Goal: Task Accomplishment & Management: Manage account settings

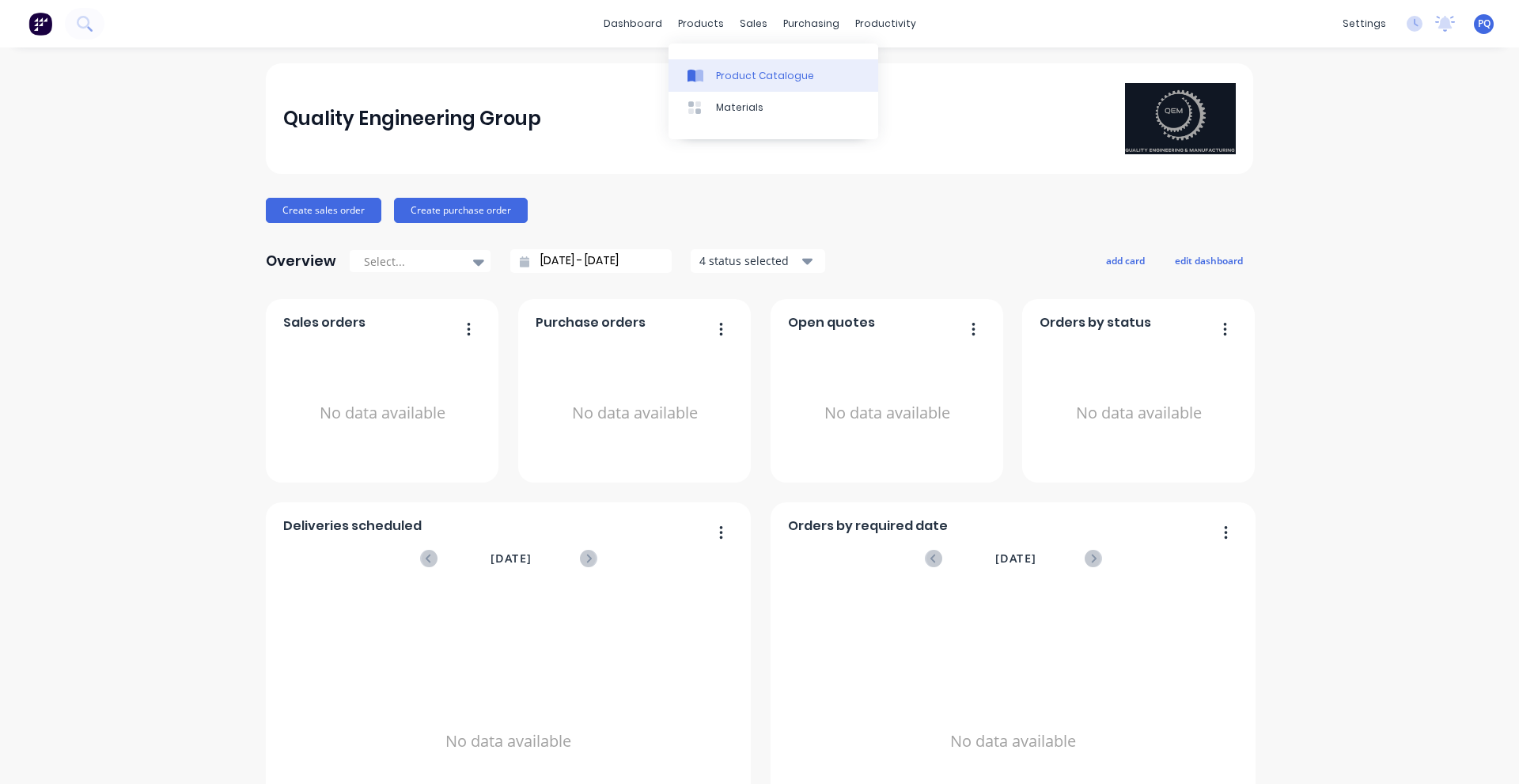
click at [703, 78] on icon at bounding box center [699, 76] width 8 height 13
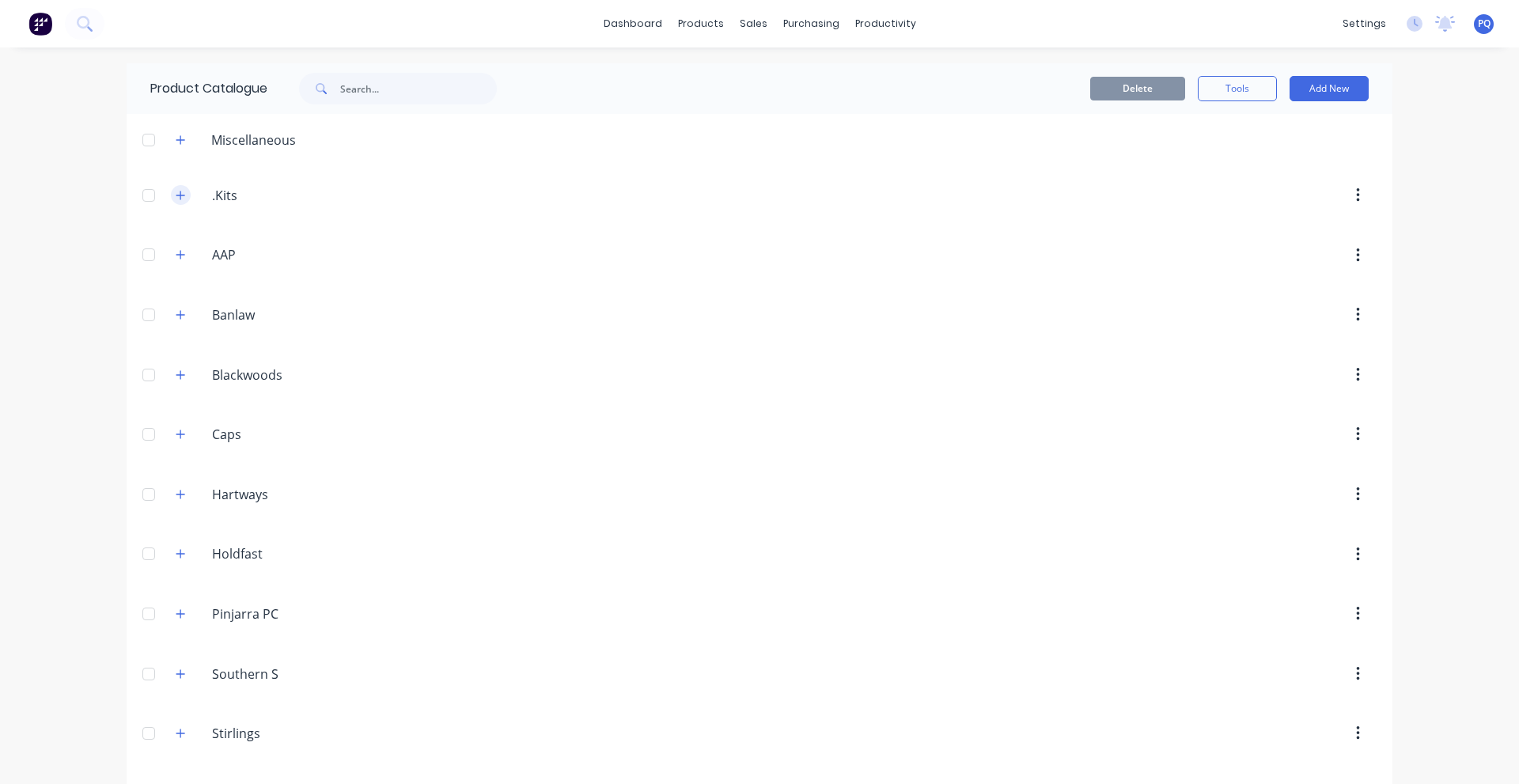
click at [182, 196] on button "button" at bounding box center [181, 195] width 20 height 20
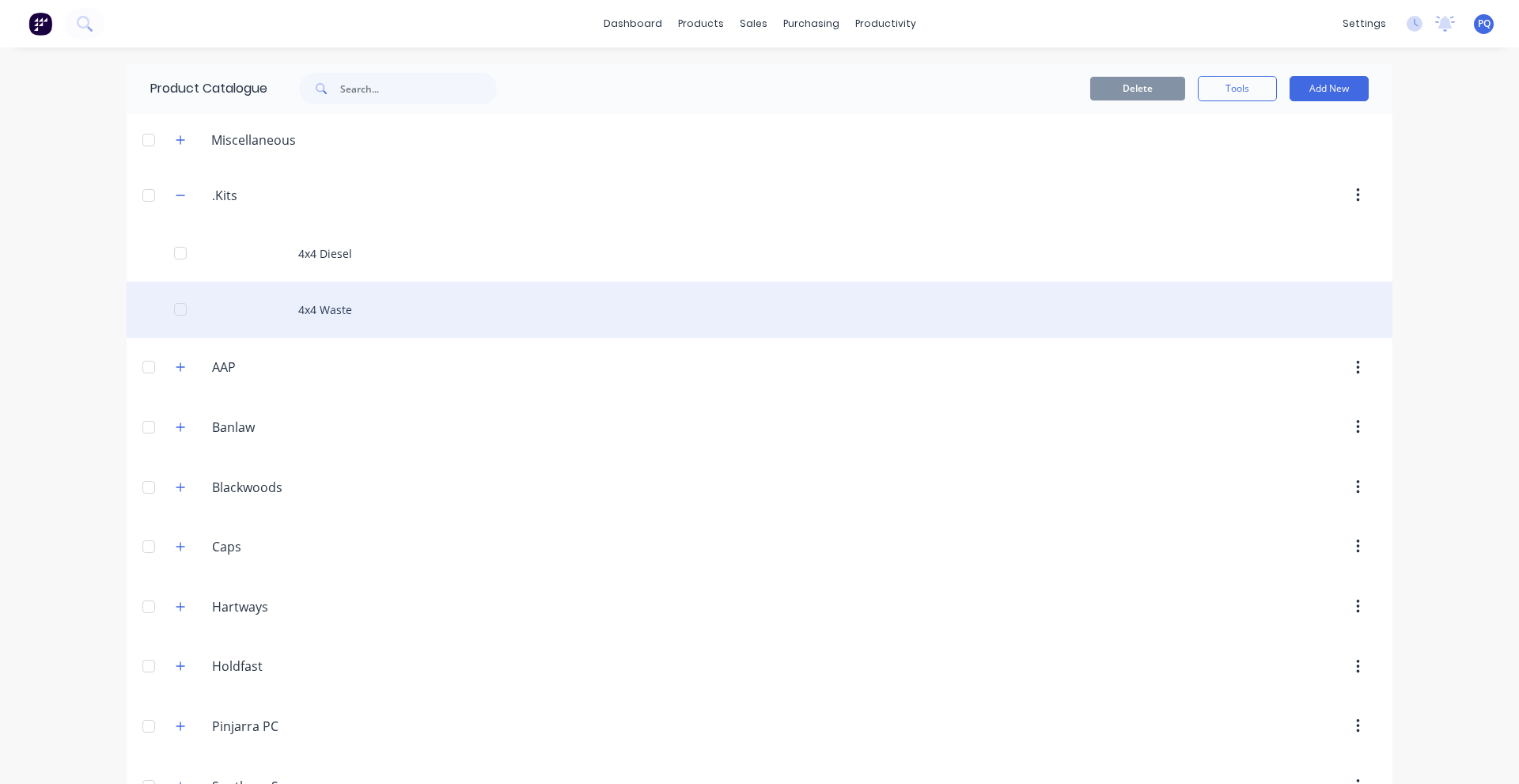
click at [420, 324] on div "4x4 Waste" at bounding box center [759, 309] width 1266 height 56
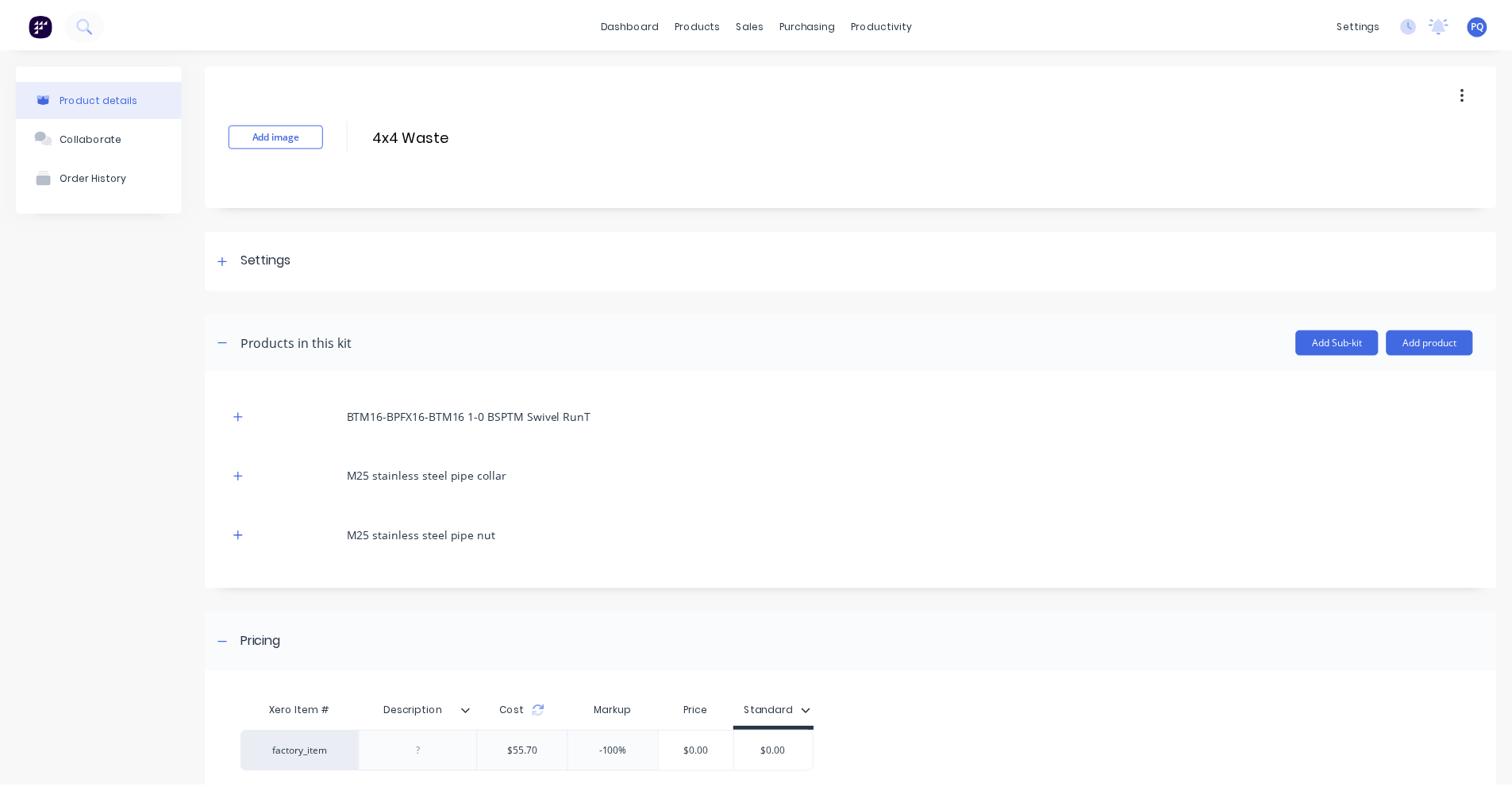
scroll to position [139, 0]
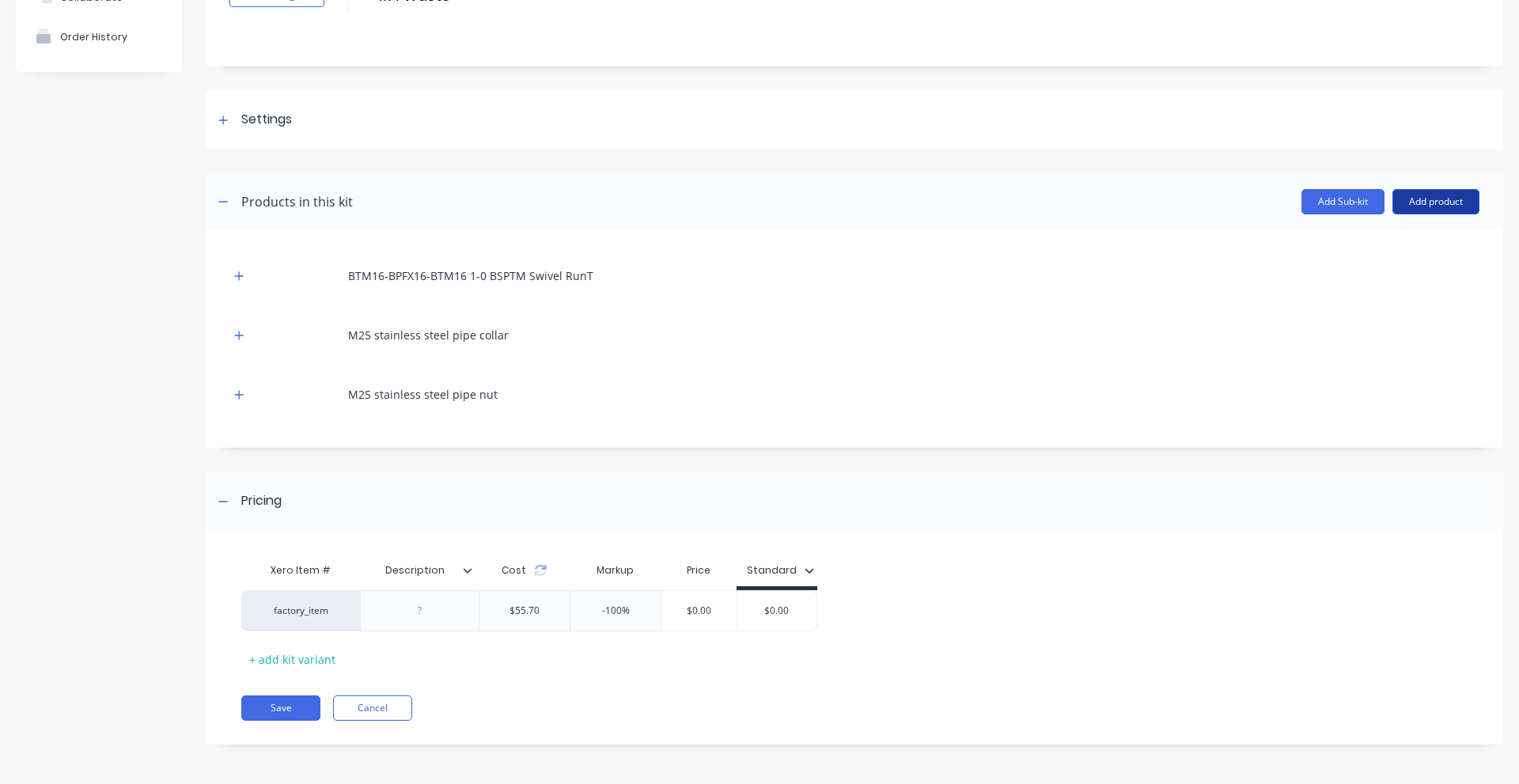
click at [1420, 202] on button "Add product" at bounding box center [1436, 202] width 87 height 25
click at [1380, 247] on div "Product catalogue" at bounding box center [1404, 242] width 122 height 23
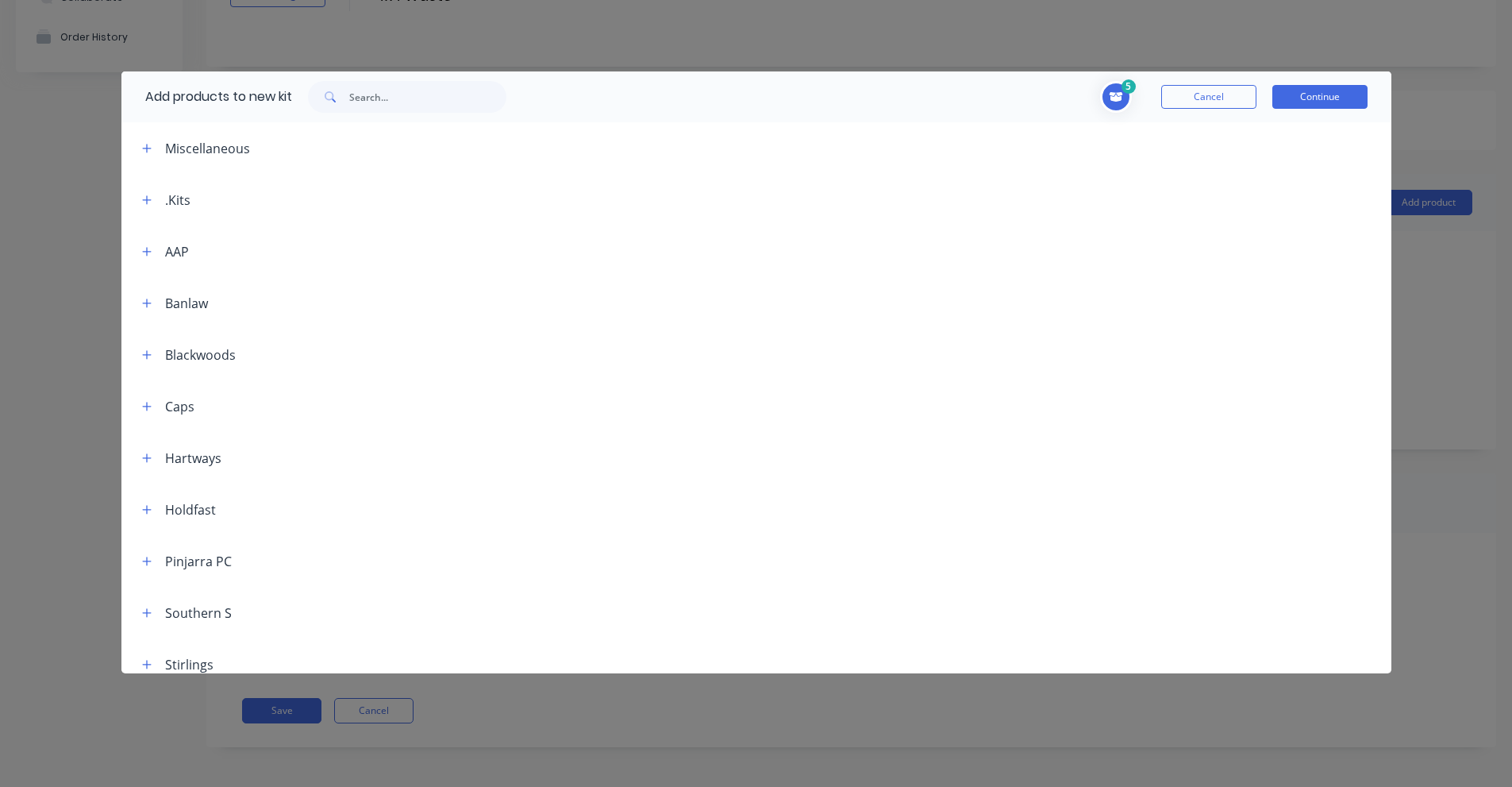
click at [1117, 94] on icon "Toggle cart dropdown" at bounding box center [1115, 97] width 14 height 10
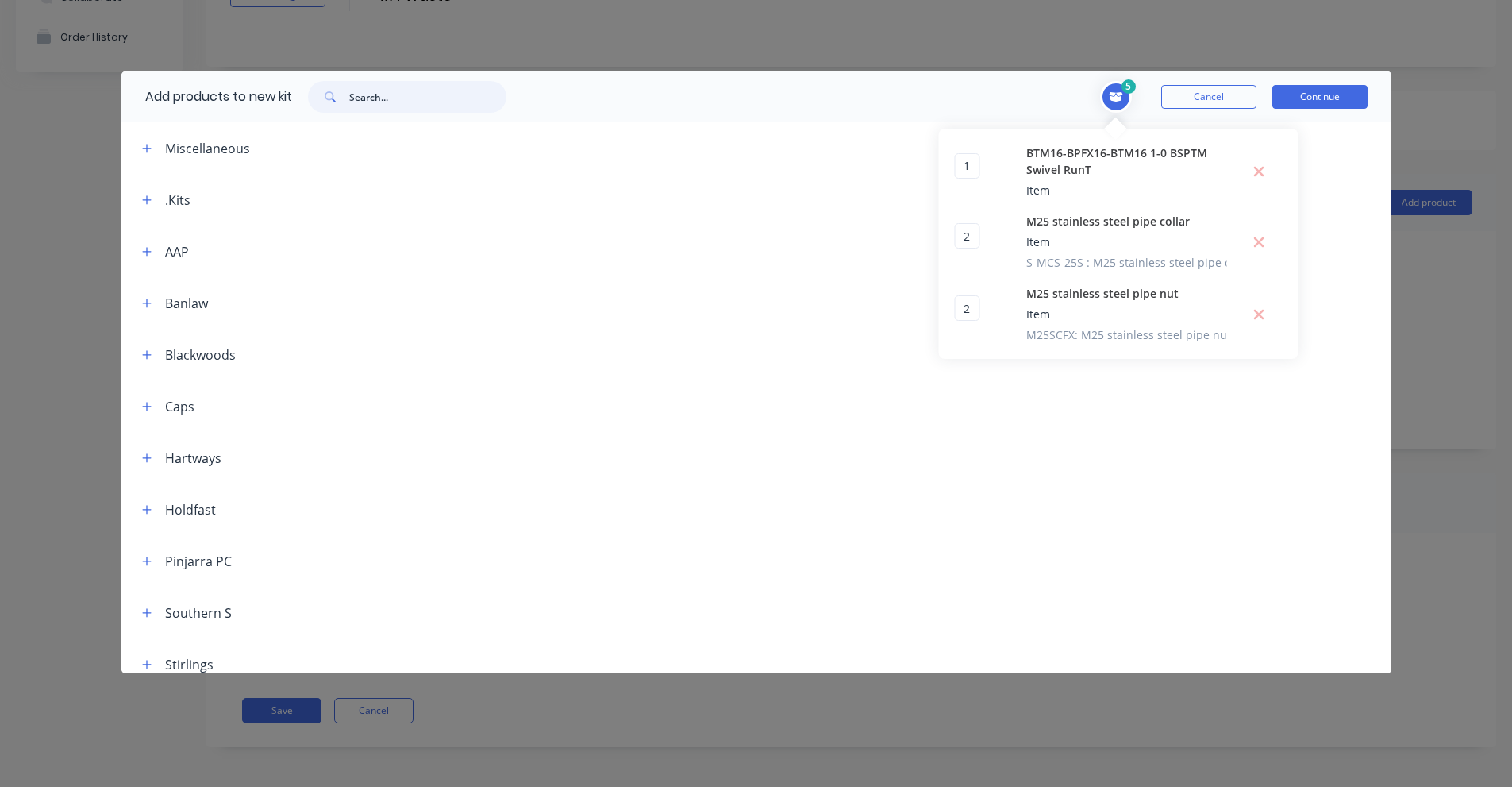
click at [433, 93] on input "text" at bounding box center [428, 96] width 158 height 32
click at [423, 95] on input "text" at bounding box center [428, 96] width 158 height 32
click at [390, 100] on input "text" at bounding box center [428, 96] width 158 height 32
click at [435, 99] on input "text" at bounding box center [428, 96] width 158 height 32
paste input "1" BSPT [DEMOGRAPHIC_DATA] to [DEMOGRAPHIC_DATA]"
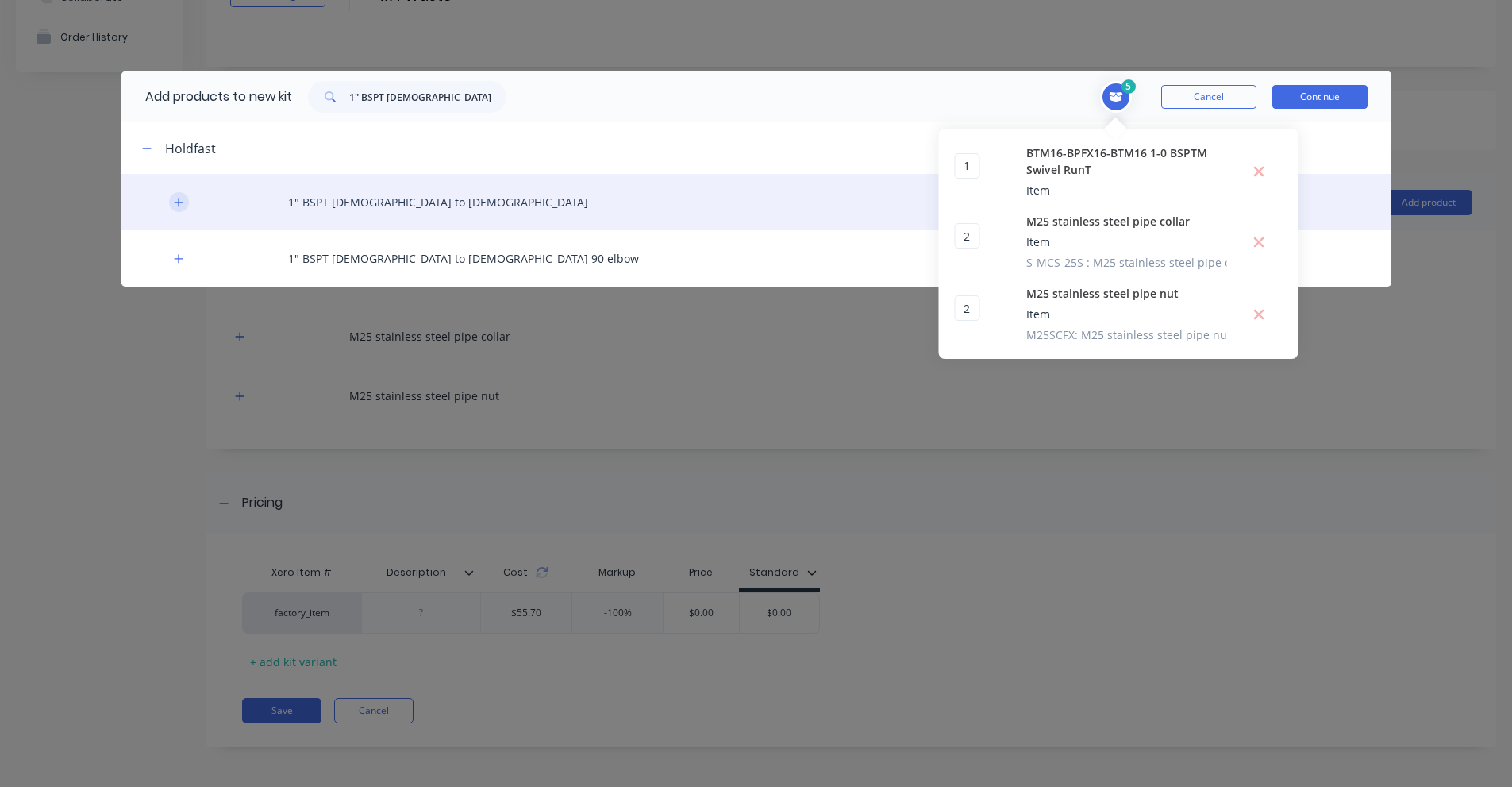
click at [187, 197] on button "button" at bounding box center [179, 202] width 20 height 20
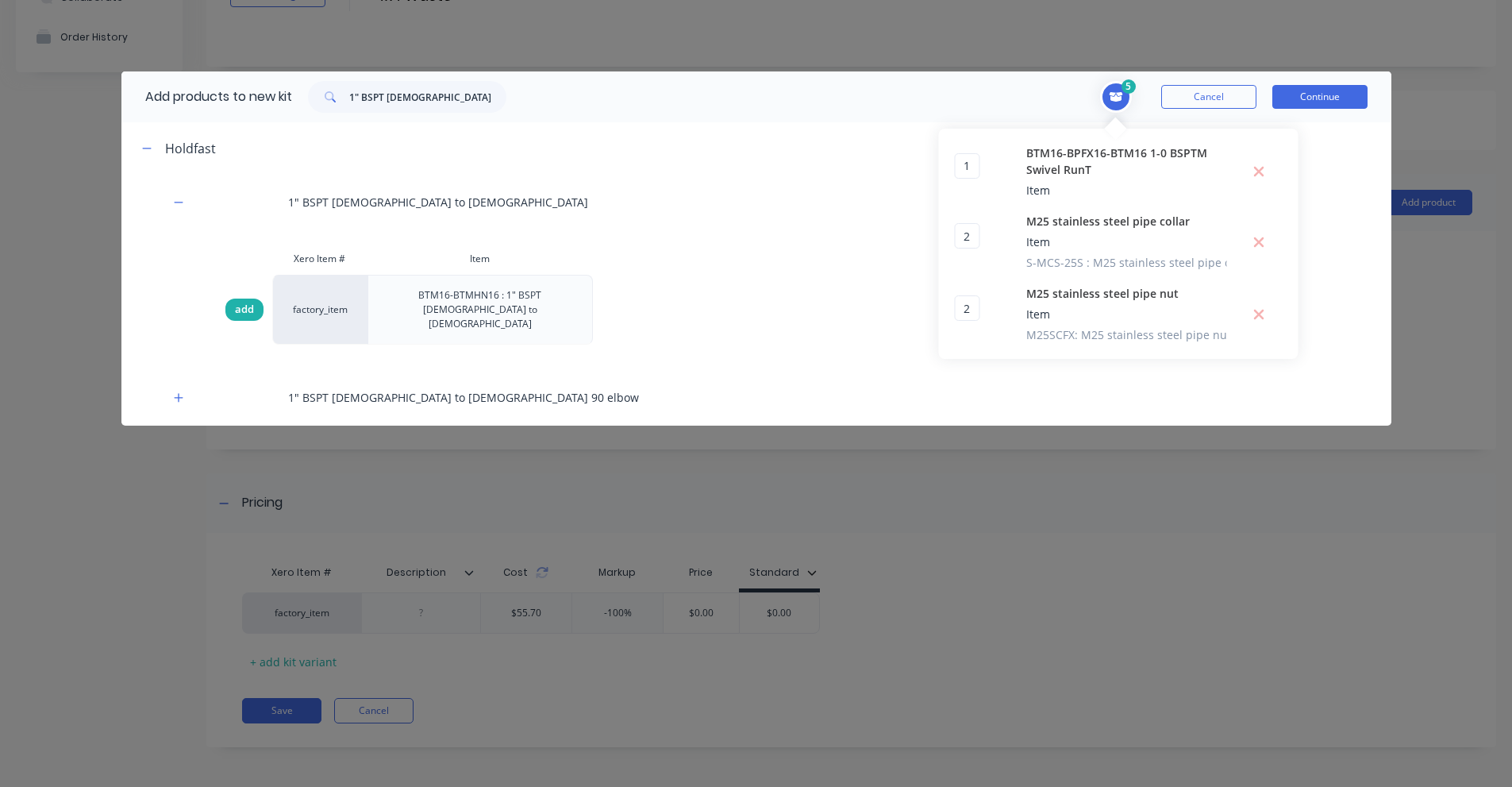
click at [232, 299] on div "add" at bounding box center [244, 310] width 38 height 23
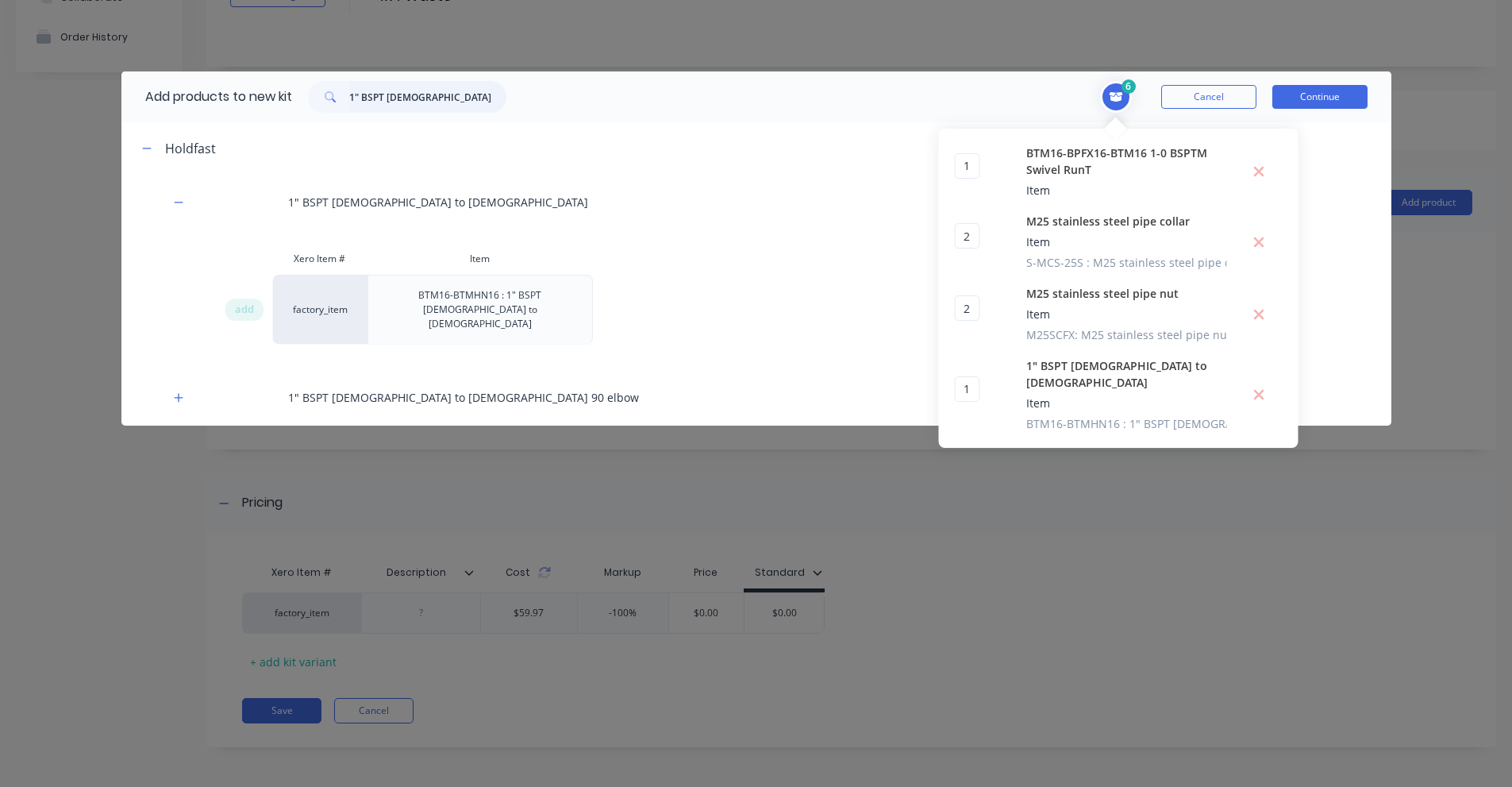
click at [415, 103] on input "1" BSPT [DEMOGRAPHIC_DATA] to [DEMOGRAPHIC_DATA]" at bounding box center [428, 96] width 158 height 32
paste input "Te"
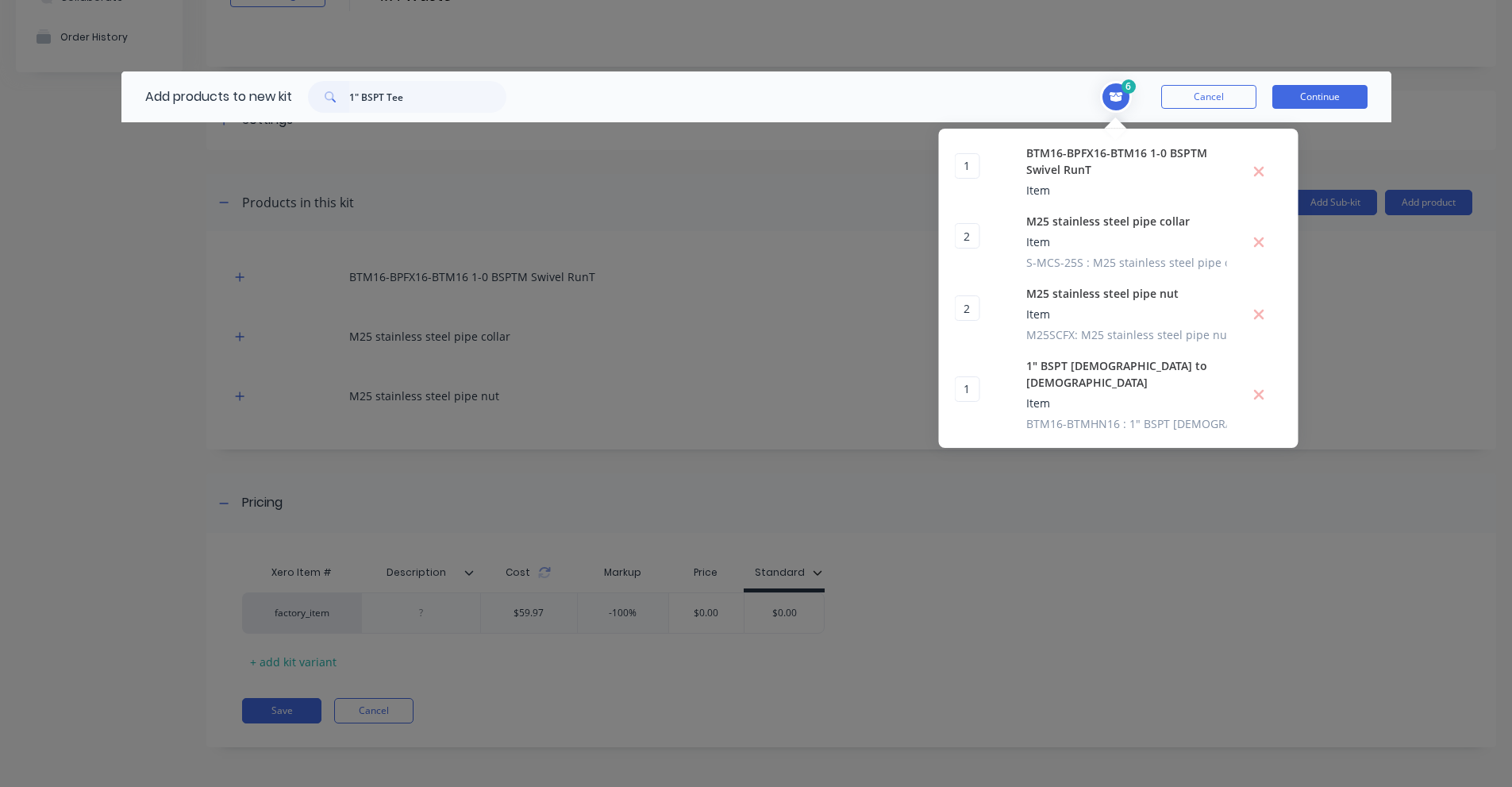
click at [1110, 99] on icon "Toggle cart dropdown" at bounding box center [1115, 97] width 14 height 10
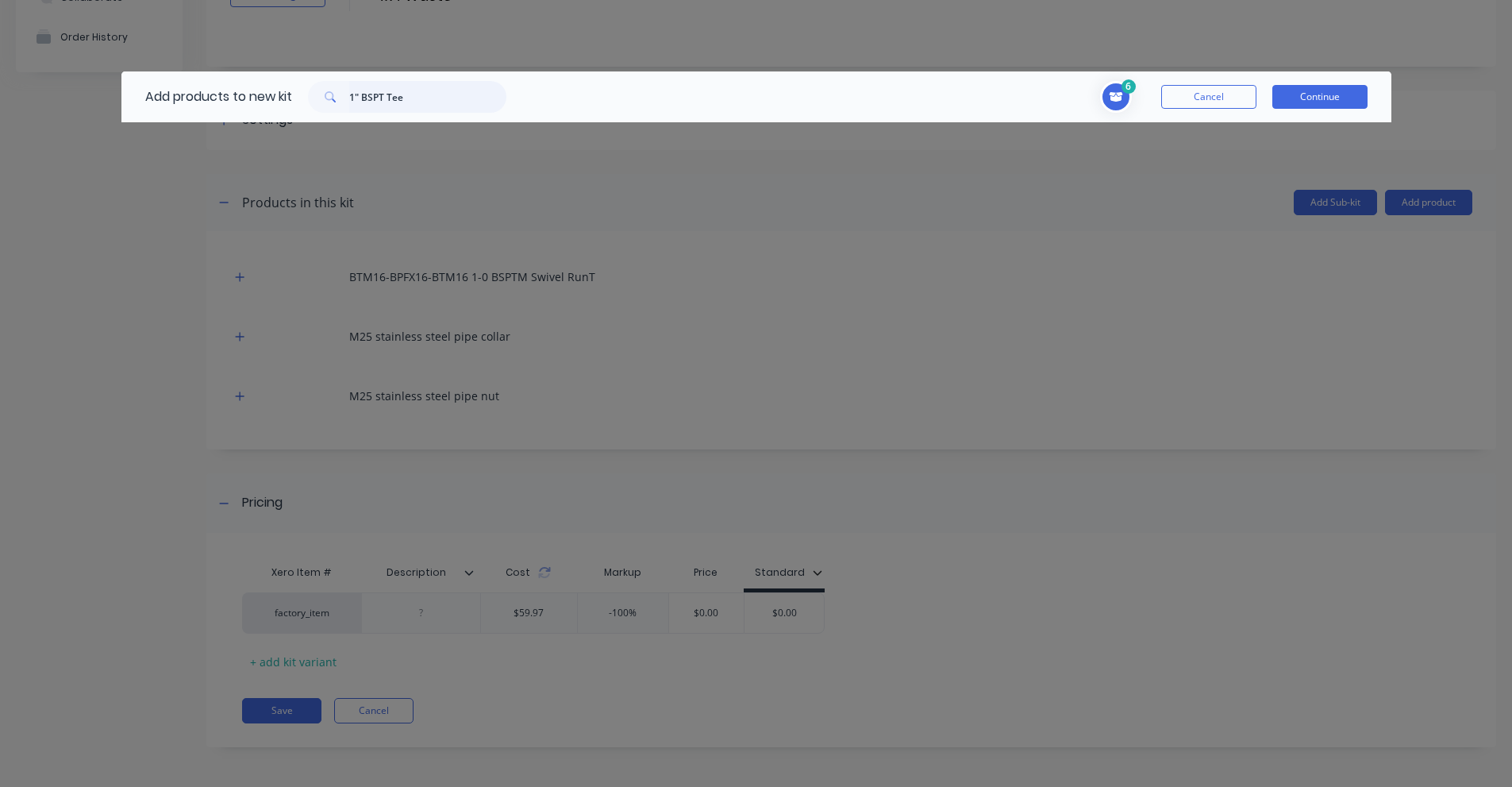
click at [426, 98] on input "1" BSPT Tee" at bounding box center [428, 96] width 158 height 32
click at [435, 91] on input "1" BSPT Tee" at bounding box center [428, 96] width 158 height 32
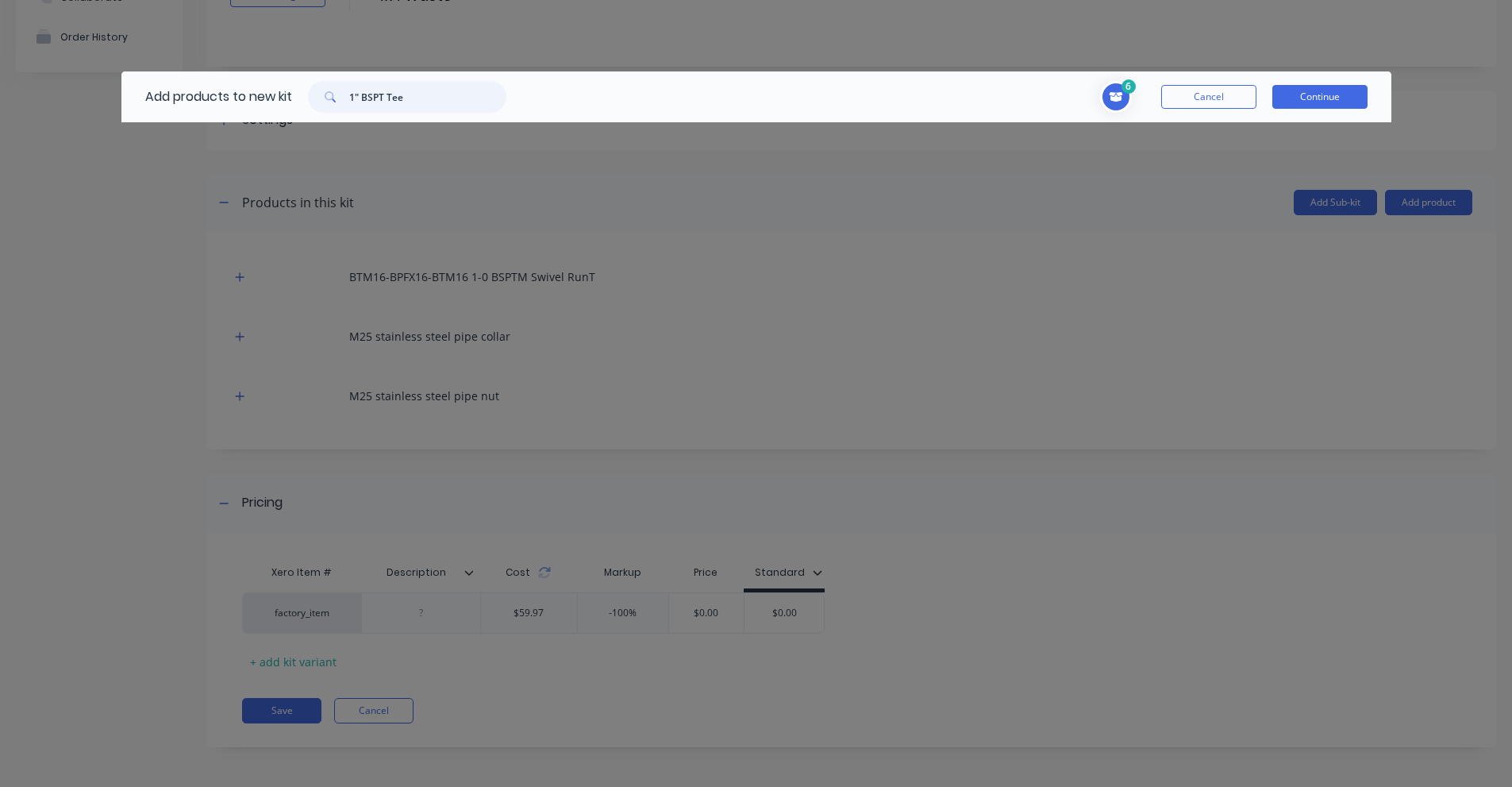
click at [435, 91] on input "1" BSPT Tee" at bounding box center [428, 96] width 158 height 32
click at [435, 106] on input "1" BSPT Tee" at bounding box center [428, 96] width 158 height 32
click at [441, 93] on input "1" BSPT Tee" at bounding box center [428, 96] width 158 height 32
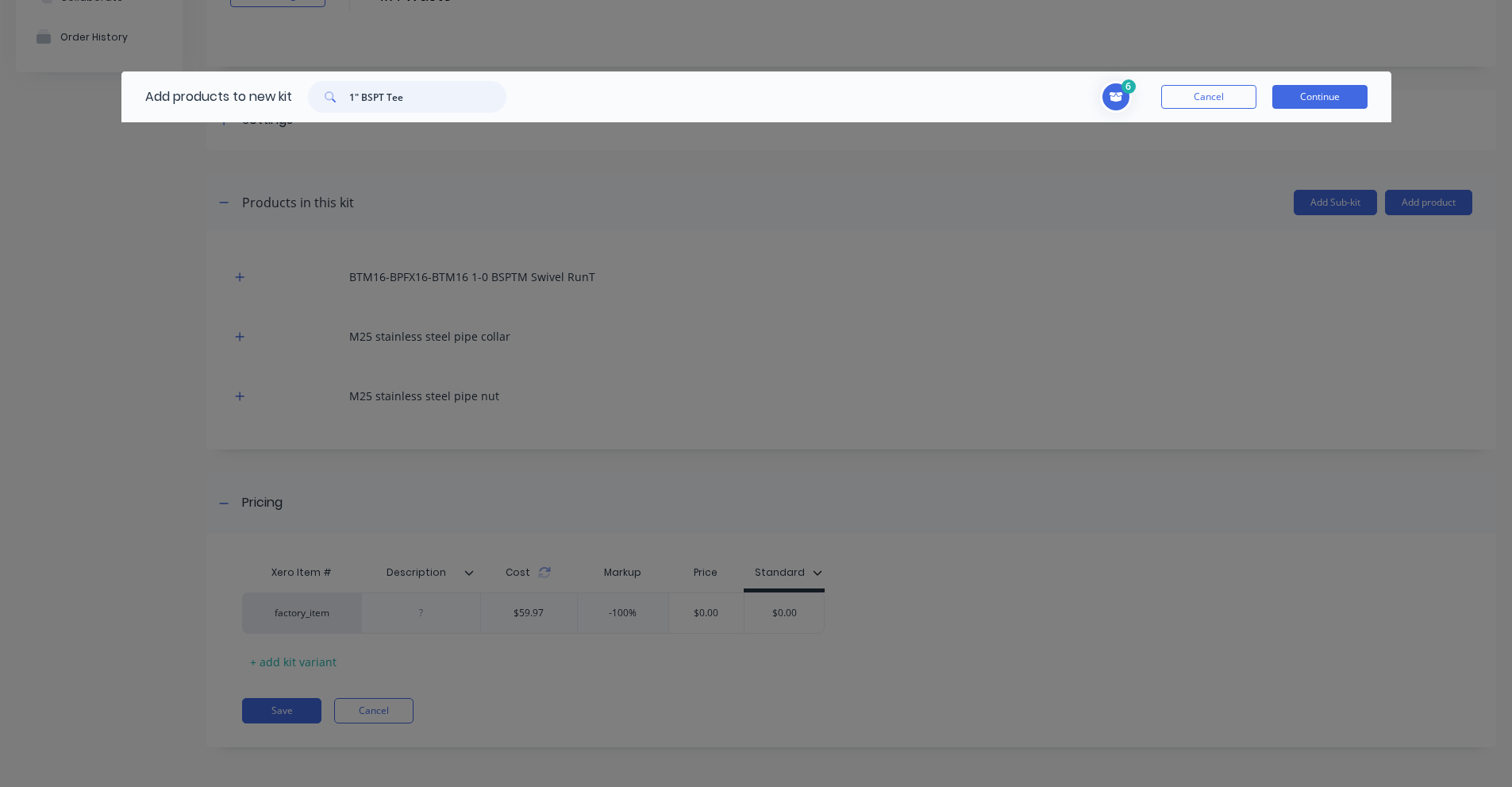
paste input "BPF16-BPF16-BPF16"
click at [395, 94] on input "BPF16-BPF16-BPF16" at bounding box center [428, 96] width 158 height 32
click at [406, 101] on input "bspt tee" at bounding box center [428, 96] width 158 height 32
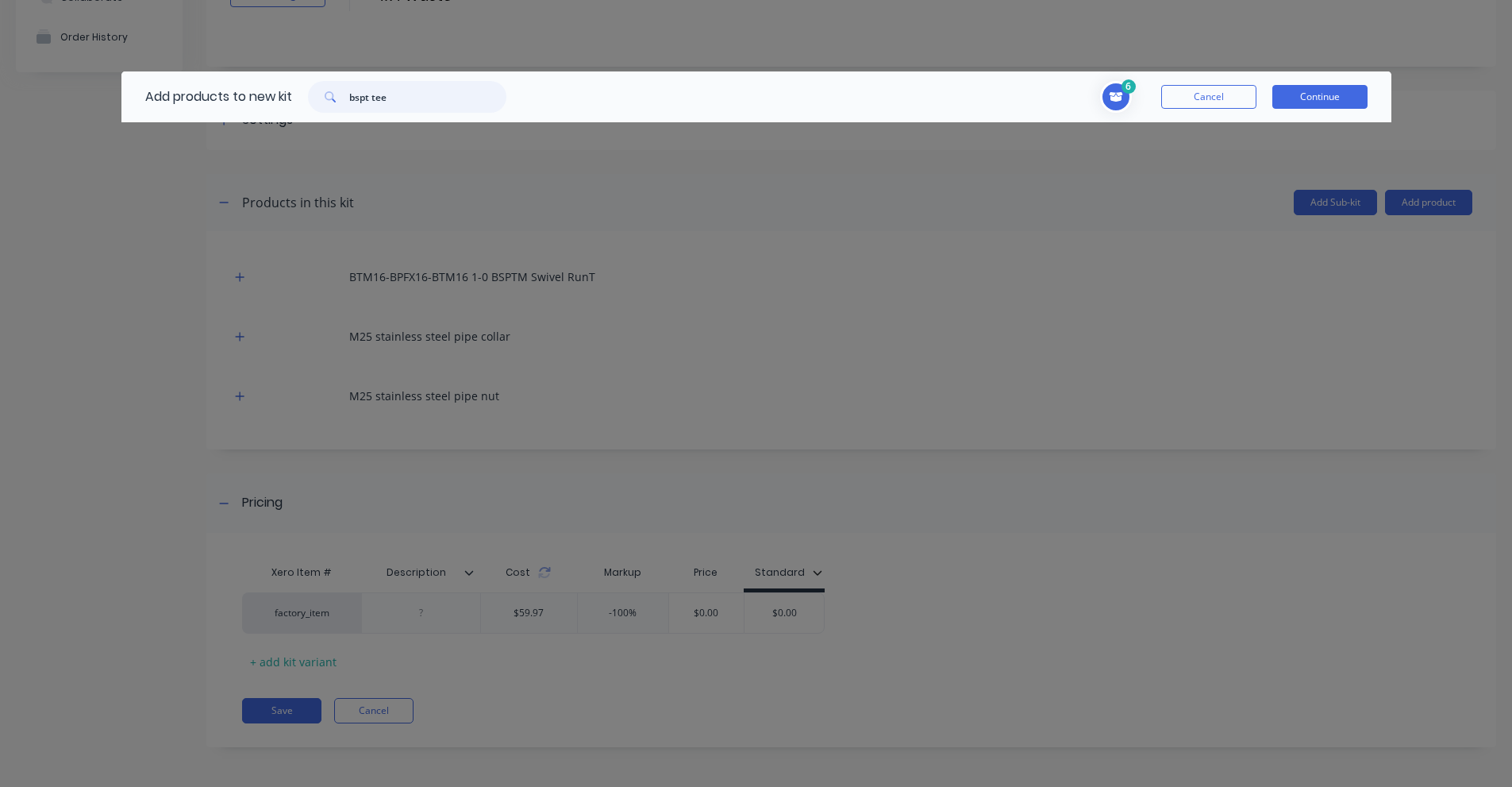
click at [406, 101] on input "bspt tee" at bounding box center [428, 96] width 158 height 32
paste input "1 INCH BSPT TO M25"
click at [438, 107] on input "1 INCH BSPT TO M25" at bounding box center [428, 96] width 158 height 32
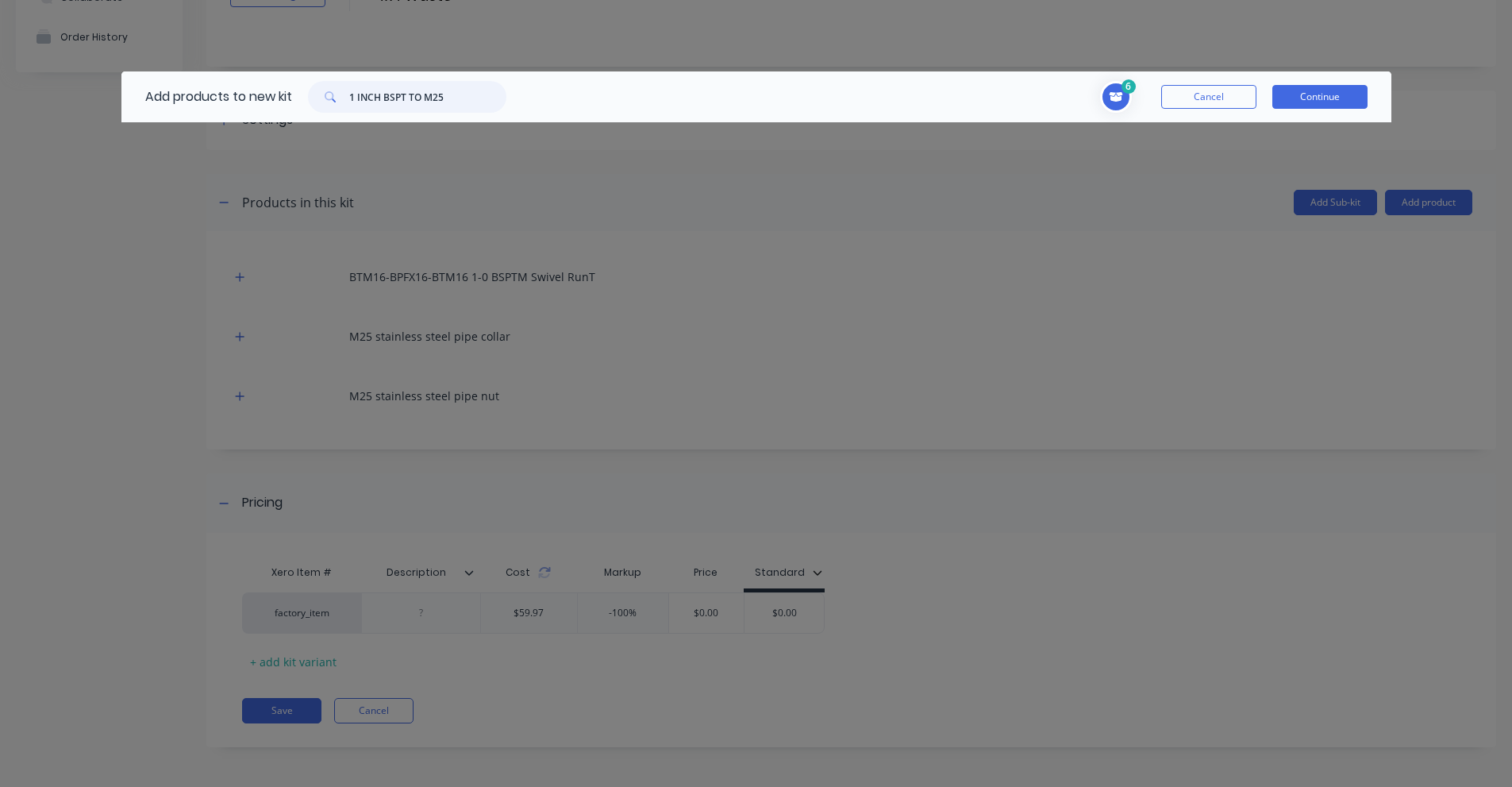
click at [438, 107] on input "1 INCH BSPT TO M25" at bounding box center [428, 96] width 158 height 32
paste input "BPF16-DHM36"
click at [370, 100] on input "BPF16-DHM36" at bounding box center [428, 96] width 158 height 32
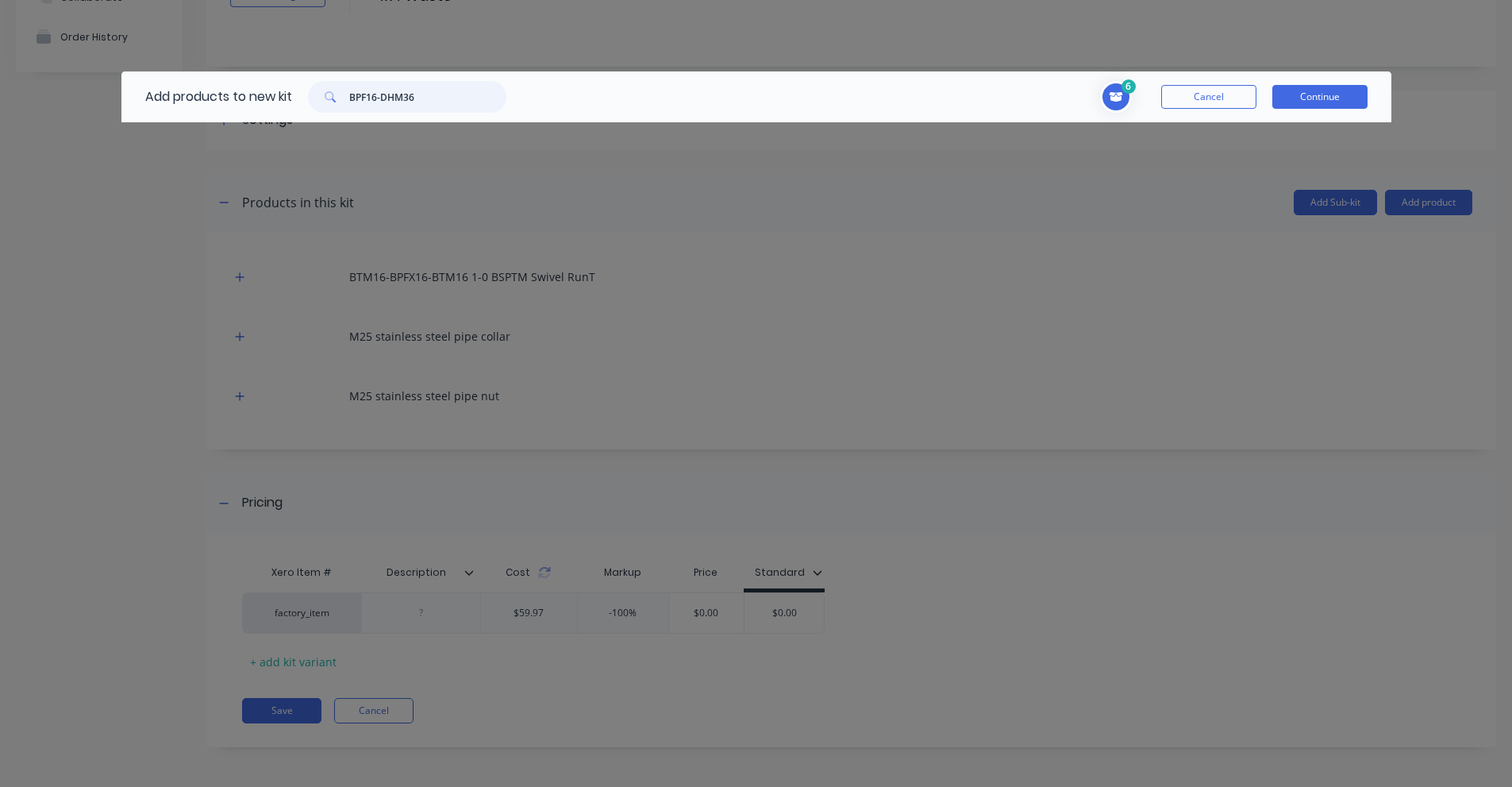
paste input "M25 stainless steel pipe collar"
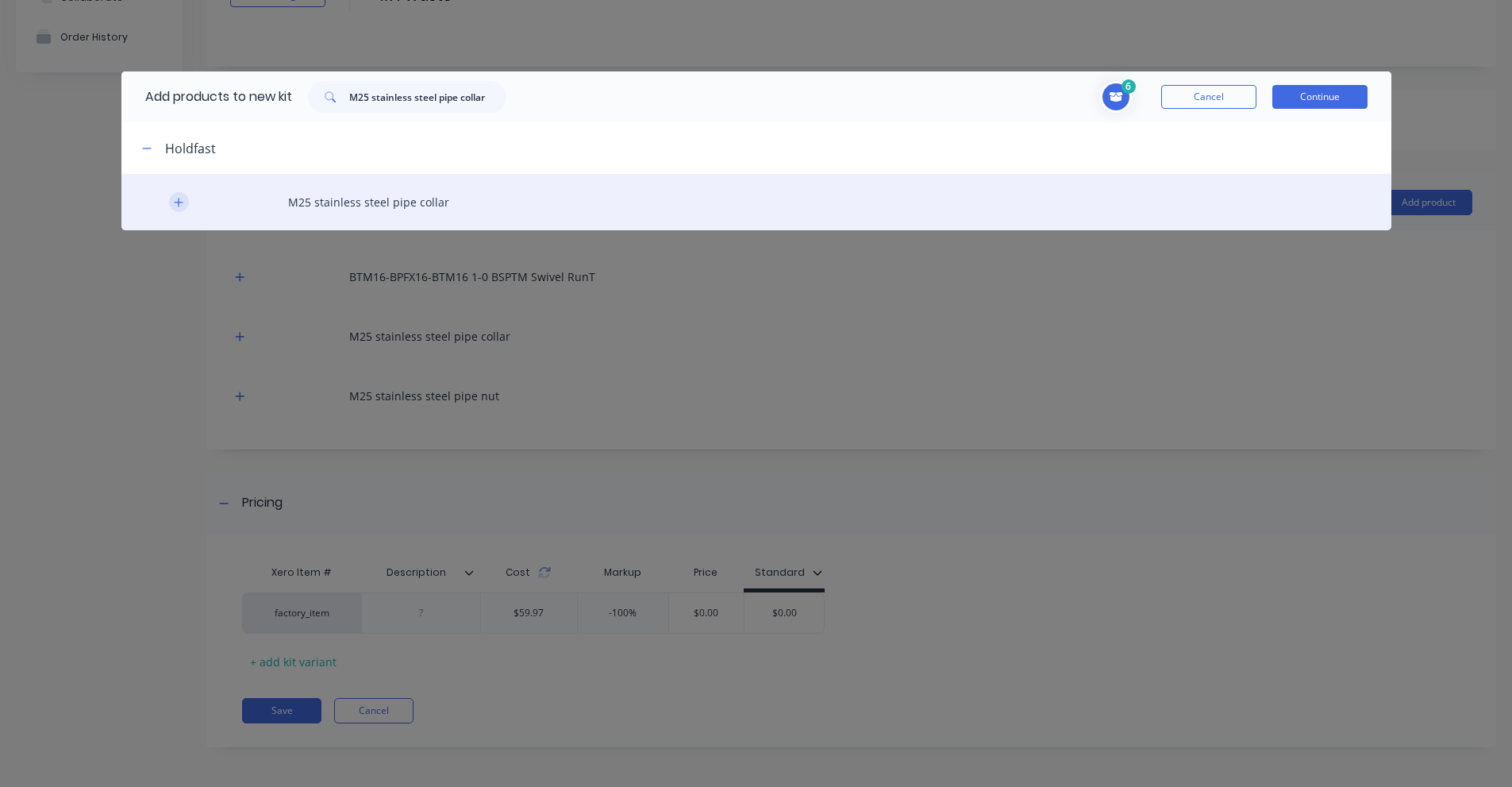
click at [183, 197] on icon "button" at bounding box center [178, 202] width 10 height 11
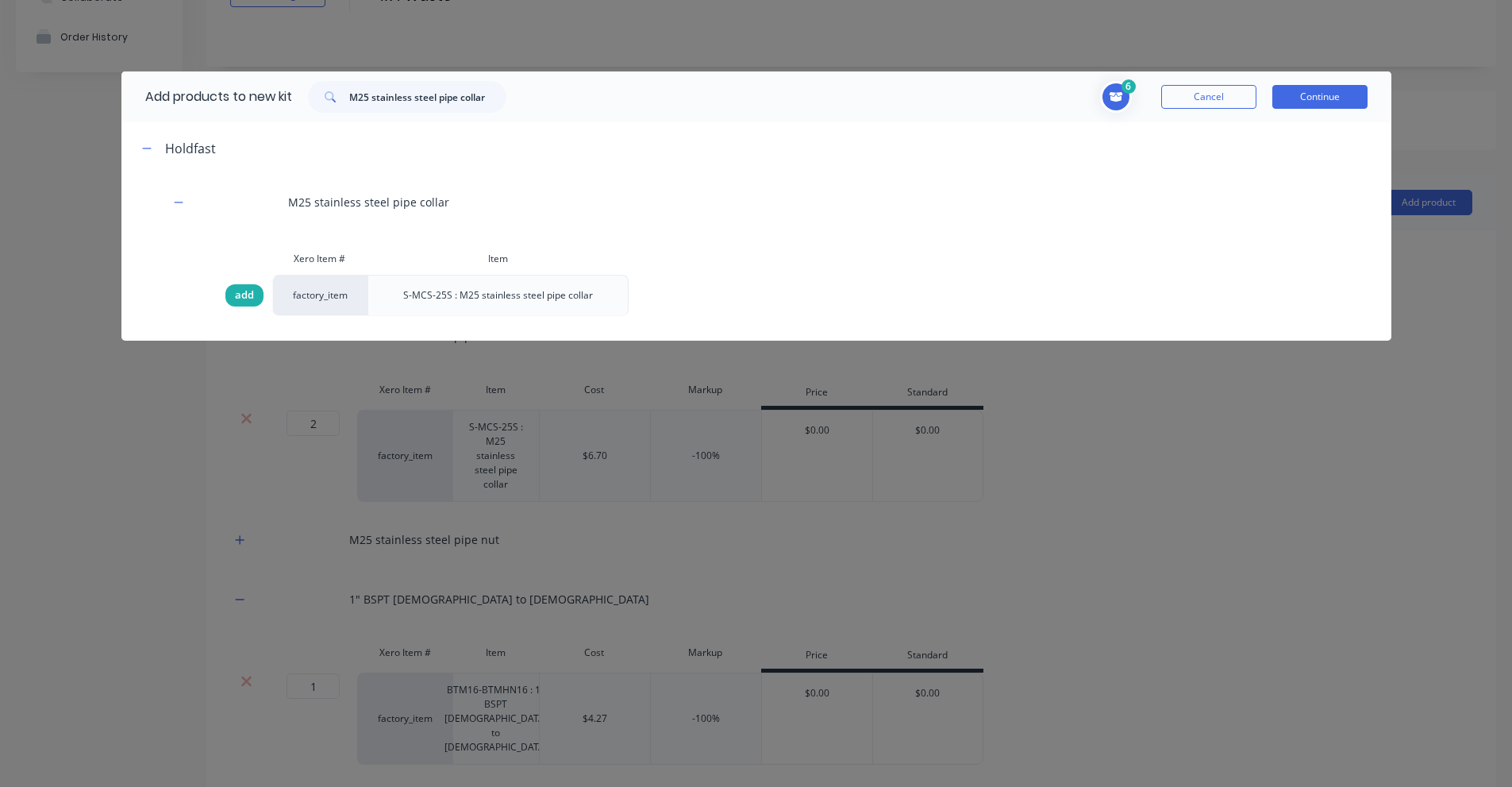
click at [243, 293] on span "add" at bounding box center [244, 295] width 19 height 16
click at [419, 100] on input "M25 stainless steel pipe collar" at bounding box center [428, 96] width 158 height 32
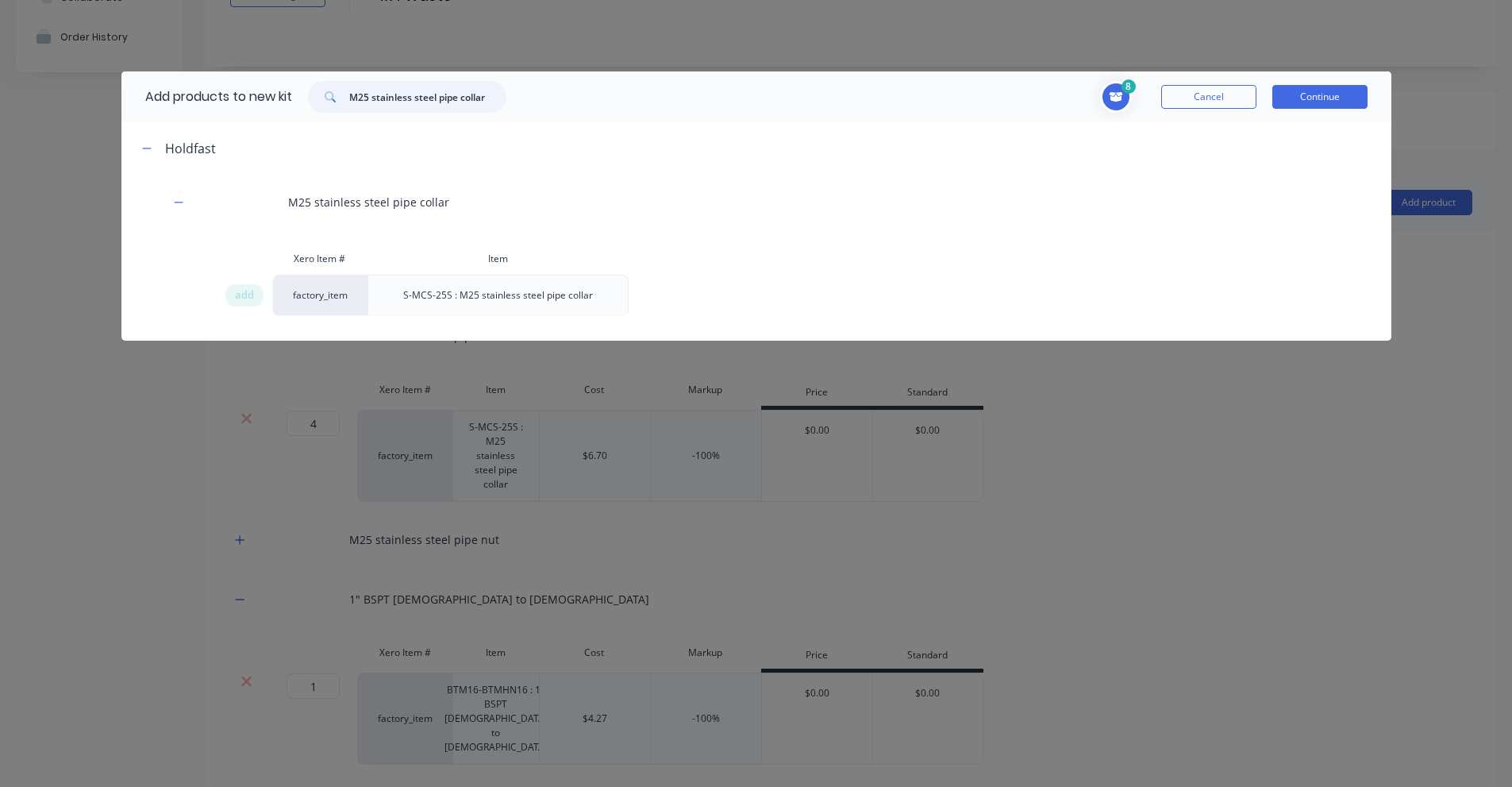
paste input "nut"
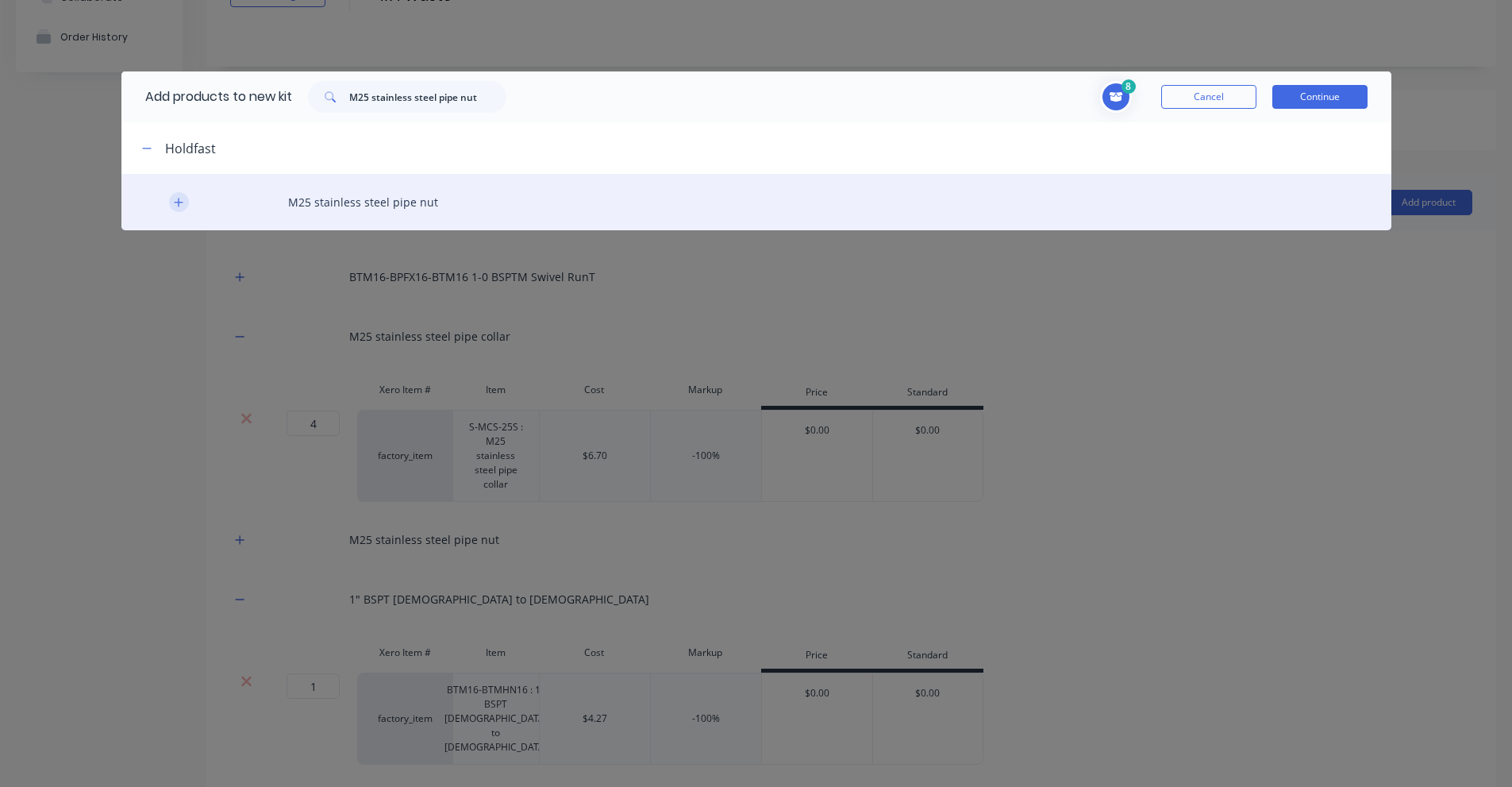
click at [184, 200] on button "button" at bounding box center [179, 202] width 20 height 20
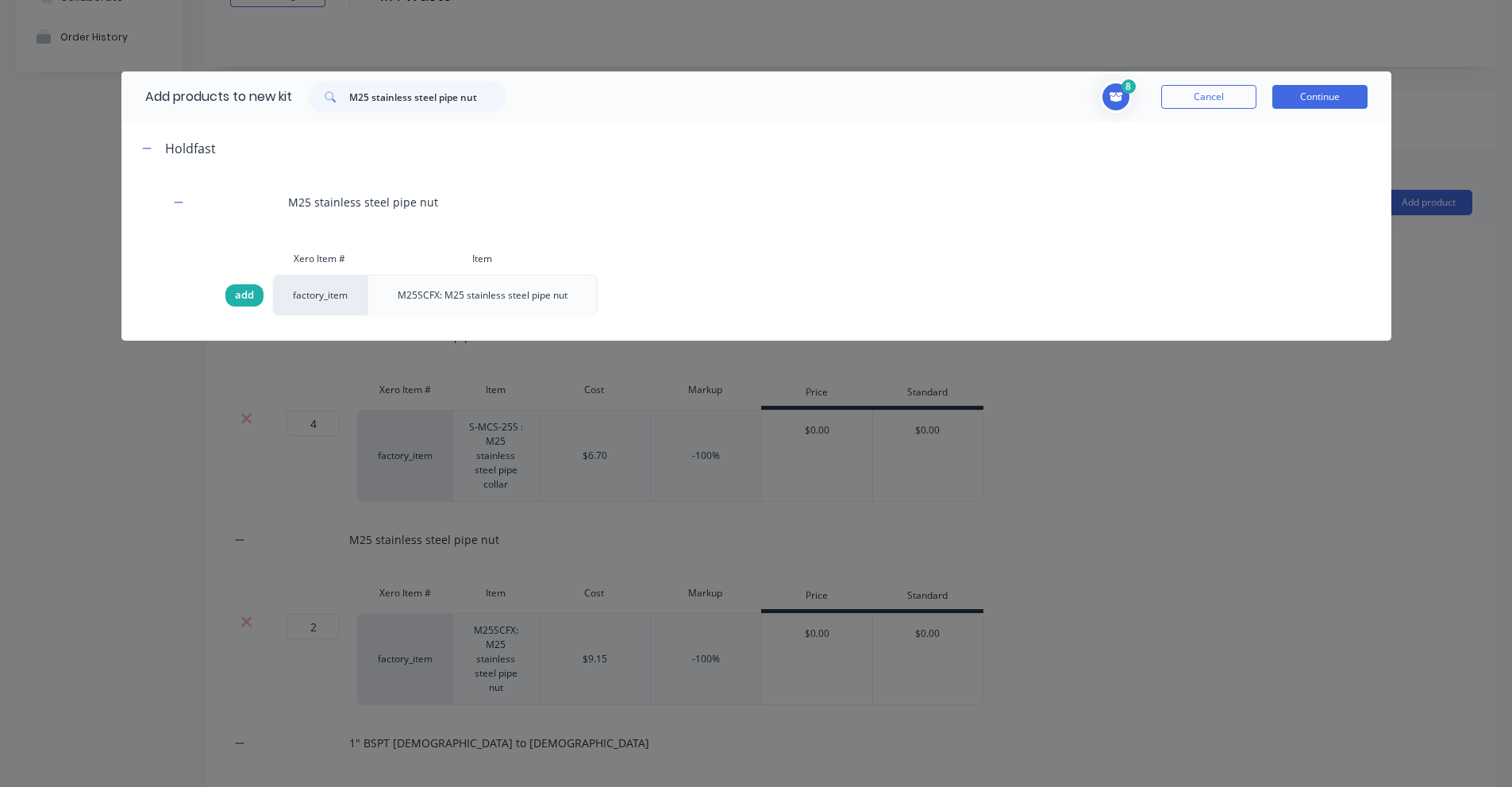
click at [245, 299] on span "add" at bounding box center [244, 295] width 19 height 16
click at [413, 92] on input "M25 stainless steel pipe nut" at bounding box center [428, 96] width 158 height 32
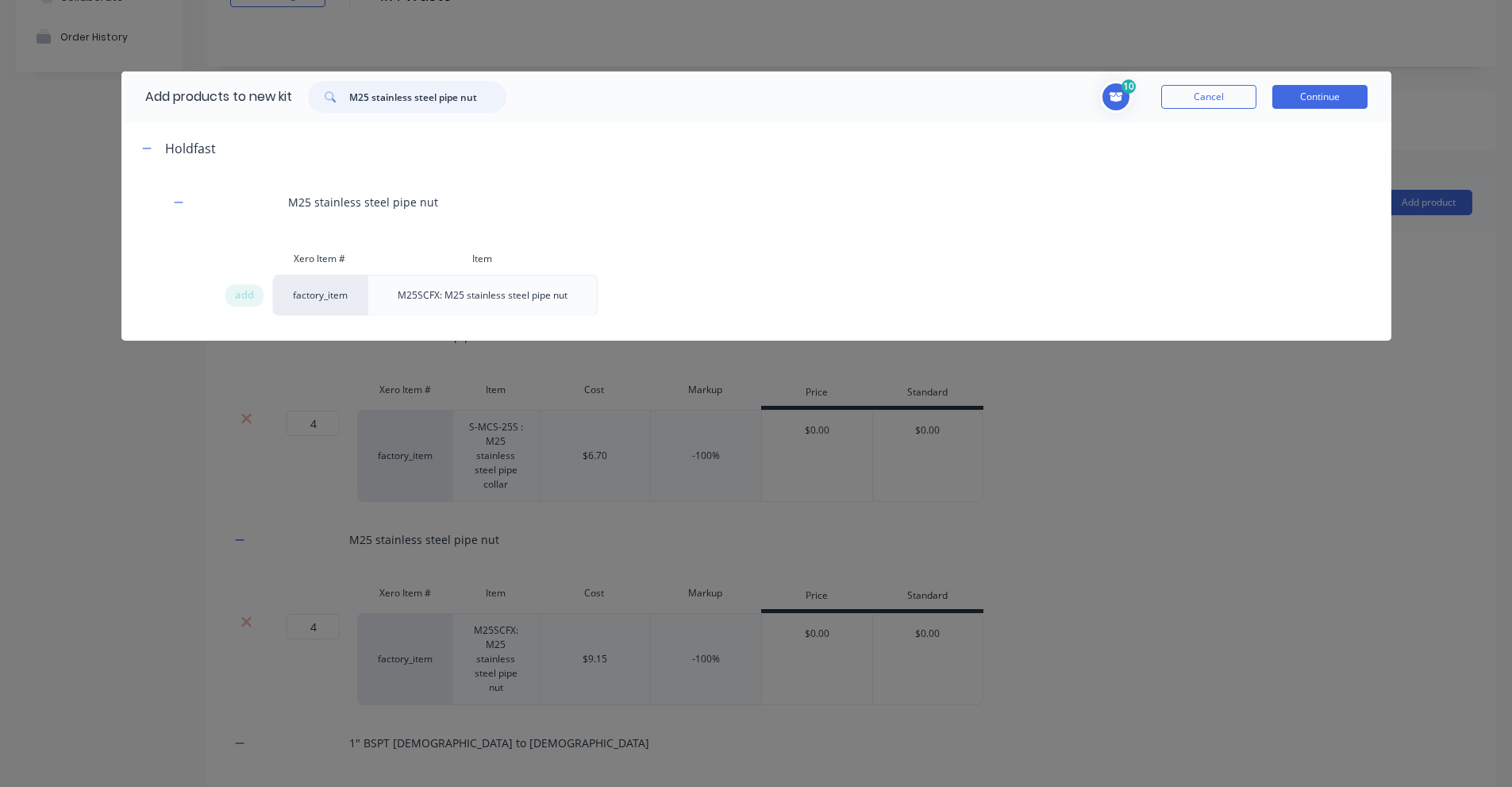
paste input "1" BSPP [DEMOGRAPHIC_DATA] to 3/4" [DEMOGRAPHIC_DATA]"
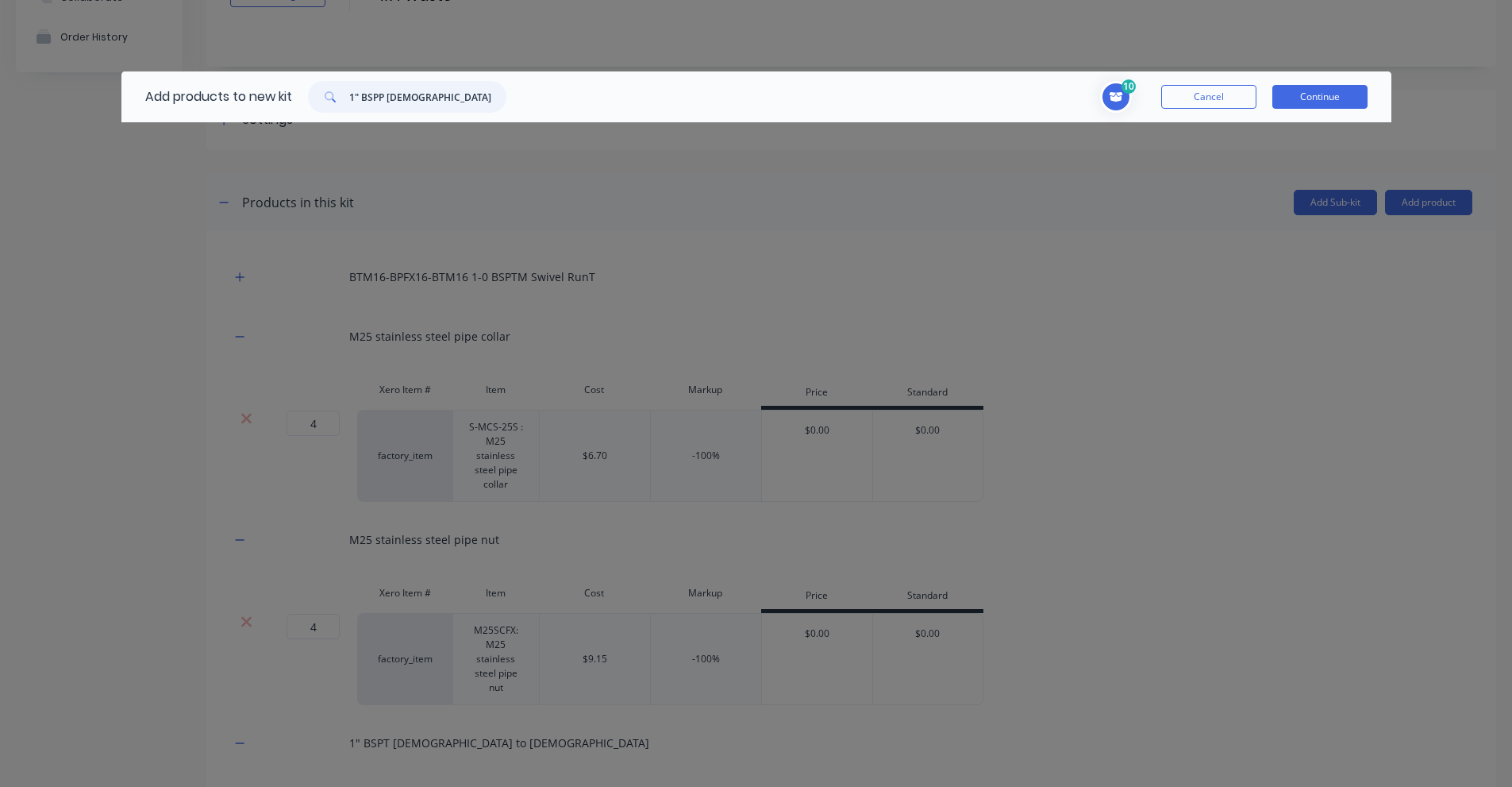
click at [360, 93] on input "1" BSPP [DEMOGRAPHIC_DATA] to 3/4" [DEMOGRAPHIC_DATA]" at bounding box center [428, 96] width 158 height 32
paste input "BTM16-BTMHN12"
click at [450, 89] on input "BTM16-BTMHN12" at bounding box center [428, 96] width 158 height 32
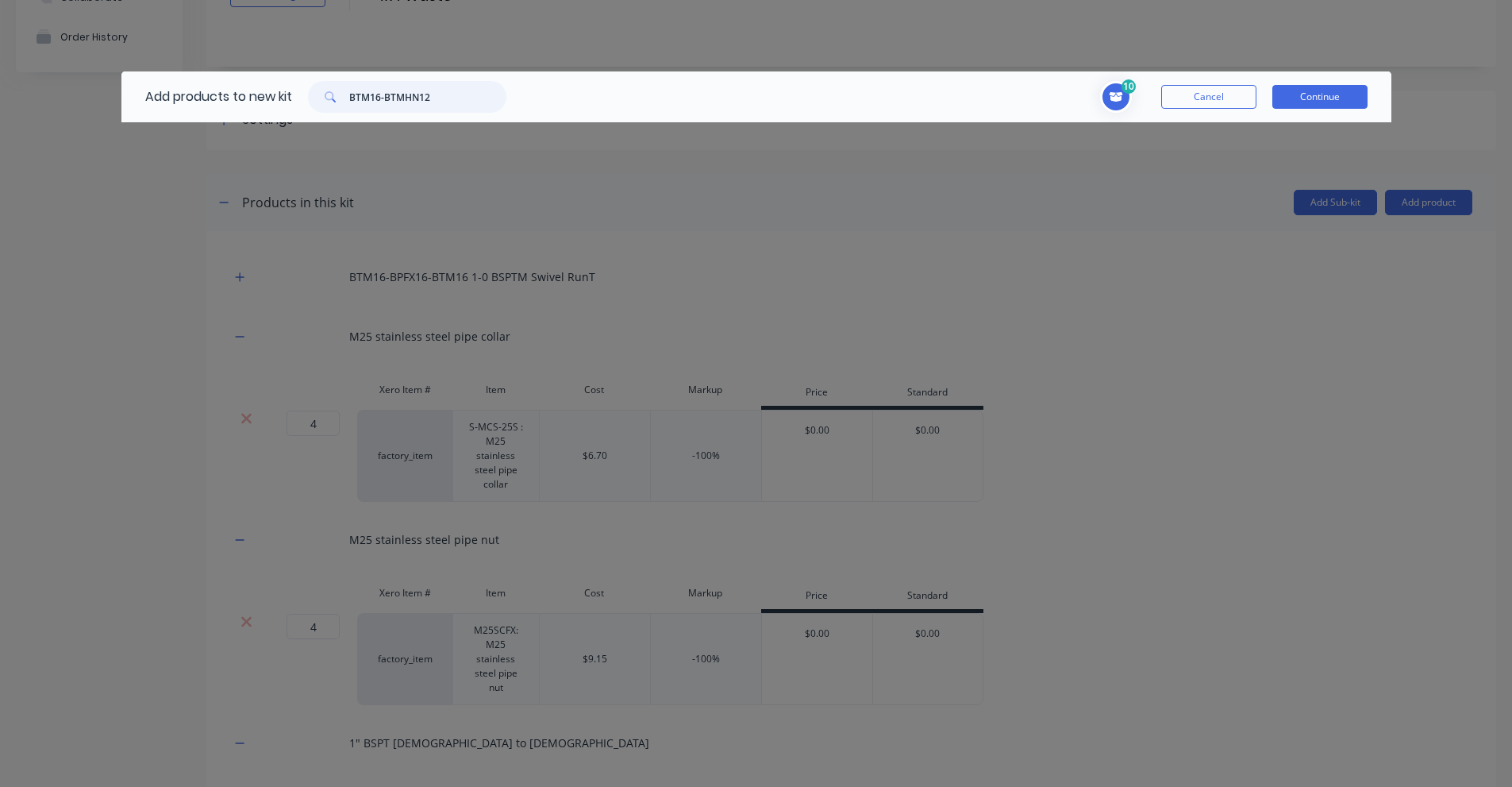
click at [450, 89] on input "BTM16-BTMHN12" at bounding box center [428, 96] width 158 height 32
paste input "anlaw Receiver Crankcase 3/4"
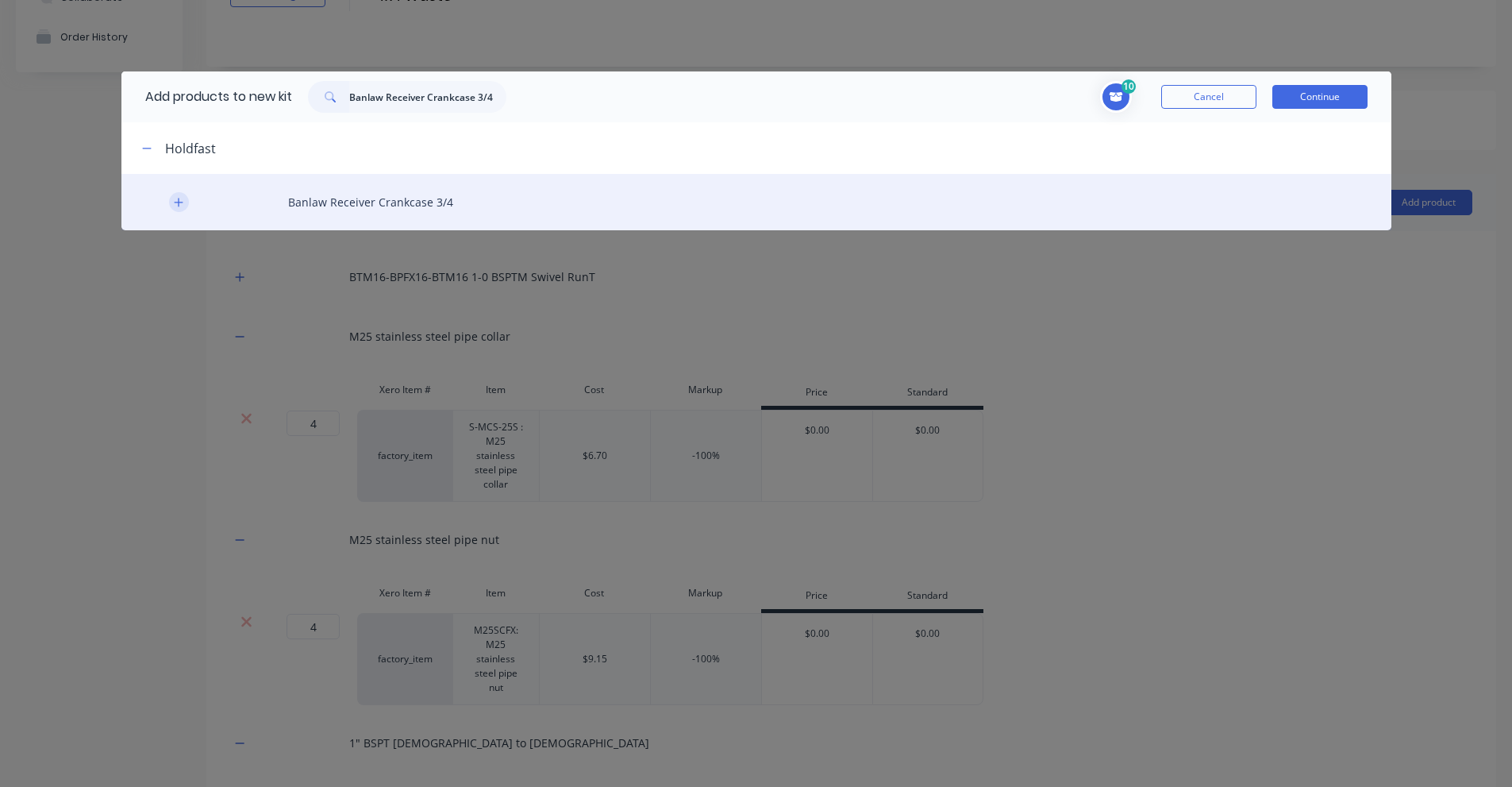
click at [174, 197] on icon "button" at bounding box center [178, 202] width 10 height 11
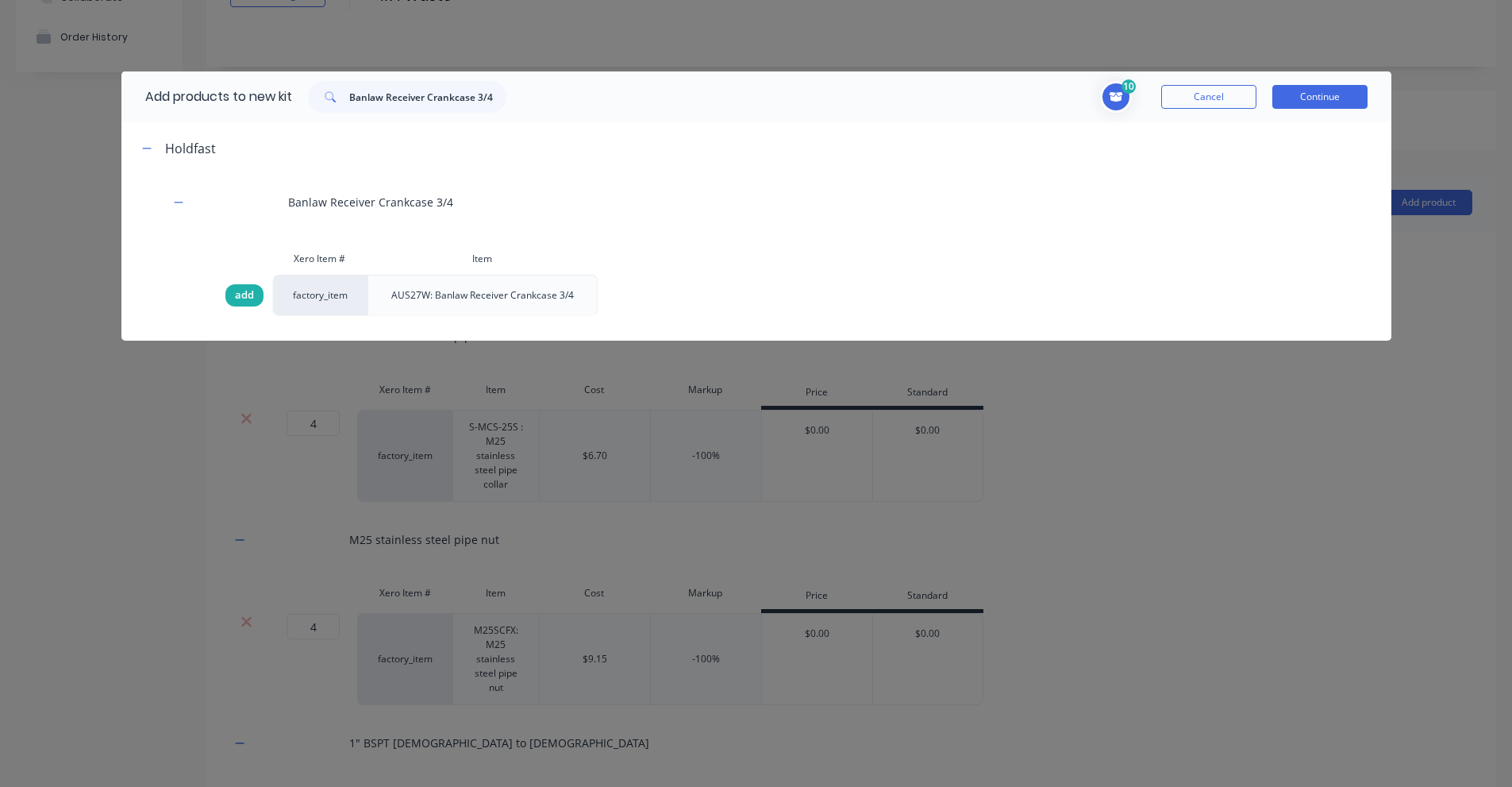
click at [246, 296] on span "add" at bounding box center [244, 295] width 19 height 16
click at [485, 97] on input "Banlaw Receiver Crankcase 3/4" at bounding box center [428, 96] width 158 height 32
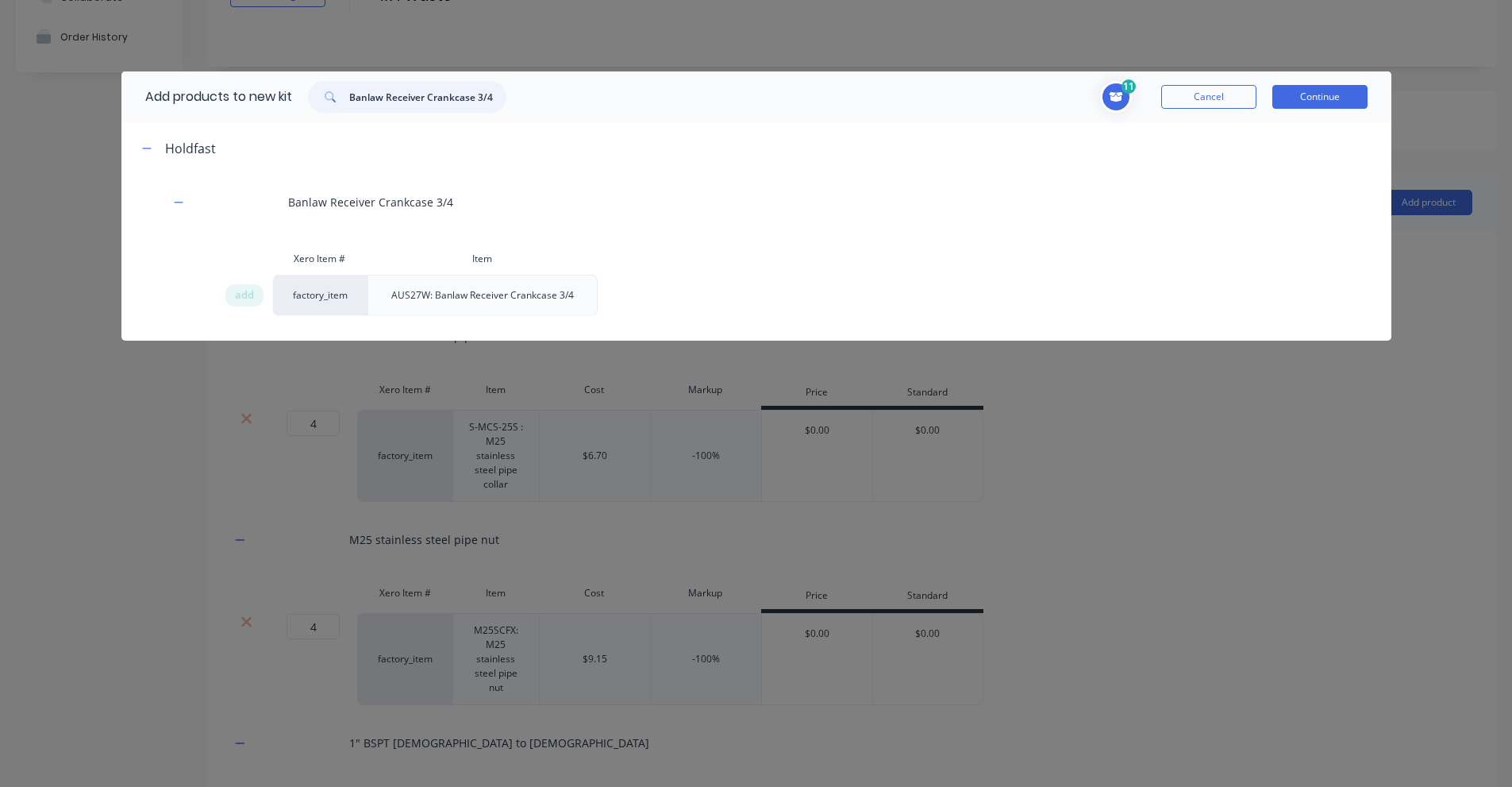
paste input "1 INCH [PERSON_NAME] BSPP TO 1 INCH JIC ELBOW"
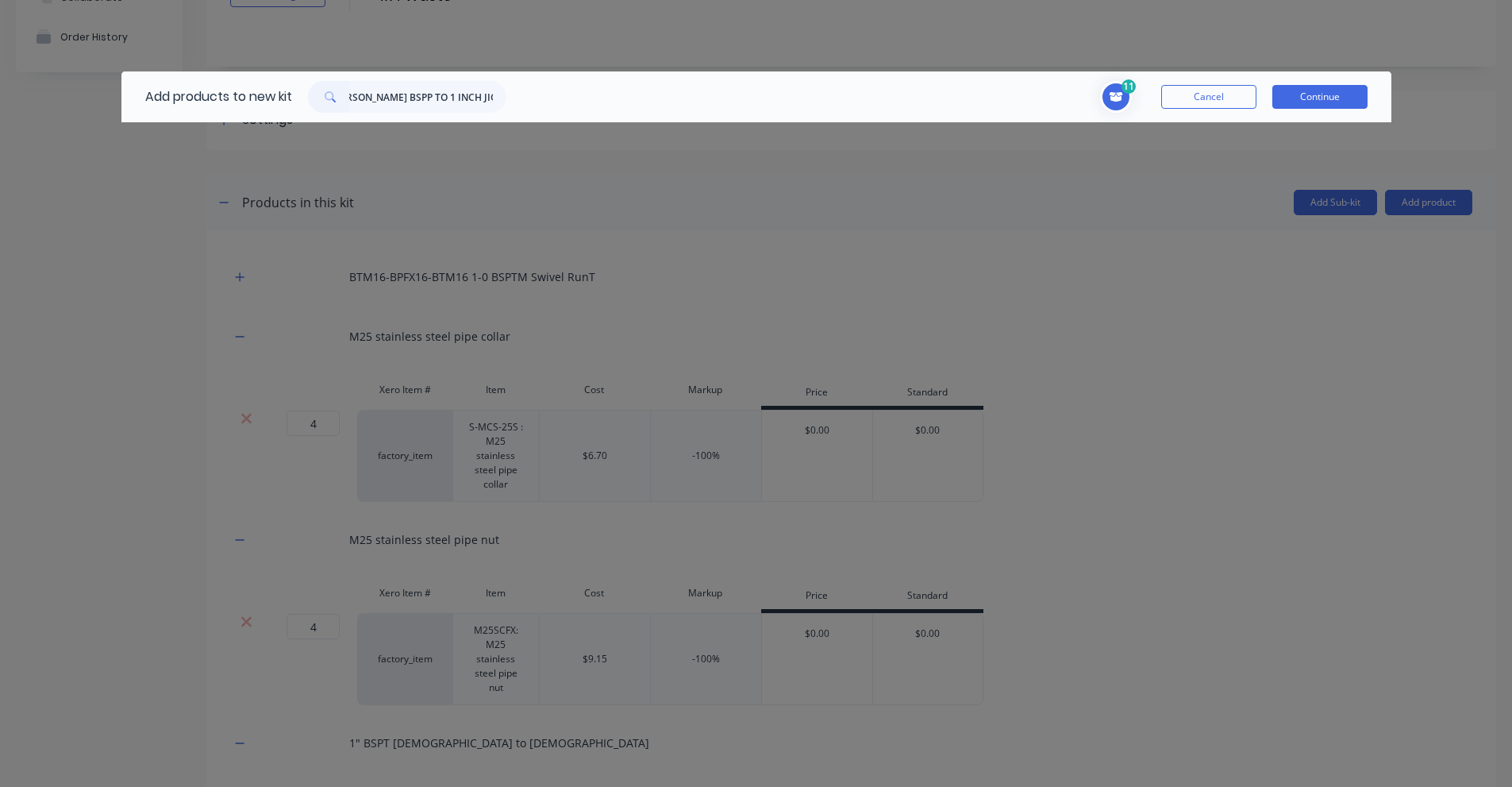
scroll to position [0, 0]
click at [427, 104] on input "1 INCH [PERSON_NAME] BSPP TO 1 INCH JIC ELBOW" at bounding box center [428, 96] width 158 height 32
paste input "BPM16-JCM16-90"
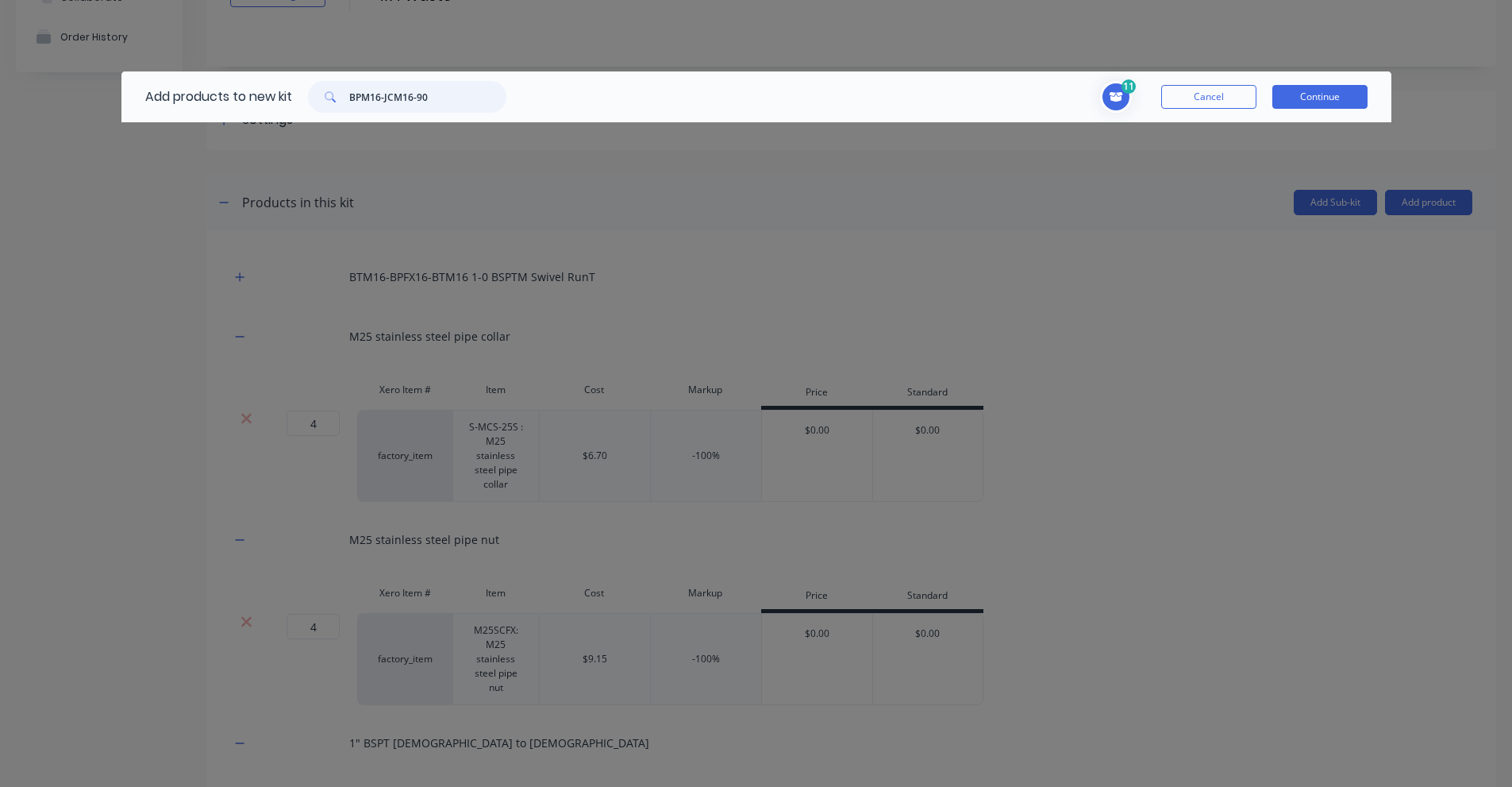
click at [379, 97] on input "BPM16-JCM16-90" at bounding box center [428, 96] width 158 height 32
paste input "4 WAY EVACUATION VALVE−1" BSPP"
click at [417, 100] on input "4 WAY EVACUATION VALVE−1" BSPP" at bounding box center [428, 96] width 158 height 32
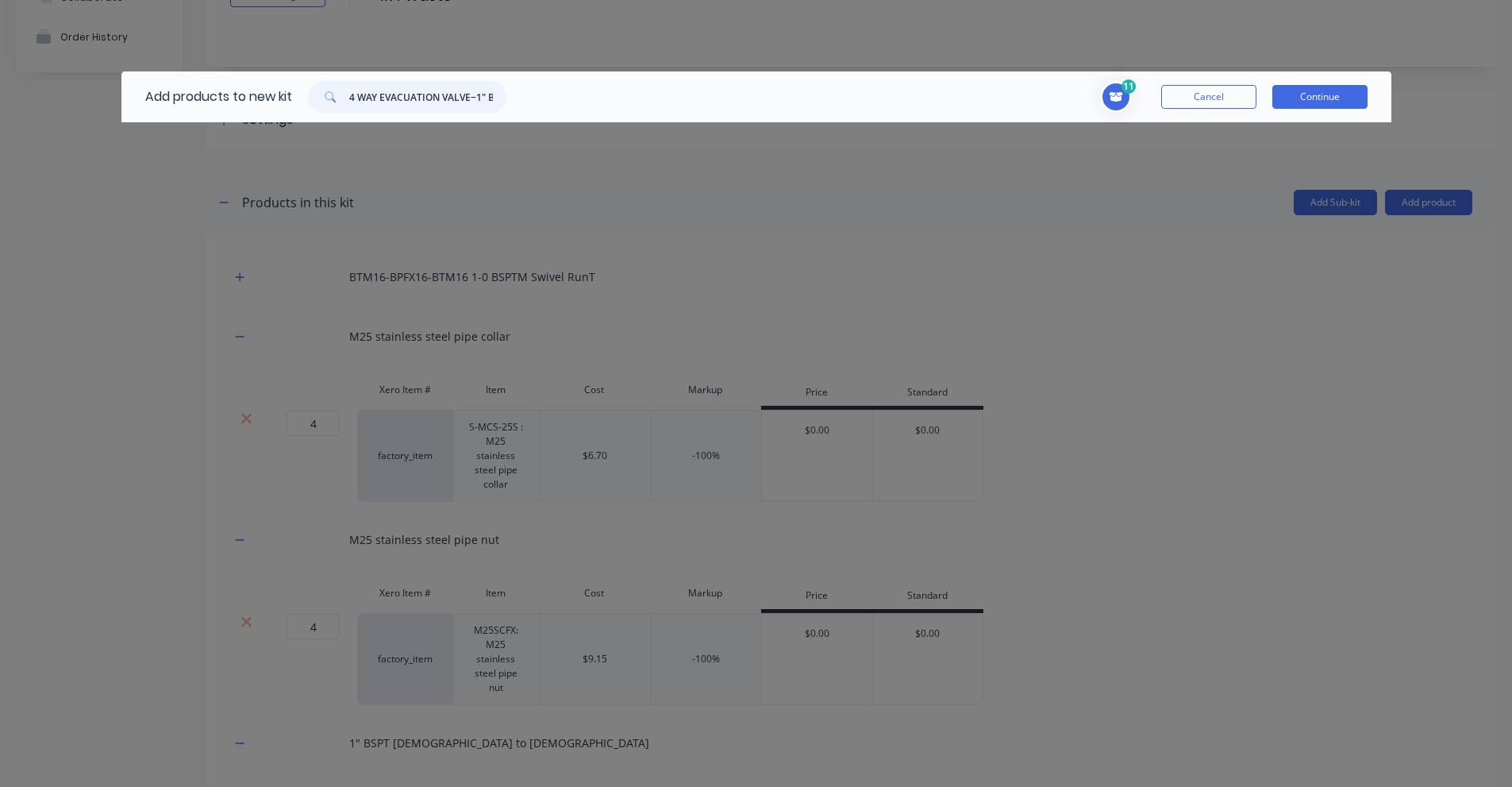
click at [417, 100] on input "4 WAY EVACUATION VALVE−1" BSPP" at bounding box center [428, 96] width 158 height 32
paste input "M4WV25"
click at [389, 97] on input "M4WV25" at bounding box center [428, 96] width 158 height 32
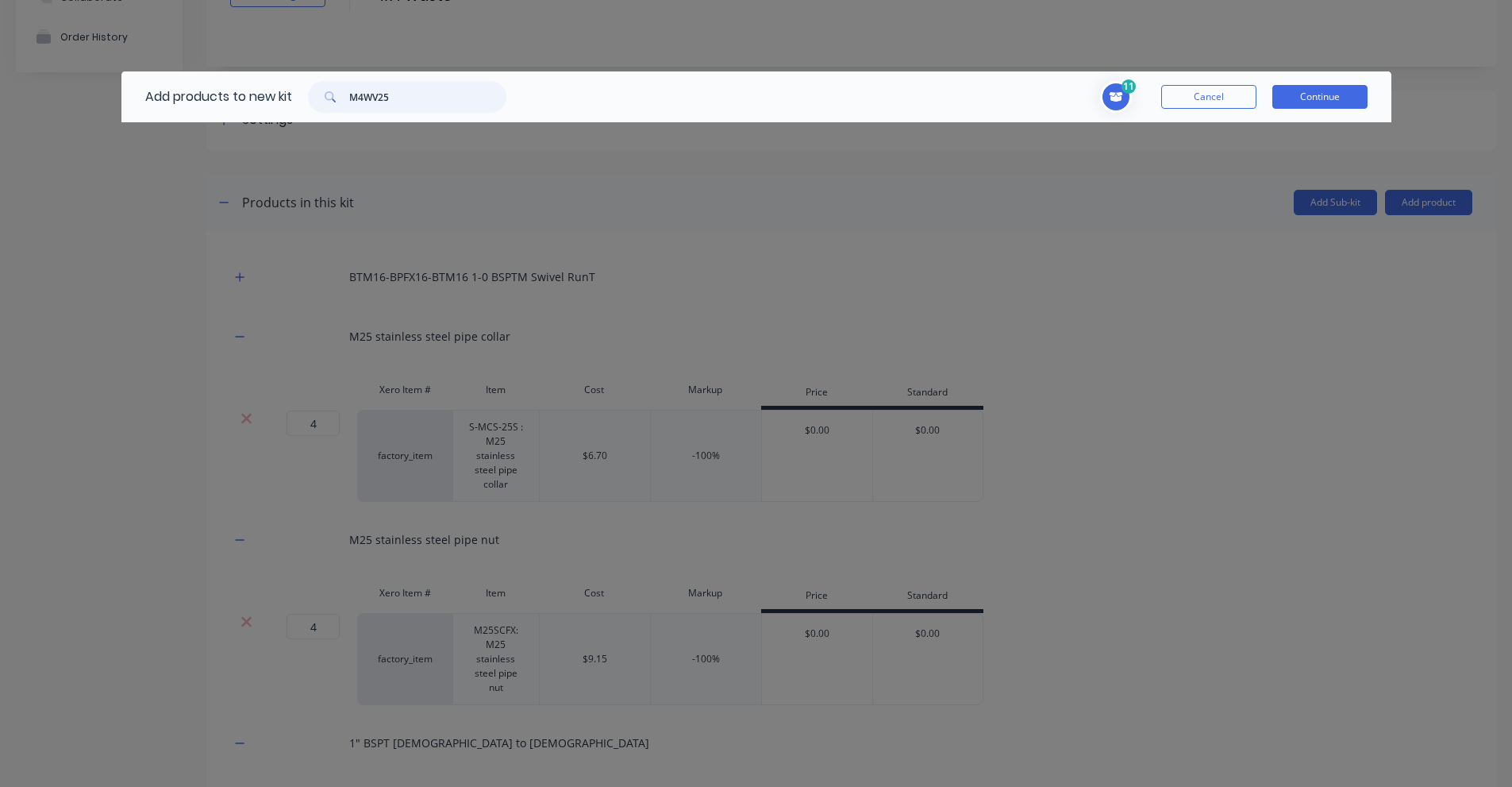
click at [389, 97] on input "M4WV25" at bounding box center [428, 96] width 158 height 32
paste input "1 INCH [PERSON_NAME] BSPP TO 1 INCH JIC ELBOW"
click at [377, 90] on input "1 INCH [PERSON_NAME] BSPP TO 1 INCH JIC ELBOW" at bounding box center [428, 96] width 158 height 32
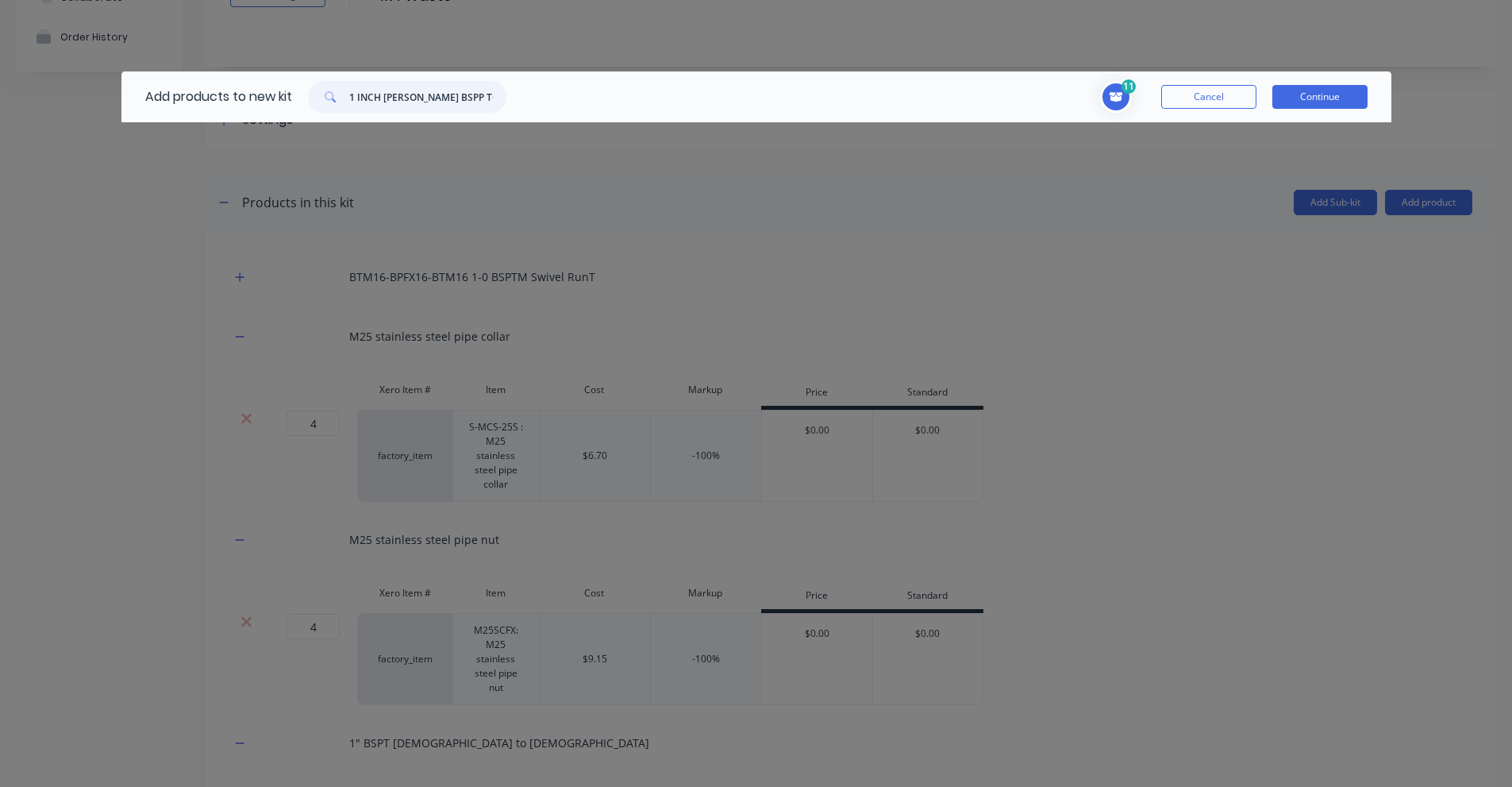
paste input "BPM16-JCM16-90"
click at [418, 109] on input "BPM16-JCM16-90" at bounding box center [428, 96] width 158 height 32
paste input "1 INCH [PERSON_NAME] BSPP TO 1 INCH JIC ELBOW"
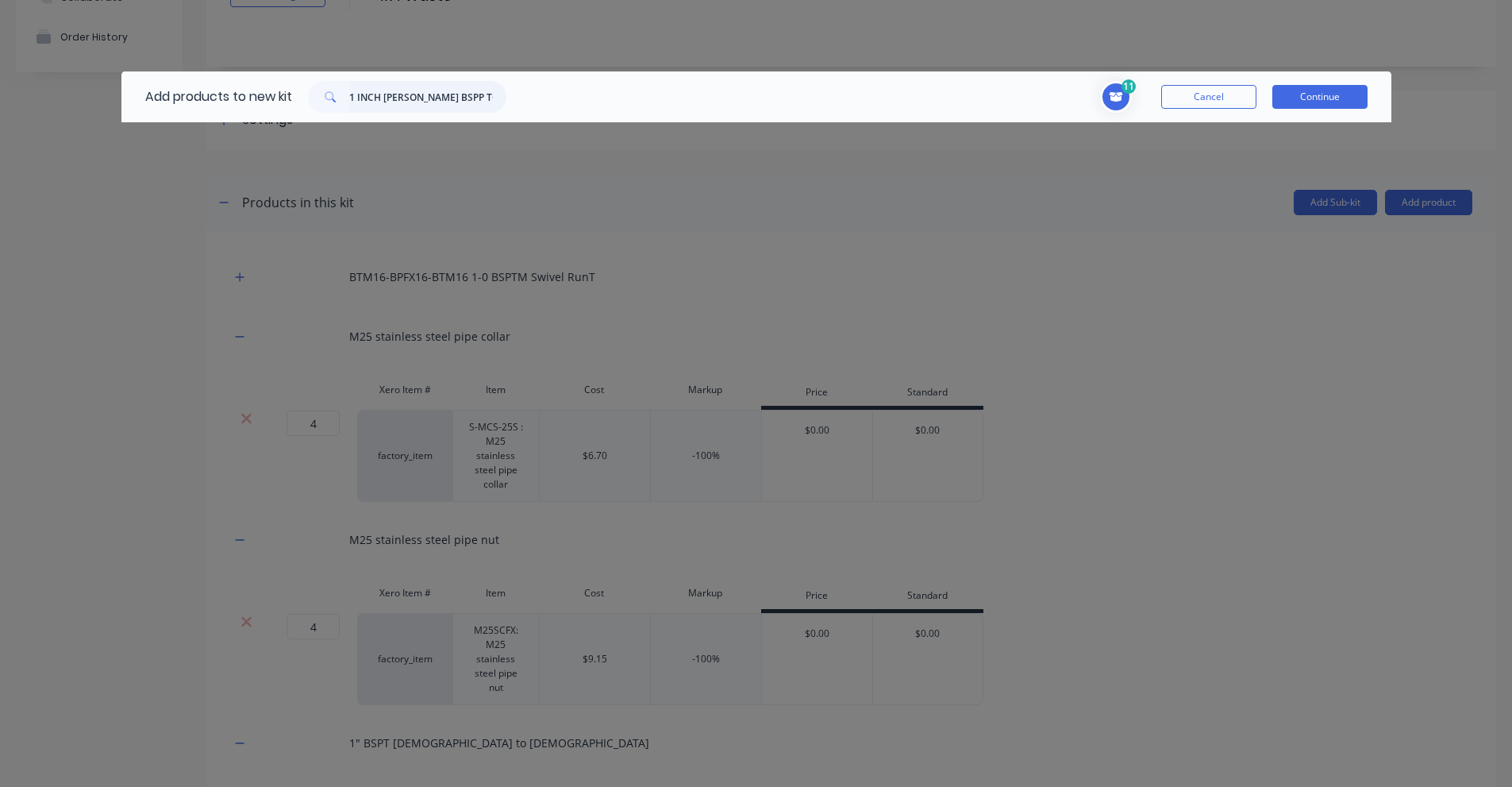
click at [403, 105] on input "1 INCH [PERSON_NAME] BSPP TO 1 INCH JIC ELBOW" at bounding box center [428, 96] width 158 height 32
click at [402, 105] on input "1 INCH [PERSON_NAME] BSPP TO 1 INCH JIC ELBOW" at bounding box center [428, 96] width 158 height 32
paste input "1 1/16" JIC 37°, [DEMOGRAPHIC_DATA] – 1 "NPTF, [DEMOGRAPHIC_DATA]"
click at [449, 94] on input "1 1/16" JIC 37°, [DEMOGRAPHIC_DATA] – 1 "NPTF, [DEMOGRAPHIC_DATA]" at bounding box center [428, 96] width 158 height 32
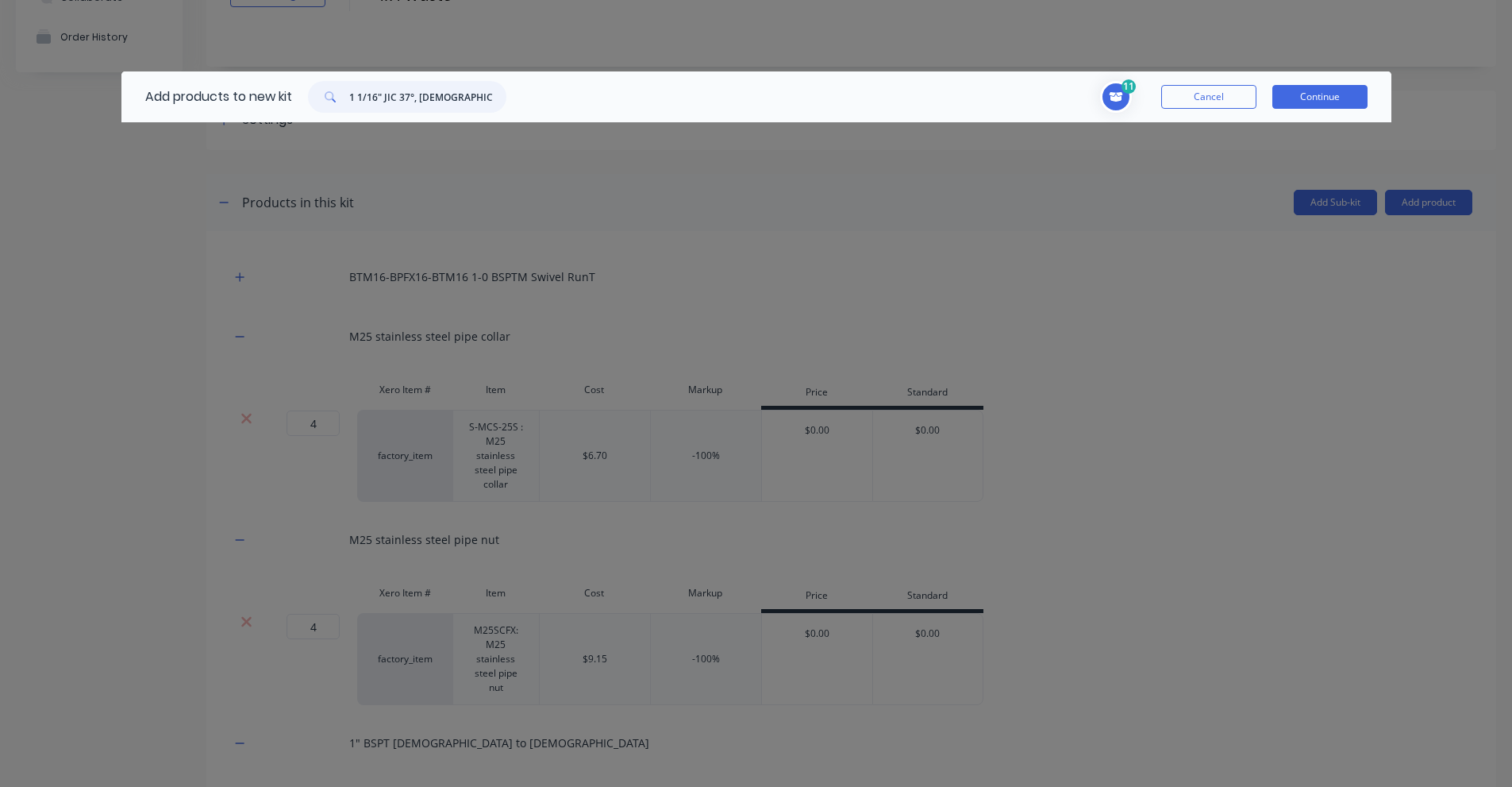
click at [449, 94] on input "1 1/16" JIC 37°, [DEMOGRAPHIC_DATA] – 1 "NPTF, [DEMOGRAPHIC_DATA]" at bounding box center [428, 96] width 158 height 32
paste input "GRACO HUSKY 1050 1" DIAPHRAGM PUMP"
click at [426, 108] on input "GRACO HUSKY 1050 1" DIAPHRAGM PUMP" at bounding box center [428, 96] width 158 height 32
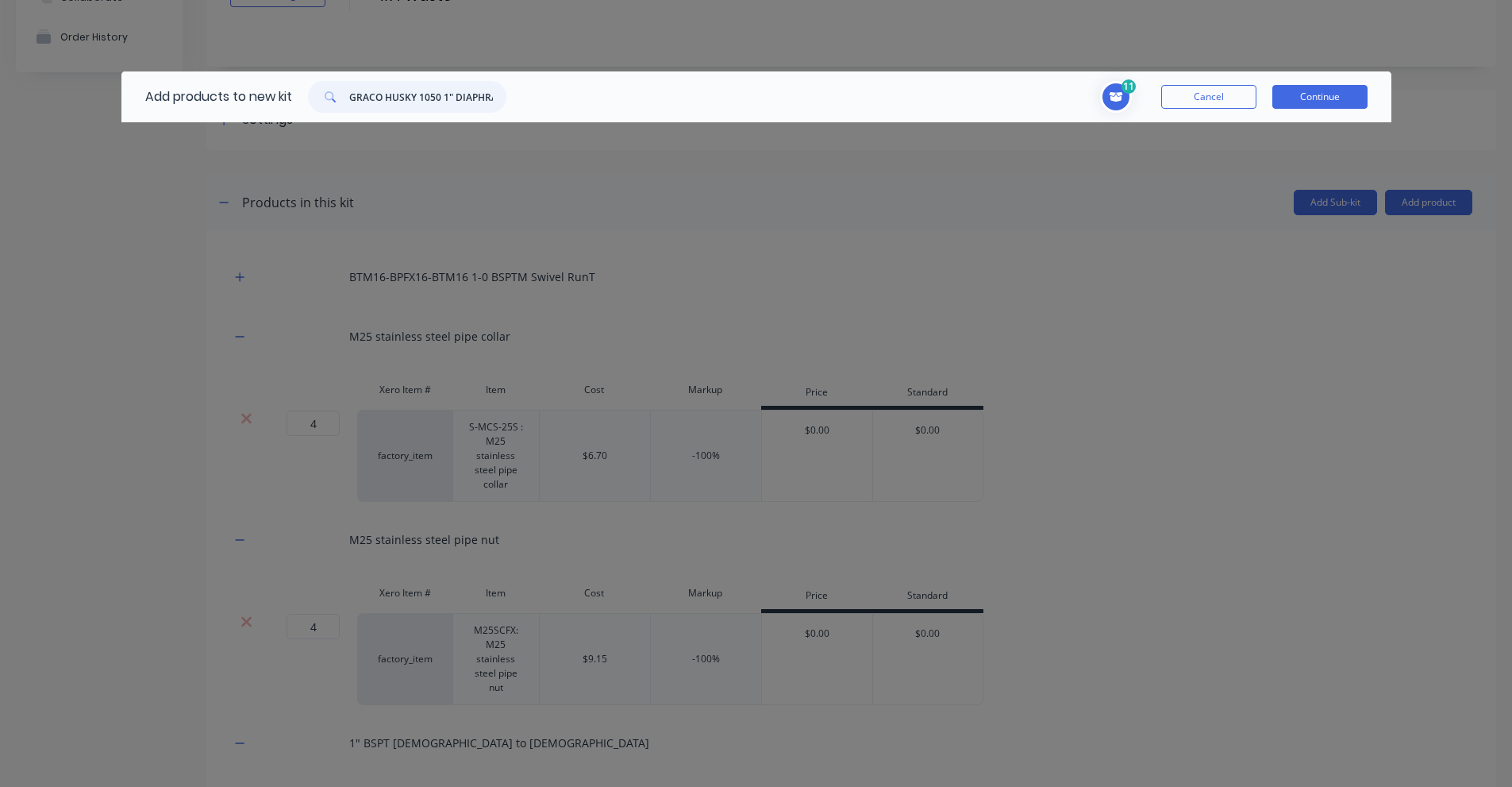
click at [426, 108] on input "GRACO HUSKY 1050 1" DIAPHRAGM PUMP" at bounding box center [428, 96] width 158 height 32
paste input "4 WAY EVACUATION VALVE−1" BSPP"
click at [387, 96] on input "4 WAY EVACUATION VALVE−1" BSPP" at bounding box center [428, 96] width 158 height 32
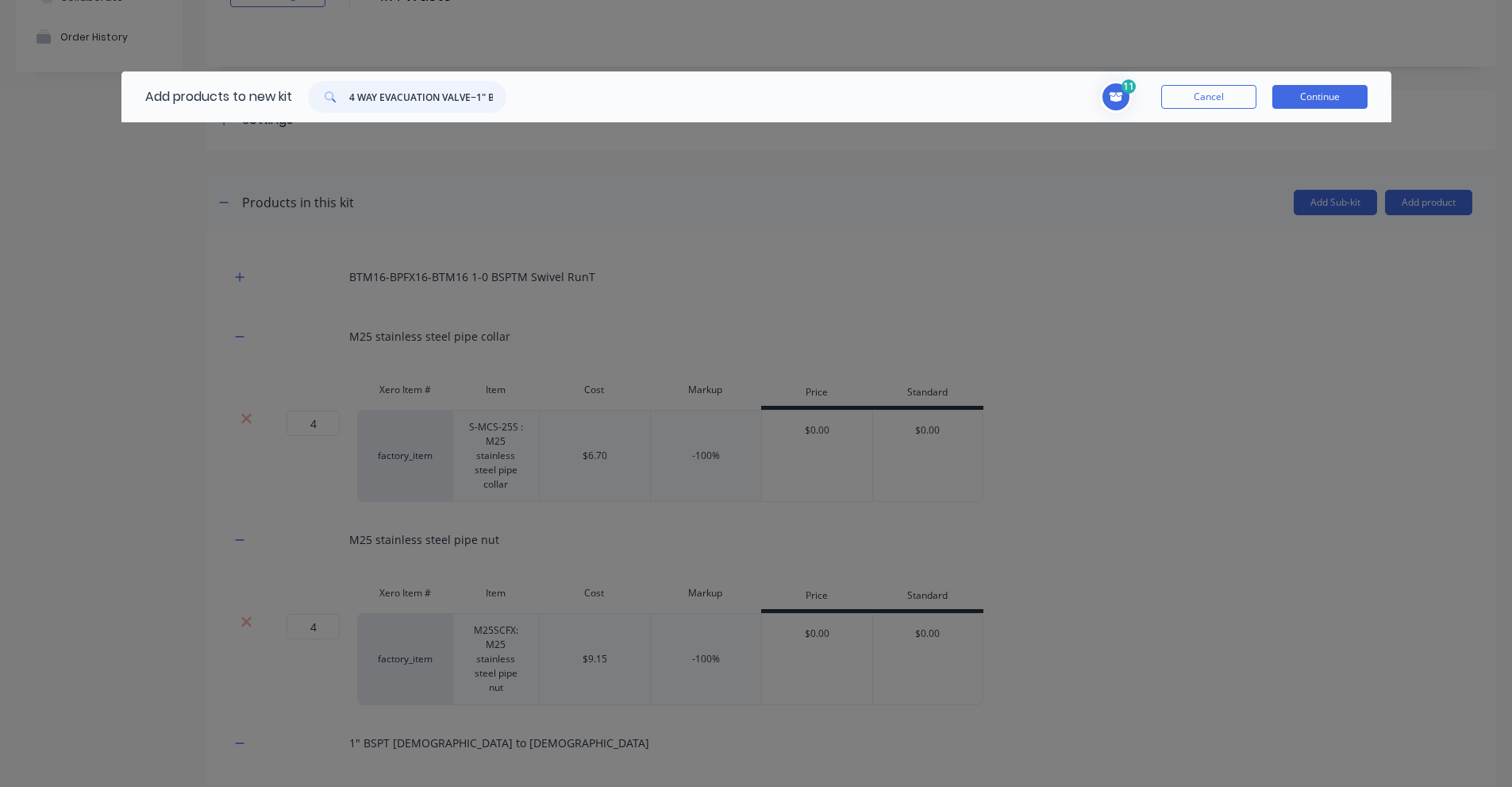
paste input "GRACO HUSKY 1050 1" DIAPHRAGM PUMP"
click at [445, 101] on input "GRACO HUSKY 1050 1" DIAPHRAGM PUMP" at bounding box center [428, 96] width 158 height 32
paste input "647040"
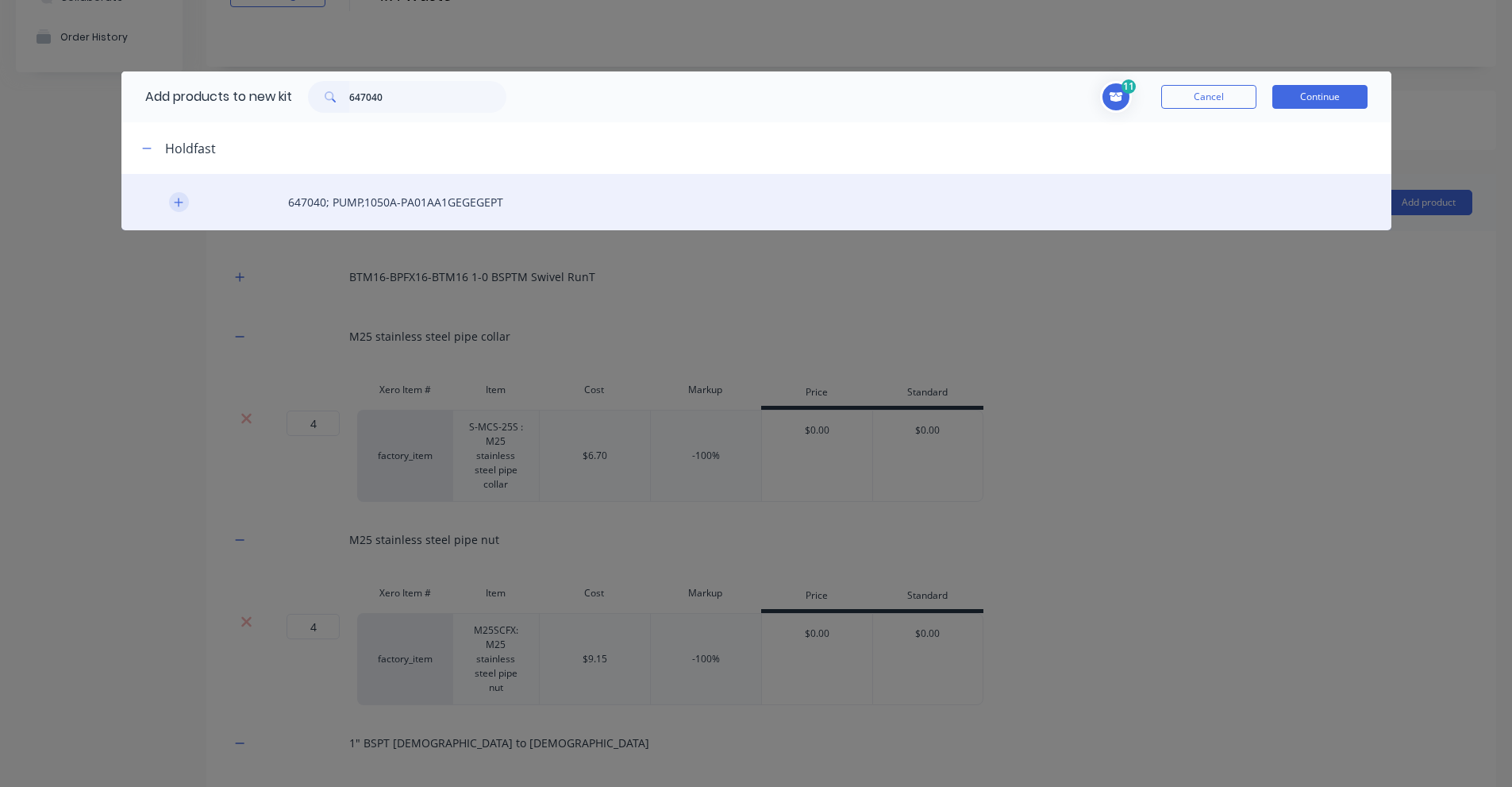
click at [181, 202] on icon "button" at bounding box center [178, 202] width 9 height 9
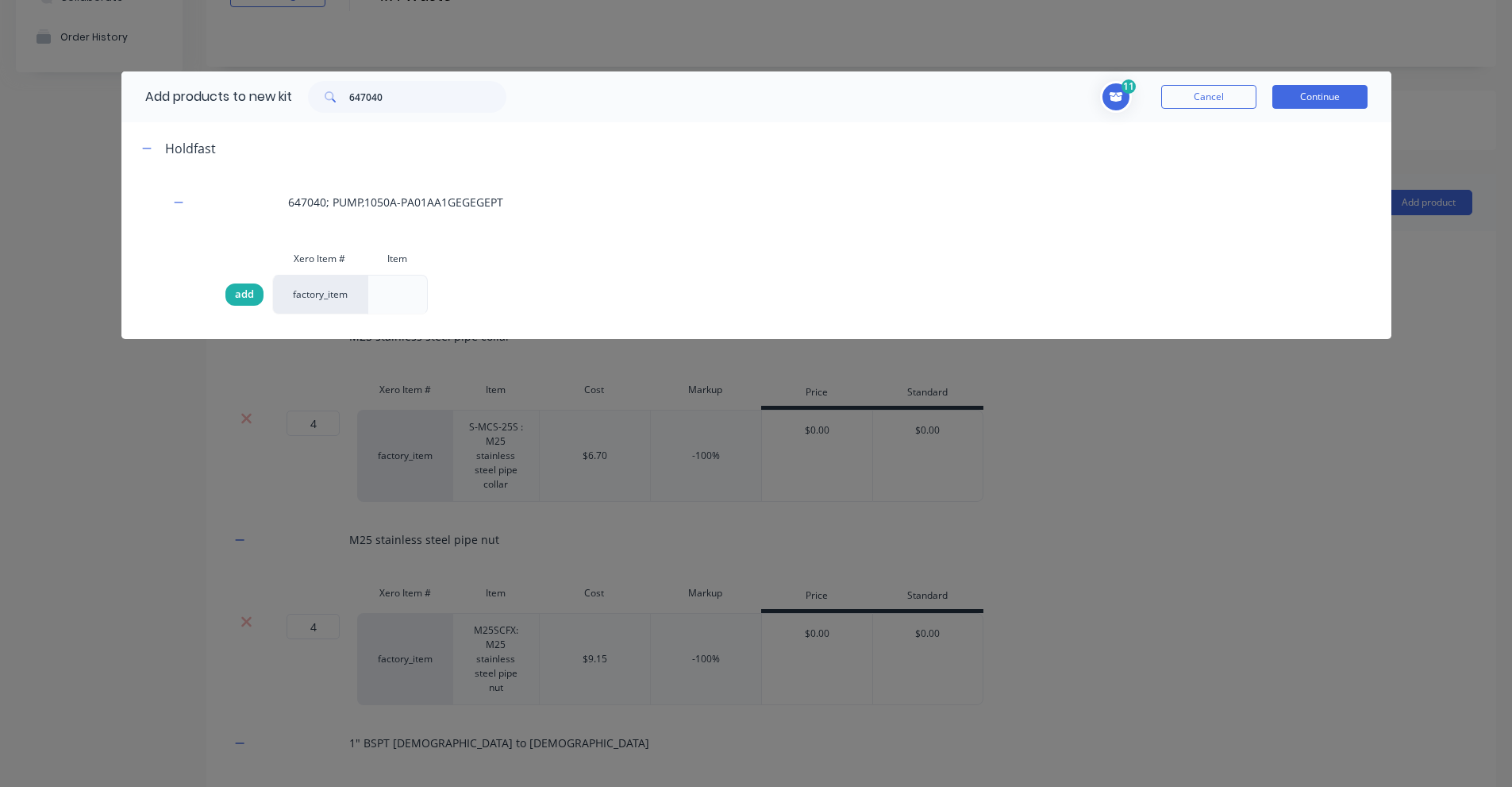
click at [246, 298] on span "add" at bounding box center [244, 294] width 19 height 16
click at [1115, 97] on icon "Toggle cart dropdown" at bounding box center [1115, 97] width 14 height 10
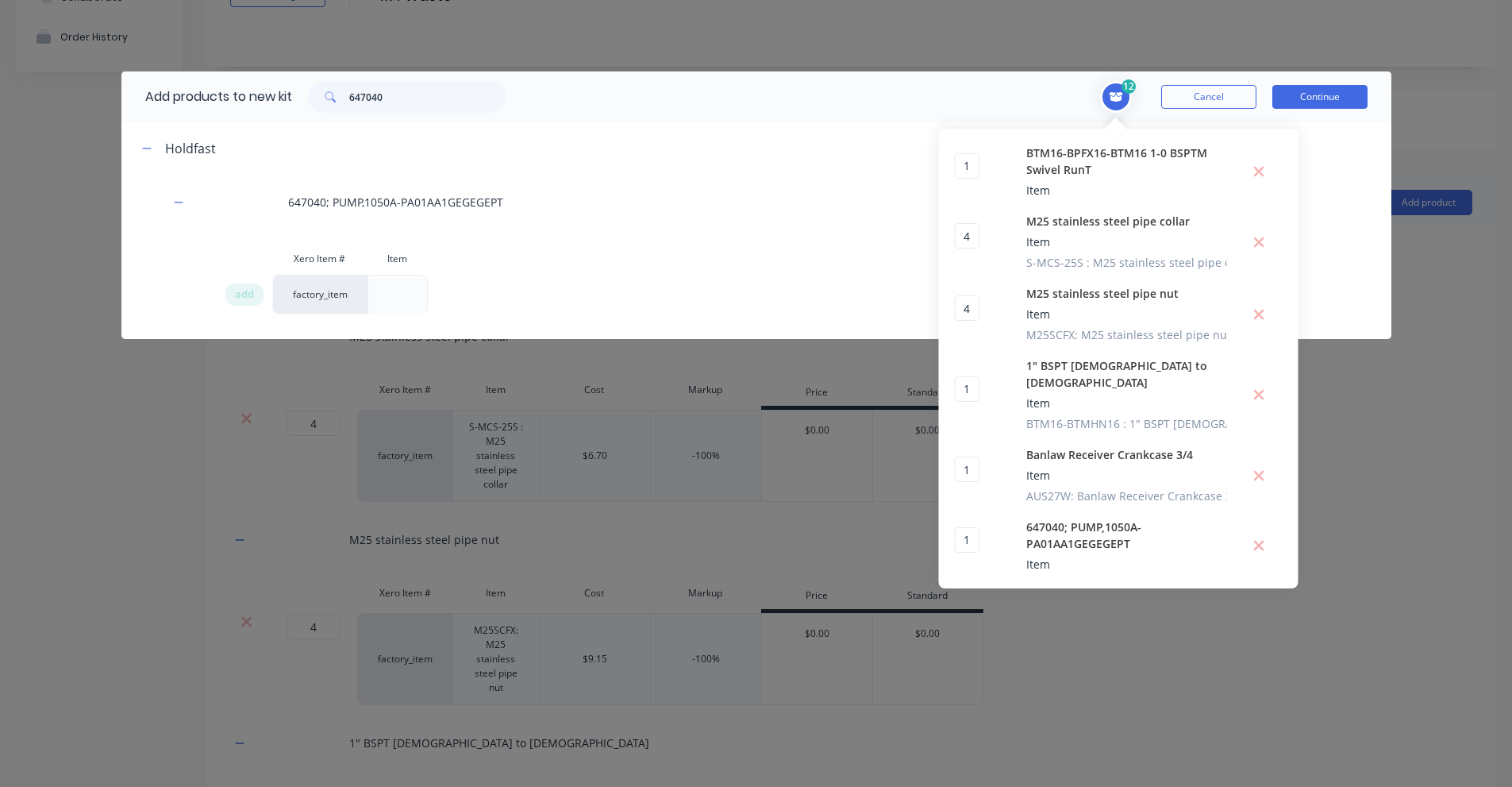
scroll to position [80, 0]
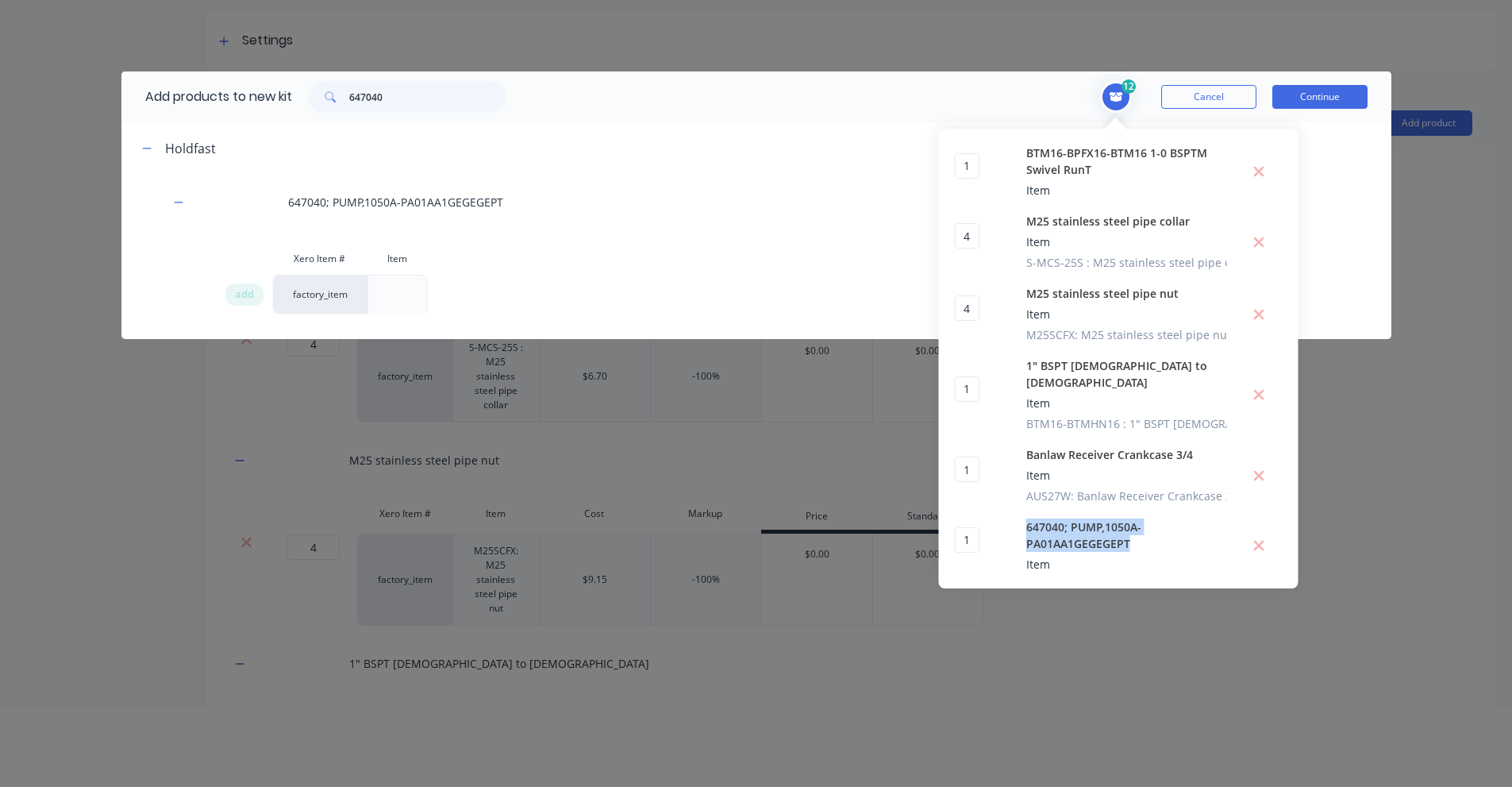
drag, startPoint x: 1026, startPoint y: 512, endPoint x: 1131, endPoint y: 524, distance: 105.7
click at [1131, 524] on div "647040; PUMP,1050A-PA01AA1GEGEGEPT Item" at bounding box center [1126, 545] width 201 height 54
copy span "647040; PUMP,1050A-PA01AA1GEGEGEPT"
click at [398, 100] on input "647040" at bounding box center [428, 96] width 158 height 32
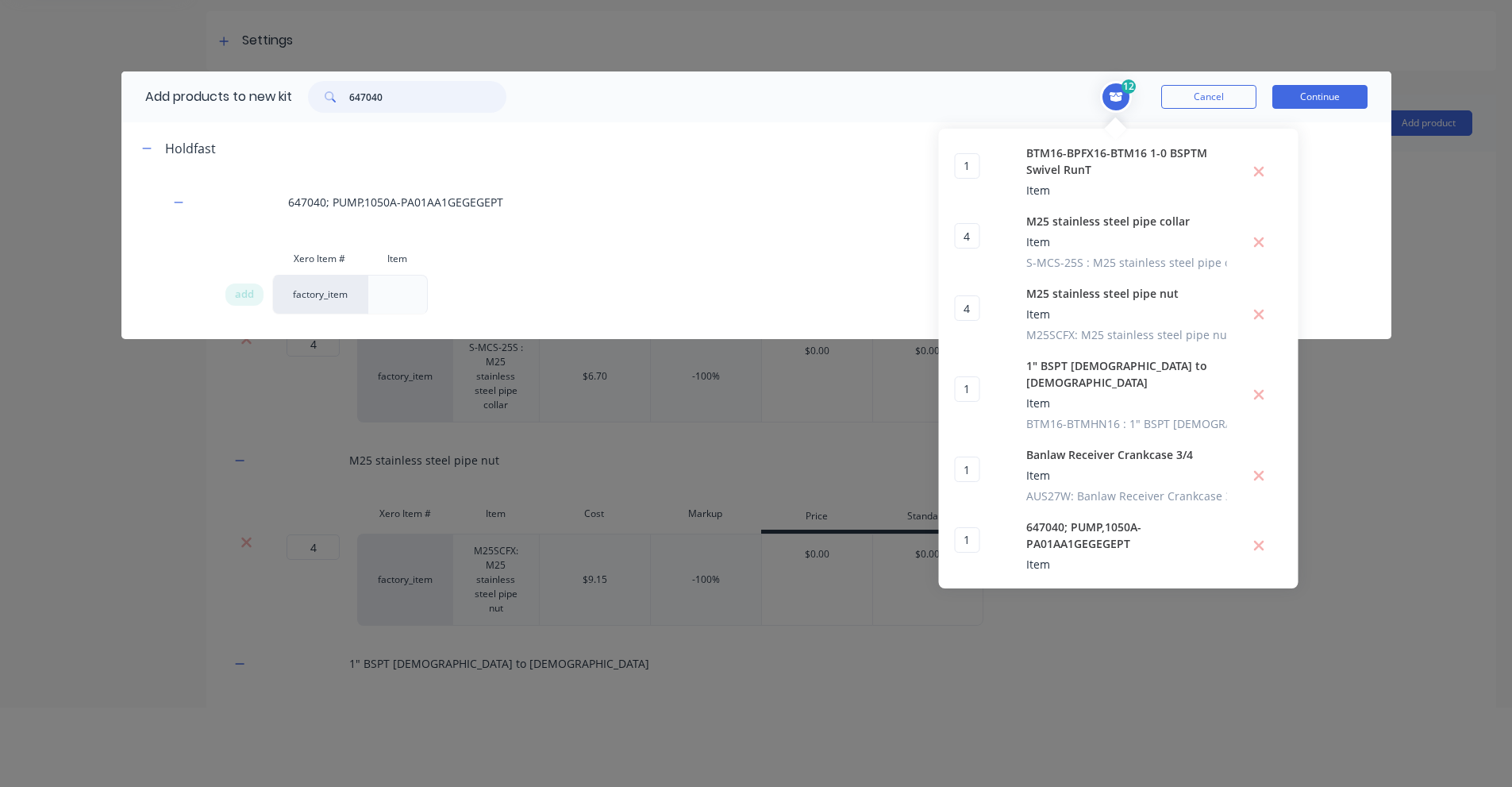
click at [398, 100] on input "647040" at bounding box center [428, 96] width 158 height 32
paste input "JCM12-NPM16"
click at [1118, 93] on icon "Toggle cart dropdown" at bounding box center [1115, 97] width 14 height 10
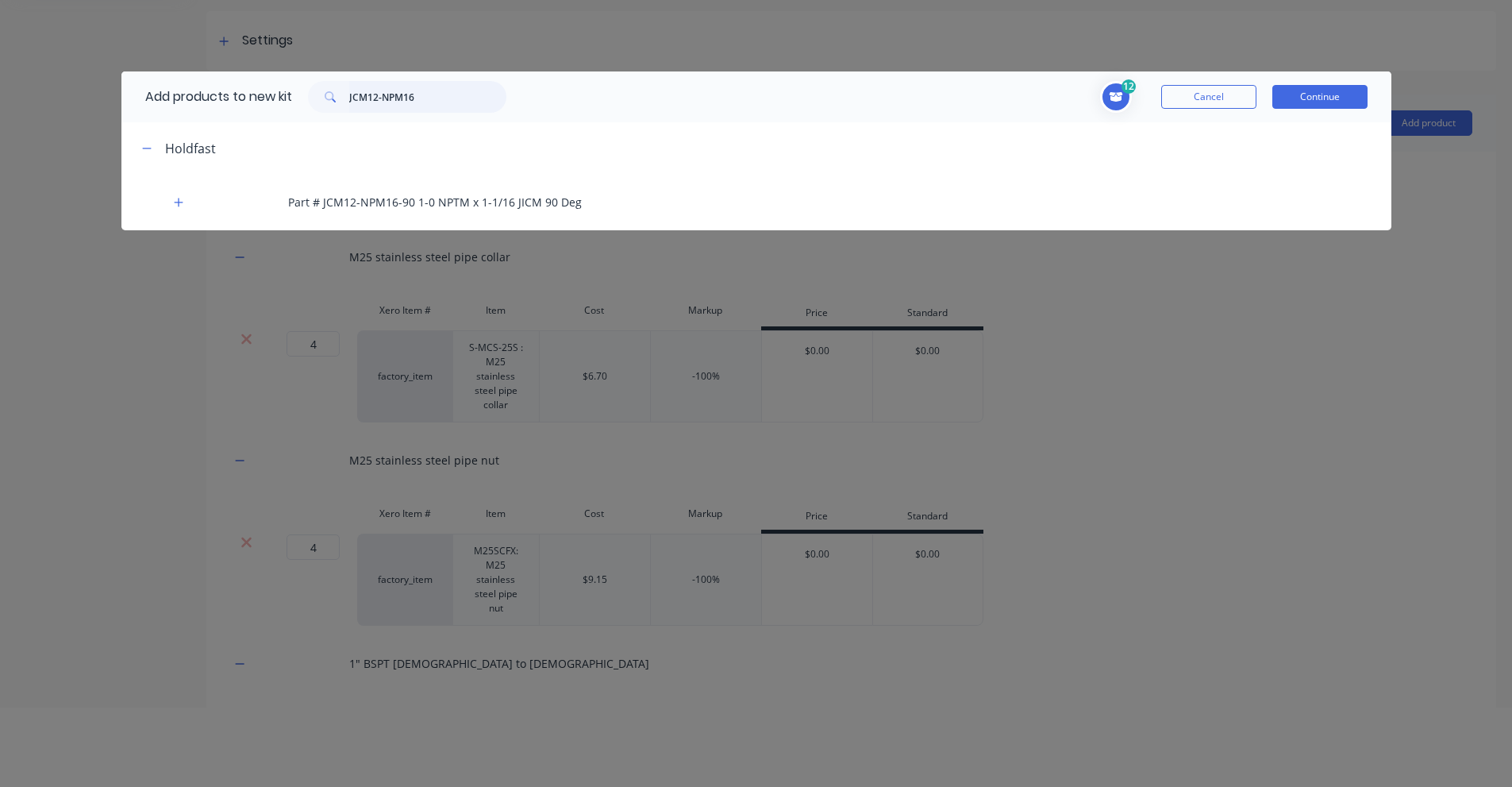
click at [385, 101] on input "JCM12-NPM16" at bounding box center [428, 96] width 158 height 32
paste input "1 1/16" JIC 37°, [DEMOGRAPHIC_DATA] – 1 "NPTF, [DEMOGRAPHIC_DATA]"
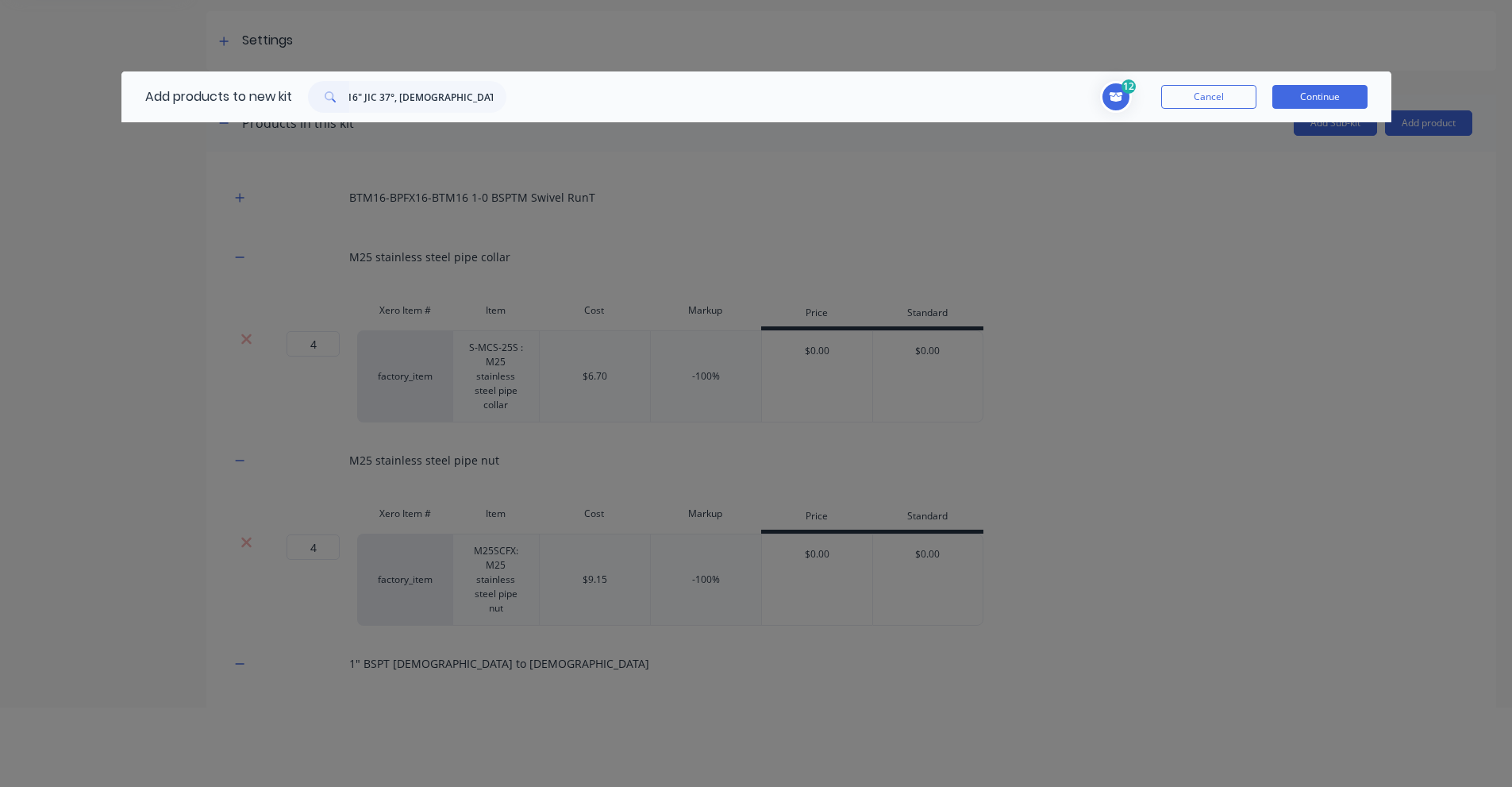
scroll to position [0, 0]
click at [378, 93] on input "1 1/16" JIC 37°, [DEMOGRAPHIC_DATA] – 1 "NPTF, [DEMOGRAPHIC_DATA]" at bounding box center [428, 96] width 158 height 32
paste input "JCM12-NPM16"
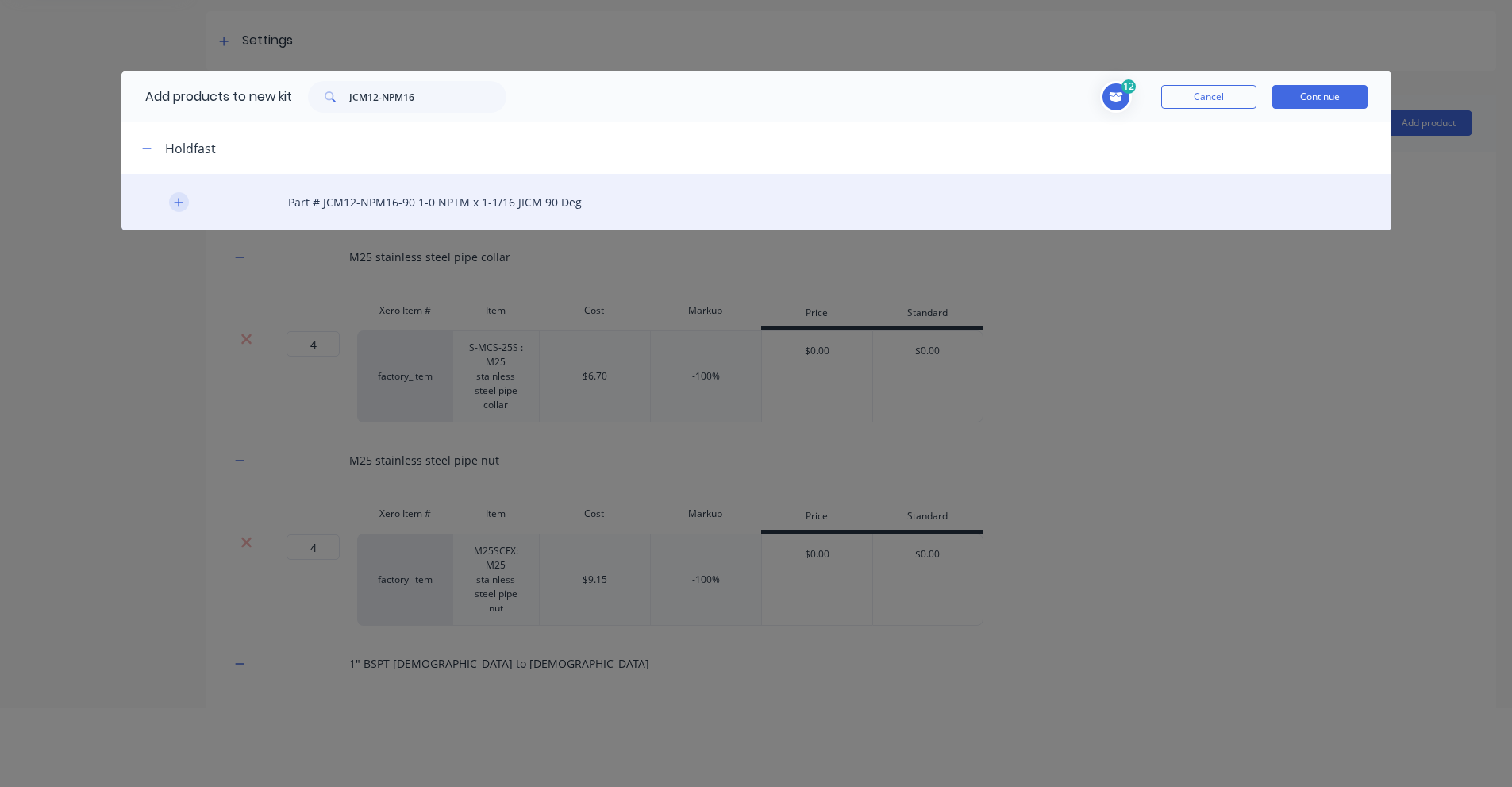
click at [170, 201] on button "button" at bounding box center [179, 202] width 20 height 20
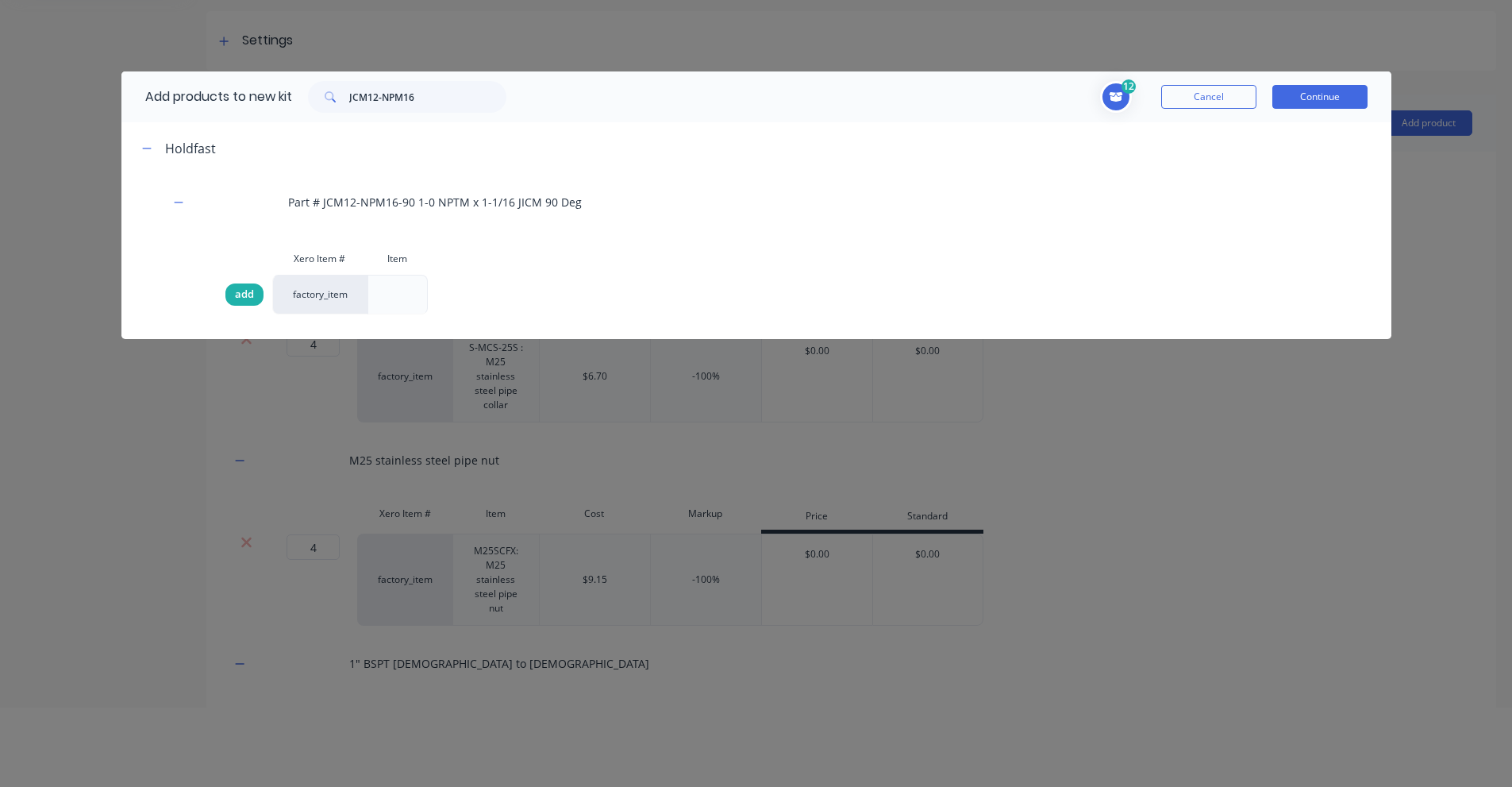
click at [256, 290] on div "add" at bounding box center [244, 294] width 38 height 23
click at [1115, 89] on span "Toggle cart dropdown" at bounding box center [1115, 96] width 32 height 32
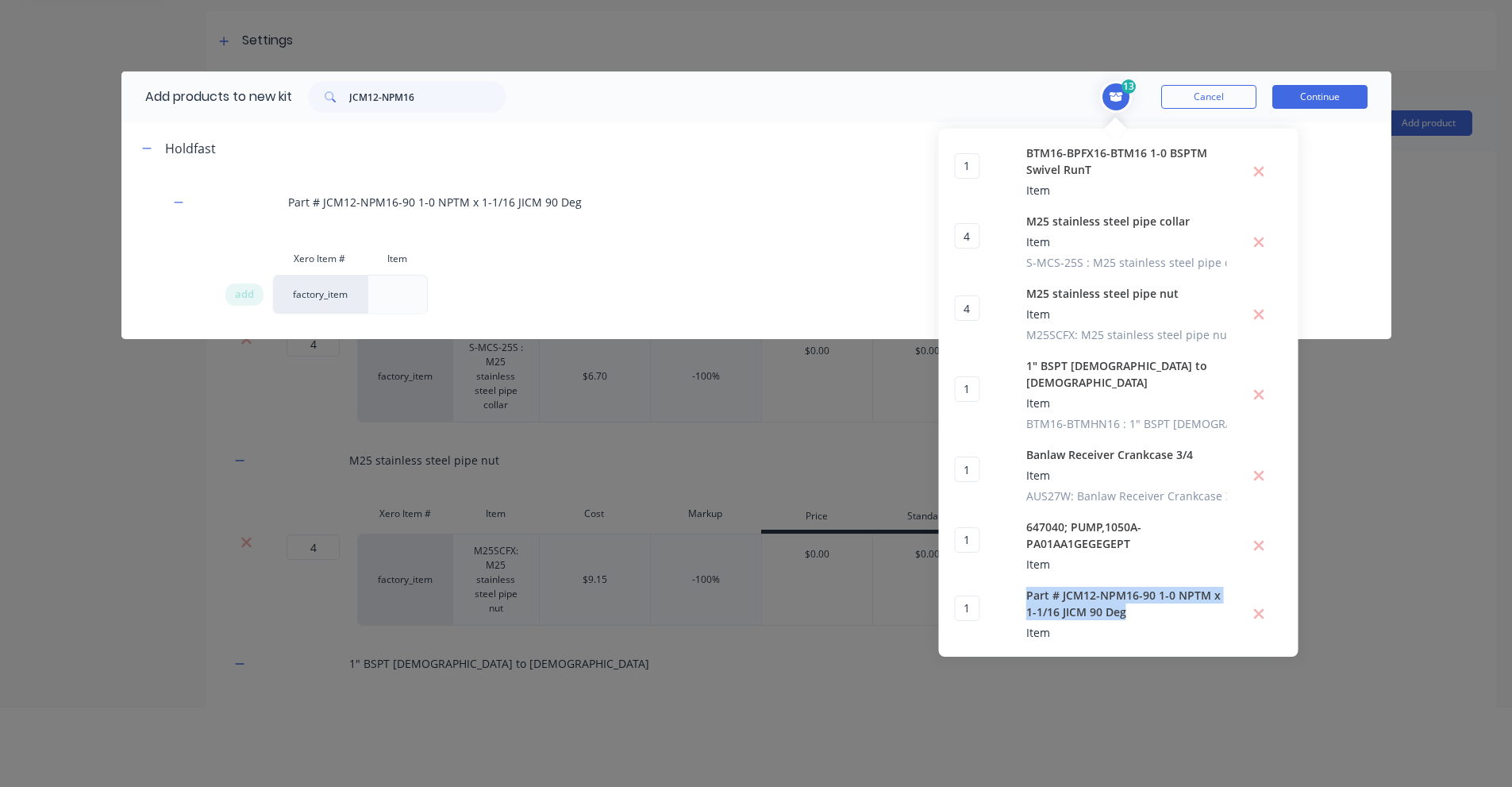
drag, startPoint x: 1026, startPoint y: 579, endPoint x: 1128, endPoint y: 595, distance: 103.2
click at [1128, 595] on div "Part # JCM12-NPM16-90 1-0 NPTM x 1-1/16 JICM 90 Deg Item" at bounding box center [1126, 614] width 201 height 54
copy span "Part # JCM12-NPM16-90 1-0 NPTM x 1-1/16 JICM 90 Deg"
click at [390, 86] on input "JCM12-NPM16" at bounding box center [428, 96] width 158 height 32
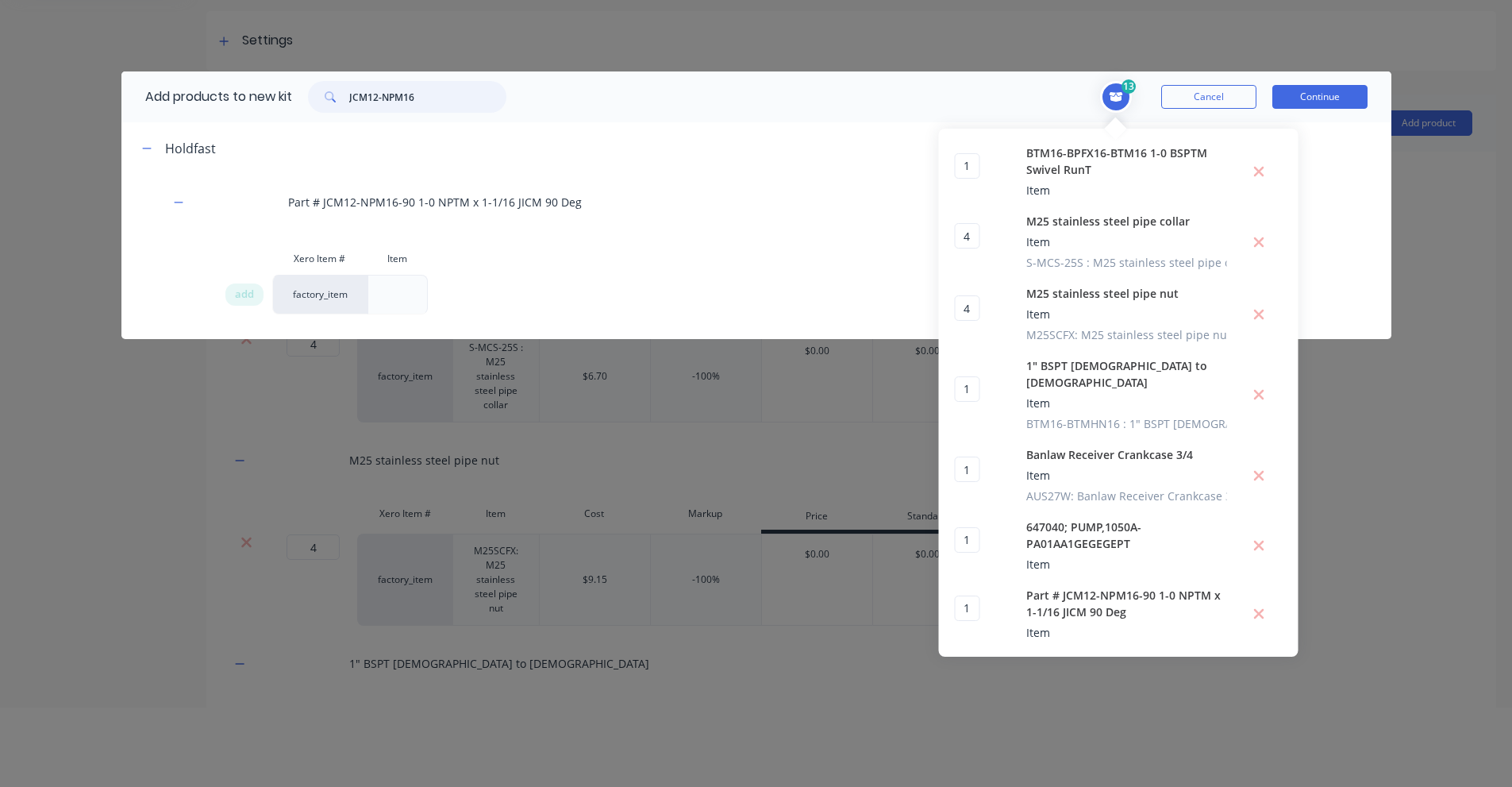
click at [390, 86] on input "JCM12-NPM16" at bounding box center [428, 96] width 158 height 32
paste input "1 INCH [PERSON_NAME] BSPP TO -12 JIC ELBOW"
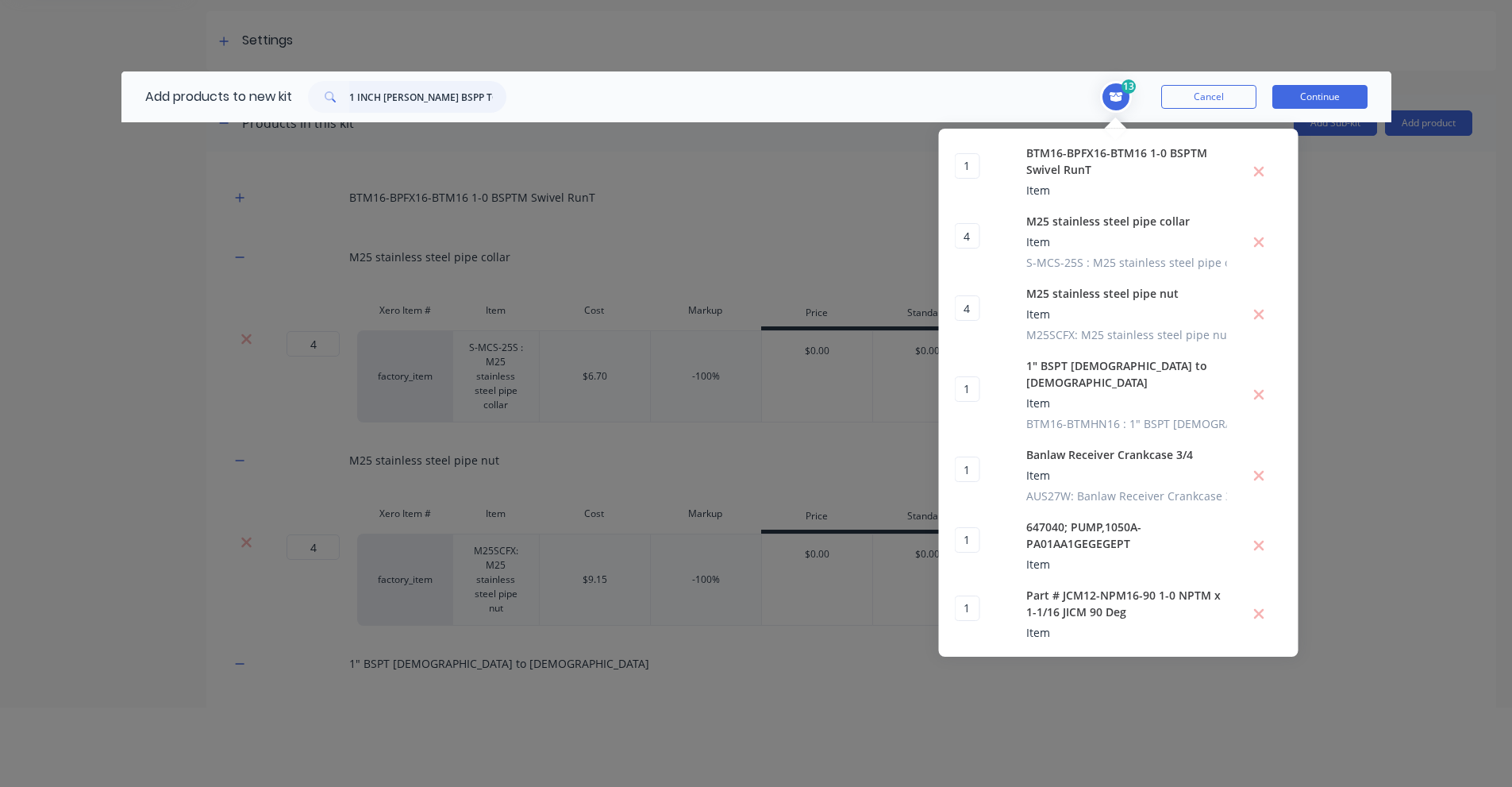
click at [394, 91] on input "1 INCH [PERSON_NAME] BSPP TO -12 JIC ELBOW" at bounding box center [428, 96] width 158 height 32
paste input "BPM16-JCM12-90"
click at [377, 95] on input "BPM16-JCM12-90" at bounding box center [428, 96] width 158 height 32
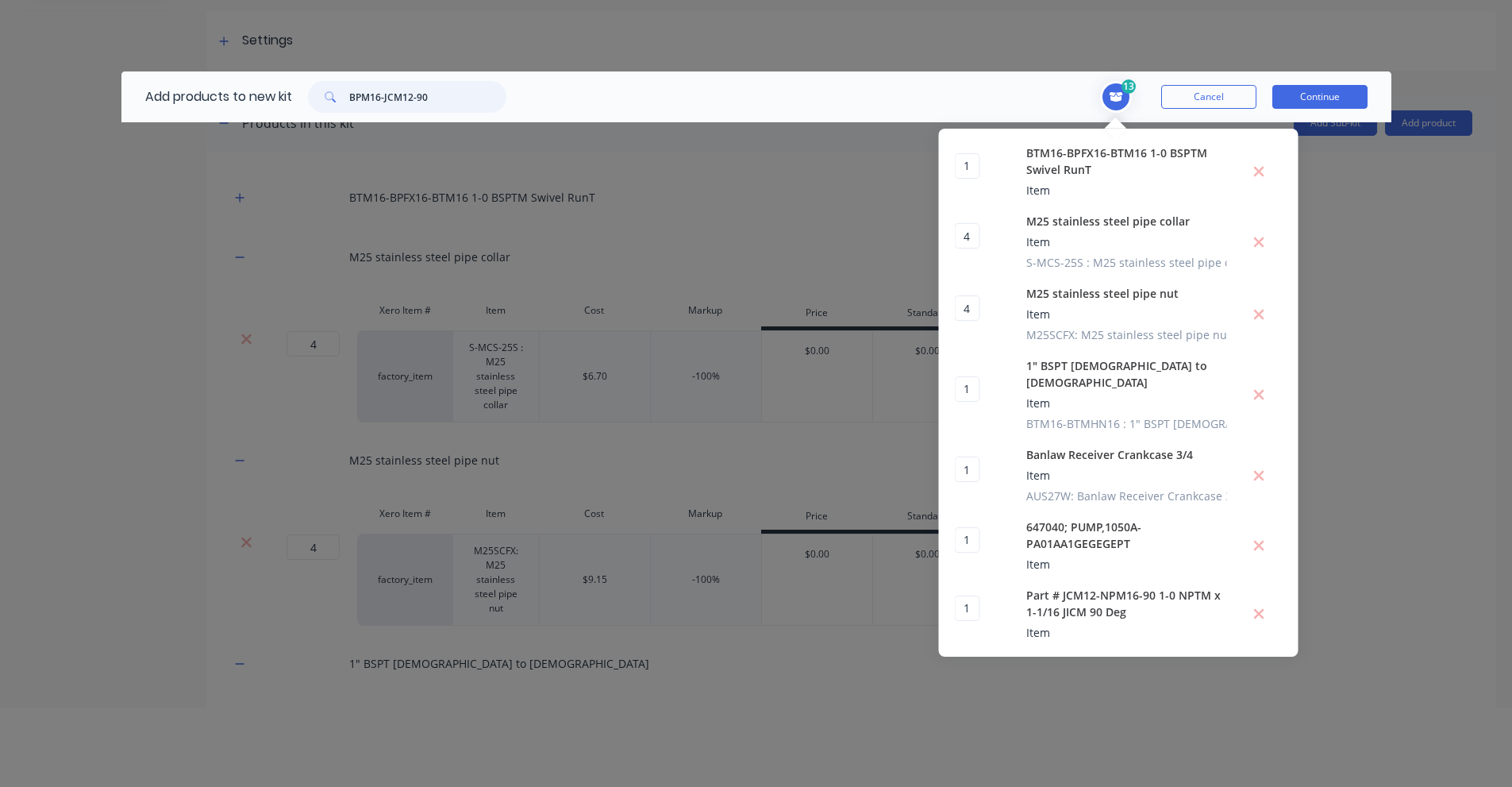
click at [377, 95] on input "BPM16-JCM12-90" at bounding box center [428, 96] width 158 height 32
paste input "3/4" BSPT [DEMOGRAPHIC_DATA] -3/4" BSPP [DEMOGRAPHIC_DATA], Swivel 90°"
click at [392, 93] on input "3/4" BSPT [DEMOGRAPHIC_DATA] -3/4" BSPP [DEMOGRAPHIC_DATA], Swivel 90°" at bounding box center [428, 96] width 158 height 32
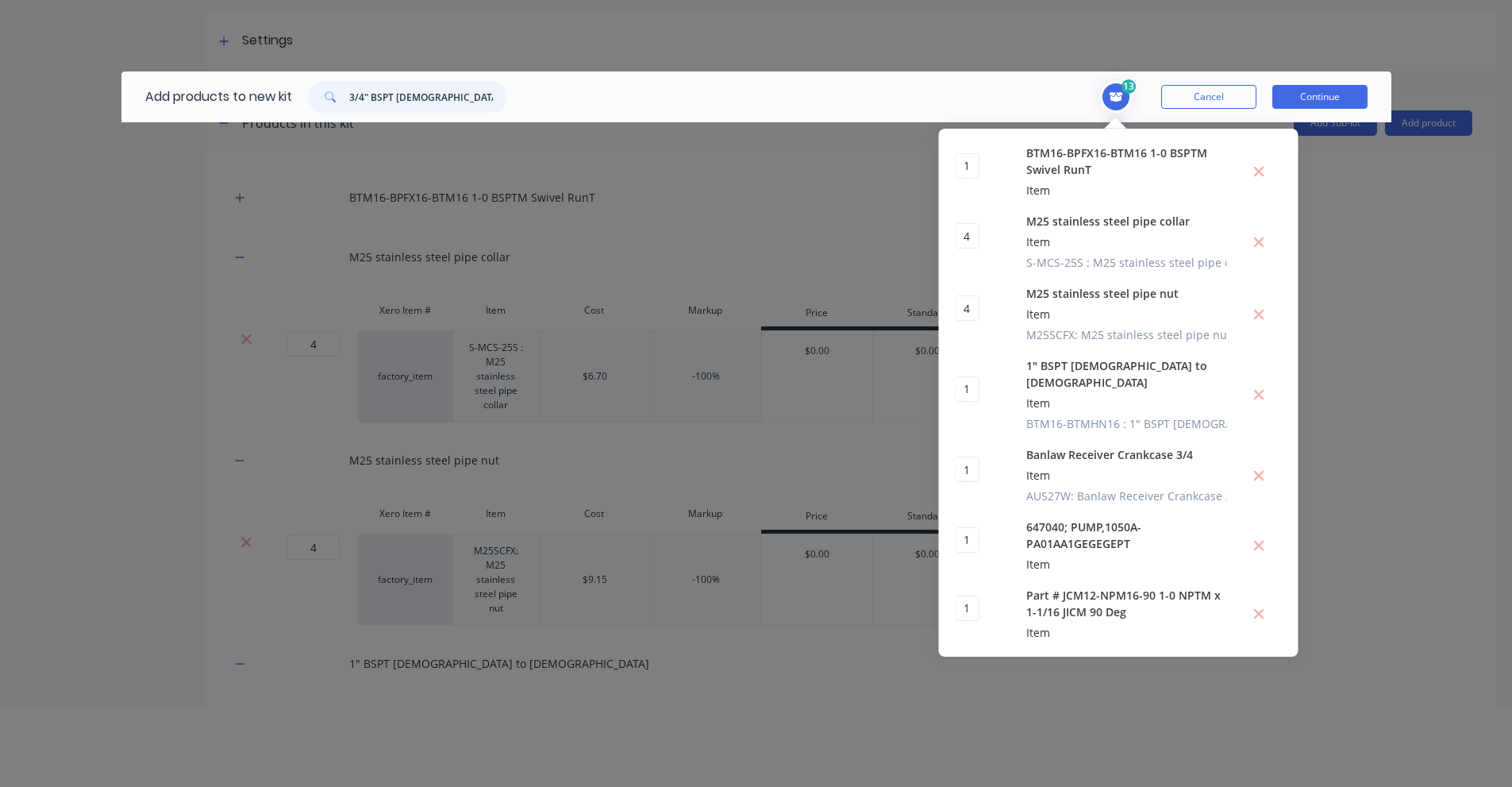
click at [392, 93] on input "3/4" BSPT [DEMOGRAPHIC_DATA] -3/4" BSPP [DEMOGRAPHIC_DATA], Swivel 90°" at bounding box center [428, 96] width 158 height 32
paste input "BTM12-BPFX12-90"
click at [396, 101] on input "BTM12-BPFX12-90" at bounding box center [428, 96] width 158 height 32
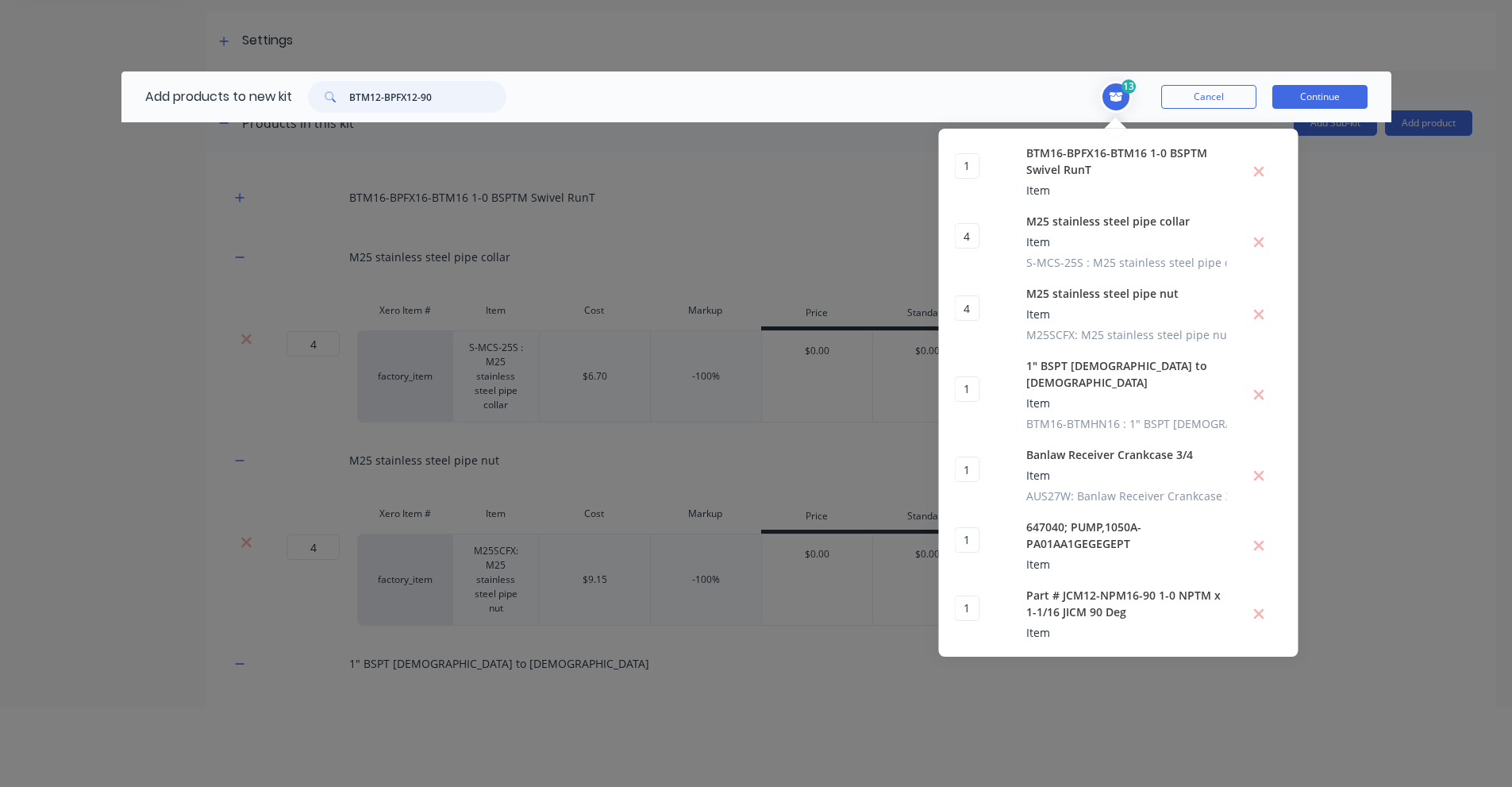
paste input "RETRACTA F−SERIES 3/4" OIL REEL C/W 15M HOSE"
click at [397, 92] on input "RETRACTA F−SERIES 3/4" OIL REEL C/W 15M HOSE" at bounding box center [428, 96] width 158 height 32
paste input "FHO1915-01"
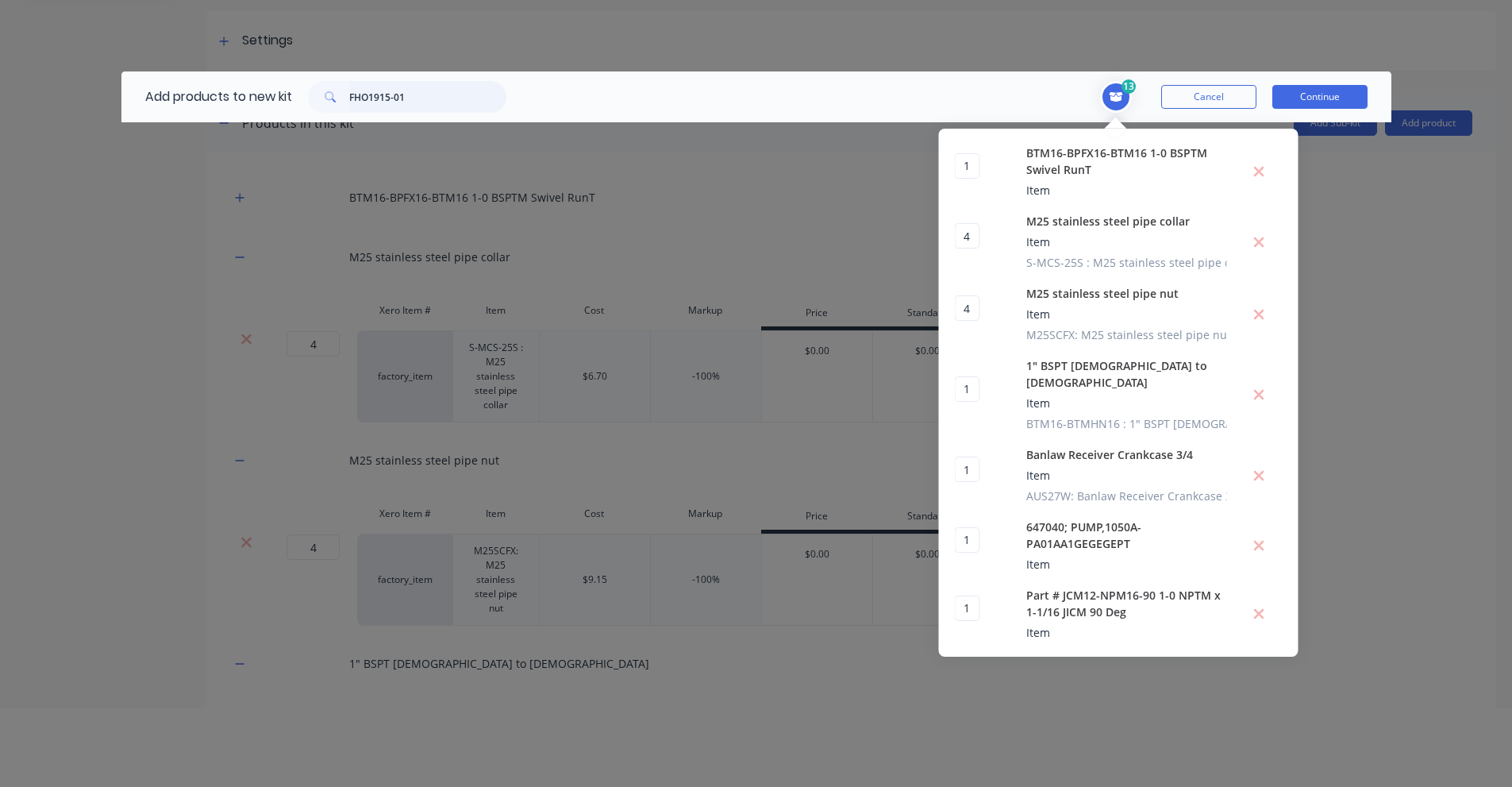
click at [447, 94] on input "FHO1915-01" at bounding box center [428, 96] width 158 height 32
paste input "3/4" BSPT [DEMOGRAPHIC_DATA] to [DEMOGRAPHIC_DATA]"
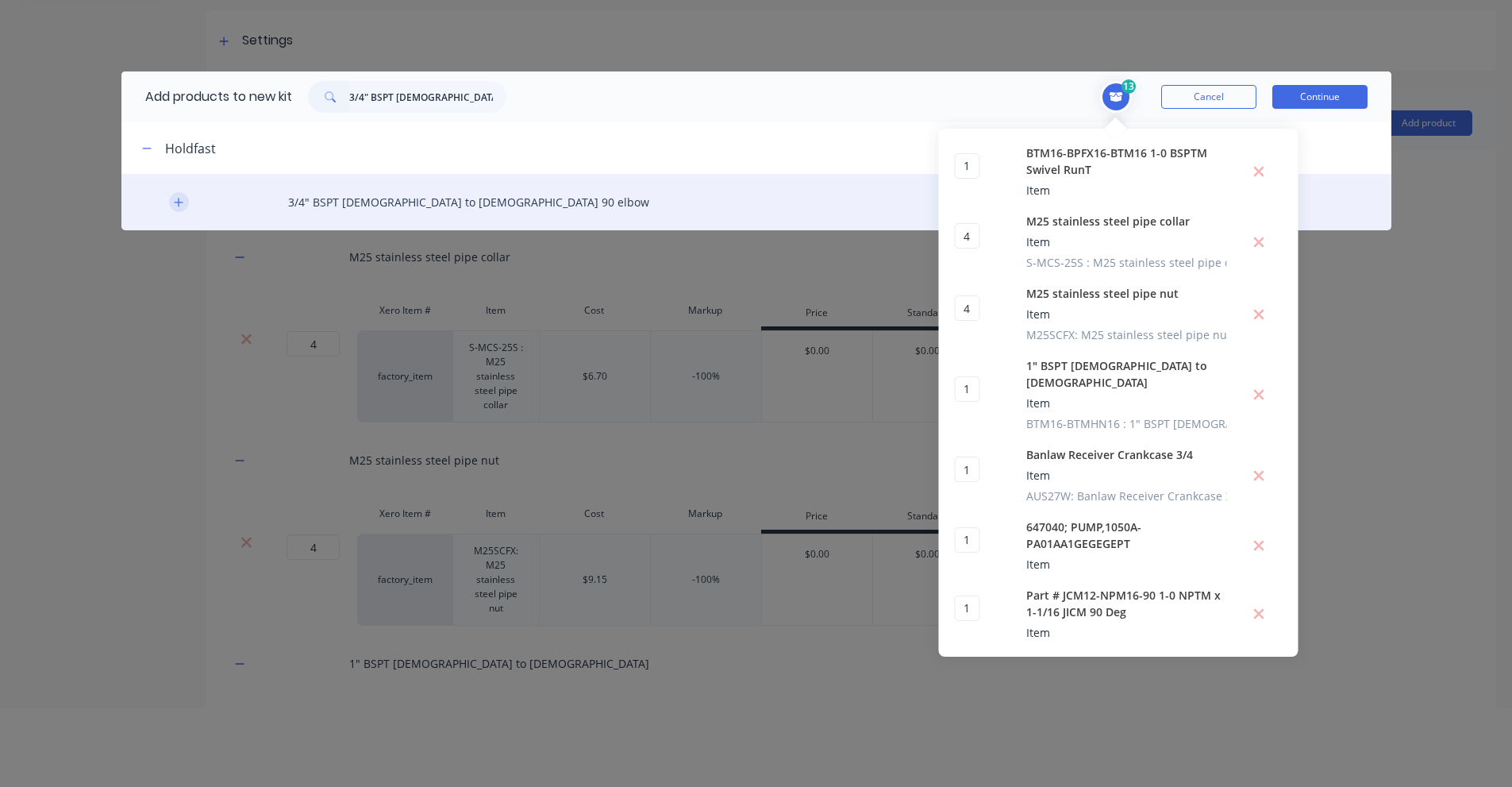
click at [184, 202] on button "button" at bounding box center [179, 202] width 20 height 20
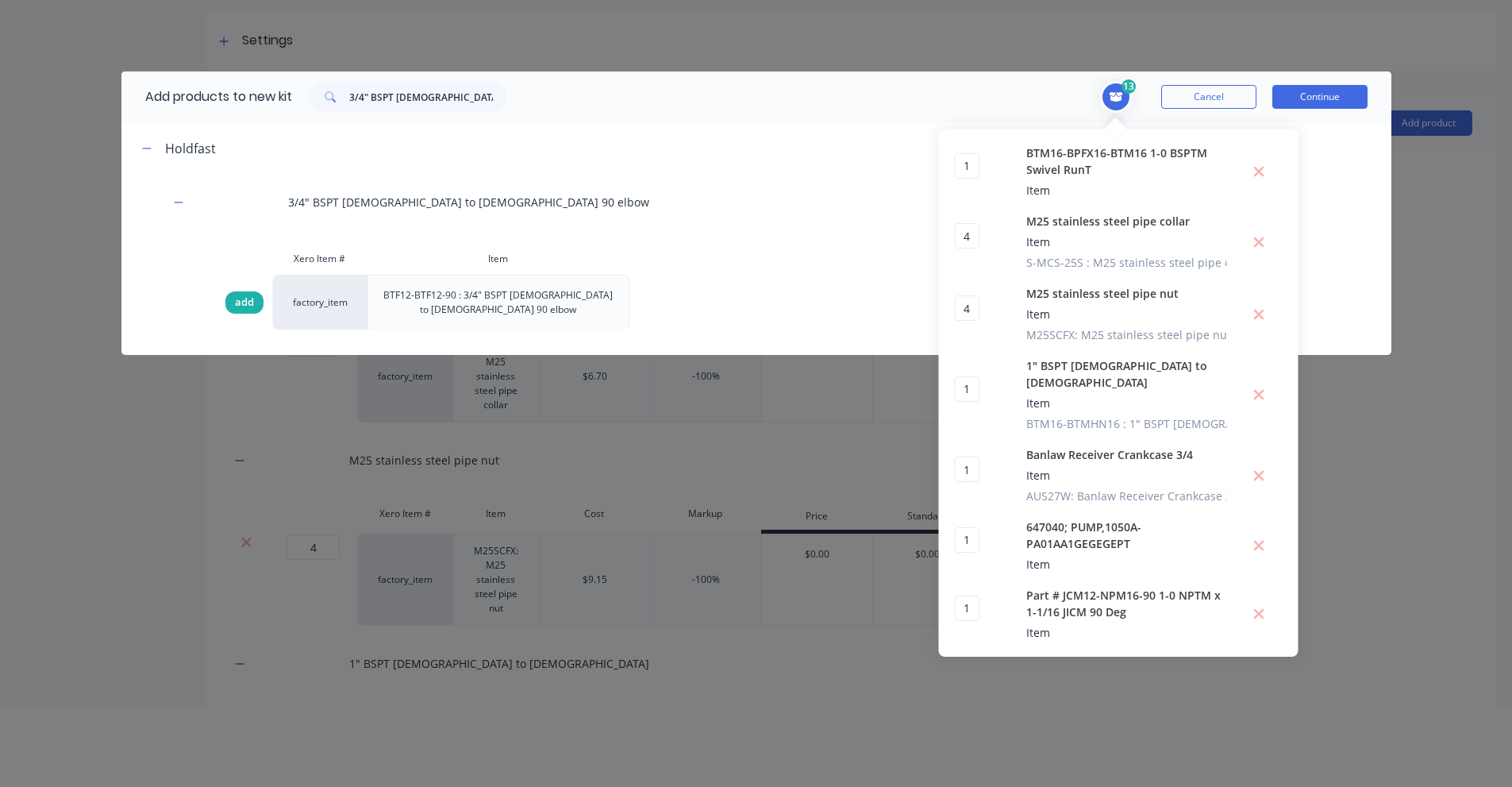
click at [239, 299] on span "add" at bounding box center [244, 302] width 19 height 16
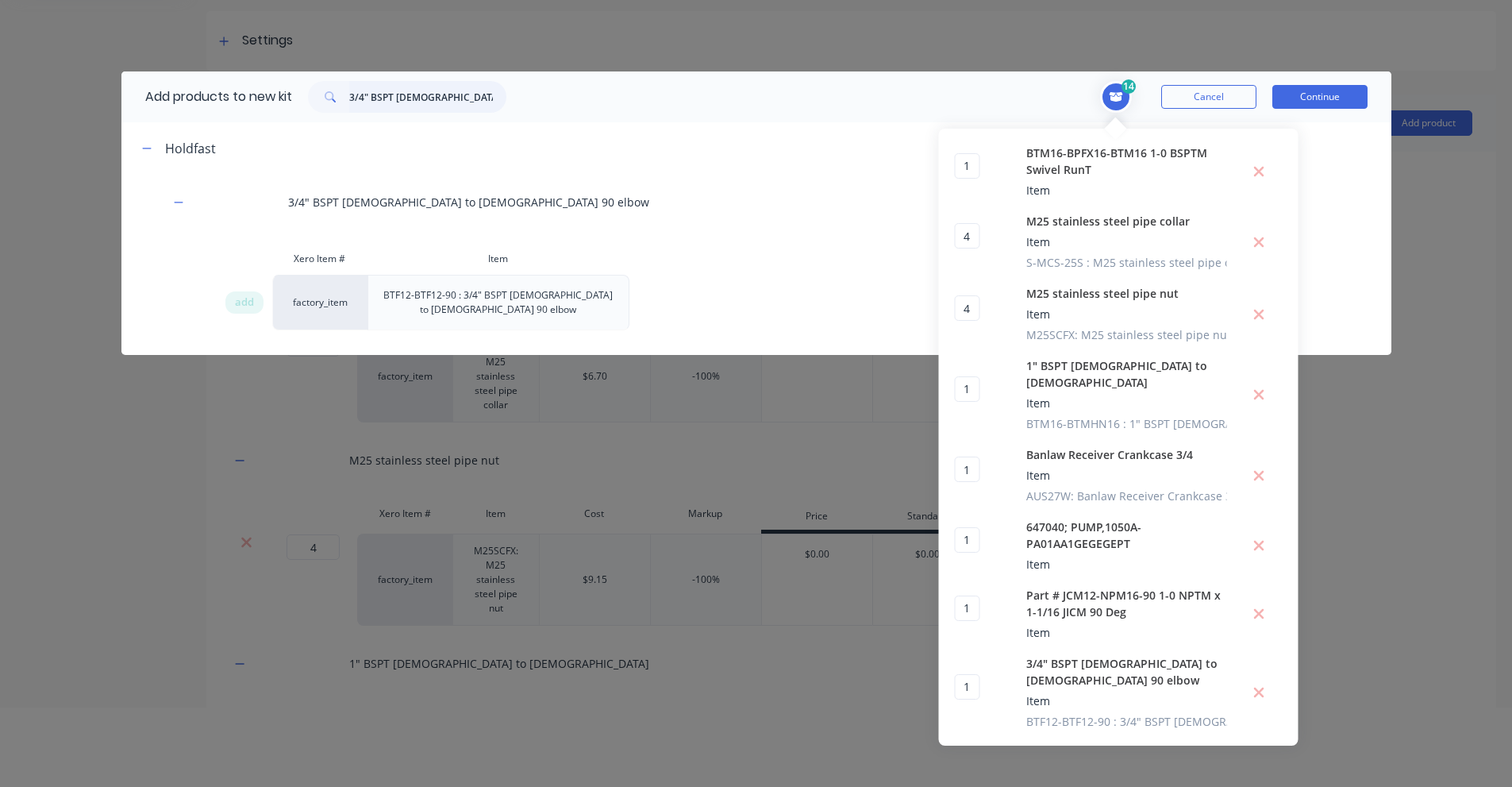
click at [446, 90] on input "3/4" BSPT [DEMOGRAPHIC_DATA] to [DEMOGRAPHIC_DATA]" at bounding box center [428, 96] width 158 height 32
paste input "NPT [DEMOGRAPHIC_DATA] nozzle crankcase"
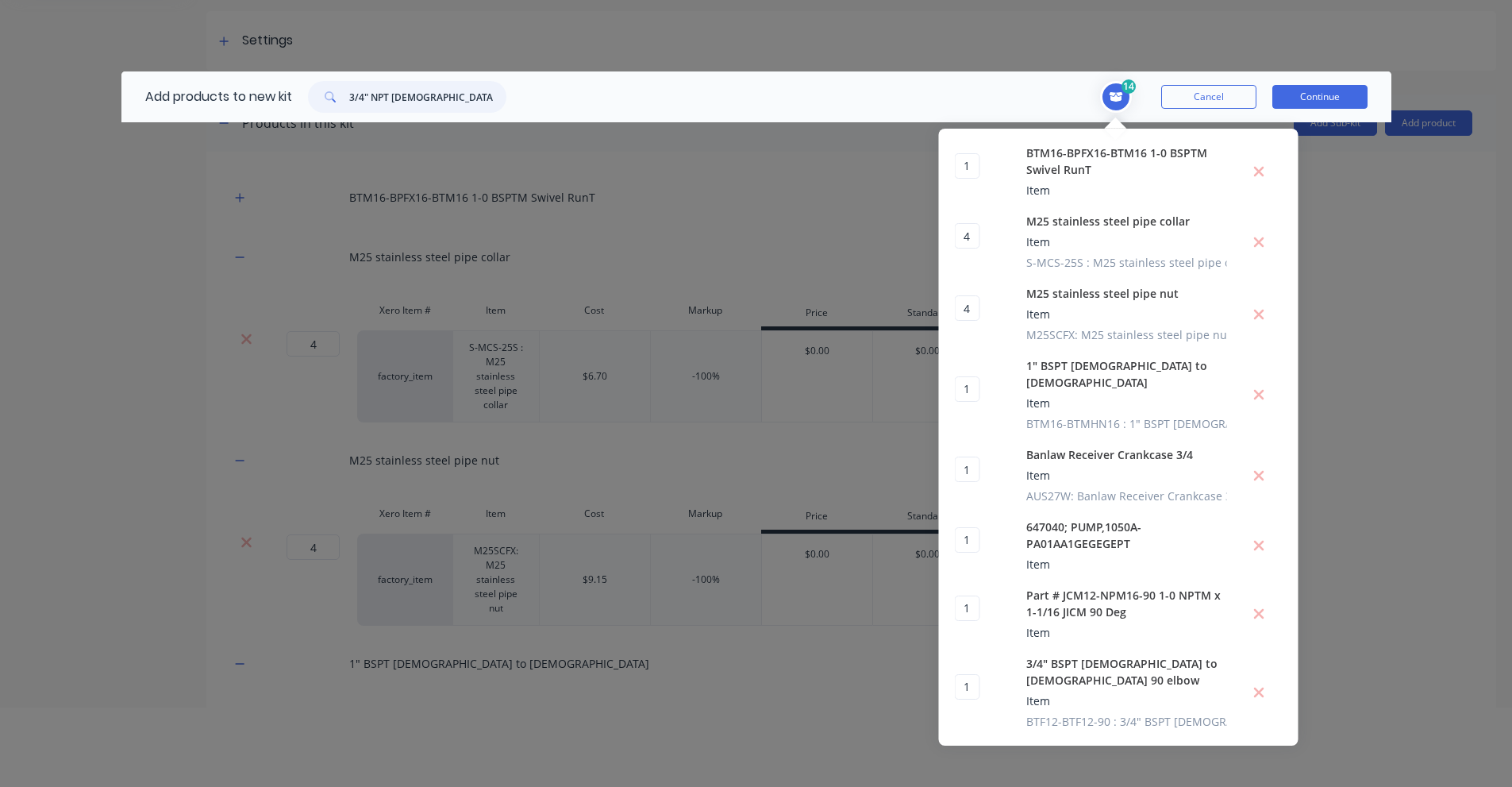
click at [469, 94] on input "3/4" NPT [DEMOGRAPHIC_DATA] nozzle crankcase" at bounding box center [428, 96] width 158 height 32
paste input "AUS29W"
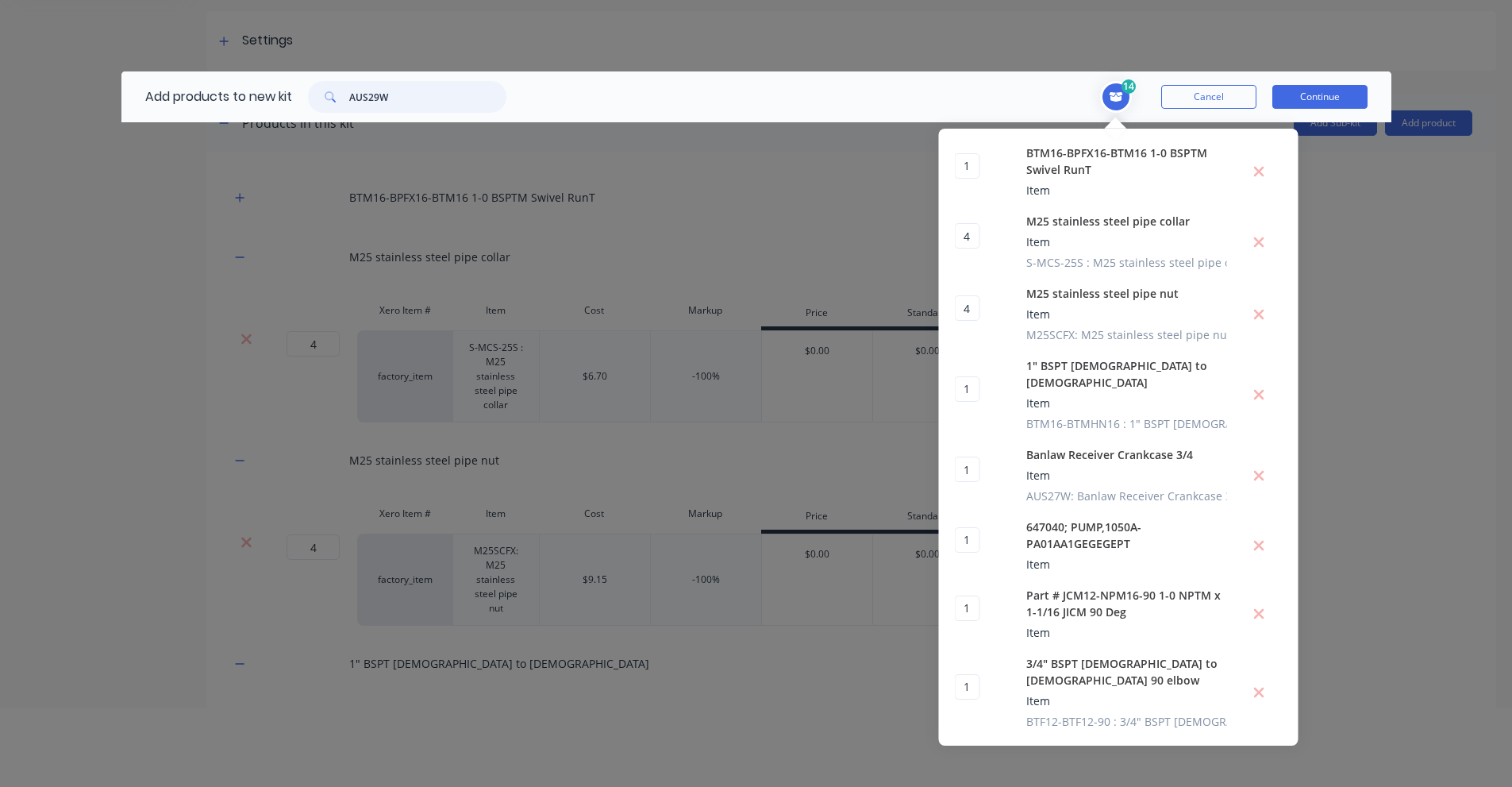
click at [363, 83] on input "AUS29W" at bounding box center [428, 96] width 158 height 32
paste input "3/4" BSPT [DEMOGRAPHIC_DATA] TO M18 [DEMOGRAPHIC_DATA]"
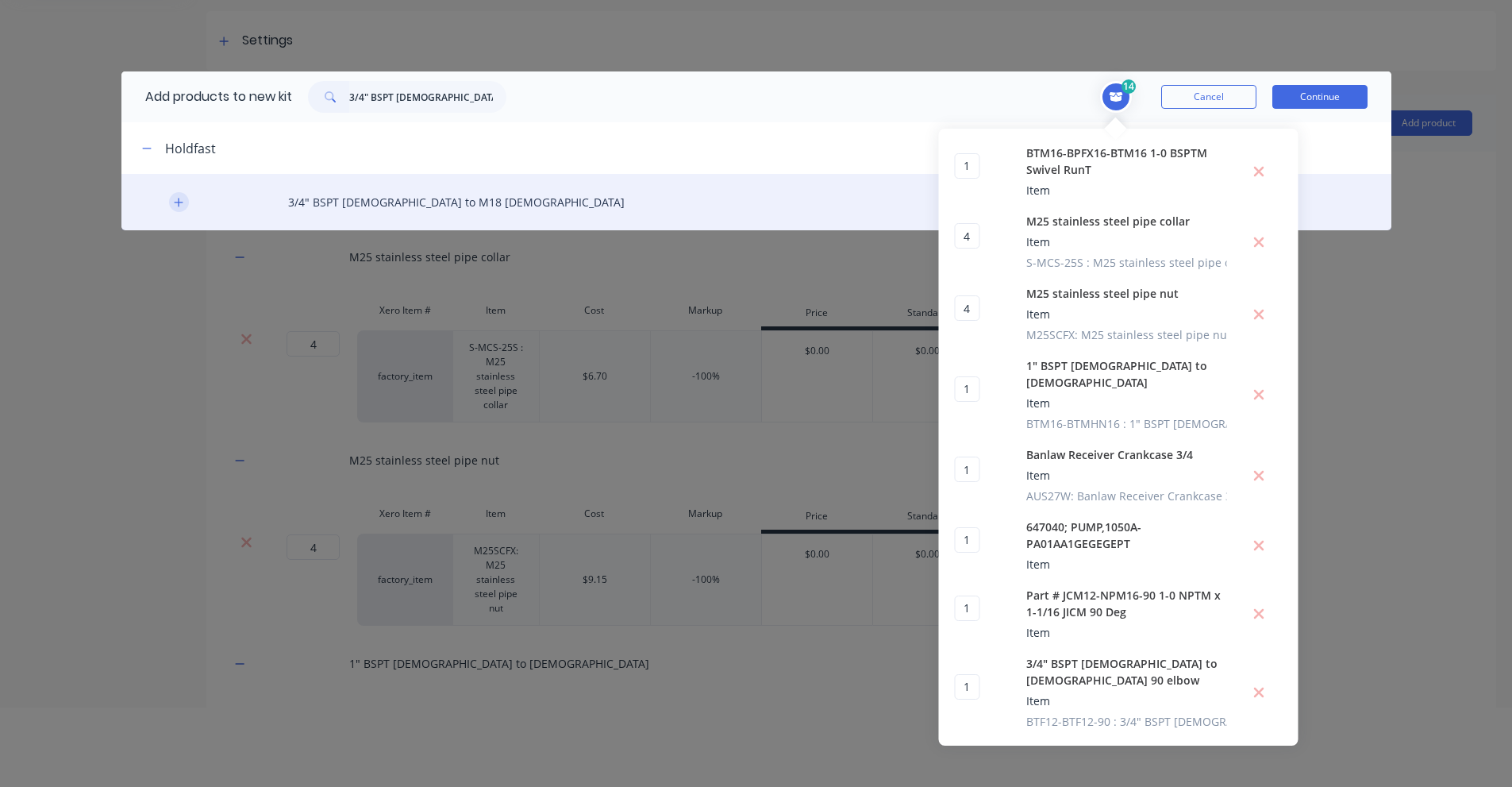
click at [179, 197] on icon "button" at bounding box center [178, 202] width 10 height 11
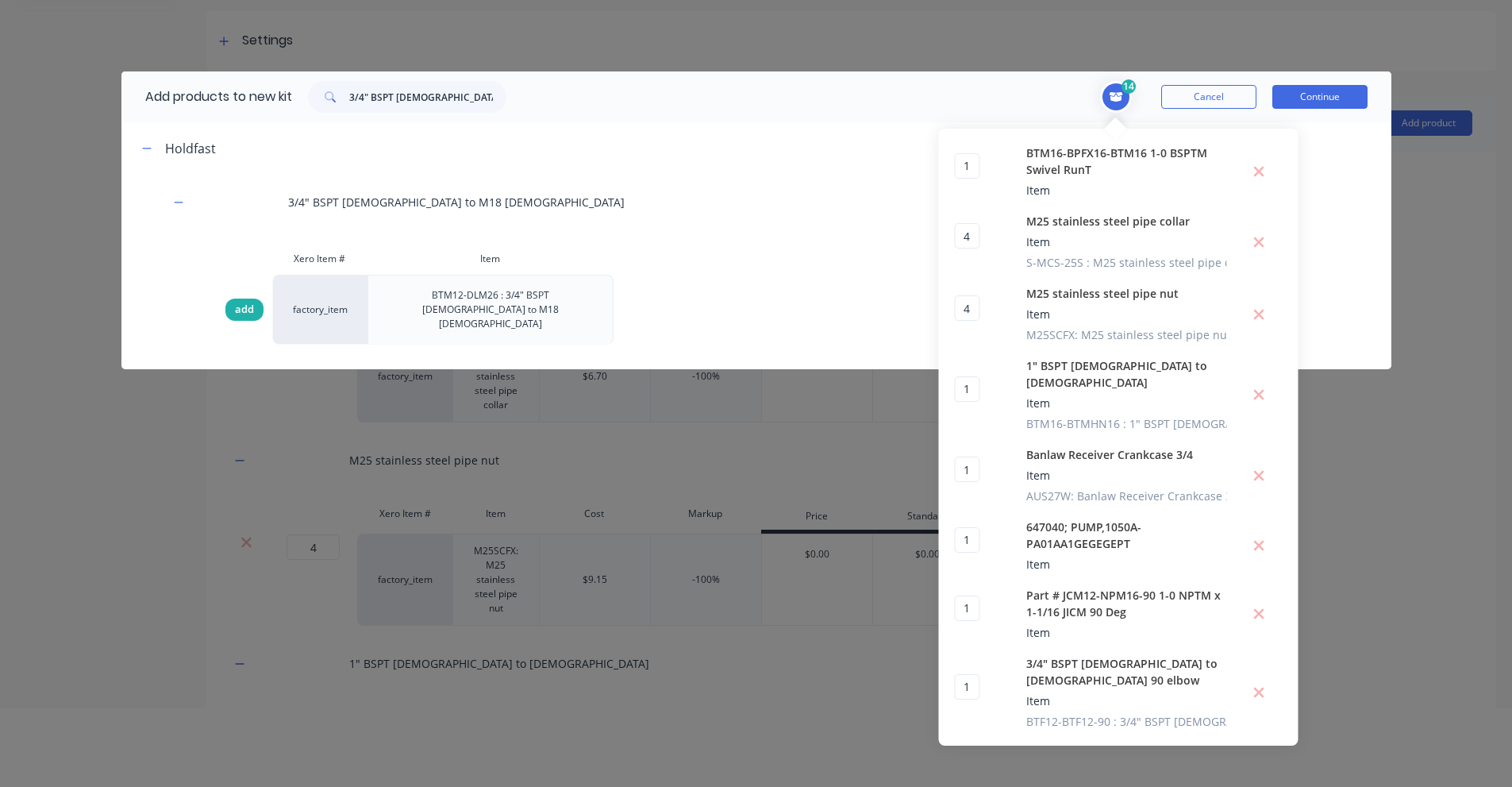
click at [246, 302] on span "add" at bounding box center [244, 310] width 19 height 16
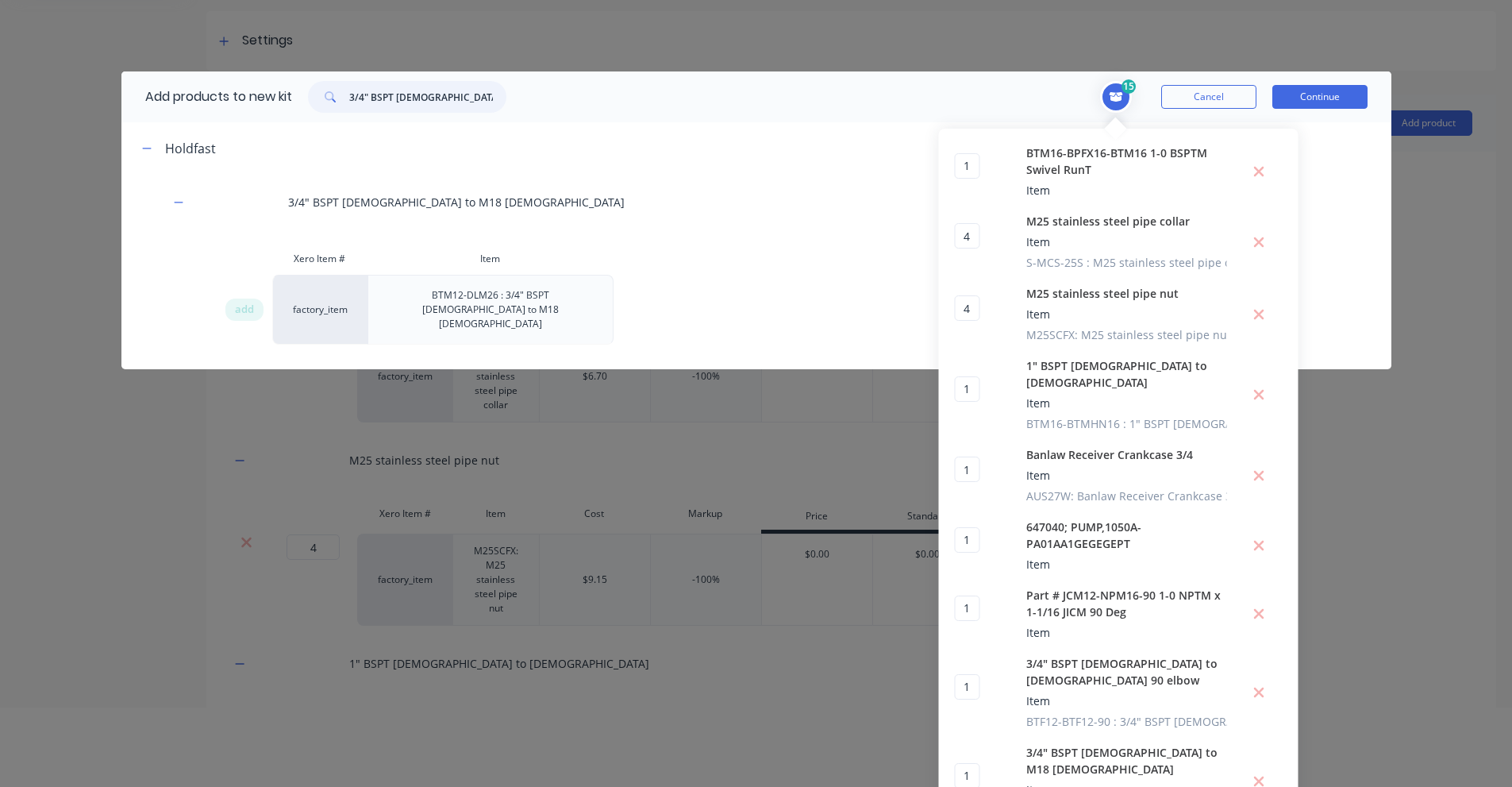
click at [427, 99] on input "3/4" BSPT [DEMOGRAPHIC_DATA] TO M18 [DEMOGRAPHIC_DATA]" at bounding box center [428, 96] width 158 height 32
paste input "M18 stainless steel pipe nut"
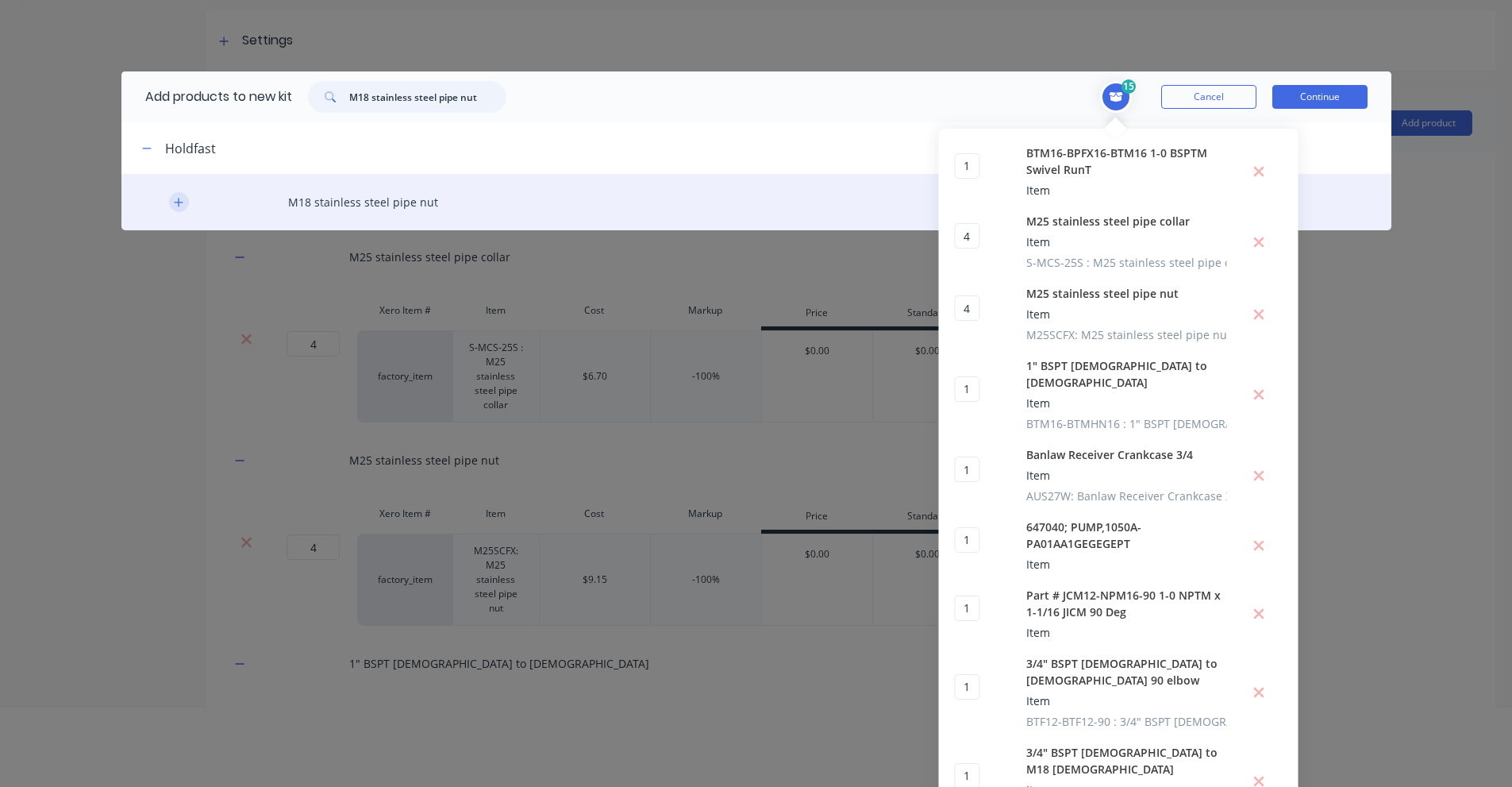
type input "M18 stainless steel pipe nut"
click at [174, 201] on icon "button" at bounding box center [178, 202] width 10 height 11
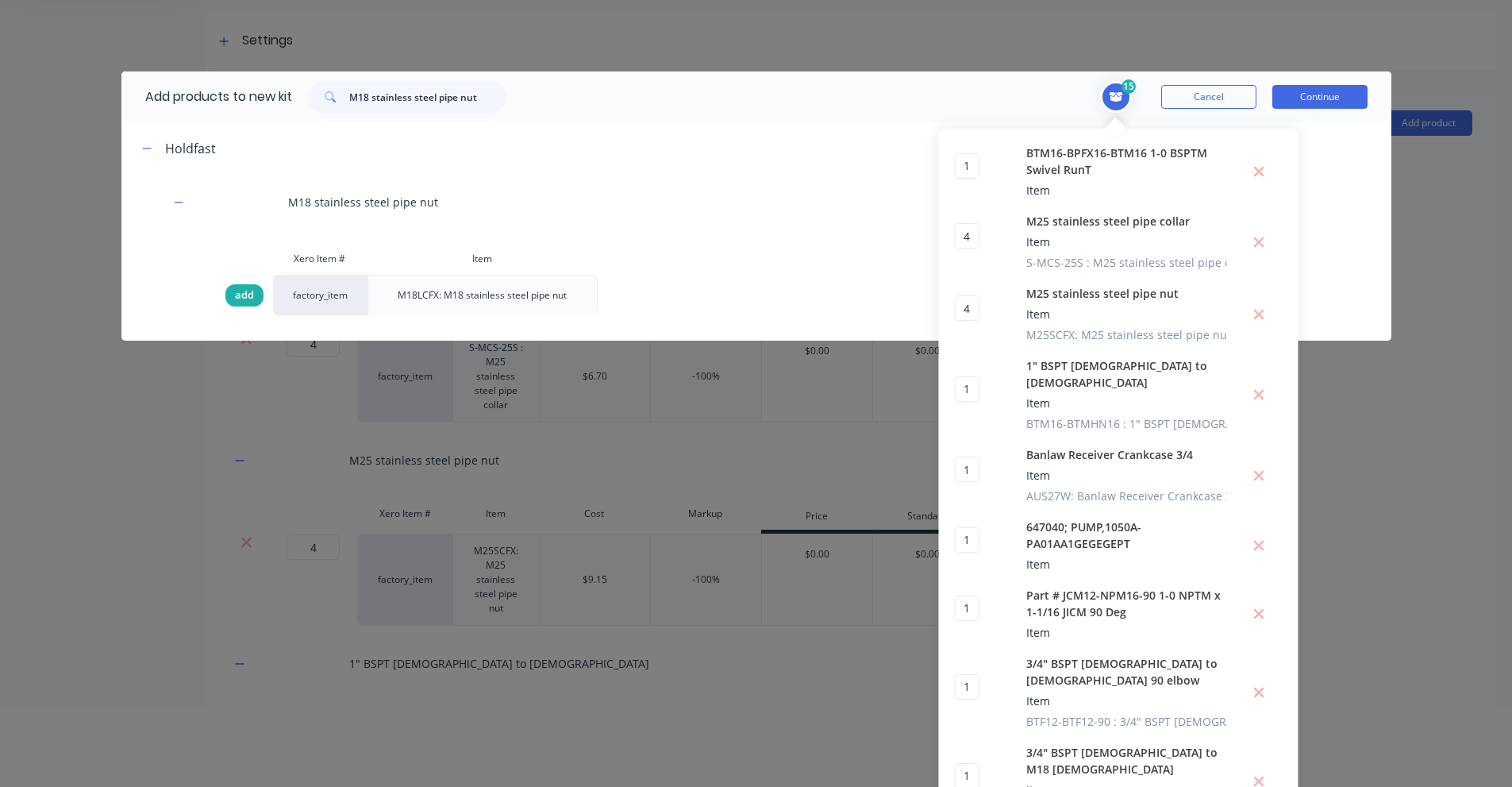
click at [236, 293] on span "add" at bounding box center [244, 295] width 19 height 16
click at [234, 293] on span "add" at bounding box center [244, 295] width 19 height 16
type input "2"
click at [358, 89] on input "M18 stainless steel pipe nut" at bounding box center [428, 96] width 158 height 32
click at [358, 90] on input "M18 stainless steel pipe nut" at bounding box center [428, 96] width 158 height 32
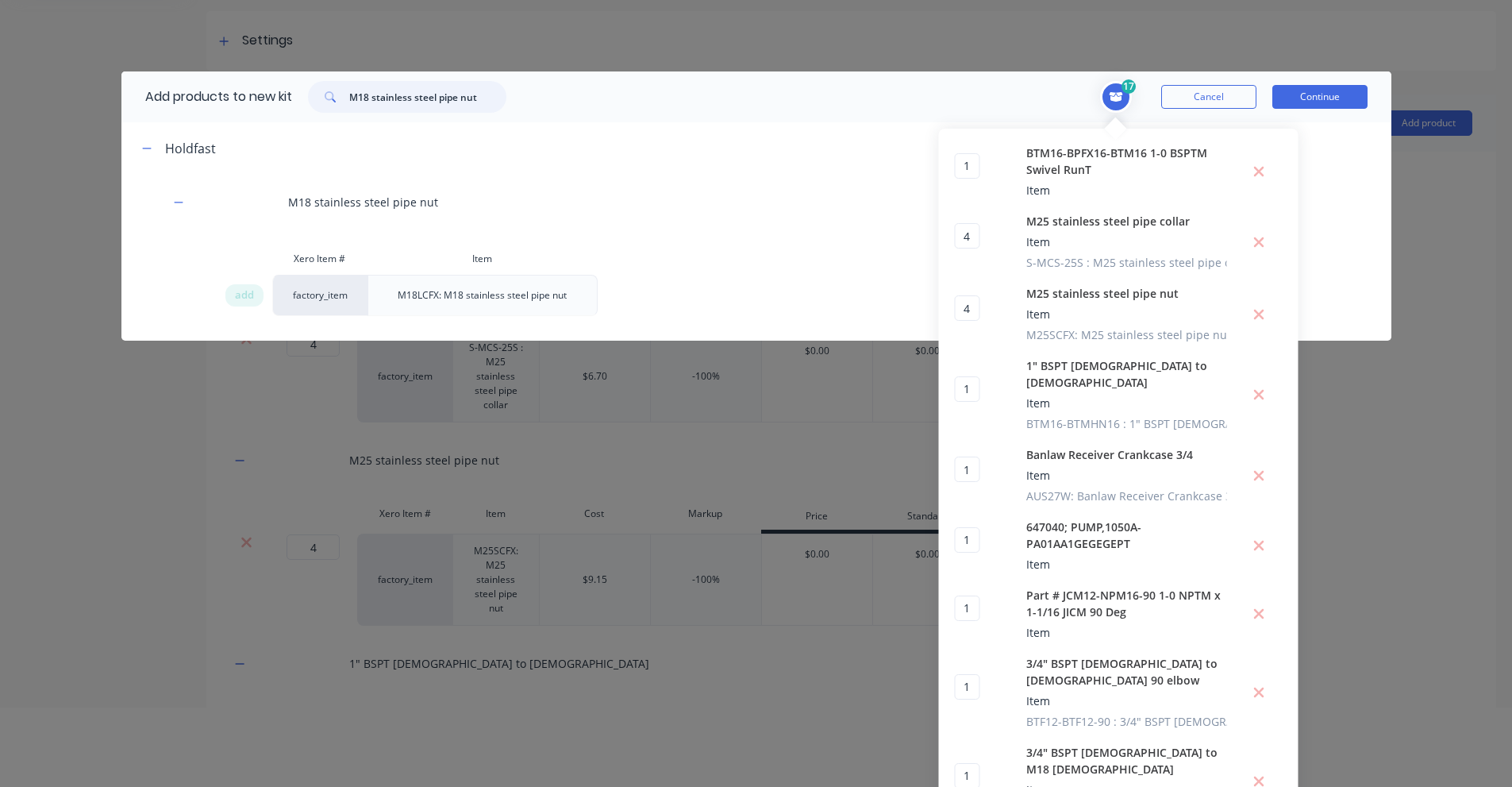
click at [358, 90] on input "M18 stainless steel pipe nut" at bounding box center [428, 96] width 158 height 32
paste input "collar"
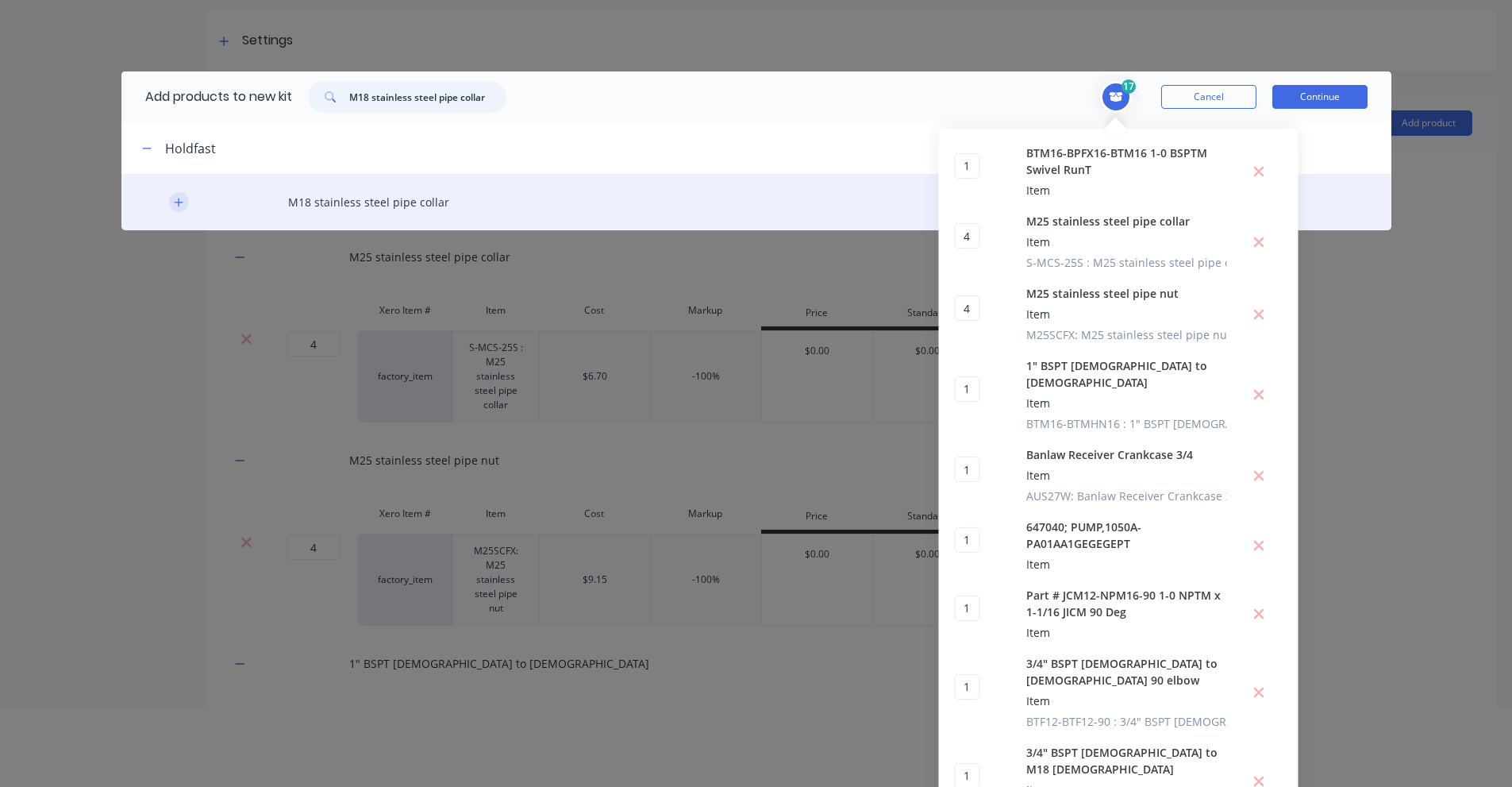
type input "M18 stainless steel pipe collar"
click at [174, 206] on icon "button" at bounding box center [178, 202] width 10 height 11
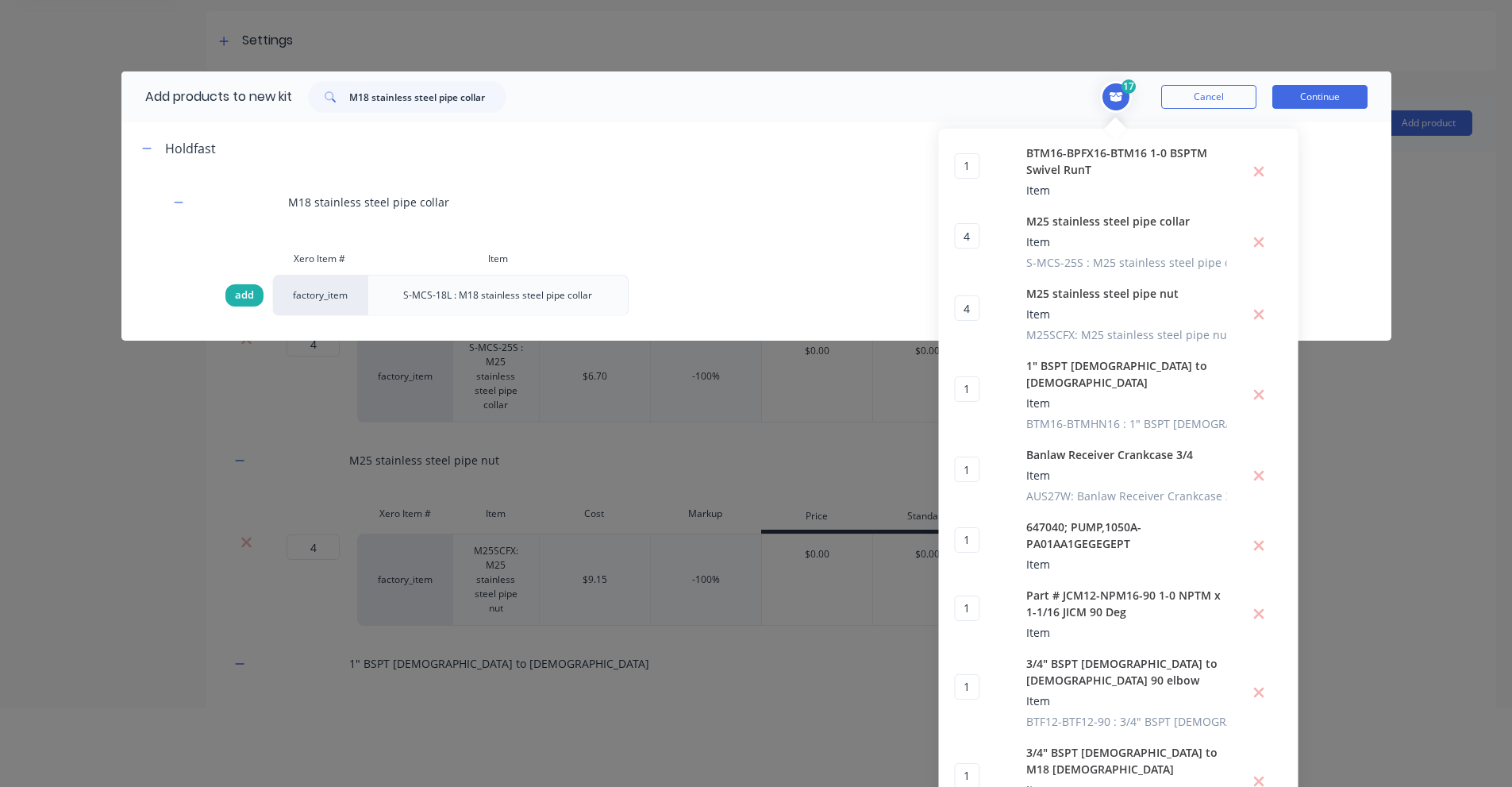
click at [246, 292] on span "add" at bounding box center [244, 295] width 19 height 16
click at [241, 297] on span "add" at bounding box center [244, 295] width 19 height 16
type input "2"
click at [366, 95] on input "M18 stainless steel pipe collar" at bounding box center [428, 96] width 158 height 32
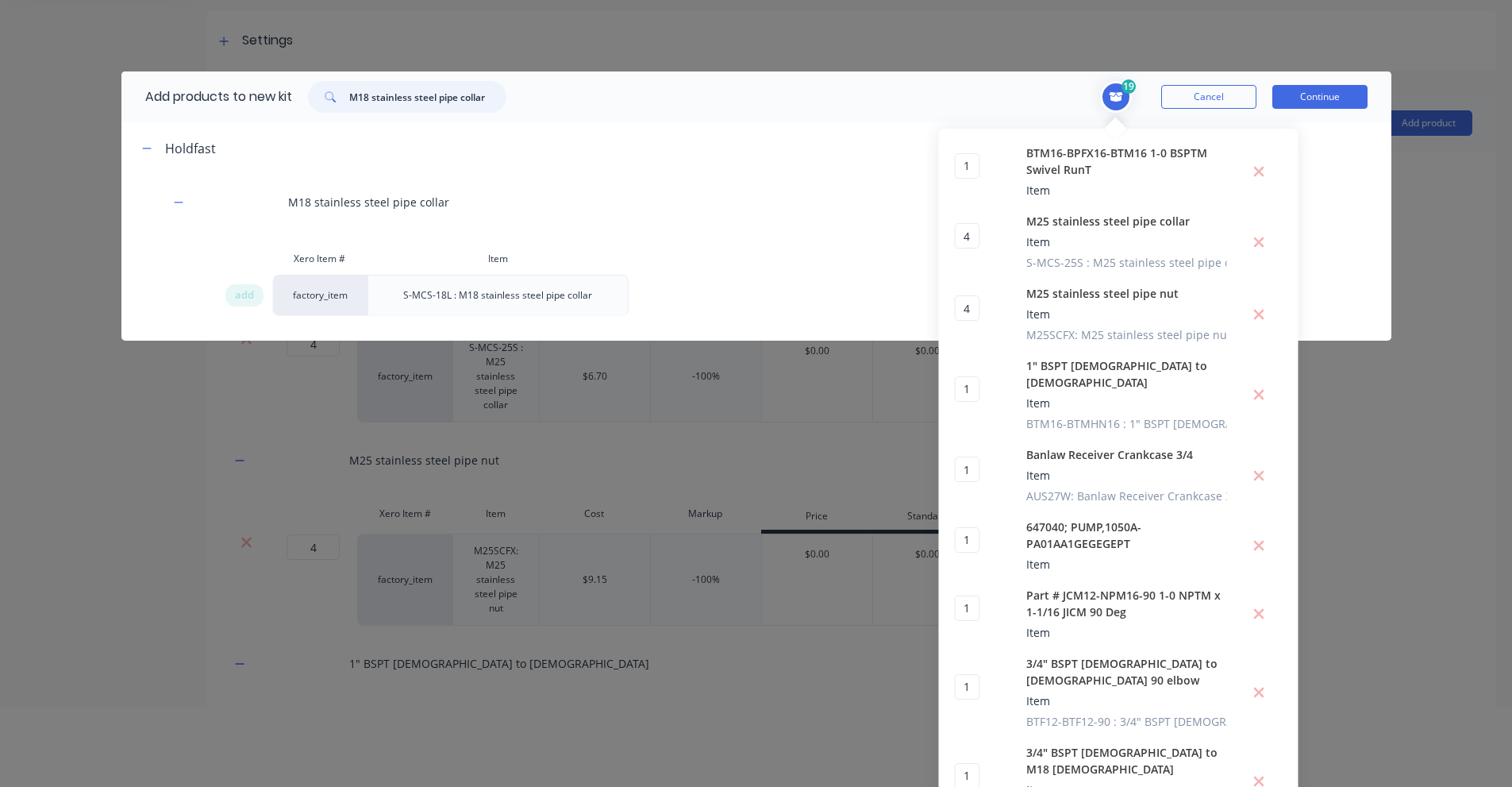
click at [366, 95] on input "M18 stainless steel pipe collar" at bounding box center [428, 96] width 158 height 32
paste input "3/4" BSPT [DEMOGRAPHIC_DATA] TO M18 [DEMOGRAPHIC_DATA]"
type input "3/4" BSPT [DEMOGRAPHIC_DATA] TO M18 [DEMOGRAPHIC_DATA]"
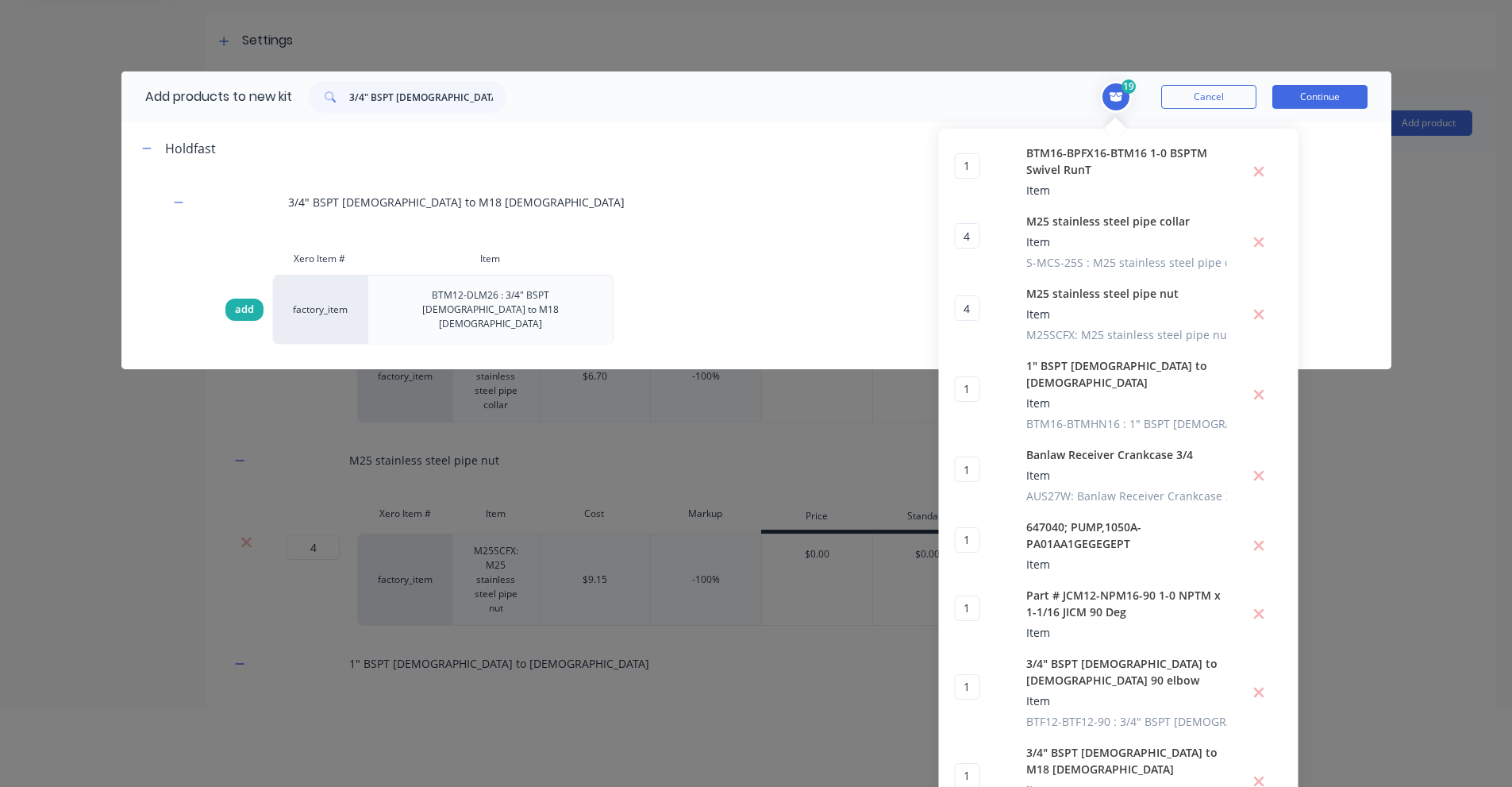
click at [234, 302] on span "add" at bounding box center [244, 310] width 19 height 16
type input "2"
click at [362, 94] on input "3/4" BSPT [DEMOGRAPHIC_DATA] TO M18 [DEMOGRAPHIC_DATA]" at bounding box center [428, 96] width 158 height 32
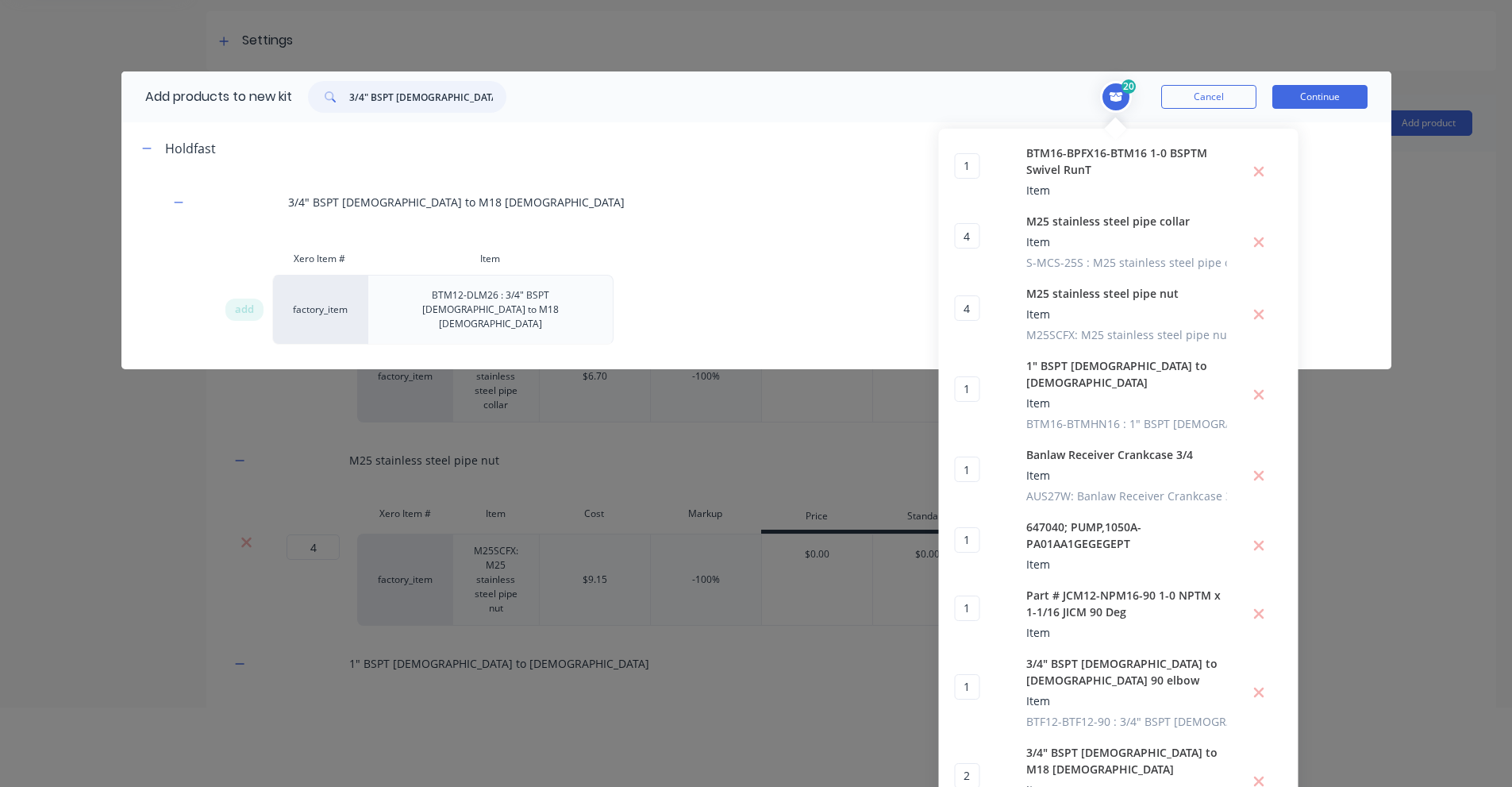
paste input "P [DEMOGRAPHIC_DATA] to [DEMOGRAPHIC_DATA] 90 elbow"
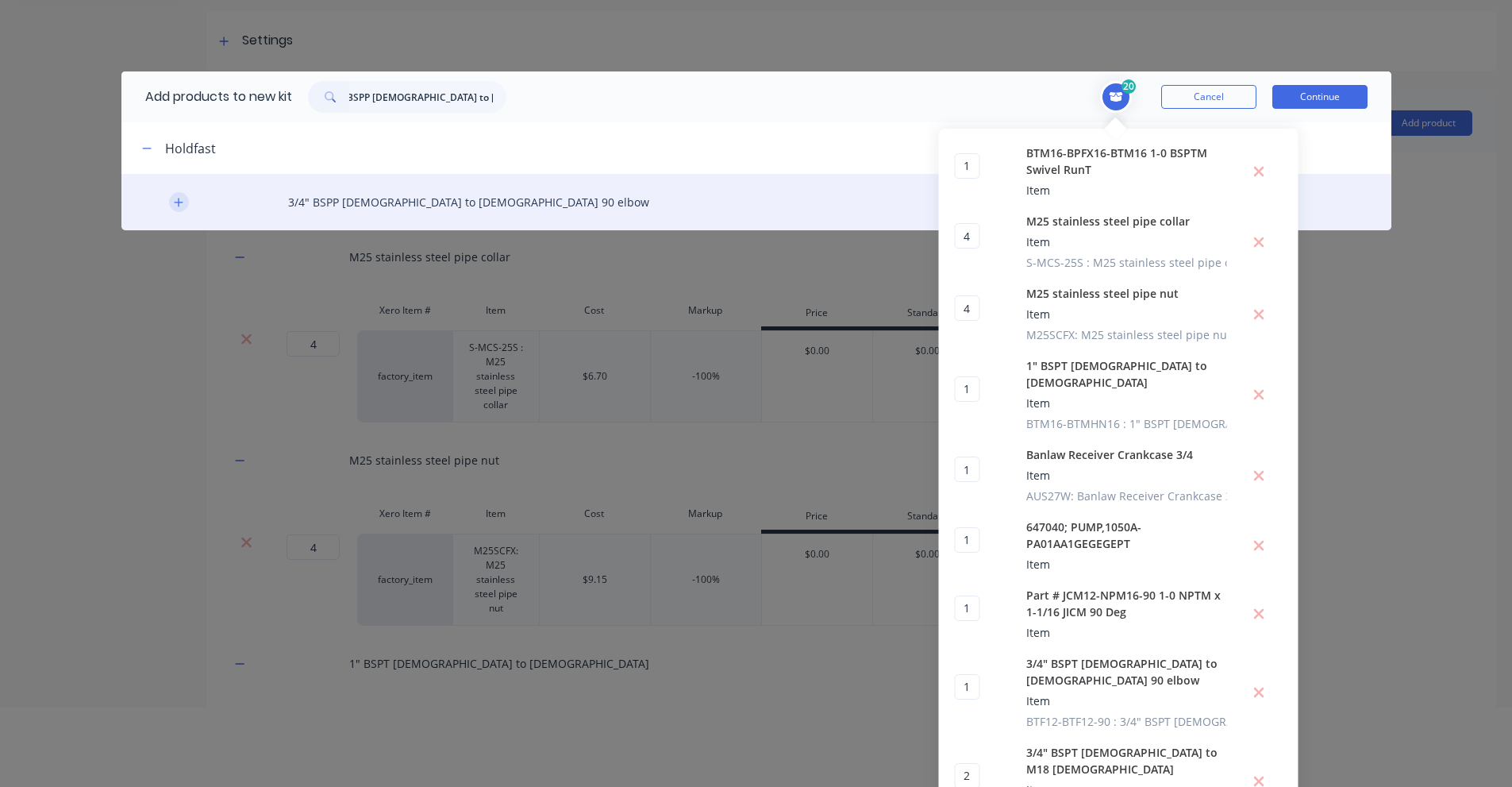
click at [174, 198] on icon "button" at bounding box center [178, 202] width 10 height 11
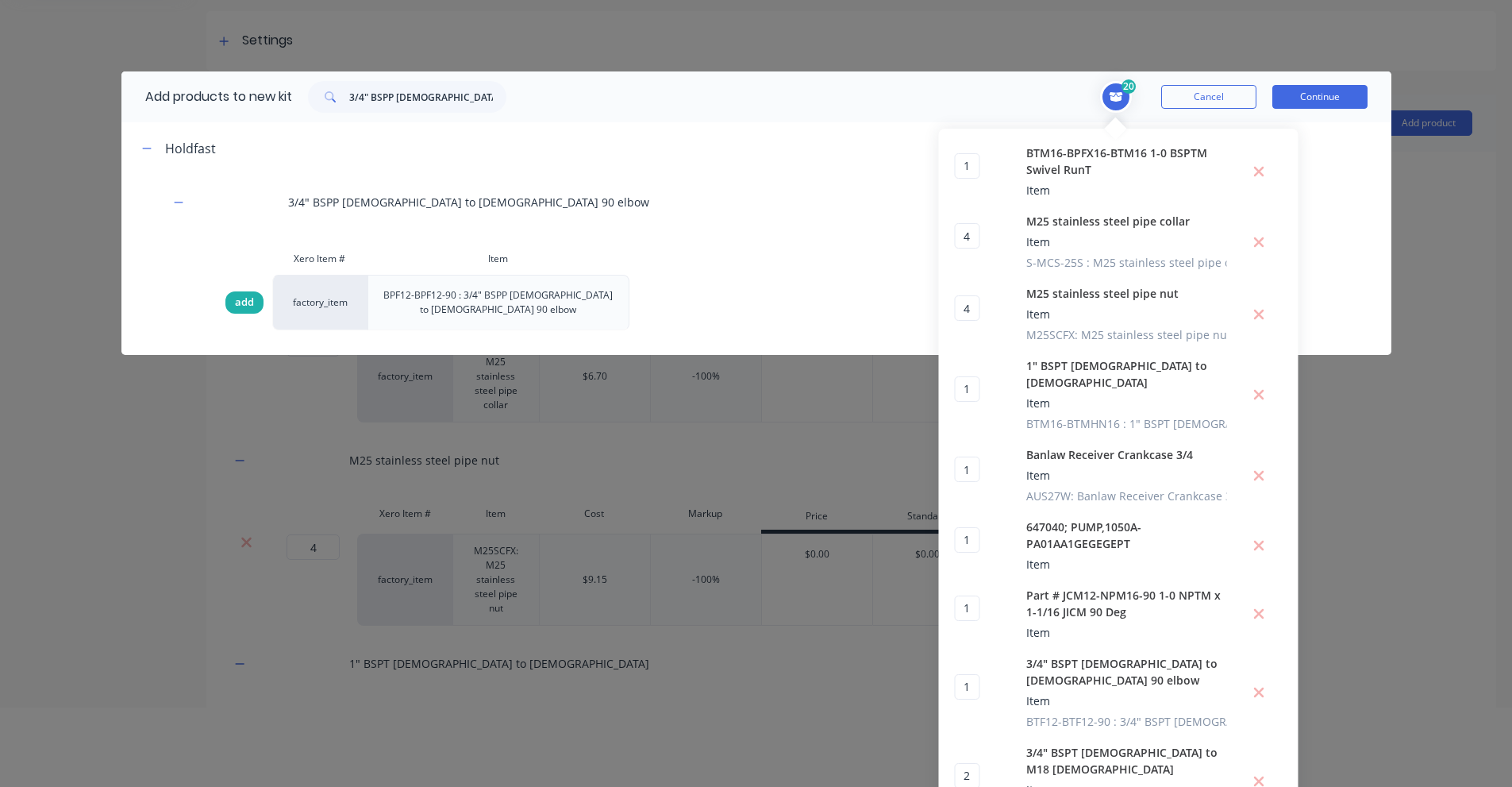
click at [237, 304] on span "add" at bounding box center [244, 302] width 19 height 16
click at [465, 100] on input "3/4" BSPP [DEMOGRAPHIC_DATA] to [DEMOGRAPHIC_DATA] 90 elbow" at bounding box center [428, 96] width 158 height 32
paste input "Metal Filler Breather, Chrome G3/4" 10μm"
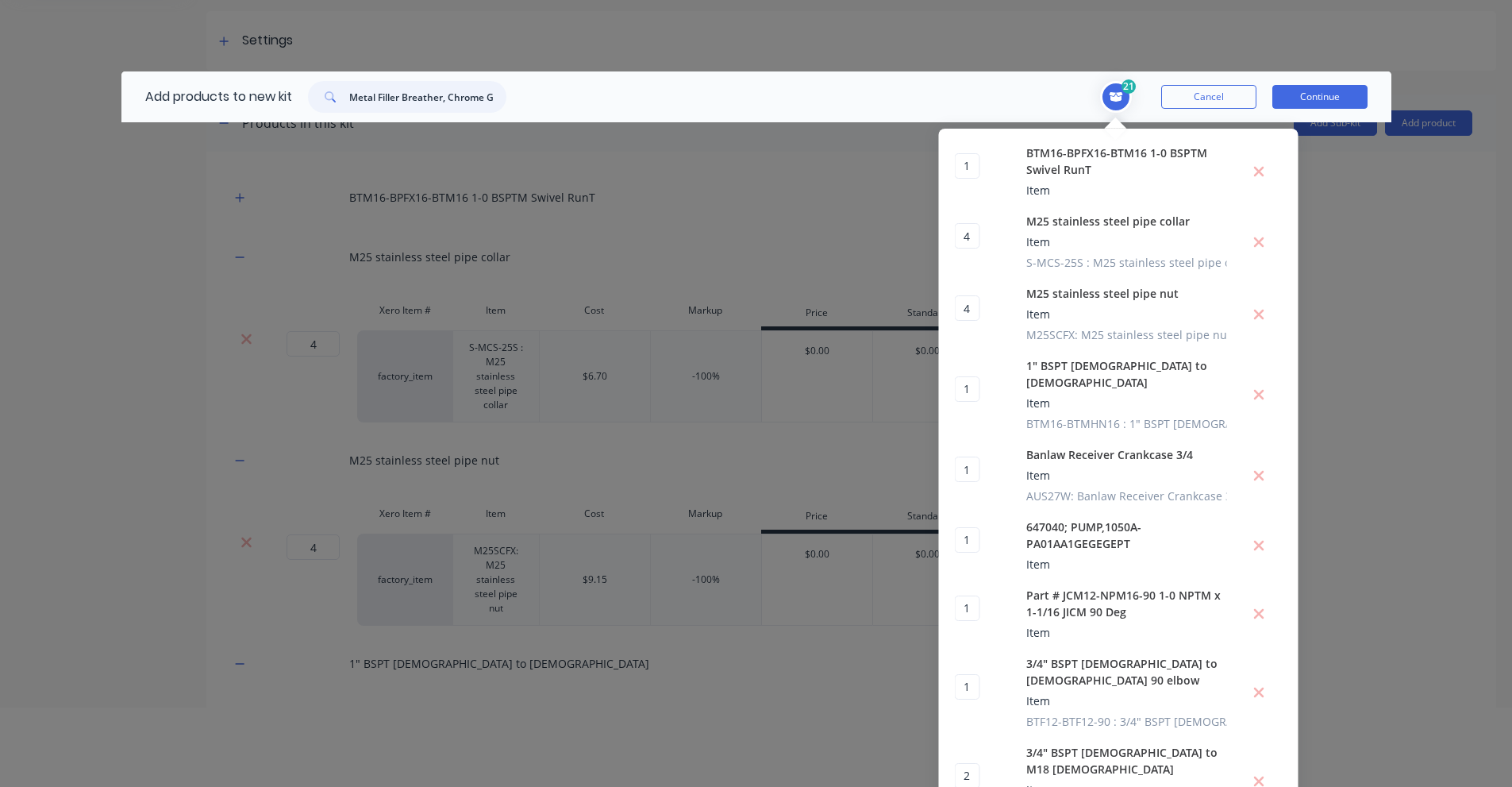
click at [395, 96] on input "Metal Filler Breather, Chrome G3/4" 10μm" at bounding box center [428, 96] width 158 height 32
paste input "SMBT80CS10OB12O"
click at [363, 92] on input "SMBT80CS10OB12O" at bounding box center [428, 96] width 158 height 32
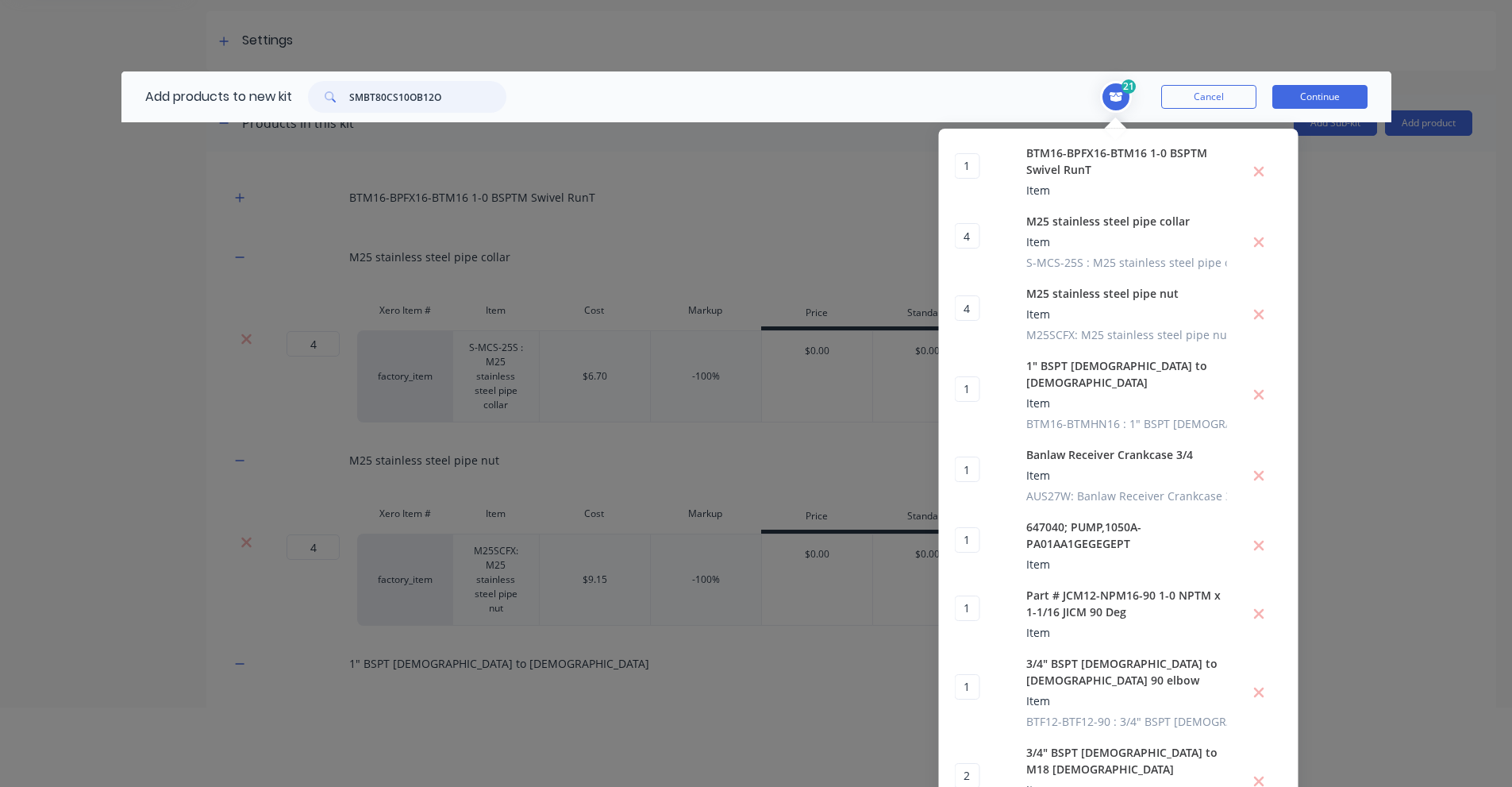
click at [363, 92] on input "SMBT80CS10OB12O" at bounding box center [428, 96] width 158 height 32
paste input "3/4" BSPT [DEMOGRAPHIC_DATA] TO M18 [DEMOGRAPHIC_DATA]"
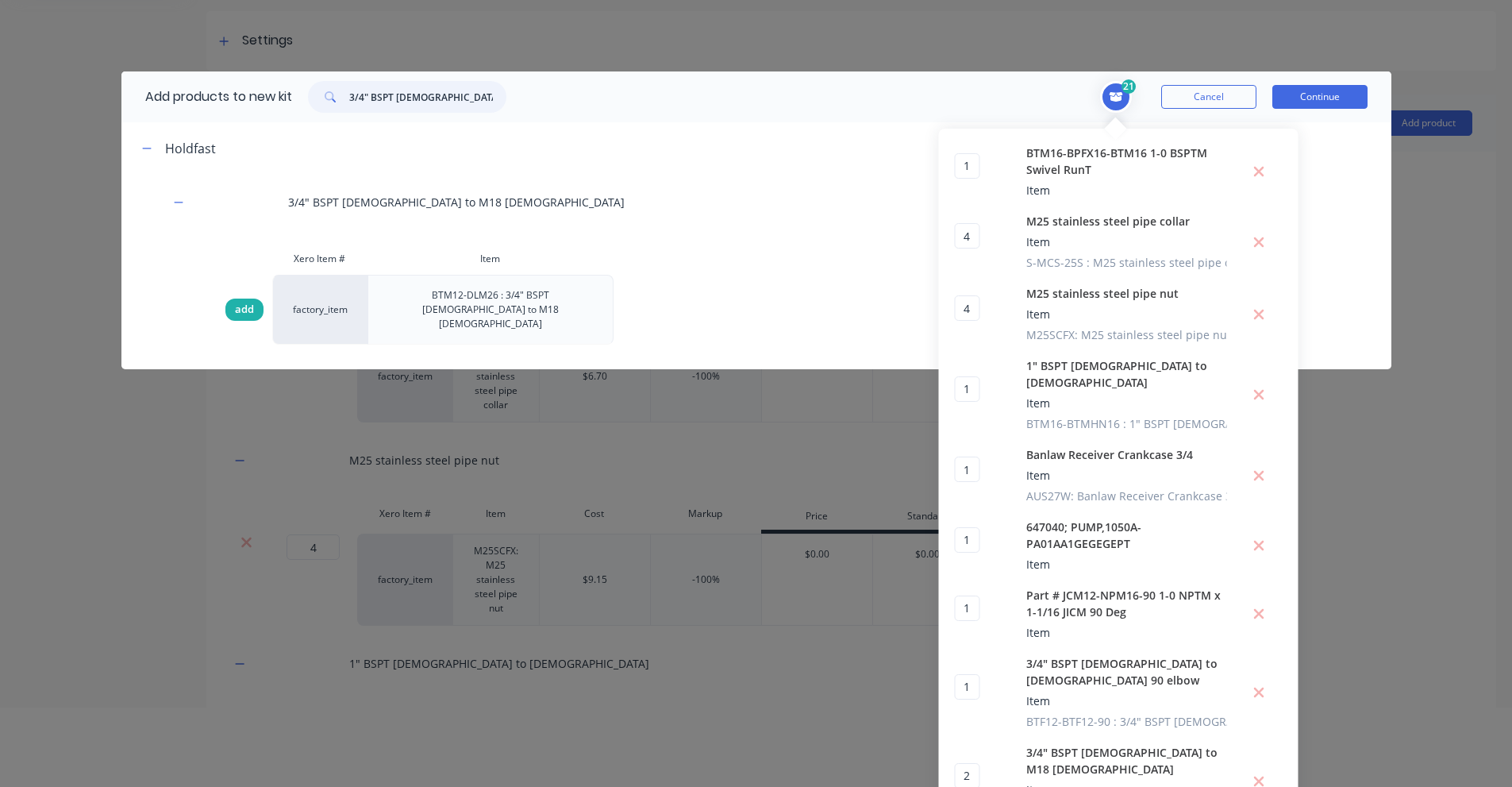
type input "3/4" BSPT [DEMOGRAPHIC_DATA] TO M18 [DEMOGRAPHIC_DATA]"
drag, startPoint x: 234, startPoint y: 294, endPoint x: 3, endPoint y: 304, distance: 231.2
click at [234, 302] on span "add" at bounding box center [244, 310] width 19 height 16
type input "3"
click at [427, 101] on input "3/4" BSPT [DEMOGRAPHIC_DATA] TO M18 [DEMOGRAPHIC_DATA]" at bounding box center [428, 96] width 158 height 32
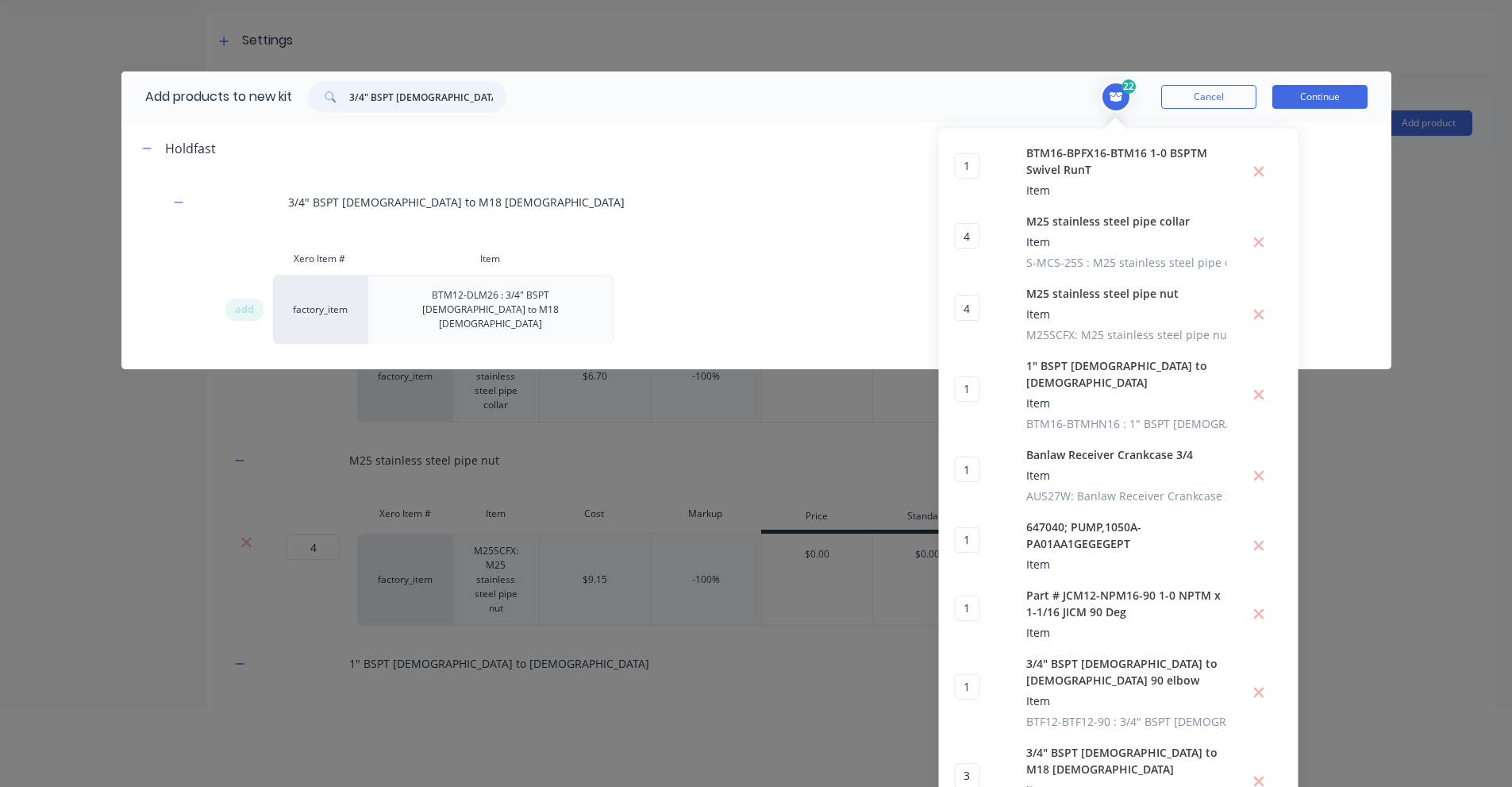
click at [427, 101] on input "3/4" BSPT [DEMOGRAPHIC_DATA] TO M18 [DEMOGRAPHIC_DATA]" at bounding box center [428, 96] width 158 height 32
paste input "M18 stainless steel pipe collar"
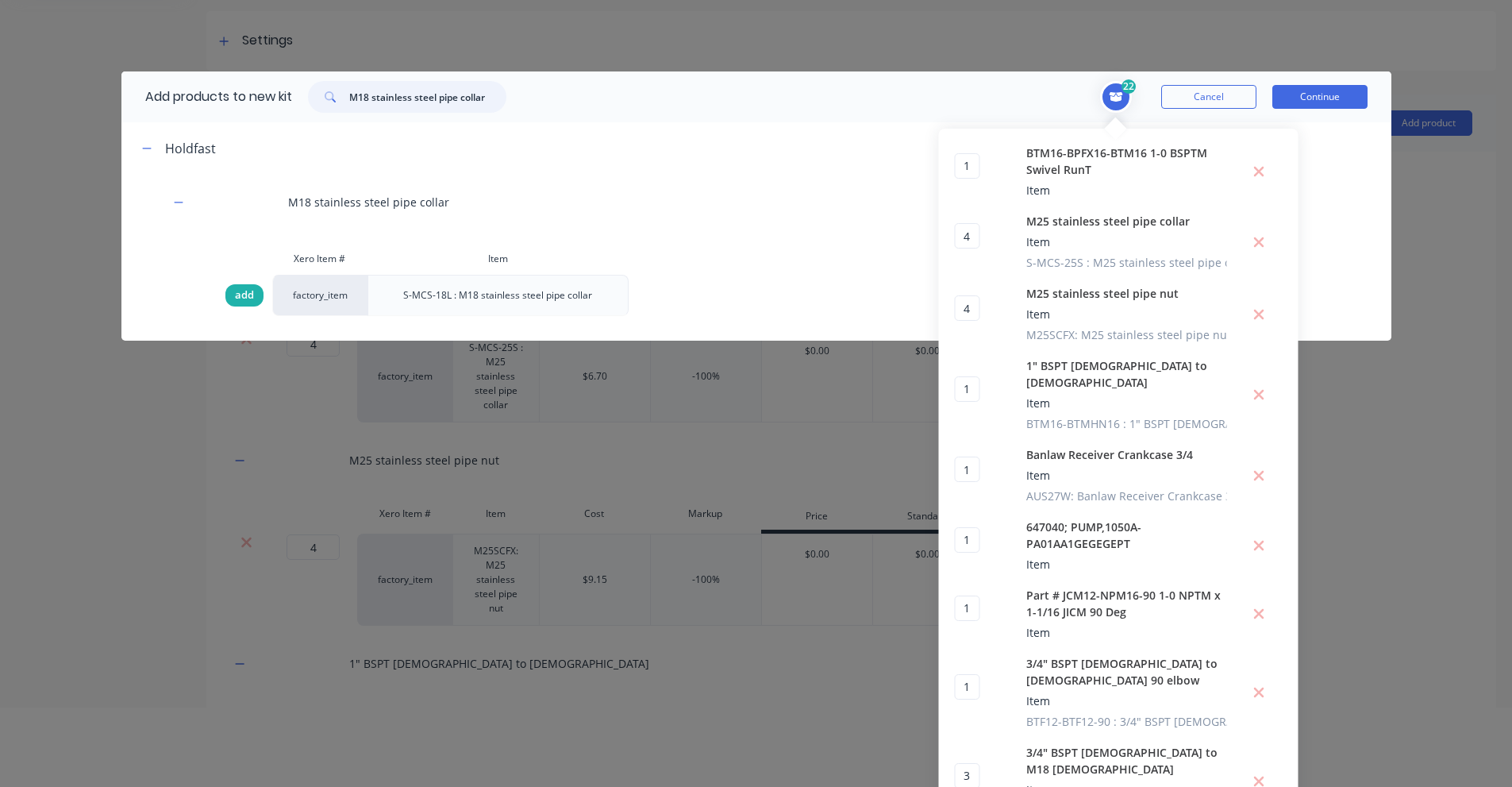
type input "M18 stainless steel pipe collar"
click at [234, 298] on span "add" at bounding box center [244, 295] width 19 height 16
click at [236, 298] on span "add" at bounding box center [244, 295] width 19 height 16
type input "4"
click at [387, 90] on input "M18 stainless steel pipe collar" at bounding box center [428, 96] width 158 height 32
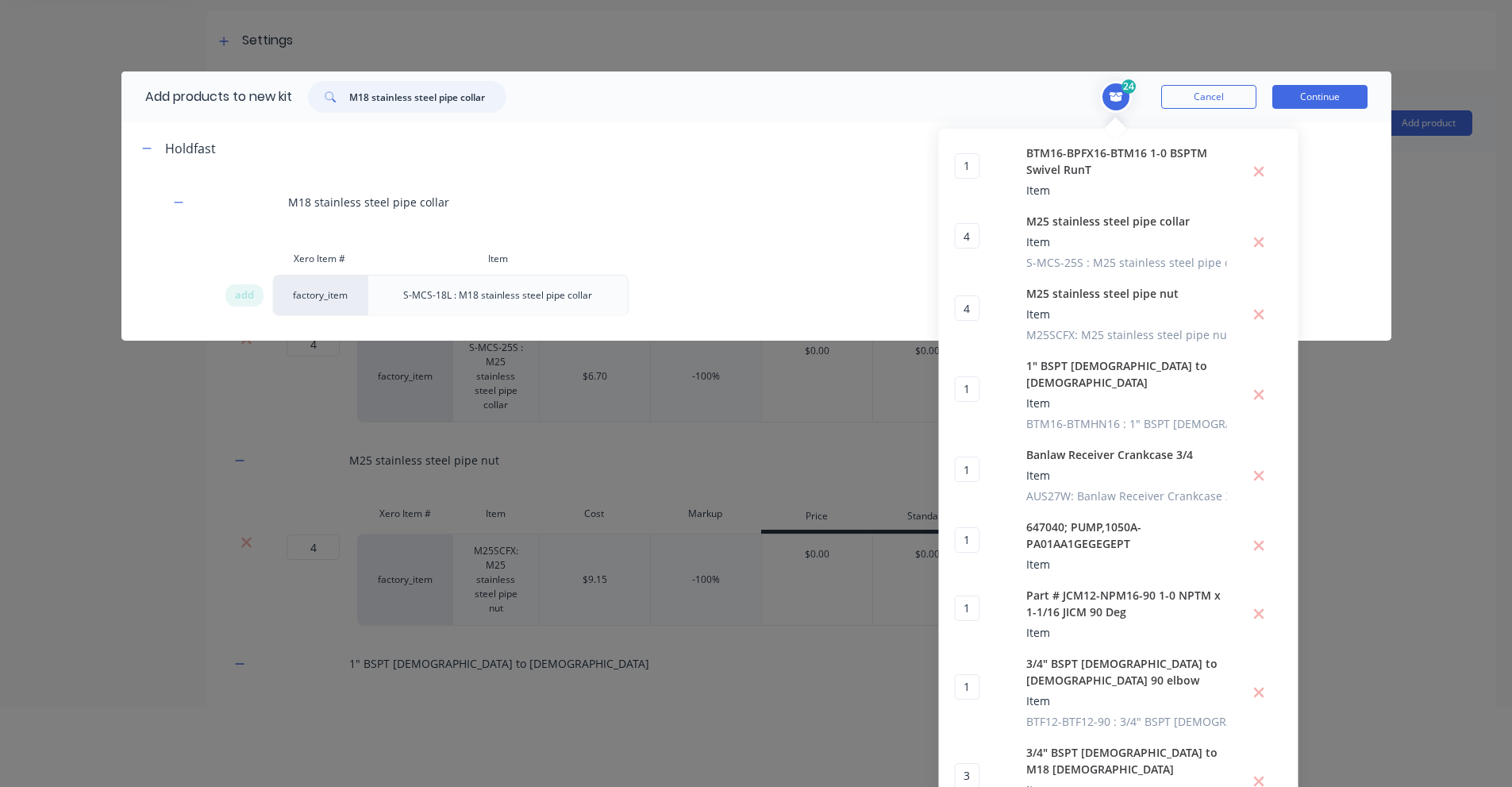
click at [387, 90] on input "M18 stainless steel pipe collar" at bounding box center [428, 96] width 158 height 32
paste input "nut"
type input "M18 stainless steel pipe nut"
click at [237, 293] on span "add" at bounding box center [244, 295] width 19 height 16
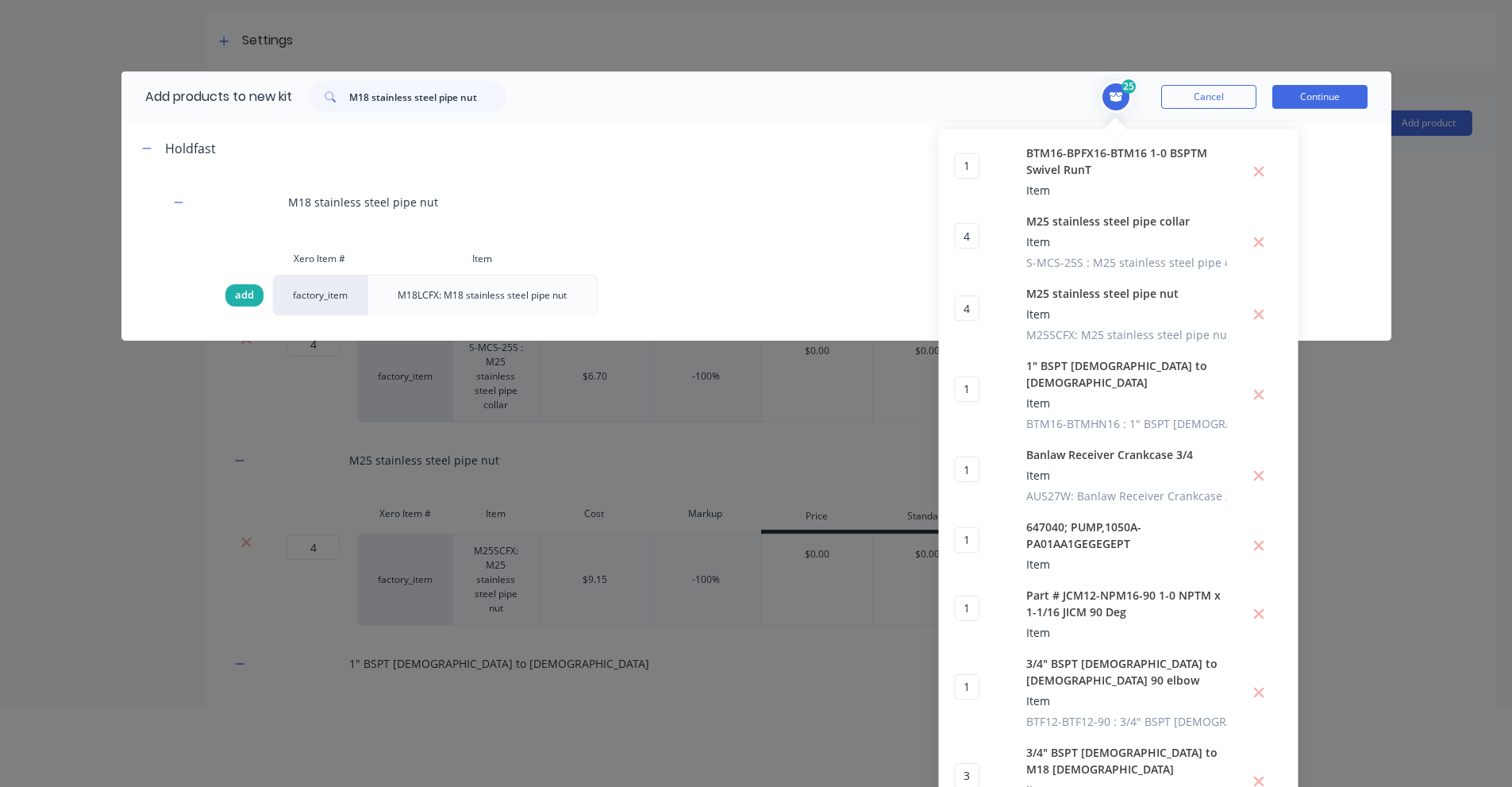
click at [243, 294] on span "add" at bounding box center [244, 295] width 19 height 16
type input "4"
click at [369, 93] on input "M18 stainless steel pipe nut" at bounding box center [428, 96] width 158 height 32
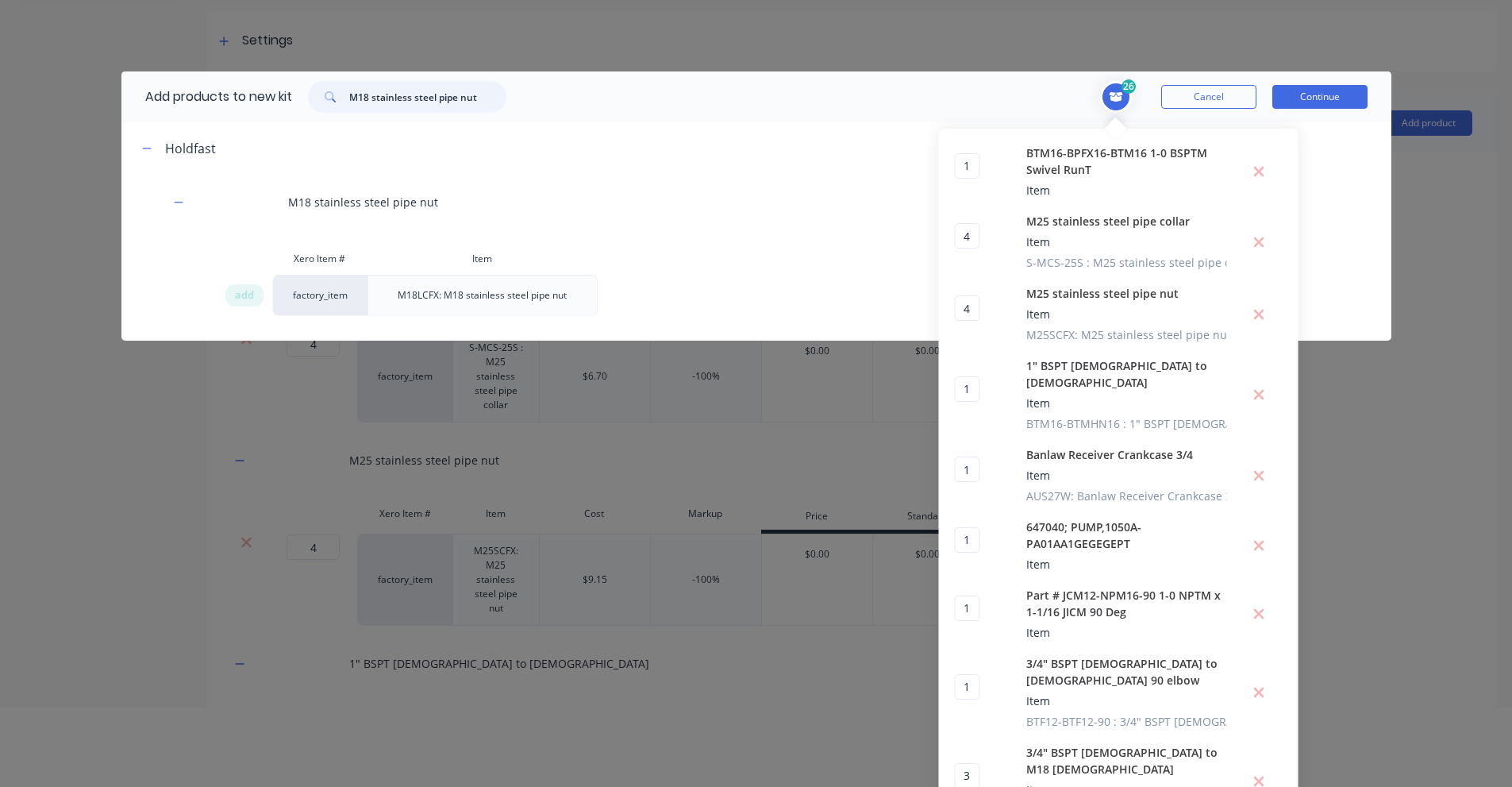
paste input "3/4" BSPT [DEMOGRAPHIC_DATA] TO M18 [DEMOGRAPHIC_DATA]"
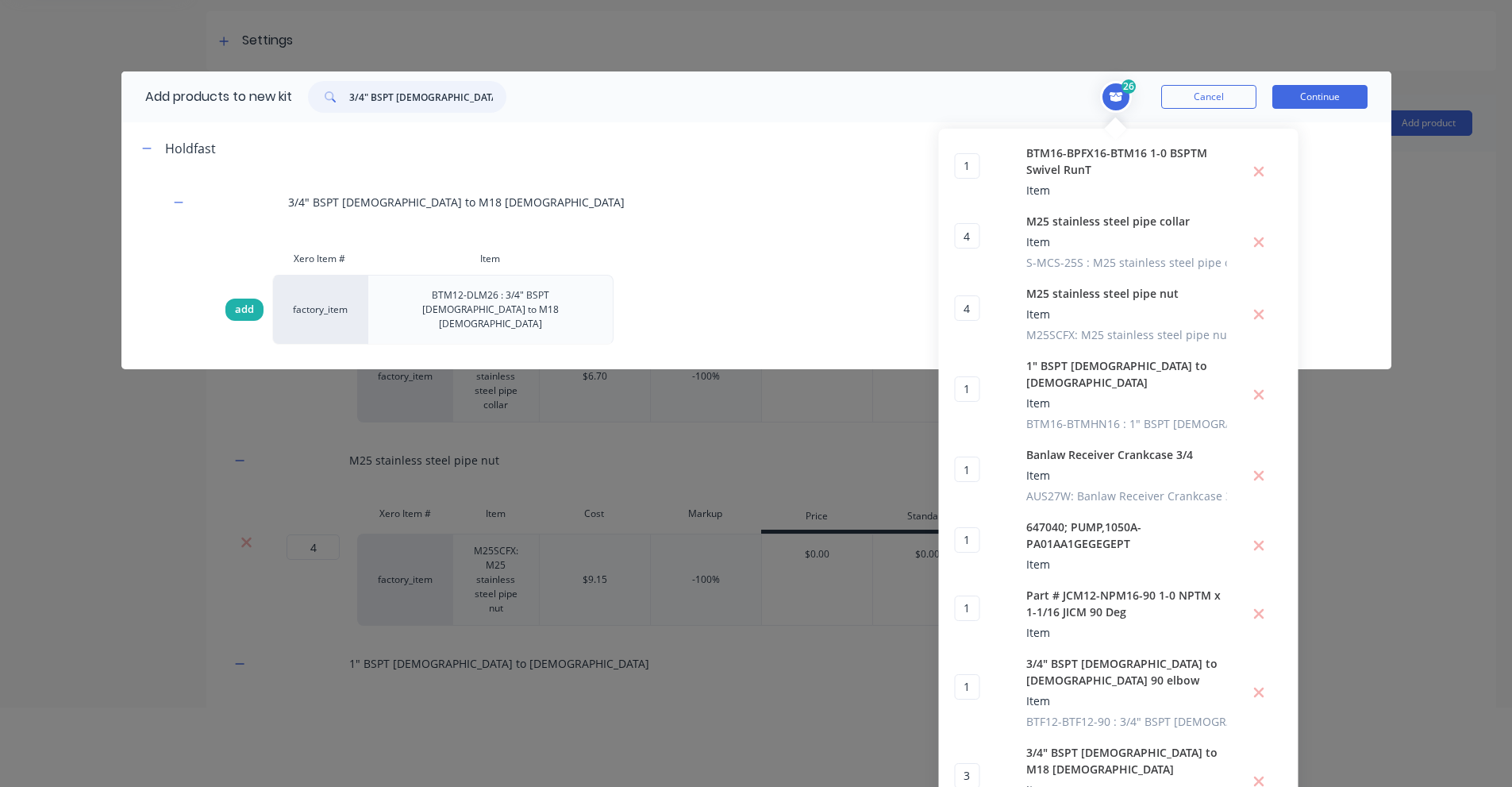
type input "3/4" BSPT [DEMOGRAPHIC_DATA] TO M18 [DEMOGRAPHIC_DATA]"
click at [225, 299] on div "add" at bounding box center [244, 310] width 38 height 23
type input "4"
click at [368, 100] on input "3/4" BSPT [DEMOGRAPHIC_DATA] TO M18 [DEMOGRAPHIC_DATA]" at bounding box center [428, 96] width 158 height 32
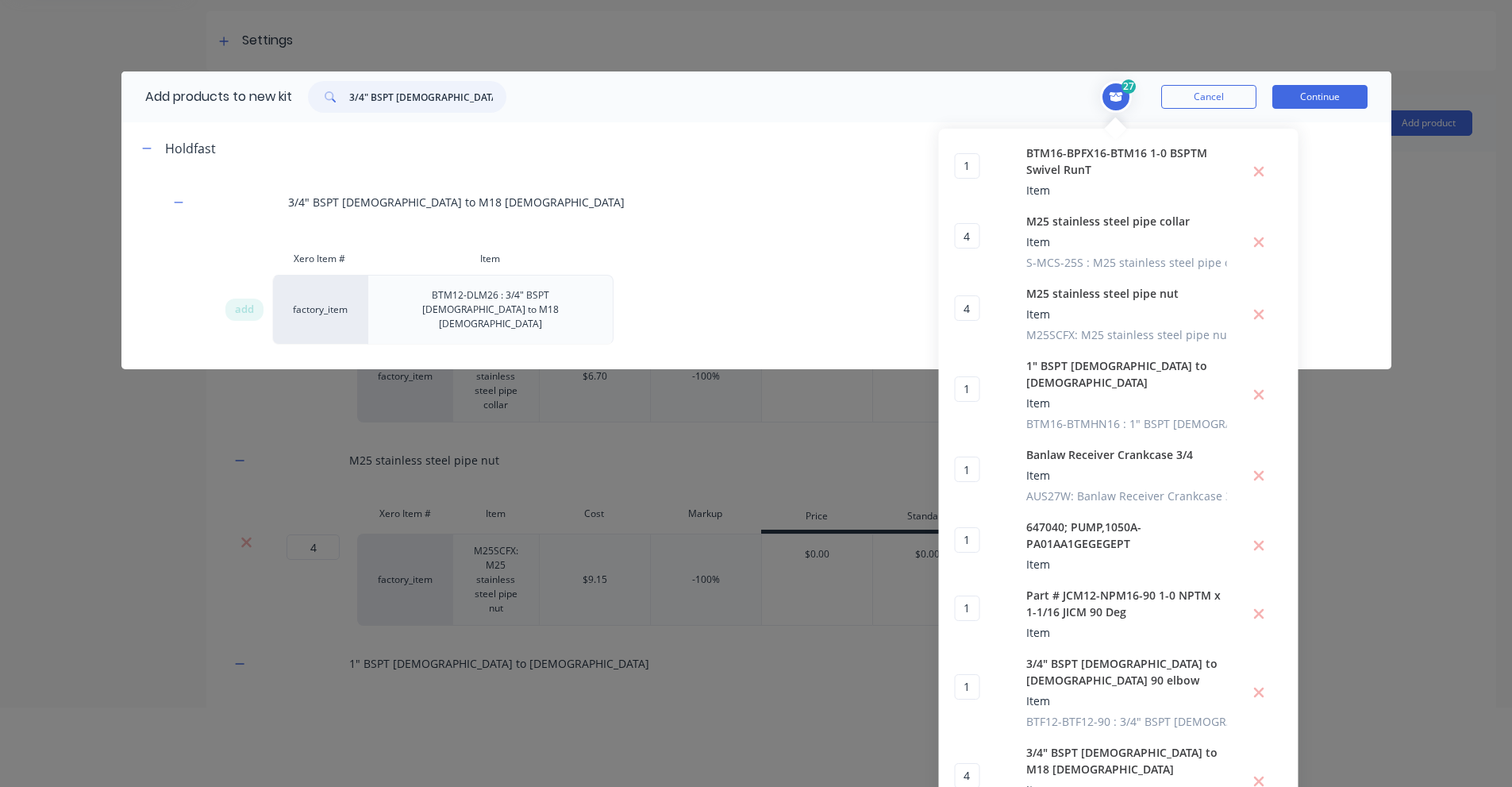
click at [368, 100] on input "3/4" BSPT [DEMOGRAPHIC_DATA] TO M18 [DEMOGRAPHIC_DATA]" at bounding box center [428, 96] width 158 height 32
paste input "P [DEMOGRAPHIC_DATA] to [DEMOGRAPHIC_DATA] bulkhead"
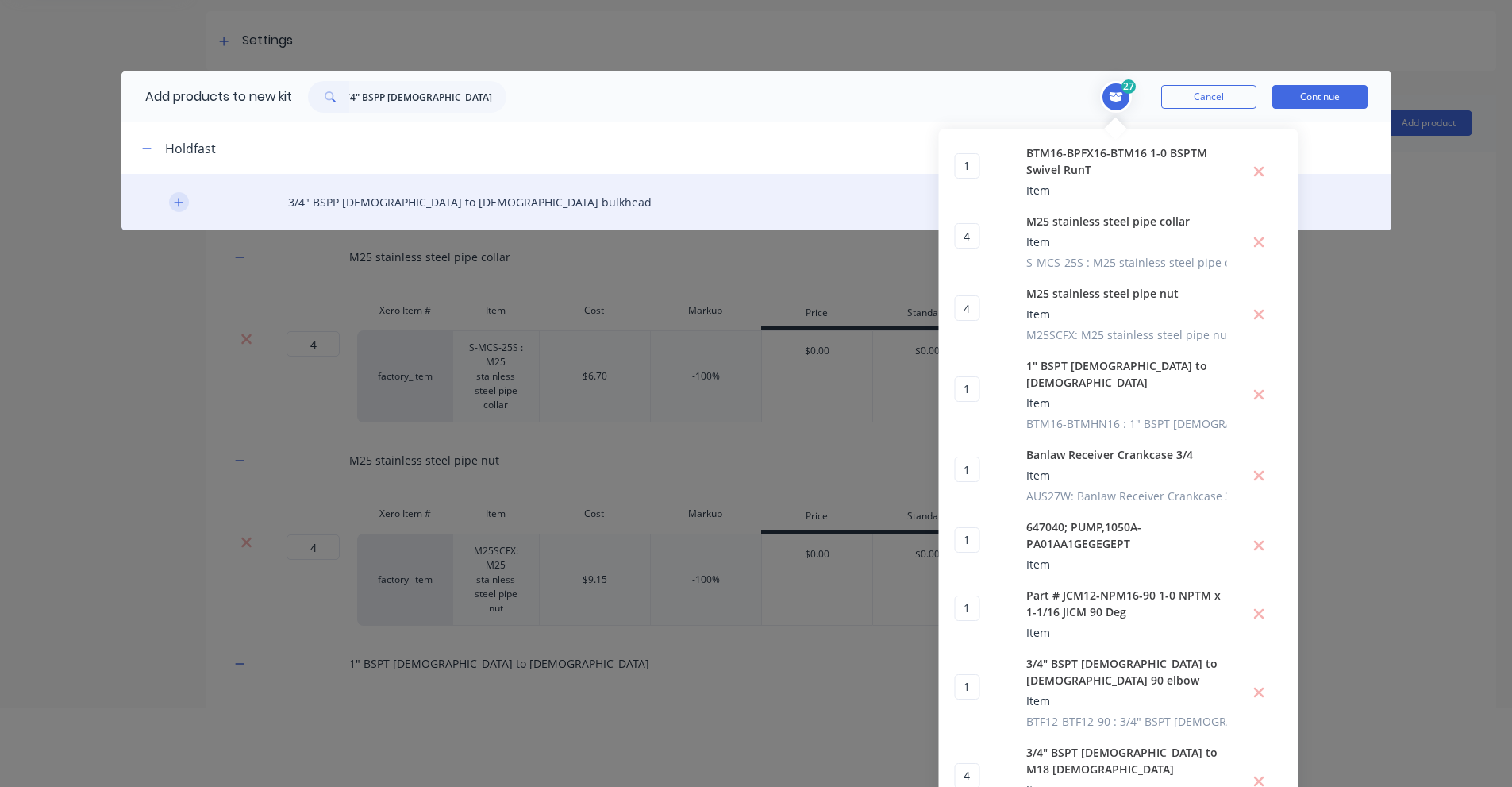
click at [174, 203] on icon "button" at bounding box center [178, 202] width 9 height 9
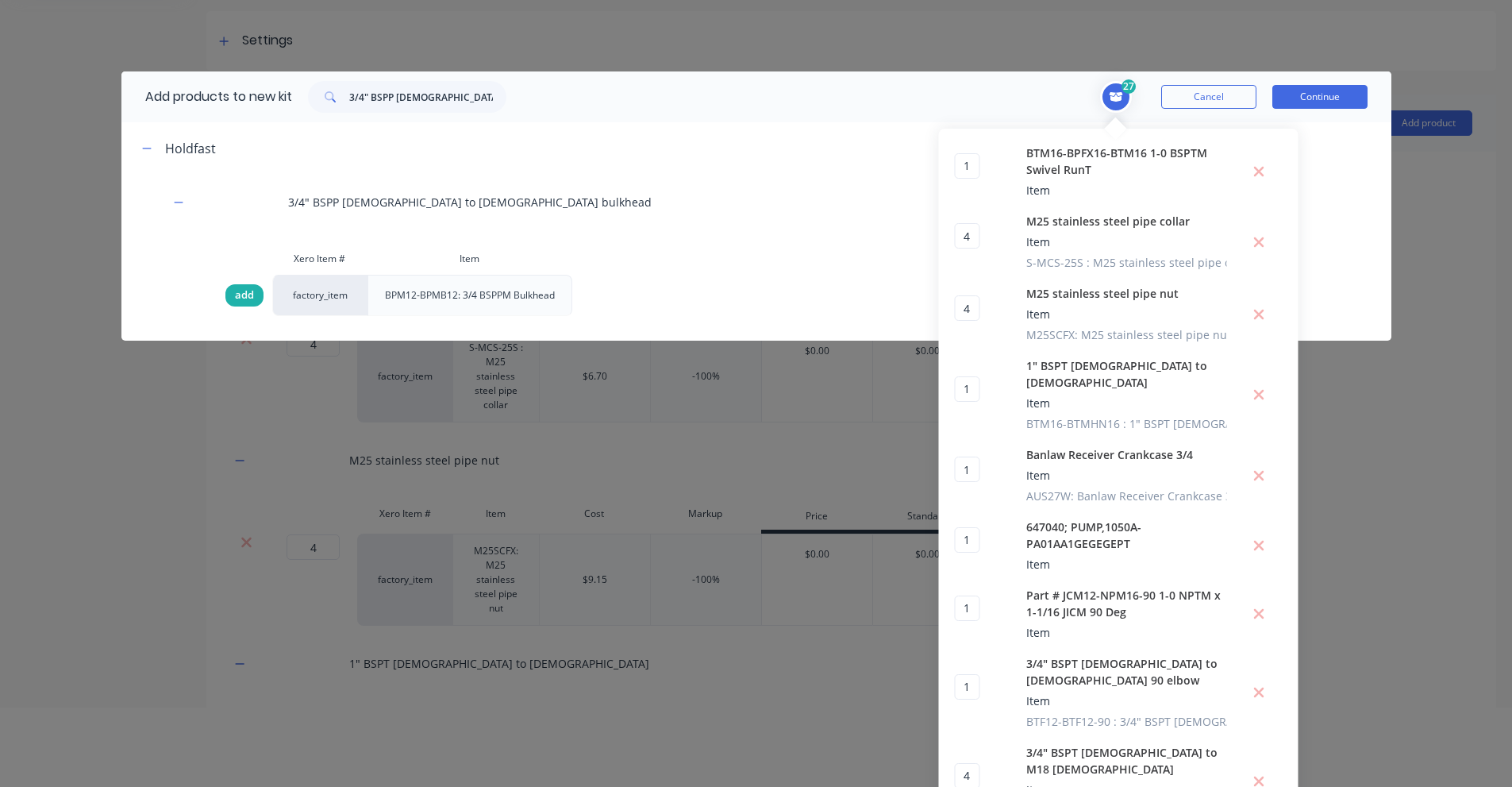
click at [240, 293] on span "add" at bounding box center [244, 295] width 19 height 16
click at [434, 103] on input "3/4" BSPP [DEMOGRAPHIC_DATA] to [DEMOGRAPHIC_DATA] bulkhead" at bounding box center [428, 96] width 158 height 32
paste input "POBF90-12-12"
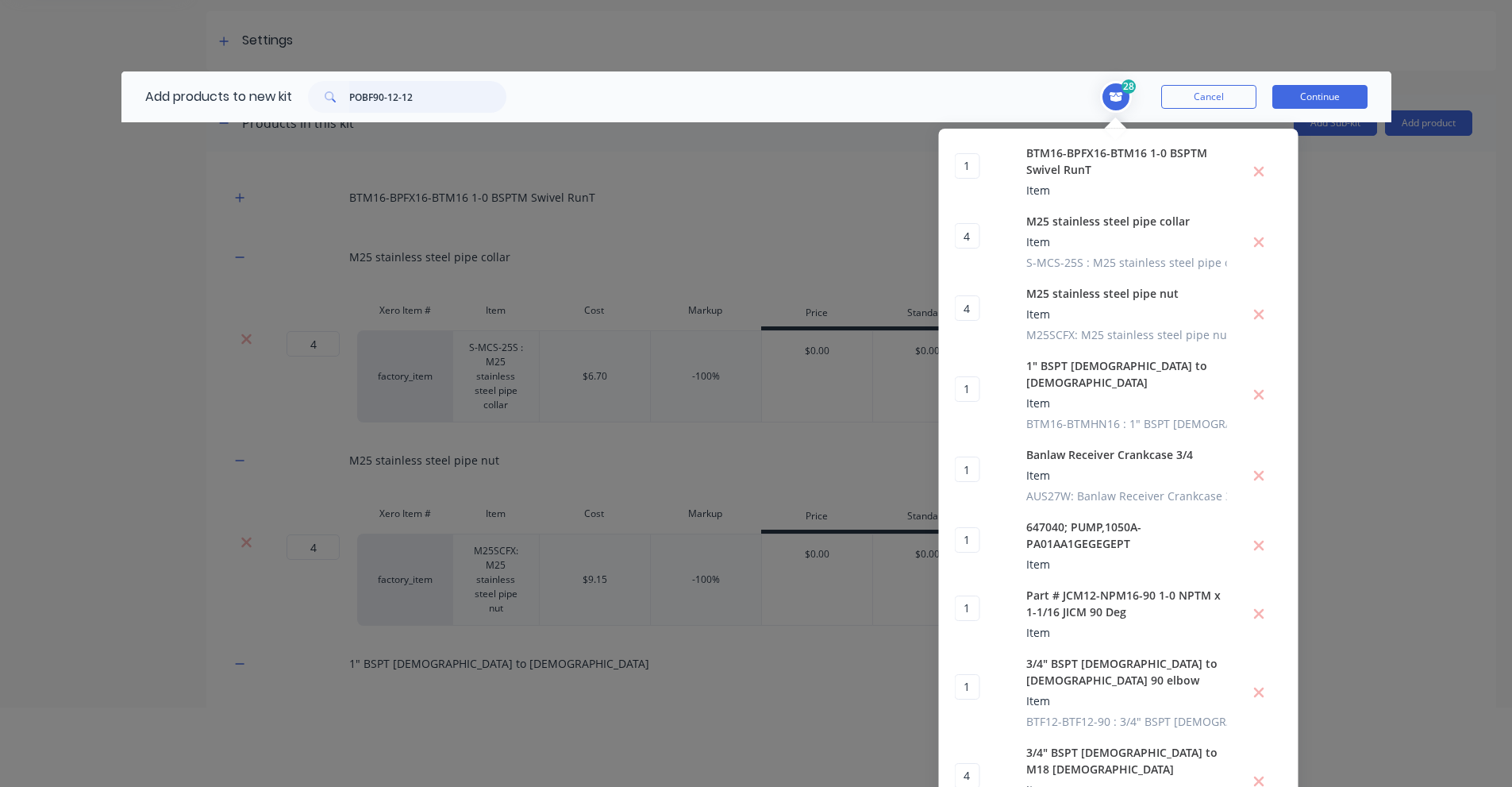
click at [357, 82] on input "POBF90-12-12" at bounding box center [428, 96] width 158 height 32
paste input "3/4" BSPP [DEMOGRAPHIC_DATA] swivel 90 elbow to push-on hose fitting"
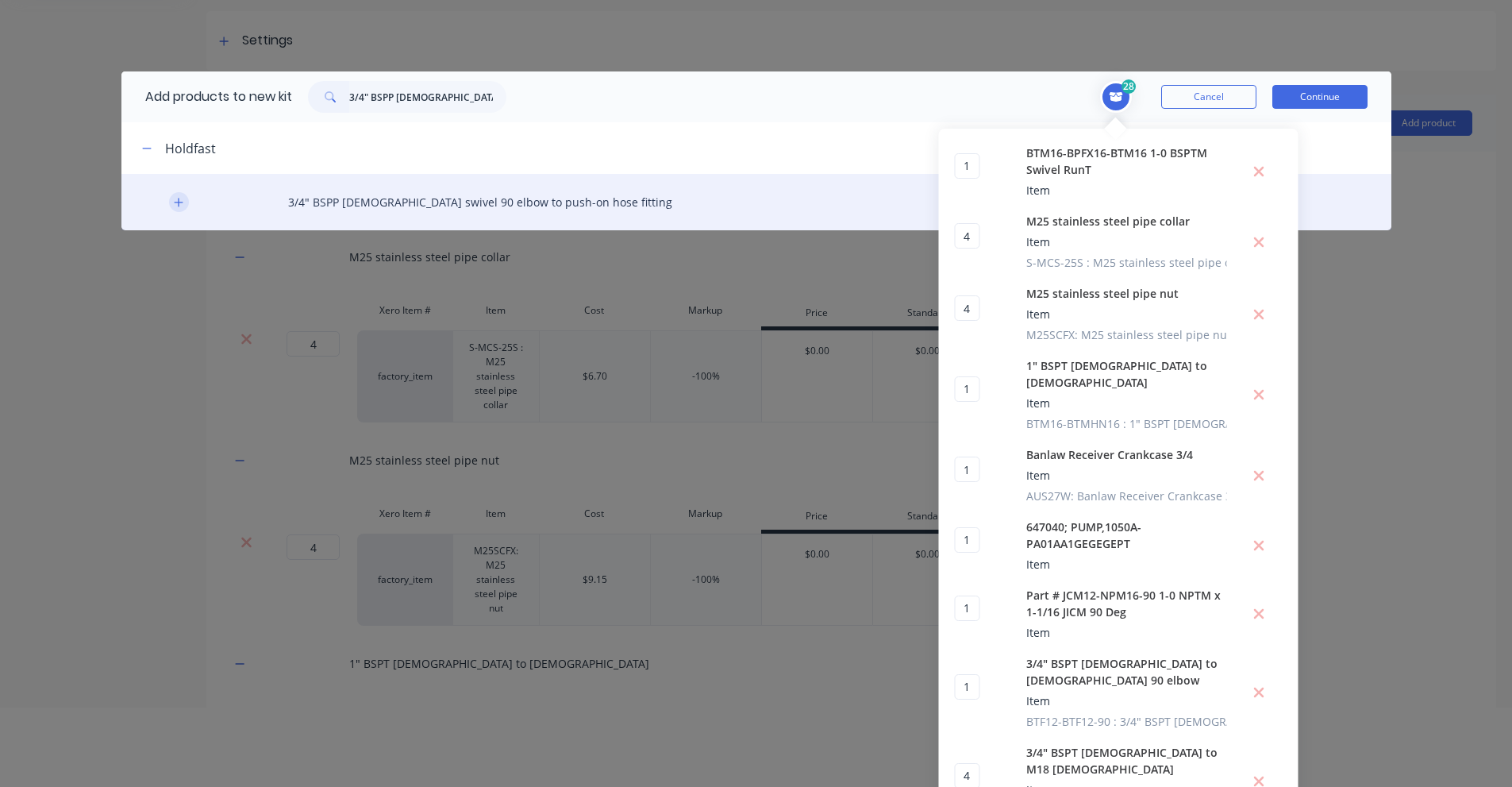
click at [174, 197] on icon "button" at bounding box center [178, 202] width 10 height 11
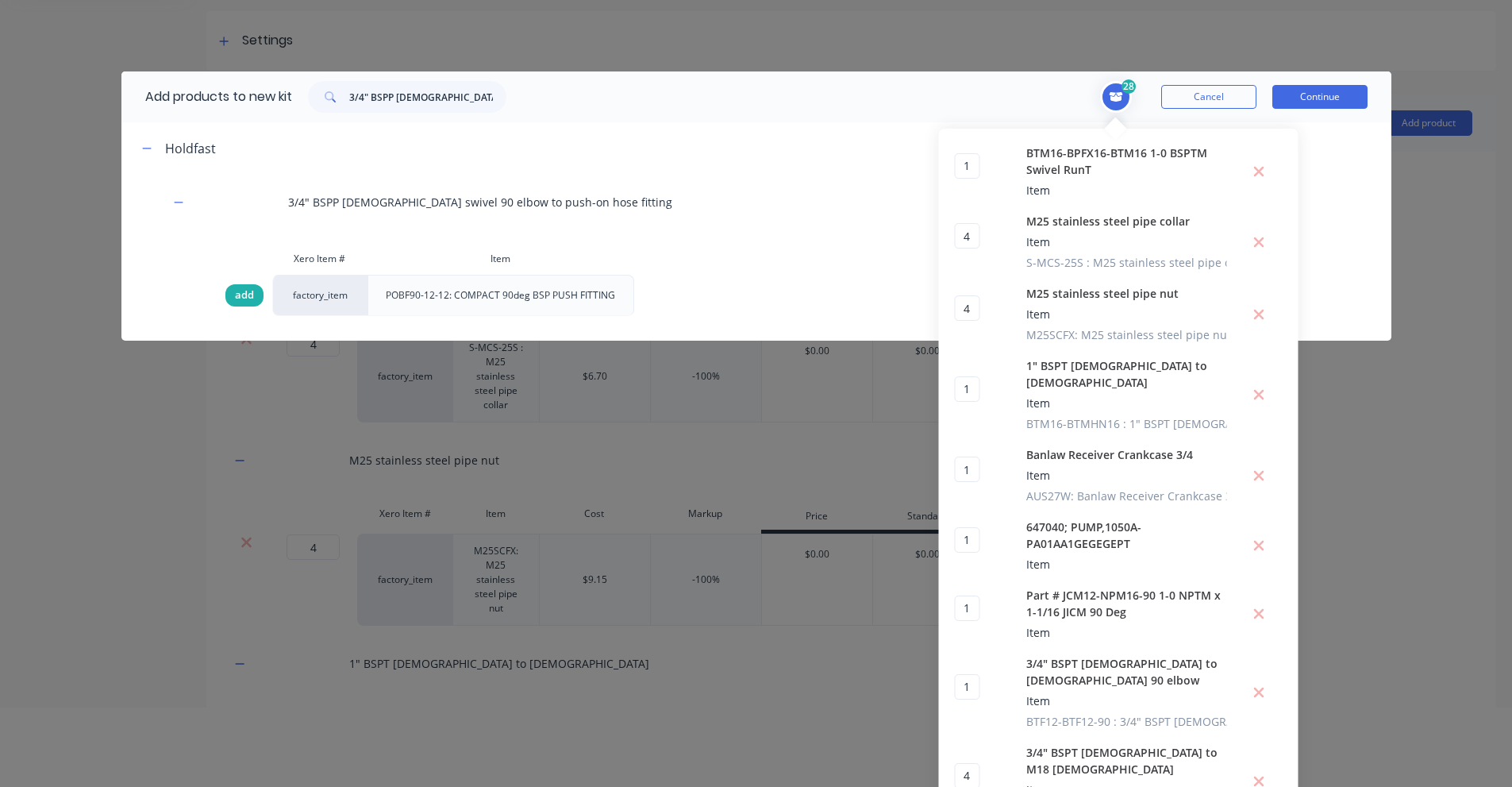
click at [236, 302] on span "add" at bounding box center [244, 295] width 19 height 16
click at [445, 93] on input "3/4" BSPP [DEMOGRAPHIC_DATA] swivel 90 elbow to push-on hose fitting" at bounding box center [428, 96] width 158 height 32
paste input "Hose Clamp - 304 Stainless Steel - 16-27 mm"
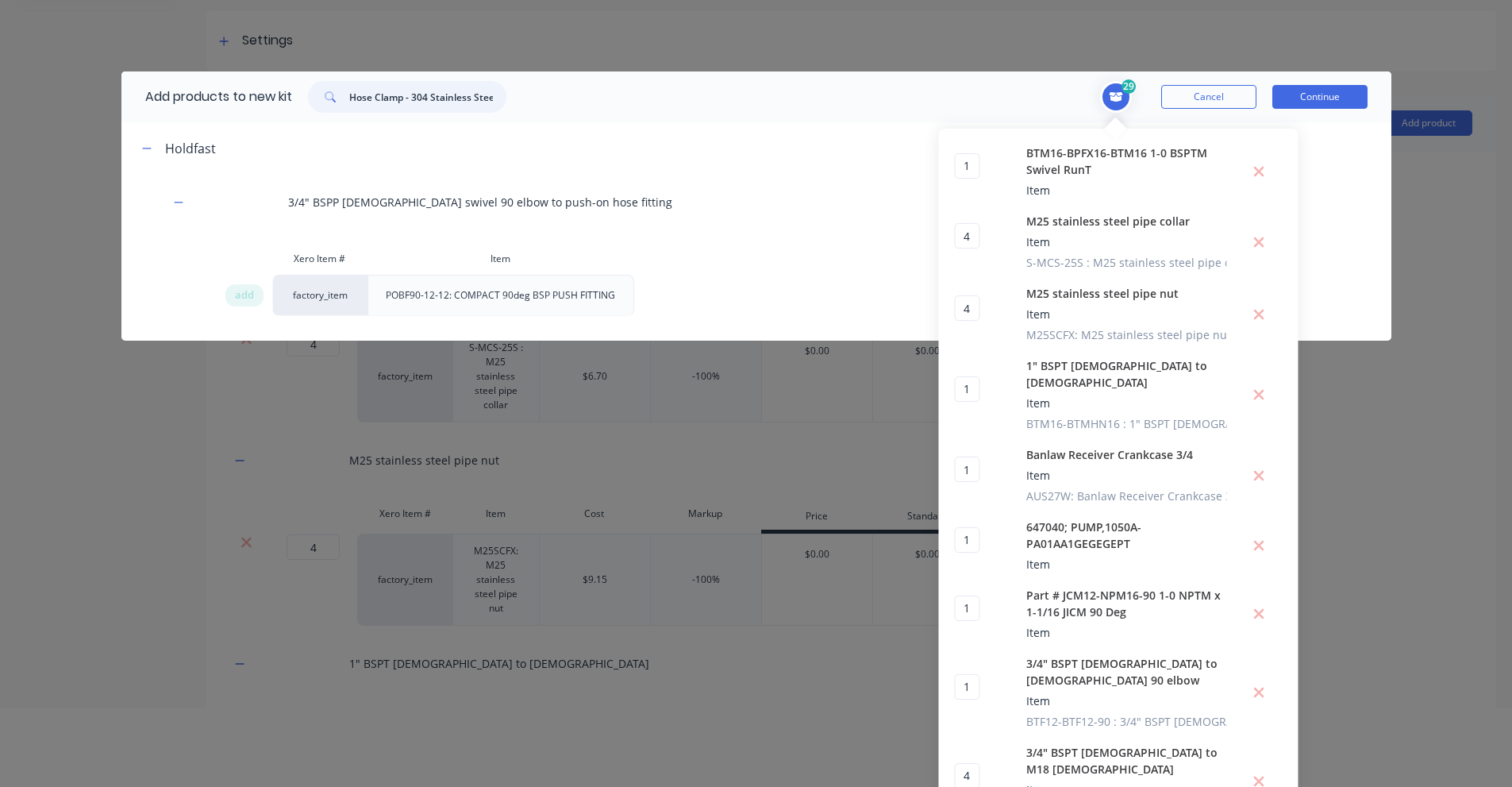
scroll to position [0, 57]
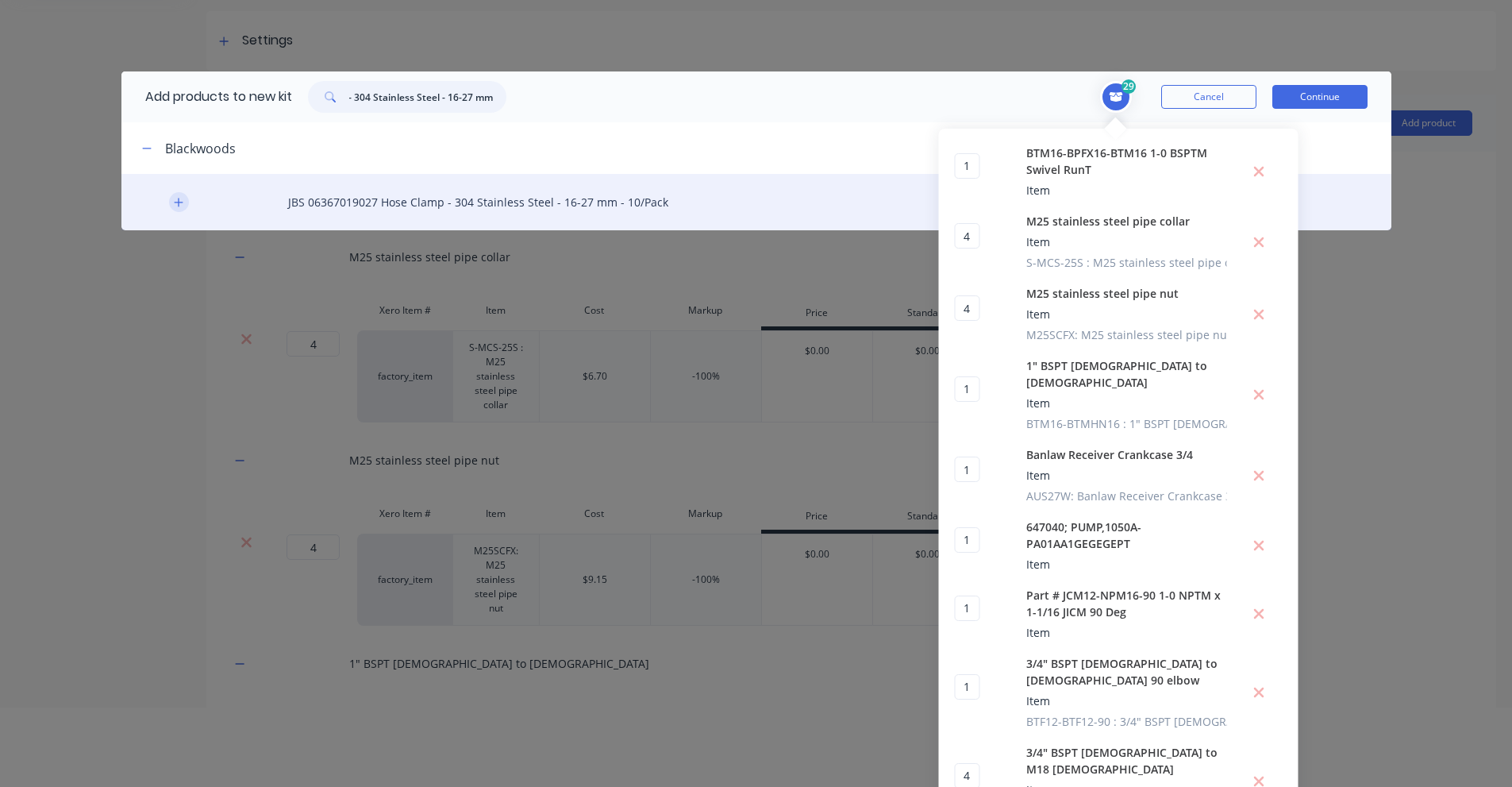
type input "Hose Clamp - 304 Stainless Steel - 16-27 mm"
click at [174, 207] on icon "button" at bounding box center [178, 202] width 10 height 11
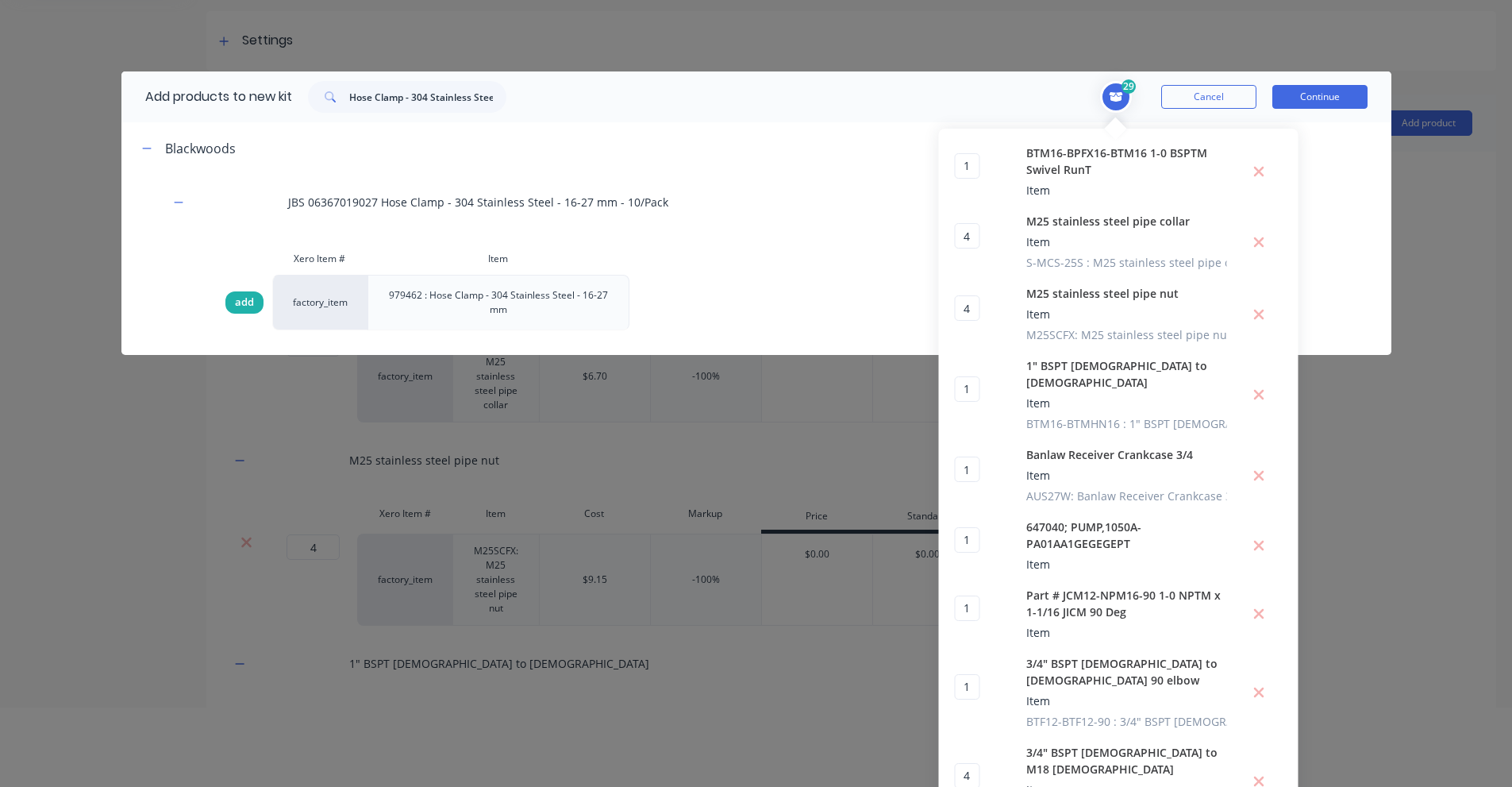
click at [234, 302] on span "add" at bounding box center [244, 302] width 19 height 16
click at [234, 295] on span "add" at bounding box center [244, 302] width 19 height 16
type input "2"
click at [421, 82] on input "Hose Clamp - 304 Stainless Steel - 16-27 mm" at bounding box center [428, 96] width 158 height 32
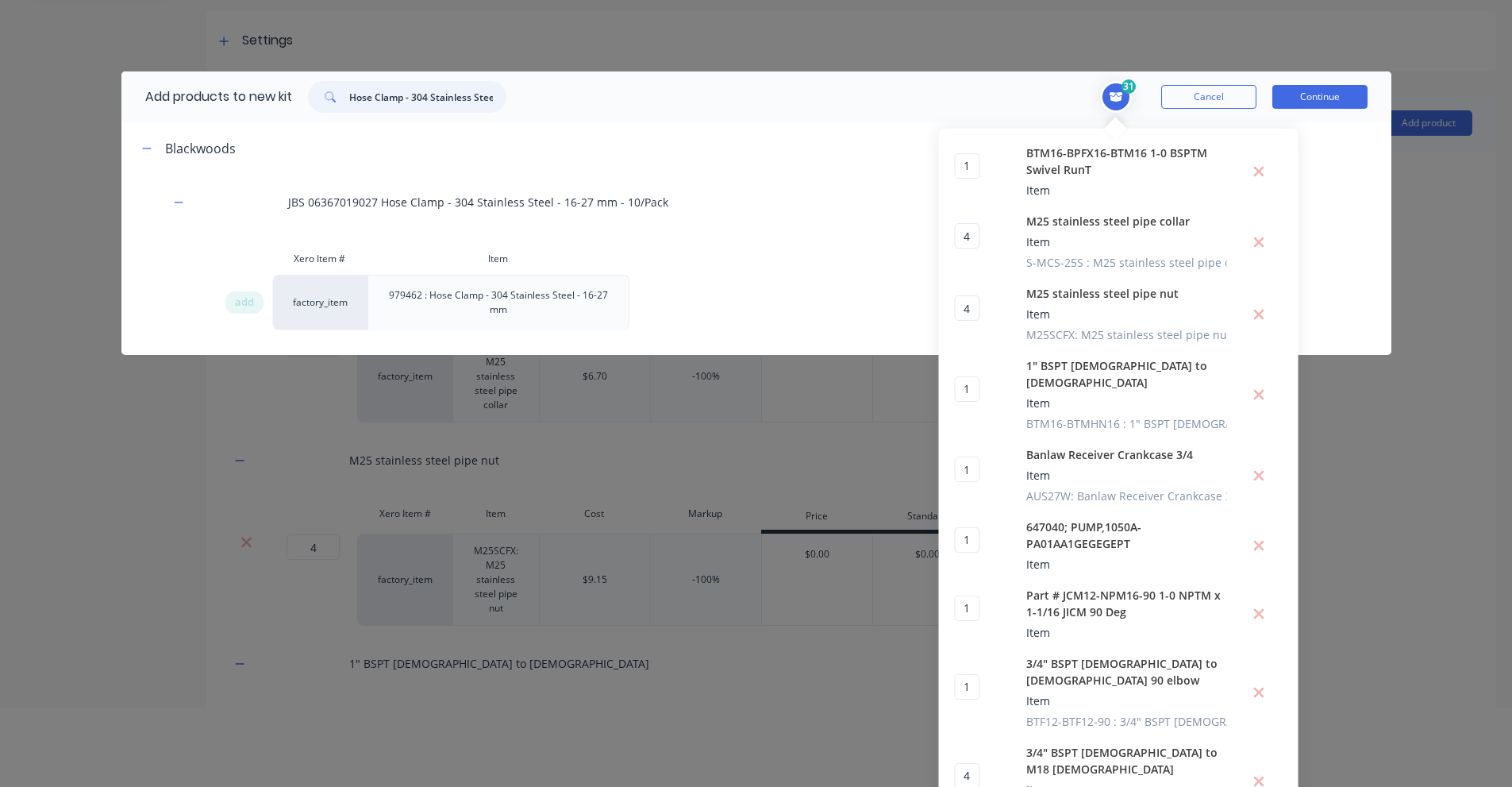
click at [421, 82] on input "Hose Clamp - 304 Stainless Steel - 16-27 mm" at bounding box center [428, 96] width 158 height 32
paste input "3/4" BSPP [DEMOGRAPHIC_DATA] swivel 90 elbow to push-on hose fitting"
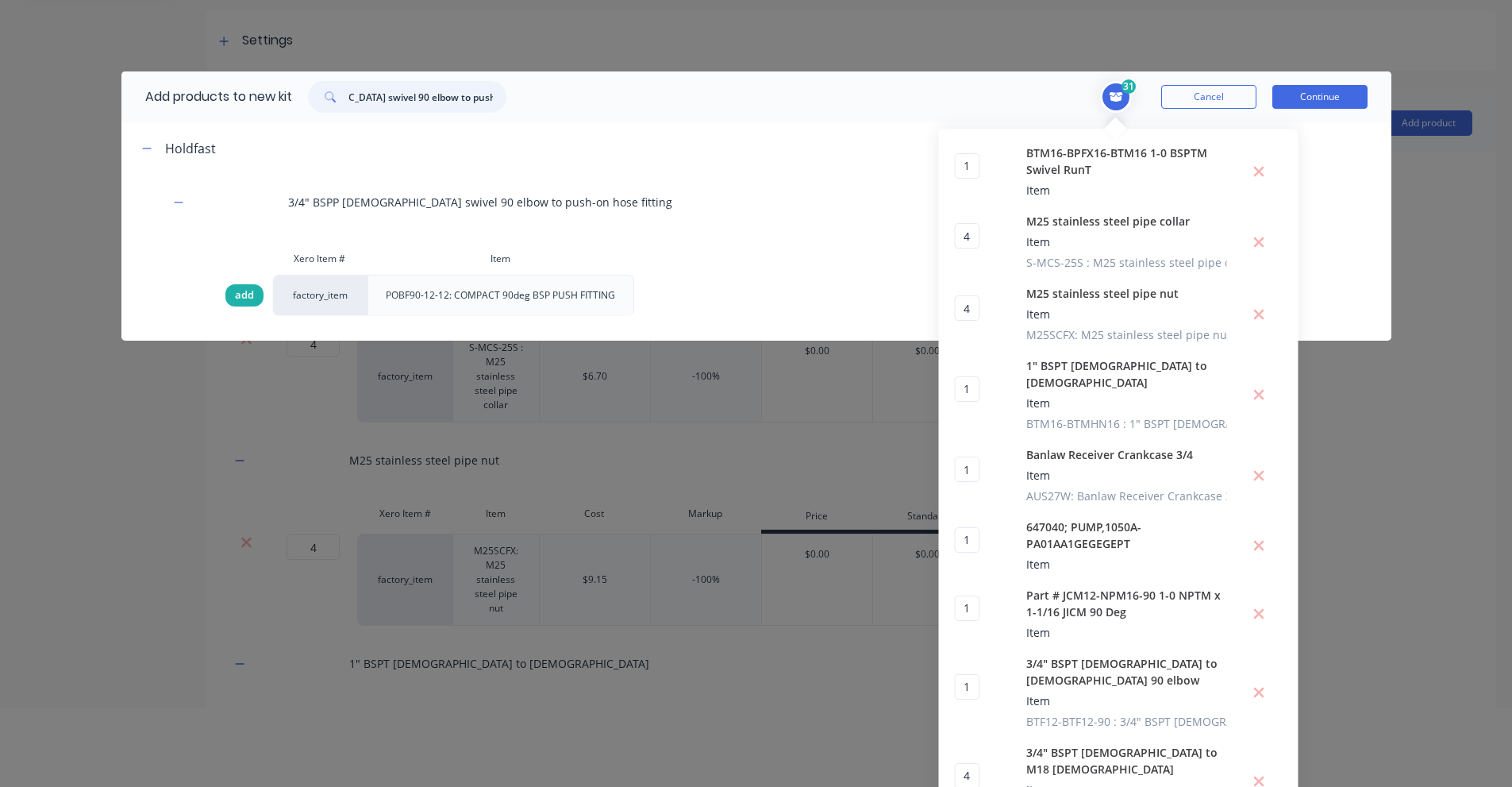
type input "3/4" BSPP [DEMOGRAPHIC_DATA] swivel 90 elbow to push-on hose fitting"
click at [234, 287] on span "add" at bounding box center [244, 295] width 19 height 16
type input "2"
click at [453, 112] on input "3/4" BSPP [DEMOGRAPHIC_DATA] swivel 90 elbow to push-on hose fitting" at bounding box center [428, 96] width 158 height 32
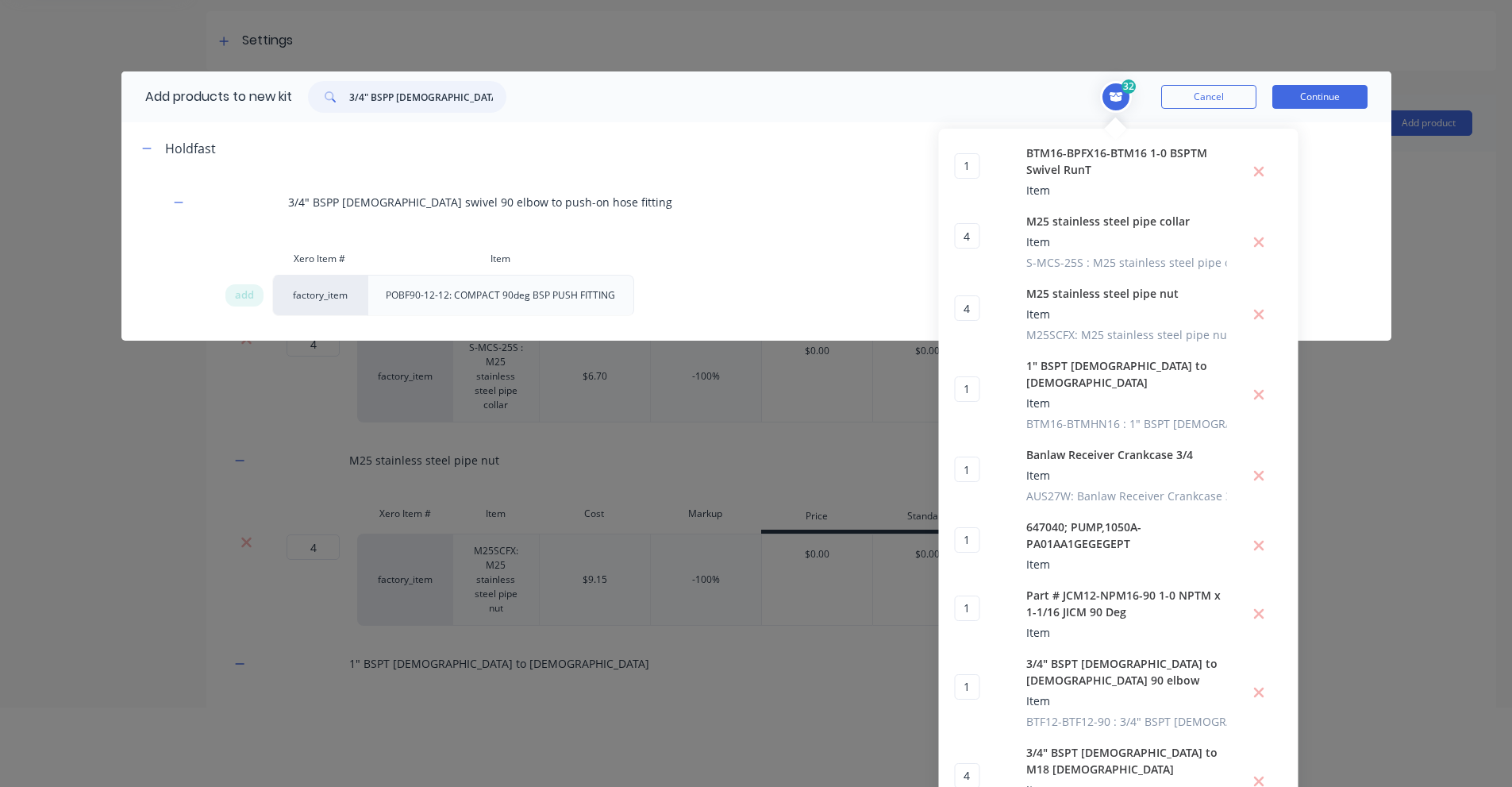
click at [453, 110] on input "3/4" BSPP [DEMOGRAPHIC_DATA] swivel 90 elbow to push-on hose fitting" at bounding box center [428, 96] width 158 height 32
click at [386, 92] on input "3/4" BSPP [DEMOGRAPHIC_DATA] swivel 90 elbow to push-on hose fitting" at bounding box center [428, 96] width 158 height 32
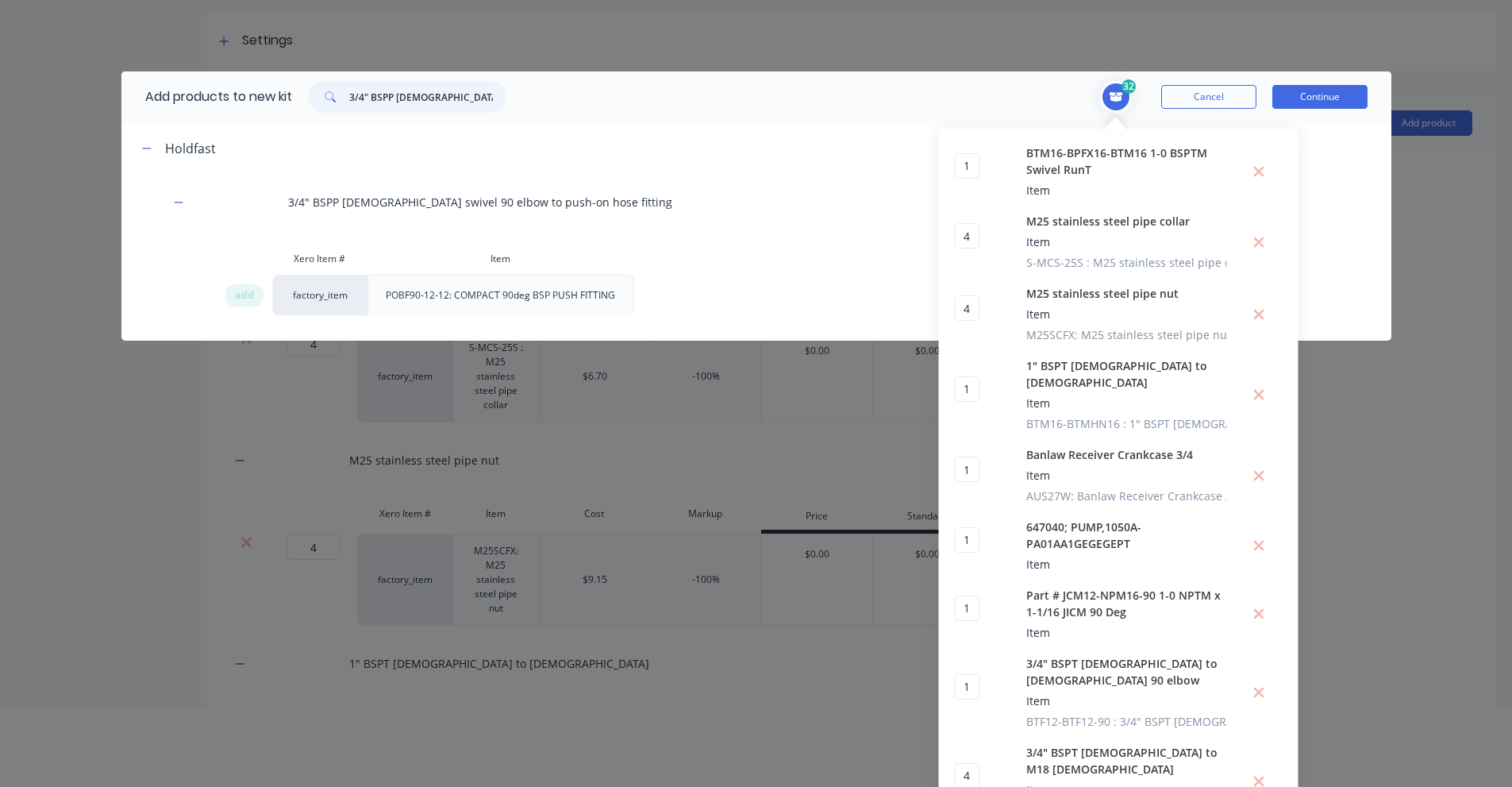
paste input "[DEMOGRAPHIC_DATA] to [DEMOGRAPHIC_DATA] bulkhead"
type input "3/4" BSPP [DEMOGRAPHIC_DATA] to [DEMOGRAPHIC_DATA] bulkhead"
click at [234, 299] on span "add" at bounding box center [244, 295] width 19 height 16
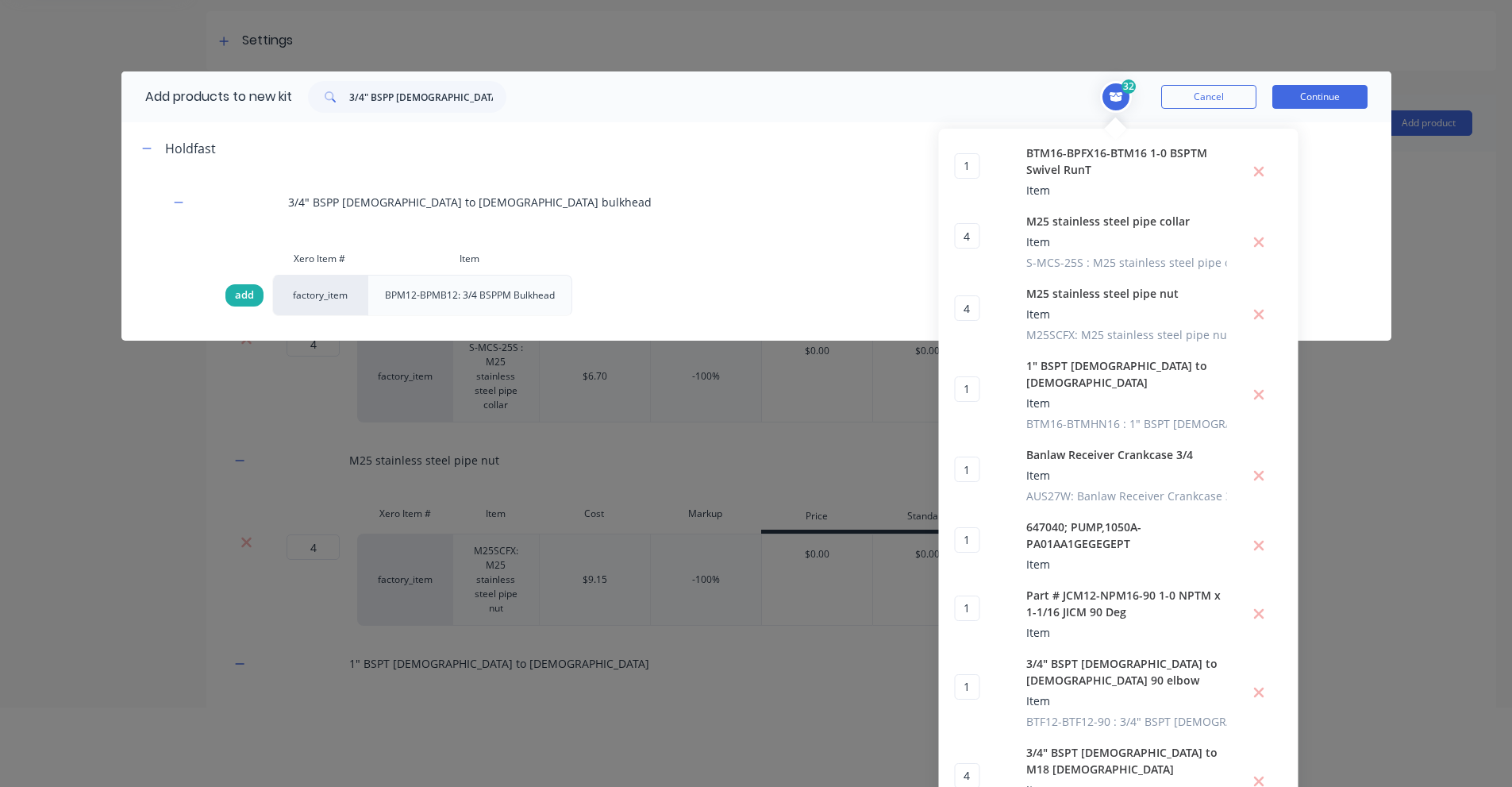
type input "2"
click at [1342, 91] on button "Continue" at bounding box center [1319, 97] width 95 height 24
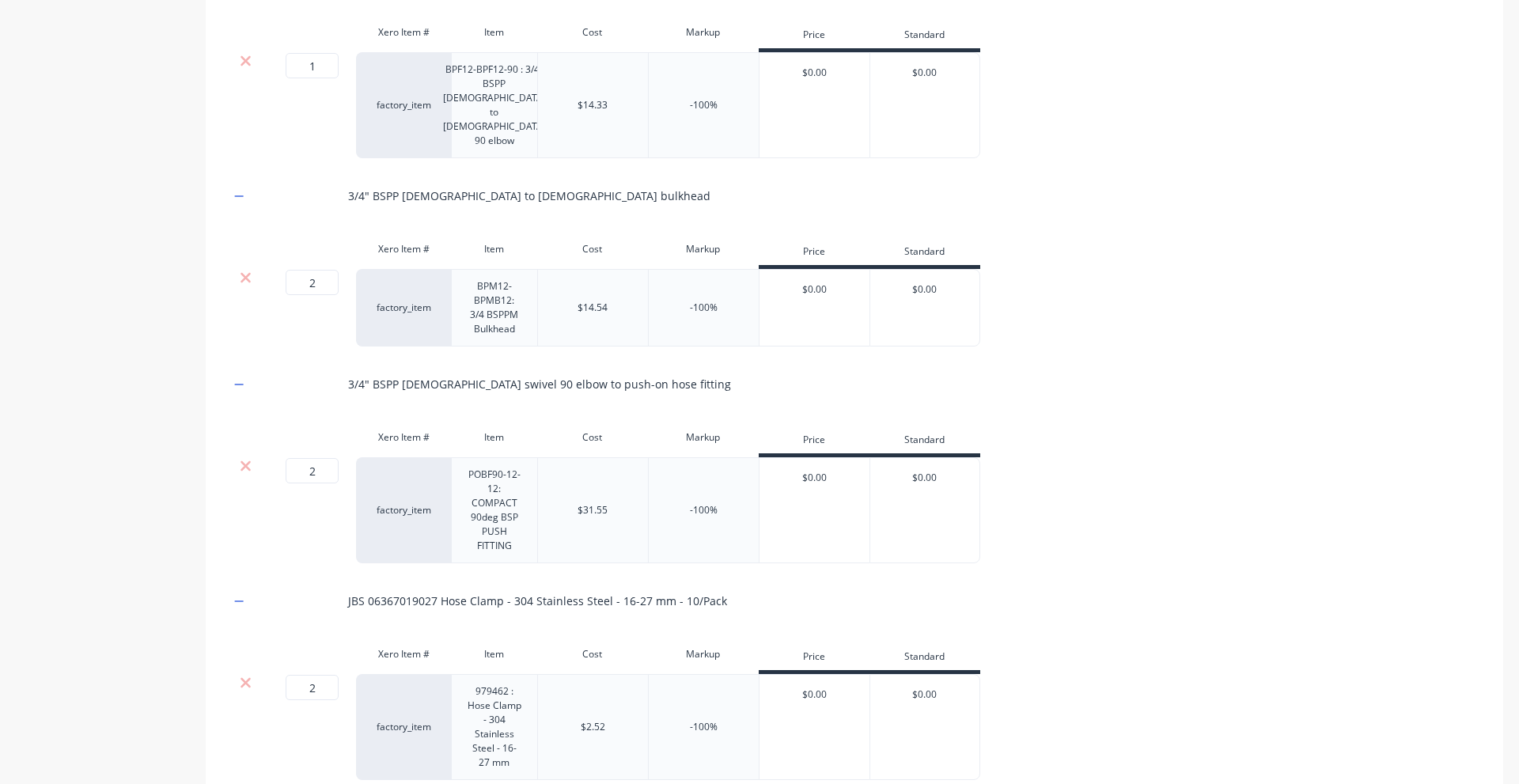
scroll to position [2797, 0]
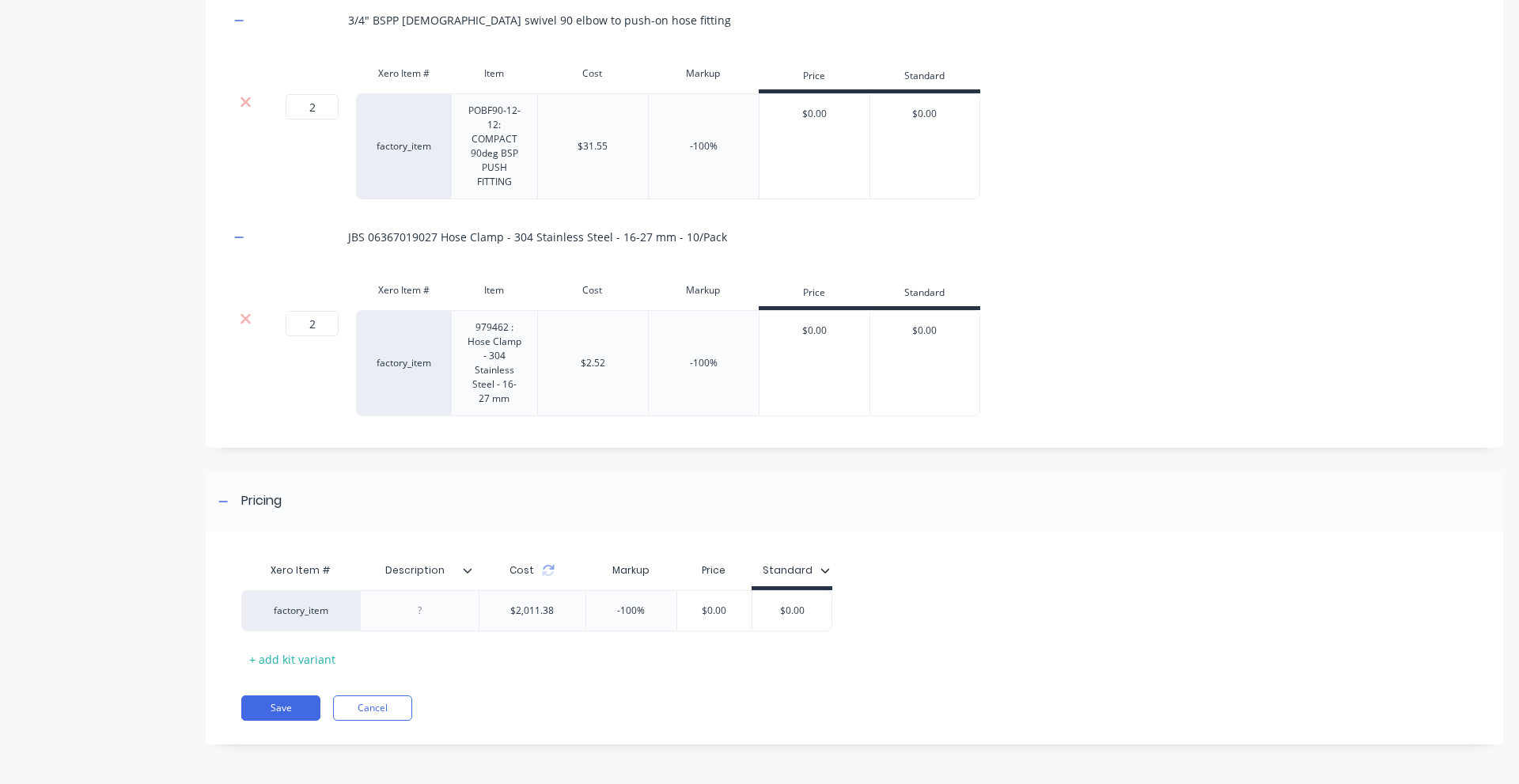
click at [470, 576] on div at bounding box center [474, 570] width 10 height 14
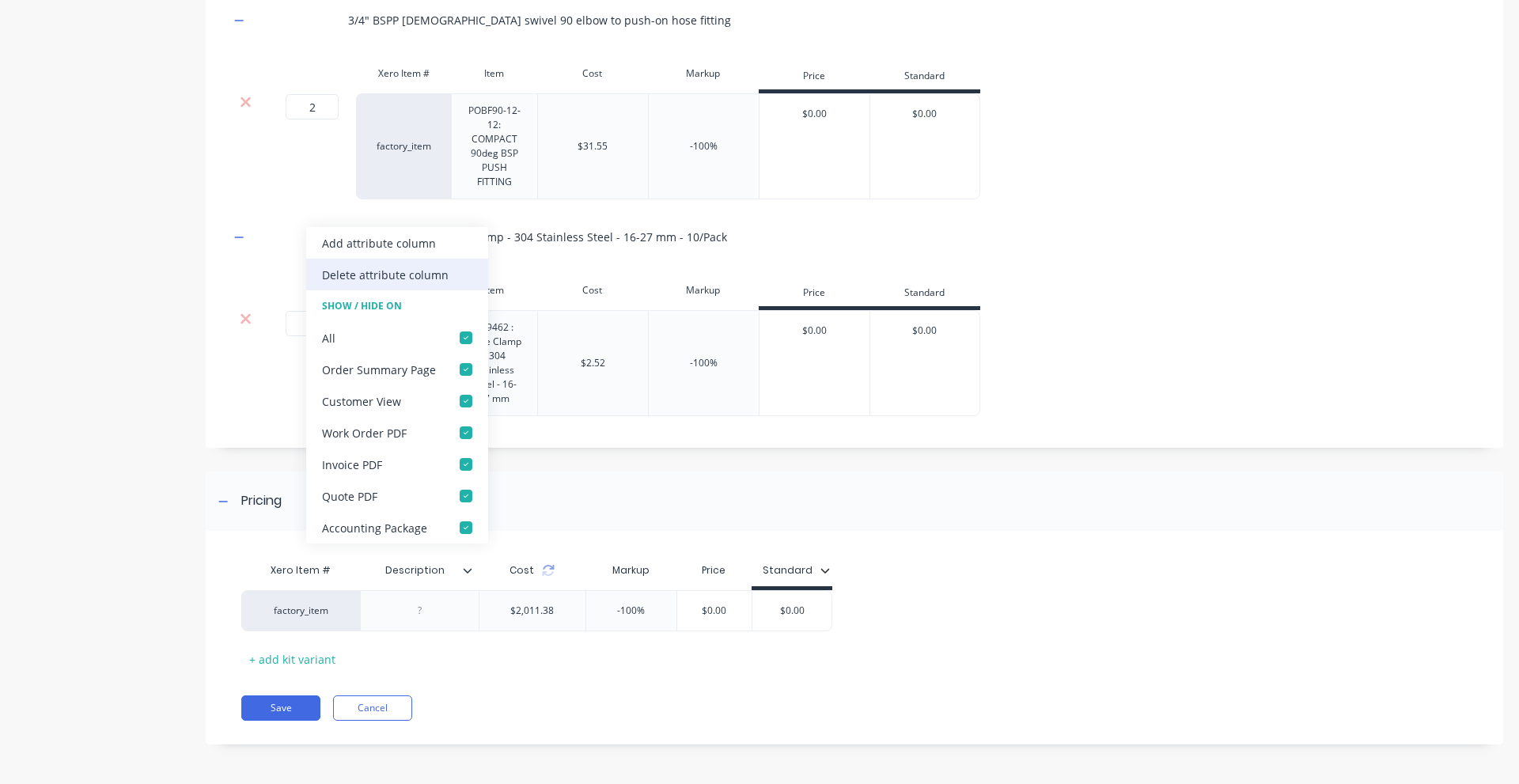
click at [394, 271] on div "Delete attribute column" at bounding box center [385, 274] width 126 height 16
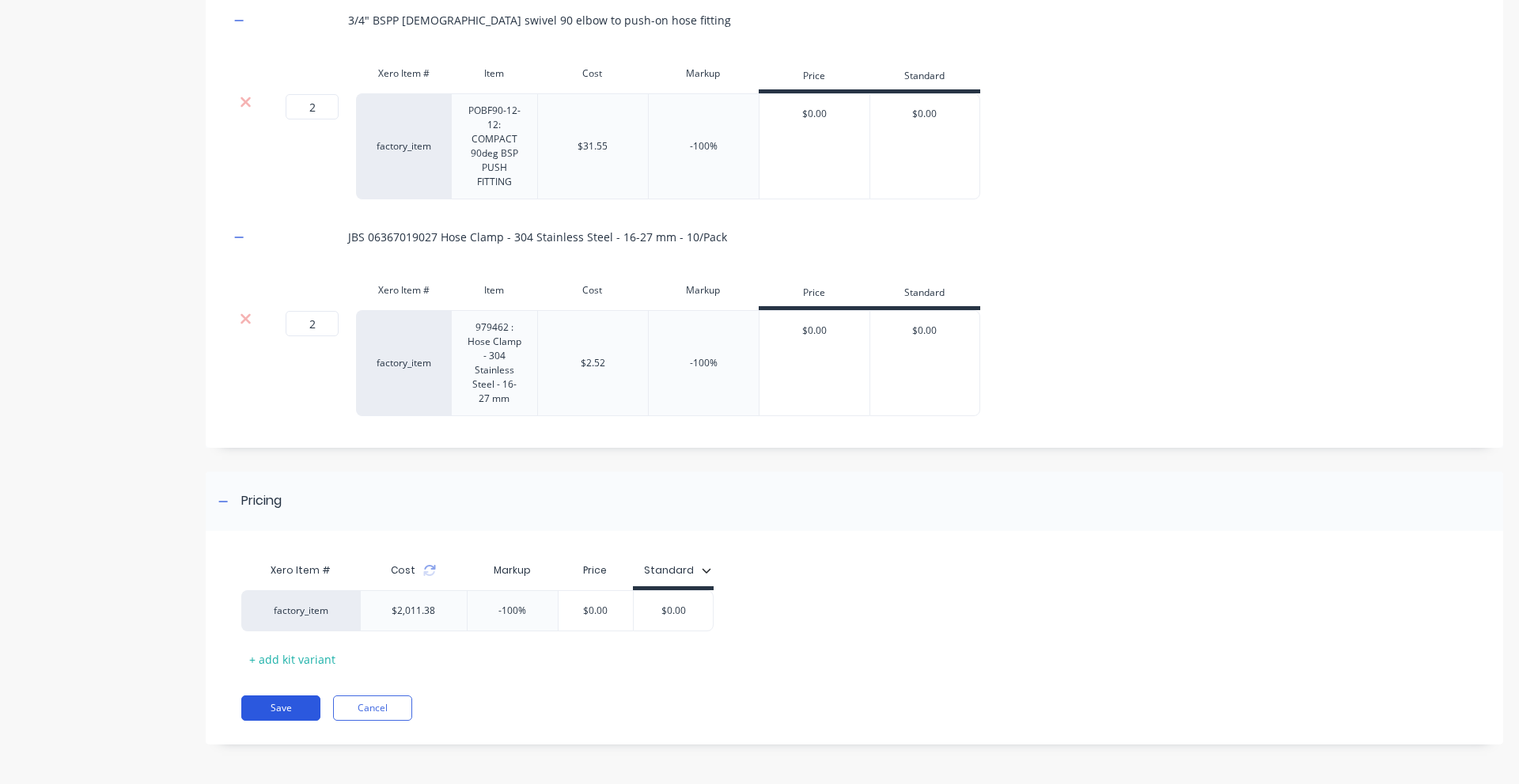
click at [311, 702] on button "Save" at bounding box center [281, 708] width 79 height 25
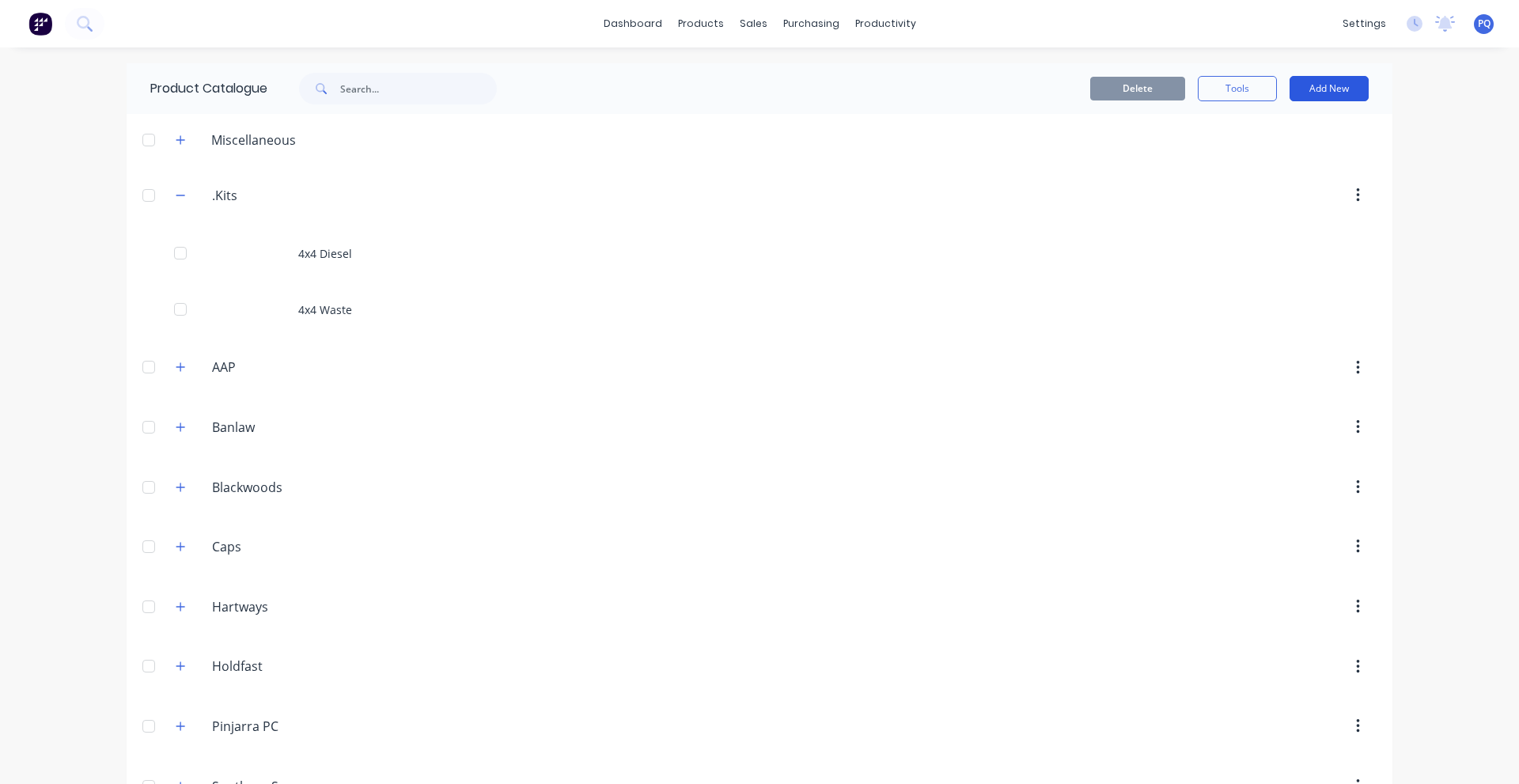
click at [1320, 85] on button "Add New" at bounding box center [1329, 88] width 79 height 25
click at [1286, 183] on div "Product Kit" at bounding box center [1293, 192] width 122 height 23
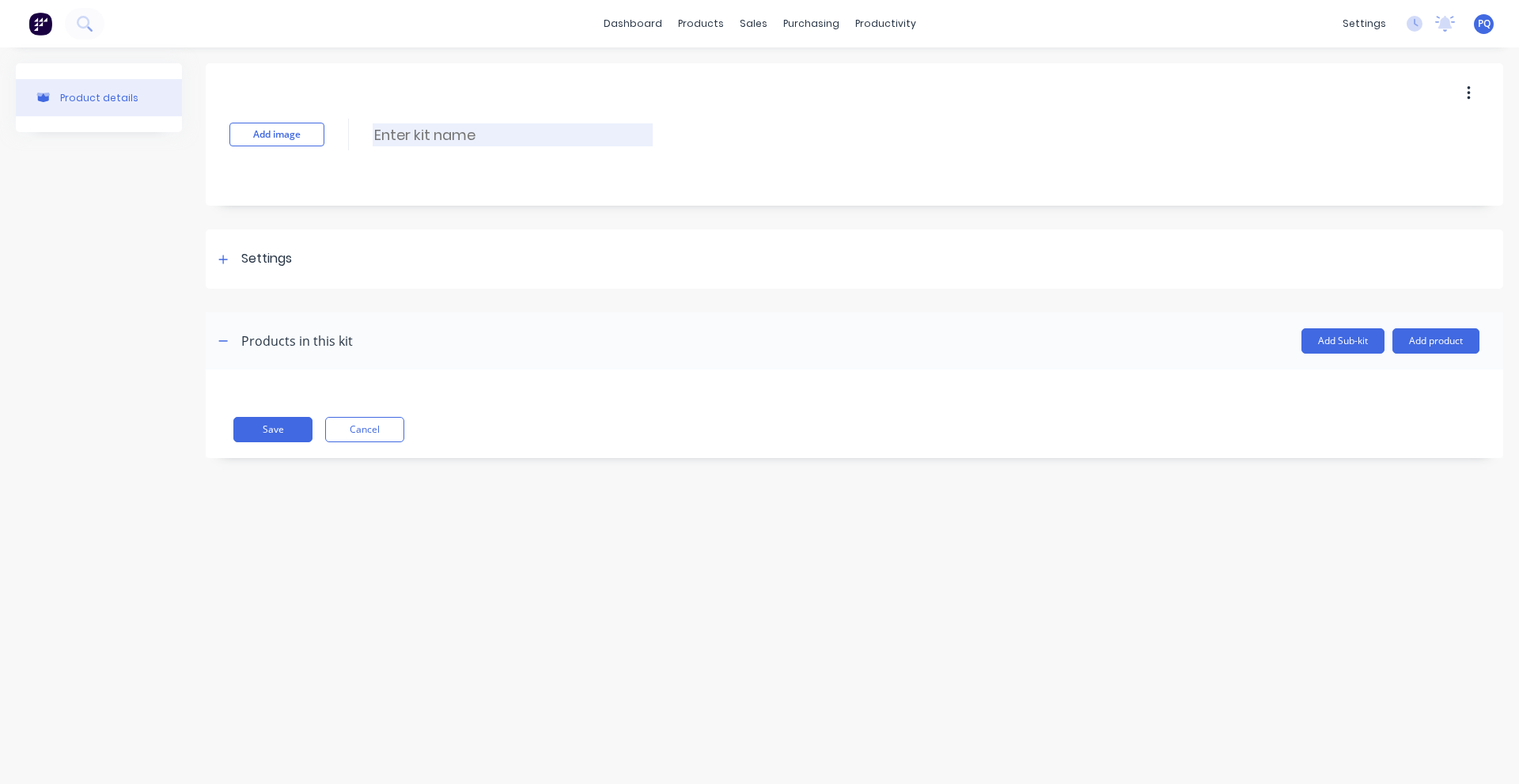
click at [412, 129] on input at bounding box center [513, 134] width 280 height 23
paste input "4x4 T1 Oil"
type input "4x4 T1 Oil"
click at [237, 261] on div "Settings" at bounding box center [253, 259] width 79 height 20
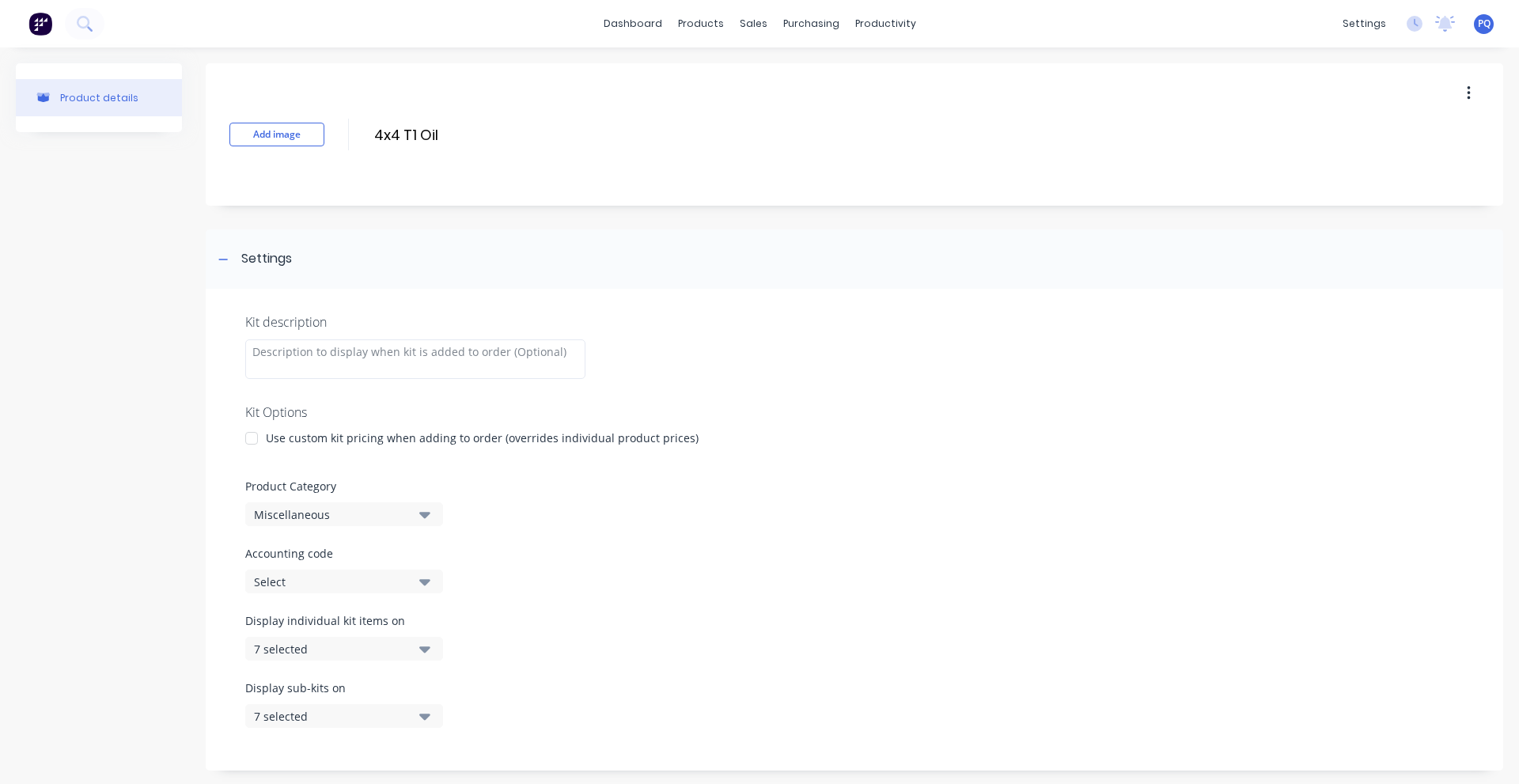
click at [249, 433] on div at bounding box center [251, 438] width 32 height 32
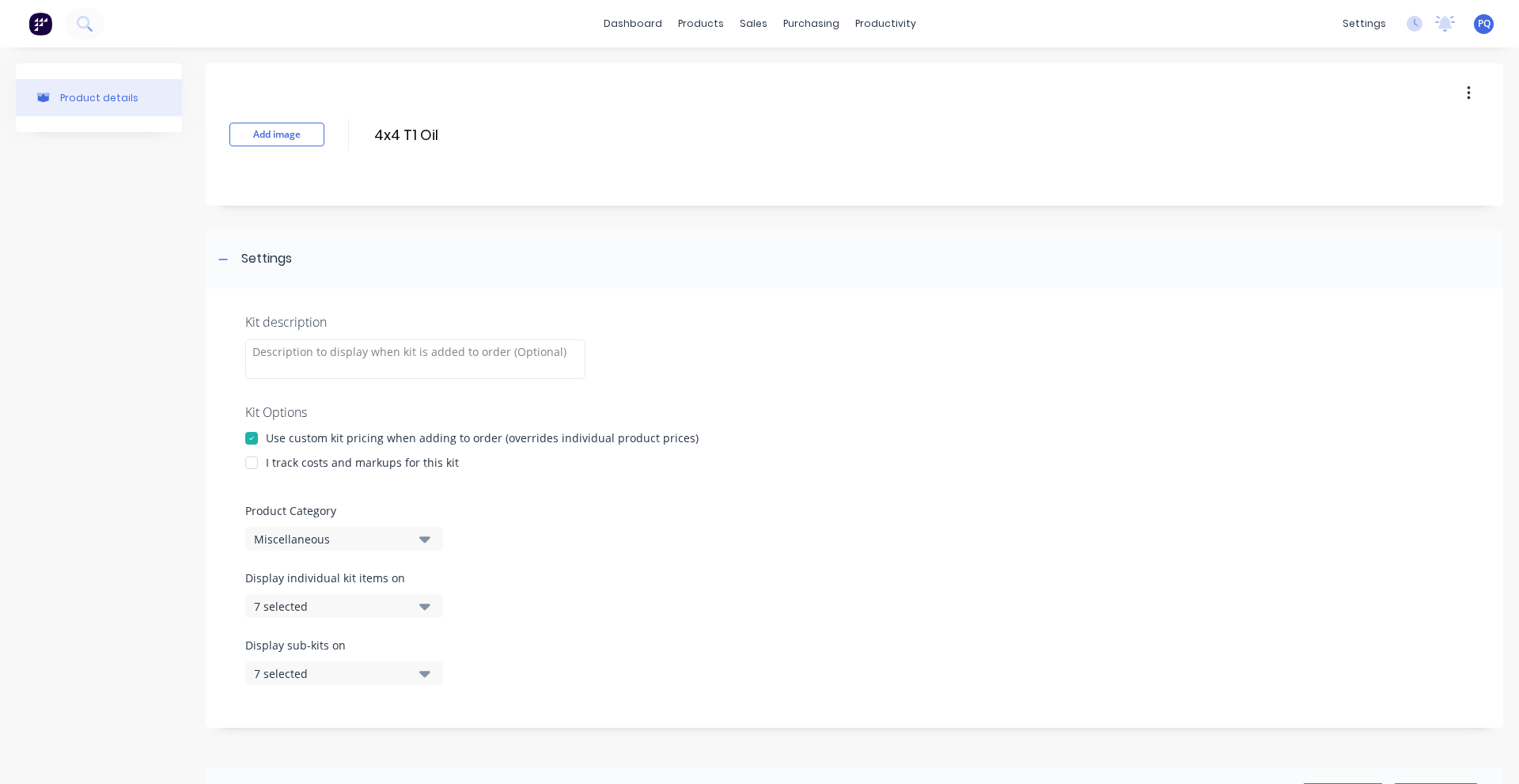
click at [257, 470] on div at bounding box center [251, 462] width 32 height 32
click at [280, 543] on div "Miscellaneous" at bounding box center [330, 539] width 153 height 16
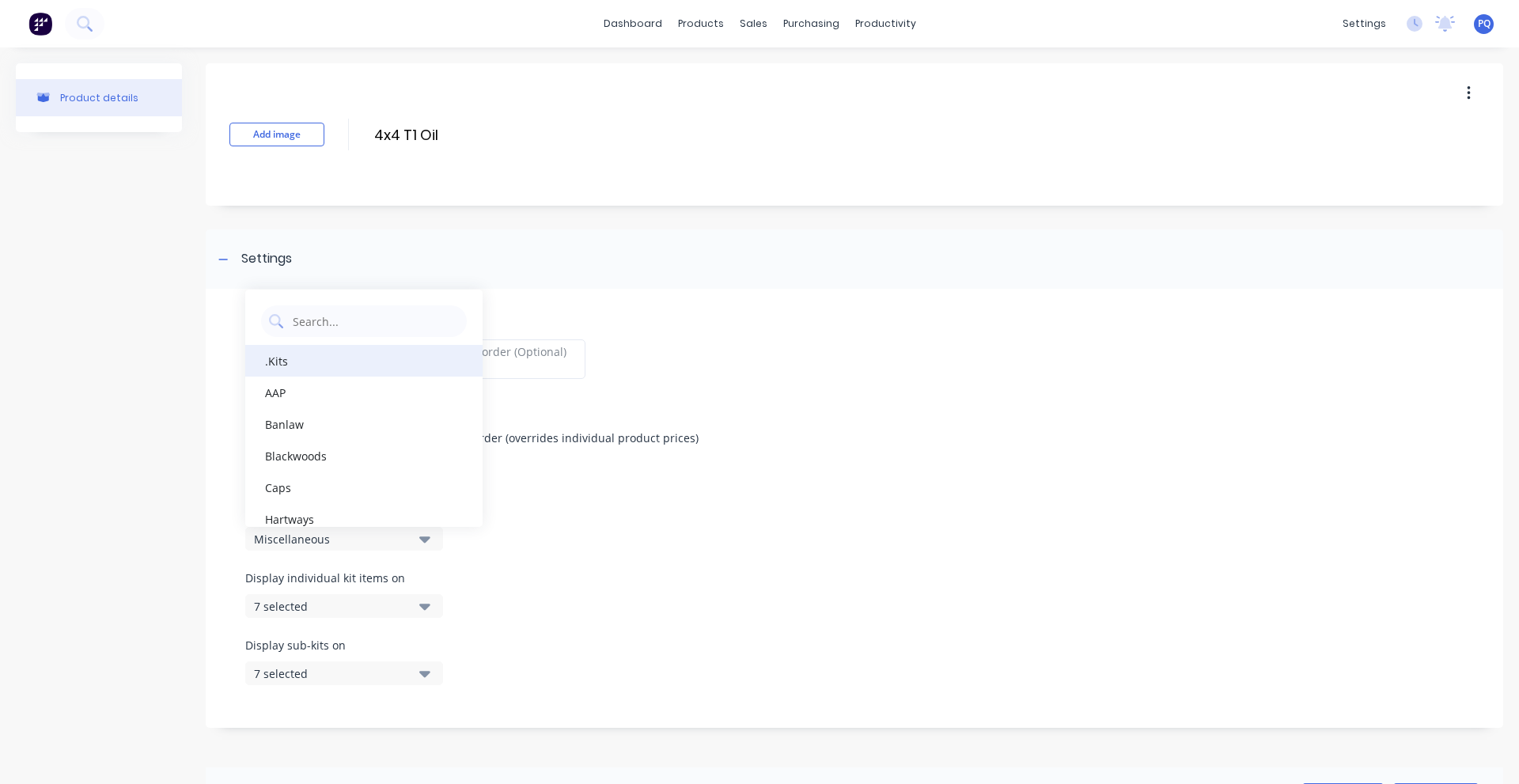
click at [284, 362] on div ".Kits" at bounding box center [364, 360] width 237 height 32
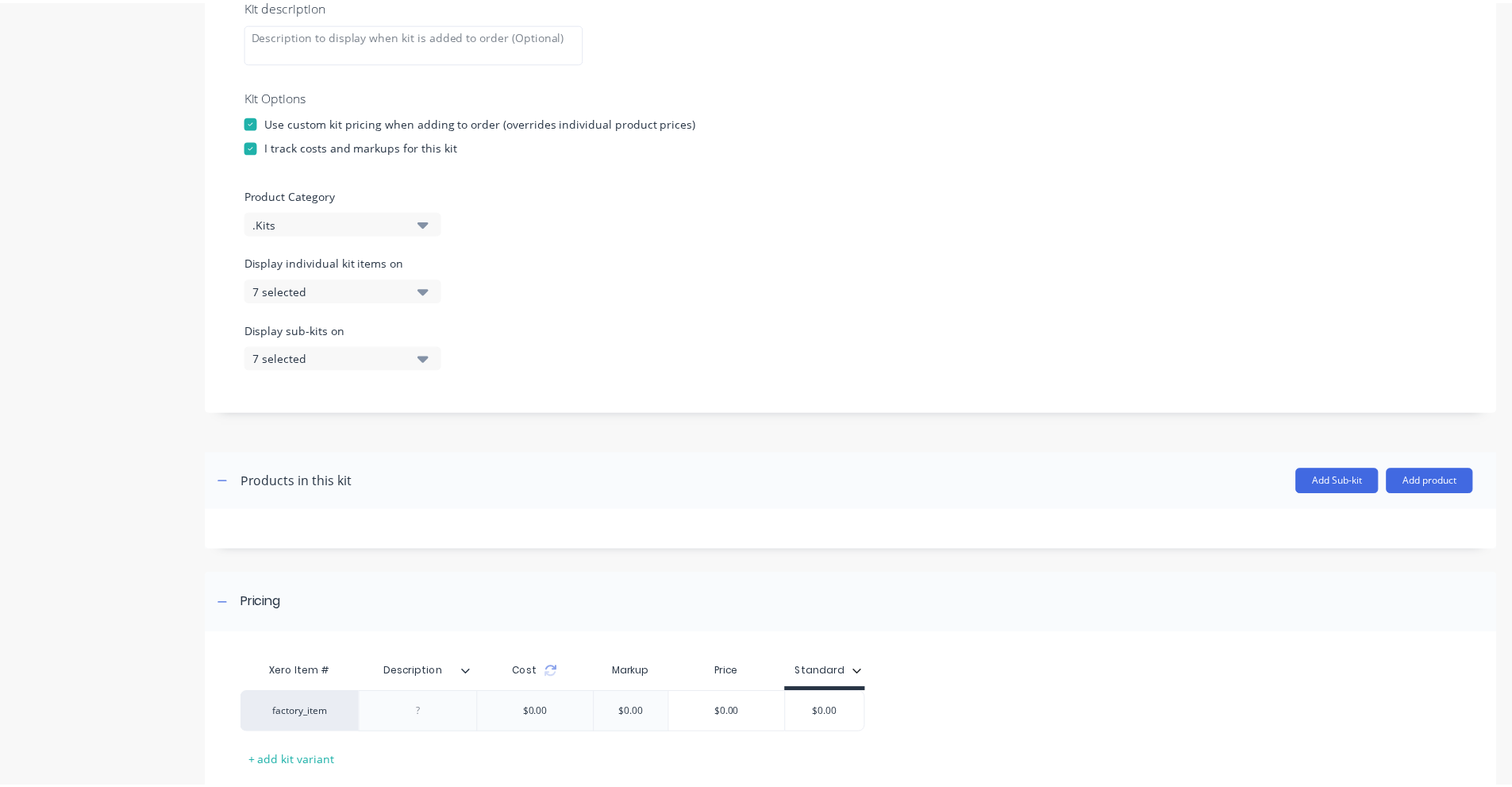
scroll to position [417, 0]
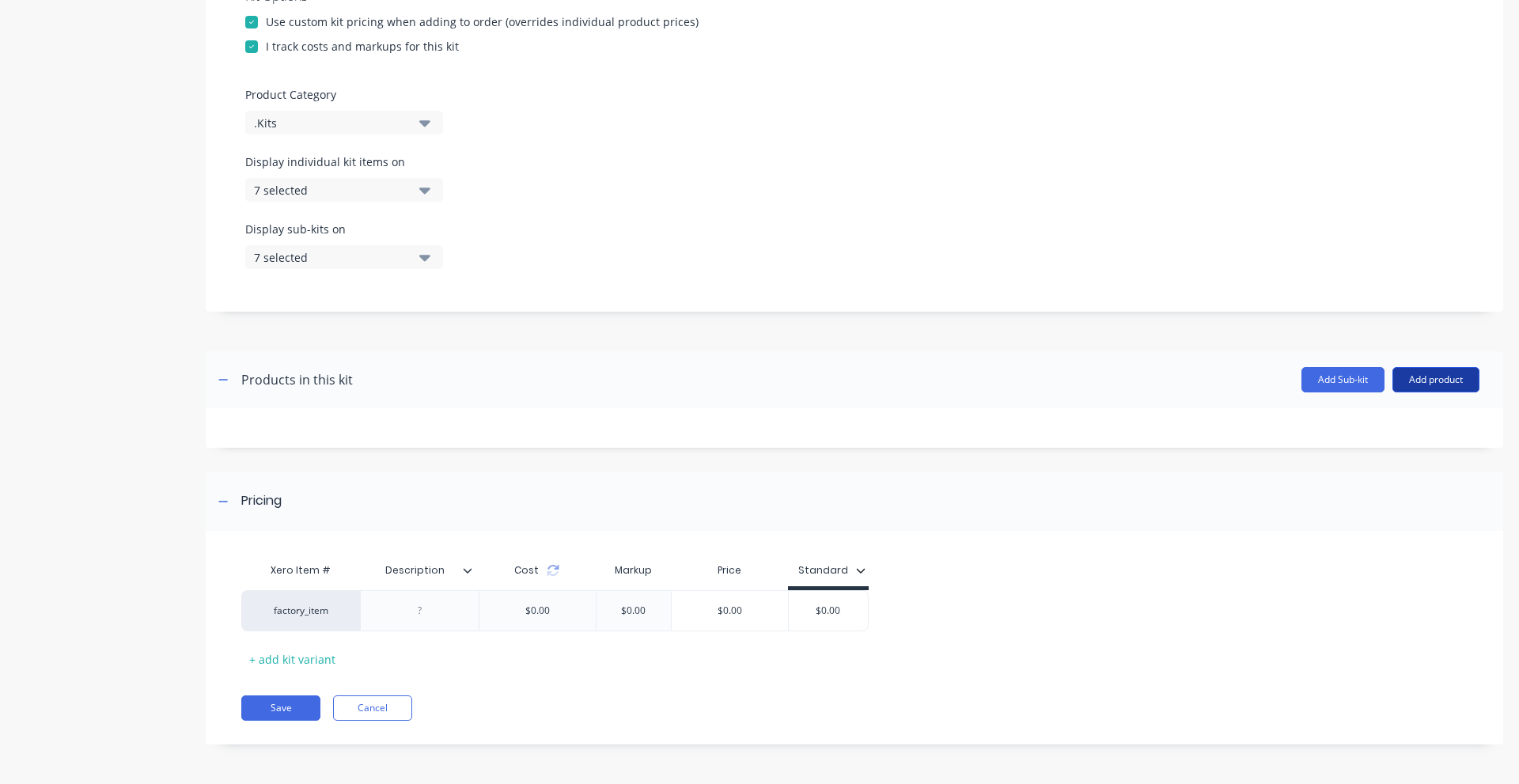
click at [1412, 367] on header "Products in this kit Add Sub-kit Add product" at bounding box center [855, 379] width 1298 height 57
click at [1413, 377] on button "Add product" at bounding box center [1436, 380] width 87 height 25
click at [1390, 414] on div "Product catalogue" at bounding box center [1404, 420] width 122 height 23
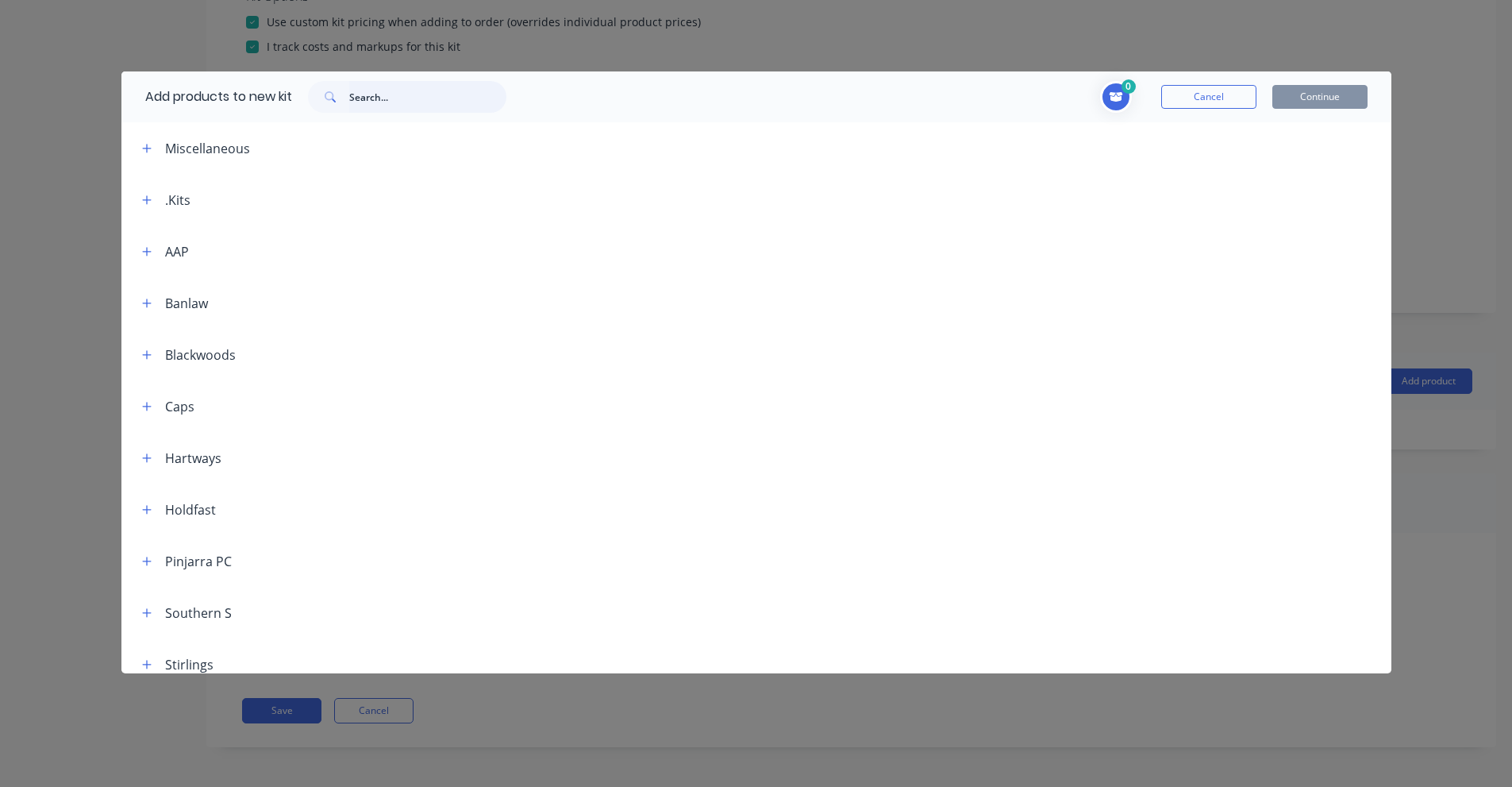
click at [372, 99] on input "text" at bounding box center [428, 96] width 158 height 32
paste input "1 INCH BSPT TO 1 INCH SWIVEL"
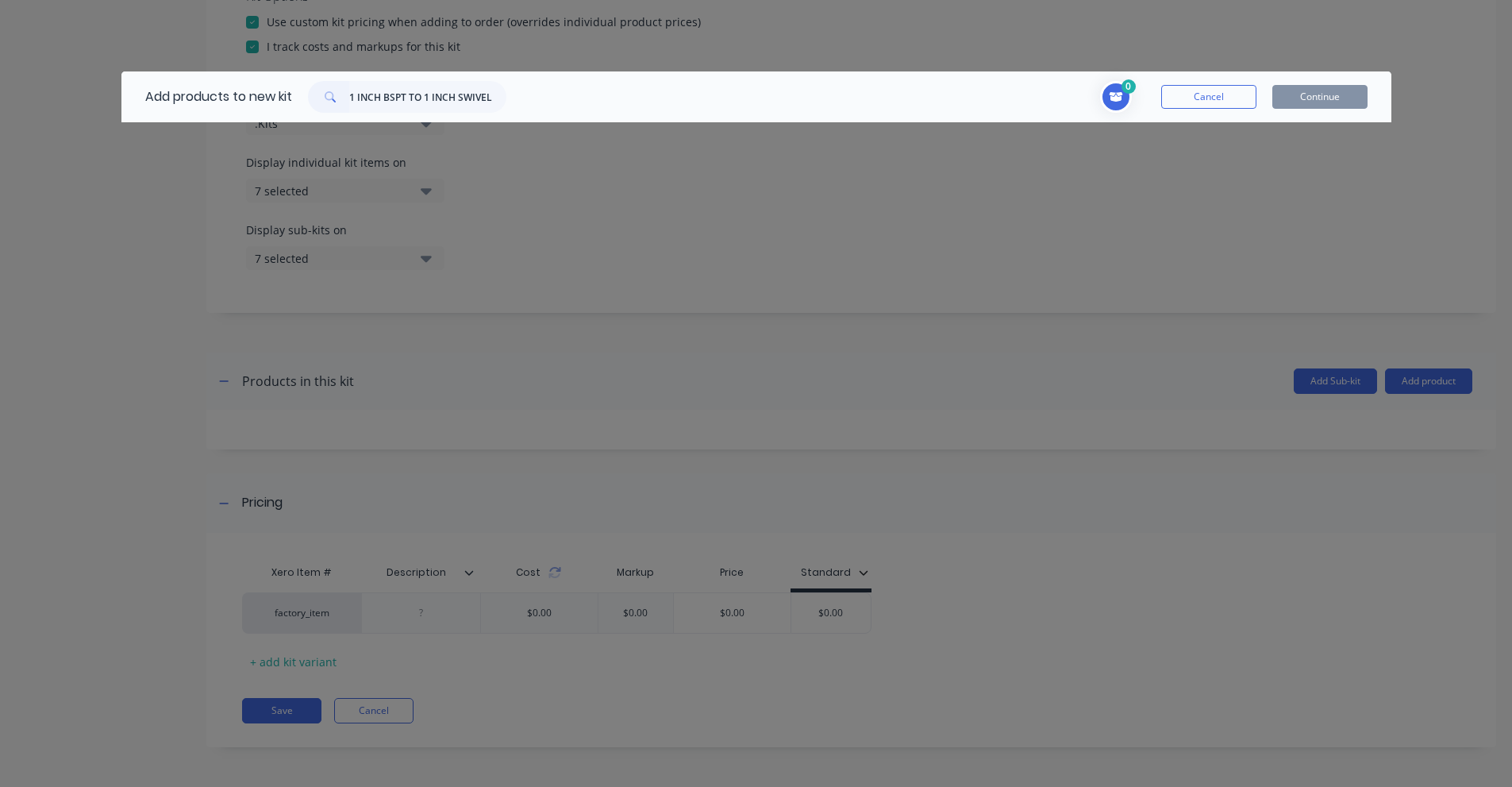
scroll to position [0, 0]
click at [405, 93] on input "1 INCH BSPT TO 1 INCH SWIVEL" at bounding box center [428, 96] width 158 height 32
paste input "[PERSON_NAME]"
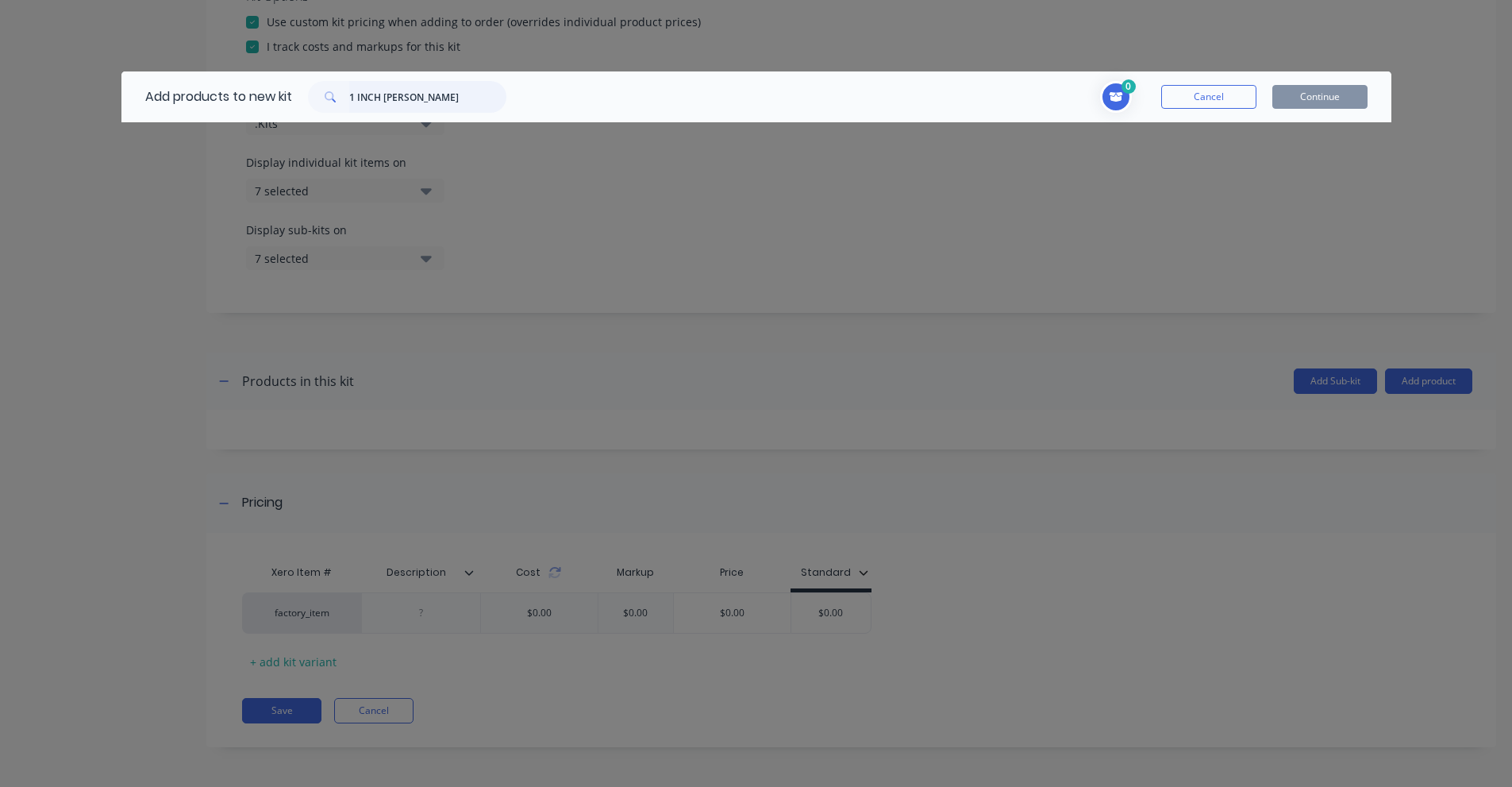
click at [357, 92] on input "1 INCH [PERSON_NAME]" at bounding box center [428, 96] width 158 height 32
click at [357, 94] on input "1 INCH [PERSON_NAME]" at bounding box center [428, 96] width 158 height 32
paste input "BALL VALVE"
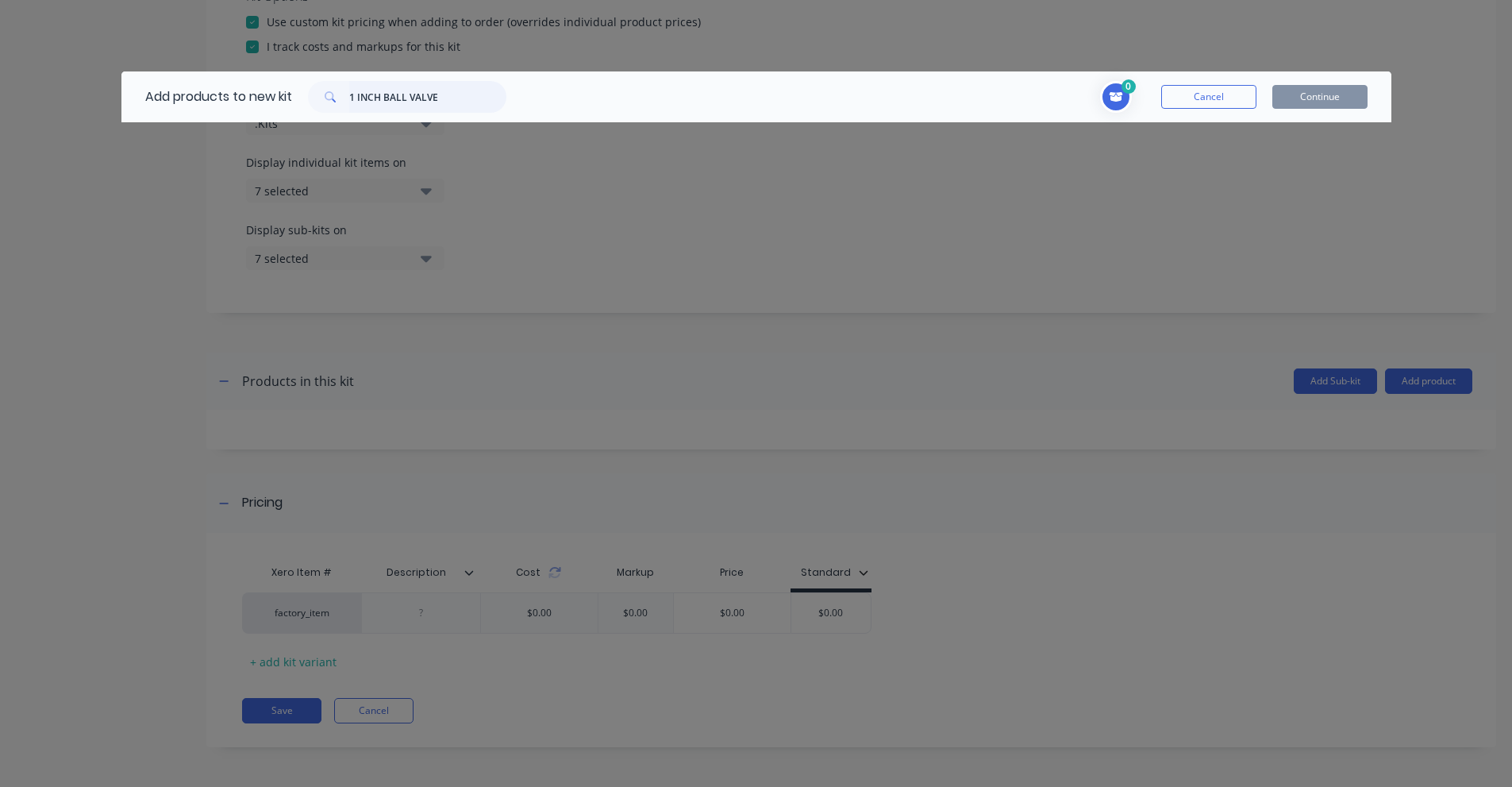
click at [408, 92] on input "1 INCH BALL VALVE" at bounding box center [428, 96] width 158 height 32
paste input "1" BSPP [DEMOGRAPHIC_DATA] to [DEMOGRAPHIC_DATA] 90"
click at [399, 92] on input "1" BSPP [DEMOGRAPHIC_DATA] to [DEMOGRAPHIC_DATA] 90" at bounding box center [428, 96] width 158 height 32
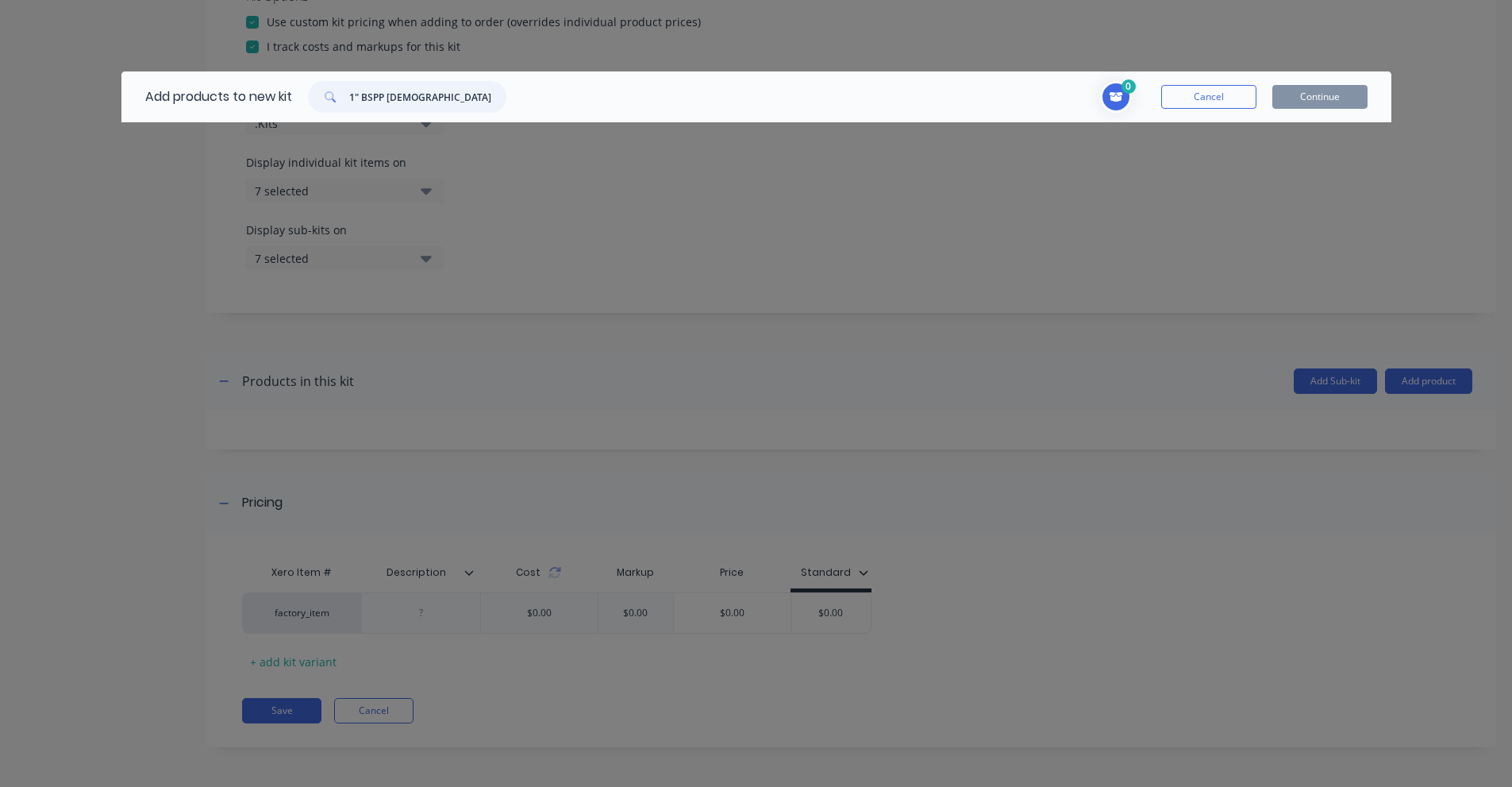
click at [399, 92] on input "1" BSPP [DEMOGRAPHIC_DATA] to [DEMOGRAPHIC_DATA] 90" at bounding box center [428, 96] width 158 height 32
paste input "BTM16-BTM16-"
click at [406, 98] on input "BTM16-BTM16-90" at bounding box center [428, 96] width 158 height 32
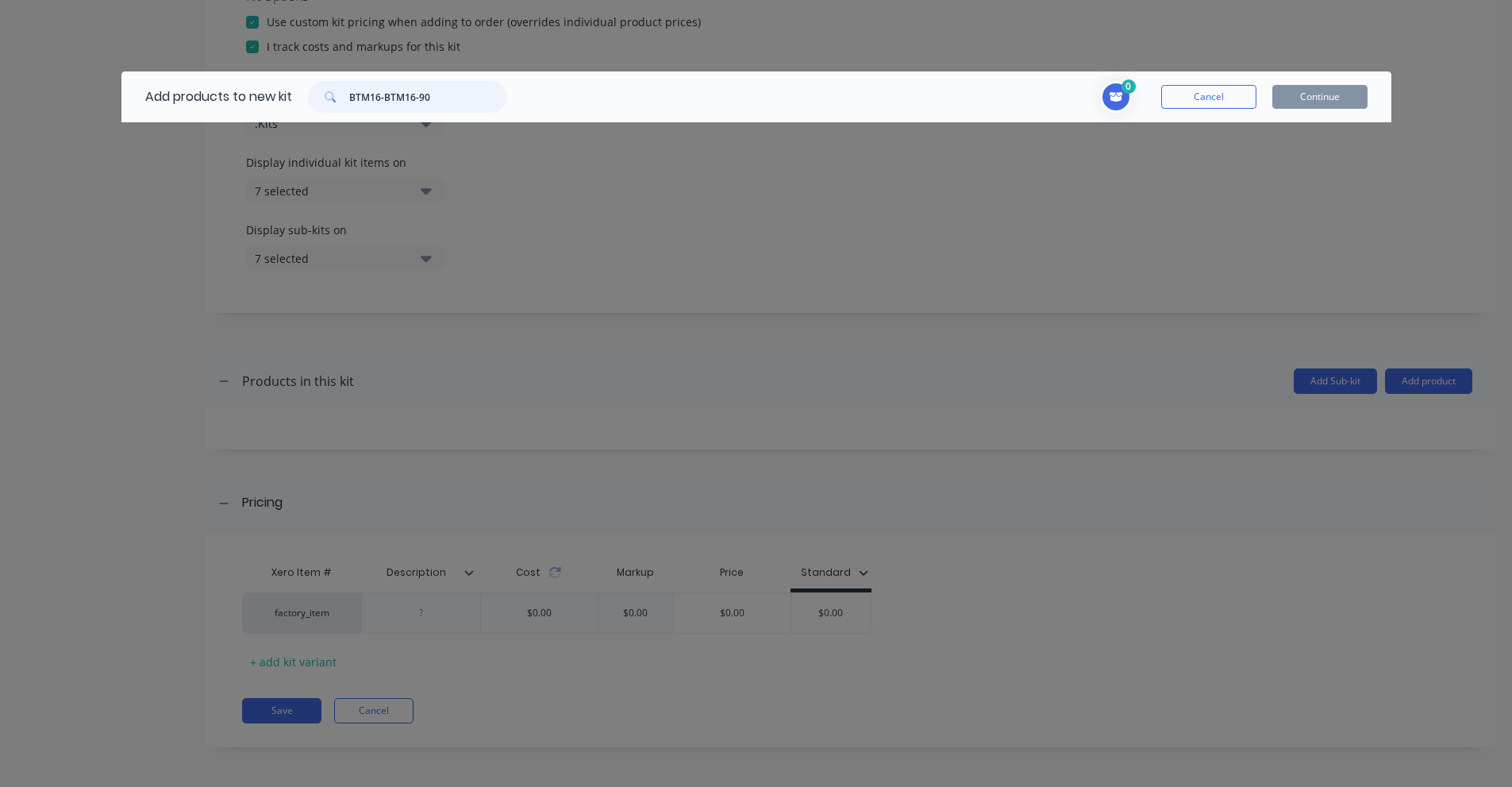
click at [406, 98] on input "BTM16-BTM16-90" at bounding box center [428, 96] width 158 height 32
paste input "1 INCH BSPT TO M25"
click at [402, 99] on input "1 INCH BSPT TO M25" at bounding box center [428, 96] width 158 height 32
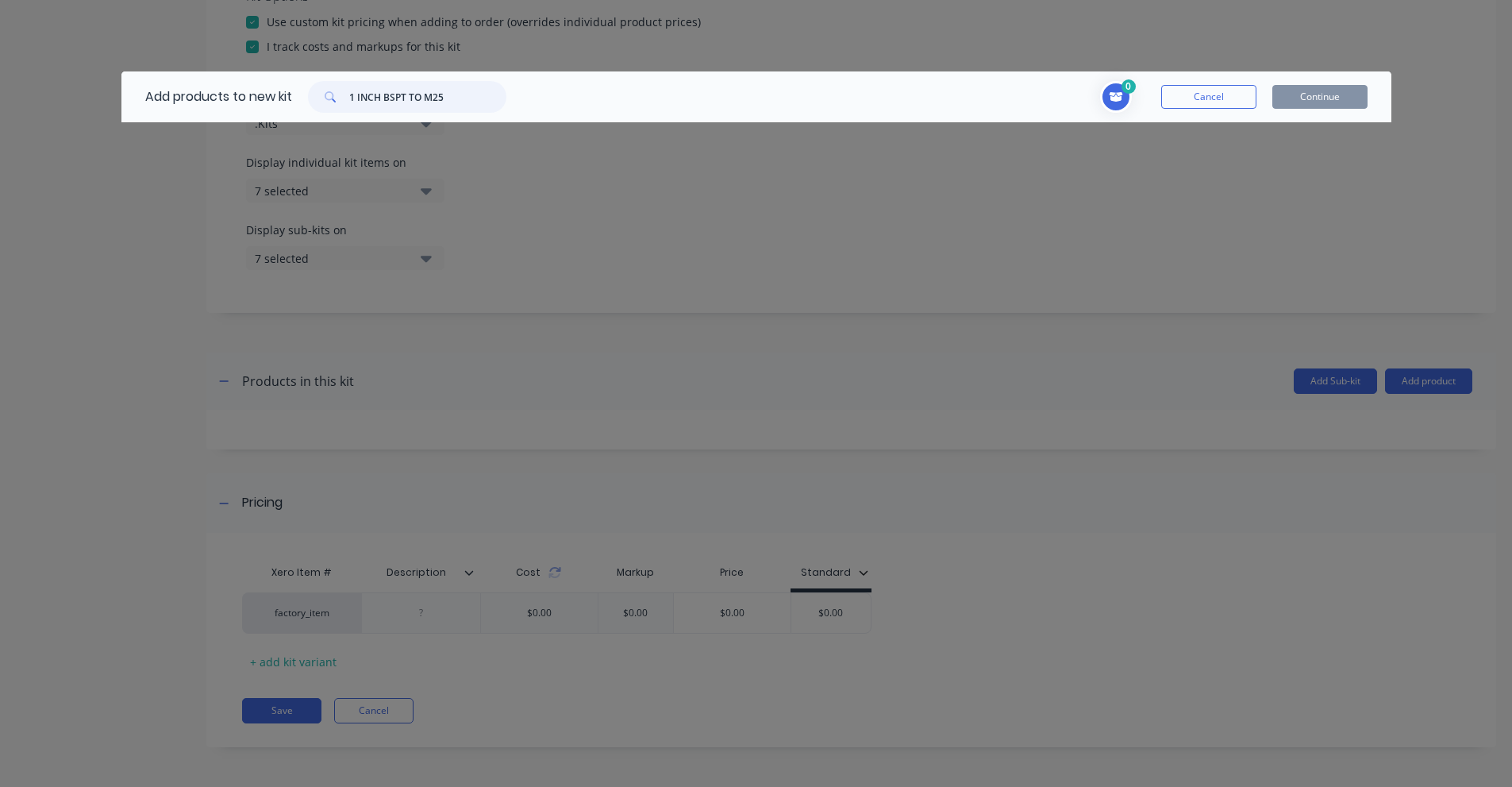
paste input "BPF16-DHM36"
click at [373, 94] on input "BPF16-DHM36" at bounding box center [428, 96] width 158 height 32
paste input "M25 stainless steel pipe collar"
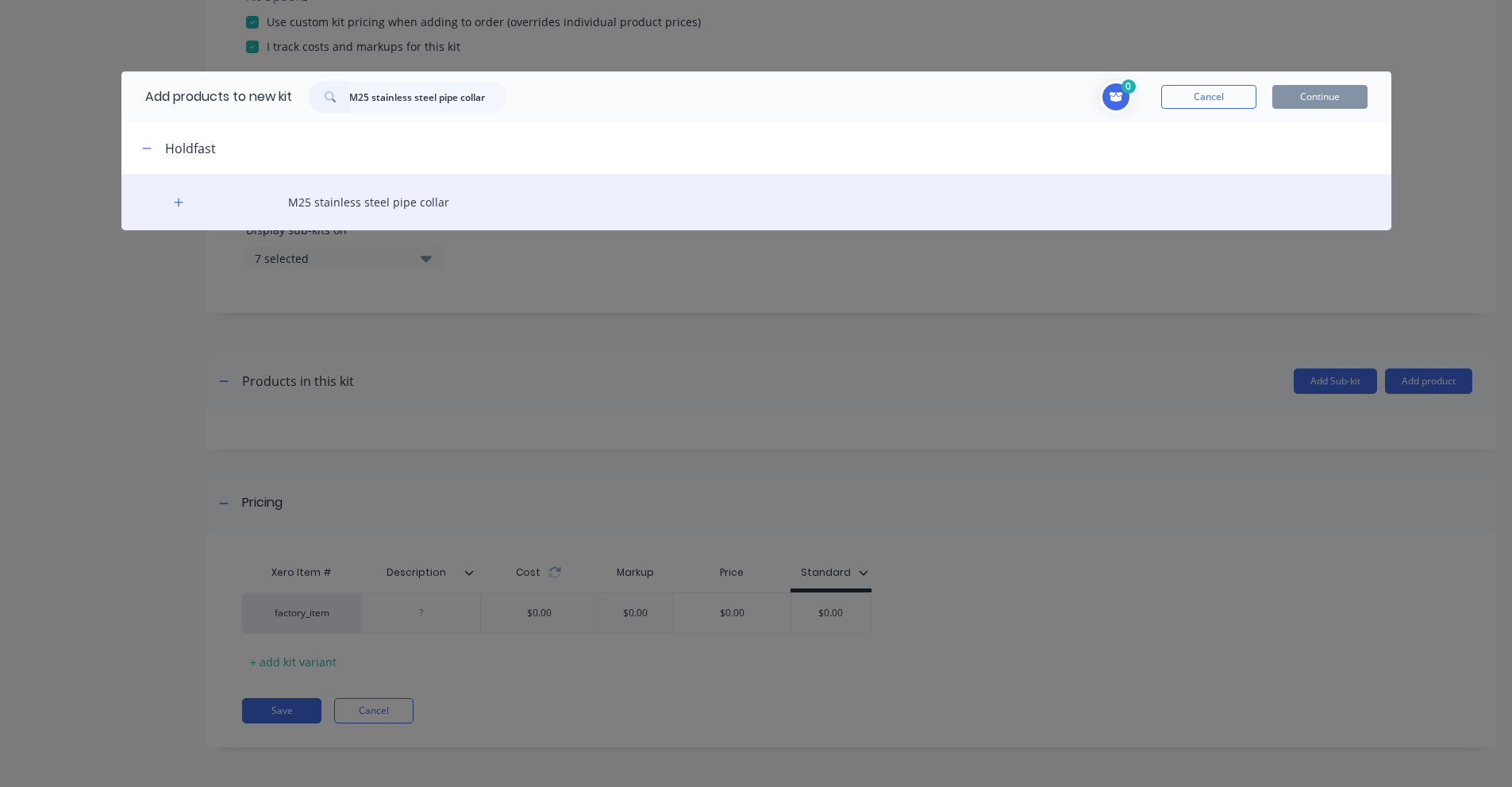
click at [170, 194] on div "M25 stainless steel pipe collar" at bounding box center [756, 202] width 1270 height 56
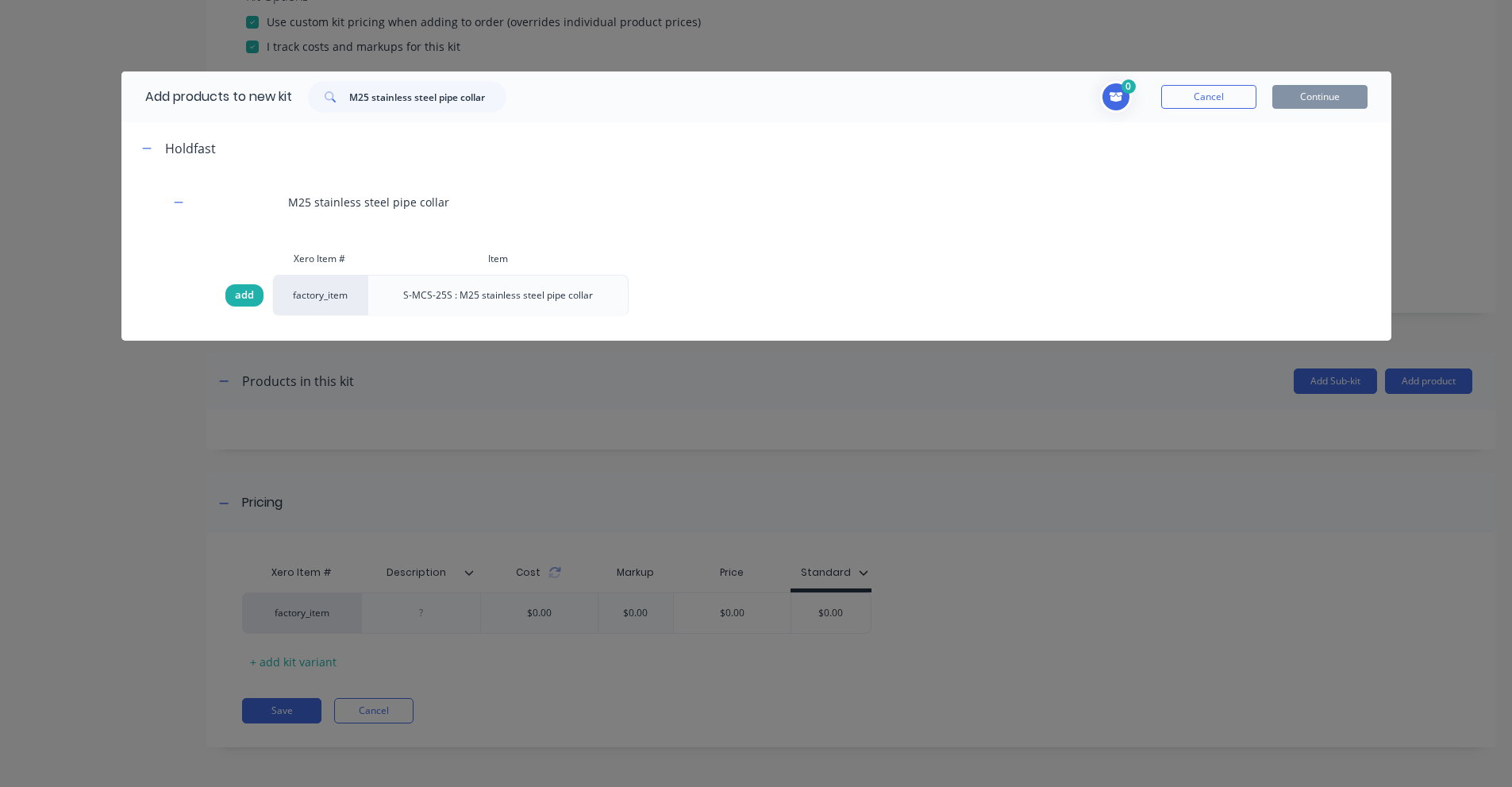
click at [230, 293] on div "add" at bounding box center [244, 295] width 38 height 23
click at [249, 296] on span "add" at bounding box center [244, 295] width 19 height 16
click at [463, 95] on input "M25 stainless steel pipe collar" at bounding box center [428, 96] width 158 height 32
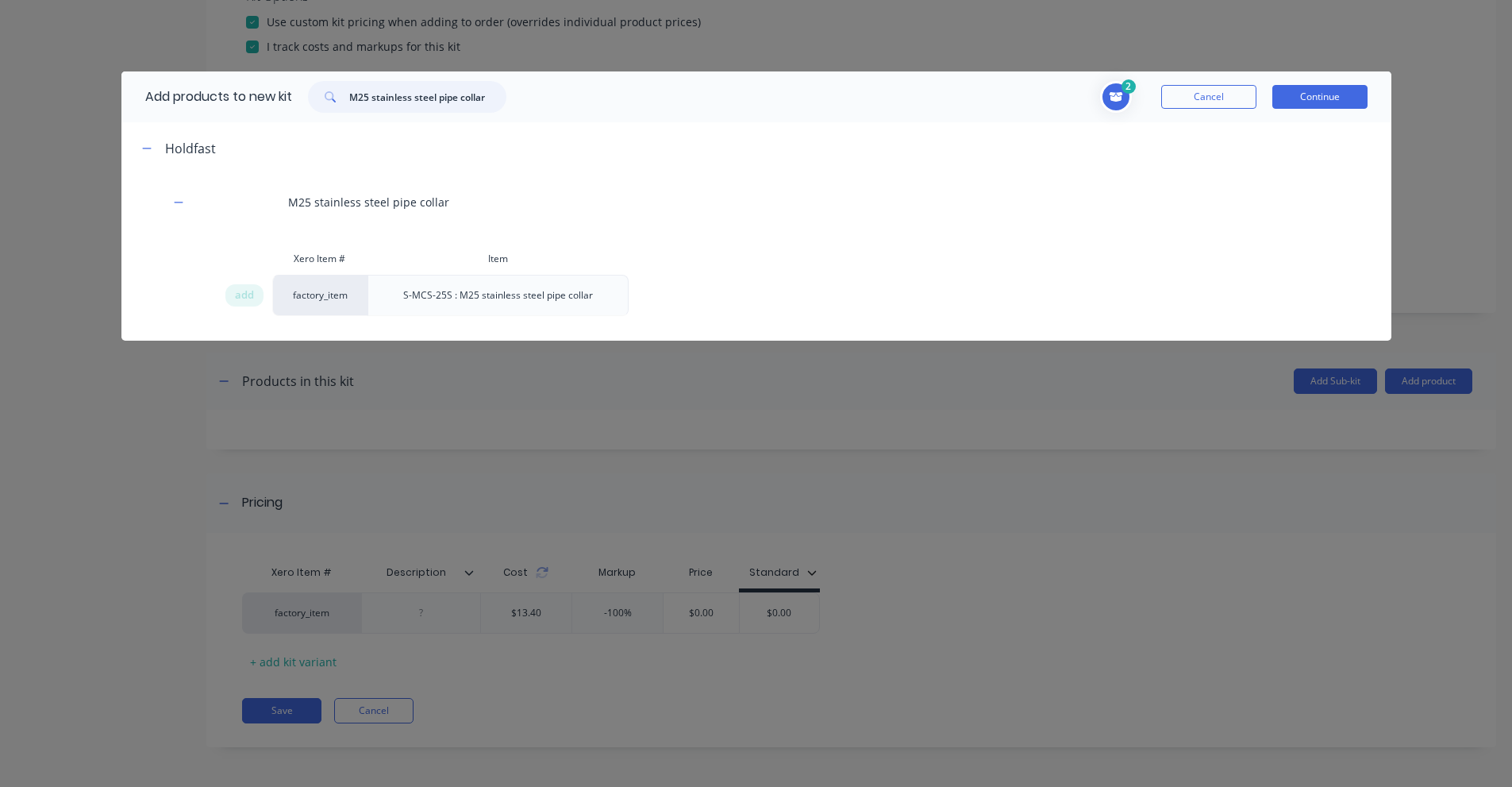
paste input "nut"
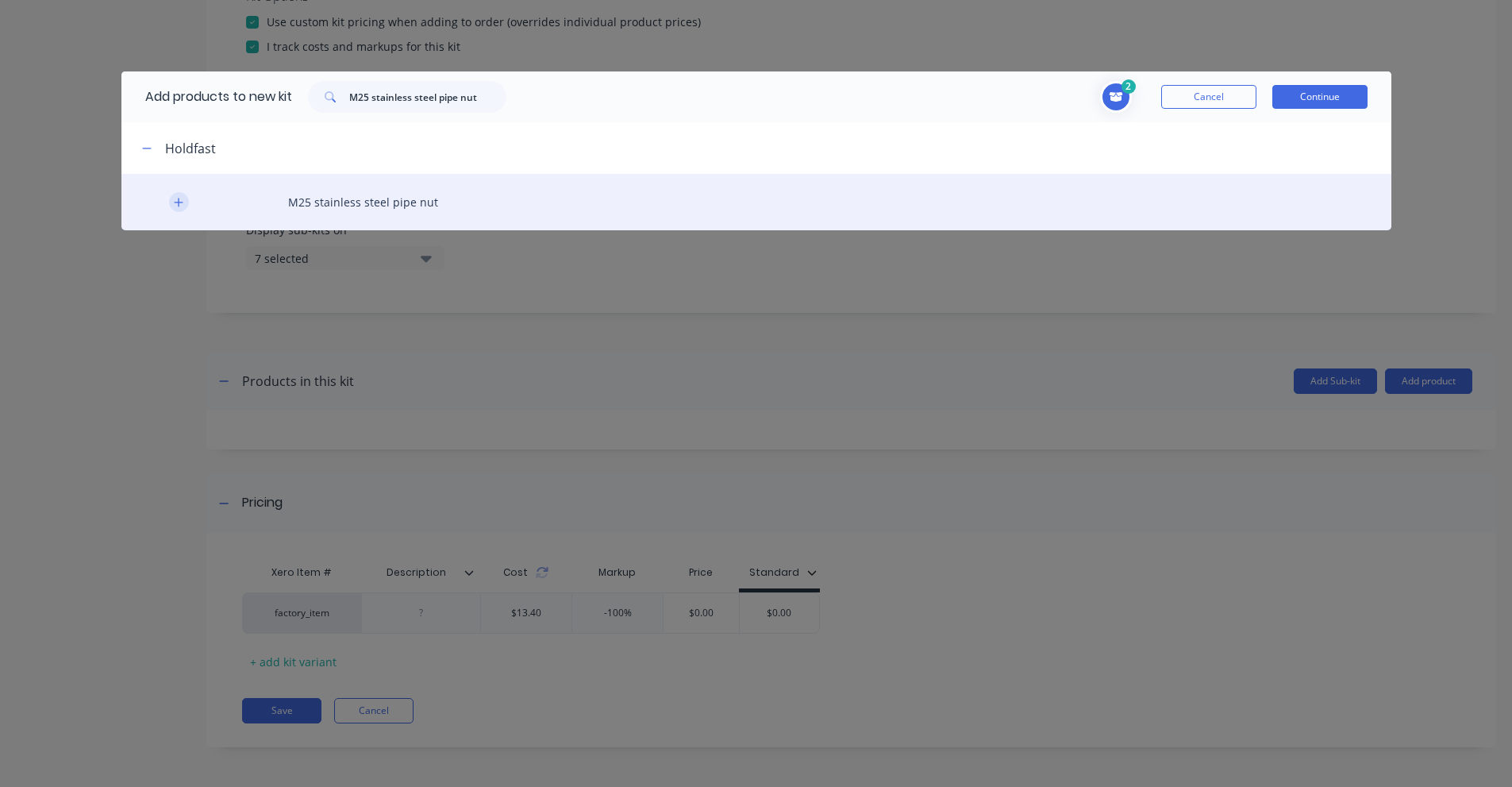
click at [177, 194] on button "button" at bounding box center [179, 202] width 20 height 20
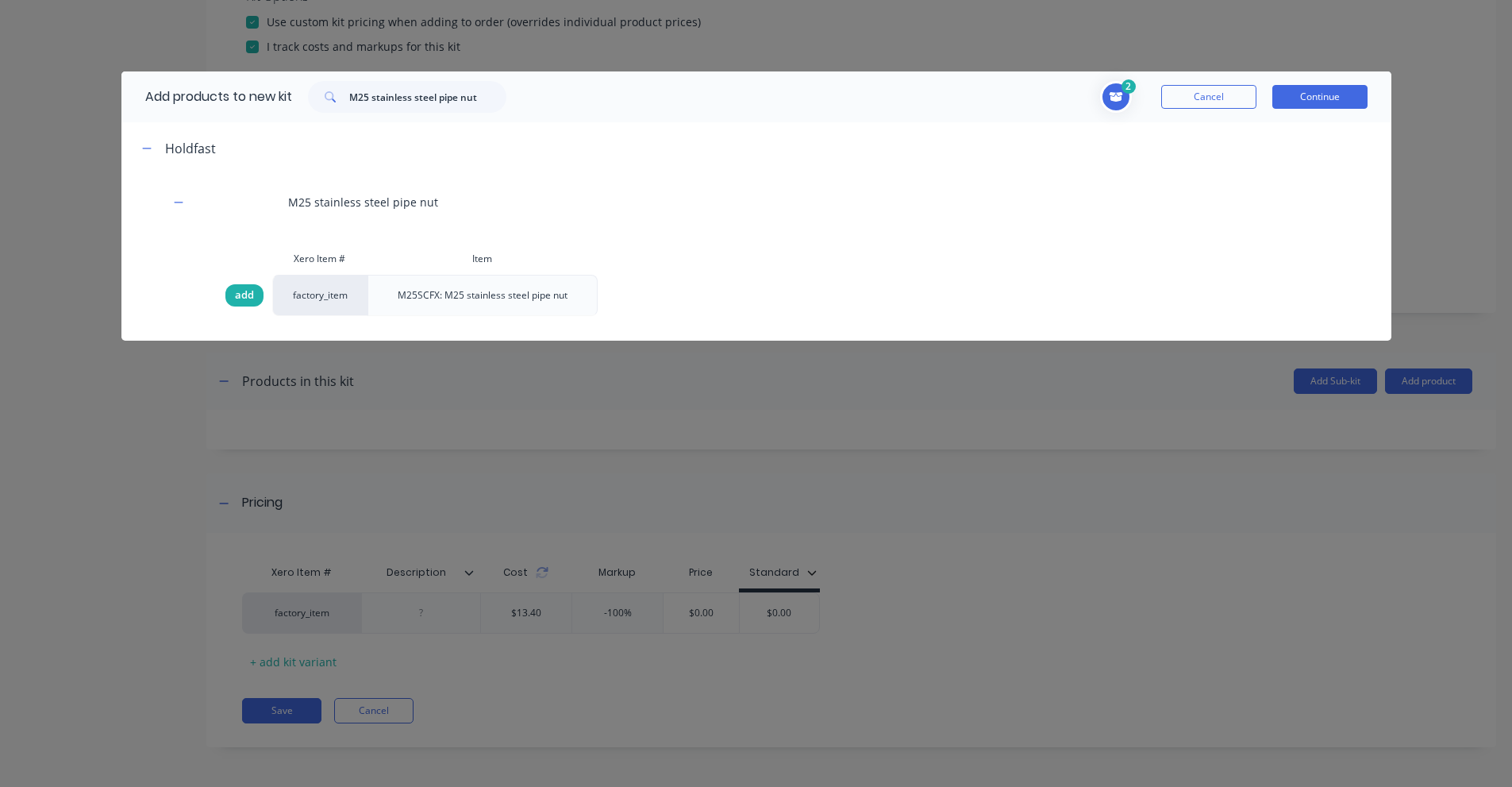
click at [237, 294] on span "add" at bounding box center [244, 295] width 19 height 16
click at [395, 93] on input "M25 stainless steel pipe nut" at bounding box center [428, 96] width 158 height 32
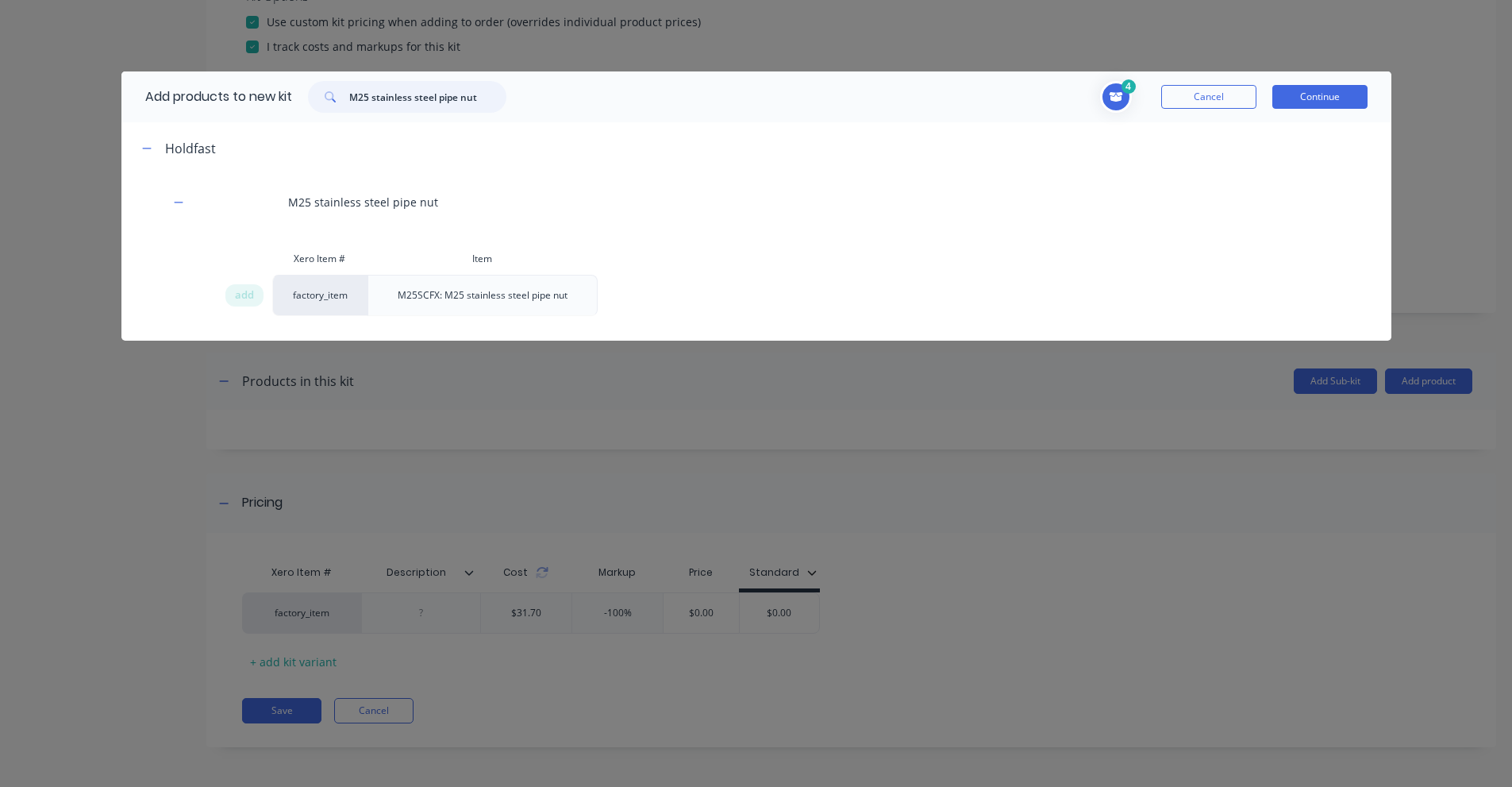
paste input "1 INCH BSPT TO M25"
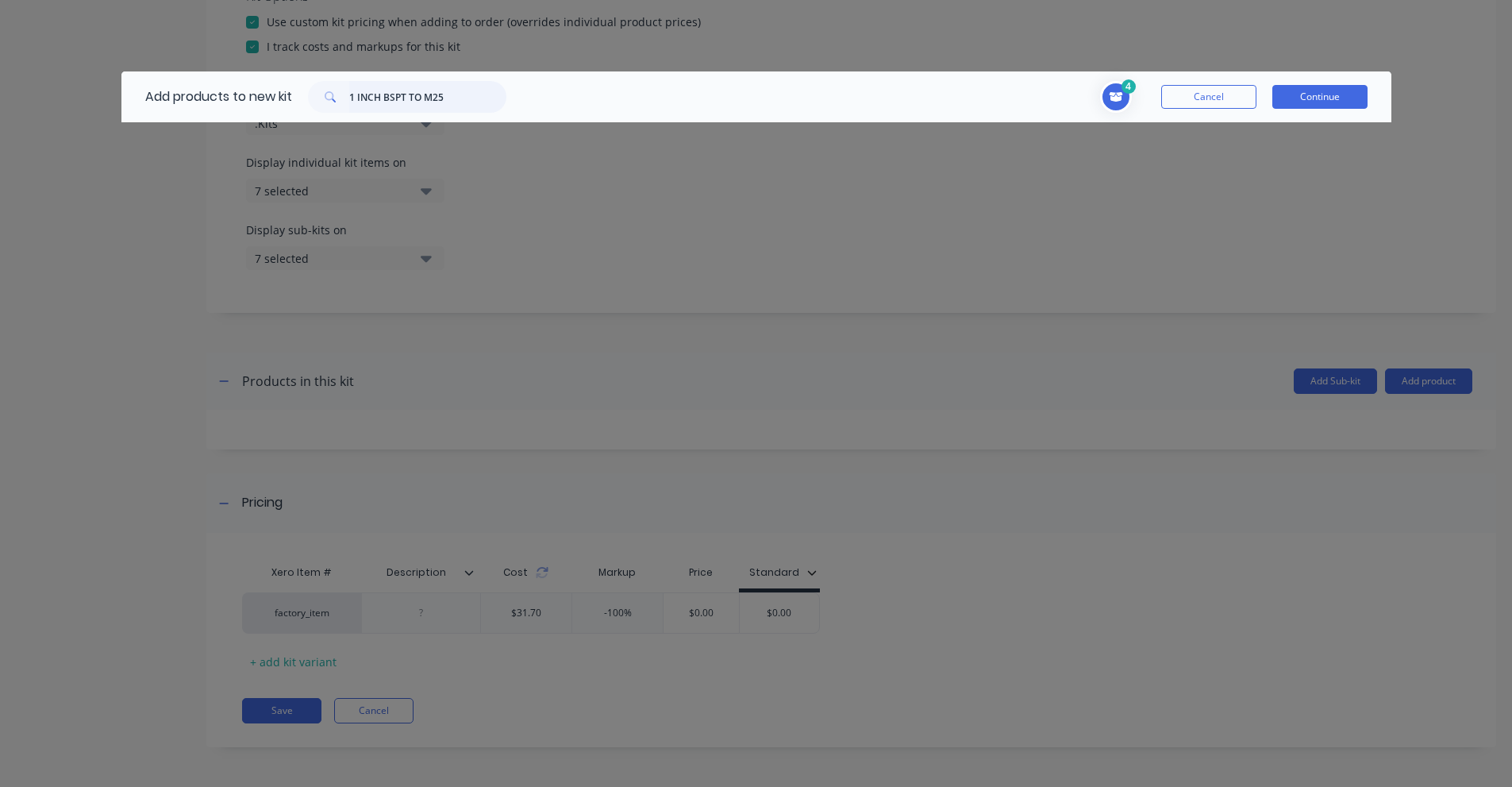
click at [427, 104] on input "1 INCH BSPT TO M25" at bounding box center [428, 96] width 158 height 32
paste input "BPF16-DHM36"
click at [370, 100] on input "BPF16-DHM36" at bounding box center [428, 96] width 158 height 32
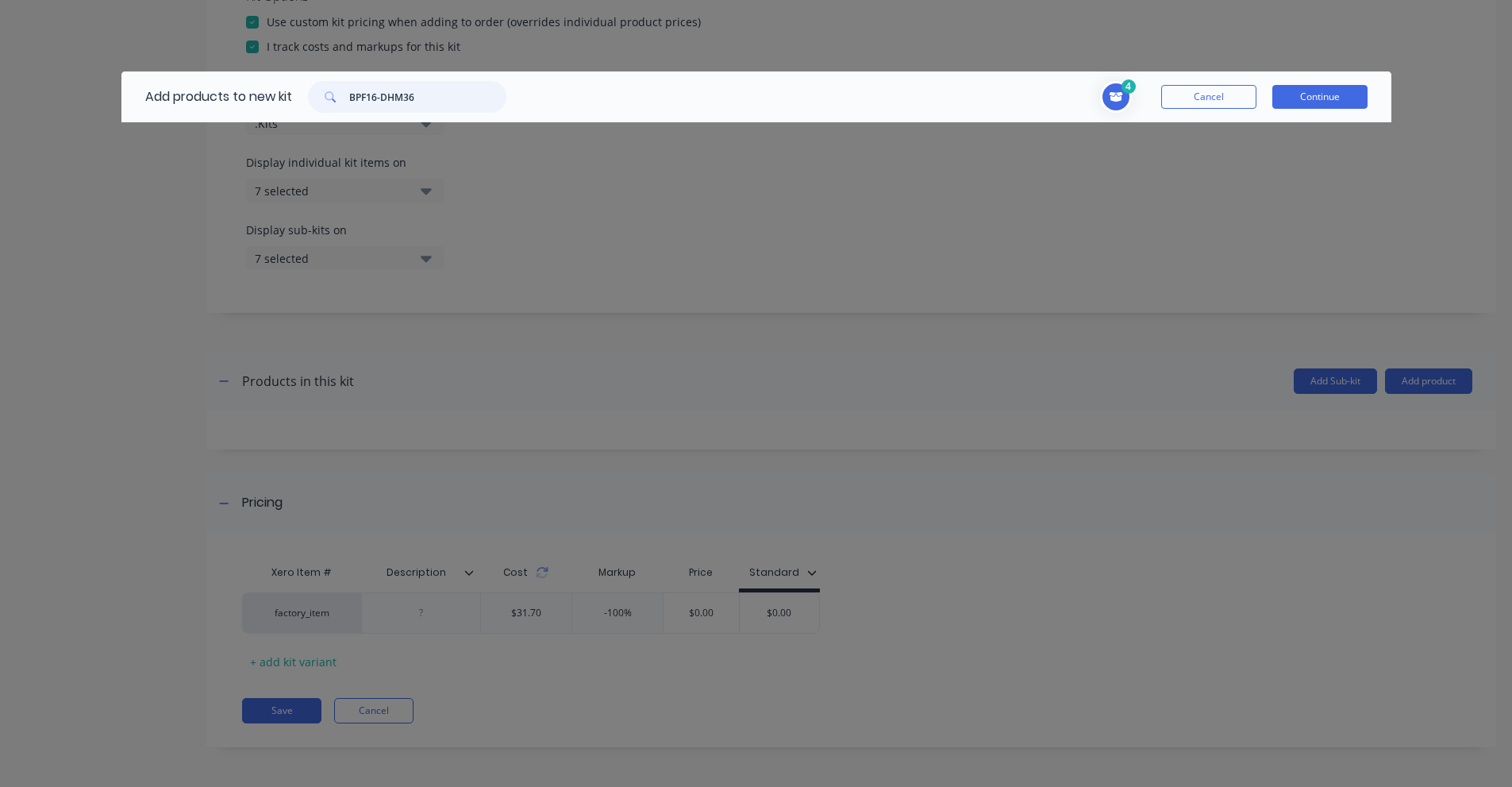
click at [370, 100] on input "BPF16-DHM36" at bounding box center [428, 96] width 158 height 32
paste input "1" BSPP [DEMOGRAPHIC_DATA] to 3/4" [DEMOGRAPHIC_DATA]"
click at [415, 91] on input "1" BSPP [DEMOGRAPHIC_DATA] to 3/4" [DEMOGRAPHIC_DATA]" at bounding box center [428, 96] width 158 height 32
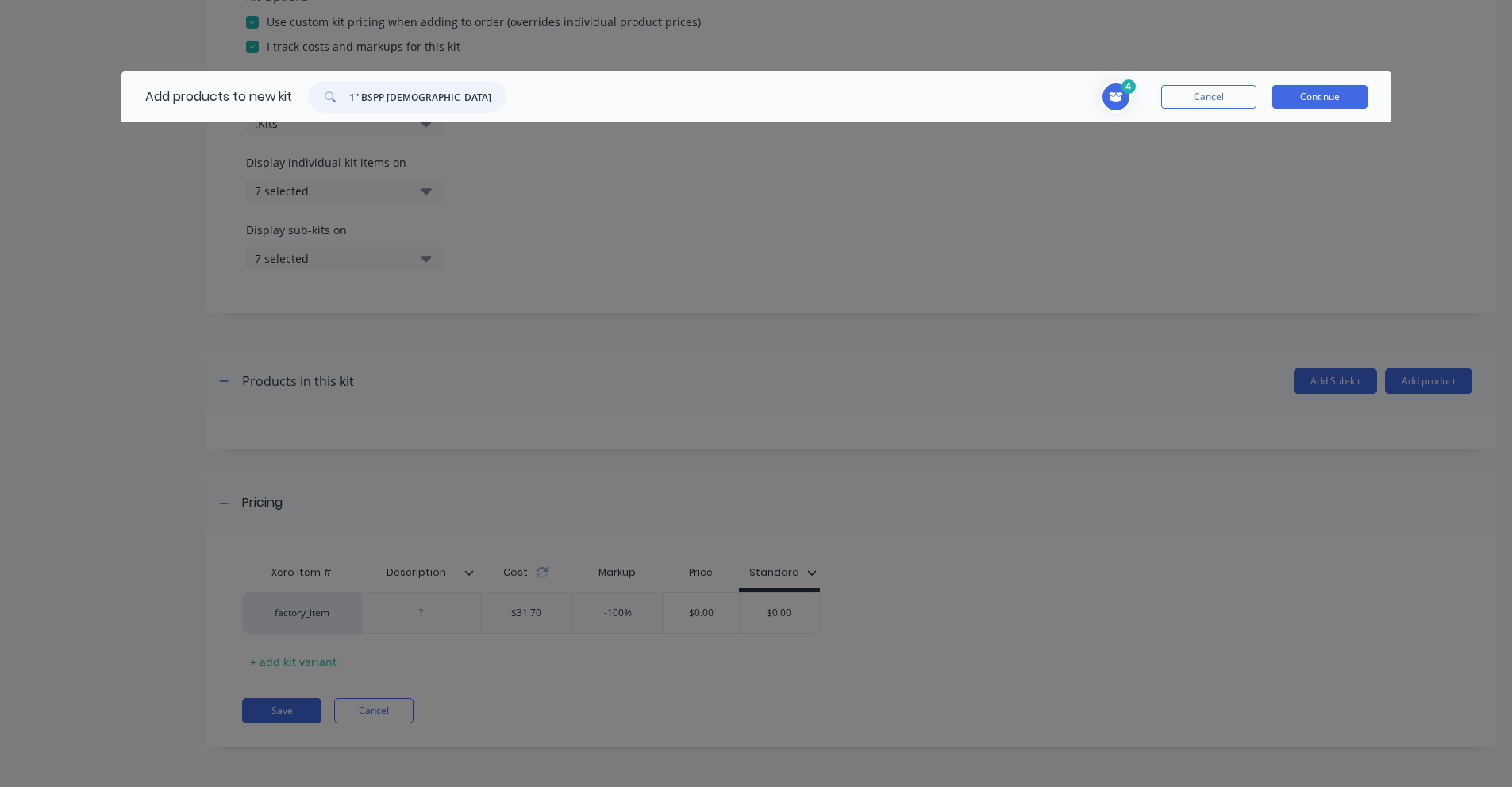
click at [415, 91] on input "1" BSPP [DEMOGRAPHIC_DATA] to 3/4" [DEMOGRAPHIC_DATA]" at bounding box center [428, 96] width 158 height 32
paste input "BTM16-BTMHN12"
click at [368, 96] on input "BTM16-BTMHN12" at bounding box center [428, 96] width 158 height 32
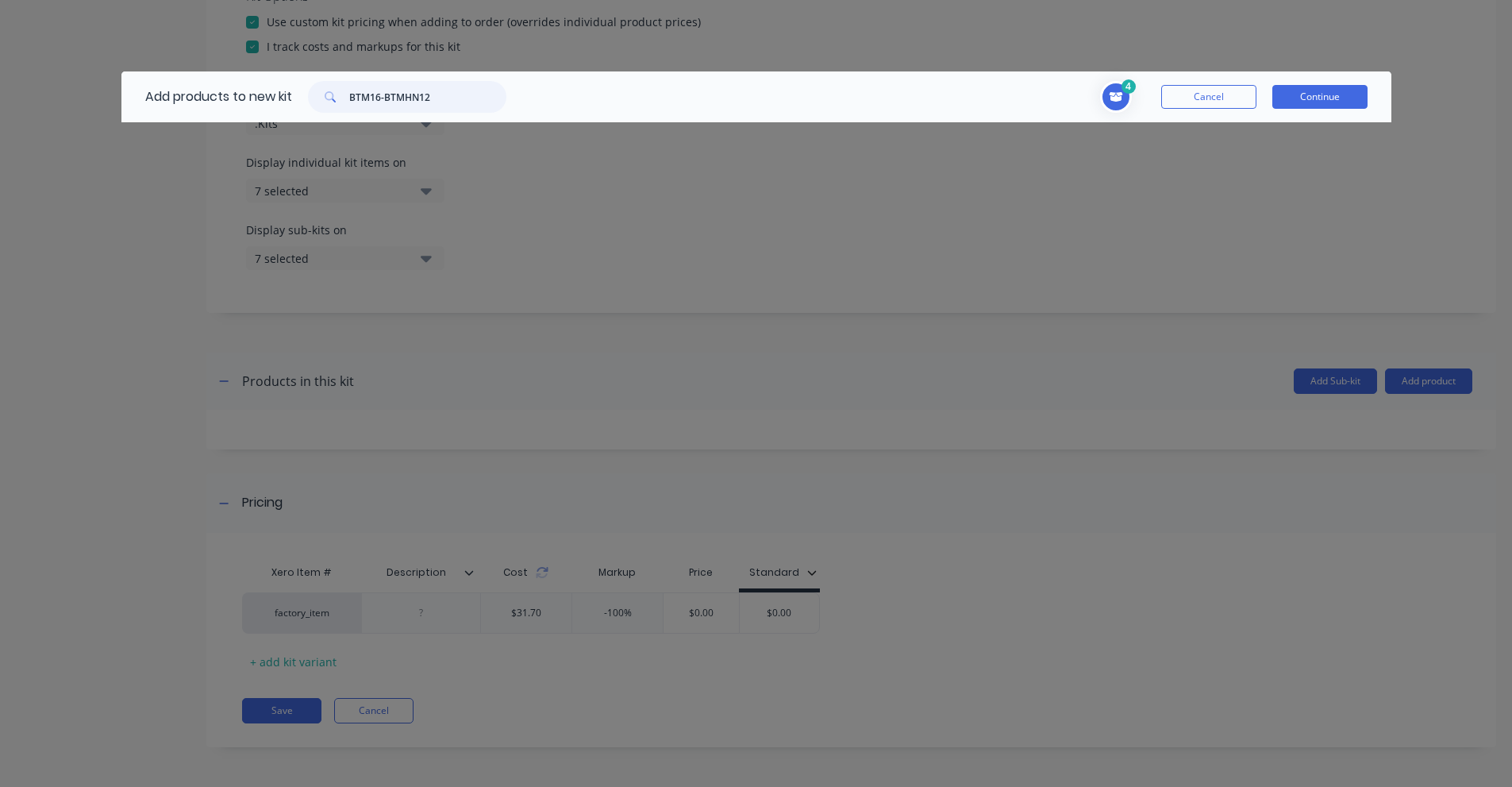
paste input "anlaw Receiver Crankcase 3/4"
click at [386, 99] on input "Banlaw Receiver Crankcase 3/4" at bounding box center [428, 96] width 158 height 32
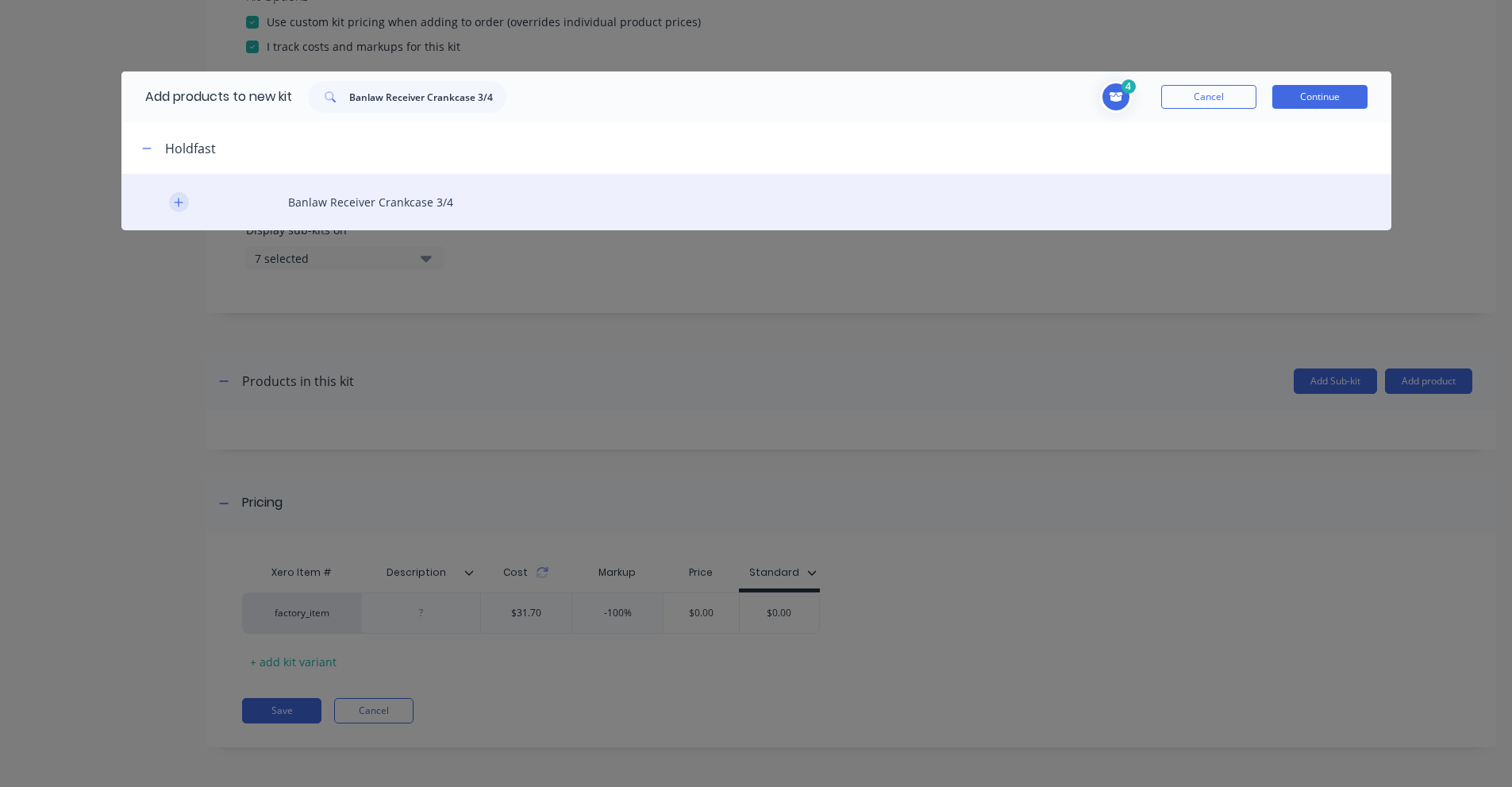
click at [177, 200] on icon "button" at bounding box center [178, 202] width 10 height 11
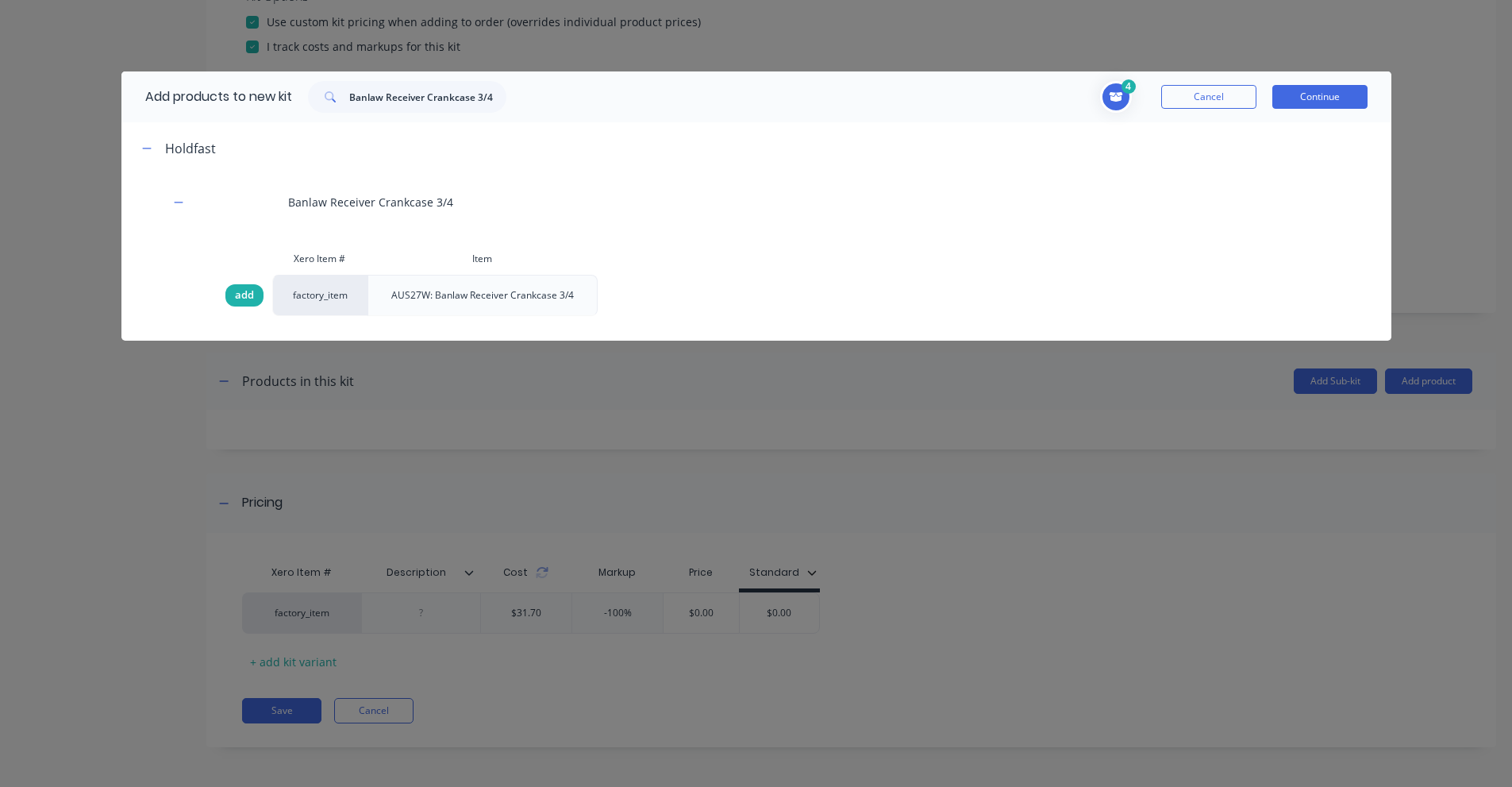
click at [254, 290] on div "add" at bounding box center [244, 295] width 38 height 23
click at [416, 101] on input "Banlaw Receiver Crankcase 3/4" at bounding box center [428, 96] width 158 height 32
paste input "rasshards 25 x 500mm Galvanised Pipe"
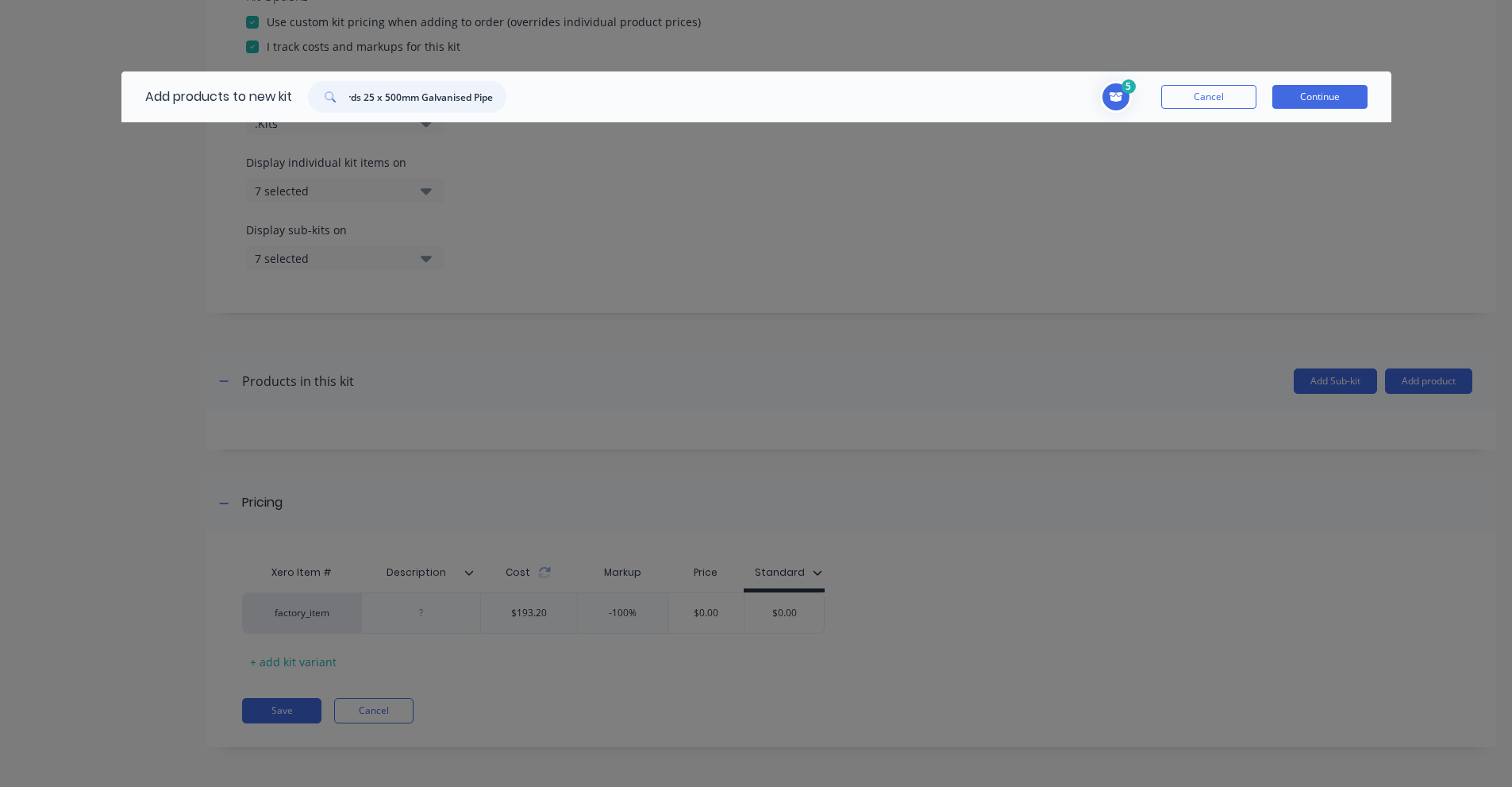
scroll to position [0, 41]
drag, startPoint x: 363, startPoint y: 100, endPoint x: 820, endPoint y: 130, distance: 458.0
click at [785, 126] on div "Add products to new kit Brasshards 25 x 500mm Galvanised Pipe 5 2 2 ? M25 stain…" at bounding box center [756, 393] width 1512 height 787
click at [383, 102] on input "Brasshards" at bounding box center [428, 96] width 158 height 32
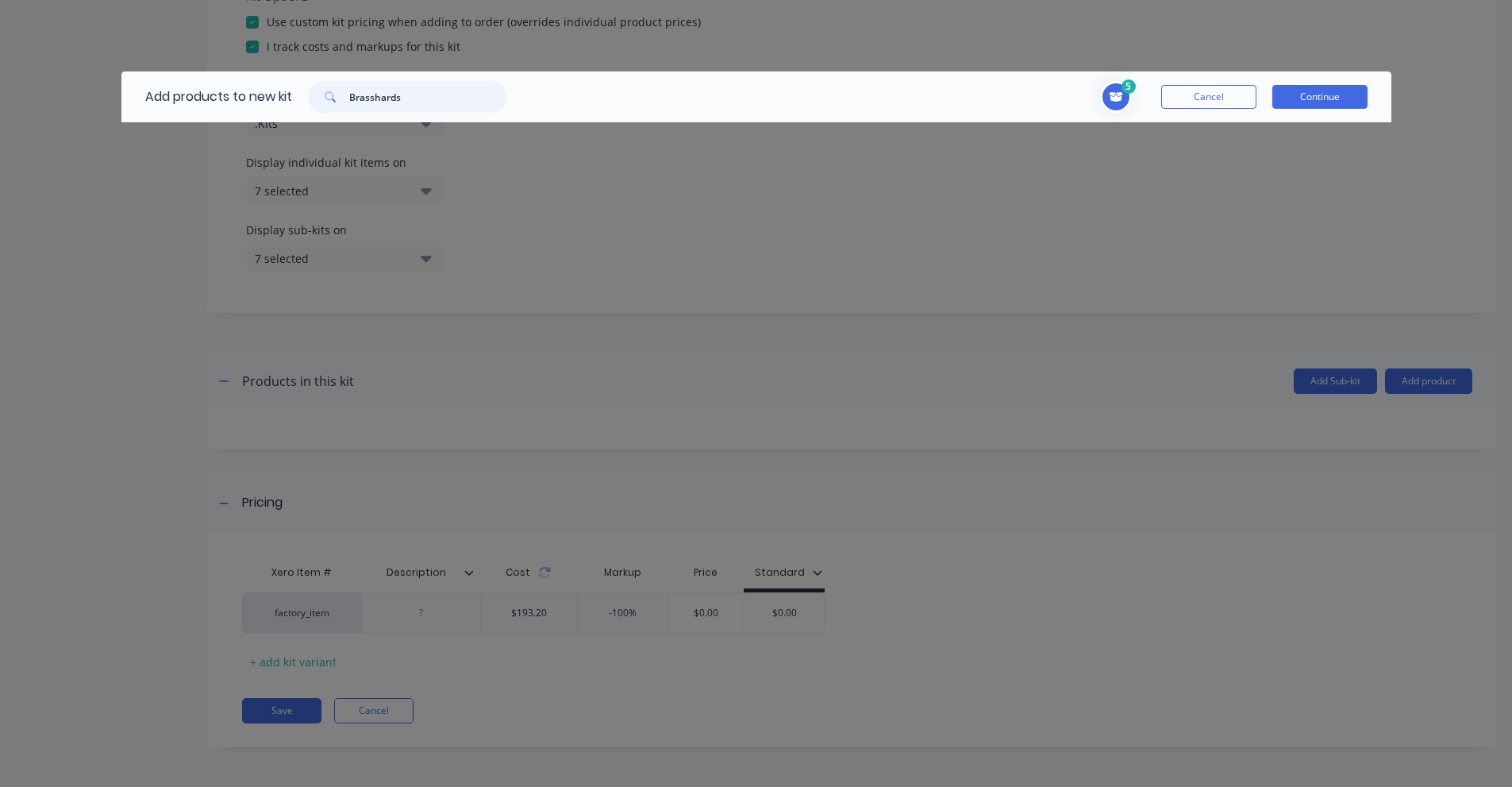
click at [383, 102] on input "Brasshards" at bounding box center [428, 96] width 158 height 32
paste input "SPN25X50G"
click at [357, 101] on input "SPN25X50G" at bounding box center [428, 96] width 158 height 32
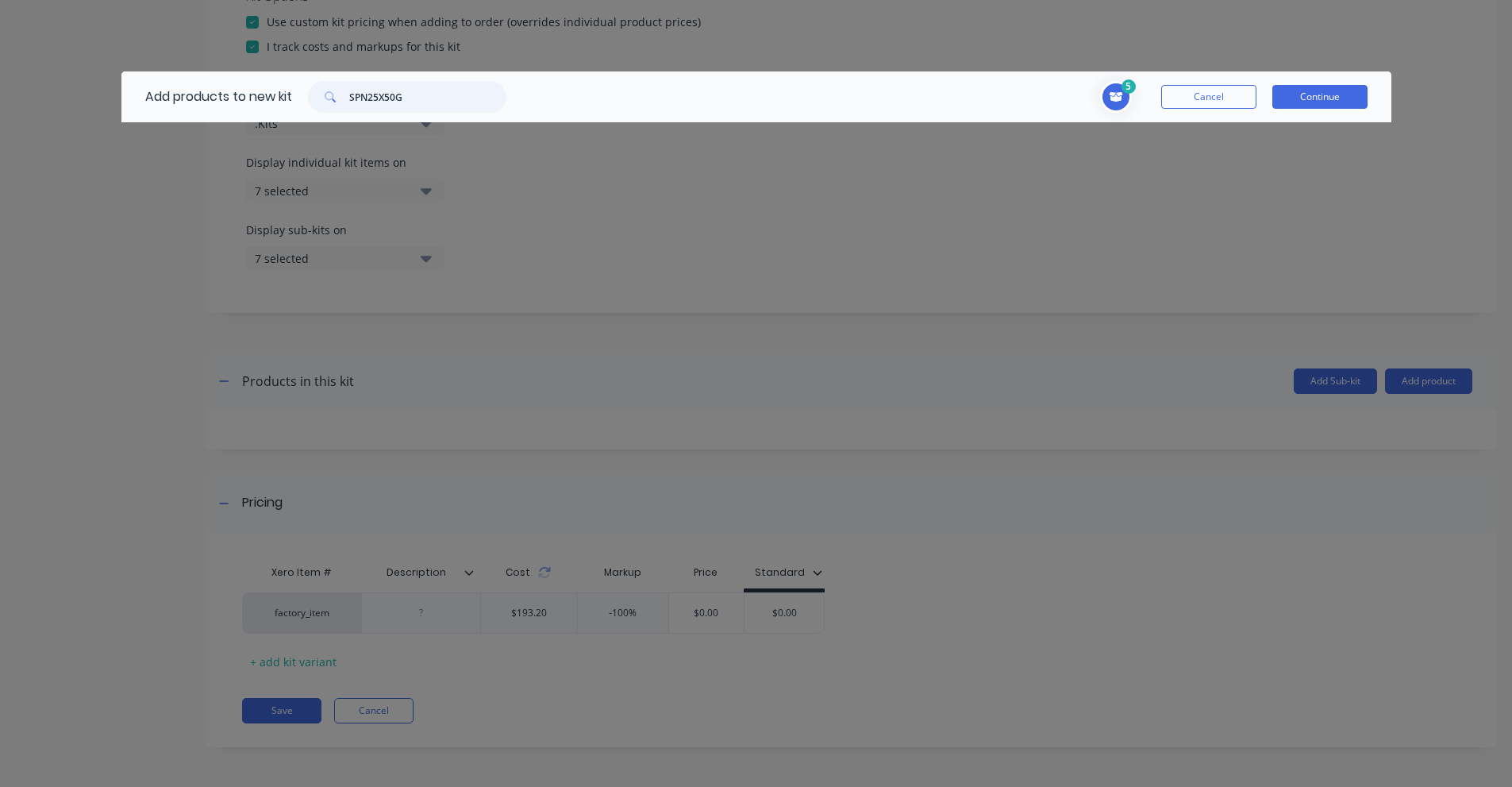
click at [357, 101] on input "SPN25X50G" at bounding box center [428, 96] width 158 height 32
paste input "5:1 RATIO OIL STUB PUMP – STUB"
click at [373, 81] on input "5:1 RATIO OIL STUB PUMP – STUB" at bounding box center [428, 96] width 158 height 32
click at [369, 86] on input "5:1 RATIO OIL STUB PUMP – STUB" at bounding box center [428, 96] width 158 height 32
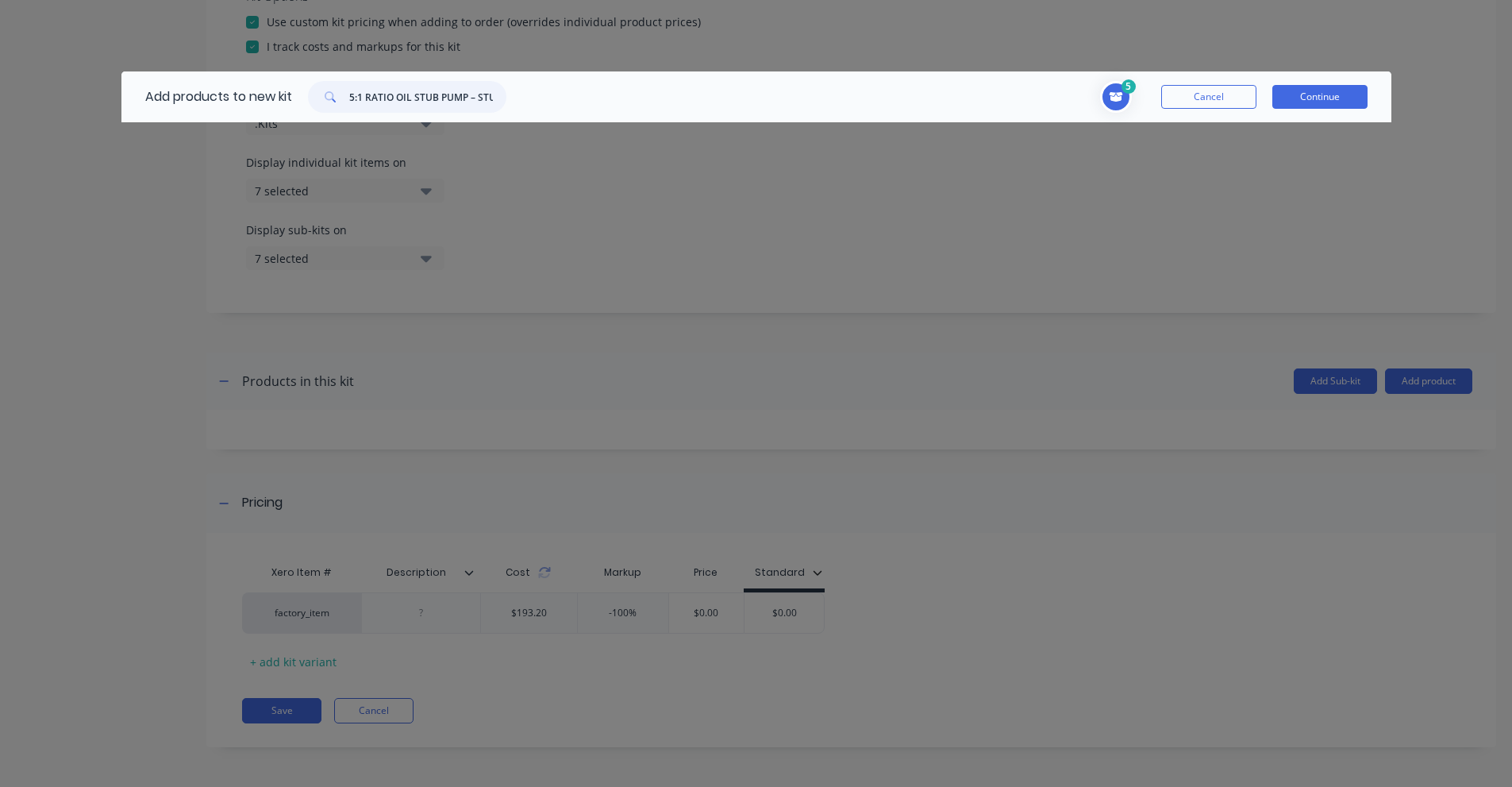
click at [369, 86] on input "5:1 RATIO OIL STUB PUMP – STUB" at bounding box center [428, 96] width 158 height 32
paste input "L-ARPS5"
click at [380, 103] on input "L-ARPS5" at bounding box center [428, 96] width 158 height 32
drag, startPoint x: 380, startPoint y: 103, endPoint x: 370, endPoint y: 110, distance: 12.2
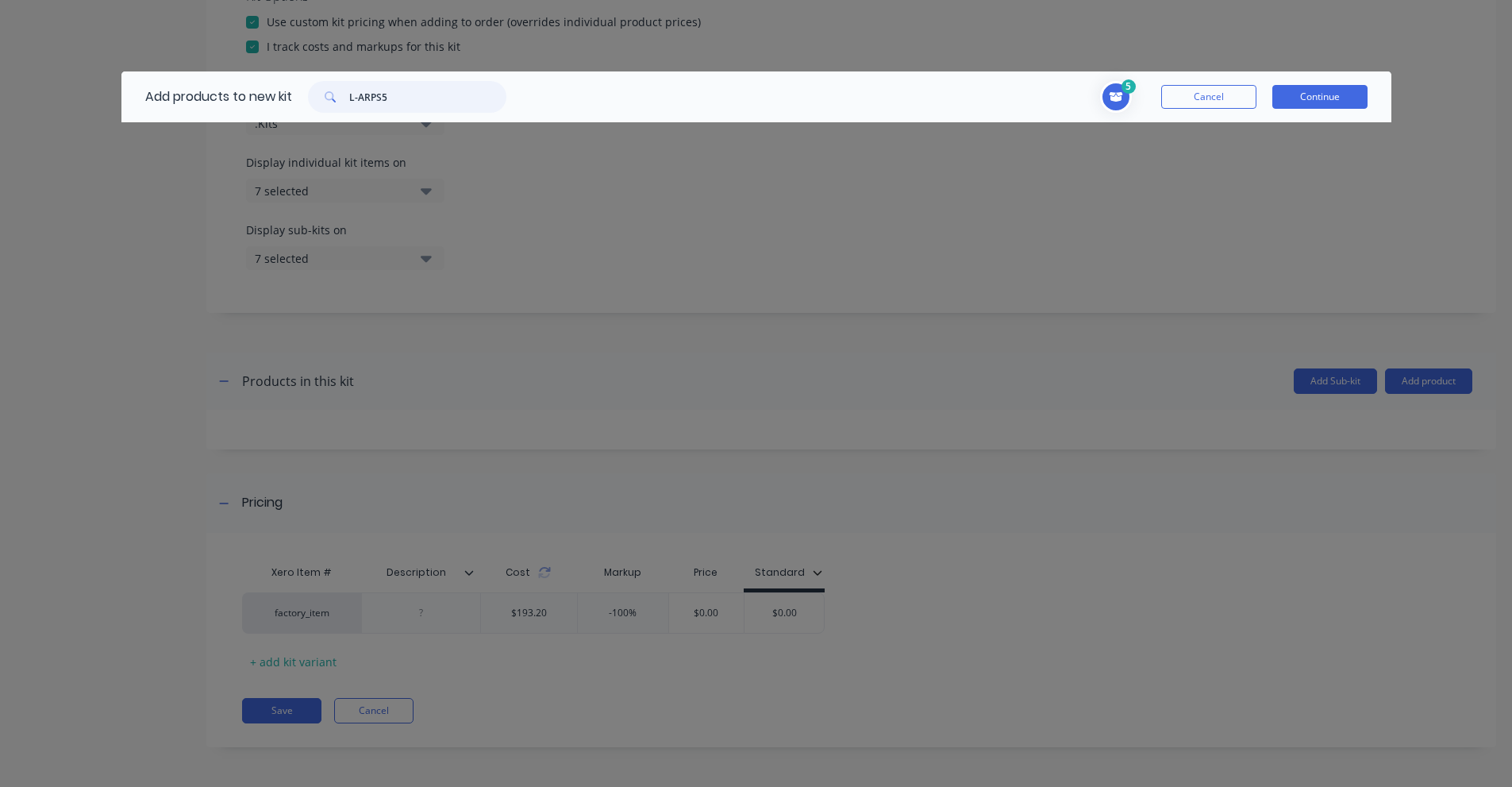
click at [382, 104] on input "L-ARPS5" at bounding box center [428, 96] width 158 height 32
paste input "1/2 INCH JIC [DEMOGRAPHIC_DATA] TO 1/2 inch BSPT [DEMOGRAPHIC_DATA]"
drag, startPoint x: 449, startPoint y: 67, endPoint x: 444, endPoint y: 74, distance: 8.6
click at [448, 69] on div "Add products to new kit 1/2 INCH JIC [DEMOGRAPHIC_DATA] TO 1/2 inch BSPT [DEMOG…" at bounding box center [756, 393] width 1512 height 787
click at [428, 97] on input "1/2 INCH JIC [DEMOGRAPHIC_DATA] TO 1/2 inch BSPT [DEMOGRAPHIC_DATA]" at bounding box center [428, 96] width 158 height 32
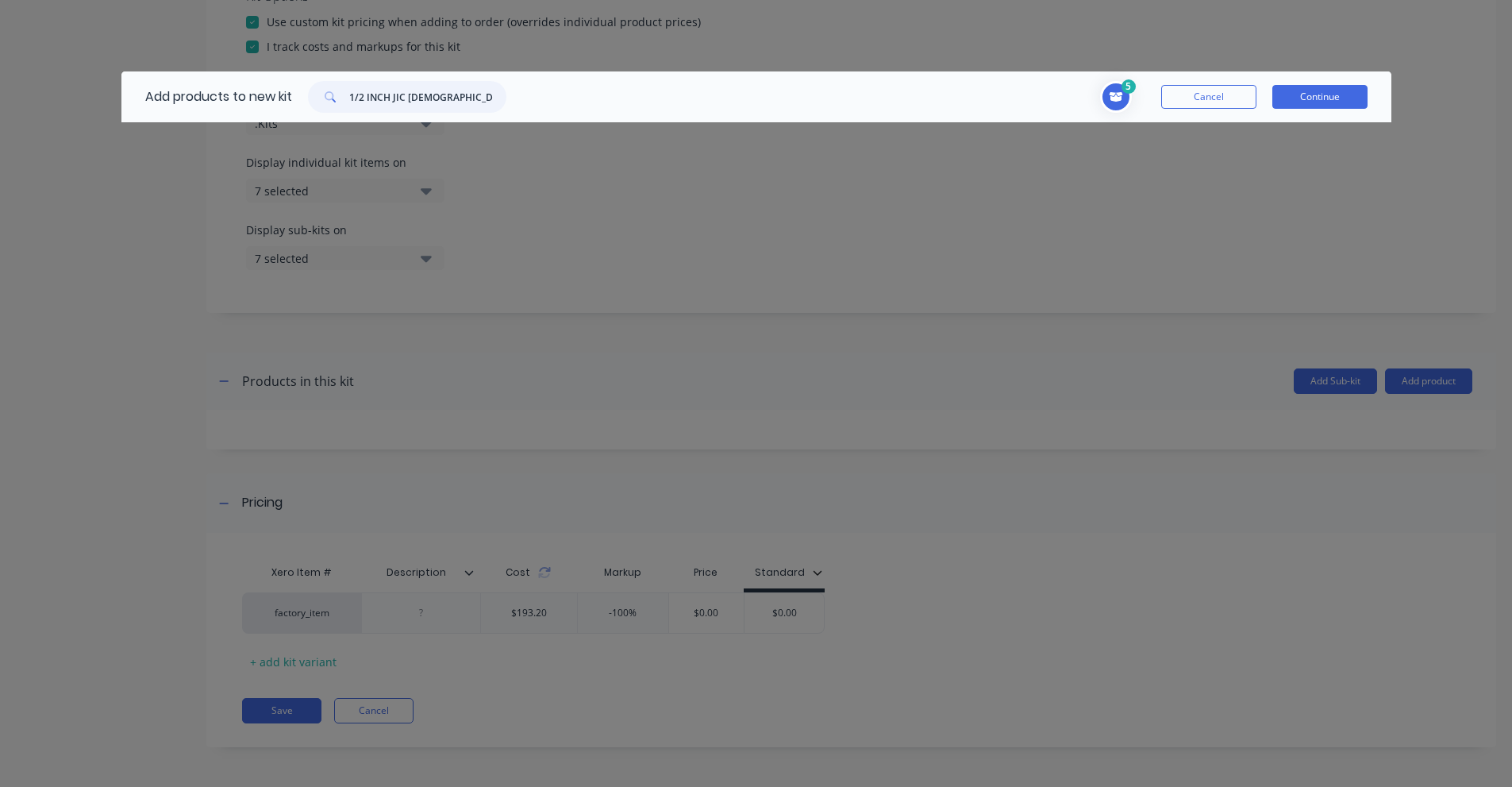
click at [428, 97] on input "1/2 INCH JIC [DEMOGRAPHIC_DATA] TO 1/2 inch BSPT [DEMOGRAPHIC_DATA]" at bounding box center [428, 96] width 158 height 32
paste input "BTM08-JCM08-90"
click at [435, 87] on input "BTM08-JCM08-90" at bounding box center [428, 96] width 158 height 32
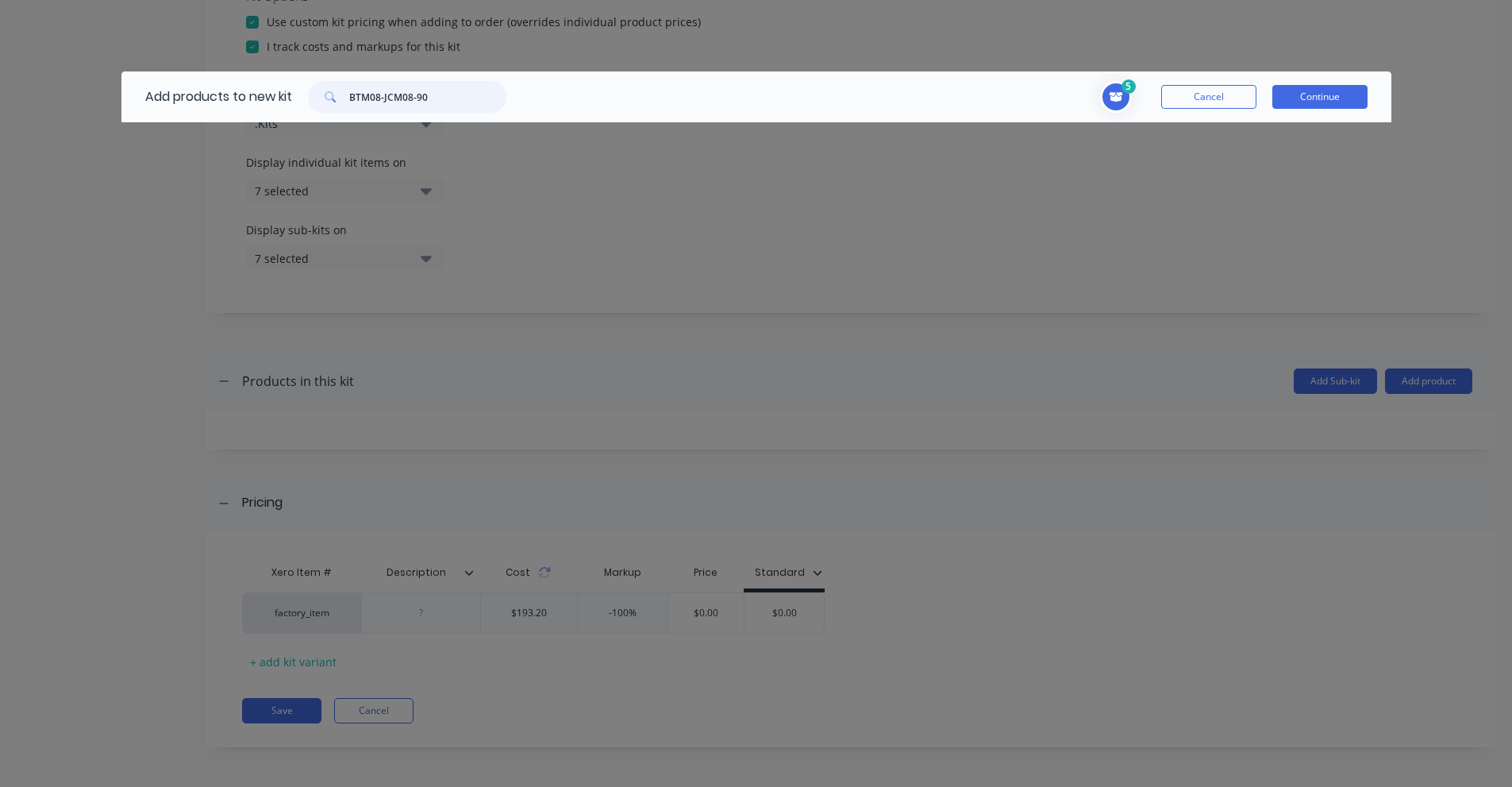
click at [435, 87] on input "BTM08-JCM08-90" at bounding box center [428, 96] width 158 height 32
paste input "1/2'' X 15M TWIN PEDESTAL OIL REEL - LUBEMATE"
click at [400, 101] on input "1/2'' X 15M TWIN PEDESTAL OIL REEL - LUBEMATE" at bounding box center [428, 96] width 158 height 32
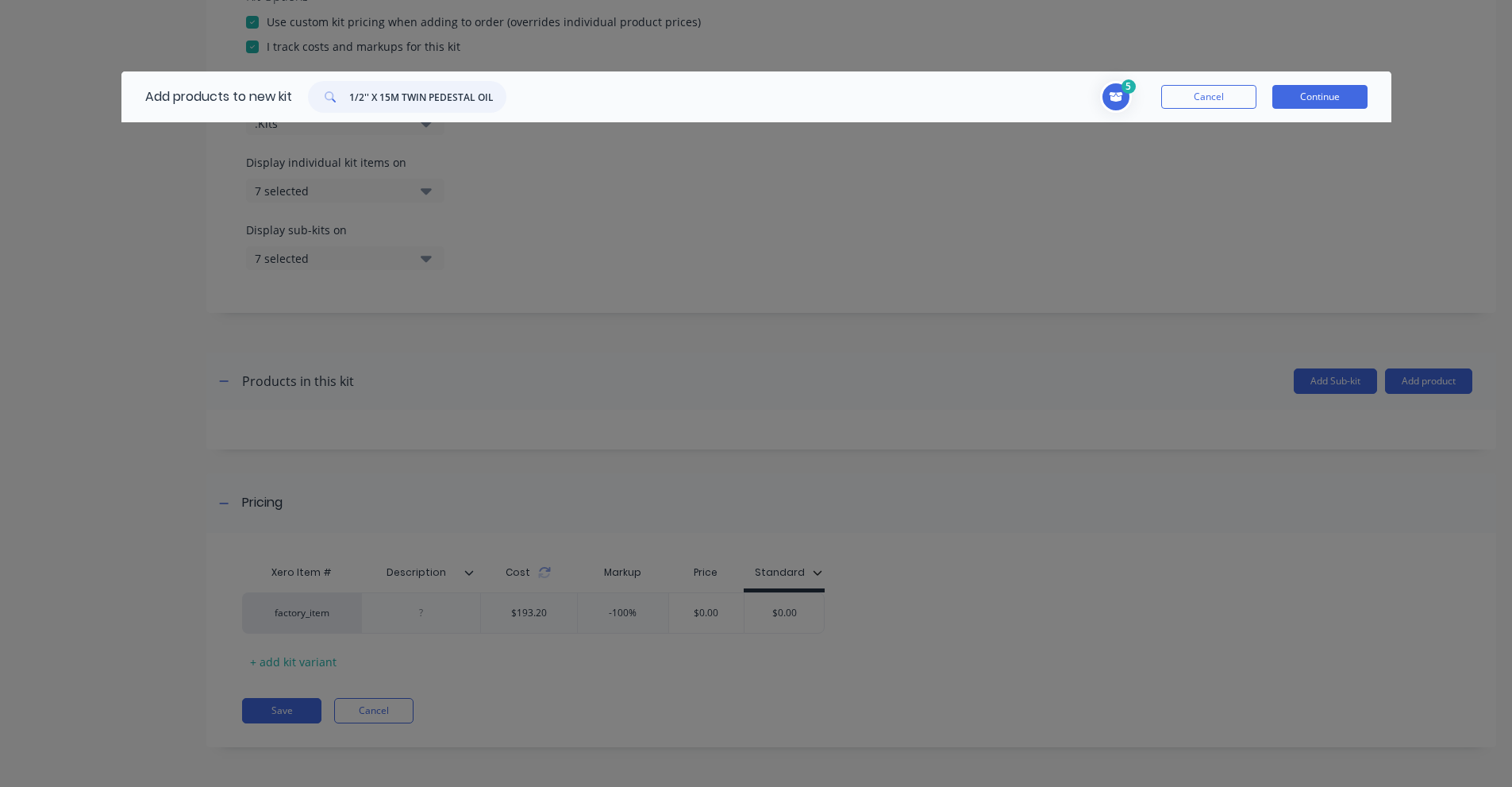
paste input "L-OTP1215"
click at [373, 100] on input "L-OTP1215" at bounding box center [428, 96] width 158 height 32
paste input "DIGITAL OIL GUN W/ FLEX EXT AND AUTO NOZZLE"
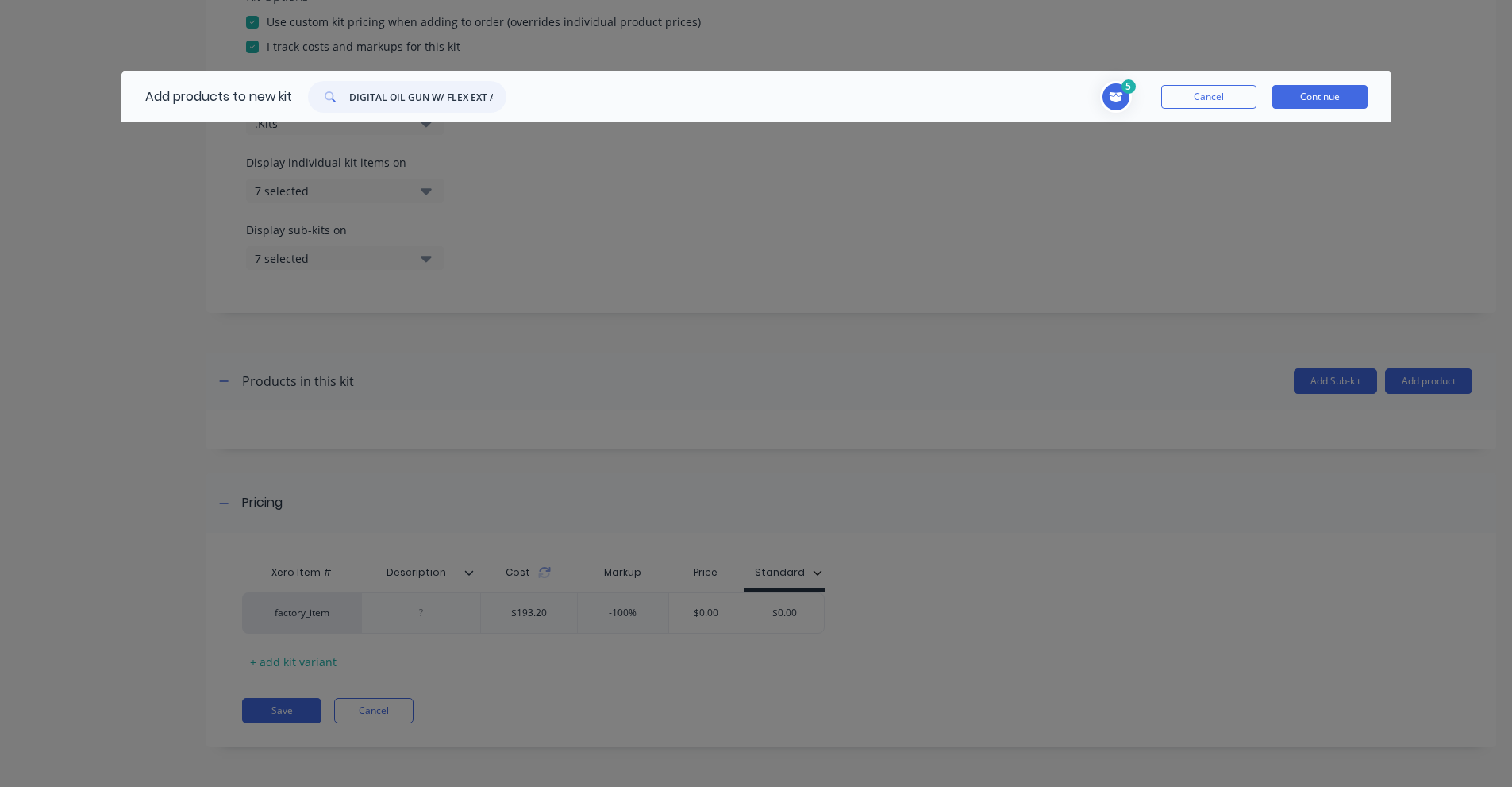
click at [445, 96] on input "DIGITAL OIL GUN W/ FLEX EXT AND AUTO NOZZLE" at bounding box center [428, 96] width 158 height 32
paste input "L-DOGFA"
click at [394, 107] on input "L-DOGFA" at bounding box center [428, 96] width 158 height 32
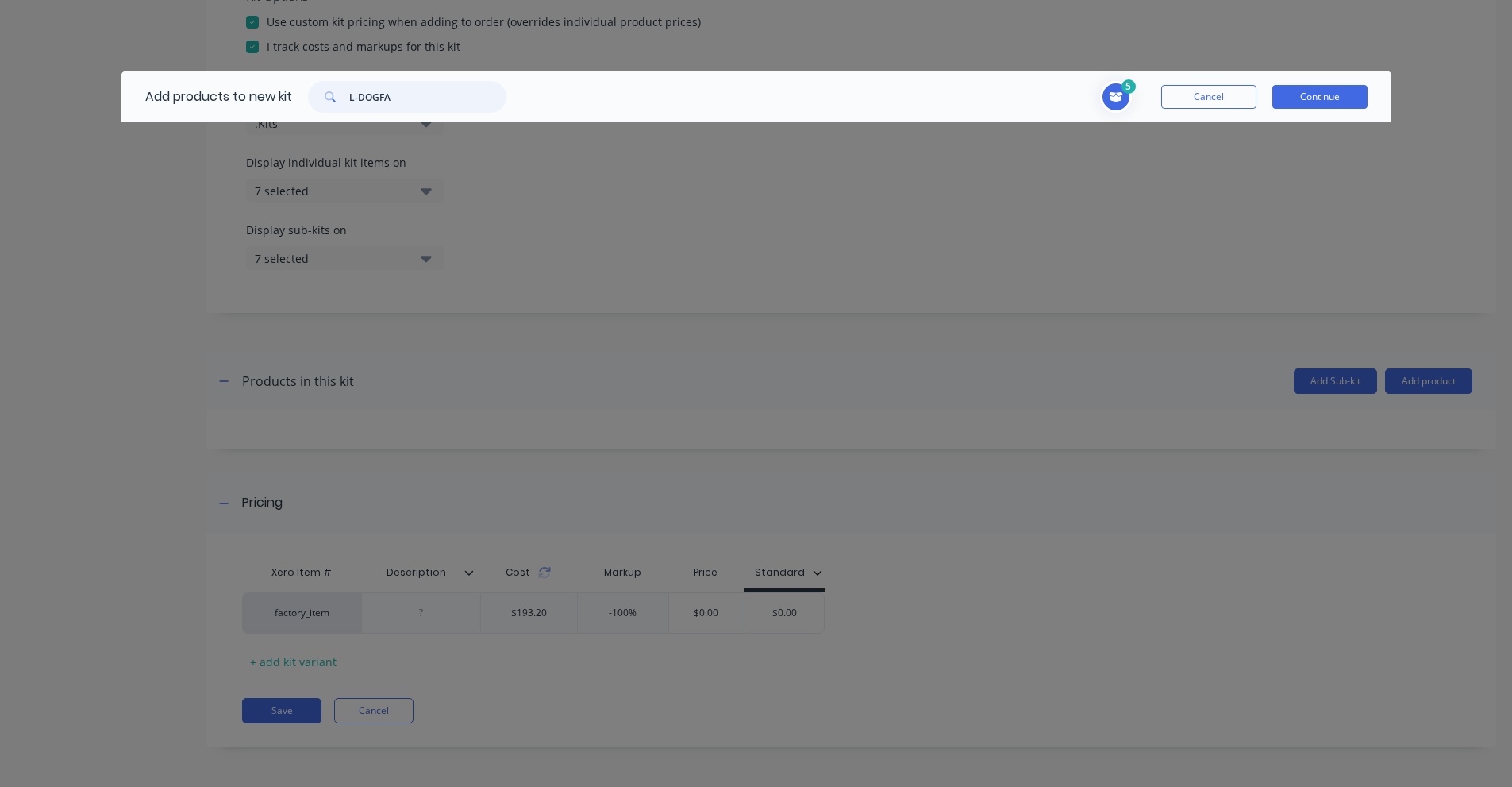
click at [394, 107] on input "L-DOGFA" at bounding box center [428, 96] width 158 height 32
paste input "3/4" BSPP [DEMOGRAPHIC_DATA] to [DEMOGRAPHIC_DATA] bulkhead"
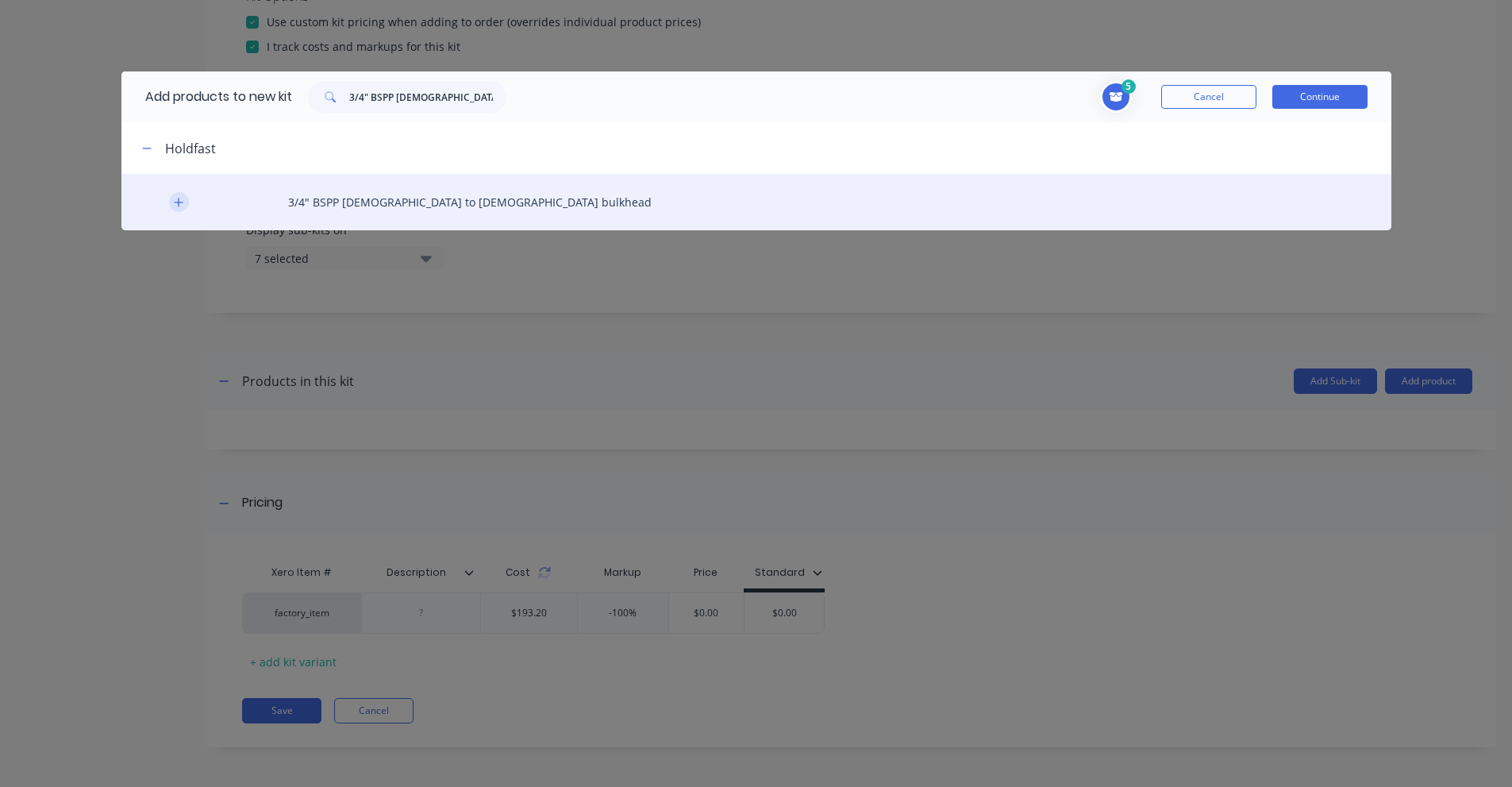
click at [179, 194] on button "button" at bounding box center [179, 202] width 20 height 20
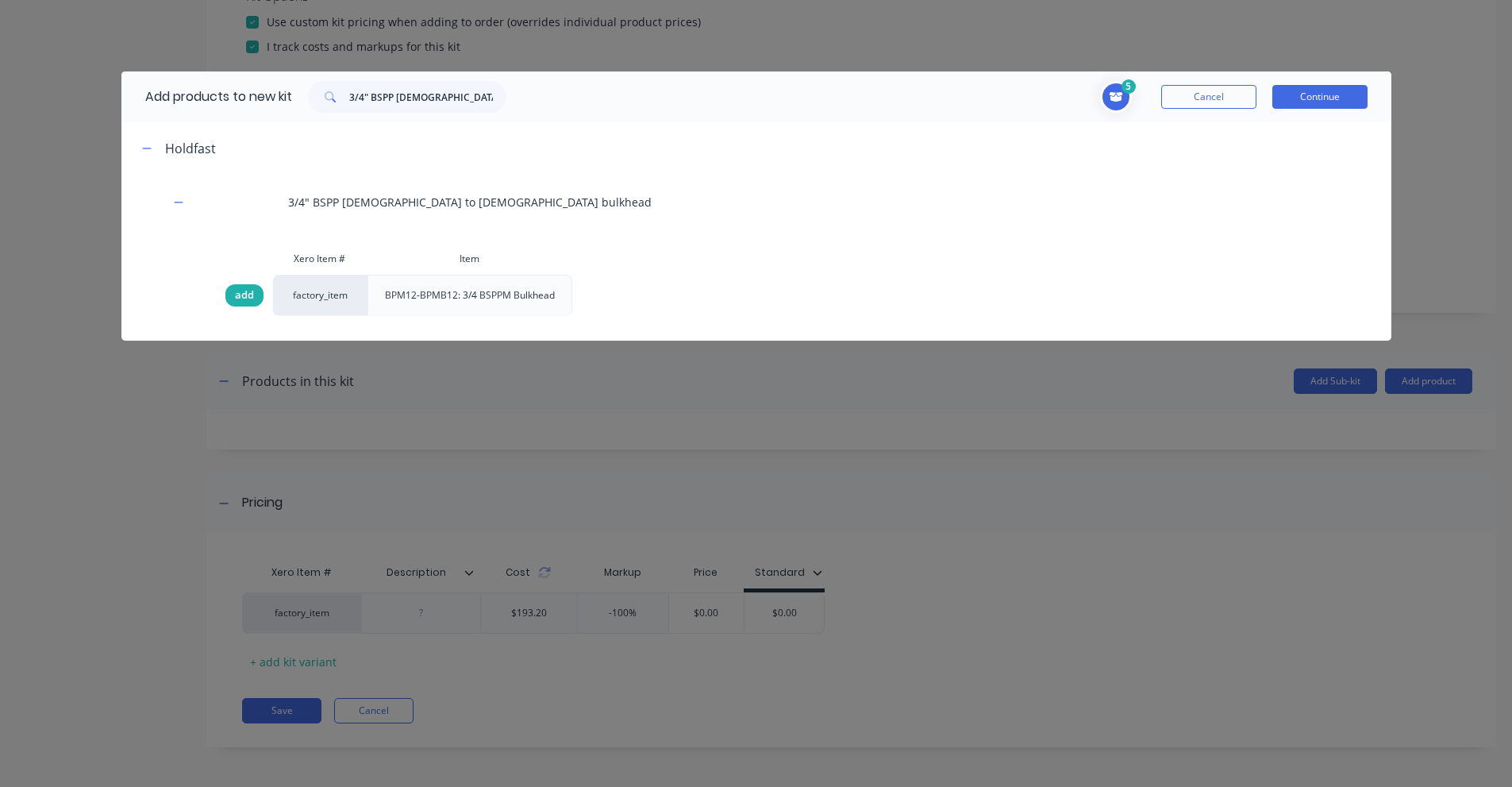
click at [243, 292] on span "add" at bounding box center [244, 295] width 19 height 16
click at [1104, 91] on span "Toggle cart dropdown" at bounding box center [1115, 96] width 32 height 32
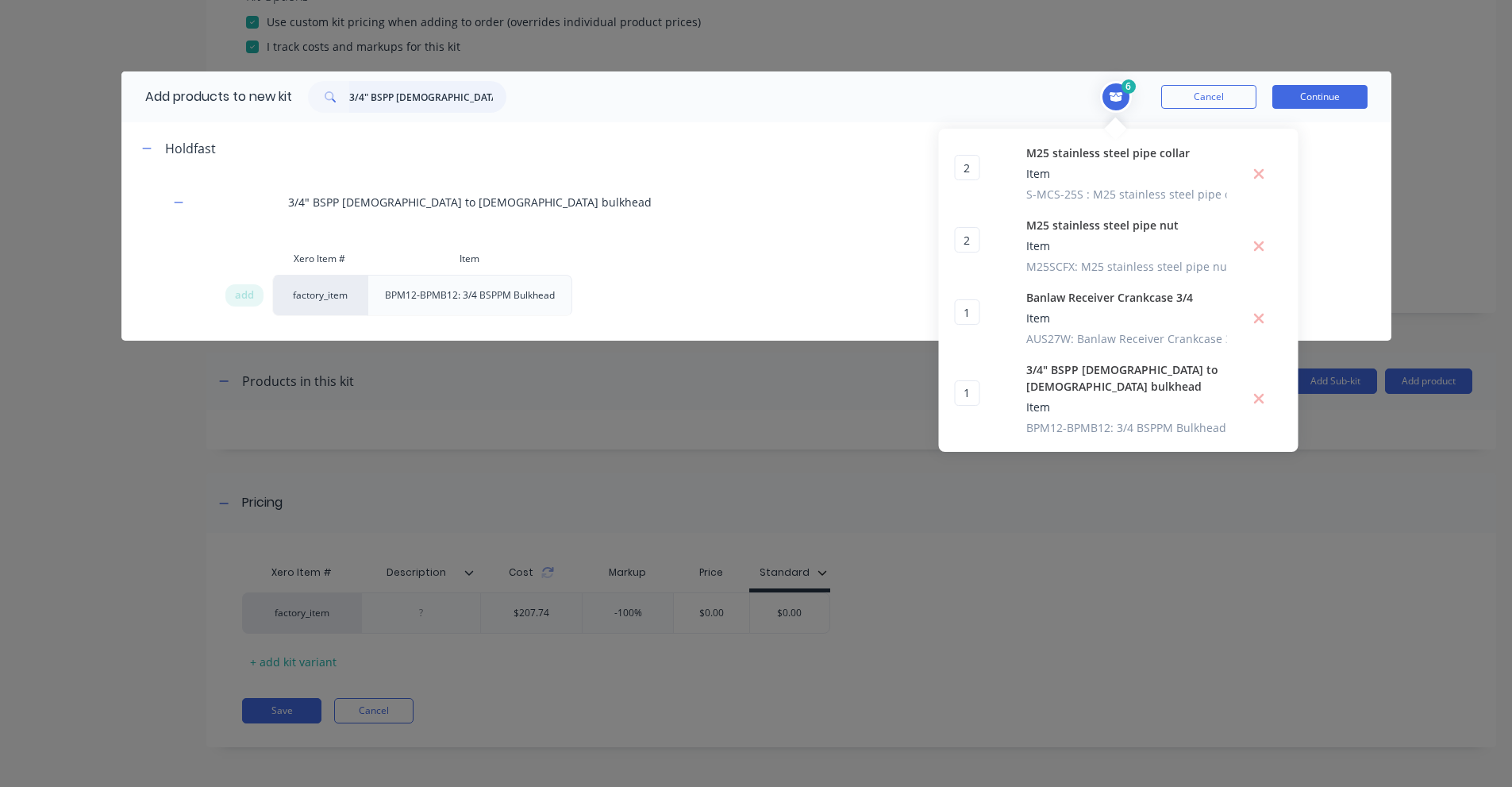
click at [421, 92] on input "3/4" BSPP [DEMOGRAPHIC_DATA] to [DEMOGRAPHIC_DATA] bulkhead" at bounding box center [428, 96] width 158 height 32
paste input "[DEMOGRAPHIC_DATA] swivel 90 elbow to push-on hose fitting"
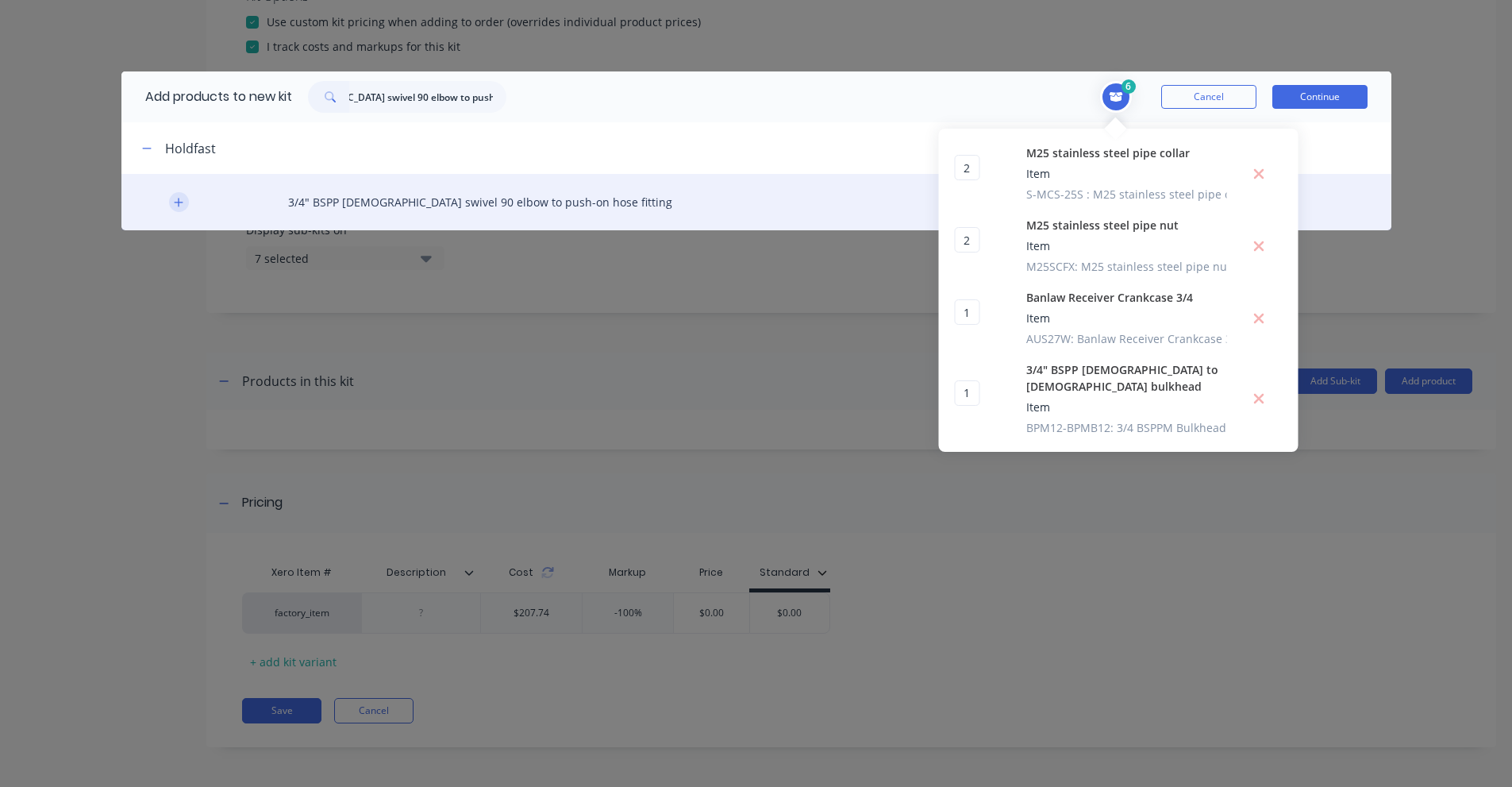
click at [174, 202] on icon "button" at bounding box center [178, 202] width 10 height 11
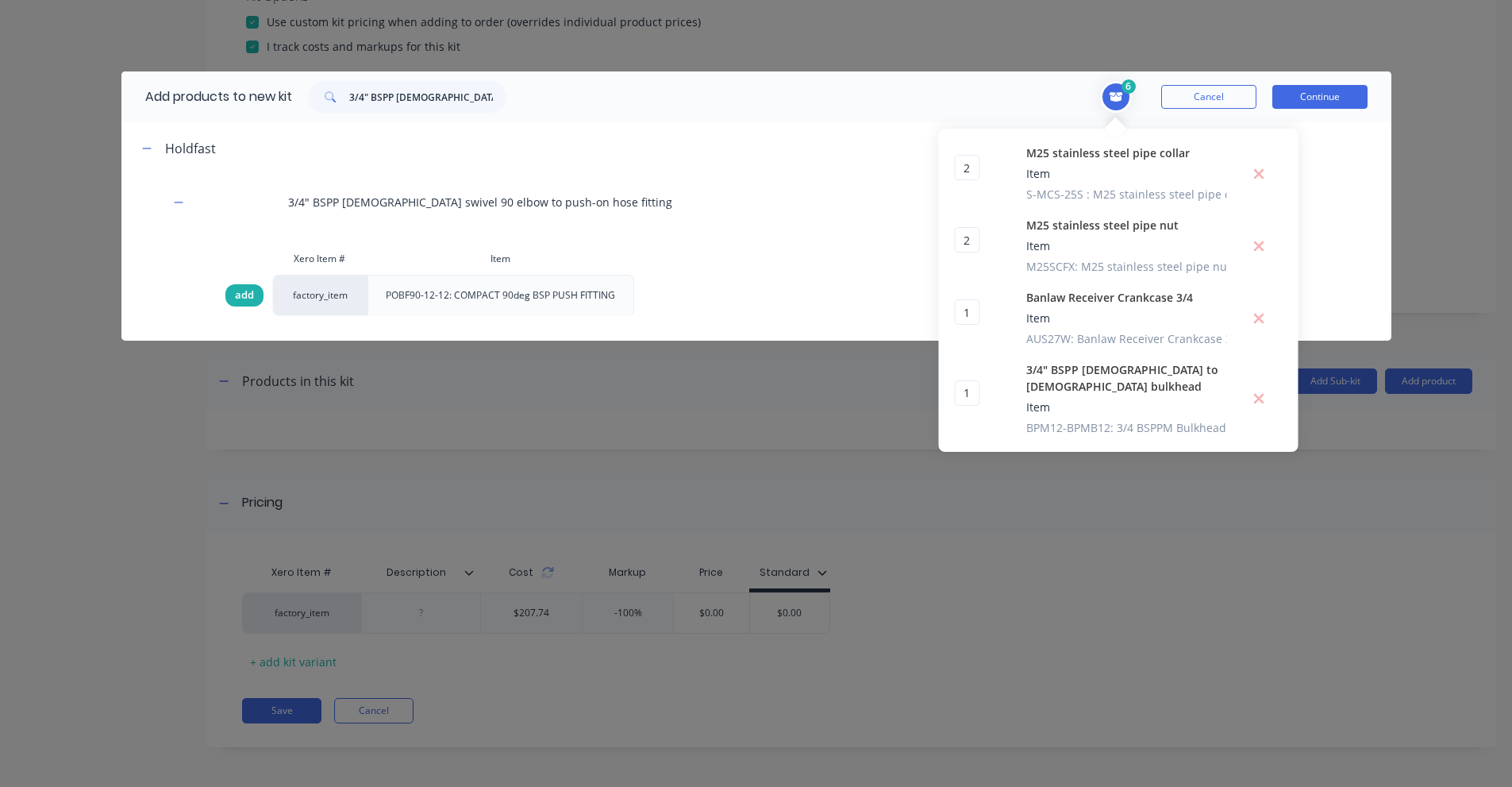
click at [241, 295] on span "add" at bounding box center [244, 295] width 19 height 16
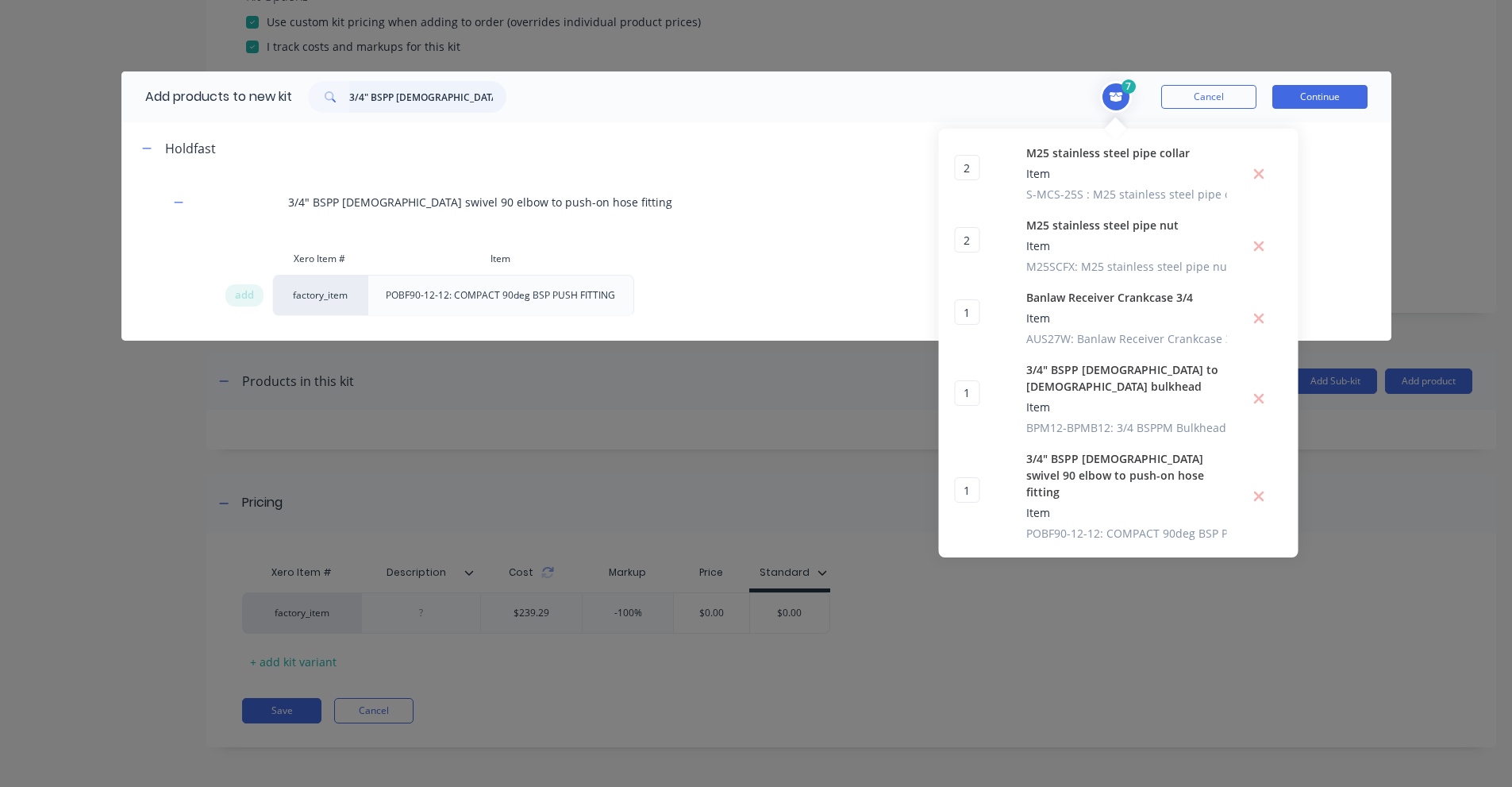
click at [476, 106] on input "3/4" BSPP [DEMOGRAPHIC_DATA] swivel 90 elbow to push-on hose fitting" at bounding box center [428, 96] width 158 height 32
click at [477, 106] on input "3/4" BSPP [DEMOGRAPHIC_DATA] swivel 90 elbow to push-on hose fitting" at bounding box center [428, 96] width 158 height 32
paste input "Hose Clamp - 304 Stainless Steel - 16-27 mm"
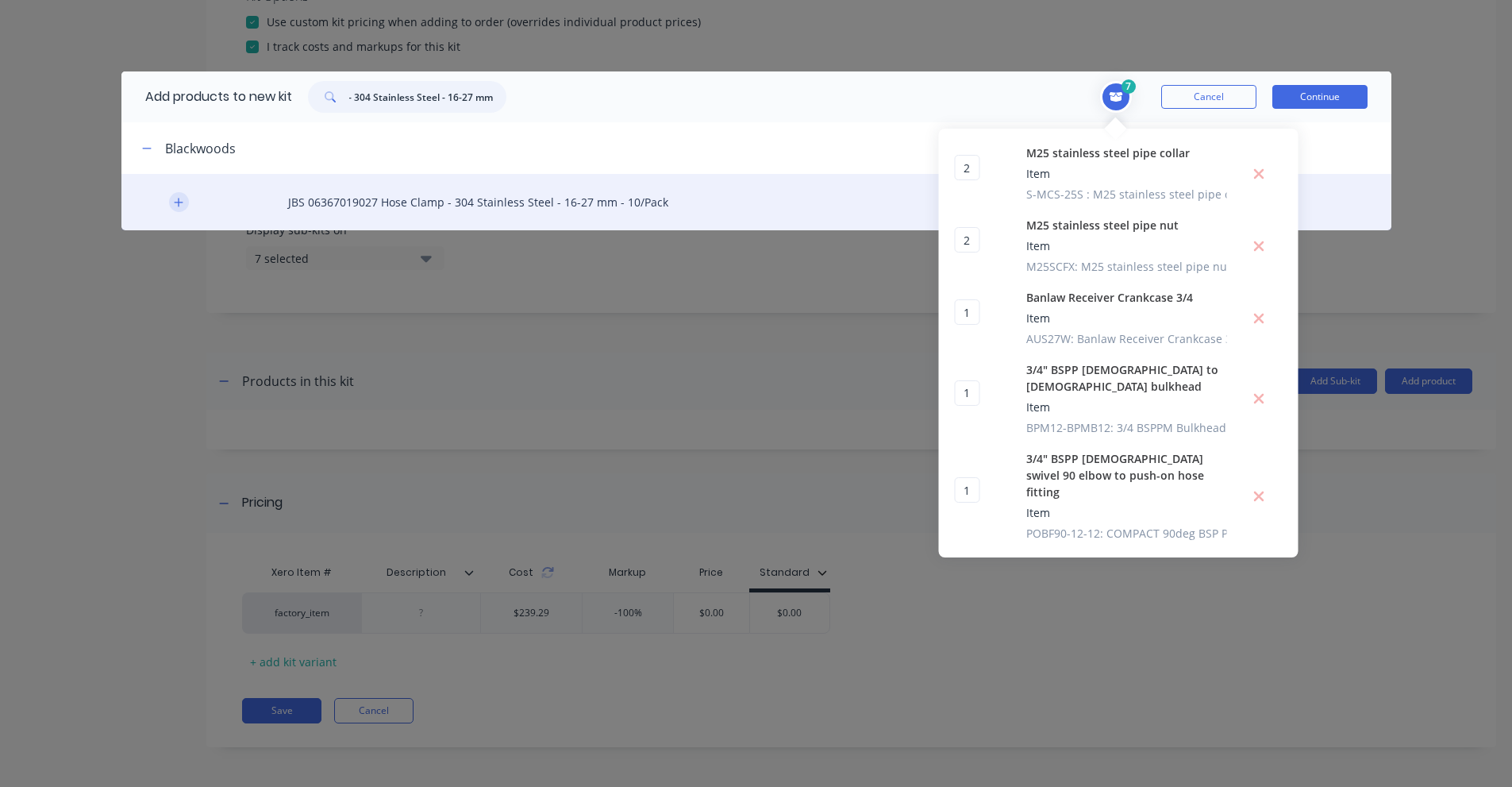
type input "Hose Clamp - 304 Stainless Steel - 16-27 mm"
click at [180, 207] on icon "button" at bounding box center [178, 202] width 10 height 11
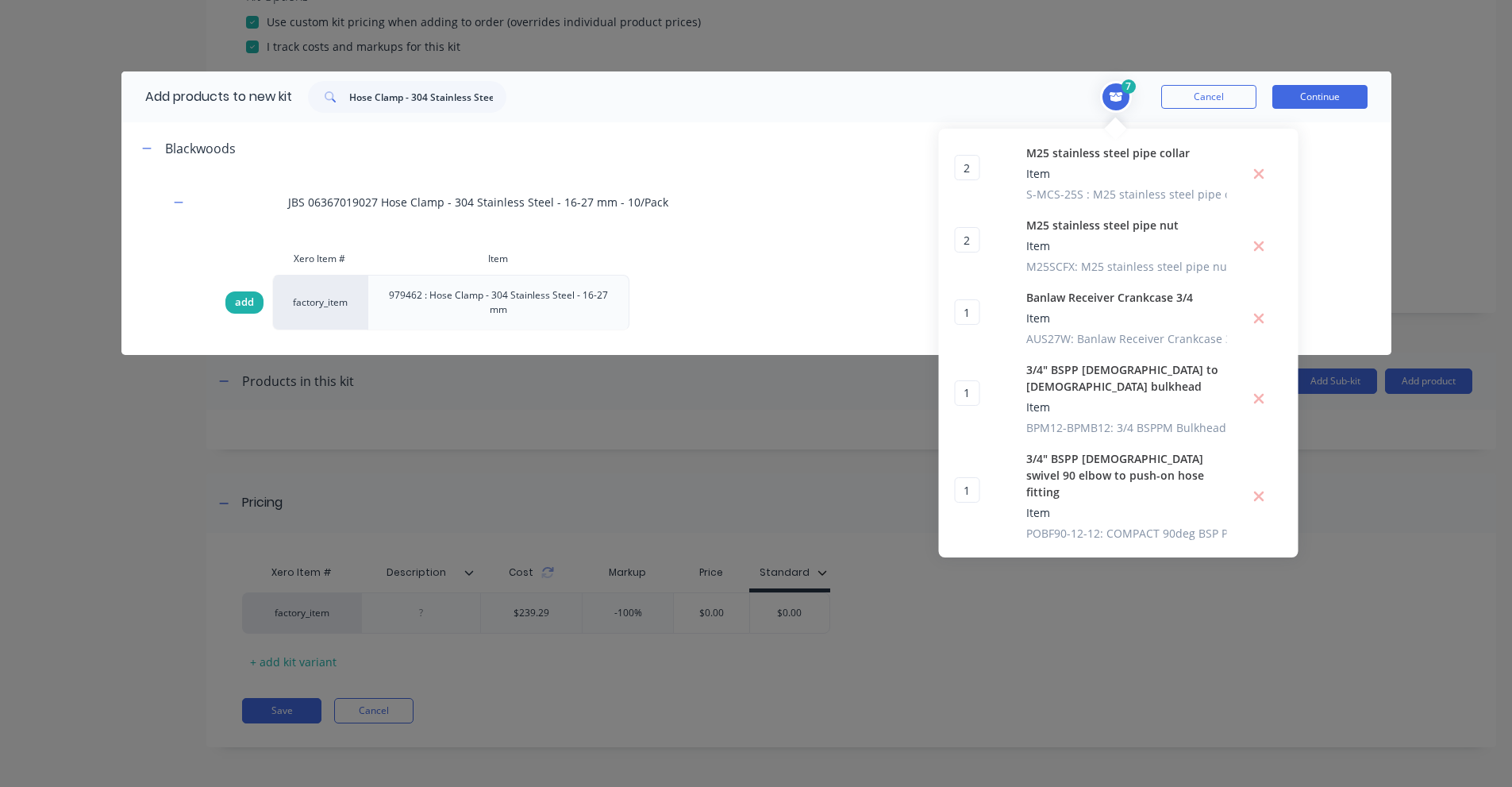
click at [234, 305] on span "add" at bounding box center [244, 302] width 19 height 16
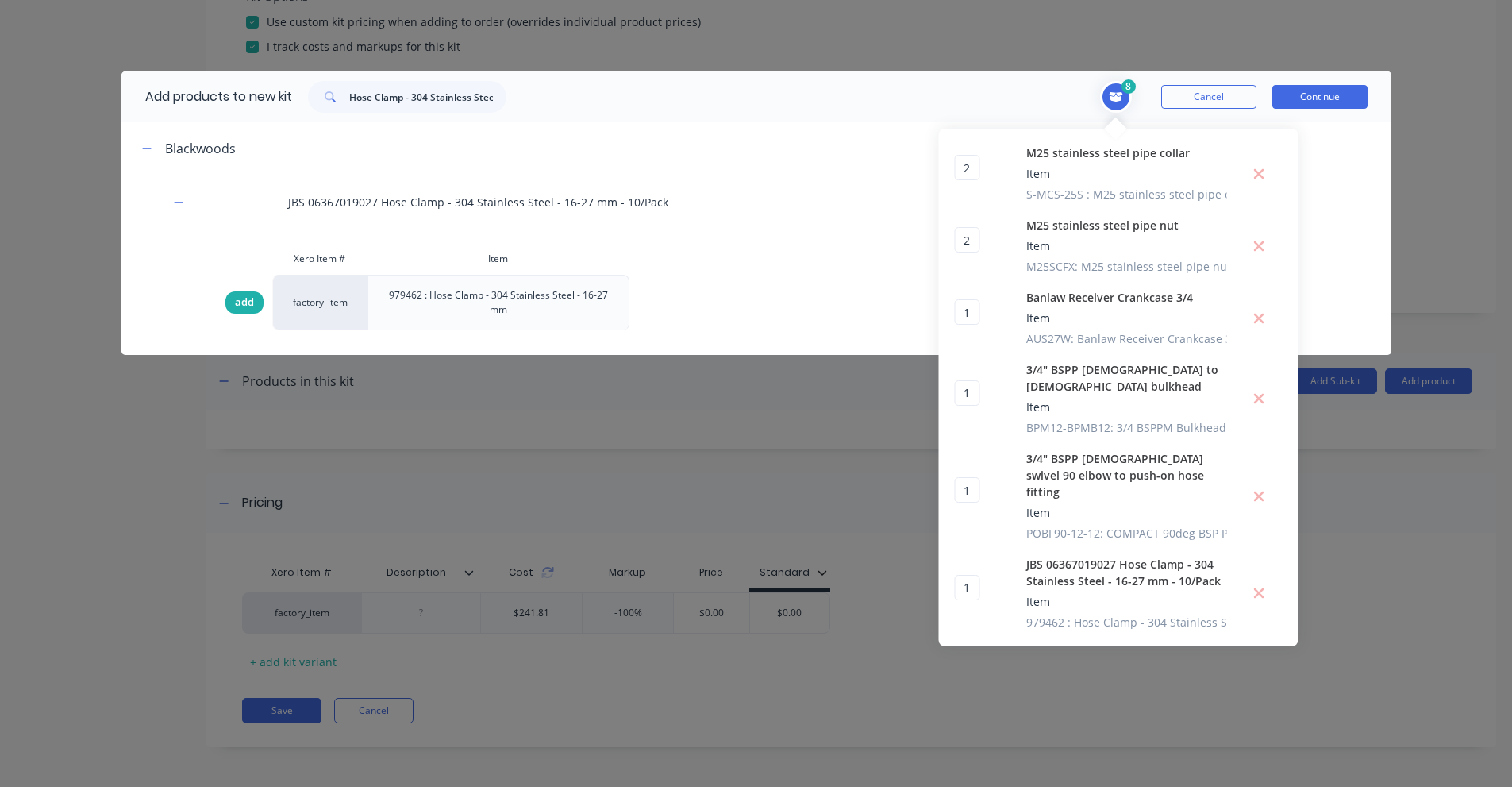
click at [239, 304] on span "add" at bounding box center [244, 302] width 19 height 16
type input "2"
click at [445, 88] on input "Hose Clamp - 304 Stainless Steel - 16-27 mm" at bounding box center [428, 96] width 158 height 32
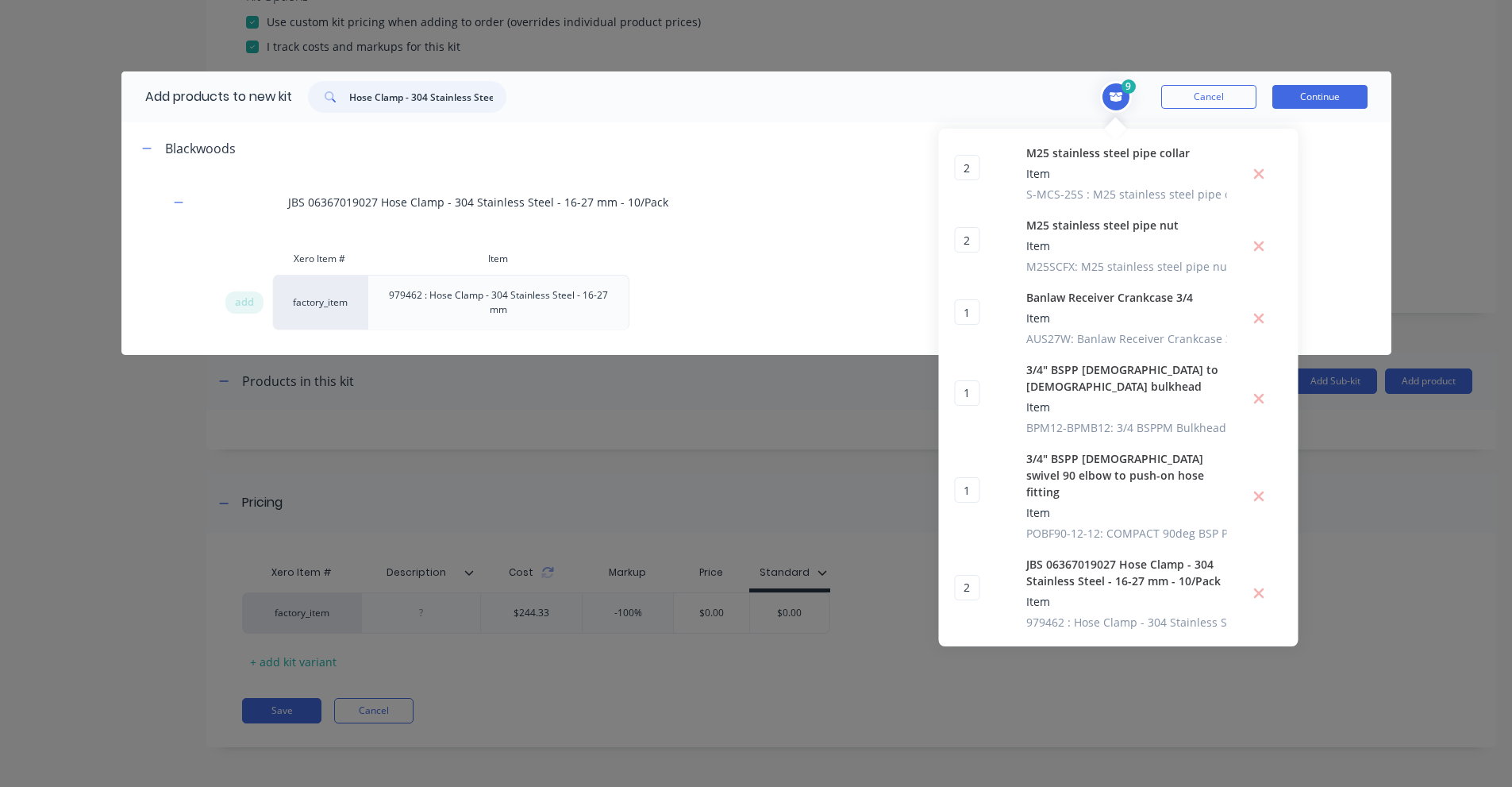
paste input "3/4" BSPP [DEMOGRAPHIC_DATA] swivel 90 elbow to push-on hose fitting"
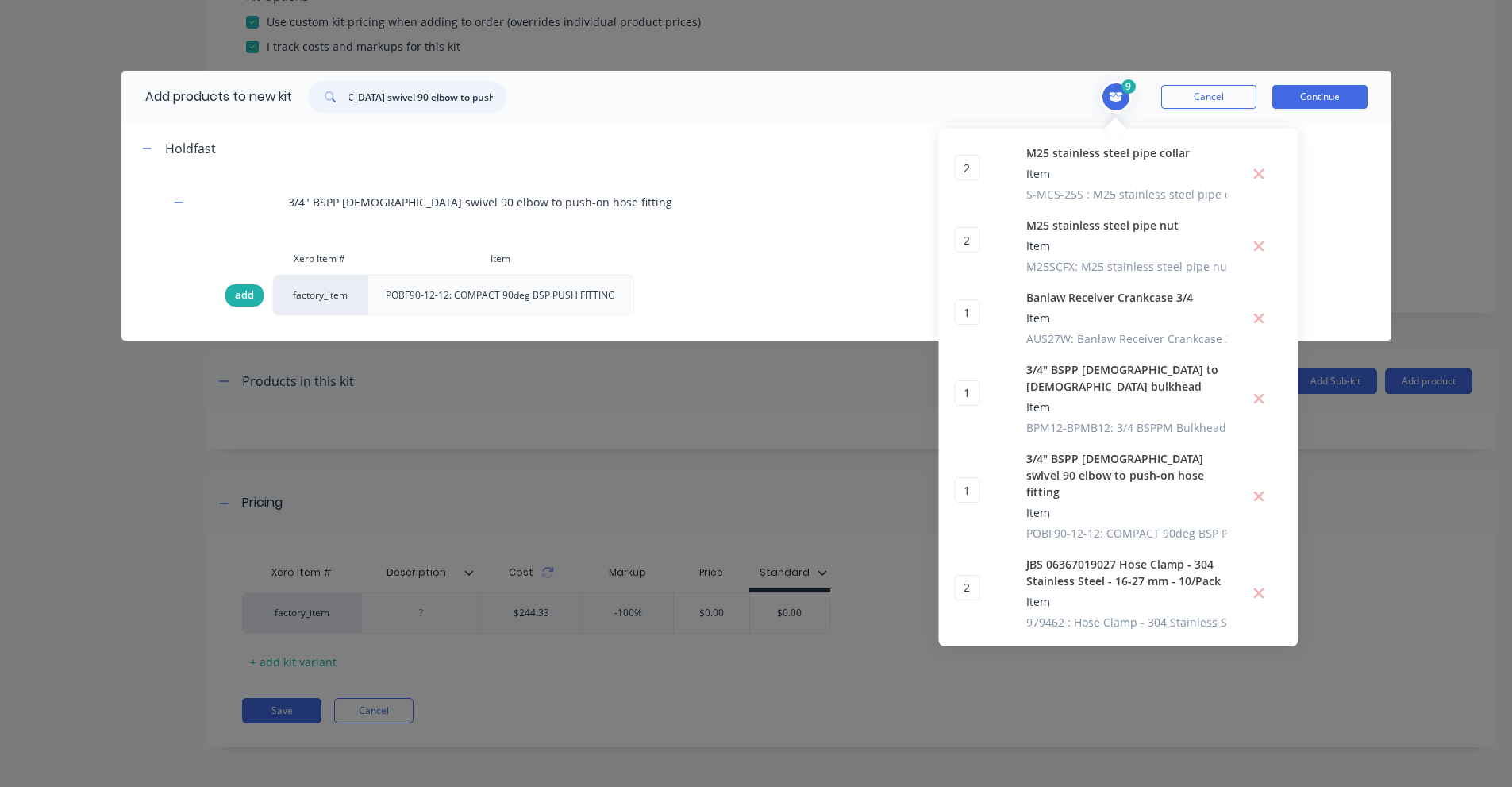
type input "3/4" BSPP [DEMOGRAPHIC_DATA] swivel 90 elbow to push-on hose fitting"
click at [247, 295] on span "add" at bounding box center [244, 295] width 19 height 16
type input "2"
click at [418, 98] on input "3/4" BSPP [DEMOGRAPHIC_DATA] swivel 90 elbow to push-on hose fitting" at bounding box center [428, 96] width 158 height 32
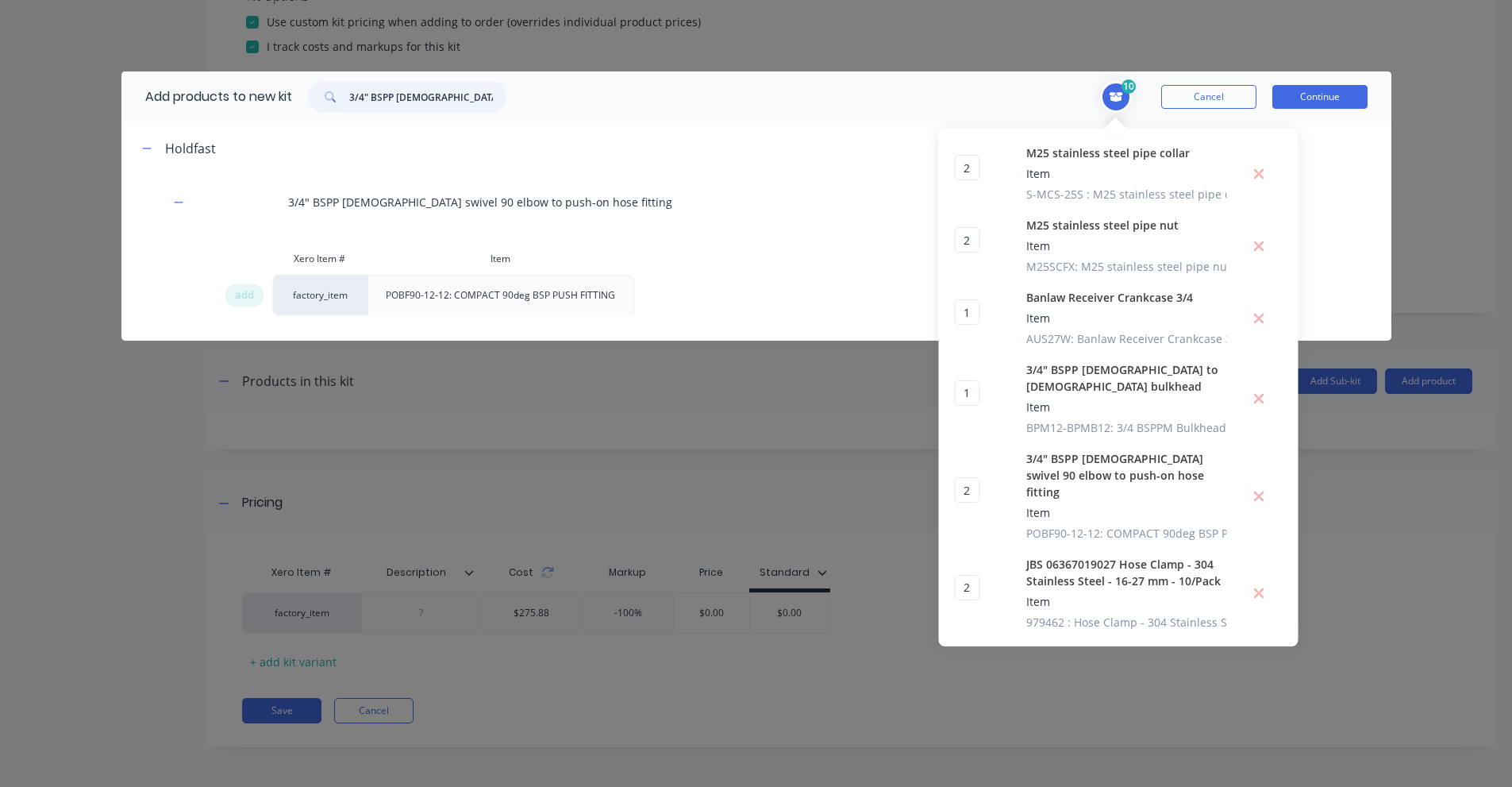
click at [418, 98] on input "3/4" BSPP [DEMOGRAPHIC_DATA] swivel 90 elbow to push-on hose fitting" at bounding box center [428, 96] width 158 height 32
paste input "[DEMOGRAPHIC_DATA] to [DEMOGRAPHIC_DATA] bulkhead"
type input "3/4" BSPP [DEMOGRAPHIC_DATA] to [DEMOGRAPHIC_DATA] bulkhead"
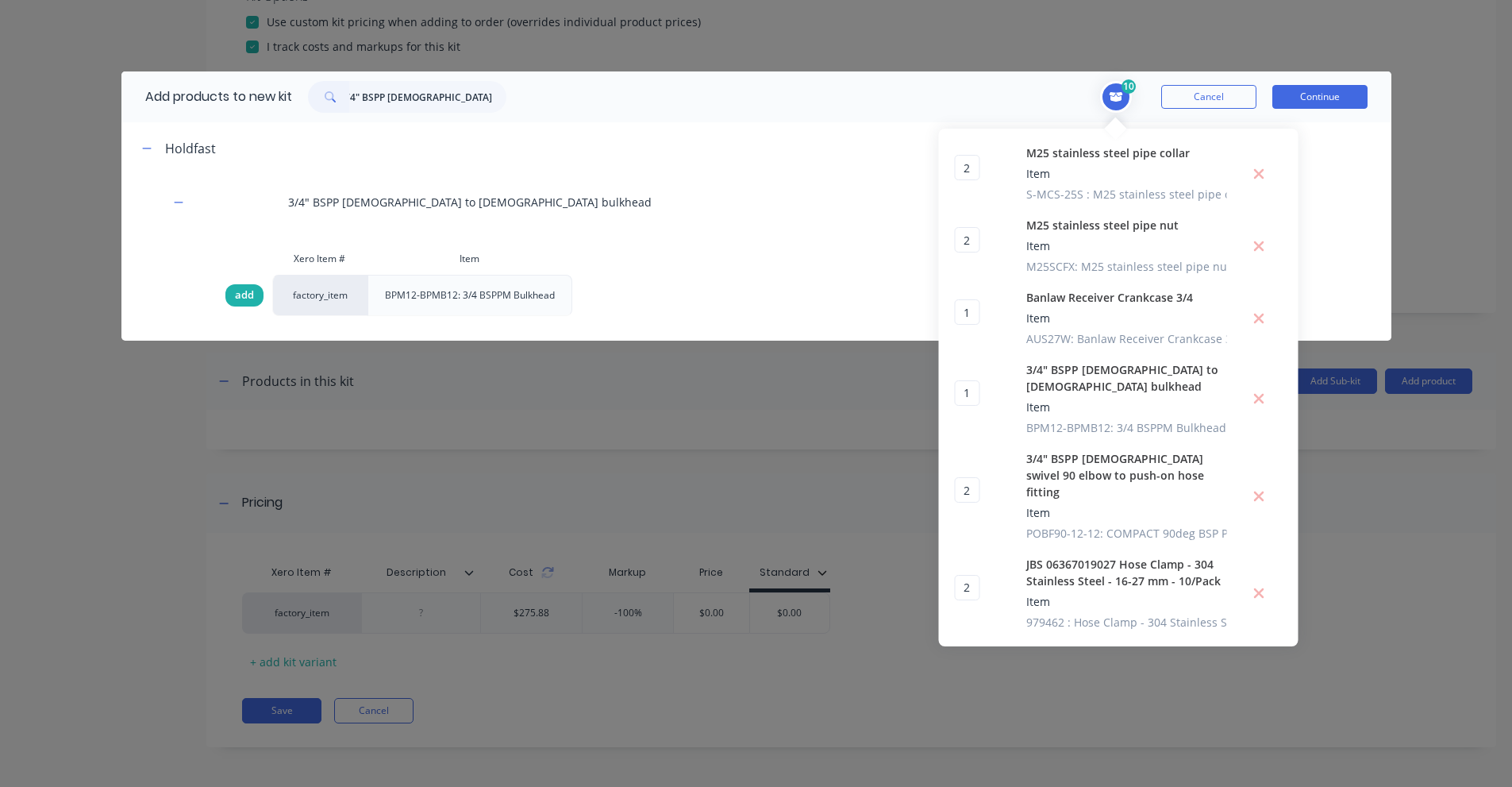
click at [242, 298] on span "add" at bounding box center [244, 295] width 19 height 16
type input "2"
click at [417, 98] on input "3/4" BSPP [DEMOGRAPHIC_DATA] to [DEMOGRAPHIC_DATA] bulkhead" at bounding box center [428, 96] width 158 height 32
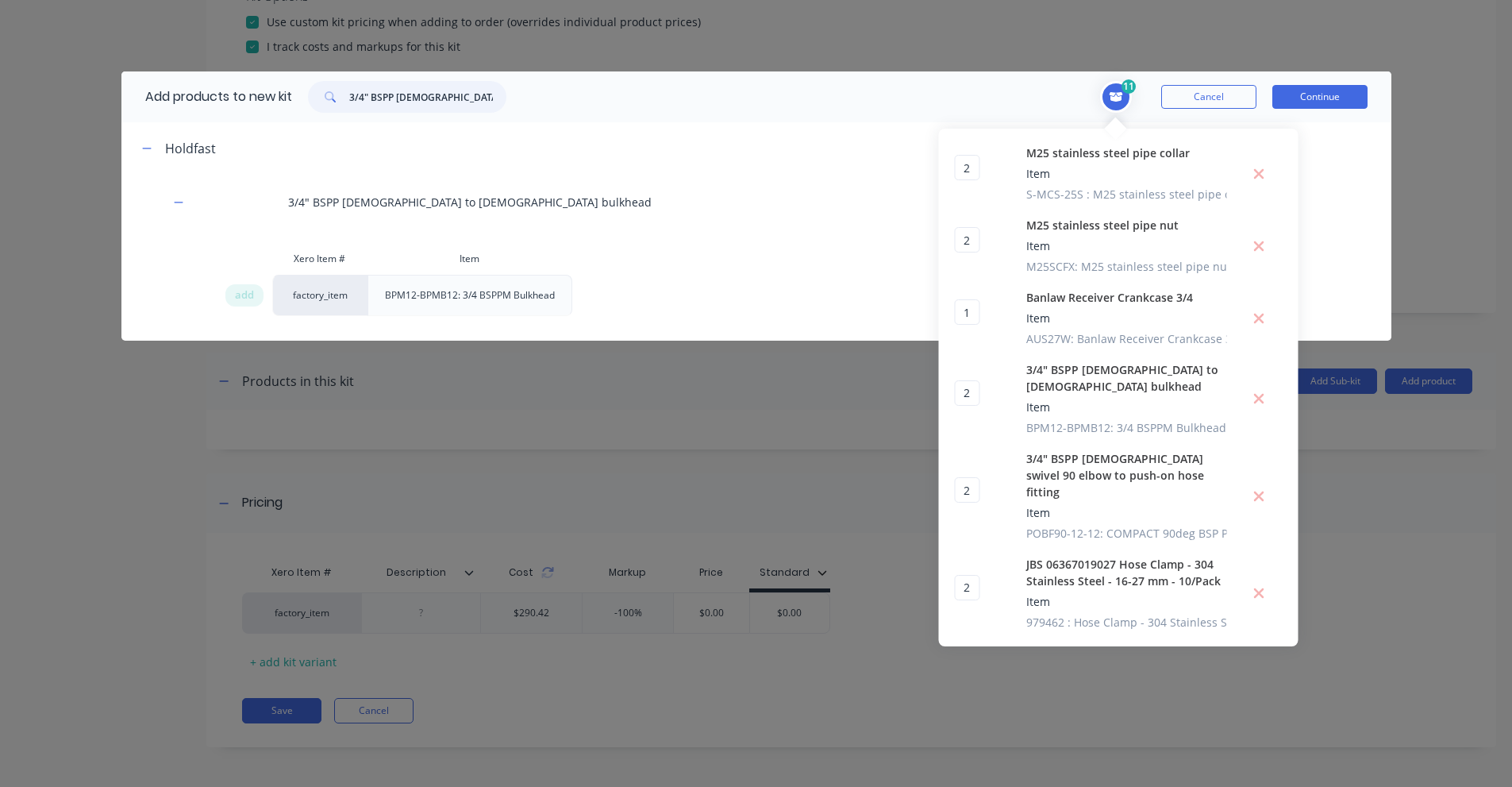
click at [417, 98] on input "3/4" BSPP [DEMOGRAPHIC_DATA] to [DEMOGRAPHIC_DATA] bulkhead" at bounding box center [428, 96] width 158 height 32
paste input "Galvanized Pipe 20mm x 300mm"
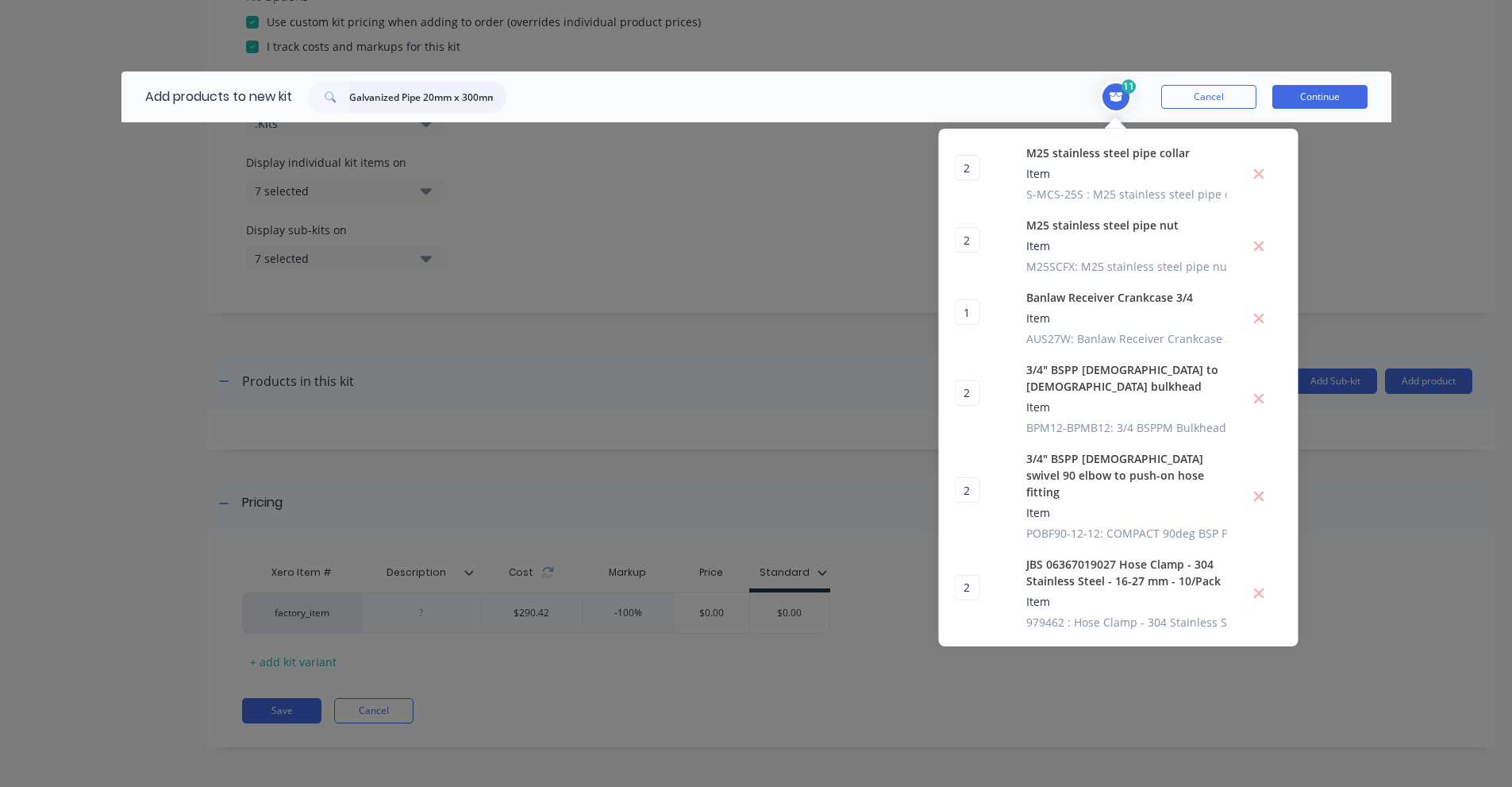
click at [421, 91] on input "Galvanized Pipe 20mm x 300mm" at bounding box center [428, 96] width 158 height 32
paste input "SPN20X30G"
click at [380, 93] on input "SPN20X30G" at bounding box center [428, 96] width 158 height 32
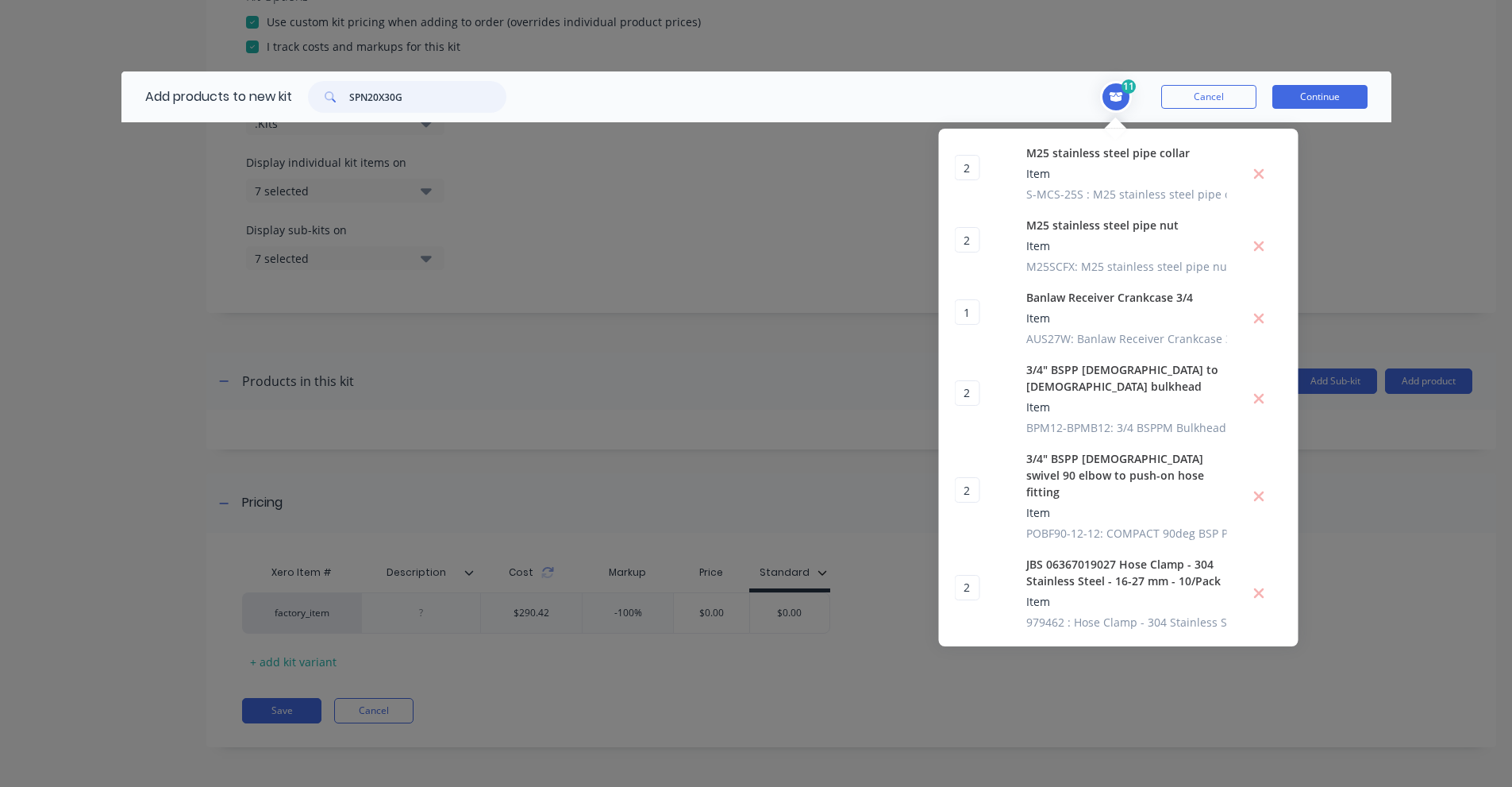
click at [380, 93] on input "SPN20X30G" at bounding box center [428, 96] width 158 height 32
paste input "3/4" BSPT [DEMOGRAPHIC_DATA] to [DEMOGRAPHIC_DATA]"
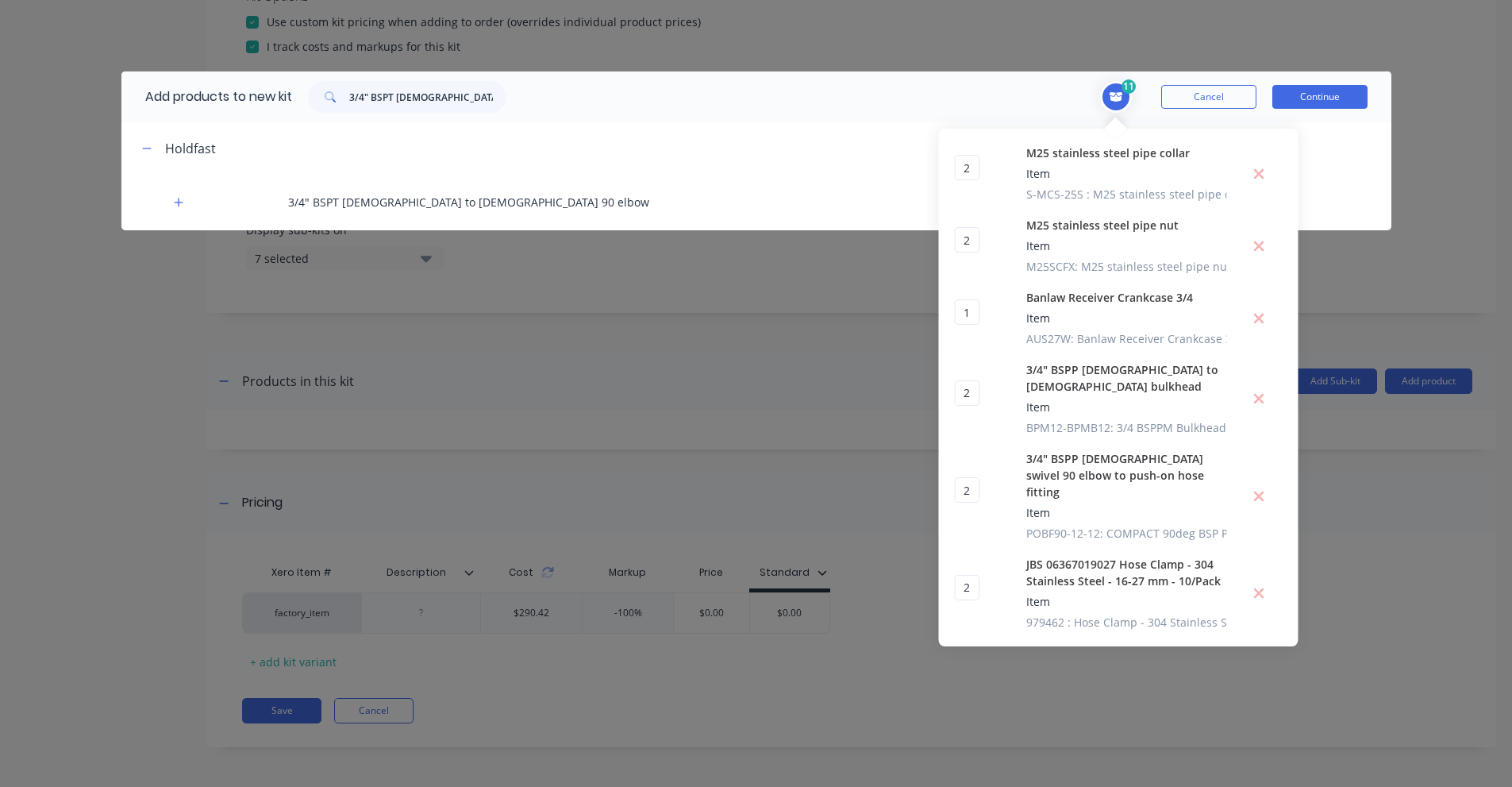
drag, startPoint x: 177, startPoint y: 203, endPoint x: 196, endPoint y: 238, distance: 39.8
click at [177, 203] on icon "button" at bounding box center [178, 202] width 10 height 11
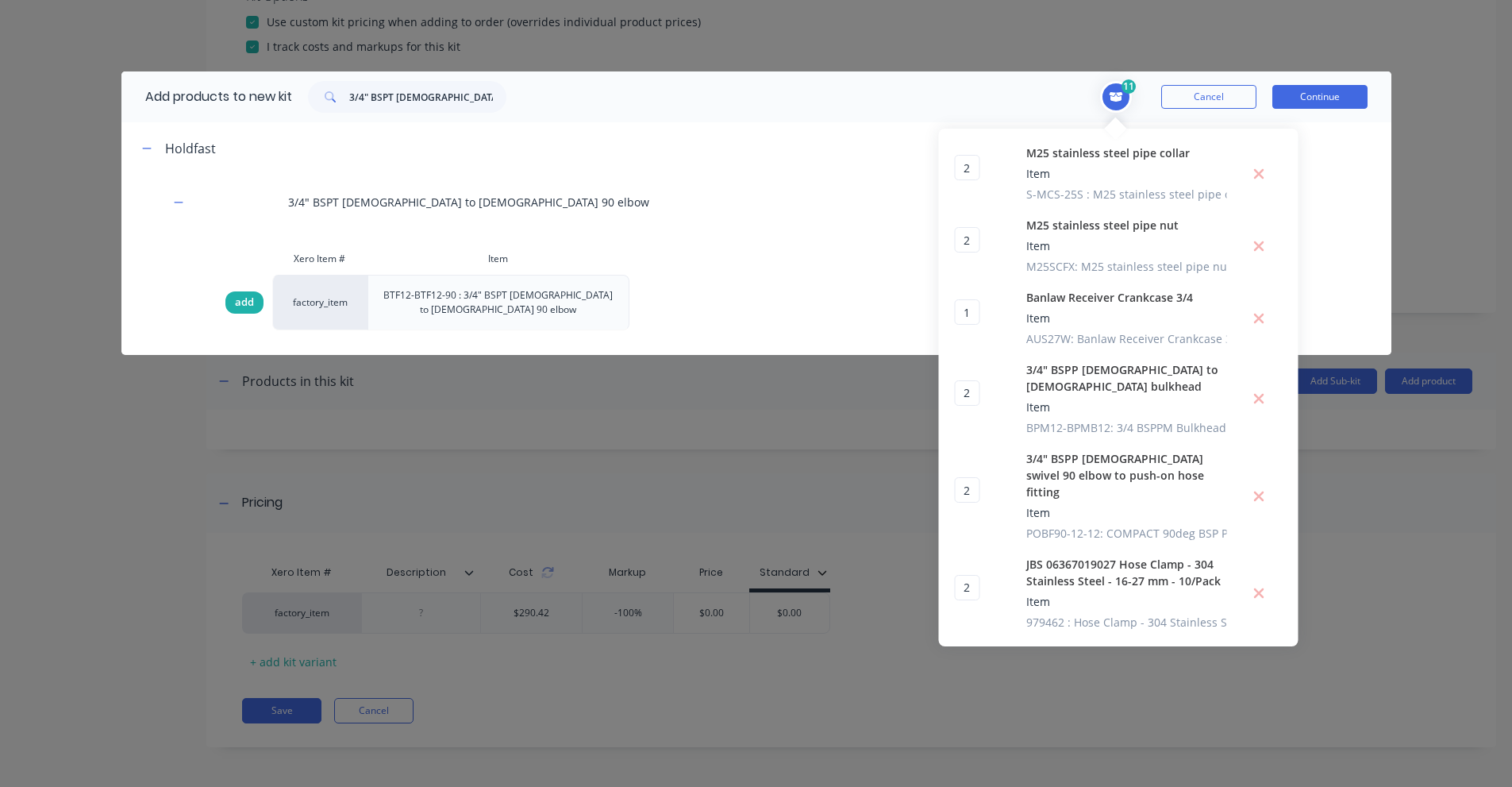
click at [243, 299] on span "add" at bounding box center [244, 302] width 19 height 16
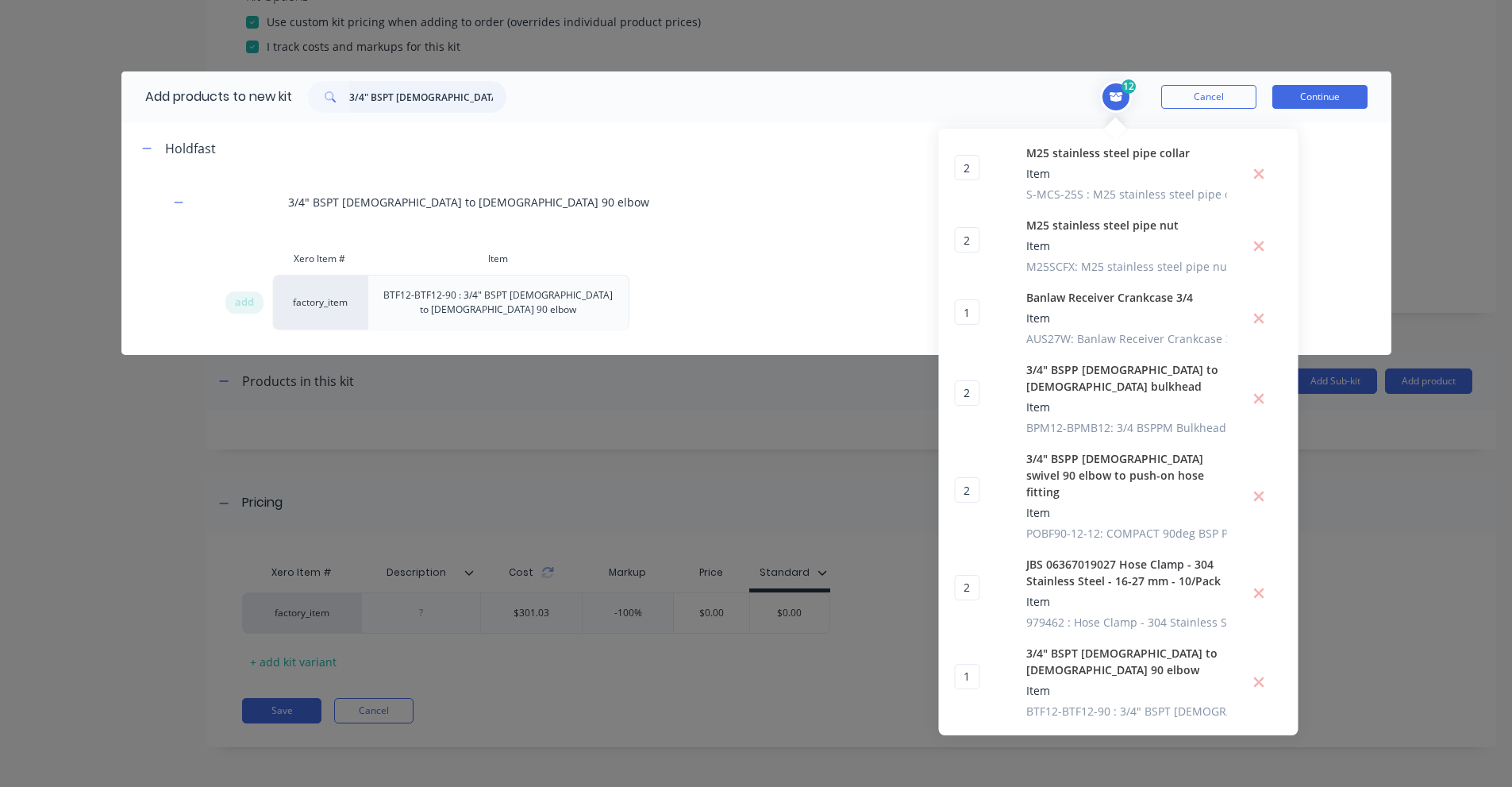
click at [435, 102] on input "3/4" BSPT [DEMOGRAPHIC_DATA] to [DEMOGRAPHIC_DATA]" at bounding box center [428, 96] width 158 height 32
paste input "Metal Filler Breather, Chrome G3/4" 10μm"
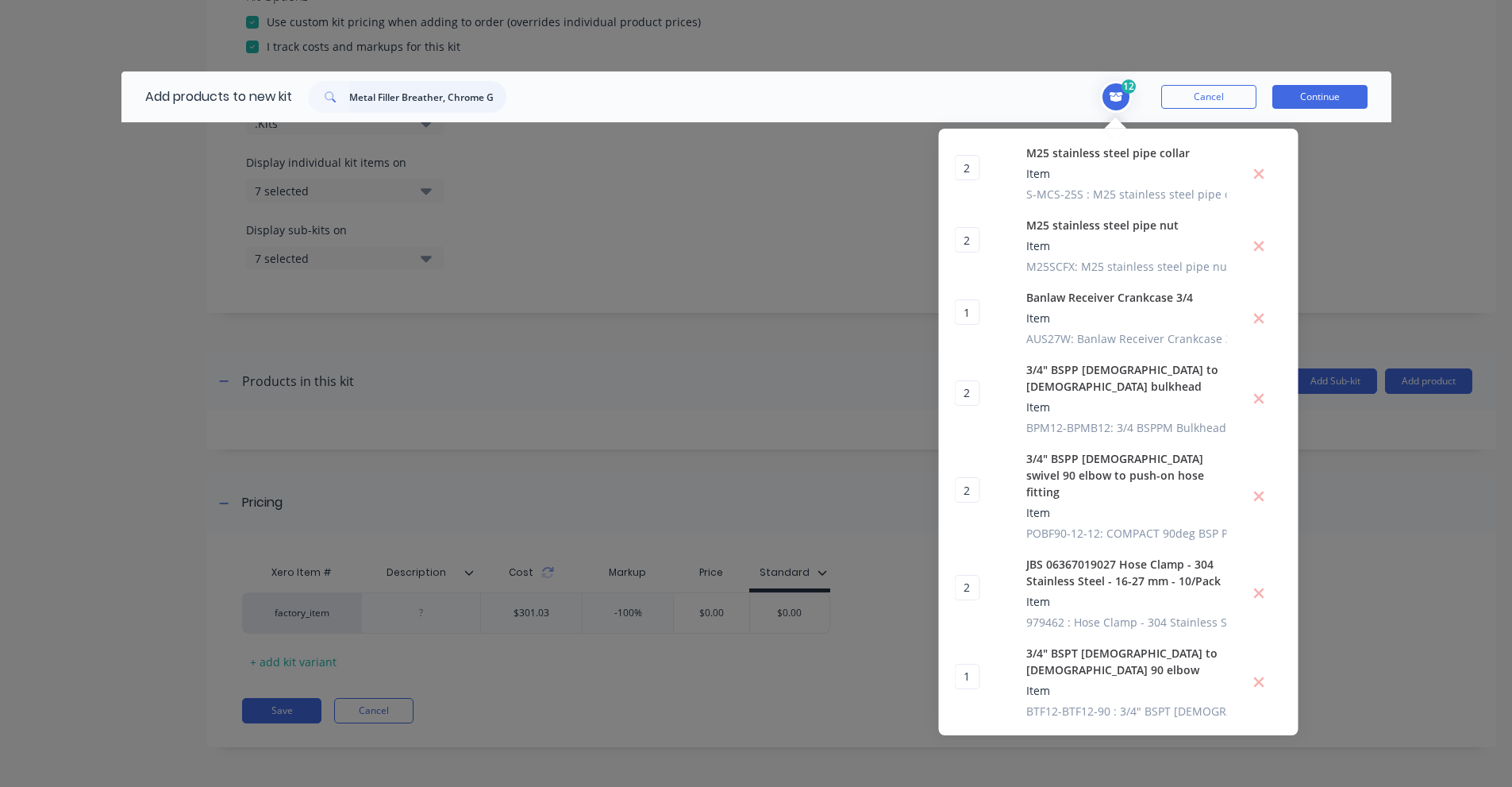
click at [438, 101] on input "Metal Filler Breather, Chrome G3/4" 10μm" at bounding box center [428, 96] width 158 height 32
paste input "SMBT80CS10OB12O"
type input "SMBT80CS10OB12O"
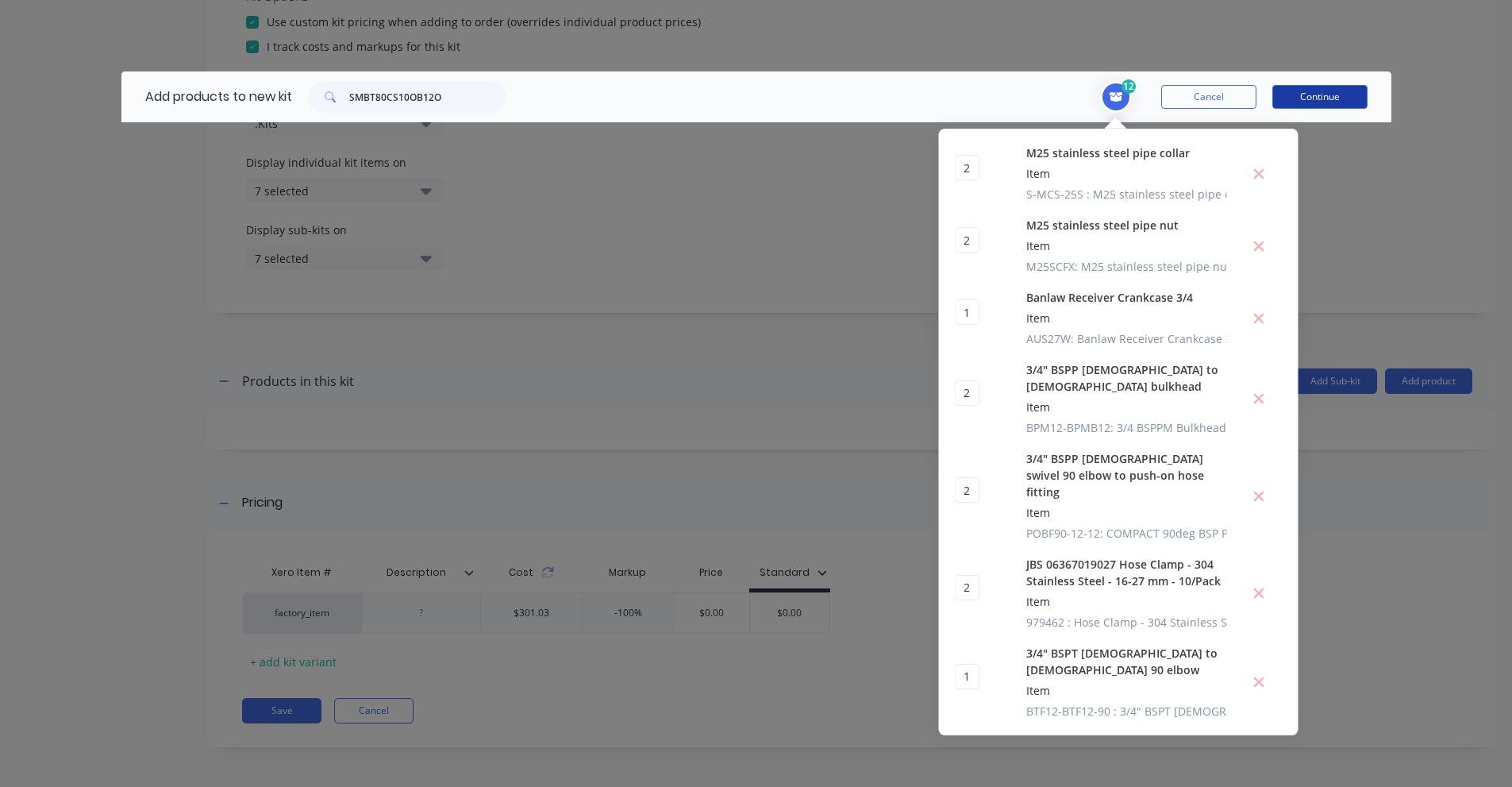
click at [1321, 91] on button "Continue" at bounding box center [1319, 97] width 95 height 24
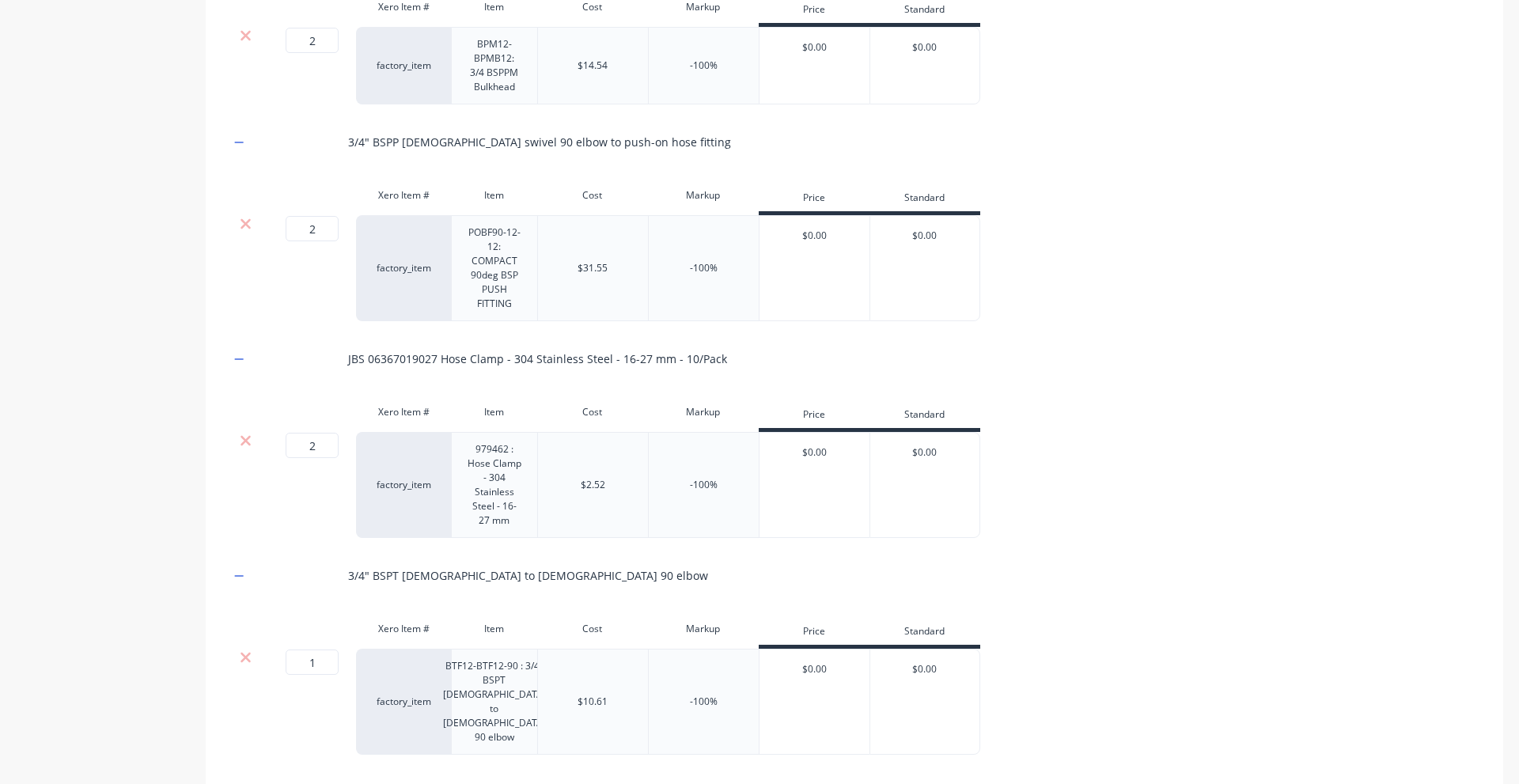
scroll to position [1862, 0]
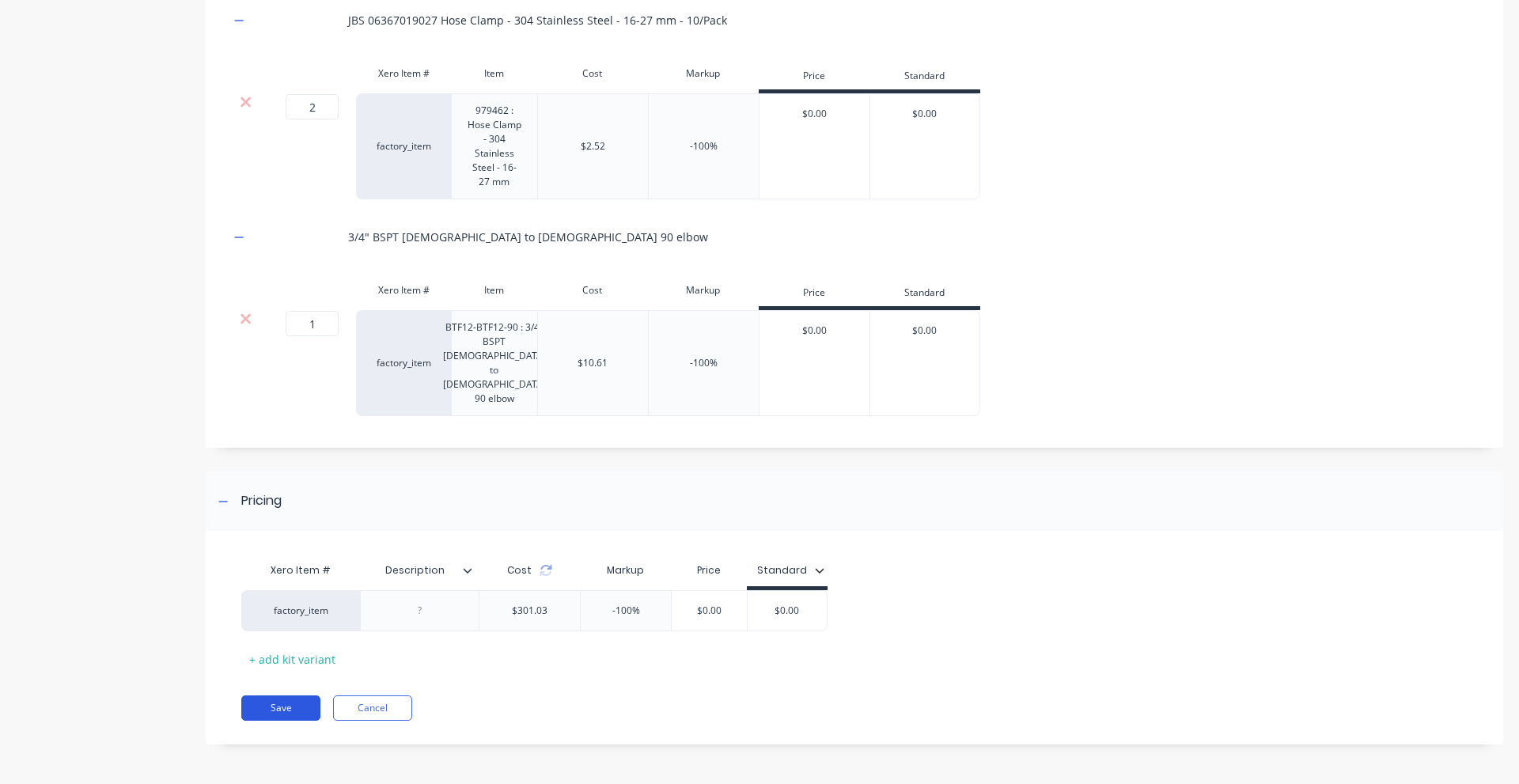
click at [291, 706] on button "Save" at bounding box center [281, 708] width 79 height 25
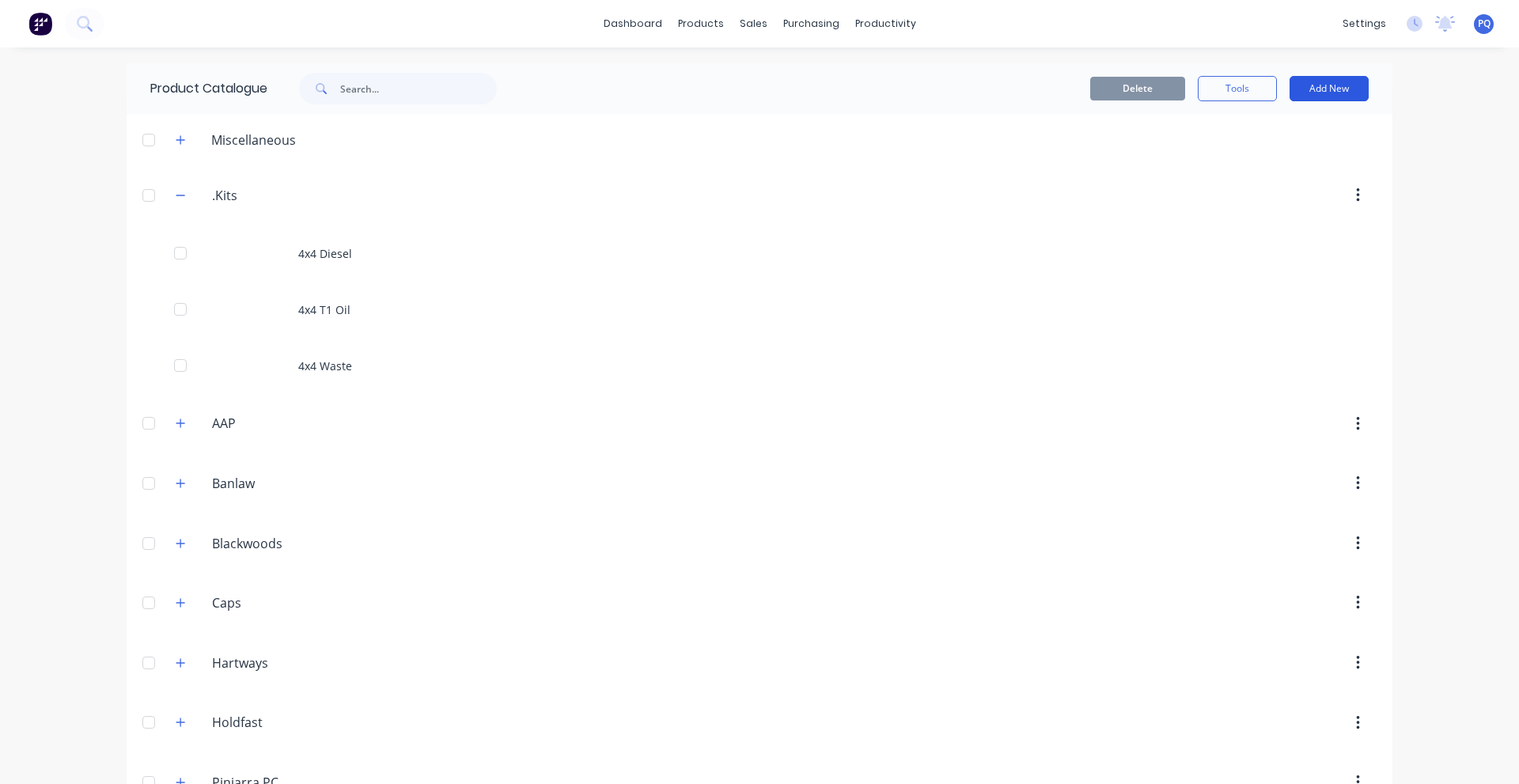
click at [1313, 93] on button "Add New" at bounding box center [1329, 88] width 79 height 25
click at [1241, 197] on div "Product Kit" at bounding box center [1293, 192] width 122 height 23
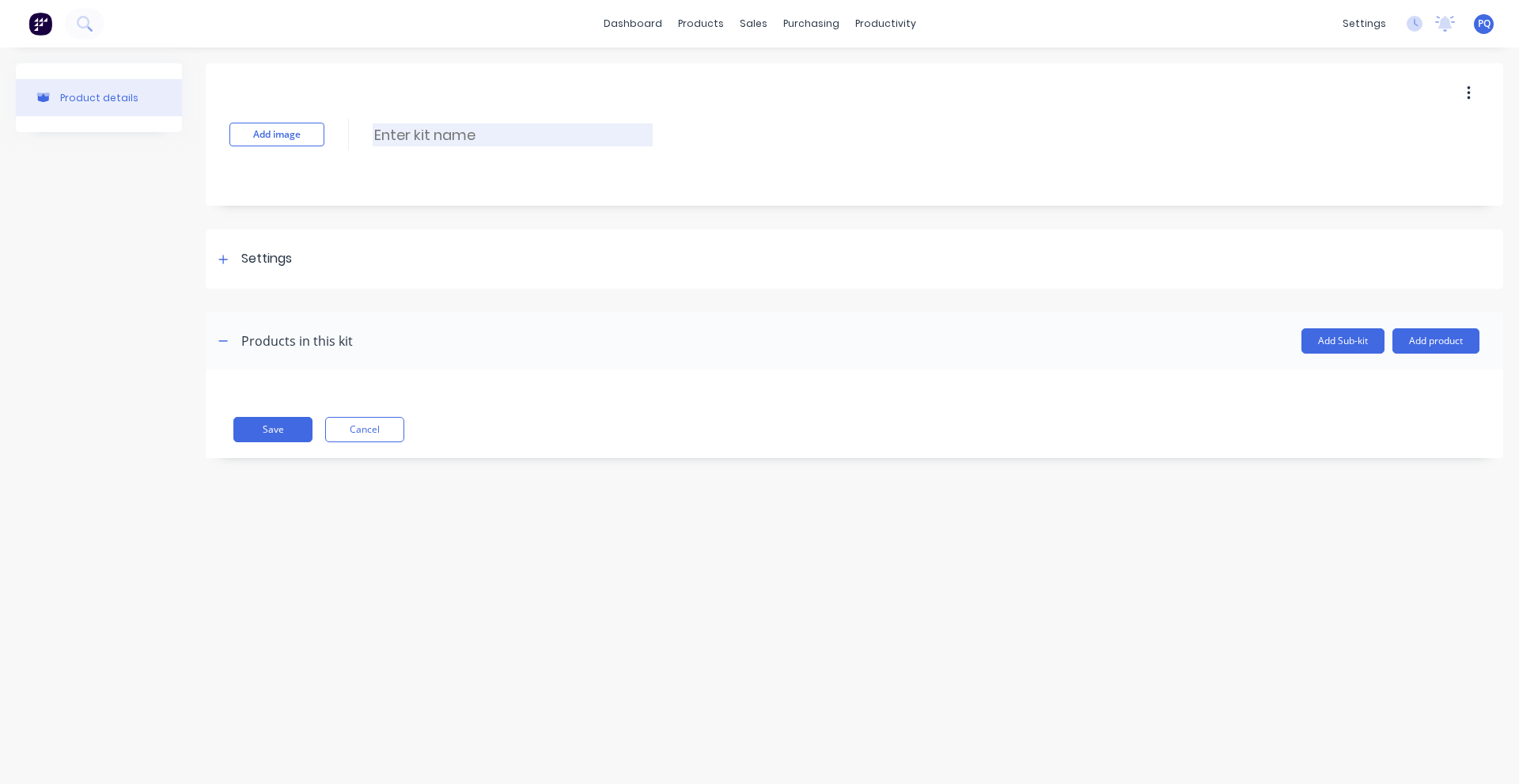
click at [468, 132] on input at bounding box center [513, 134] width 280 height 23
paste input "4x4 T2 Oil"
type input "4x4 T2 Oil"
click at [292, 261] on div "Settings" at bounding box center [855, 259] width 1298 height 60
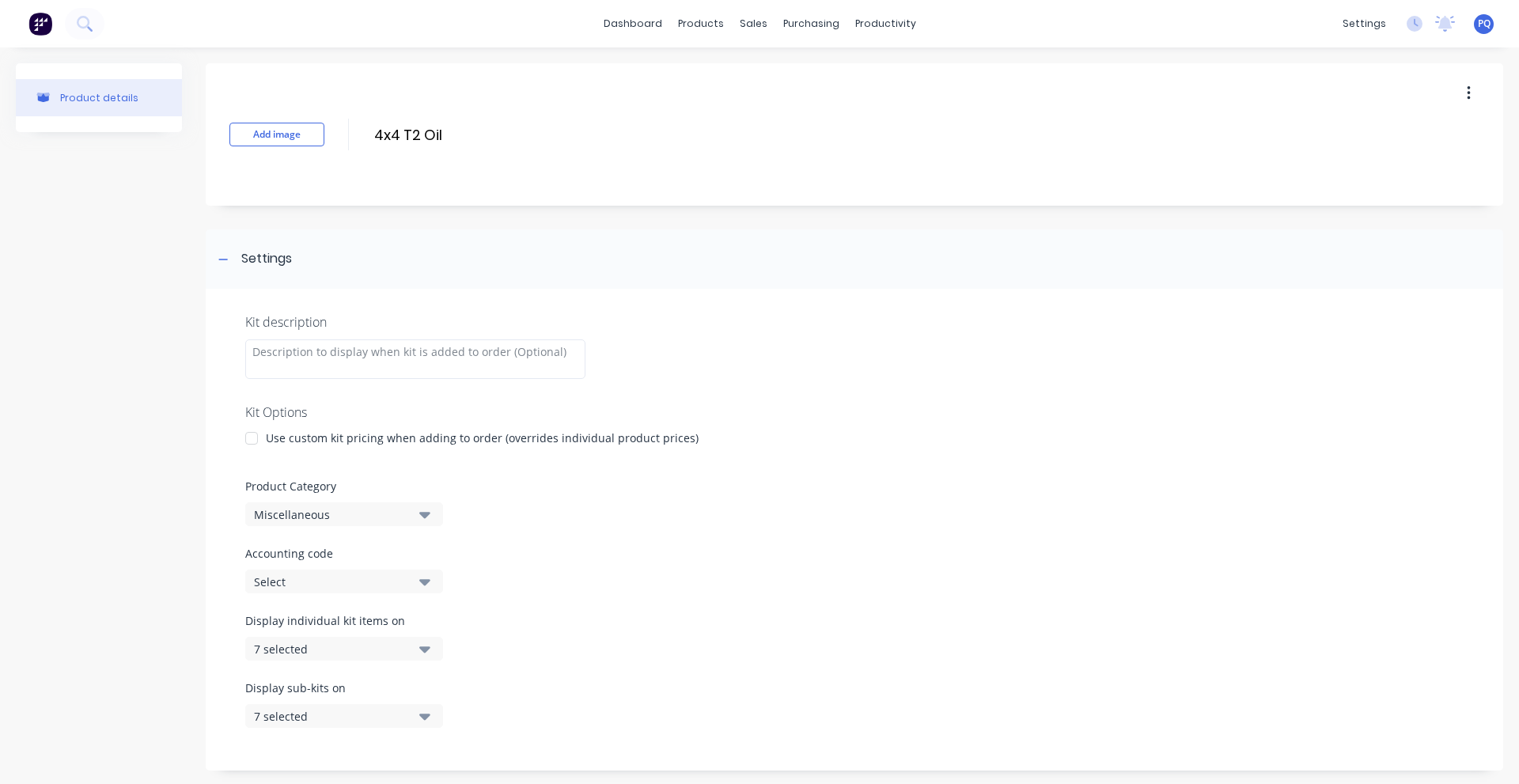
click at [251, 434] on div at bounding box center [251, 438] width 32 height 32
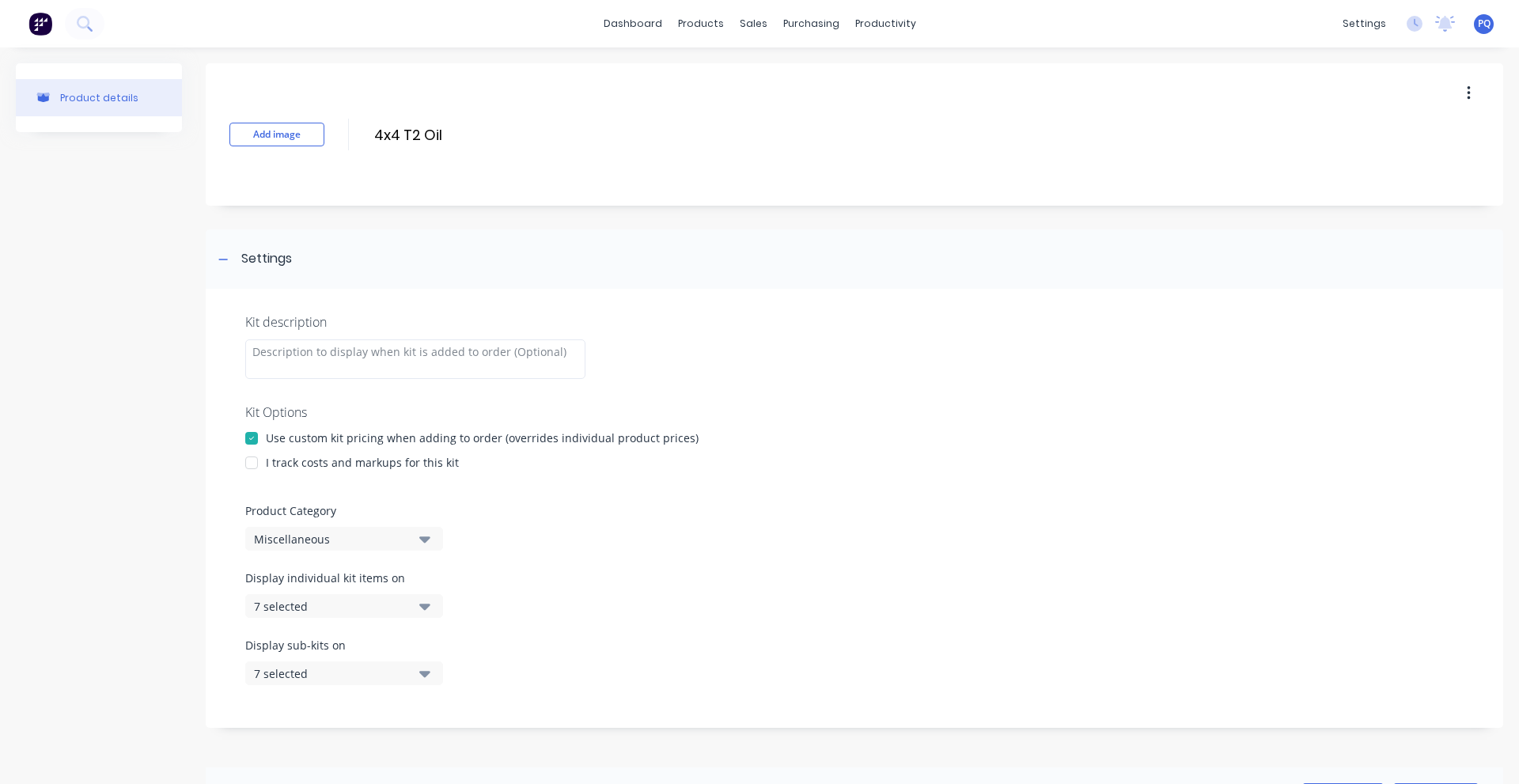
click at [249, 459] on div at bounding box center [251, 462] width 32 height 32
click at [296, 539] on div "Miscellaneous" at bounding box center [330, 539] width 153 height 16
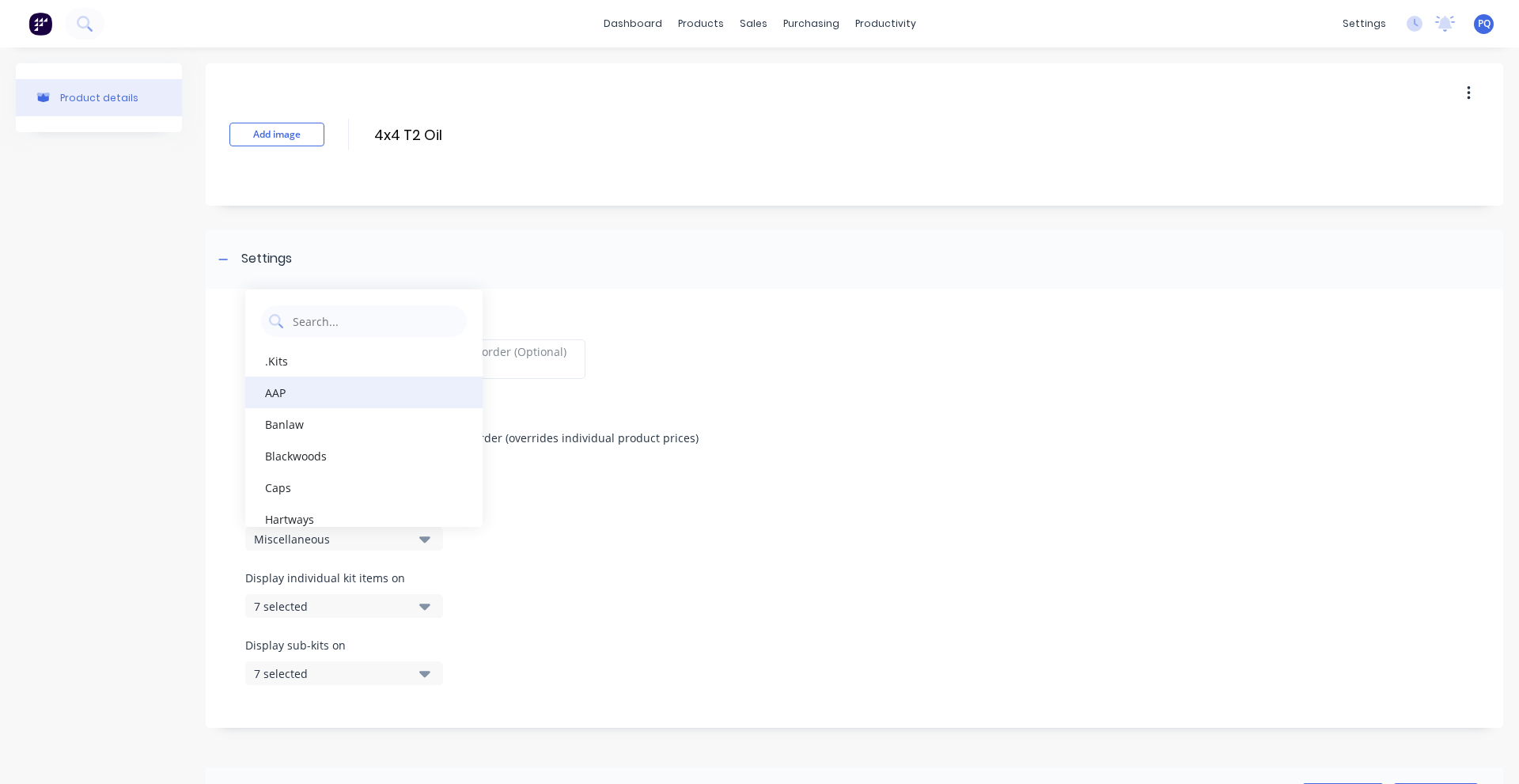
click at [281, 386] on div "AAP" at bounding box center [364, 392] width 237 height 32
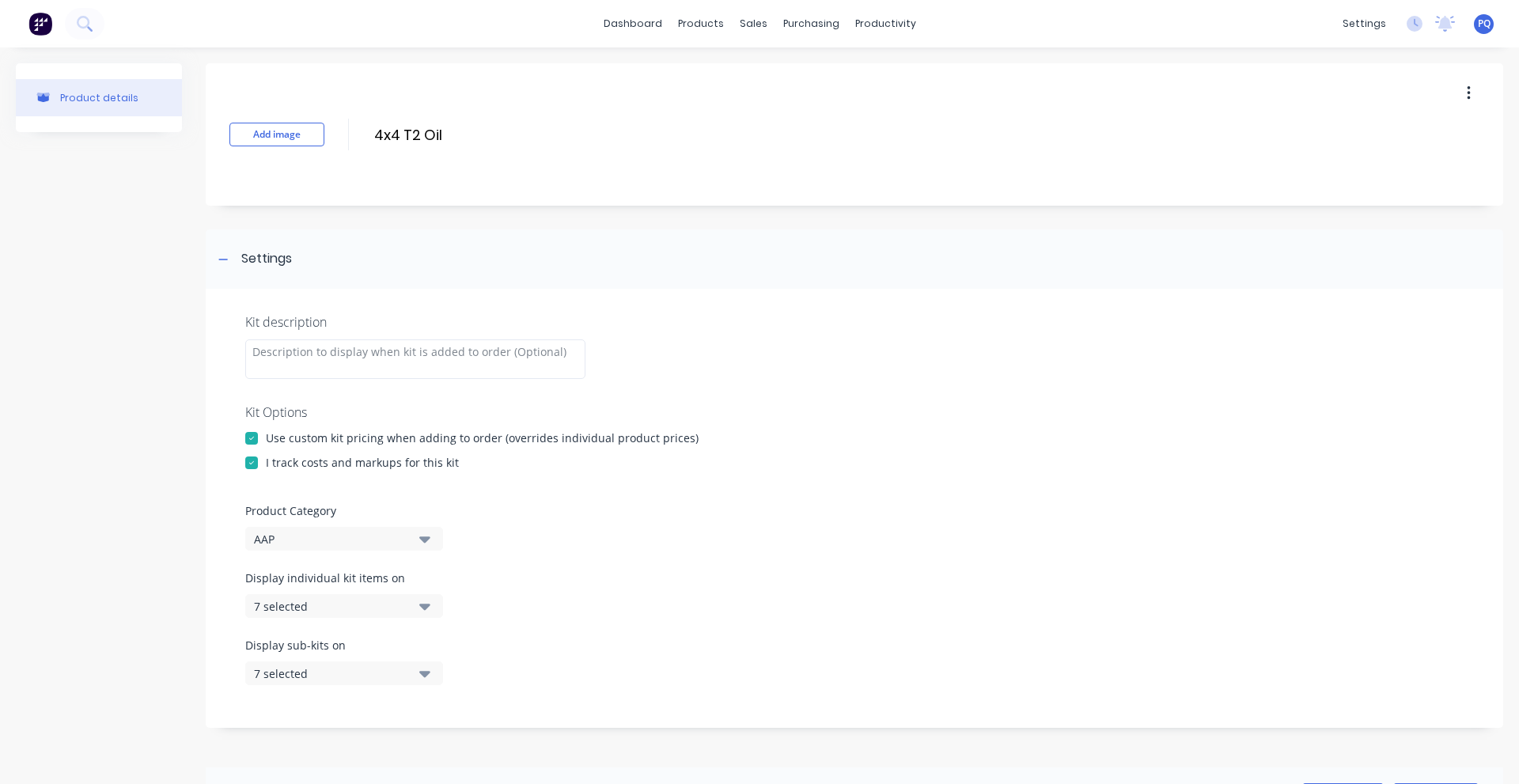
click at [264, 547] on div "AAP" at bounding box center [330, 539] width 153 height 16
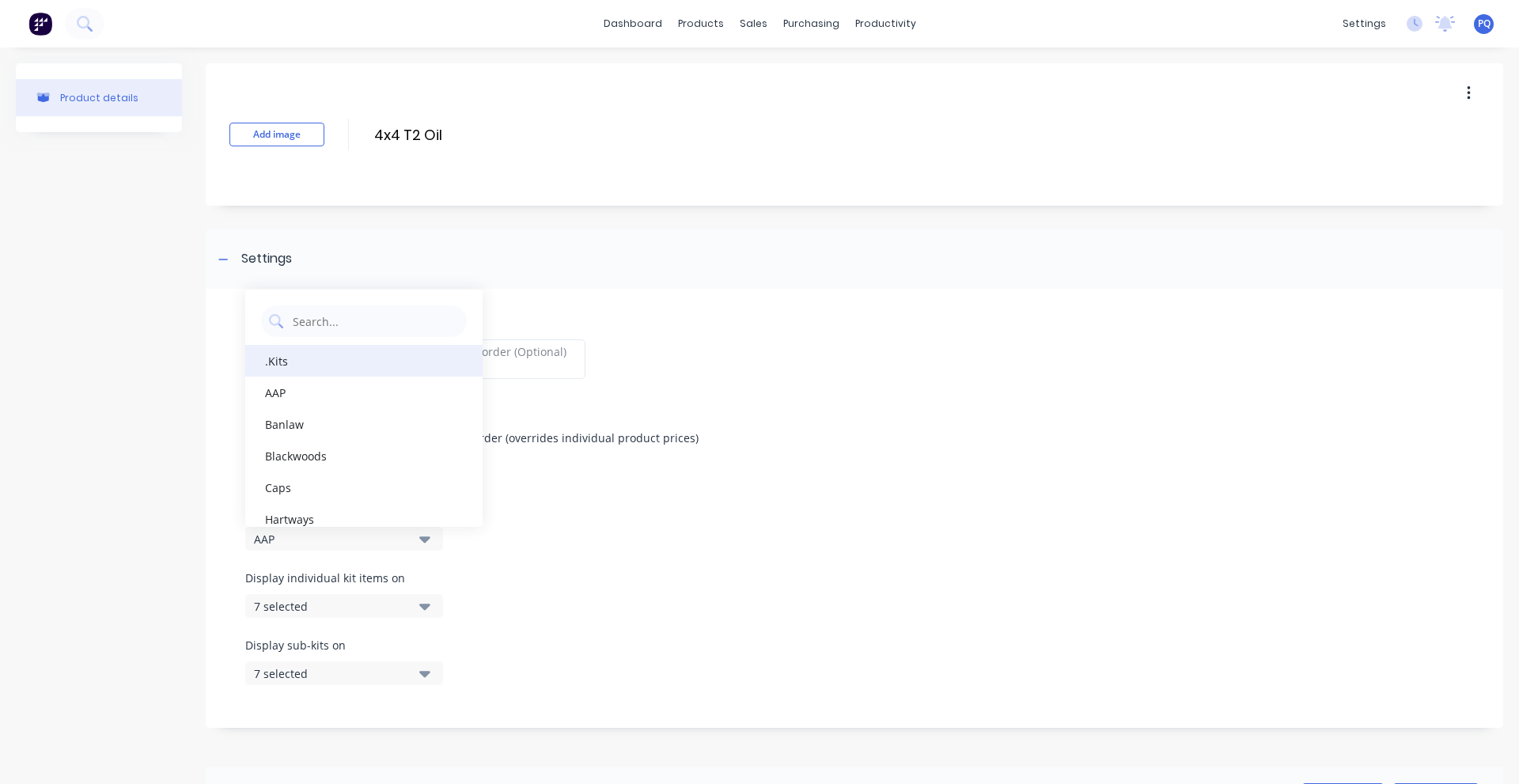
click at [288, 368] on div ".Kits" at bounding box center [364, 360] width 237 height 32
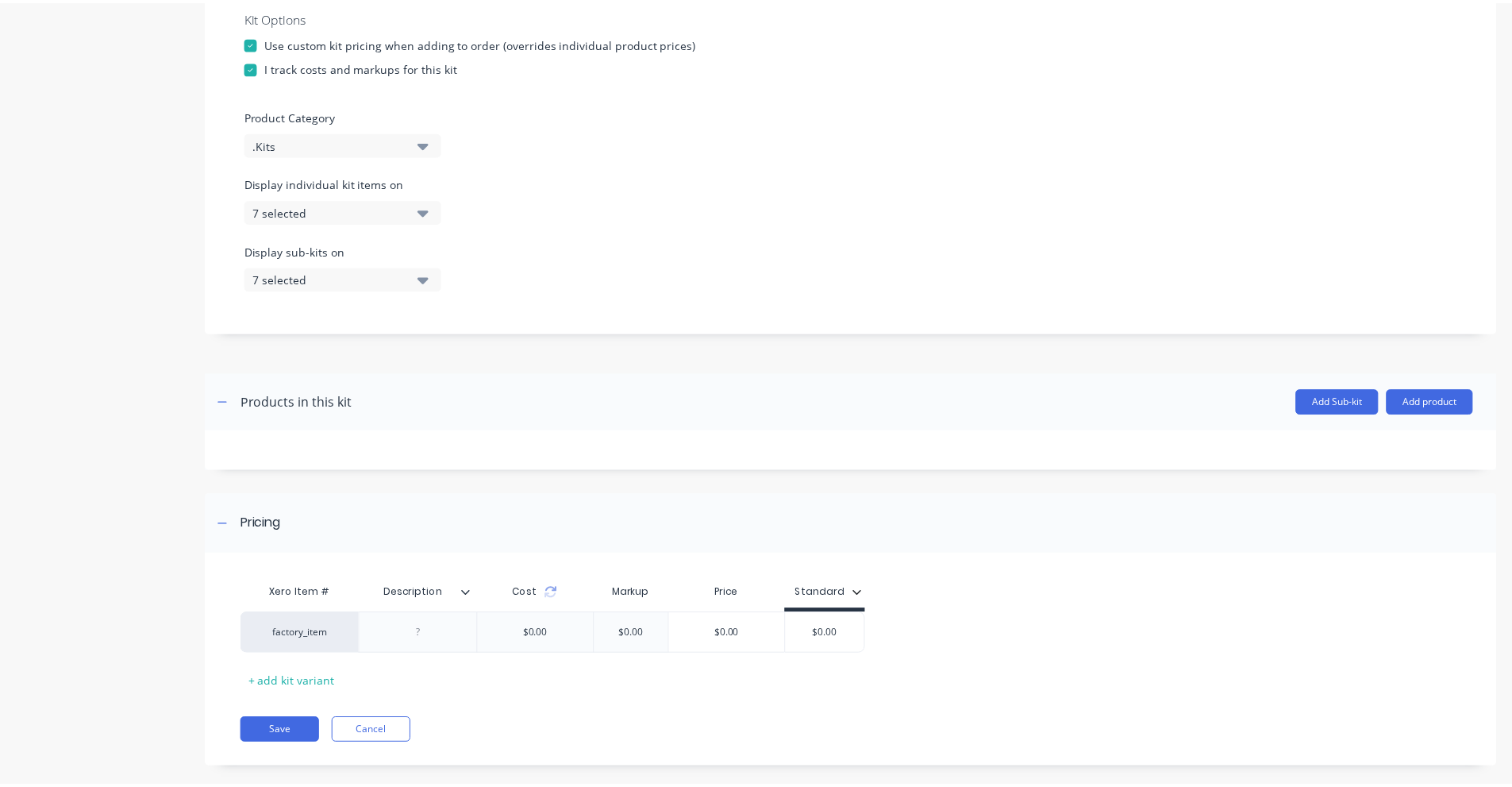
scroll to position [417, 0]
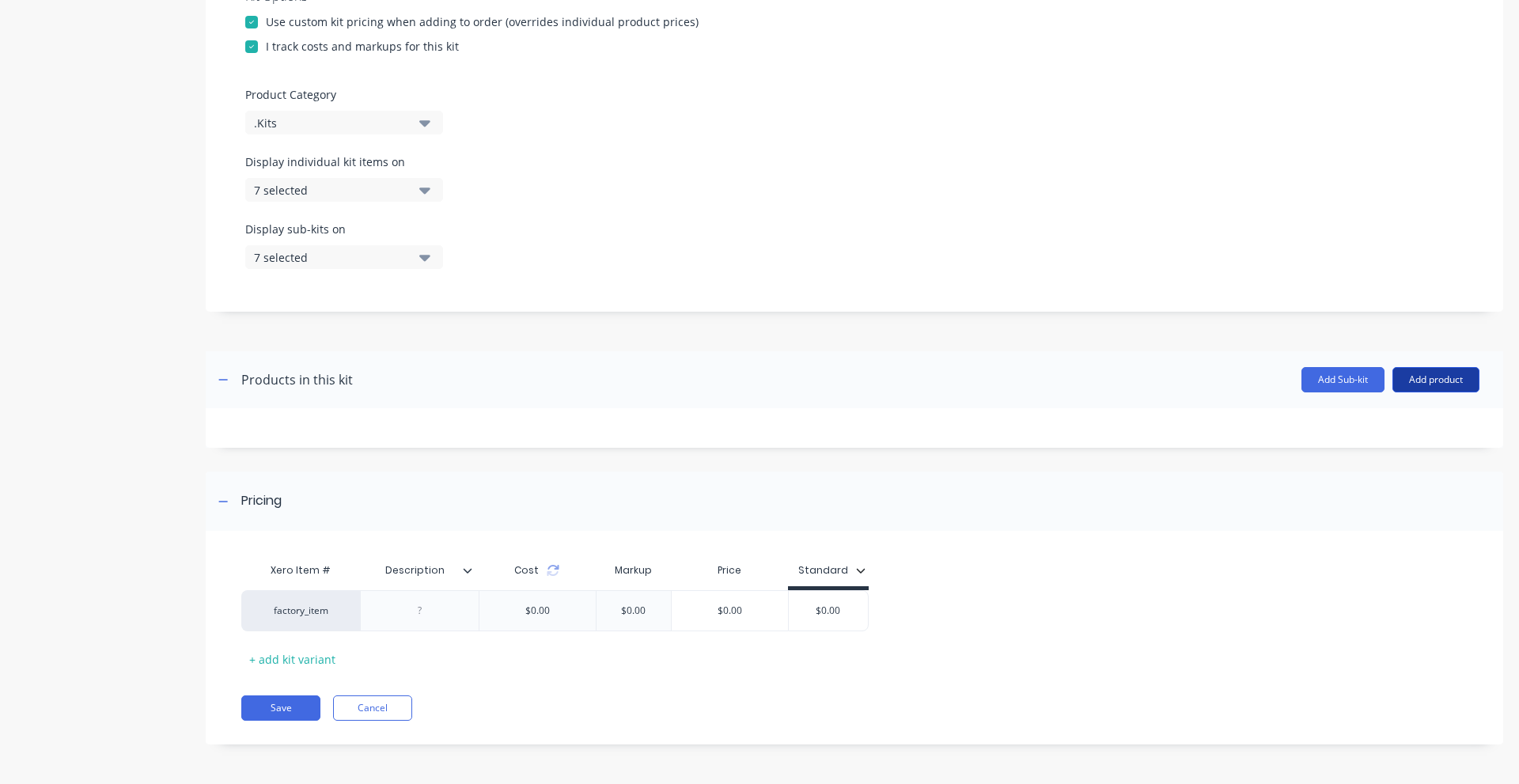
click at [1409, 374] on button "Add product" at bounding box center [1436, 380] width 87 height 25
click at [1355, 448] on div "Labour" at bounding box center [1404, 451] width 122 height 23
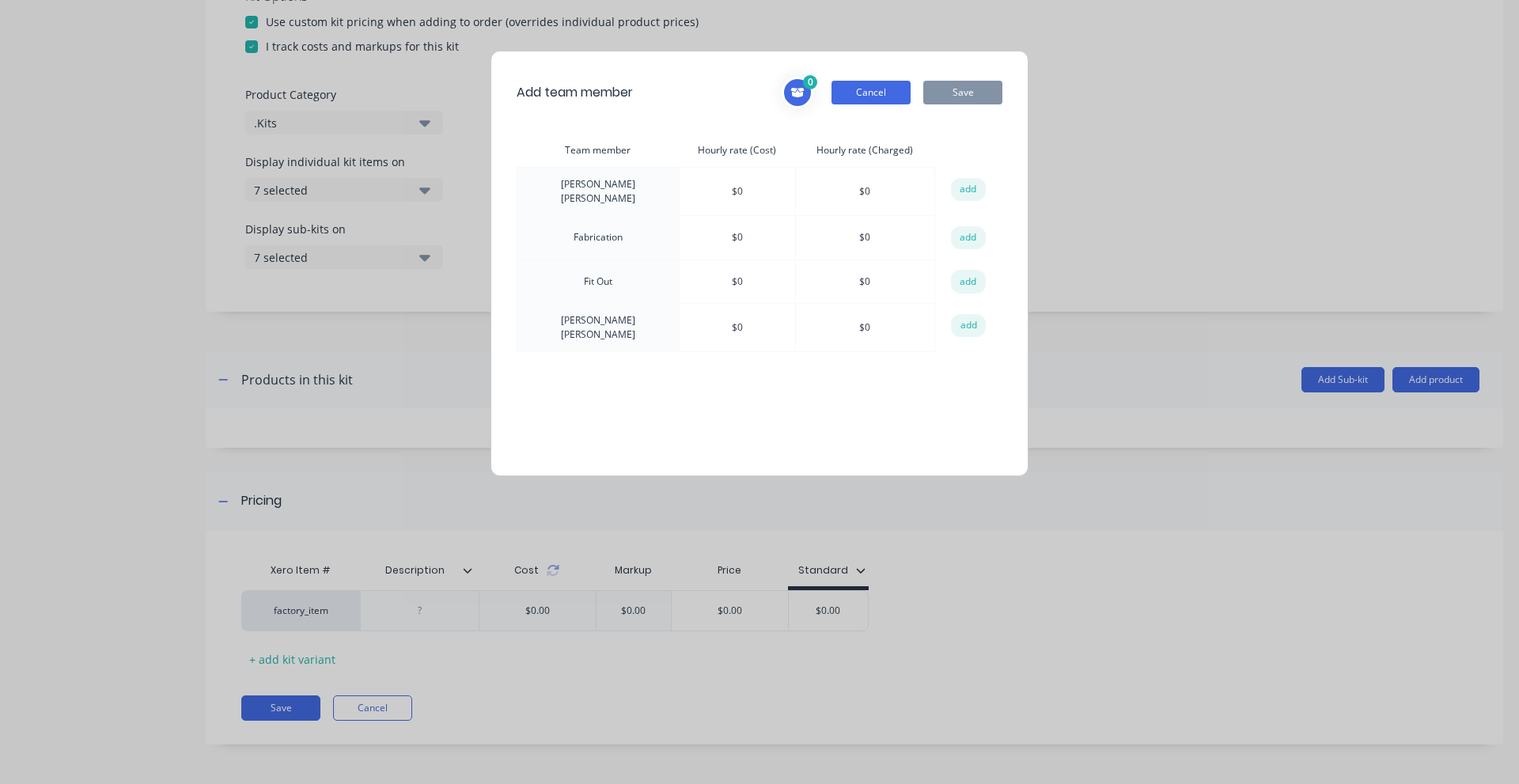
click at [845, 84] on button "Cancel" at bounding box center [871, 92] width 79 height 23
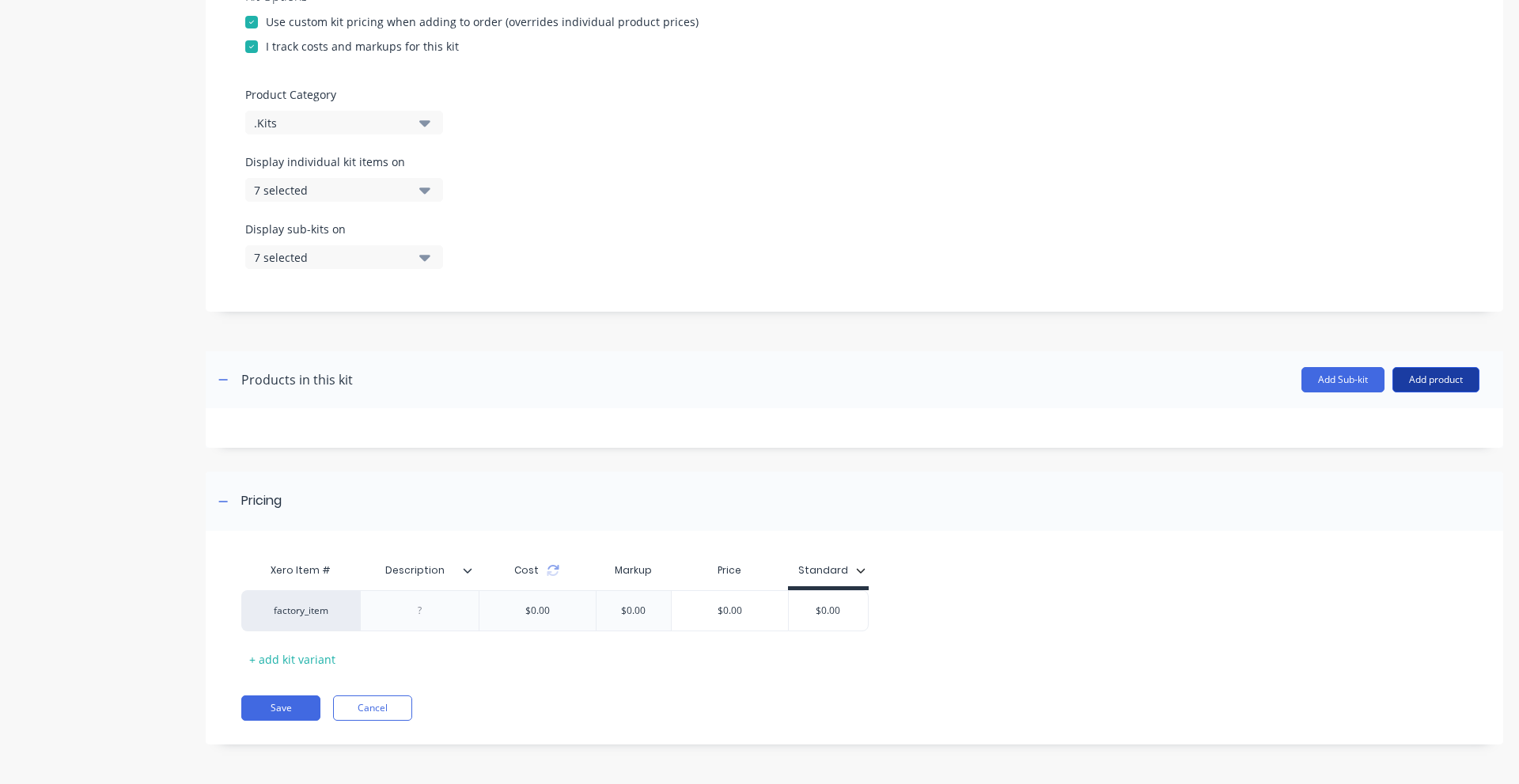
click at [1450, 369] on button "Add product" at bounding box center [1436, 380] width 87 height 25
click at [1411, 424] on div "Product catalogue" at bounding box center [1404, 420] width 122 height 23
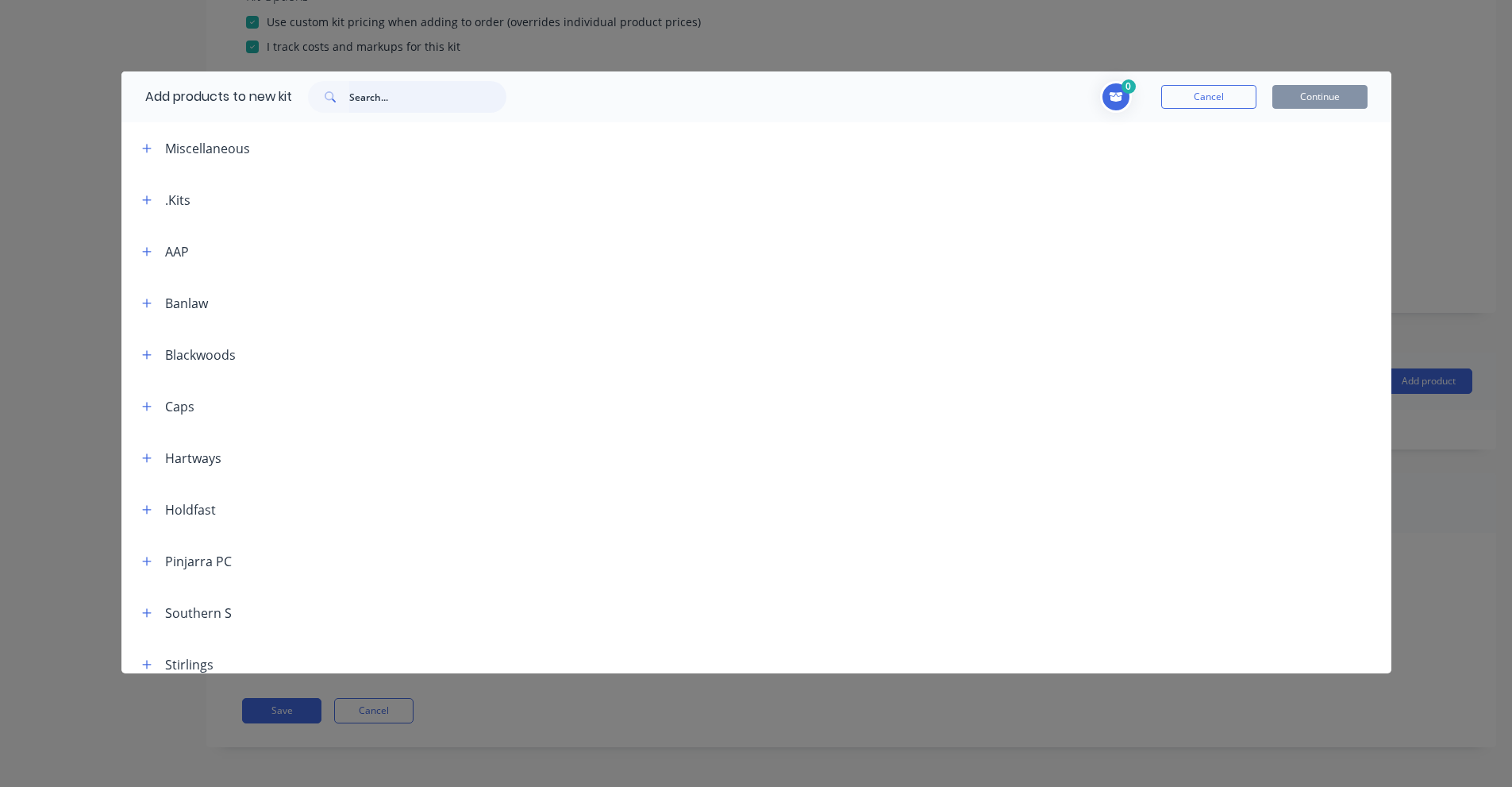
click at [455, 91] on input "text" at bounding box center [428, 96] width 158 height 32
paste input "M25 stainless steel pipe collar"
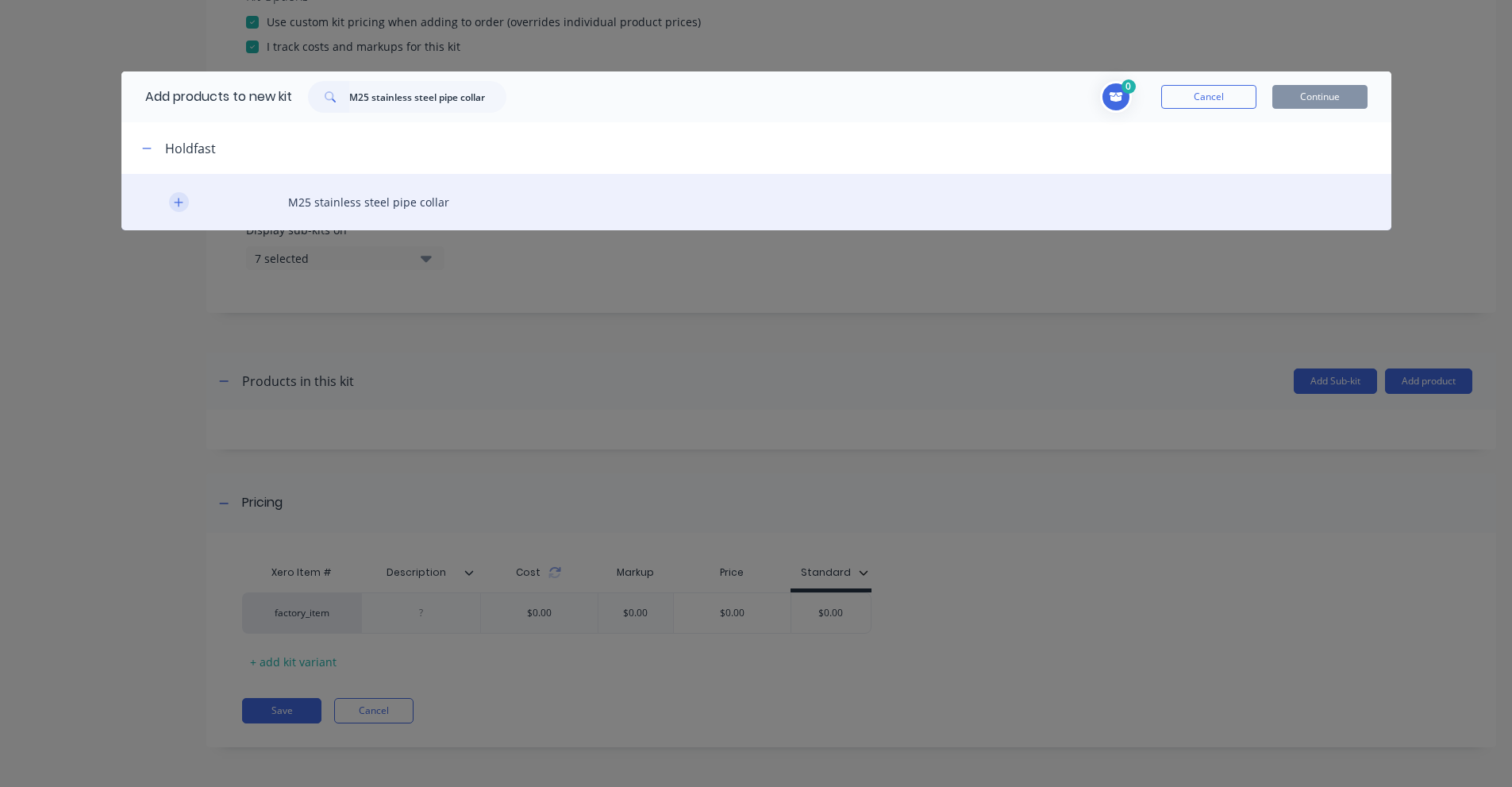
click at [174, 198] on icon "button" at bounding box center [178, 202] width 10 height 11
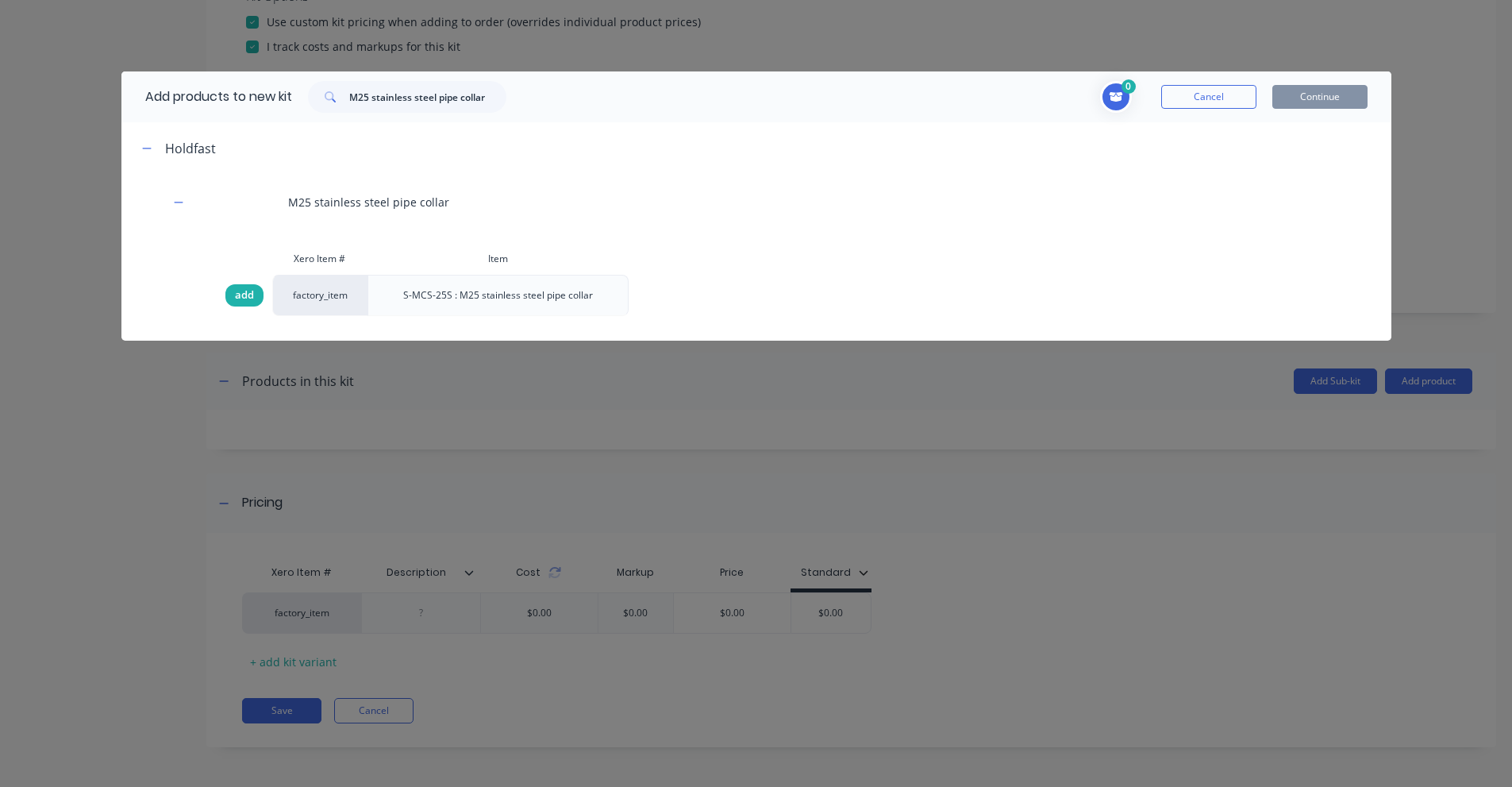
click at [233, 297] on div "add" at bounding box center [244, 295] width 38 height 23
click at [430, 98] on input "M25 stainless steel pipe collar" at bounding box center [428, 96] width 158 height 32
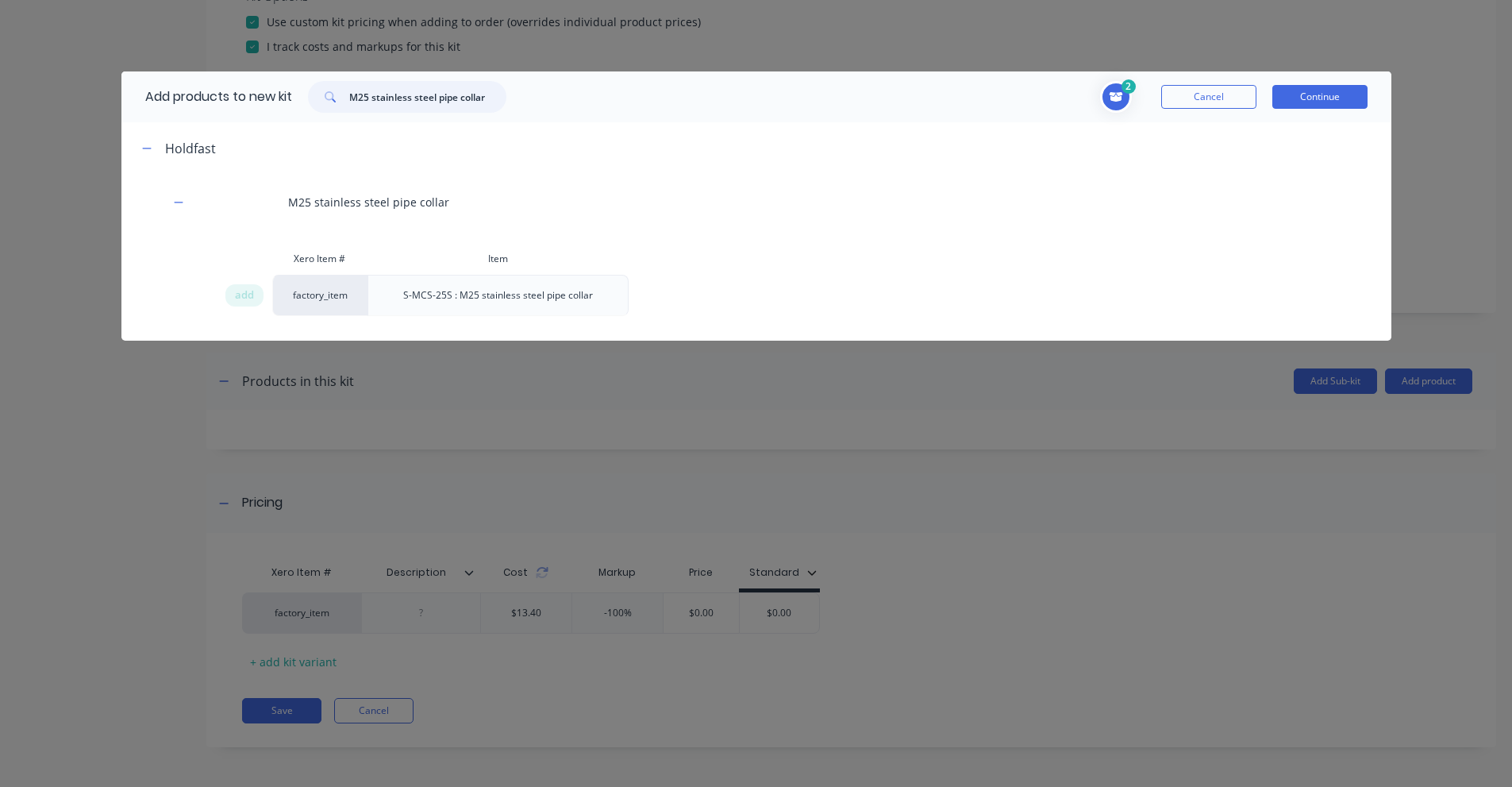
paste input "nut"
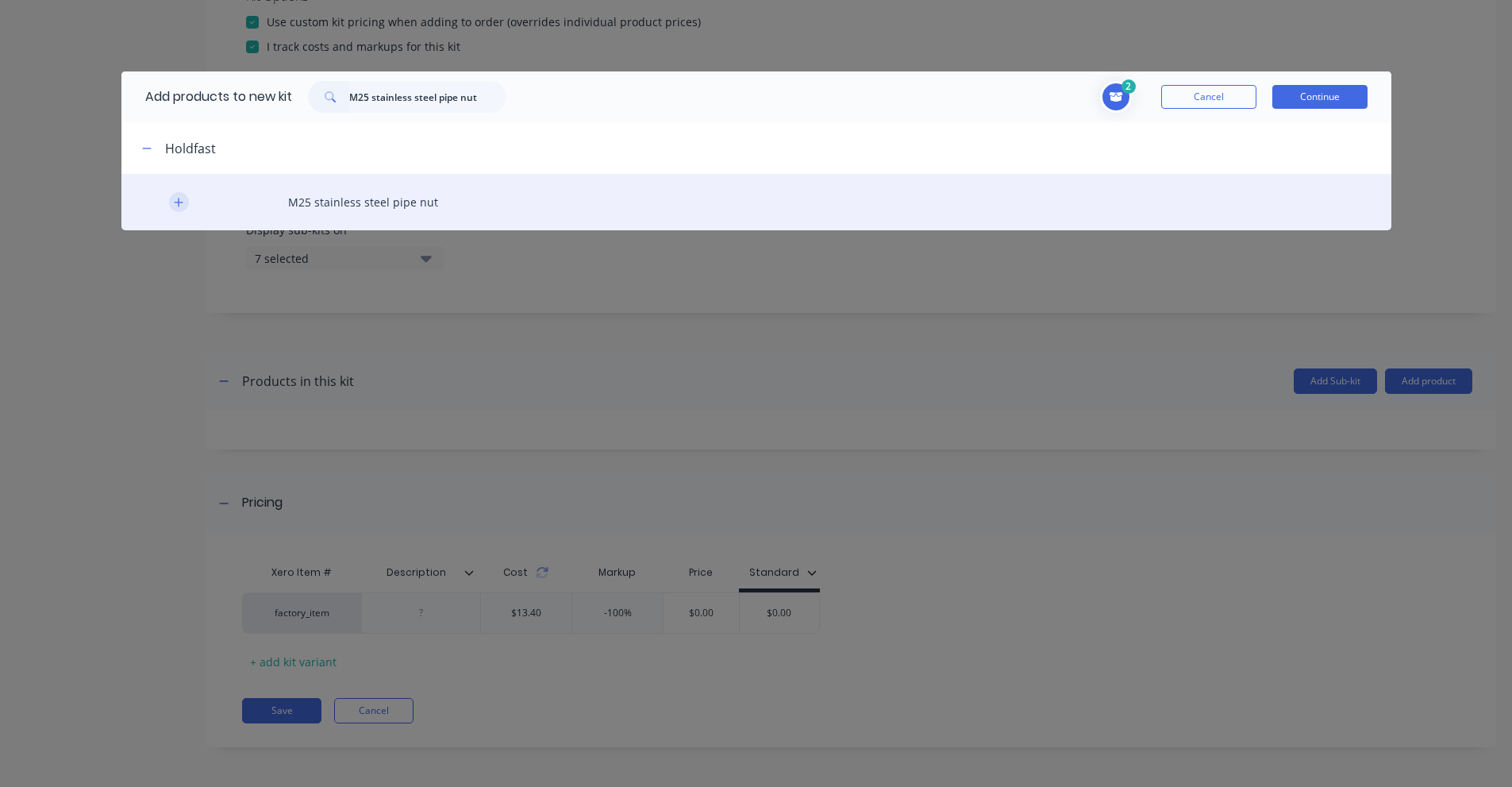
click at [183, 198] on icon "button" at bounding box center [178, 202] width 10 height 11
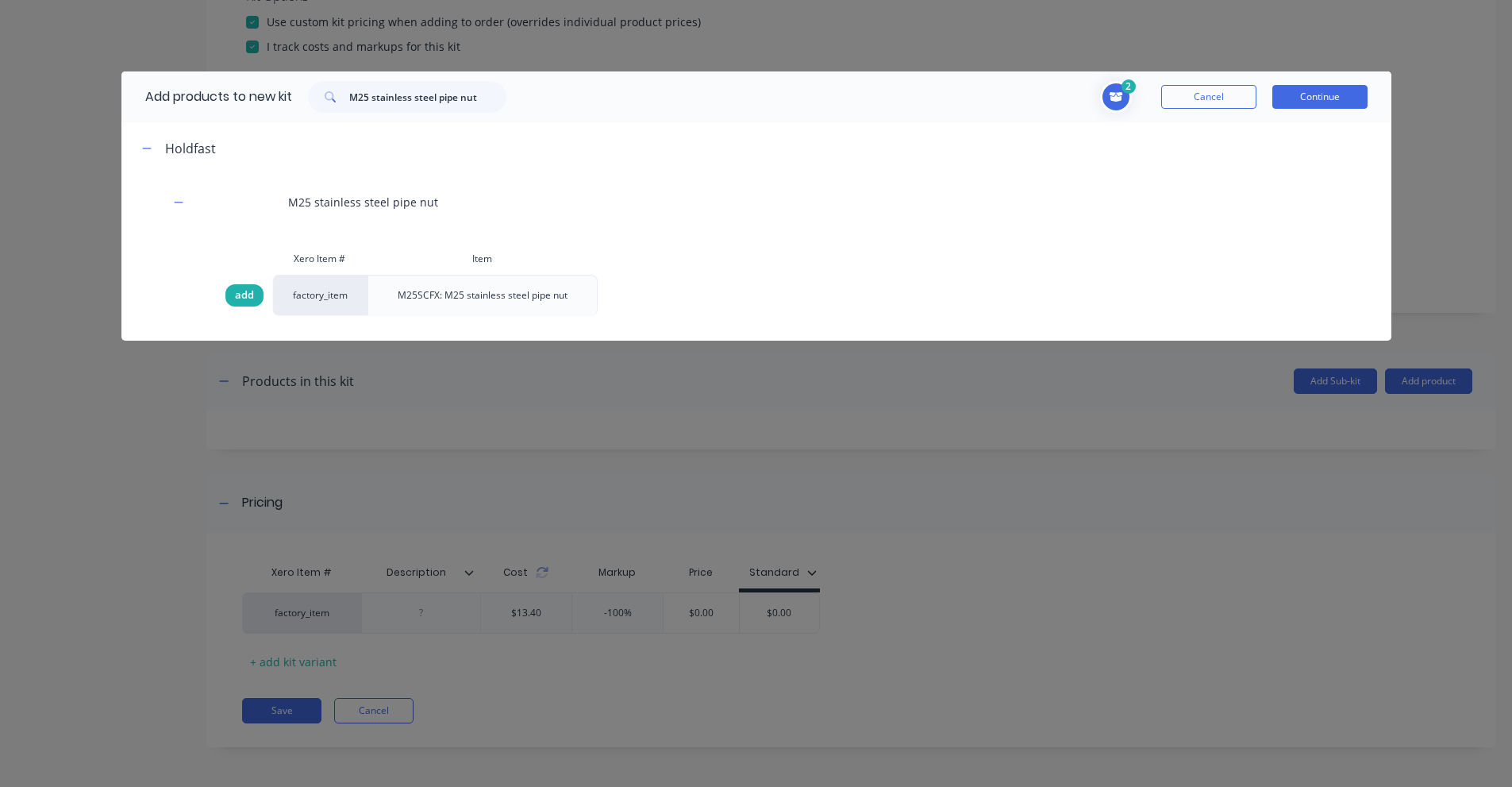
click at [244, 293] on span "add" at bounding box center [244, 295] width 19 height 16
click at [441, 100] on input "M25 stainless steel pipe nut" at bounding box center [428, 96] width 158 height 32
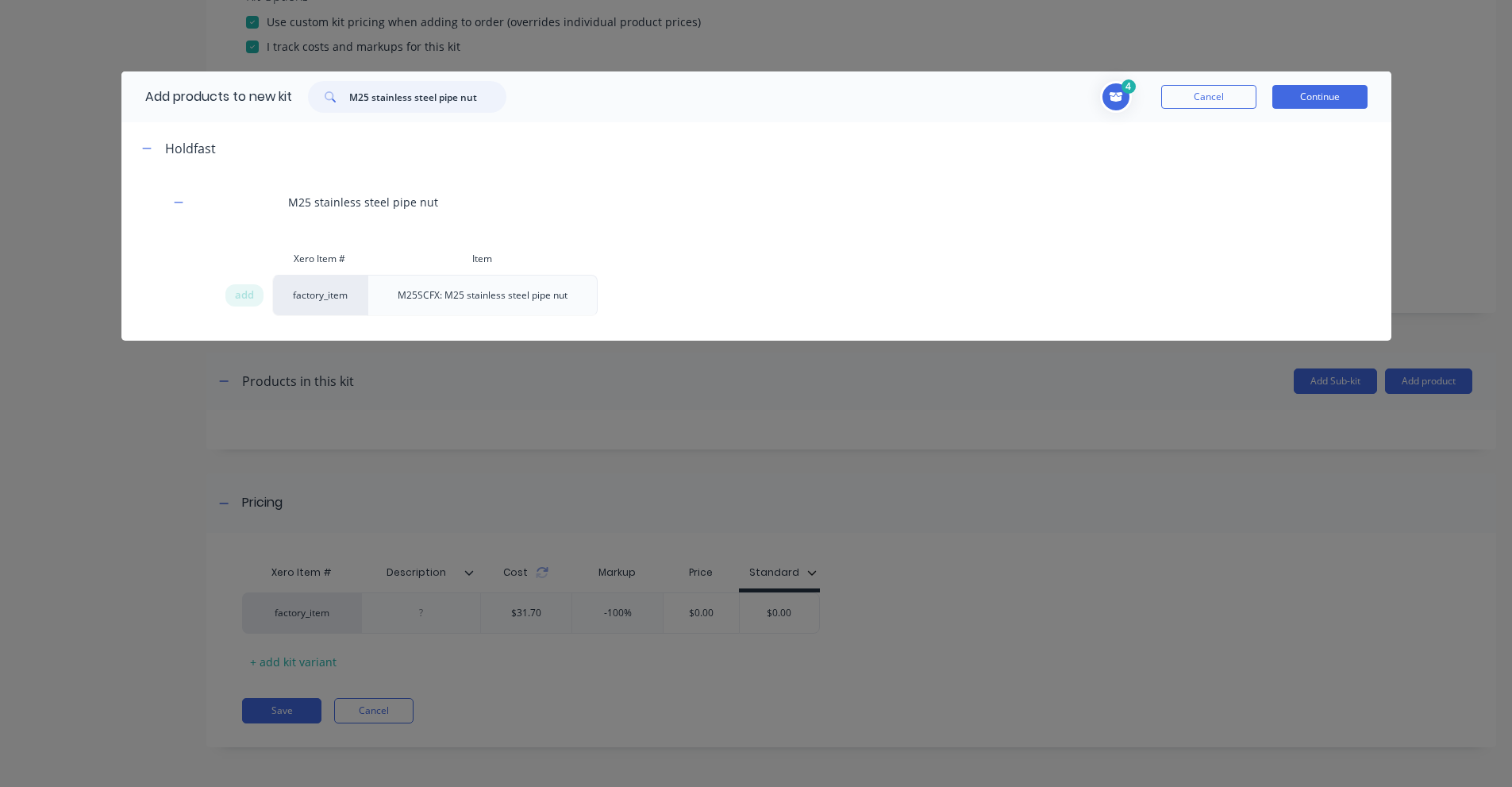
paste input "Banlaw Receiver Crankcase 3/4"
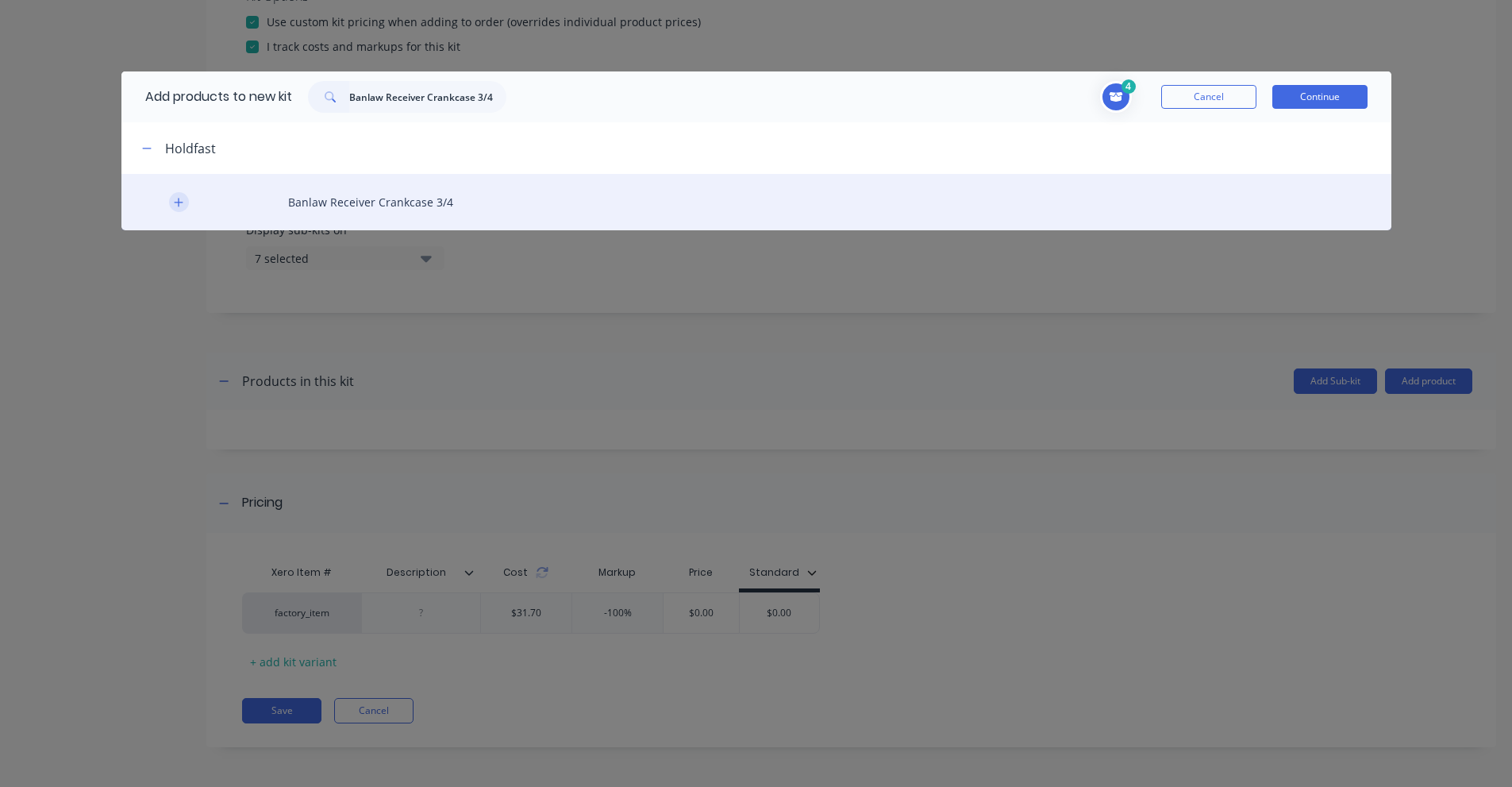
click at [177, 198] on icon "button" at bounding box center [178, 202] width 10 height 11
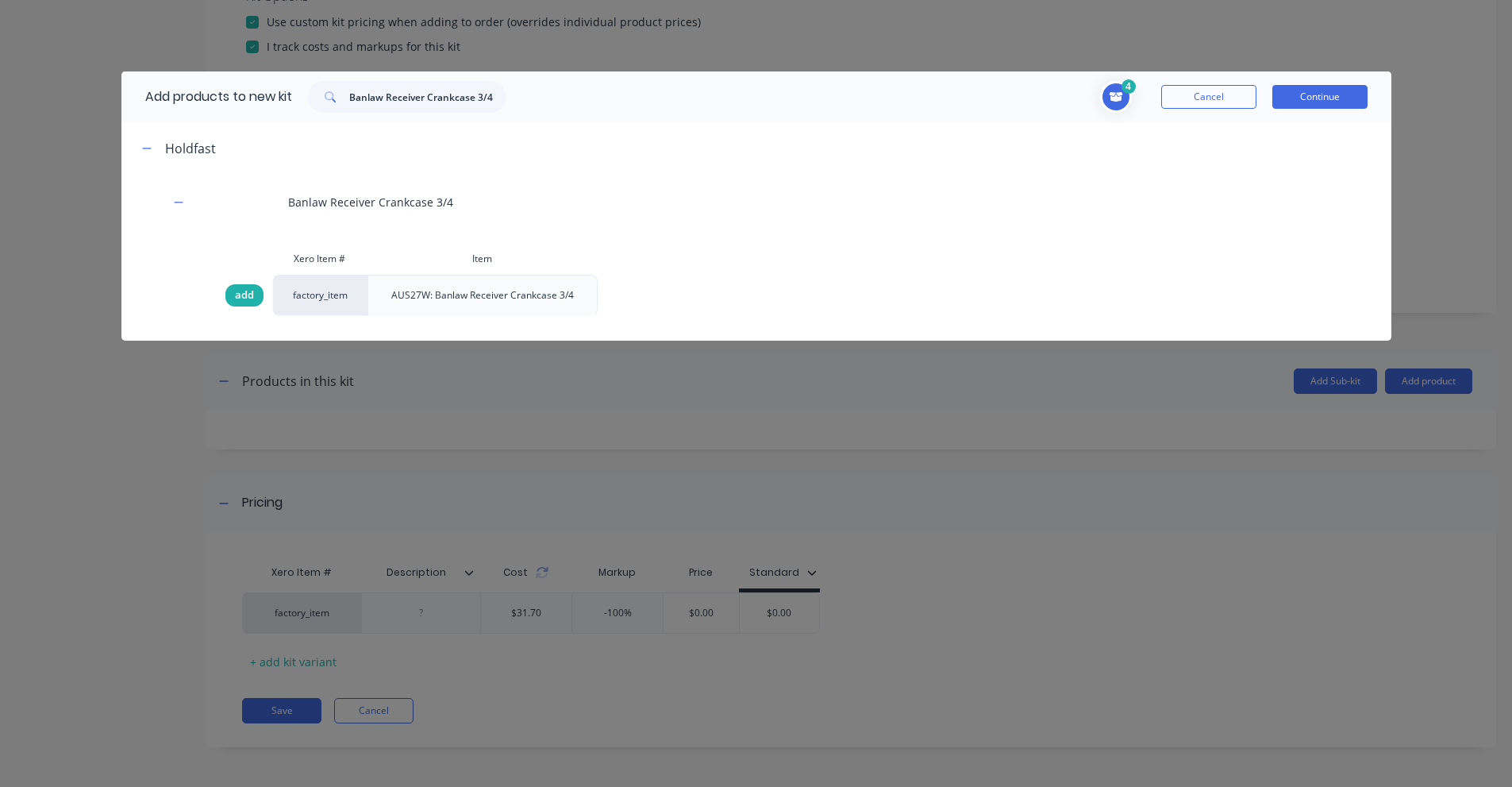
click at [248, 299] on span "add" at bounding box center [244, 295] width 19 height 16
click at [444, 87] on input "Banlaw Receiver Crankcase 3/4" at bounding box center [428, 96] width 158 height 32
click at [444, 88] on input "Banlaw Receiver Crankcase 3/4" at bounding box center [428, 96] width 158 height 32
paste input "3/4" BSPP [DEMOGRAPHIC_DATA] to [DEMOGRAPHIC_DATA] bulkhead"
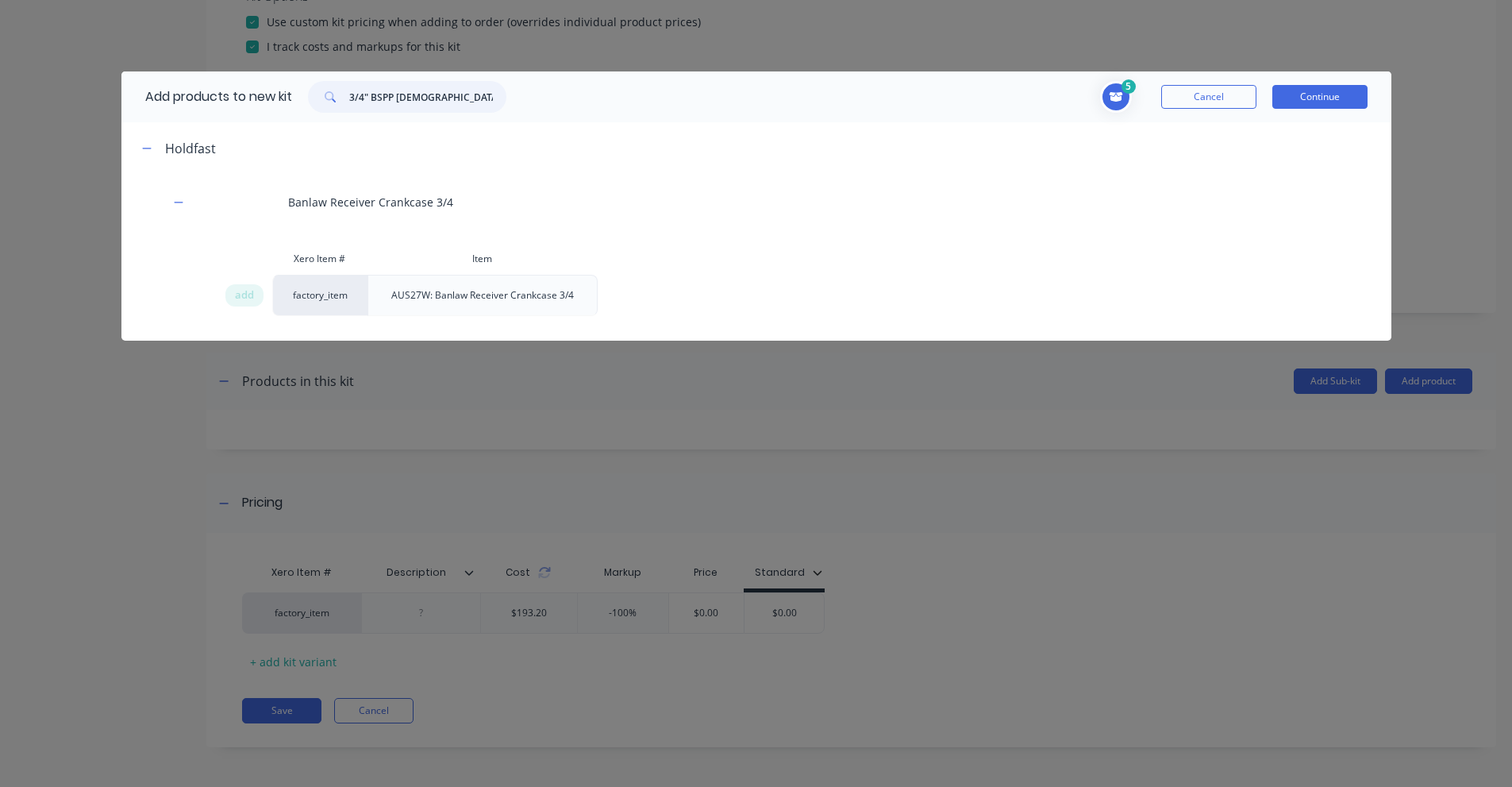
scroll to position [0, 9]
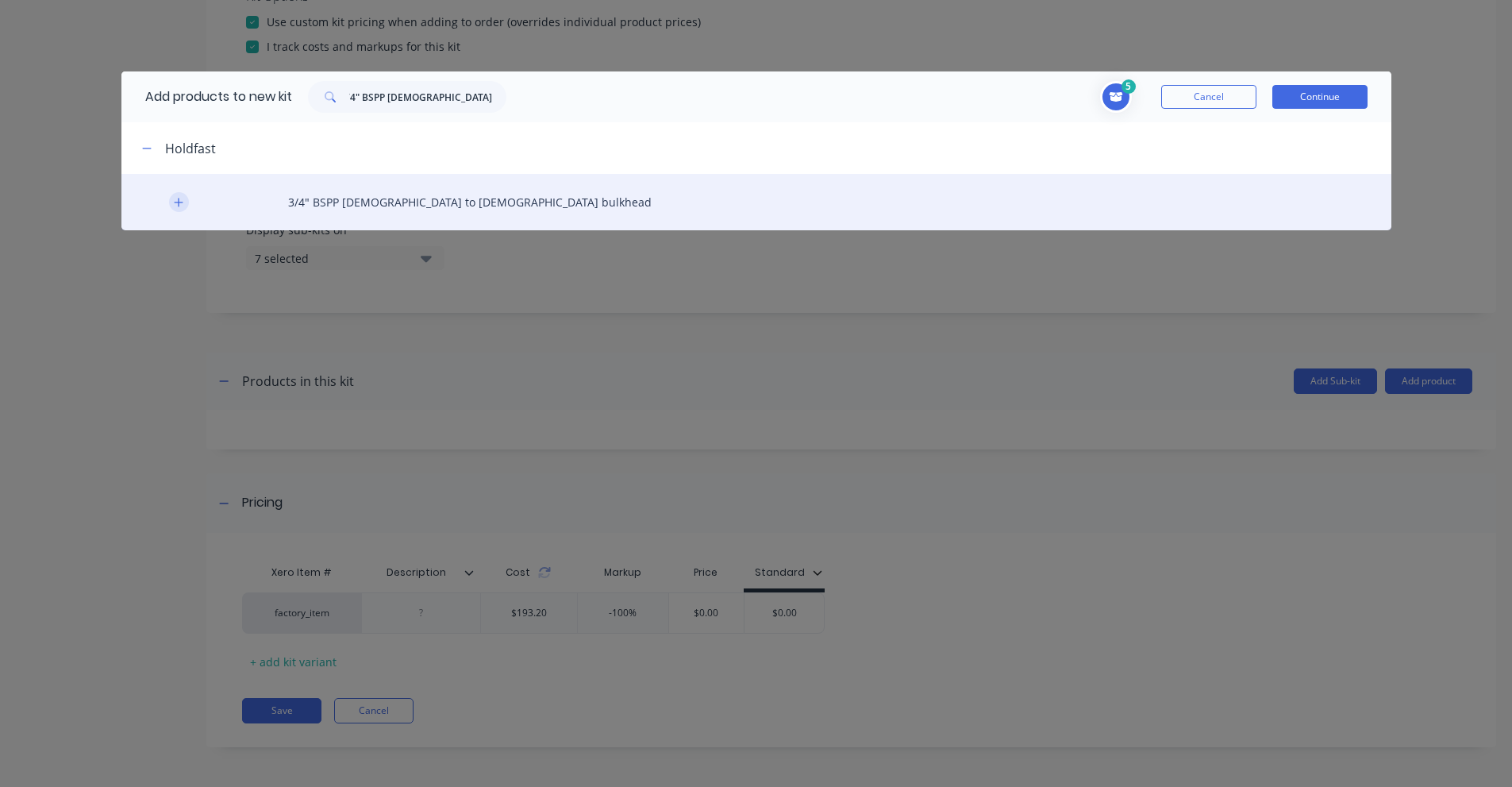
click at [180, 203] on icon "button" at bounding box center [178, 202] width 10 height 11
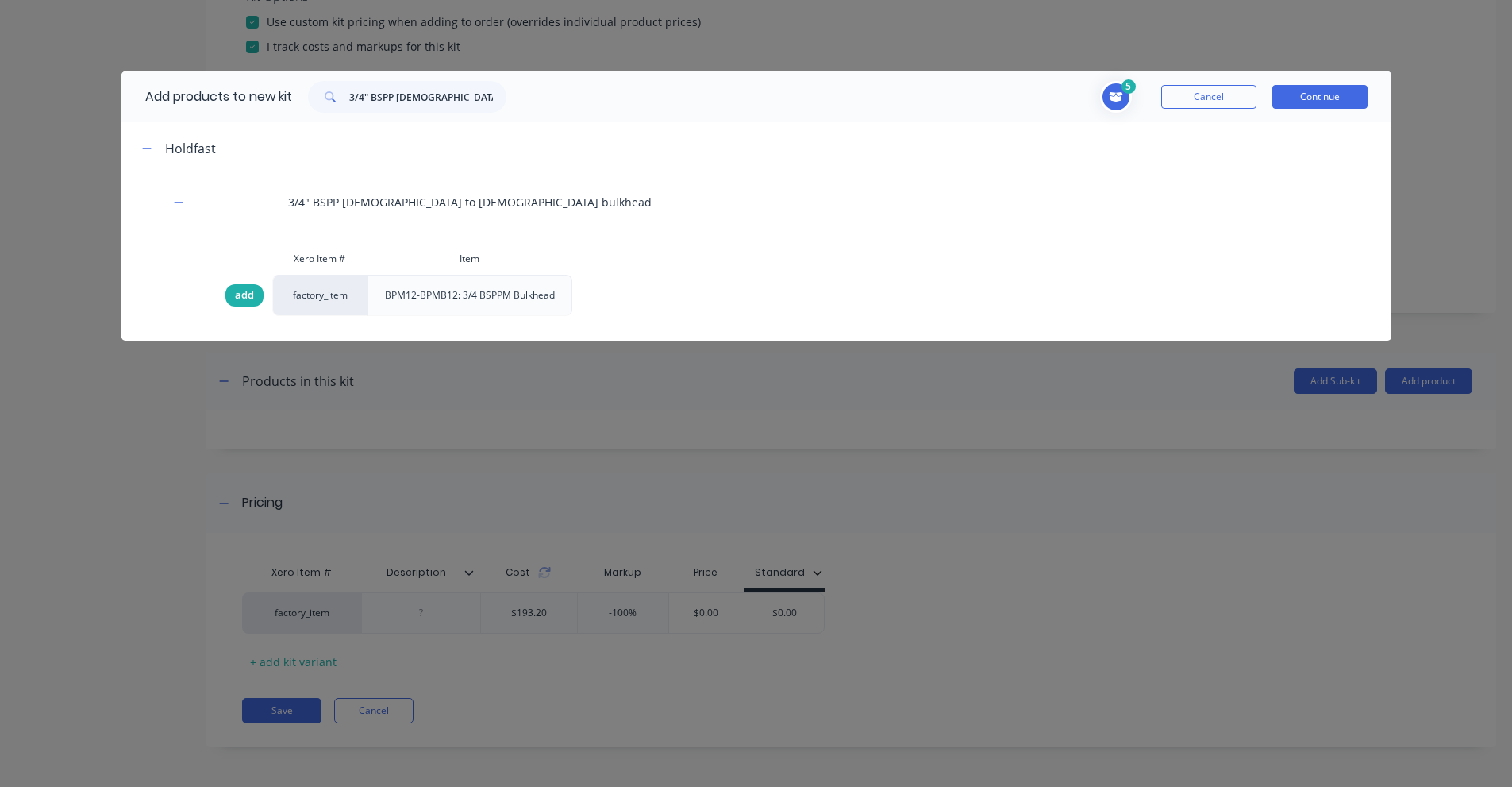
click at [234, 289] on span "add" at bounding box center [244, 295] width 19 height 16
click at [461, 96] on input "3/4" BSPP [DEMOGRAPHIC_DATA] to [DEMOGRAPHIC_DATA] bulkhead" at bounding box center [428, 96] width 158 height 32
paste input "[DEMOGRAPHIC_DATA] swivel 90 elbow to push-on hose fitting"
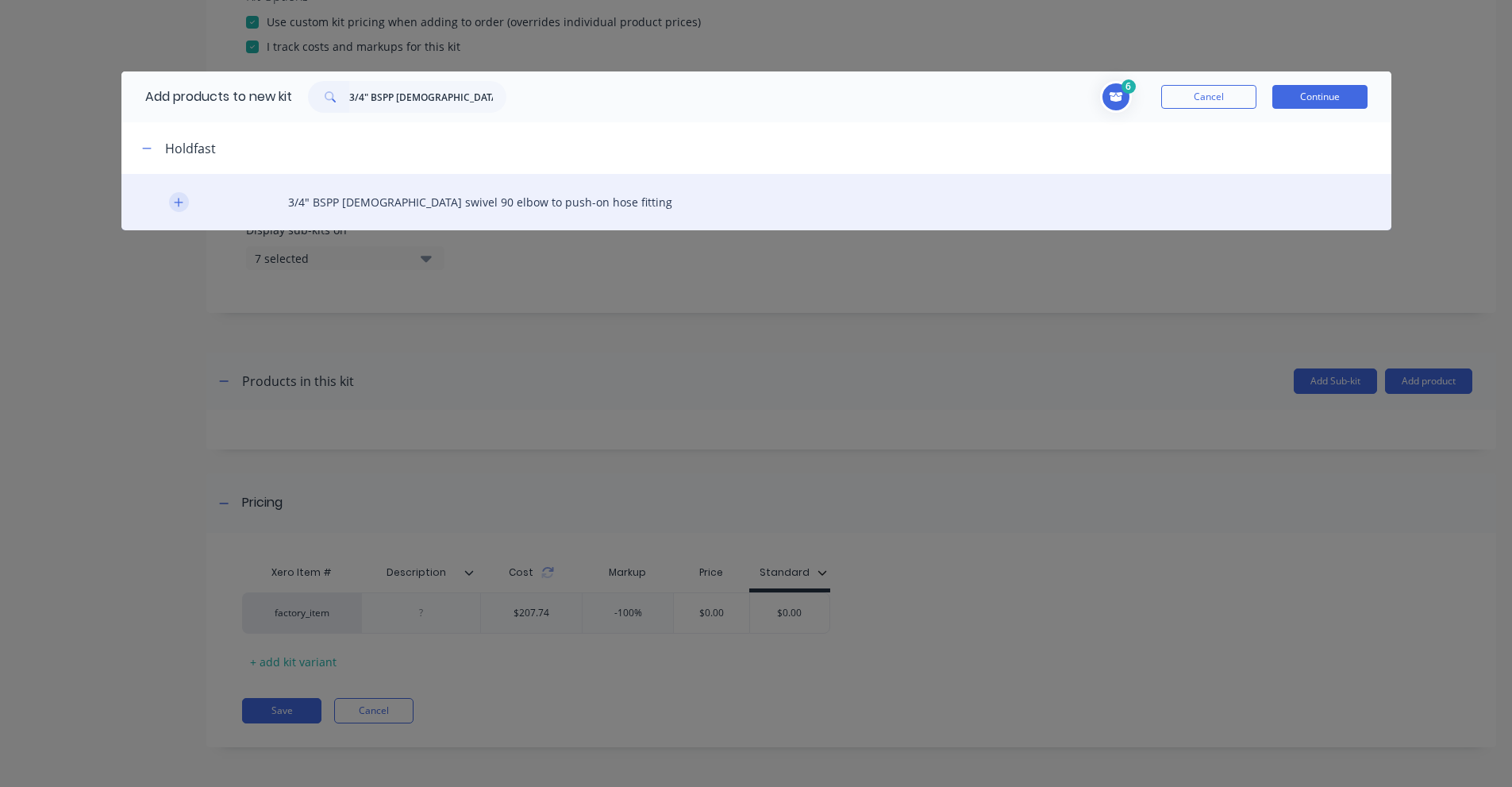
click at [177, 204] on icon "button" at bounding box center [178, 202] width 10 height 11
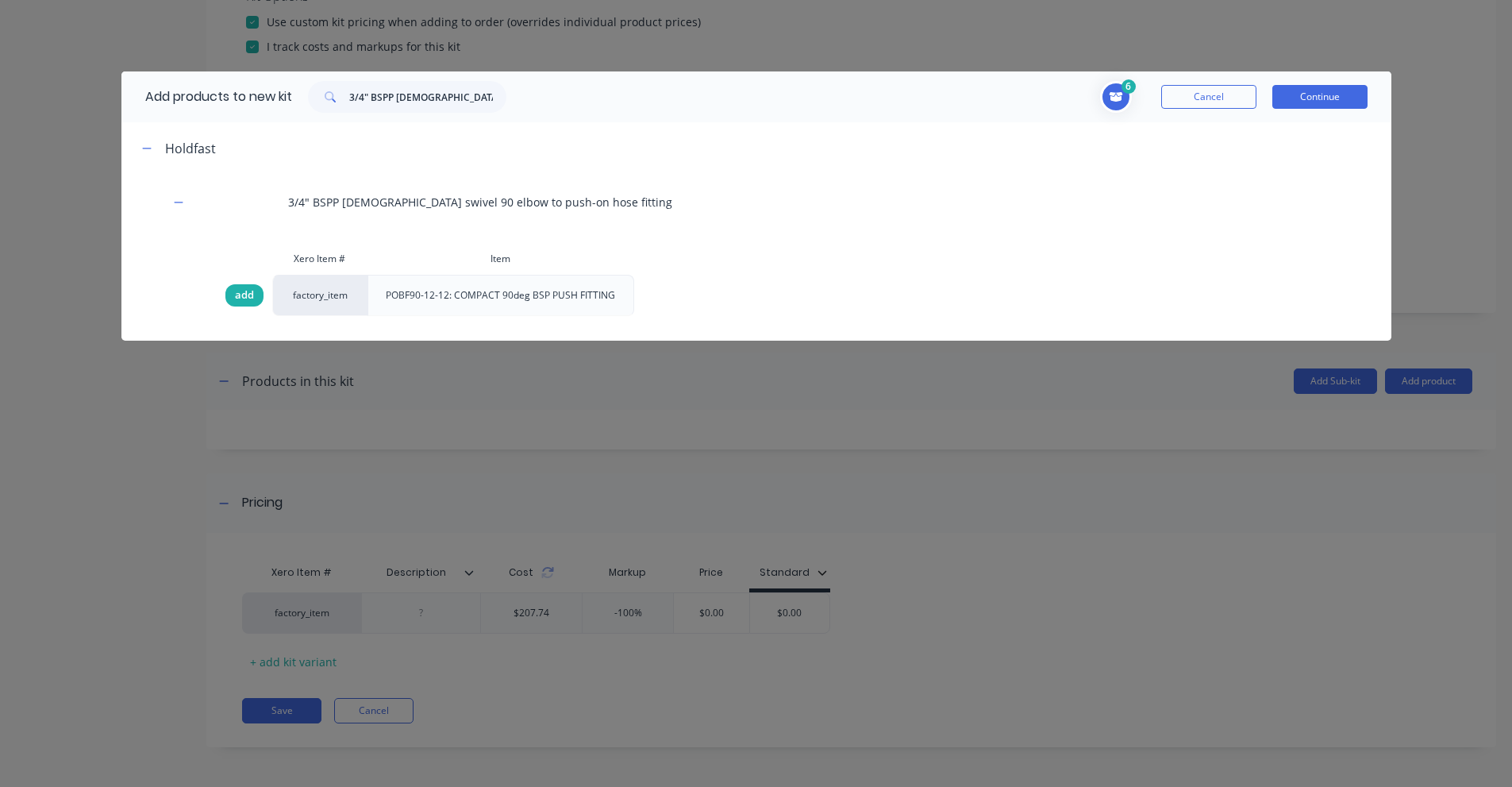
click at [237, 289] on span "add" at bounding box center [244, 295] width 19 height 16
click at [479, 96] on input "3/4" BSPP [DEMOGRAPHIC_DATA] swivel 90 elbow to push-on hose fitting" at bounding box center [428, 96] width 158 height 32
paste input "Hose Clamp - 304 Stainless Steel - 16-27 mm"
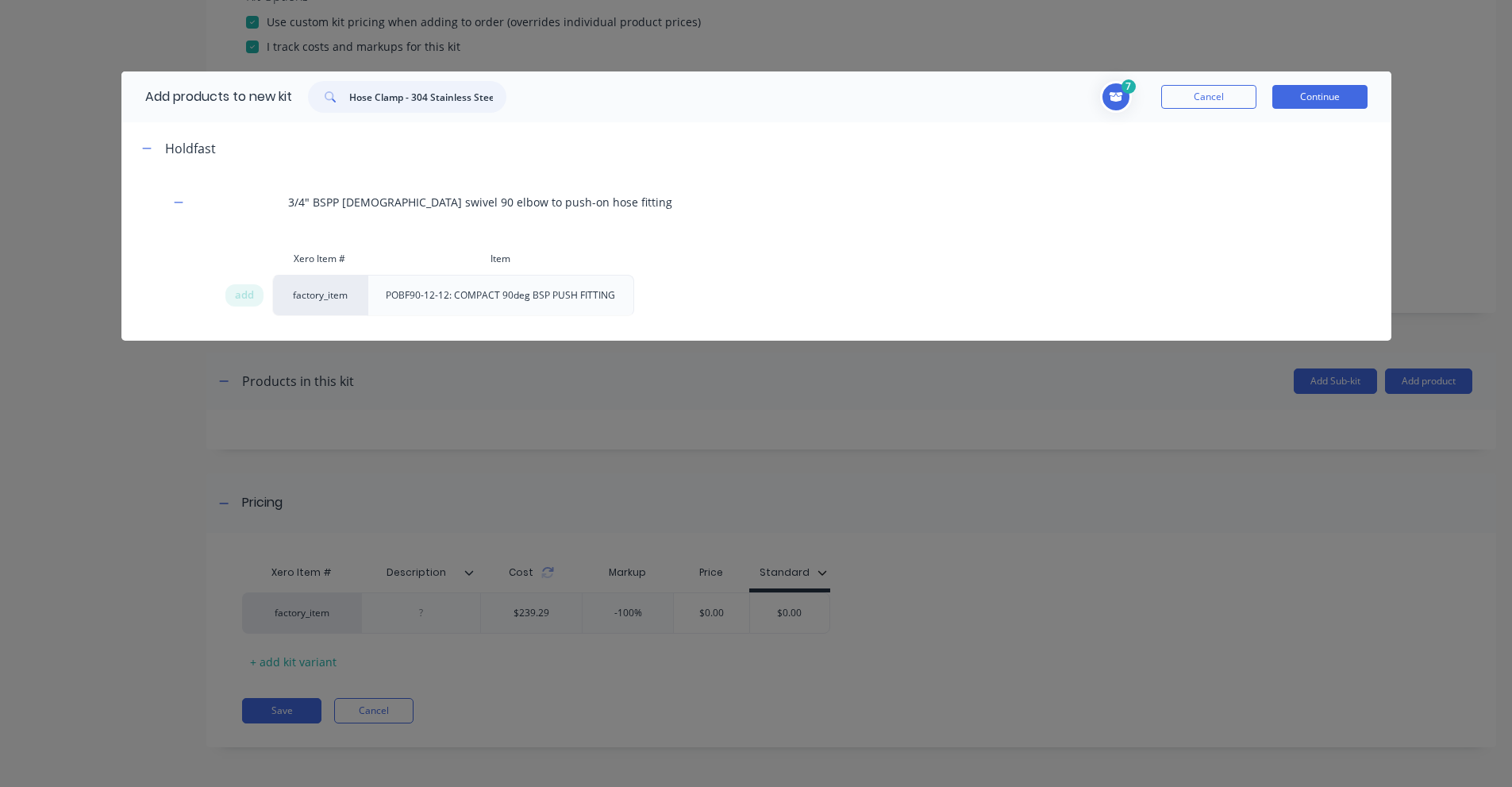
scroll to position [0, 57]
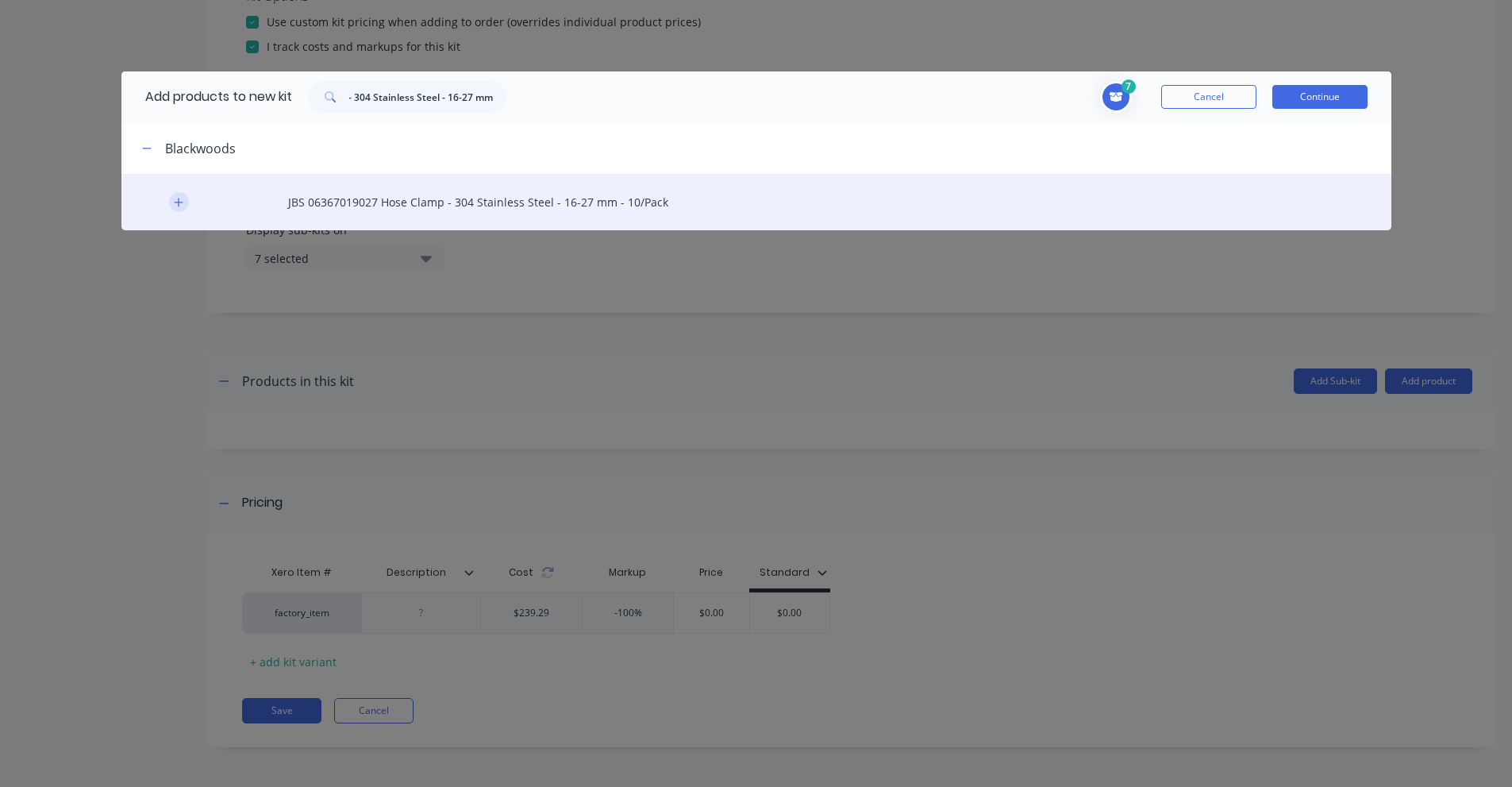
click at [178, 199] on icon "button" at bounding box center [178, 202] width 9 height 9
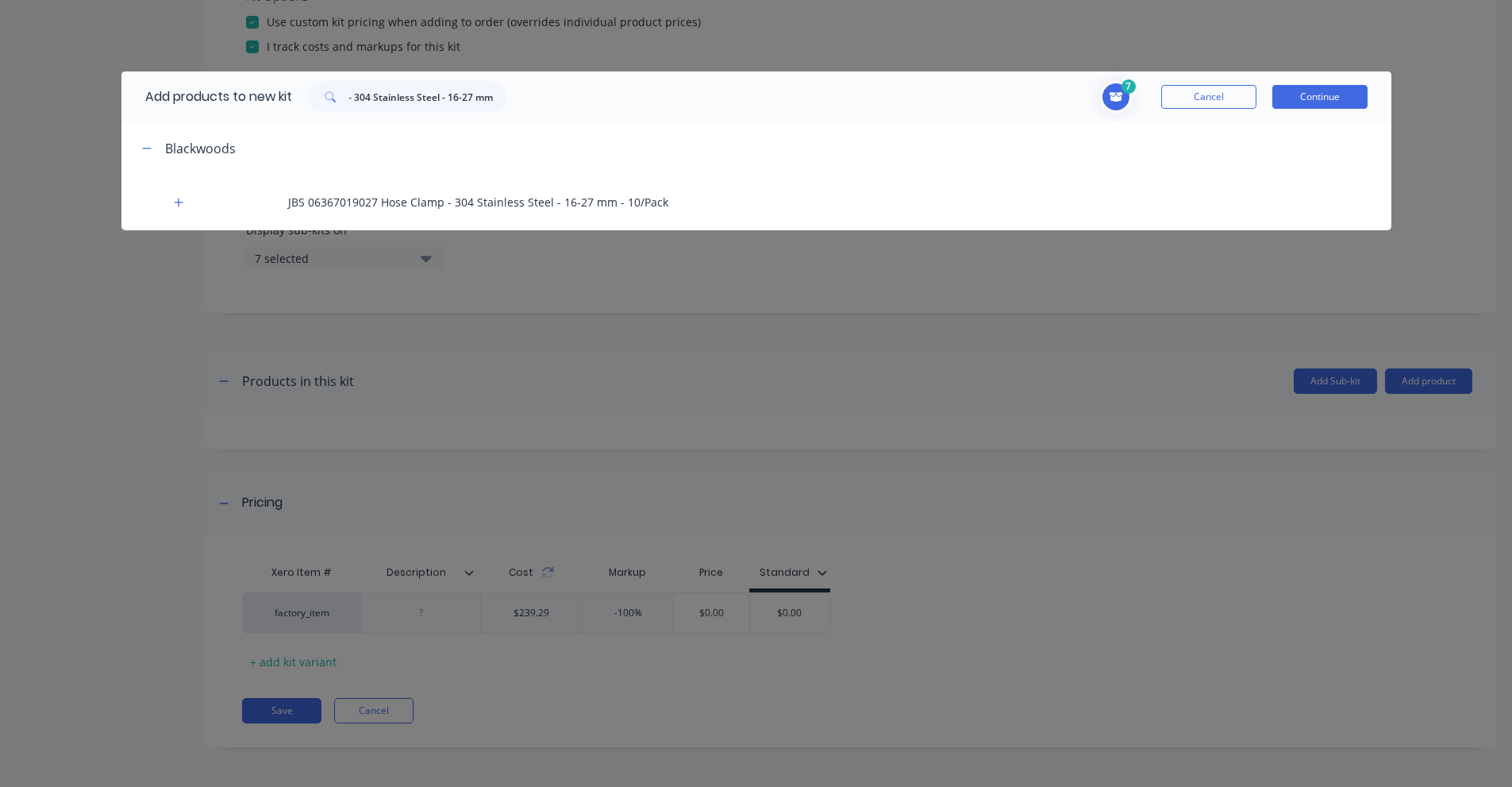
scroll to position [0, 0]
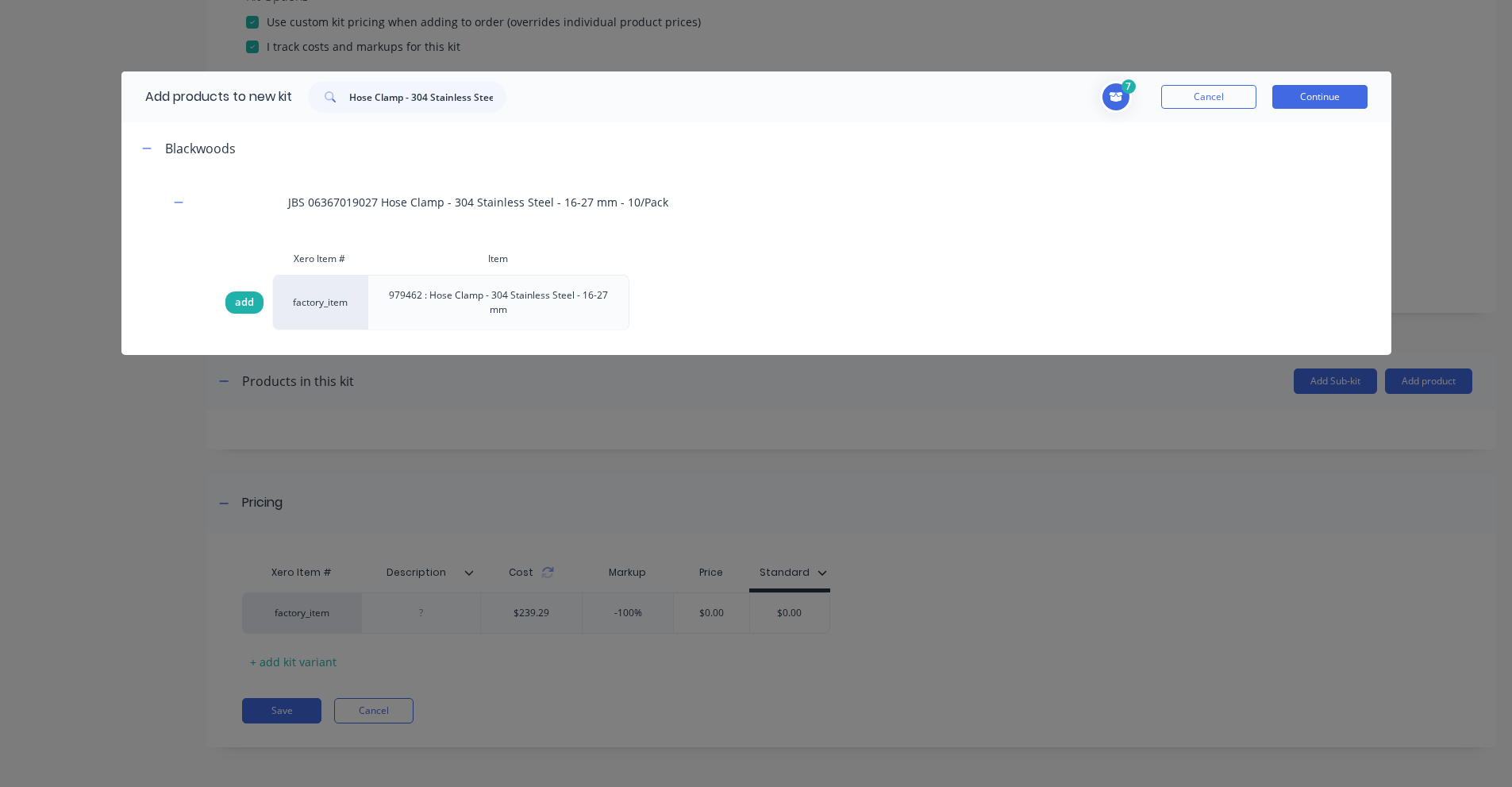
click at [242, 304] on span "add" at bounding box center [244, 302] width 19 height 16
click at [447, 100] on input "Hose Clamp - 304 Stainless Steel - 16-27 mm" at bounding box center [428, 96] width 158 height 32
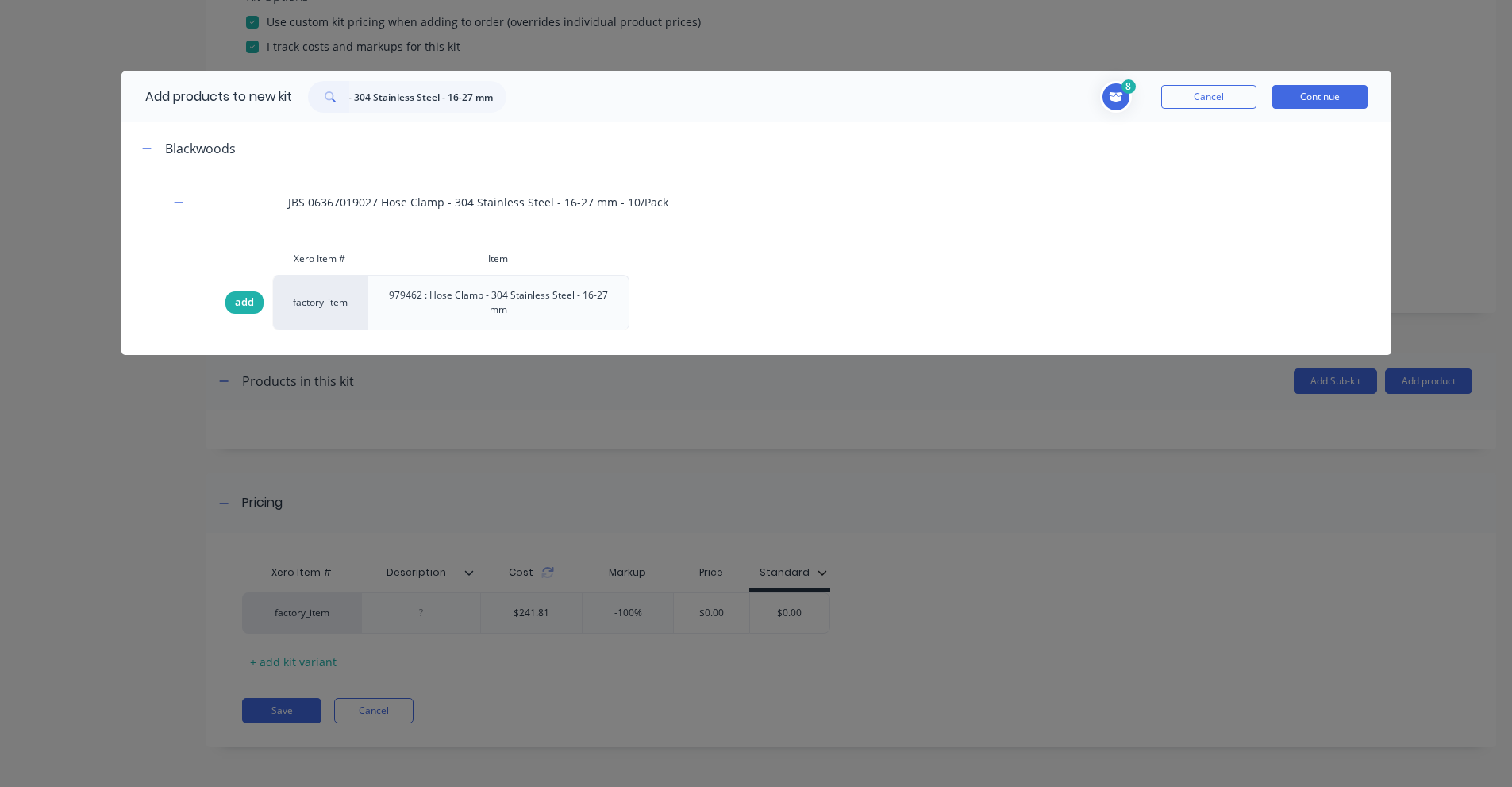
click at [230, 304] on div "add" at bounding box center [244, 302] width 38 height 23
click at [466, 96] on input "Hose Clamp - 304 Stainless Steel - 16-27 mm" at bounding box center [428, 96] width 158 height 32
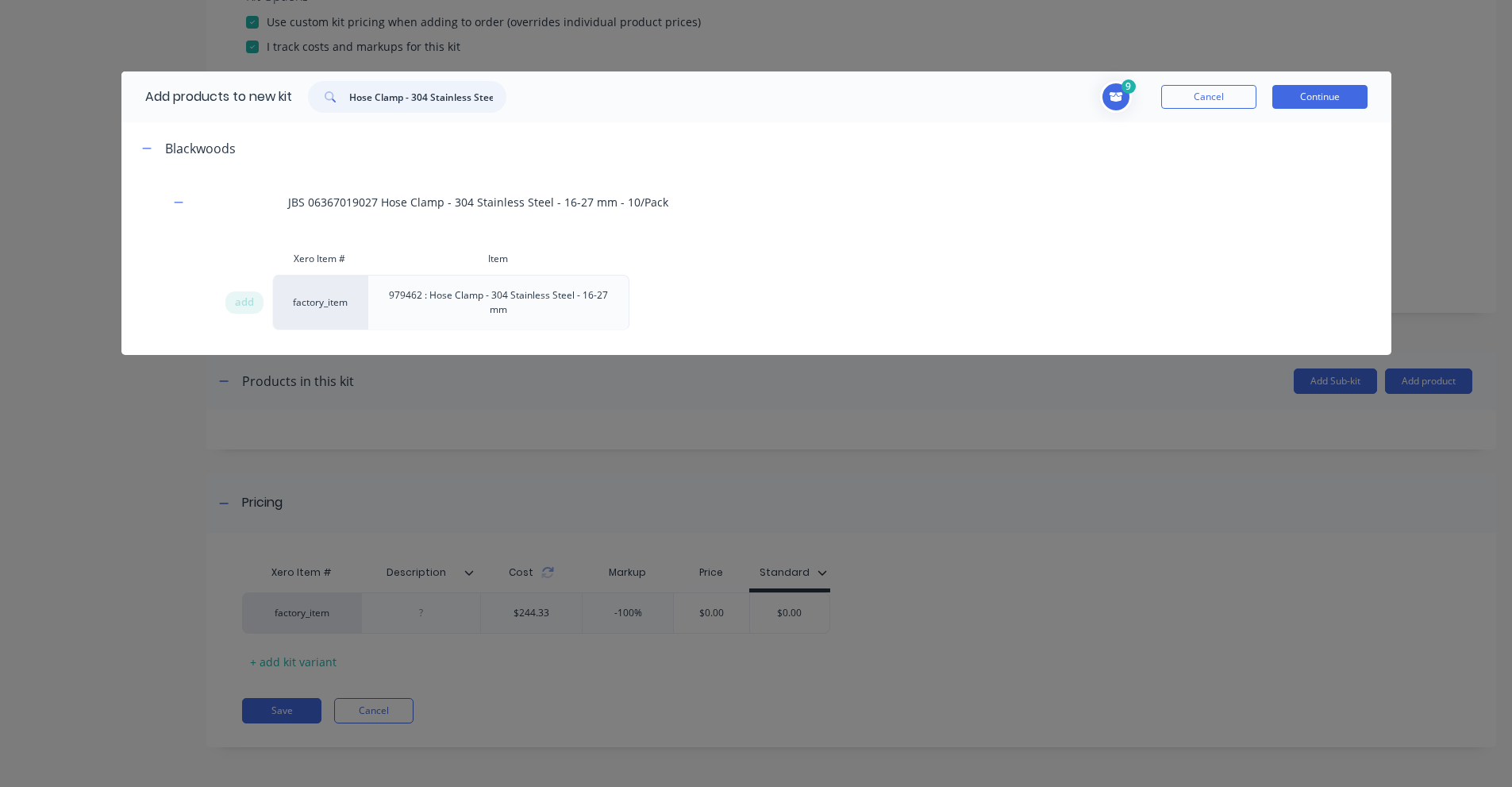
paste input "3/4" BSPP [DEMOGRAPHIC_DATA] swivel 90 elbow to push-on hose fitting"
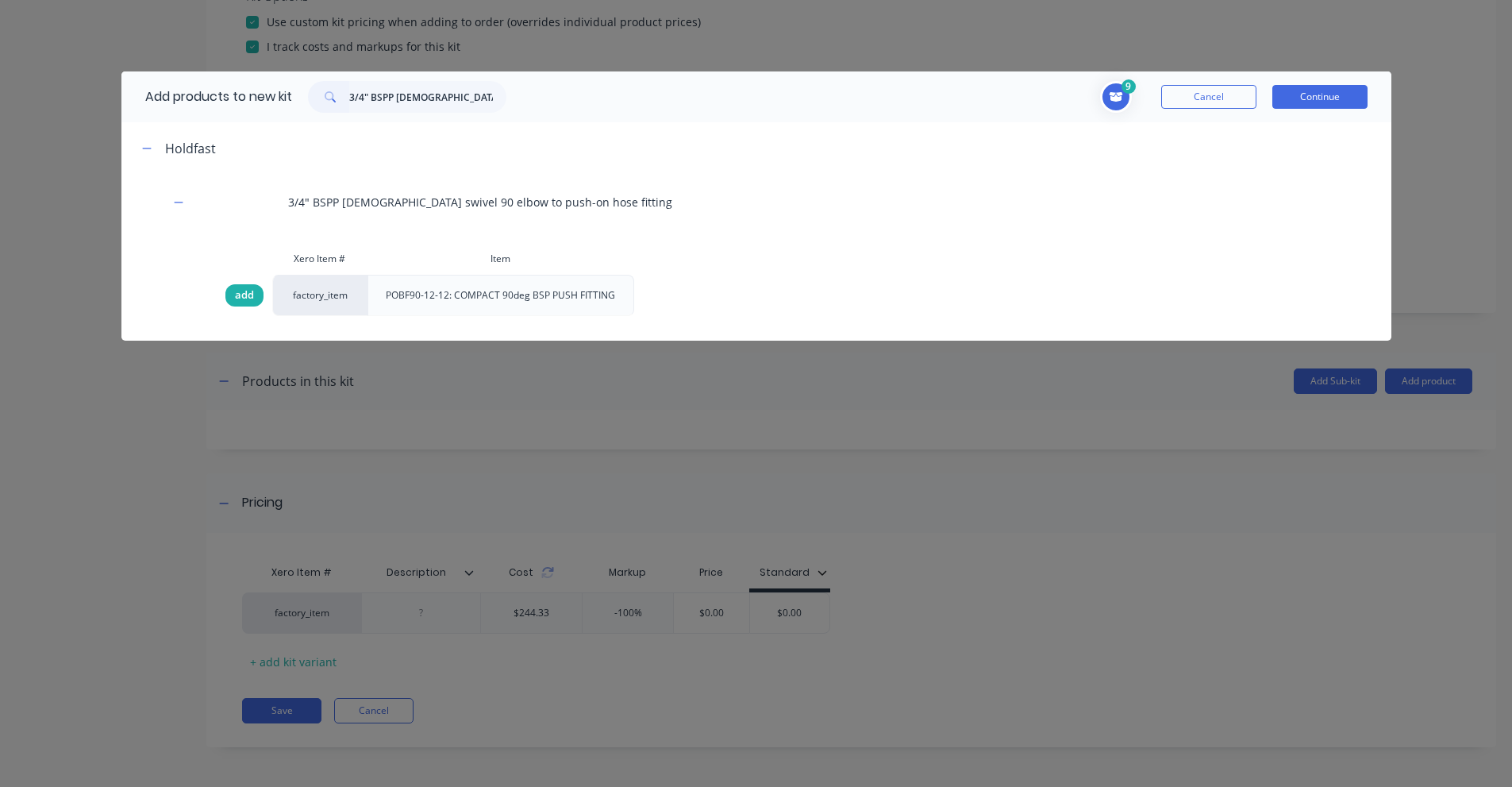
click at [238, 293] on span "add" at bounding box center [244, 295] width 19 height 16
click at [433, 99] on input "3/4" BSPP [DEMOGRAPHIC_DATA] swivel 90 elbow to push-on hose fitting" at bounding box center [428, 96] width 158 height 32
paste input "[DEMOGRAPHIC_DATA] to [DEMOGRAPHIC_DATA] bulkhead"
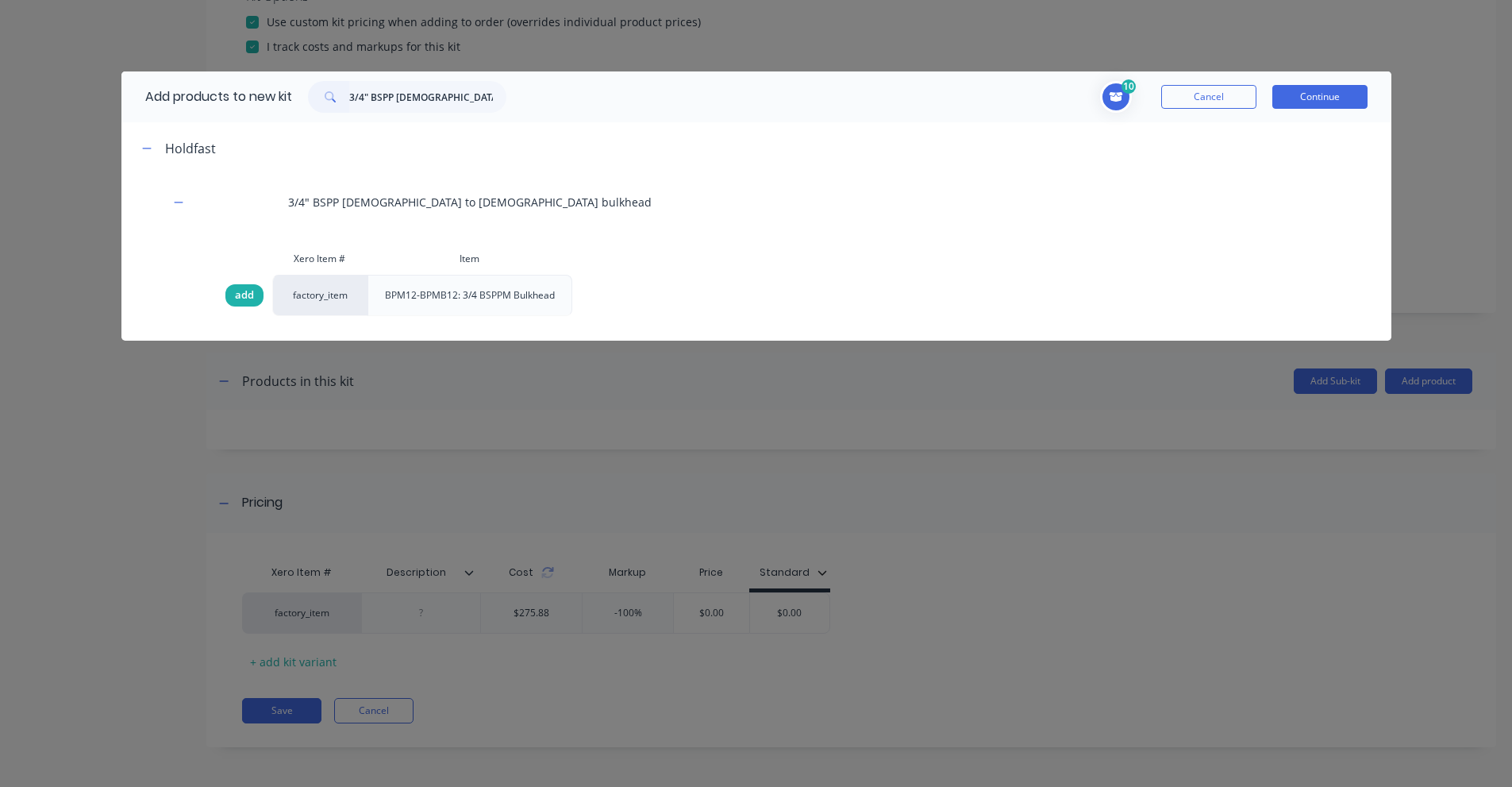
click at [243, 297] on span "add" at bounding box center [244, 295] width 19 height 16
click at [474, 90] on input "3/4" BSPP [DEMOGRAPHIC_DATA] to [DEMOGRAPHIC_DATA] bulkhead" at bounding box center [428, 96] width 158 height 32
paste input "T [DEMOGRAPHIC_DATA] to [DEMOGRAPHIC_DATA]"
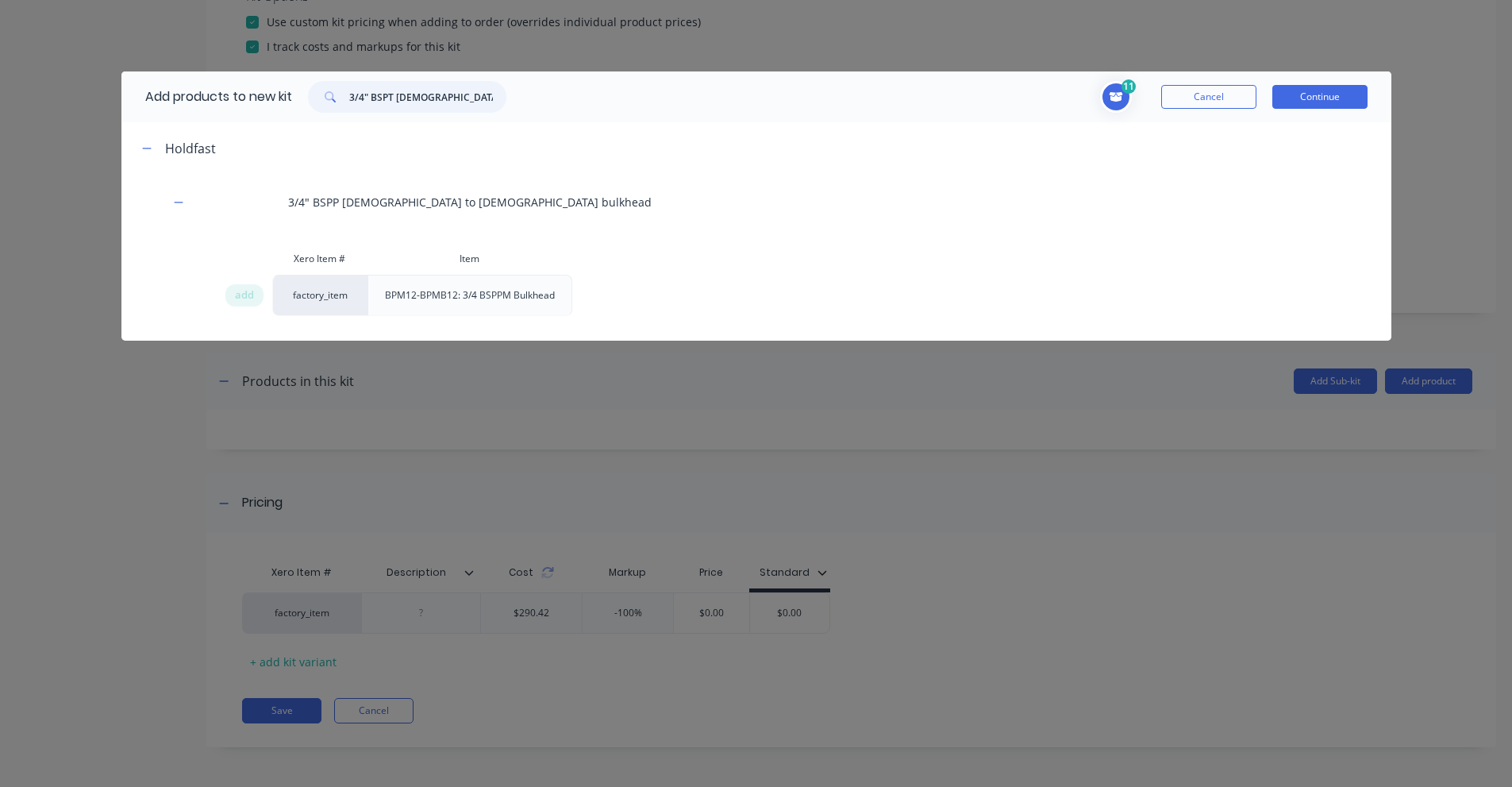
type input "3/4" BSPT [DEMOGRAPHIC_DATA] to [DEMOGRAPHIC_DATA]"
click at [1117, 82] on span "Toggle cart dropdown" at bounding box center [1115, 96] width 32 height 32
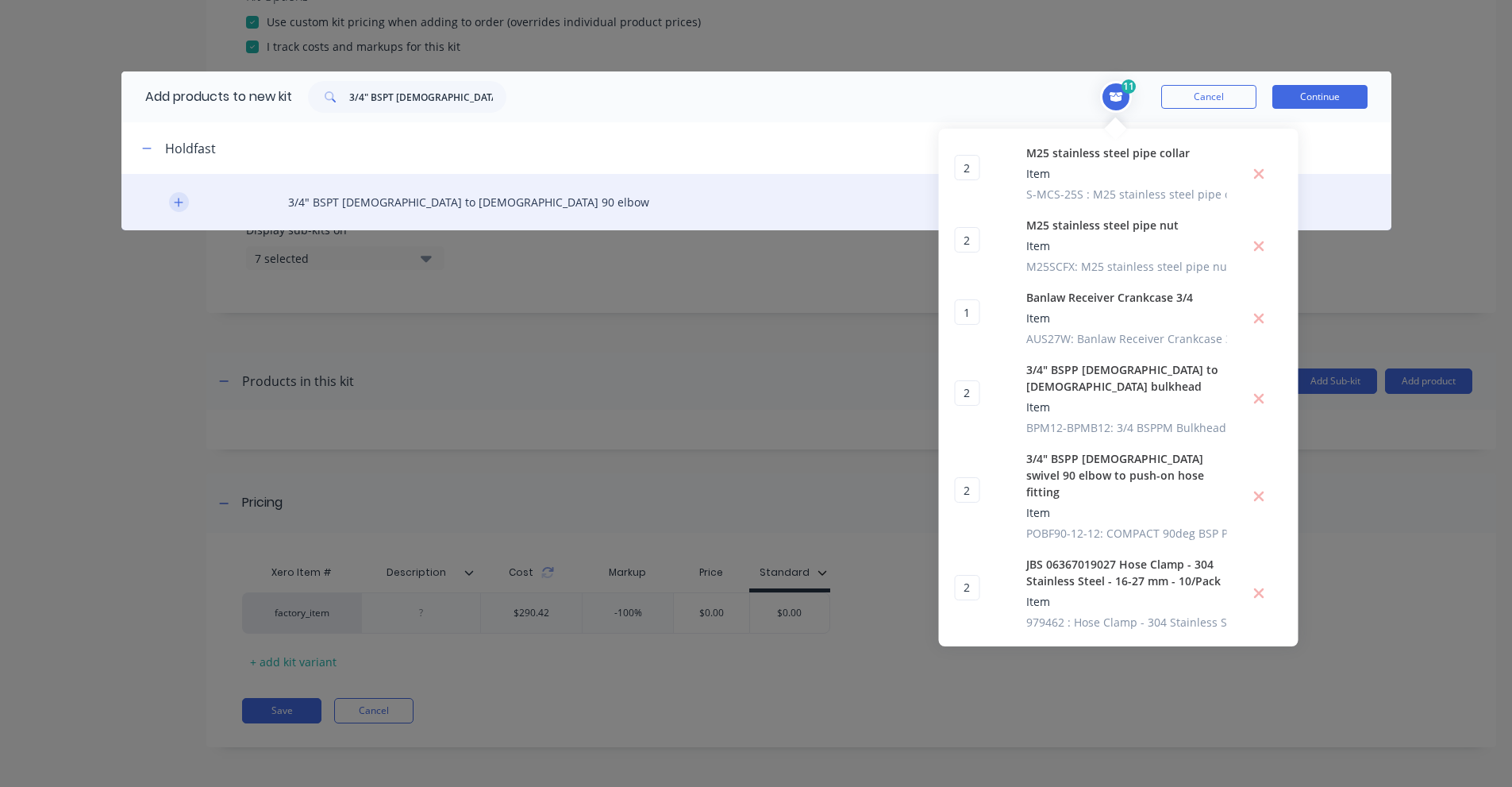
click at [175, 197] on icon "button" at bounding box center [178, 202] width 10 height 11
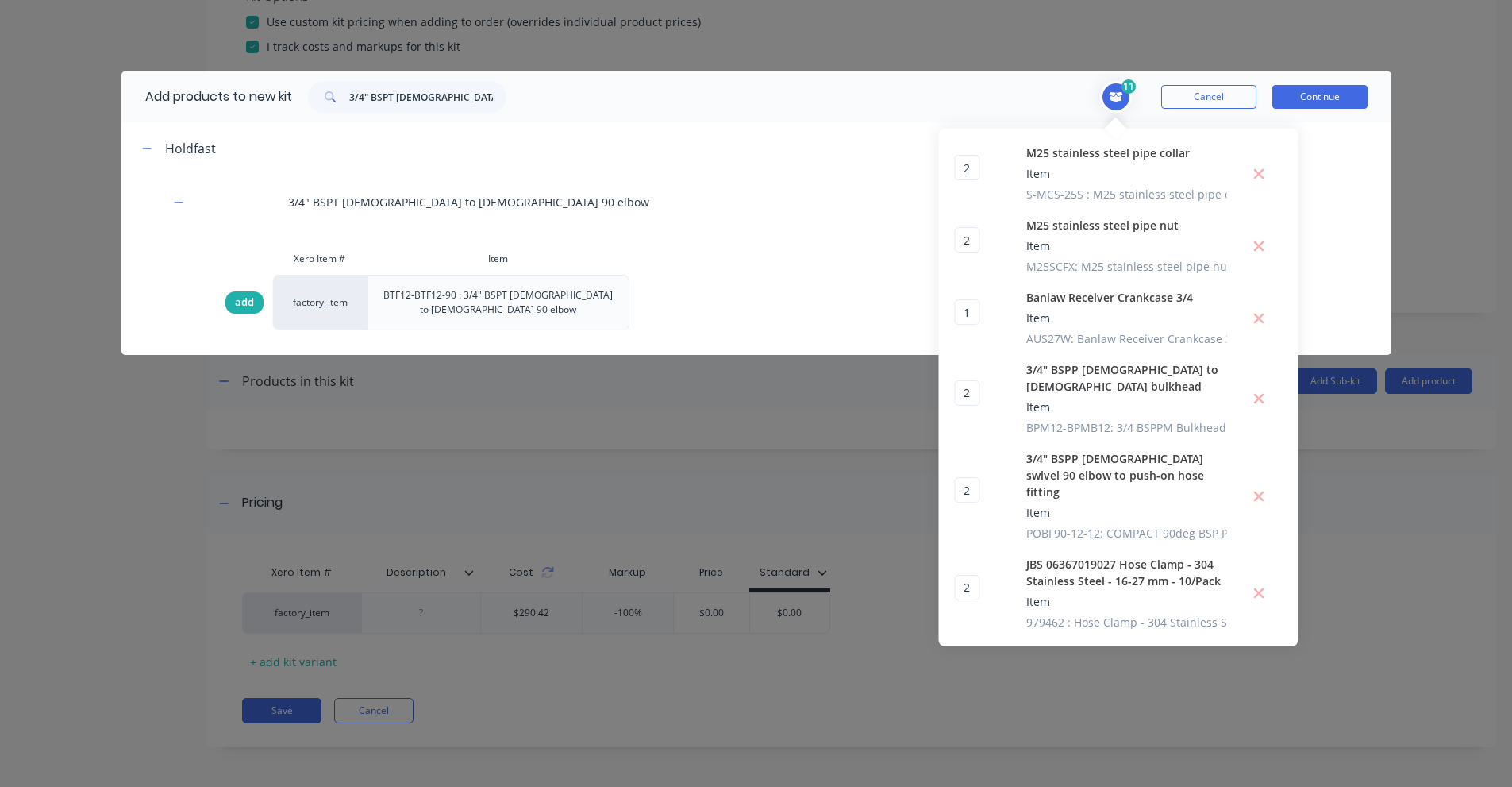
click at [243, 310] on span "add" at bounding box center [244, 302] width 19 height 16
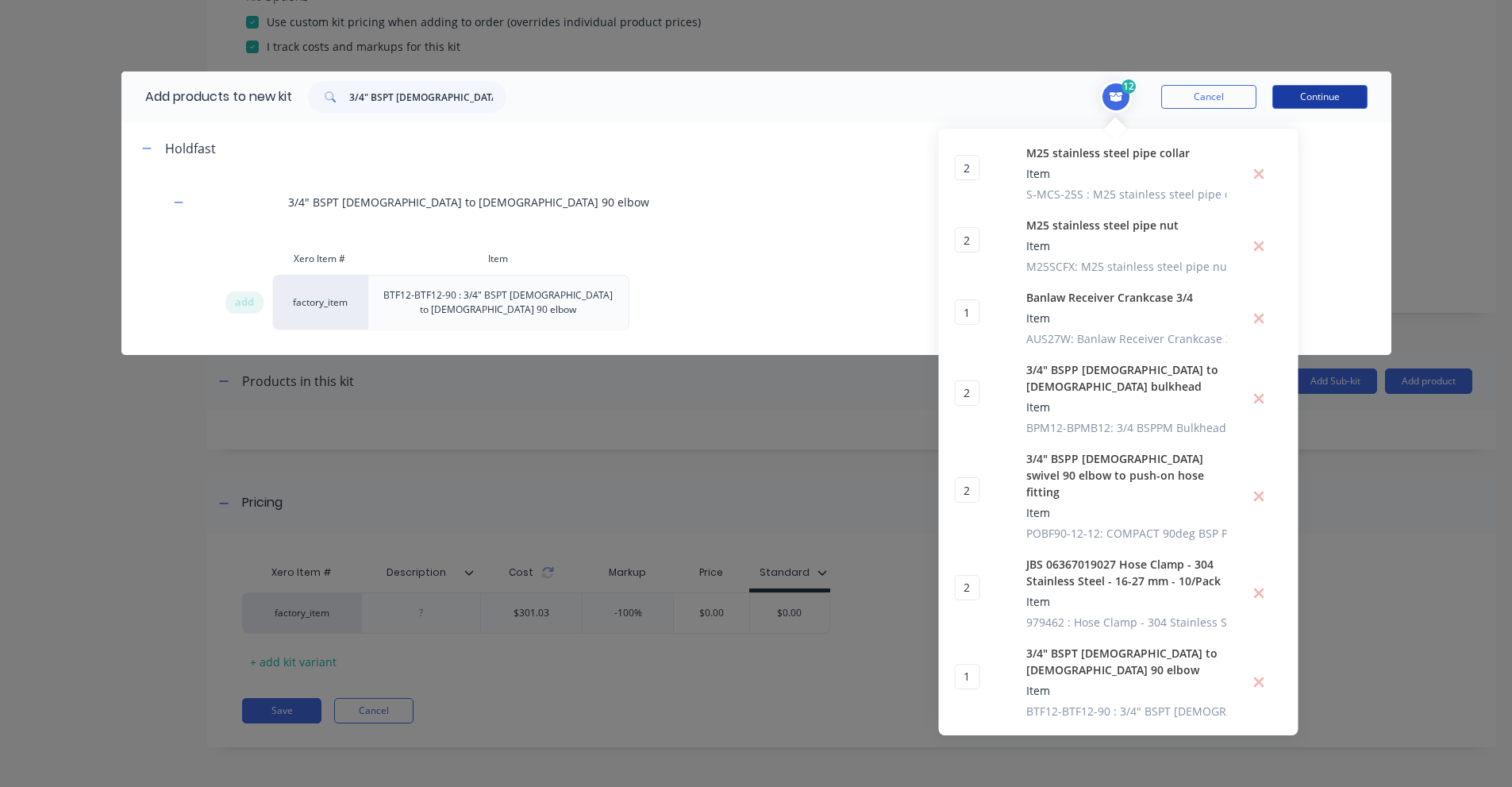
click at [1310, 94] on button "Continue" at bounding box center [1319, 97] width 95 height 24
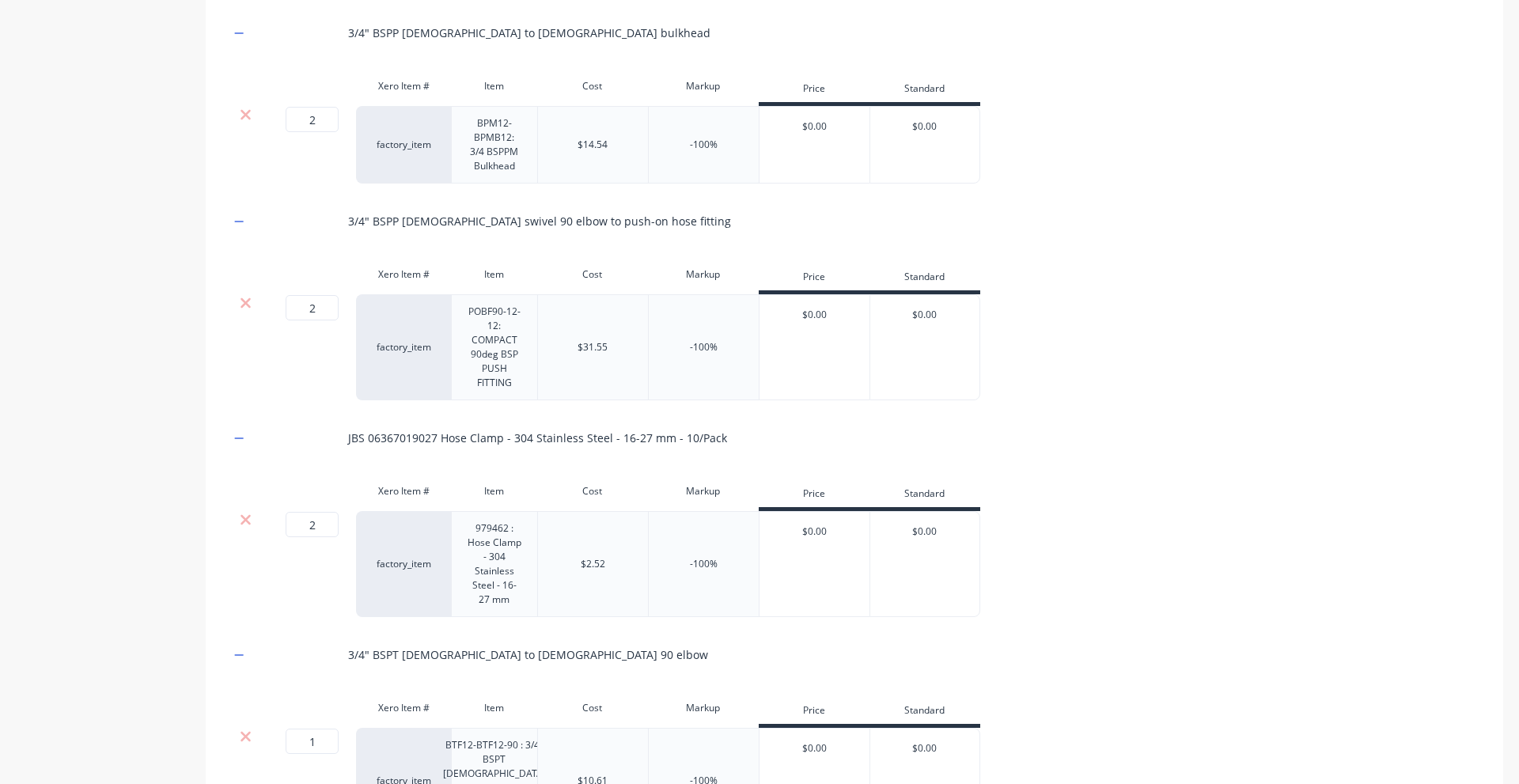
scroll to position [1862, 0]
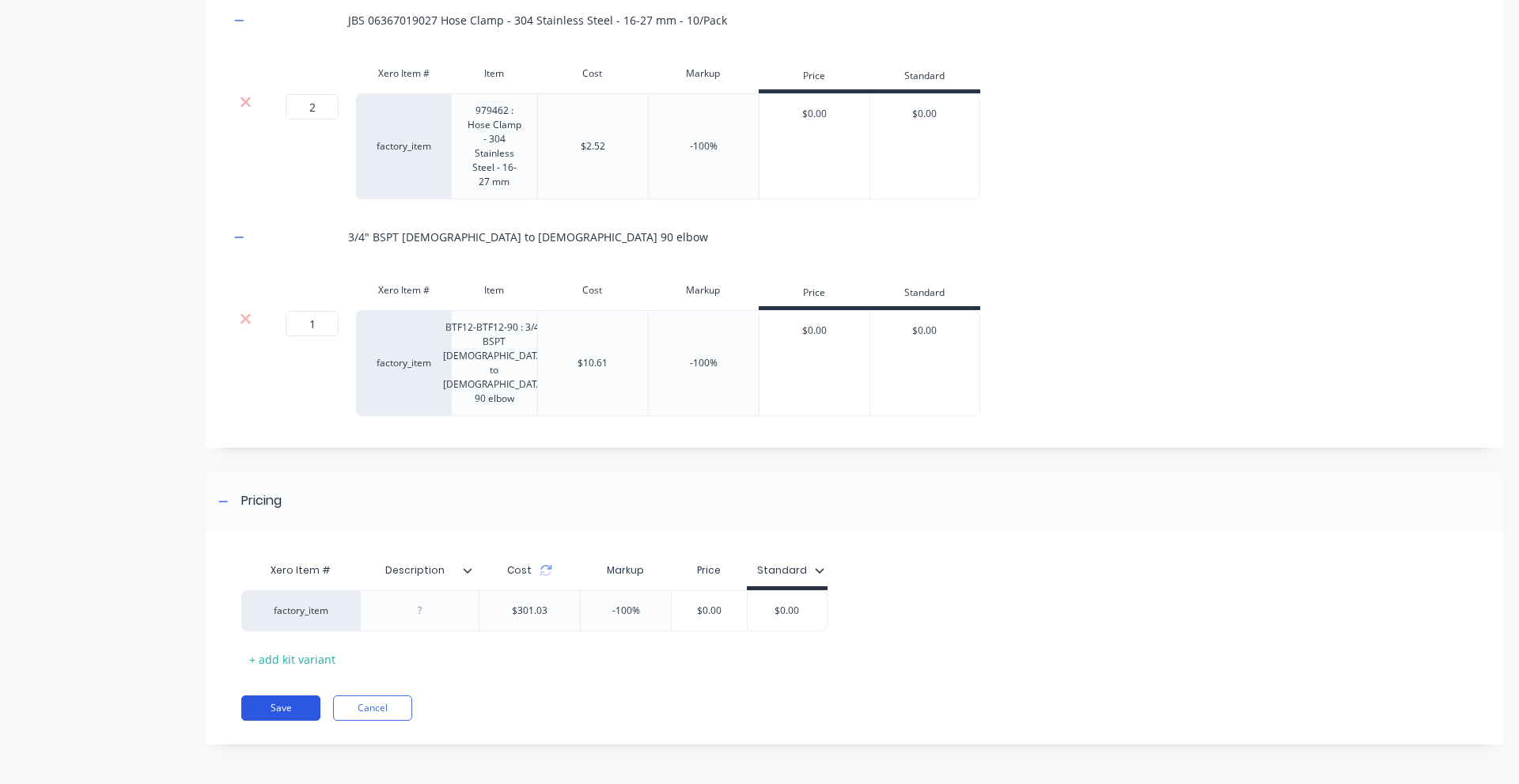
click at [286, 710] on button "Save" at bounding box center [281, 708] width 79 height 25
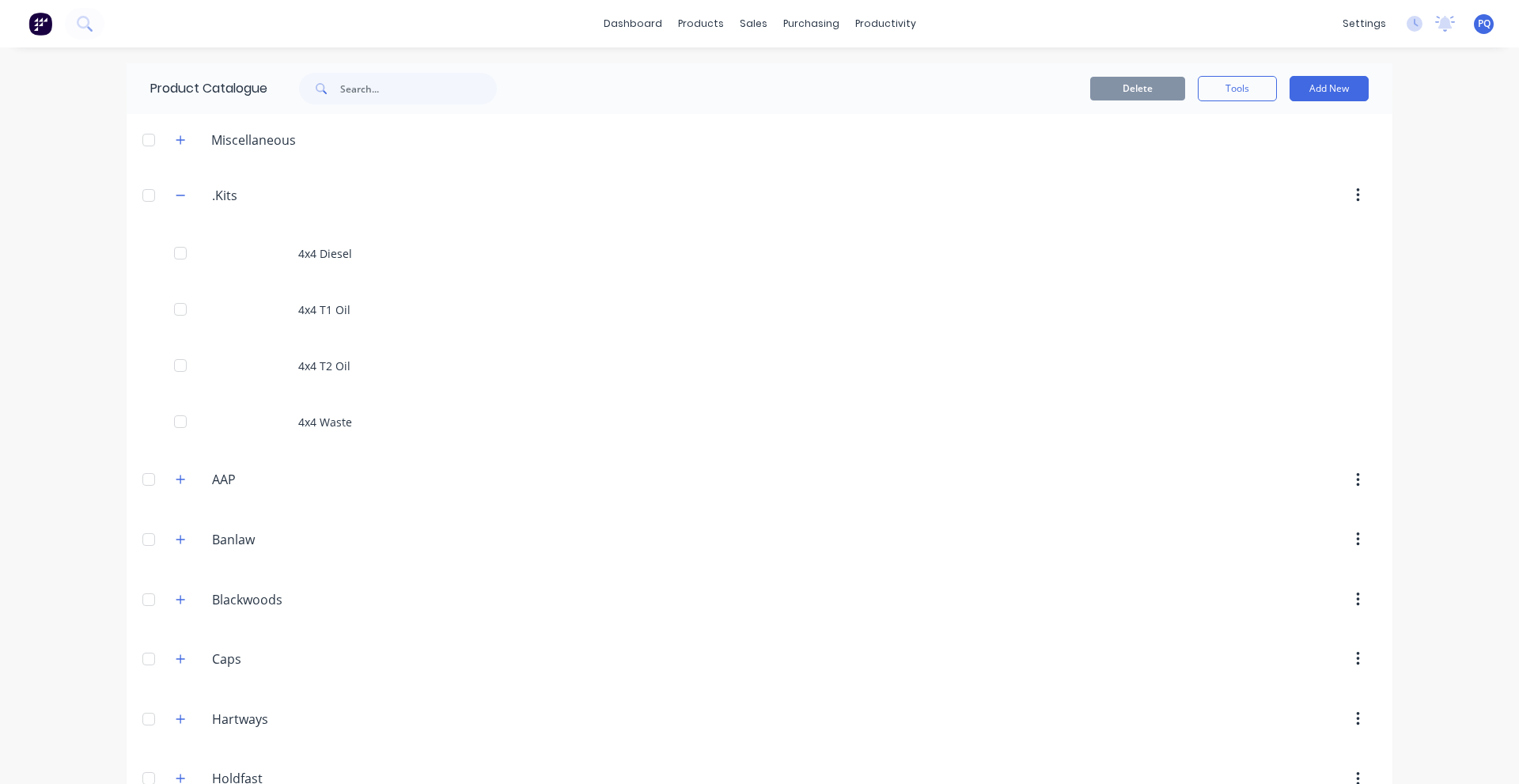
click at [1357, 193] on icon "button" at bounding box center [1358, 195] width 4 height 17
click at [1305, 87] on button "Add New" at bounding box center [1329, 88] width 79 height 25
click at [1281, 182] on div "Product Kit" at bounding box center [1293, 192] width 122 height 23
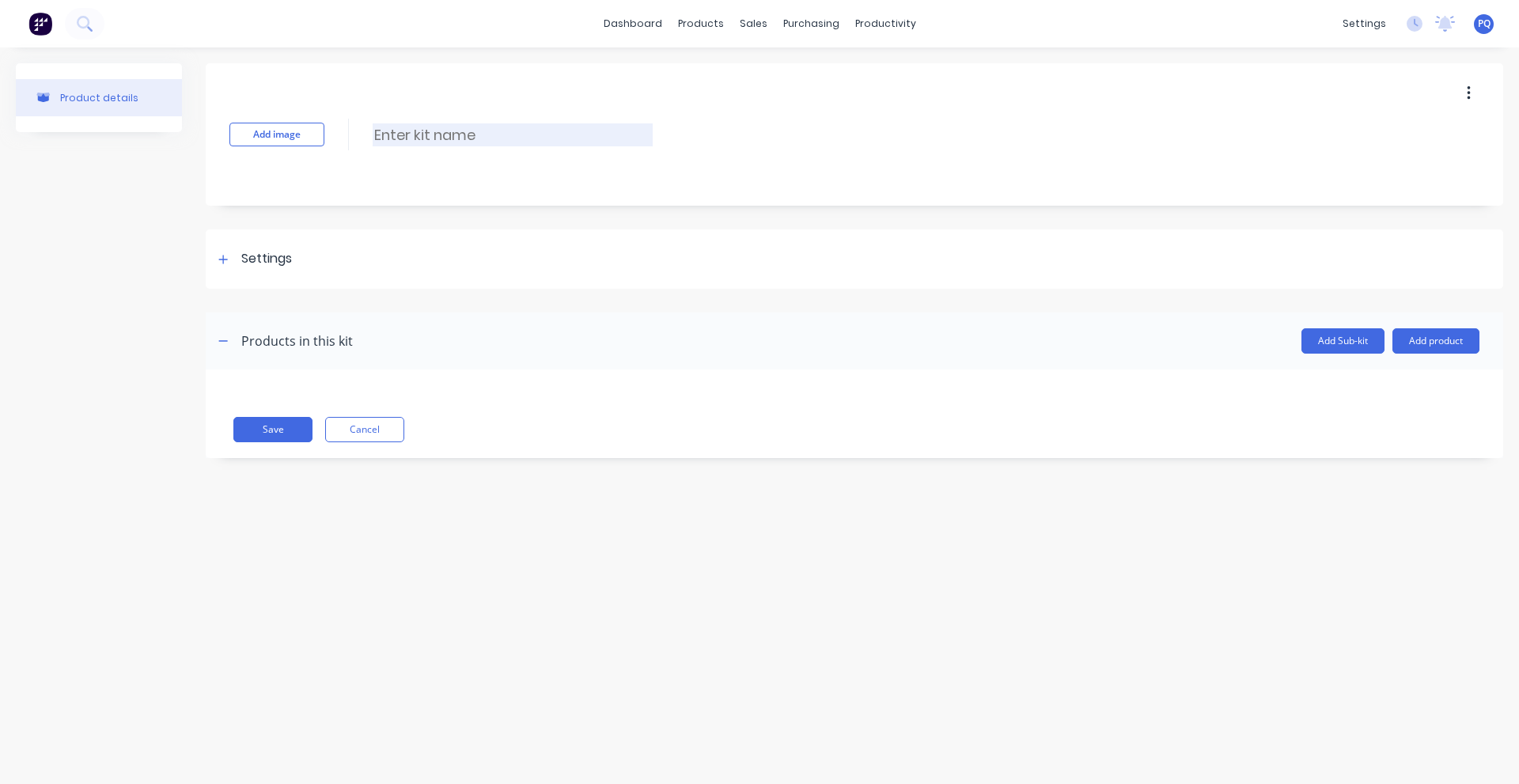
click at [497, 130] on input at bounding box center [513, 134] width 280 height 23
paste input "4x4 [MEDICAL_DATA] Oil"
type input "4x4 [MEDICAL_DATA] Oil"
click at [262, 251] on div "Settings" at bounding box center [266, 259] width 51 height 20
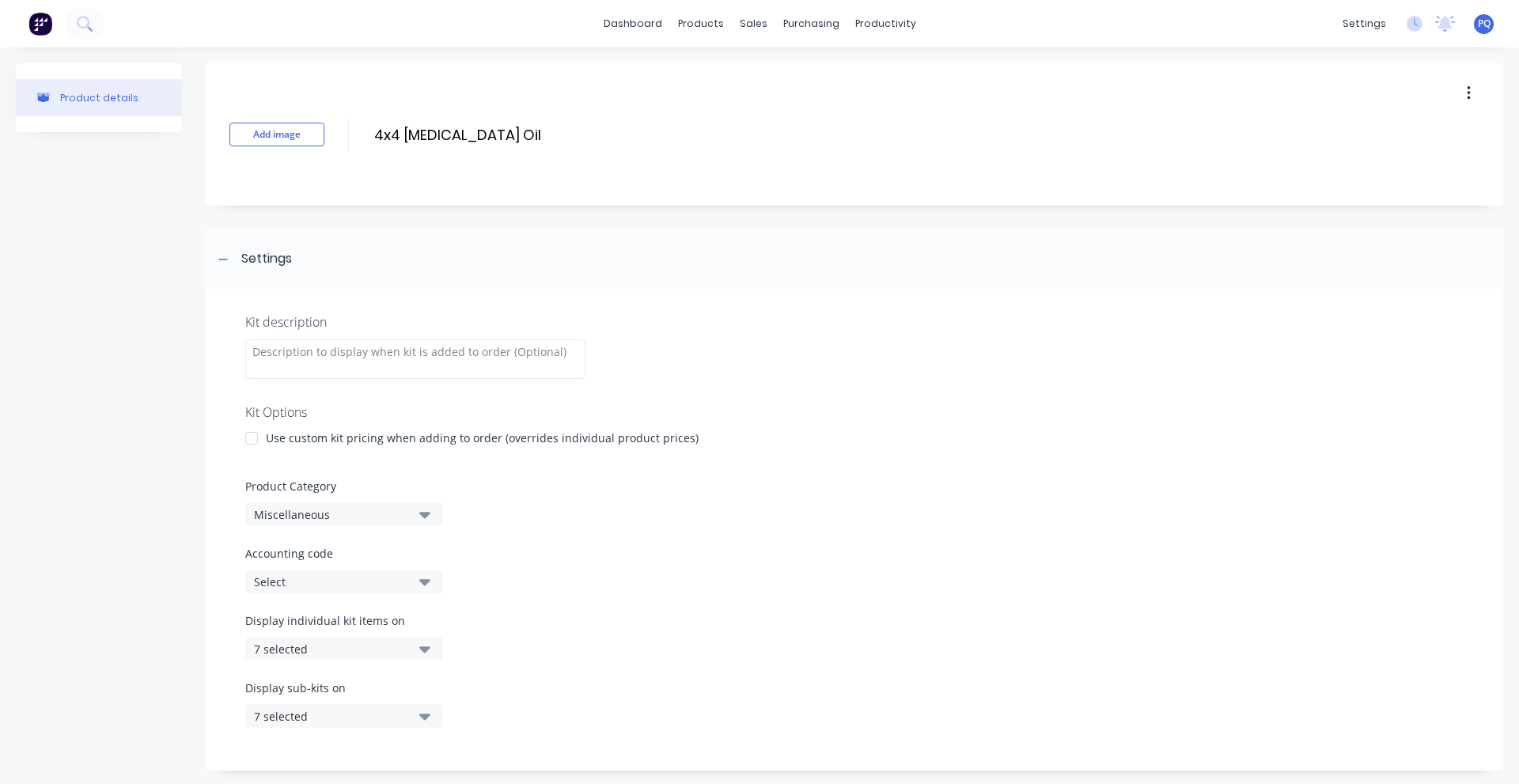
click at [263, 434] on div at bounding box center [251, 438] width 32 height 32
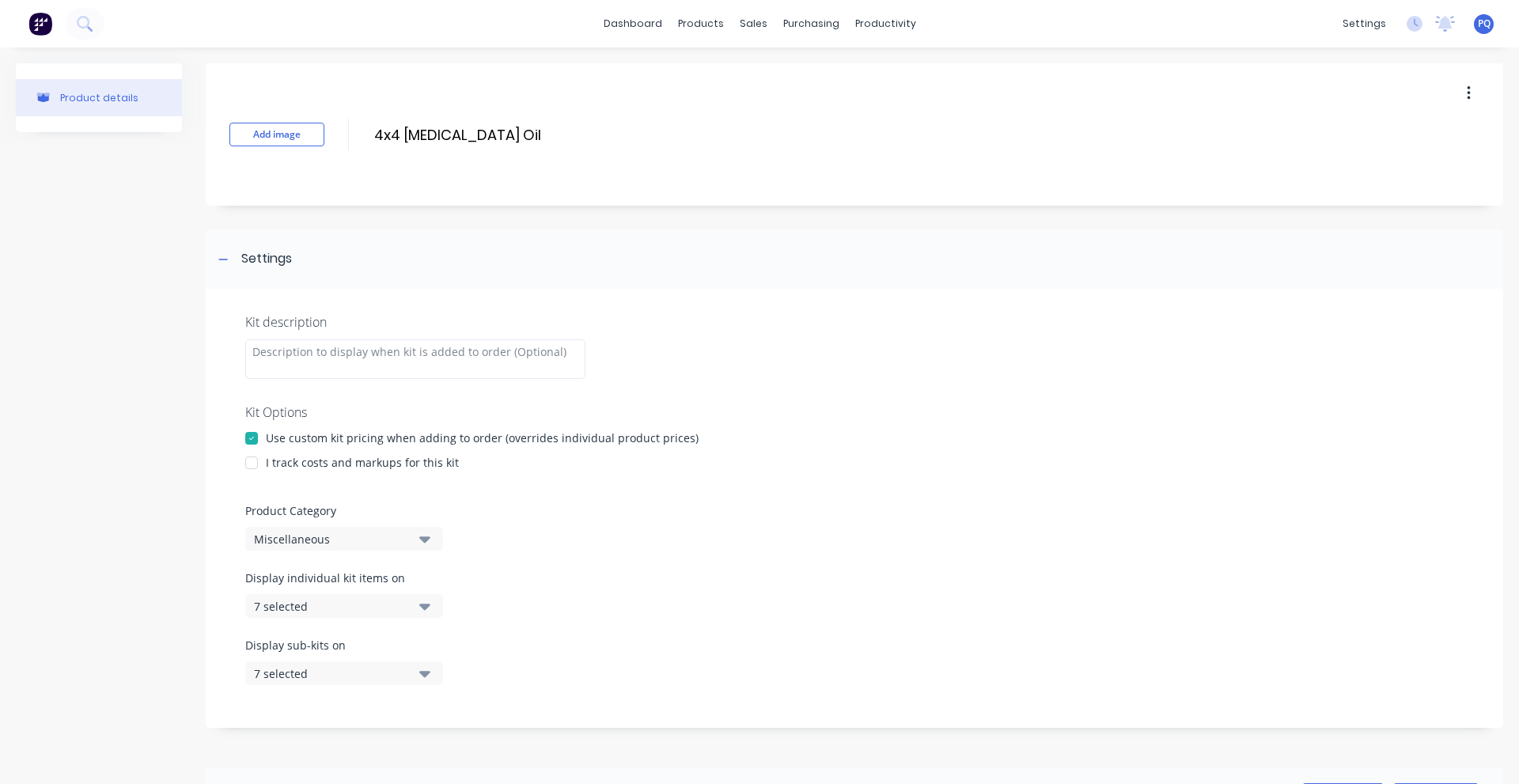
click at [279, 466] on div "I track costs and markups for this kit" at bounding box center [363, 462] width 193 height 16
click at [248, 458] on div at bounding box center [251, 462] width 32 height 32
click at [295, 540] on div "Miscellaneous" at bounding box center [330, 539] width 153 height 16
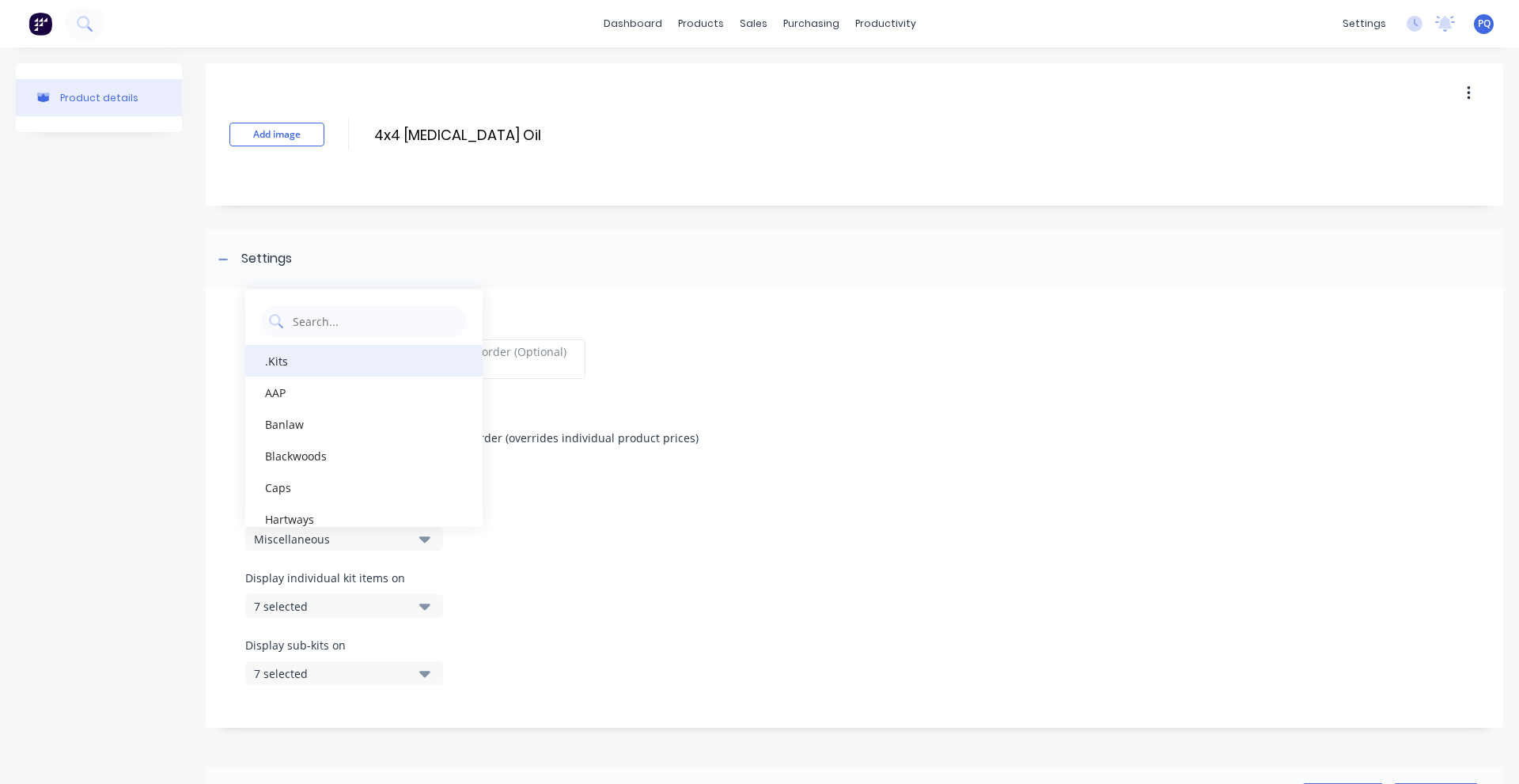
click at [289, 365] on div ".Kits" at bounding box center [364, 360] width 237 height 32
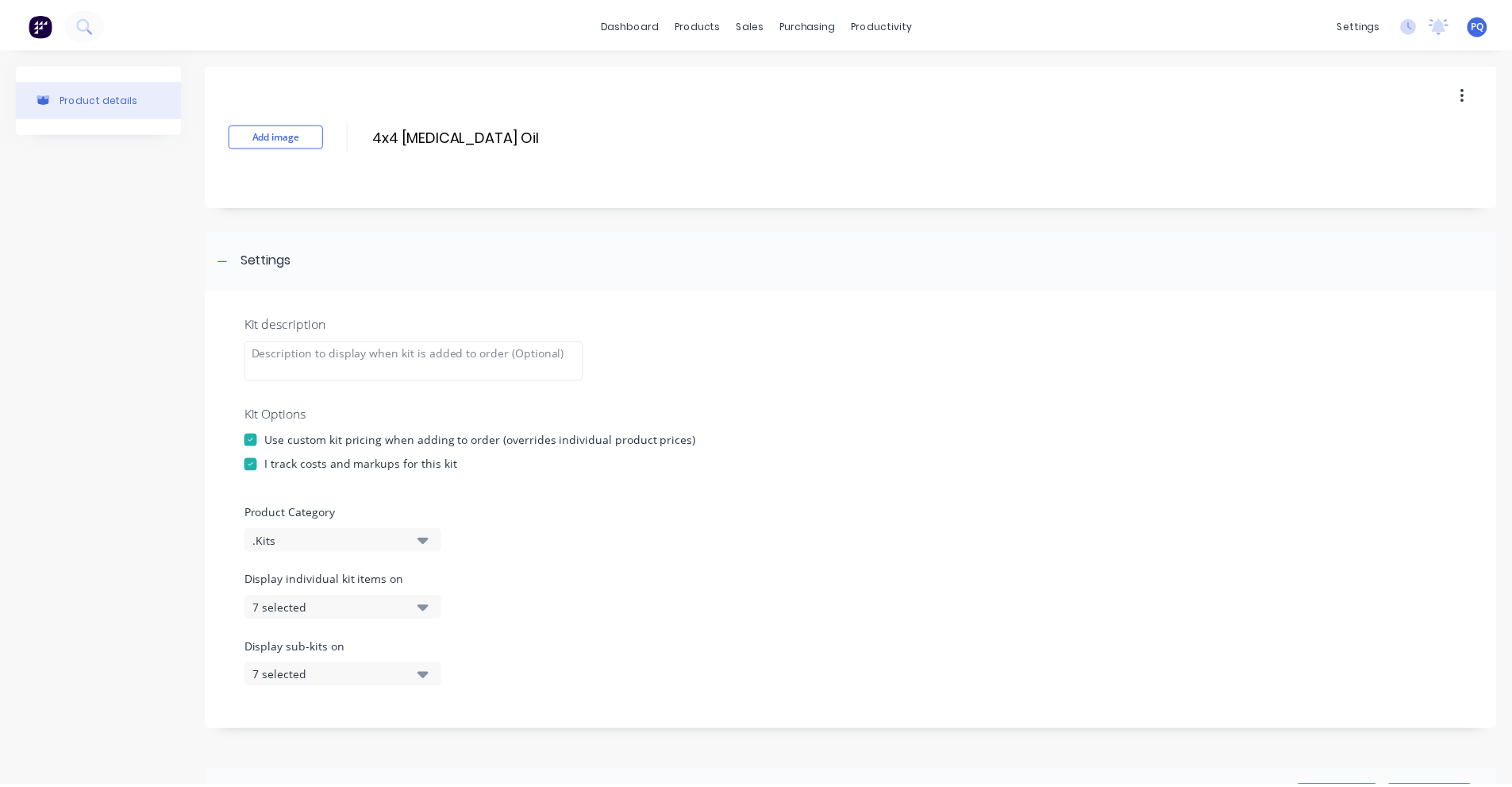
scroll to position [397, 0]
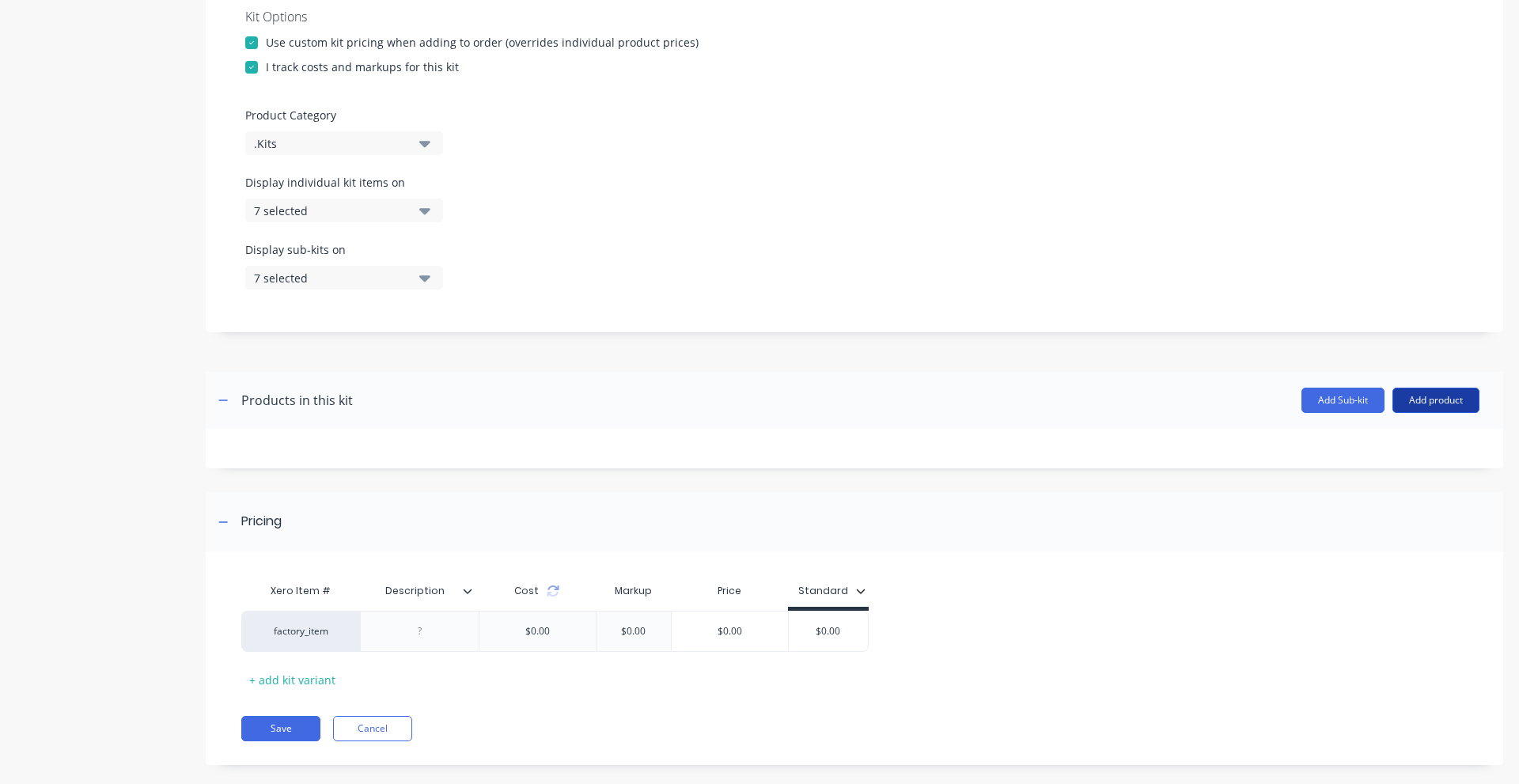
click at [1421, 394] on button "Add product" at bounding box center [1436, 401] width 87 height 25
click at [1399, 433] on div "Product catalogue" at bounding box center [1404, 440] width 122 height 23
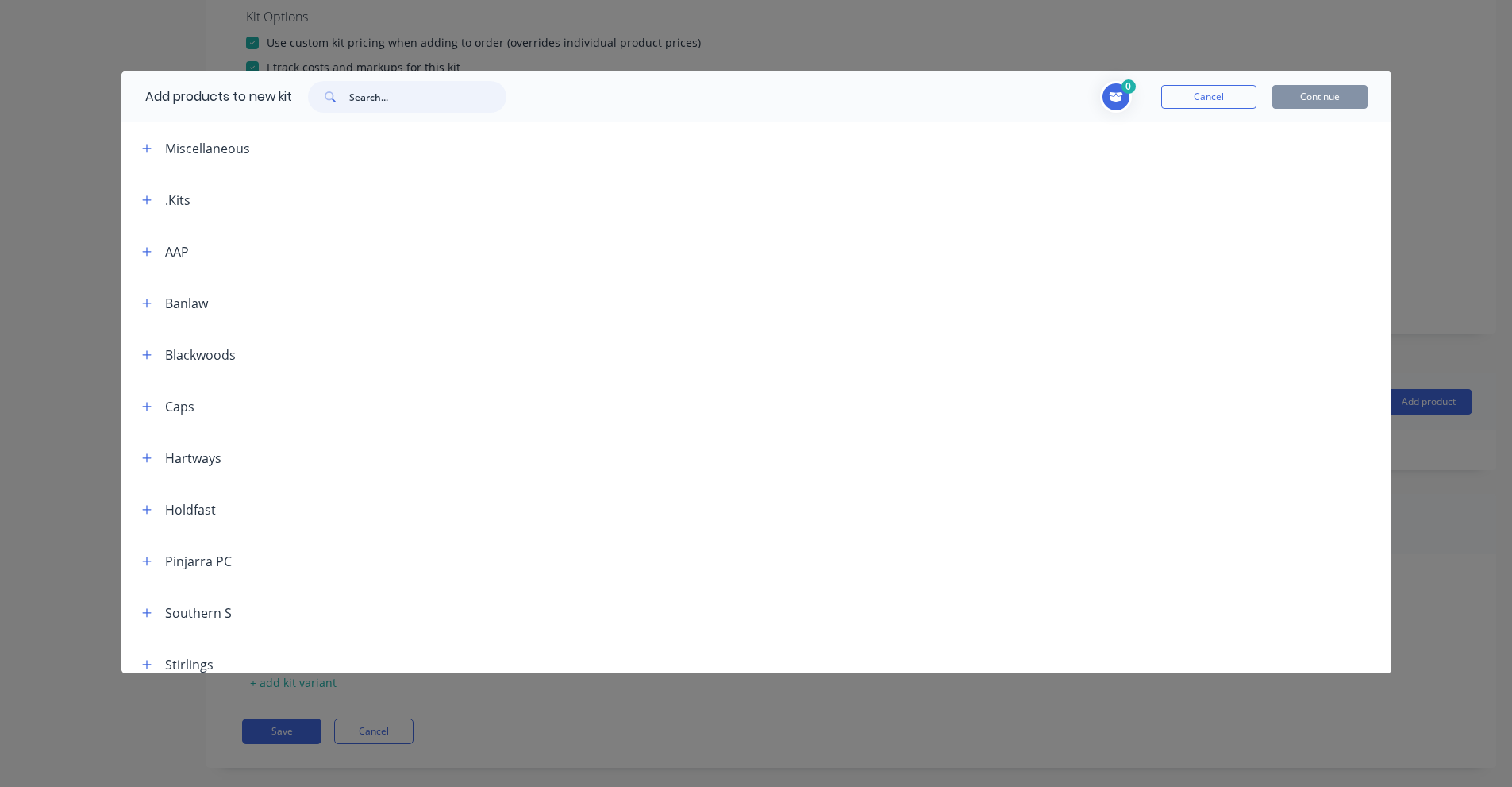
click at [378, 101] on input "text" at bounding box center [428, 96] width 158 height 32
paste input "M25 stainless steel pipe collar"
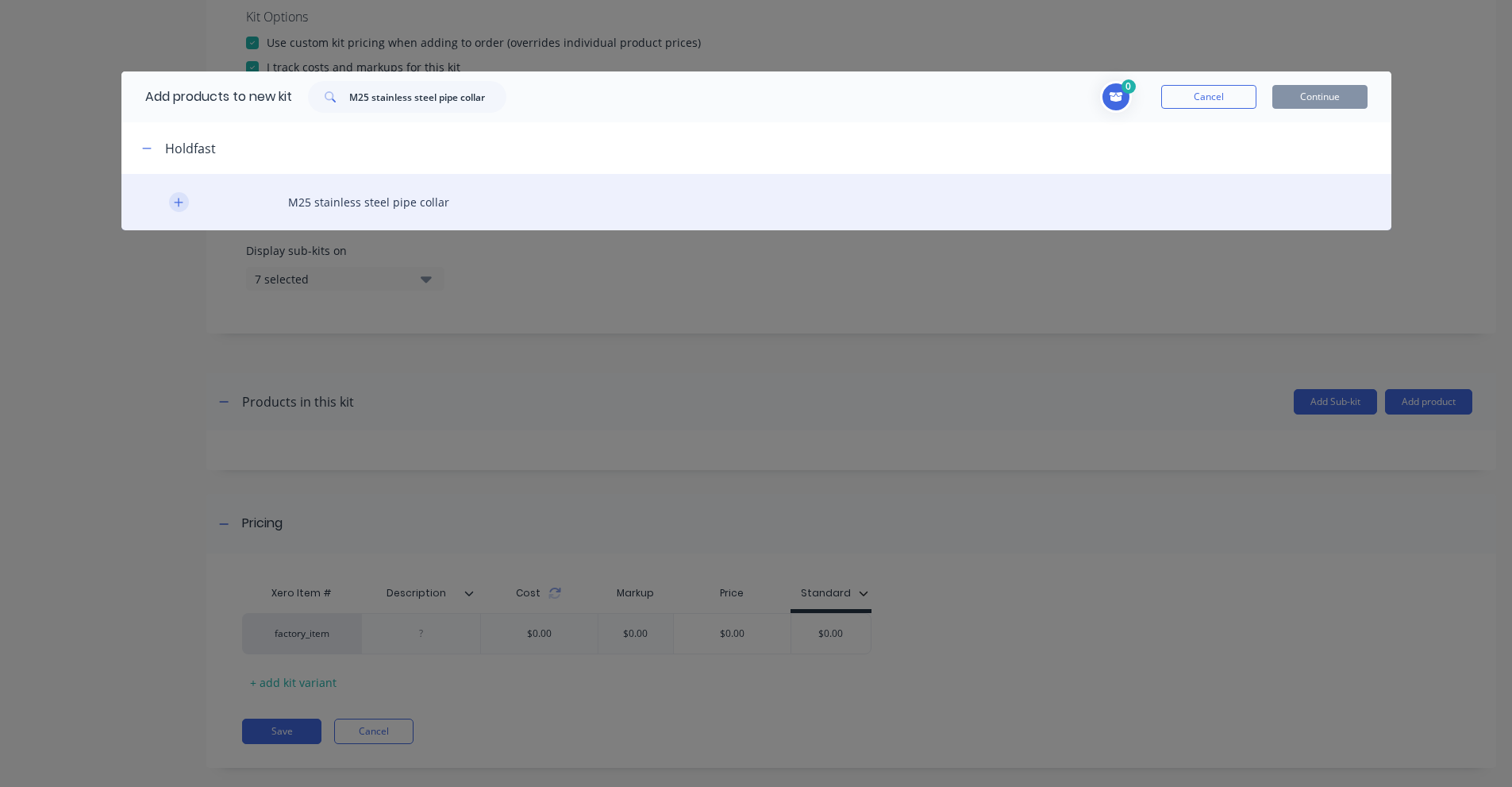
click at [171, 197] on button "button" at bounding box center [179, 202] width 20 height 20
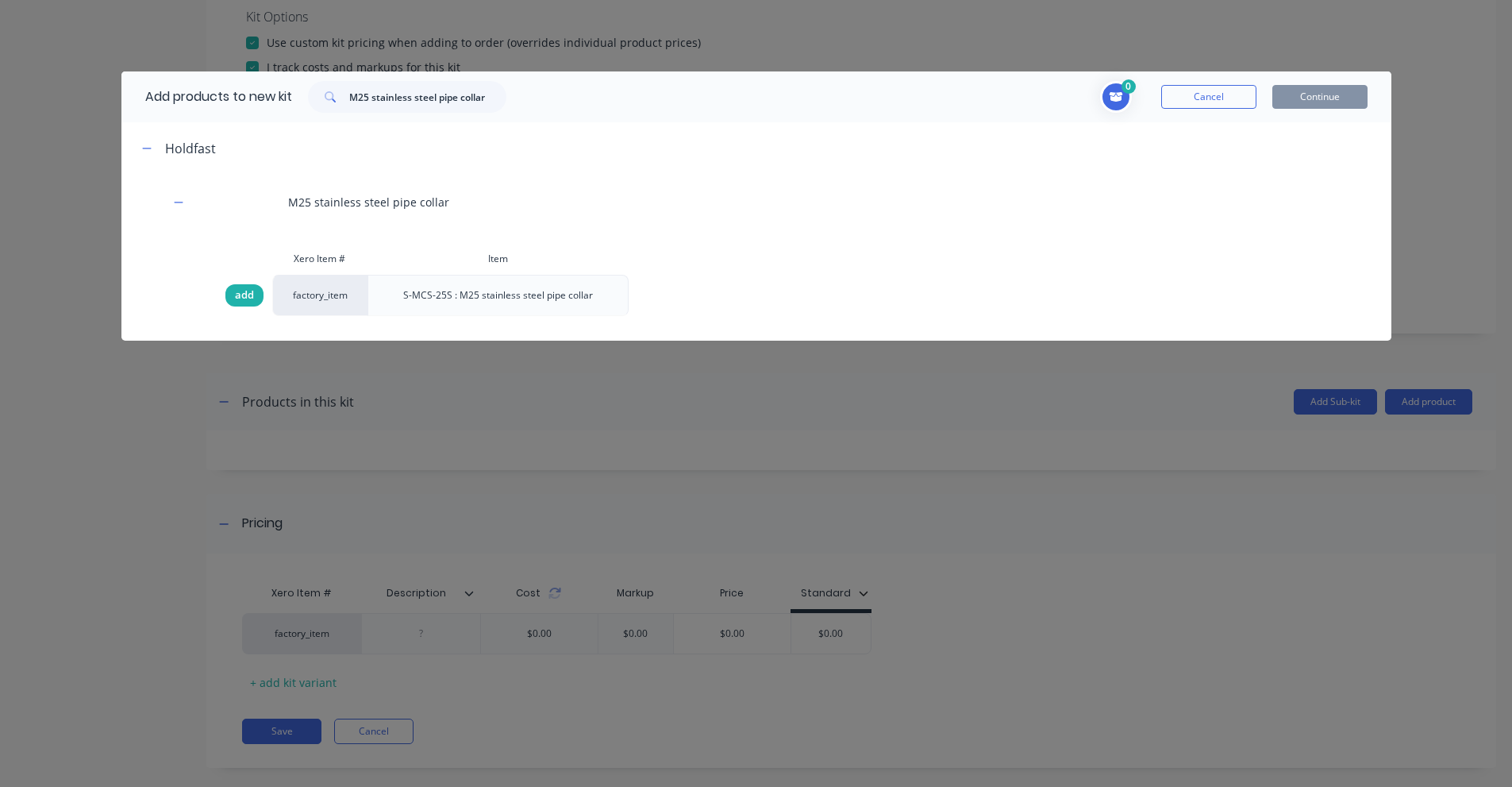
click at [247, 294] on span "add" at bounding box center [244, 295] width 19 height 16
click at [473, 92] on input "M25 stainless steel pipe collar" at bounding box center [428, 96] width 158 height 32
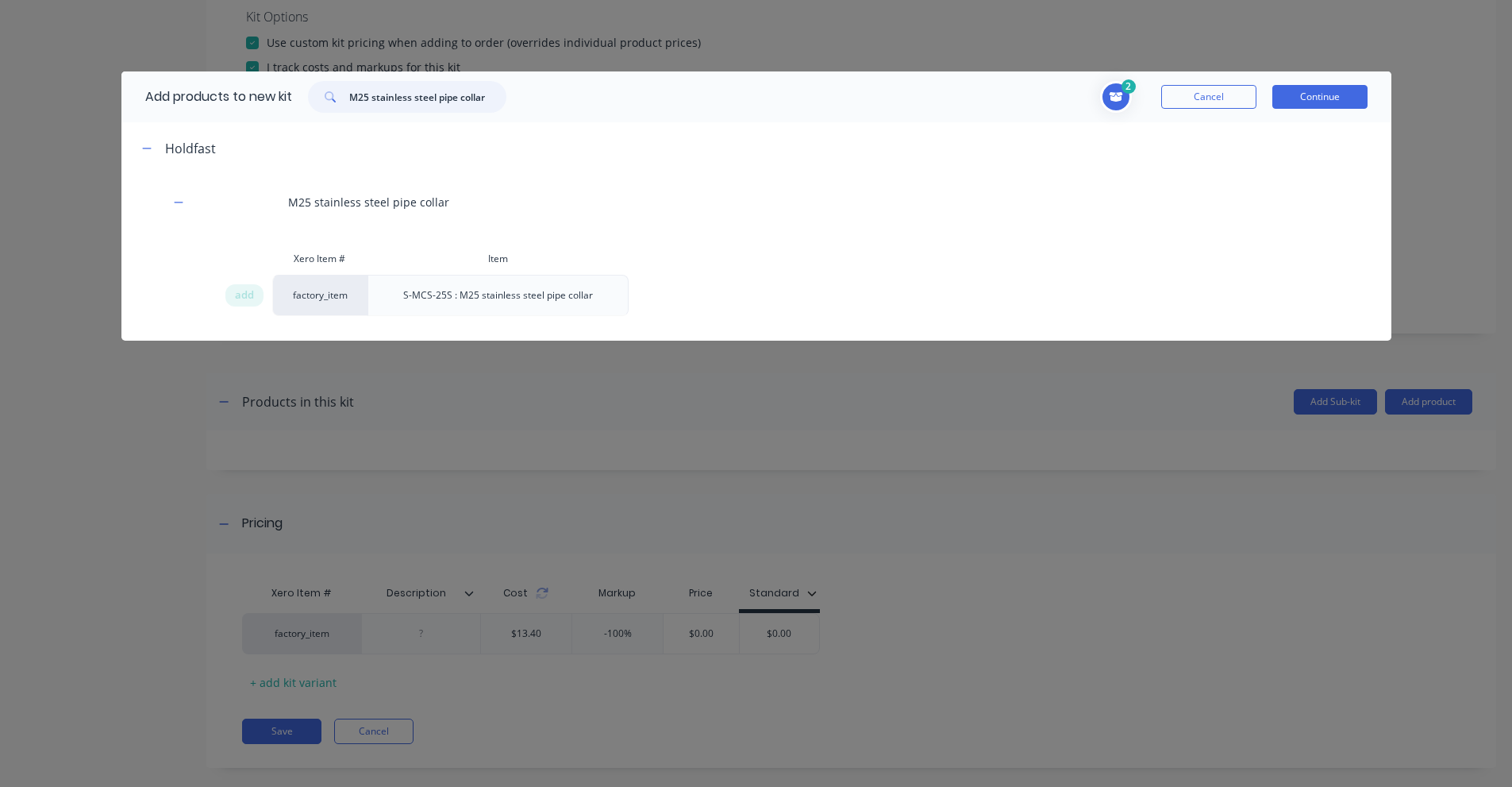
paste input "nut"
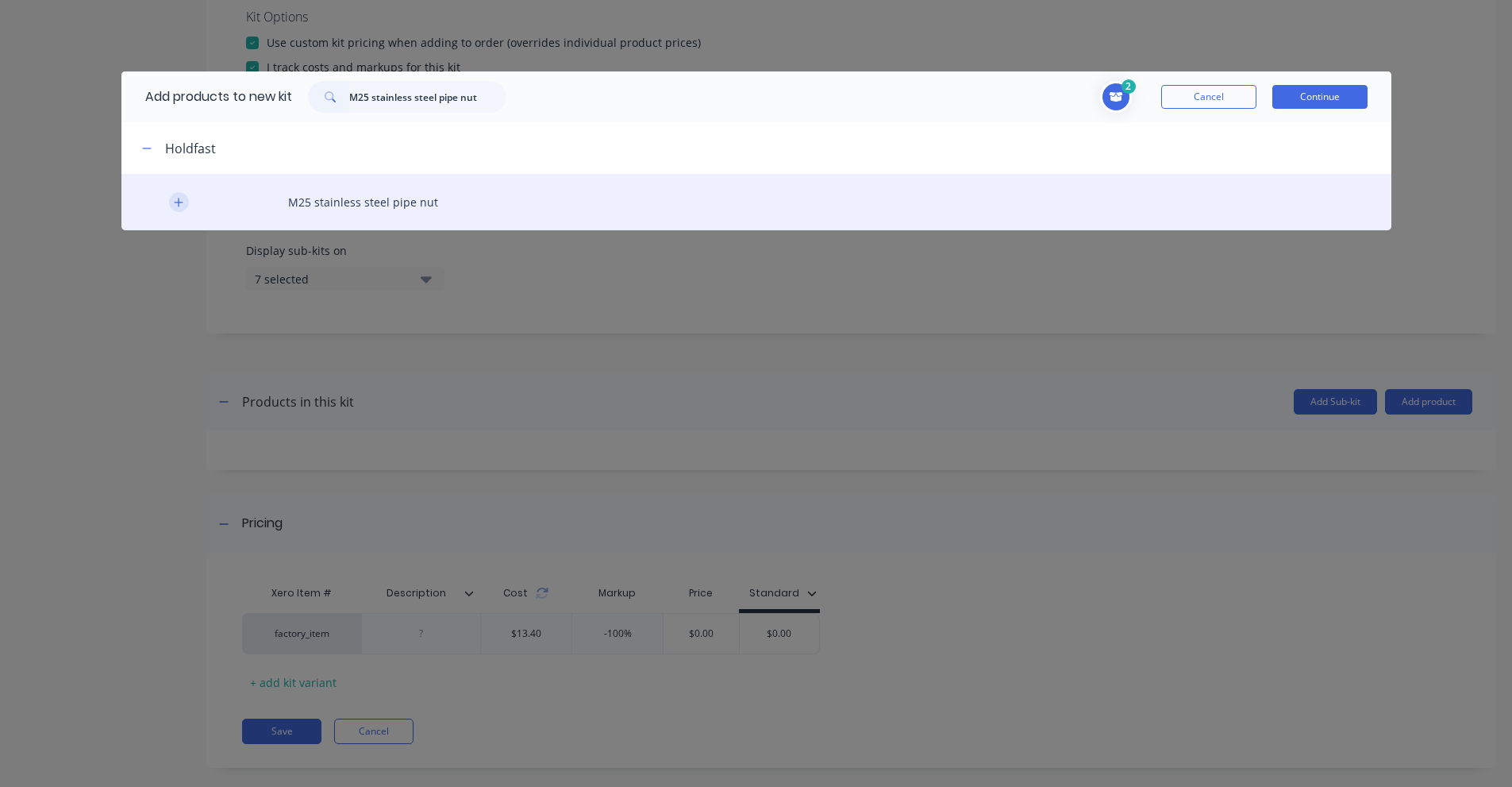
click at [175, 200] on icon "button" at bounding box center [178, 202] width 10 height 11
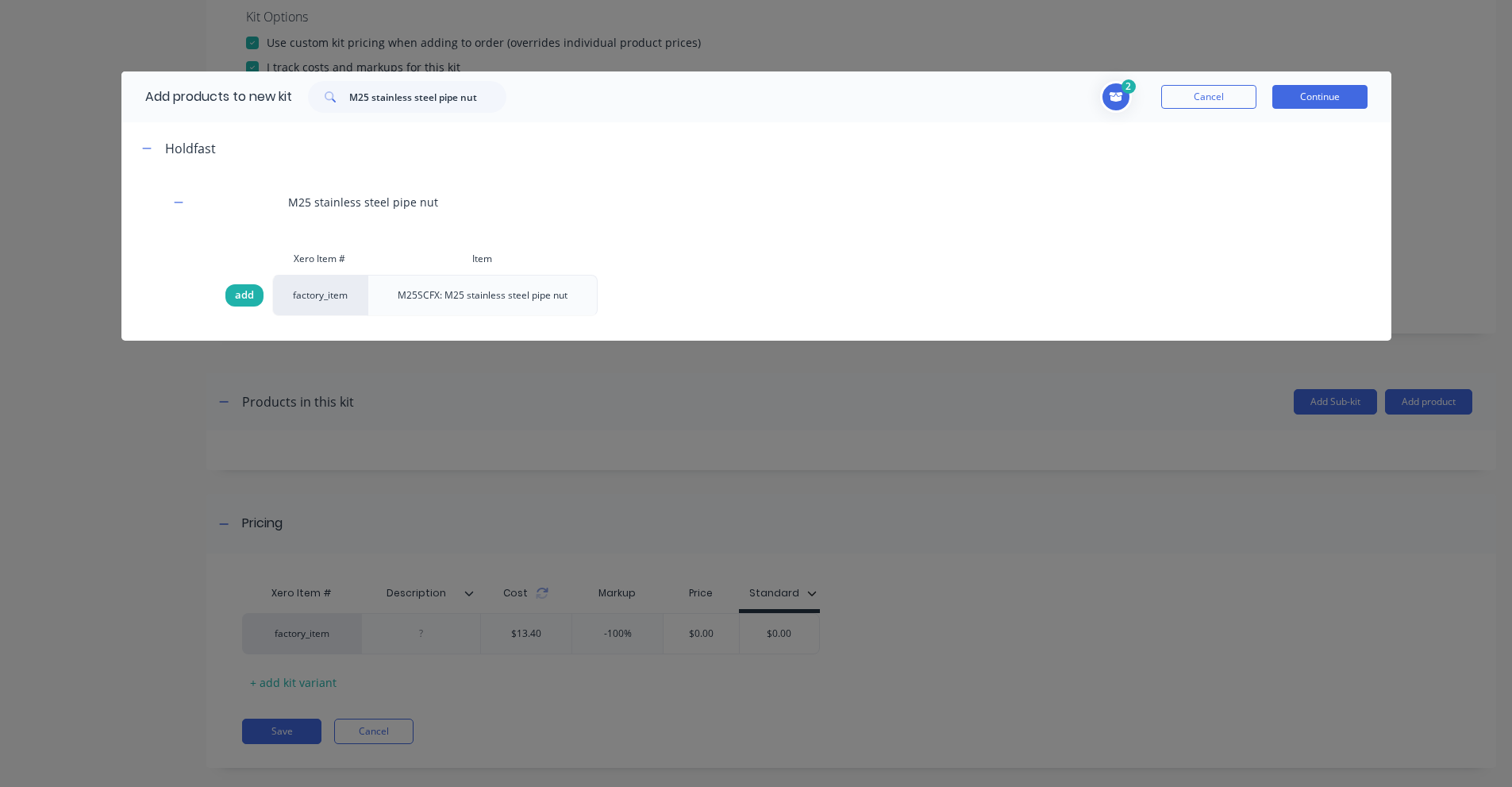
click at [234, 293] on span "add" at bounding box center [244, 295] width 19 height 16
click at [235, 293] on span "add" at bounding box center [244, 295] width 19 height 16
click at [399, 101] on input "M25 stainless steel pipe nut" at bounding box center [428, 96] width 158 height 32
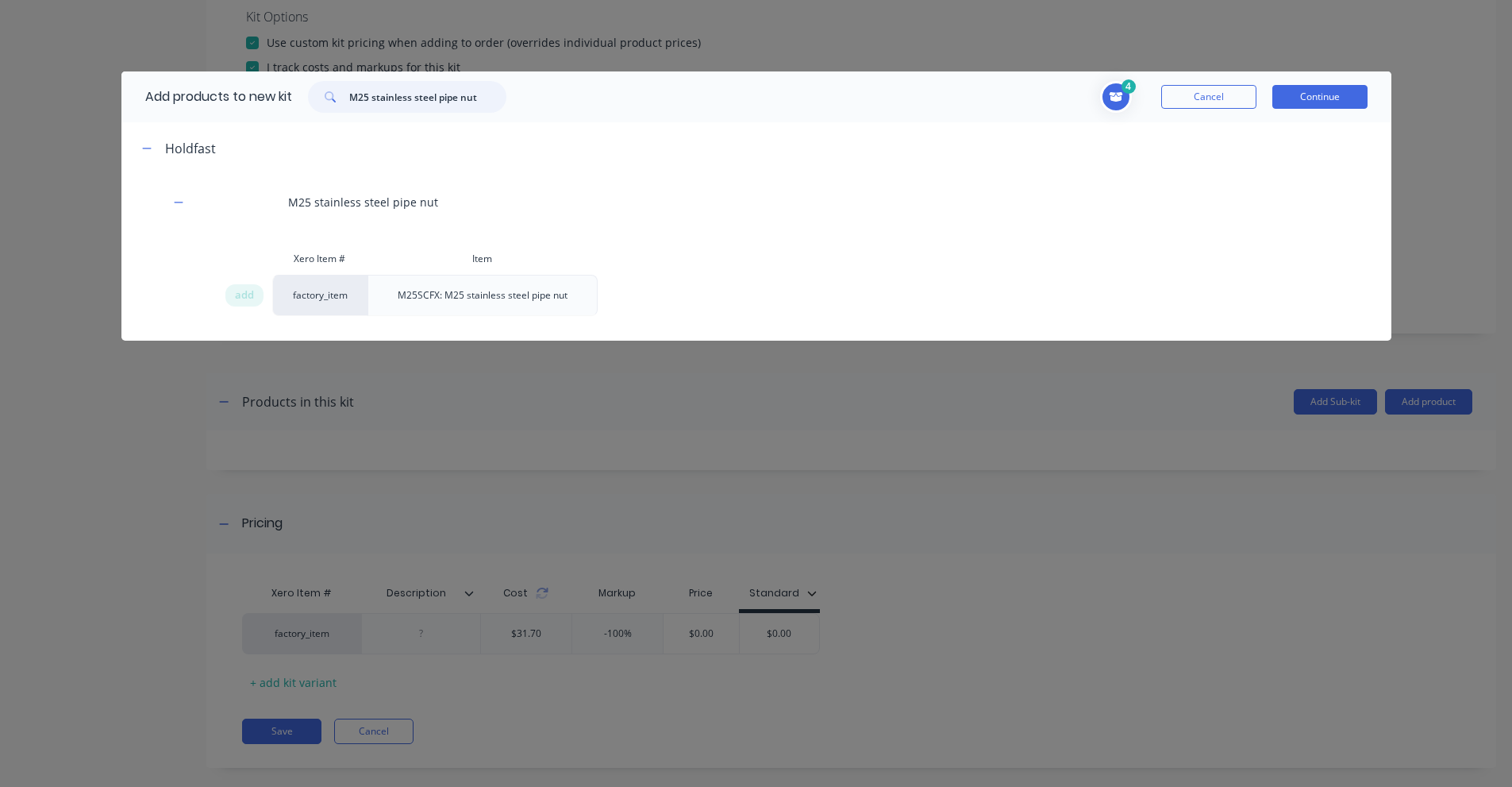
paste input "Banlaw Receiver Crankcase 3/4"
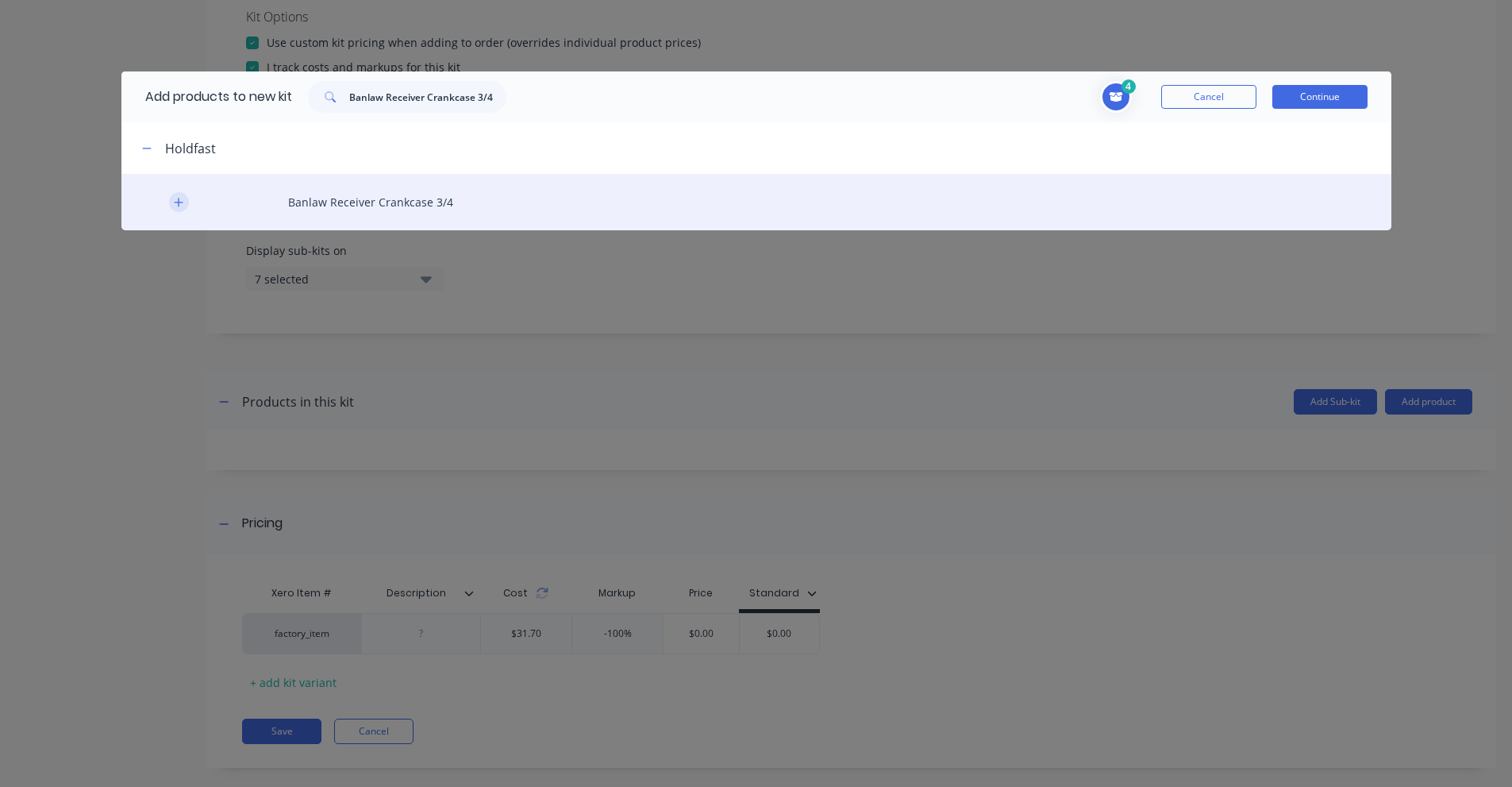
click at [182, 202] on icon "button" at bounding box center [178, 202] width 9 height 9
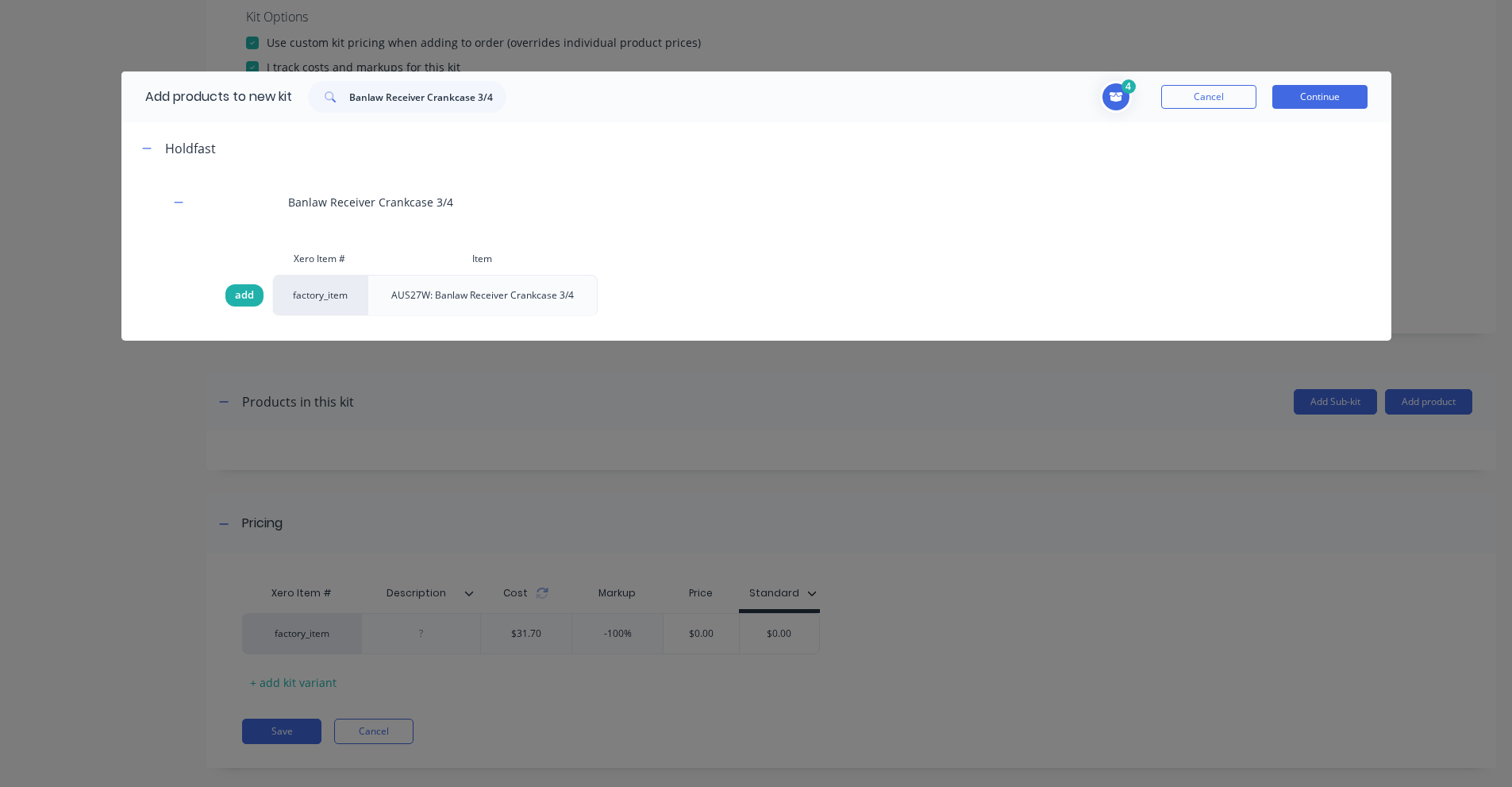
click at [238, 299] on span "add" at bounding box center [244, 295] width 19 height 16
click at [441, 104] on input "Banlaw Receiver Crankcase 3/4" at bounding box center [428, 96] width 158 height 32
paste
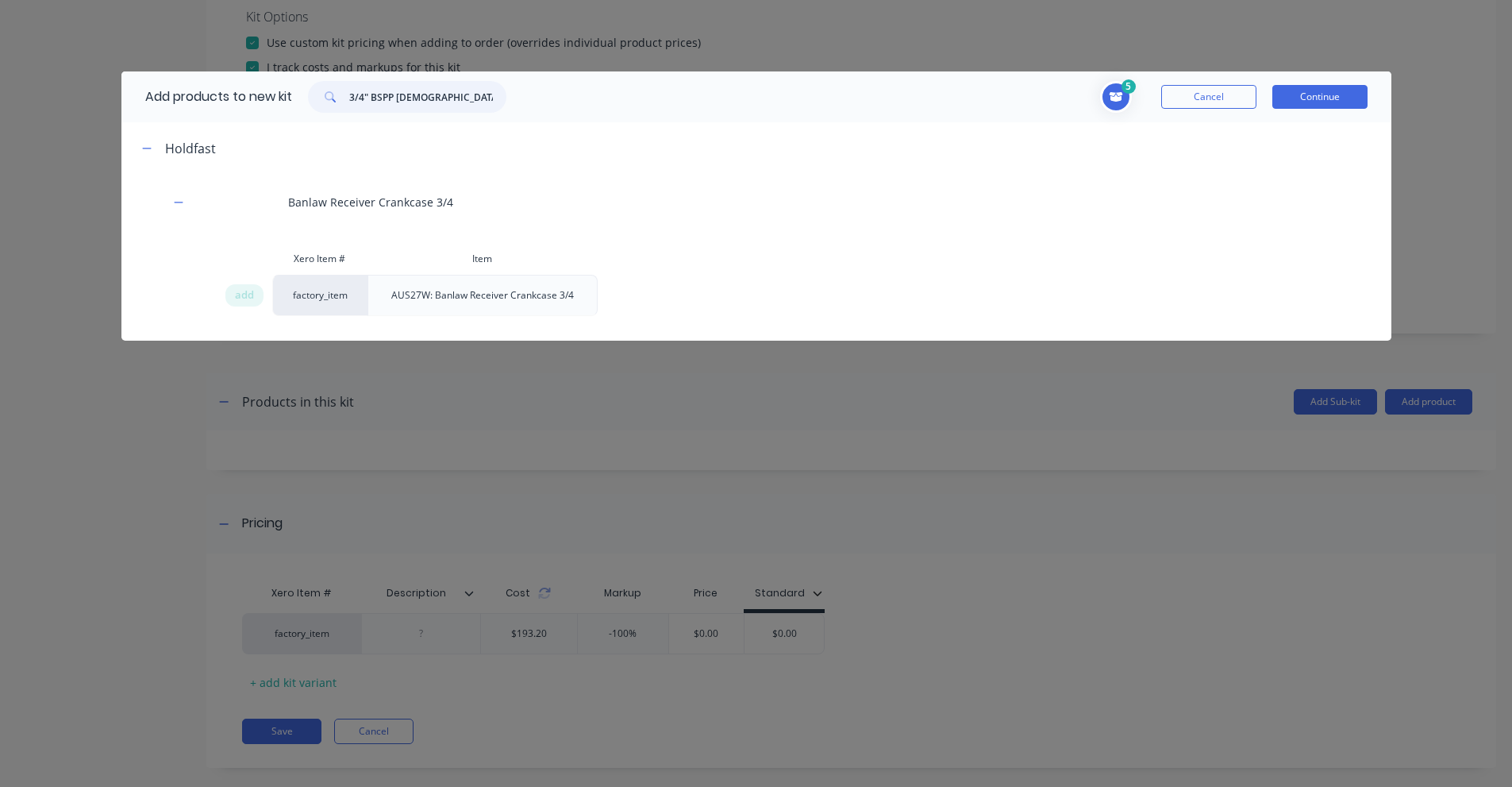
scroll to position [0, 9]
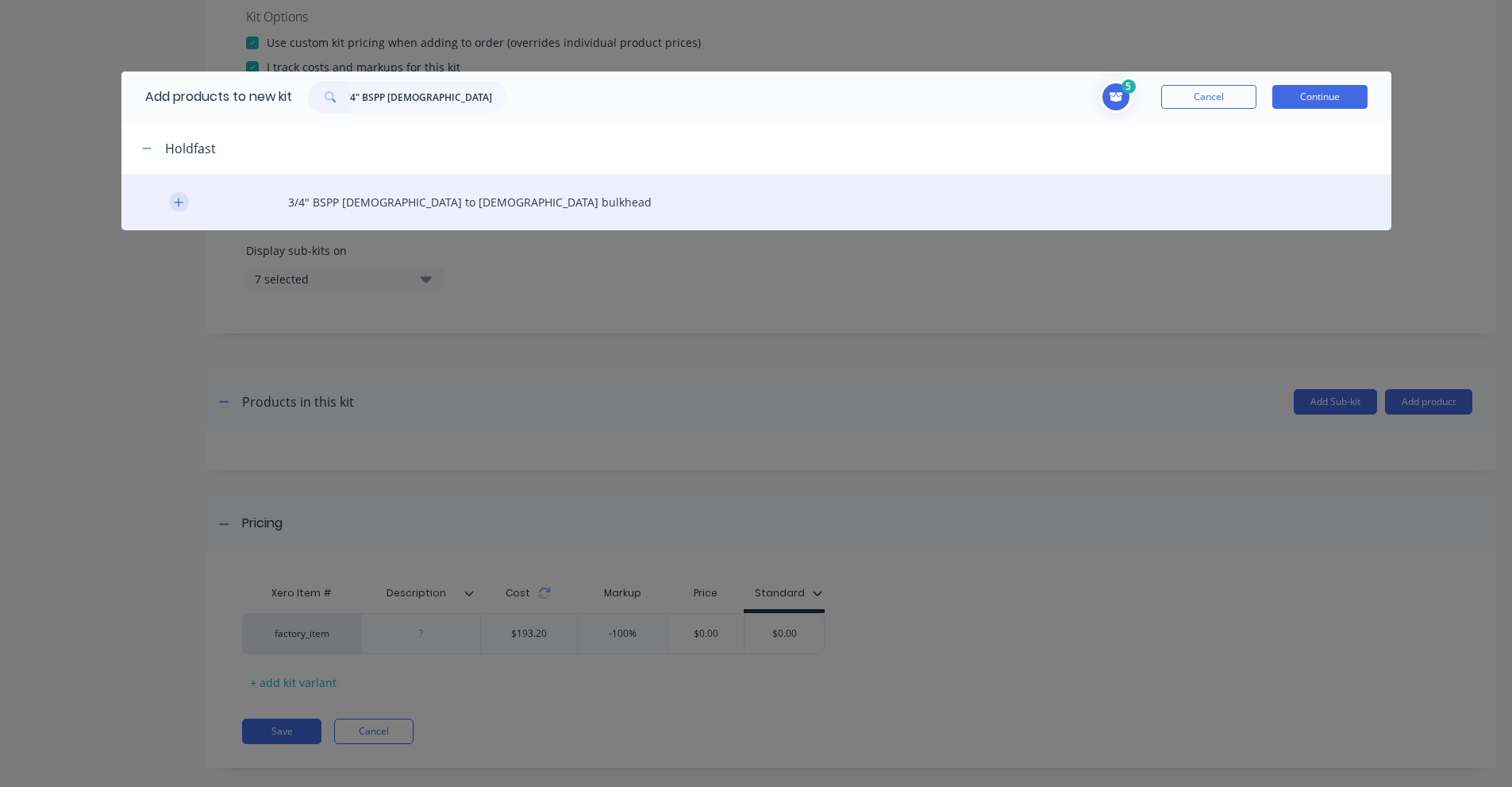
click at [177, 206] on icon "button" at bounding box center [178, 202] width 10 height 11
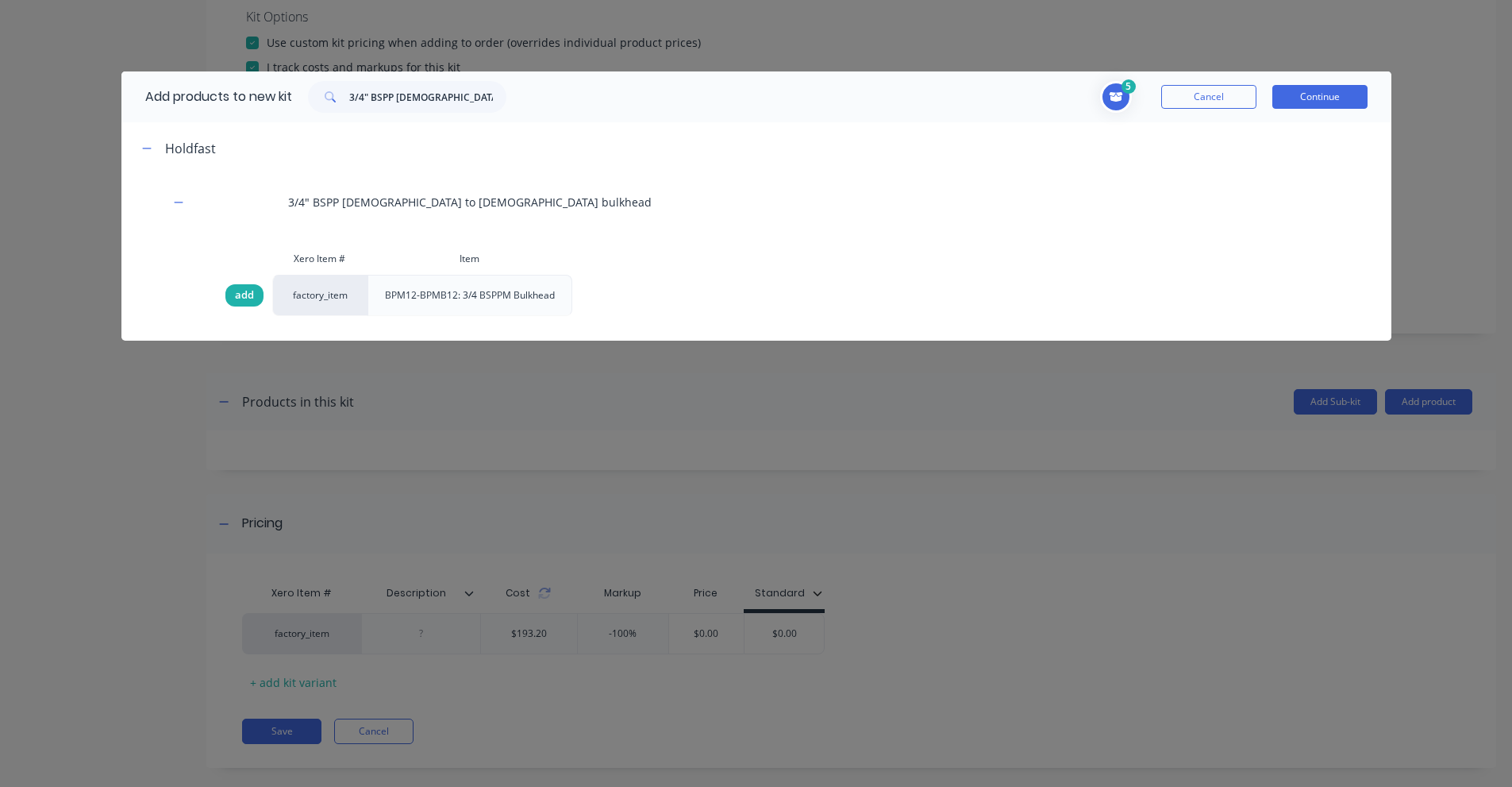
click at [241, 294] on span "add" at bounding box center [244, 295] width 19 height 16
click at [445, 95] on input "3/4" BSPP [DEMOGRAPHIC_DATA] to [DEMOGRAPHIC_DATA] bulkhead" at bounding box center [428, 96] width 158 height 32
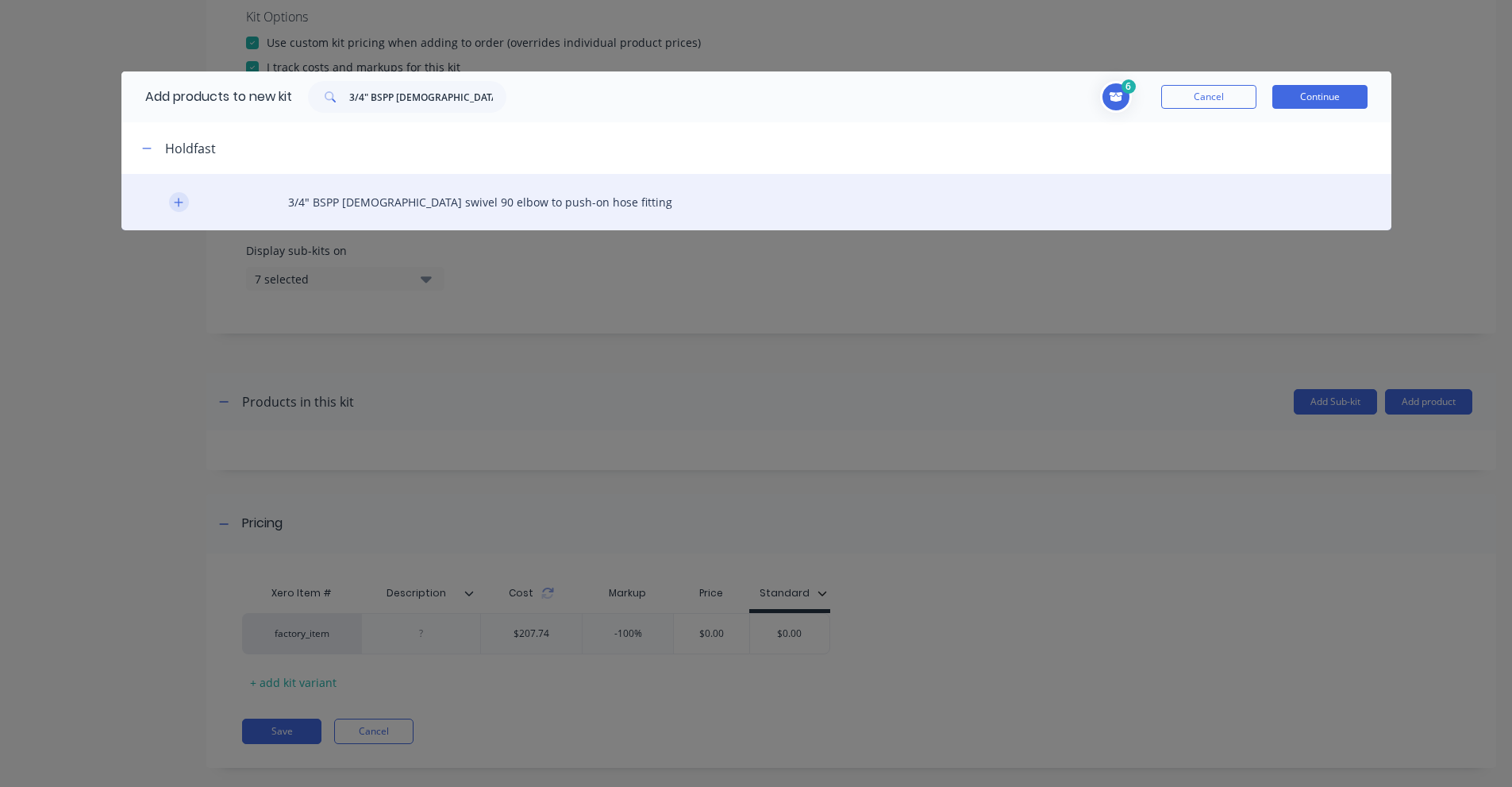
click at [185, 198] on button "button" at bounding box center [179, 202] width 20 height 20
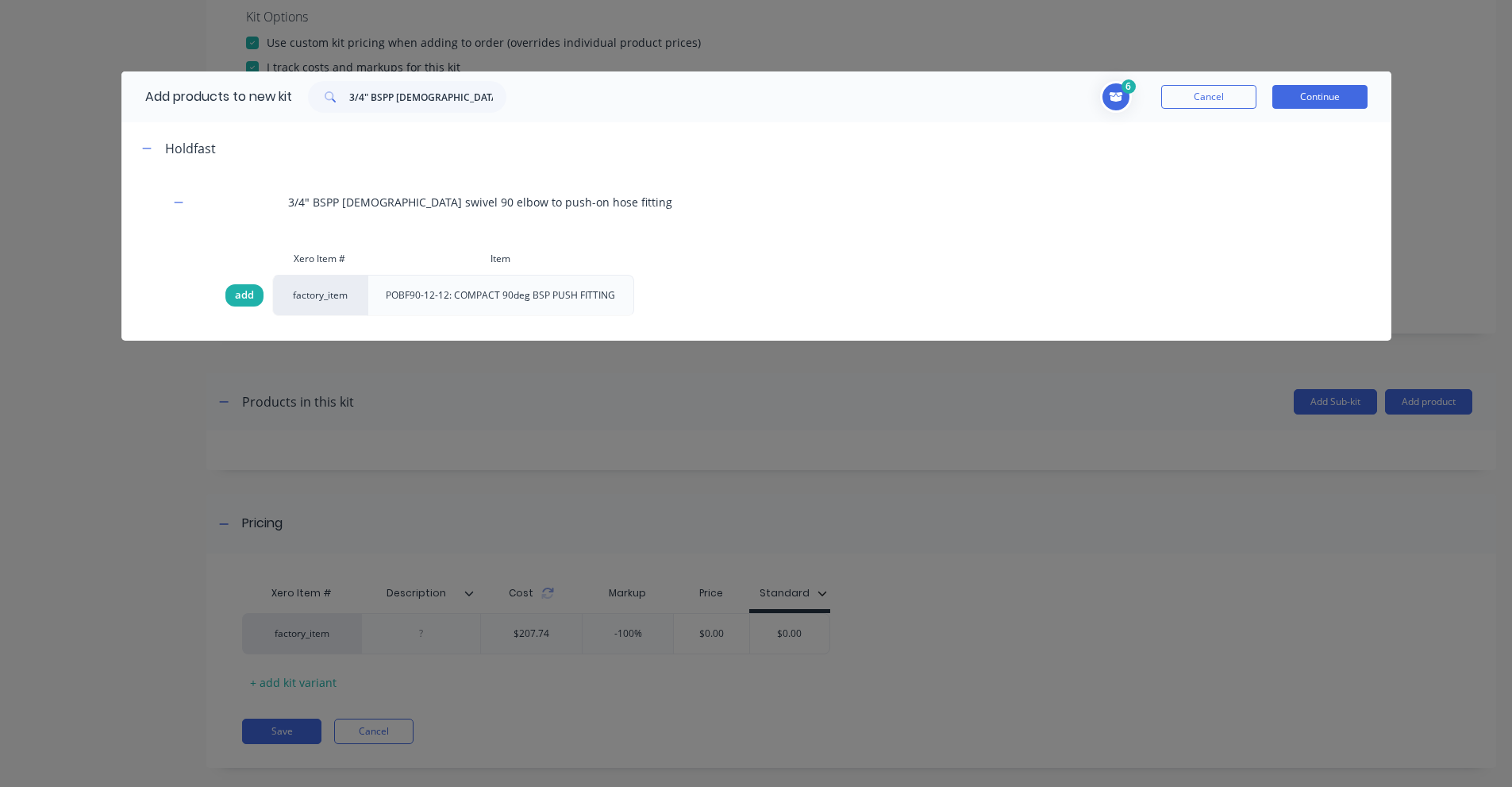
click at [234, 291] on span "add" at bounding box center [244, 295] width 19 height 16
click at [413, 83] on input "3/4" BSPP [DEMOGRAPHIC_DATA] swivel 90 elbow to push-on hose fitting" at bounding box center [428, 96] width 158 height 32
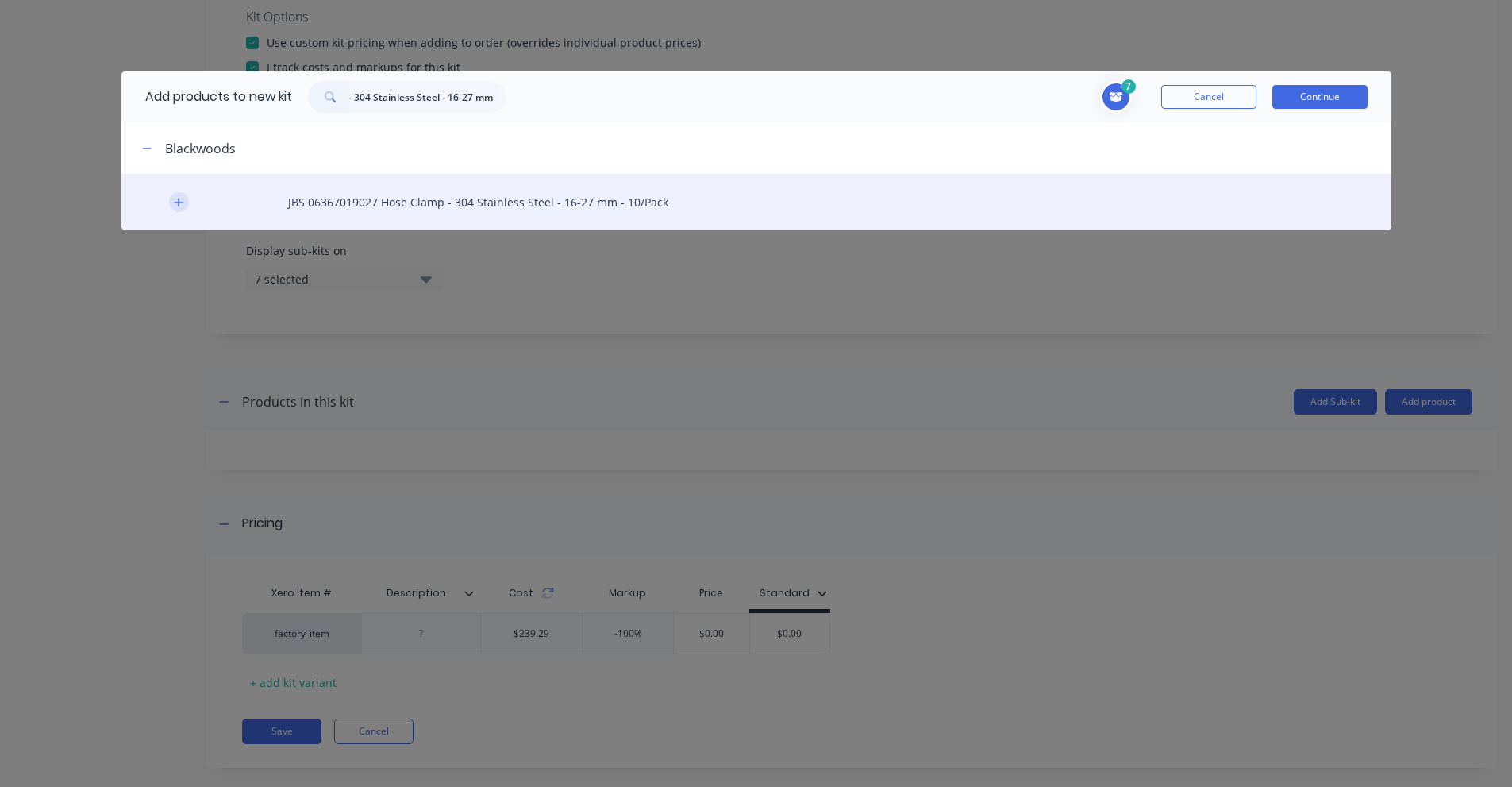
click at [179, 204] on icon "button" at bounding box center [178, 202] width 10 height 11
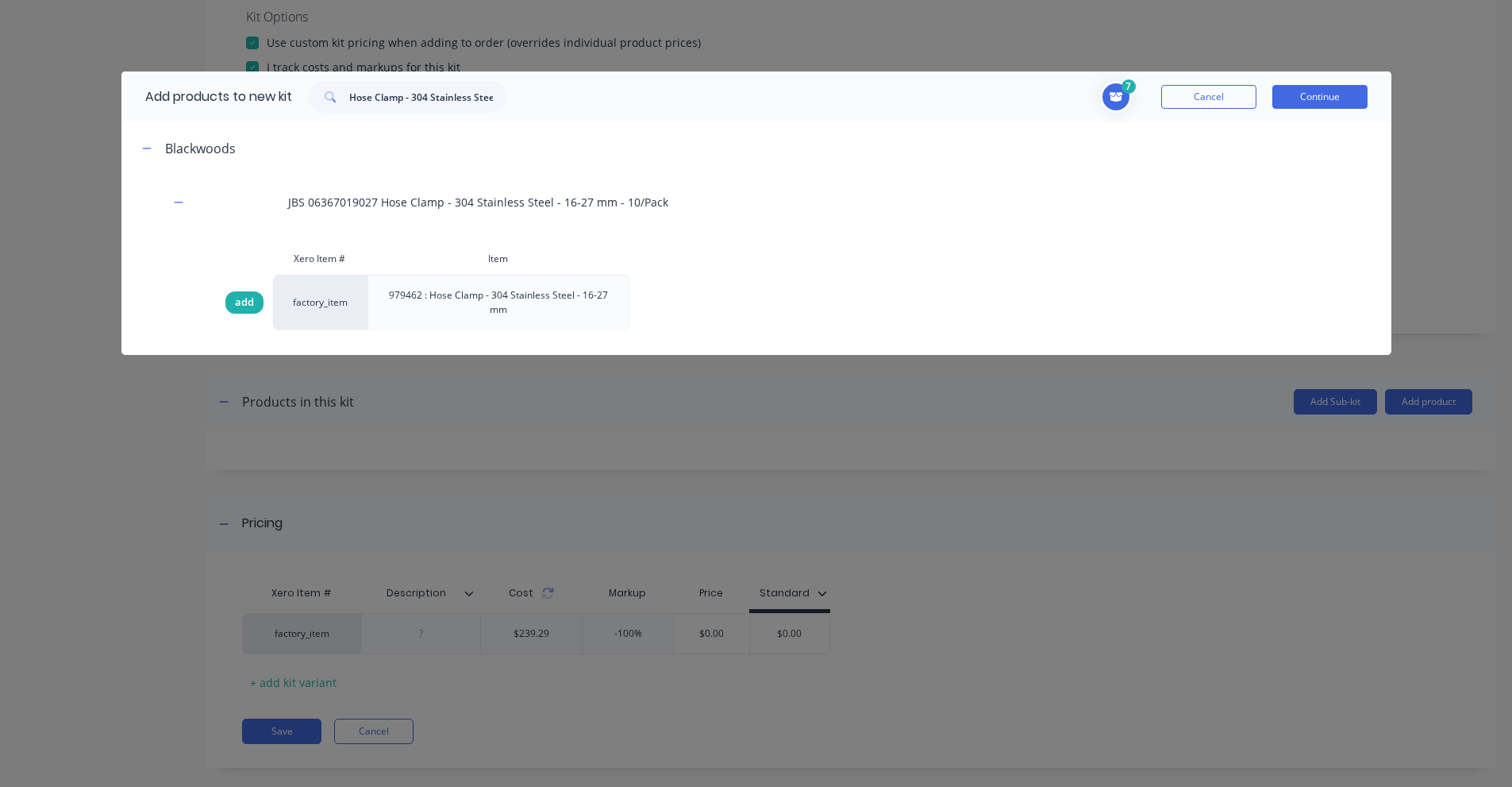
click at [229, 297] on div "add" at bounding box center [244, 302] width 38 height 23
click at [238, 299] on span "add" at bounding box center [244, 302] width 19 height 16
click at [418, 93] on input "Hose Clamp - 304 Stainless Steel - 16-27 mm" at bounding box center [428, 96] width 158 height 32
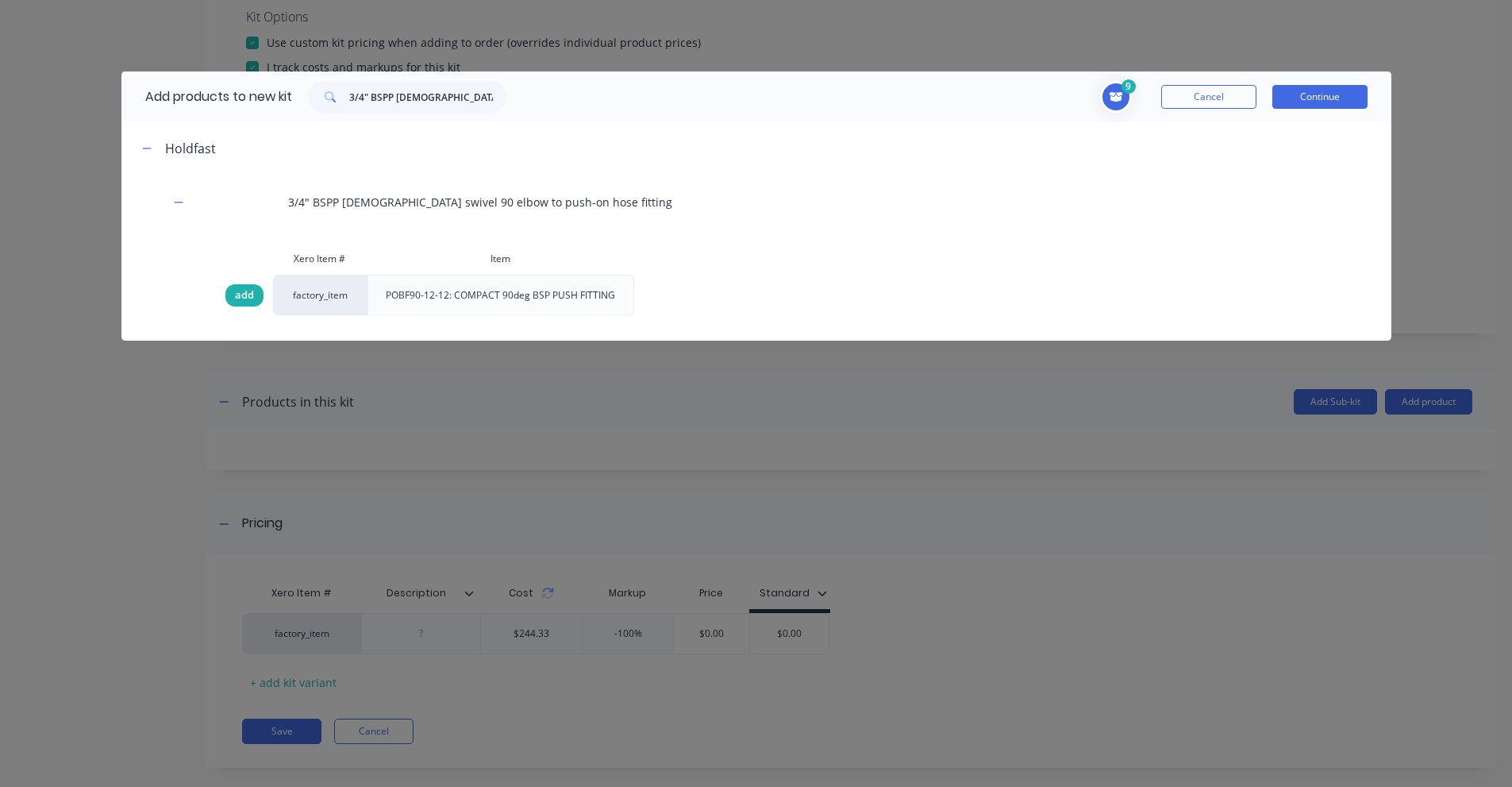
click at [234, 294] on div "add" at bounding box center [244, 295] width 38 height 23
click at [435, 100] on input "3/4" BSPP [DEMOGRAPHIC_DATA] swivel 90 elbow to push-on hose fitting" at bounding box center [428, 96] width 158 height 32
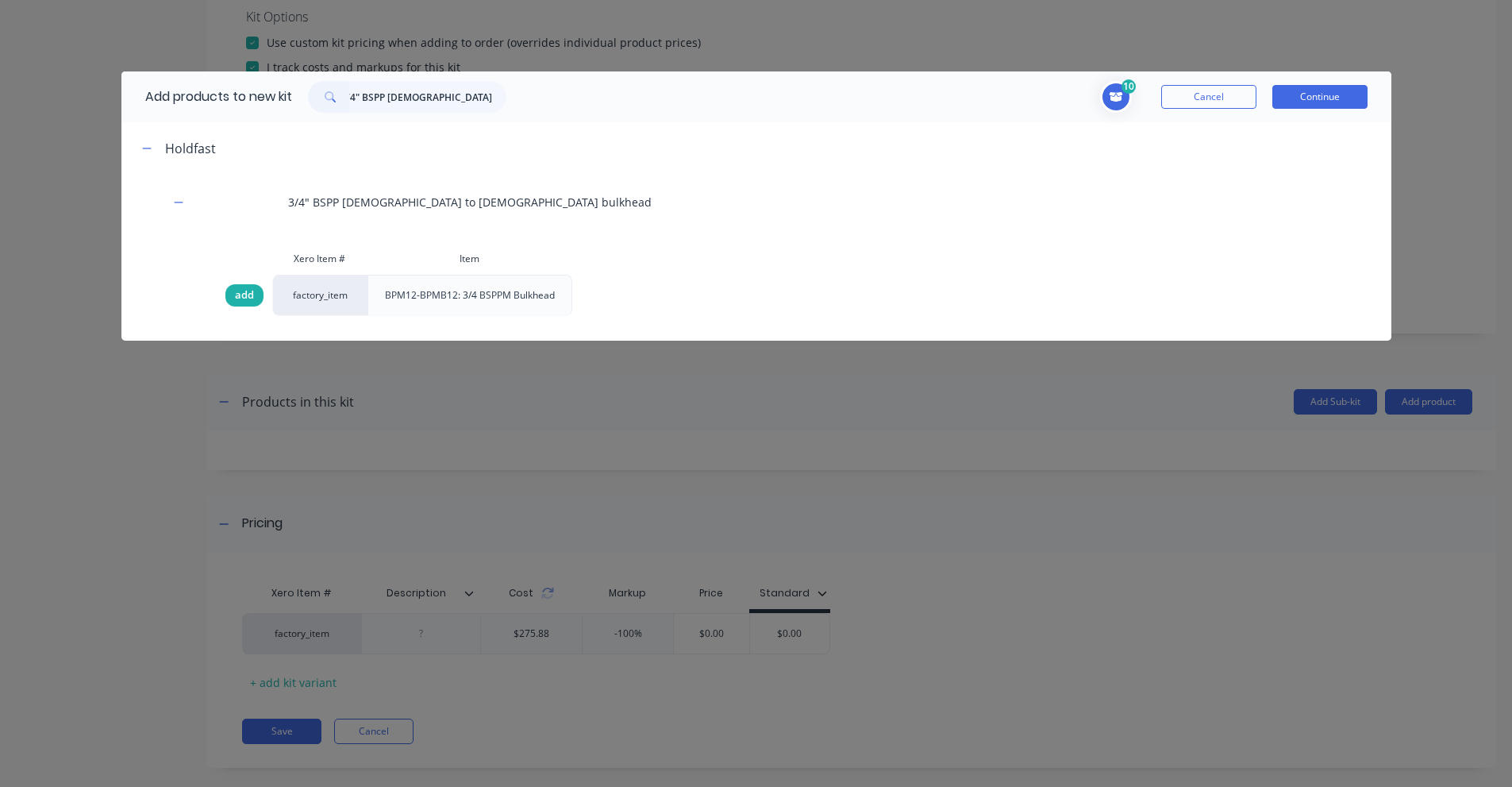
click at [239, 295] on span "add" at bounding box center [244, 295] width 19 height 16
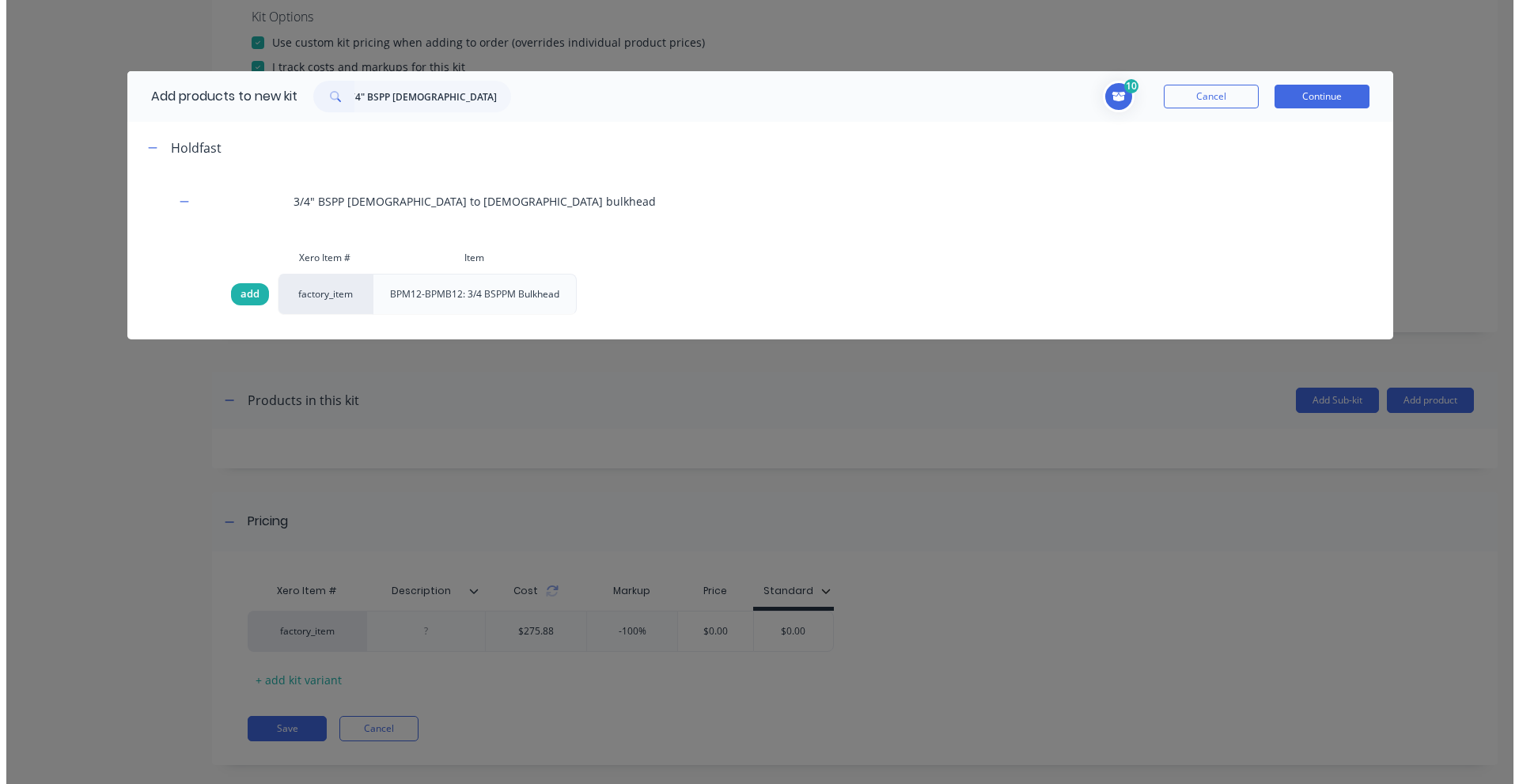
scroll to position [0, 0]
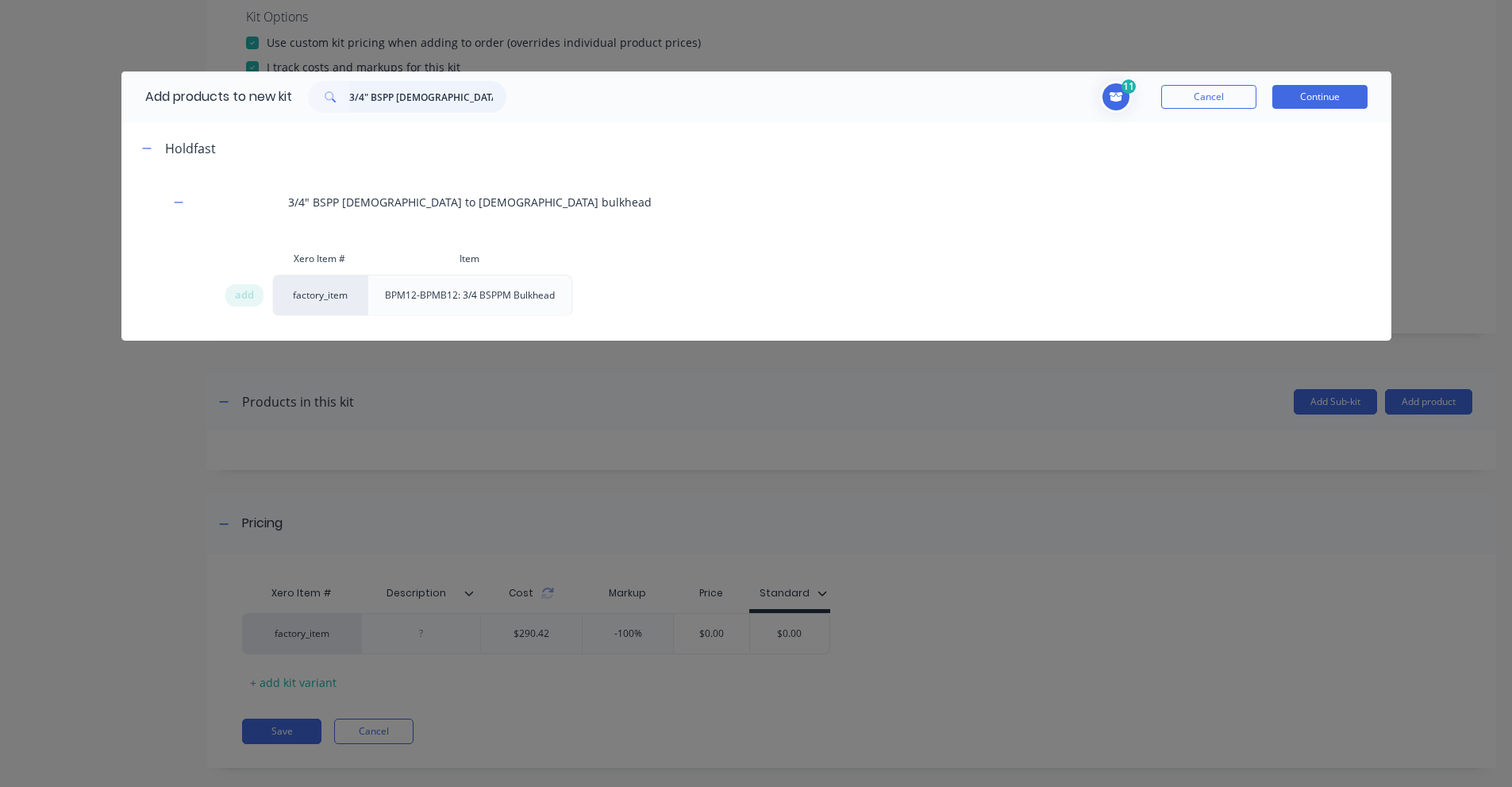
click at [416, 93] on input "3/4" BSPP [DEMOGRAPHIC_DATA] to [DEMOGRAPHIC_DATA] bulkhead" at bounding box center [428, 96] width 158 height 32
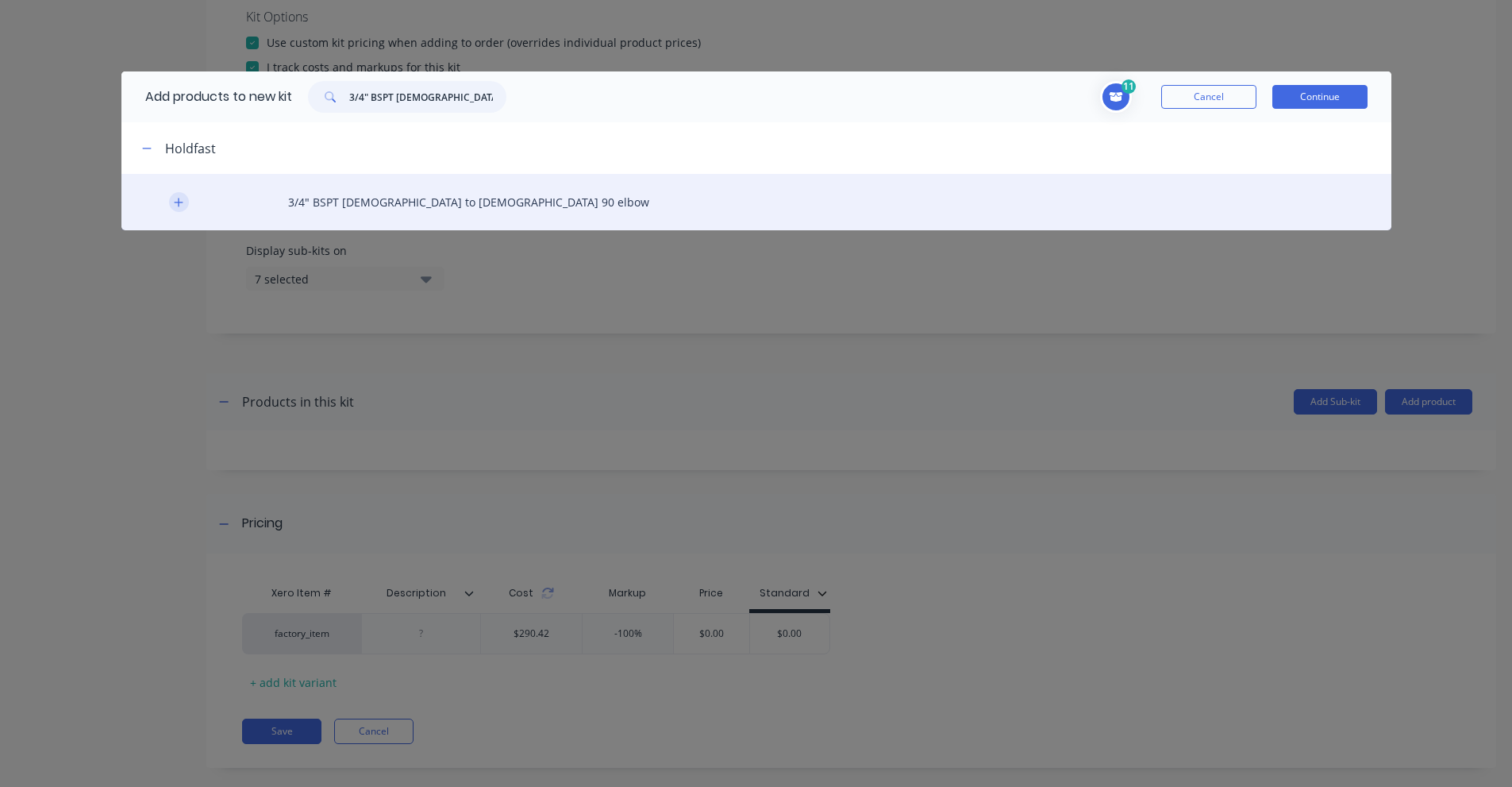
type input "3/4" BSPT [DEMOGRAPHIC_DATA] to [DEMOGRAPHIC_DATA]"
click at [177, 211] on button "button" at bounding box center [179, 202] width 20 height 20
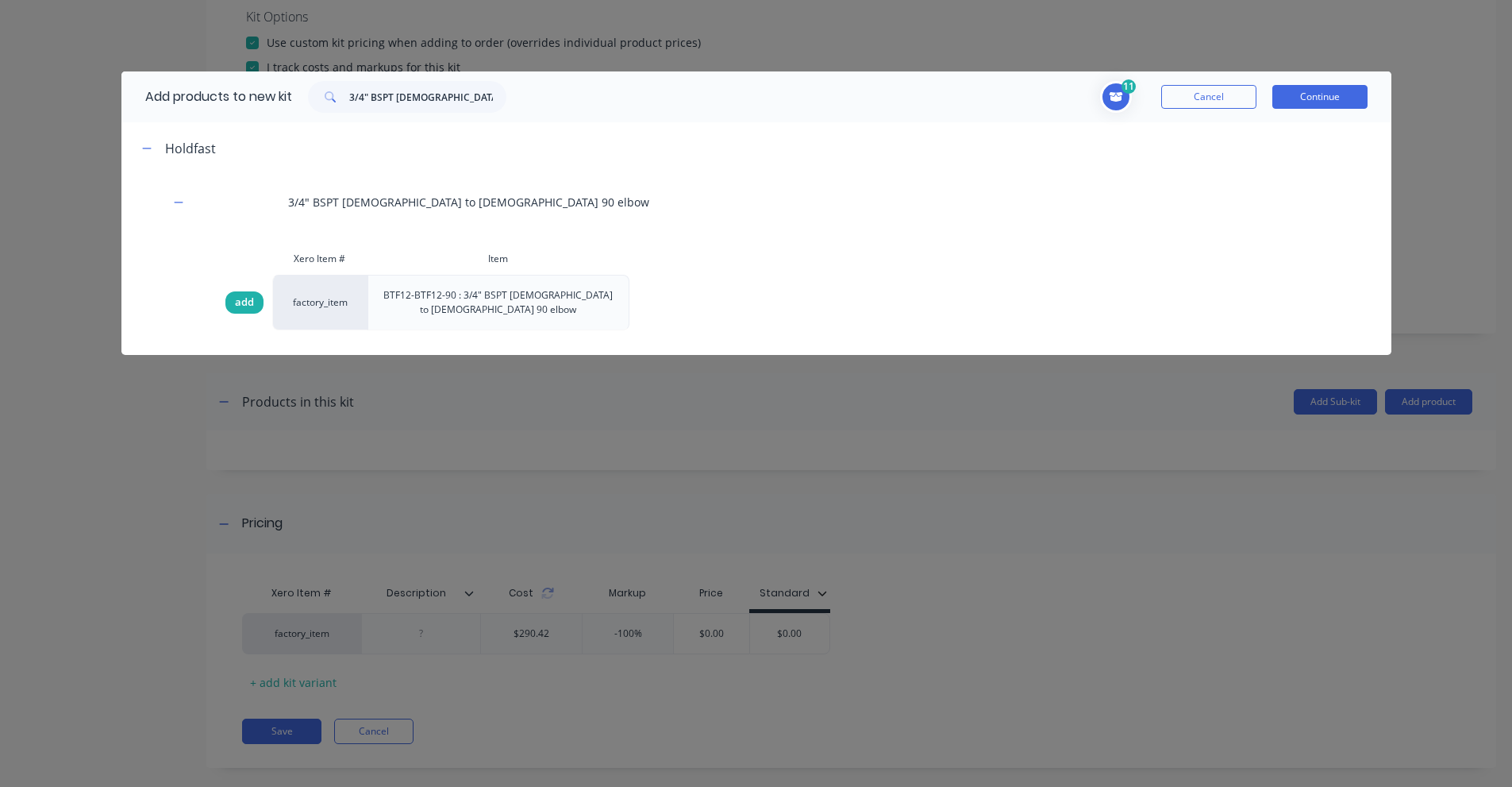
click at [238, 304] on span "add" at bounding box center [244, 302] width 19 height 16
click at [1332, 108] on button "Continue" at bounding box center [1319, 97] width 95 height 24
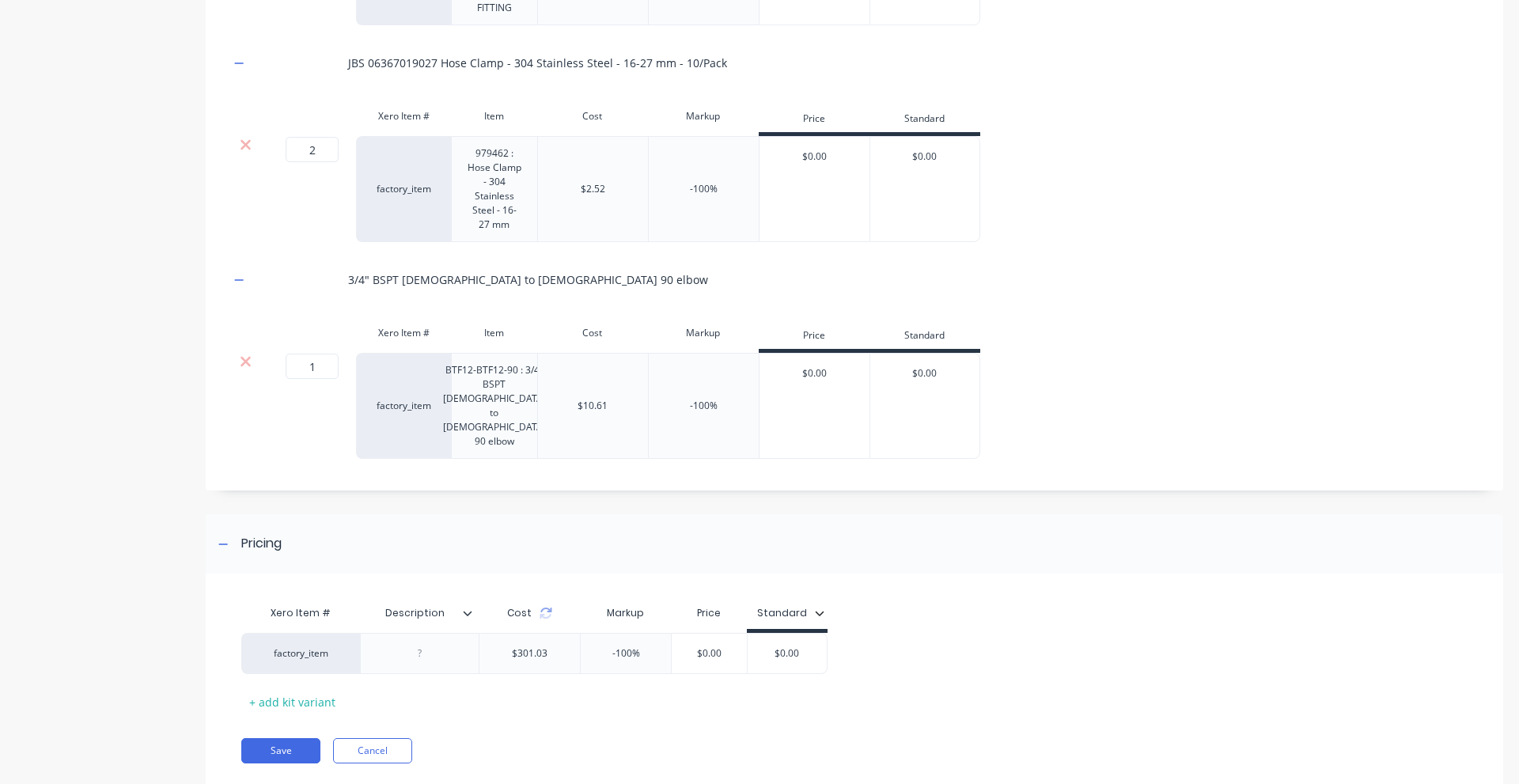
scroll to position [1862, 0]
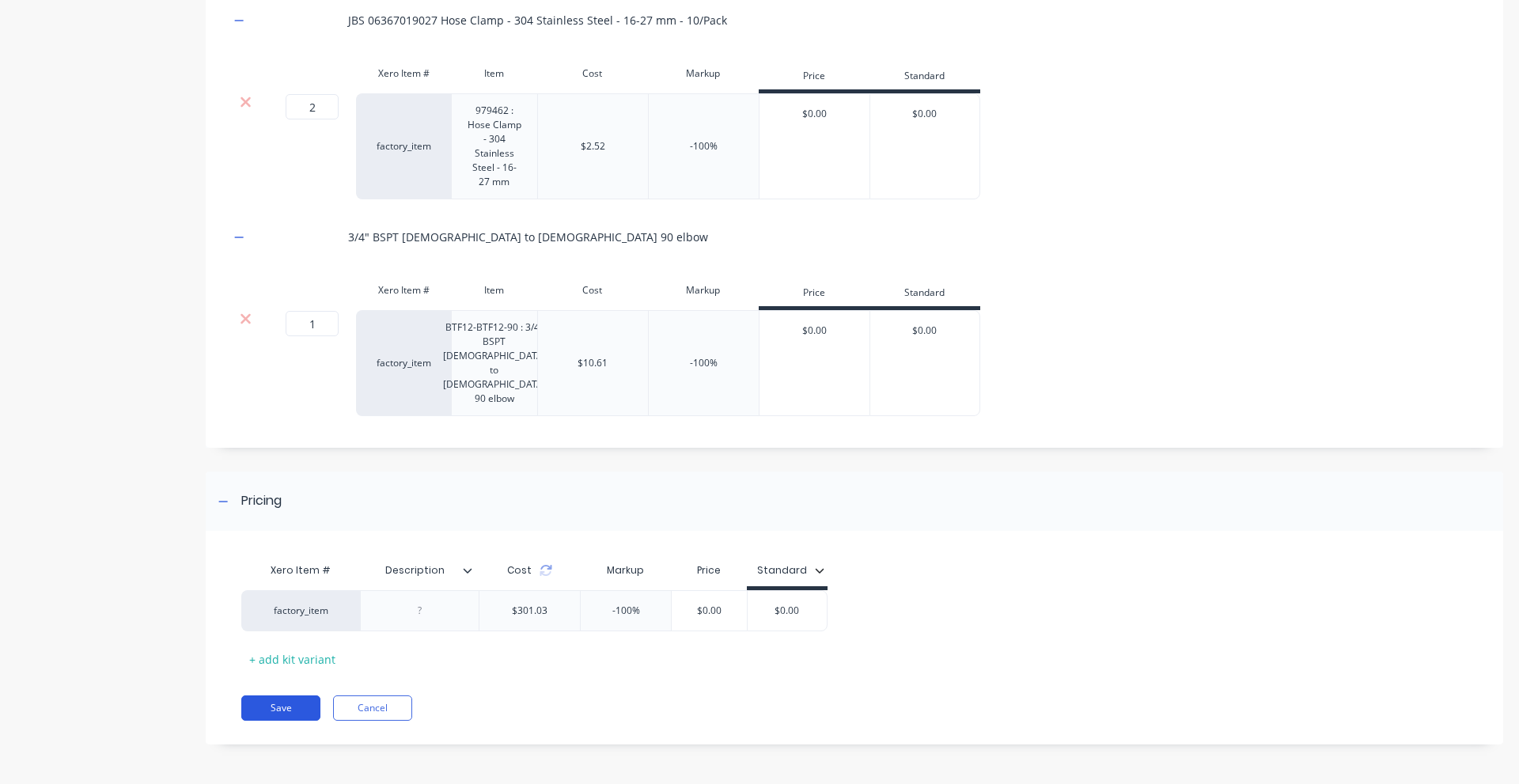
click at [258, 715] on button "Save" at bounding box center [281, 708] width 79 height 25
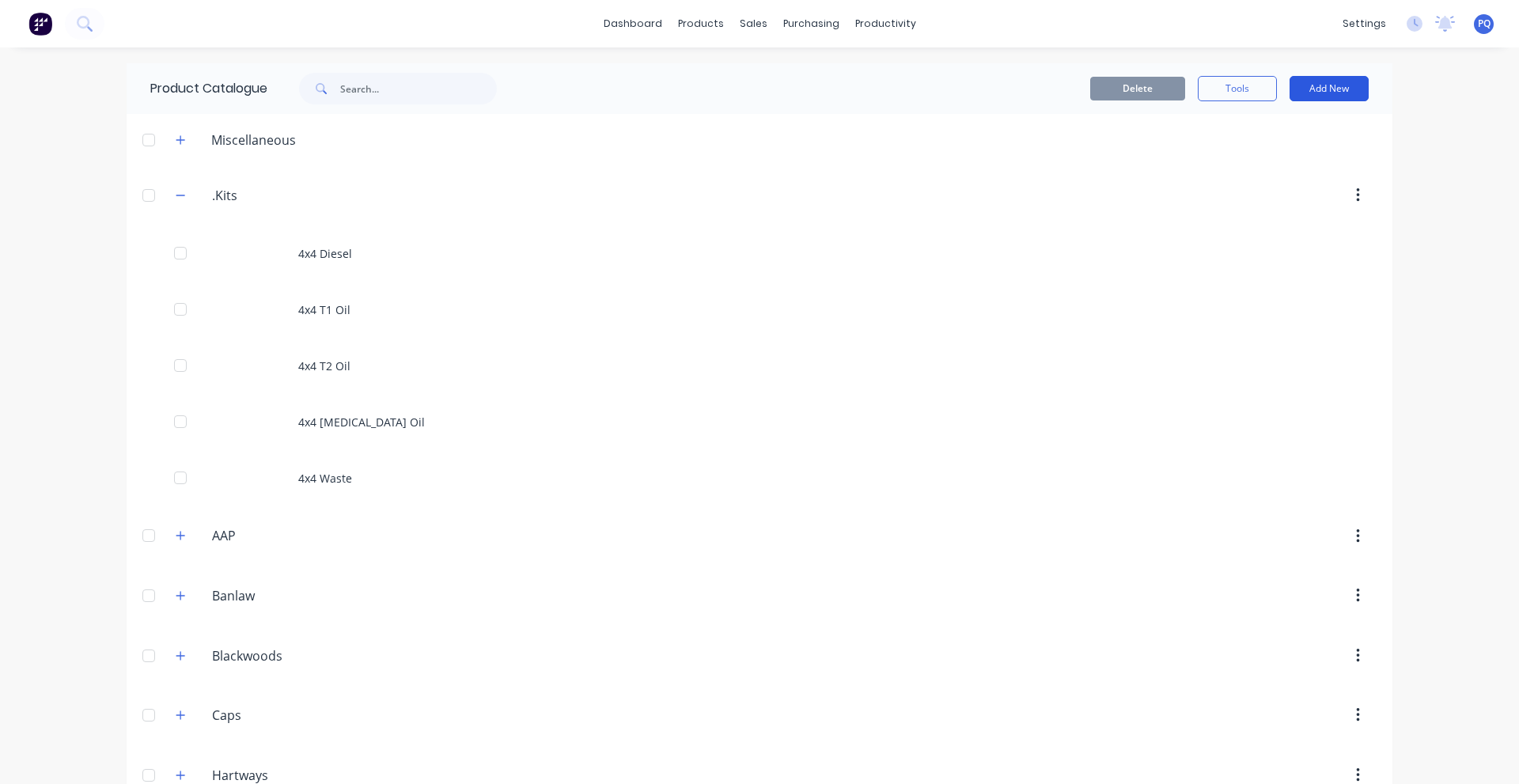
click at [1338, 88] on button "Add New" at bounding box center [1329, 88] width 79 height 25
click at [1271, 184] on div "Product Kit" at bounding box center [1293, 192] width 122 height 23
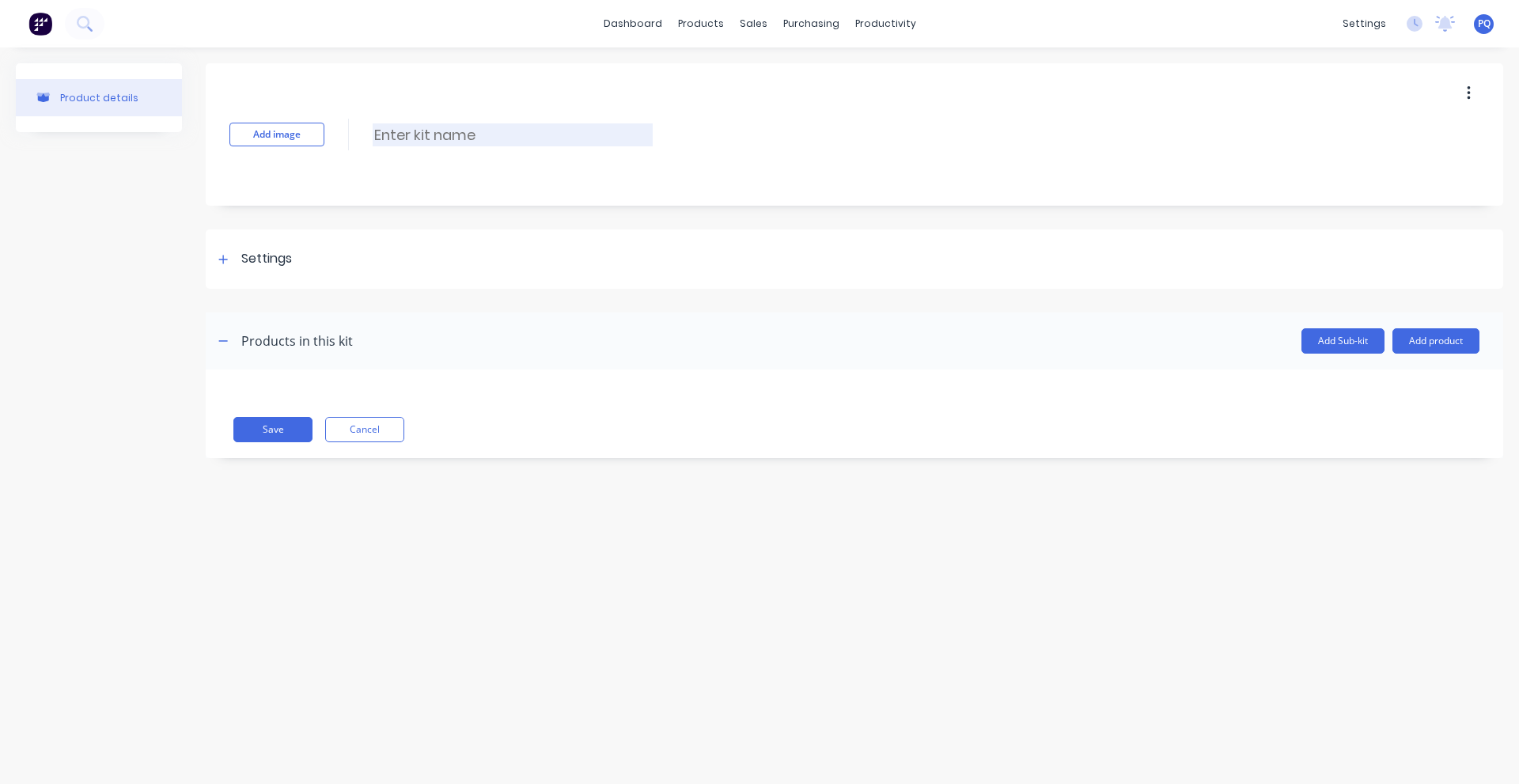
click at [421, 125] on input at bounding box center [513, 134] width 280 height 23
type input "4x4 Air"
click at [292, 253] on div "Settings" at bounding box center [855, 259] width 1298 height 60
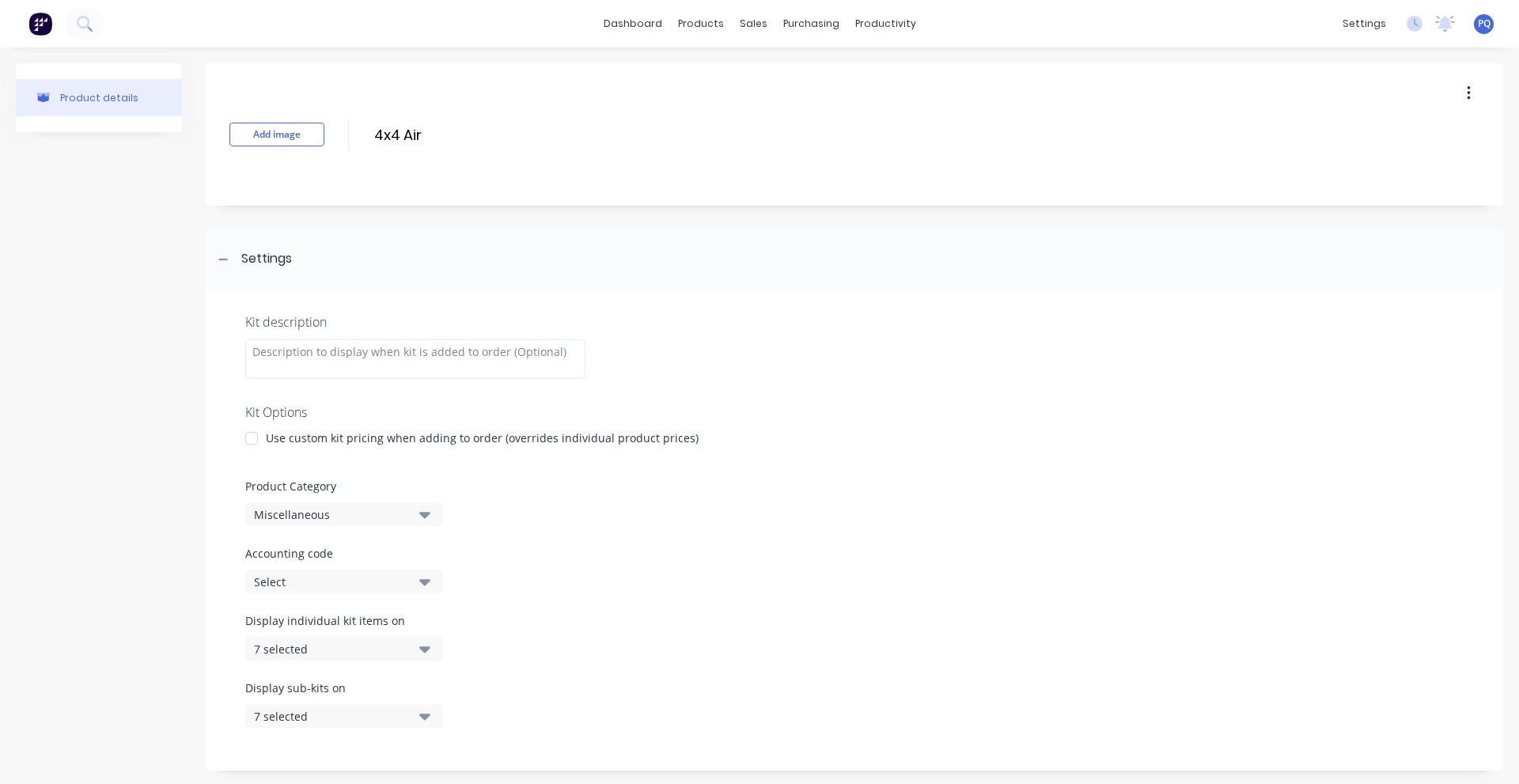
click at [252, 430] on div at bounding box center [251, 438] width 32 height 32
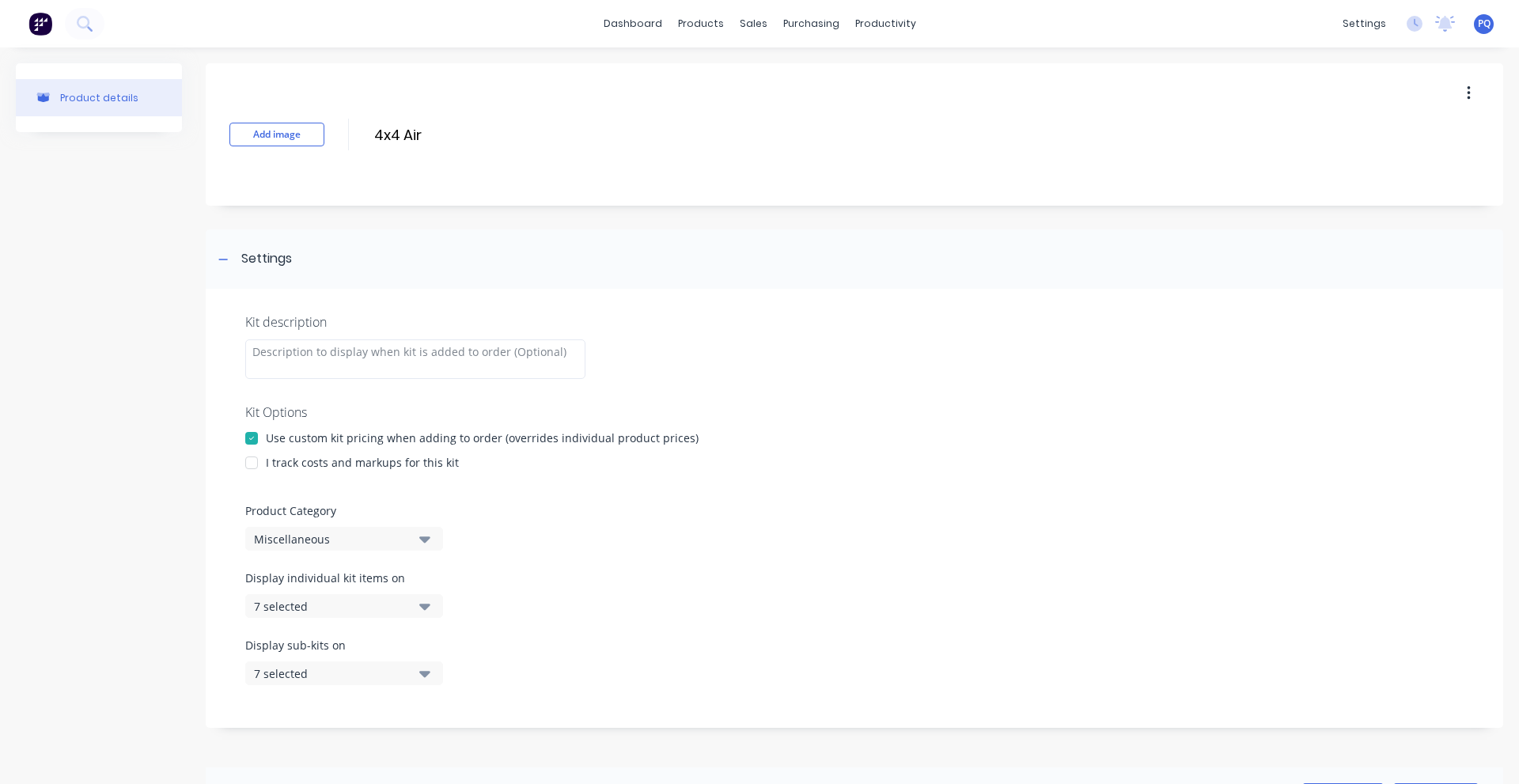
click at [262, 472] on div at bounding box center [251, 462] width 32 height 32
click at [273, 528] on button "Miscellaneous" at bounding box center [344, 539] width 198 height 23
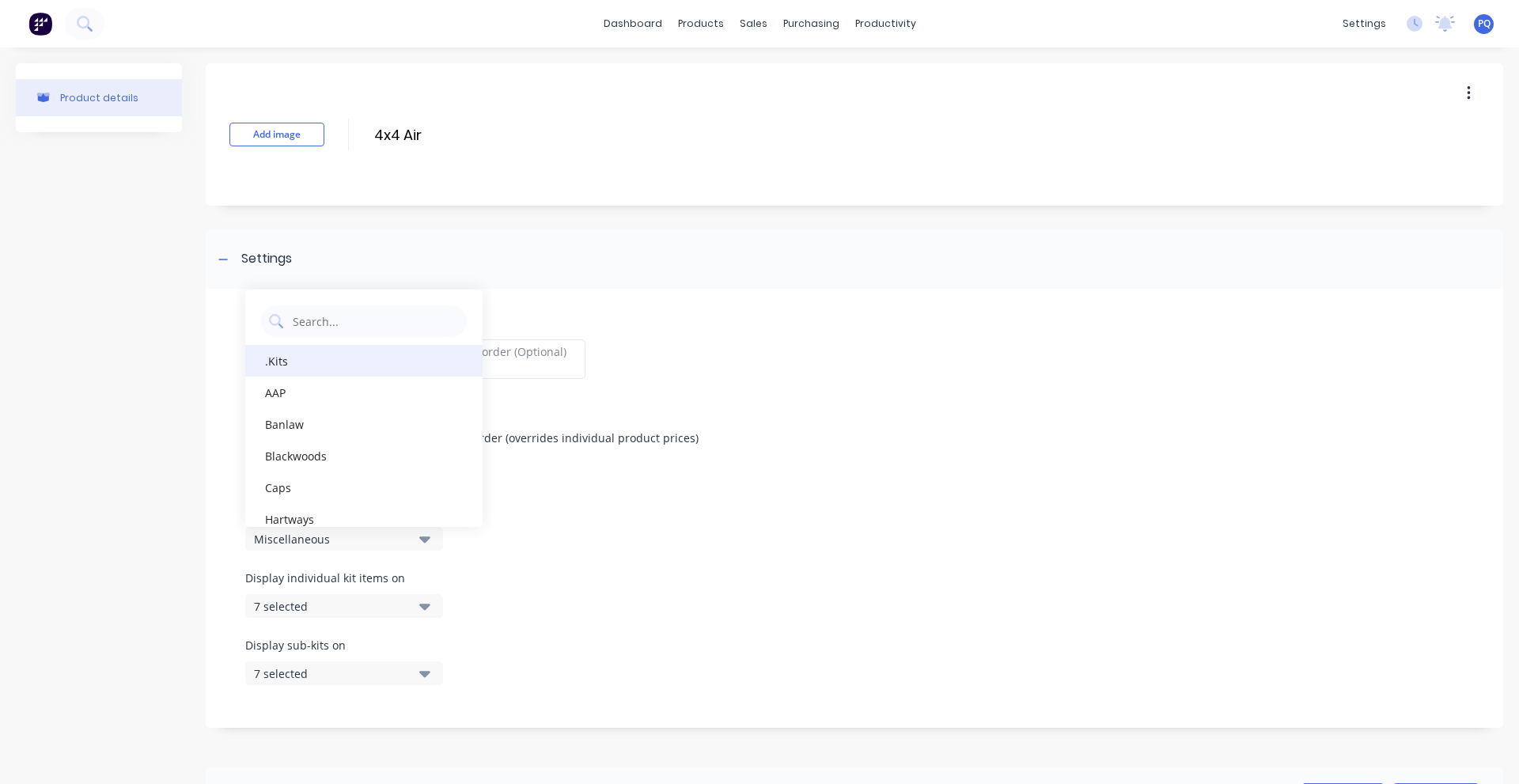
click at [315, 360] on div ".Kits" at bounding box center [364, 360] width 237 height 32
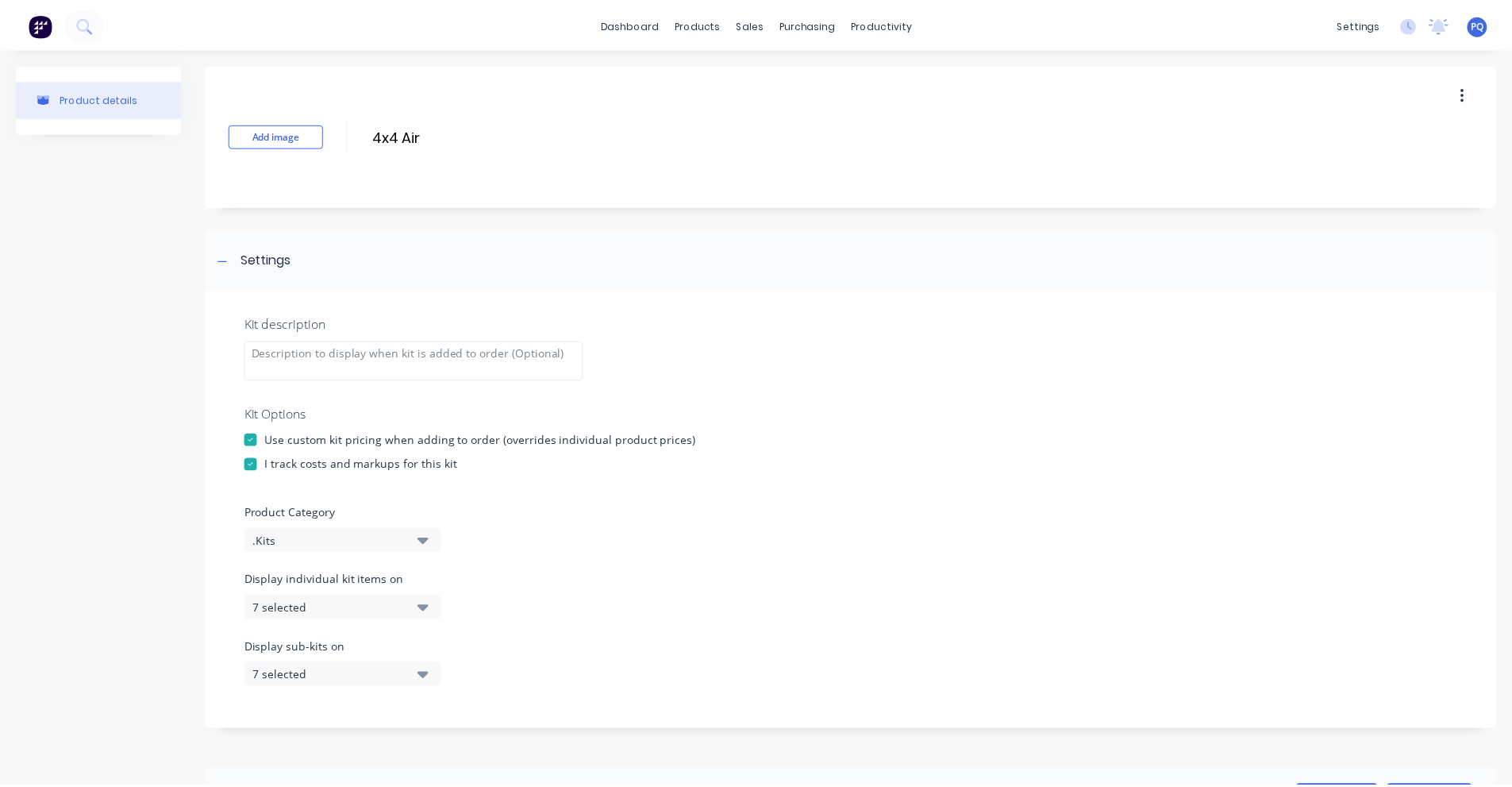
scroll to position [397, 0]
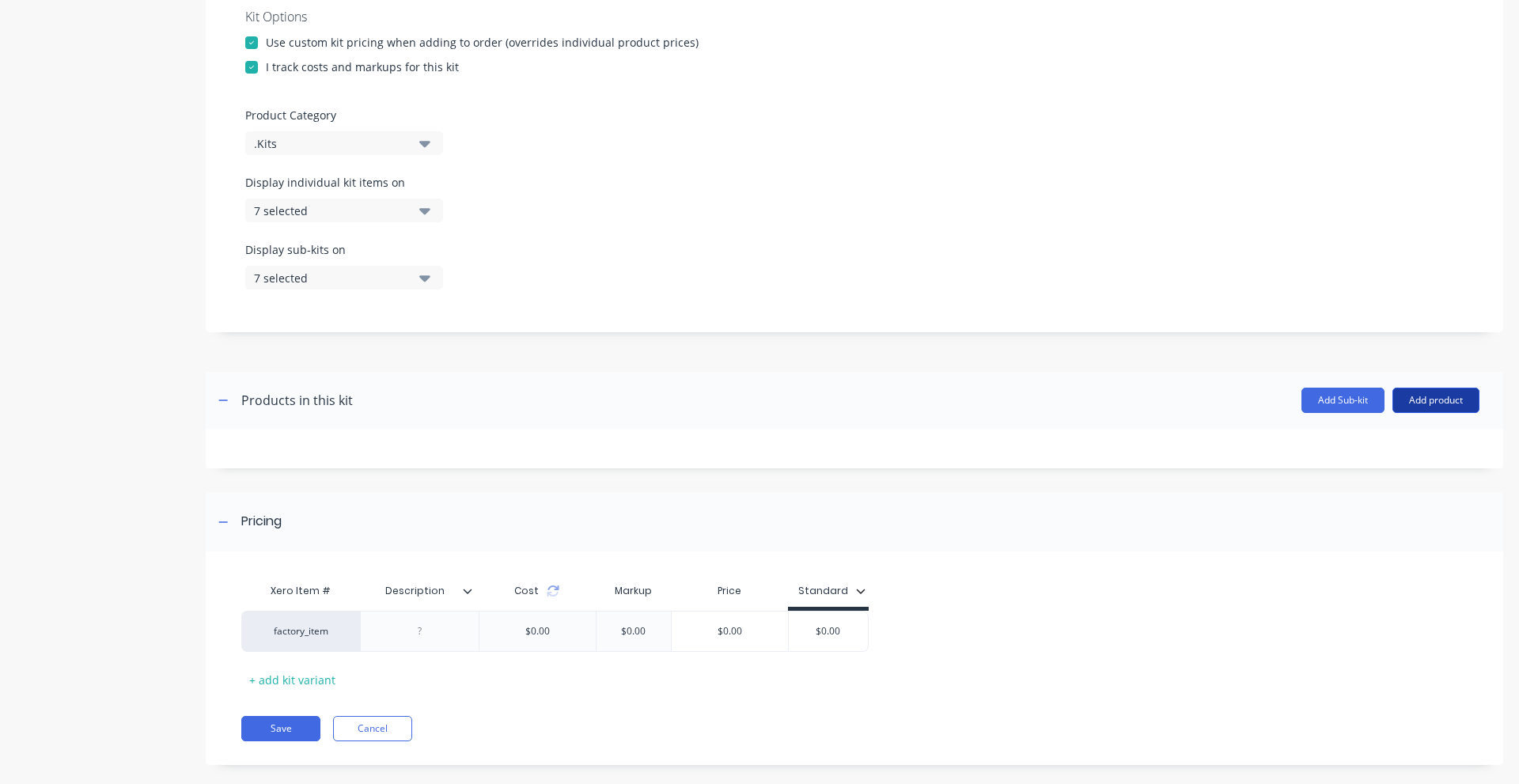
click at [1432, 401] on button "Add product" at bounding box center [1436, 401] width 87 height 25
drag, startPoint x: 1382, startPoint y: 446, endPoint x: 1518, endPoint y: 214, distance: 268.9
click at [1383, 446] on div "Product catalogue" at bounding box center [1404, 440] width 122 height 23
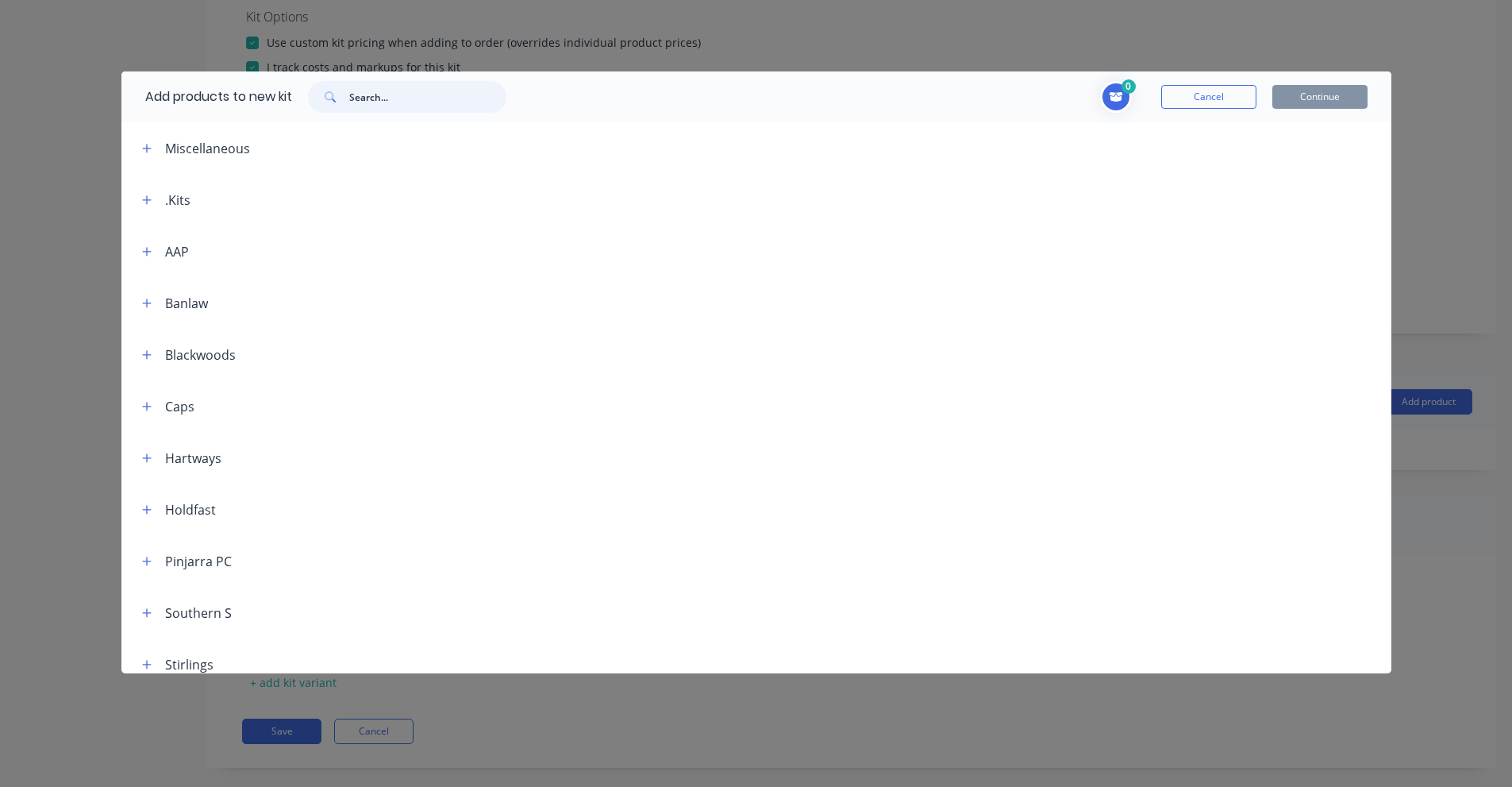
click at [377, 93] on input "text" at bounding box center [428, 96] width 158 height 32
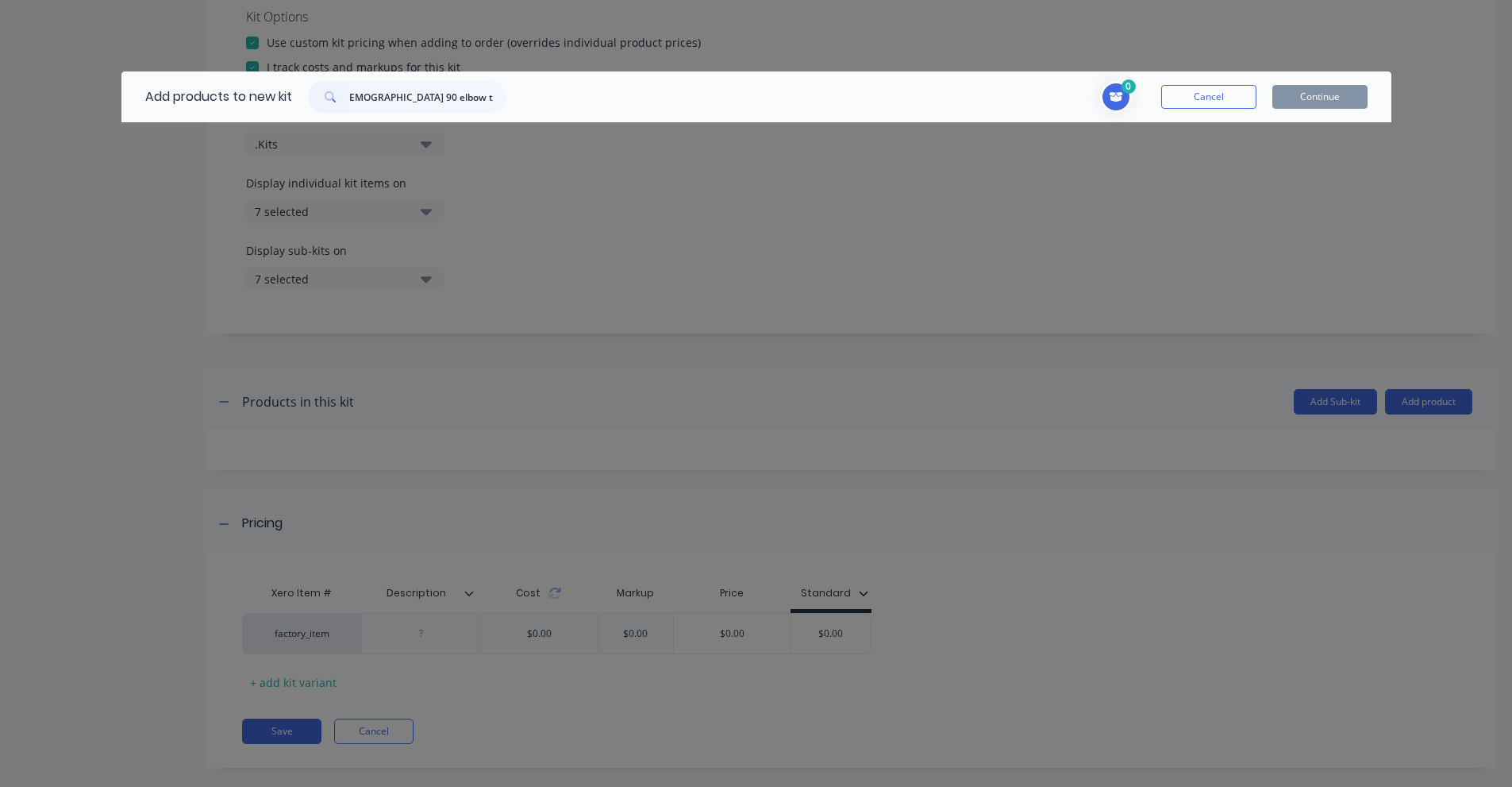
scroll to position [0, 0]
click at [356, 100] on input "1/2" NPT [DEMOGRAPHIC_DATA] 90 elbow to 1/2" push on air" at bounding box center [428, 96] width 158 height 32
click at [421, 96] on input "KQ2L" at bounding box center [428, 96] width 158 height 32
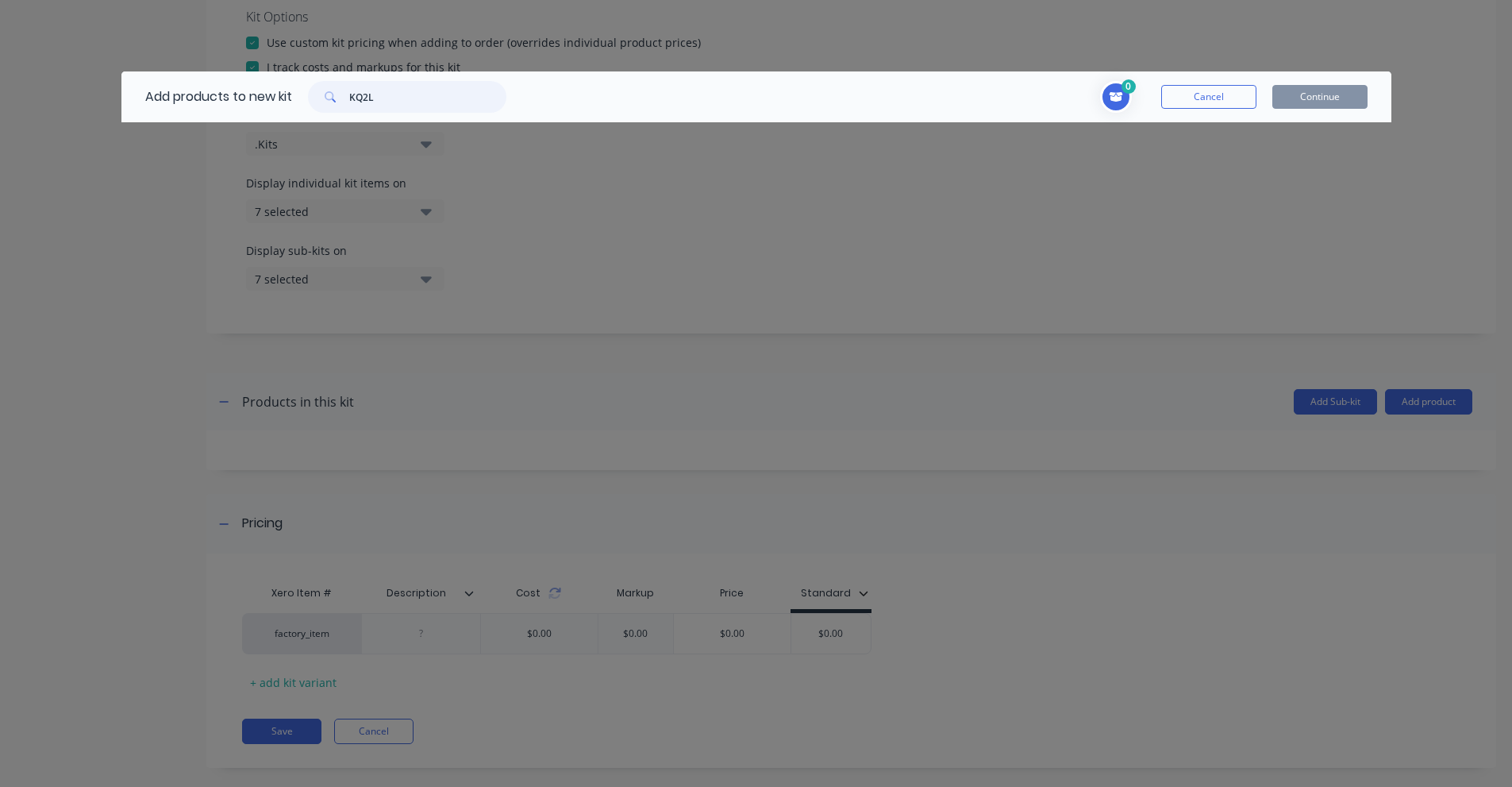
click at [421, 96] on input "KQ2L" at bounding box center [428, 96] width 158 height 32
click at [441, 97] on input "1/2" push on air" at bounding box center [428, 96] width 158 height 32
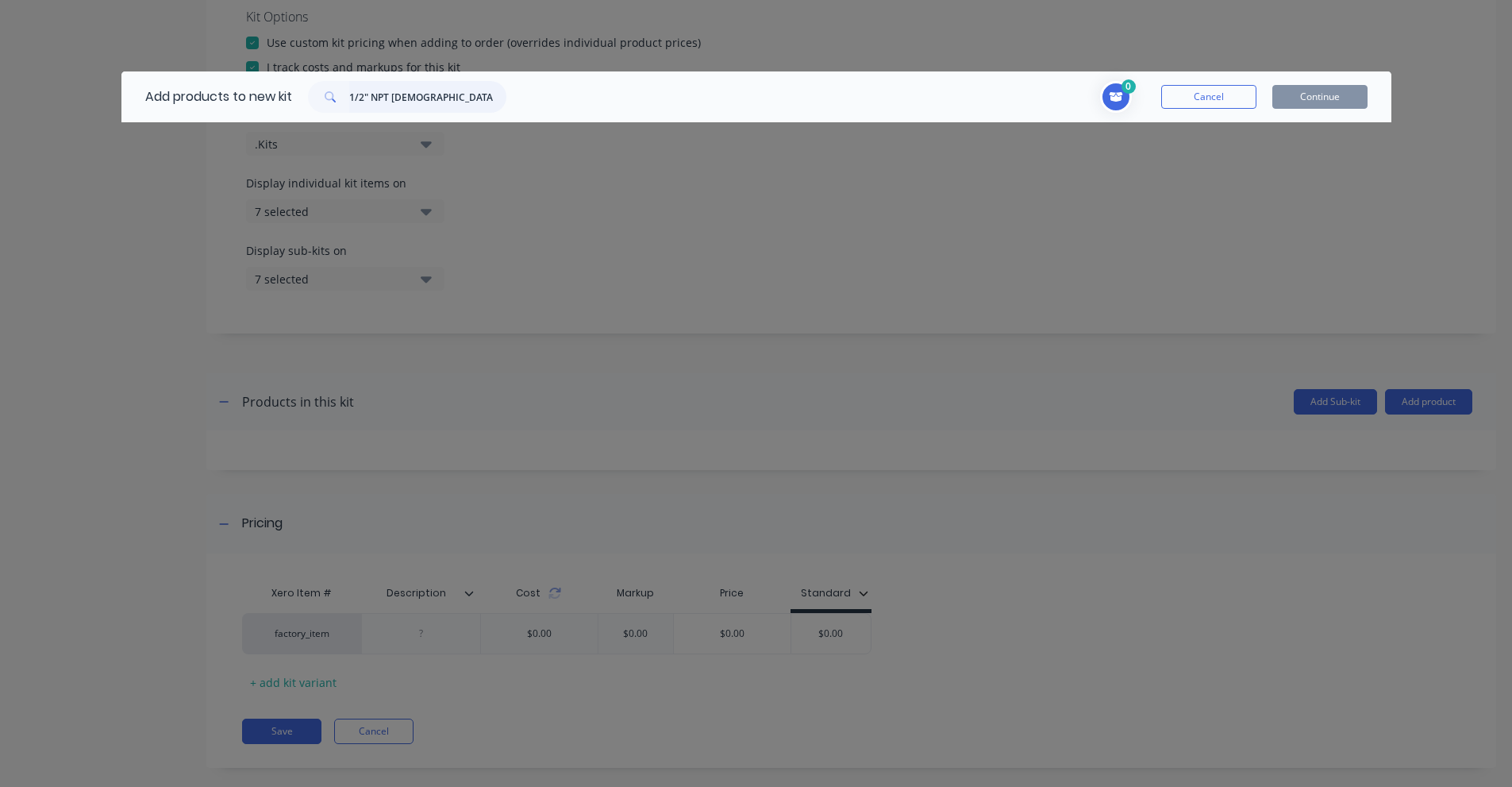
click at [410, 103] on input "1/2" NPT [DEMOGRAPHIC_DATA] 90 elbow" at bounding box center [428, 96] width 158 height 32
click at [370, 109] on input "1/2" BSPT Plug" at bounding box center [428, 96] width 158 height 32
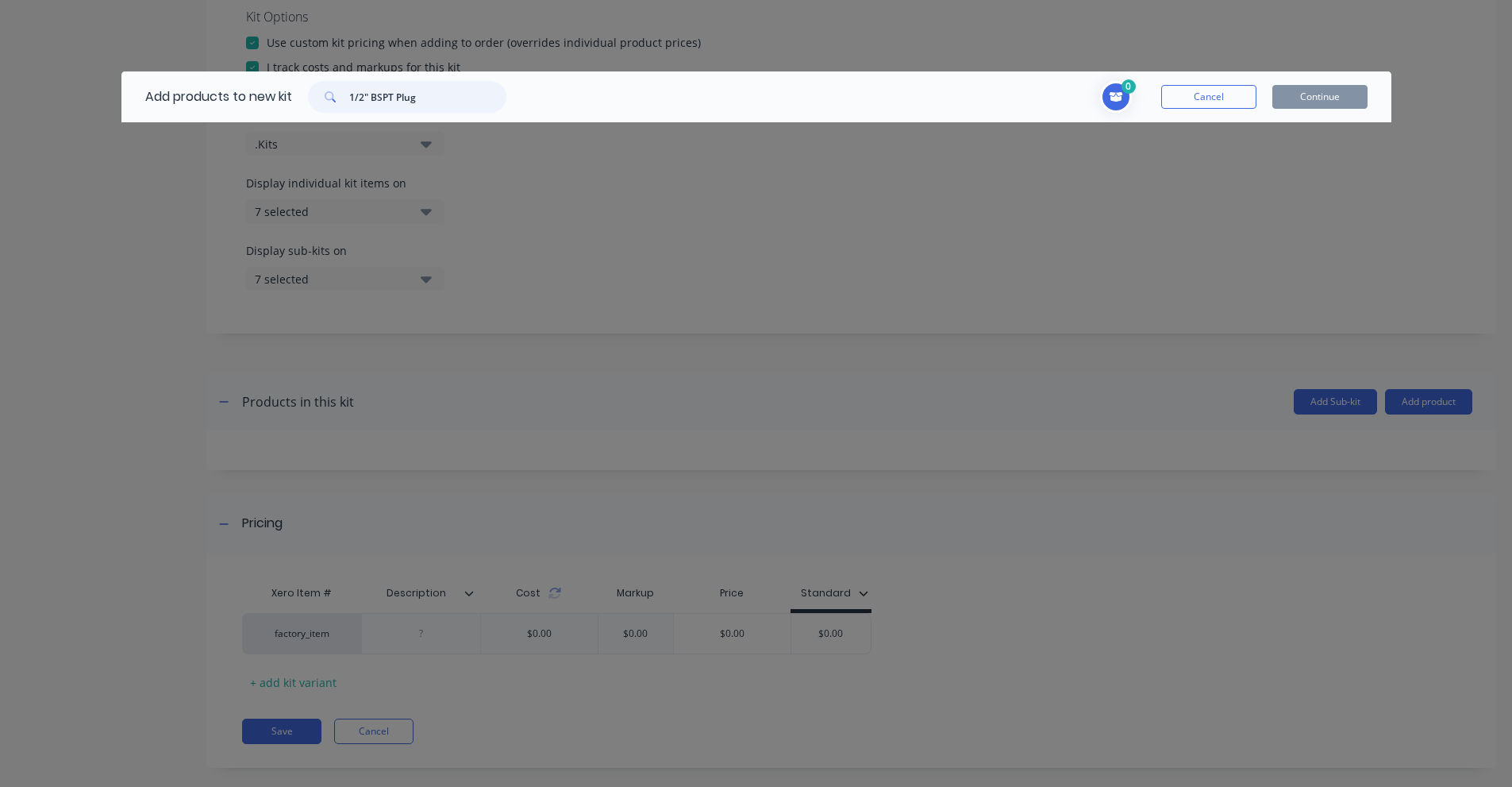
click at [370, 109] on input "1/2" BSPT Plug" at bounding box center [428, 96] width 158 height 32
click at [461, 101] on input "SP15G" at bounding box center [428, 96] width 158 height 32
click at [460, 101] on input "SP15G" at bounding box center [428, 96] width 158 height 32
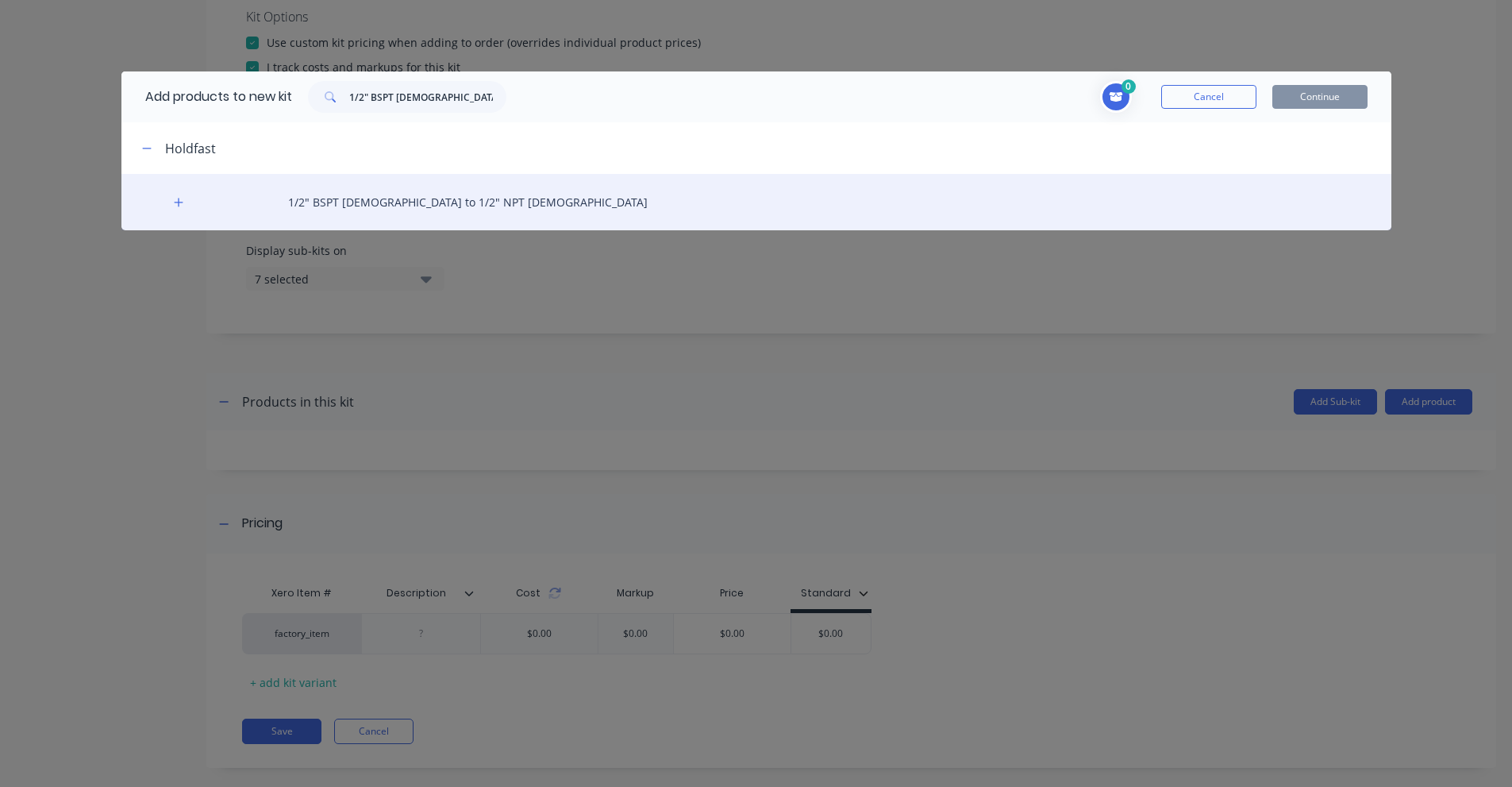
click at [167, 198] on div "1/2" BSPT [DEMOGRAPHIC_DATA] to 1/2" NPT [DEMOGRAPHIC_DATA]" at bounding box center [756, 202] width 1270 height 56
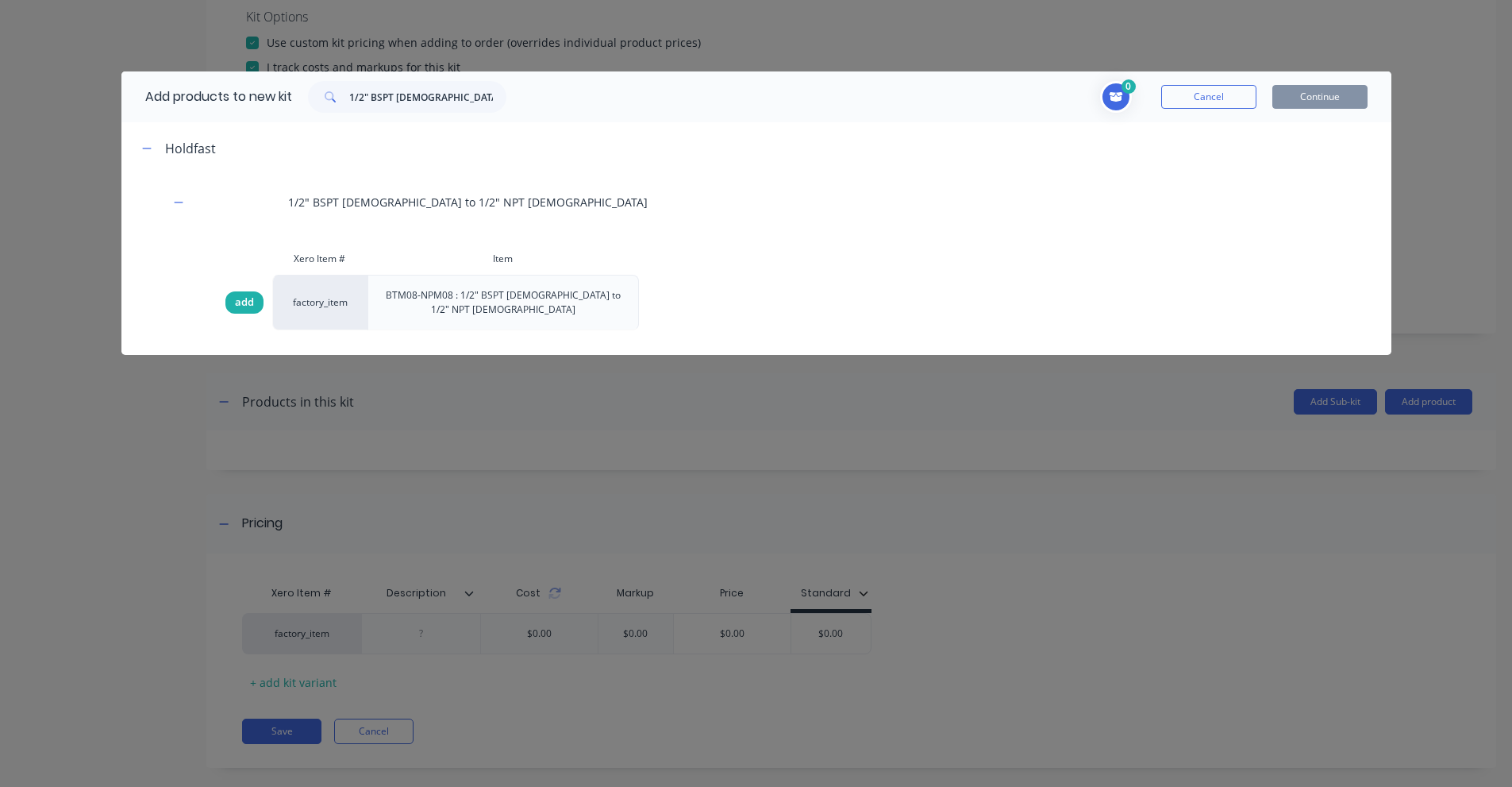
click at [229, 292] on div "add" at bounding box center [244, 302] width 38 height 23
click at [388, 94] on input "1/2" BSPT [DEMOGRAPHIC_DATA] to 1/2" NPT [DEMOGRAPHIC_DATA]" at bounding box center [428, 96] width 158 height 32
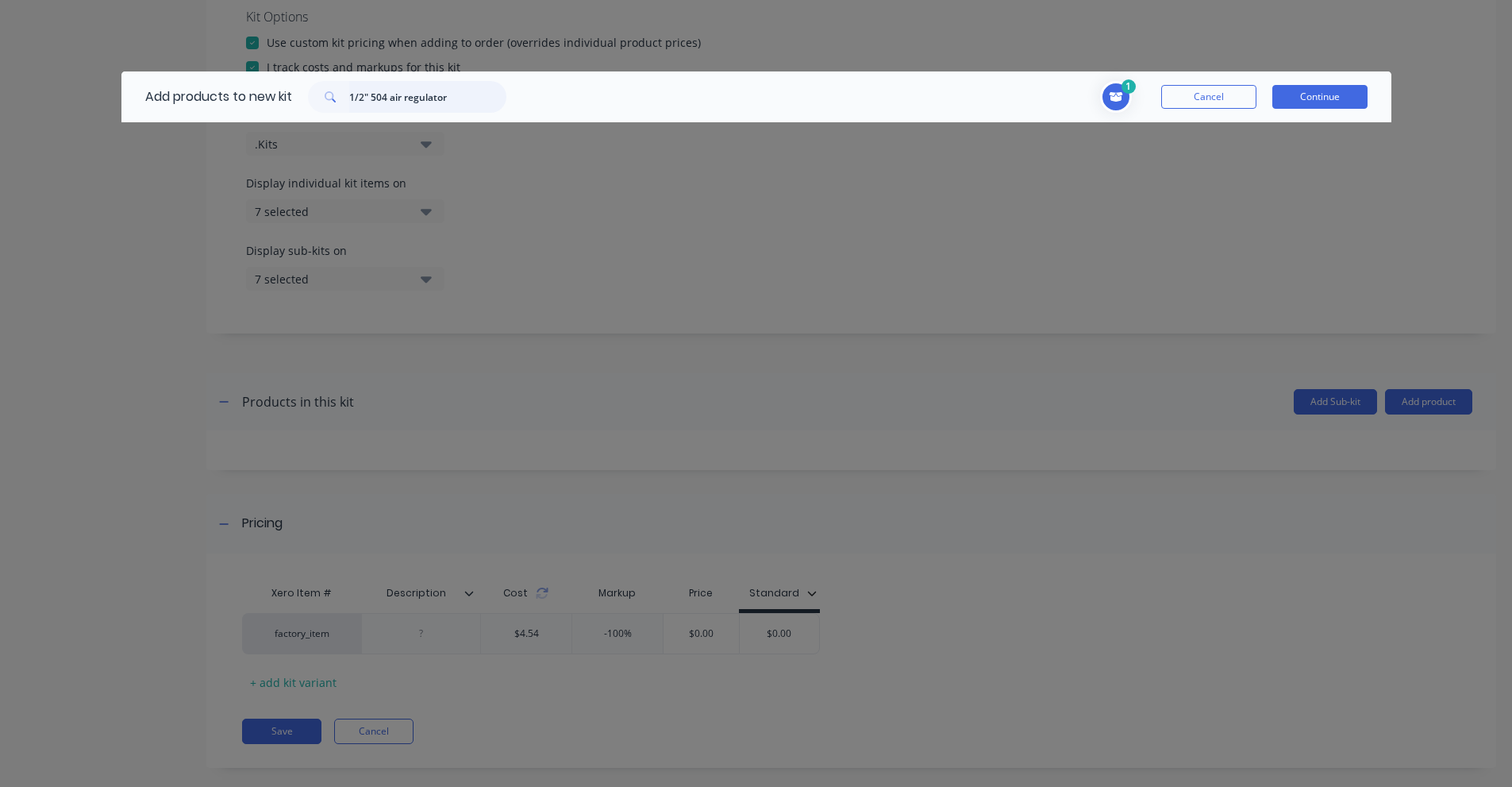
click at [358, 87] on input "1/2" 504 air regulator" at bounding box center [428, 96] width 158 height 32
click at [358, 91] on input "1/2" 504 air regulator" at bounding box center [428, 96] width 158 height 32
type input "R594"
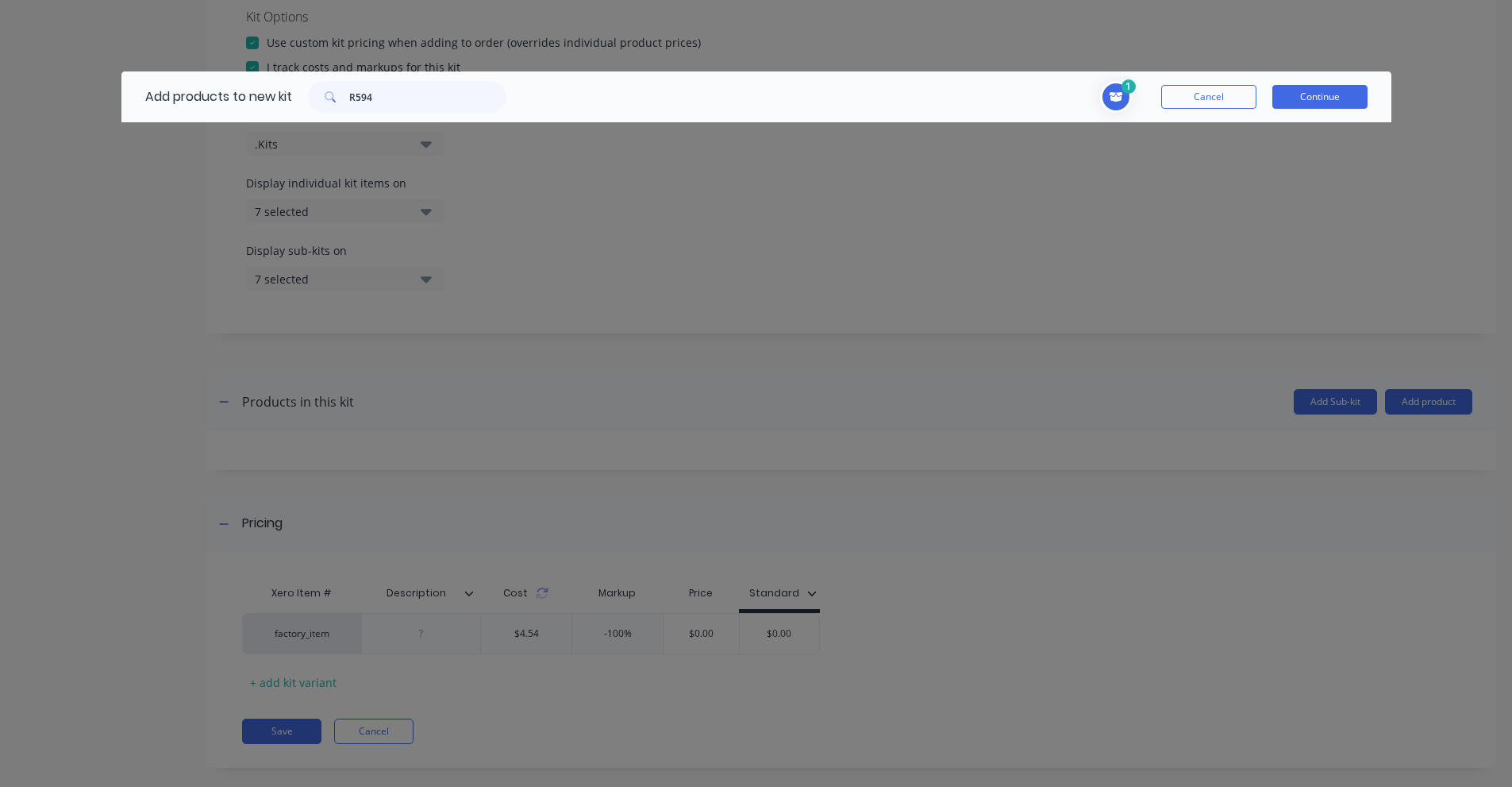
click at [1127, 93] on span "Toggle cart dropdown" at bounding box center [1115, 96] width 32 height 32
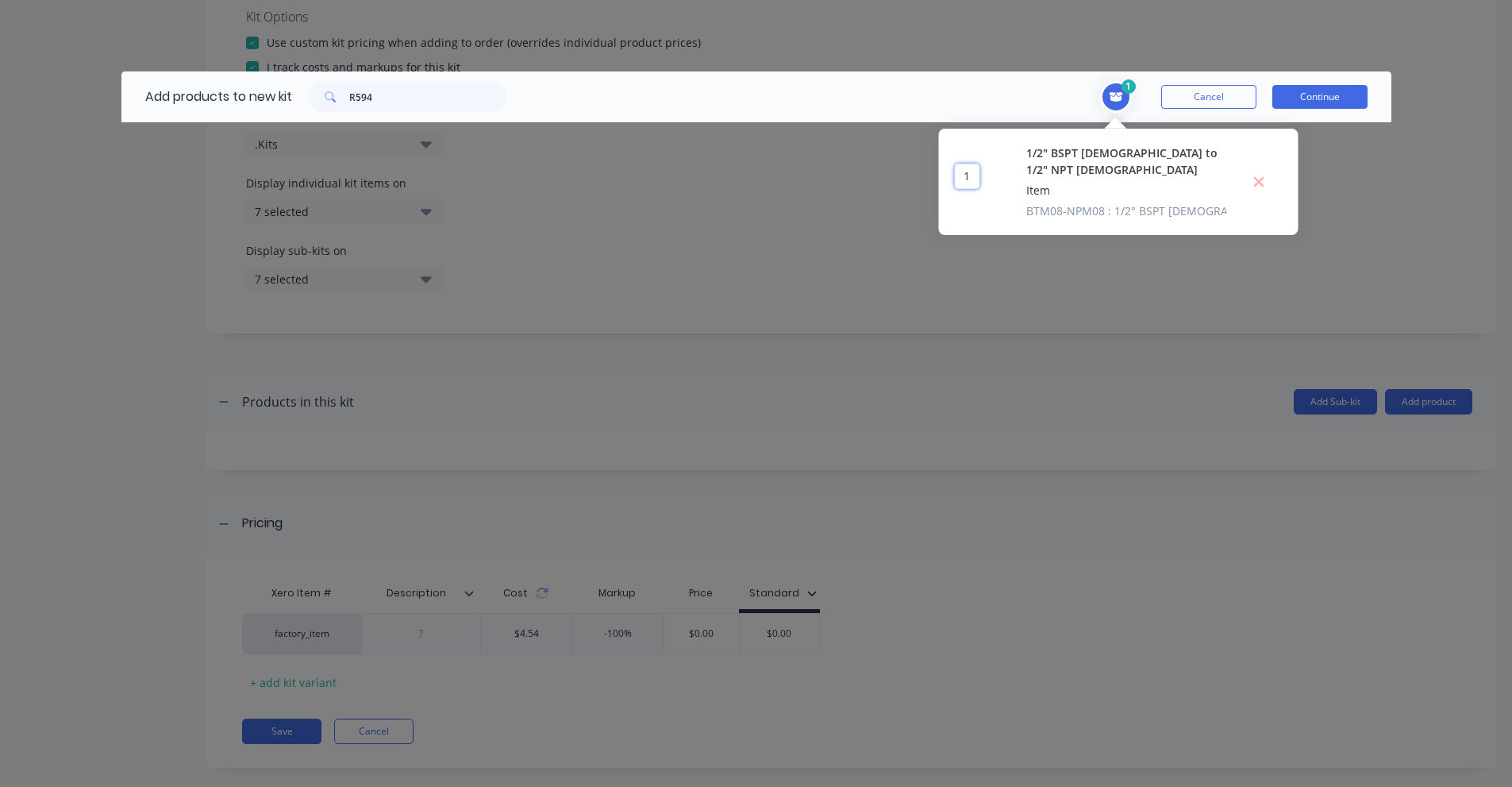
click at [968, 173] on input "1" at bounding box center [968, 177] width 25 height 25
type input "2"
click at [356, 99] on input "R594" at bounding box center [428, 96] width 158 height 32
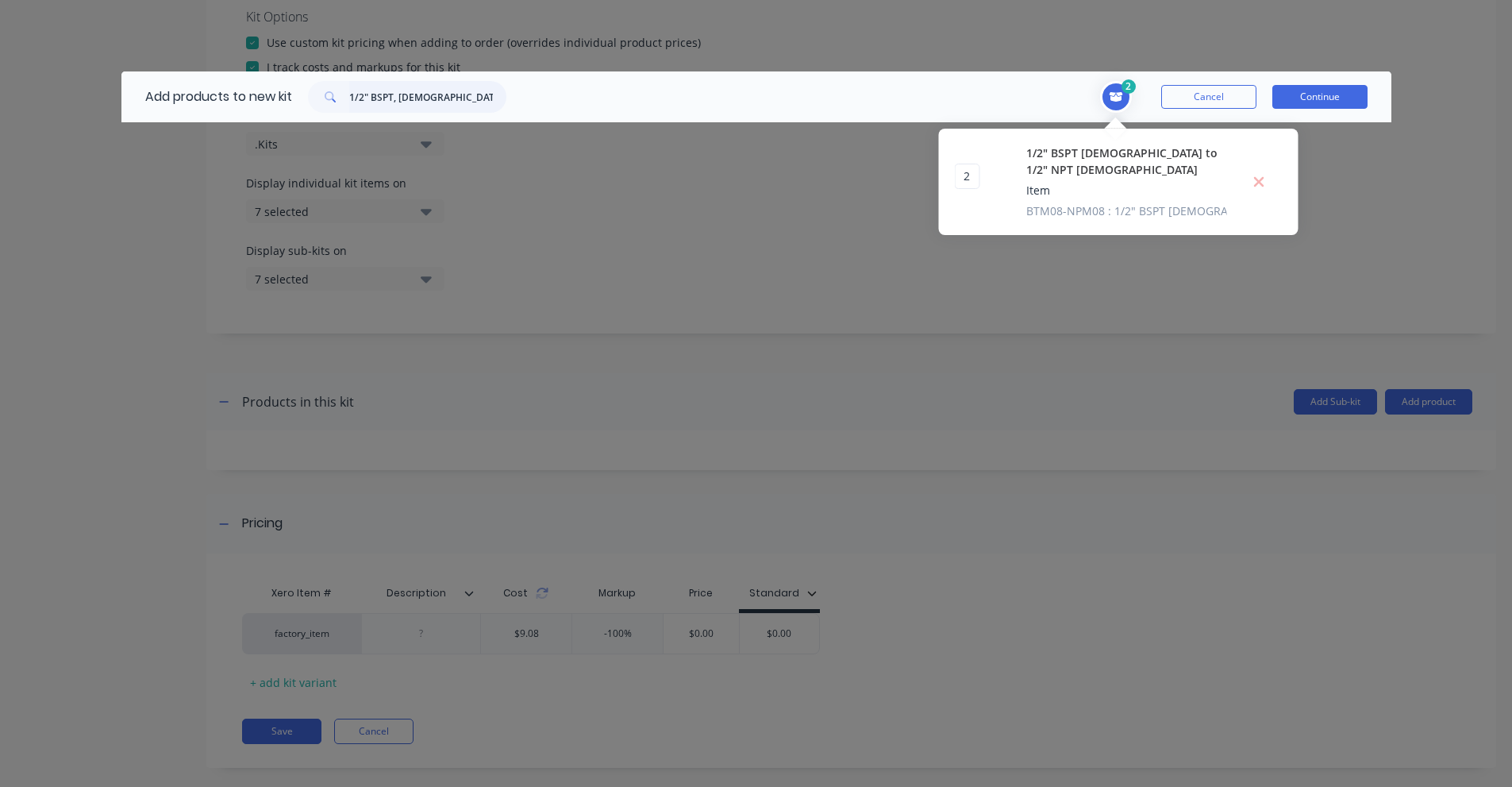
click at [416, 103] on input "1/2" BSPT, [DEMOGRAPHIC_DATA] – 1/2" BSPT, [DEMOGRAPHIC_DATA]" at bounding box center [428, 96] width 158 height 32
drag, startPoint x: 425, startPoint y: 94, endPoint x: 377, endPoint y: 102, distance: 48.7
click at [377, 102] on input "BTF08-BTF08" at bounding box center [428, 96] width 158 height 32
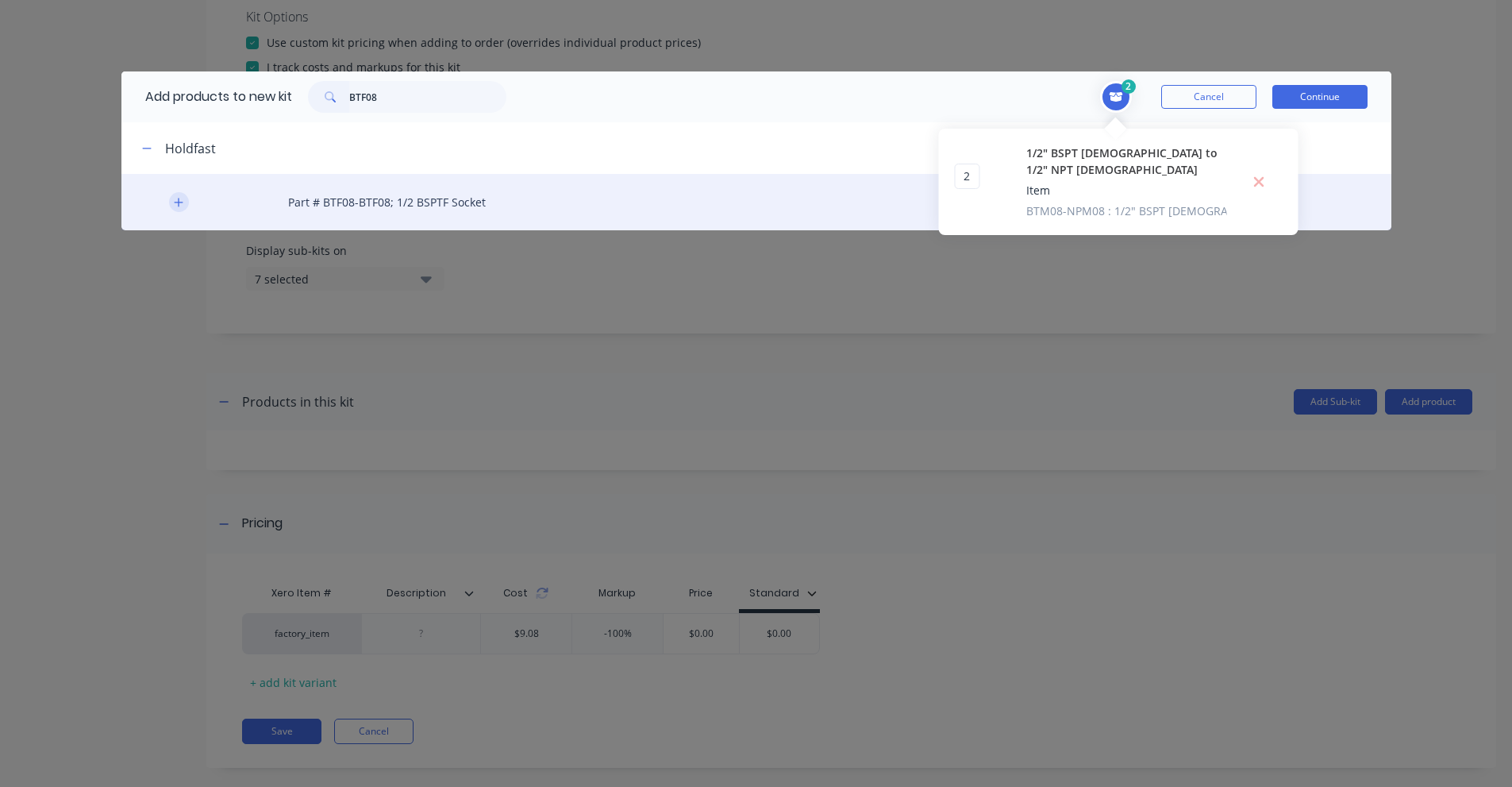
click at [175, 206] on icon "button" at bounding box center [178, 202] width 10 height 11
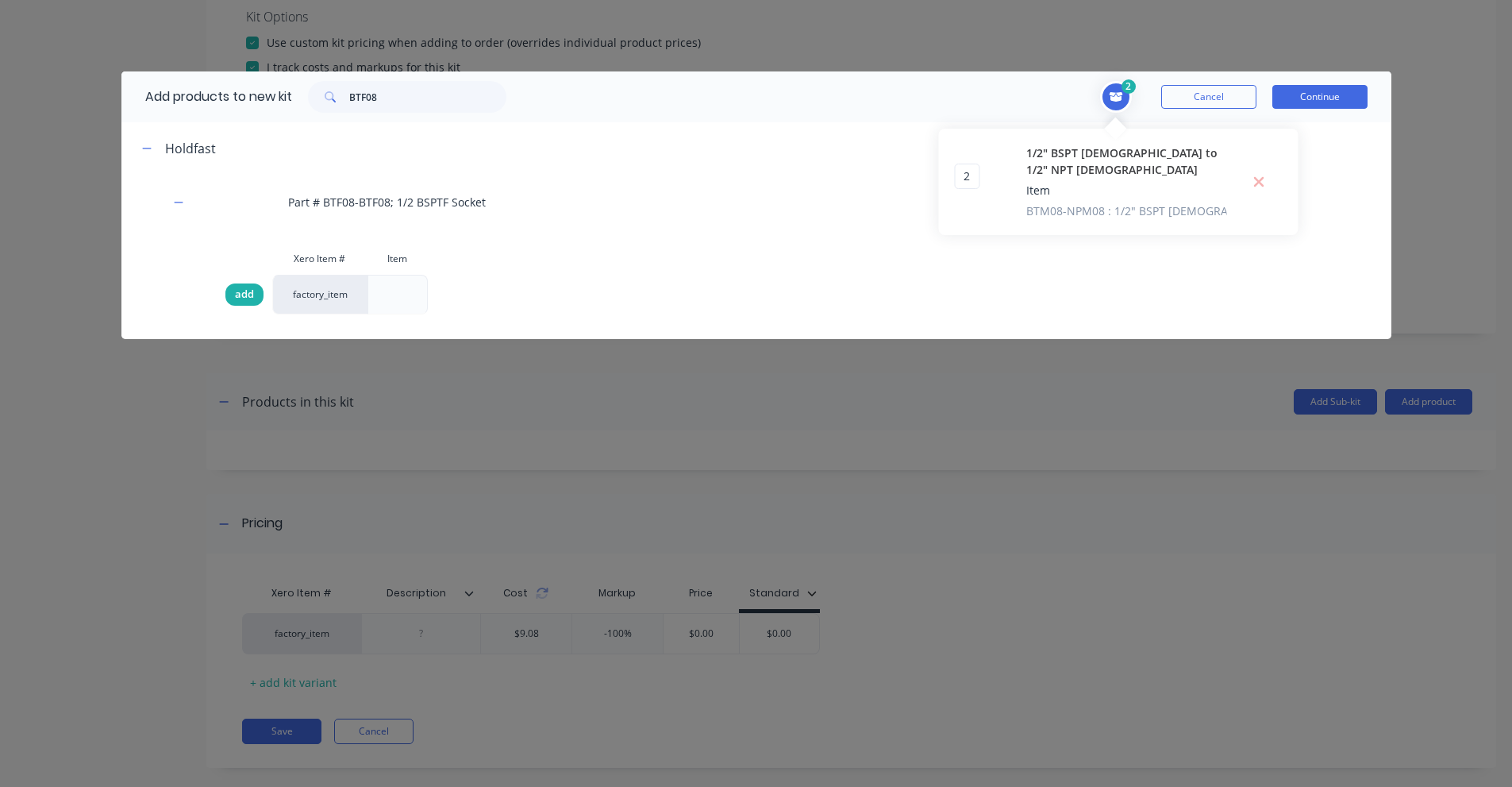
click at [254, 293] on div "add" at bounding box center [244, 294] width 38 height 23
drag, startPoint x: 1041, startPoint y: 222, endPoint x: 1224, endPoint y: 219, distance: 183.0
click at [1189, 235] on span "Part # BTF08-BTF08; 1/2 BSPTF Socket" at bounding box center [1107, 250] width 163 height 32
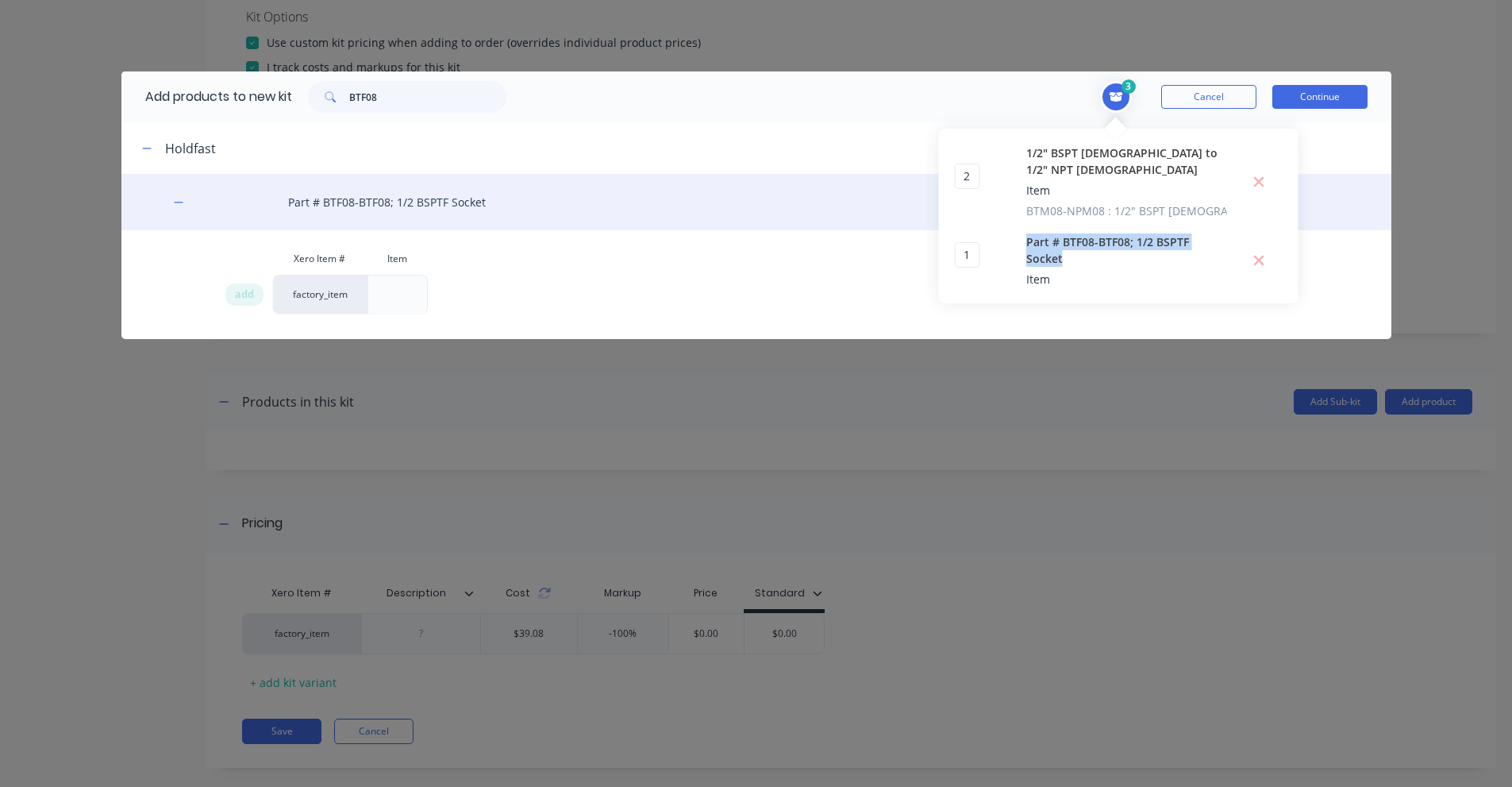
copy span "Part # BTF08-BTF08; 1/2 BSPTF Socket"
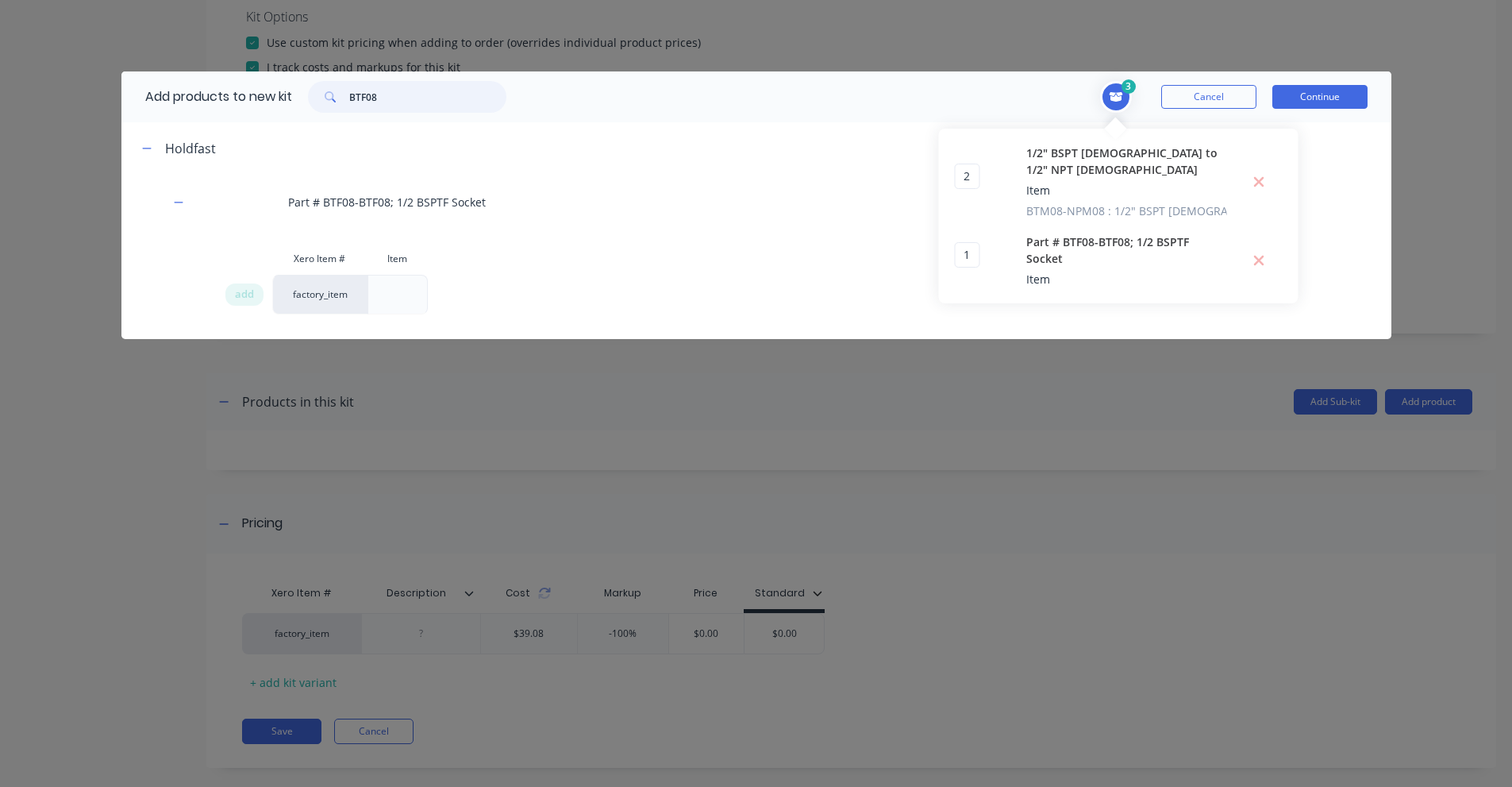
click at [397, 99] on input "BTF08" at bounding box center [428, 96] width 158 height 32
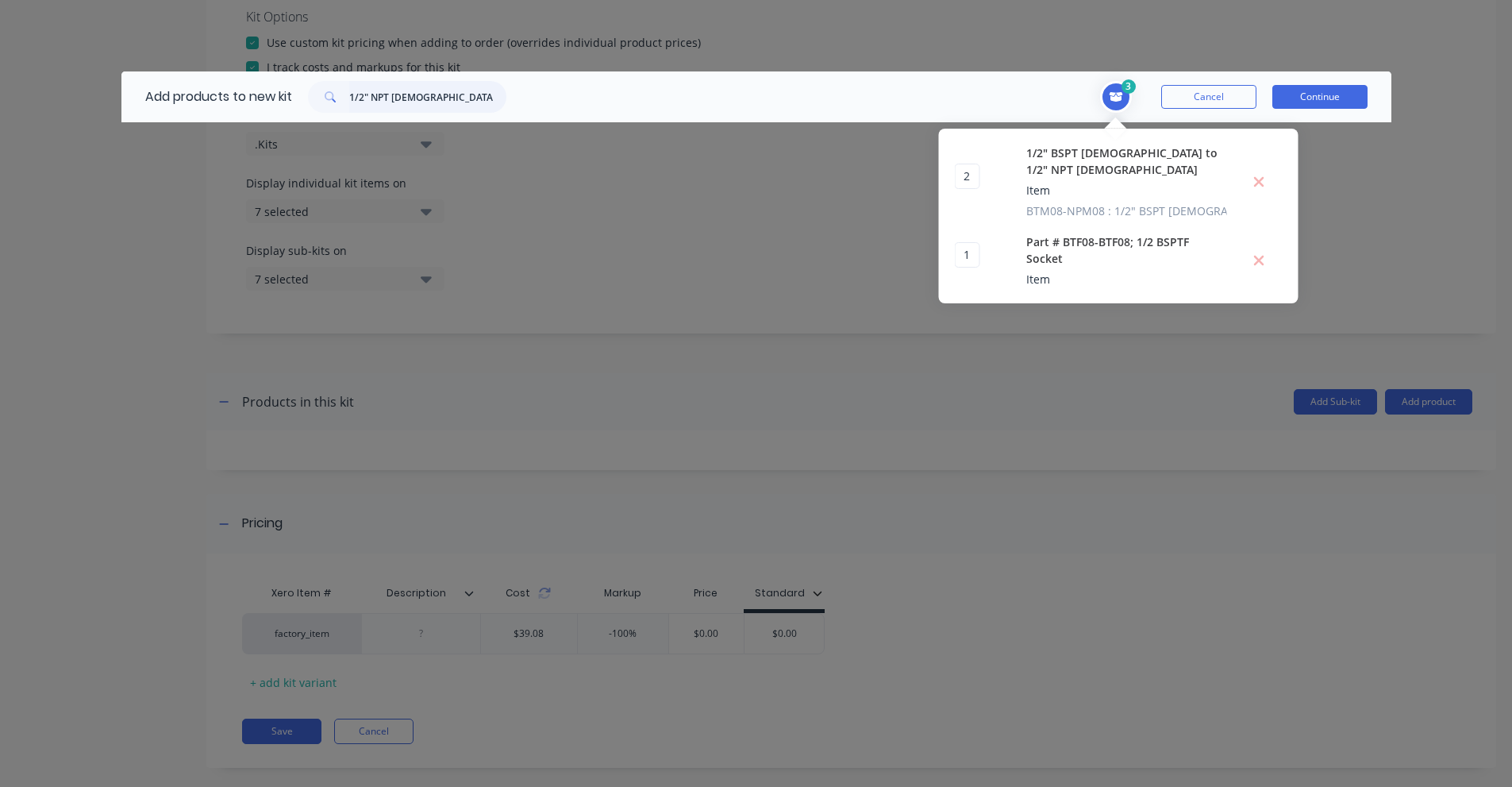
click at [435, 101] on input "1/2" NPT [DEMOGRAPHIC_DATA] to 1/2" push on air" at bounding box center [428, 96] width 158 height 32
click at [426, 107] on input "KQ2H13-37AS" at bounding box center [428, 96] width 158 height 32
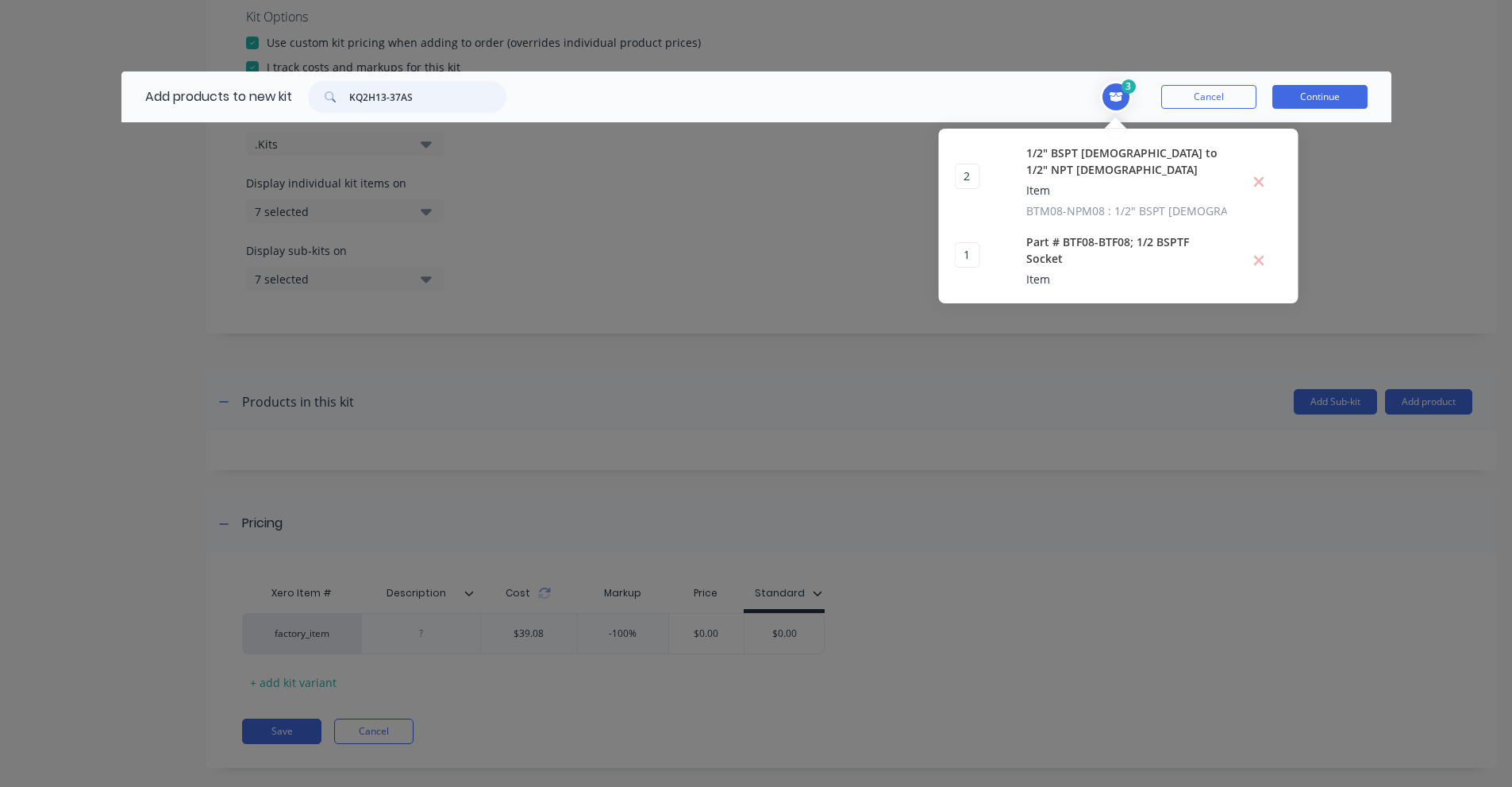
click at [426, 107] on input "KQ2H13-37AS" at bounding box center [428, 96] width 158 height 32
click at [383, 110] on input "1/2" BSPP, [DEMOGRAPHIC_DATA], Swivel – 1/2" BSPT, [DEMOGRAPHIC_DATA], 90°" at bounding box center [428, 96] width 158 height 32
click at [460, 108] on input "BTM08-BPFX08-90" at bounding box center [428, 96] width 158 height 32
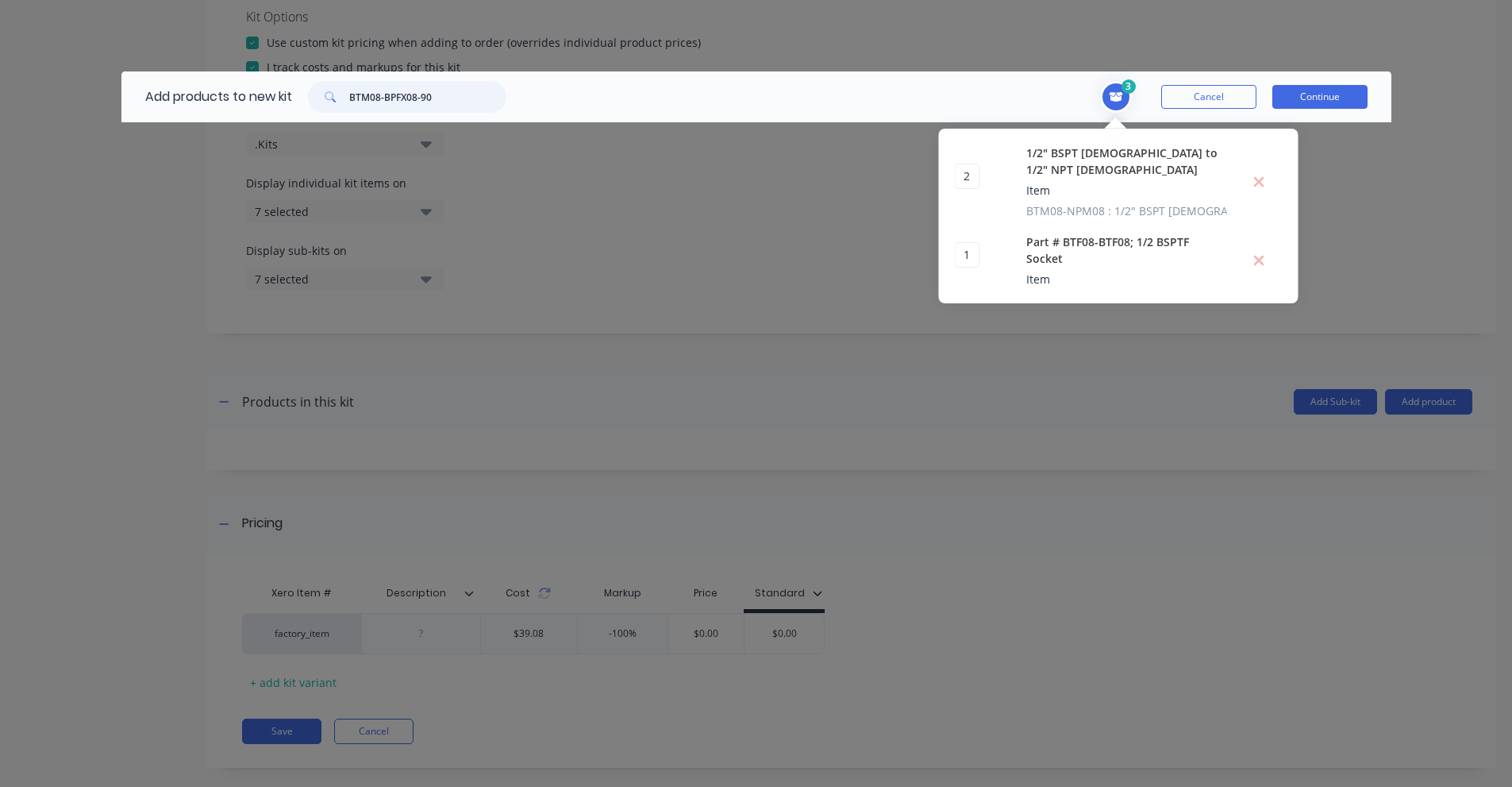
click at [460, 108] on input "BTM08-BPFX08-90" at bounding box center [428, 96] width 158 height 32
click at [448, 96] on input "1/4" NPT [DEMOGRAPHIC_DATA] 90 elbow to 1/2" push on air" at bounding box center [428, 96] width 158 height 32
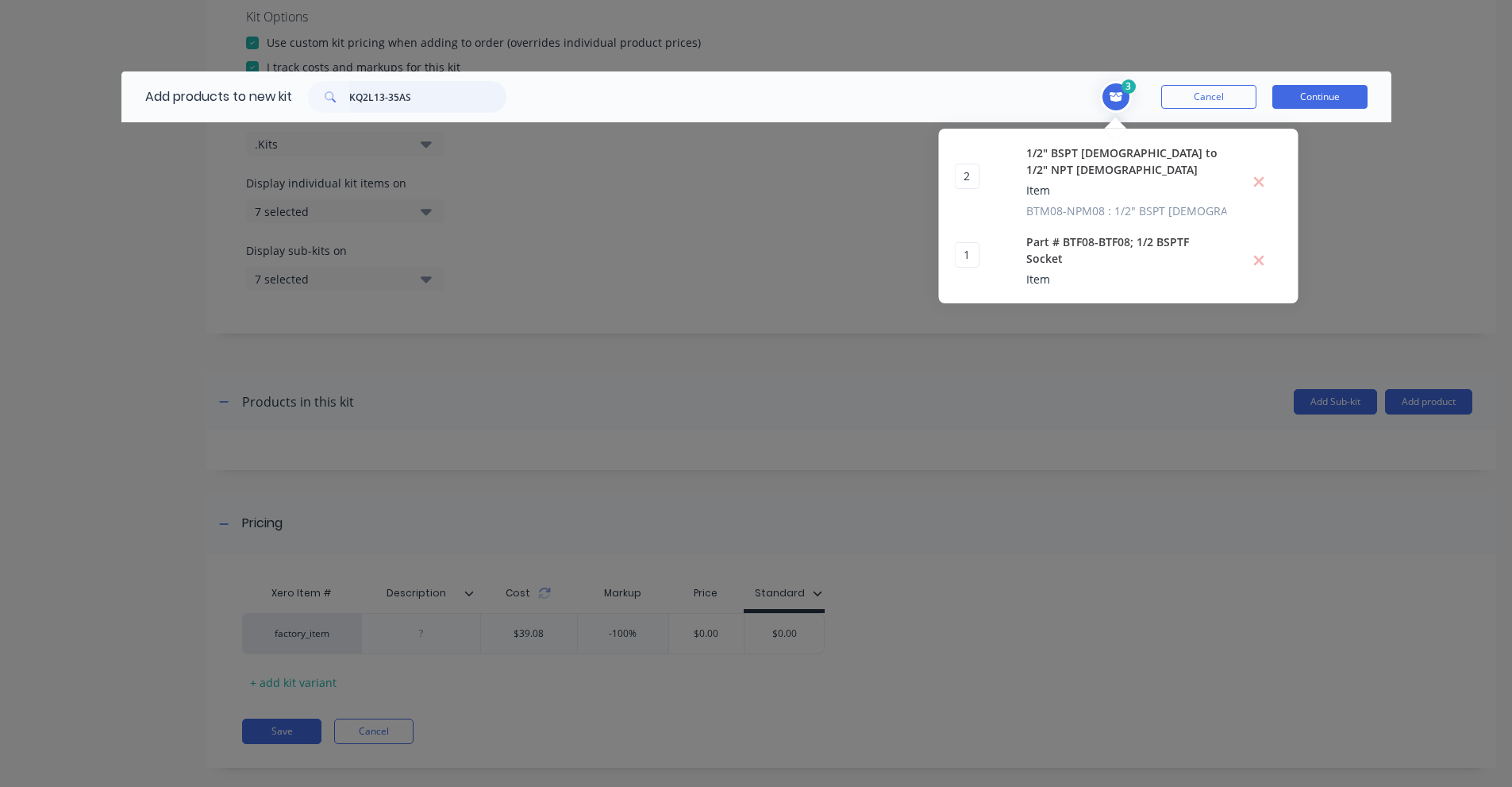
click at [432, 98] on input "KQ2L13-35AS" at bounding box center [428, 96] width 158 height 32
click at [439, 84] on input "KQ2L13-1/2" 15m twin pedistal air/water reel - Lubemate" at bounding box center [428, 96] width 158 height 32
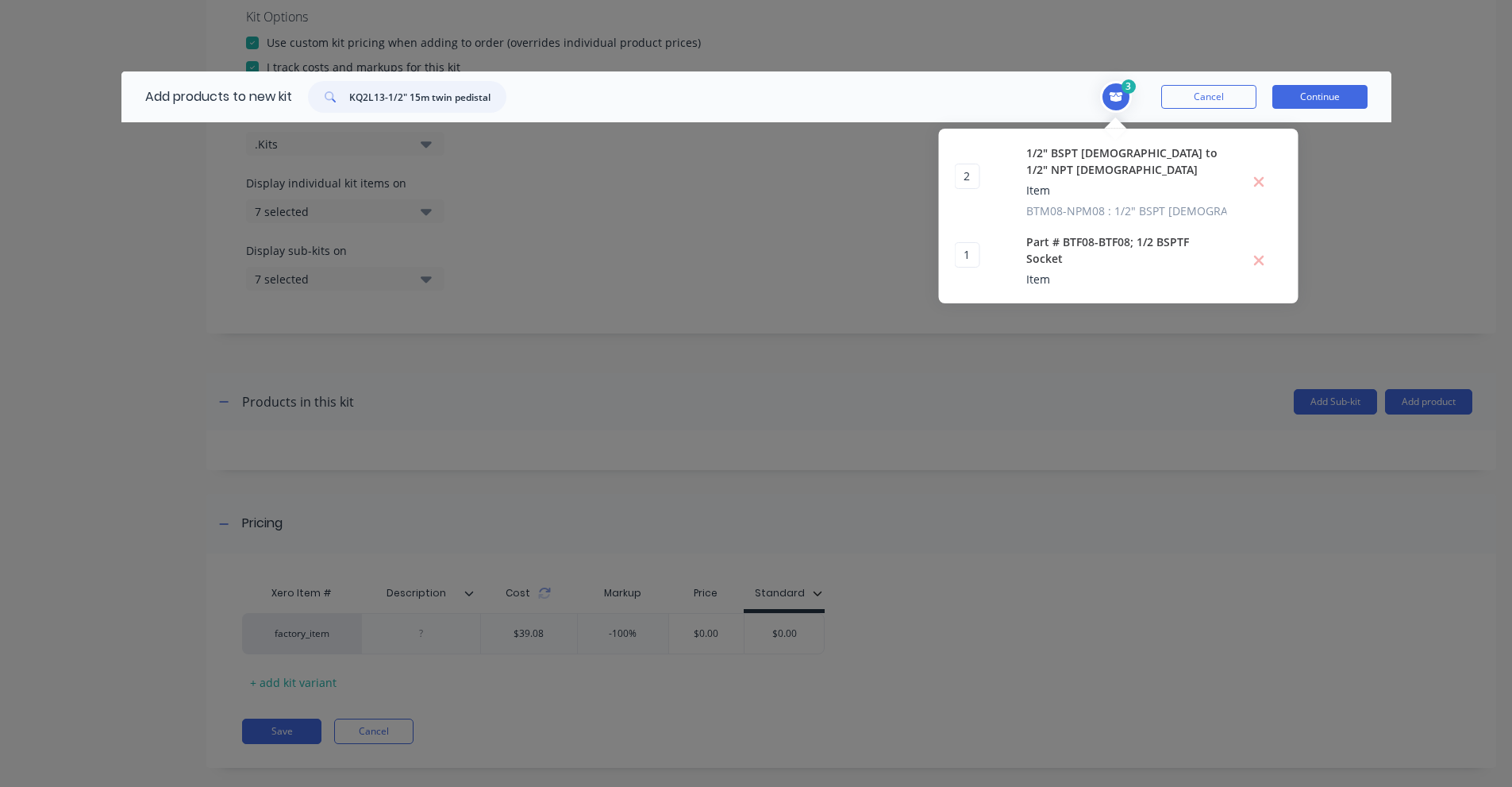
click at [439, 84] on input "KQ2L13-1/2" 15m twin pedistal air/water reel - Lubemate" at bounding box center [428, 96] width 158 height 32
click at [359, 95] on input "L-AWTP1215" at bounding box center [428, 96] width 158 height 32
click at [415, 91] on input "1/2" Brass Ball Valve" at bounding box center [428, 96] width 158 height 32
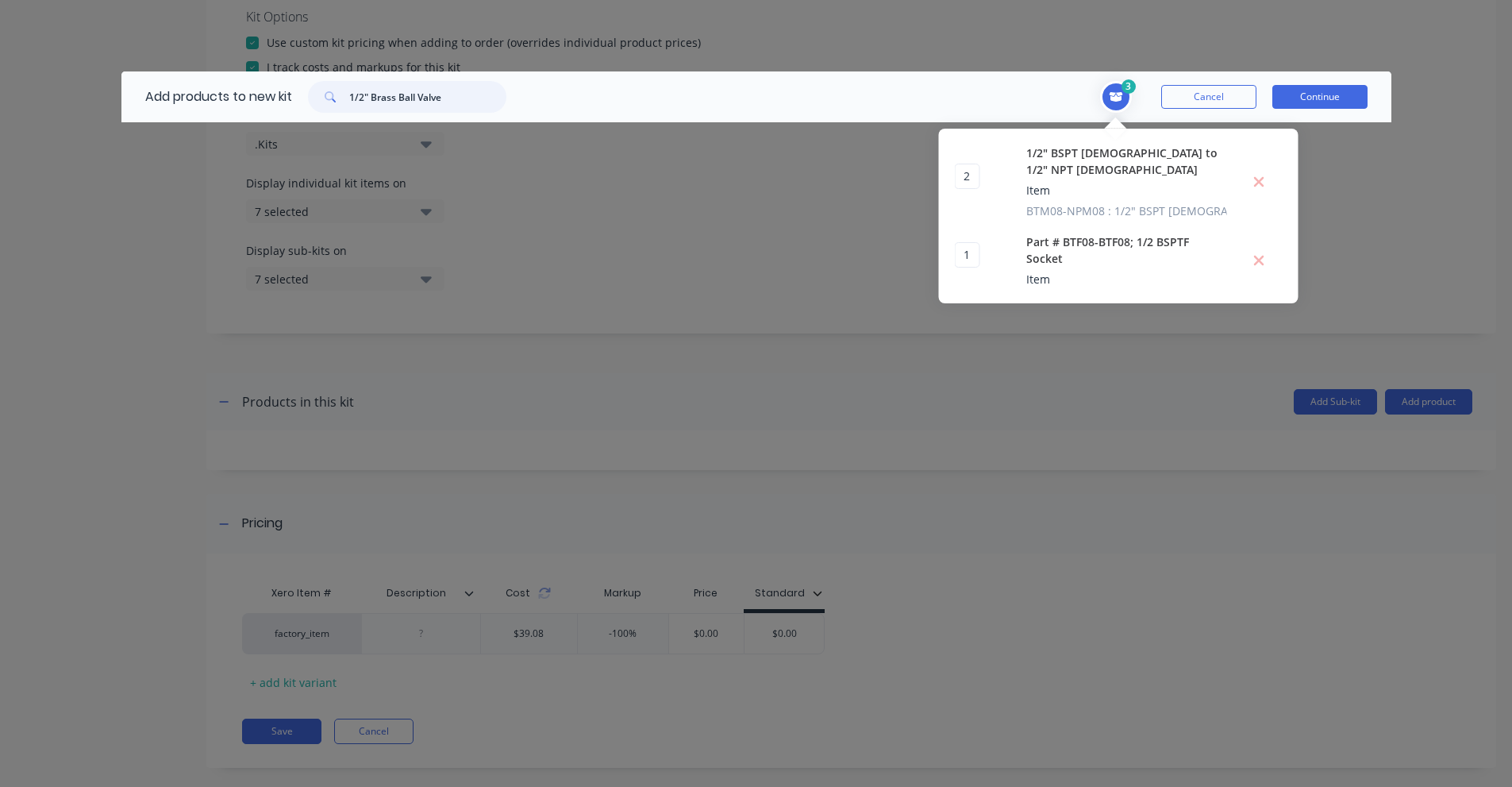
click at [415, 91] on input "1/2" Brass Ball Valve" at bounding box center [428, 96] width 158 height 32
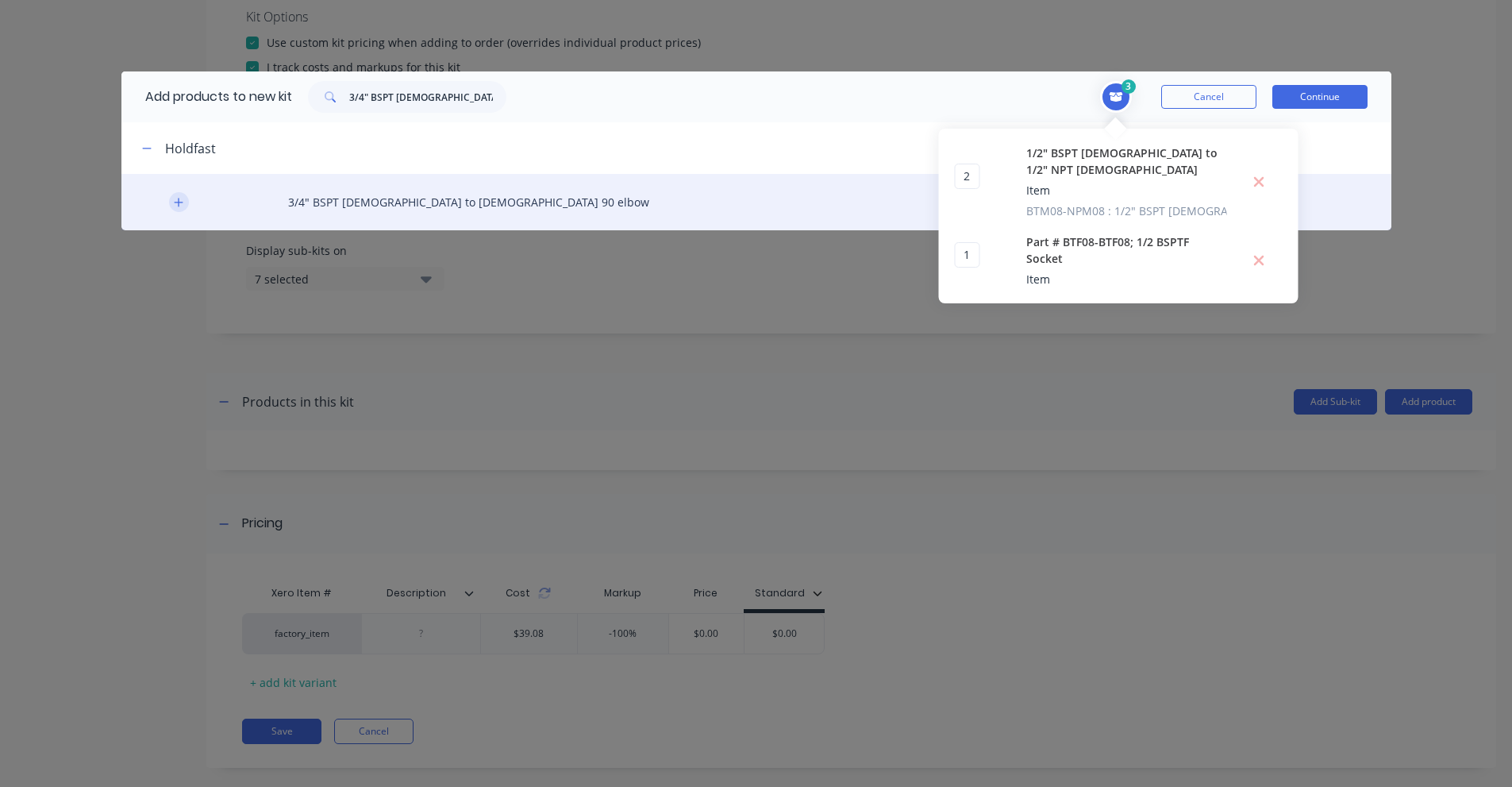
click at [180, 203] on icon "button" at bounding box center [178, 202] width 10 height 11
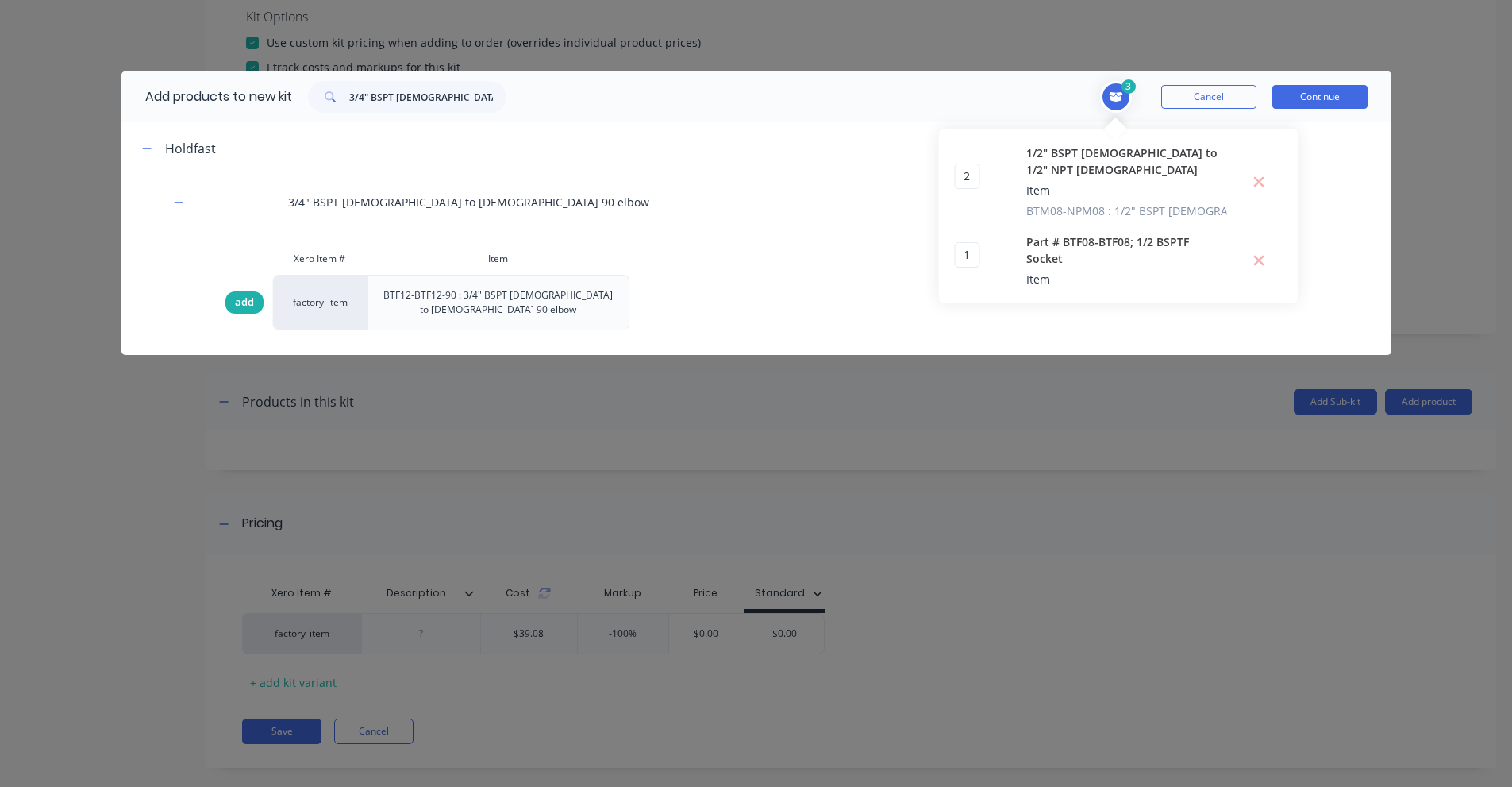
click at [228, 295] on div "add" at bounding box center [244, 302] width 38 height 23
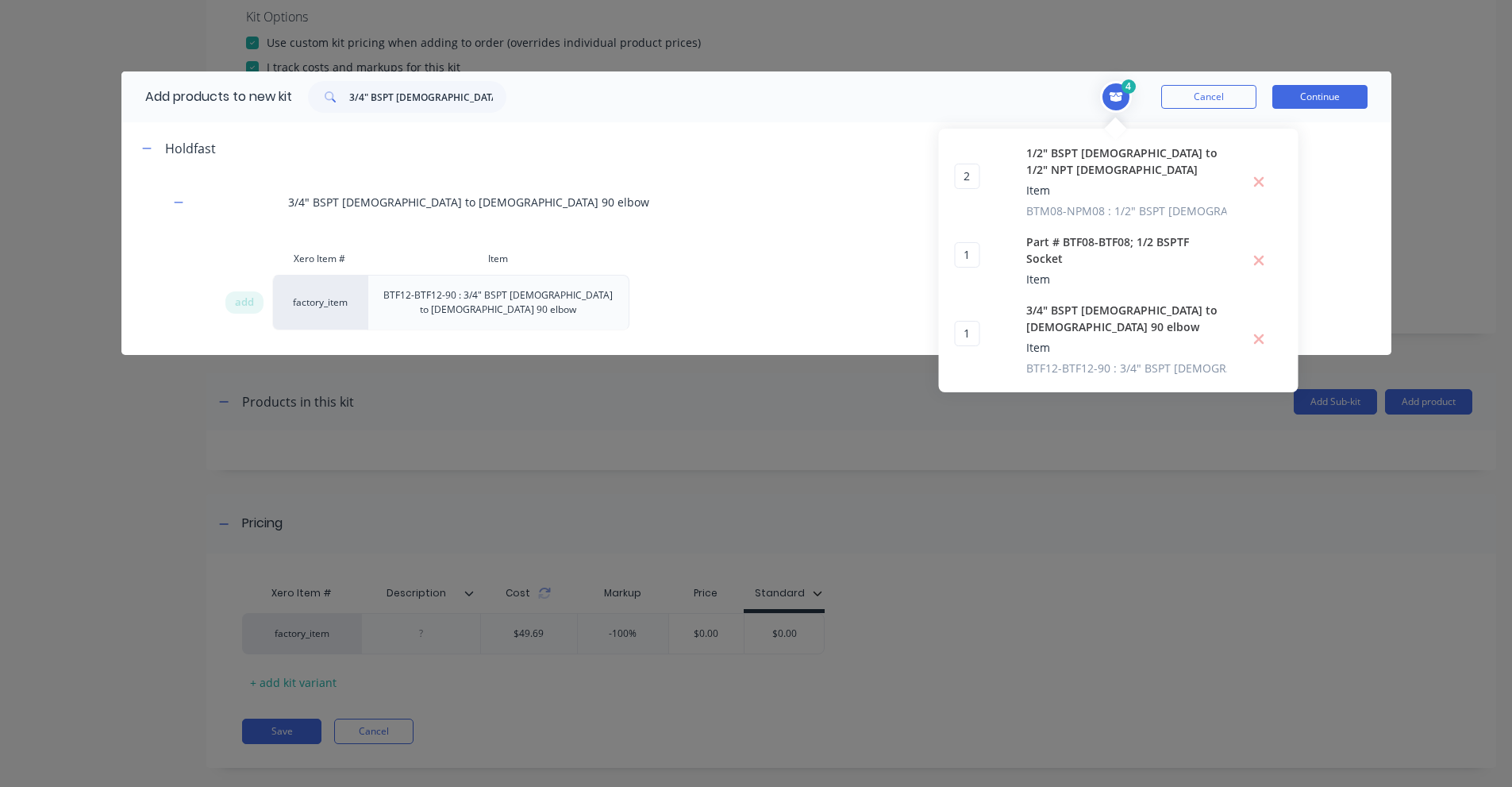
click at [444, 118] on div "Add products to new kit 3/4" BSPT [DEMOGRAPHIC_DATA] to [DEMOGRAPHIC_DATA] 90 e…" at bounding box center [321, 97] width 401 height 51
click at [436, 101] on input "3/4" BSPT [DEMOGRAPHIC_DATA] to [DEMOGRAPHIC_DATA] 90 elbow" at bounding box center [428, 96] width 158 height 32
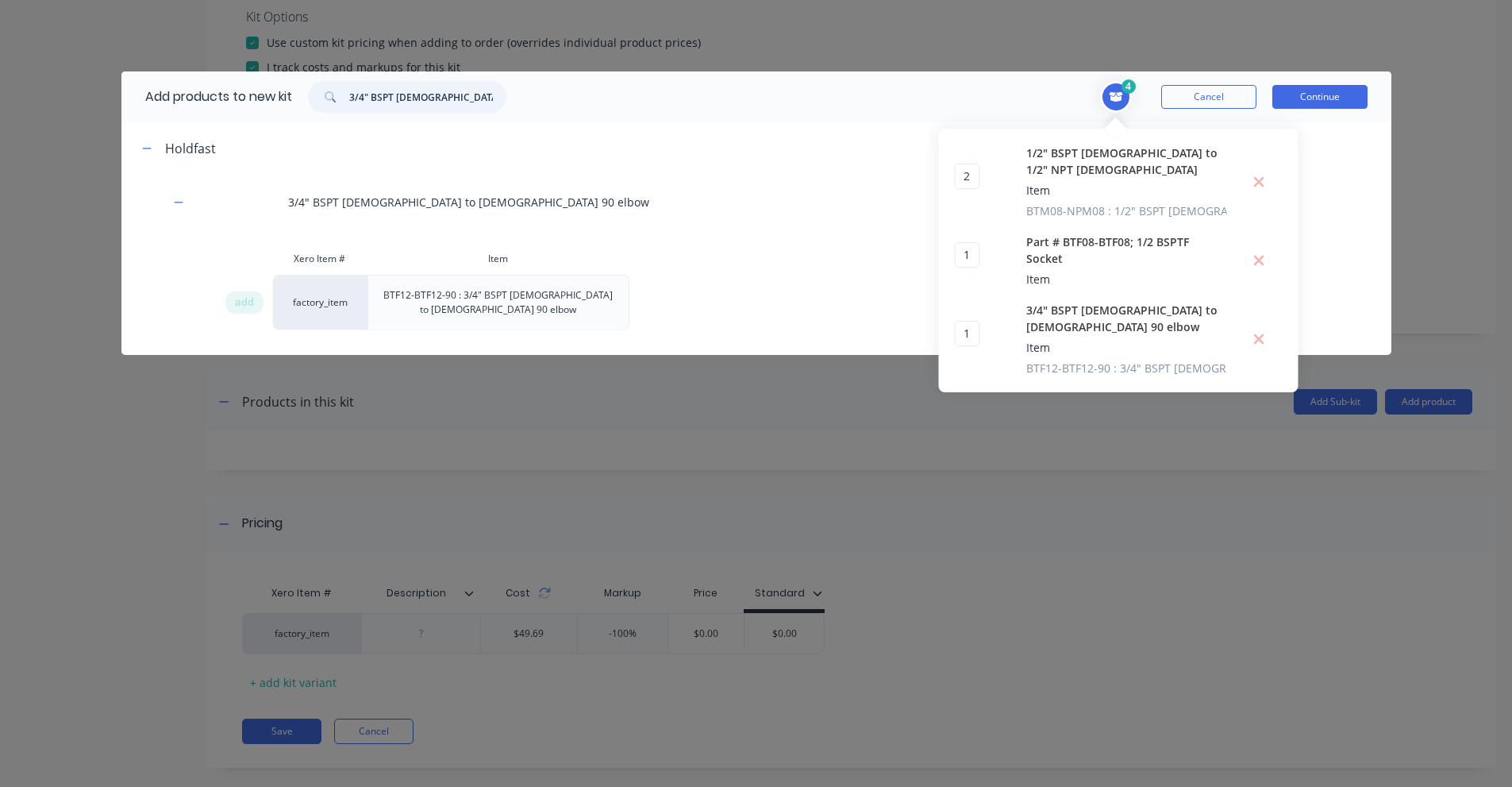
click at [436, 101] on input "3/4" BSPT [DEMOGRAPHIC_DATA] to [DEMOGRAPHIC_DATA] 90 elbow" at bounding box center [428, 96] width 158 height 32
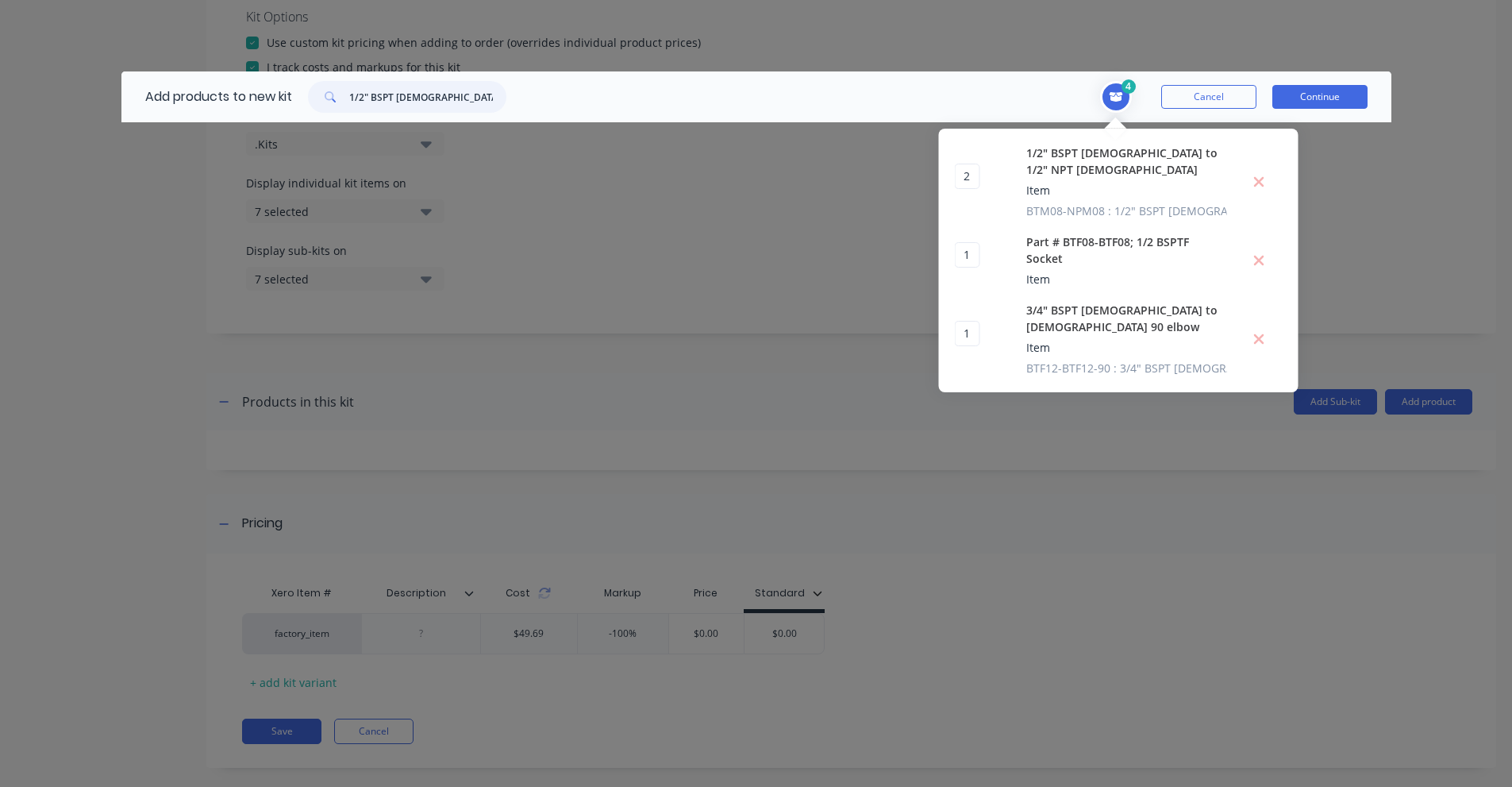
click at [435, 100] on input "1/2" BSPT [DEMOGRAPHIC_DATA] TO 1 1/16"JIC [DEMOGRAPHIC_DATA]" at bounding box center [428, 96] width 158 height 32
click at [401, 99] on input "BTM08-JCM12" at bounding box center [428, 96] width 158 height 32
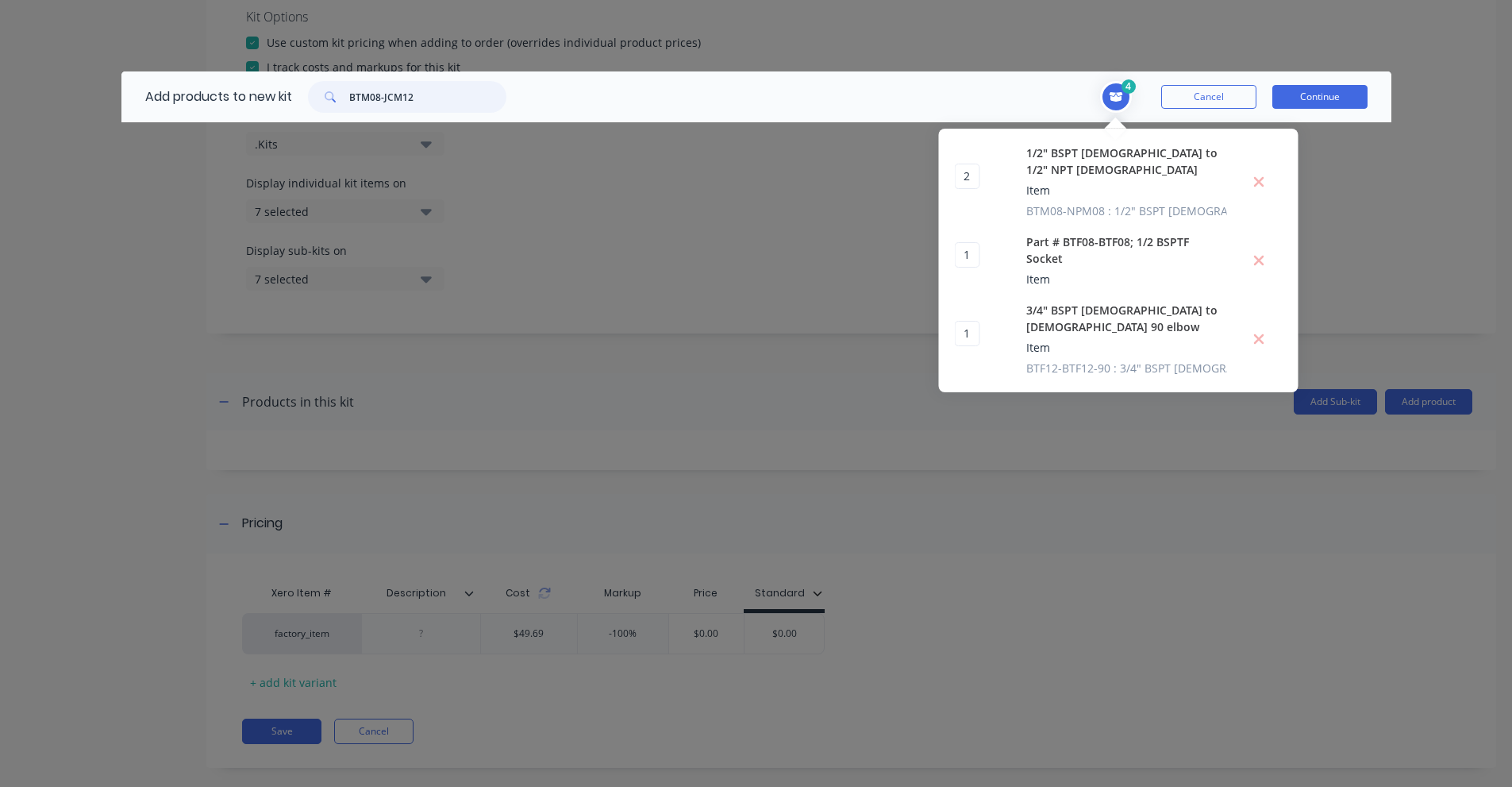
click at [401, 99] on input "BTM08-JCM12" at bounding box center [428, 96] width 158 height 32
click at [452, 97] on input "3/4" JIC [DEMOGRAPHIC_DATA] swivel to push-on hose fitting" at bounding box center [428, 96] width 158 height 32
click at [445, 98] on input "POJF-17-12" at bounding box center [428, 96] width 158 height 32
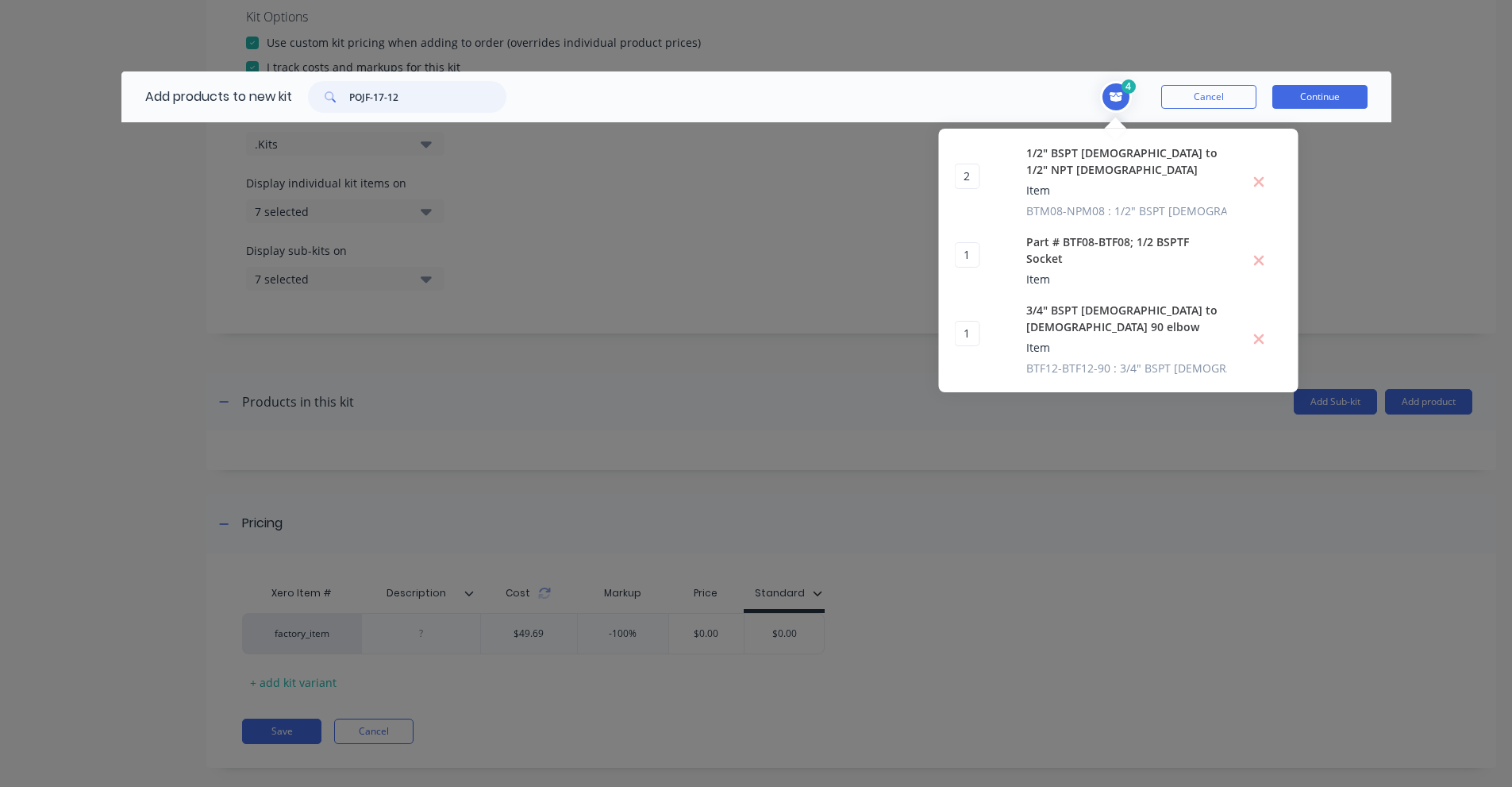
click at [445, 98] on input "POJF-17-12" at bounding box center [428, 96] width 158 height 32
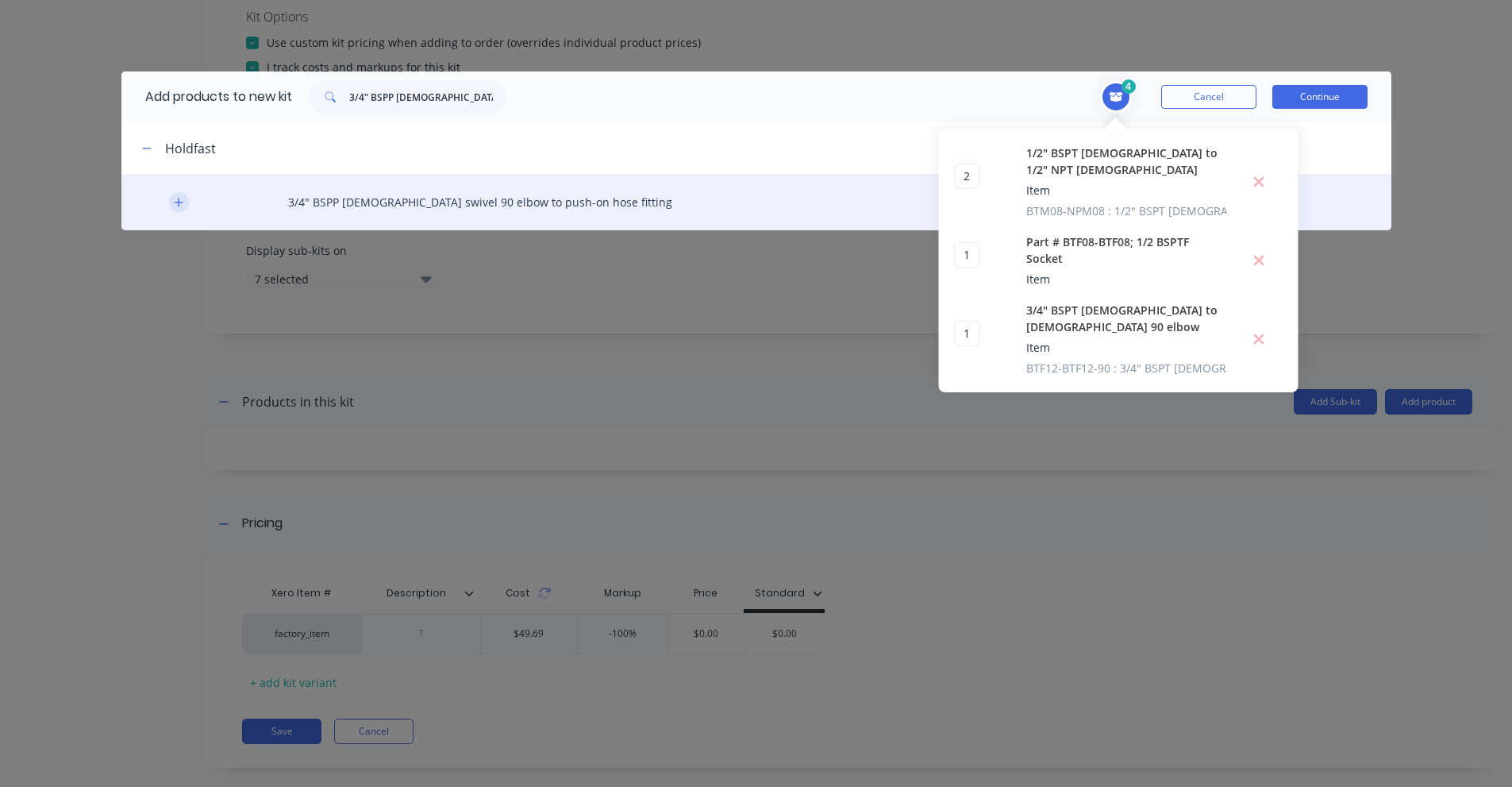
click at [184, 196] on button "button" at bounding box center [179, 202] width 20 height 20
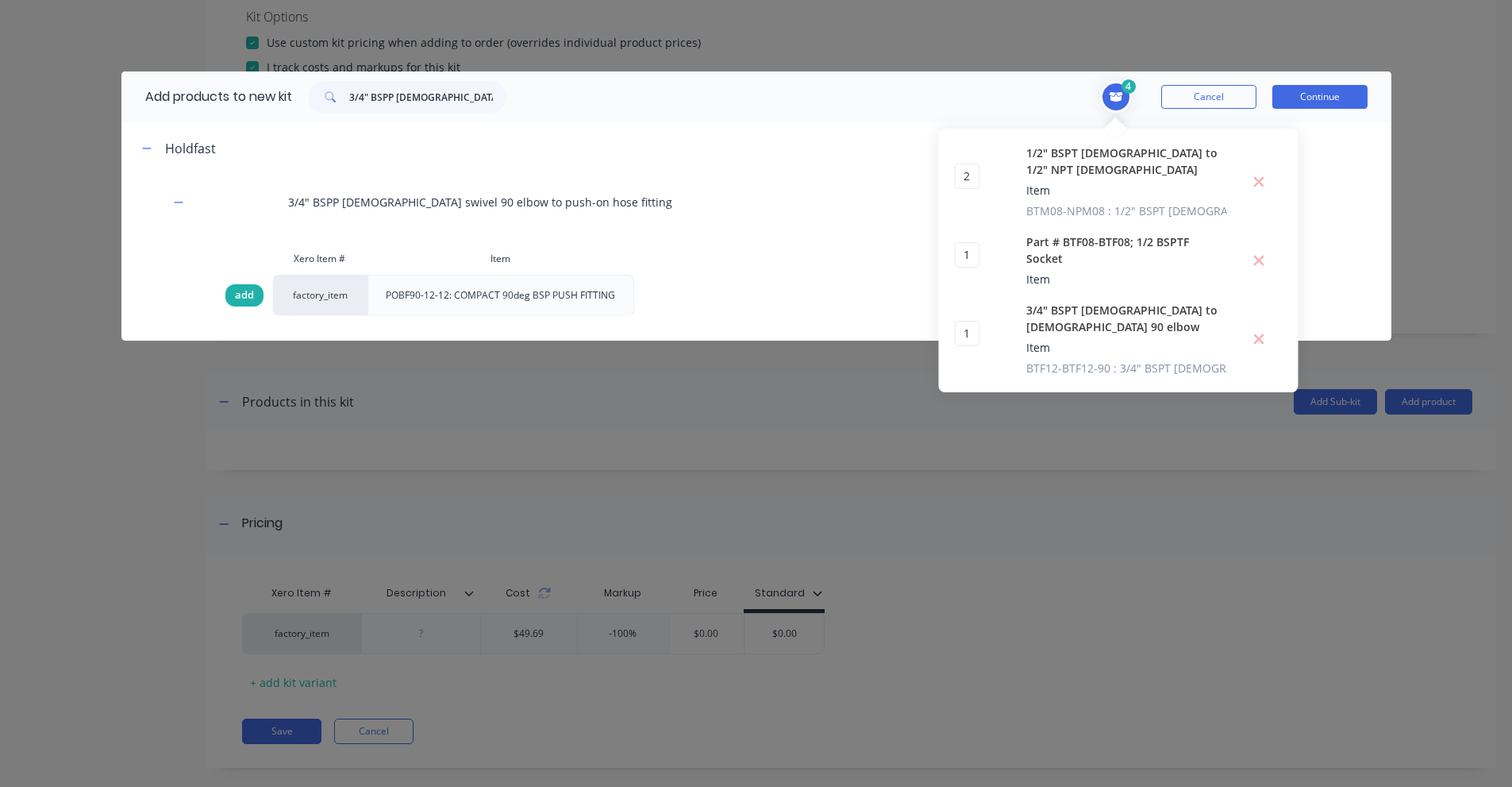
click at [251, 287] on span "add" at bounding box center [244, 295] width 19 height 16
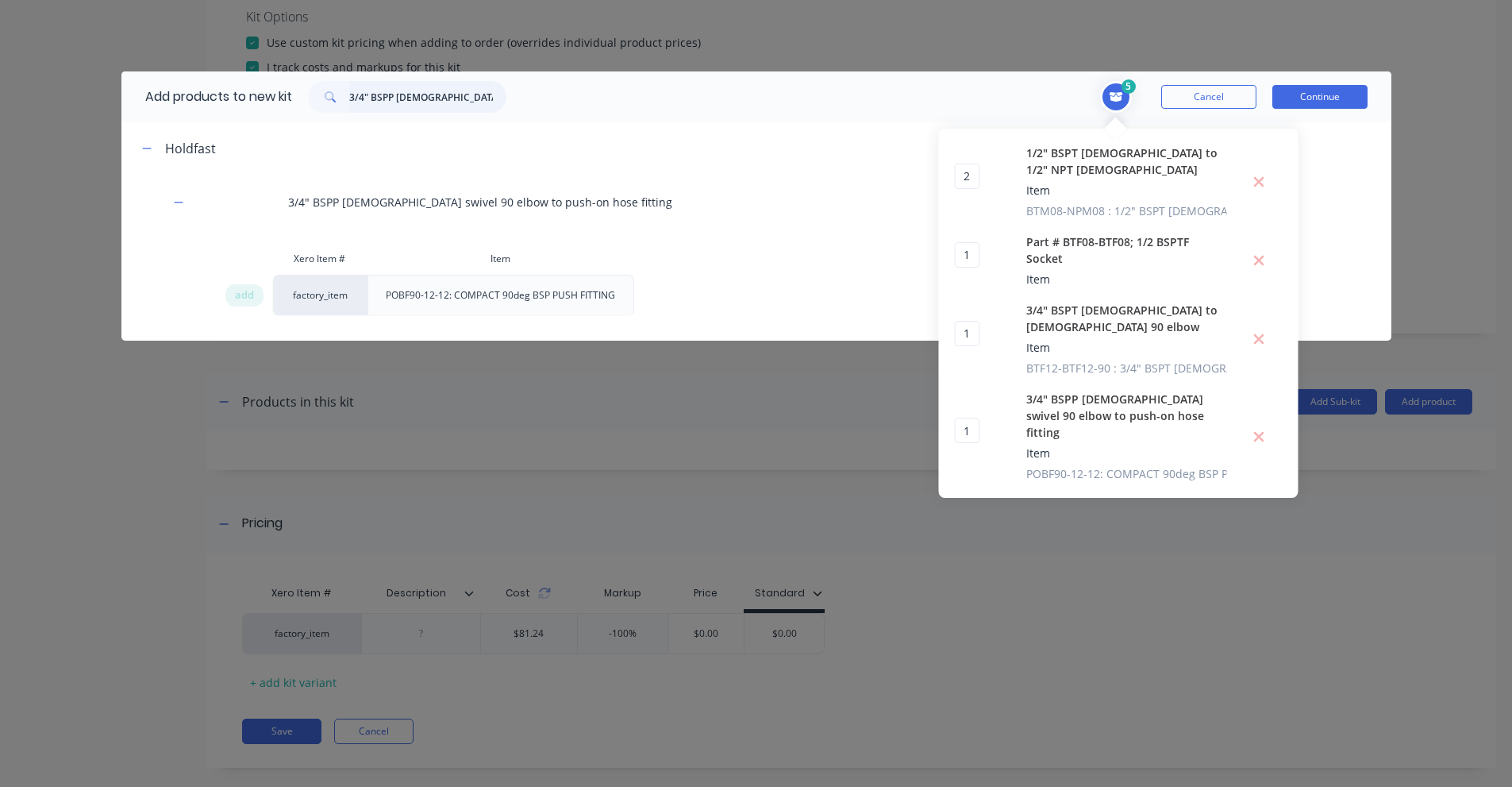
click at [396, 105] on input "3/4" BSPP [DEMOGRAPHIC_DATA] swivel 90 elbow to push-on hose fitting" at bounding box center [428, 96] width 158 height 32
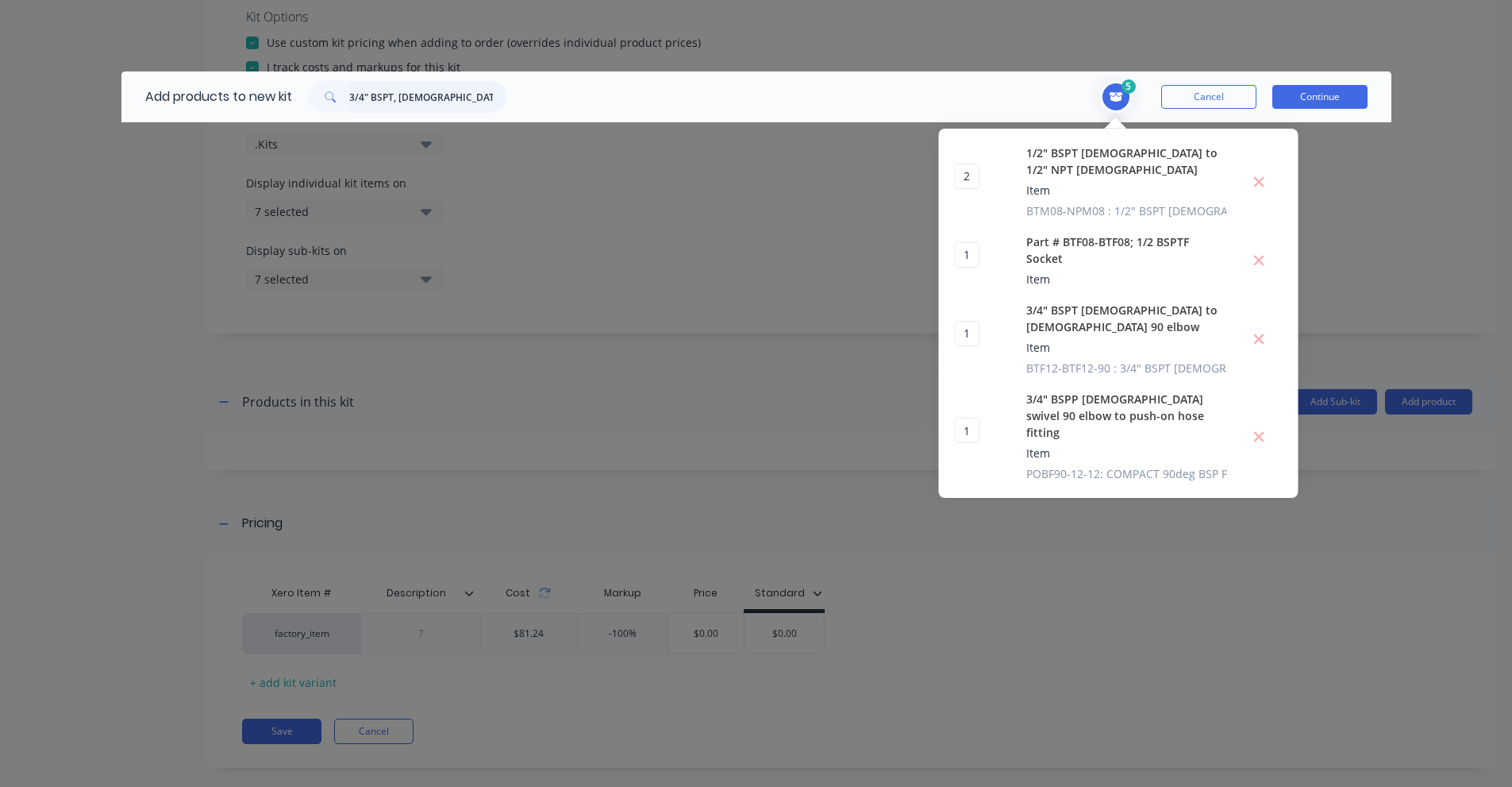
click at [432, 90] on input "3/4" BSPT, [DEMOGRAPHIC_DATA] – 3/4" BSPT, [DEMOGRAPHIC_DATA] Hex Nipple" at bounding box center [428, 96] width 158 height 32
click at [356, 110] on input "BTM12-BTMHN12" at bounding box center [428, 96] width 158 height 32
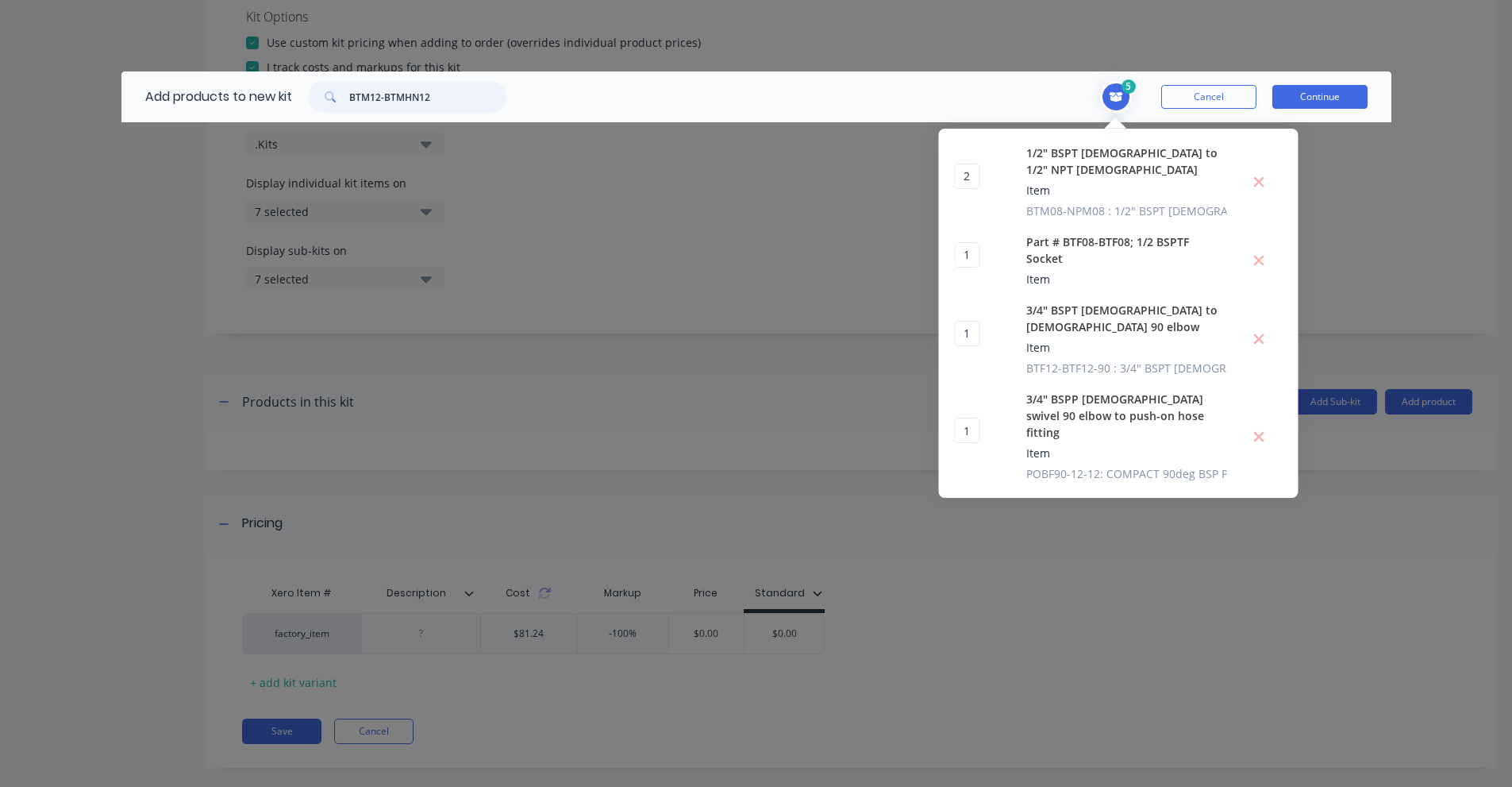
click at [365, 103] on input "BTM12-BTMHN12" at bounding box center [428, 96] width 158 height 32
click at [399, 103] on input "POBF90-12-12" at bounding box center [428, 96] width 158 height 32
click at [398, 103] on input "POBF90-12-12" at bounding box center [428, 96] width 158 height 32
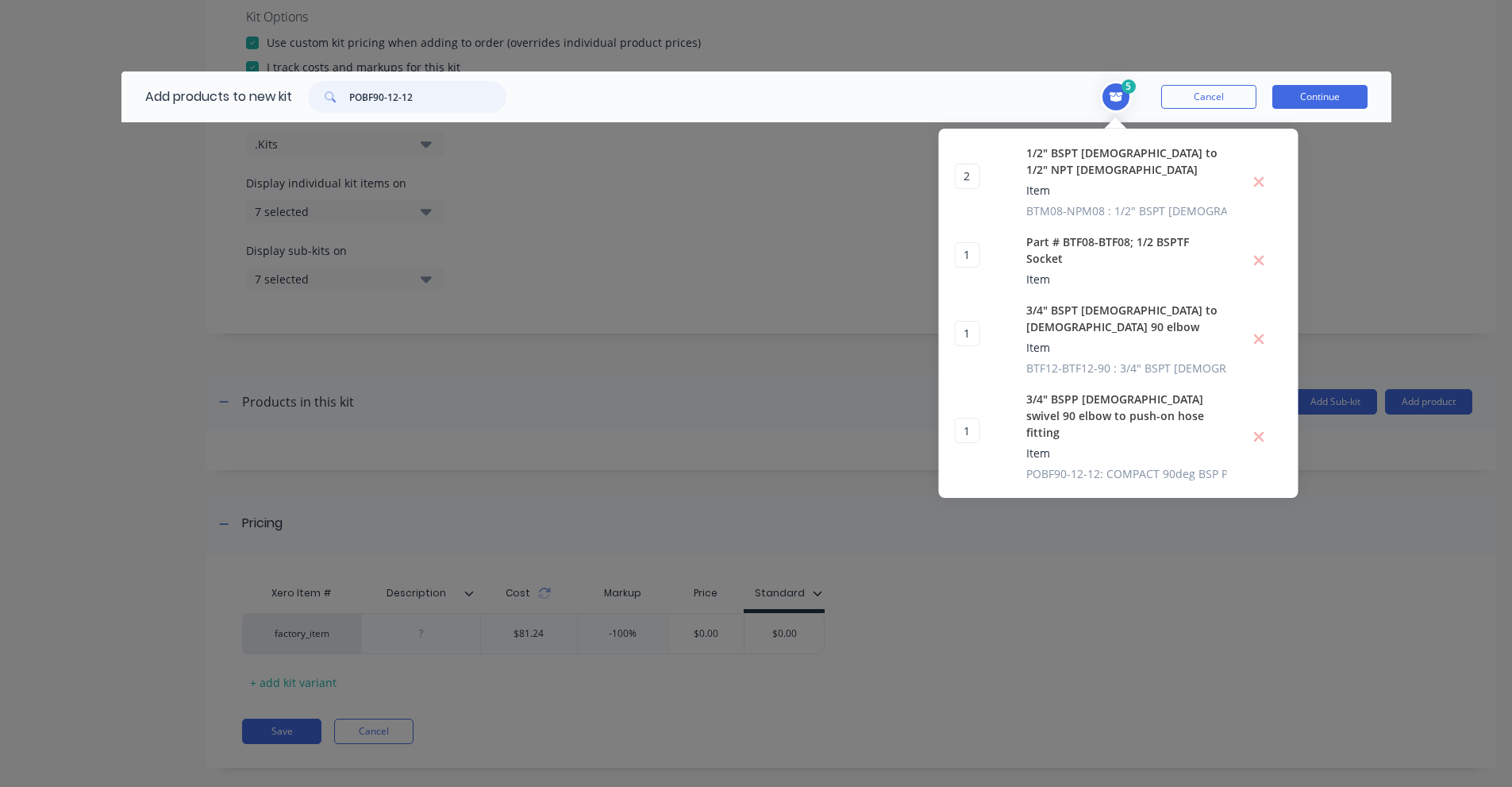
click at [398, 103] on input "POBF90-12-12" at bounding box center [428, 96] width 158 height 32
click at [435, 95] on input "3/4" BSPT, [DEMOGRAPHIC_DATA] – 3/4" BSPT, [DEMOGRAPHIC_DATA] Hex Nipple" at bounding box center [428, 96] width 158 height 32
click at [359, 93] on input "BTM12-BTMHN12" at bounding box center [428, 96] width 158 height 32
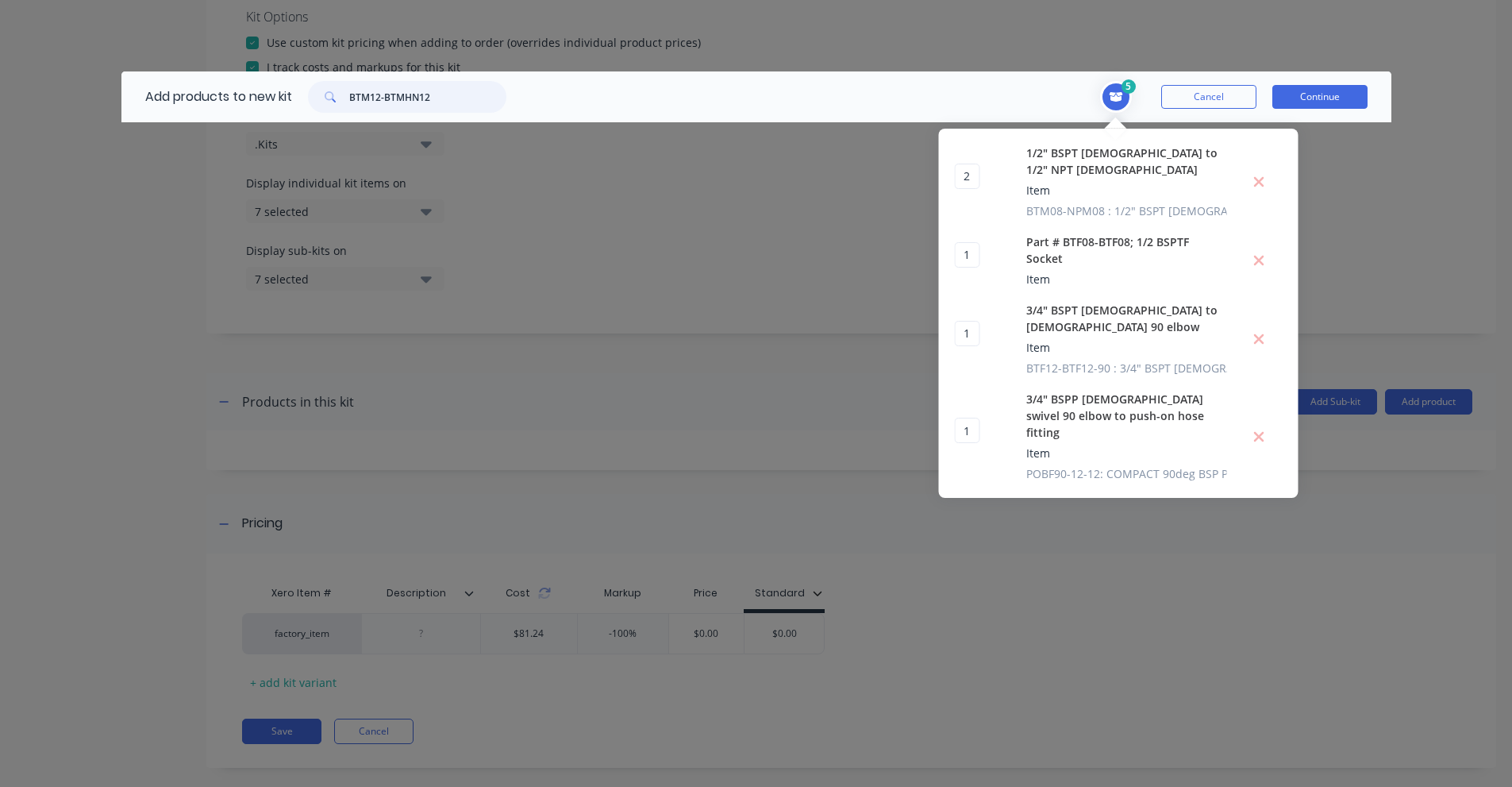
click at [359, 93] on input "BTM12-BTMHN12" at bounding box center [428, 96] width 158 height 32
drag, startPoint x: 369, startPoint y: 94, endPoint x: 1049, endPoint y: 135, distance: 681.2
click at [1049, 122] on header "Add products to new kit FILTER 3/4 3 MICRON ,N/O DRAIN,S/IND 5 2 2 ? 1/2" BSPT …" at bounding box center [756, 97] width 1270 height 51
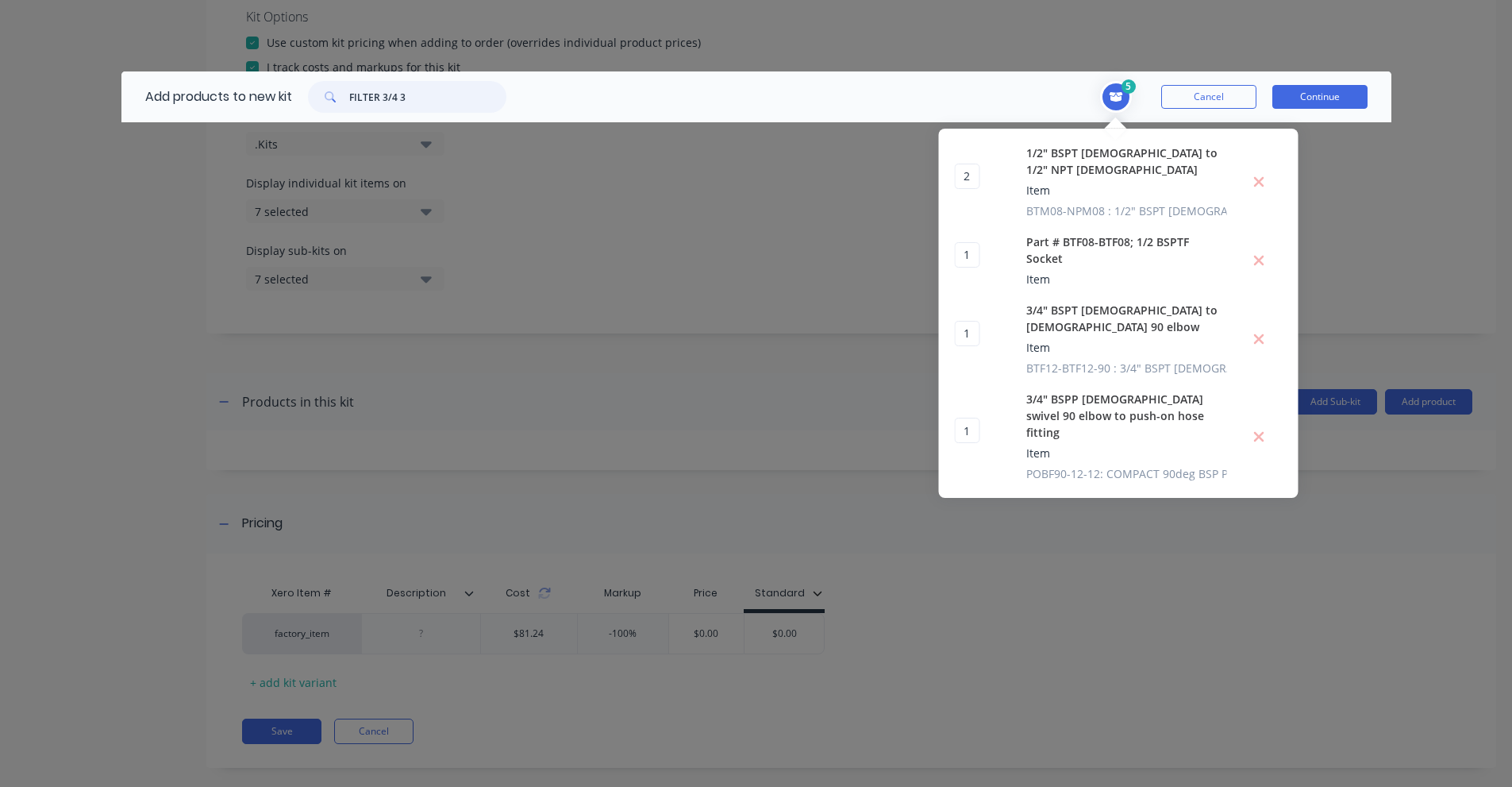
scroll to position [0, 0]
click at [371, 91] on input "FILTER 3/4" at bounding box center [428, 96] width 158 height 32
click at [382, 87] on input "AFF11C-06D-T" at bounding box center [428, 96] width 158 height 32
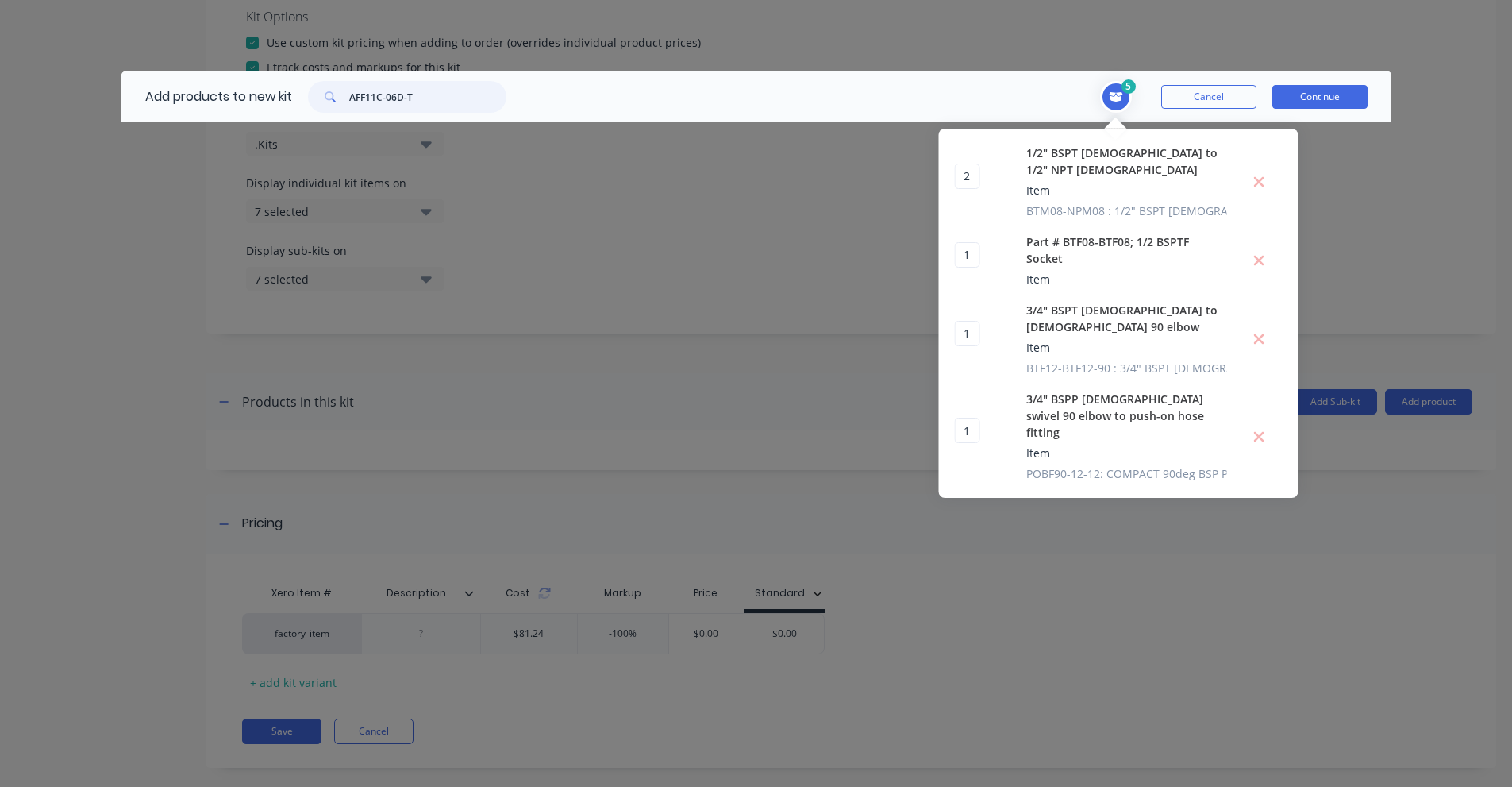
click at [382, 87] on input "AFF11C-06D-T" at bounding box center [428, 96] width 158 height 32
click at [464, 88] on input "3/4" BSPT, [DEMOGRAPHIC_DATA] – 3/4" BSPT, [DEMOGRAPHIC_DATA] Hex Nipple" at bounding box center [428, 96] width 158 height 32
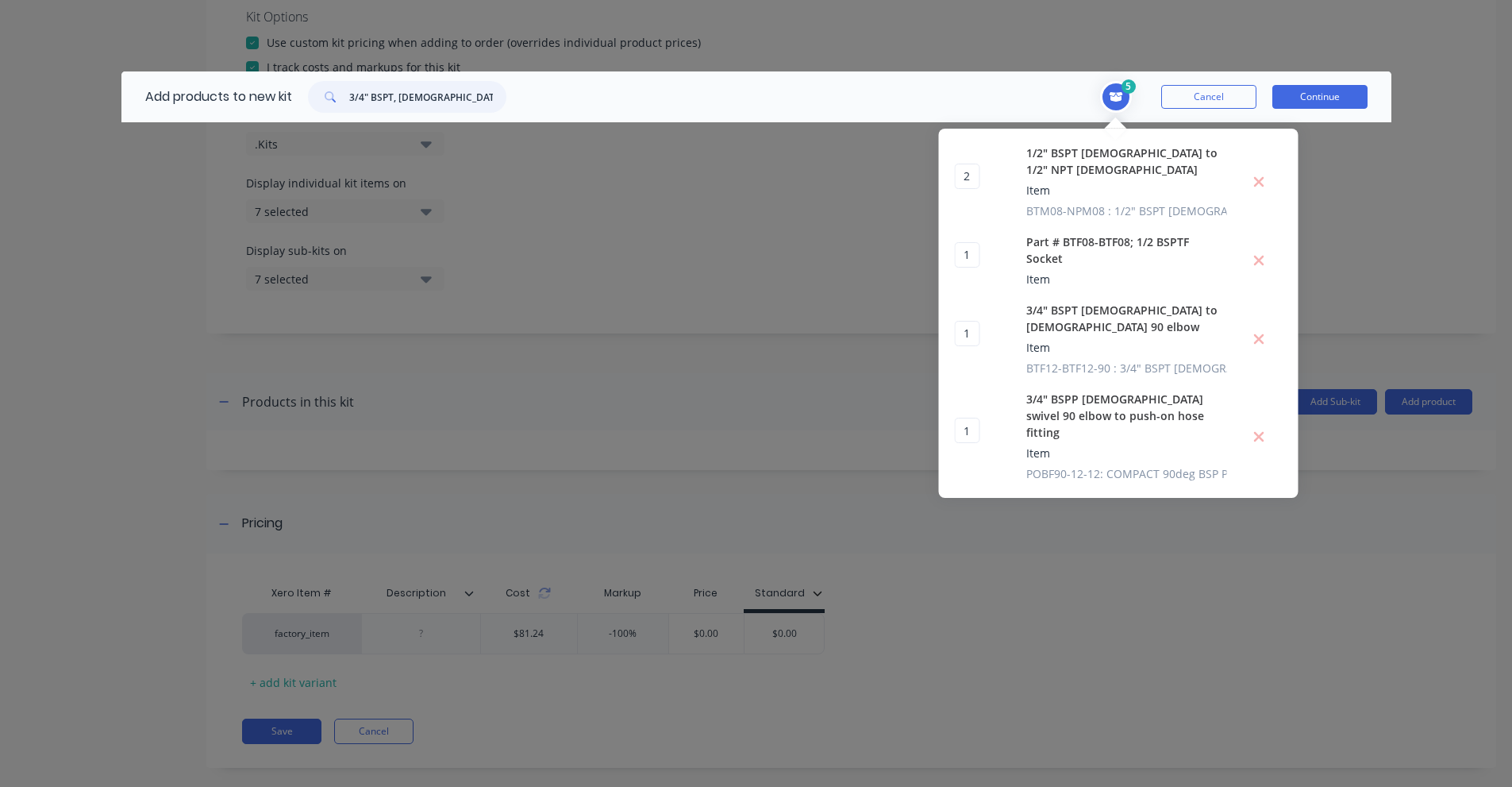
click at [464, 88] on input "3/4" BSPT, [DEMOGRAPHIC_DATA] – 3/4" BSPT, [DEMOGRAPHIC_DATA] Hex Nipple" at bounding box center [428, 96] width 158 height 32
click at [388, 97] on input "BTM12-BTMHN12" at bounding box center [428, 96] width 158 height 32
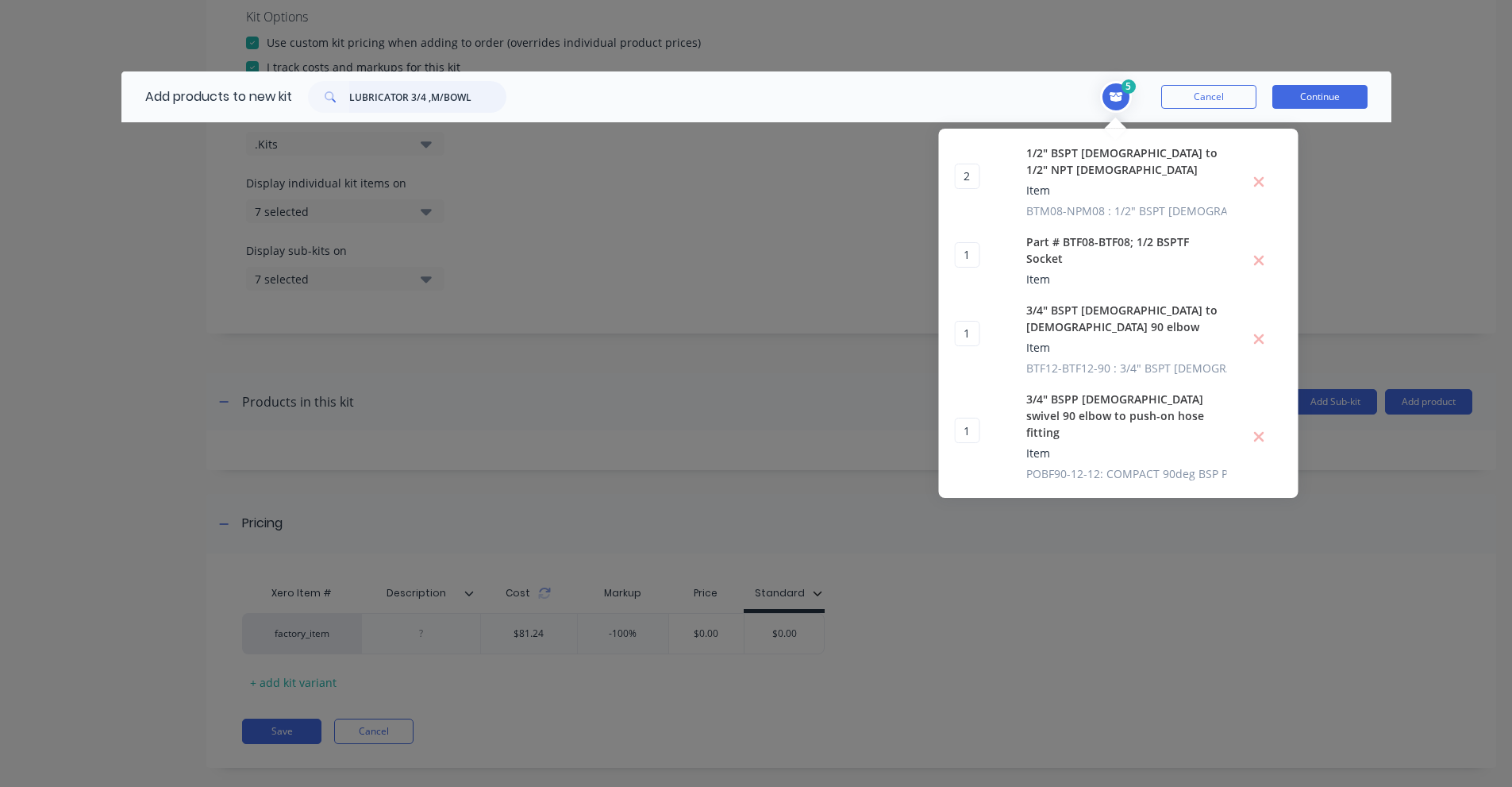
click at [396, 93] on input "LUBRICATOR 3/4 ,M/BOWL" at bounding box center [428, 96] width 158 height 32
click at [391, 99] on input "3/4" BSPT, [DEMOGRAPHIC_DATA] – 3/4" BSPT, [DEMOGRAPHIC_DATA] Hex Nipple" at bounding box center [428, 96] width 158 height 32
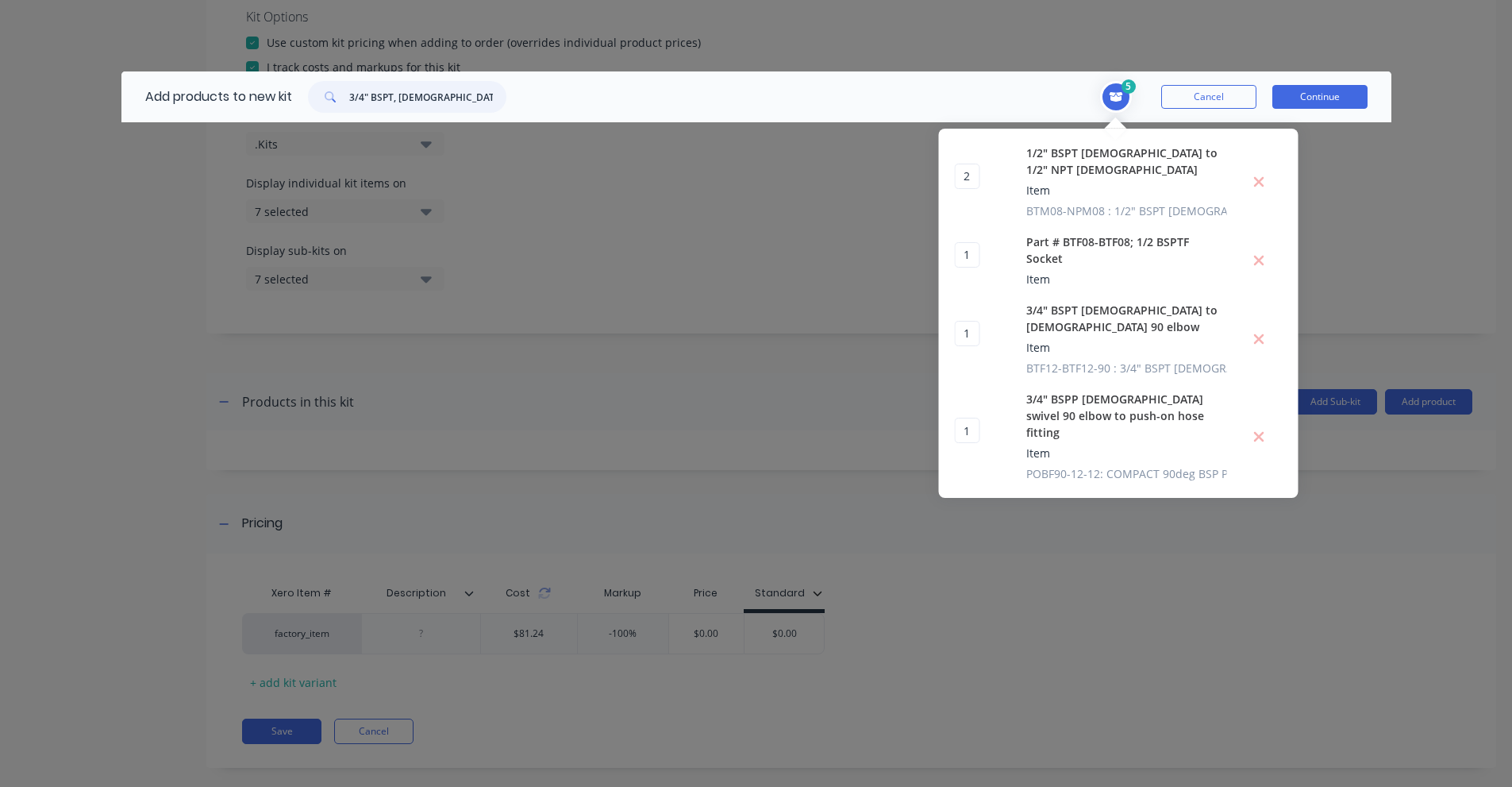
click at [391, 99] on input "3/4" BSPT, [DEMOGRAPHIC_DATA] – 3/4" BSPT, [DEMOGRAPHIC_DATA] Hex Nipple" at bounding box center [428, 96] width 158 height 32
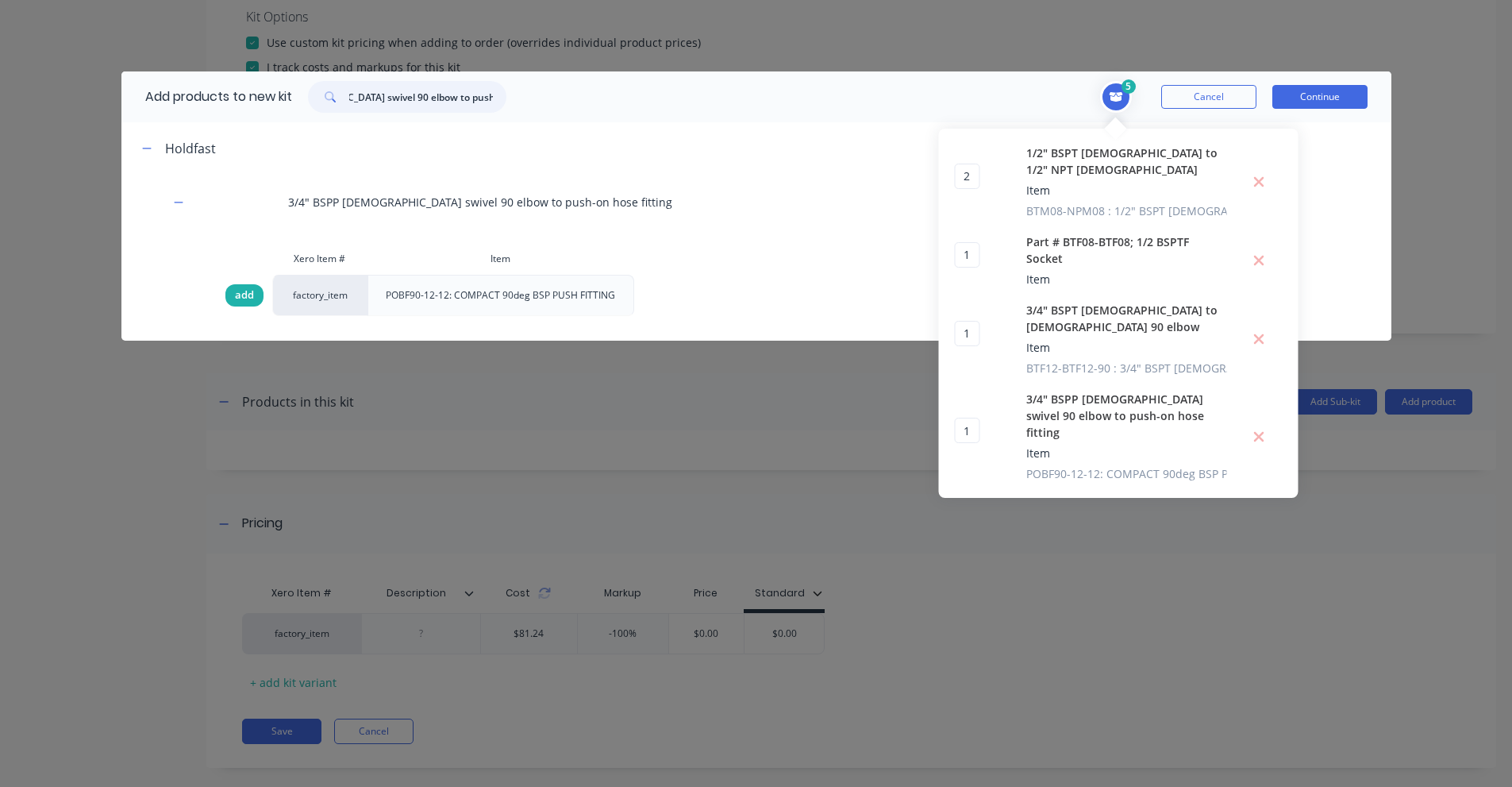
type input "3/4" BSPP [DEMOGRAPHIC_DATA] swivel 90 elbow to push-on hose fitting"
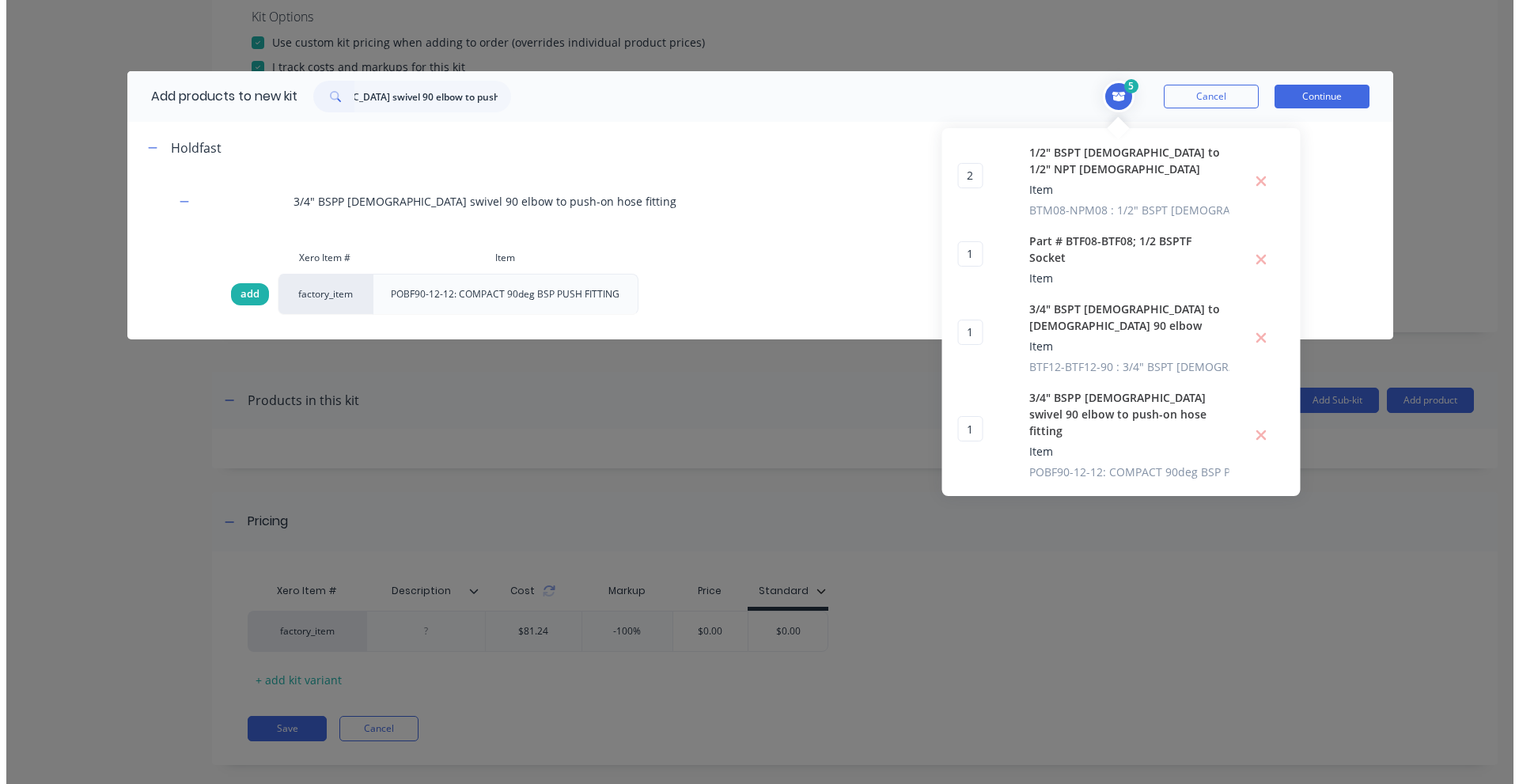
scroll to position [0, 0]
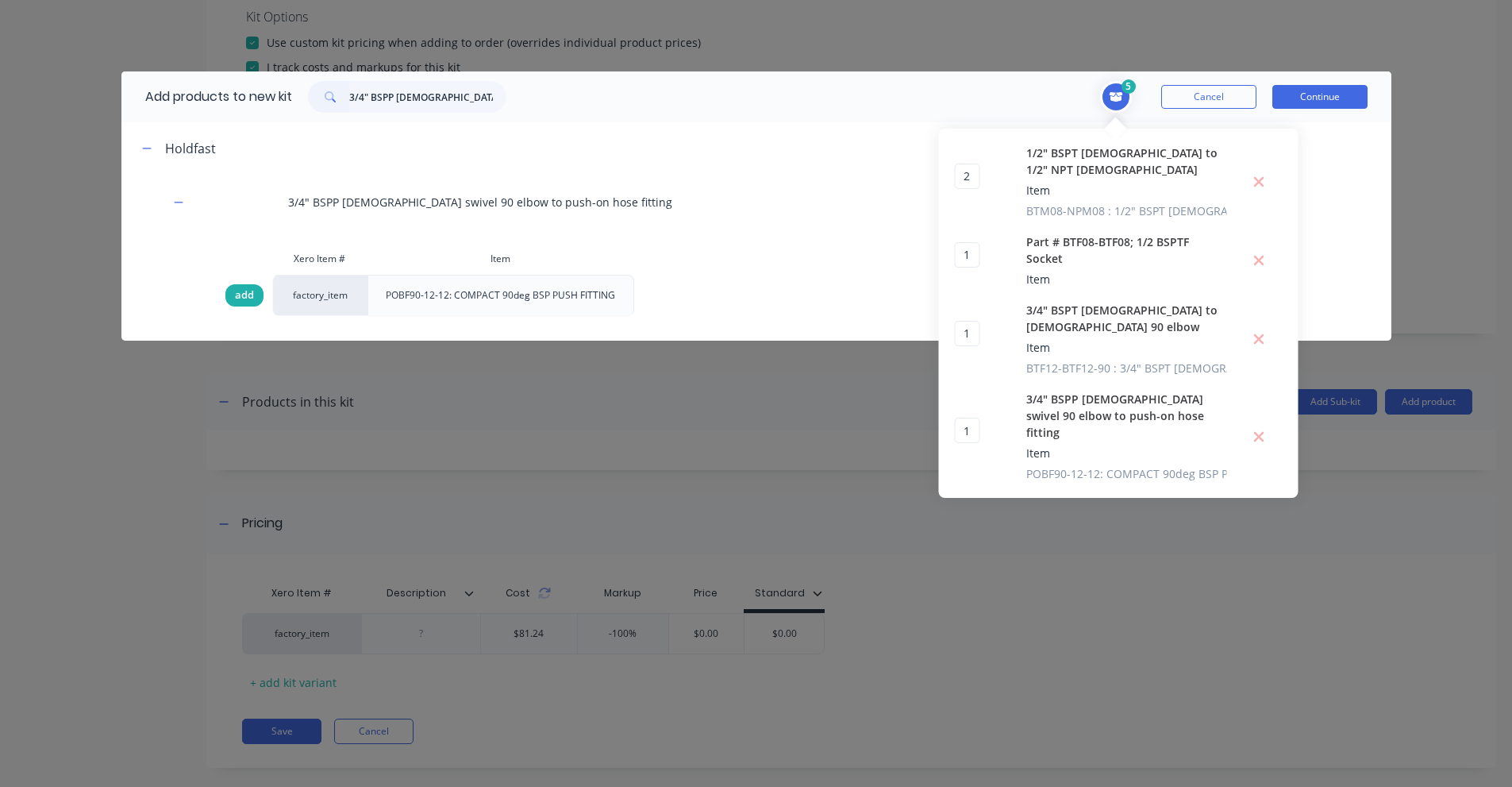
click at [242, 299] on span "add" at bounding box center [244, 295] width 19 height 16
type input "3"
click at [426, 93] on input "3/4" BSPP [DEMOGRAPHIC_DATA] swivel 90 elbow to push-on hose fitting" at bounding box center [428, 96] width 158 height 32
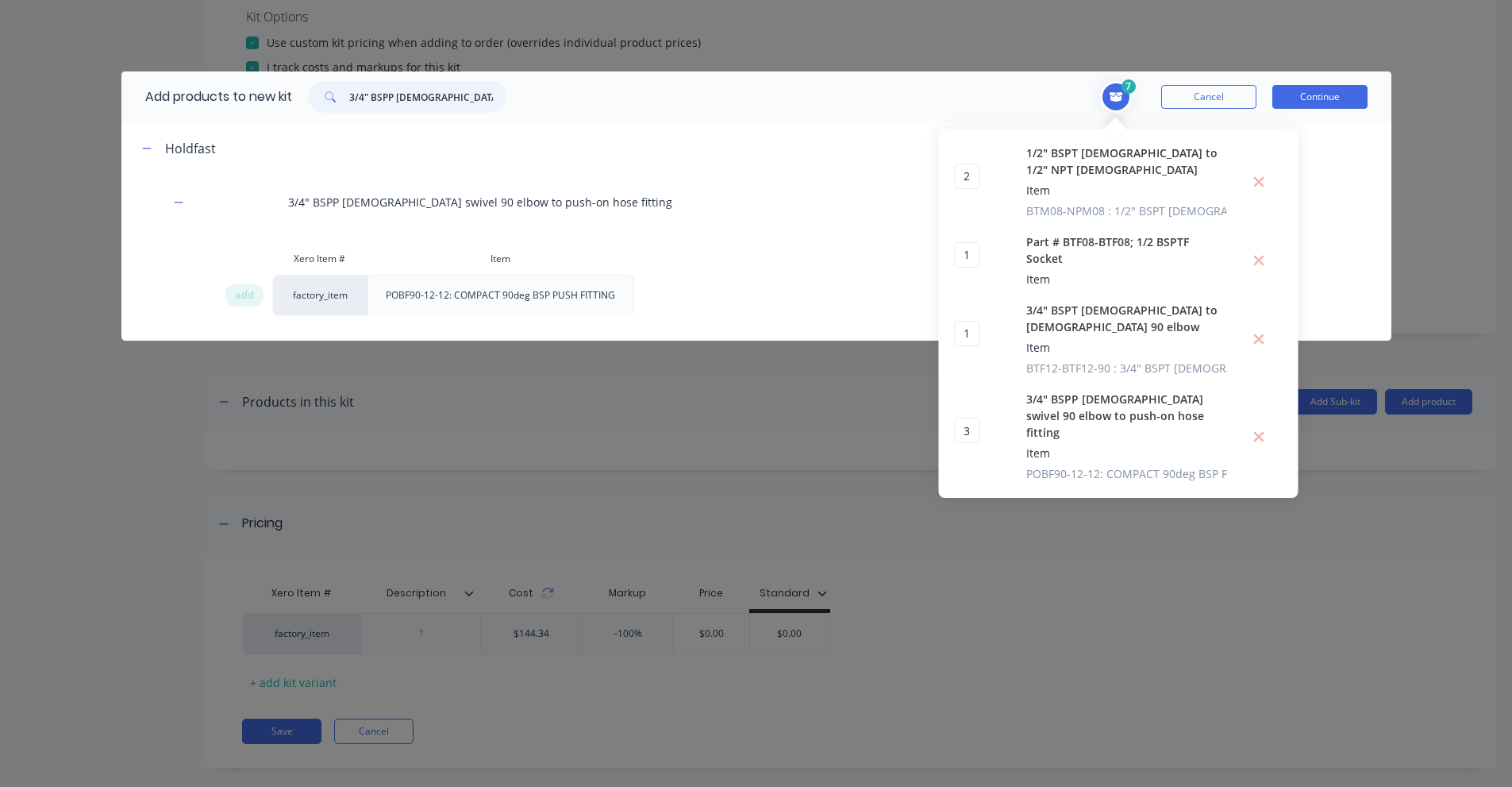
click at [426, 93] on input "3/4" BSPP [DEMOGRAPHIC_DATA] swivel 90 elbow to push-on hose fitting" at bounding box center [428, 96] width 158 height 32
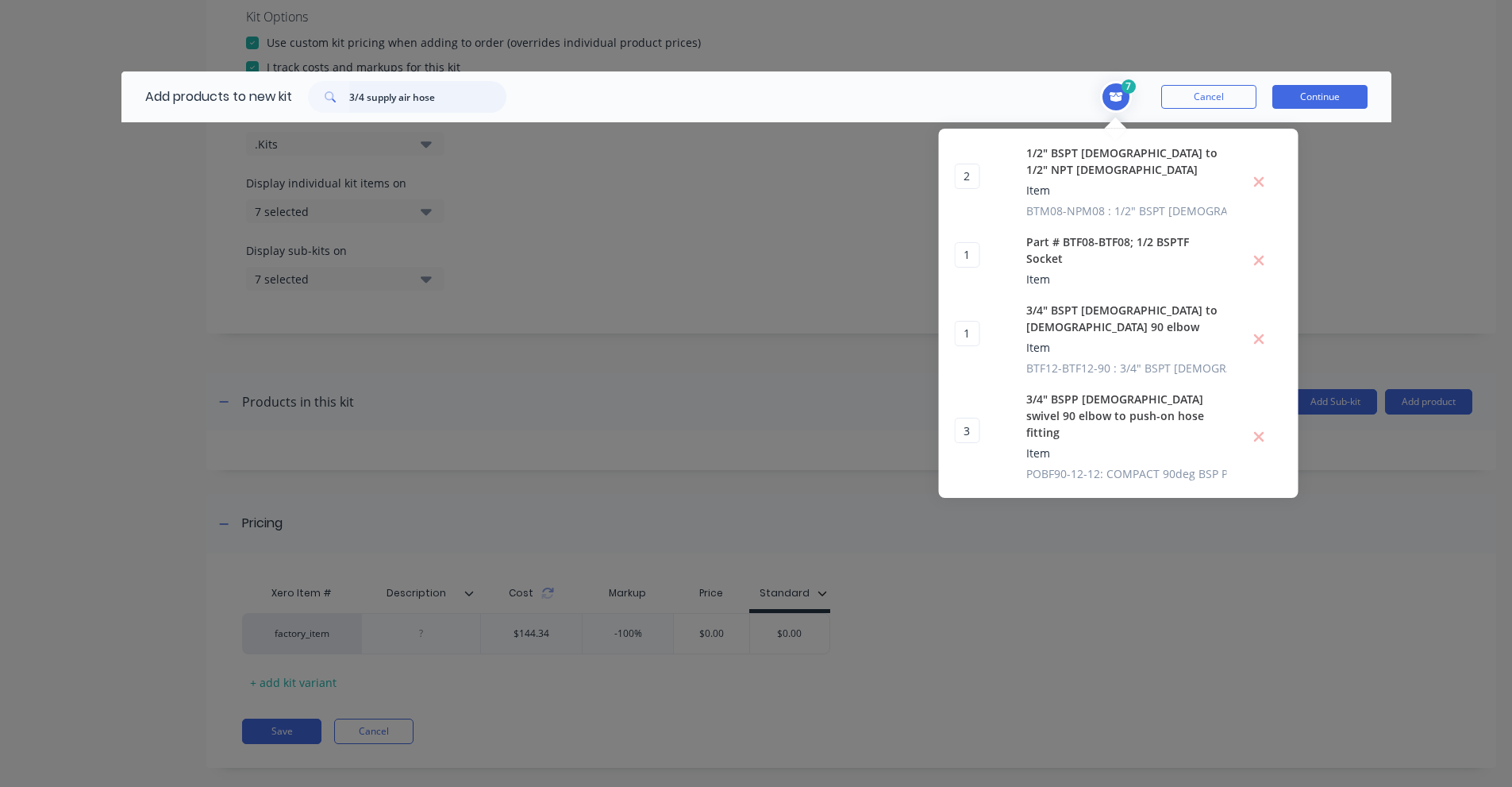
click at [396, 89] on input "3/4 supply air hose" at bounding box center [428, 96] width 158 height 32
type input "PL112 -PO/HOSE"
click at [664, 113] on div "7 2 2 ? 1/2" BSPT [DEMOGRAPHIC_DATA] to 1/2" NPT [DEMOGRAPHIC_DATA] Item BTM08-…" at bounding box center [957, 97] width 869 height 51
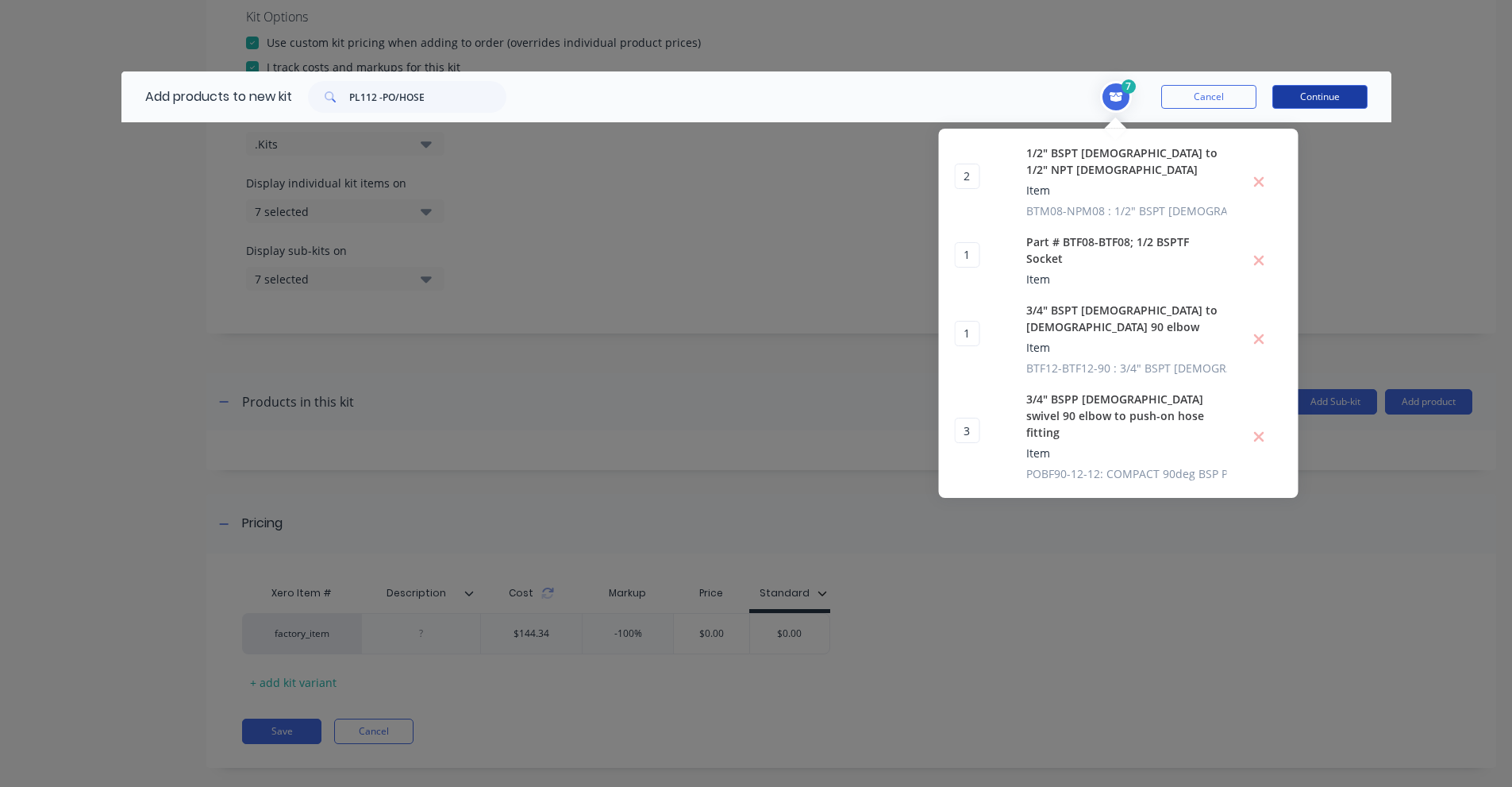
click at [1335, 105] on button "Continue" at bounding box center [1319, 97] width 95 height 24
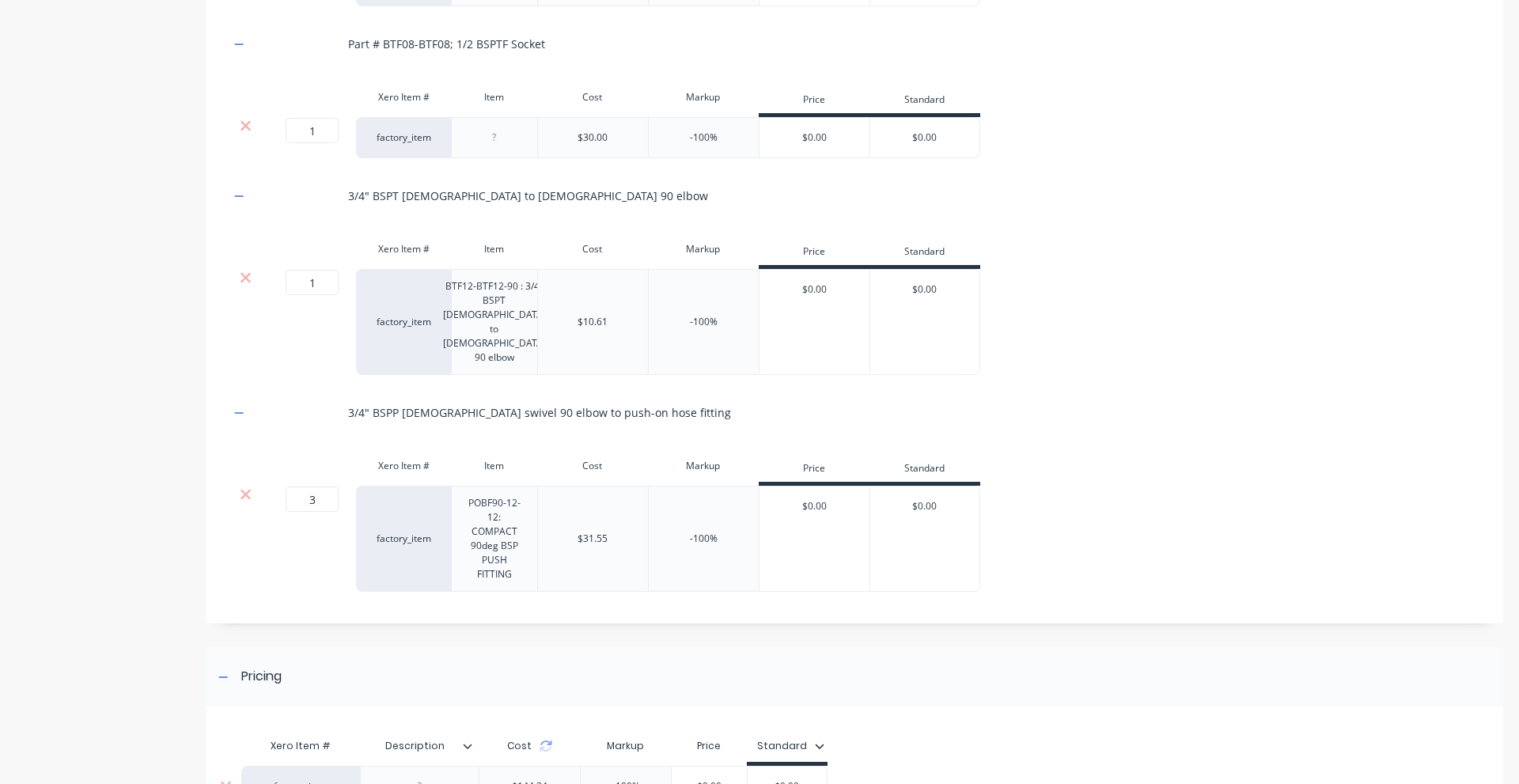
scroll to position [1218, 0]
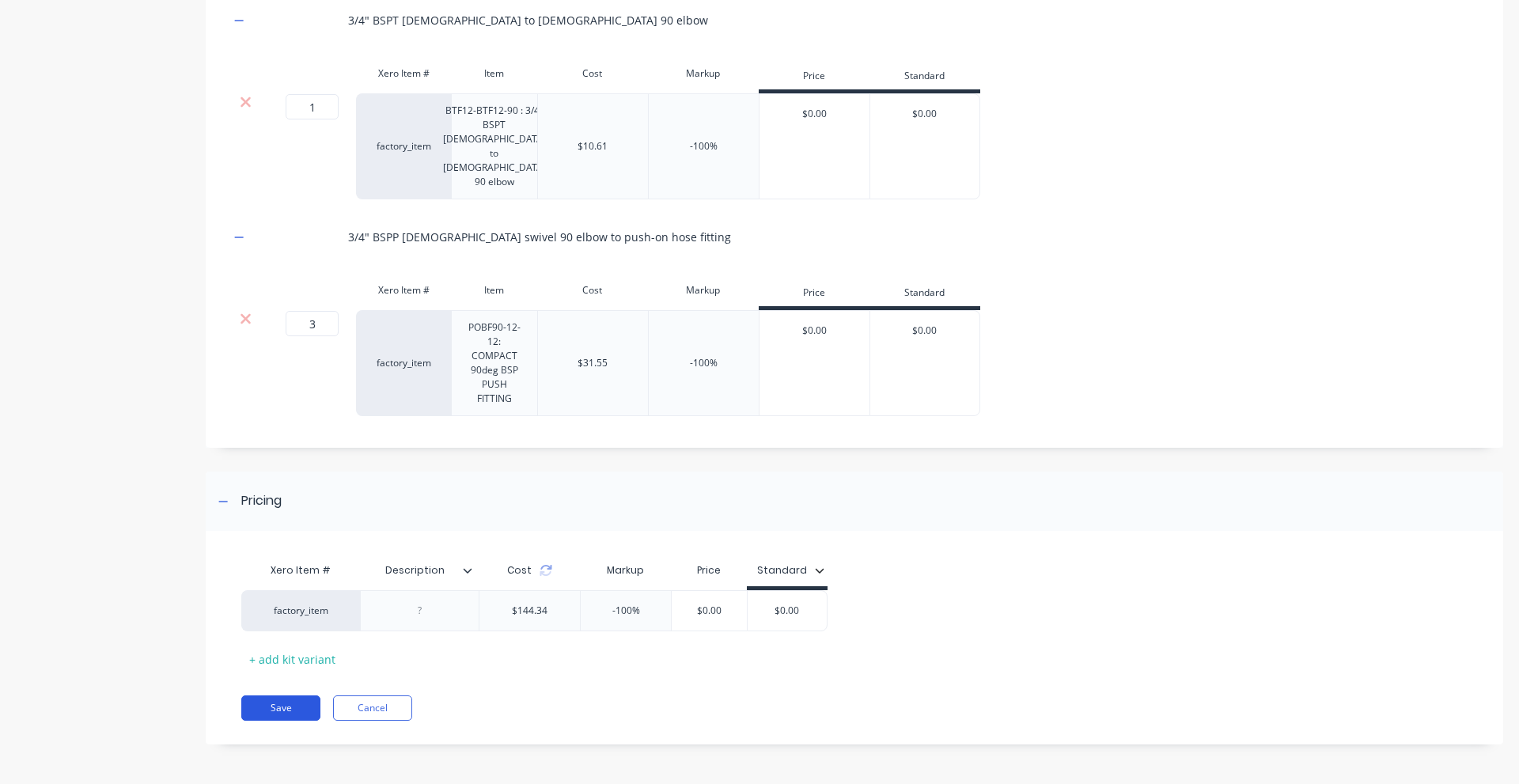
click at [266, 707] on button "Save" at bounding box center [281, 708] width 79 height 25
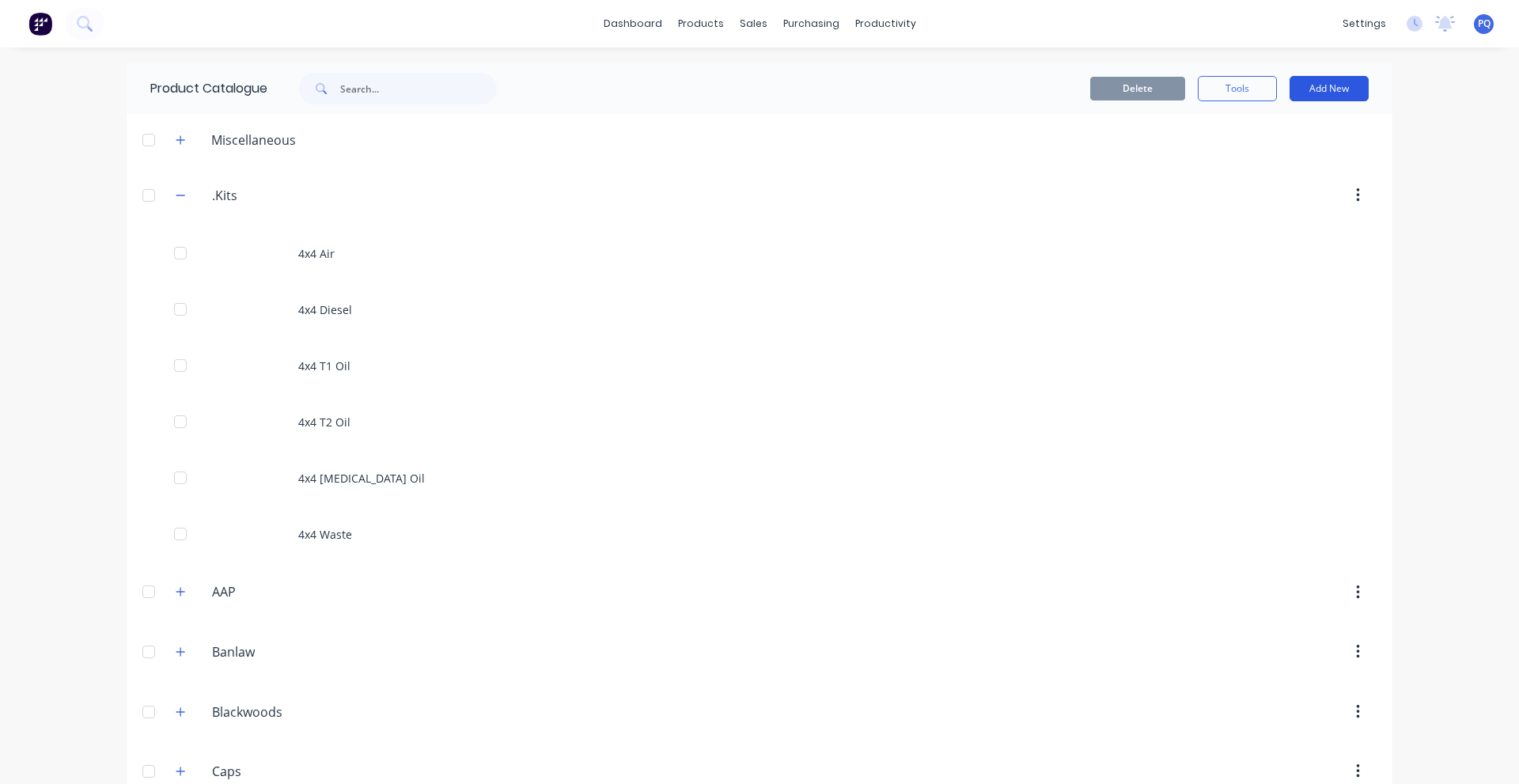
click at [1308, 86] on button "Add New" at bounding box center [1329, 88] width 79 height 25
click at [1259, 188] on div "Product Kit" at bounding box center [1293, 192] width 122 height 23
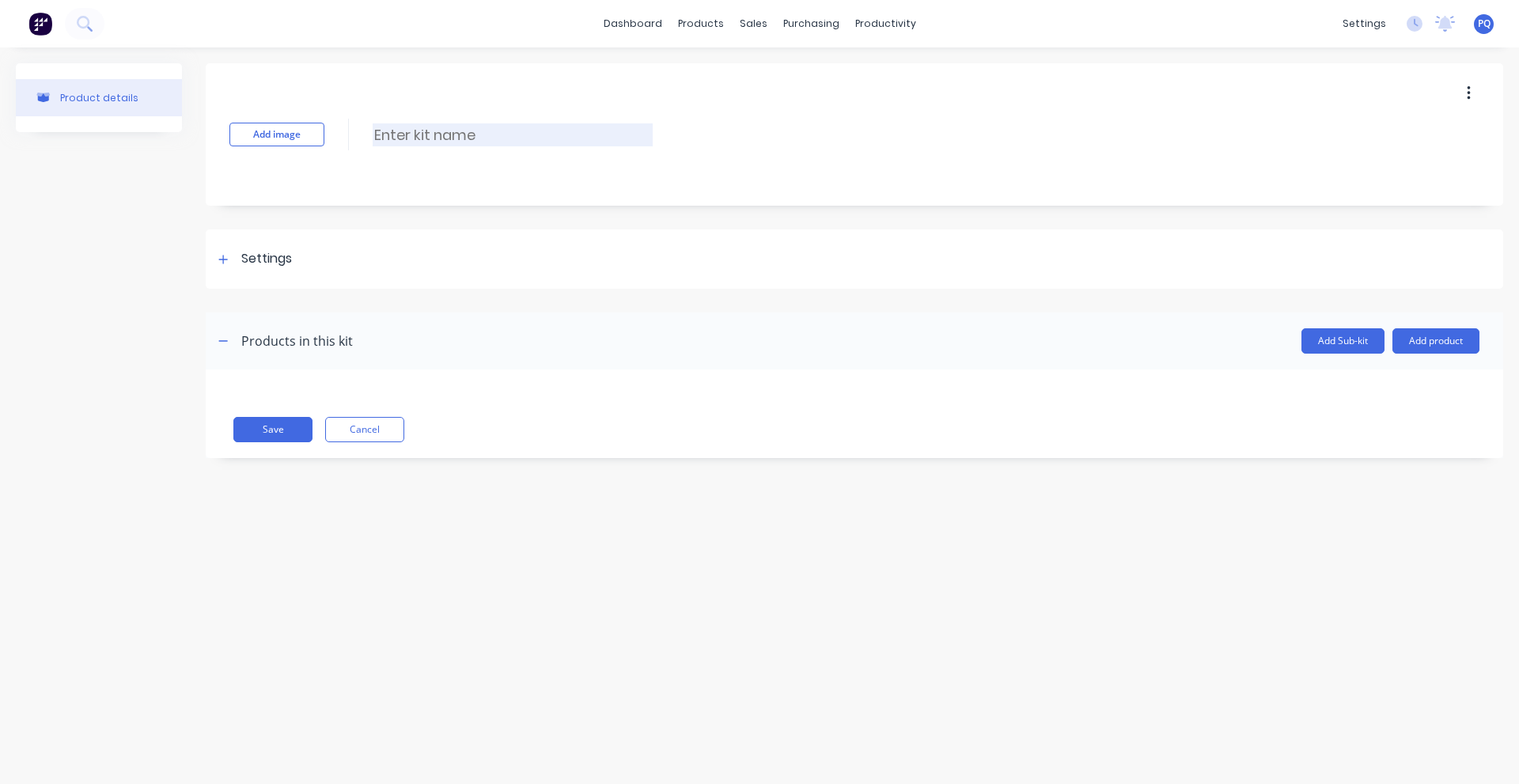
click at [482, 144] on input at bounding box center [513, 134] width 280 height 23
type input "4x4 Ancillary"
click at [257, 271] on div "Settings" at bounding box center [855, 259] width 1298 height 60
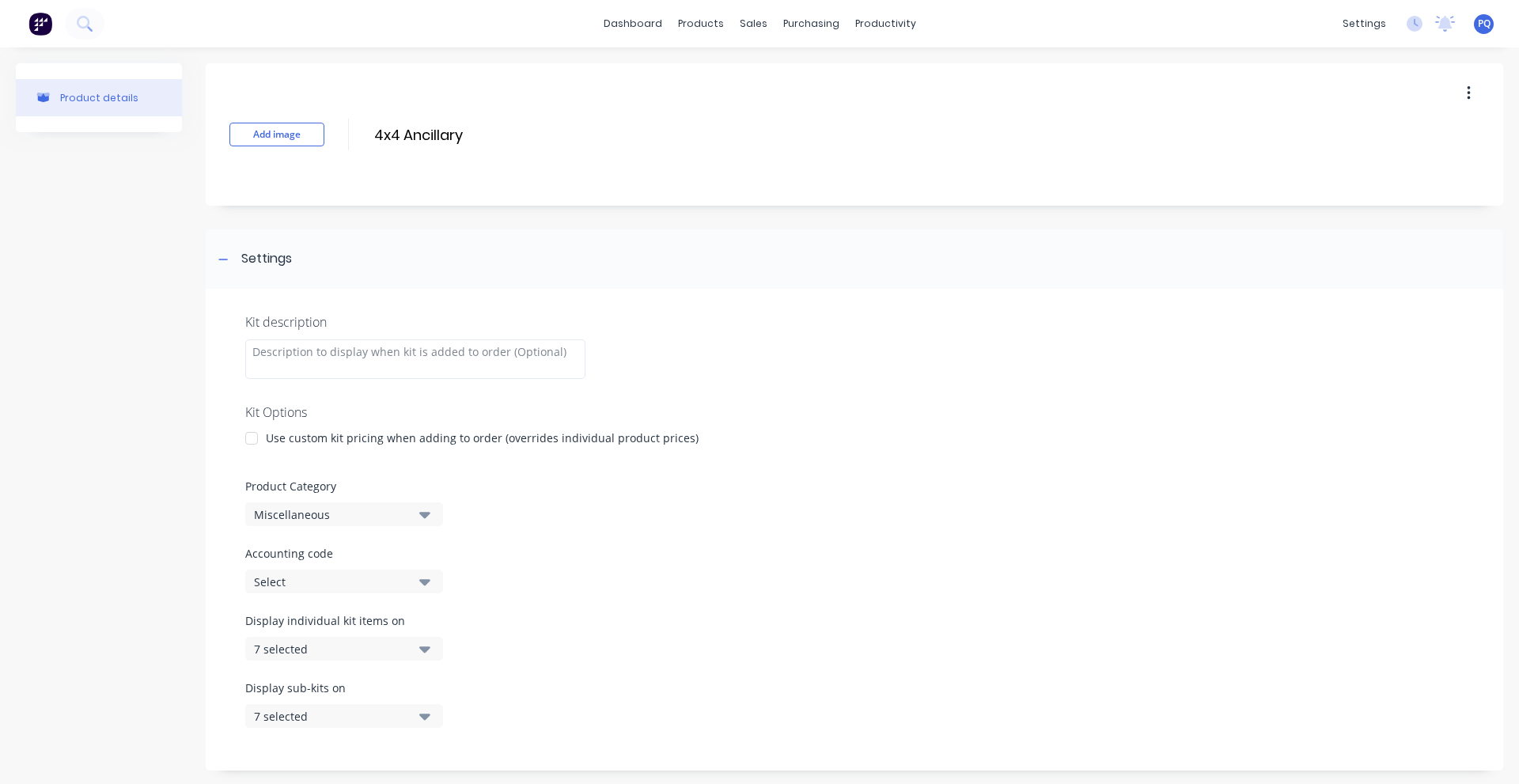
click at [273, 431] on div "Use custom kit pricing when adding to order (overrides individual product price…" at bounding box center [483, 438] width 433 height 16
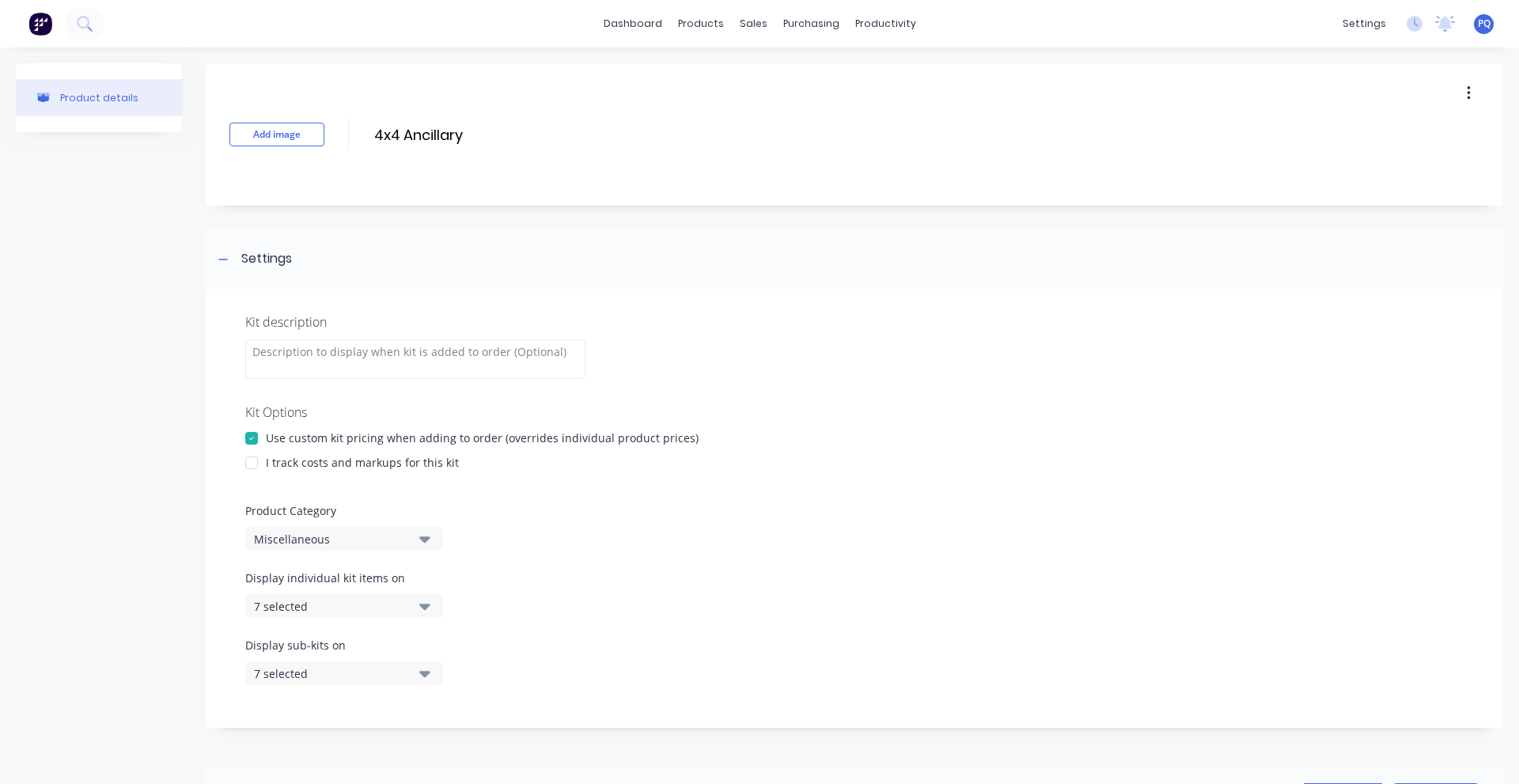
click at [277, 466] on div "I track costs and markups for this kit" at bounding box center [363, 462] width 193 height 16
click at [253, 465] on div at bounding box center [251, 462] width 32 height 32
click at [363, 536] on div "Miscellaneous" at bounding box center [330, 539] width 153 height 16
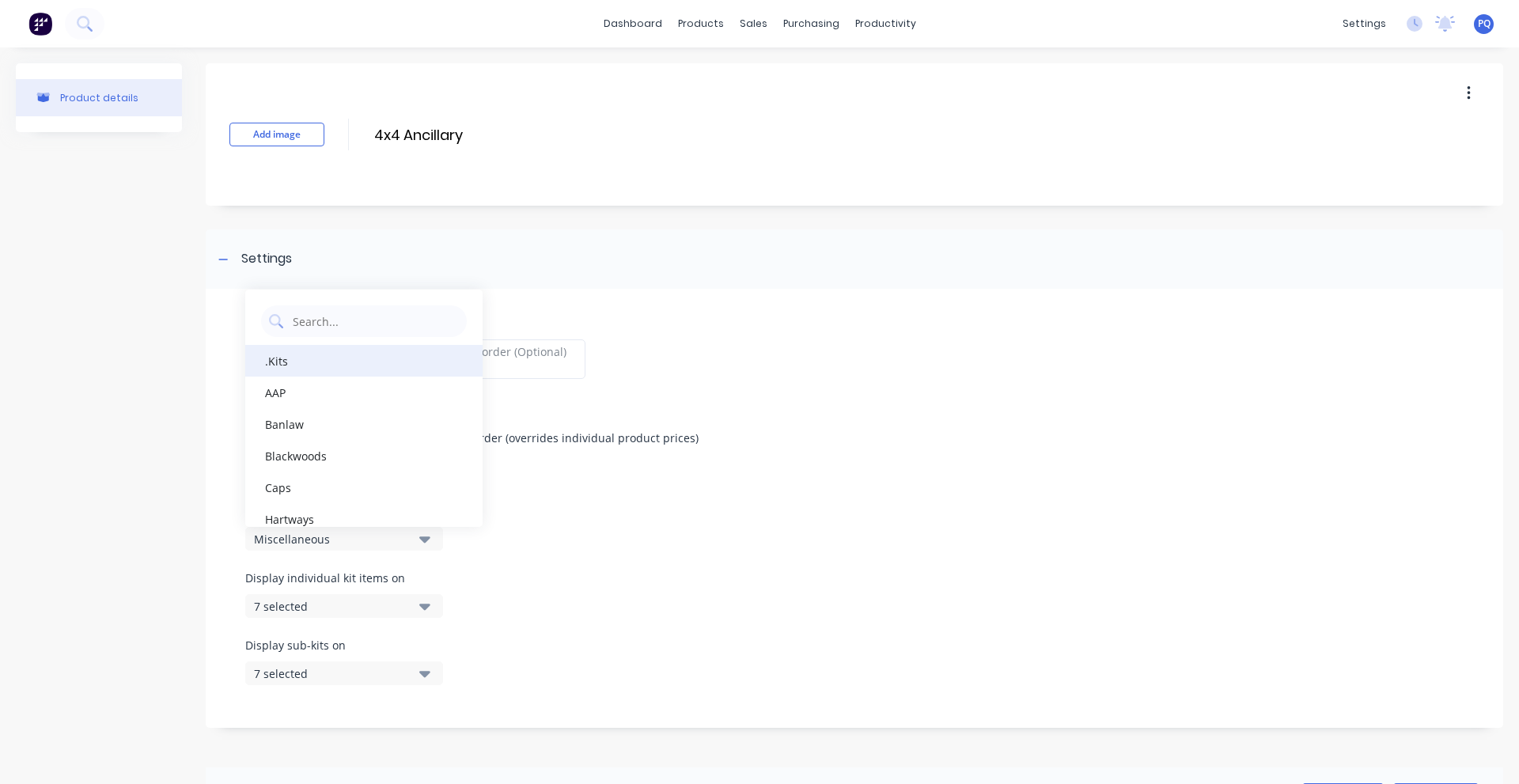
click at [330, 363] on div ".Kits" at bounding box center [364, 360] width 237 height 32
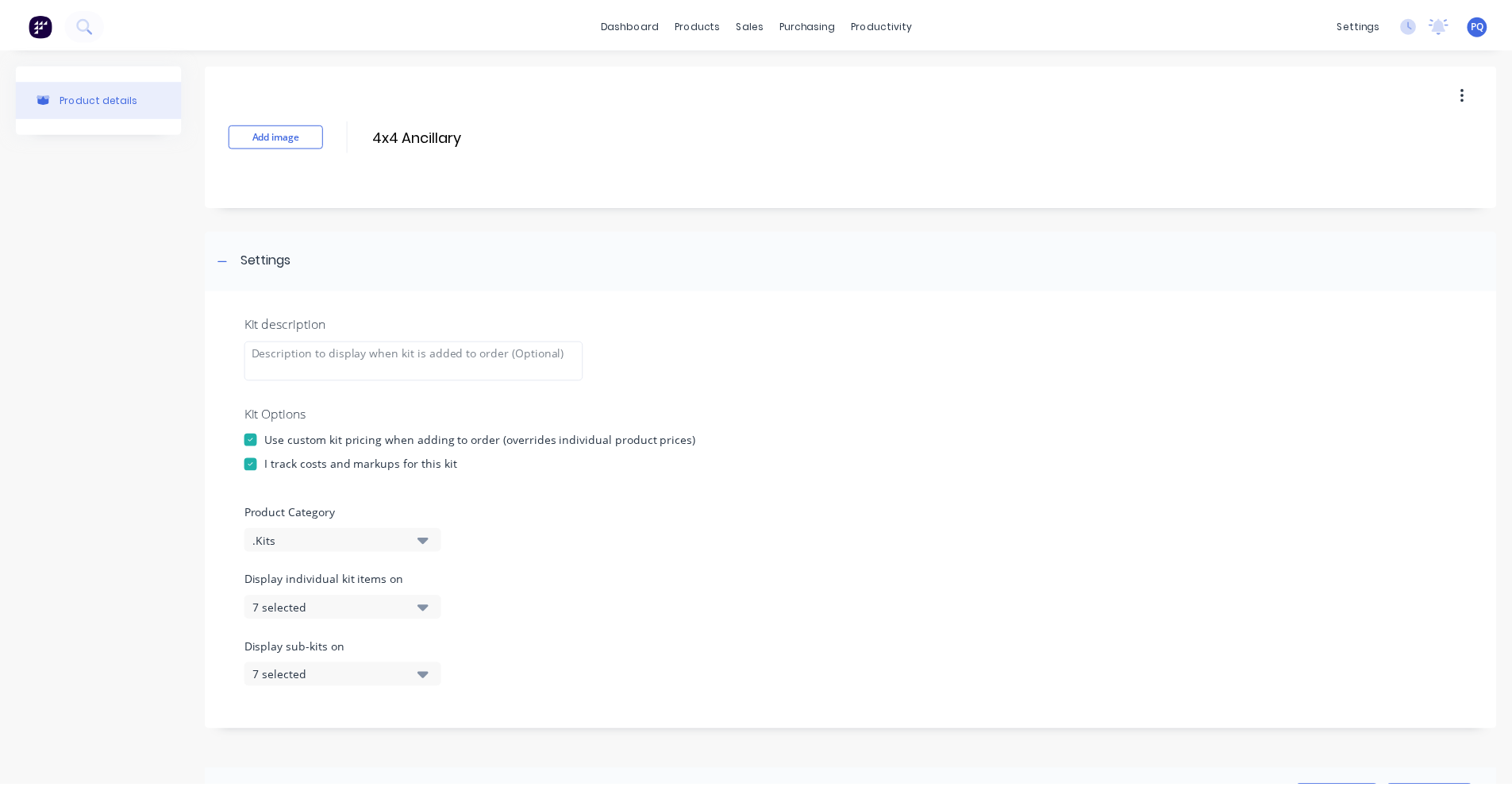
scroll to position [417, 0]
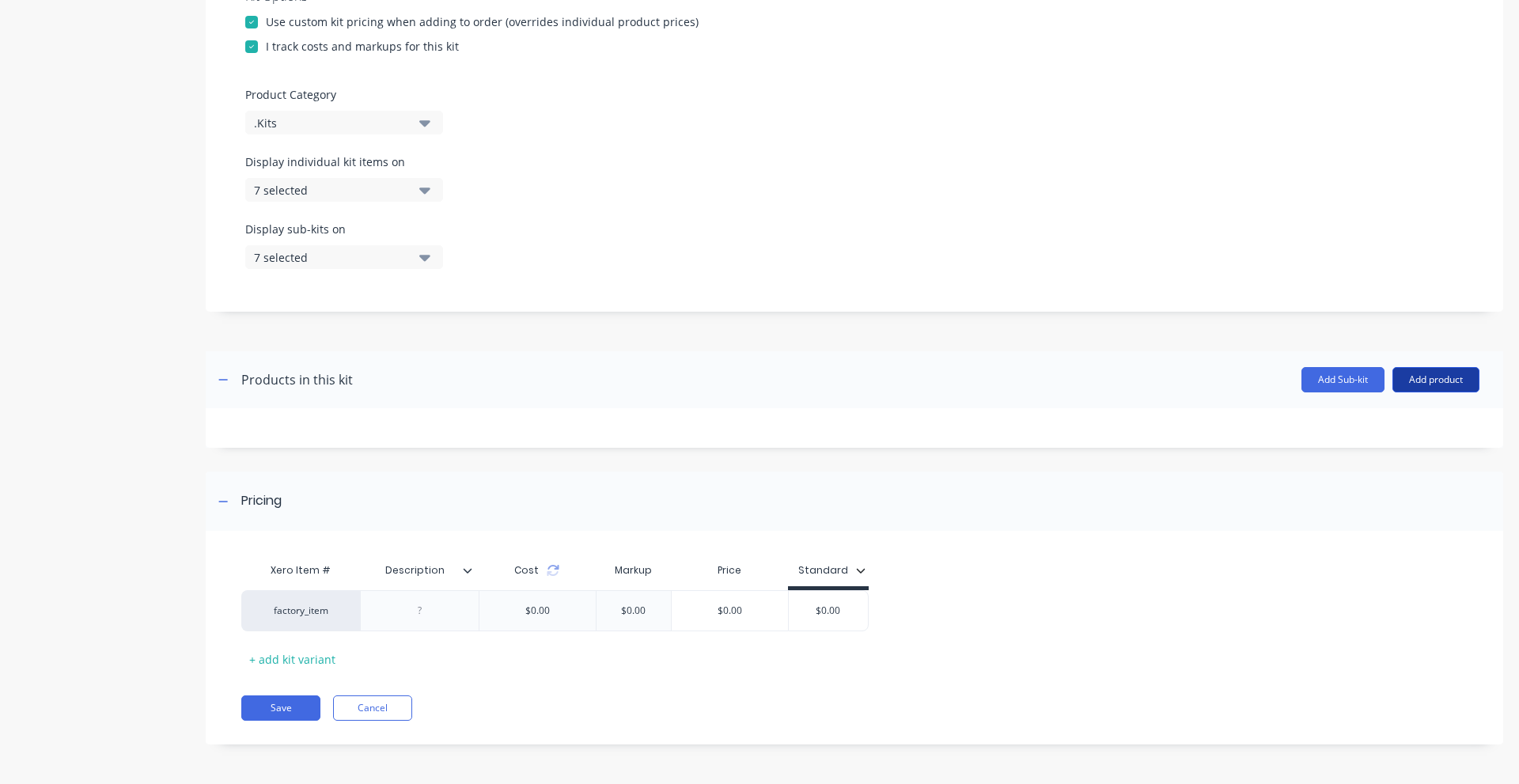
click at [1402, 387] on button "Add product" at bounding box center [1436, 380] width 87 height 25
click at [1397, 425] on div "Product catalogue" at bounding box center [1404, 420] width 122 height 23
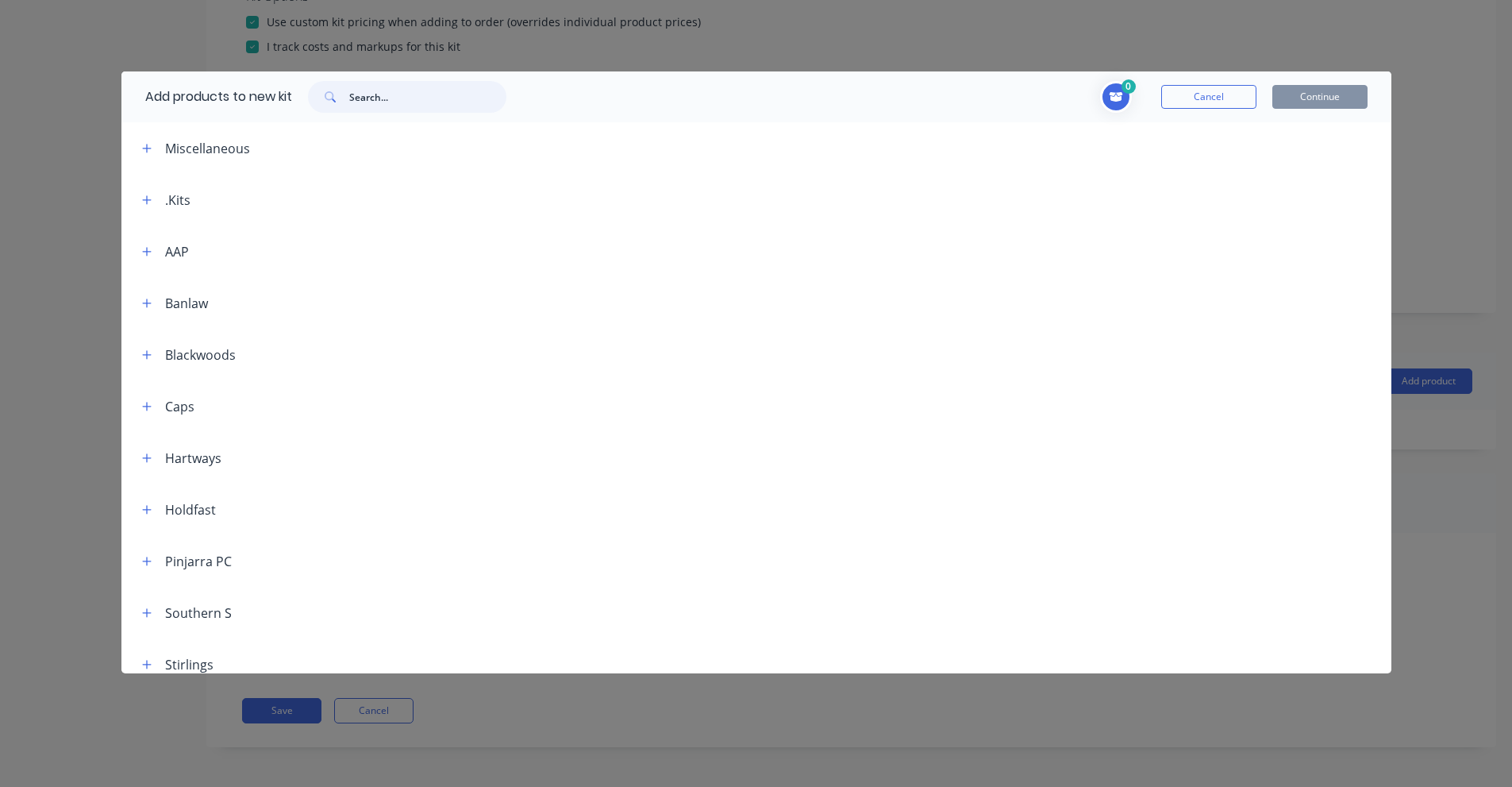
click at [377, 97] on input "text" at bounding box center [428, 96] width 158 height 32
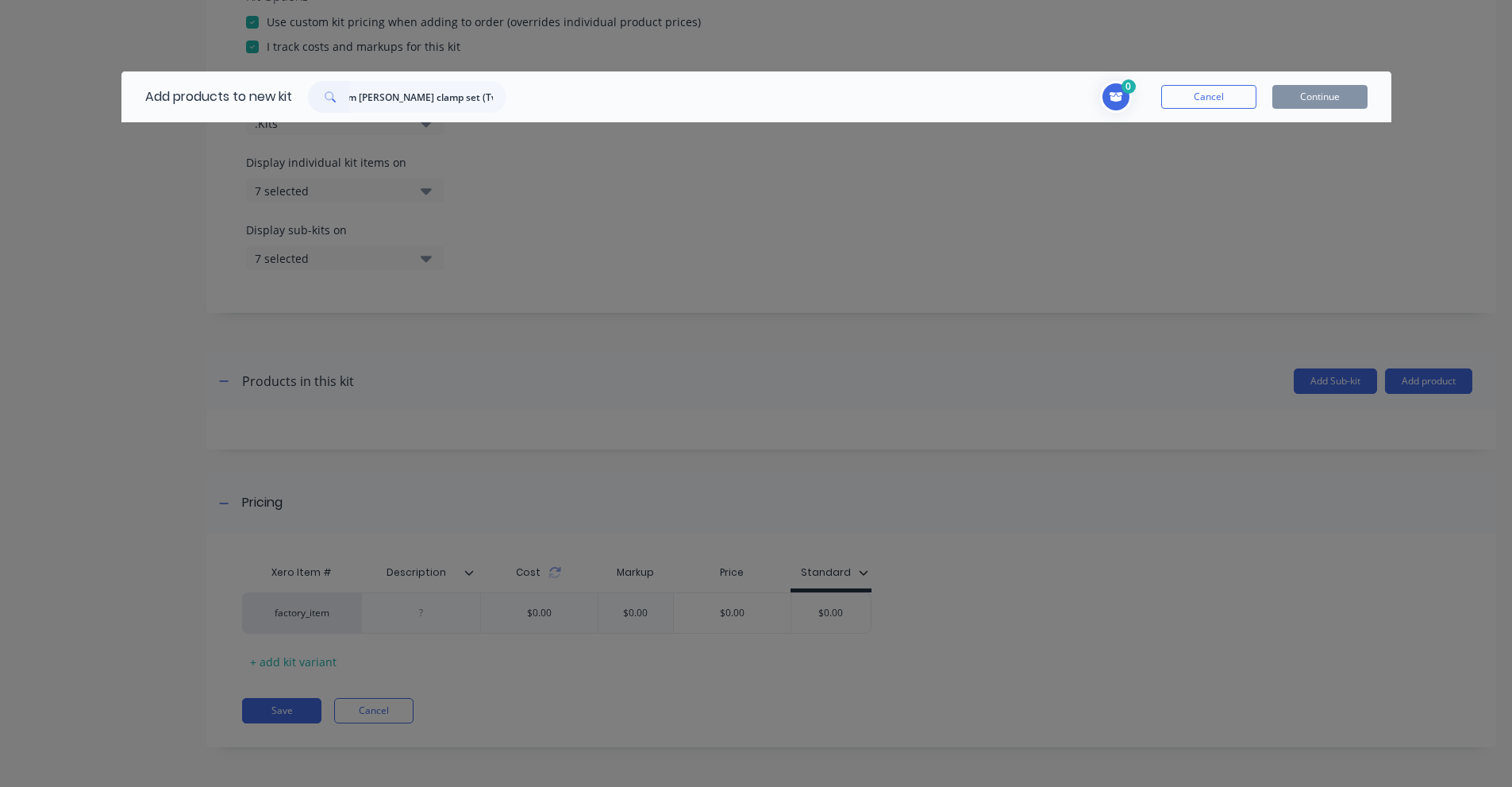
scroll to position [0, 0]
click at [493, 96] on input "GR3 19mm [PERSON_NAME] clamp set (Two Halves)" at bounding box center [428, 96] width 158 height 32
click at [492, 96] on input "GR3 19mm [PERSON_NAME] clamp set (Two Halves)" at bounding box center [428, 96] width 158 height 32
click at [374, 93] on input "1130005518" at bounding box center [428, 96] width 158 height 32
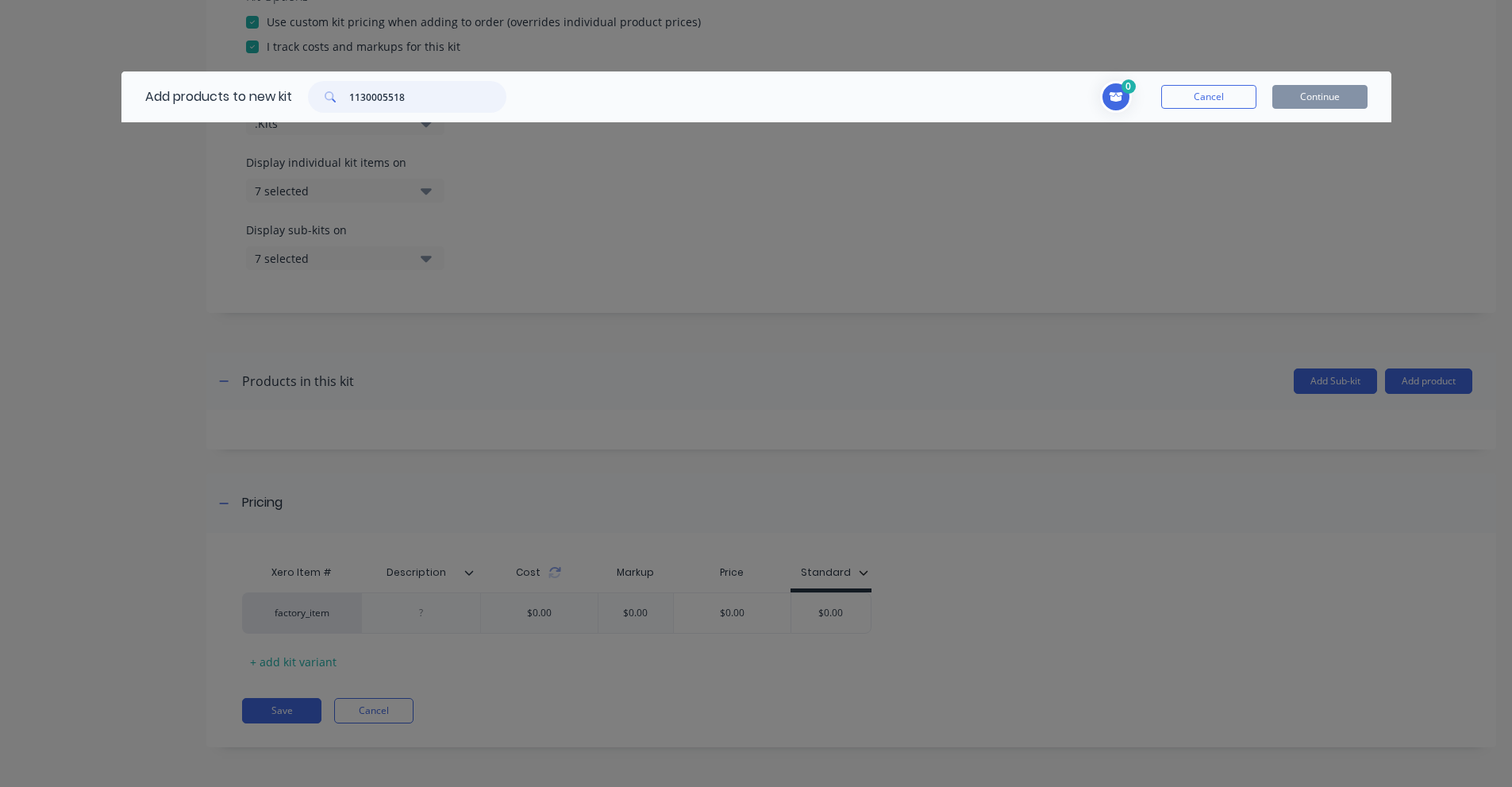
click at [374, 93] on input "1130005518" at bounding box center [428, 96] width 158 height 32
click at [457, 82] on input "DP 3 Cover Plate (1130000264)" at bounding box center [428, 96] width 158 height 32
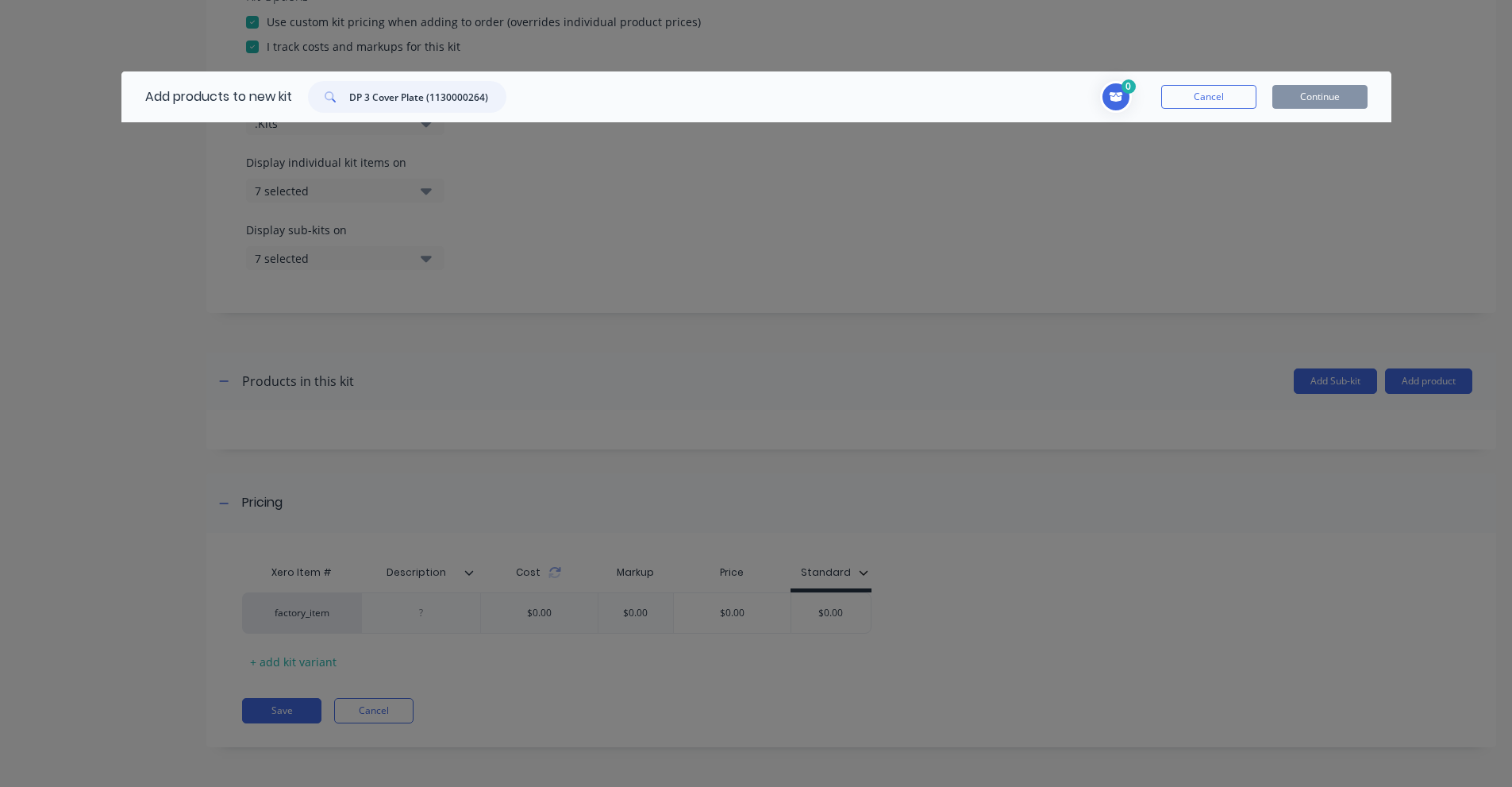
click at [457, 82] on input "DP 3 Cover Plate (1130000264)" at bounding box center [428, 96] width 158 height 32
click at [415, 98] on input "DP3-W3" at bounding box center [428, 96] width 158 height 32
click at [393, 106] on input "GR3 19mm [PERSON_NAME] clamp set (Two Halves)" at bounding box center [428, 96] width 158 height 32
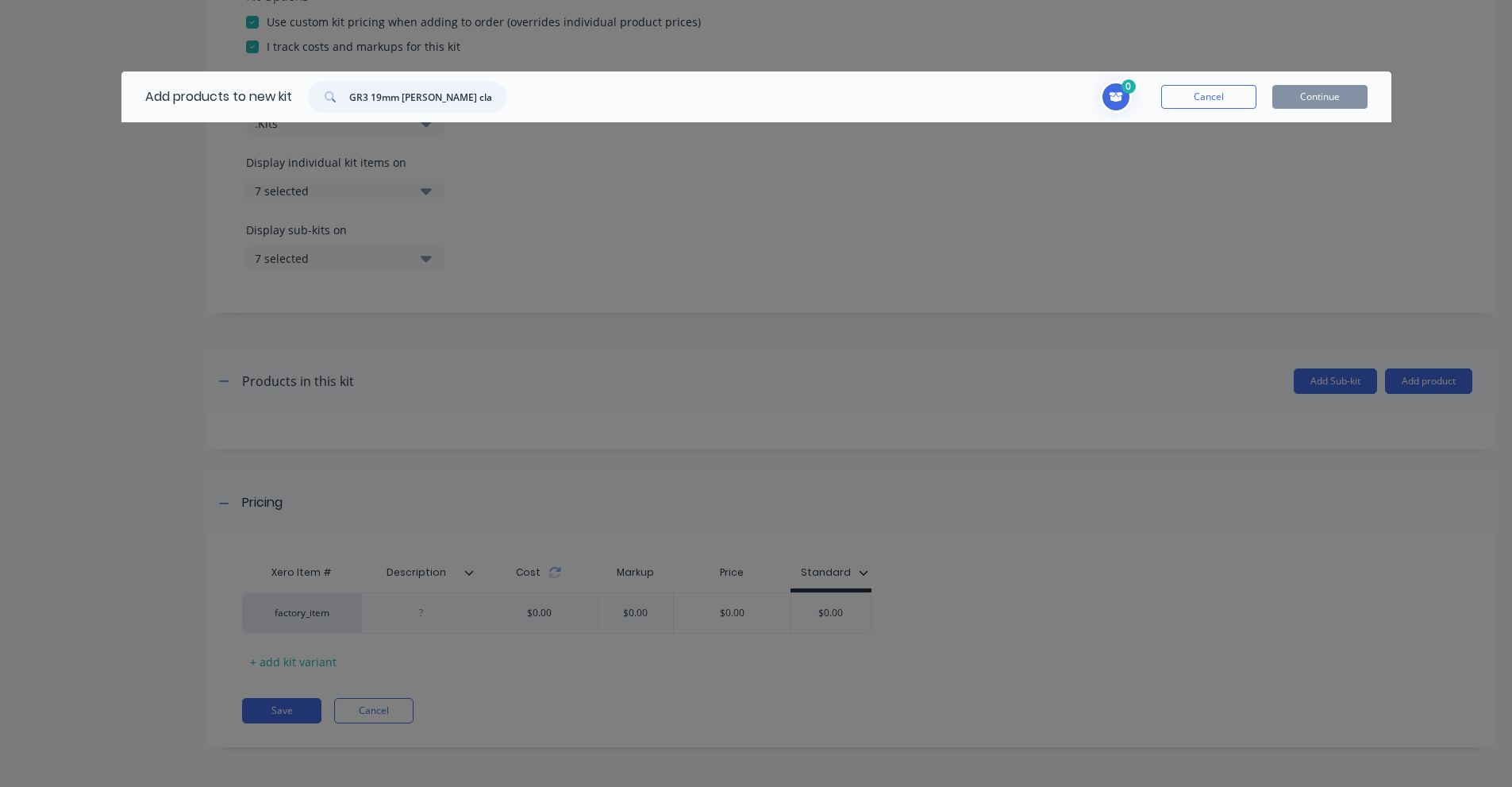
click at [393, 106] on input "GR3 19mm [PERSON_NAME] clamp set (Two Halves)" at bounding box center [428, 96] width 158 height 32
click at [349, 100] on span at bounding box center [329, 96] width 42 height 32
click at [374, 98] on input "1130005518" at bounding box center [428, 96] width 158 height 32
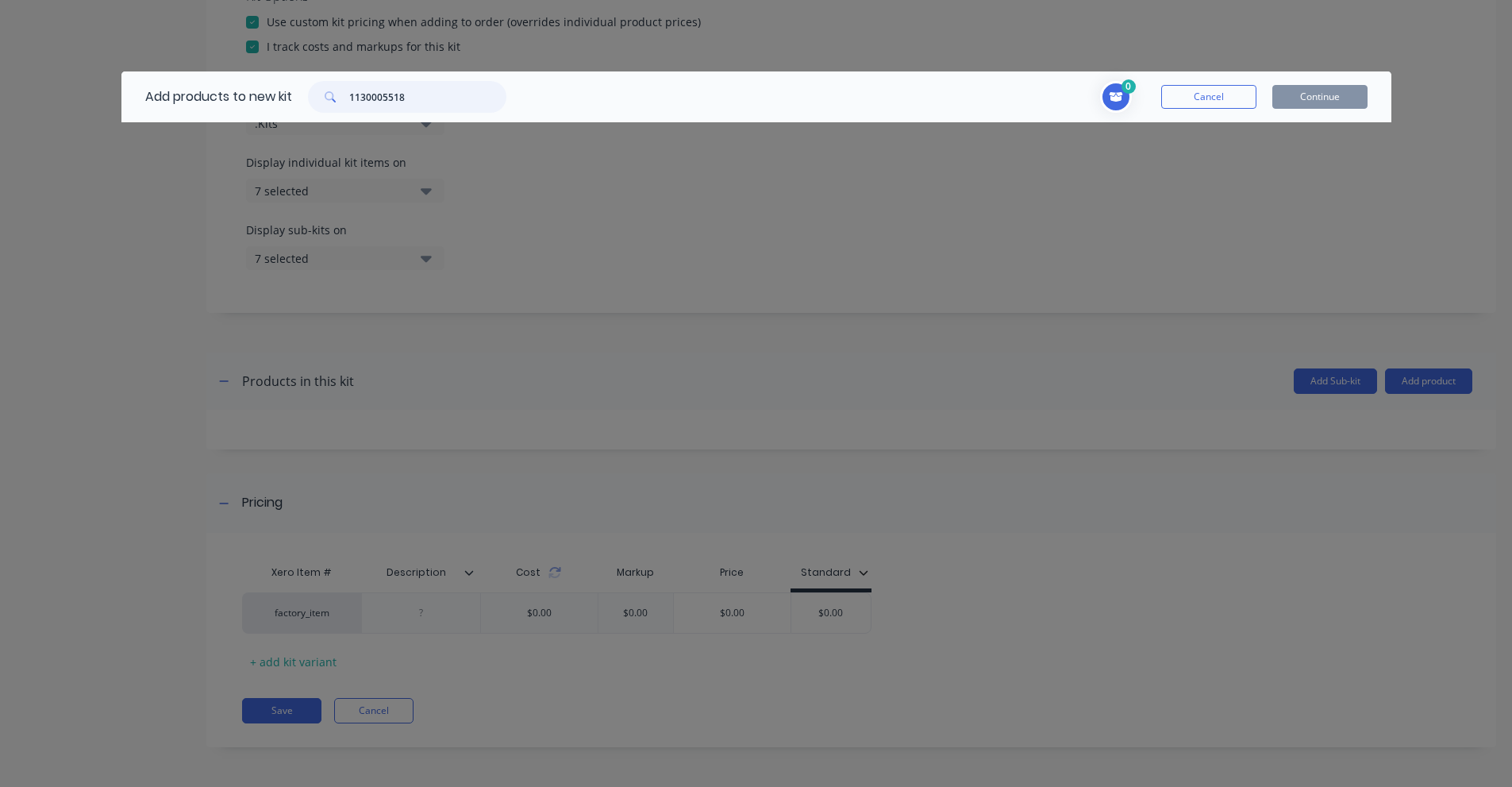
click at [374, 98] on input "1130005518" at bounding box center [428, 96] width 158 height 32
click at [364, 88] on input "SAFETY WARNING TRIANGLE KIT (SET OF 3)" at bounding box center [428, 96] width 158 height 32
click at [392, 91] on input "93Z2902" at bounding box center [428, 96] width 158 height 32
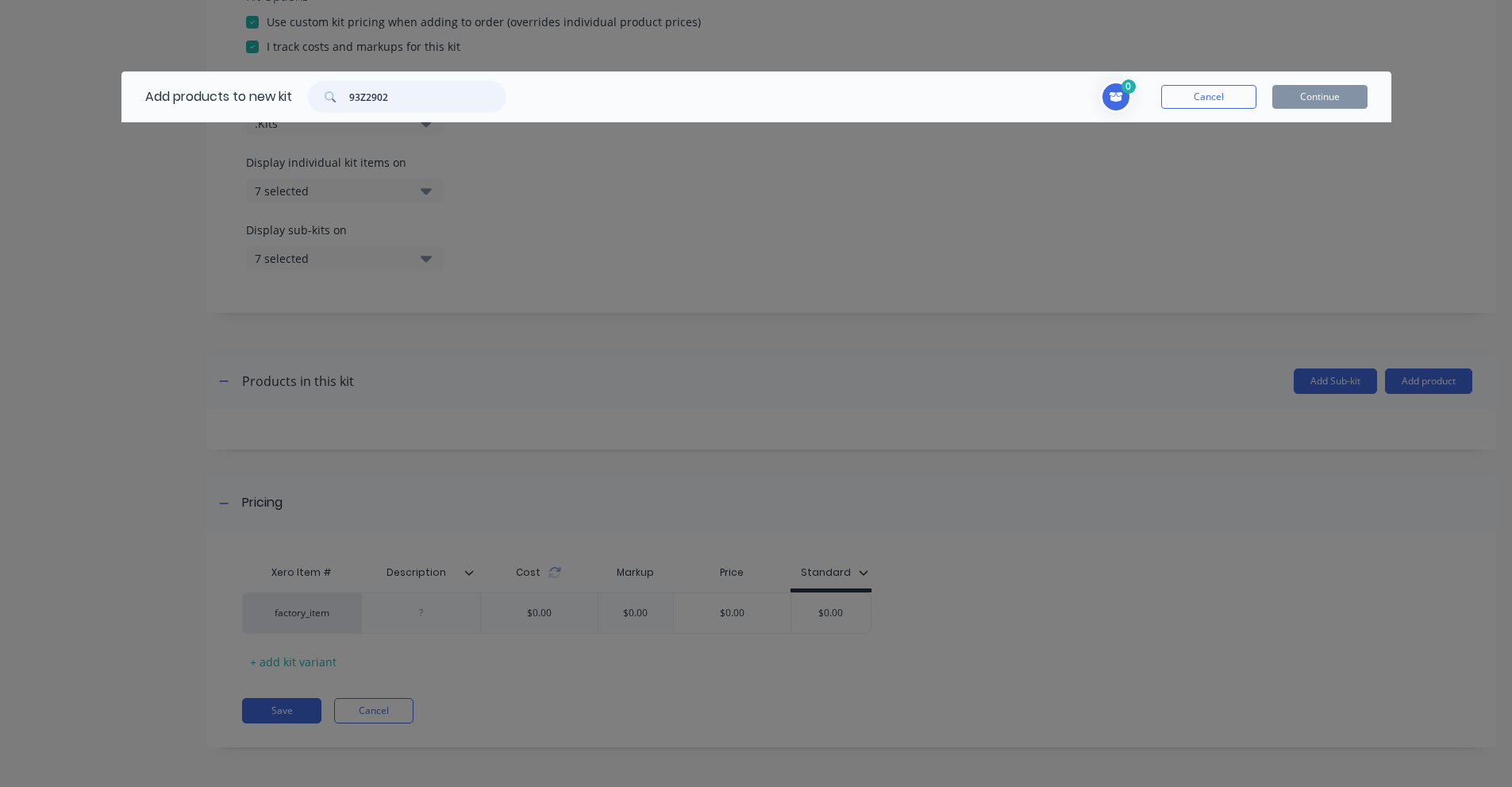
click at [392, 91] on input "93Z2902" at bounding box center [428, 96] width 158 height 32
click at [460, 94] on input "FIRE EXTING DRY CHEM ABE BRS HEAD 9KG" at bounding box center [428, 96] width 158 height 32
click at [412, 108] on input "93Z3506" at bounding box center [428, 96] width 158 height 32
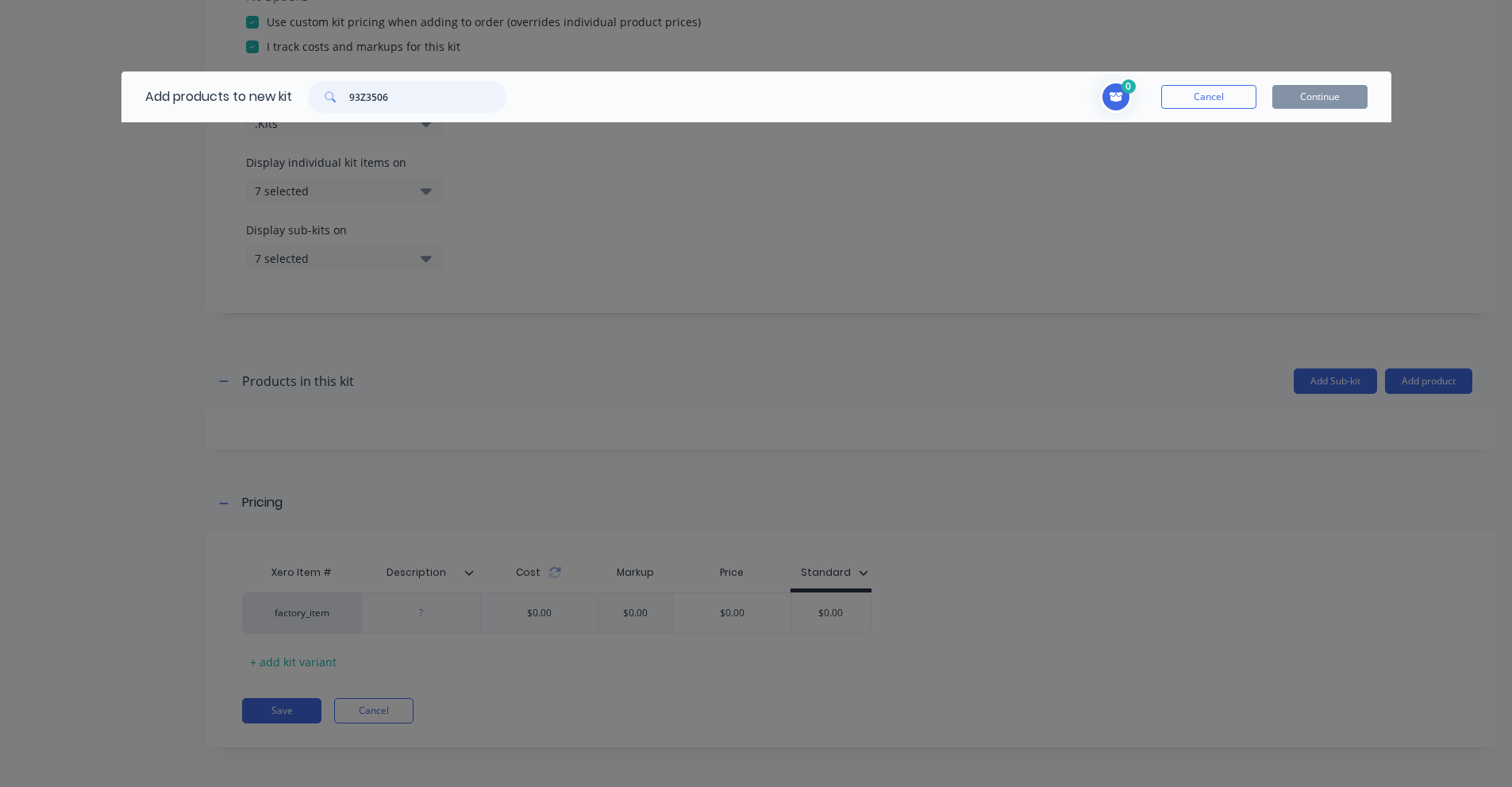
click at [412, 108] on input "93Z3506" at bounding box center [428, 96] width 158 height 32
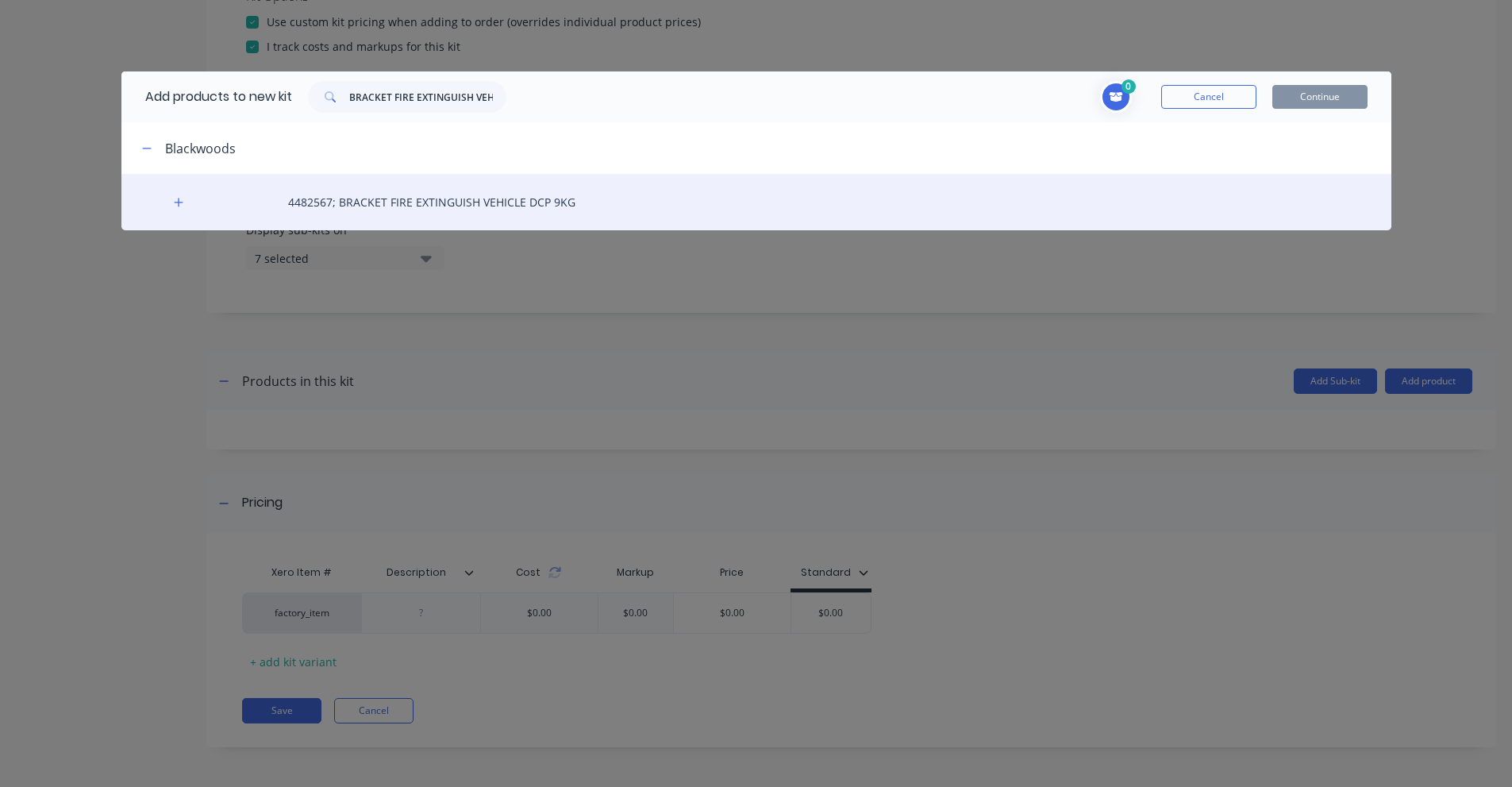
click at [191, 199] on div "4482567; BRACKET FIRE EXTINGUISH VEHICLE DCP 9KG" at bounding box center [756, 202] width 1270 height 56
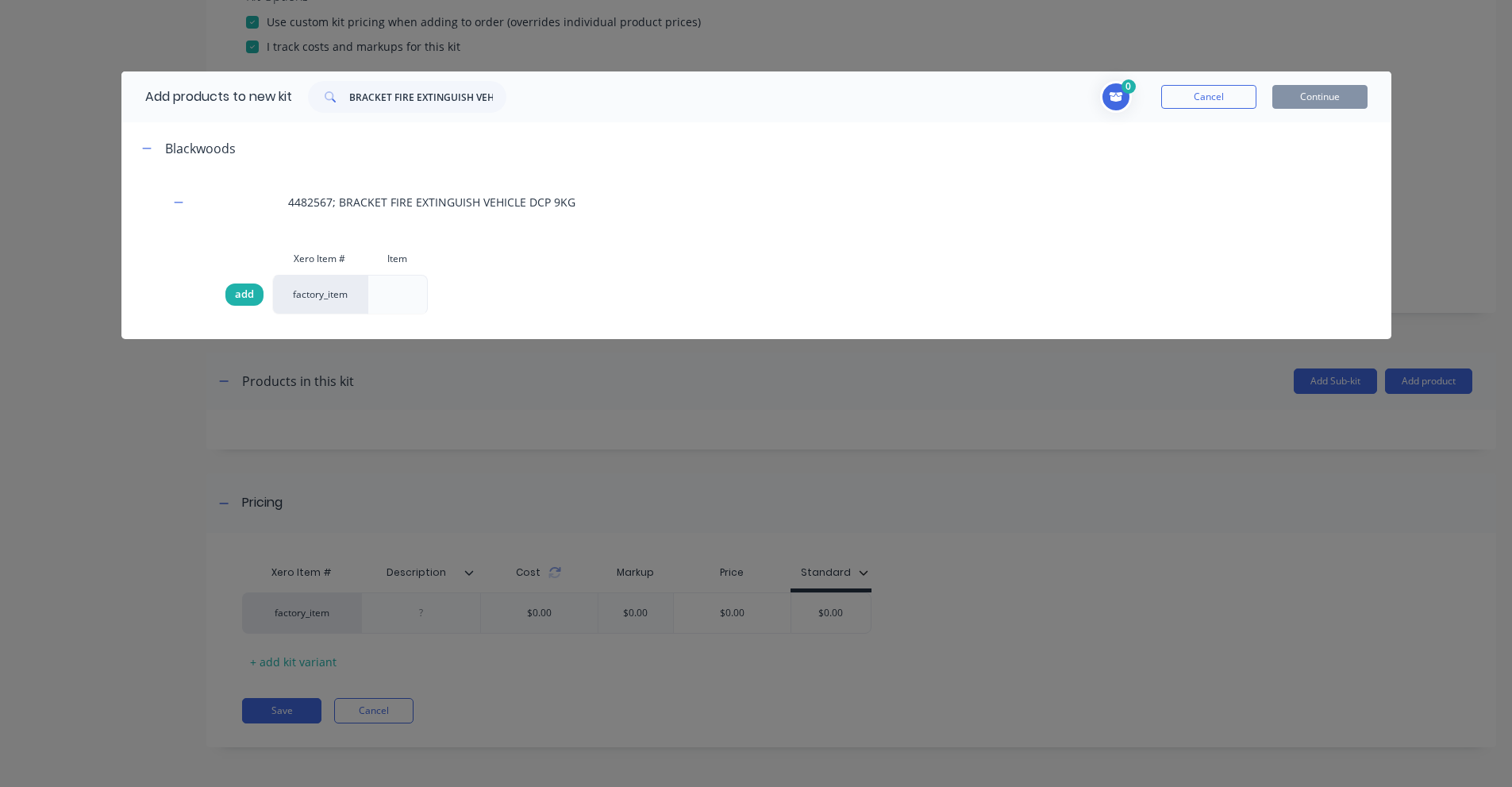
click at [241, 294] on span "add" at bounding box center [244, 294] width 19 height 16
click at [402, 102] on input "BRACKET FIRE EXTINGUISH VEHICLE DCP 9KG" at bounding box center [428, 96] width 158 height 32
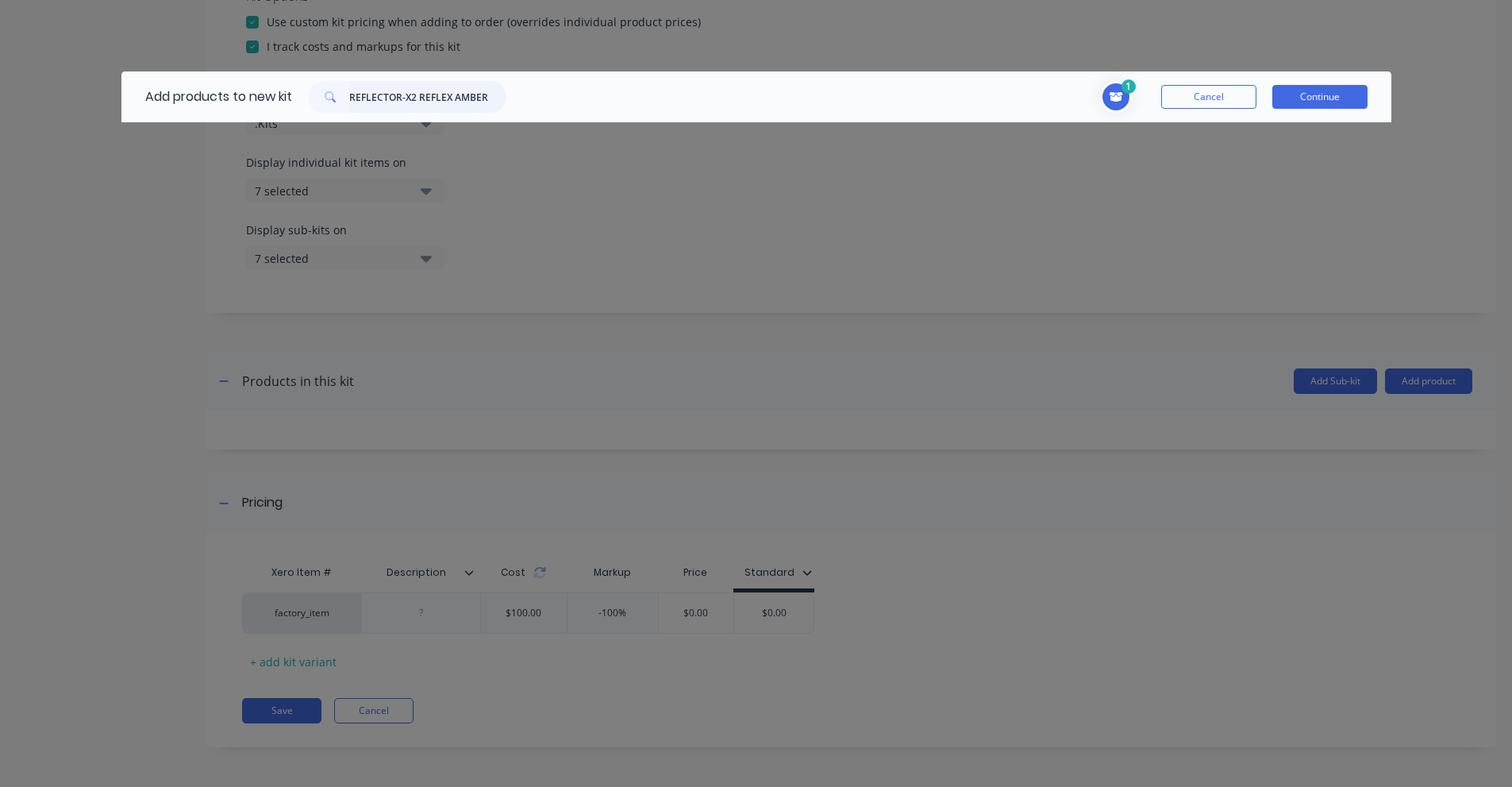
click at [380, 103] on input "REFLECTOR-X2 REFLEX AMBER" at bounding box center [428, 96] width 158 height 32
click at [405, 102] on input "HL2919" at bounding box center [428, 96] width 158 height 32
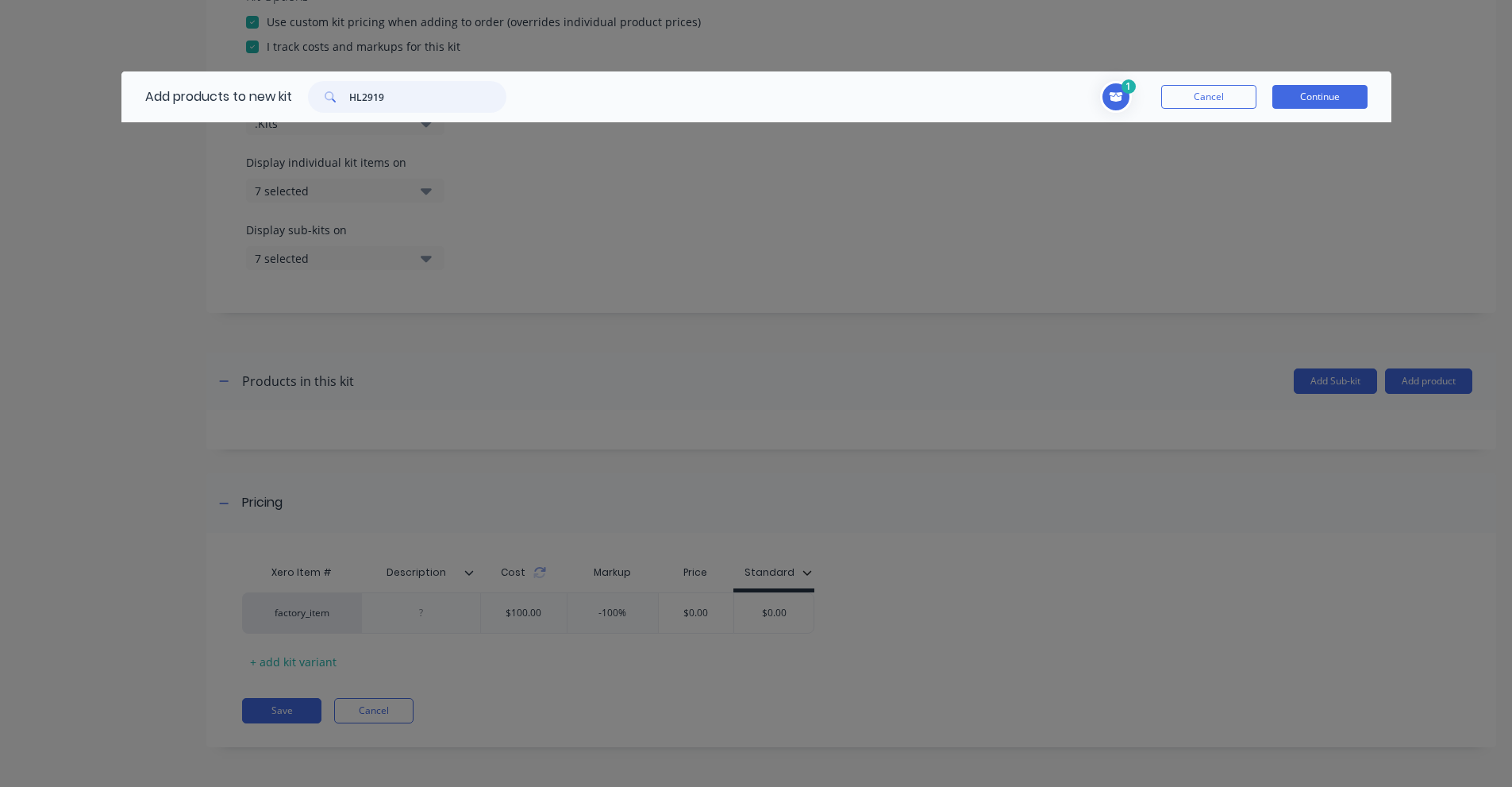
click at [405, 102] on input "HL2919" at bounding box center [428, 96] width 158 height 32
click at [388, 98] on input "HL2920" at bounding box center [428, 96] width 158 height 32
click at [353, 83] on input "1" BSPT Plug" at bounding box center [428, 96] width 158 height 32
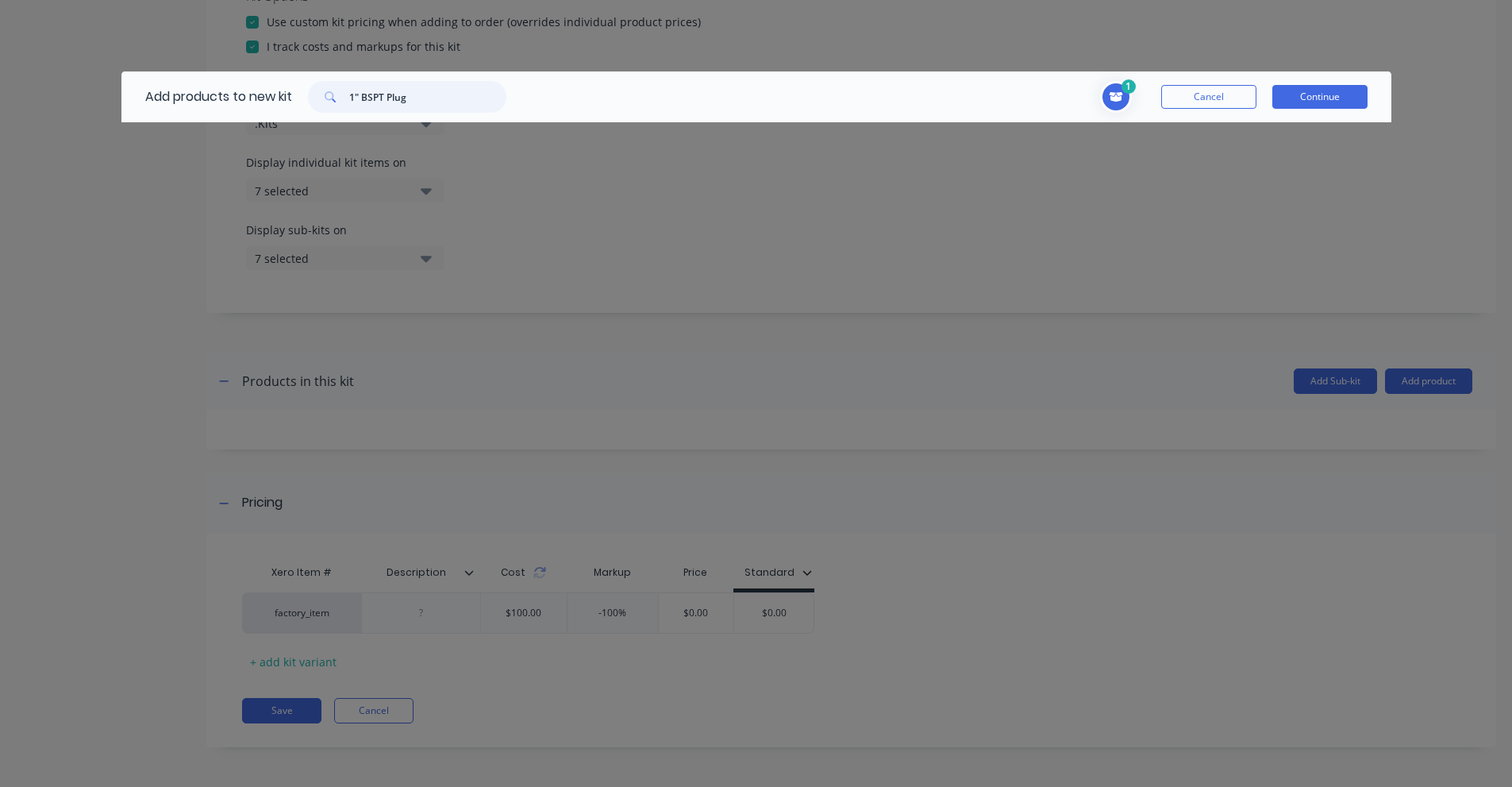
click at [353, 83] on input "1" BSPT Plug" at bounding box center [428, 96] width 158 height 32
click at [422, 96] on input "2" BSPT Plug" at bounding box center [428, 96] width 158 height 32
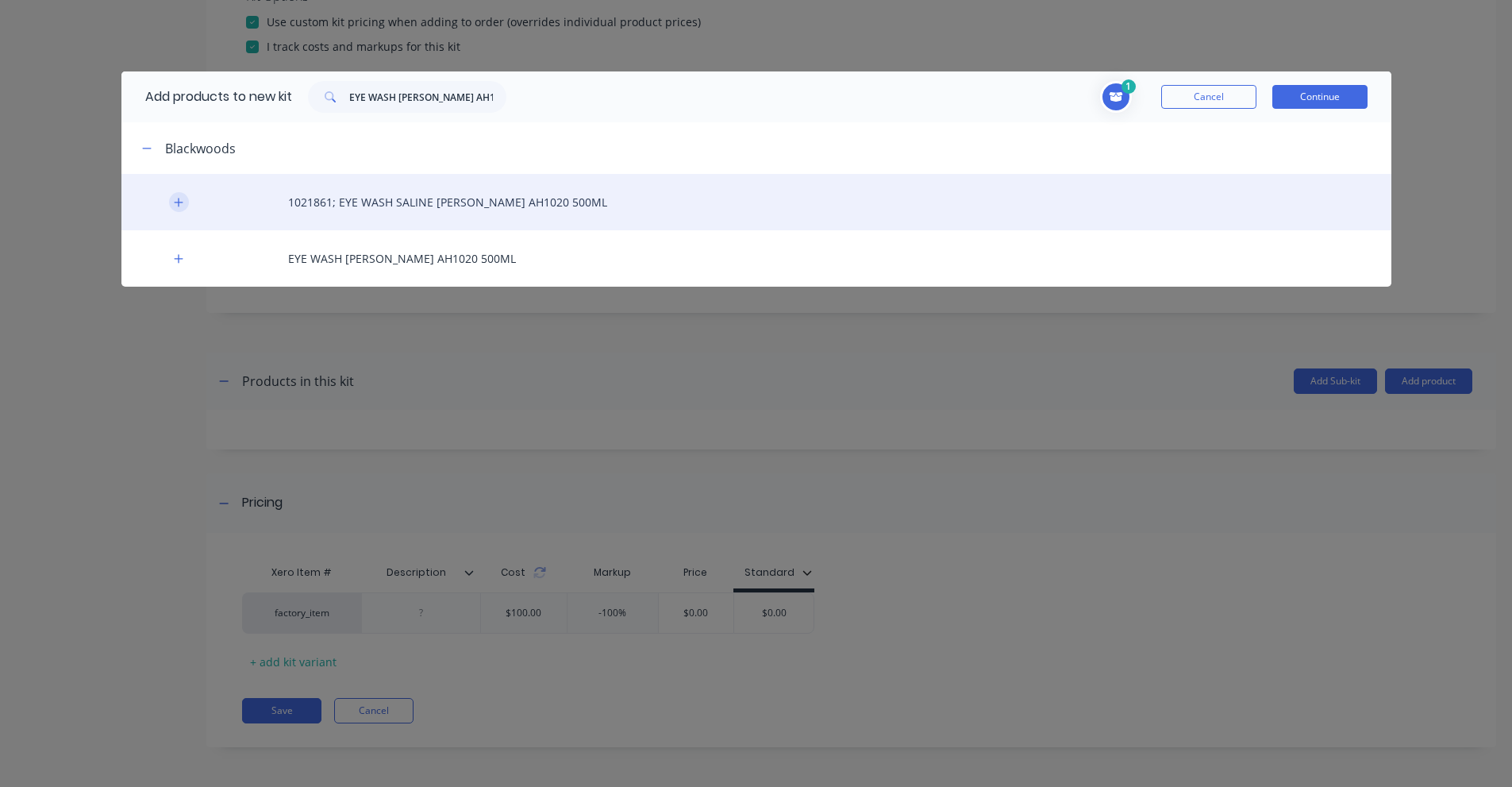
click at [185, 204] on button "button" at bounding box center [179, 202] width 20 height 20
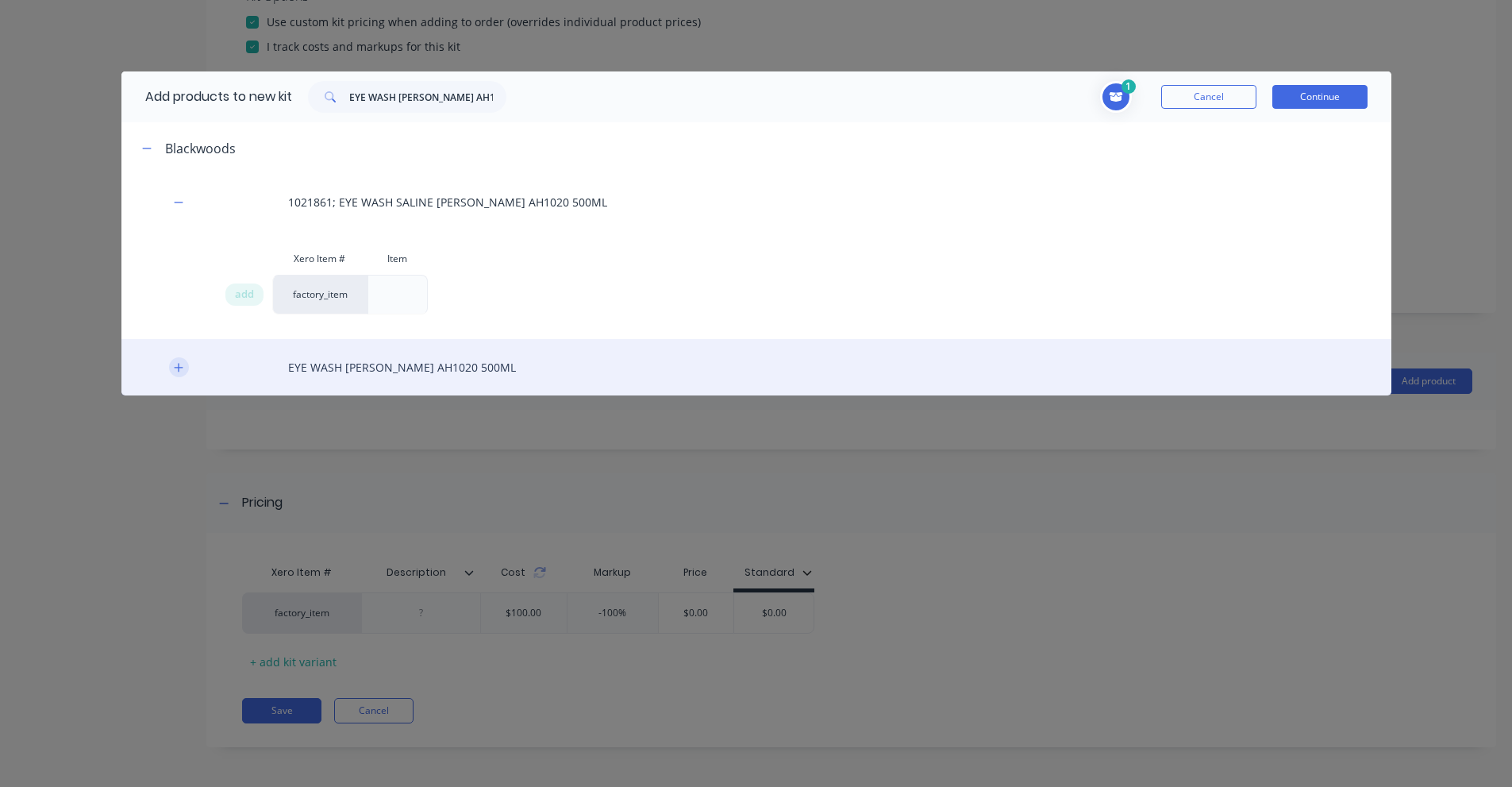
click at [182, 362] on icon "button" at bounding box center [178, 368] width 10 height 11
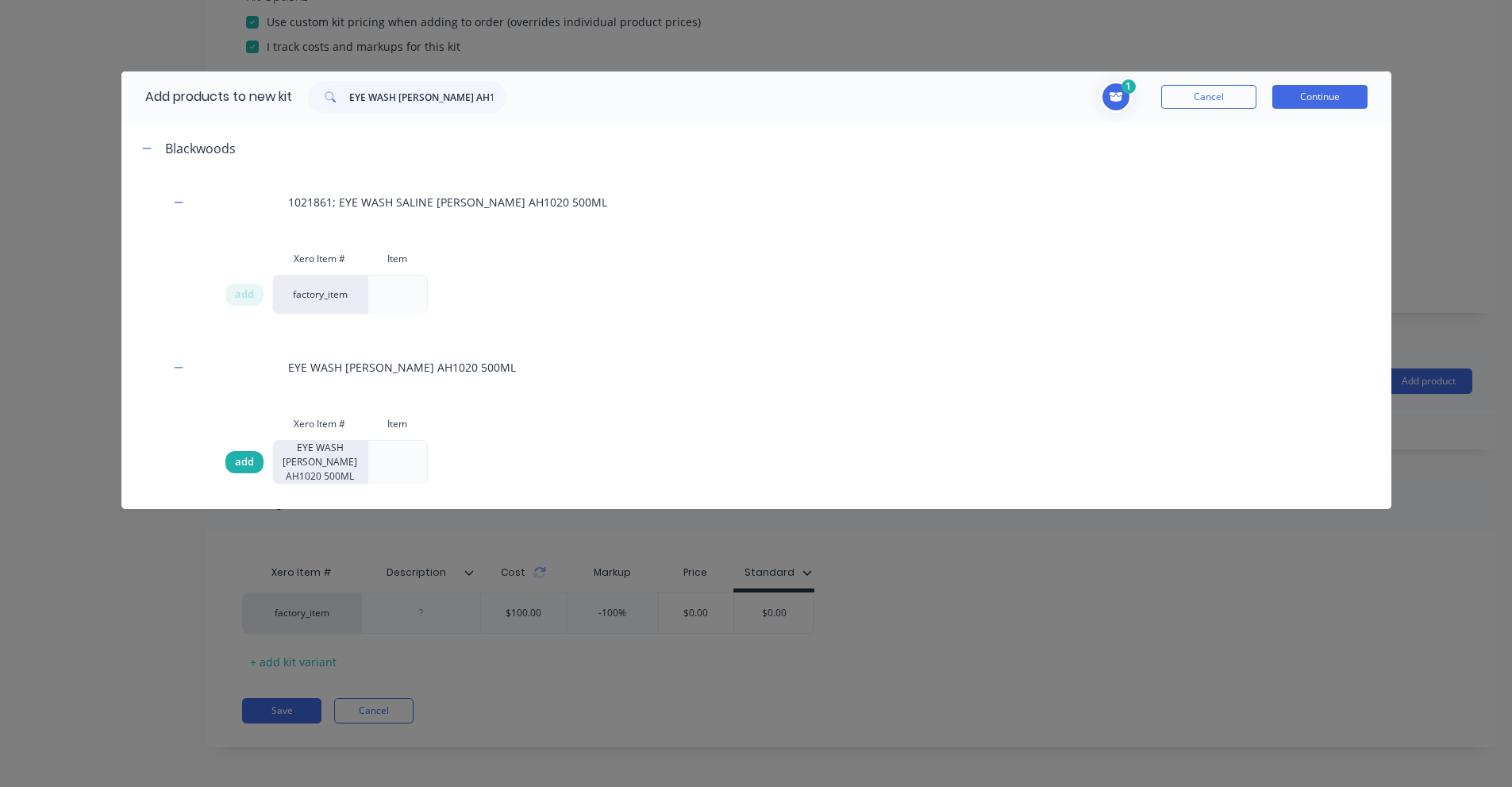
click at [228, 458] on div "add" at bounding box center [244, 462] width 38 height 23
click at [432, 83] on input "EYE WASH [PERSON_NAME] AH1020 500ML" at bounding box center [428, 96] width 158 height 32
click at [432, 84] on input "EYE WASH [PERSON_NAME] AH1020 500ML" at bounding box center [428, 96] width 158 height 32
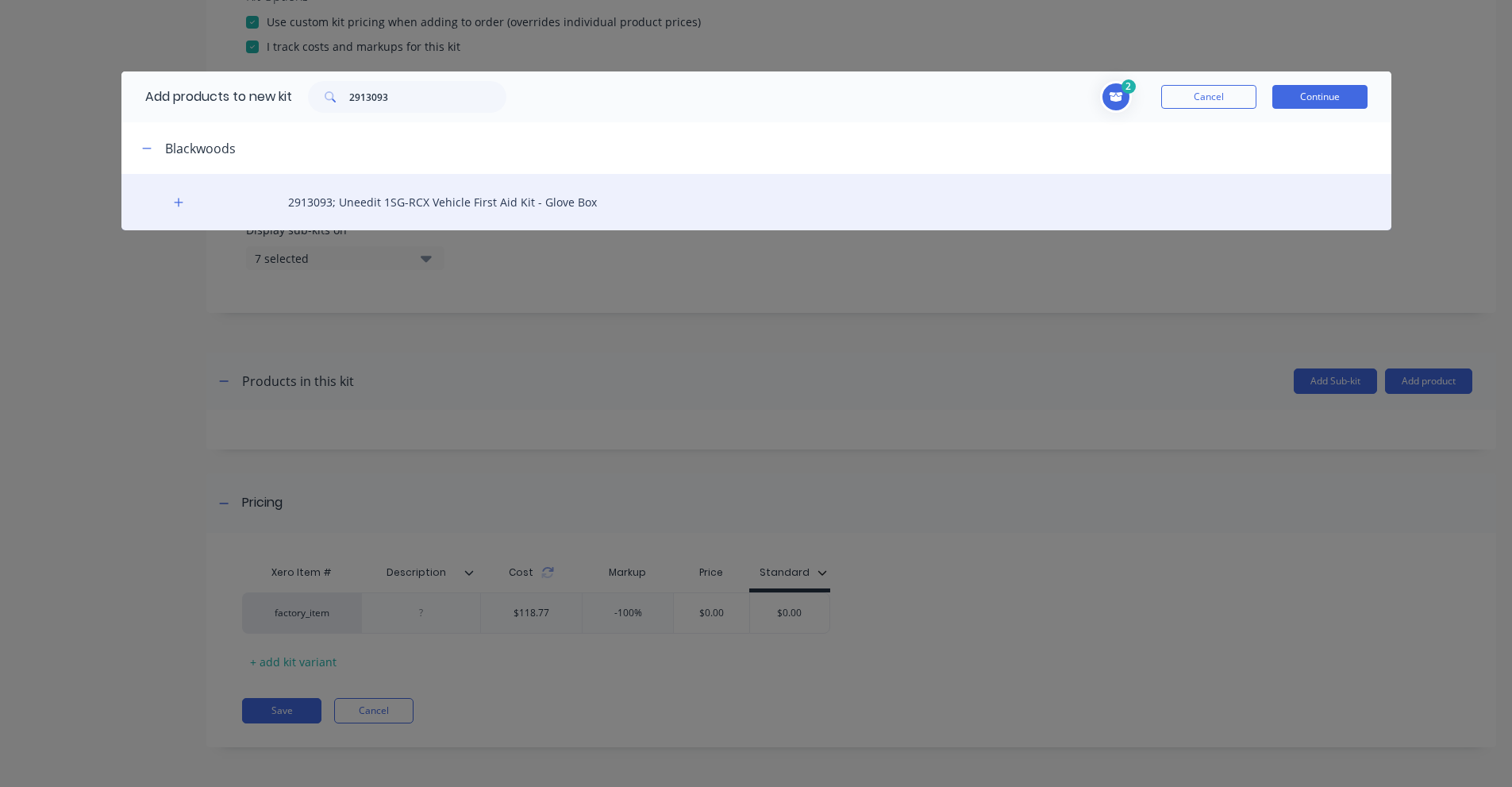
click at [166, 209] on div "2913093; Uneedit 1SG-RCX Vehicle First Aid Kit - Glove Box" at bounding box center [756, 202] width 1270 height 56
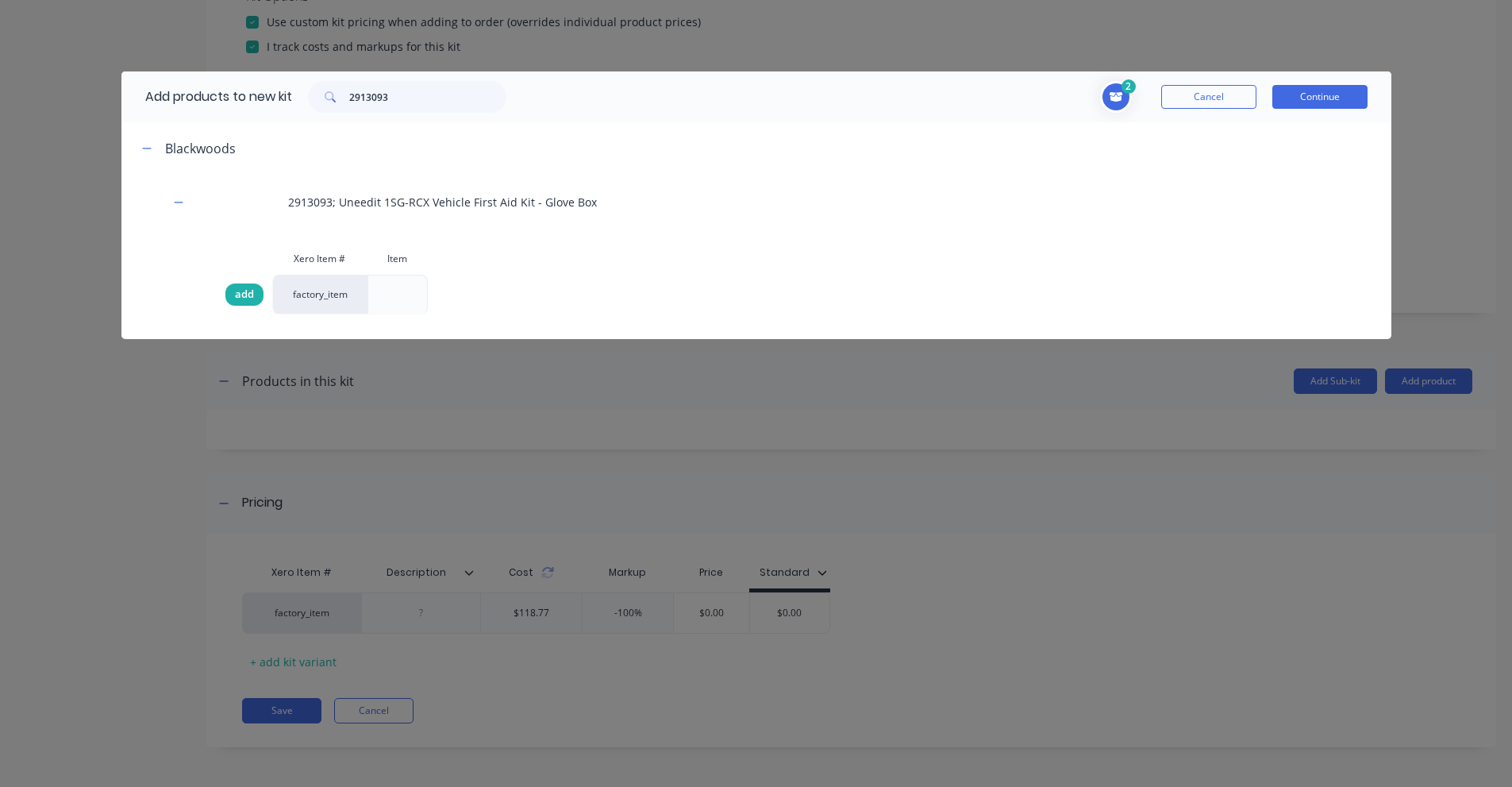
click at [246, 298] on span "add" at bounding box center [244, 294] width 19 height 16
click at [407, 99] on input "2913093" at bounding box center [428, 96] width 158 height 32
click at [407, 100] on input "2913093" at bounding box center [428, 96] width 158 height 32
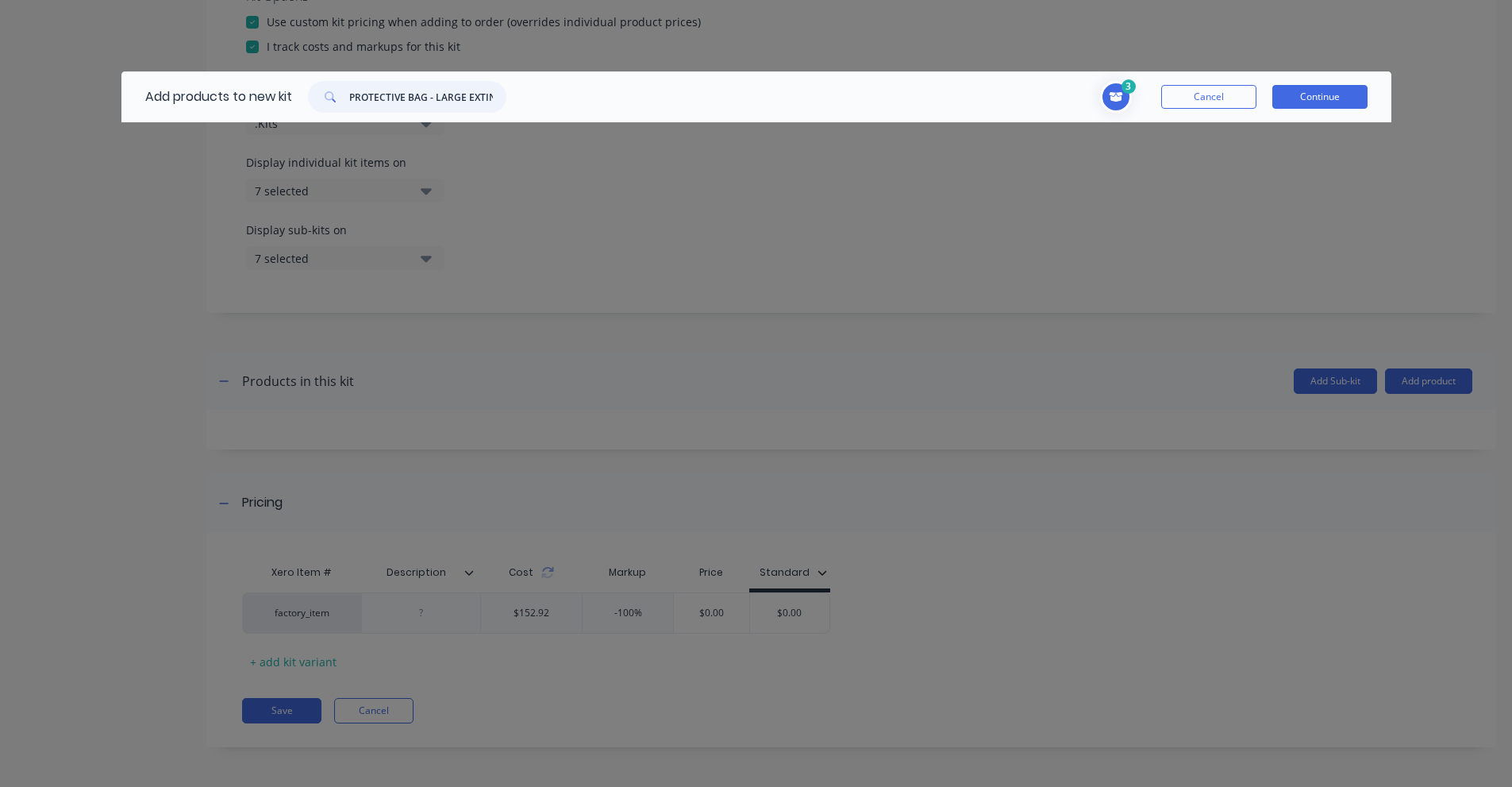
click at [435, 91] on input "PROTECTIVE BAG - LARGE EXTINGUISHER" at bounding box center [428, 96] width 158 height 32
click at [445, 106] on input "93Z3513" at bounding box center [428, 96] width 158 height 32
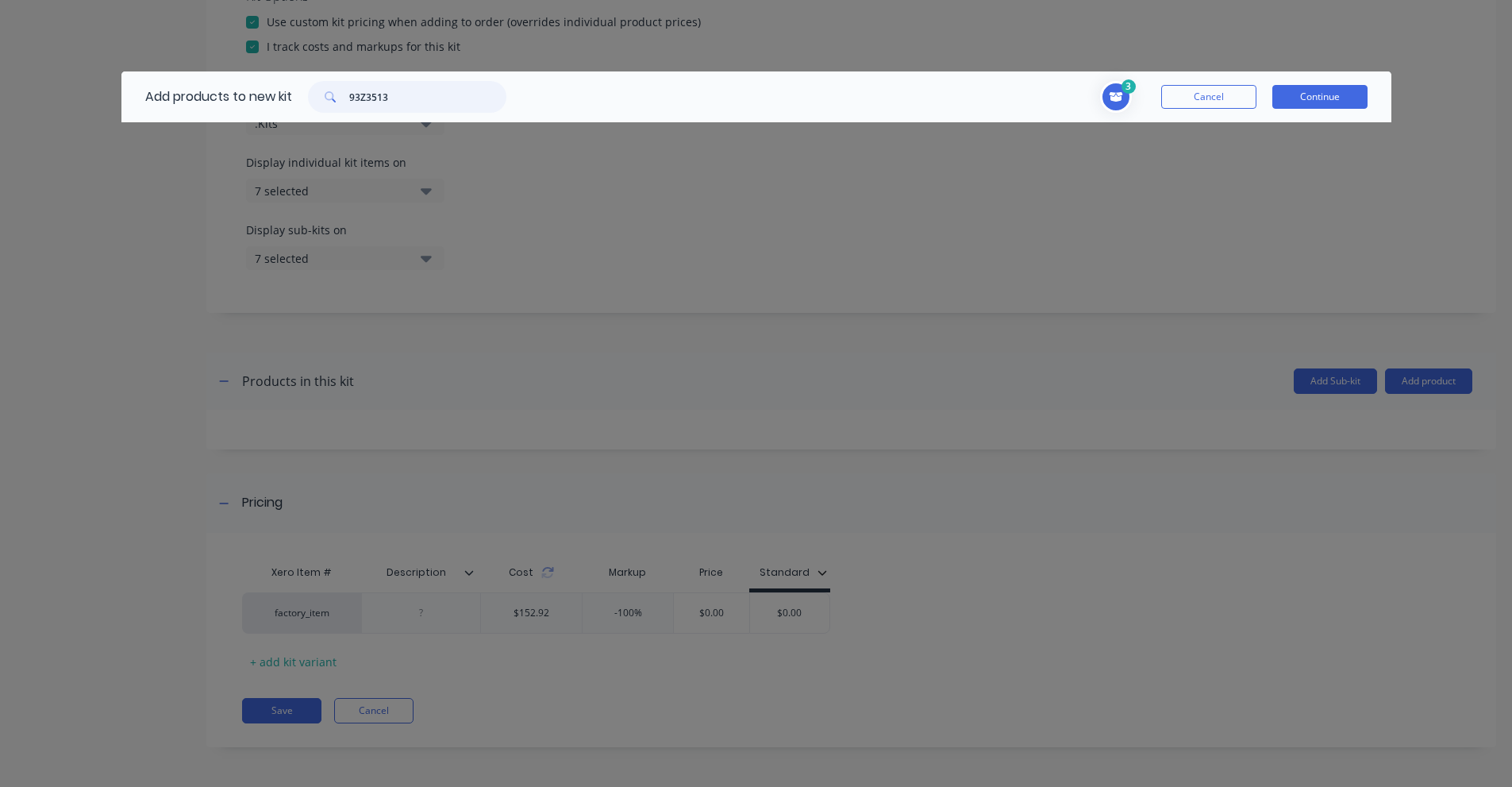
click at [445, 106] on input "93Z3513" at bounding box center [428, 96] width 158 height 32
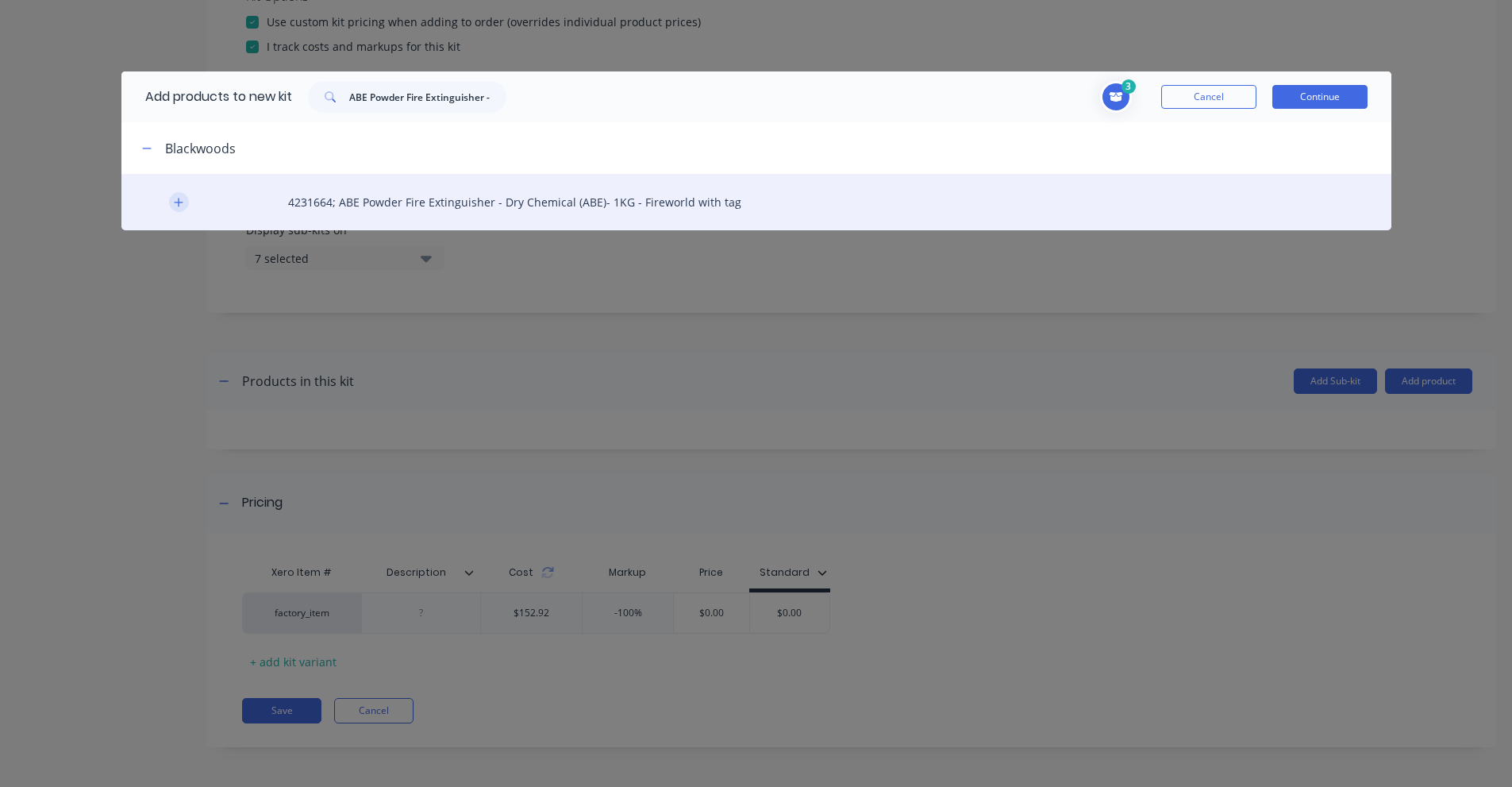
click at [182, 197] on icon "button" at bounding box center [178, 202] width 10 height 11
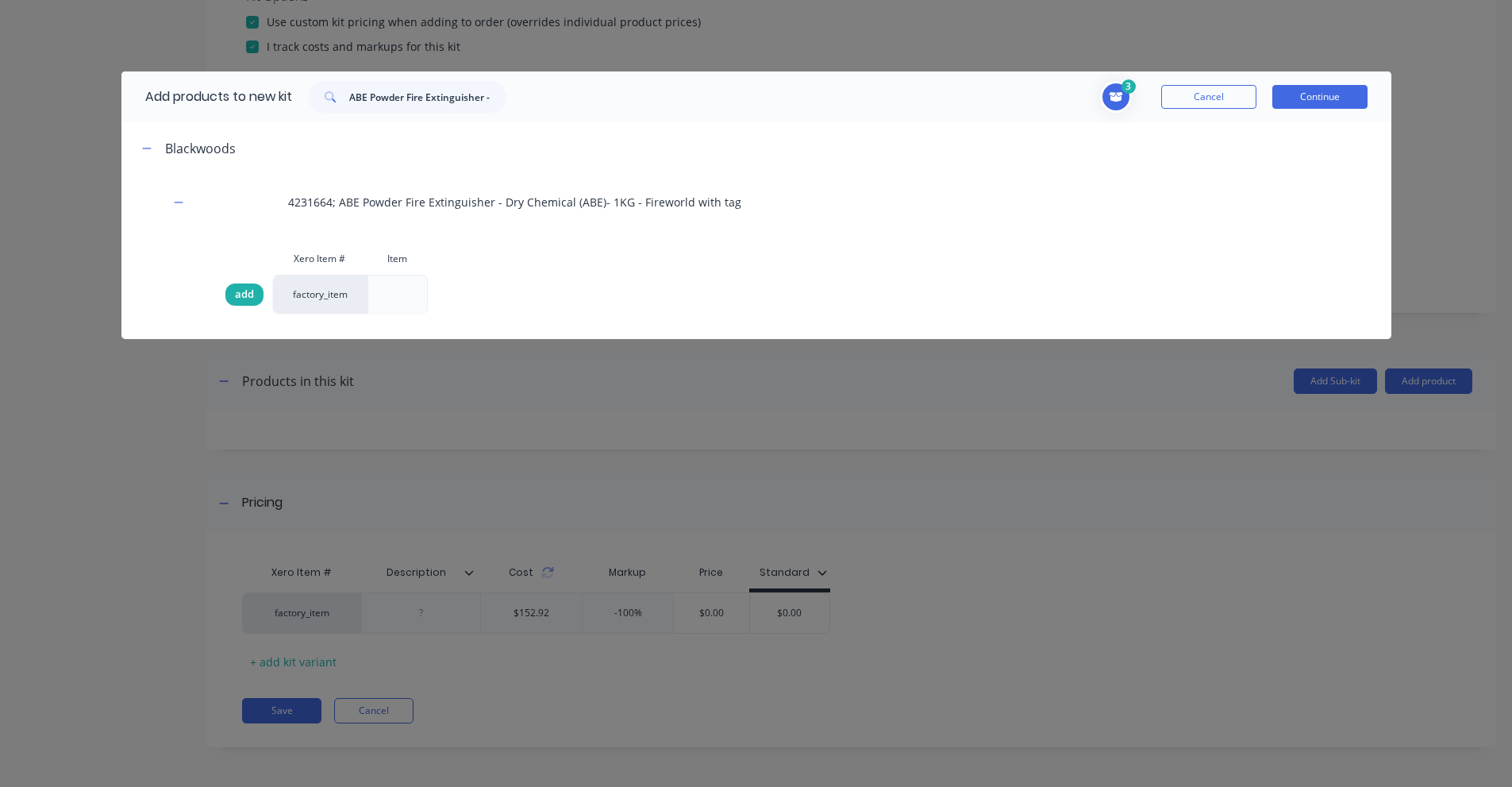
click at [245, 297] on span "add" at bounding box center [244, 294] width 19 height 16
click at [1110, 93] on icon "Toggle cart dropdown" at bounding box center [1115, 97] width 14 height 10
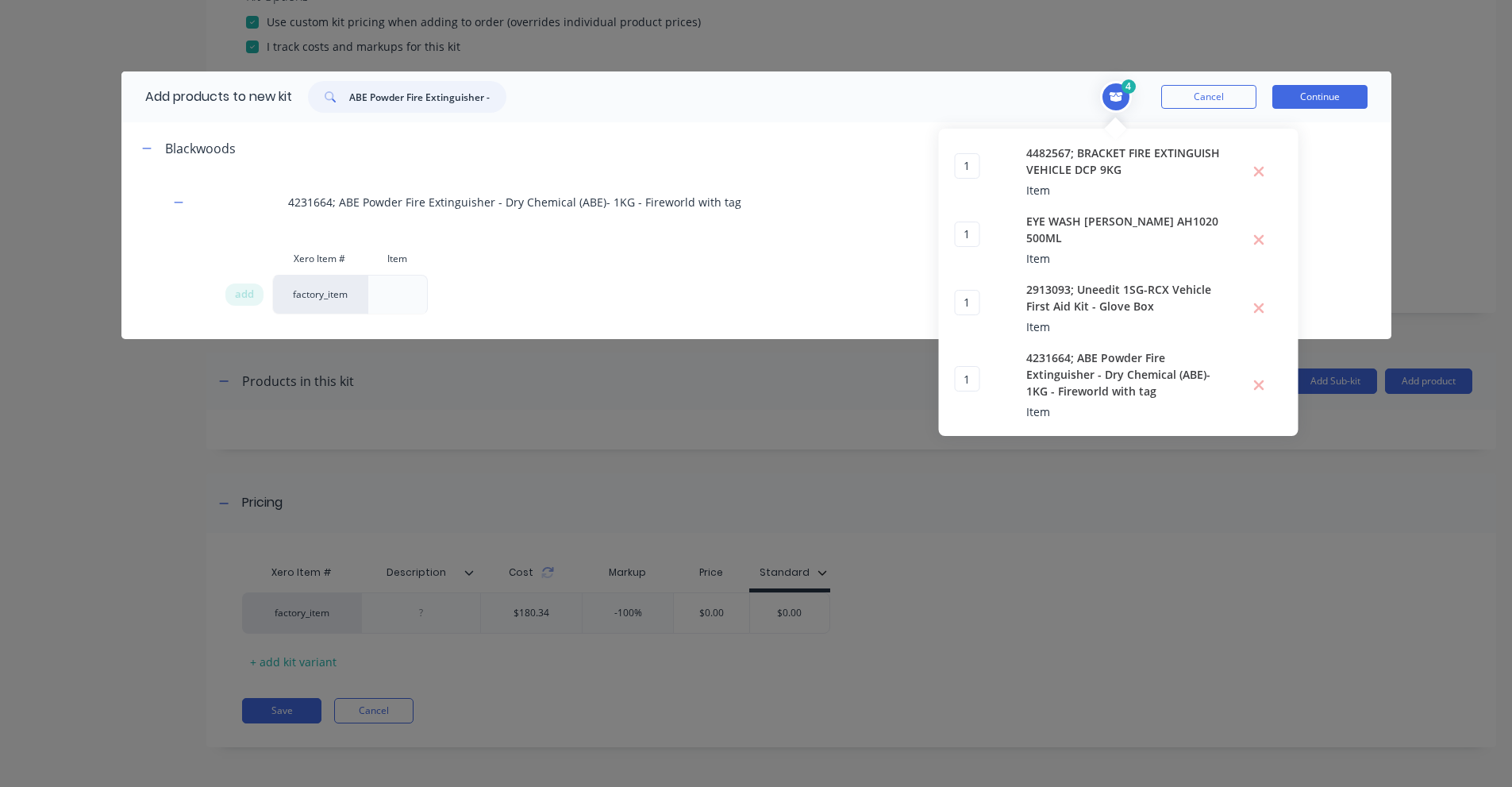
click at [373, 94] on input "ABE Powder Fire Extinguisher - Dry Chemical (ABE)- 1KG - Fireworld" at bounding box center [428, 96] width 158 height 32
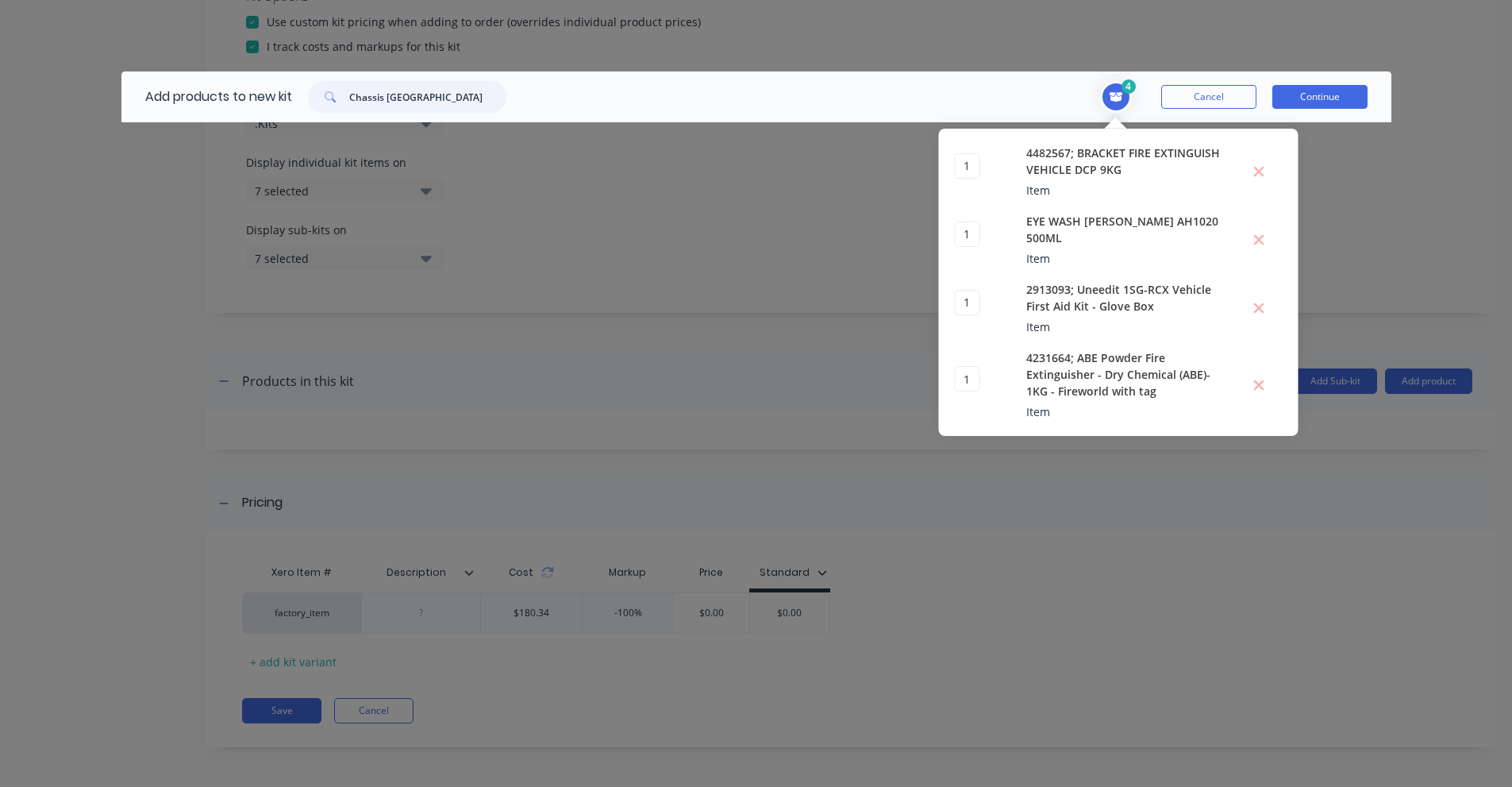
click at [388, 101] on input "Chassis [GEOGRAPHIC_DATA]" at bounding box center [428, 96] width 158 height 32
click at [383, 87] on input "Chassis Spring" at bounding box center [428, 96] width 158 height 32
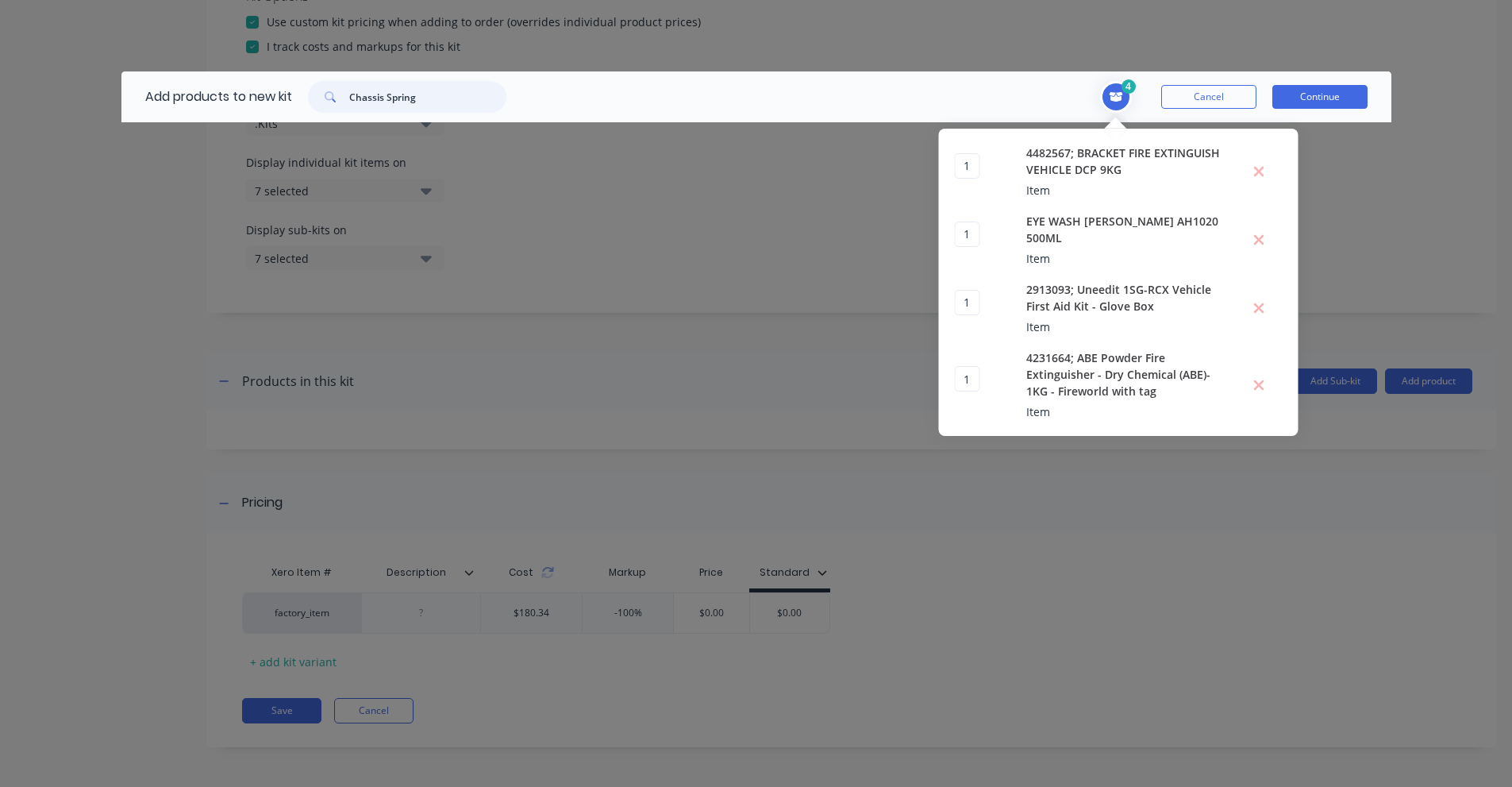
click at [383, 87] on input "Chassis Spring" at bounding box center [428, 96] width 158 height 32
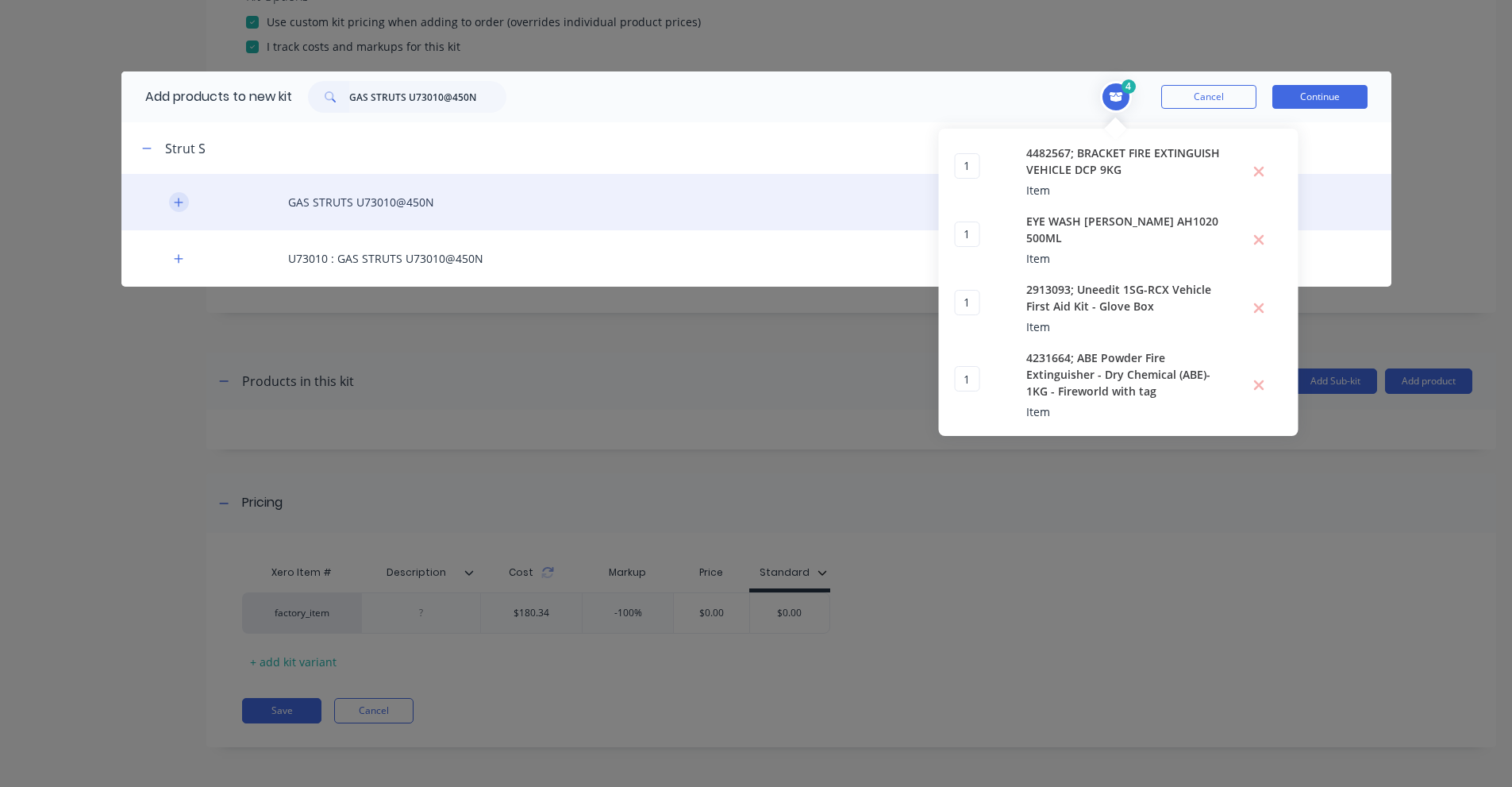
click at [178, 203] on icon "button" at bounding box center [178, 202] width 9 height 9
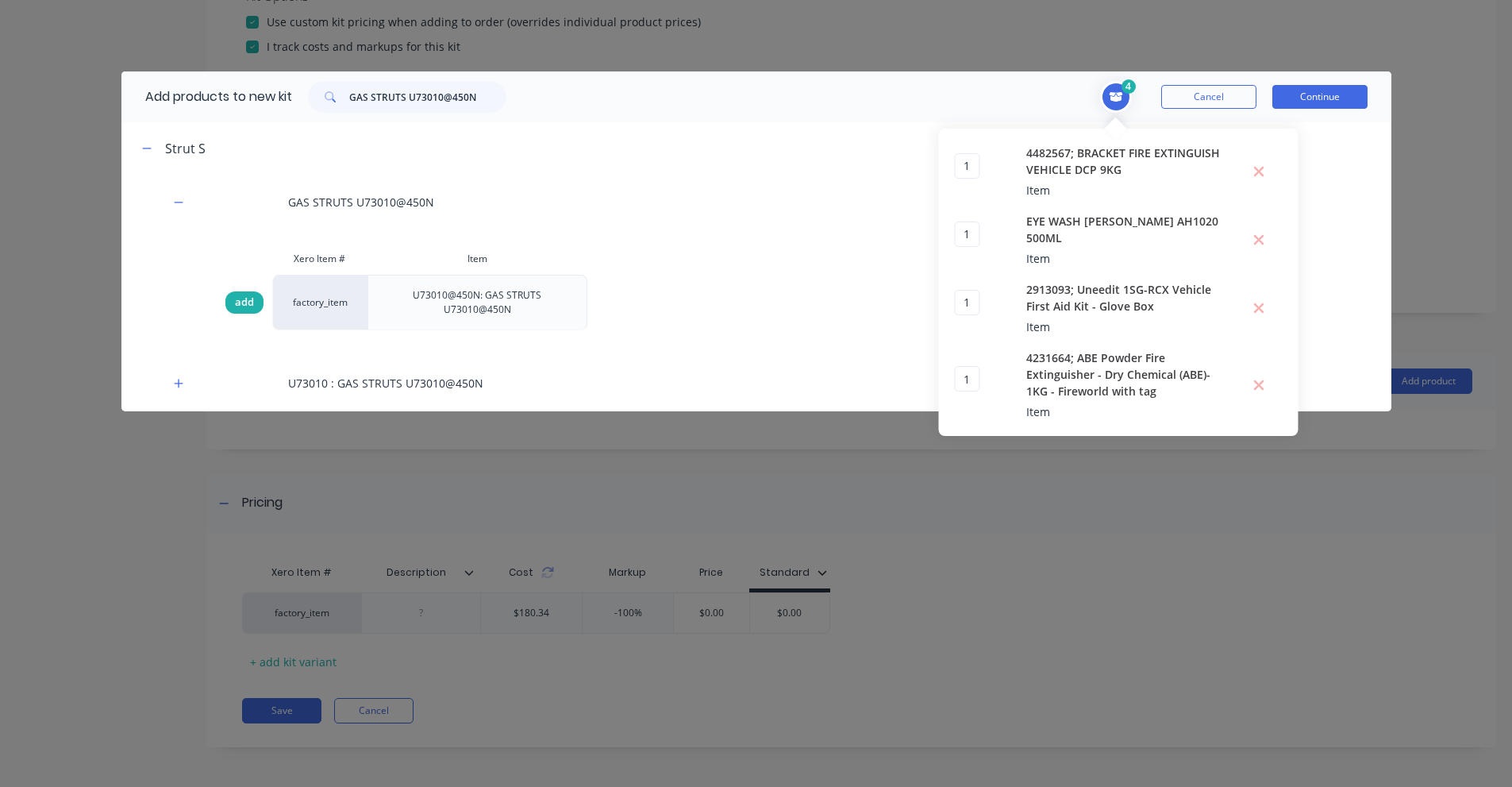
click at [245, 304] on span "add" at bounding box center [244, 302] width 19 height 16
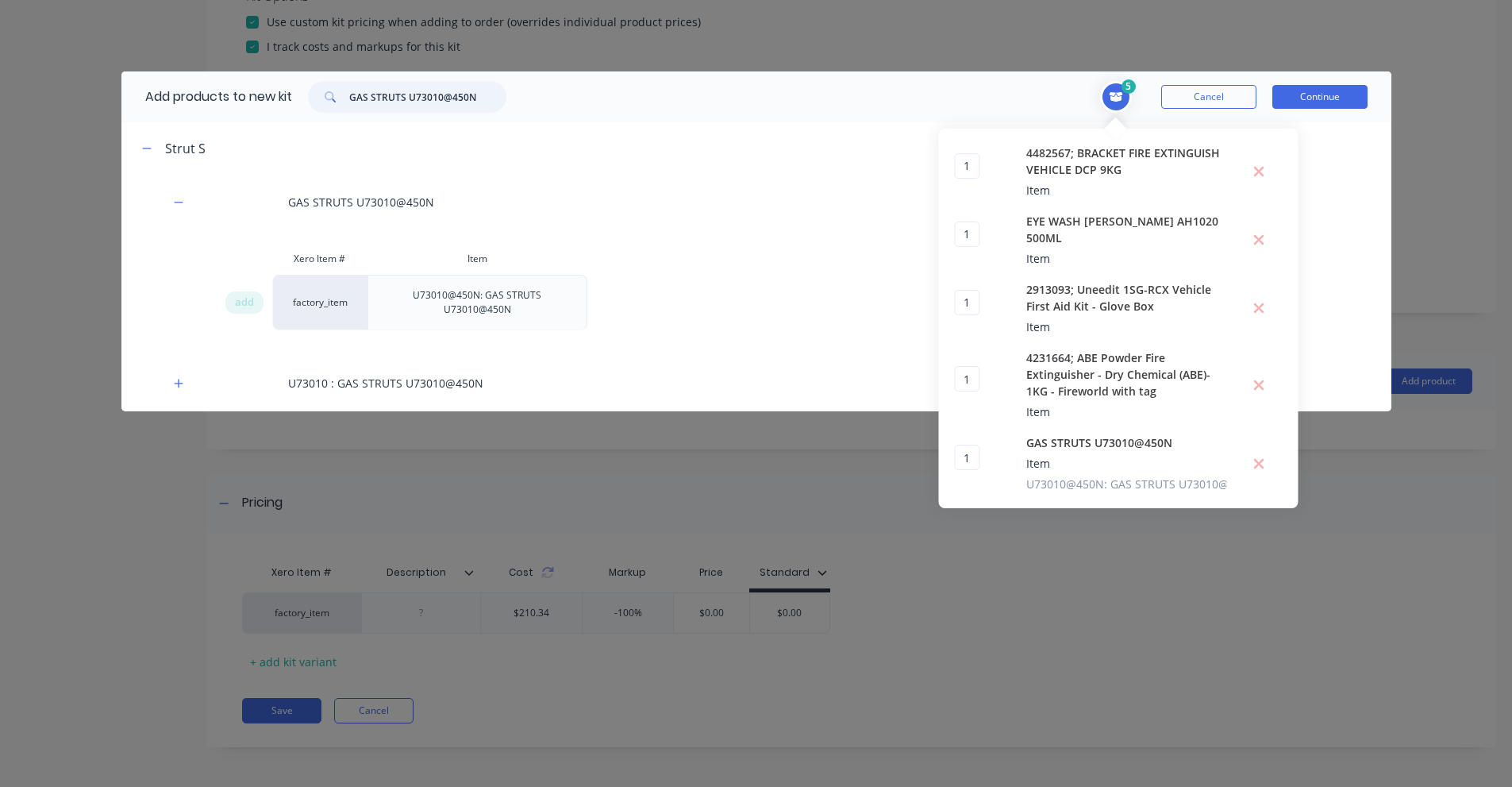
click at [442, 111] on input "GAS STRUTS U73010@450N" at bounding box center [428, 96] width 158 height 32
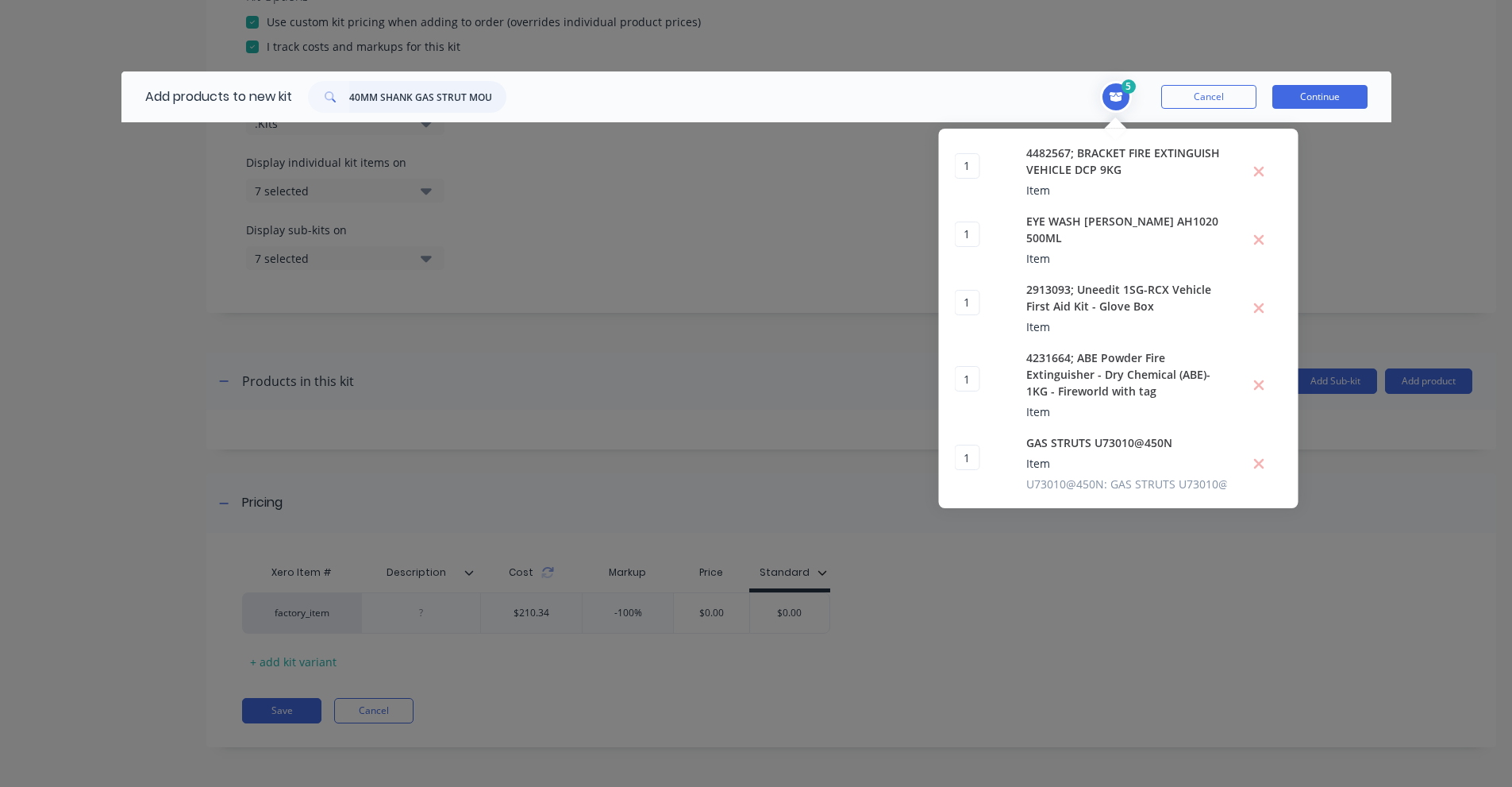
click at [389, 97] on input "40MM SHANK GAS STRUT MOUNT BOLT" at bounding box center [428, 96] width 158 height 32
click at [373, 108] on input "FITTINGS ST13M10" at bounding box center [428, 96] width 158 height 32
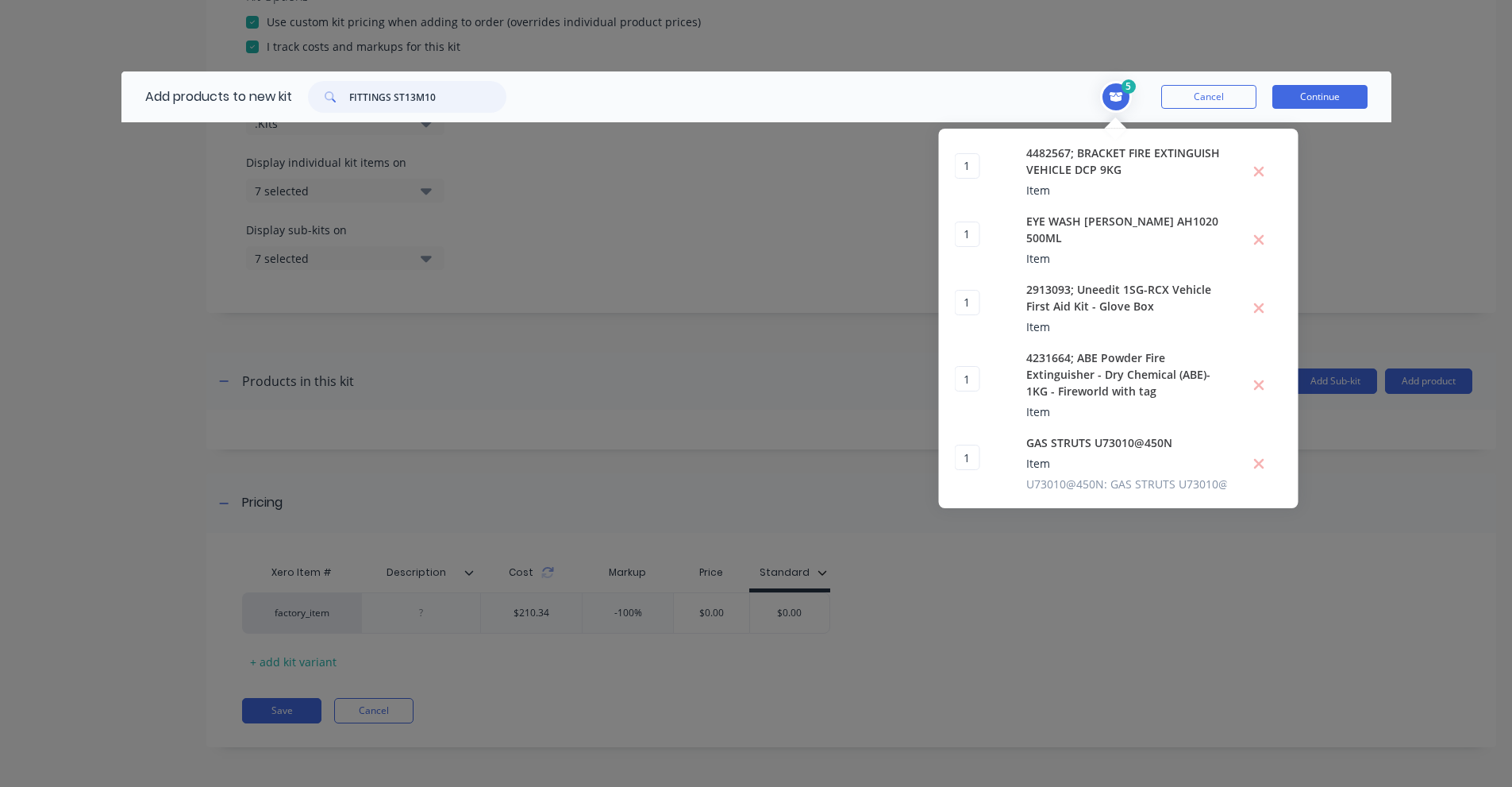
click at [373, 108] on input "FITTINGS ST13M10" at bounding box center [428, 96] width 158 height 32
click at [400, 86] on input "MINI RECESSED CAMLOCK - 246MM WIDE 29MM ROD INTERNAL RELEASE OPTION" at bounding box center [428, 96] width 158 height 32
click at [405, 99] on input "CML246R" at bounding box center [428, 96] width 158 height 32
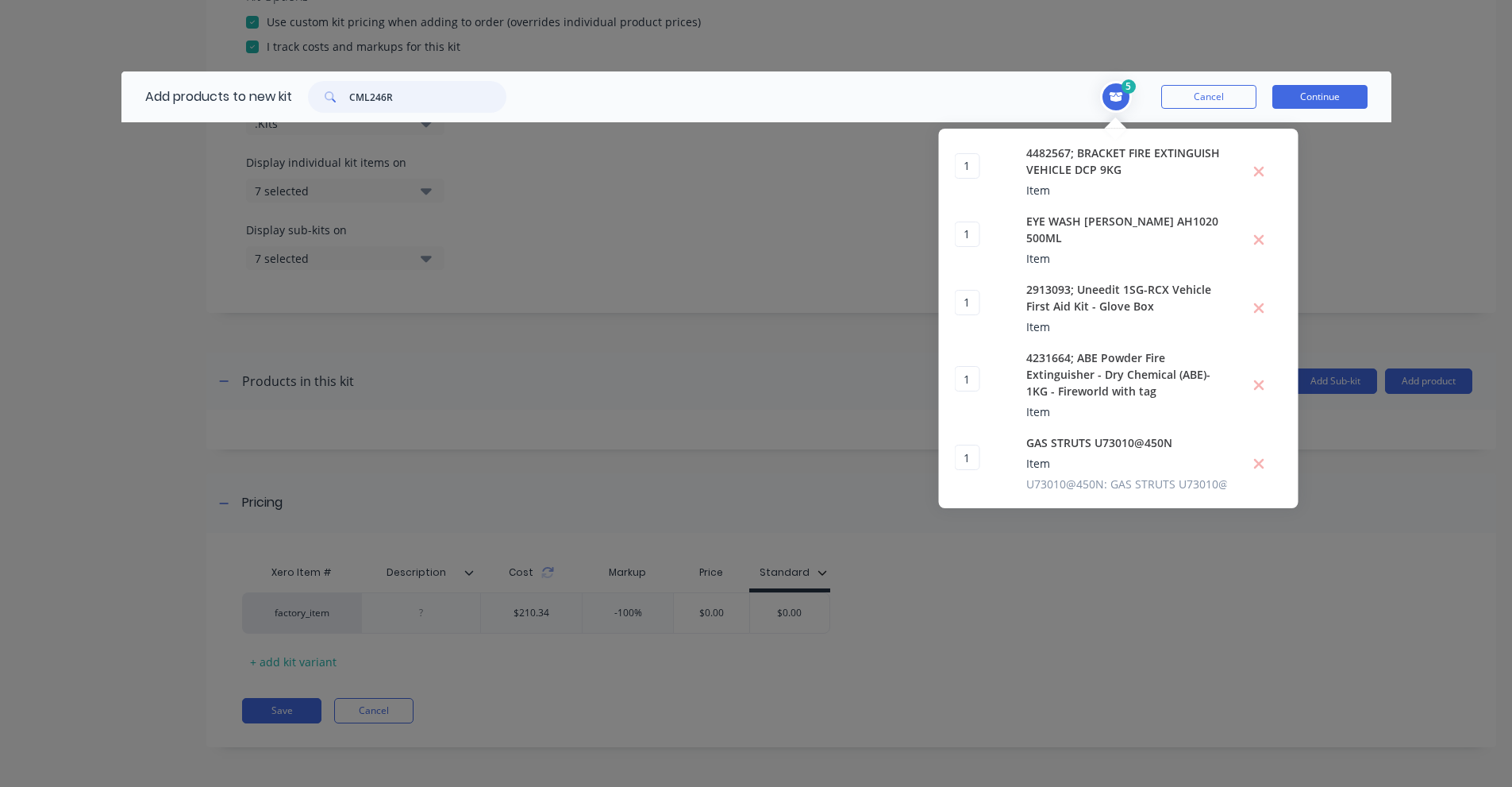
click at [405, 99] on input "CML246R" at bounding box center [428, 96] width 158 height 32
click at [480, 93] on input "LAN2035" at bounding box center [428, 96] width 158 height 32
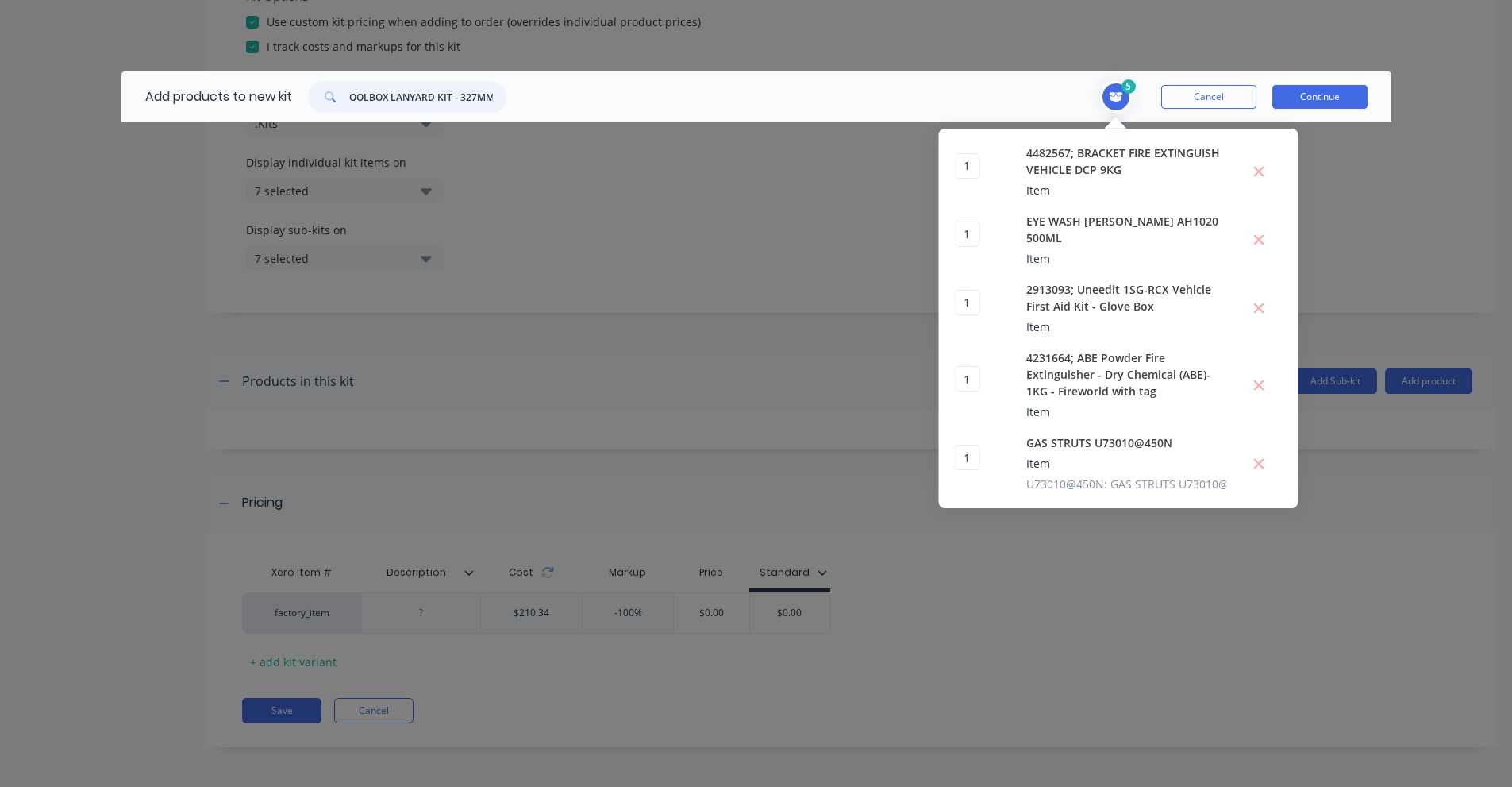
drag, startPoint x: 455, startPoint y: 97, endPoint x: 799, endPoint y: 101, distance: 344.0
click at [704, 101] on header "Add products to new kit TOOLBOX LANYARD KIT - 327MM 5 1 1 ? 4482567; BRACKET FI…" at bounding box center [756, 97] width 1270 height 51
click at [382, 101] on input "TOOLBOX LANYARD KIT" at bounding box center [428, 96] width 158 height 32
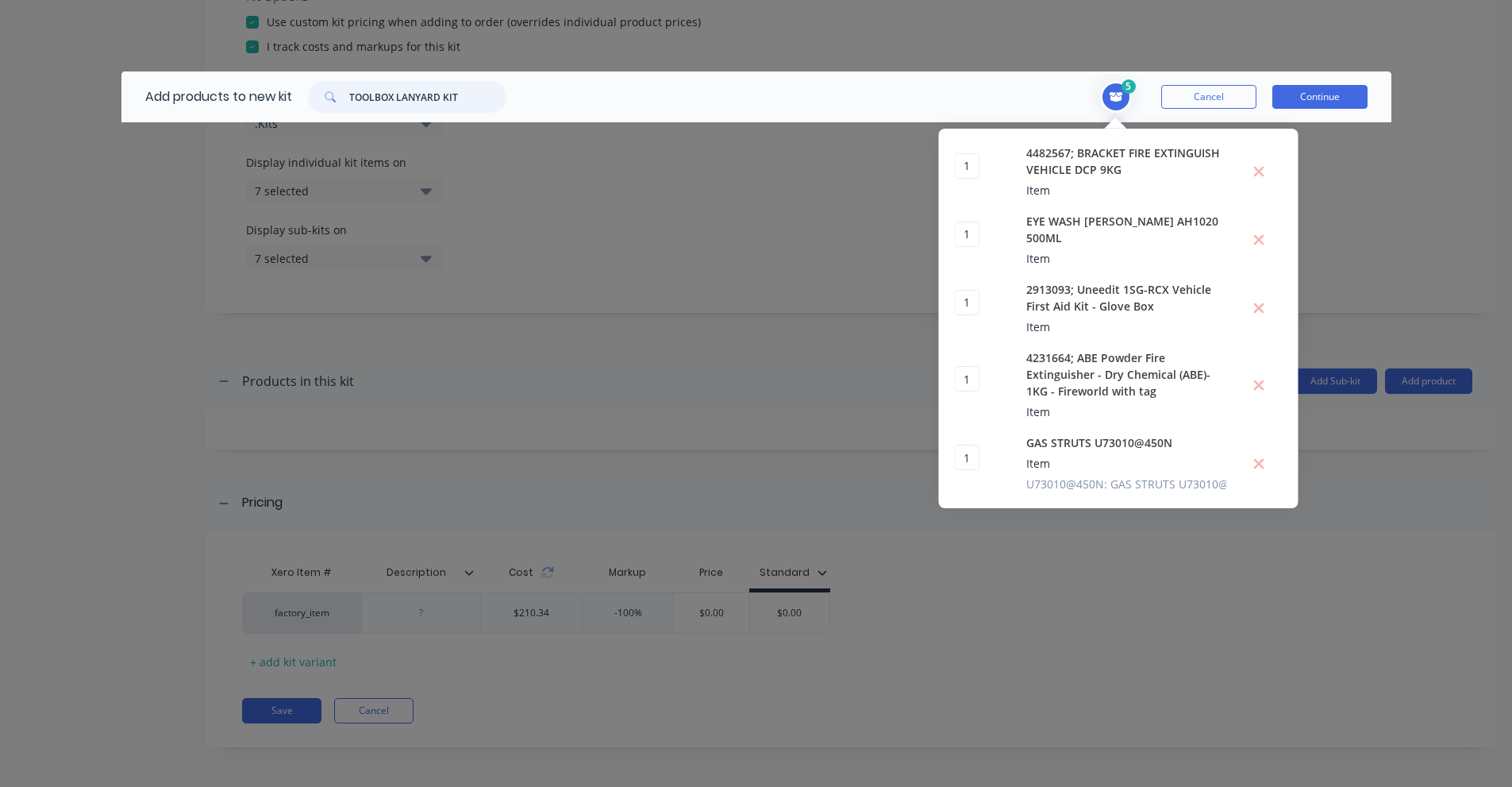
click at [382, 101] on input "TOOLBOX LANYARD KIT" at bounding box center [428, 96] width 158 height 32
click at [405, 86] on input "WHEEL CHOCK LARGE L275MM X W150MM X H150MM EPDM EXTRUDED" at bounding box center [428, 96] width 158 height 32
click at [367, 89] on input "WC6" at bounding box center [428, 96] width 158 height 32
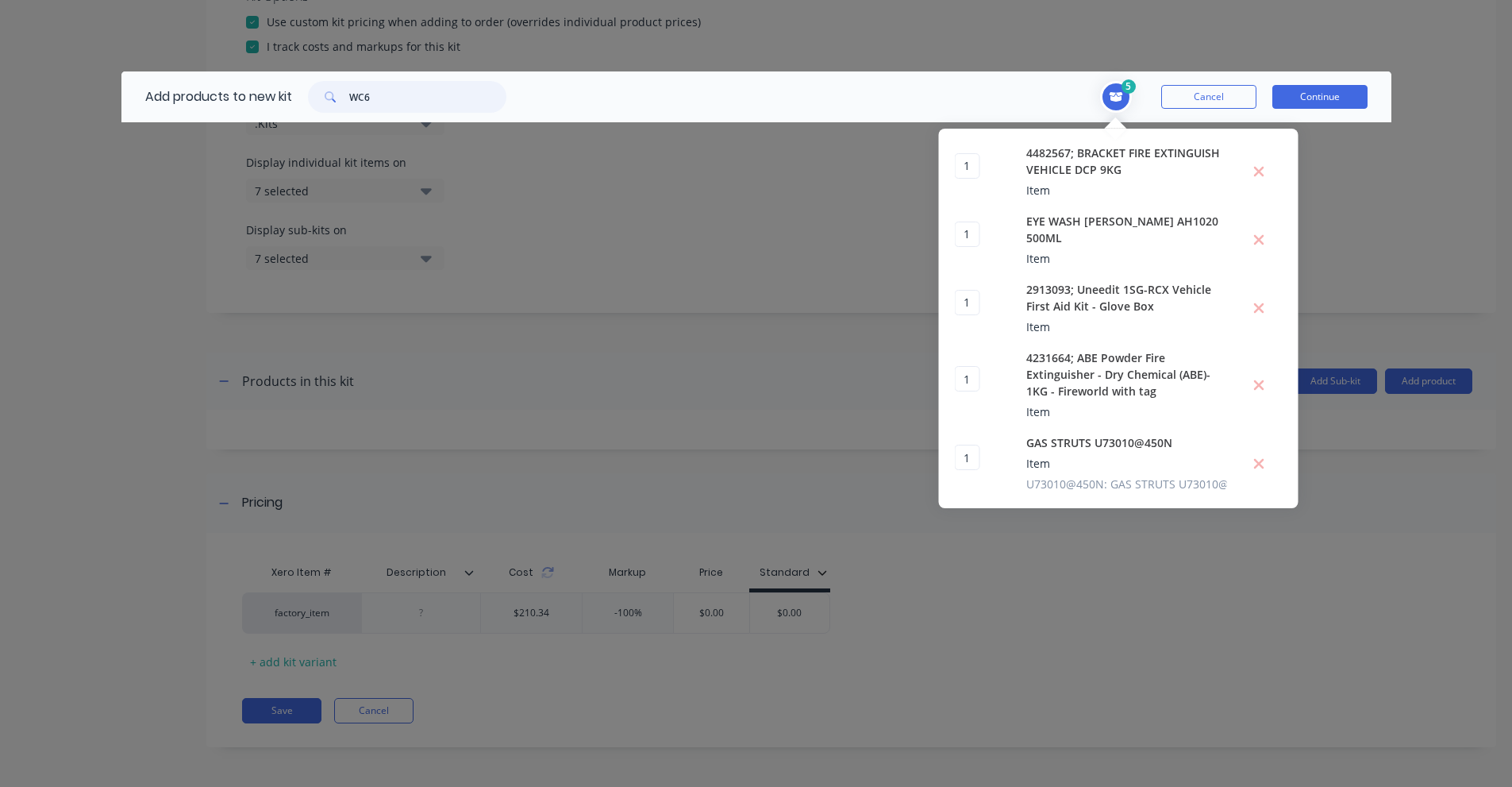
click at [367, 89] on input "WC6" at bounding box center [428, 96] width 158 height 32
click at [473, 90] on input "TOOLBOX 500L X 350H X 400D BLACK POWDERCOAT" at bounding box center [428, 96] width 158 height 32
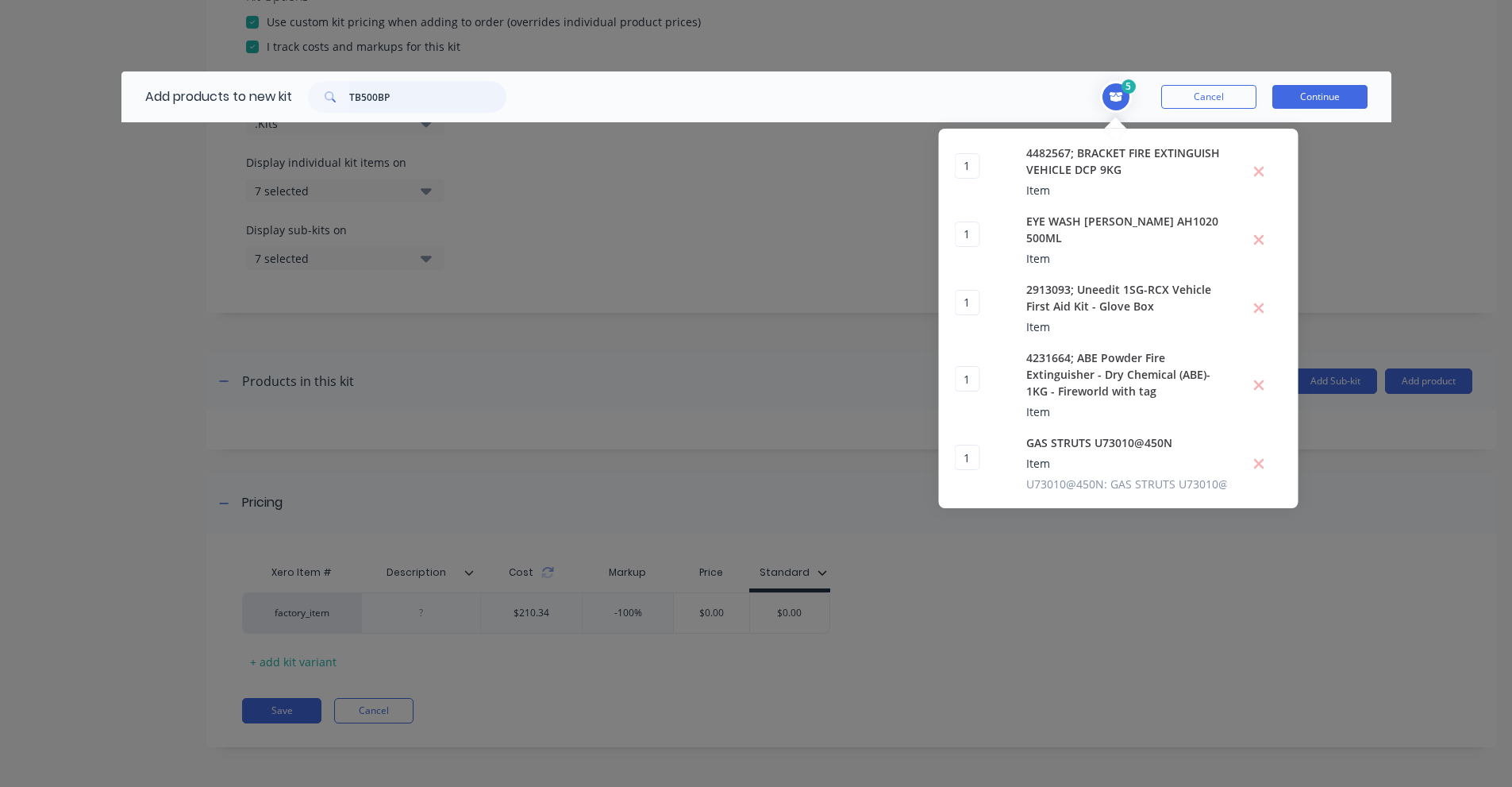
click at [412, 104] on input "TB500BP" at bounding box center [428, 96] width 158 height 32
click at [371, 100] on input "TB600BP" at bounding box center [428, 96] width 158 height 32
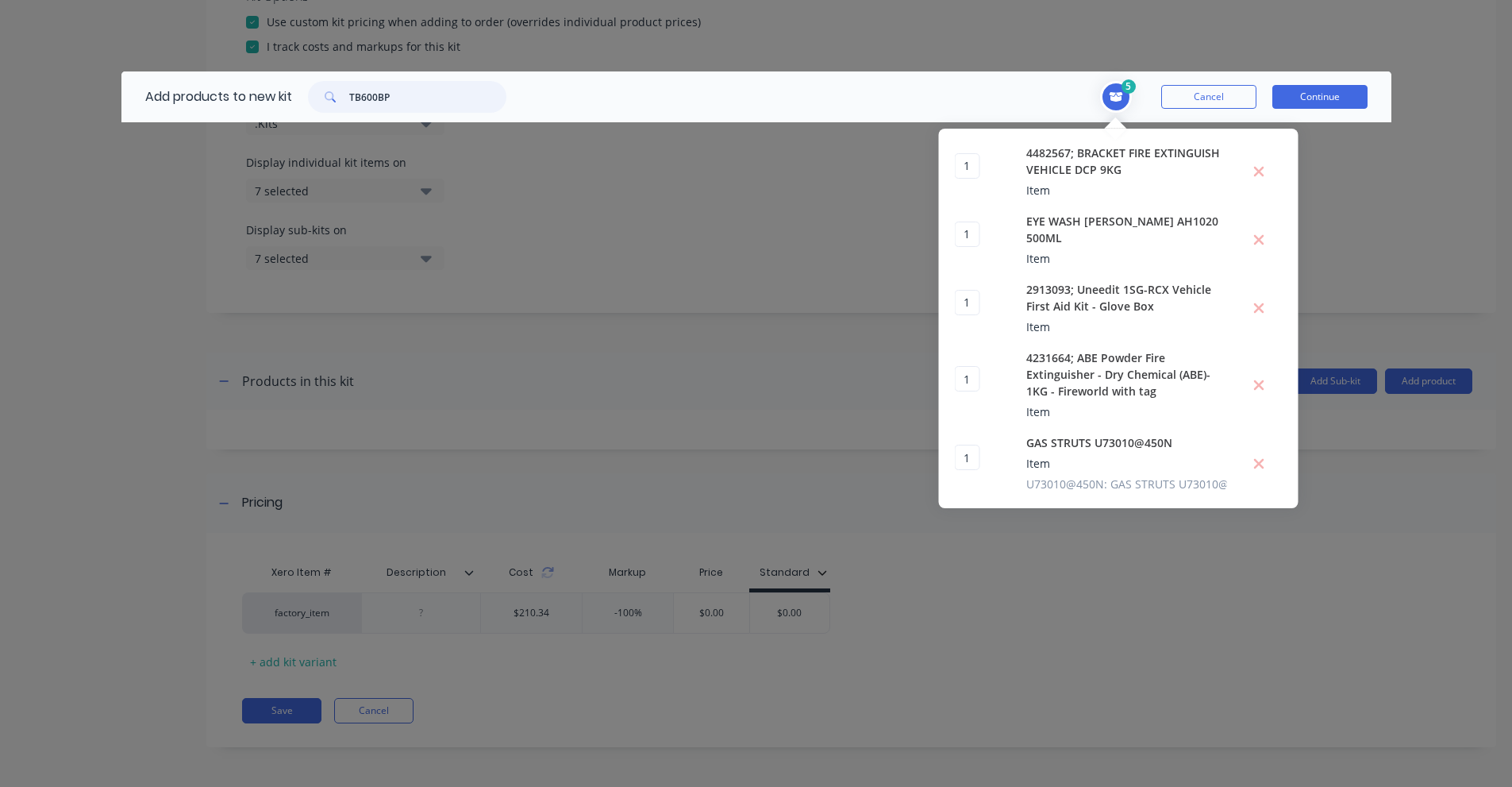
click at [371, 100] on input "TB600BP" at bounding box center [428, 96] width 158 height 32
click at [466, 101] on input "WATER TANK 60L ROUND BLACK POL Y W/ SOAP DISPENSER" at bounding box center [428, 96] width 158 height 32
click at [377, 96] on input "WT60PBRO" at bounding box center [428, 96] width 158 height 32
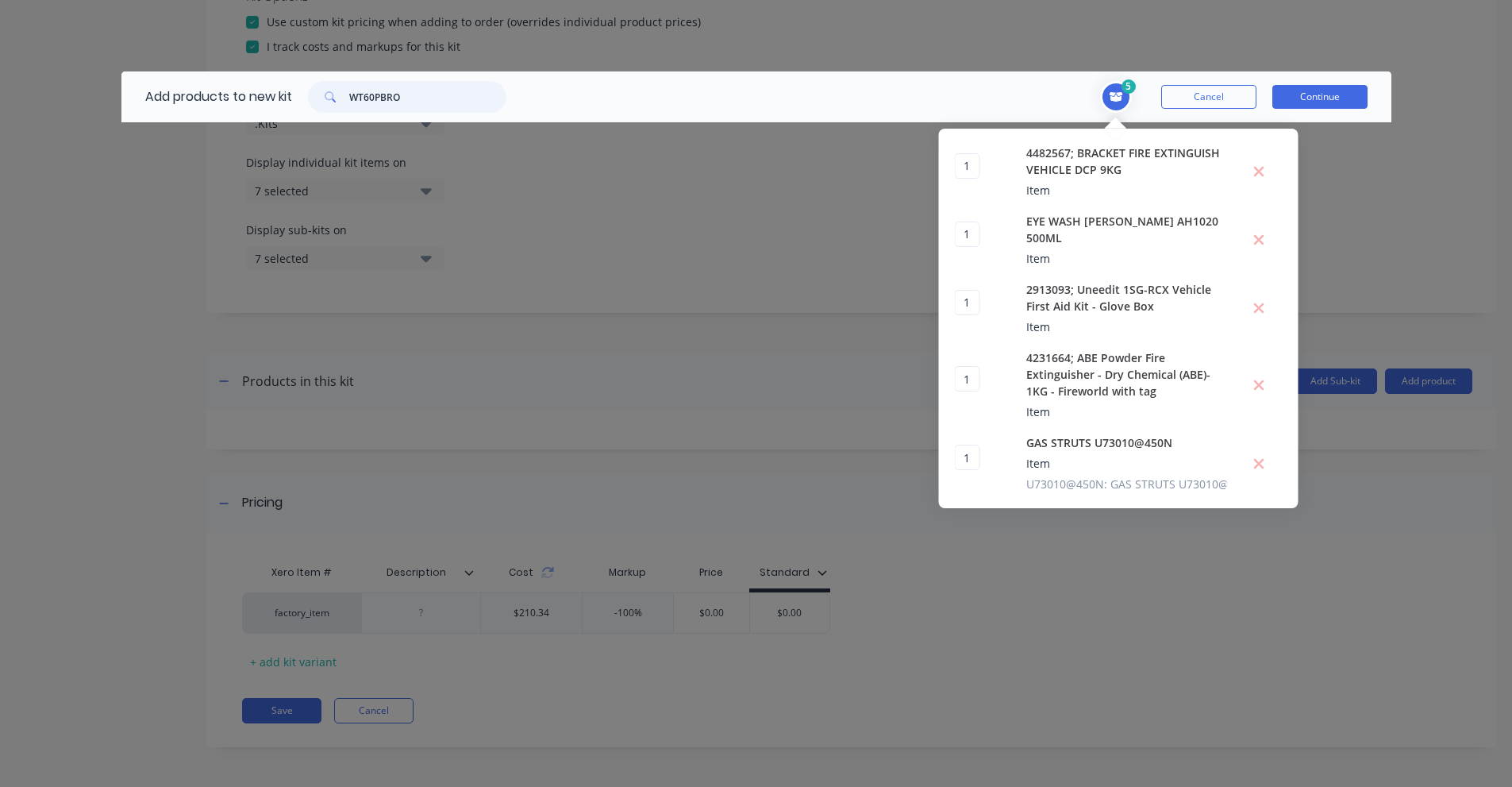
click at [377, 96] on input "WT60PBRO" at bounding box center [428, 96] width 158 height 32
click at [445, 91] on input "SPRING BOLT 13MM DIA ZP PIN" at bounding box center [428, 96] width 158 height 32
click at [466, 101] on input "SB13ZP" at bounding box center [428, 96] width 158 height 32
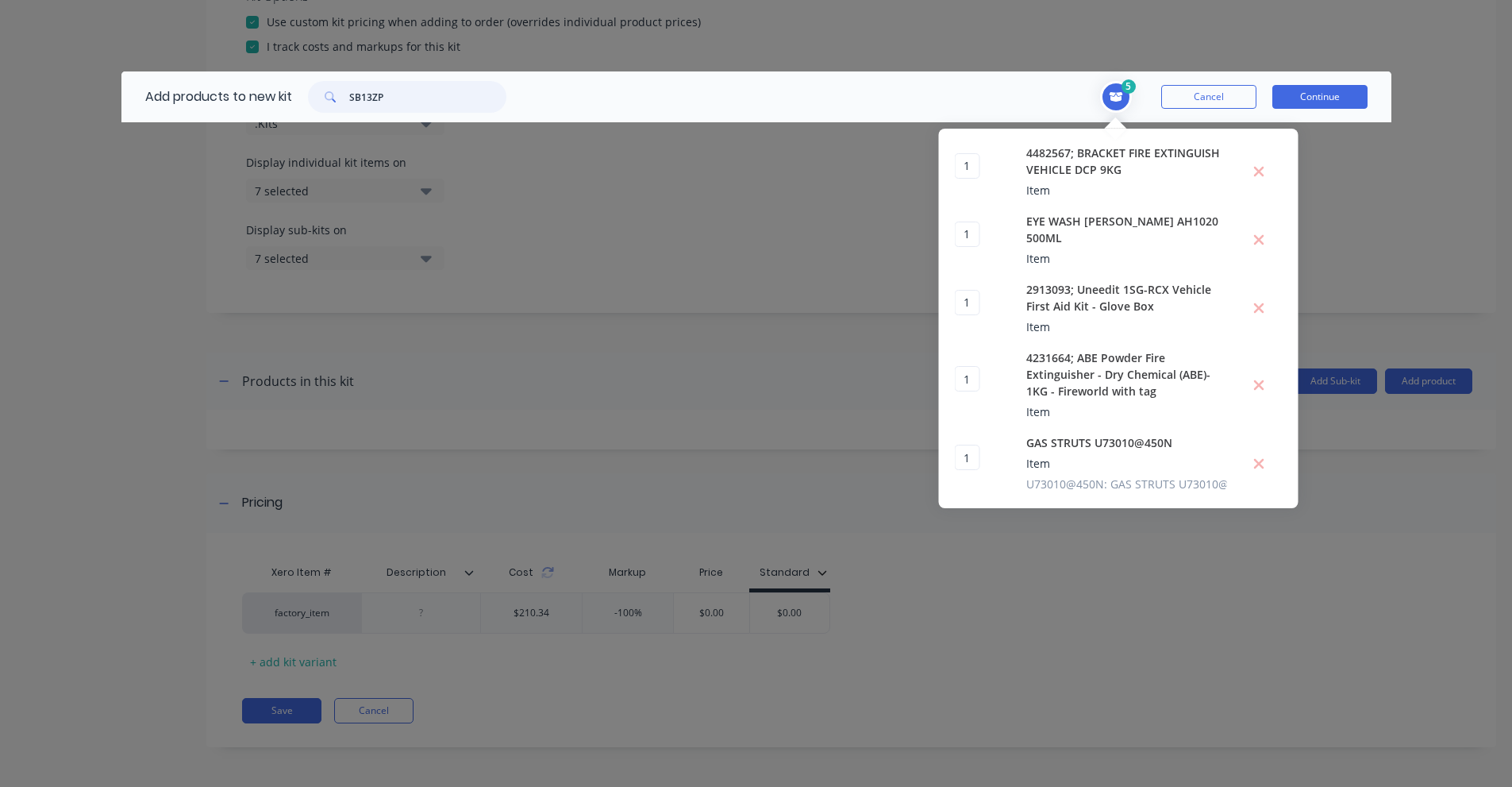
click at [466, 101] on input "SB13ZP" at bounding box center [428, 96] width 158 height 32
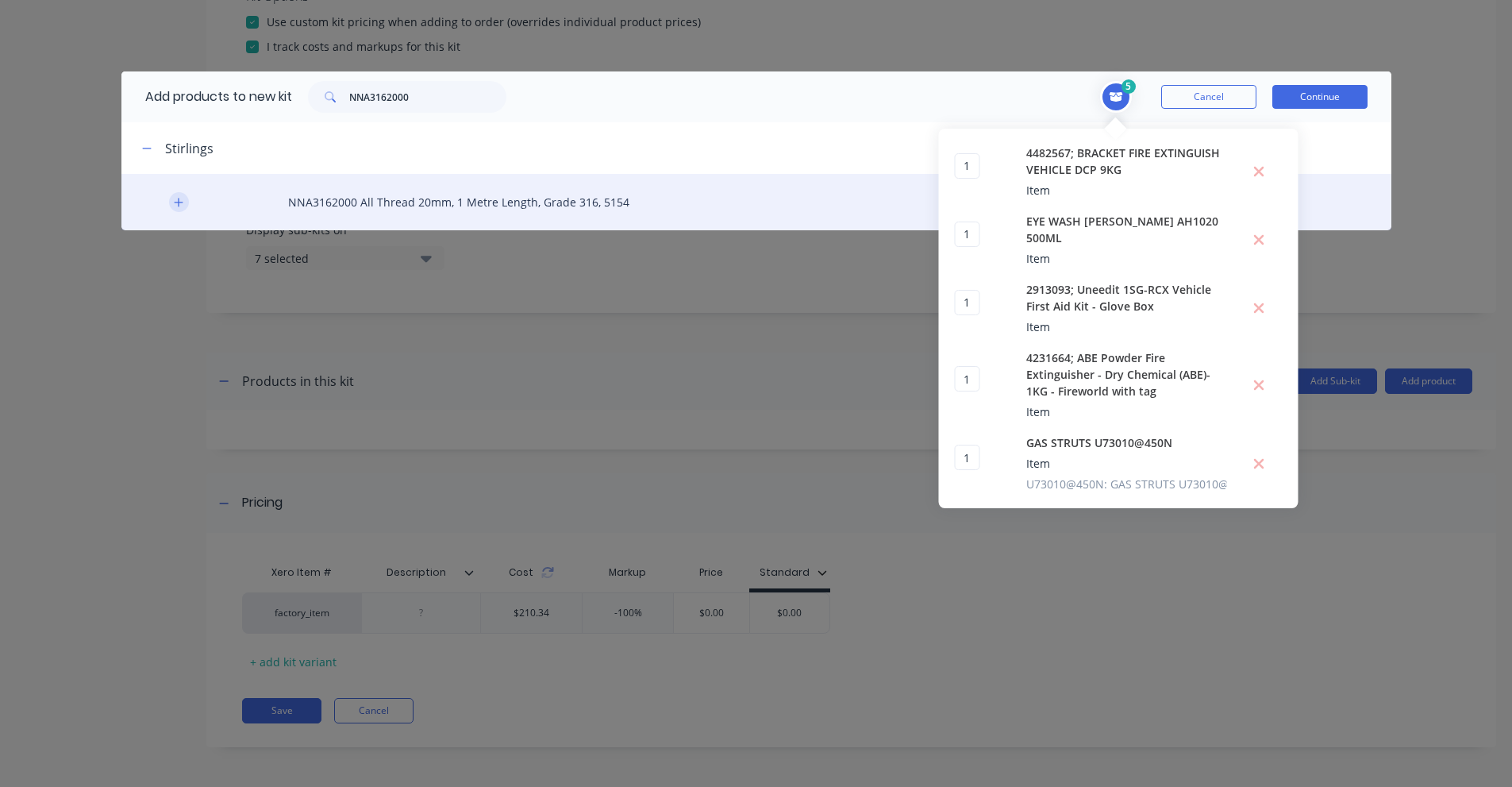
click at [174, 197] on icon "button" at bounding box center [178, 202] width 10 height 11
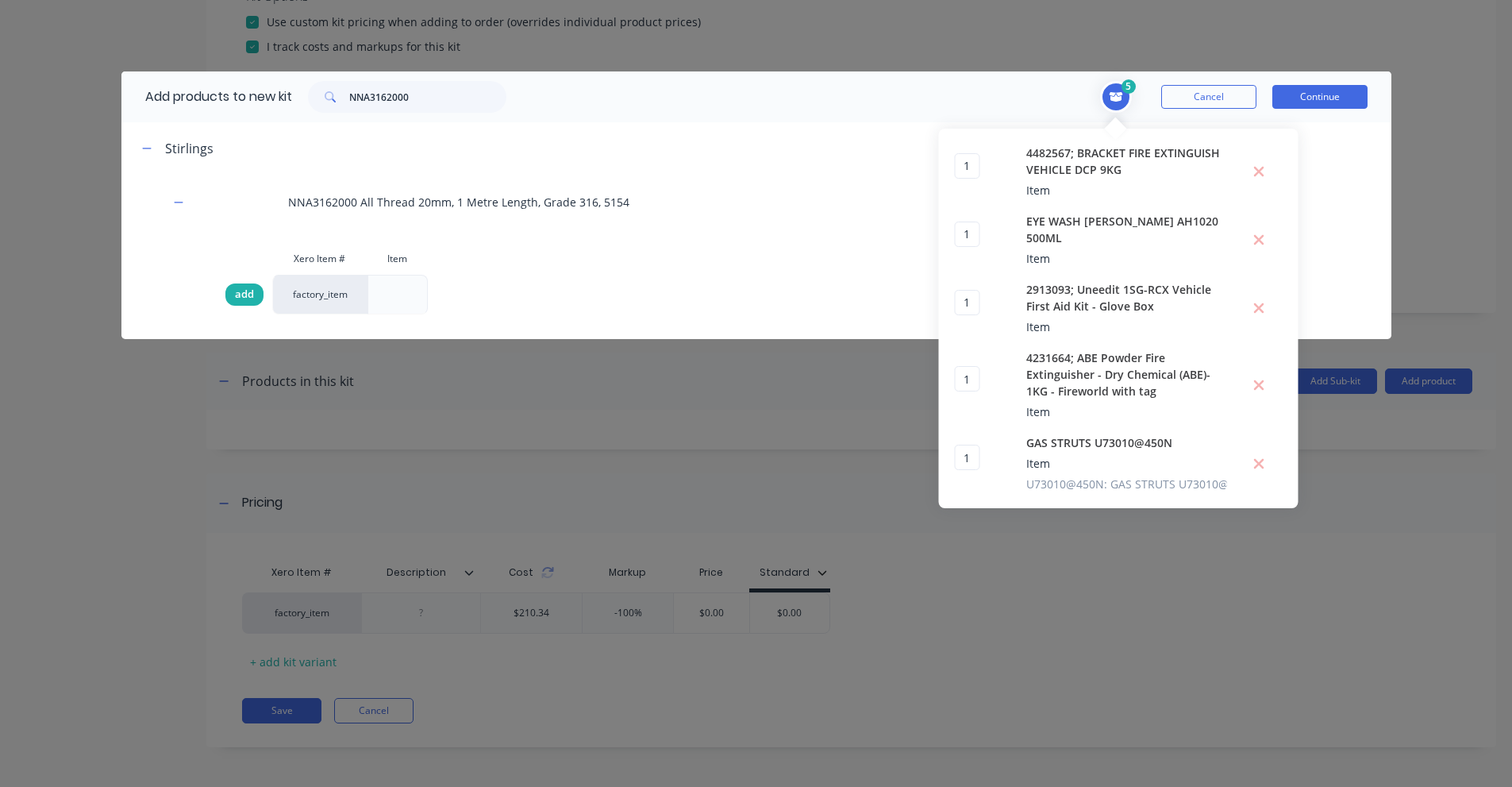
click at [237, 302] on span "add" at bounding box center [244, 294] width 19 height 16
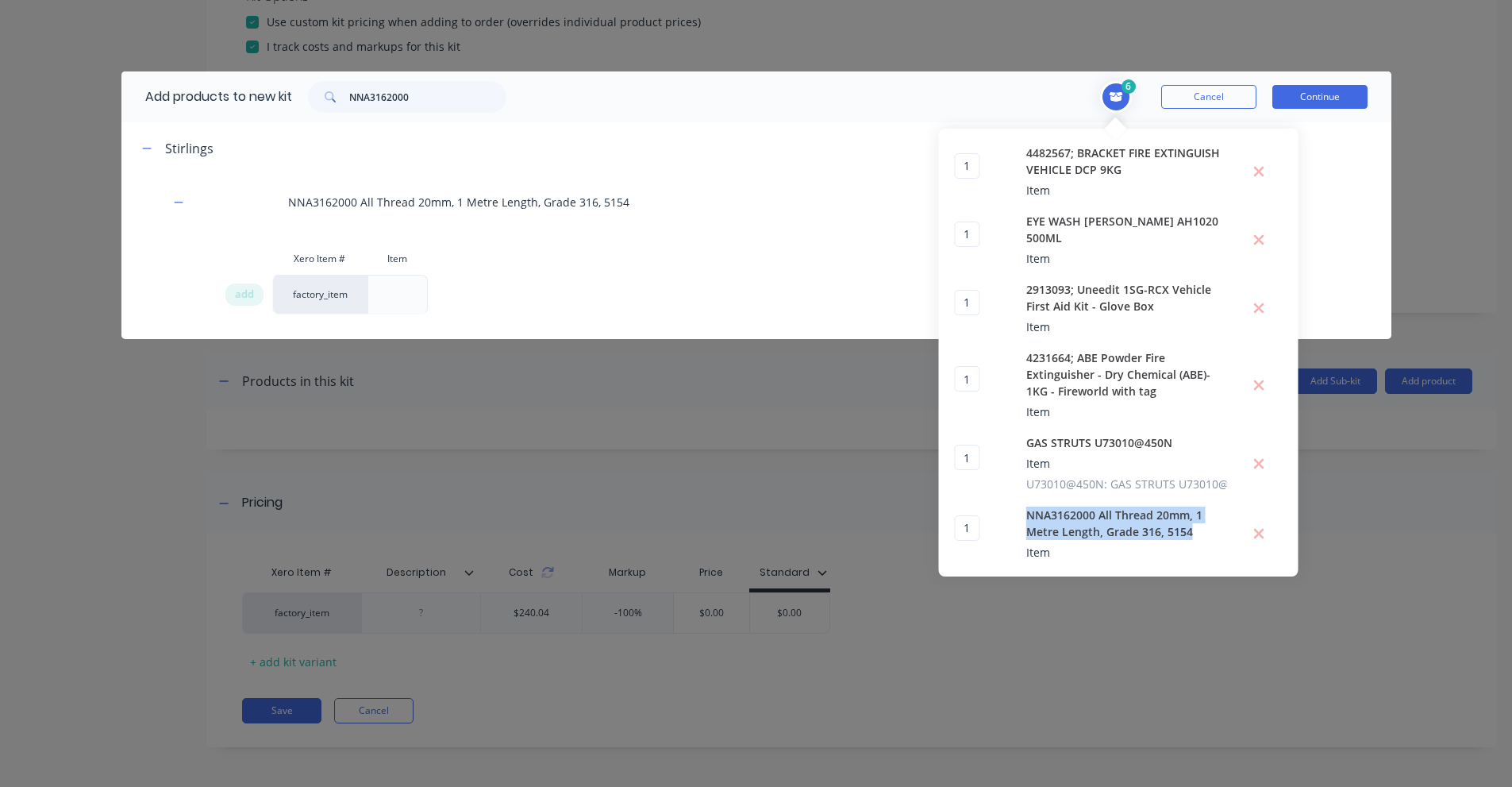
drag, startPoint x: 1026, startPoint y: 515, endPoint x: 1211, endPoint y: 528, distance: 185.5
click at [1211, 528] on div "NNA3162000 All Thread 20mm, 1 Metre Length, Grade 316, 5154 Item" at bounding box center [1126, 533] width 201 height 54
copy span "NNA3162000 All Thread 20mm, 1 Metre Length, Grade 316, 5154"
click at [420, 102] on input "NNA3162000" at bounding box center [428, 96] width 158 height 32
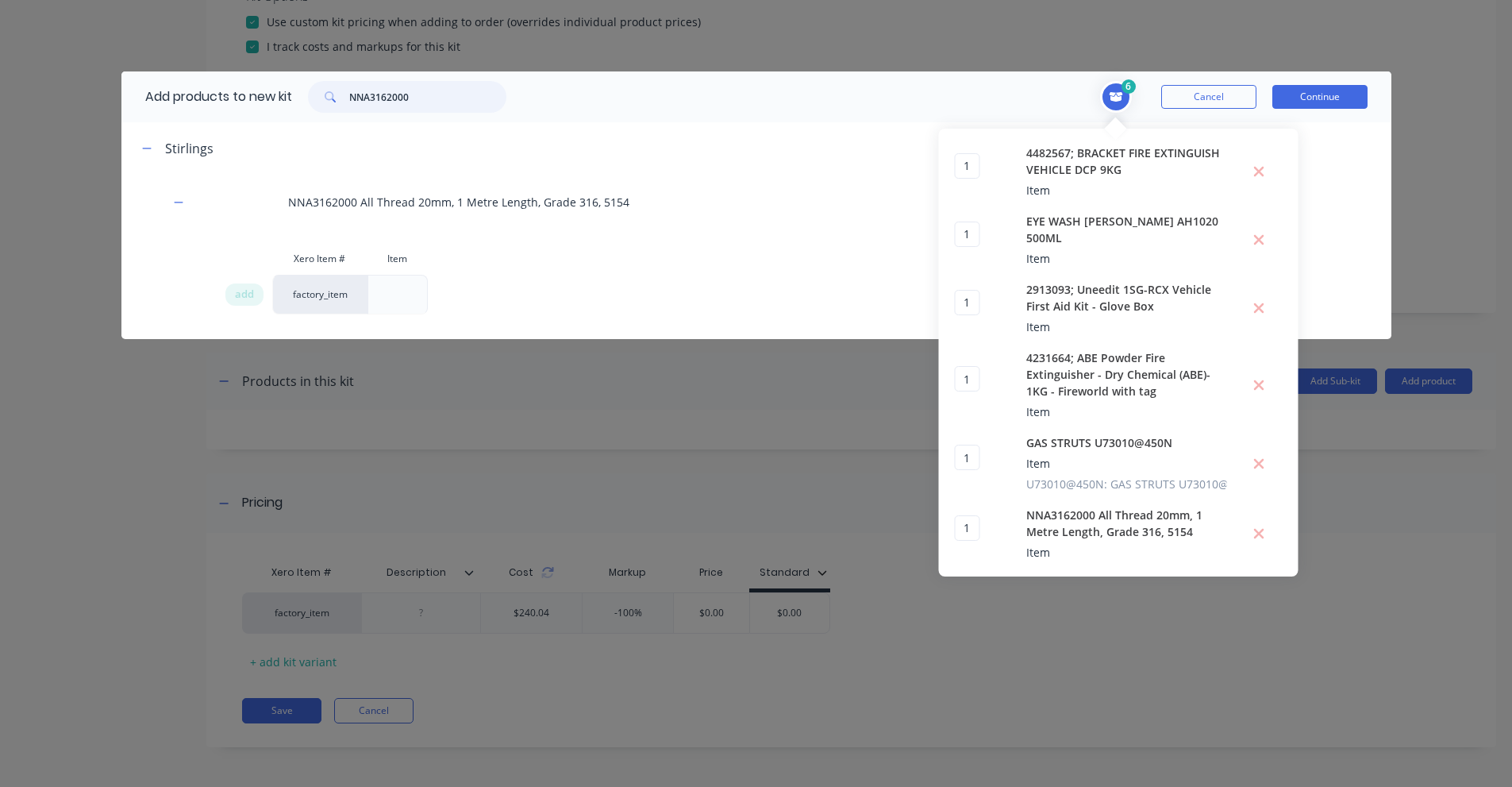
click at [420, 102] on input "NNA3162000" at bounding box center [428, 96] width 158 height 32
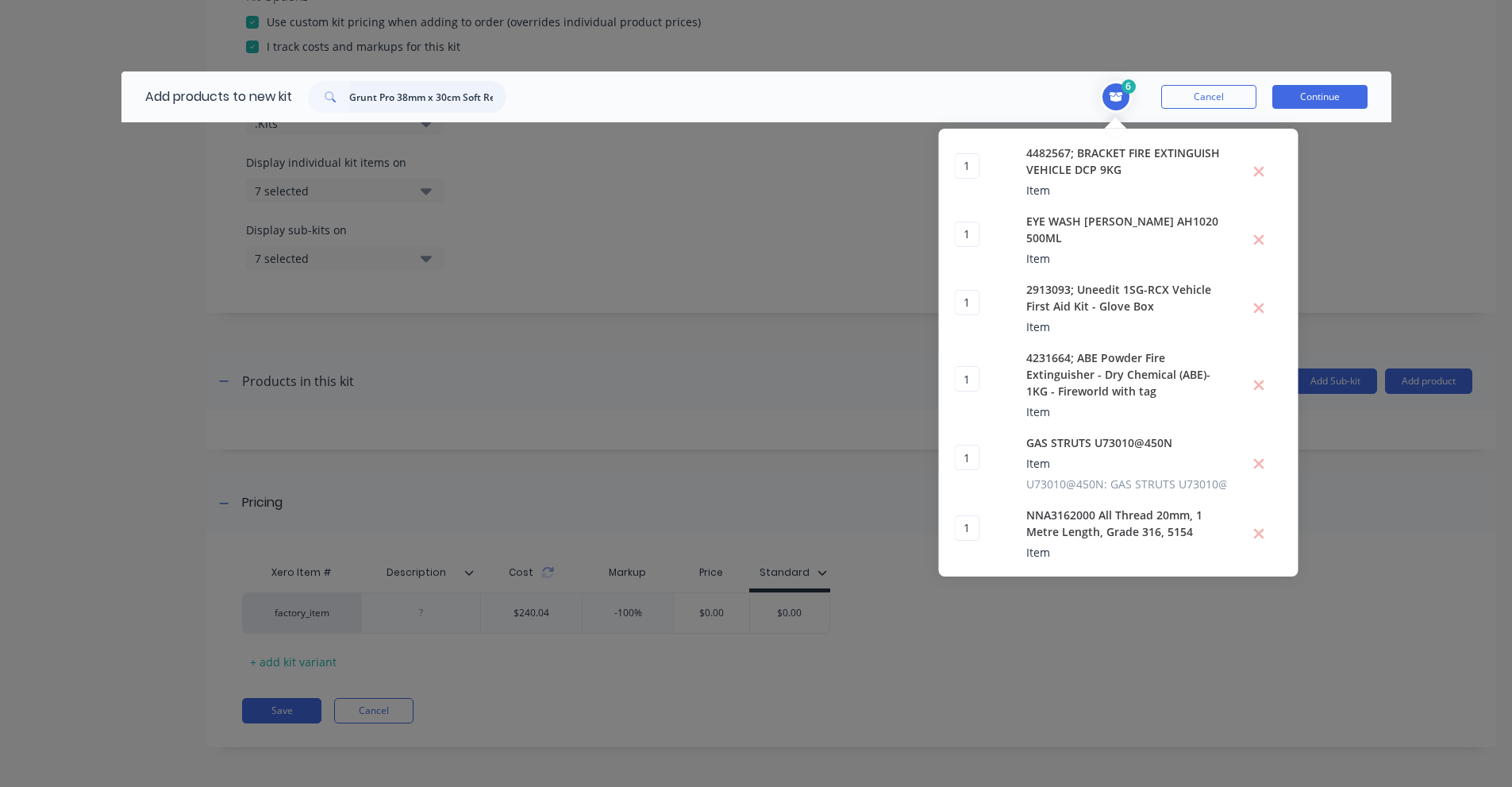
click at [410, 89] on input "Grunt Pro 38mm x 30cm Soft Reflecta Loop - 2 Pack" at bounding box center [428, 96] width 158 height 32
click at [385, 90] on input "231475" at bounding box center [428, 96] width 158 height 32
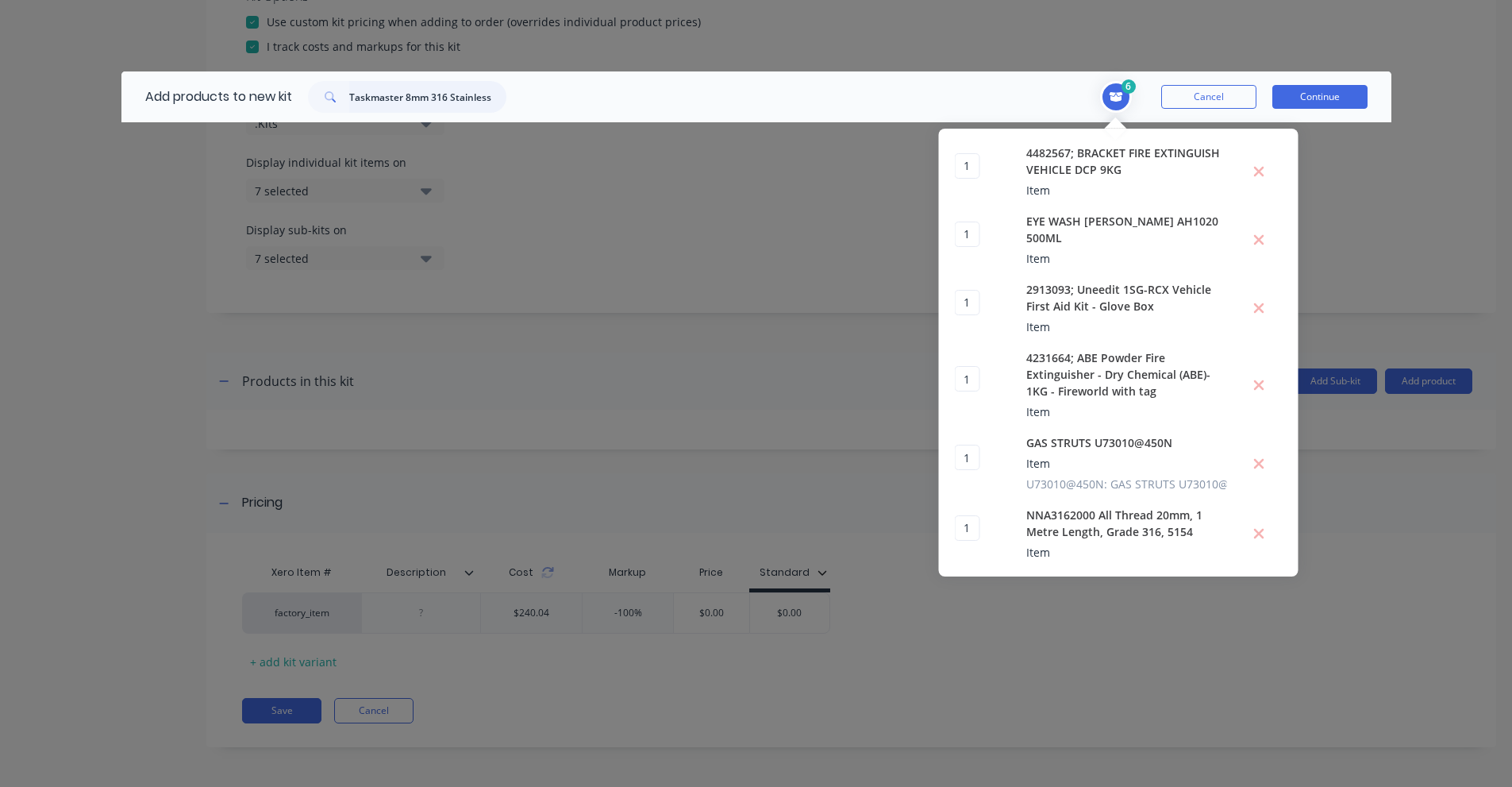
click at [409, 104] on input "Taskmaster 8mm 316 Stainless Steel Square Eye Plate" at bounding box center [428, 96] width 158 height 32
click at [365, 95] on input "237893" at bounding box center [428, 96] width 158 height 32
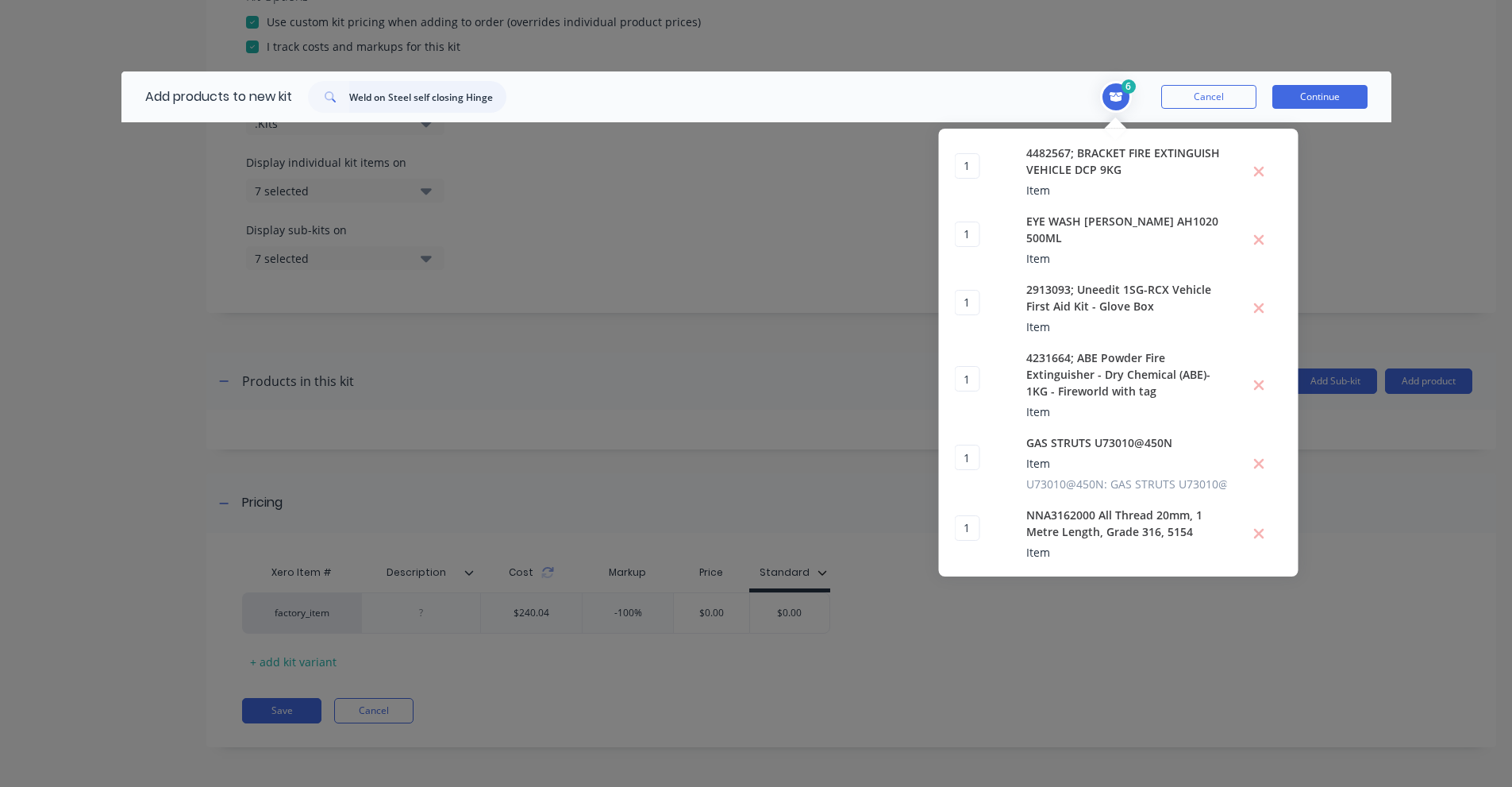
click at [405, 94] on input "Weld on Steel self closing Hinge for gate up to 20kg Single" at bounding box center [428, 96] width 158 height 32
click at [389, 99] on input "HN870" at bounding box center [428, 96] width 158 height 32
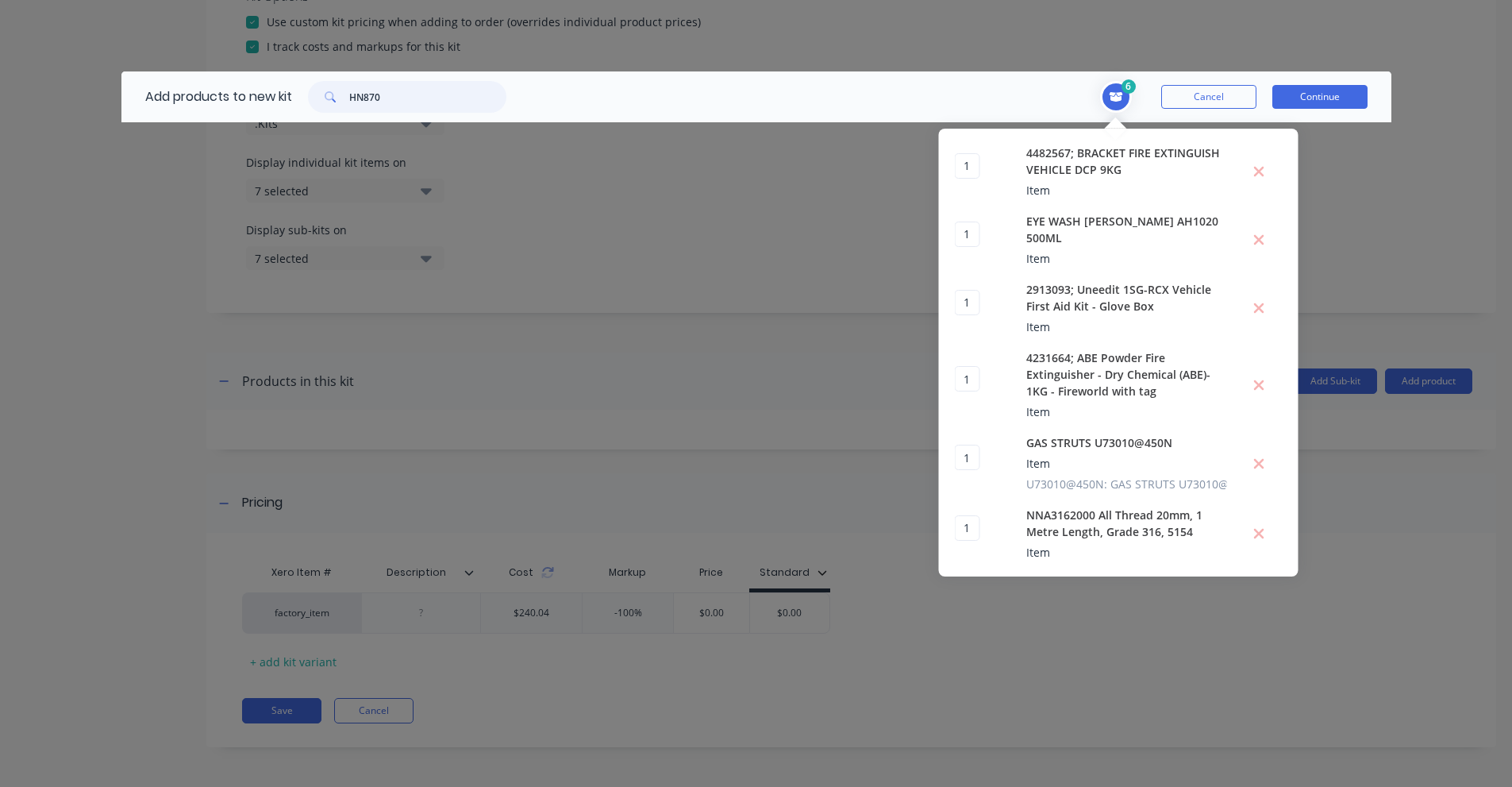
click at [389, 99] on input "HN870" at bounding box center [428, 96] width 158 height 32
click at [402, 101] on input "1" BSPT SOCKET HALF SIZE" at bounding box center [428, 96] width 158 height 32
click at [354, 102] on input "PCH25B" at bounding box center [428, 96] width 158 height 32
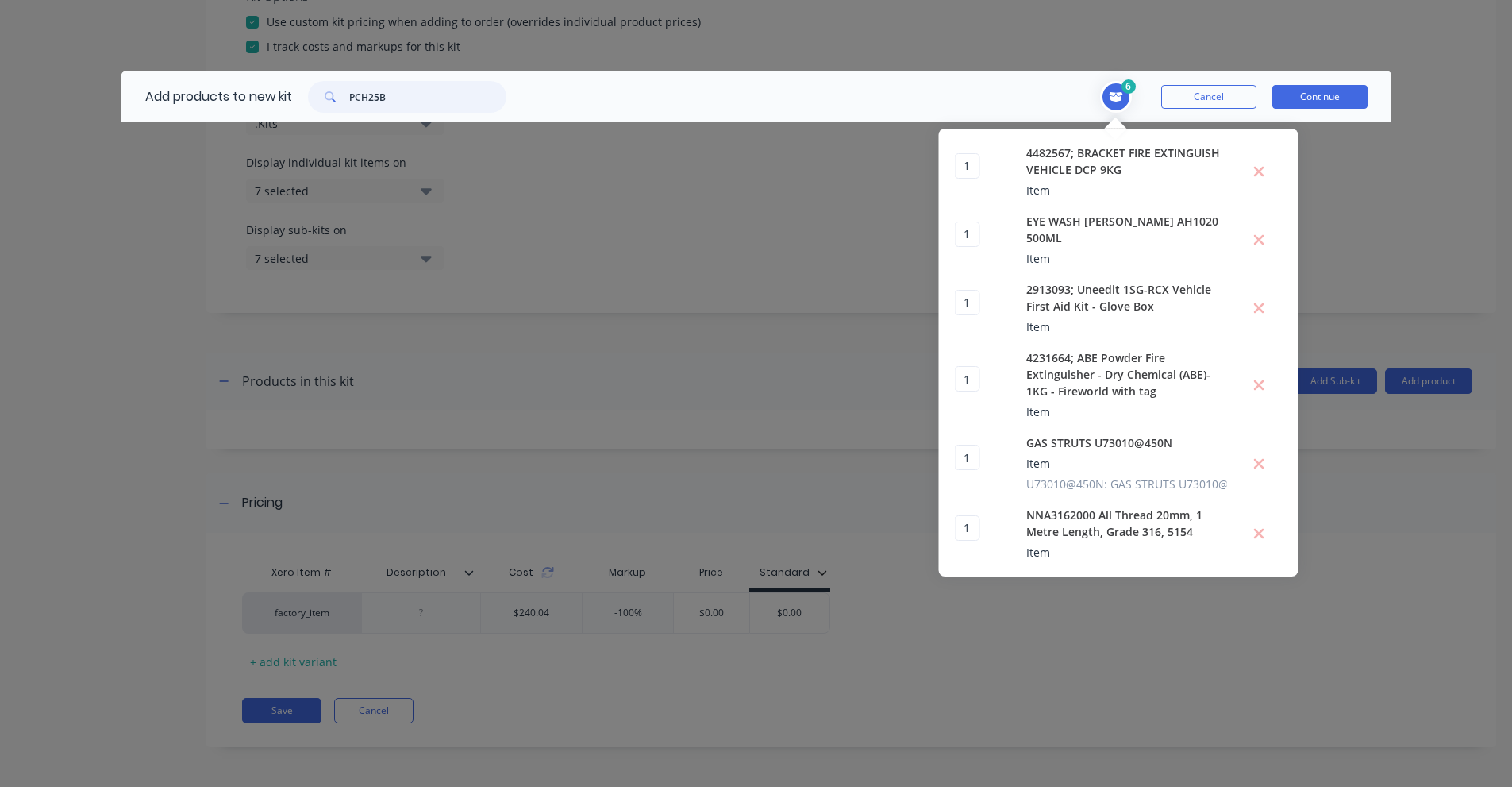
click at [354, 102] on input "PCH25B" at bounding box center [428, 96] width 158 height 32
click at [371, 93] on input "PCH50B" at bounding box center [428, 96] width 158 height 32
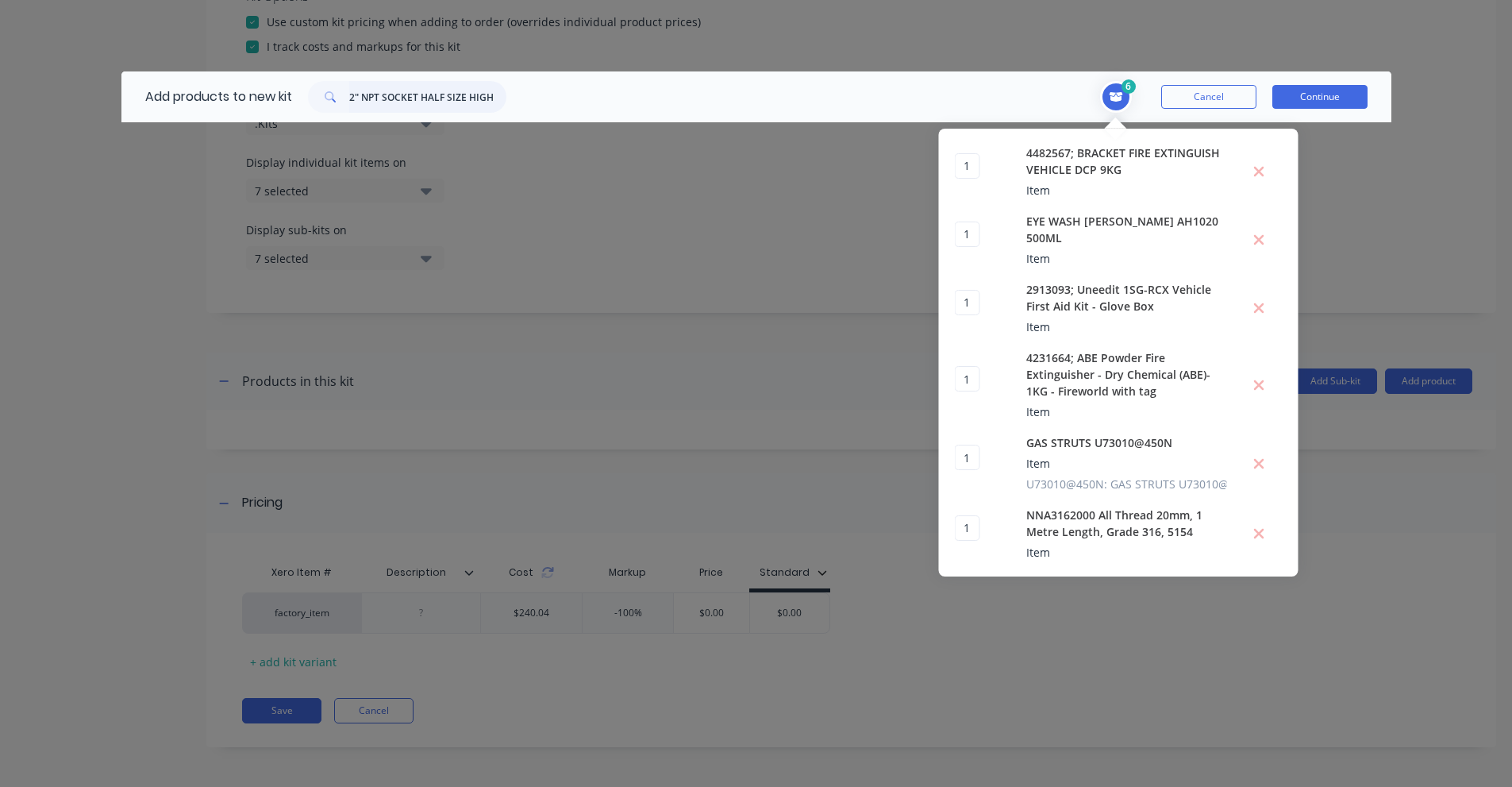
click at [405, 100] on input "2" NPT SOCKET HALF SIZE HIGH PRESSURE" at bounding box center [428, 96] width 158 height 32
click at [441, 91] on input "PCH50" at bounding box center [428, 96] width 158 height 32
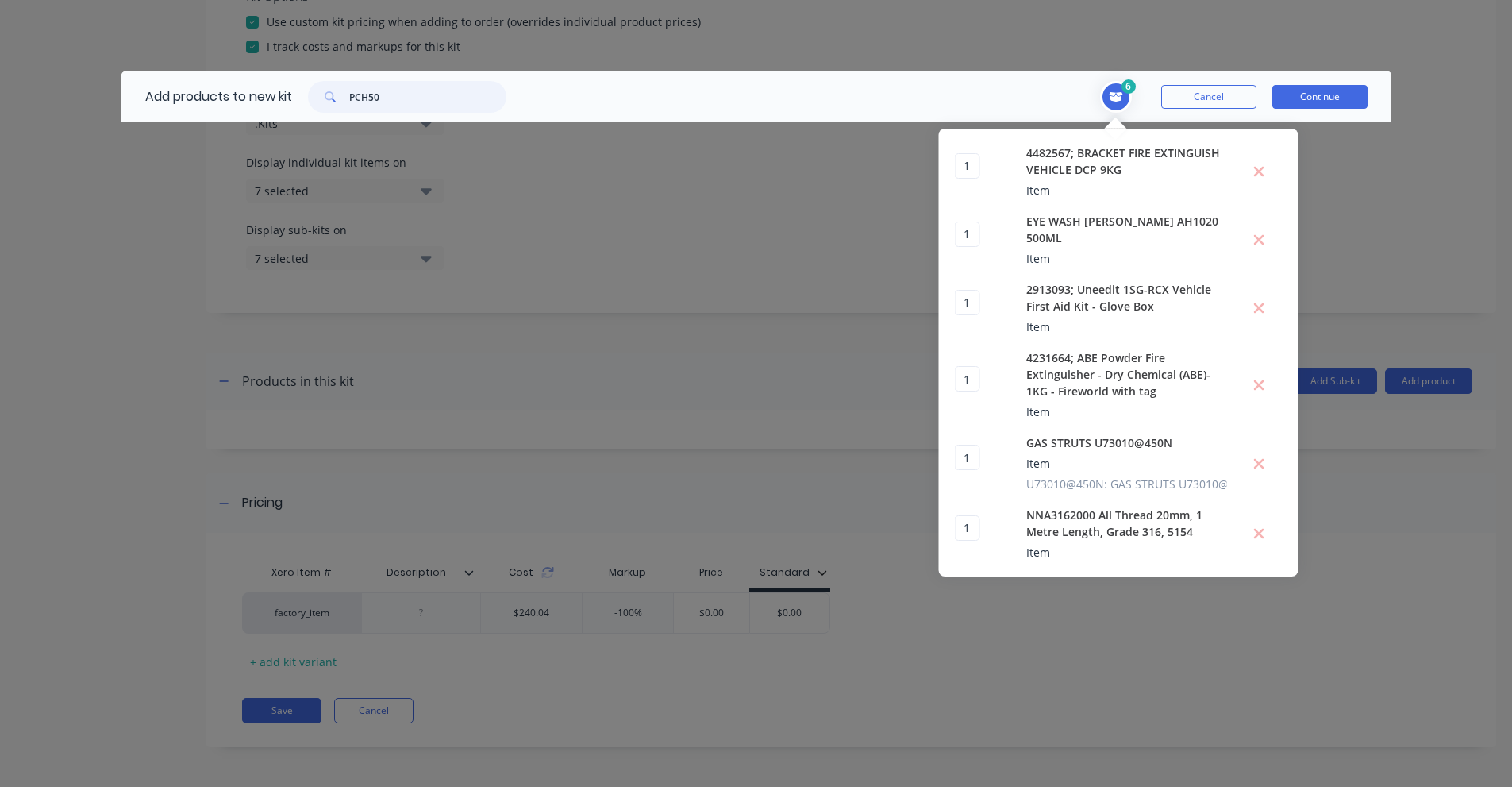
click at [441, 91] on input "PCH50" at bounding box center [428, 96] width 158 height 32
click at [454, 104] on input "3/4" BSPT SOCKET HALF SIZE" at bounding box center [428, 96] width 158 height 32
click at [461, 94] on input "PCH20B" at bounding box center [428, 96] width 158 height 32
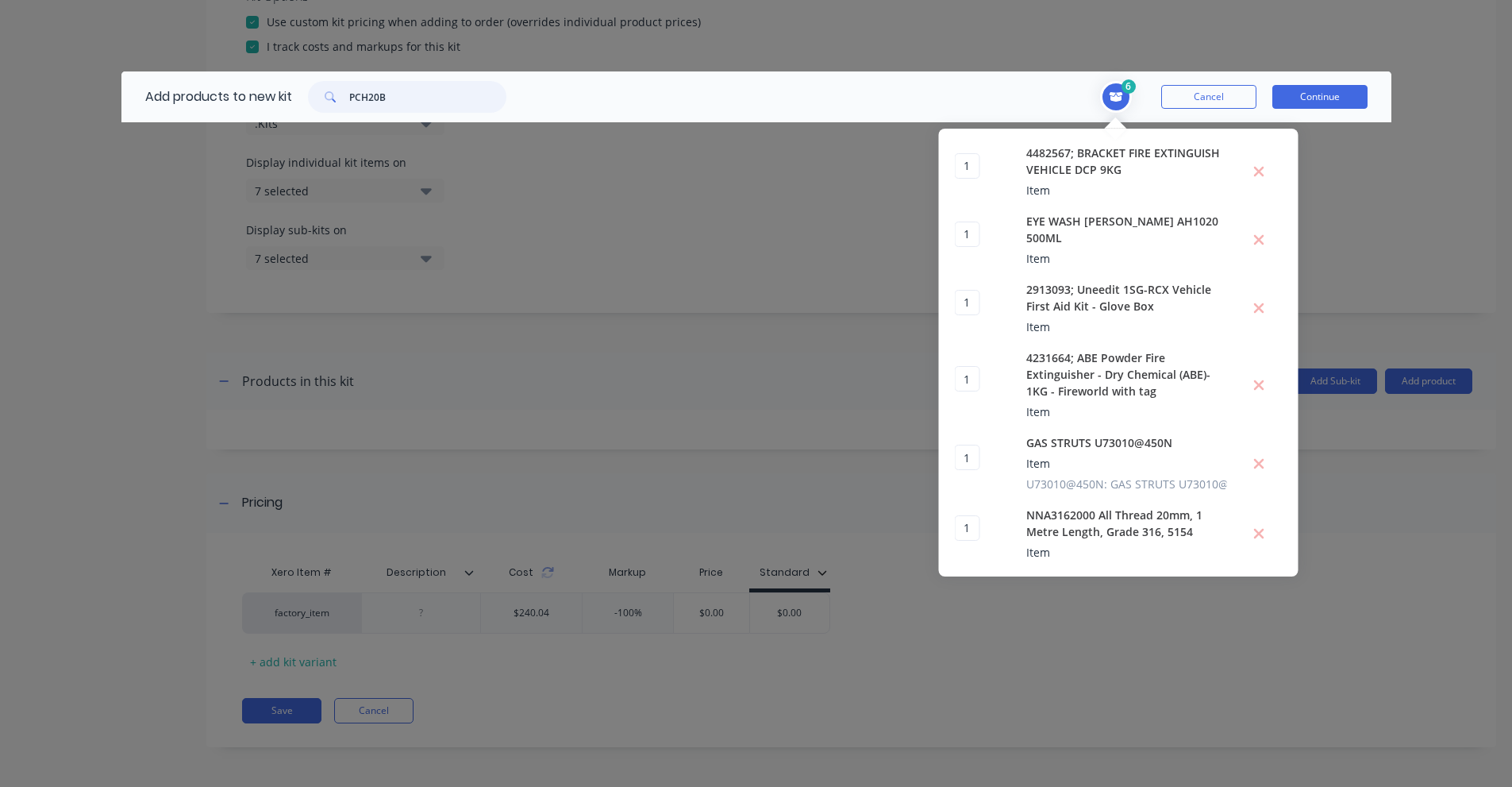
click at [461, 94] on input "PCH20B" at bounding box center [428, 96] width 158 height 32
click at [386, 110] on input "TWZB8010L" at bounding box center [428, 96] width 158 height 32
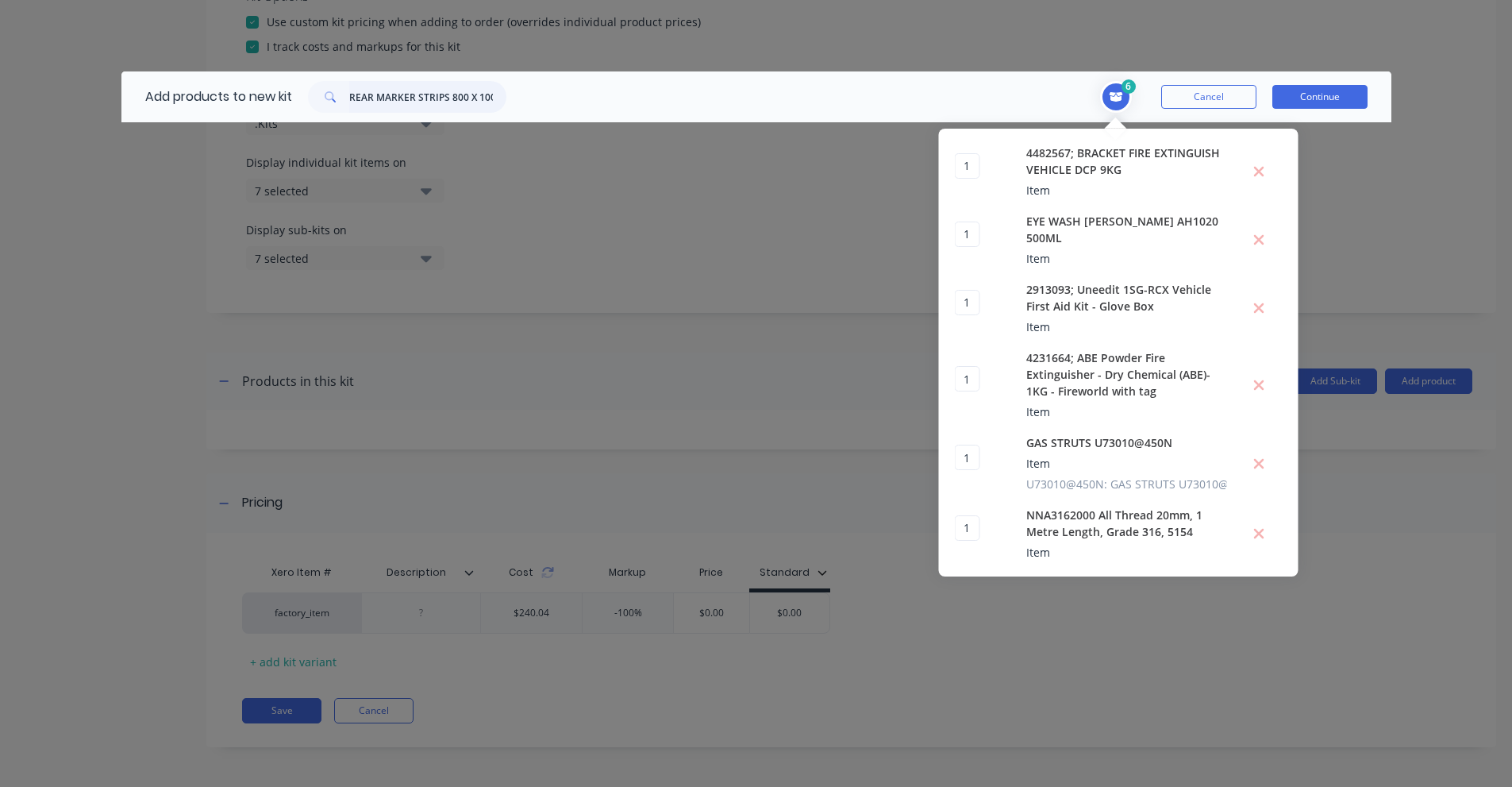
click at [466, 90] on input "REAR MARKER STRIPS 800 X 100MM CL400 LHS" at bounding box center [428, 96] width 158 height 32
click at [417, 101] on input "REAR MARKER STRIPS 800 X 100MM CL400 RHS" at bounding box center [428, 96] width 158 height 32
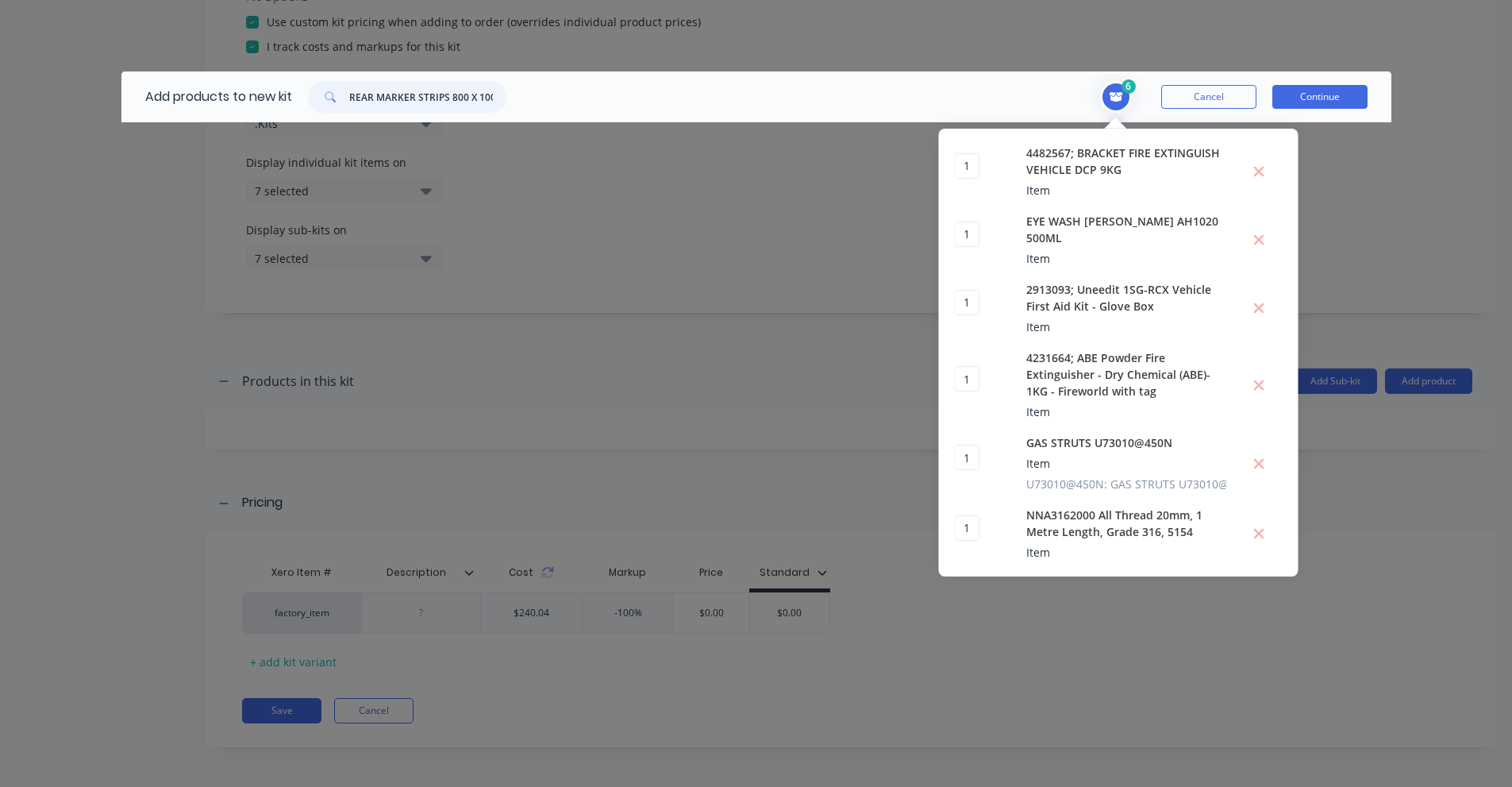
click at [417, 101] on input "REAR MARKER STRIPS 800 X 100MM CL400 RHS" at bounding box center [428, 96] width 158 height 32
click at [378, 100] on input "DO NOT OVERTAKE REAR 300X100 DECAL CL400" at bounding box center [428, 96] width 158 height 32
click at [382, 100] on input "MUD FLAP 18 X 24 RIBBED WHITE" at bounding box center [428, 96] width 158 height 32
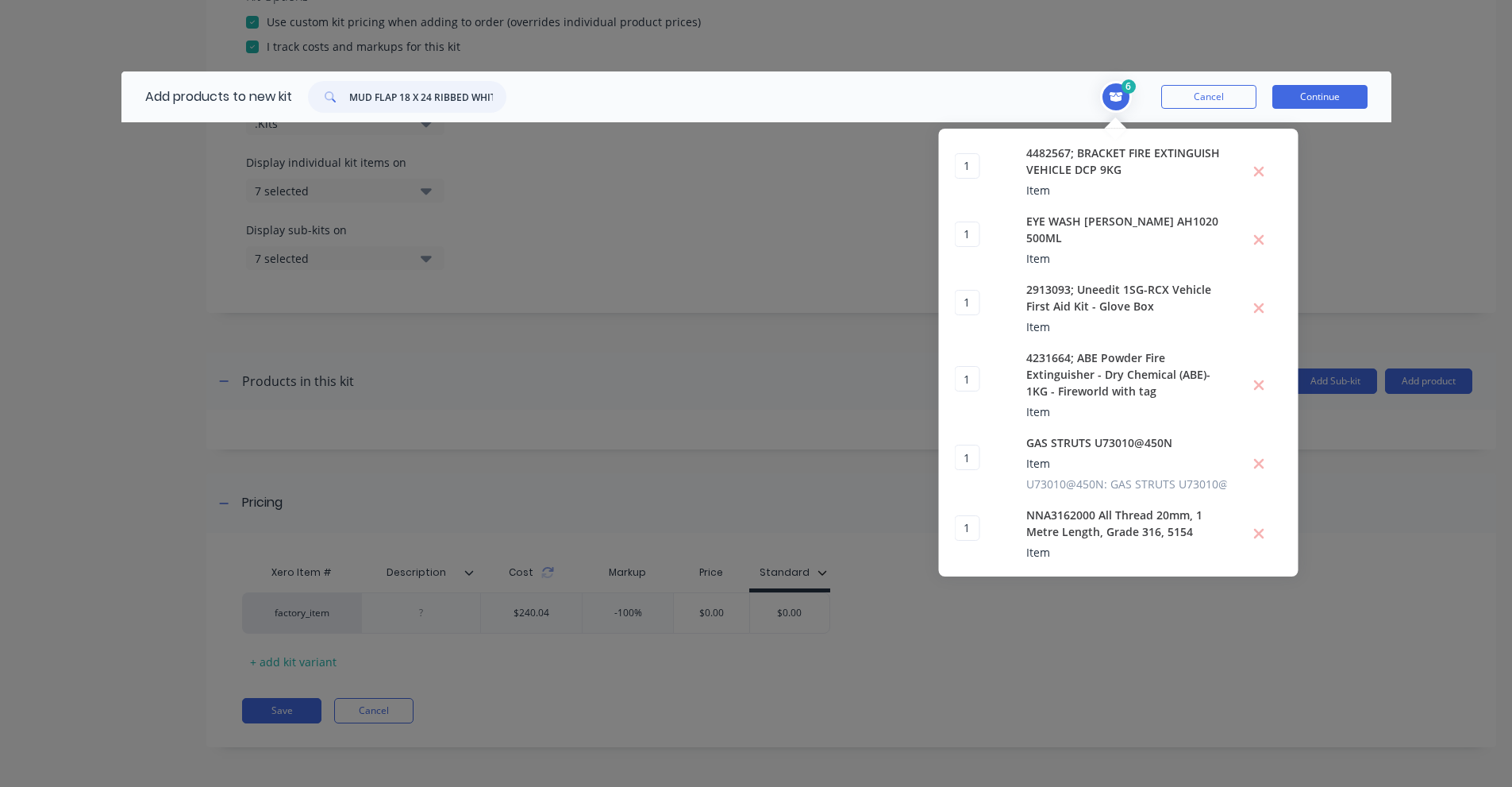
click at [382, 100] on input "MUD FLAP 18 X 24 RIBBED WHITE" at bounding box center [428, 96] width 158 height 32
click at [360, 95] on input "1824-QEM" at bounding box center [428, 96] width 158 height 32
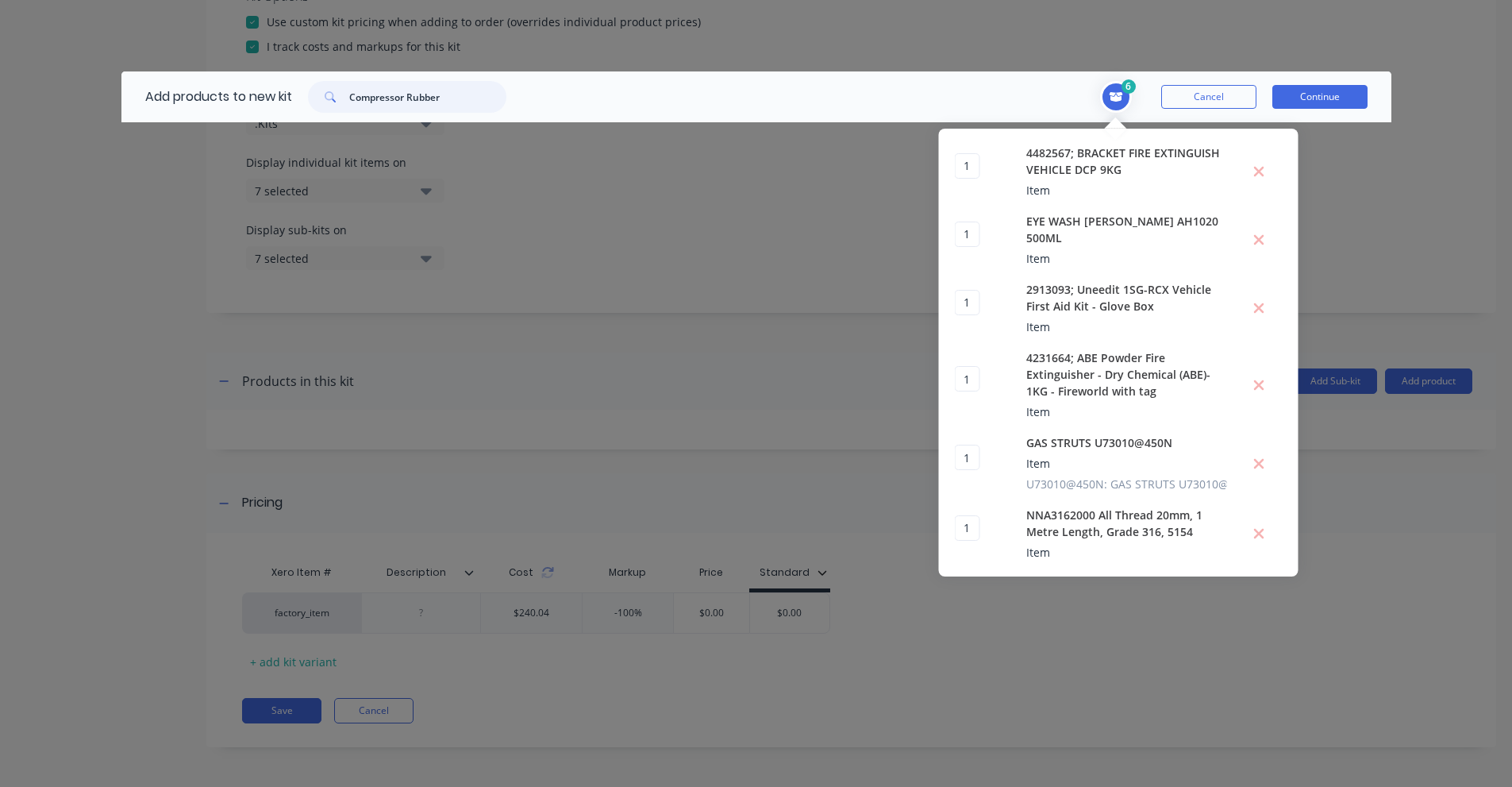
click at [377, 97] on input "Compressor Rubber" at bounding box center [428, 96] width 158 height 32
click at [395, 99] on input "69654" at bounding box center [428, 96] width 158 height 32
click at [394, 99] on input "69654" at bounding box center [428, 96] width 158 height 32
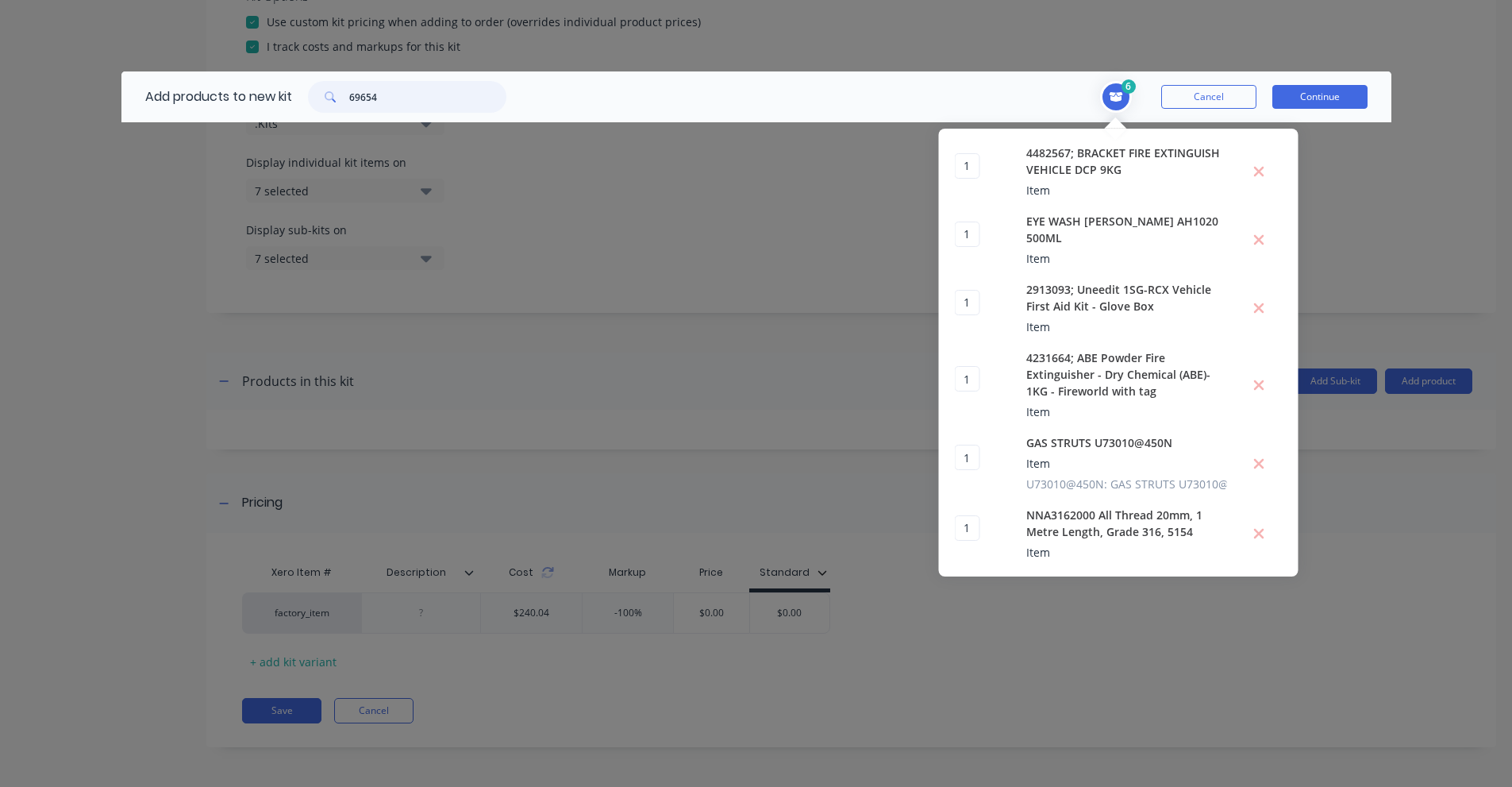
click at [394, 99] on input "69654" at bounding box center [428, 96] width 158 height 32
click at [397, 100] on input "Bulk Fuel Pump Rubber" at bounding box center [428, 96] width 158 height 32
click at [387, 106] on input "69655" at bounding box center [428, 96] width 158 height 32
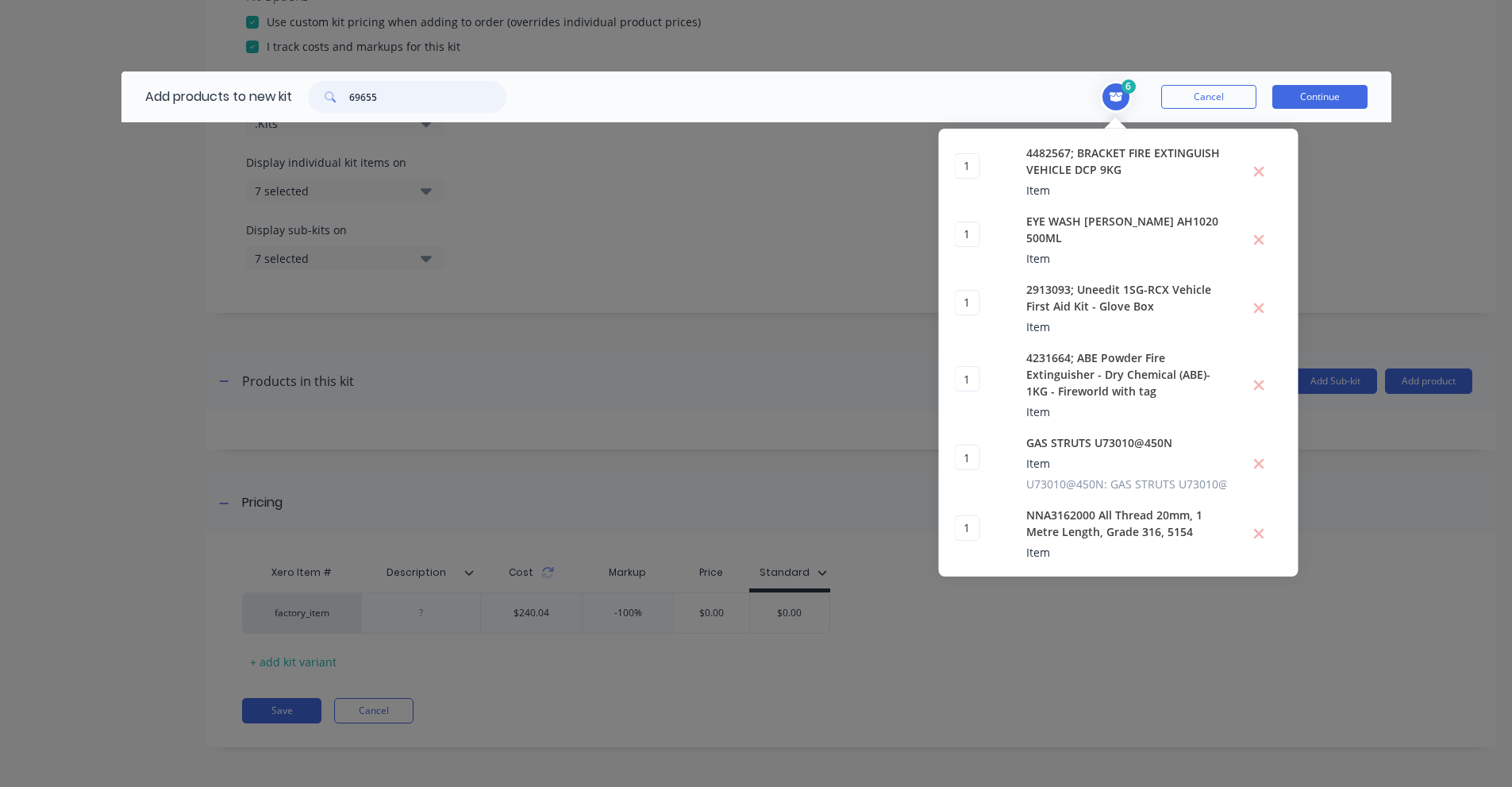
click at [387, 106] on input "69655" at bounding box center [428, 96] width 158 height 32
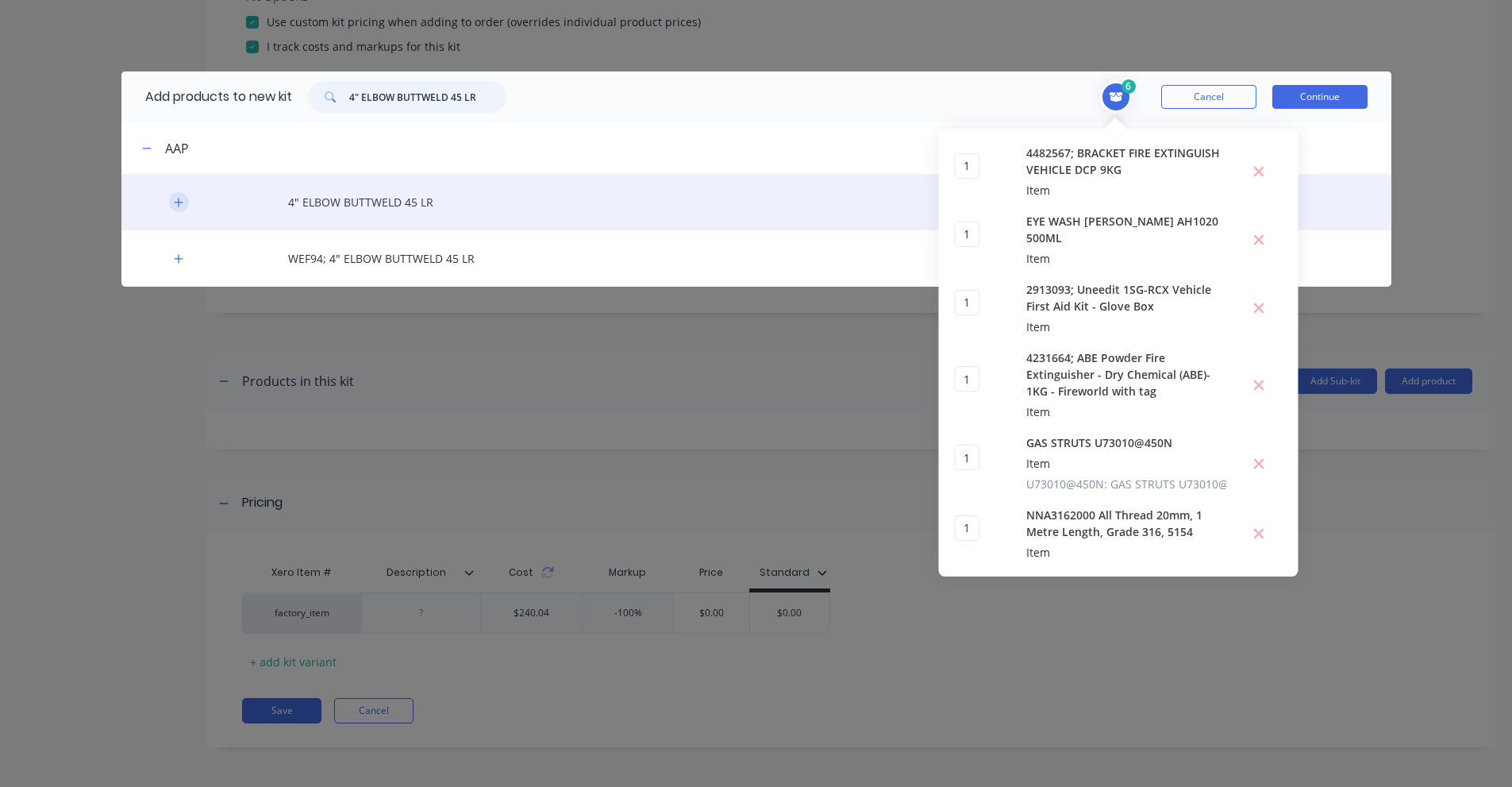
type input "4" ELBOW BUTTWELD 45 LR"
click at [174, 197] on icon "button" at bounding box center [178, 202] width 10 height 11
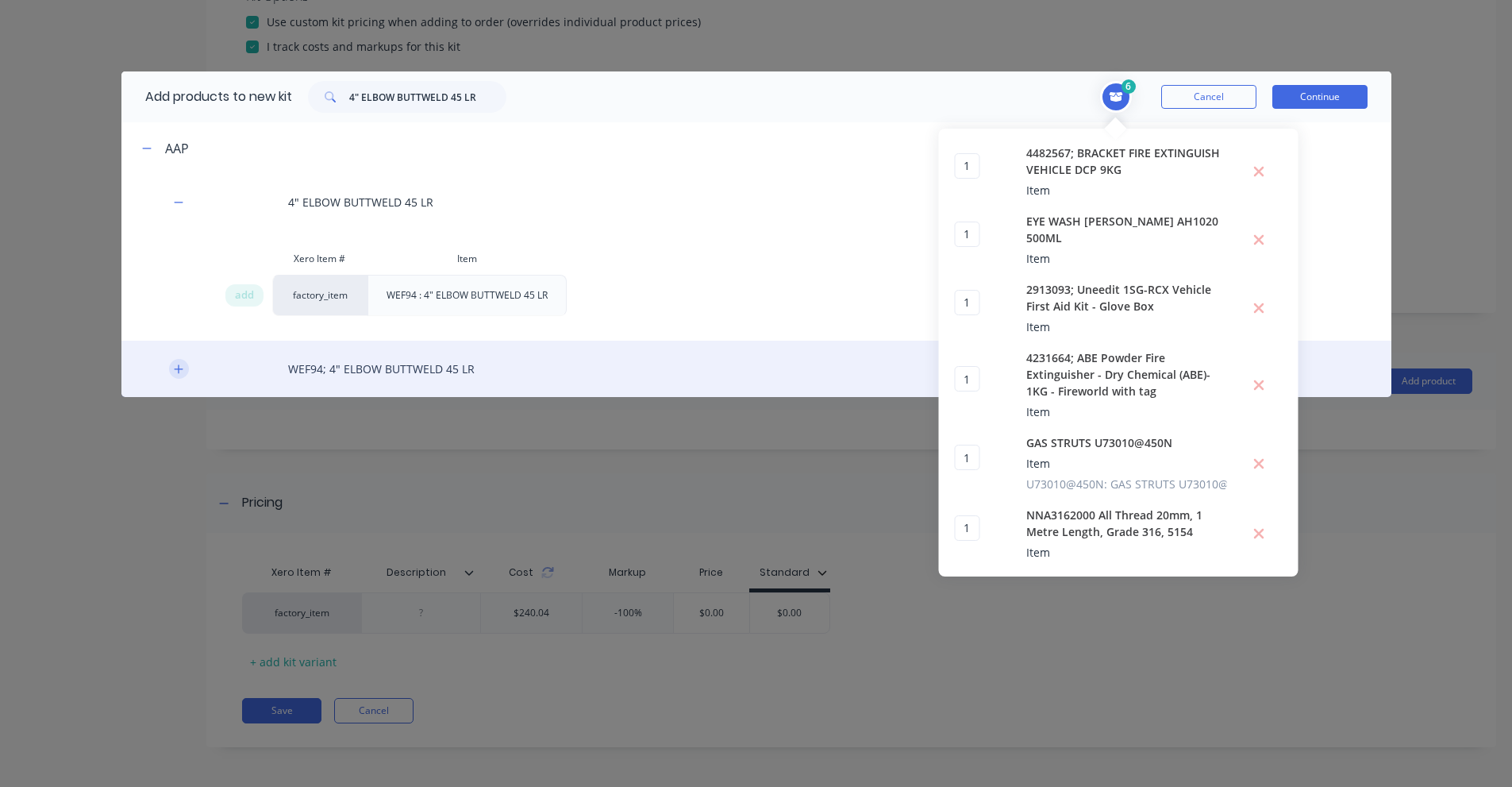
click at [179, 368] on icon "button" at bounding box center [178, 369] width 10 height 11
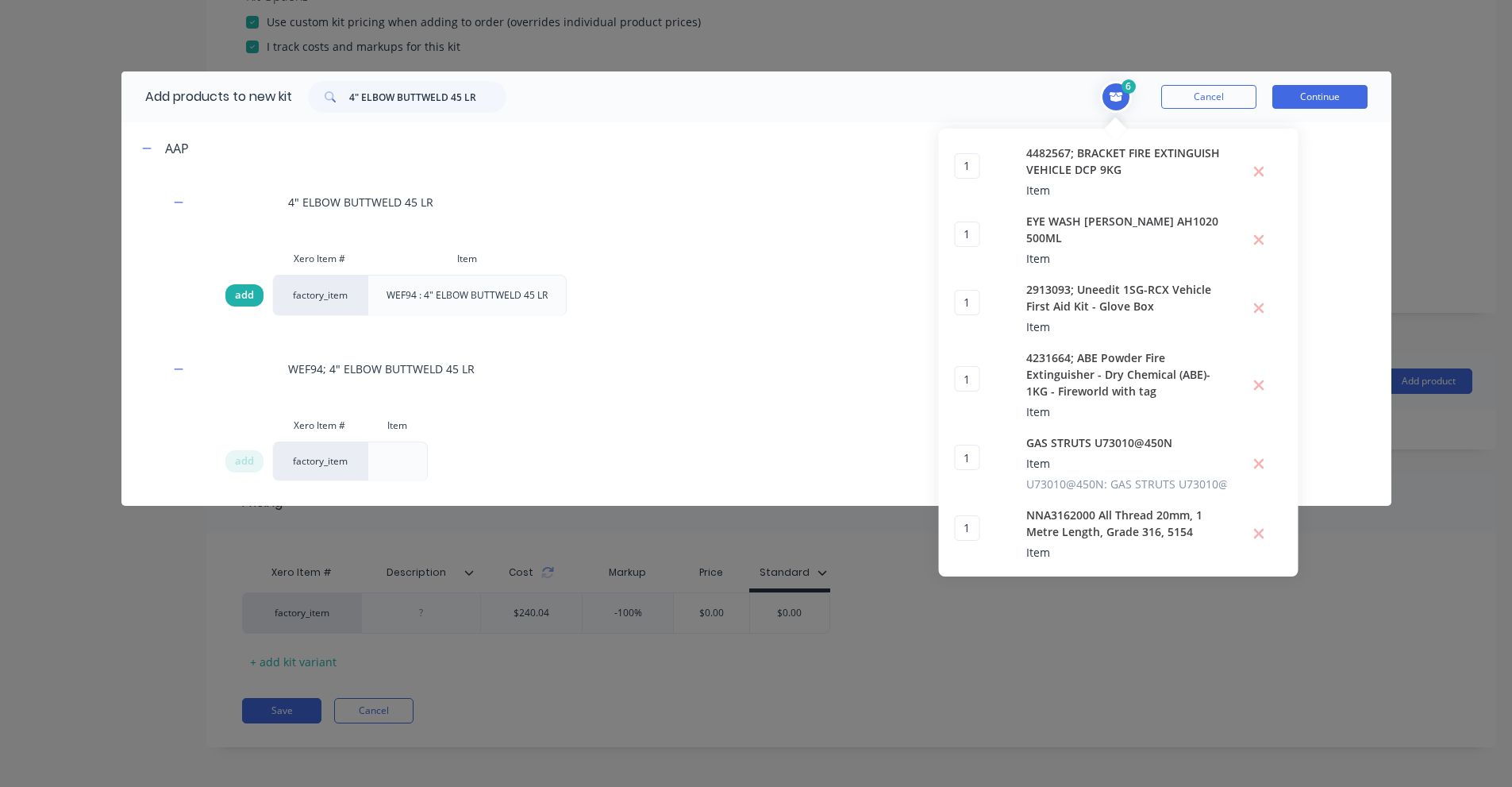
click at [251, 294] on span "add" at bounding box center [244, 295] width 19 height 16
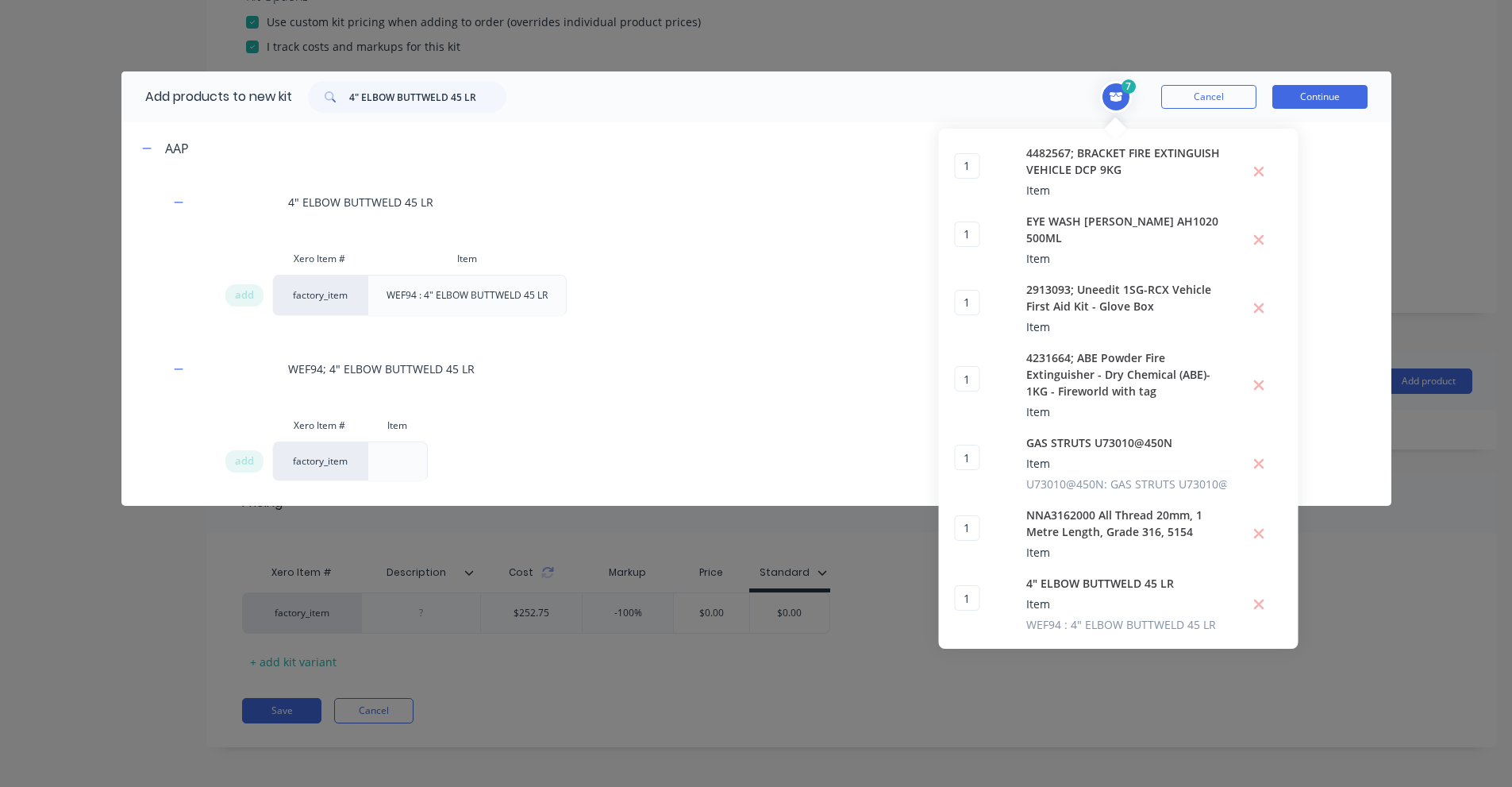
click at [1330, 103] on button "Continue" at bounding box center [1319, 97] width 95 height 24
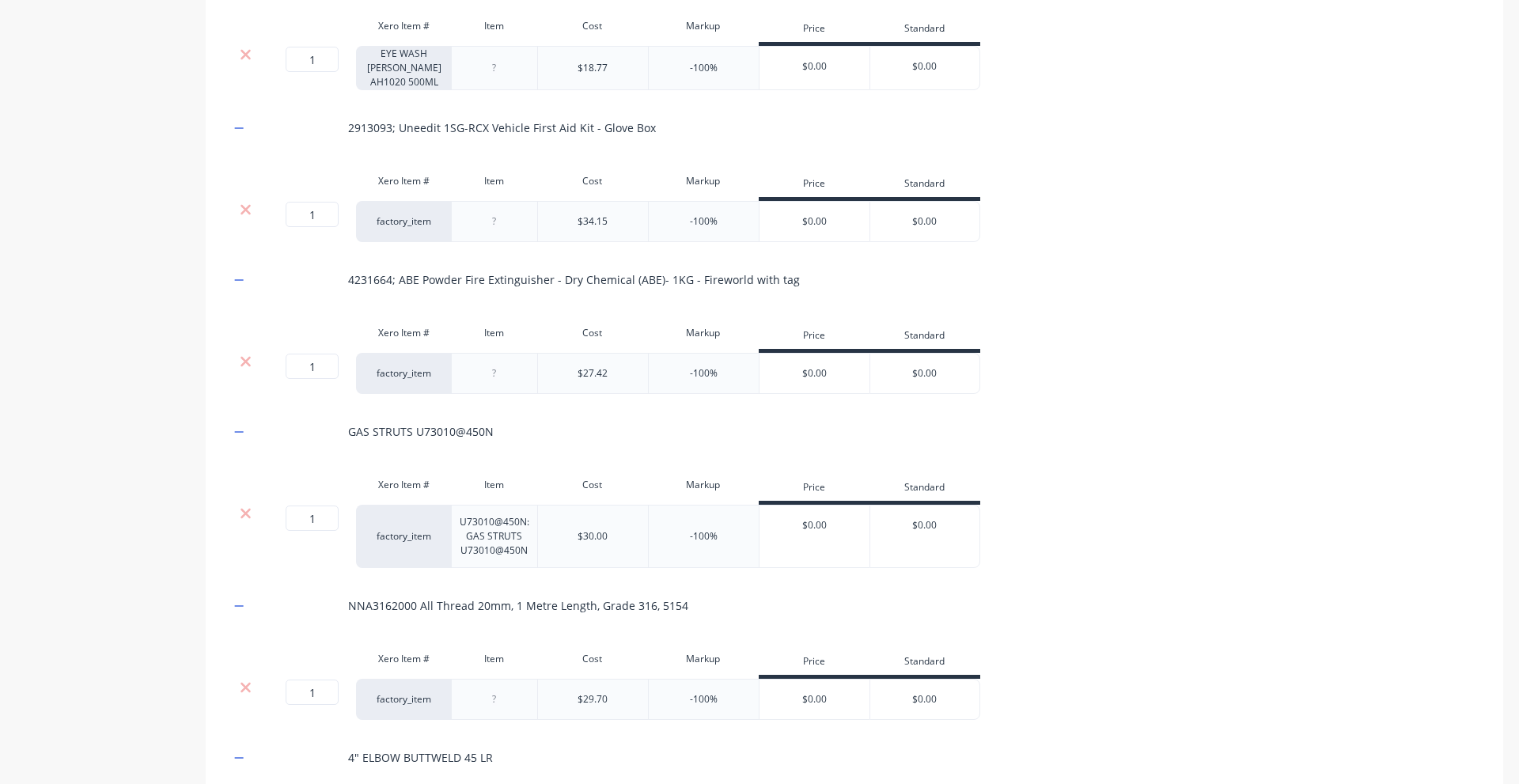
scroll to position [1541, 0]
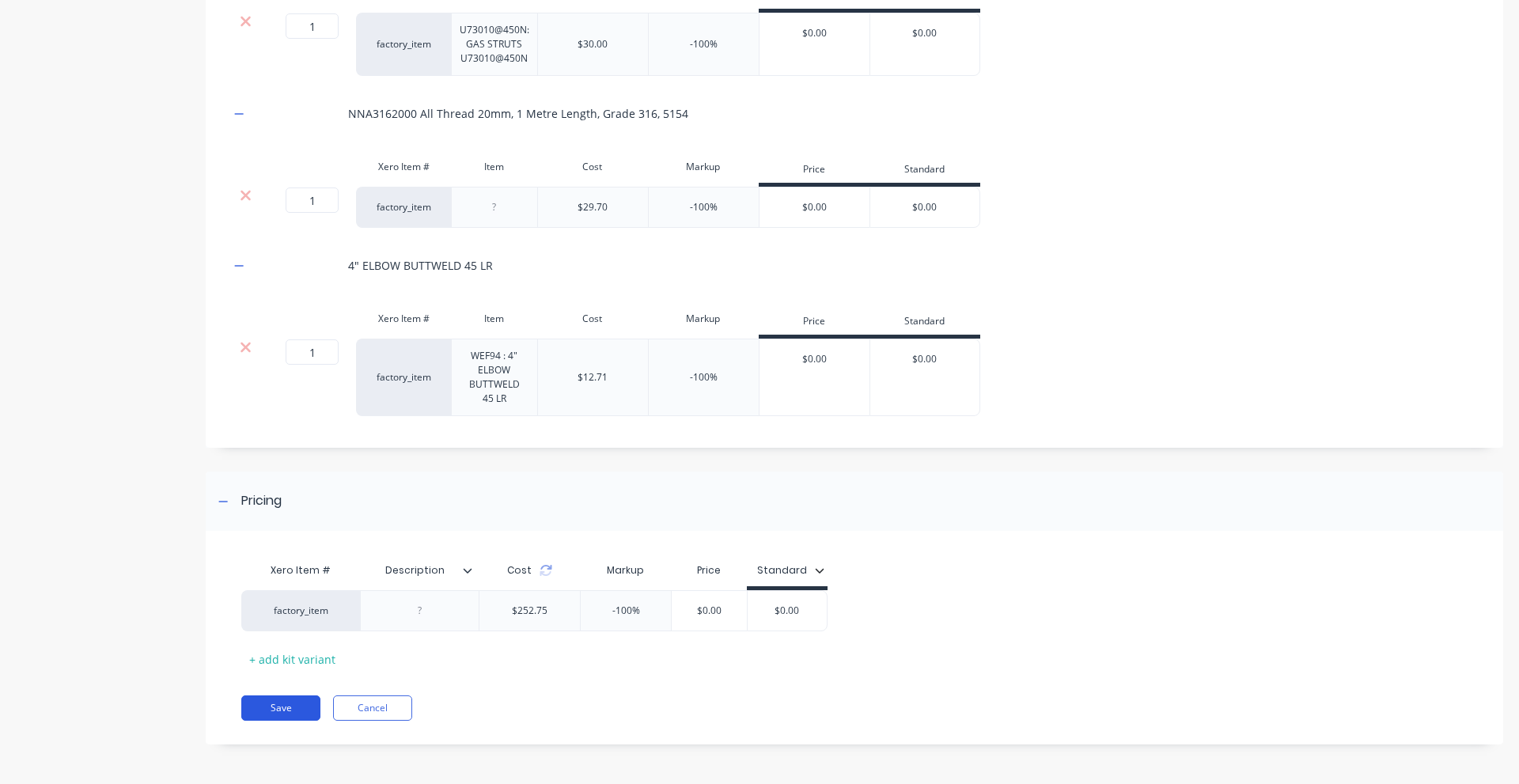
click at [276, 697] on button "Save" at bounding box center [281, 708] width 79 height 25
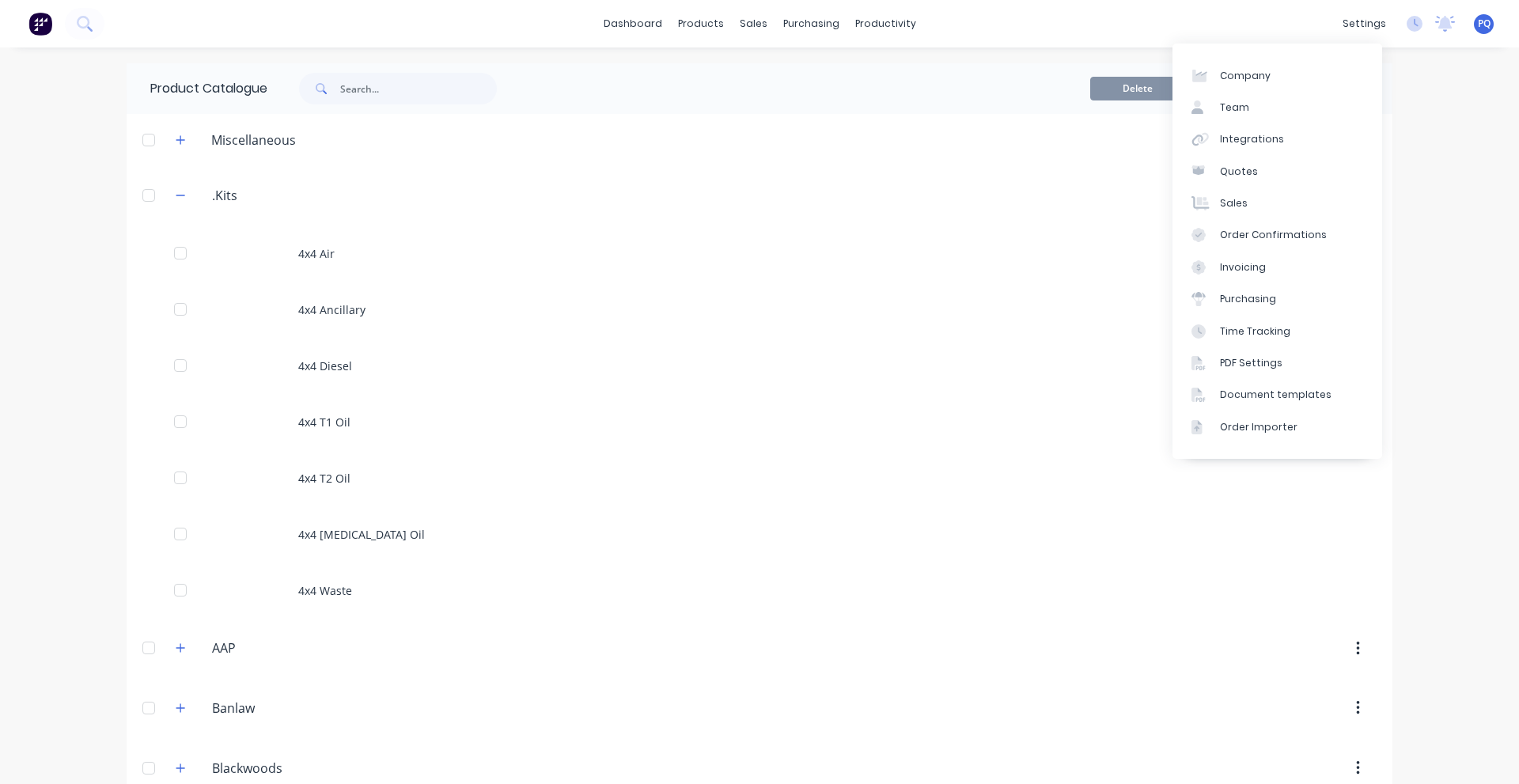
click at [1489, 171] on div "dashboard products sales purchasing productivity dashboard products Product Cat…" at bounding box center [759, 392] width 1519 height 784
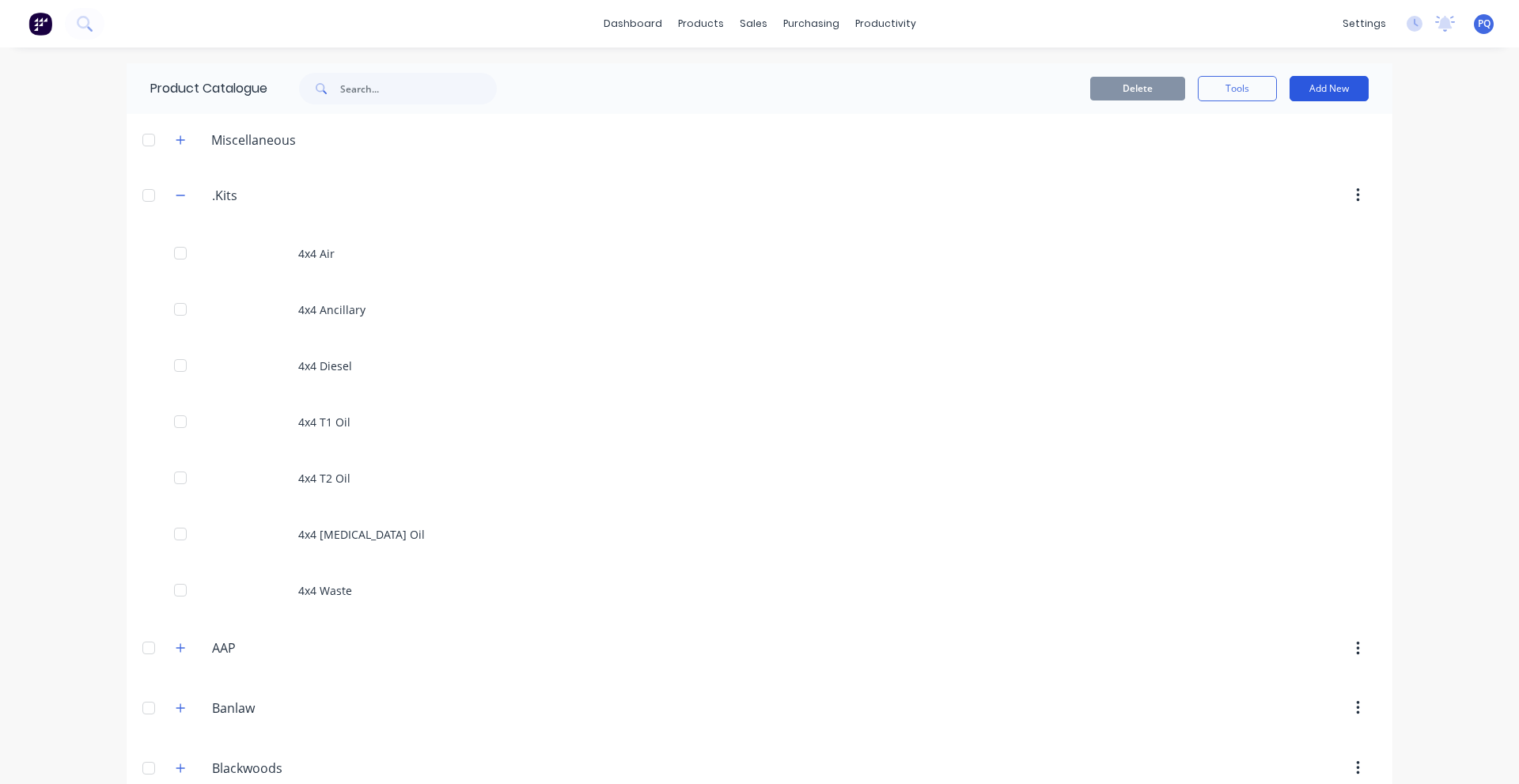
click at [1331, 82] on button "Add New" at bounding box center [1329, 88] width 79 height 25
click at [1304, 189] on div "Product Kit" at bounding box center [1293, 192] width 122 height 23
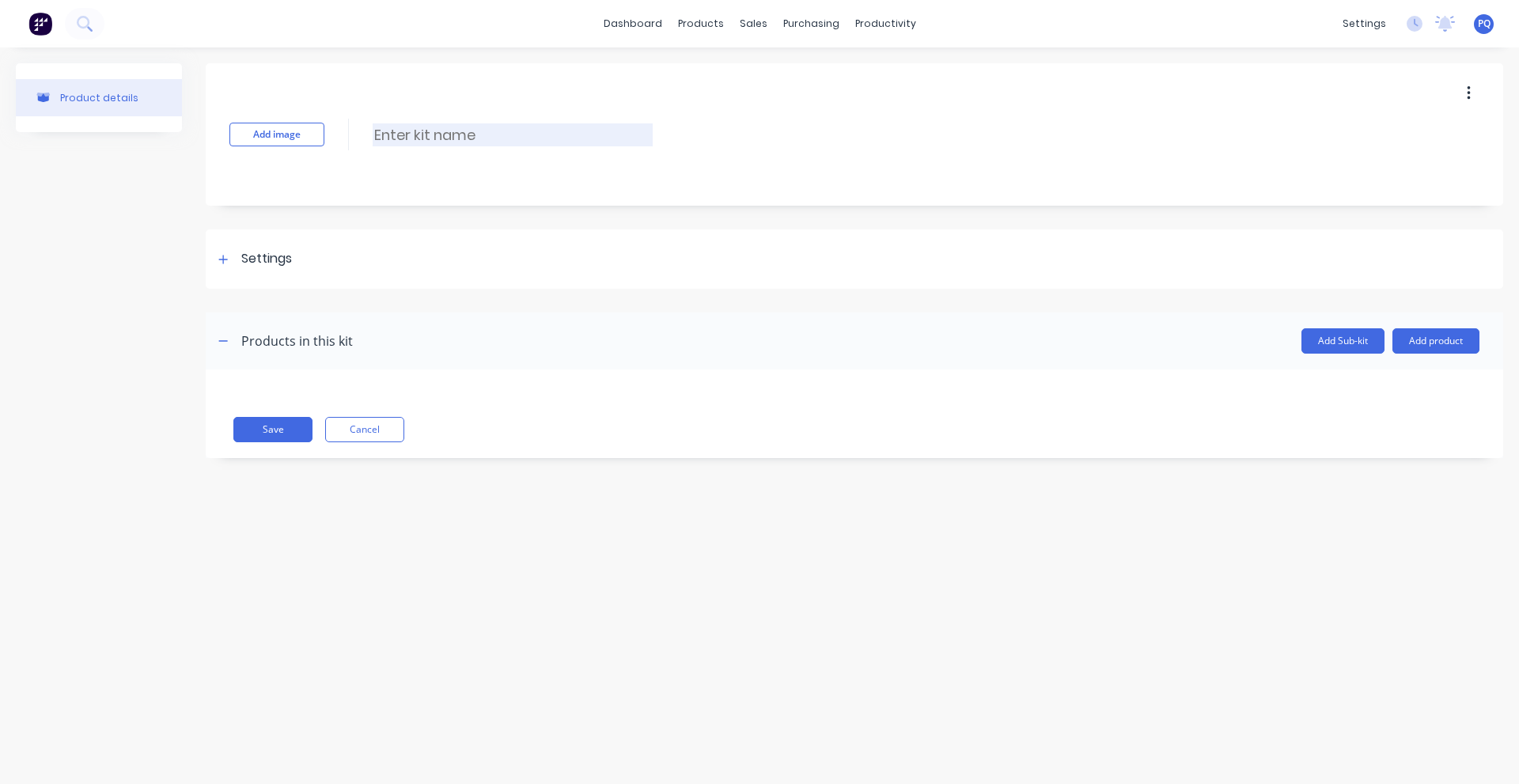
click at [439, 140] on input at bounding box center [513, 134] width 280 height 23
type input "6x4 Diesel"
click at [270, 254] on div "Settings" at bounding box center [266, 259] width 51 height 20
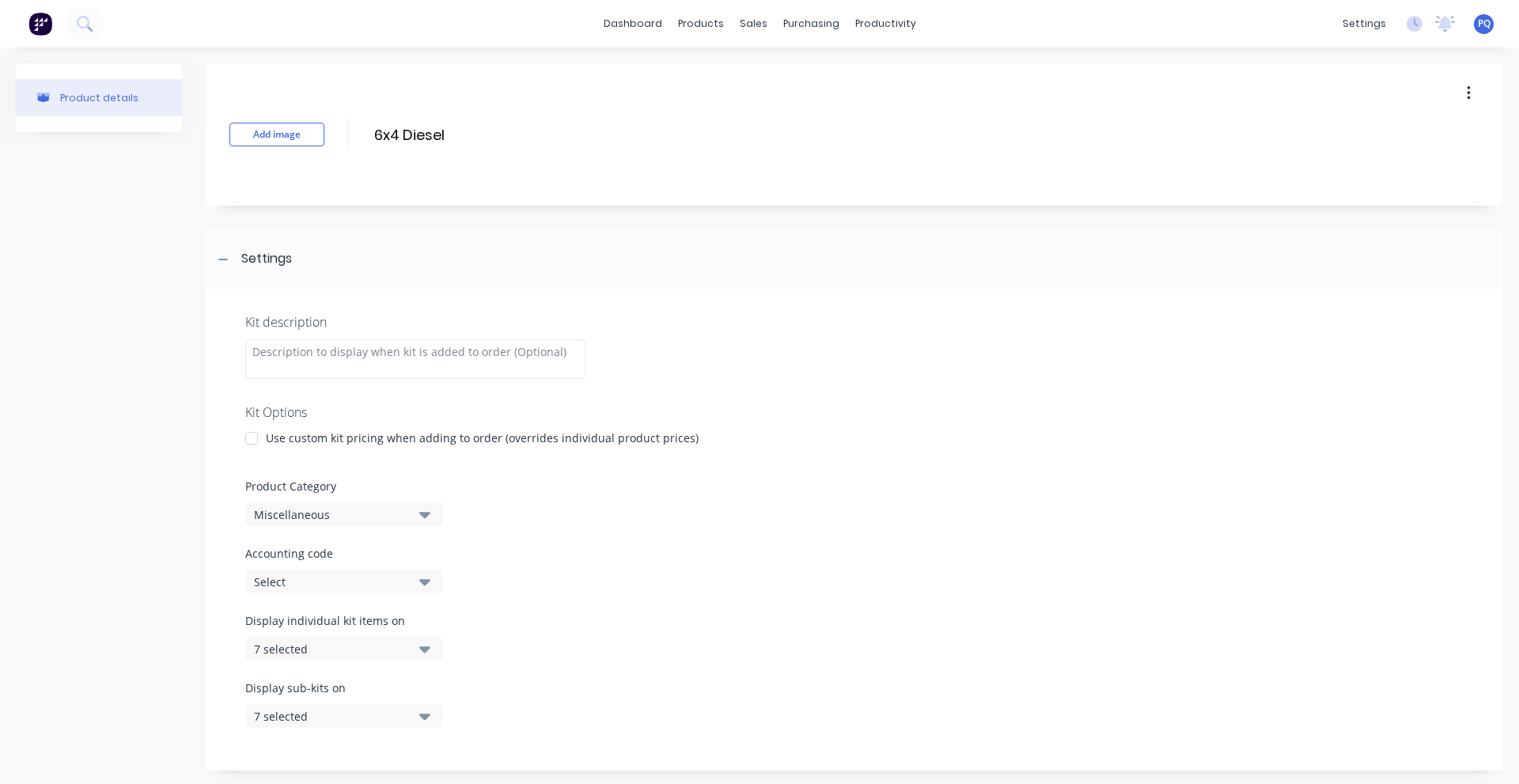
click at [264, 439] on div at bounding box center [251, 438] width 32 height 32
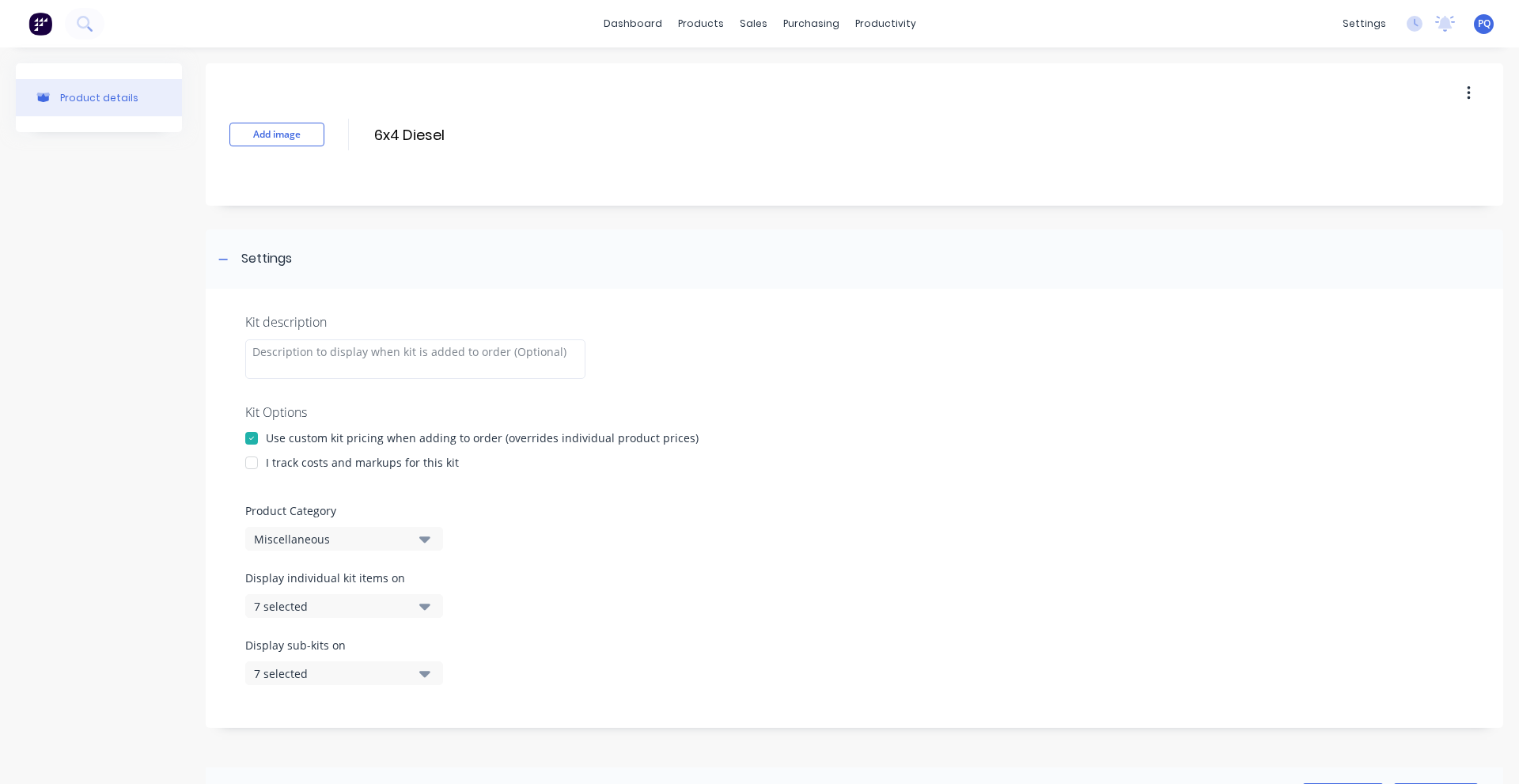
click at [264, 464] on div at bounding box center [251, 462] width 32 height 32
click at [273, 534] on div "Miscellaneous" at bounding box center [330, 539] width 153 height 16
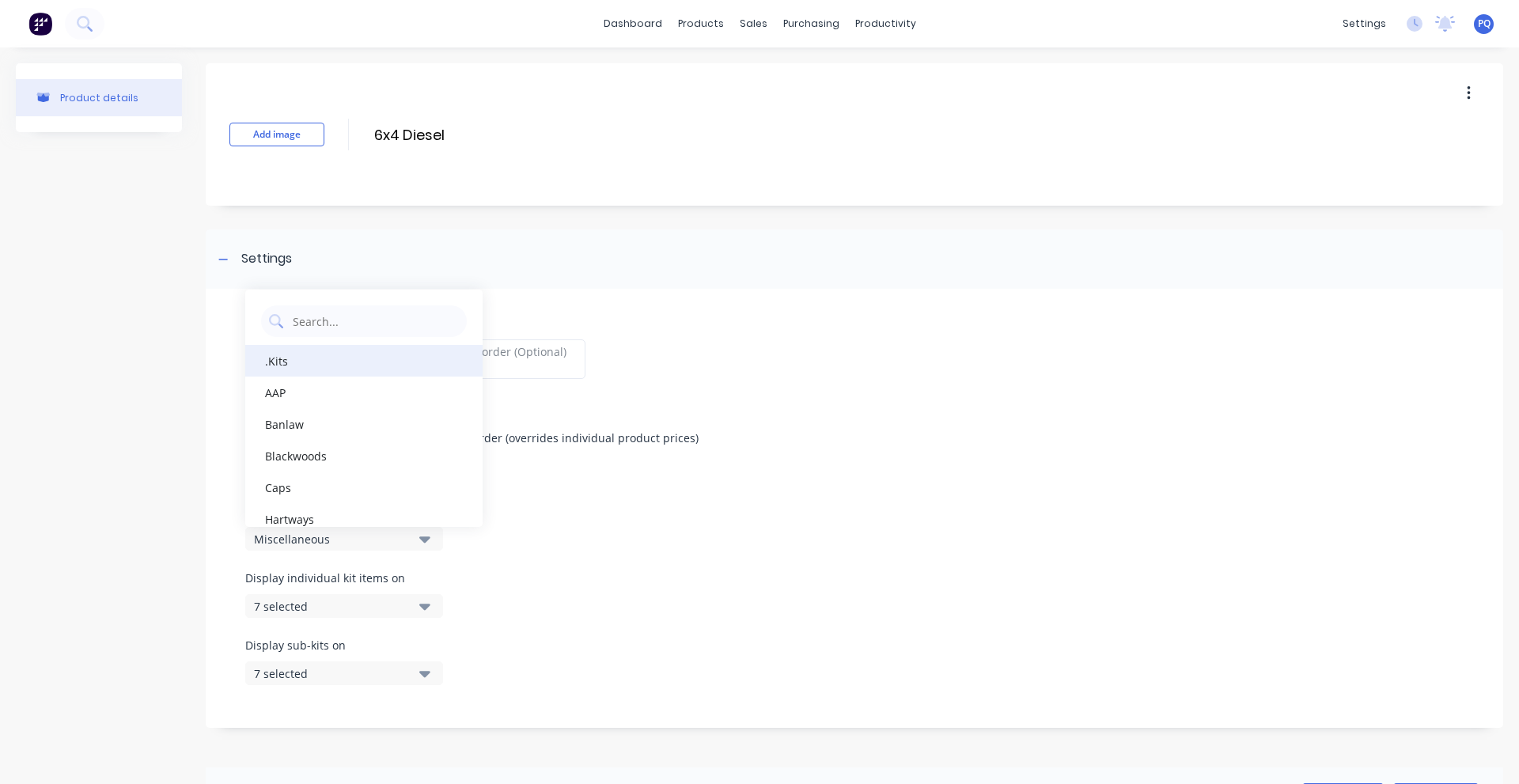
click at [292, 367] on div ".Kits" at bounding box center [364, 360] width 237 height 32
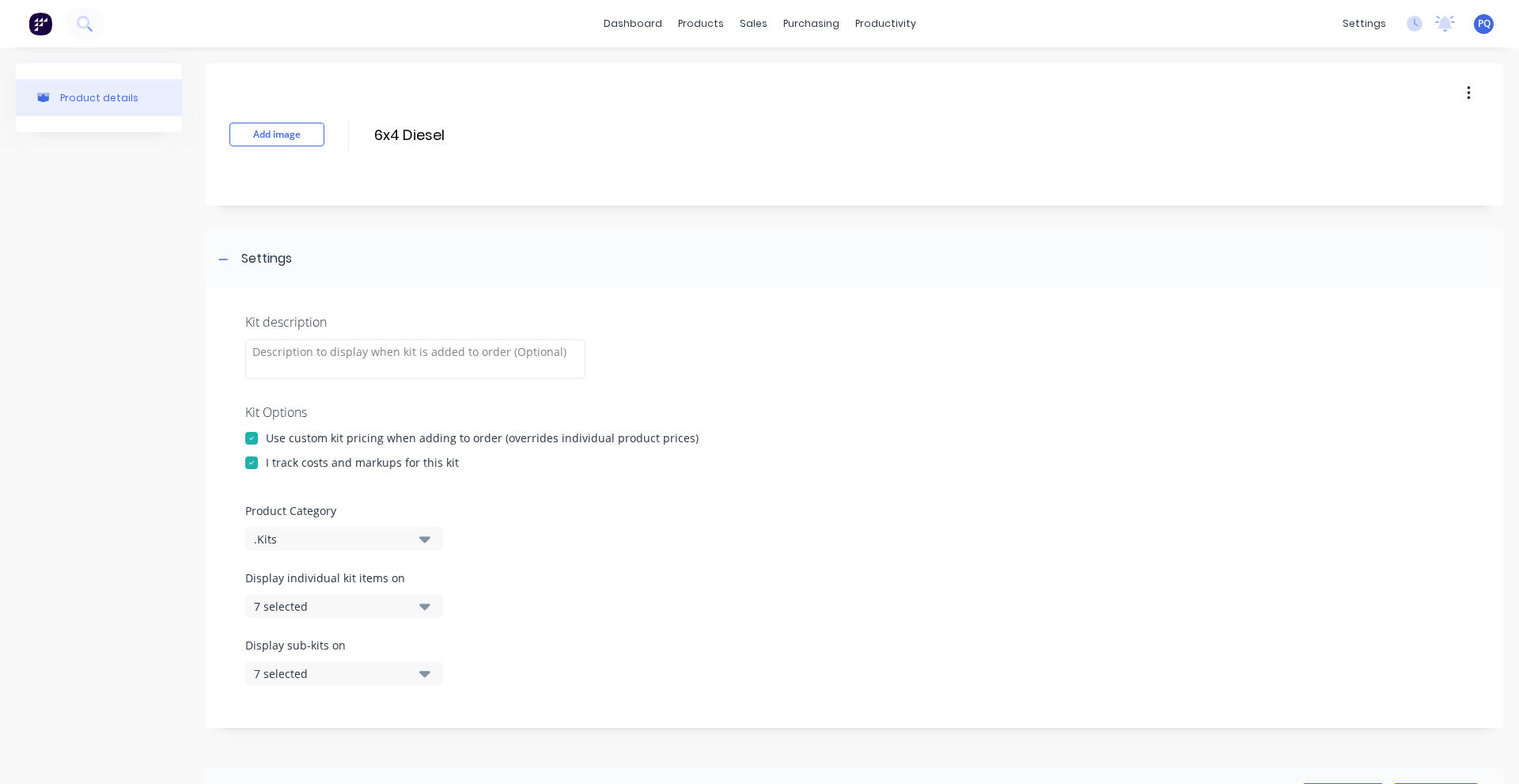
click at [106, 393] on div "Product details" at bounding box center [99, 623] width 166 height 1121
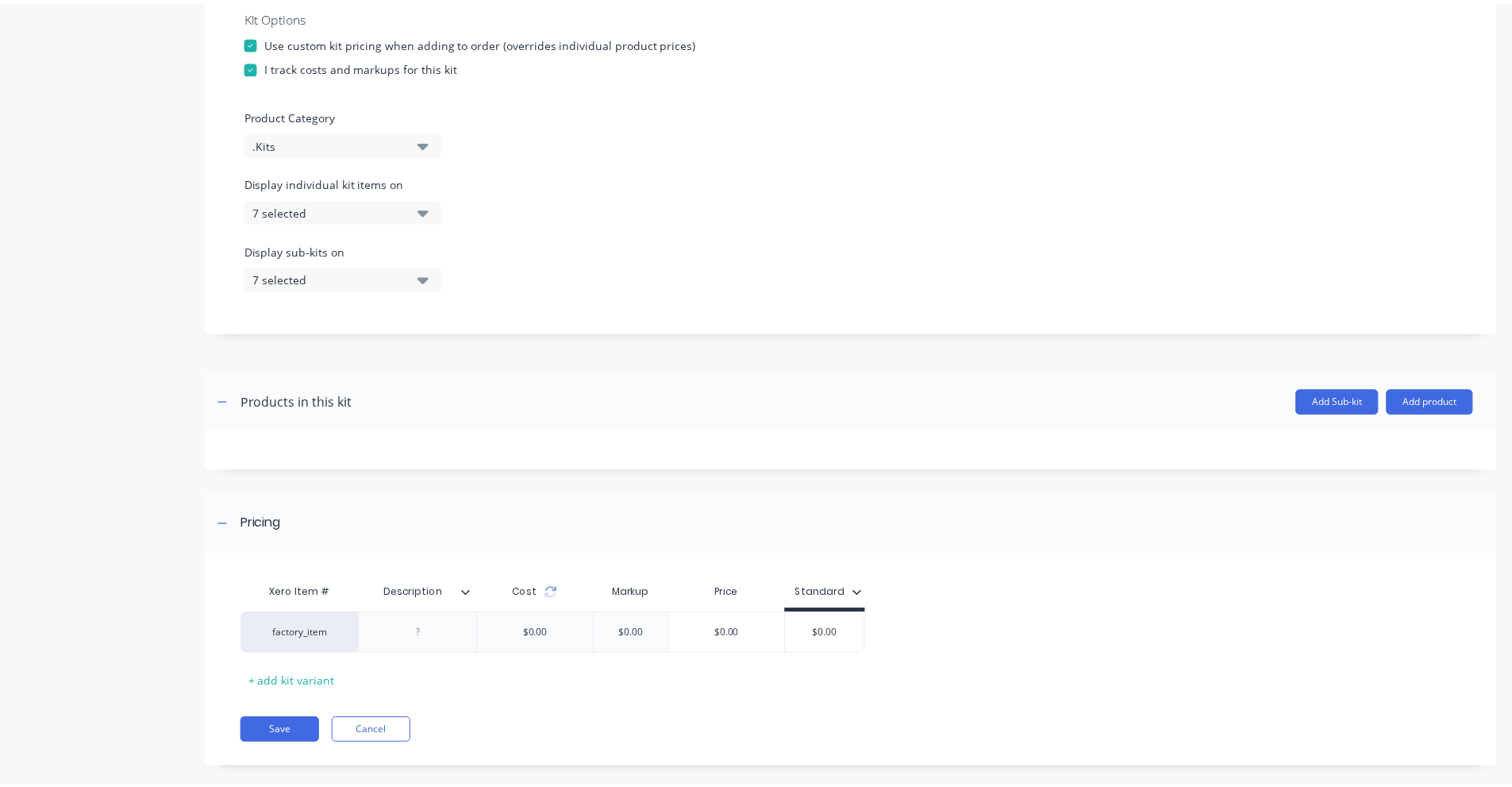
scroll to position [417, 0]
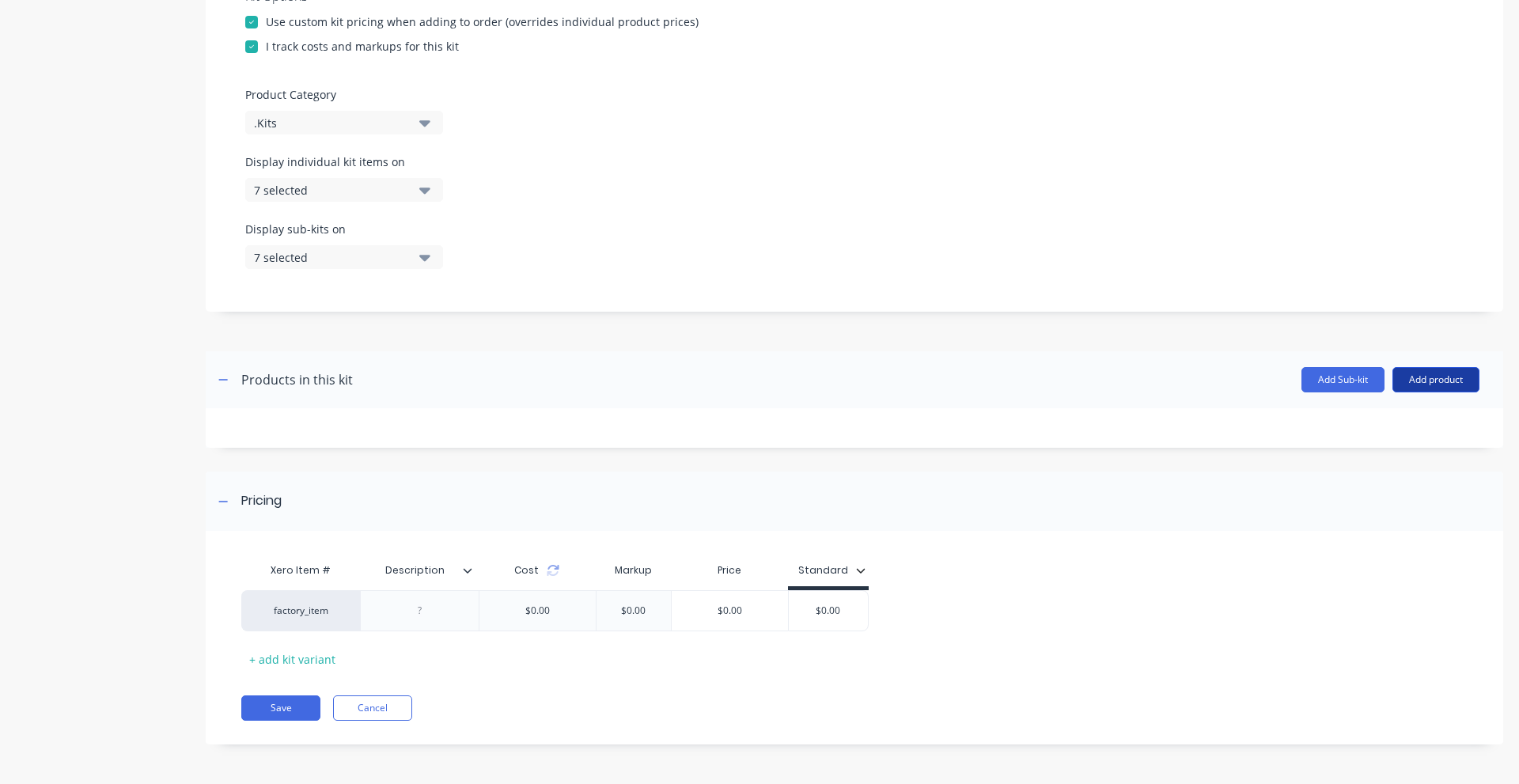
click at [1440, 379] on button "Add product" at bounding box center [1436, 380] width 87 height 25
click at [1372, 413] on div "Product catalogue" at bounding box center [1404, 420] width 122 height 23
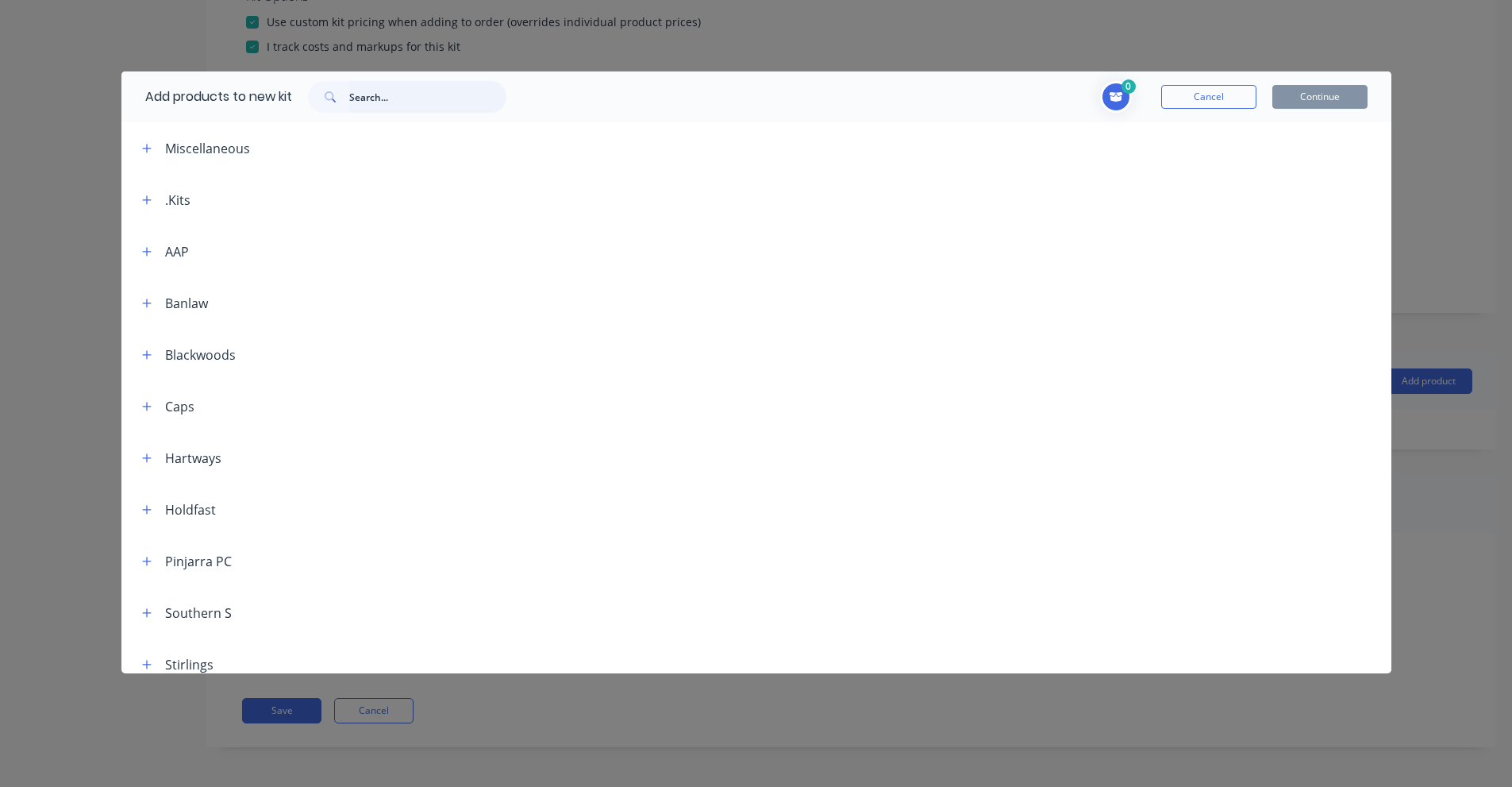
click at [408, 109] on input "text" at bounding box center [428, 96] width 158 height 32
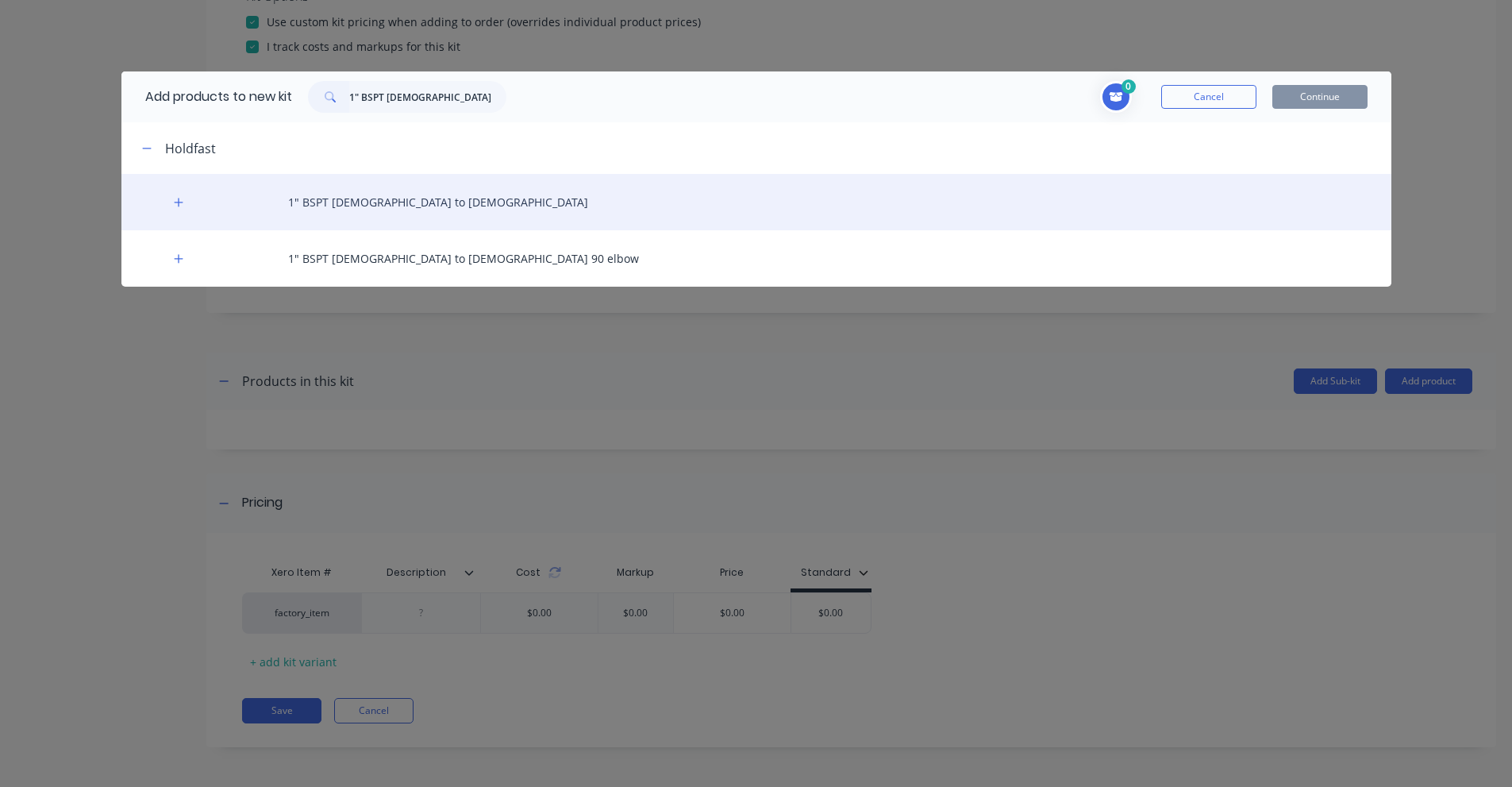
click at [193, 208] on div "1" BSPT [DEMOGRAPHIC_DATA] to [DEMOGRAPHIC_DATA]" at bounding box center [756, 202] width 1270 height 56
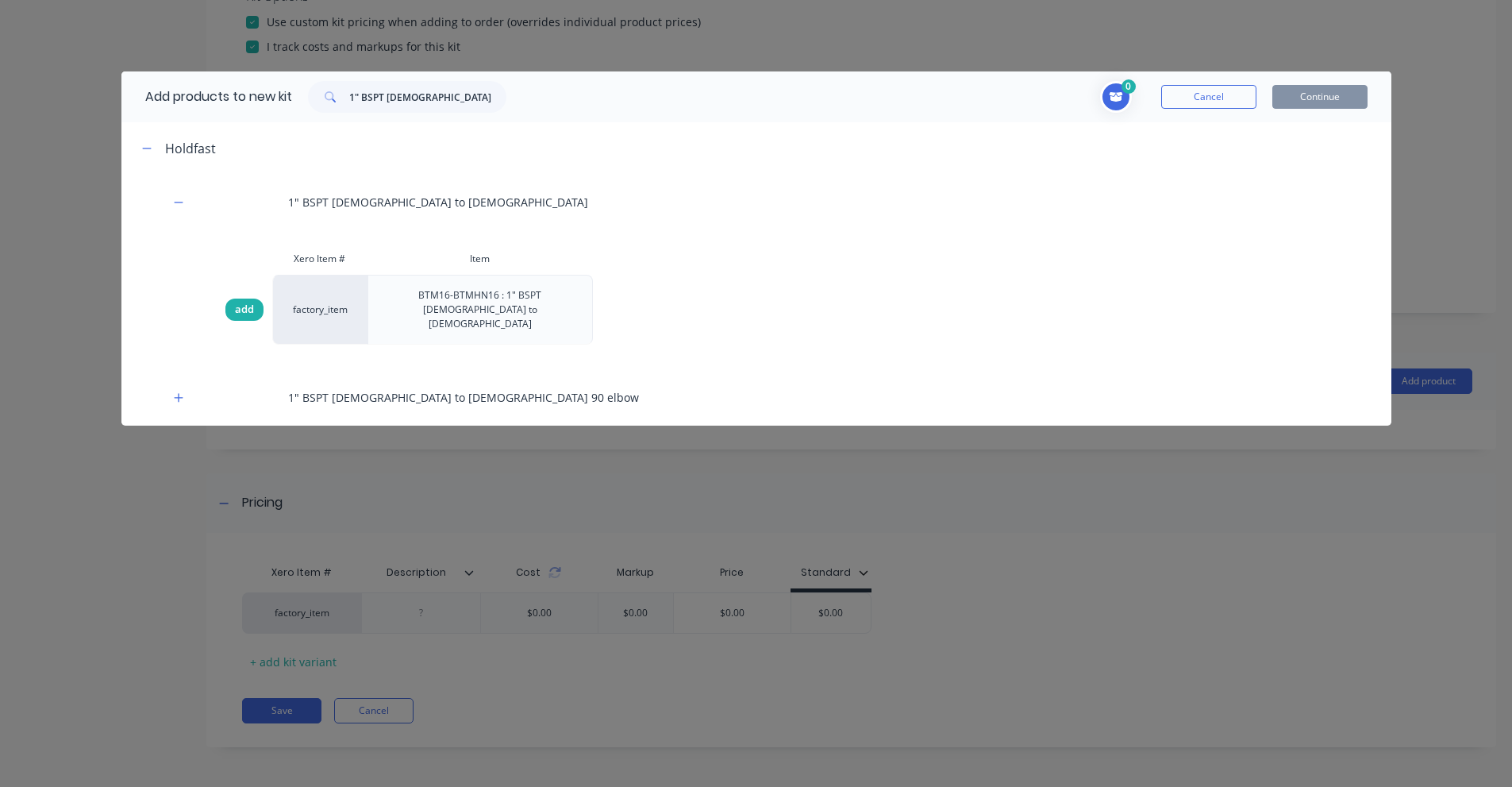
click at [235, 302] on span "add" at bounding box center [244, 310] width 19 height 16
click at [493, 91] on input "1" BSPT [DEMOGRAPHIC_DATA] to [DEMOGRAPHIC_DATA]" at bounding box center [428, 96] width 158 height 32
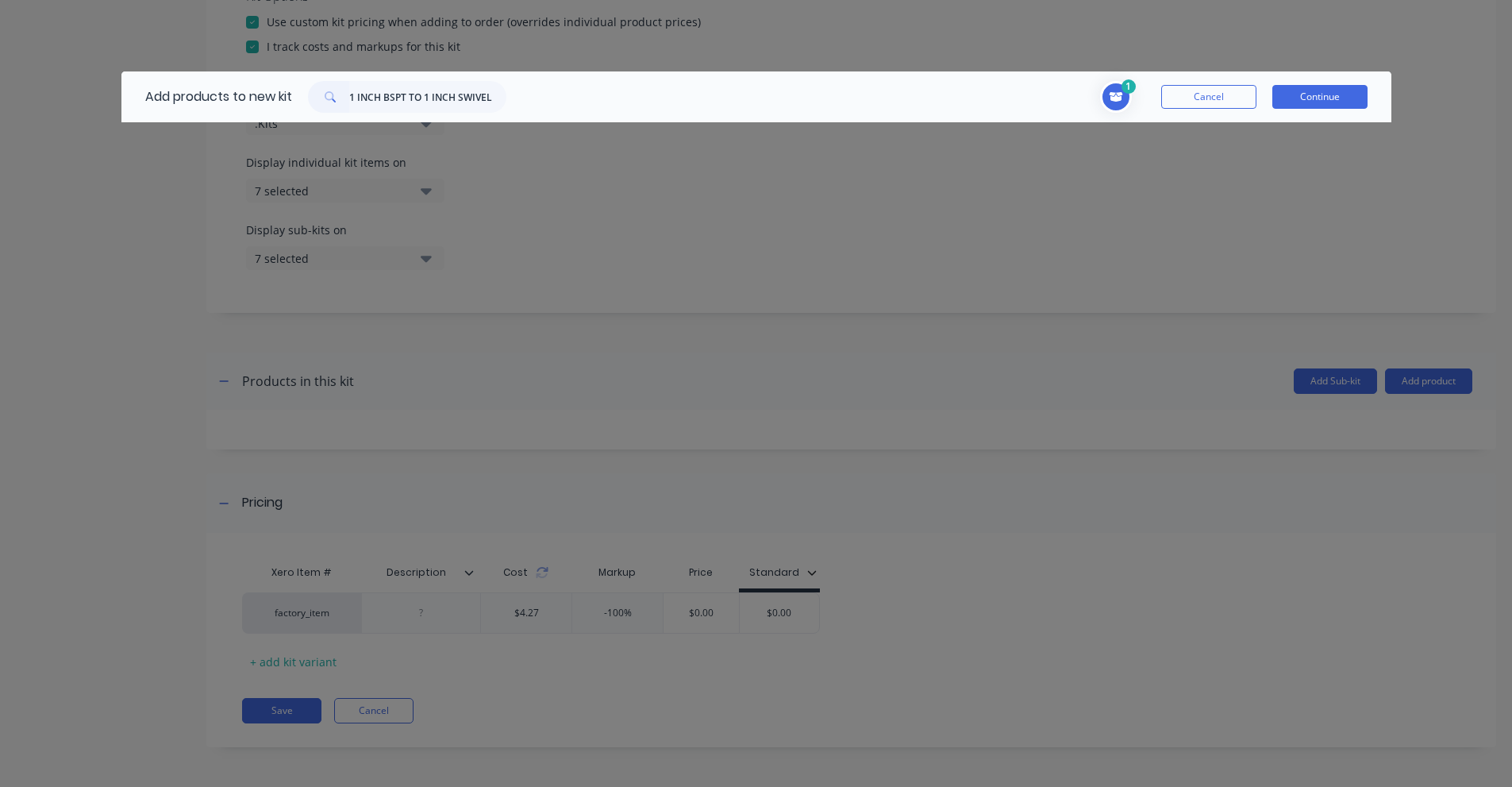
scroll to position [0, 0]
click at [495, 85] on input "1 INCH BSPT TO 1 INCH SWIVEL" at bounding box center [428, 96] width 158 height 32
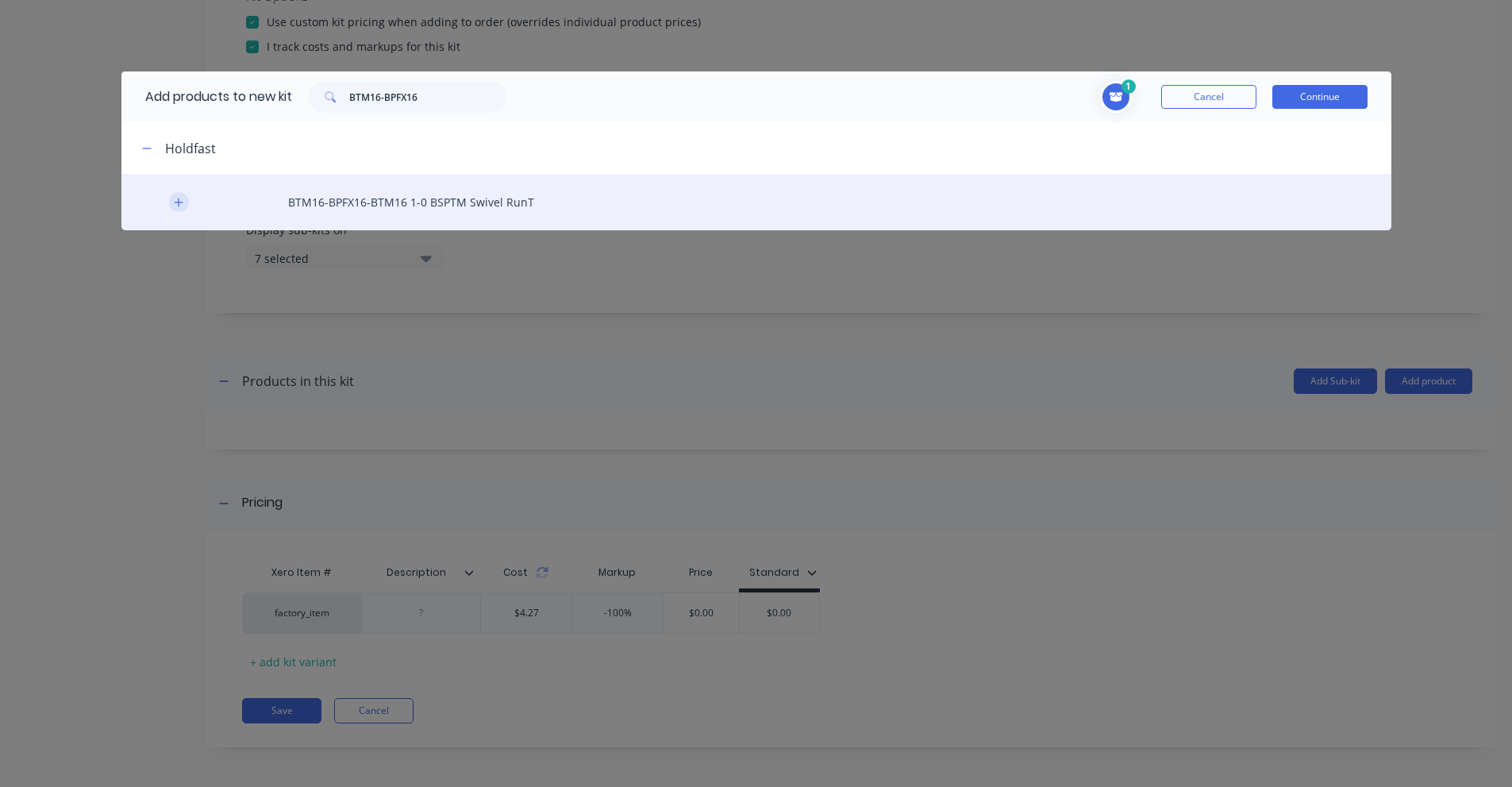
click at [187, 197] on button "button" at bounding box center [179, 202] width 20 height 20
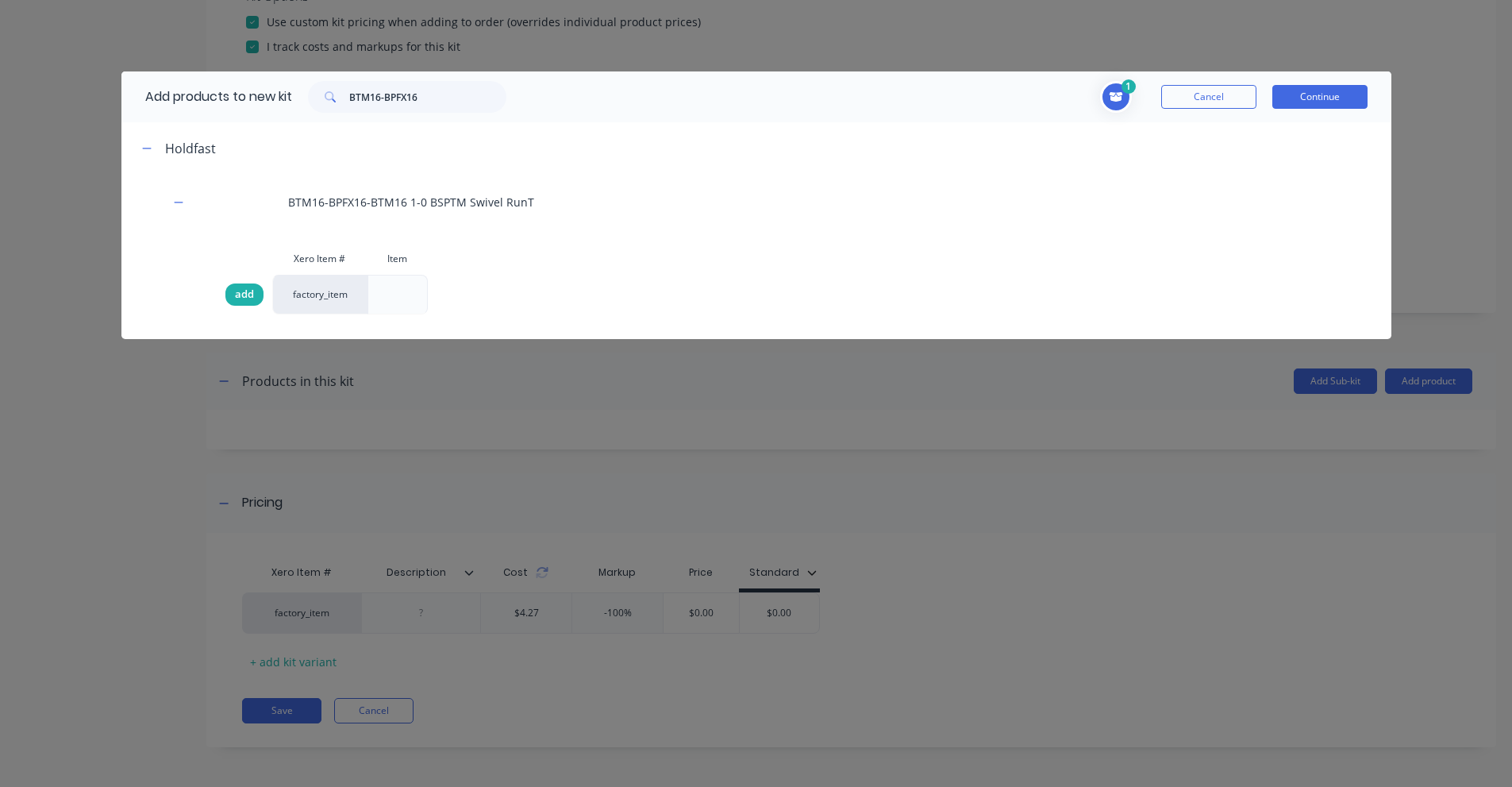
click at [242, 296] on span "add" at bounding box center [244, 294] width 19 height 16
click at [1121, 97] on icon "Toggle cart dropdown" at bounding box center [1115, 97] width 14 height 10
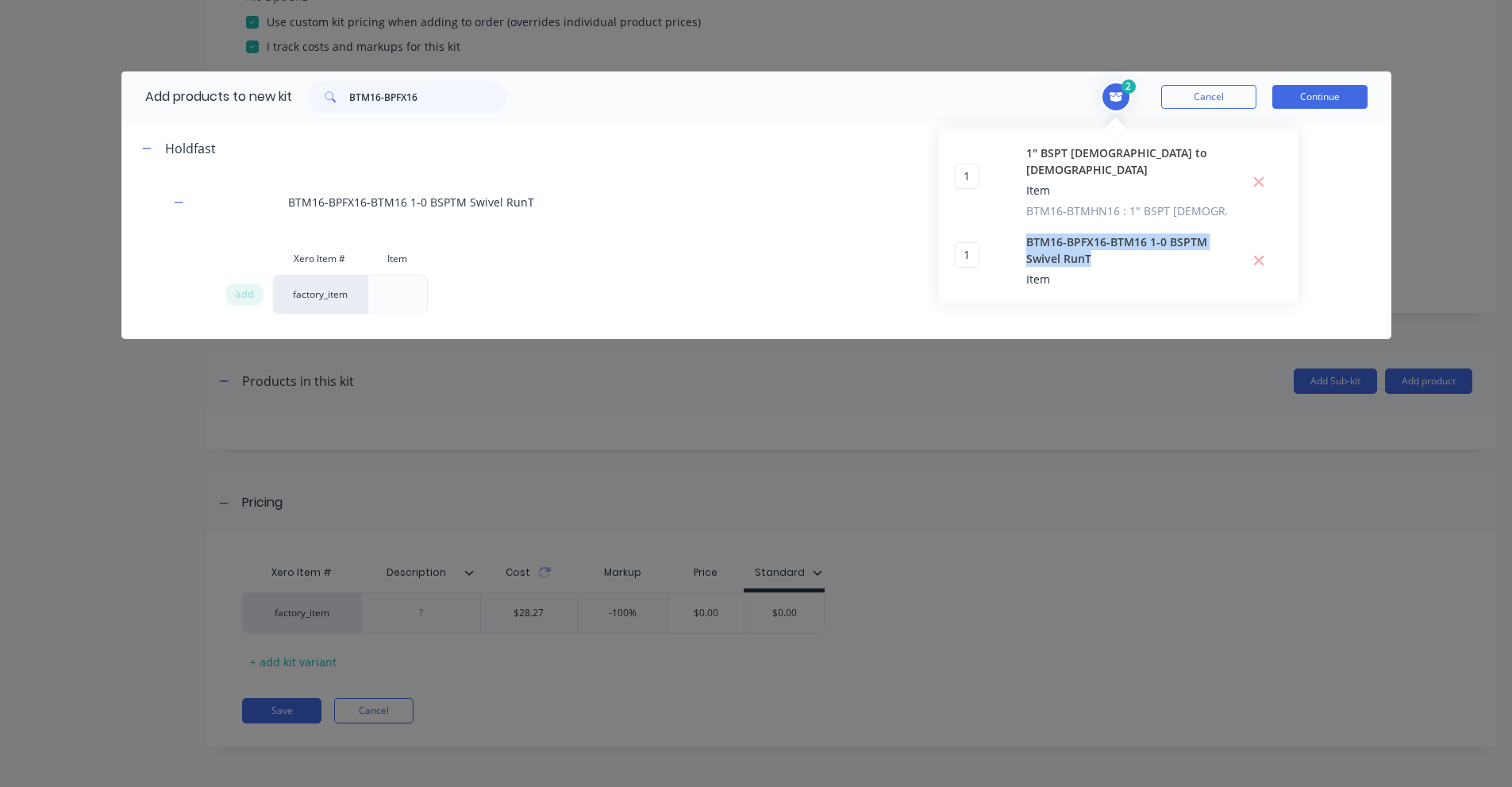
drag, startPoint x: 1025, startPoint y: 224, endPoint x: 1096, endPoint y: 247, distance: 74.6
click at [1096, 247] on div "1 1 ? BTM16-BPFX16-BTM16 1-0 BSPTM Swivel RunT Item" at bounding box center [1119, 261] width 328 height 54
copy span "BTM16-BPFX16-BTM16 1-0 BSPTM Swivel RunT"
click at [432, 98] on input "BTM16-BPFX16" at bounding box center [428, 96] width 158 height 32
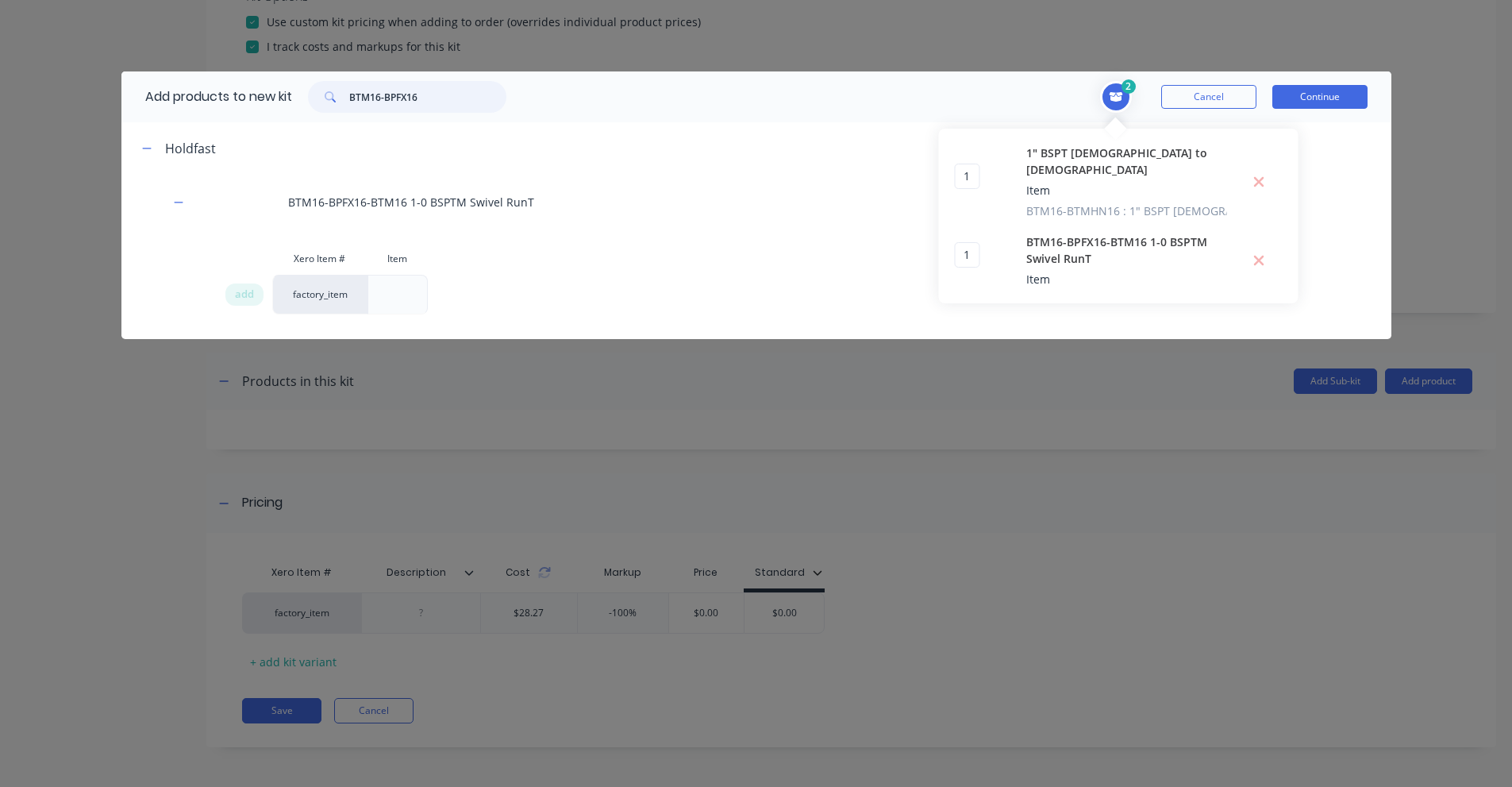
click at [432, 98] on input "BTM16-BPFX16" at bounding box center [428, 96] width 158 height 32
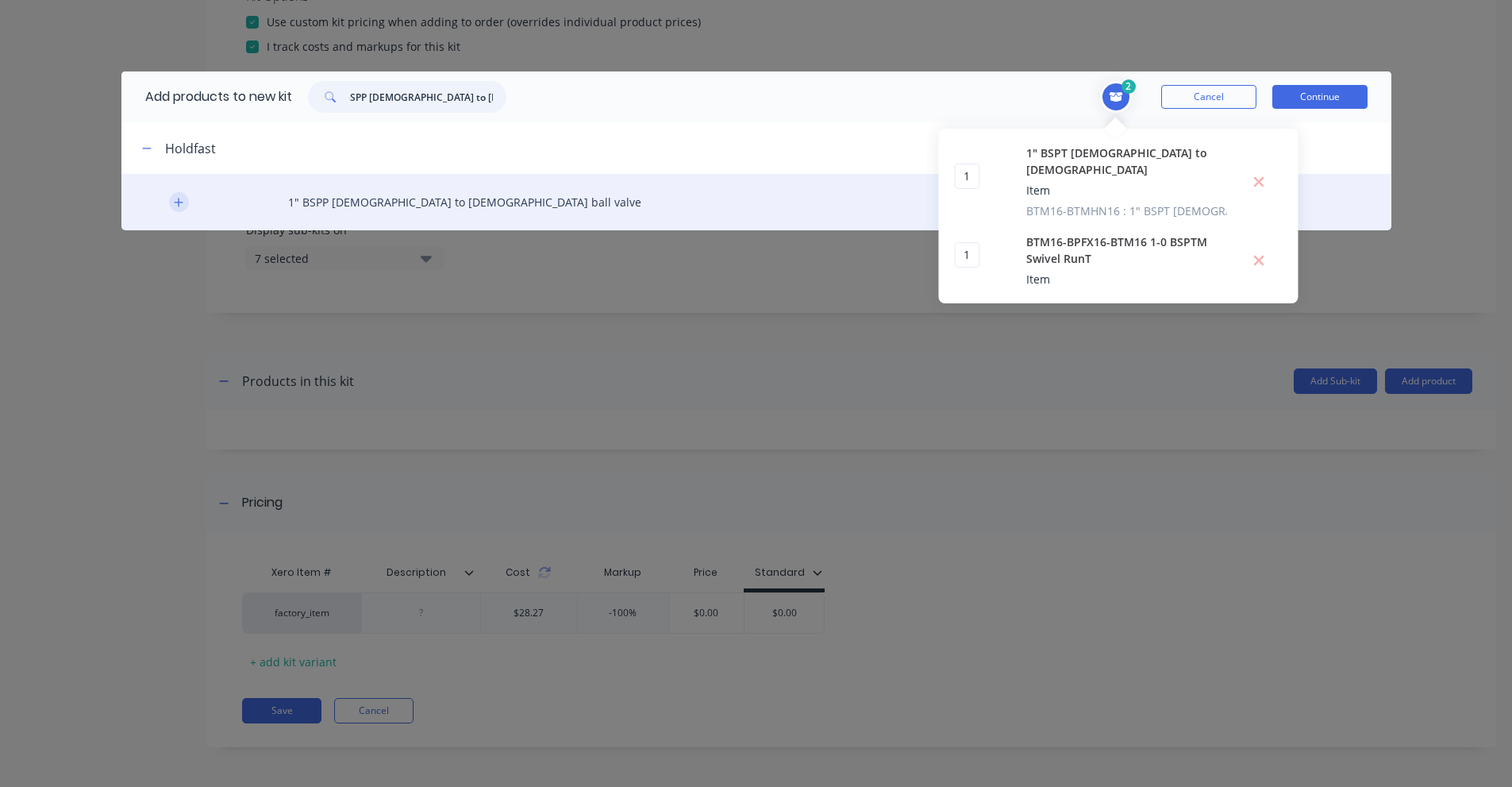
type input "1" BSPP [DEMOGRAPHIC_DATA] to [DEMOGRAPHIC_DATA] ball valve"
click at [183, 206] on icon "button" at bounding box center [178, 202] width 10 height 11
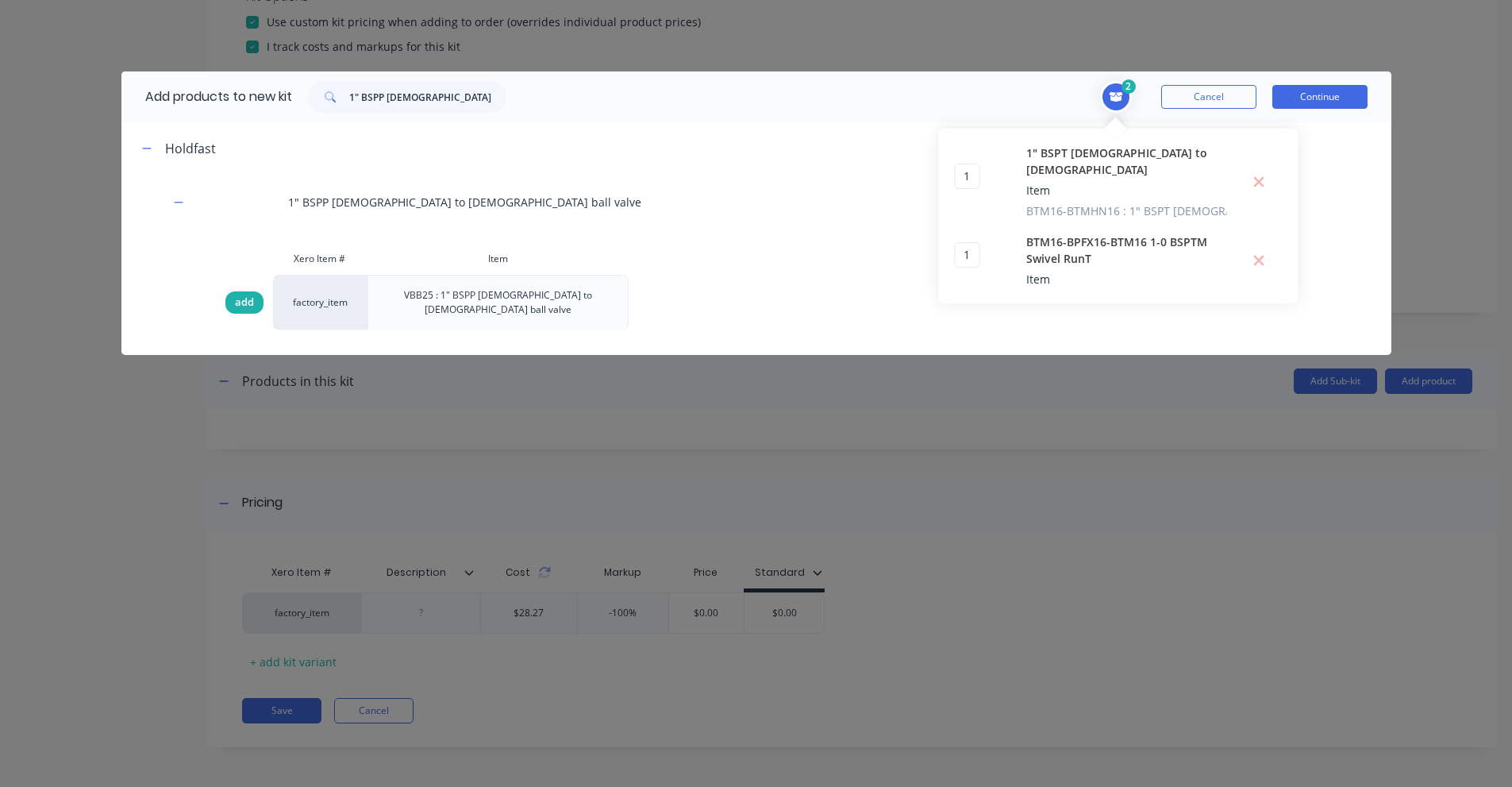
click at [249, 296] on span "add" at bounding box center [244, 302] width 19 height 16
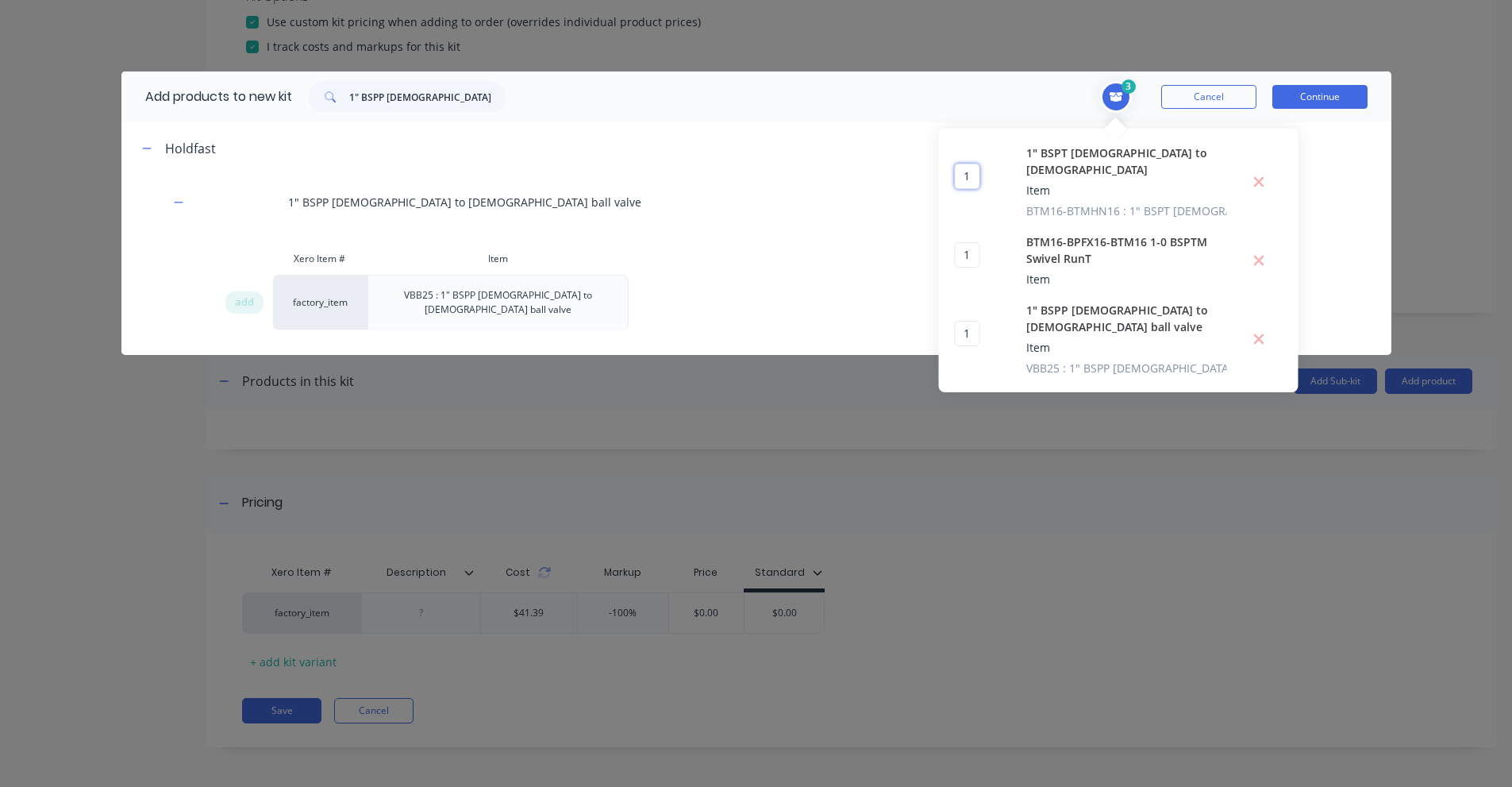
drag, startPoint x: 964, startPoint y: 169, endPoint x: 954, endPoint y: 169, distance: 10.0
click at [955, 169] on input "1" at bounding box center [968, 177] width 25 height 25
type input "2"
click at [363, 96] on input "1" BSPP [DEMOGRAPHIC_DATA] to [DEMOGRAPHIC_DATA] ball valve" at bounding box center [428, 96] width 158 height 32
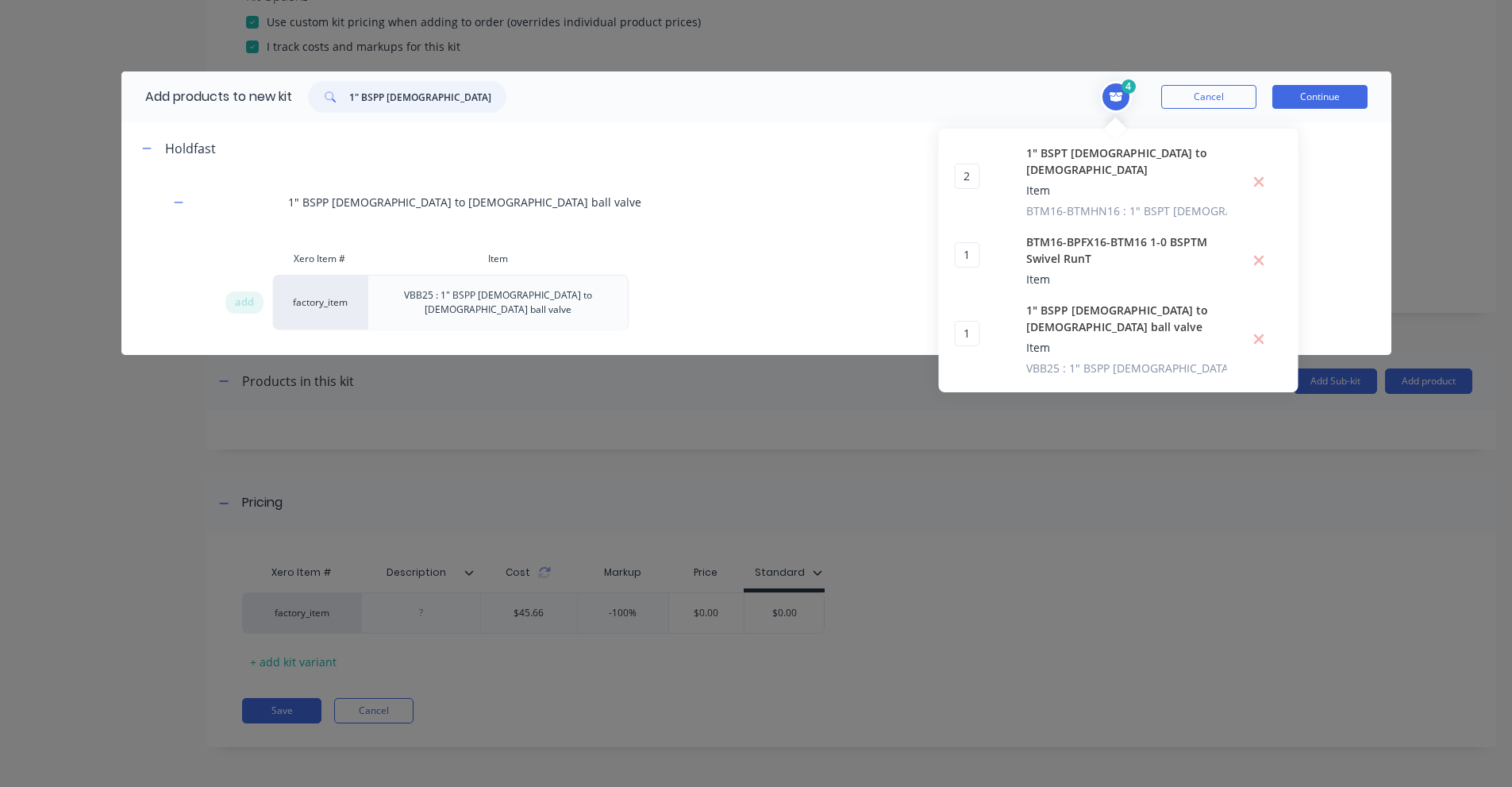
click at [363, 96] on input "1" BSPP [DEMOGRAPHIC_DATA] to [DEMOGRAPHIC_DATA] ball valve" at bounding box center [428, 96] width 158 height 32
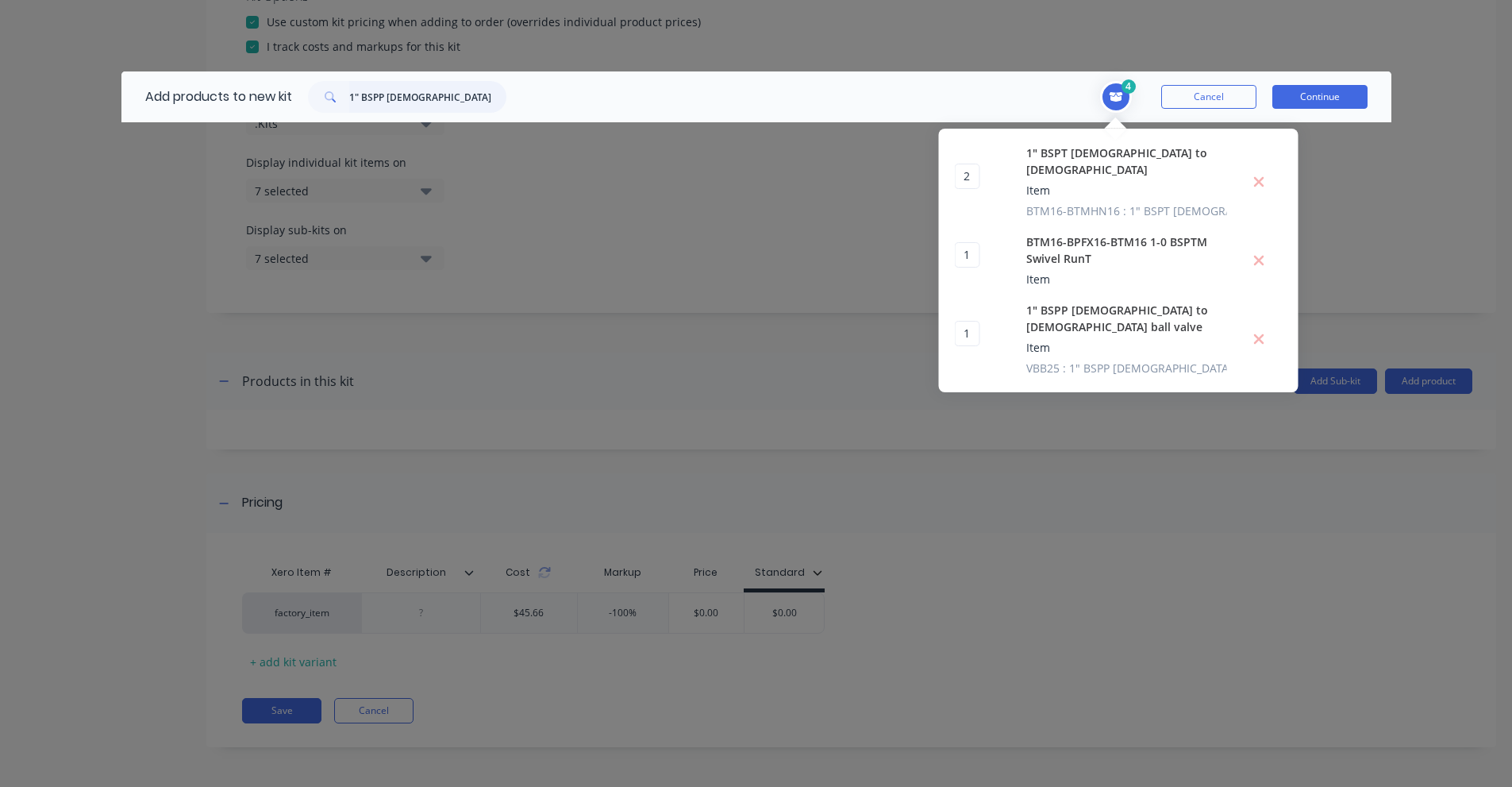
click at [378, 93] on input "1" BSPP [DEMOGRAPHIC_DATA] to [DEMOGRAPHIC_DATA] strainer (gold)" at bounding box center [428, 96] width 158 height 32
click at [375, 94] on input "VBY25" at bounding box center [428, 96] width 158 height 32
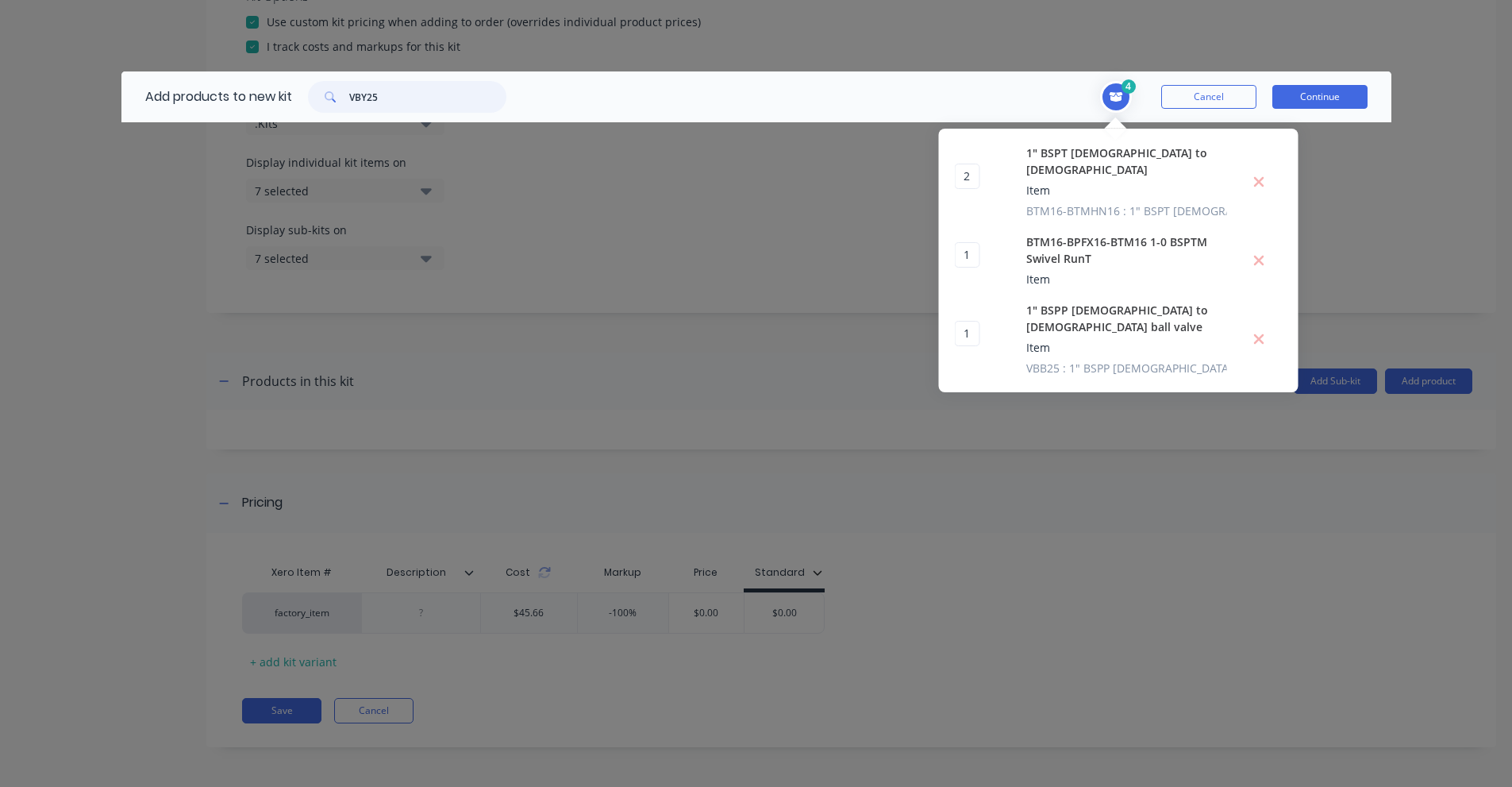
click at [375, 94] on input "VBY25" at bounding box center [428, 96] width 158 height 32
click at [396, 86] on input "1" BSPP [DEMOGRAPHIC_DATA] to [DEMOGRAPHIC_DATA] strainer" at bounding box center [428, 96] width 158 height 32
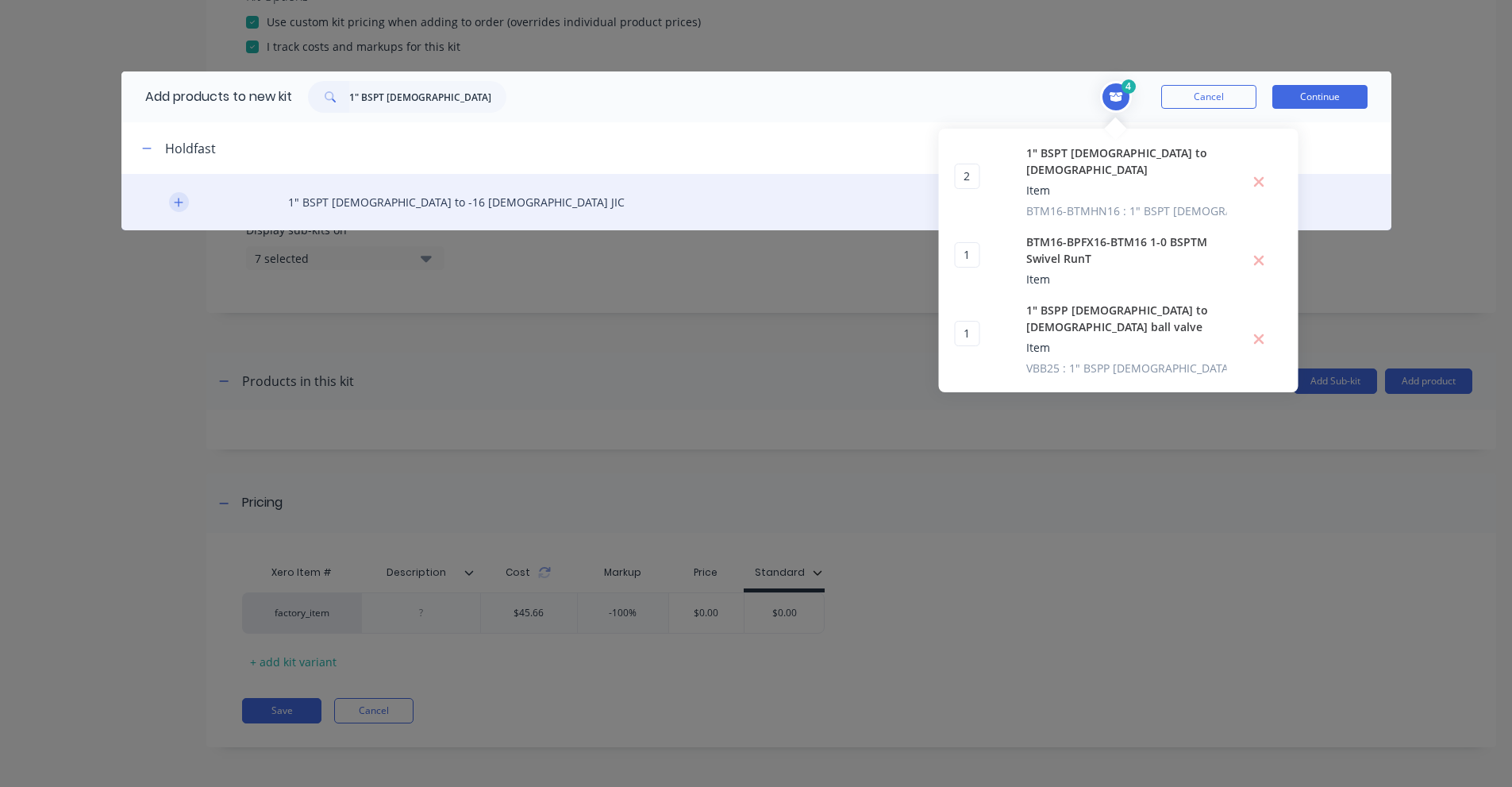
click at [178, 206] on icon "button" at bounding box center [178, 202] width 9 height 9
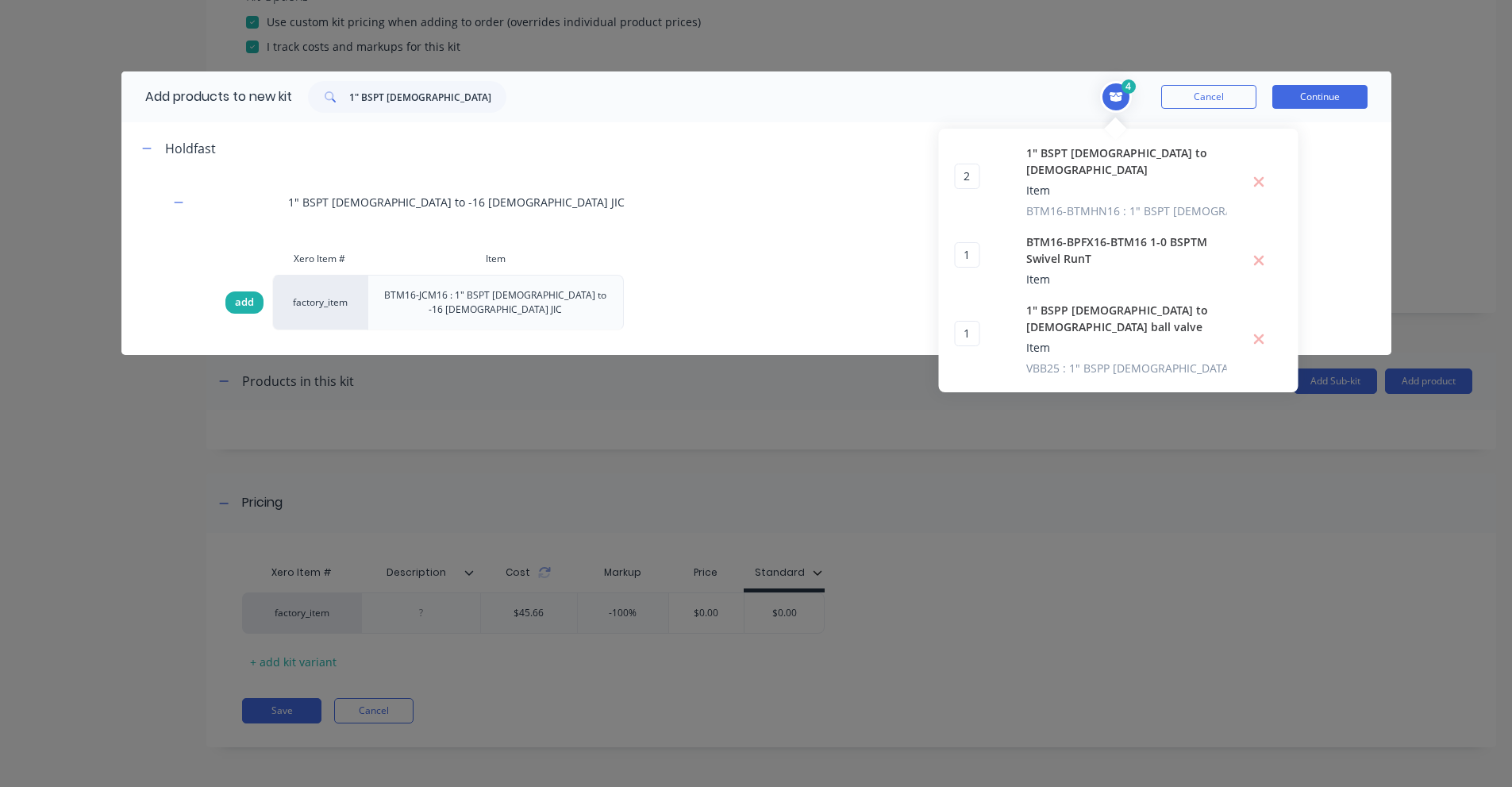
drag, startPoint x: 245, startPoint y: 295, endPoint x: 44, endPoint y: 302, distance: 201.1
click at [244, 295] on span "add" at bounding box center [244, 302] width 19 height 16
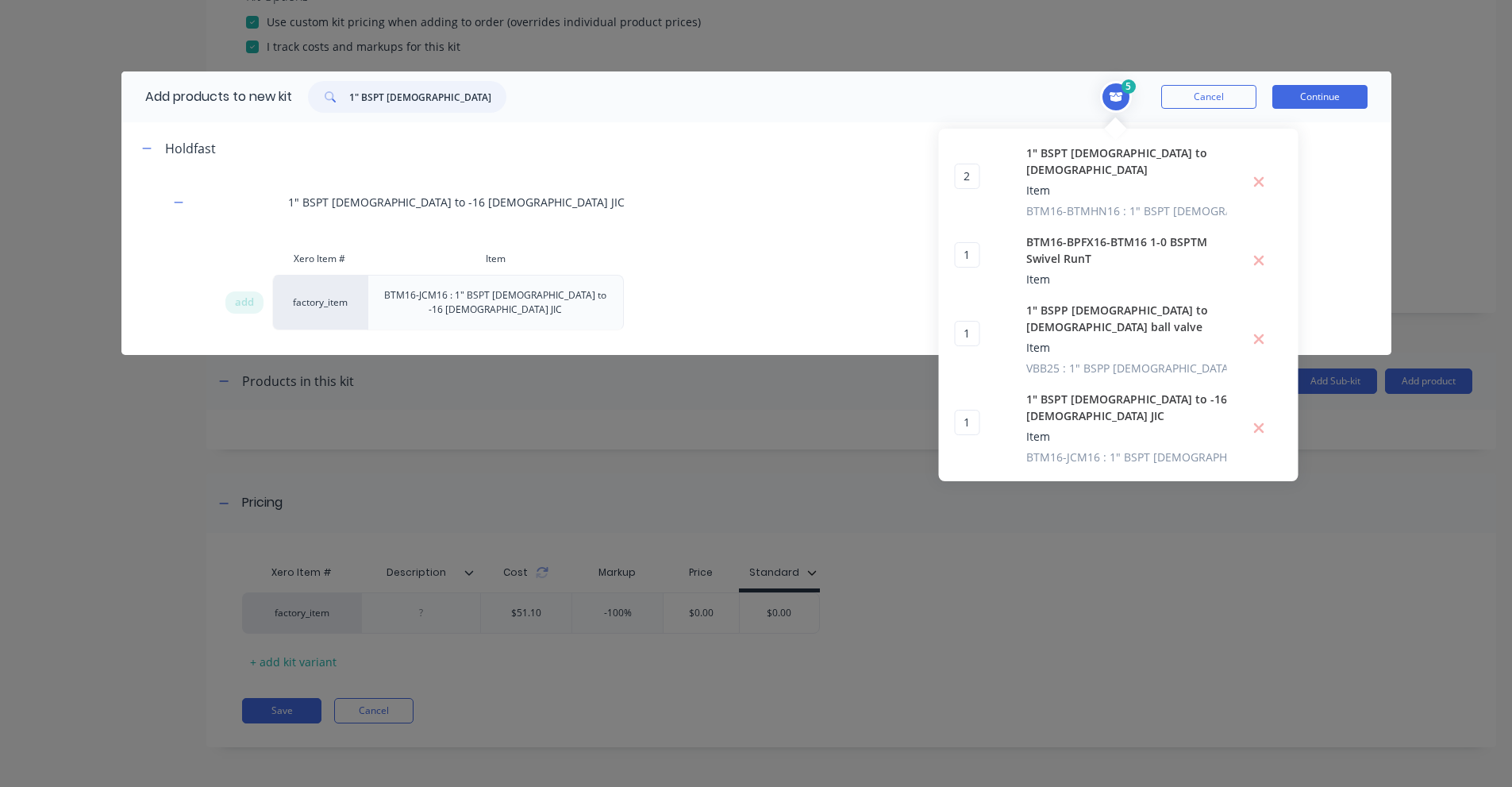
click at [403, 93] on input "1" BSPT [DEMOGRAPHIC_DATA] to -16 [DEMOGRAPHIC_DATA] JIC" at bounding box center [428, 96] width 158 height 32
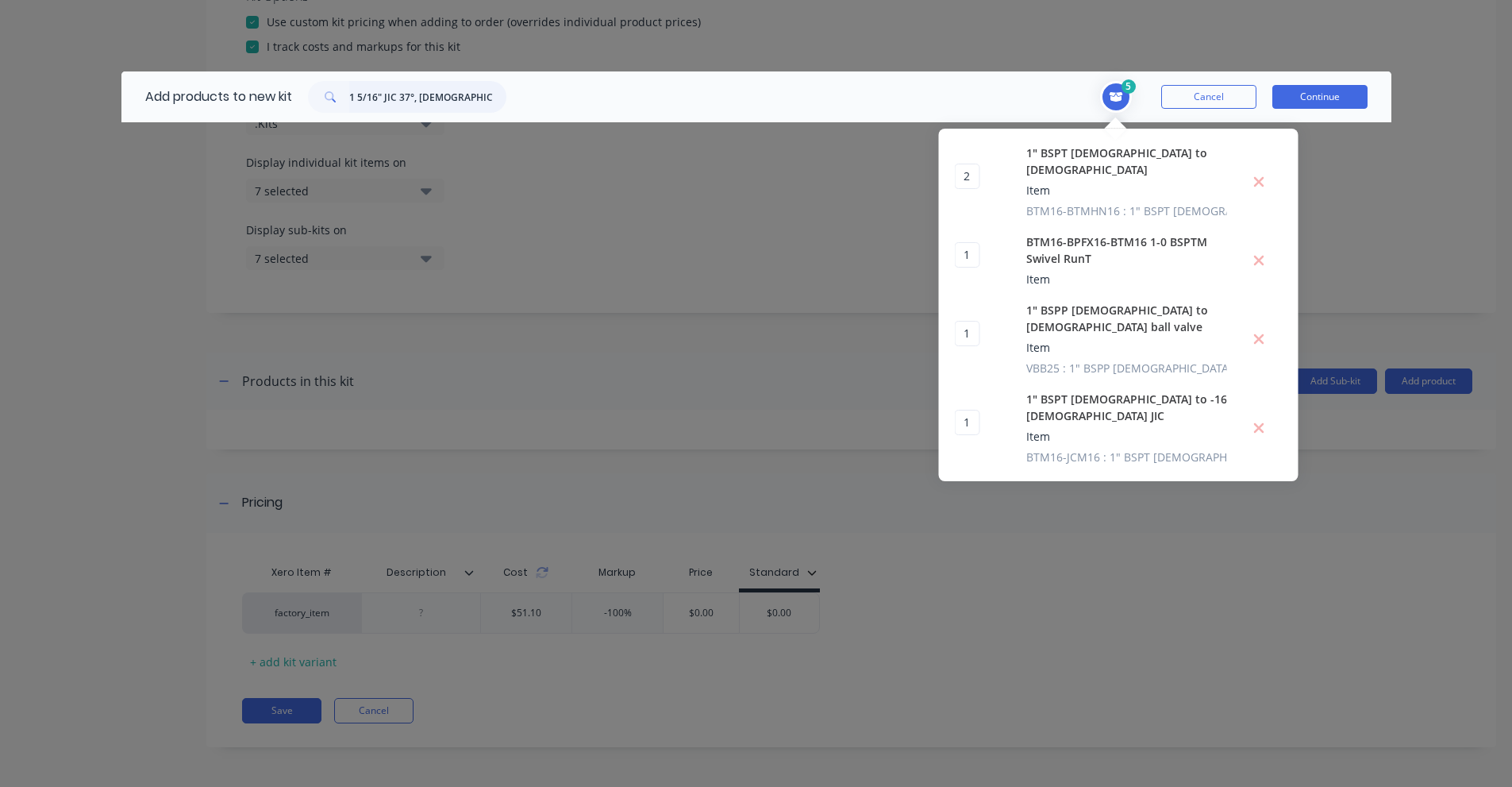
click at [447, 100] on input "1 5/16" JIC 37°, [DEMOGRAPHIC_DATA] – 1 5/16" JIC 37°, [DEMOGRAPHIC_DATA], Swiv…" at bounding box center [428, 96] width 158 height 32
click at [411, 105] on input "JCM16-JCFX16-90" at bounding box center [428, 96] width 158 height 32
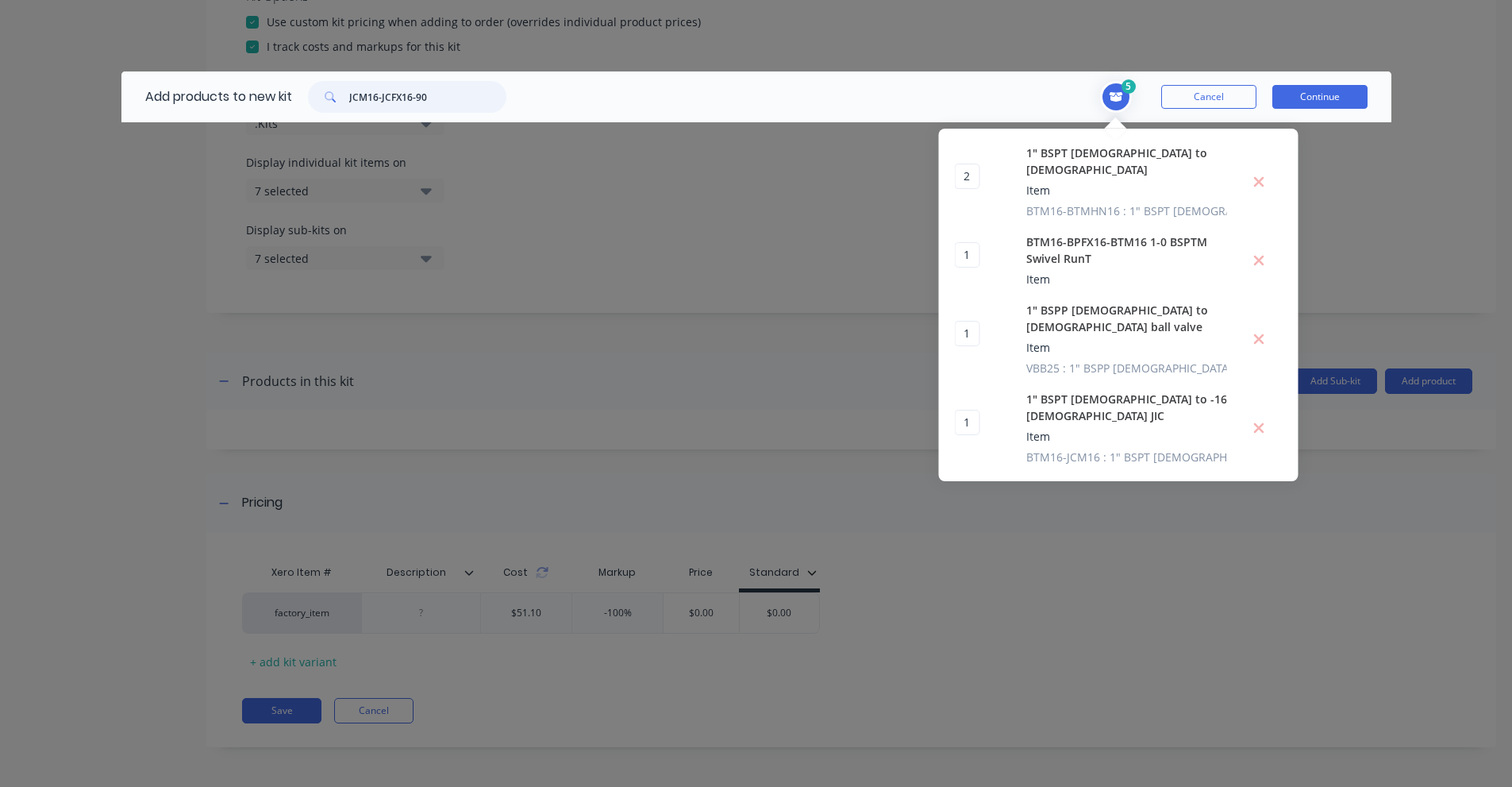
click at [411, 105] on input "JCM16-JCFX16-90" at bounding box center [428, 96] width 158 height 32
click at [387, 100] on input "GRACO HUSKY 1050 1" DIAPHRAGM PUMP" at bounding box center [428, 96] width 158 height 32
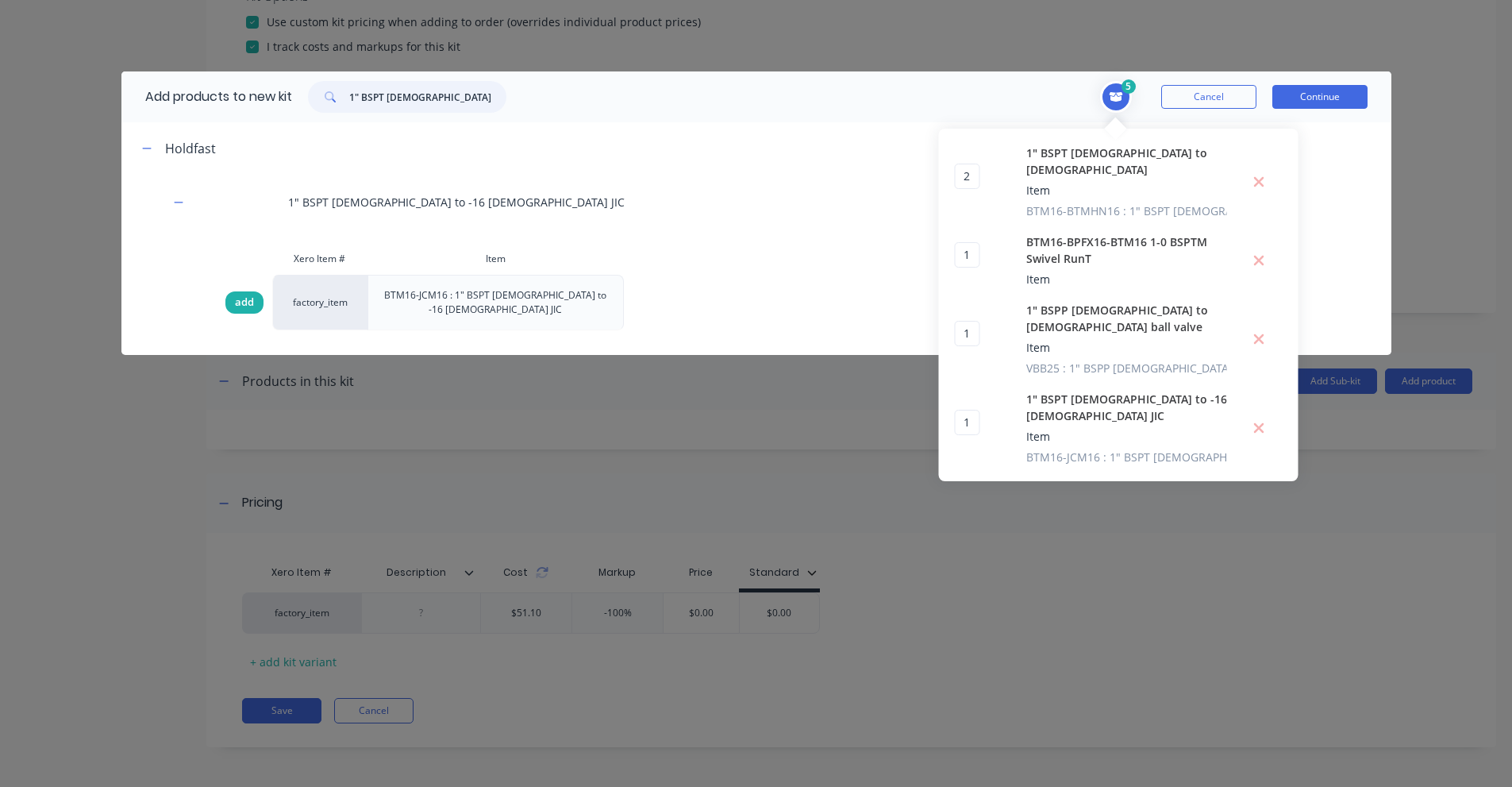
type input "1" BSPT [DEMOGRAPHIC_DATA] to -16 [DEMOGRAPHIC_DATA] JIC"
click at [236, 297] on span "add" at bounding box center [244, 302] width 19 height 16
type input "2"
click at [408, 85] on input "1" BSPT [DEMOGRAPHIC_DATA] to -16 [DEMOGRAPHIC_DATA] JIC" at bounding box center [428, 96] width 158 height 32
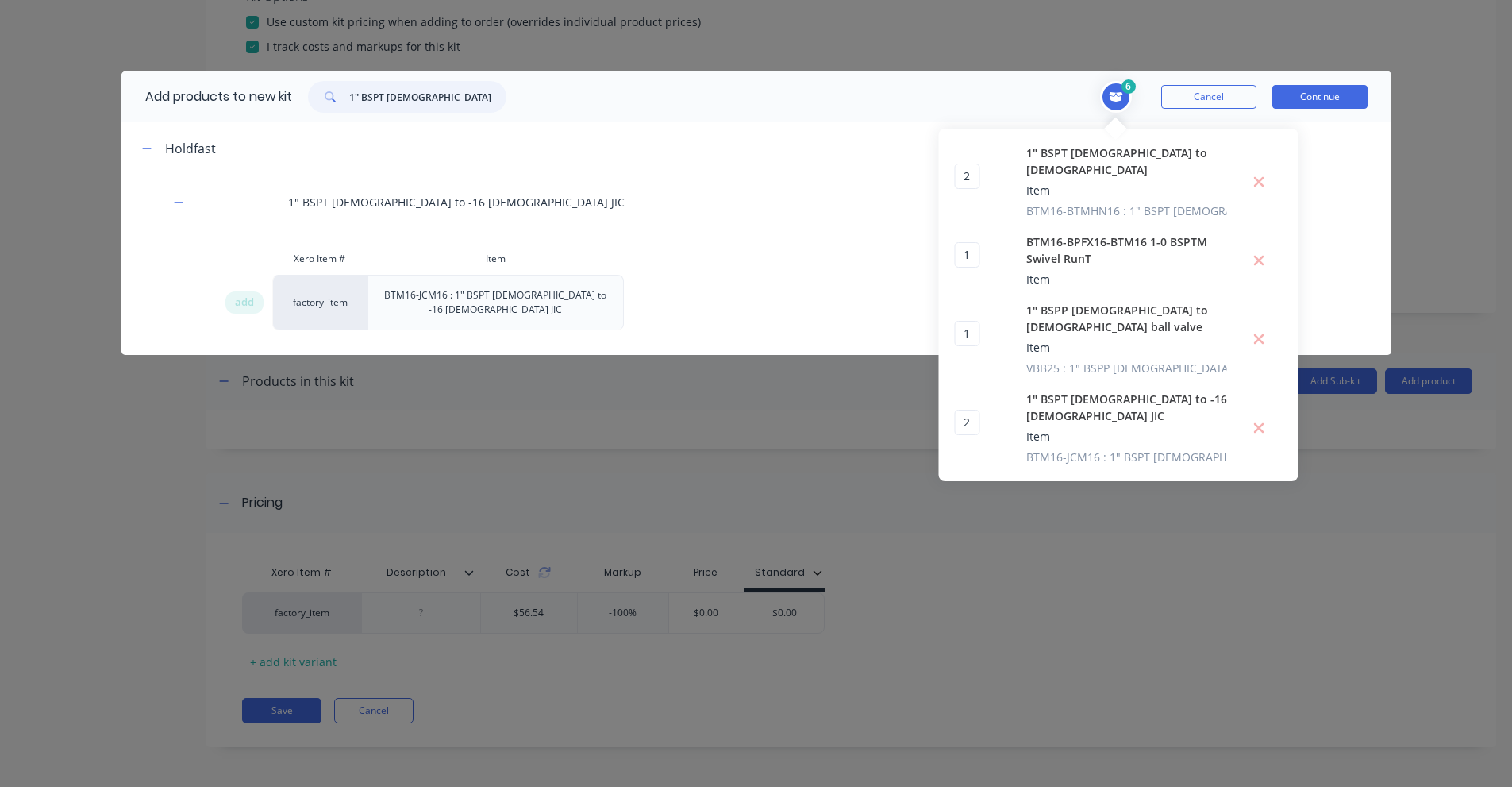
click at [408, 85] on input "1" BSPT [DEMOGRAPHIC_DATA] to -16 [DEMOGRAPHIC_DATA] JIC" at bounding box center [428, 96] width 158 height 32
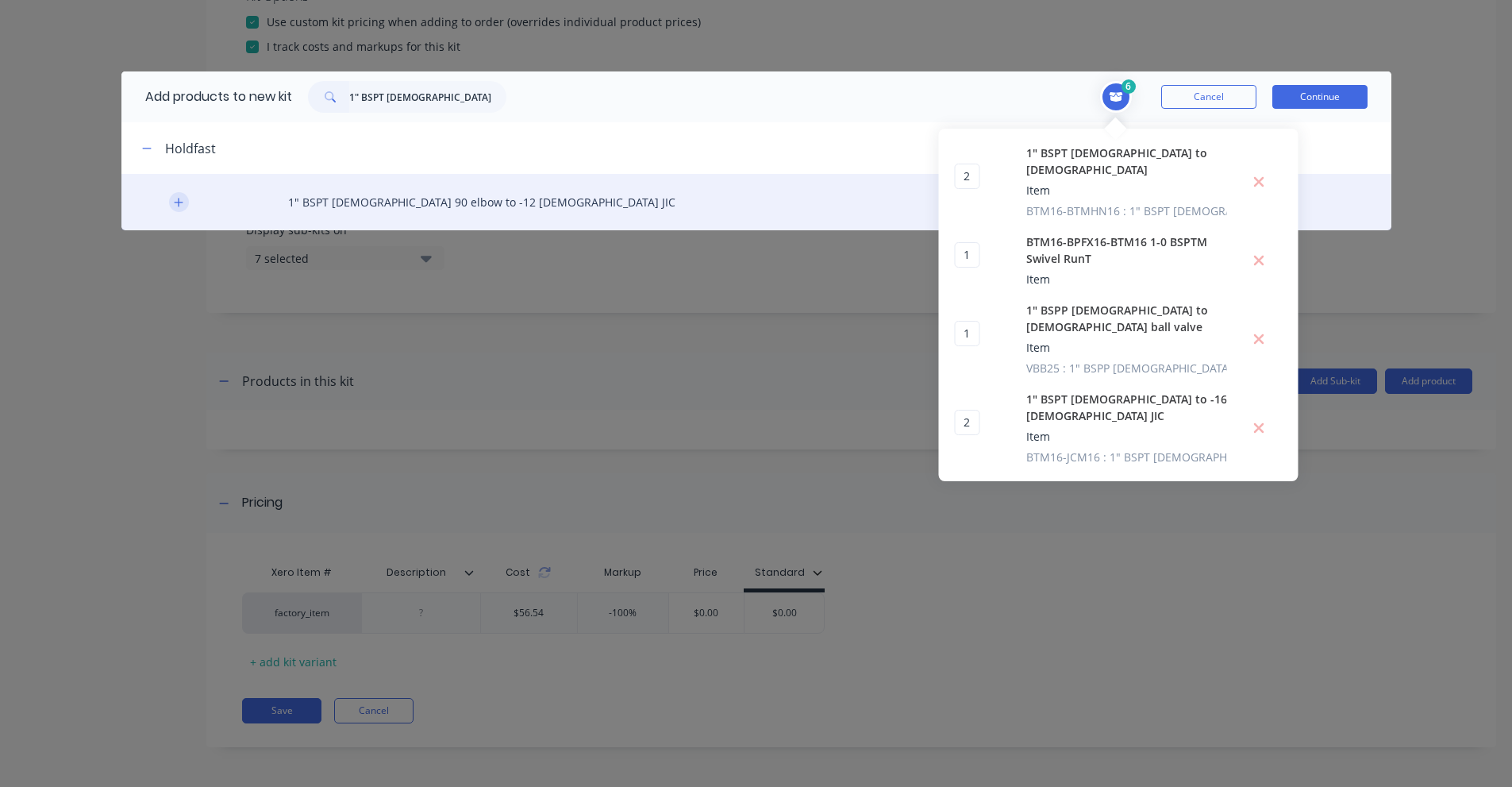
click at [171, 200] on button "button" at bounding box center [179, 202] width 20 height 20
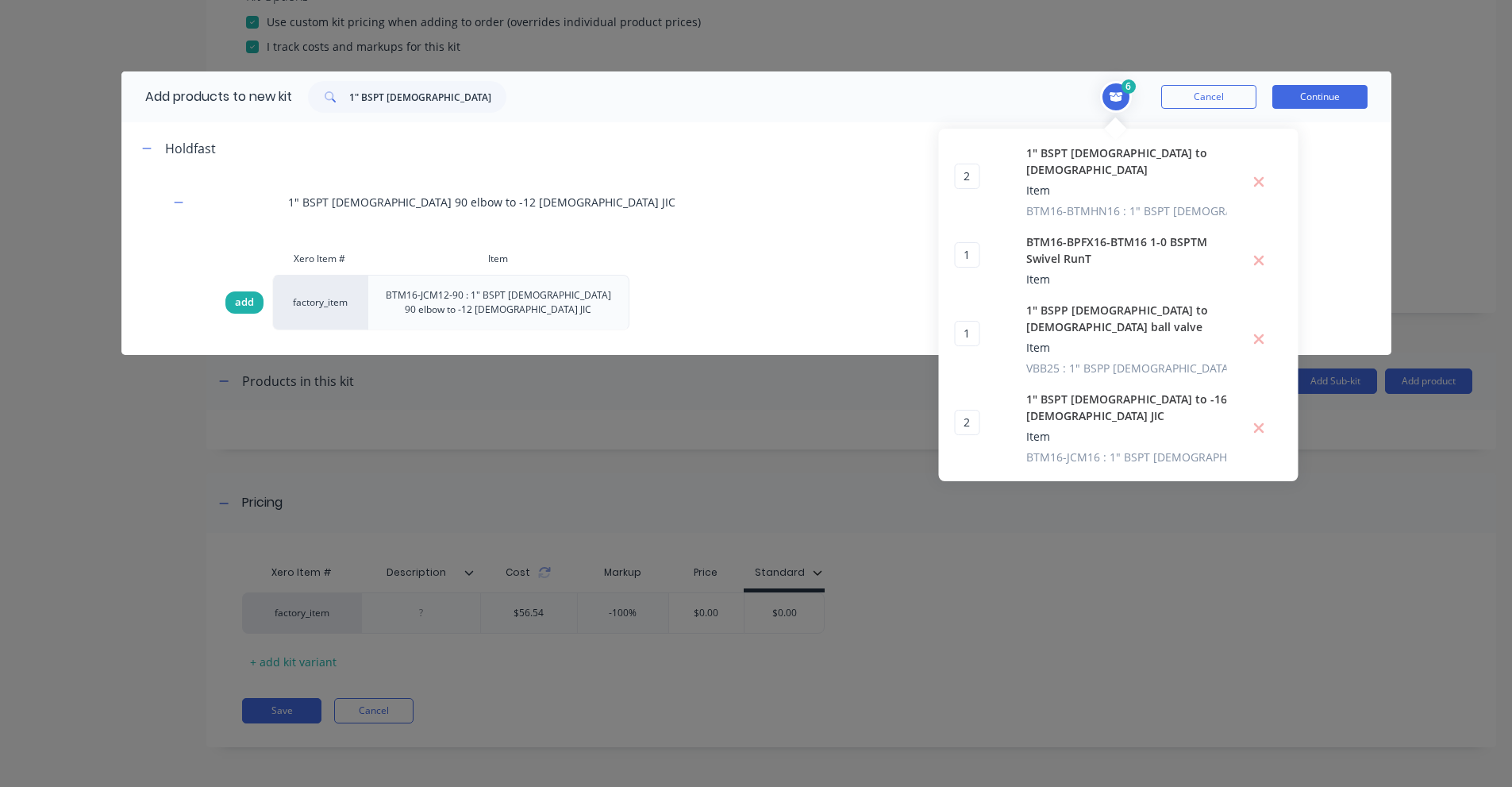
click at [231, 293] on div "add" at bounding box center [244, 302] width 38 height 23
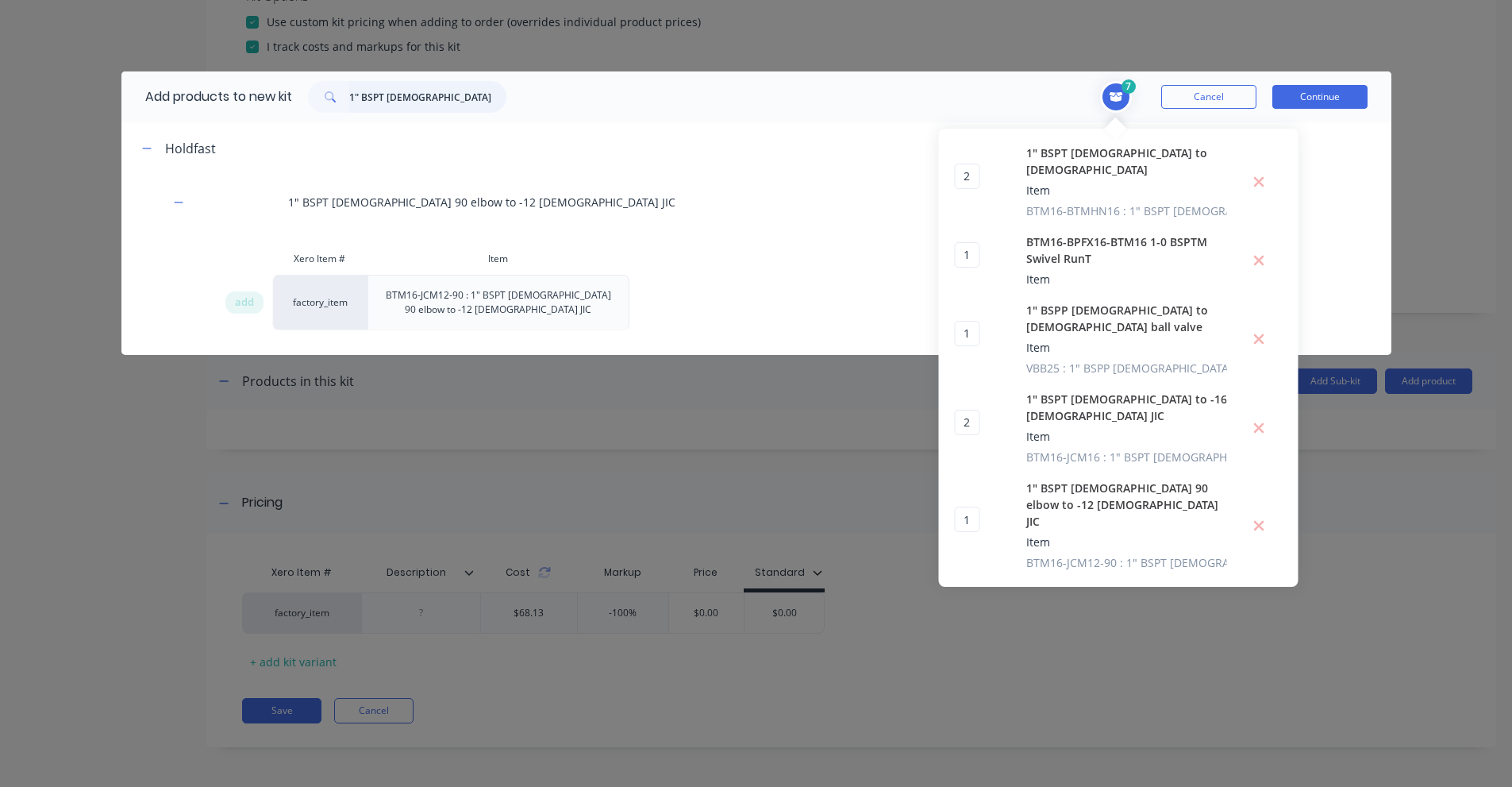
click at [350, 93] on input "1" BSPT [DEMOGRAPHIC_DATA] 90 elbow to -12 [DEMOGRAPHIC_DATA] JIC" at bounding box center [428, 96] width 158 height 32
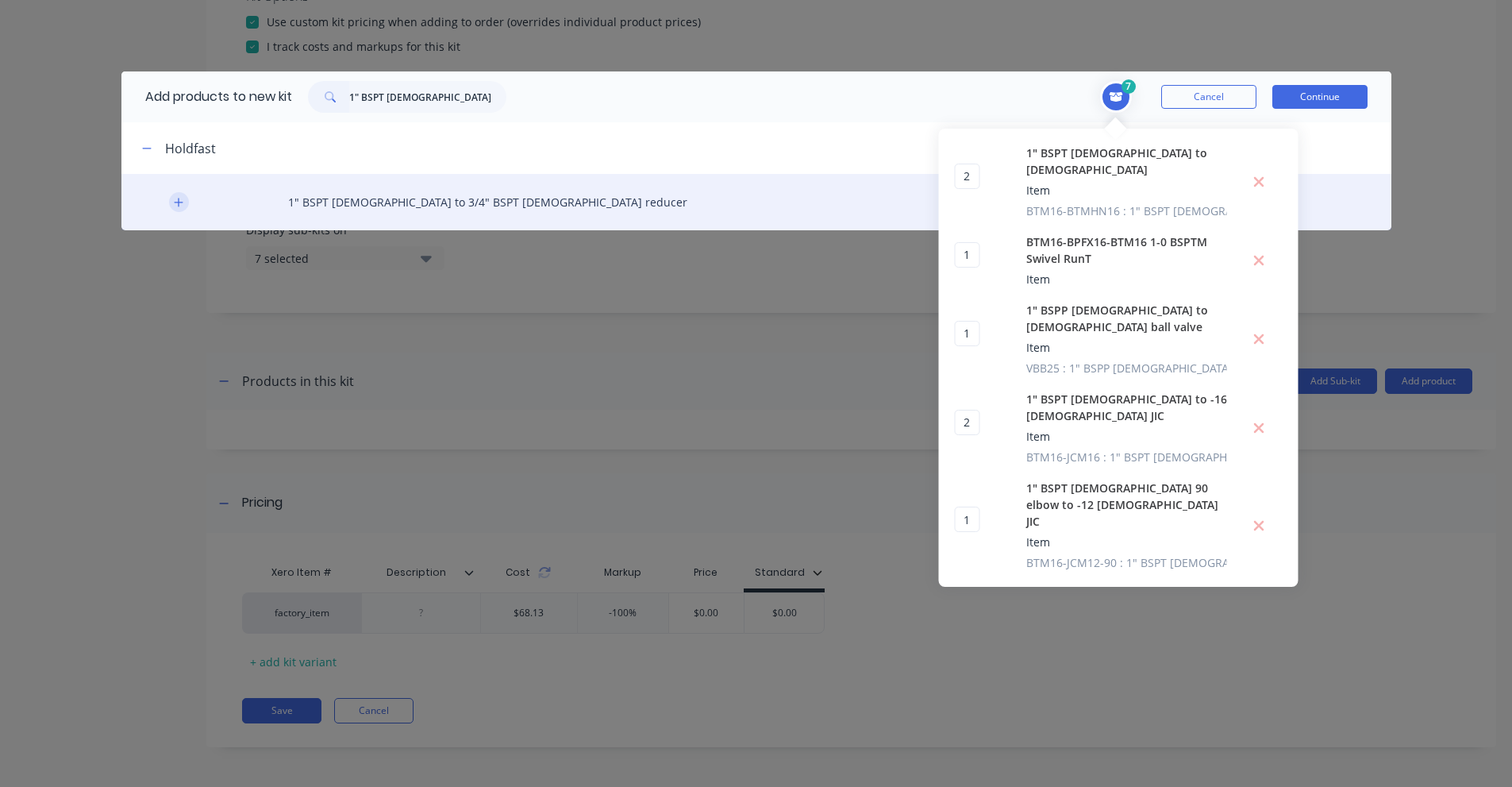
click at [183, 205] on button "button" at bounding box center [179, 202] width 20 height 20
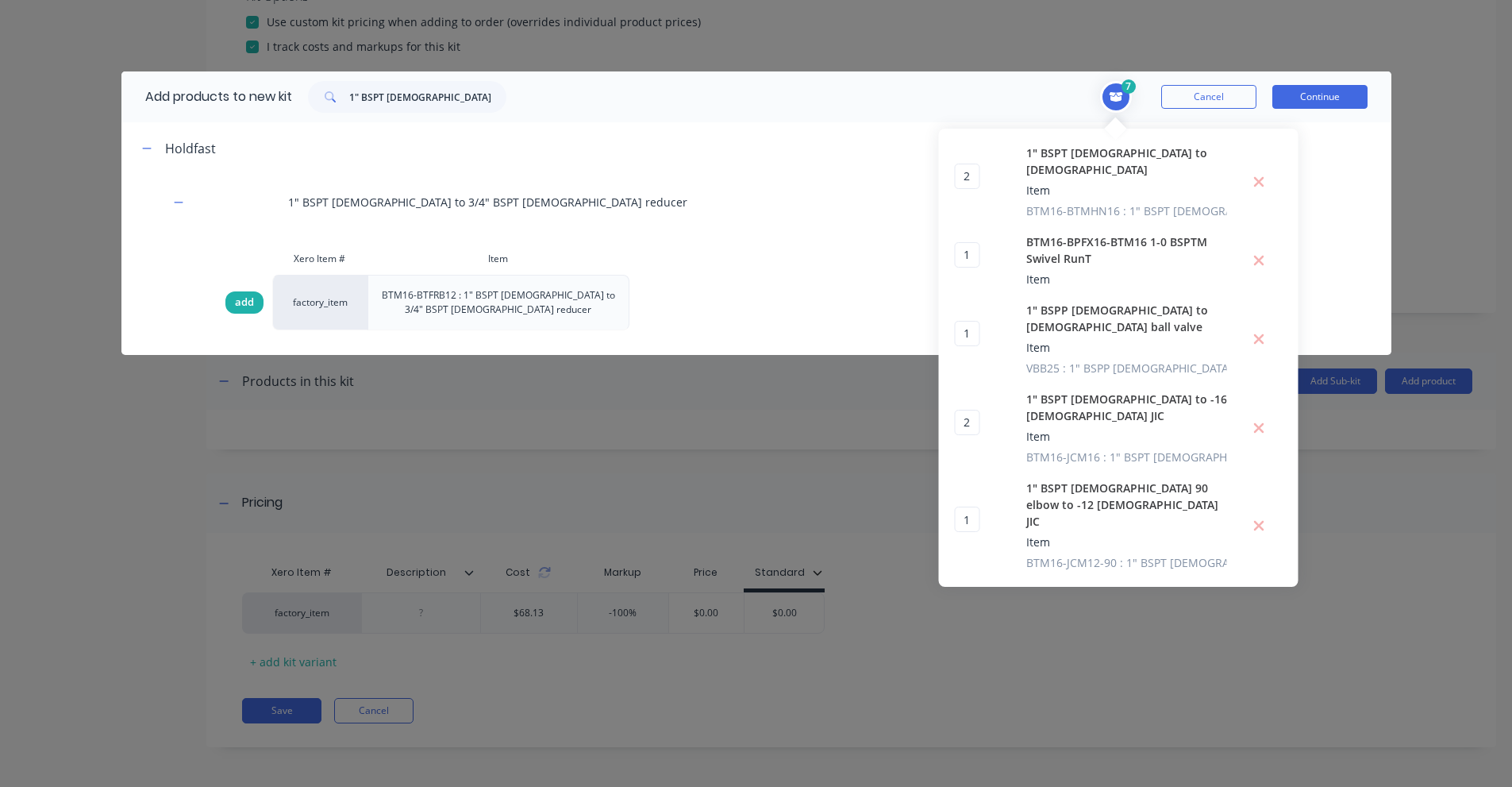
click at [236, 302] on span "add" at bounding box center [244, 302] width 19 height 16
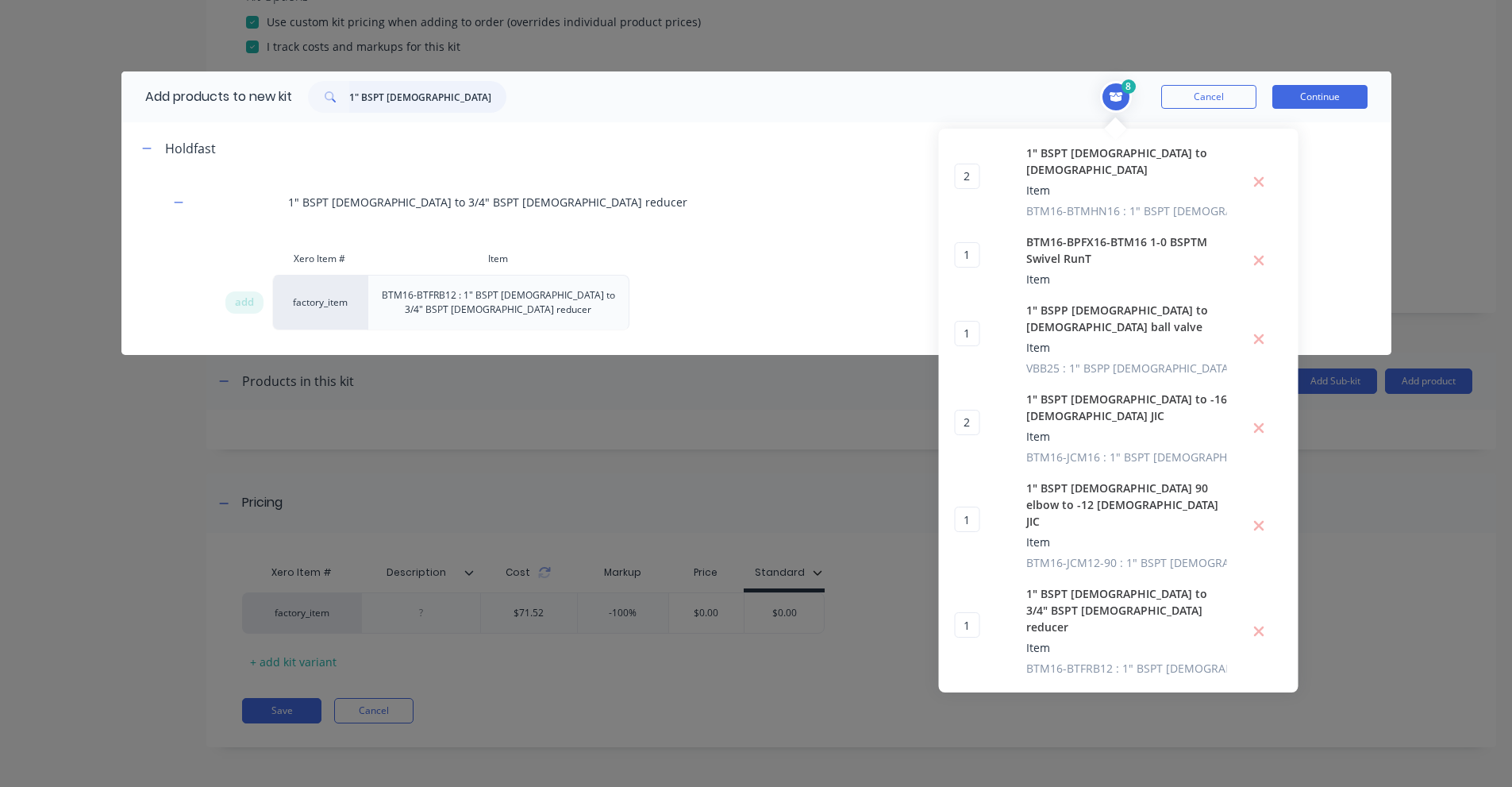
click at [413, 106] on input "1" BSPT [DEMOGRAPHIC_DATA] to 3/4" BSPT [DEMOGRAPHIC_DATA] reducer" at bounding box center [428, 96] width 158 height 32
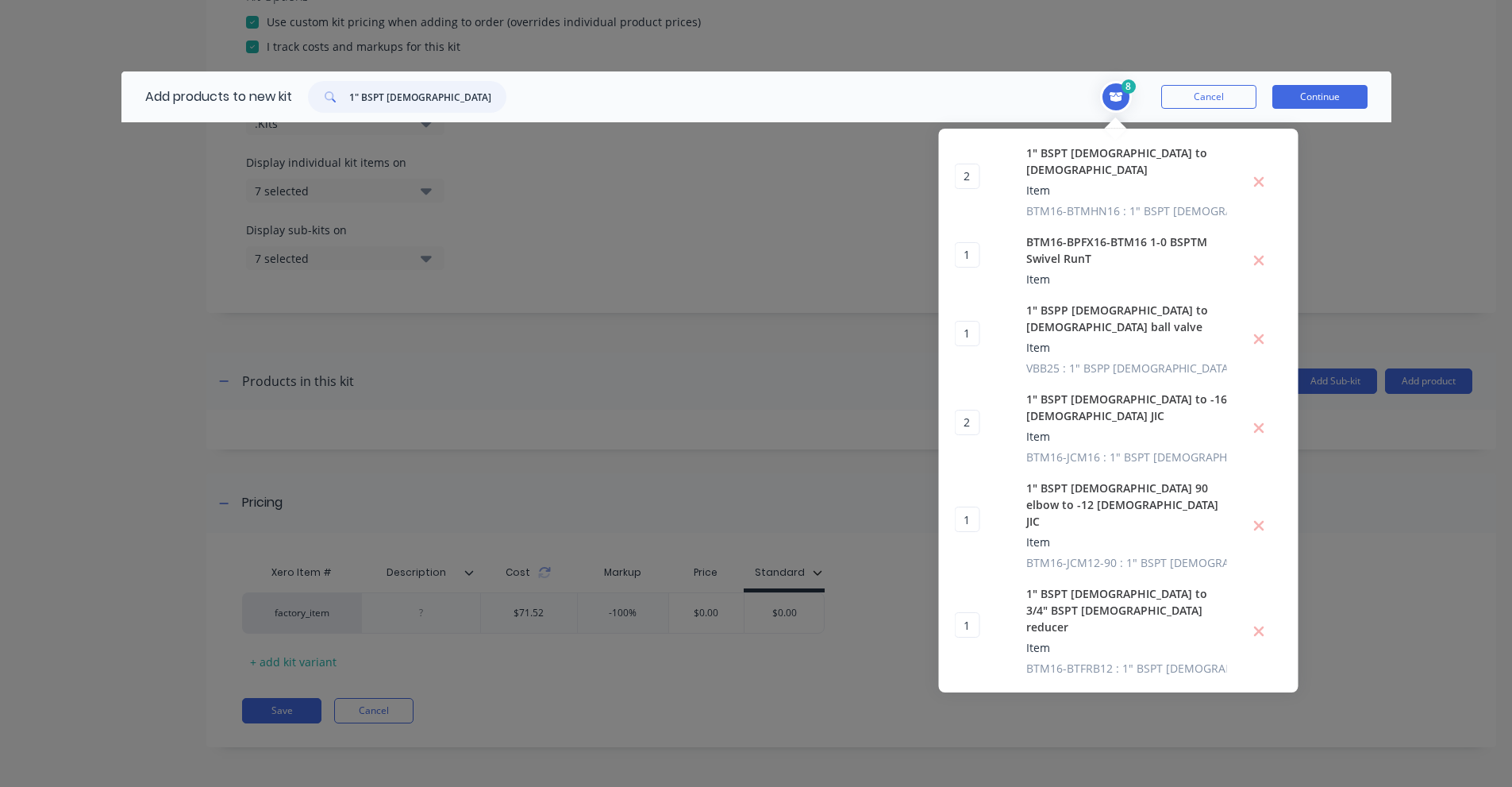
click at [429, 87] on input "1" BSPT [DEMOGRAPHIC_DATA] swivel lubemate to 1" BSPT [DEMOGRAPHIC_DATA]" at bounding box center [428, 96] width 158 height 32
click at [368, 93] on input "L-FS25" at bounding box center [428, 96] width 158 height 32
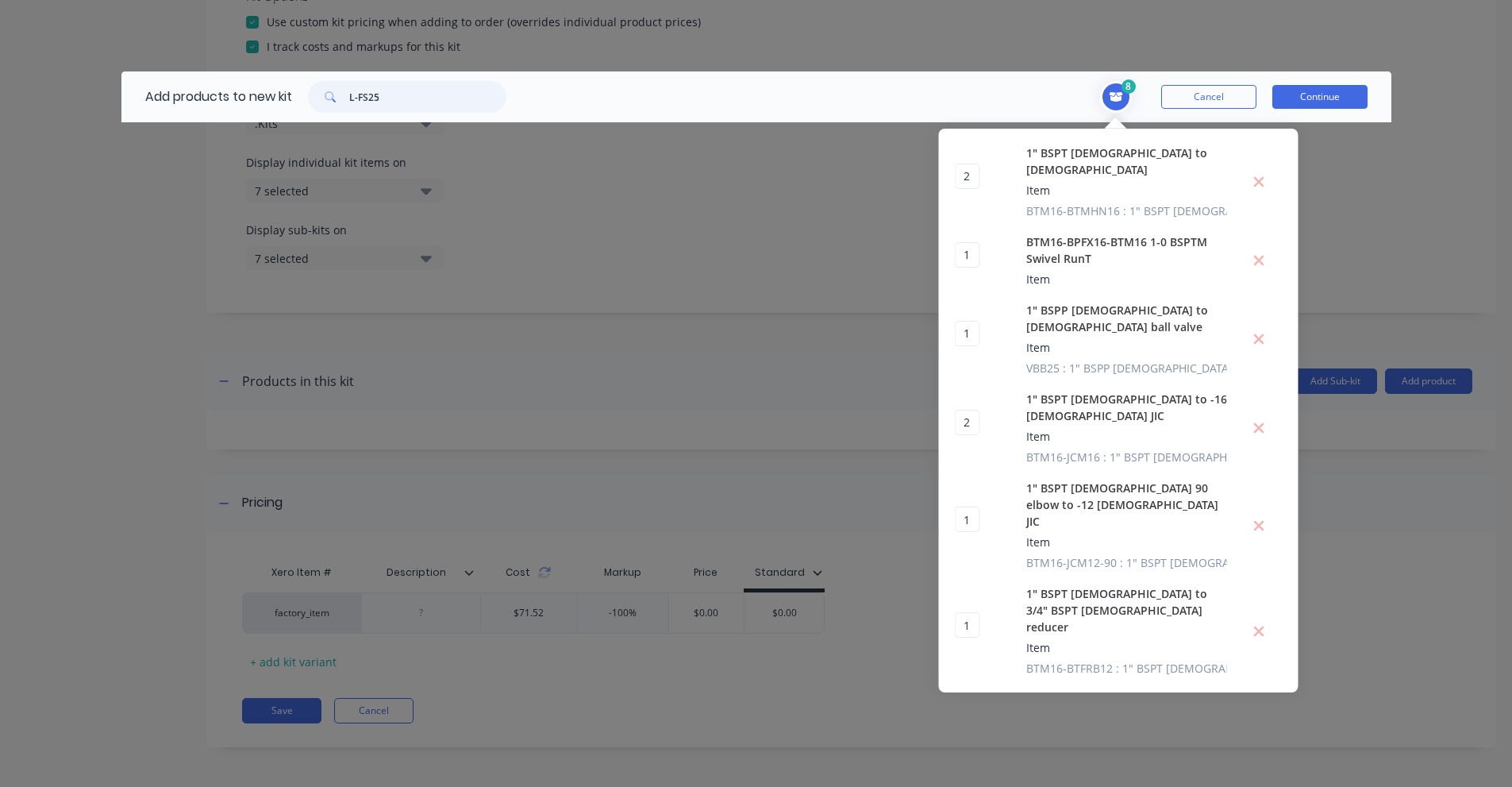
click at [368, 93] on input "L-FS25" at bounding box center [428, 96] width 158 height 32
click at [402, 86] on input "HI−FLO FUEL NOZZLE AUTO LATCH 120LPM" at bounding box center [428, 96] width 158 height 32
click at [375, 106] on input "L-ANHF" at bounding box center [428, 96] width 158 height 32
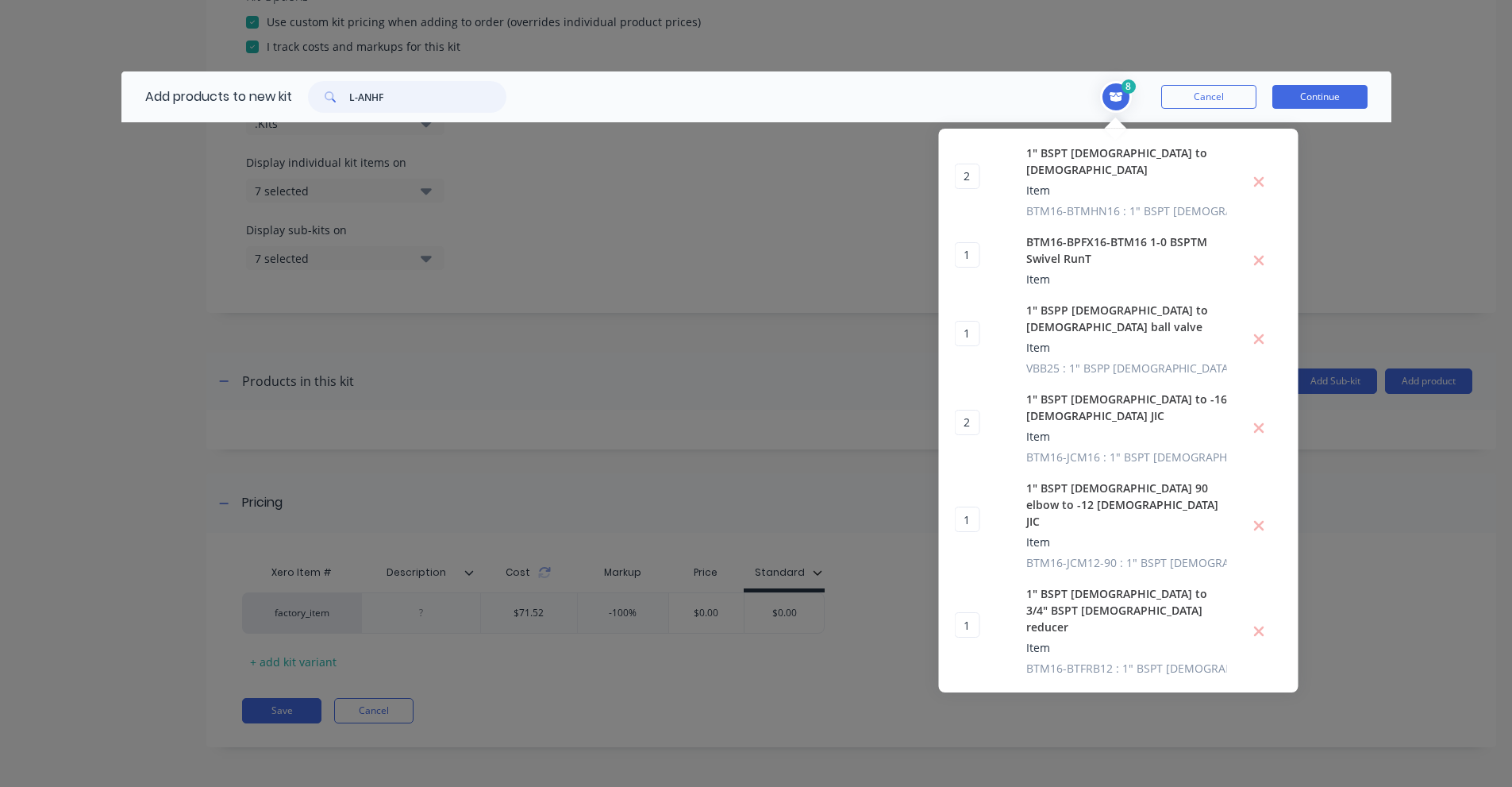
click at [375, 106] on input "L-ANHF" at bounding box center [428, 96] width 158 height 32
click at [382, 91] on input "ERS flowmeter" at bounding box center [428, 96] width 158 height 32
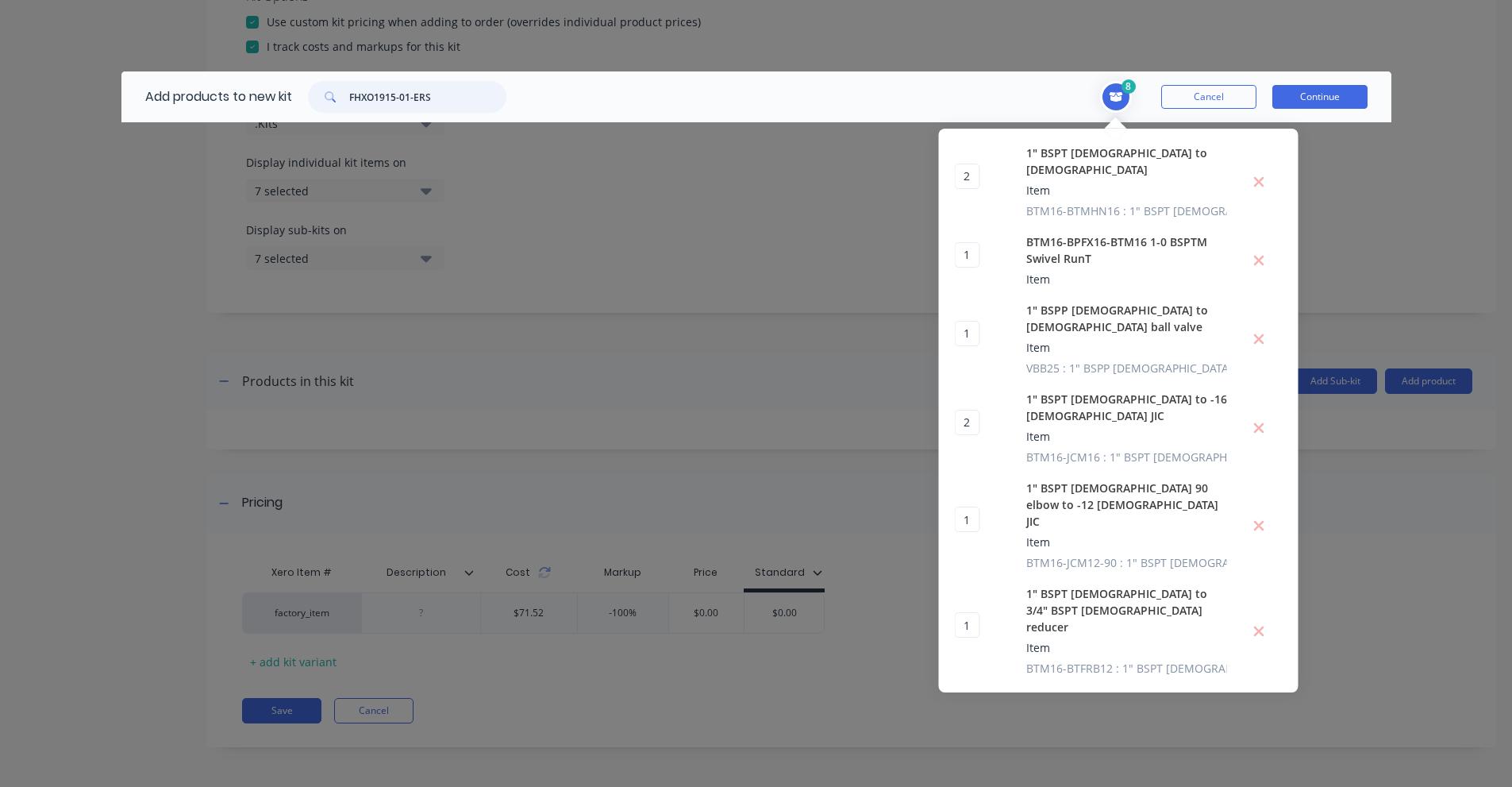
click at [389, 101] on input "FHXO1915-01-ERS" at bounding box center [428, 96] width 158 height 32
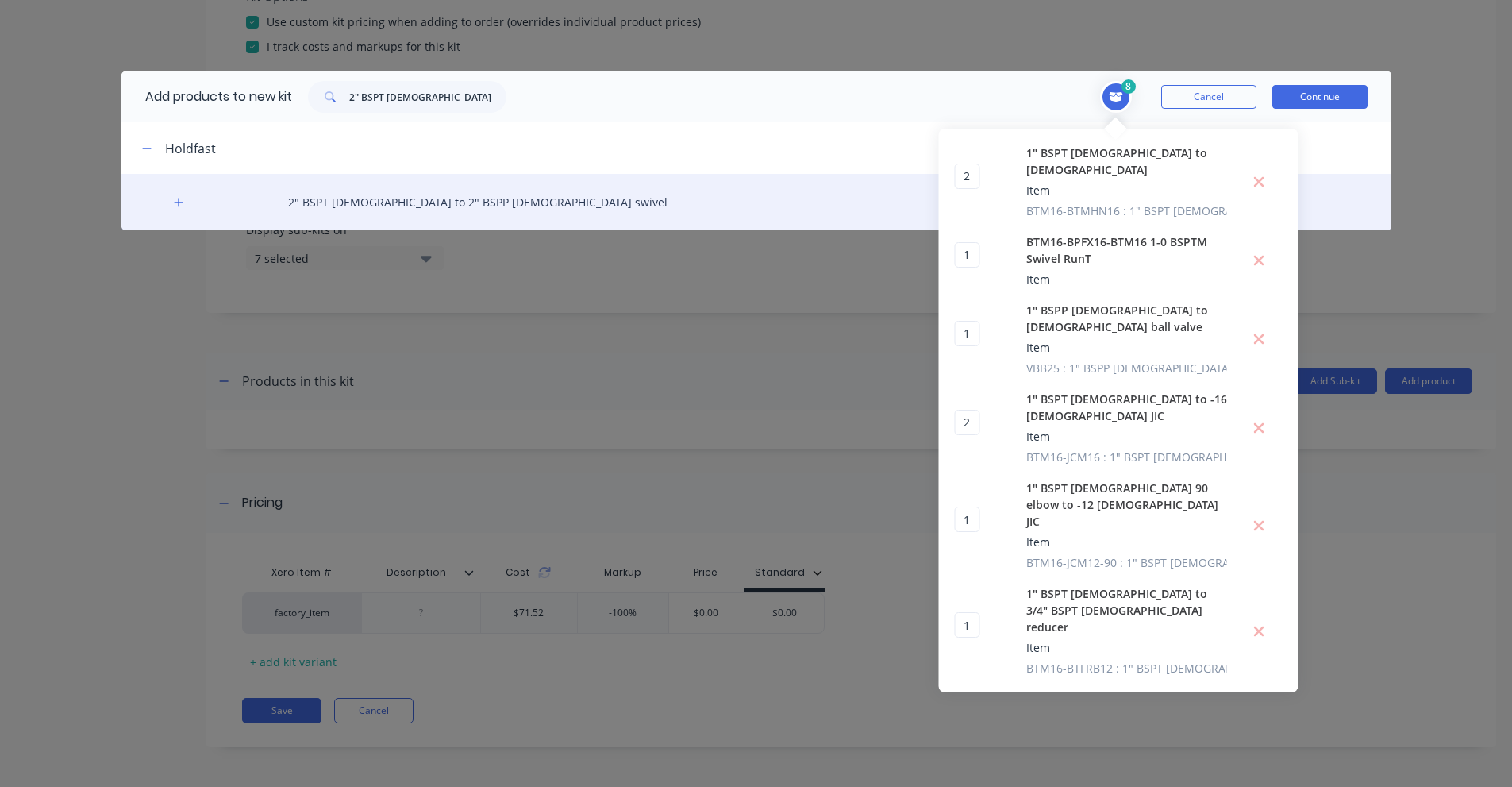
click at [168, 203] on div "2" BSPT [DEMOGRAPHIC_DATA] to 2" BSPP [DEMOGRAPHIC_DATA] swivel" at bounding box center [756, 202] width 1270 height 56
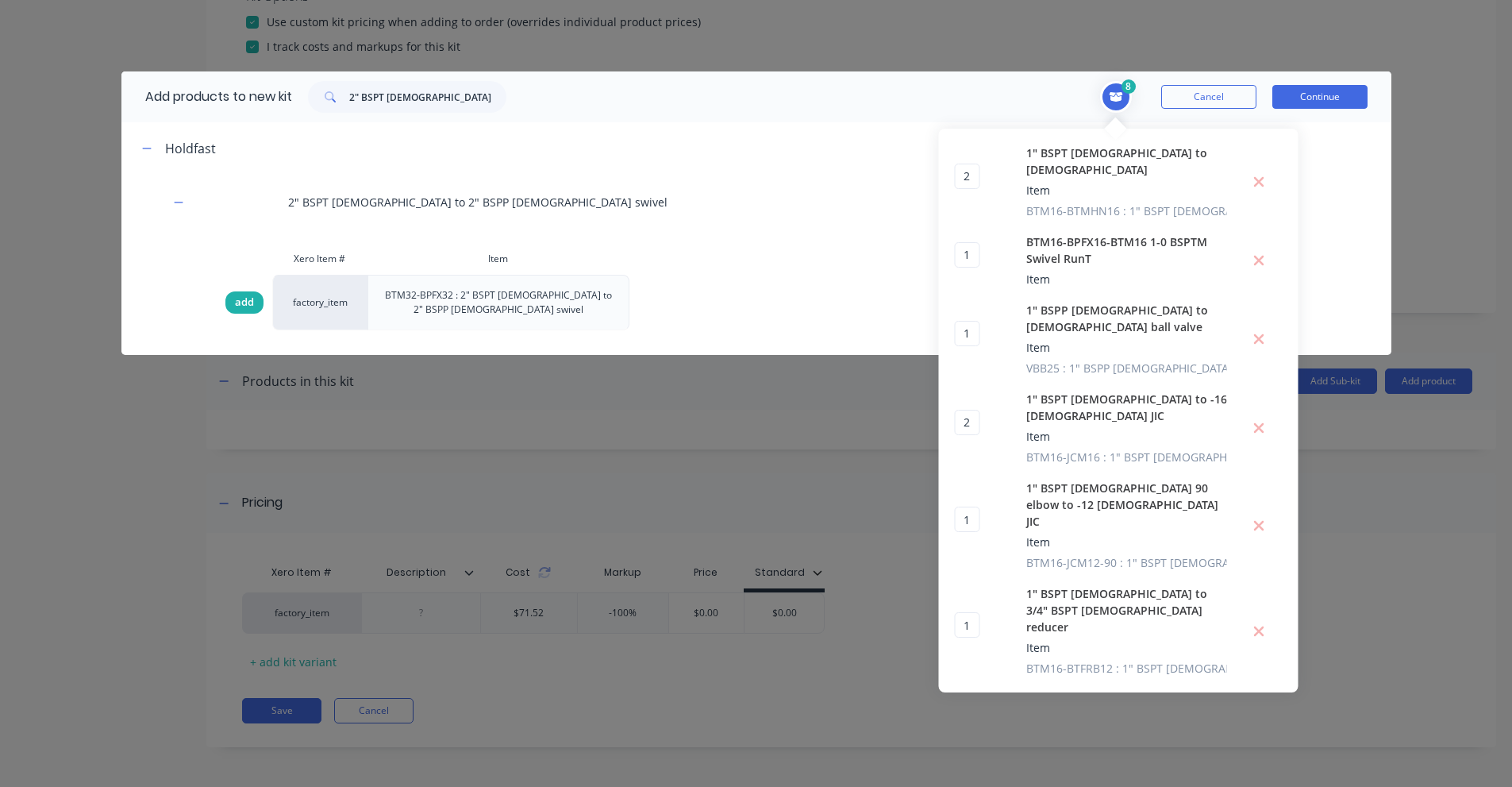
click at [239, 302] on span "add" at bounding box center [244, 302] width 19 height 16
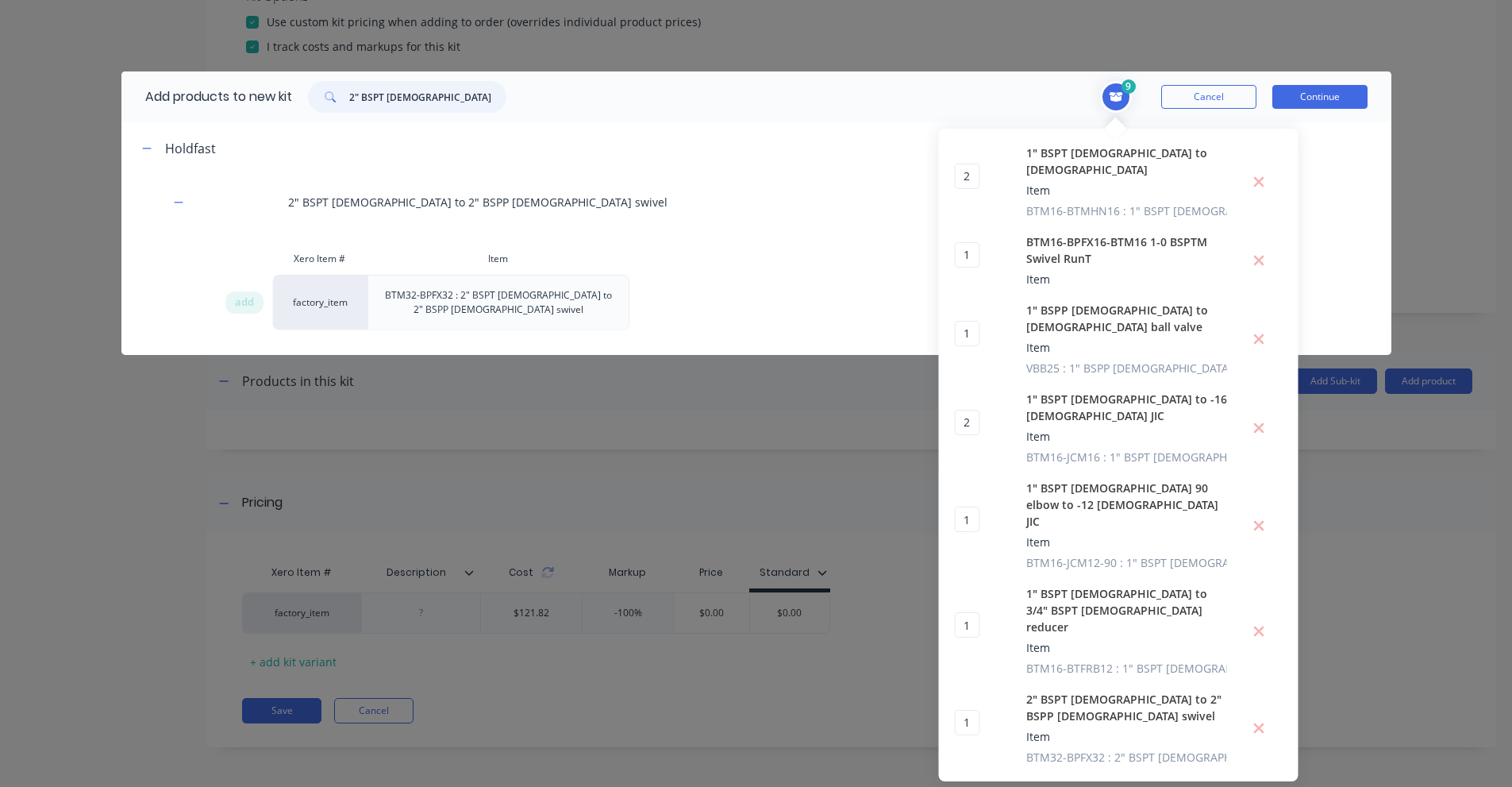
click at [426, 99] on input "2" BSPT [DEMOGRAPHIC_DATA] to 2" BSPP [DEMOGRAPHIC_DATA] swivel" at bounding box center [428, 96] width 158 height 32
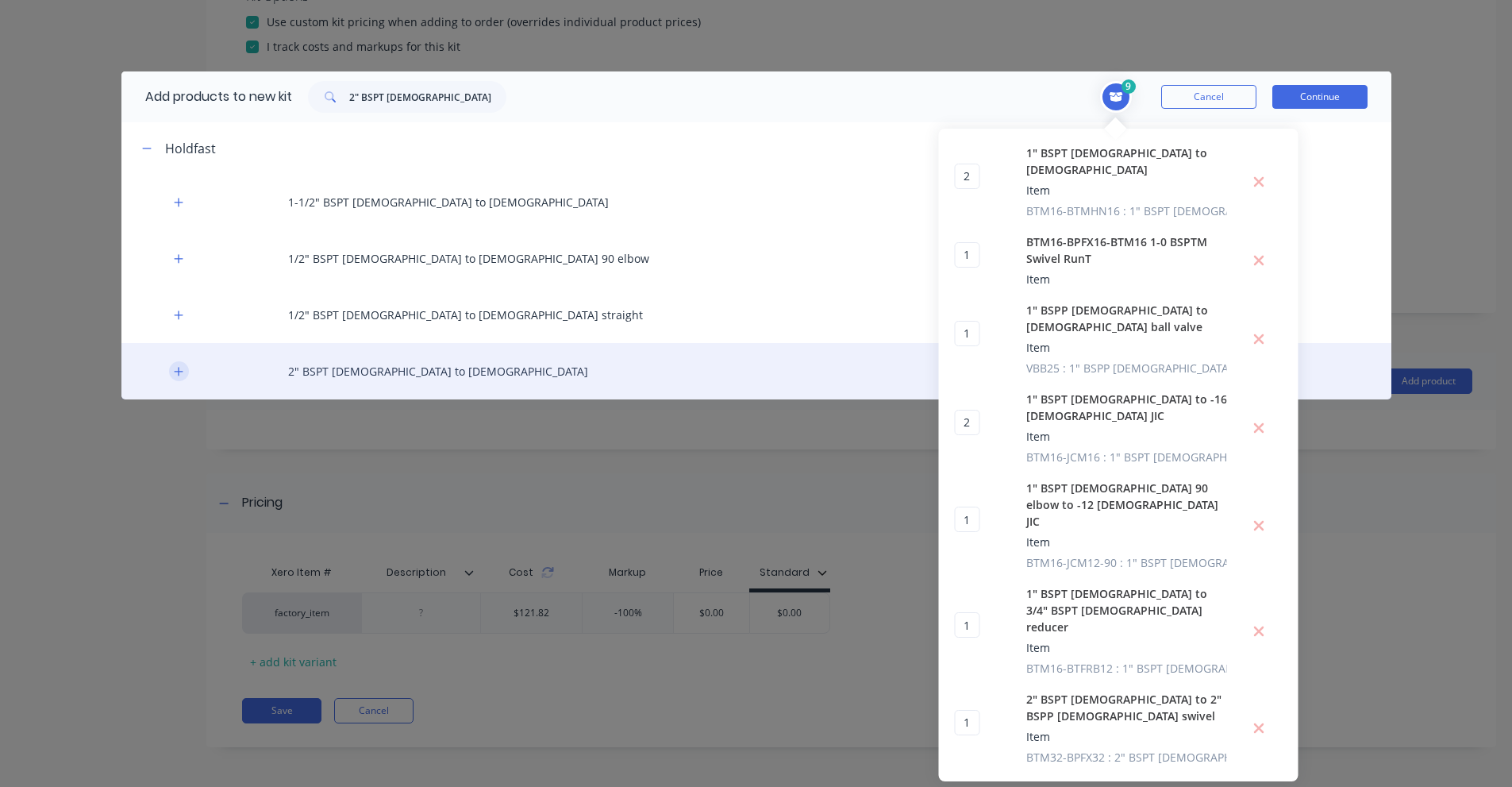
click at [174, 374] on icon "button" at bounding box center [178, 371] width 10 height 11
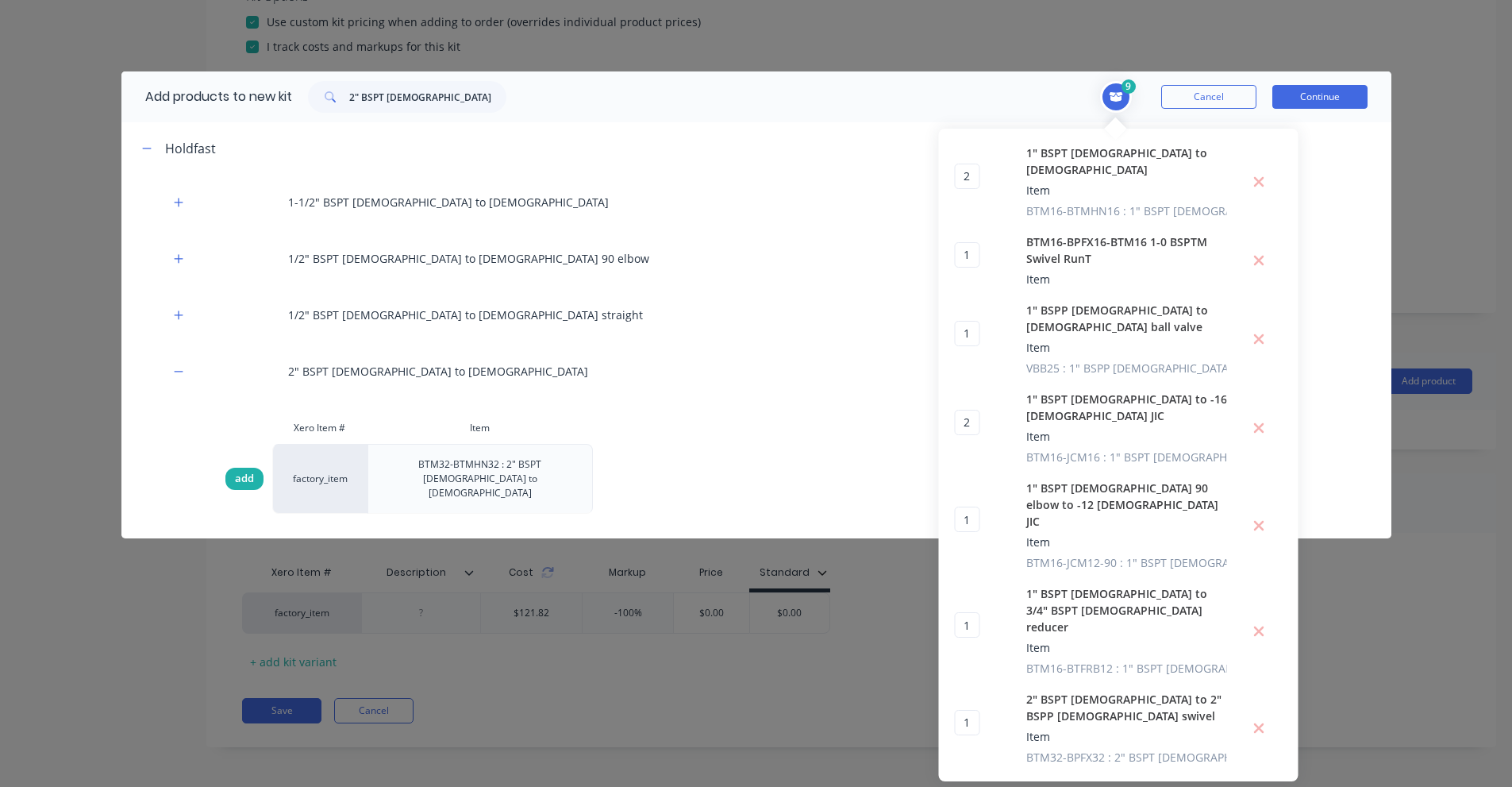
click at [246, 471] on span "add" at bounding box center [244, 479] width 19 height 16
click at [410, 97] on input "2" BSPT [DEMOGRAPHIC_DATA] to [DEMOGRAPHIC_DATA]" at bounding box center [428, 96] width 158 height 32
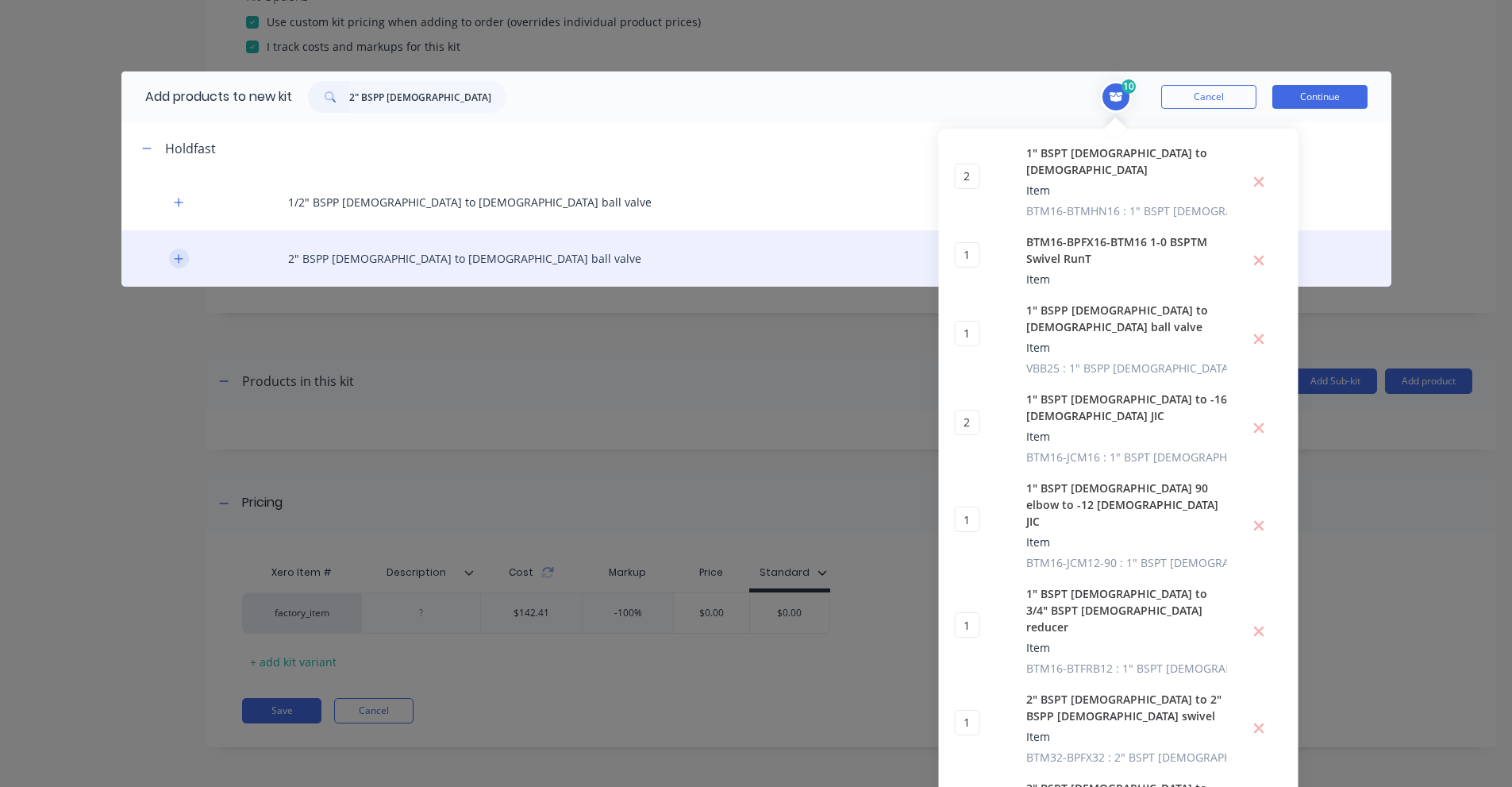
click at [184, 260] on button "button" at bounding box center [179, 258] width 20 height 20
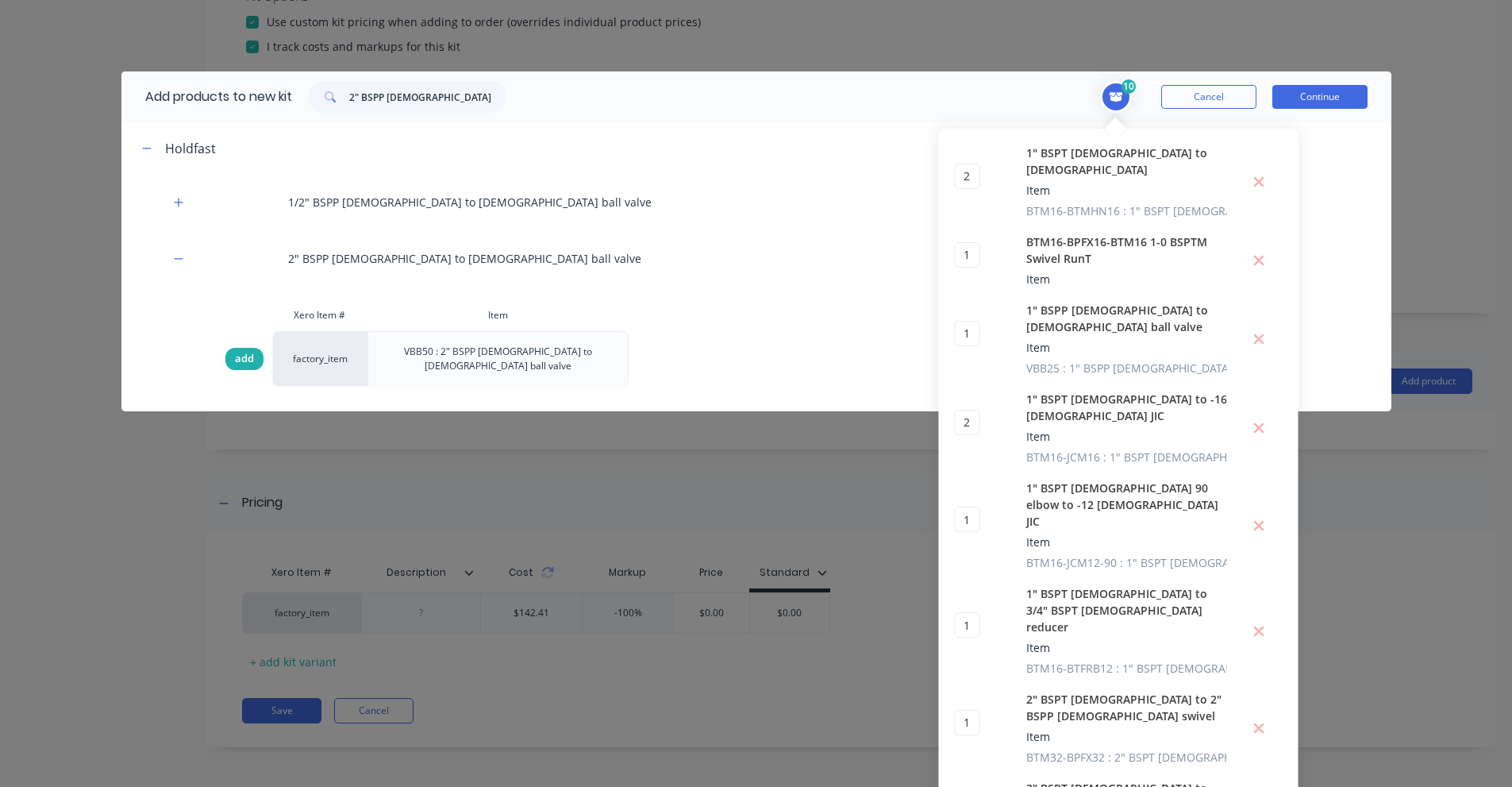
click at [238, 350] on span "add" at bounding box center [244, 359] width 19 height 16
click at [435, 94] on input "2" BSPP [DEMOGRAPHIC_DATA] to [DEMOGRAPHIC_DATA] ball valve" at bounding box center [428, 96] width 158 height 32
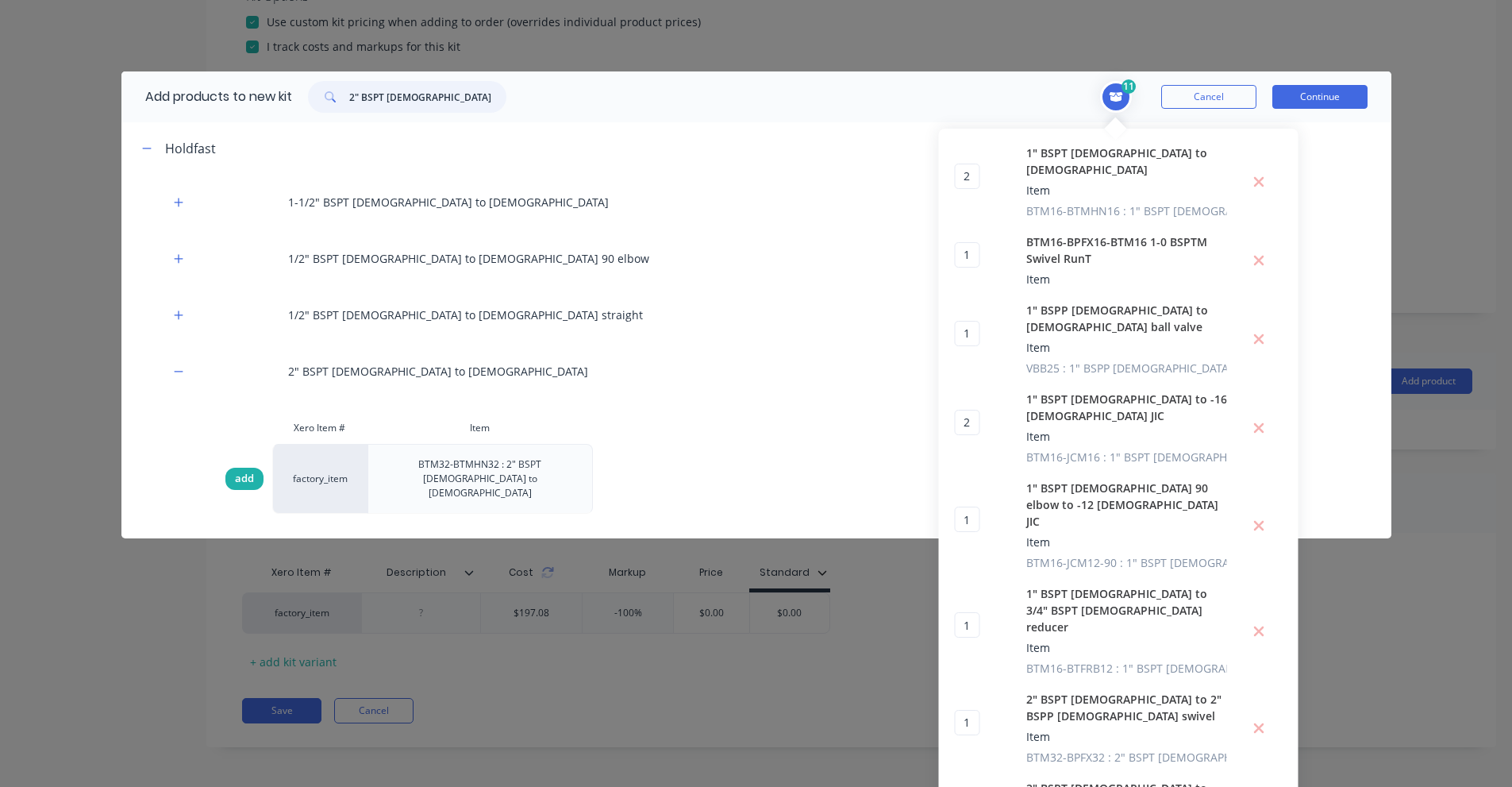
type input "2" BSPT [DEMOGRAPHIC_DATA] to [DEMOGRAPHIC_DATA]"
click at [241, 471] on span "add" at bounding box center [244, 479] width 19 height 16
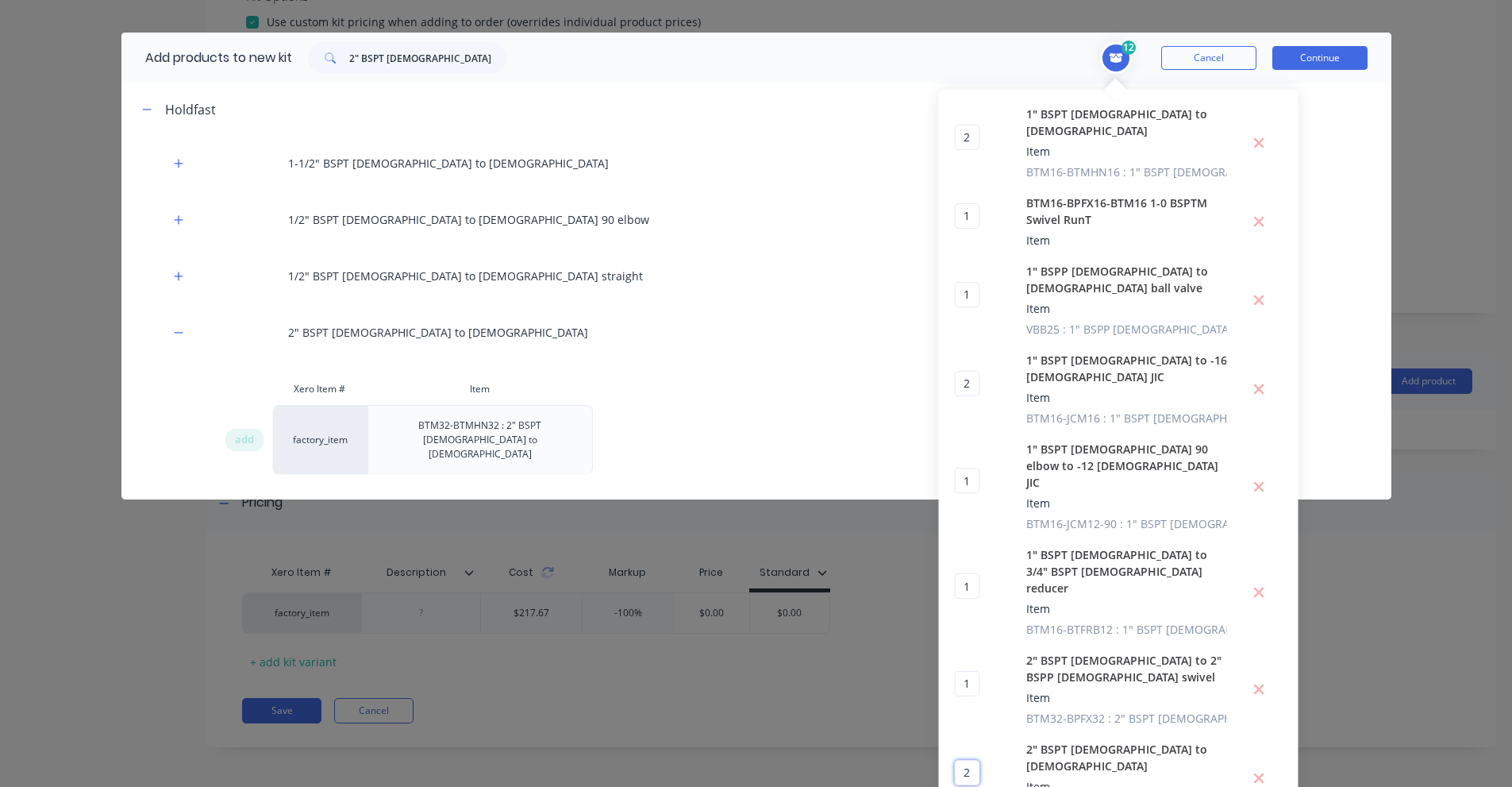
drag, startPoint x: 962, startPoint y: 666, endPoint x: 940, endPoint y: 666, distance: 22.0
click at [940, 666] on div "2 2 ? 1" BSPT [DEMOGRAPHIC_DATA] to [DEMOGRAPHIC_DATA] Item BTM16-BTMHN16 : 1" …" at bounding box center [1118, 504] width 359 height 830
type input "3"
drag, startPoint x: 948, startPoint y: 588, endPoint x: 924, endPoint y: 588, distance: 24.0
click at [939, 588] on div "2 2 ? 1" BSPT [DEMOGRAPHIC_DATA] to [DEMOGRAPHIC_DATA] Item BTM16-BTMHN16 : 1" …" at bounding box center [1118, 504] width 359 height 830
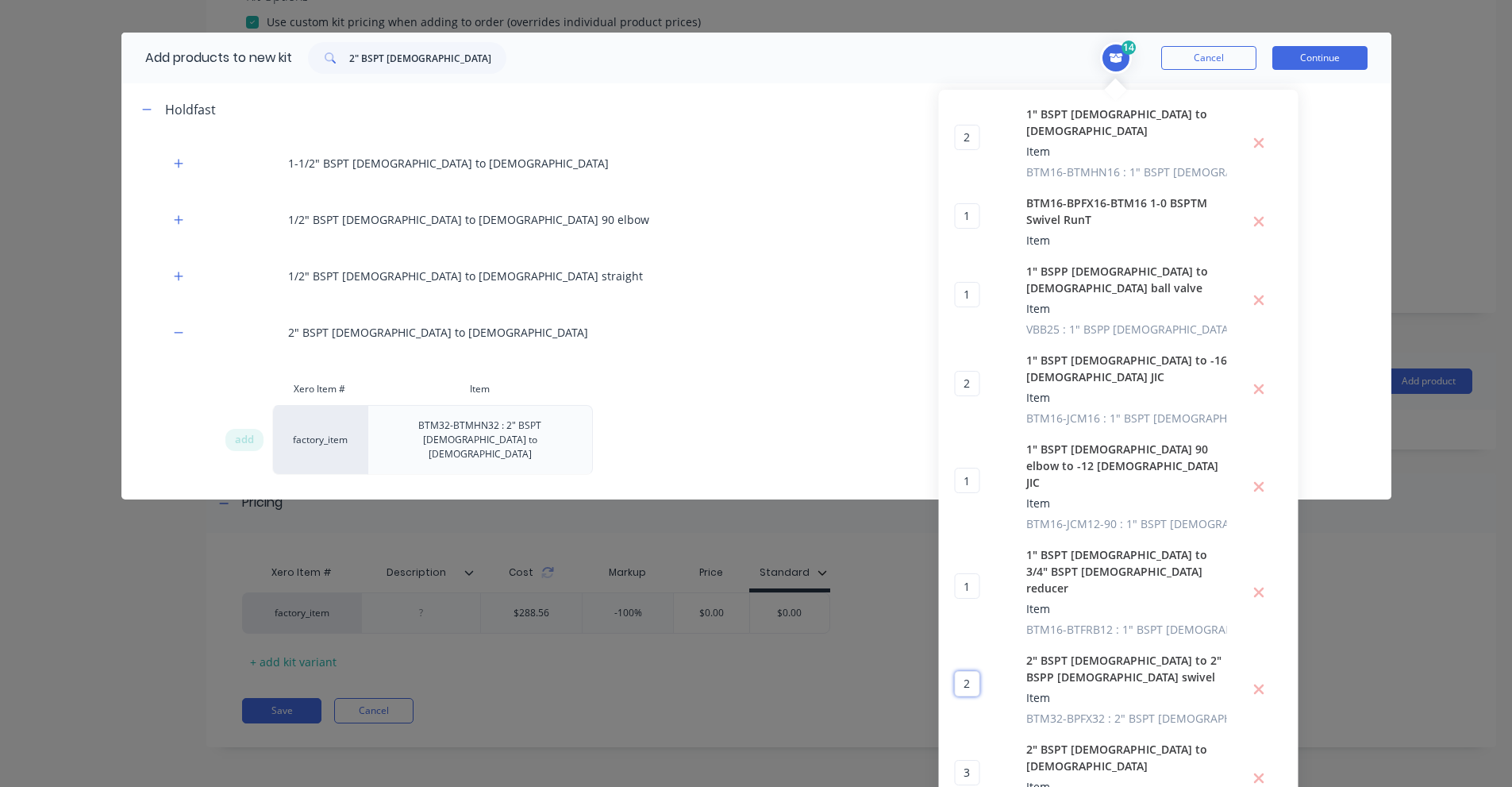
type input "2"
click at [429, 66] on input "2" BSPT [DEMOGRAPHIC_DATA] to [DEMOGRAPHIC_DATA]" at bounding box center [428, 57] width 158 height 32
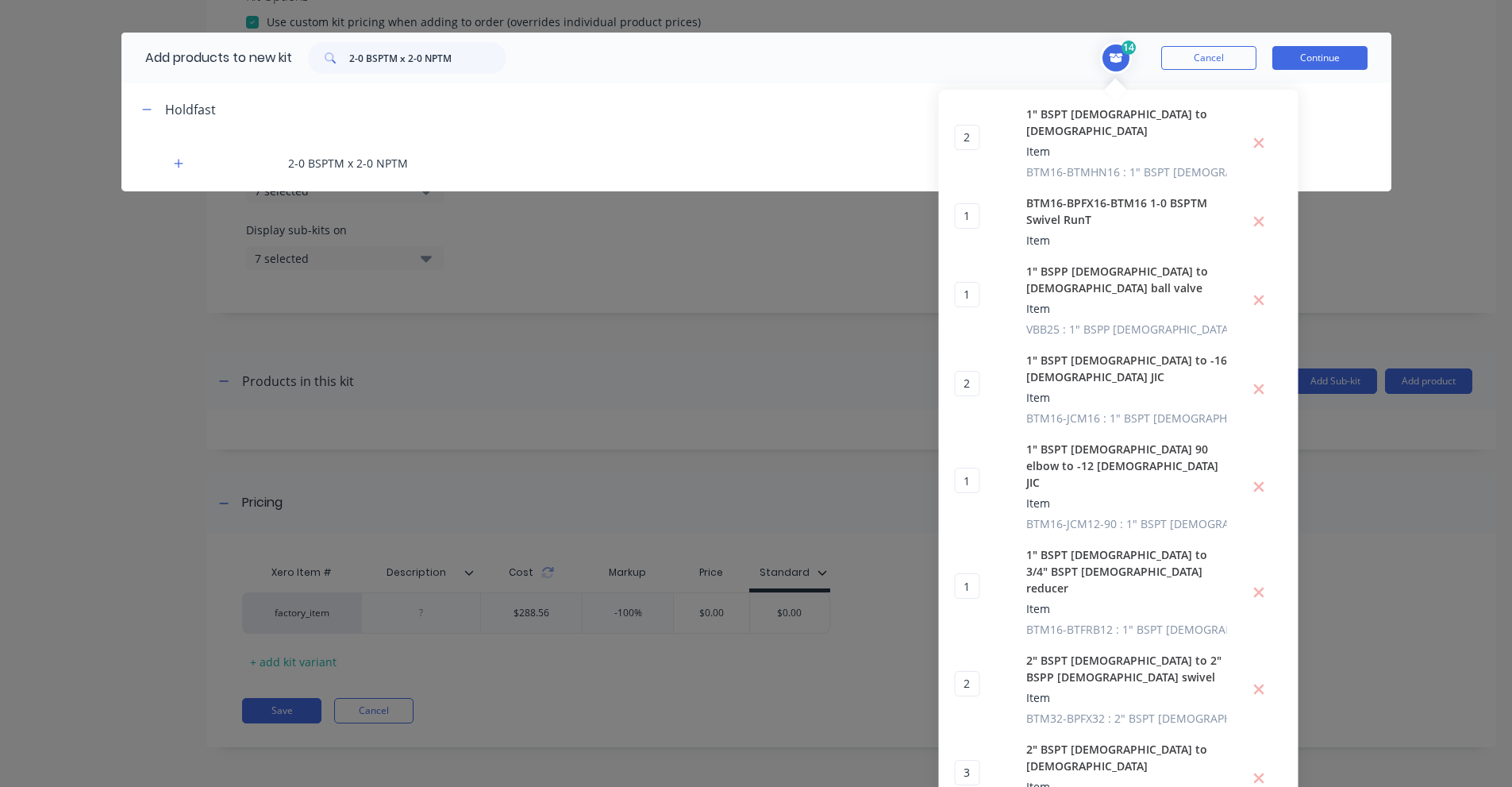
drag, startPoint x: 173, startPoint y: 170, endPoint x: 187, endPoint y: 199, distance: 32.2
click at [173, 170] on button "button" at bounding box center [179, 163] width 20 height 20
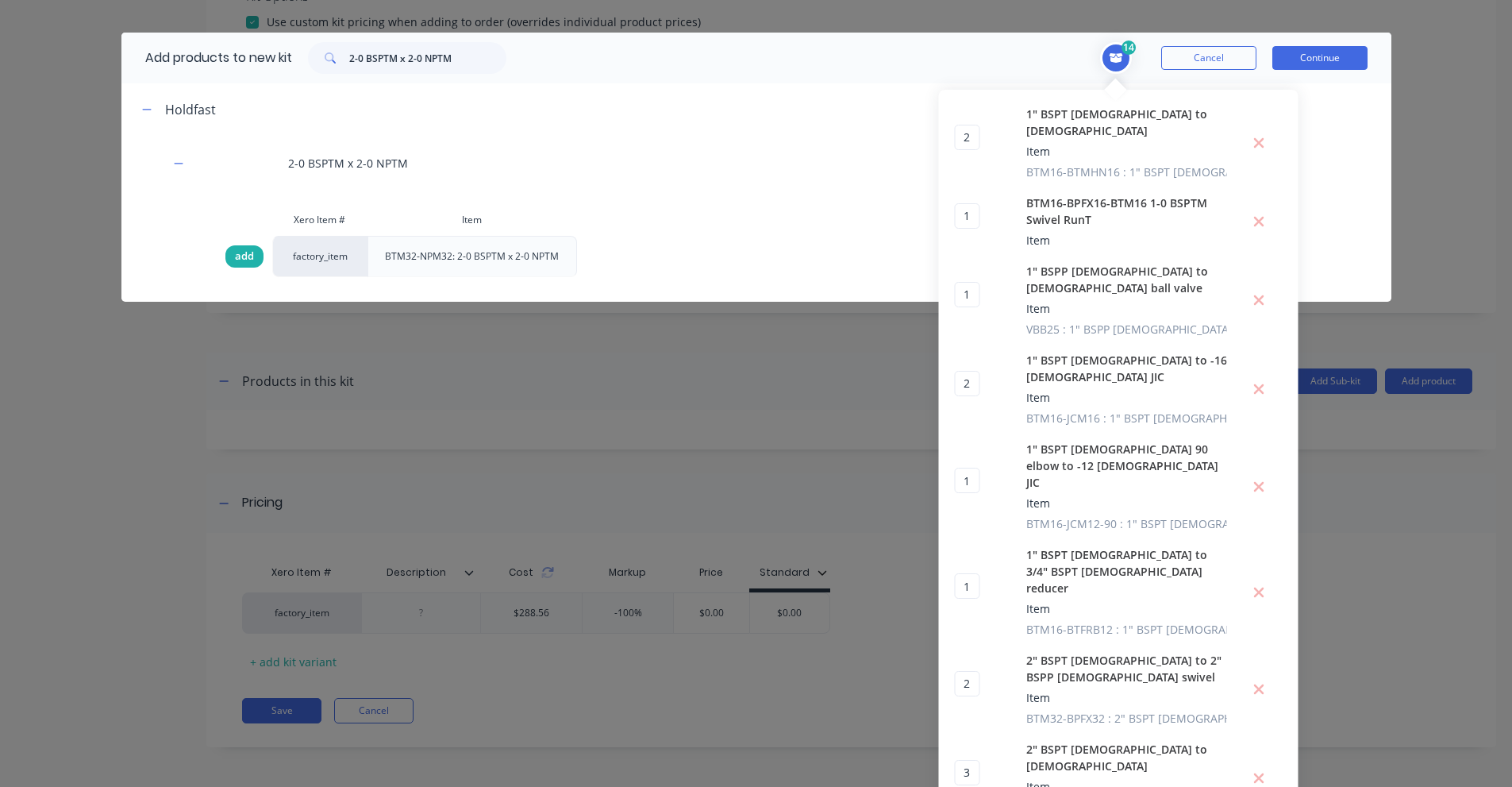
click at [236, 258] on span "add" at bounding box center [244, 256] width 19 height 16
click at [401, 61] on input "2-0 BSPTM x 2-0 NPTM" at bounding box center [428, 57] width 158 height 32
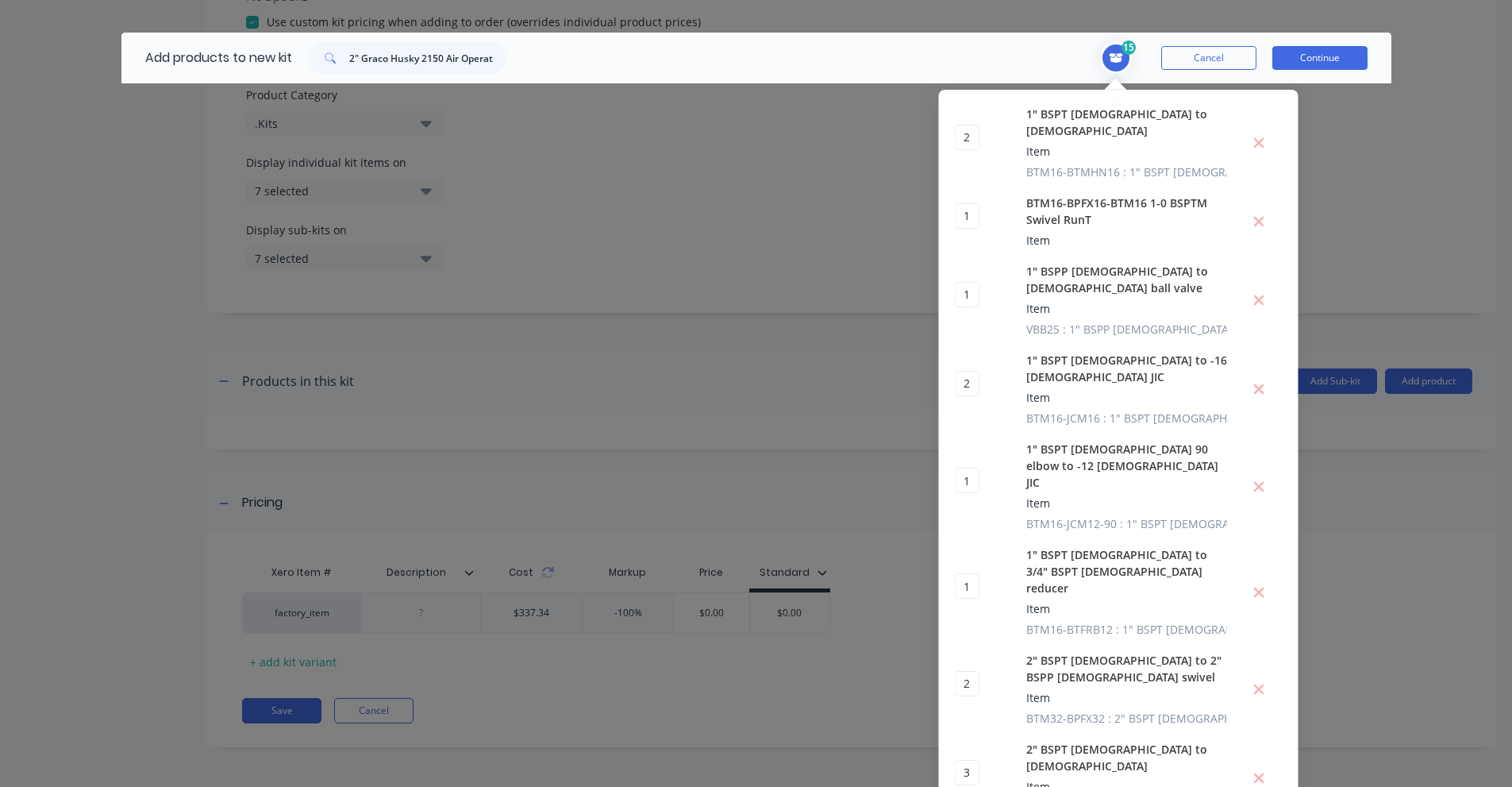
click at [434, 76] on div "Add products to new kit 2" Graco Husky 2150 Air Operated Double Diaphragm Pump" at bounding box center [321, 58] width 401 height 51
click at [441, 62] on input "2" Graco Husky 2150 Air Operated Double Diaphragm Pump" at bounding box center [428, 57] width 158 height 32
click at [352, 49] on input "DF3525" at bounding box center [428, 57] width 158 height 32
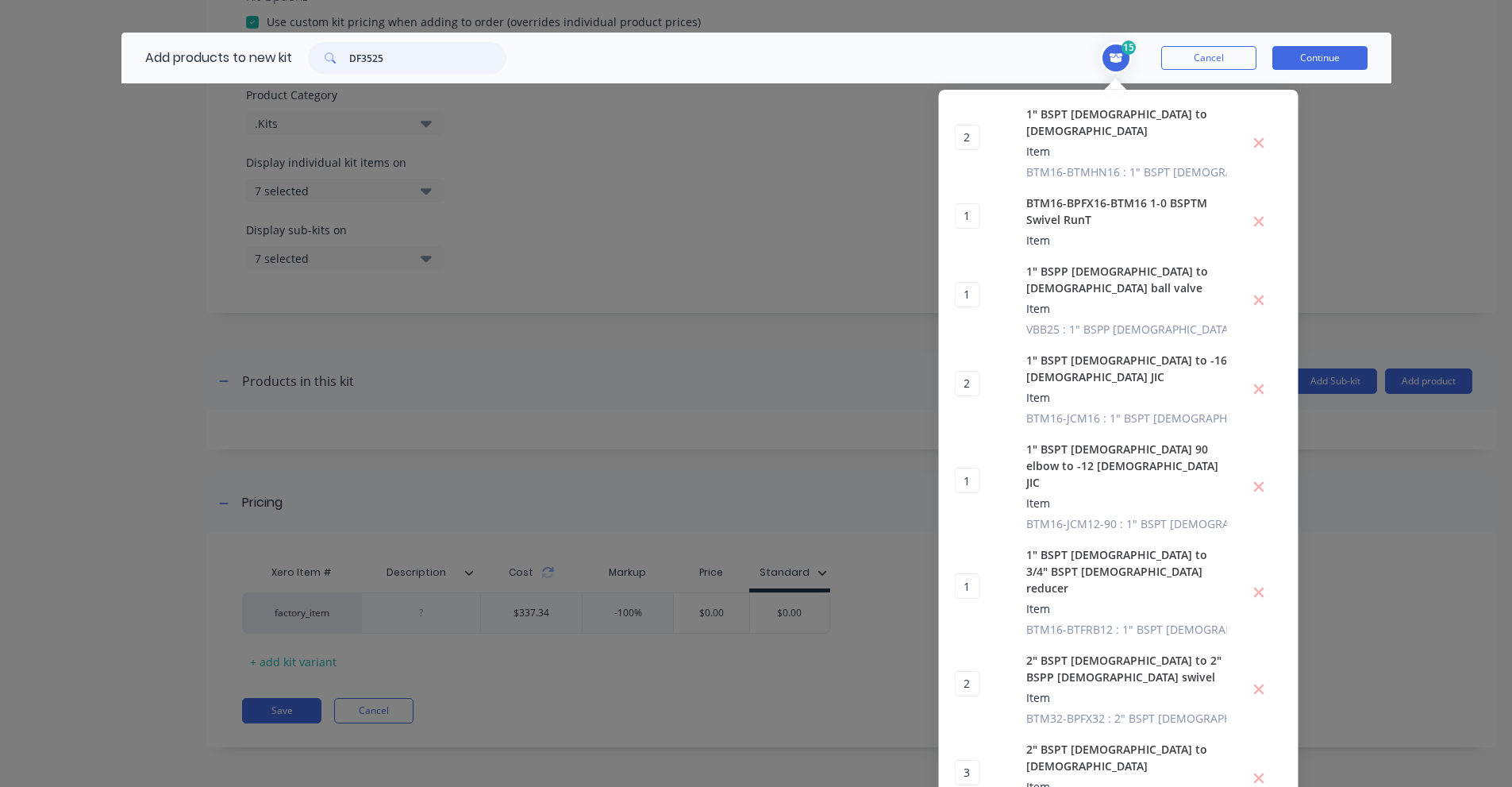
click at [352, 49] on input "DF3525" at bounding box center [428, 57] width 158 height 32
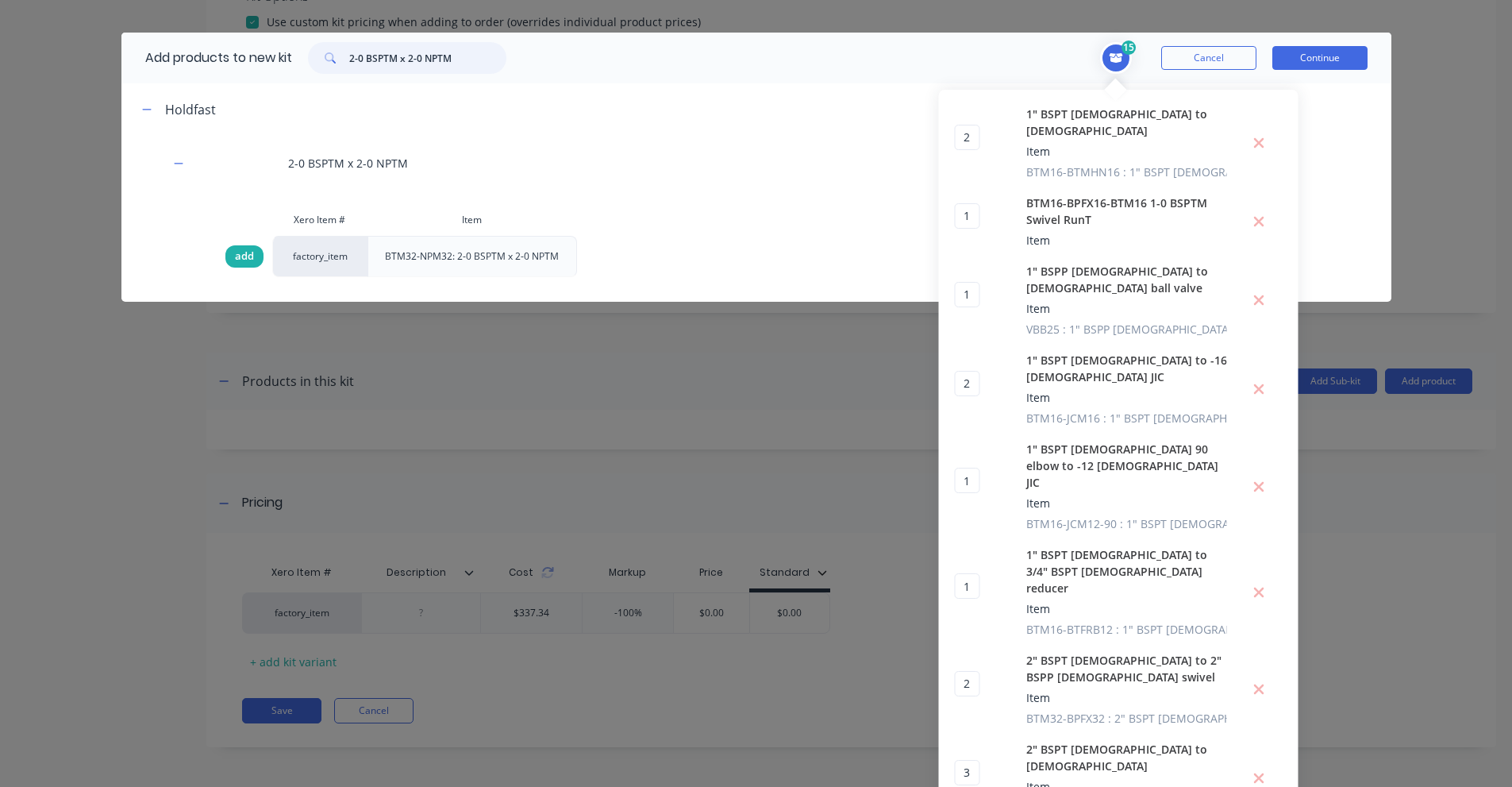
type input "2-0 BSPTM x 2-0 NPTM"
drag, startPoint x: 235, startPoint y: 250, endPoint x: 30, endPoint y: 256, distance: 205.1
click at [234, 250] on span "add" at bounding box center [244, 256] width 19 height 16
type input "2"
click at [387, 58] on input "2-0 BSPTM x 2-0 NPTM" at bounding box center [428, 57] width 158 height 32
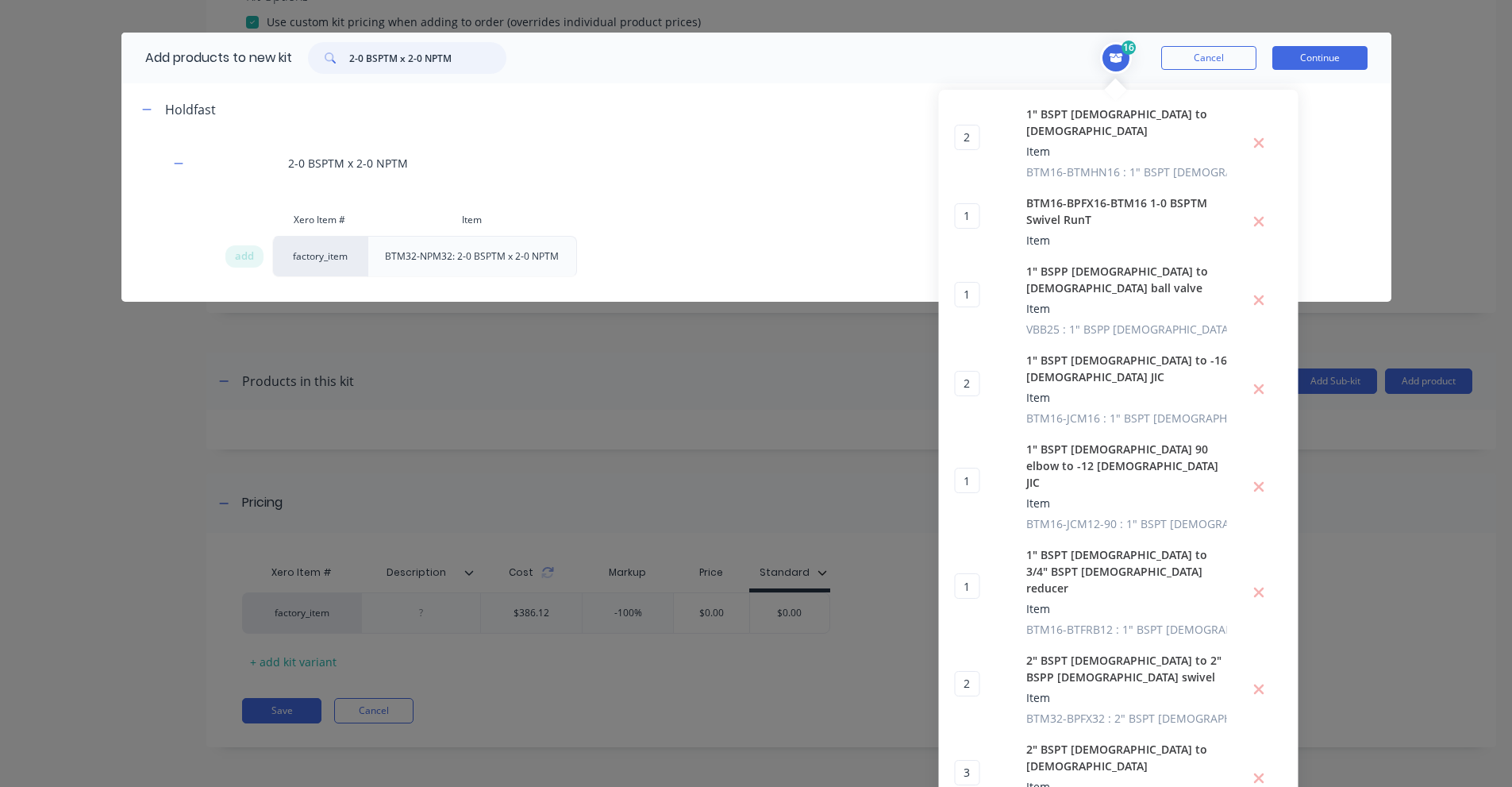
click at [387, 58] on input "2-0 BSPTM x 2-0 NPTM" at bounding box center [428, 57] width 158 height 32
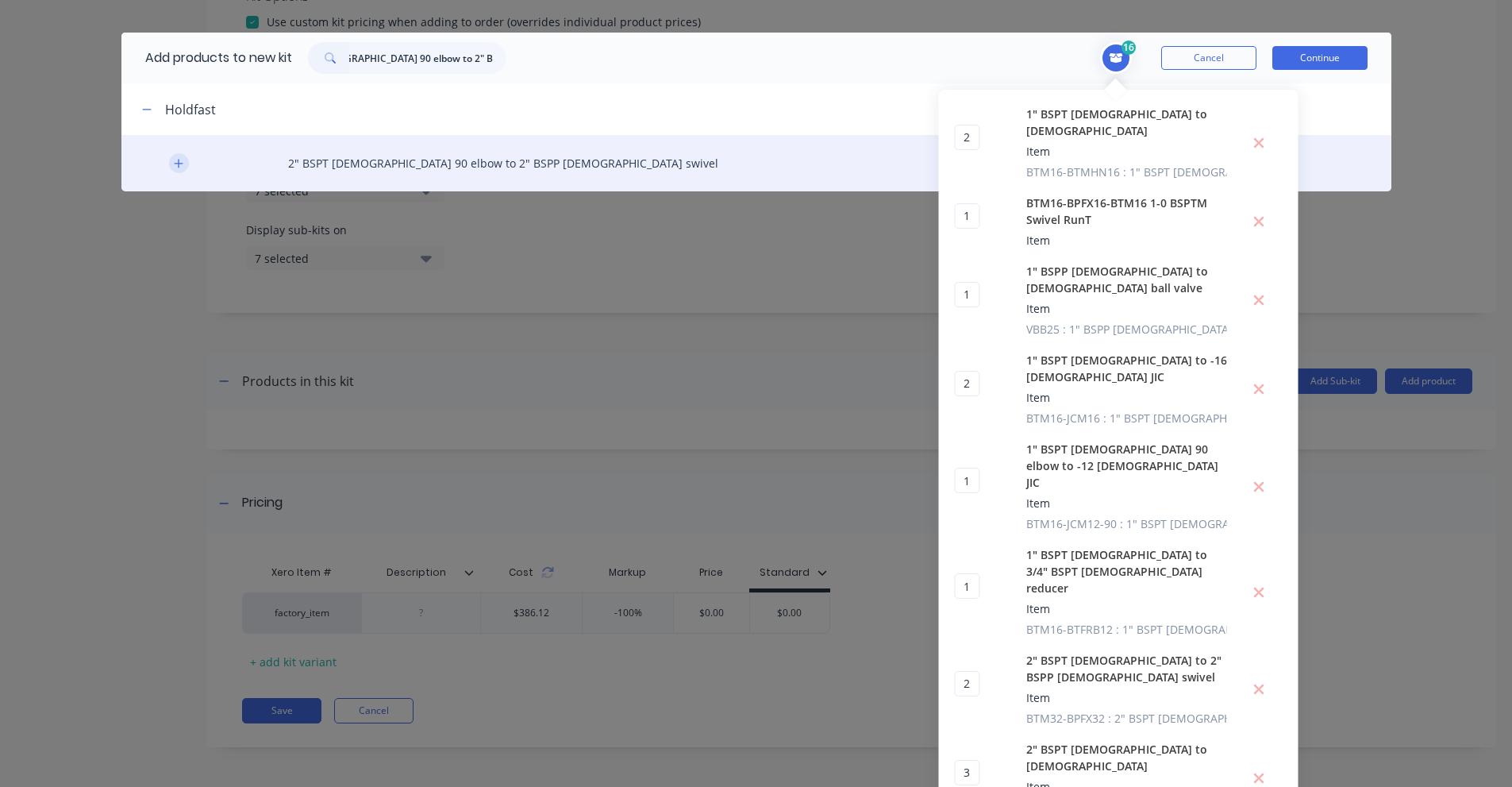
click at [169, 164] on button "button" at bounding box center [179, 163] width 20 height 20
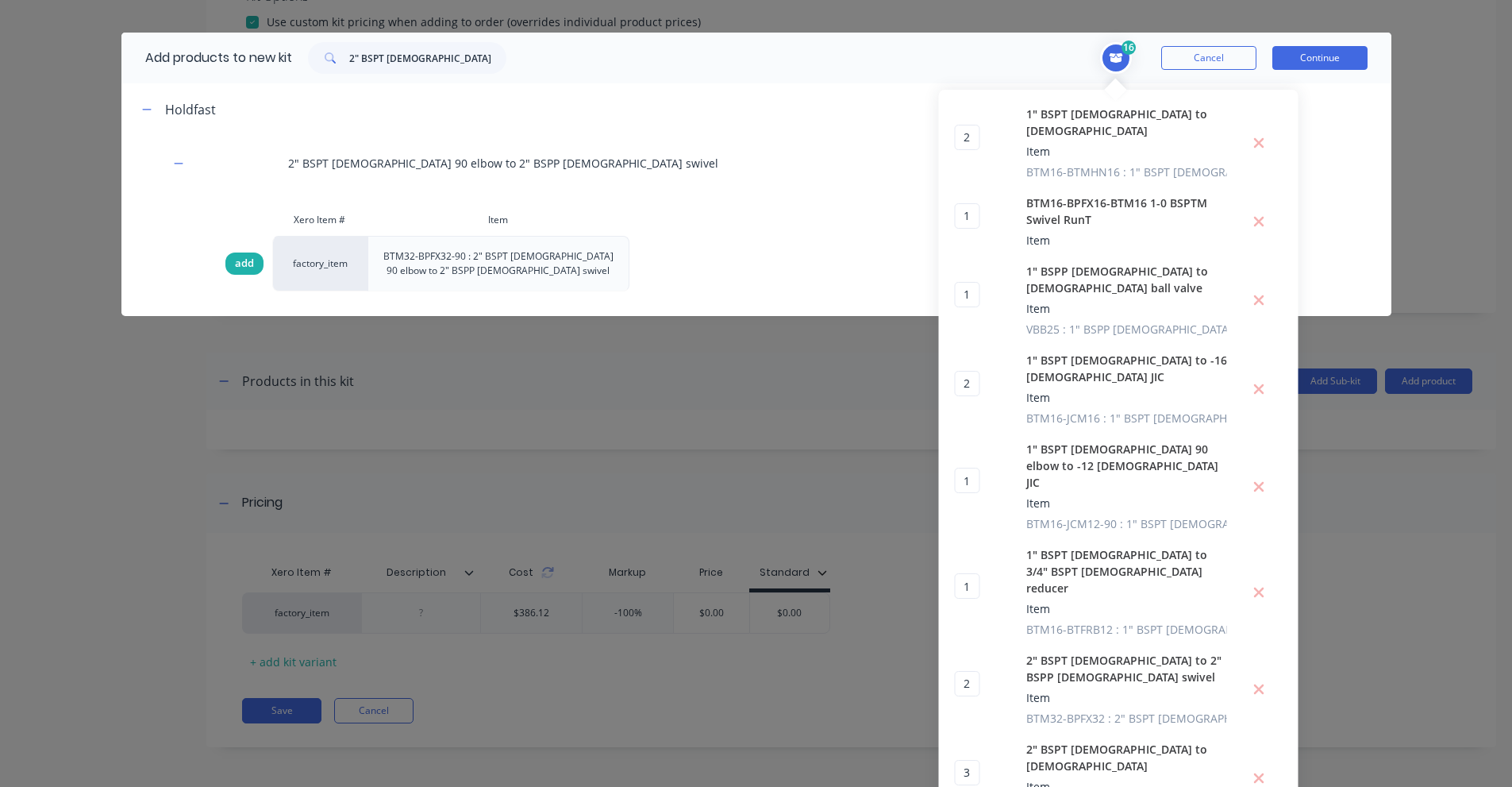
click at [234, 257] on span "add" at bounding box center [244, 264] width 19 height 16
click at [419, 46] on input "2" BSPT [DEMOGRAPHIC_DATA] 90 elbow to 2" BSPP [DEMOGRAPHIC_DATA] swivel" at bounding box center [428, 57] width 158 height 32
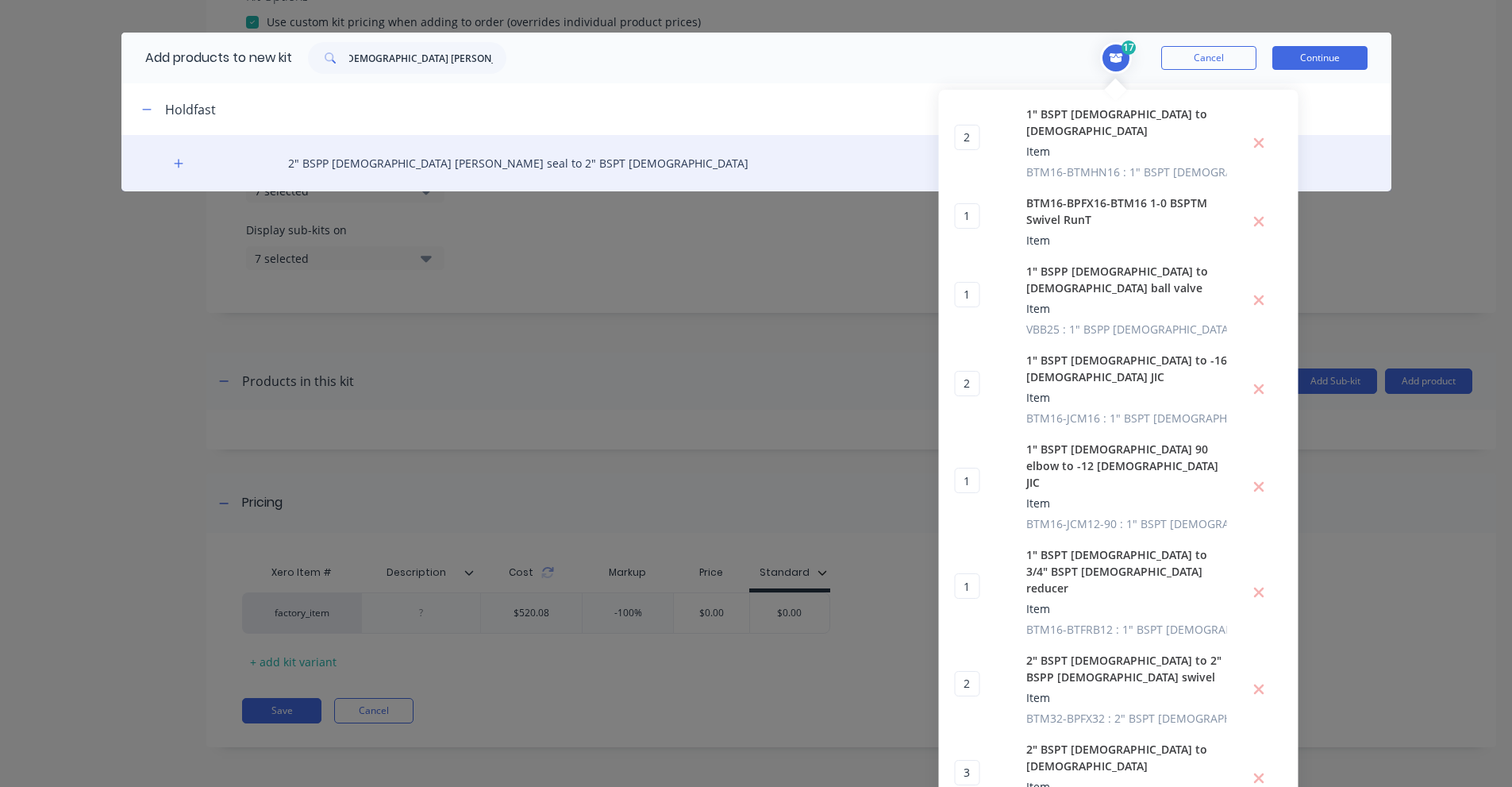
click at [183, 154] on div "2" BSPP [DEMOGRAPHIC_DATA] [PERSON_NAME] seal to 2" BSPT [DEMOGRAPHIC_DATA]" at bounding box center [756, 163] width 1270 height 56
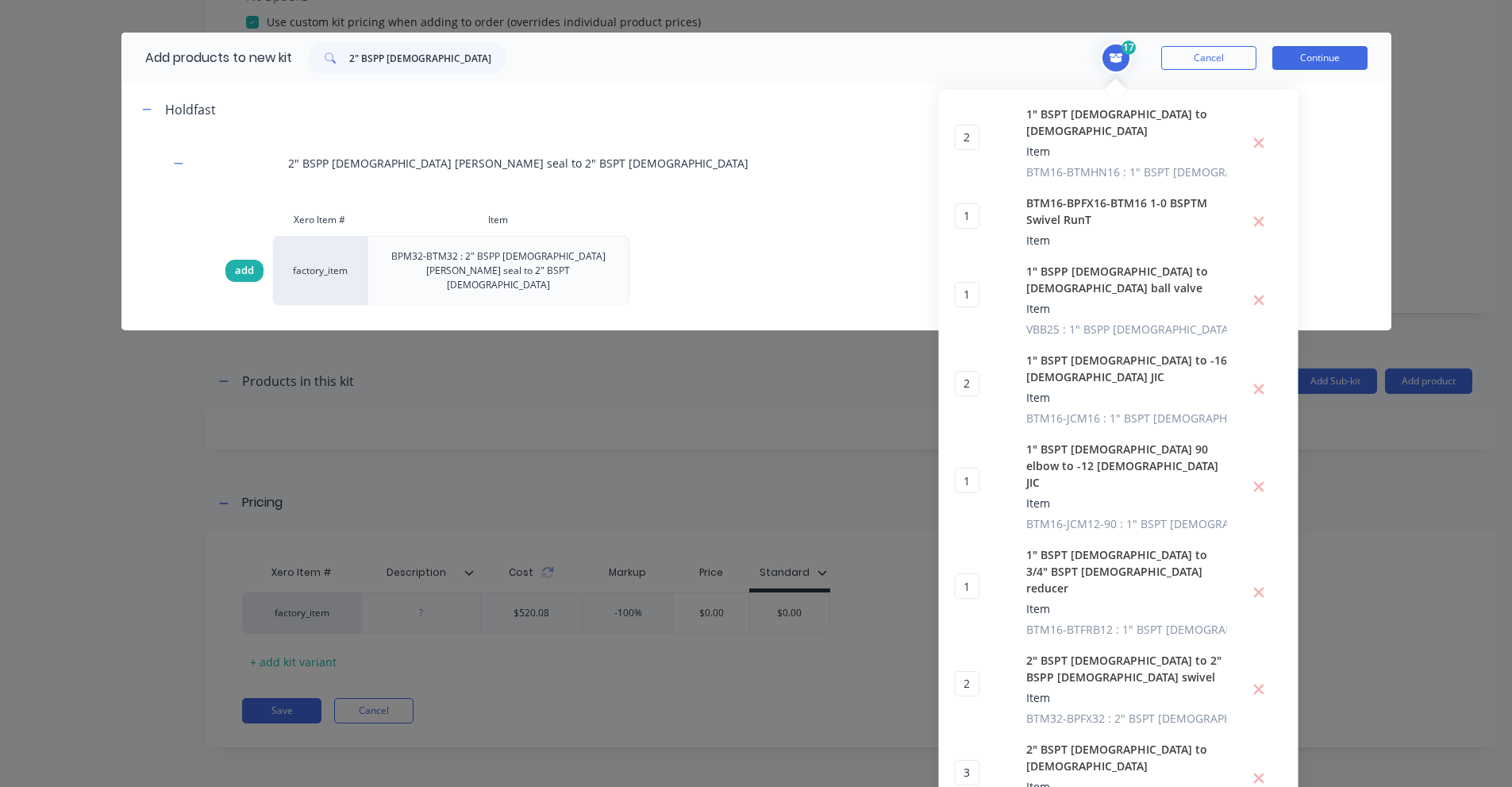
click at [252, 264] on div "add" at bounding box center [244, 271] width 38 height 23
click at [394, 66] on input "2" BSPP [DEMOGRAPHIC_DATA] [PERSON_NAME] seal to 2" BSPT [DEMOGRAPHIC_DATA]" at bounding box center [428, 57] width 158 height 32
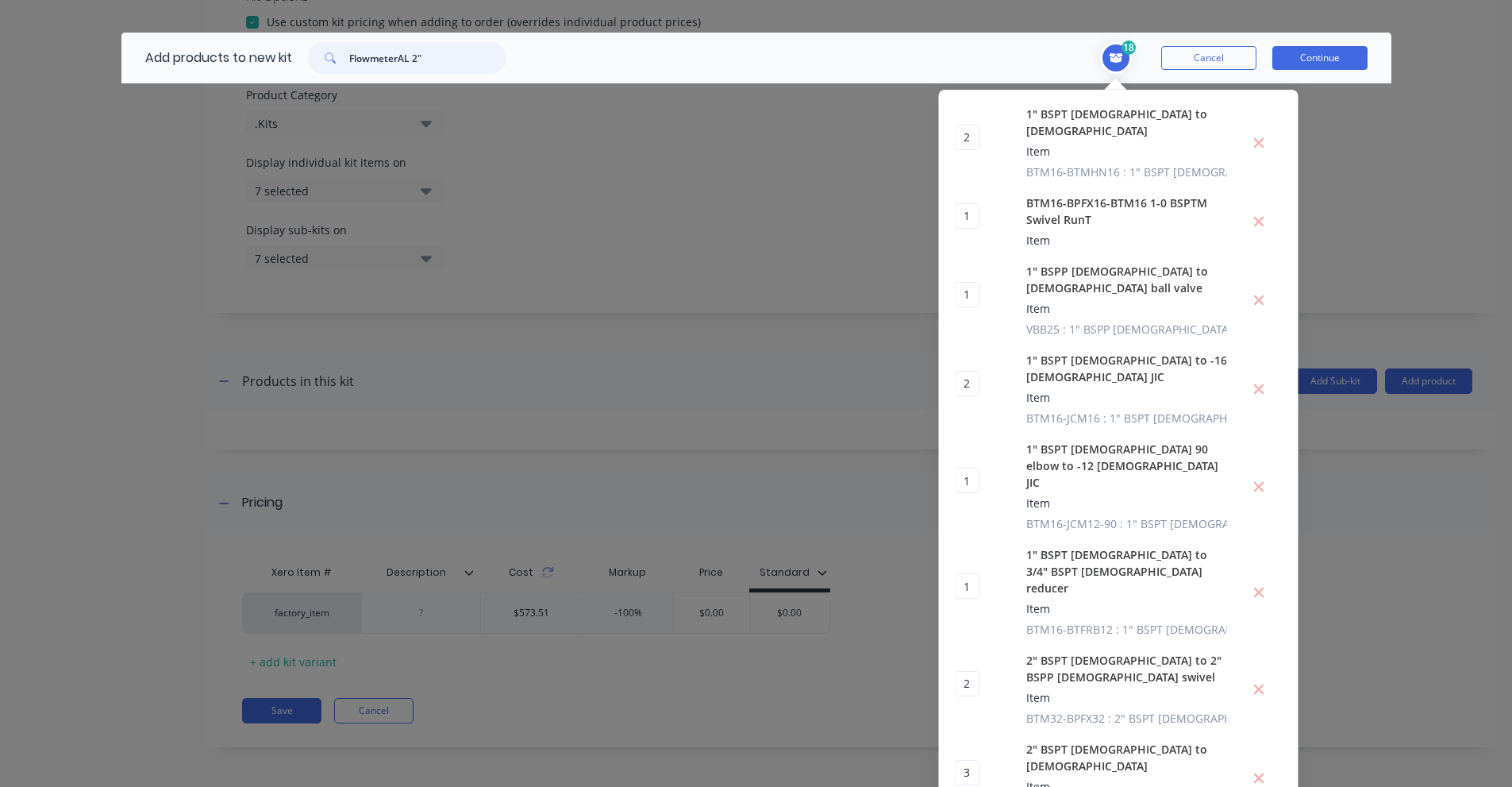
click at [441, 61] on input "FlowmeterAL 2"" at bounding box center [428, 57] width 158 height 32
click at [375, 68] on input "MX COMPACT PULSER - 5m CABLE" at bounding box center [428, 57] width 158 height 32
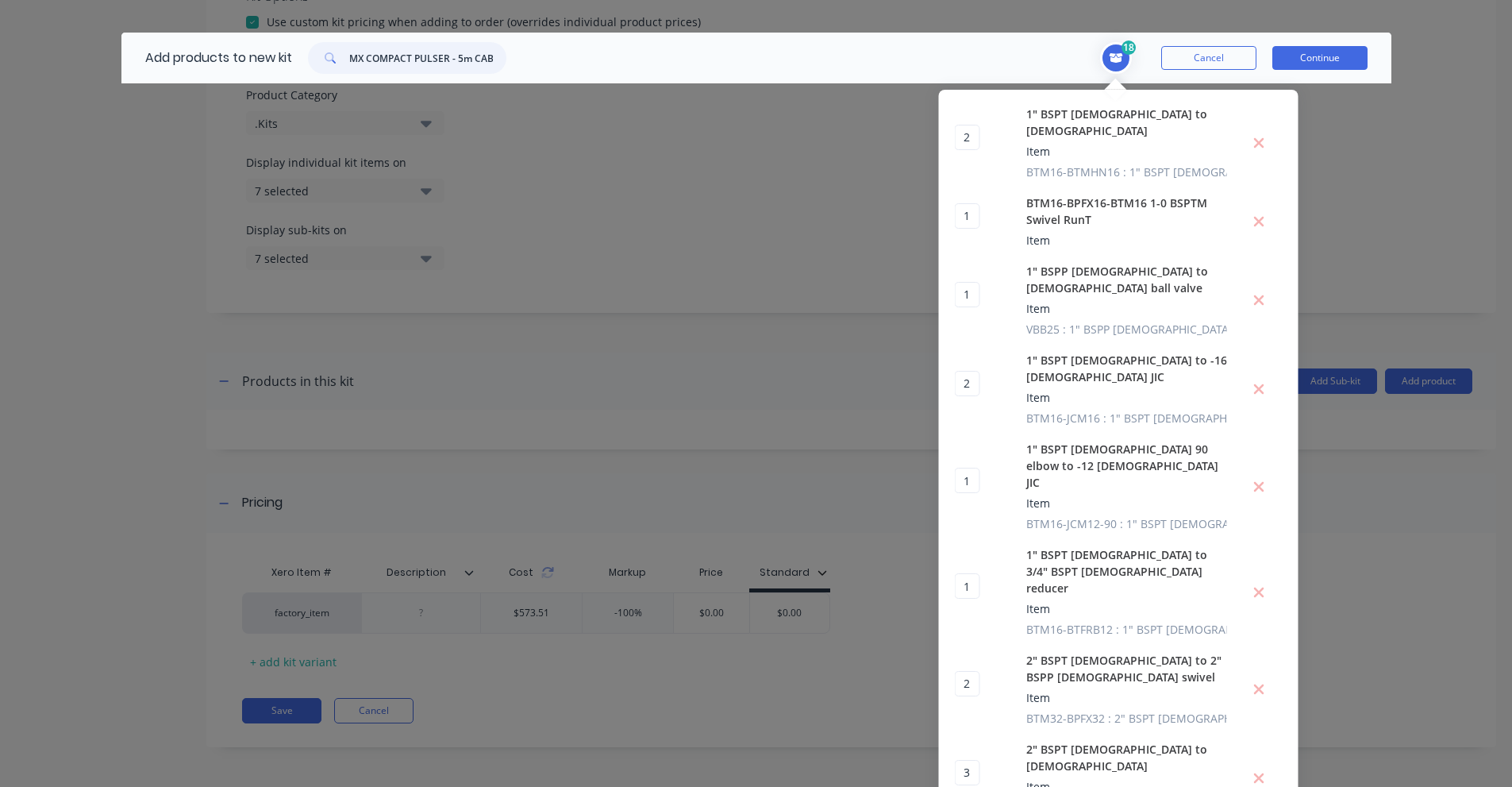
click at [375, 68] on input "MX COMPACT PULSER - 5m CABLE" at bounding box center [428, 57] width 158 height 32
click at [398, 44] on input "MXD-A5S" at bounding box center [428, 57] width 158 height 32
click at [451, 66] on input "M8 rubber mount" at bounding box center [428, 57] width 158 height 32
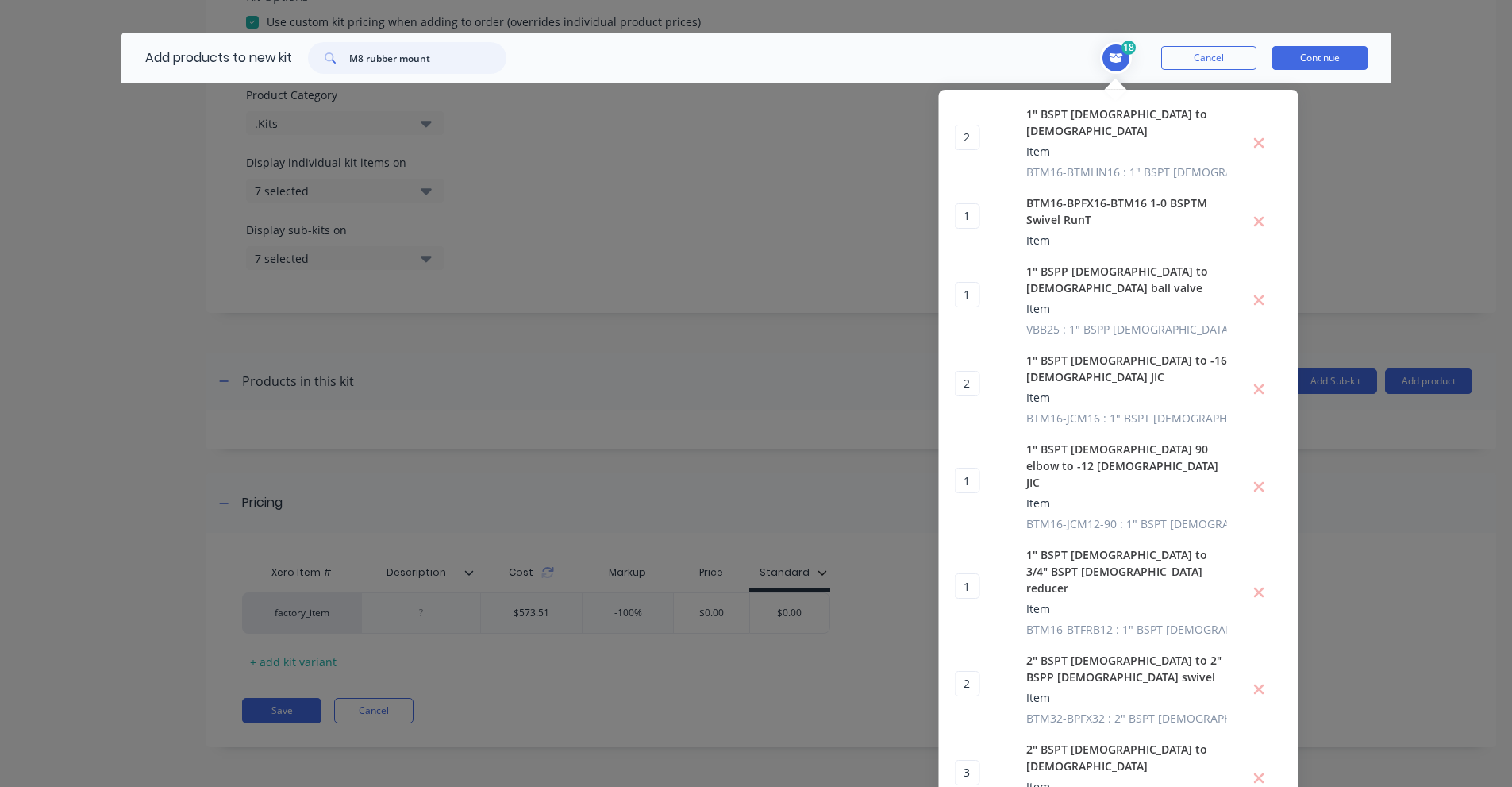
click at [451, 66] on input "M8 rubber mount" at bounding box center [428, 57] width 158 height 32
click at [378, 64] on input "M10304070" at bounding box center [428, 57] width 158 height 32
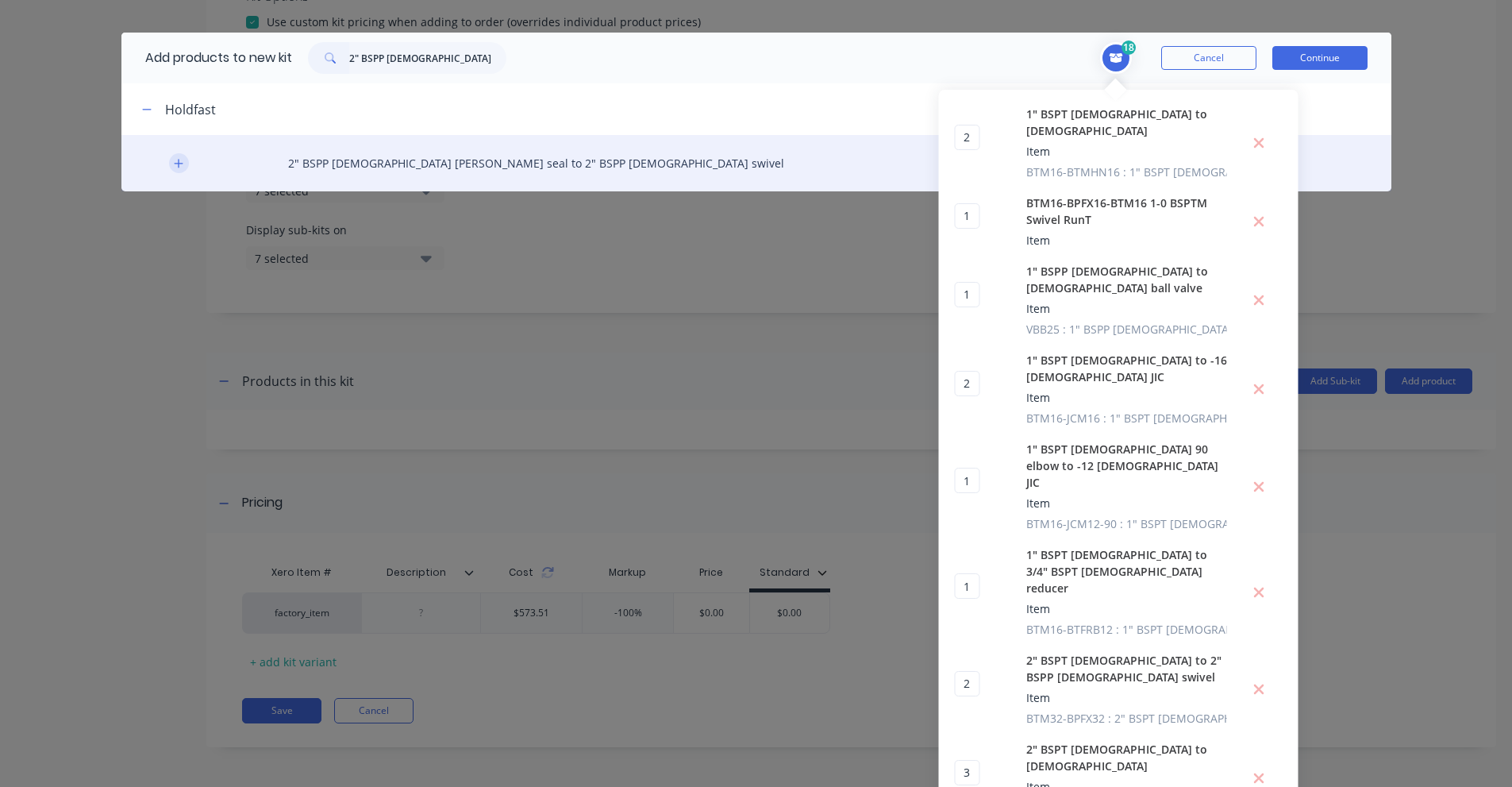
click at [174, 164] on icon "button" at bounding box center [178, 163] width 9 height 9
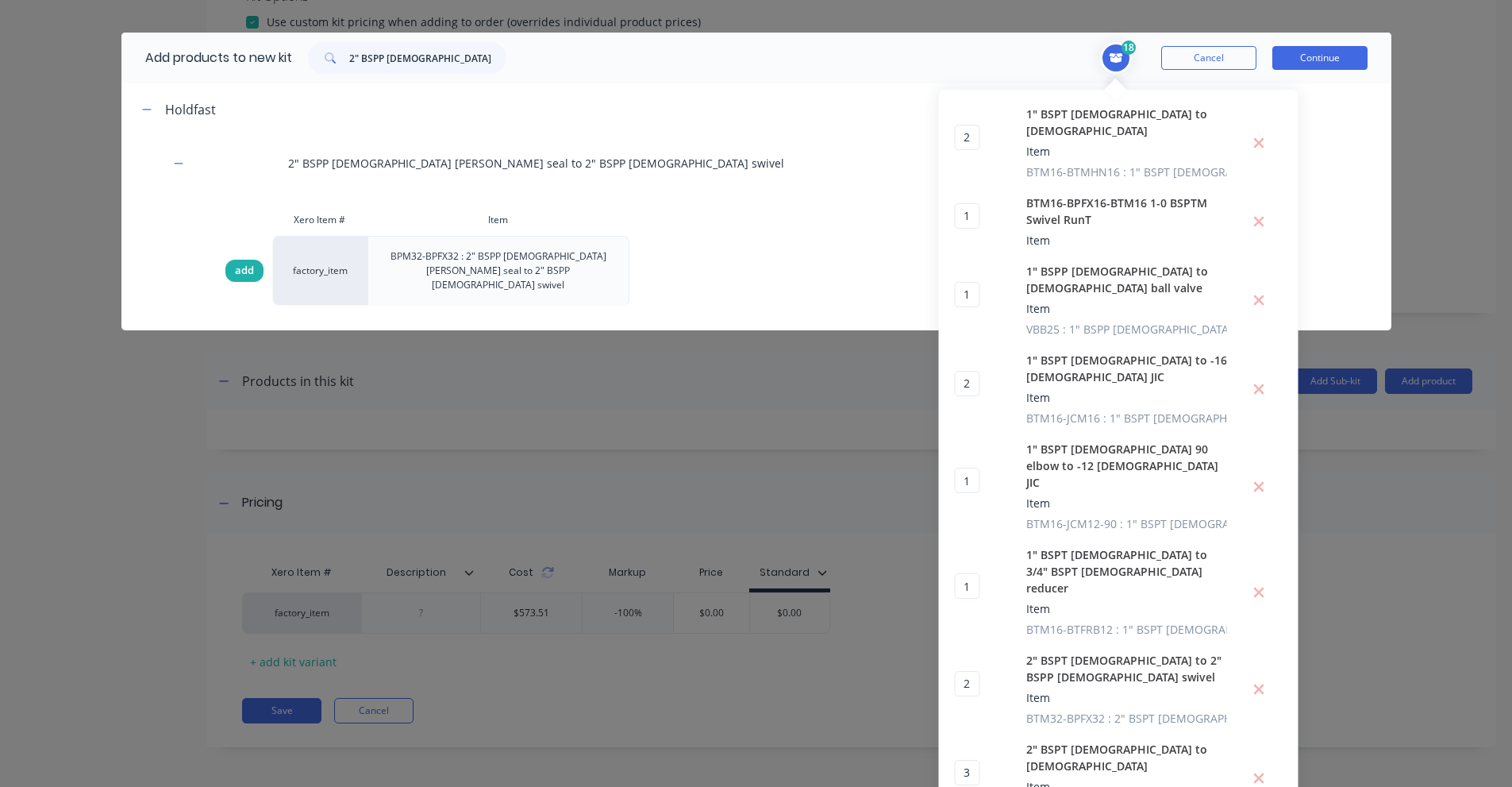
click at [234, 263] on span "add" at bounding box center [244, 271] width 19 height 16
click at [435, 61] on input "2" BSPP [DEMOGRAPHIC_DATA] [PERSON_NAME] seal to 2" BSPP [DEMOGRAPHIC_DATA] swi…" at bounding box center [428, 57] width 158 height 32
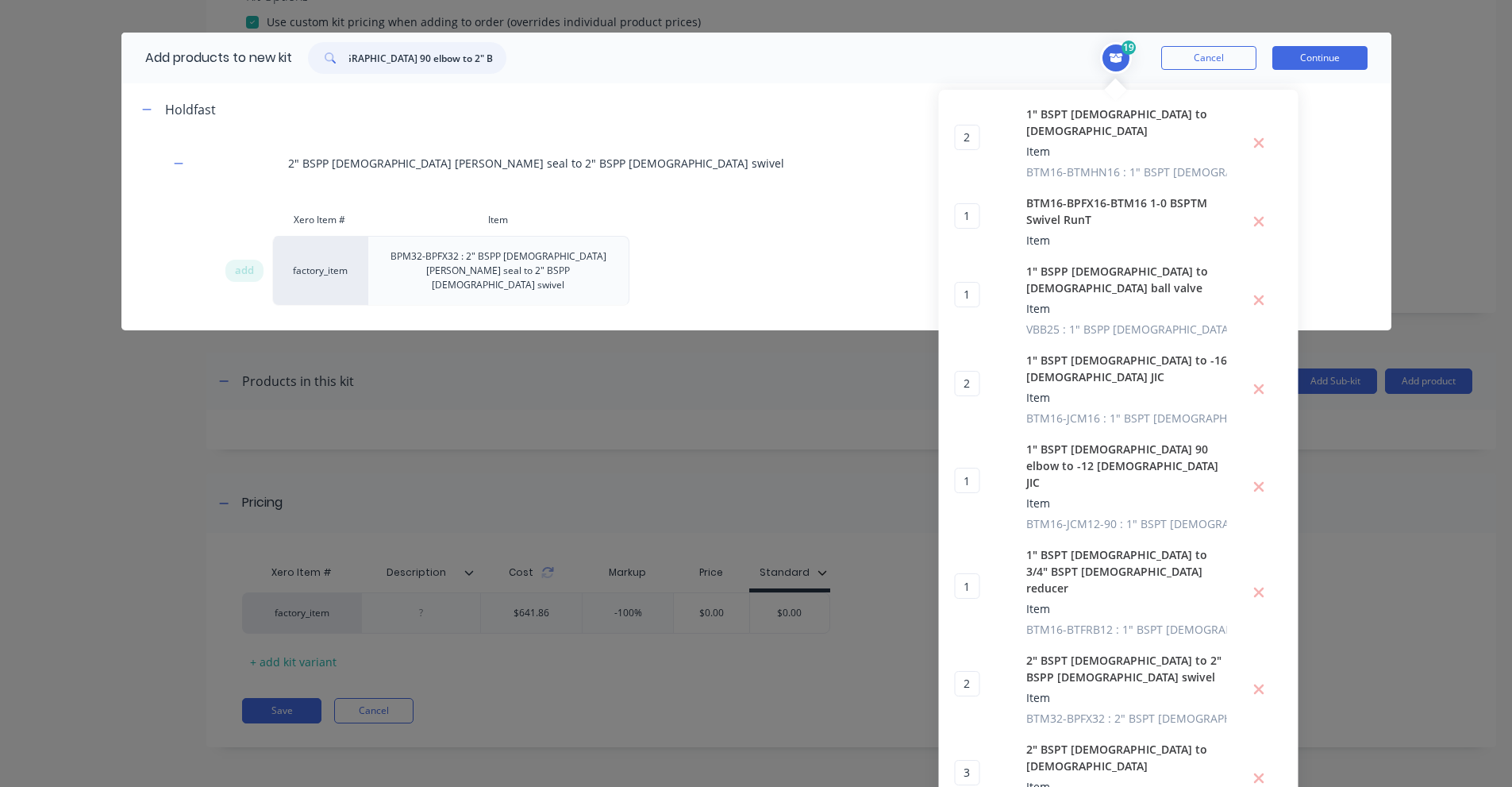
type input "2" BSPT [DEMOGRAPHIC_DATA] 90 elbow to 2" BSPP [DEMOGRAPHIC_DATA] swivel"
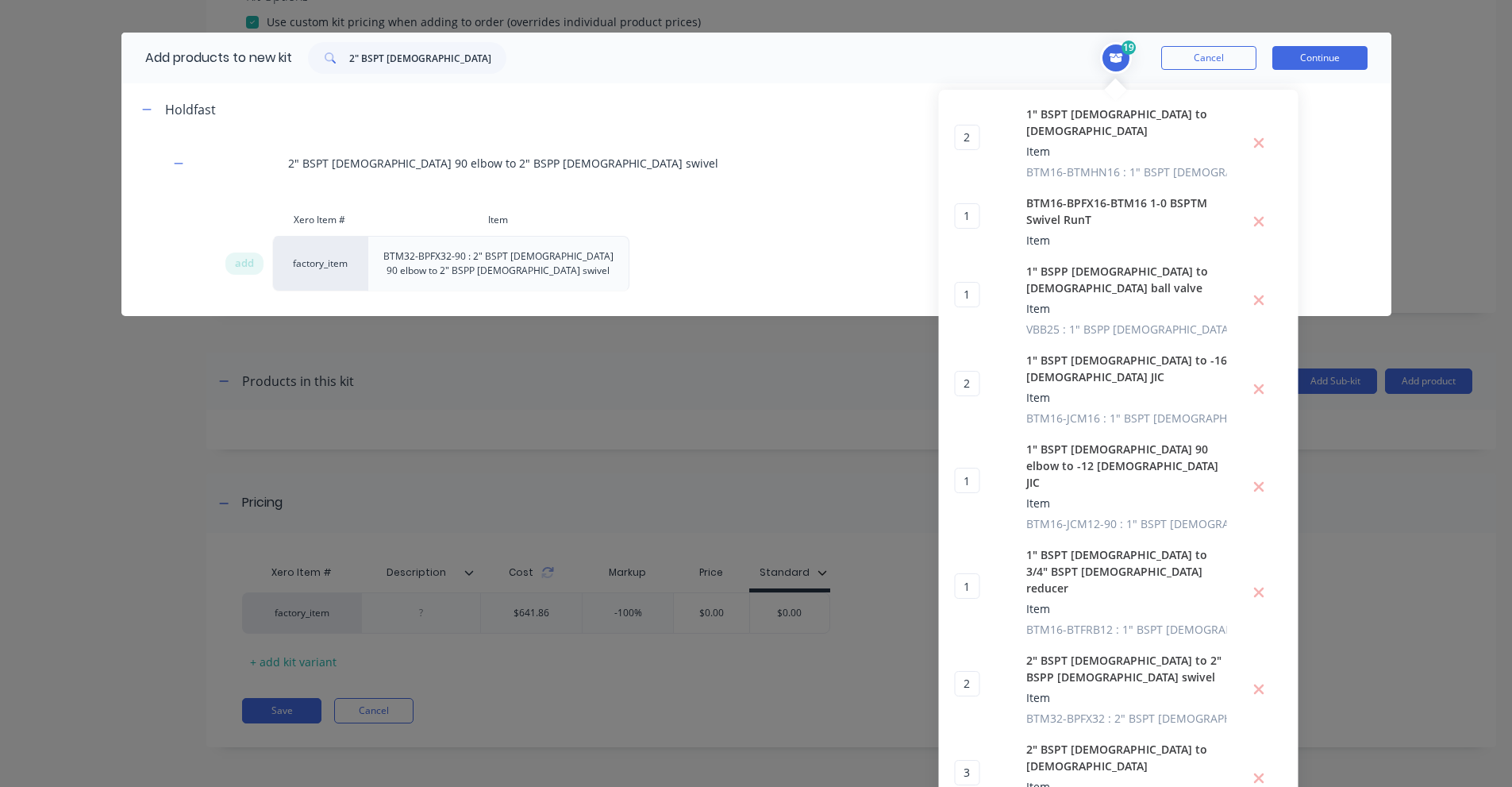
drag, startPoint x: 248, startPoint y: 264, endPoint x: 267, endPoint y: 221, distance: 47.0
click at [248, 264] on div "add" at bounding box center [244, 264] width 38 height 23
type input "2"
click at [378, 55] on input "2" BSPT [DEMOGRAPHIC_DATA] 90 elbow to 2" BSPP [DEMOGRAPHIC_DATA] swivel" at bounding box center [428, 57] width 158 height 32
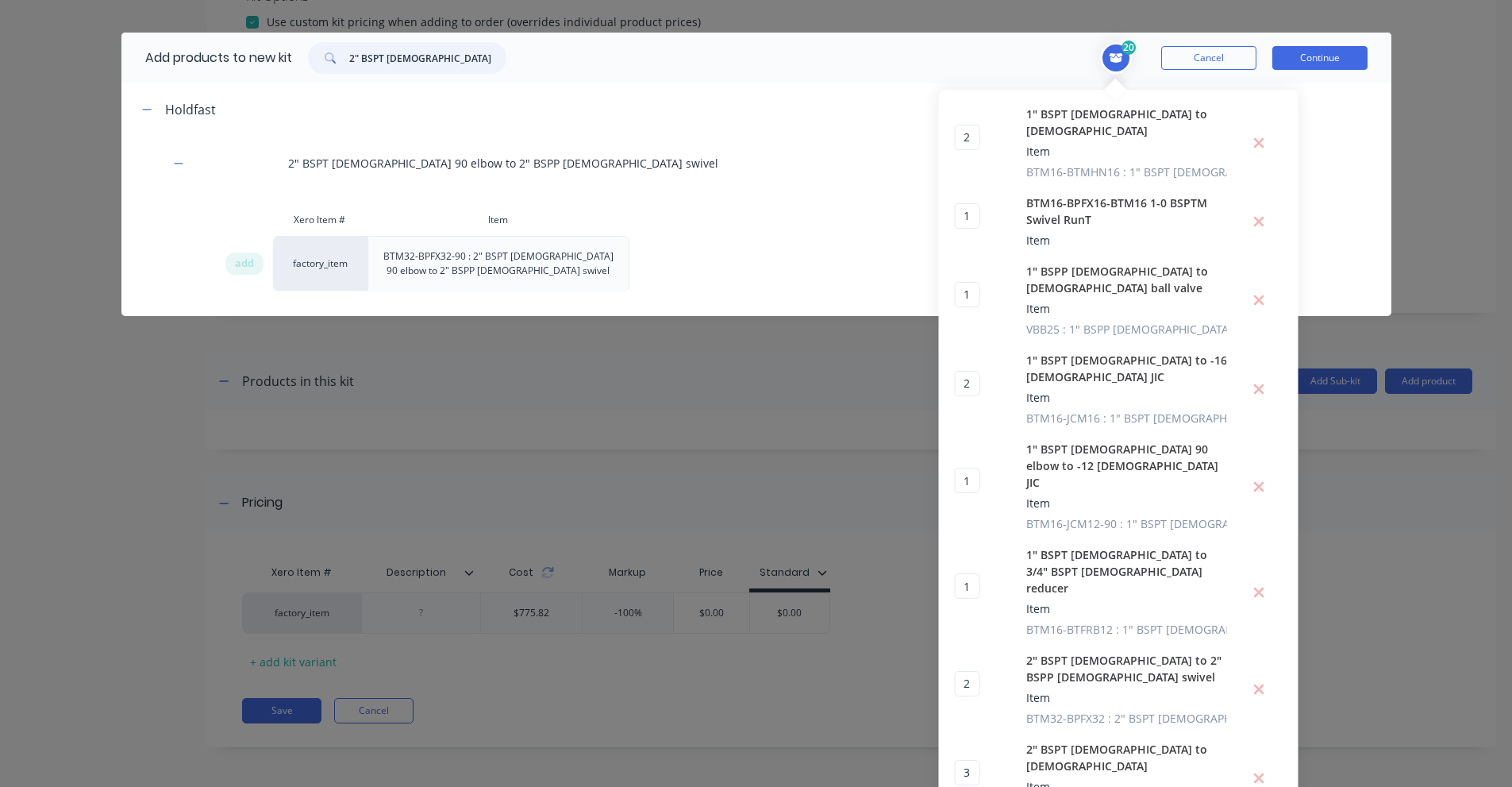
click at [378, 55] on input "2" BSPT [DEMOGRAPHIC_DATA] 90 elbow to 2" BSPP [DEMOGRAPHIC_DATA] swivel" at bounding box center [428, 57] width 158 height 32
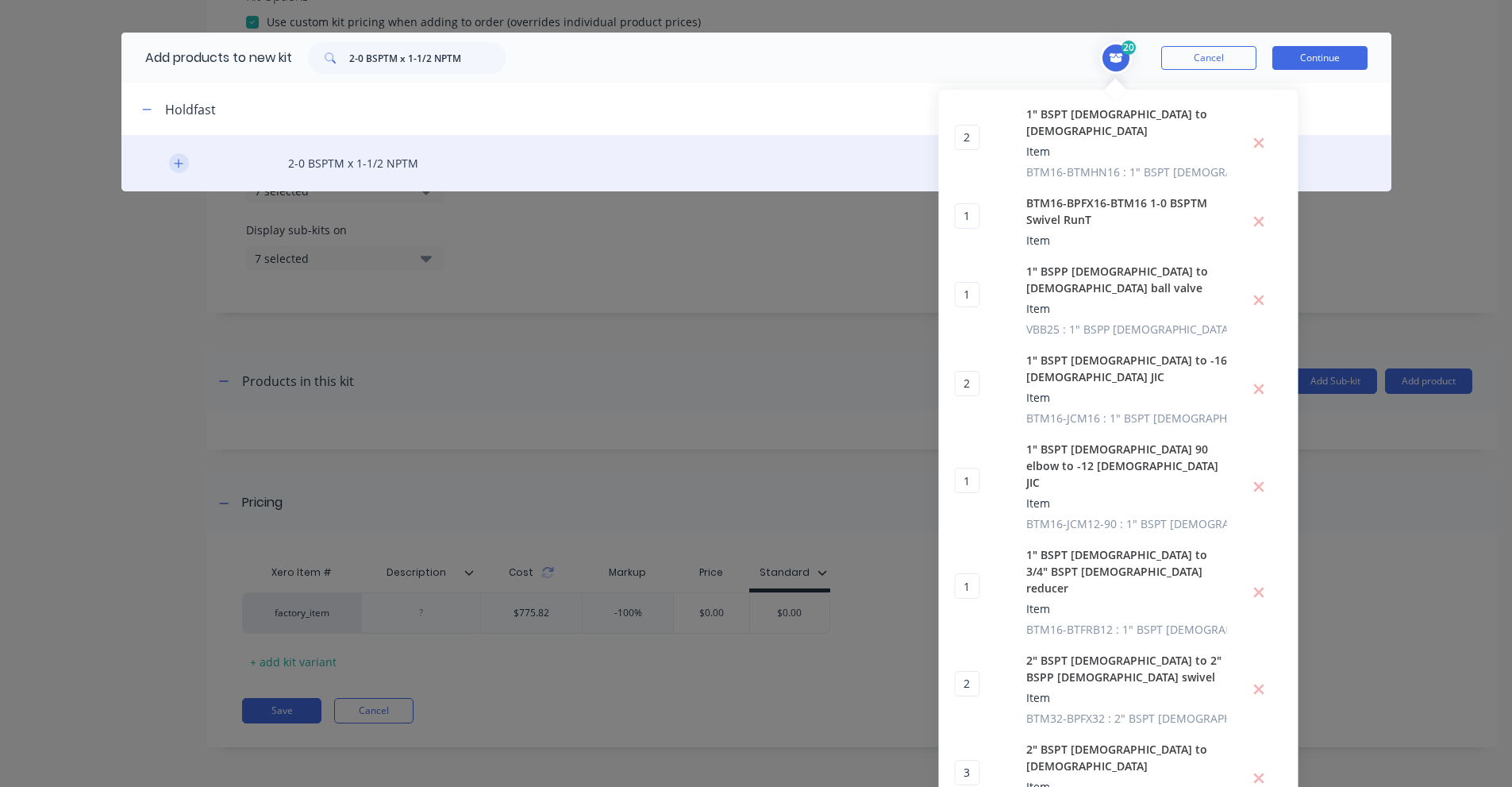
click at [174, 158] on icon "button" at bounding box center [178, 163] width 10 height 11
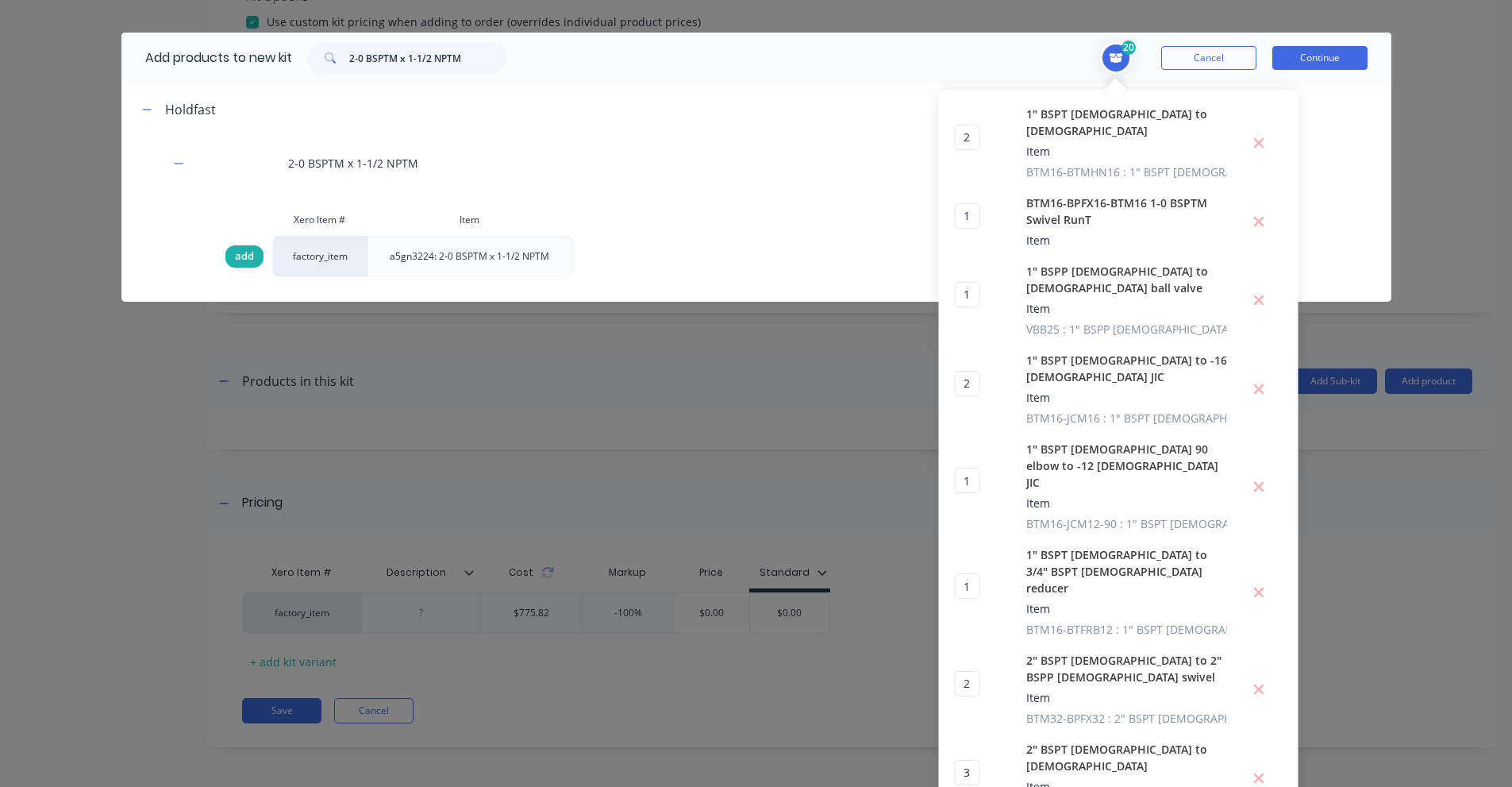
click at [242, 250] on span "add" at bounding box center [244, 256] width 19 height 16
click at [358, 53] on input "2-0 BSPTM x 1-1/2 NPTM" at bounding box center [428, 57] width 158 height 32
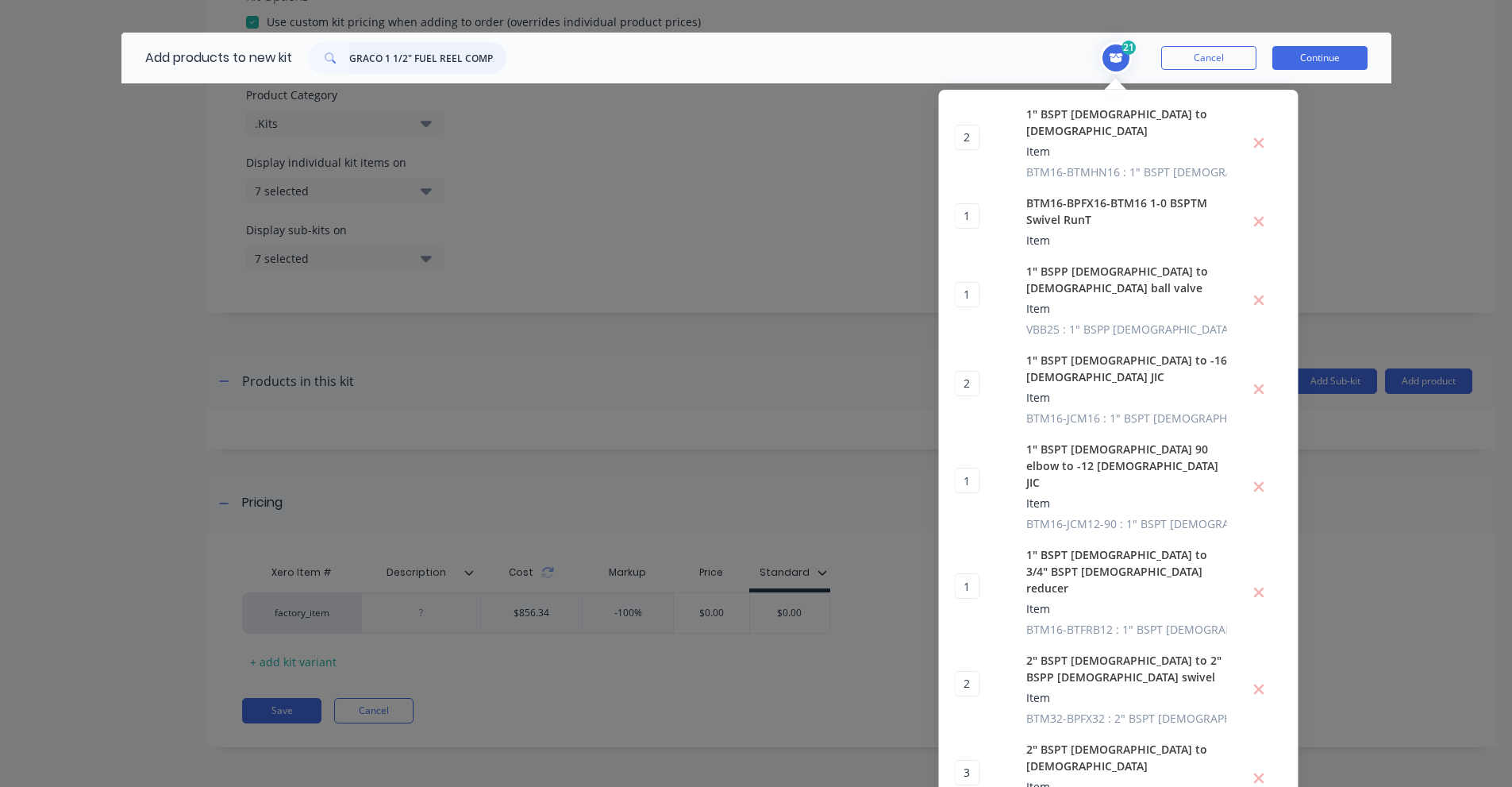
click at [399, 62] on input "GRACO 1 1/2" FUEL REEL COMPLETE" at bounding box center [428, 57] width 158 height 32
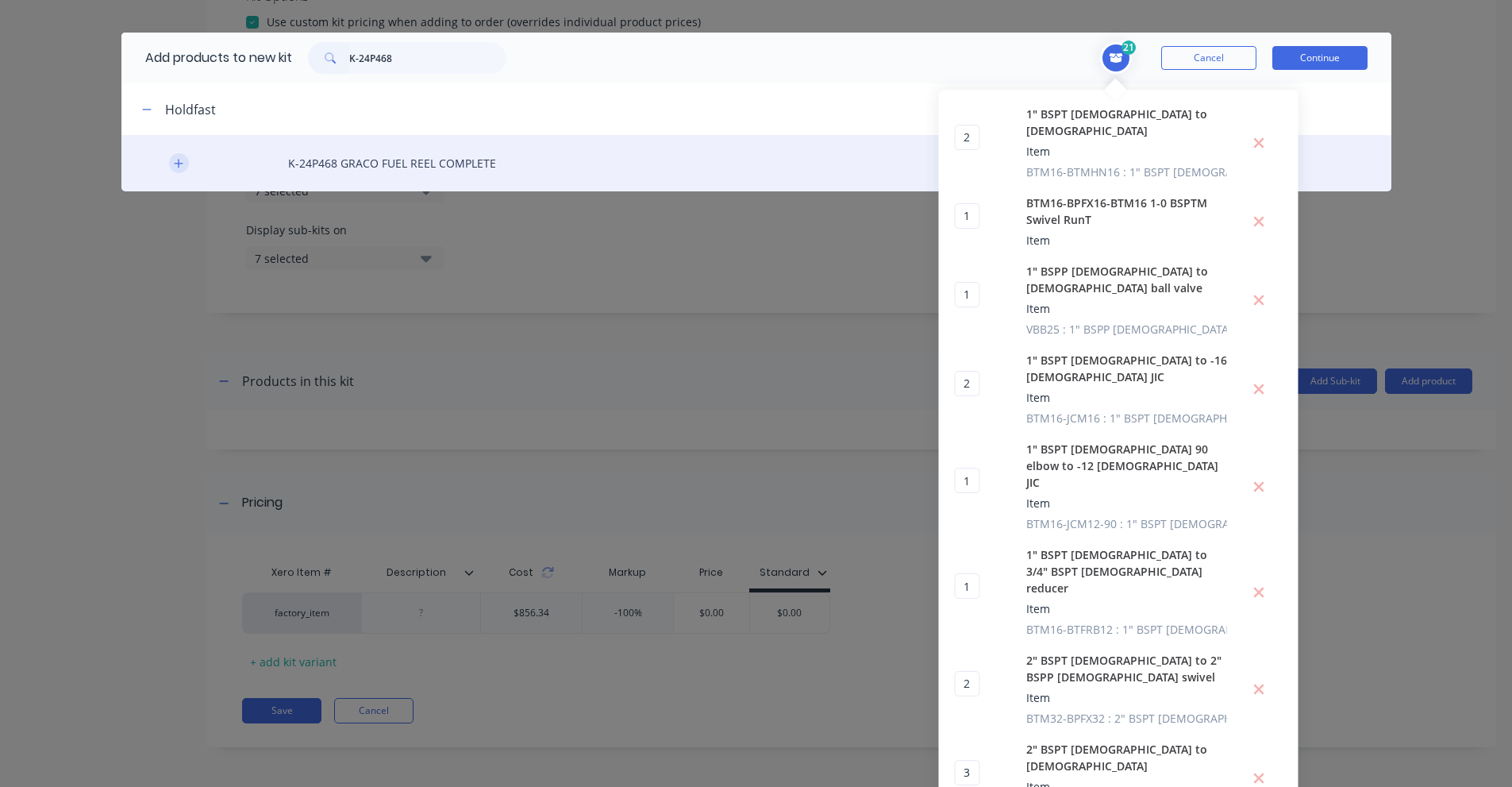
click at [172, 162] on button "button" at bounding box center [179, 163] width 20 height 20
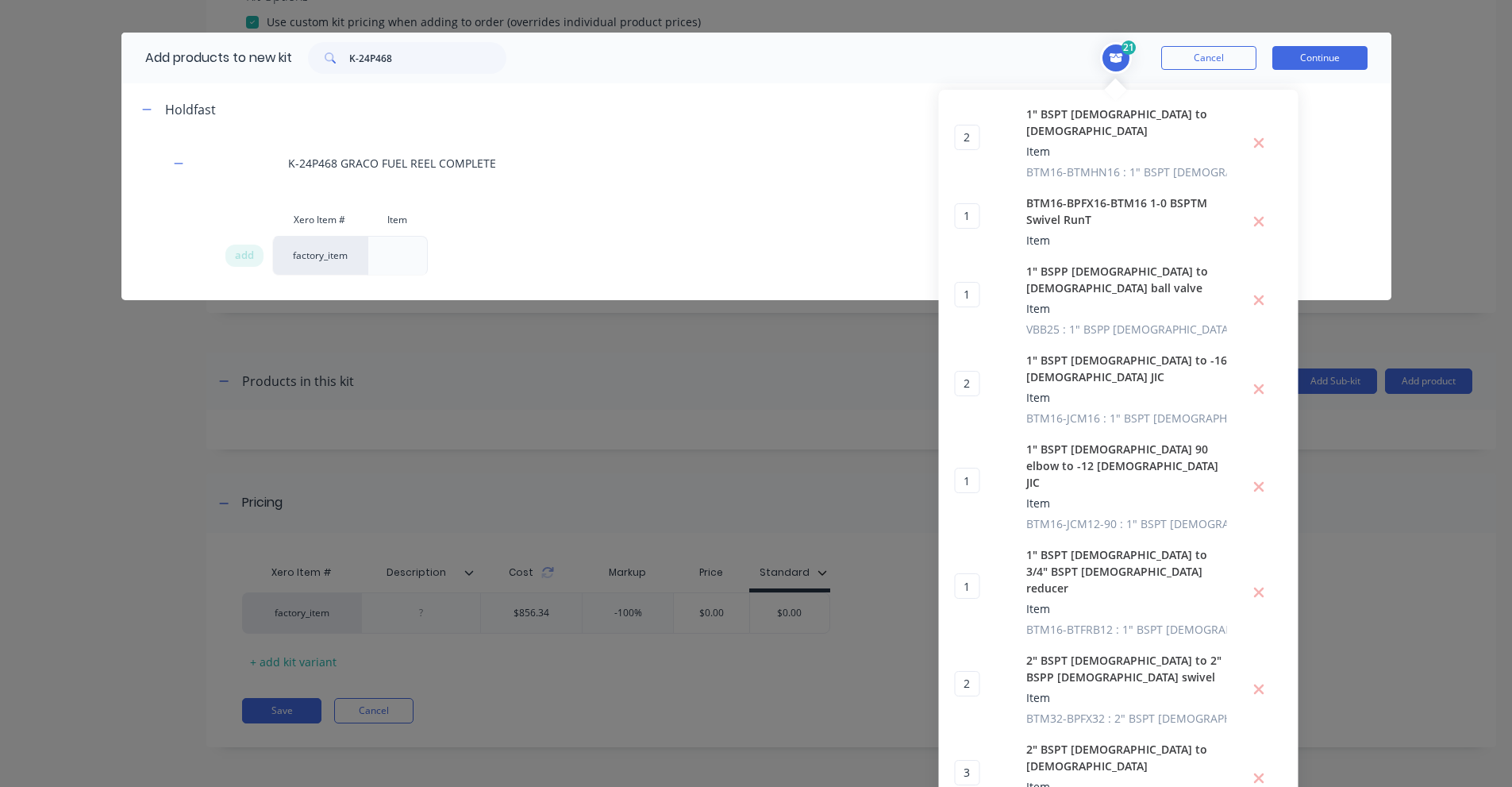
click at [236, 241] on div "add" at bounding box center [248, 255] width 48 height 40
click at [237, 261] on span "add" at bounding box center [244, 256] width 19 height 16
click at [367, 72] on input "K-24P468" at bounding box center [428, 57] width 158 height 32
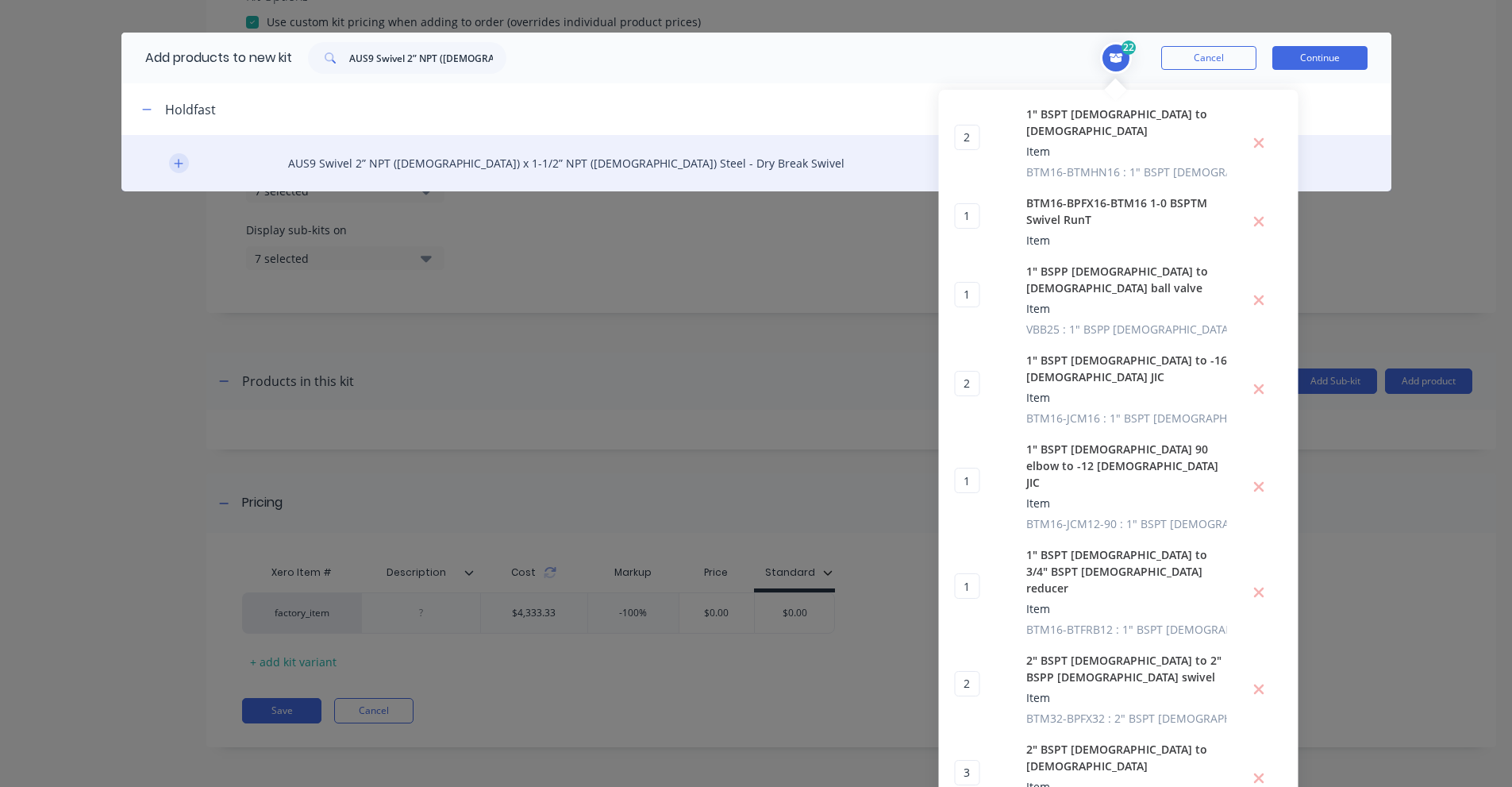
click at [175, 161] on icon "button" at bounding box center [178, 163] width 10 height 11
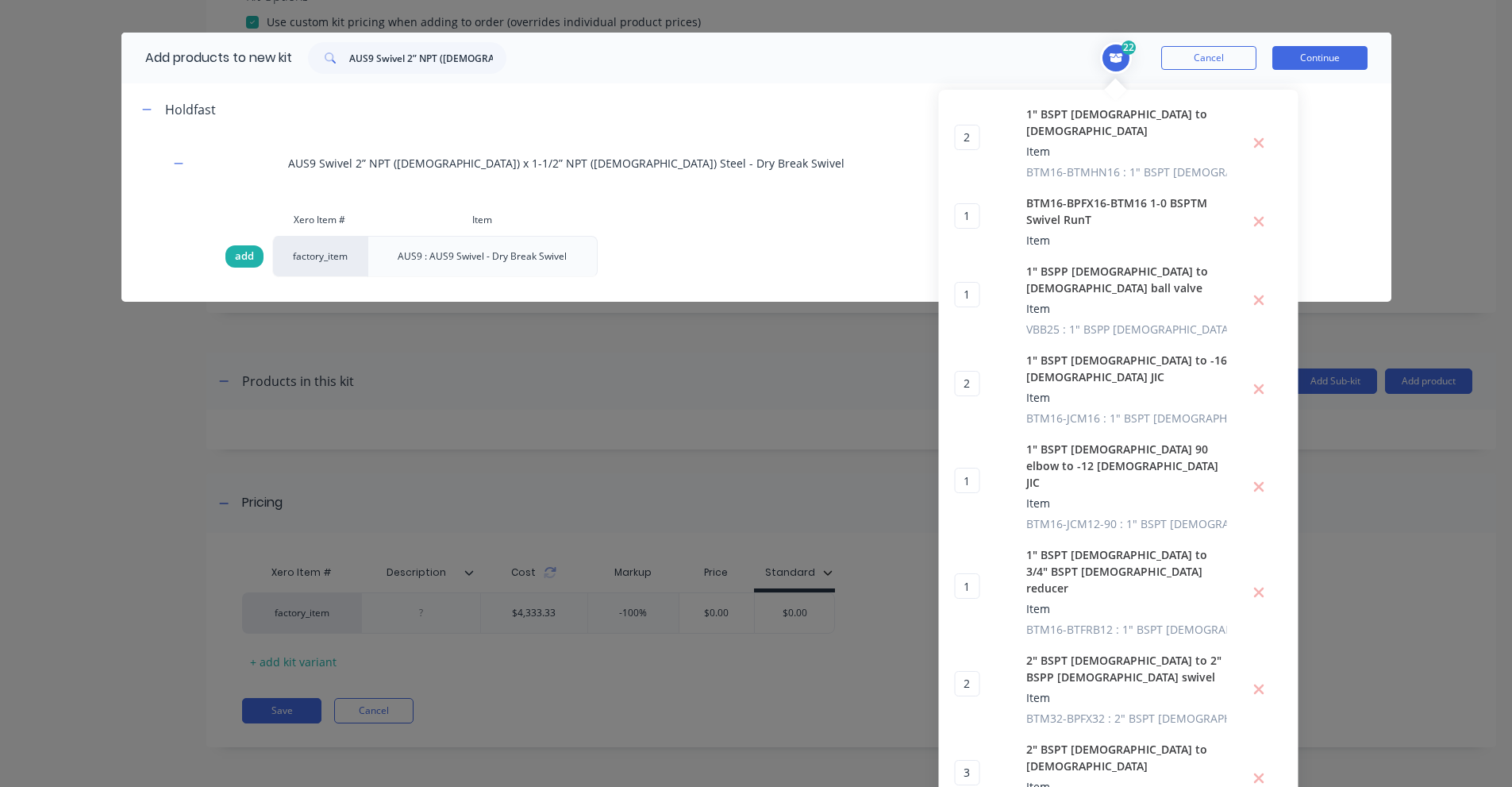
click at [234, 265] on div "add" at bounding box center [244, 256] width 38 height 23
click at [415, 59] on input "AUS9 Swivel 2” NPT ([DEMOGRAPHIC_DATA]) x 1-1/2” NPT ([DEMOGRAPHIC_DATA]) Steel" at bounding box center [428, 57] width 158 height 32
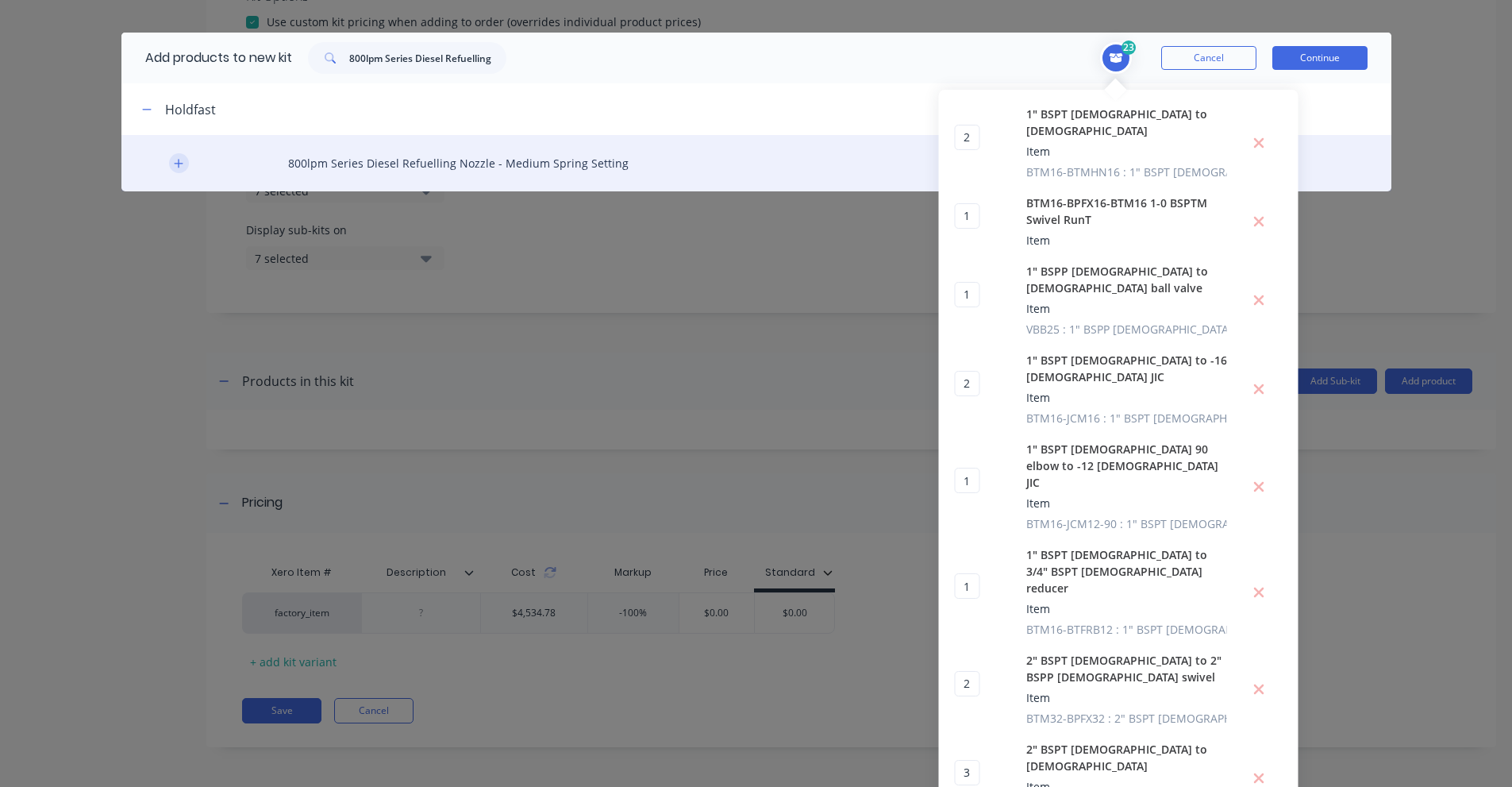
click at [174, 160] on icon "button" at bounding box center [178, 163] width 10 height 11
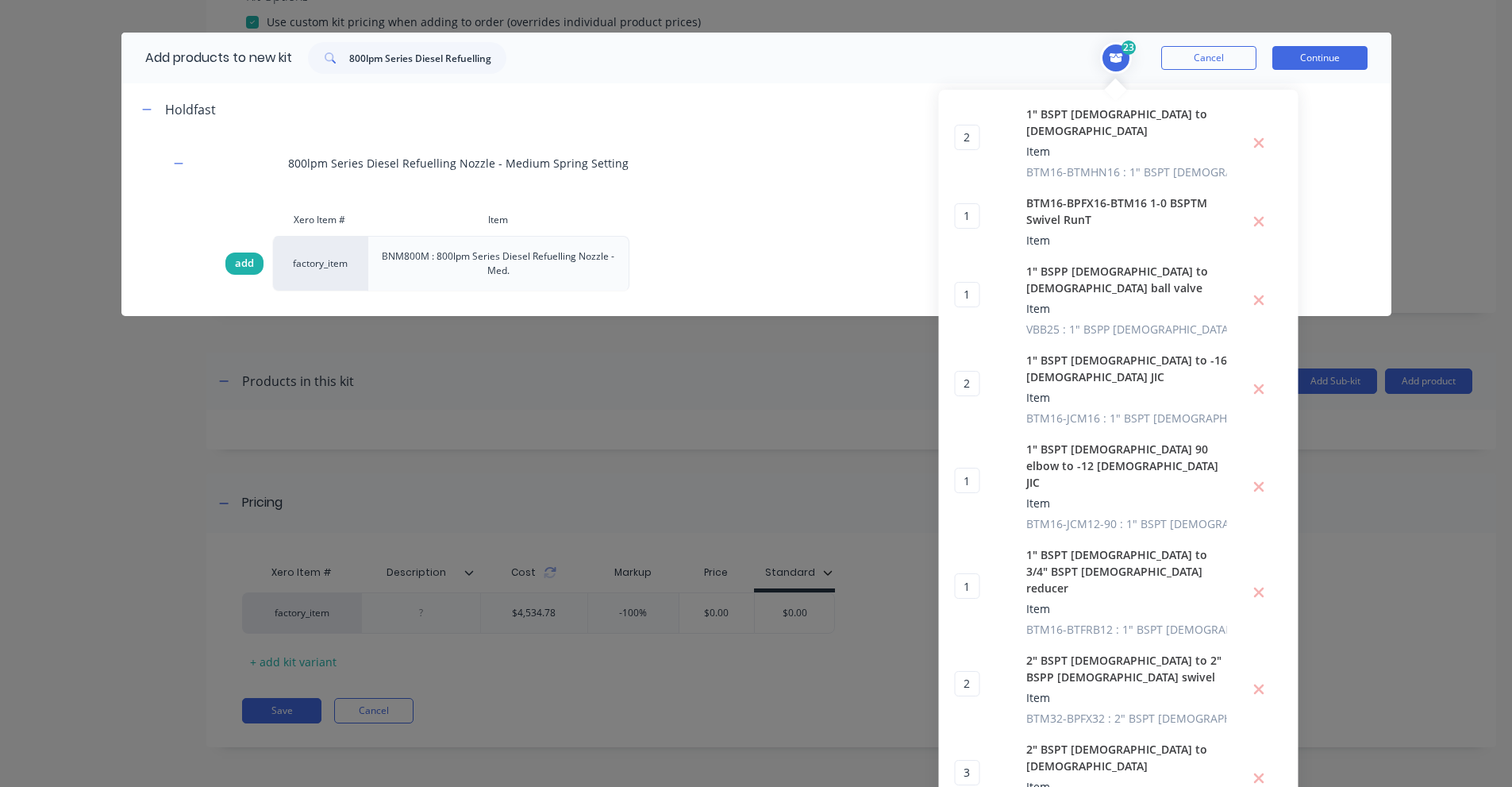
click at [244, 261] on span "add" at bounding box center [244, 264] width 19 height 16
click at [468, 52] on input "800lpm Series Diesel Refuelling Nozzle - Medium Spring Setting" at bounding box center [428, 57] width 158 height 32
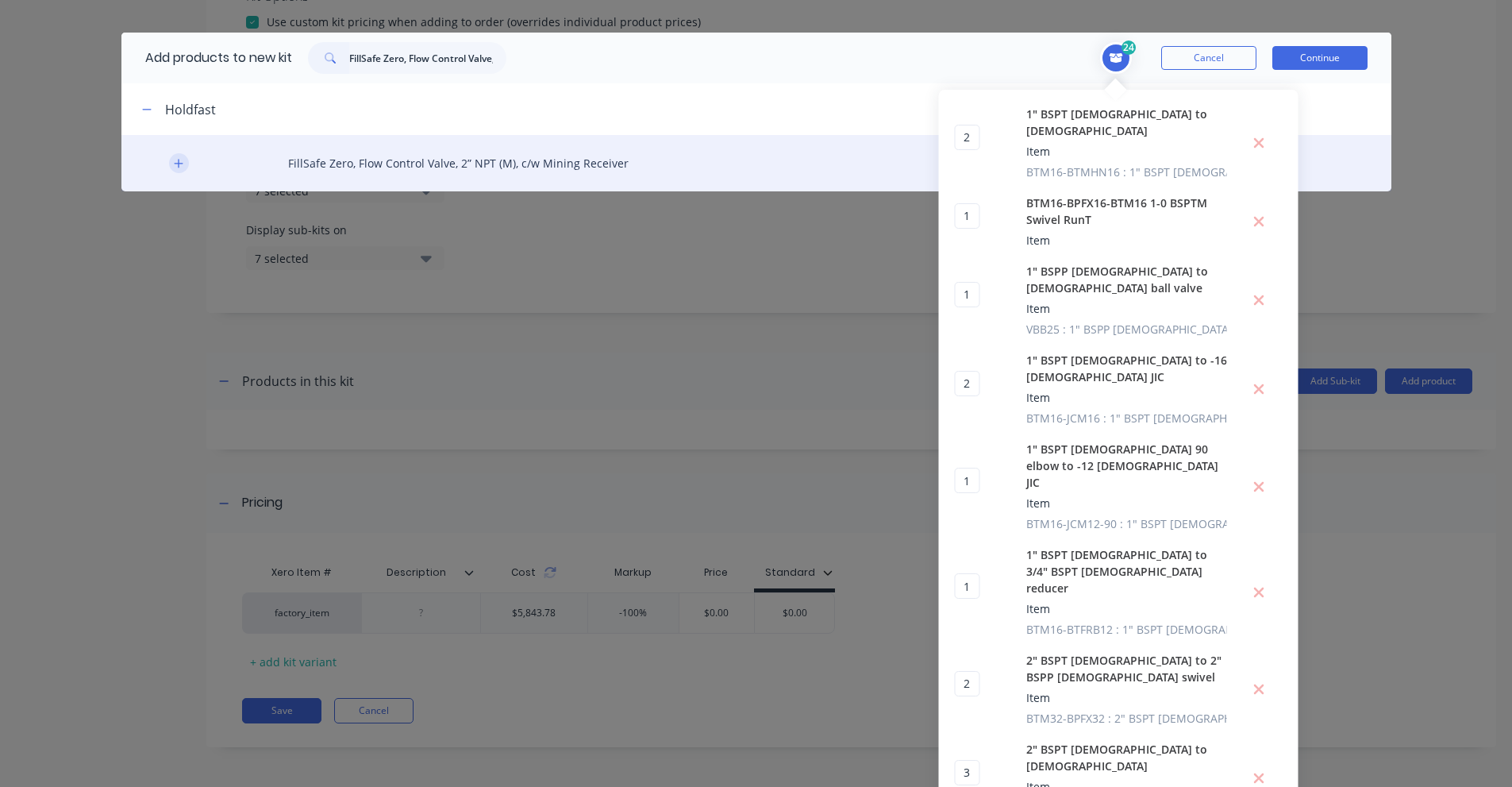
click at [182, 163] on button "button" at bounding box center [179, 163] width 20 height 20
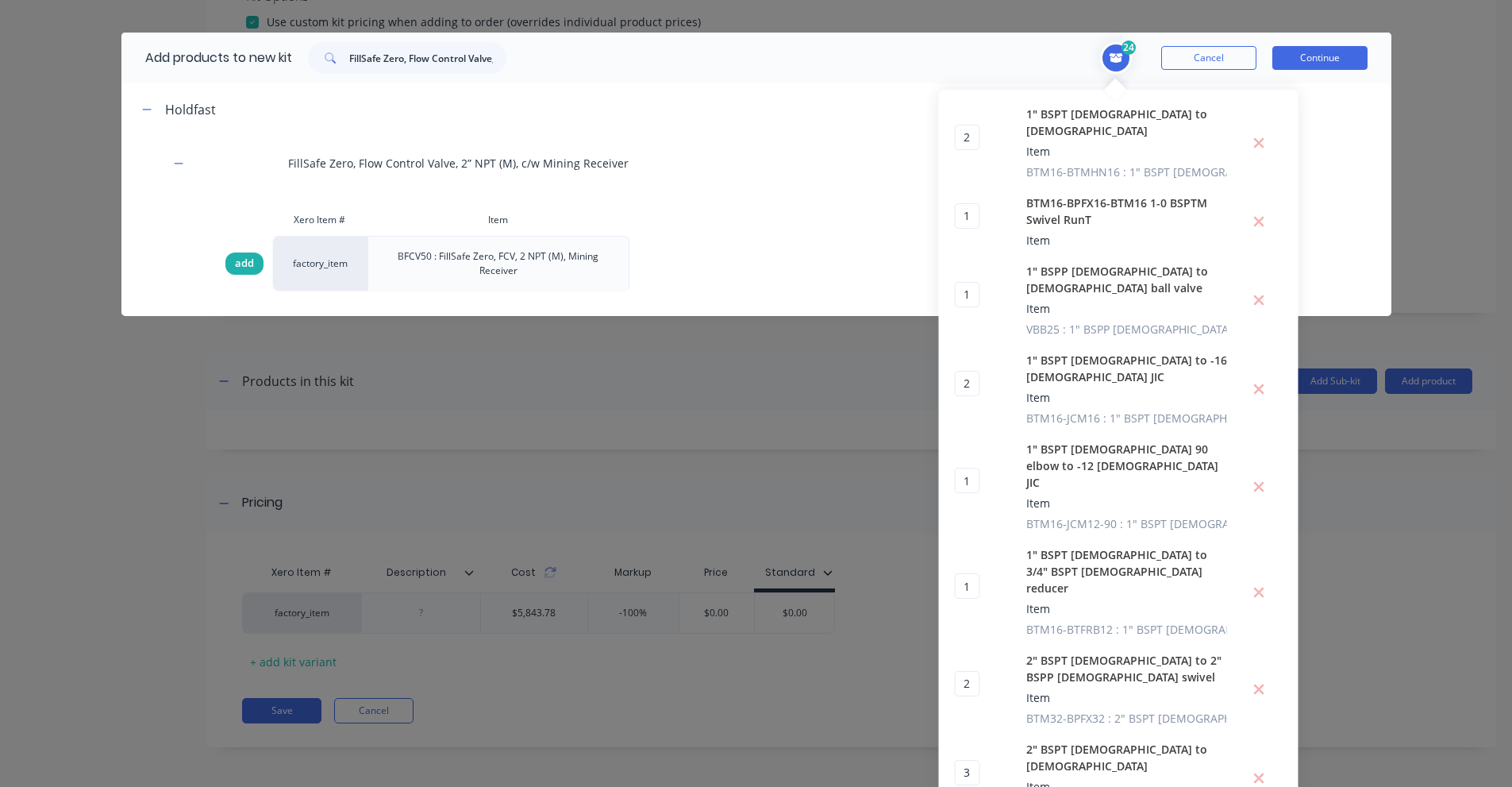
click at [226, 264] on div "add" at bounding box center [244, 264] width 38 height 23
click at [380, 53] on input "FillSafe Zero, Flow Control Valve, 2” NPT (M), c/w Mining Receiver" at bounding box center [428, 57] width 158 height 32
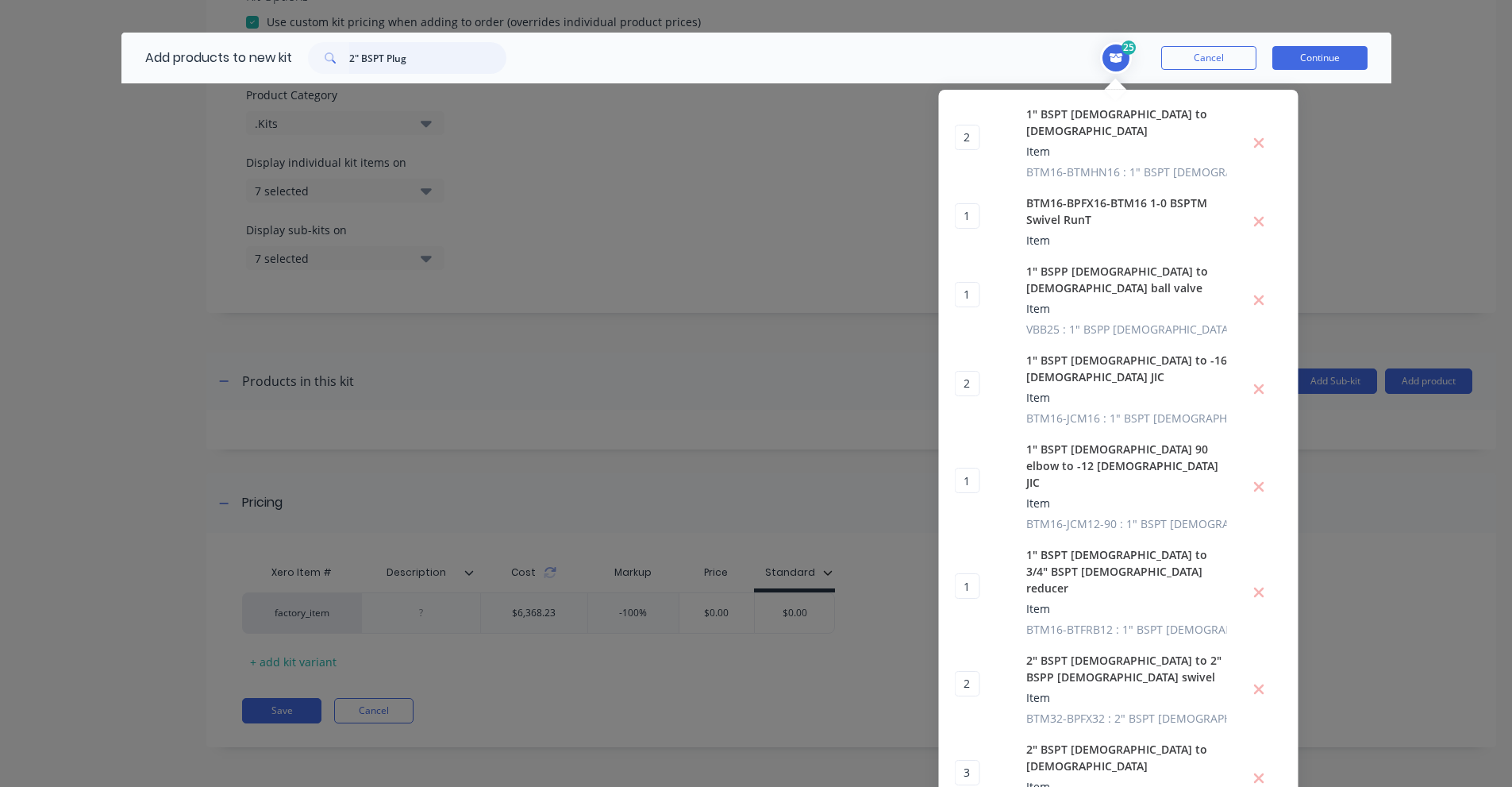
click at [364, 62] on input "2" BSPT Plug" at bounding box center [428, 57] width 158 height 32
click at [370, 56] on input "SP50G" at bounding box center [428, 57] width 158 height 32
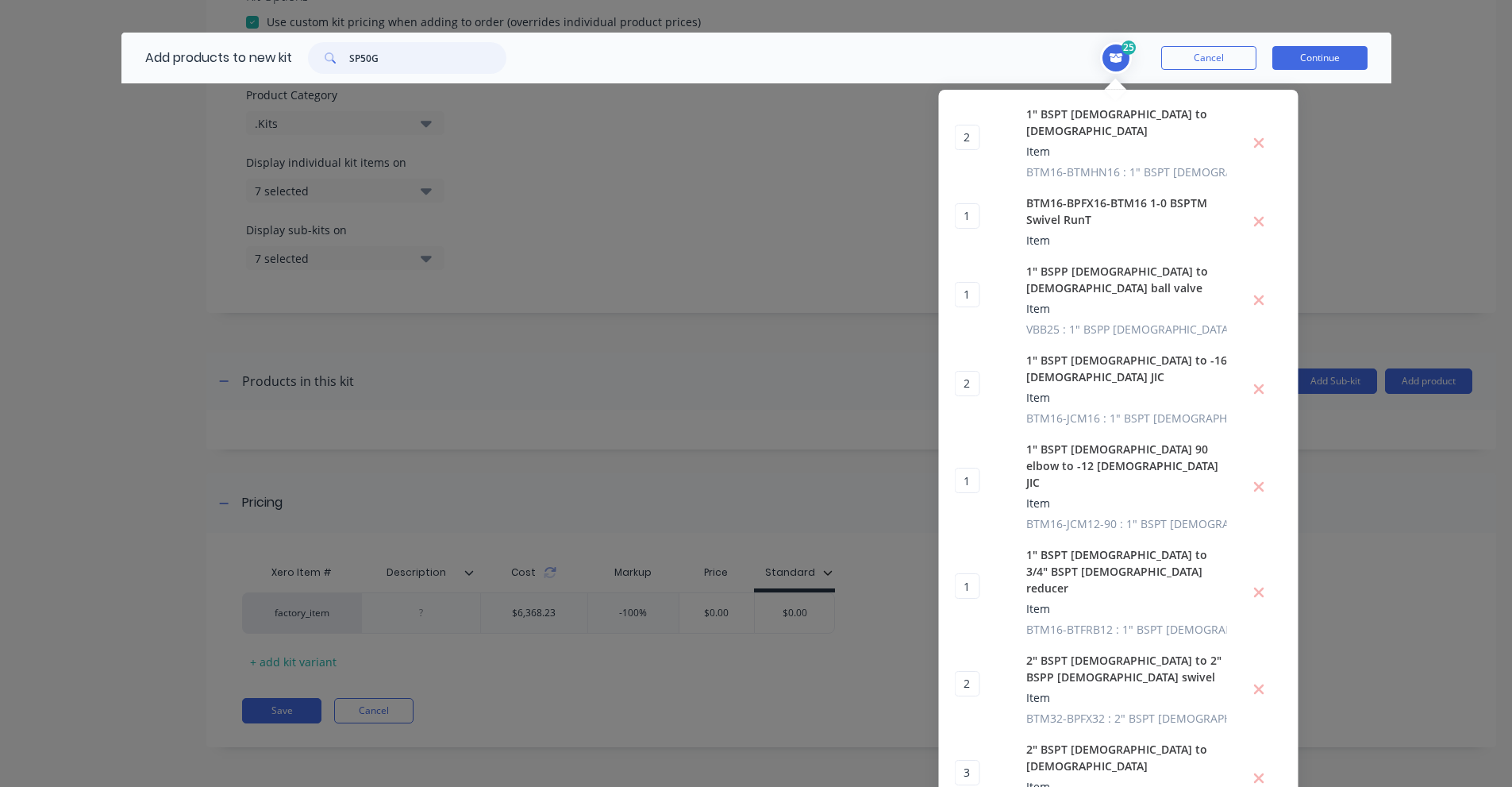
click at [370, 56] on input "SP50G" at bounding box center [428, 57] width 158 height 32
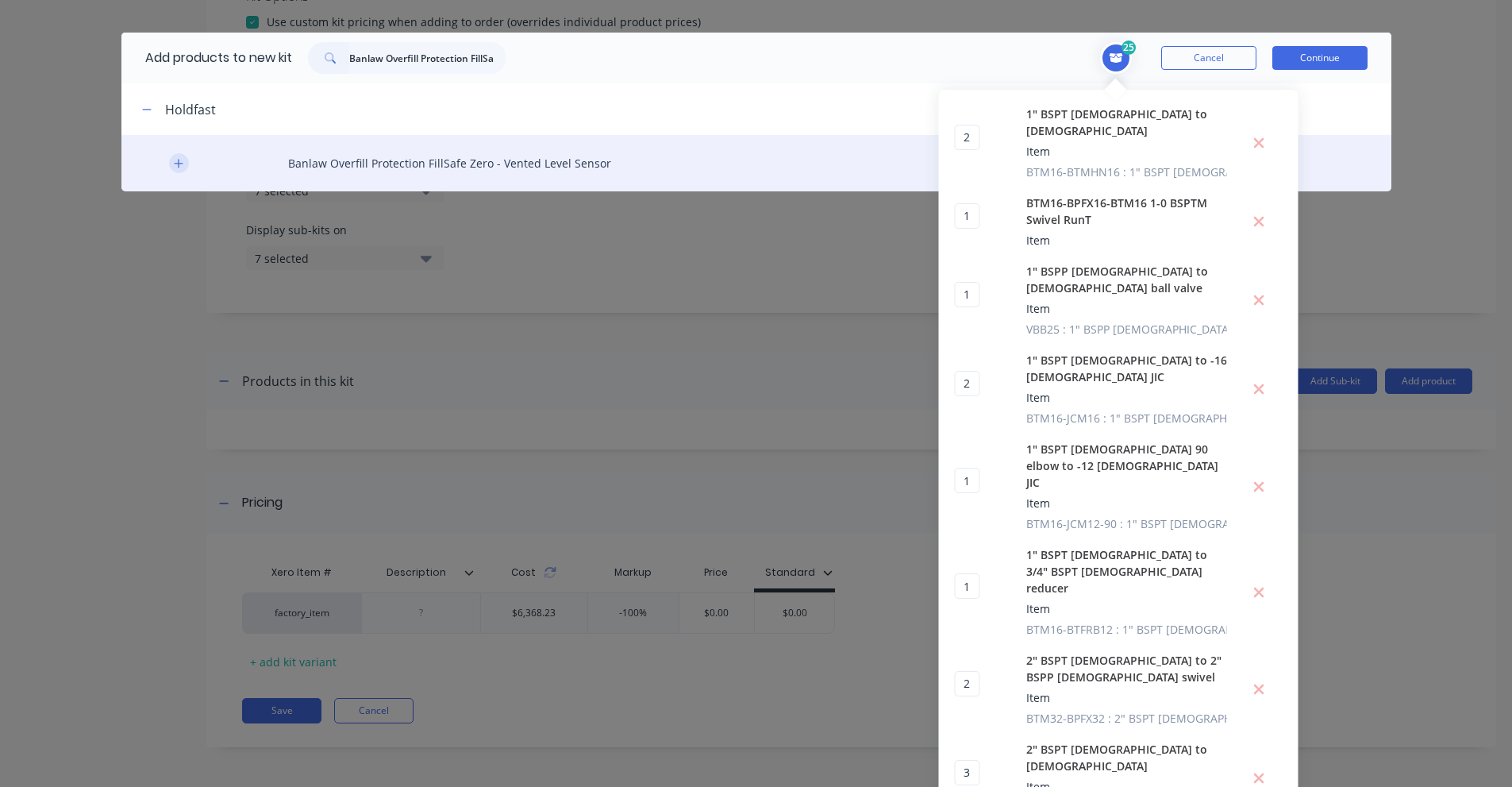
click at [169, 168] on button "button" at bounding box center [179, 163] width 20 height 20
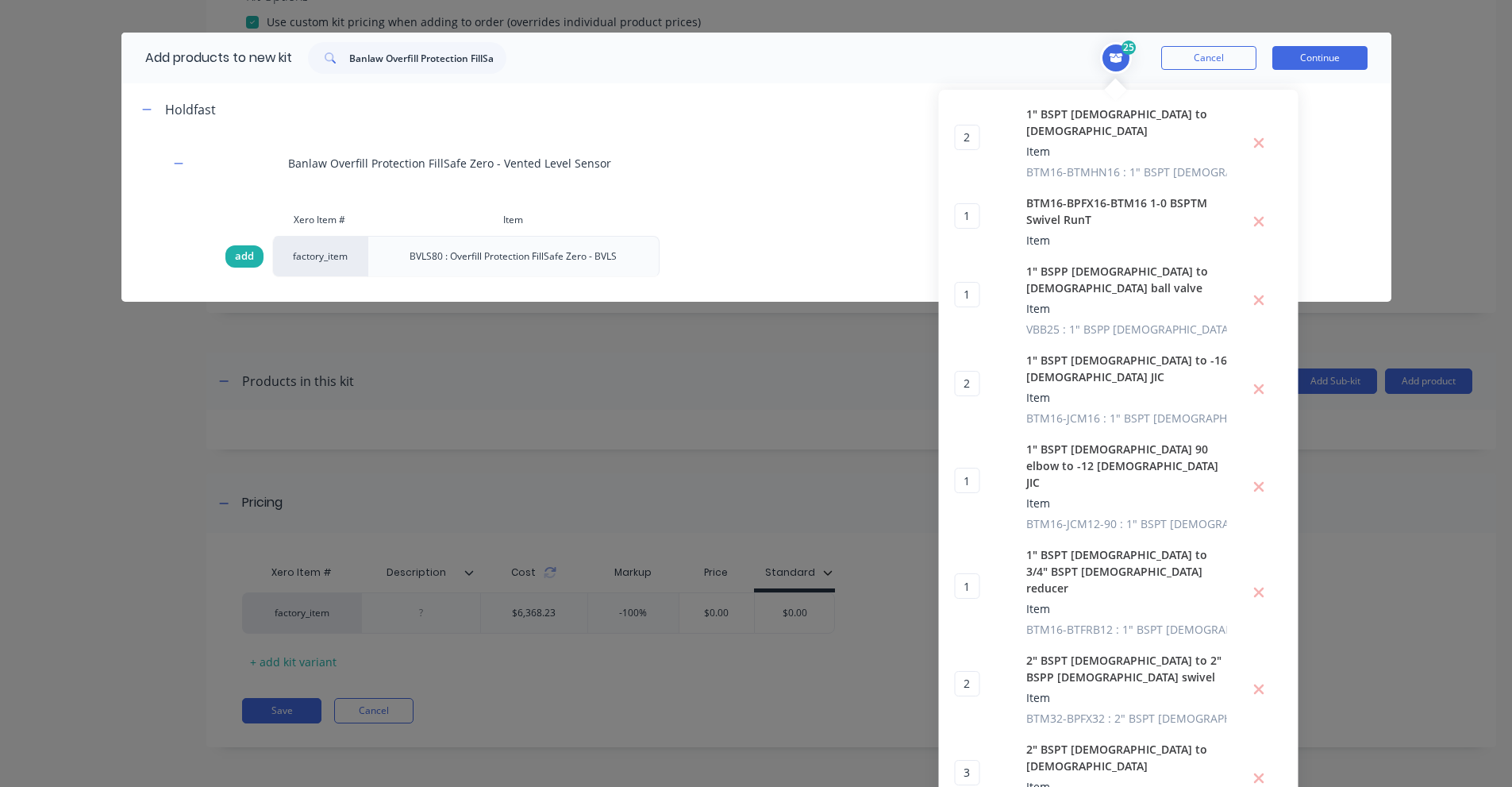
click at [225, 254] on div "add" at bounding box center [244, 256] width 38 height 23
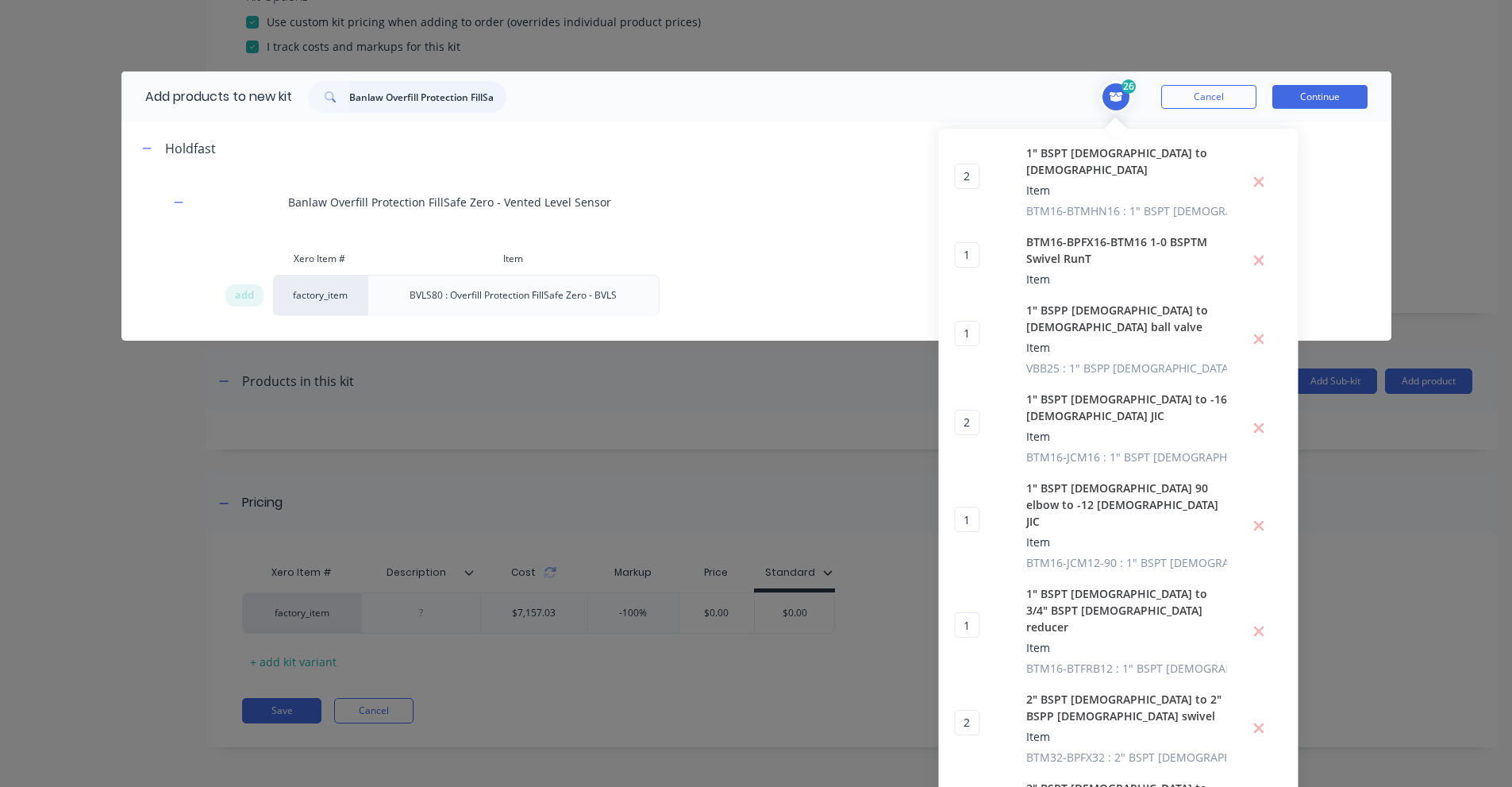
click at [421, 106] on input "Banlaw Overfill Protection FillSafe Zero" at bounding box center [428, 96] width 158 height 32
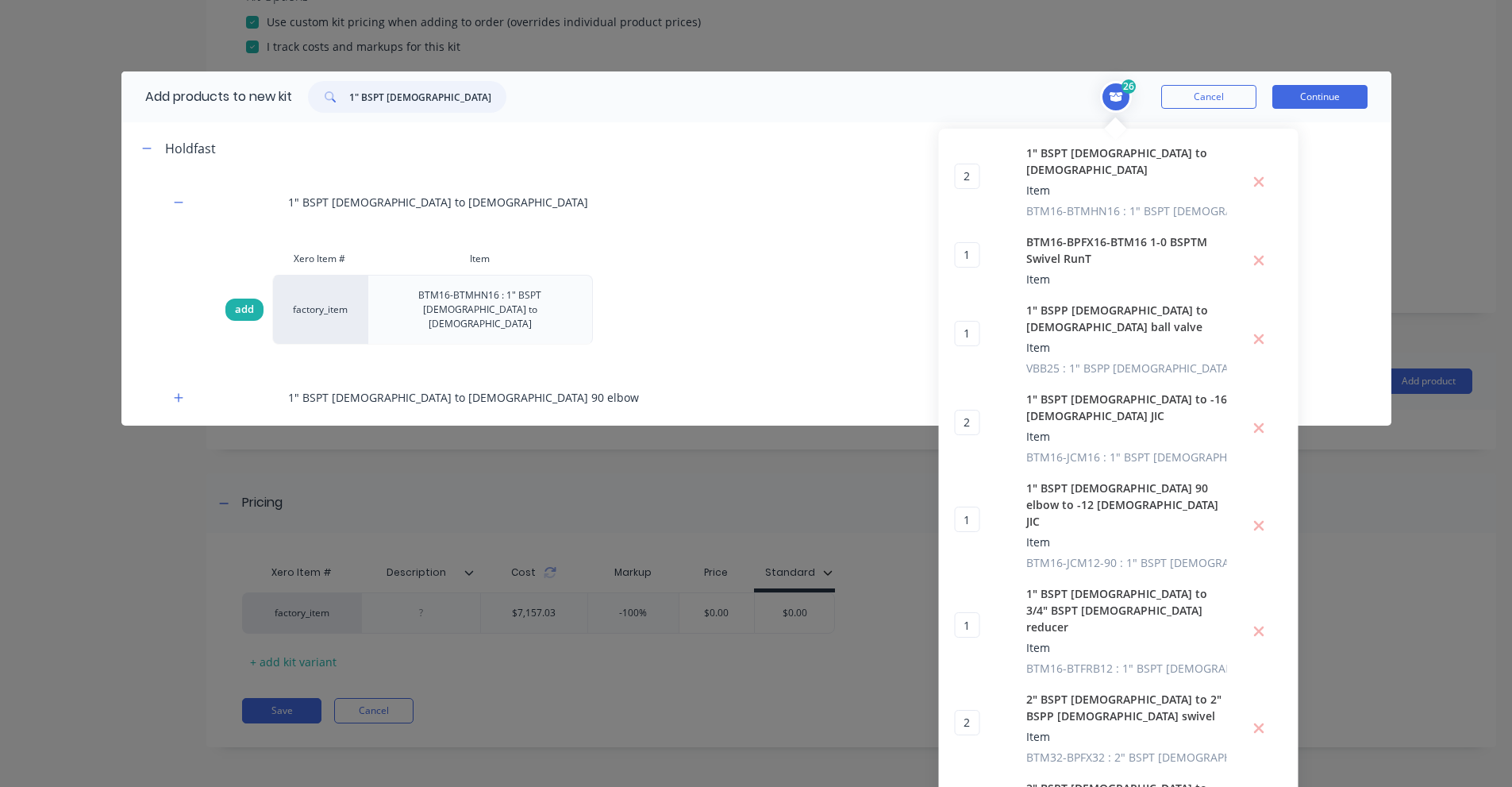
type input "1" BSPT [DEMOGRAPHIC_DATA] to [DEMOGRAPHIC_DATA]"
click at [225, 299] on div "add" at bounding box center [244, 310] width 38 height 23
type input "3"
click at [407, 91] on input "1" BSPT [DEMOGRAPHIC_DATA] to [DEMOGRAPHIC_DATA]" at bounding box center [428, 96] width 158 height 32
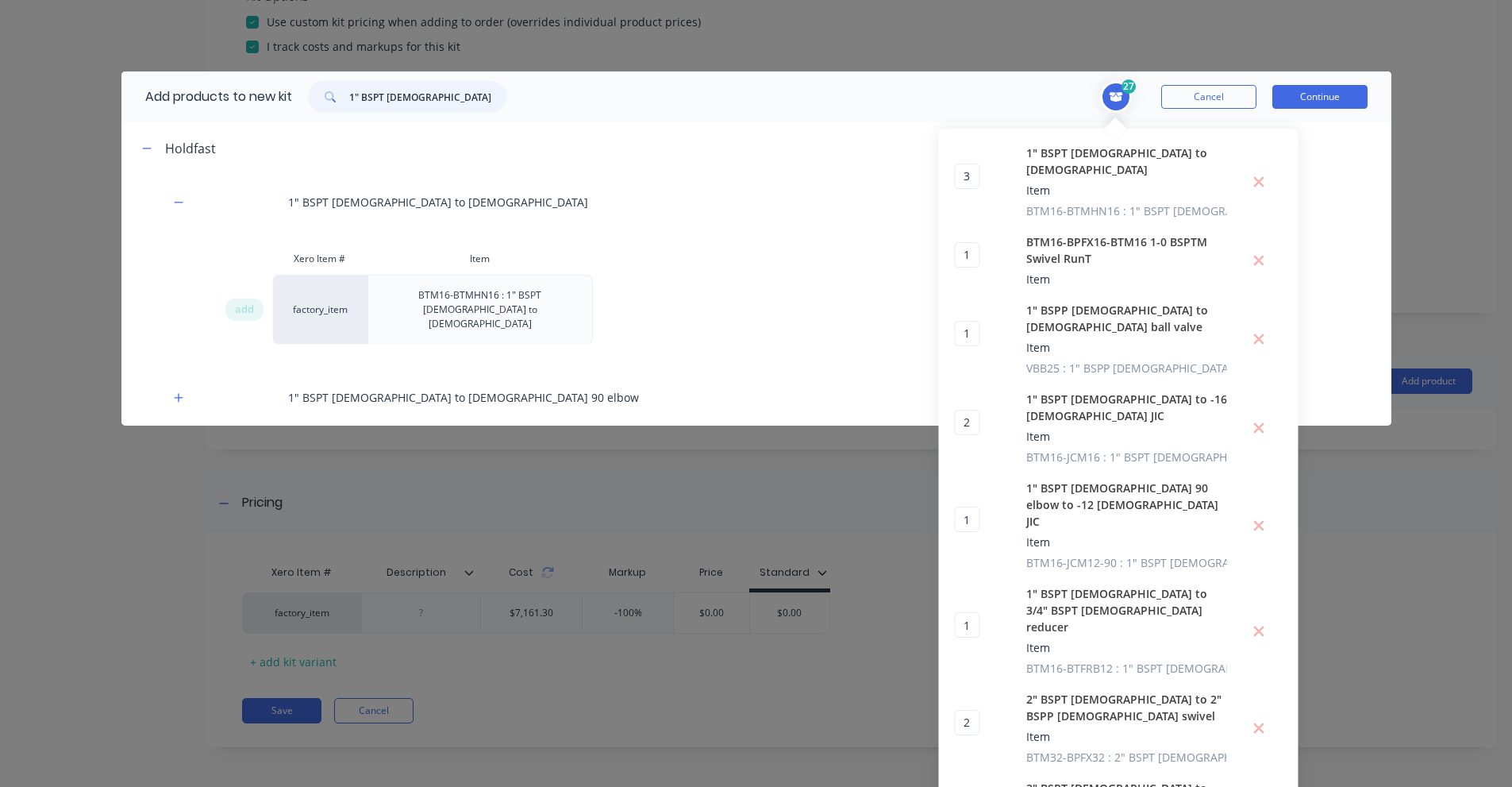
click at [407, 91] on input "1" BSPT [DEMOGRAPHIC_DATA] to [DEMOGRAPHIC_DATA]" at bounding box center [428, 96] width 158 height 32
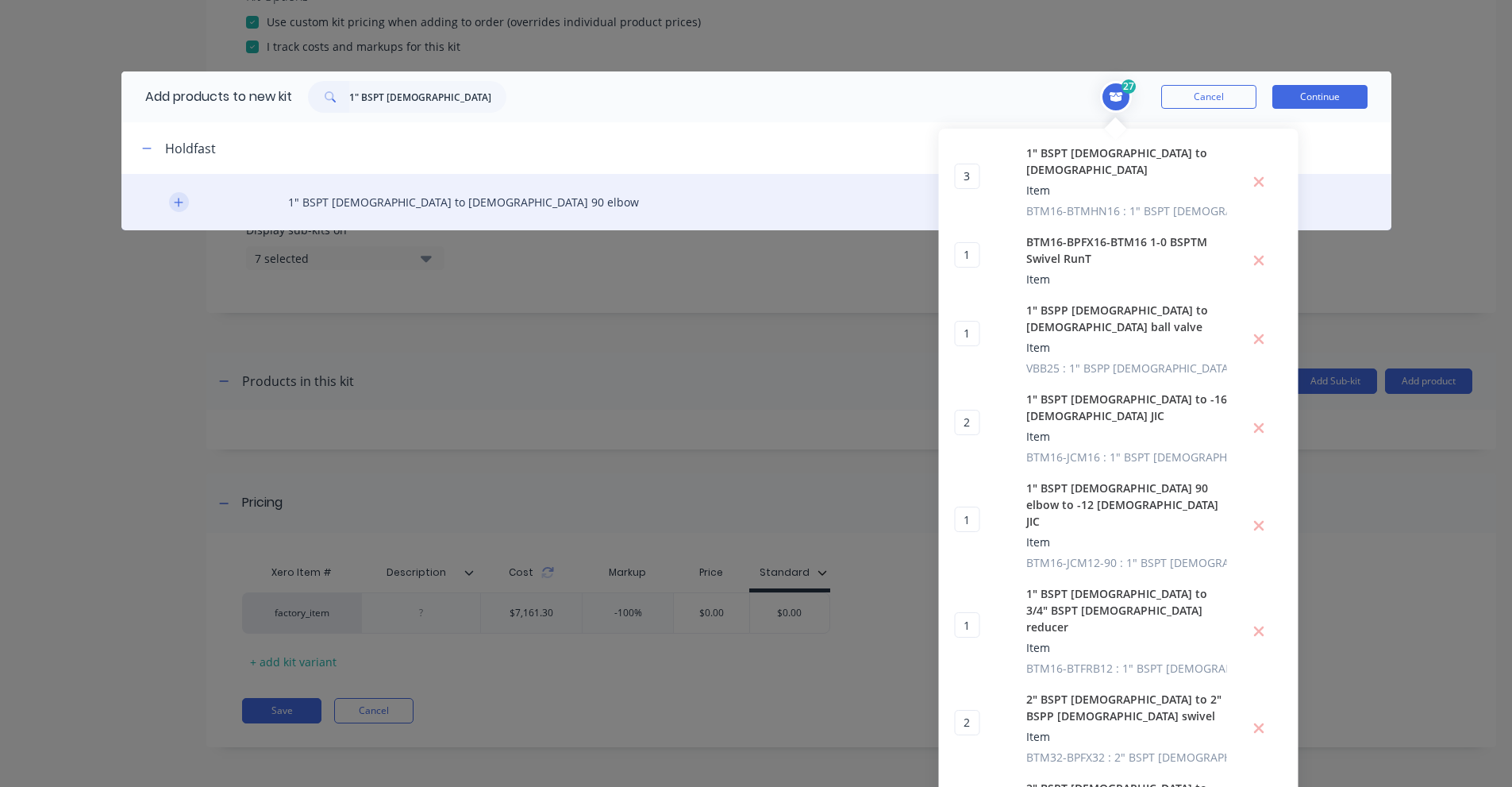
click at [182, 200] on div "1" BSPT [DEMOGRAPHIC_DATA] to [DEMOGRAPHIC_DATA] 90 elbow" at bounding box center [756, 202] width 1270 height 56
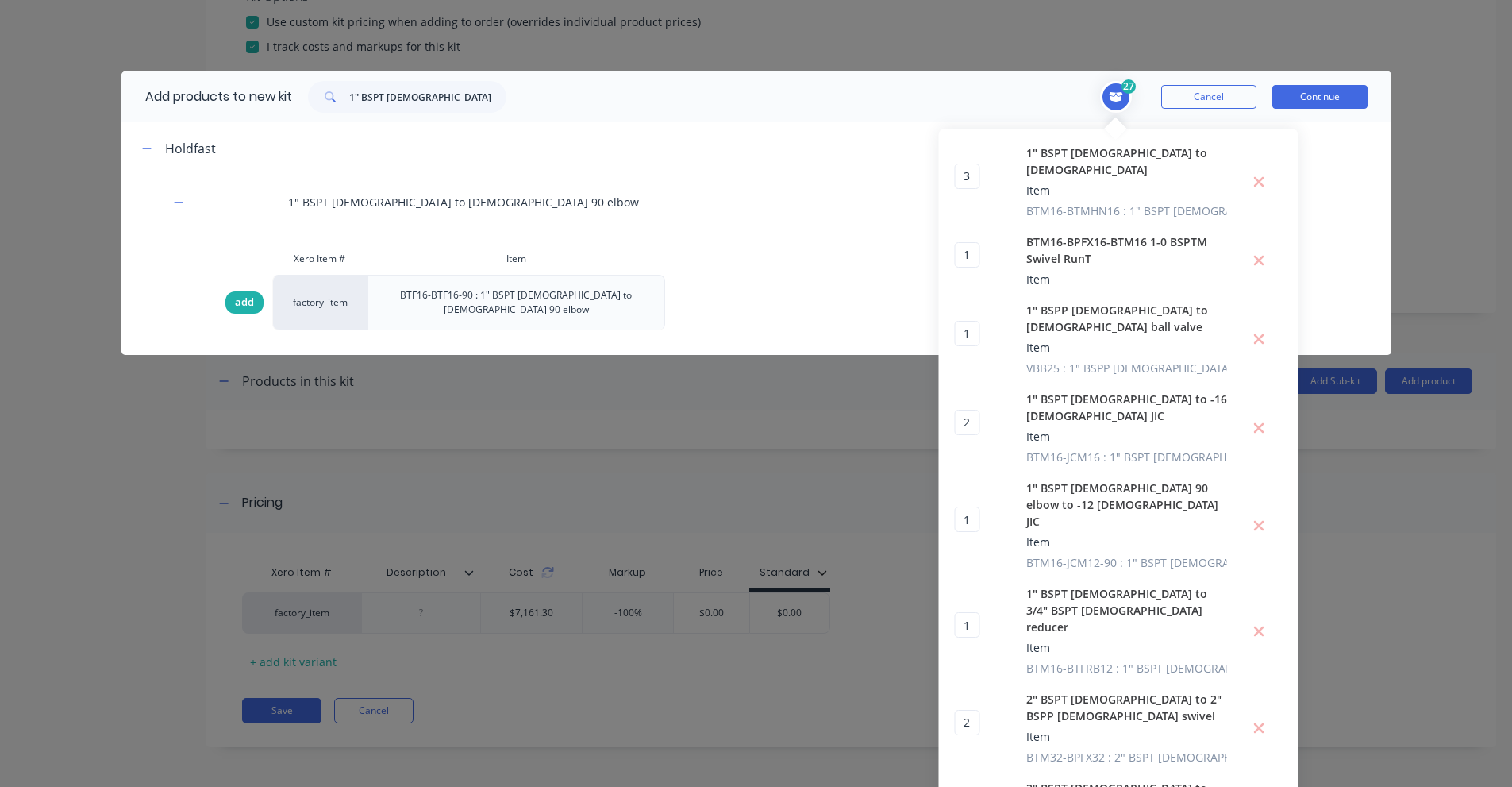
click at [227, 292] on div "add" at bounding box center [244, 302] width 38 height 23
click at [424, 97] on input "1" BSPT [DEMOGRAPHIC_DATA] to [DEMOGRAPHIC_DATA] 90 elbow" at bounding box center [428, 96] width 158 height 32
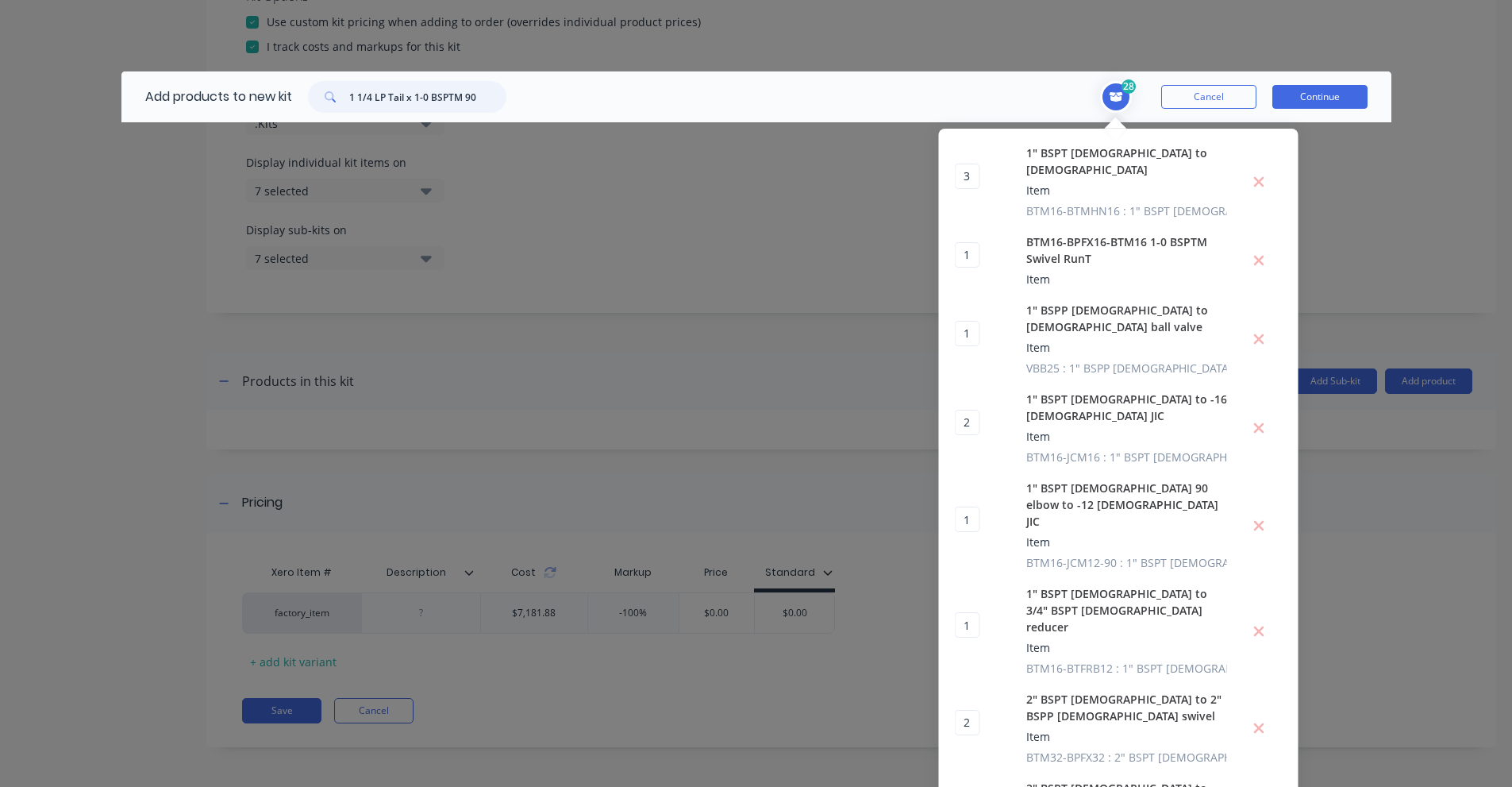
click at [464, 94] on input "1 1/4 LP Tail x 1-0 BSPTM 90" at bounding box center [428, 96] width 158 height 32
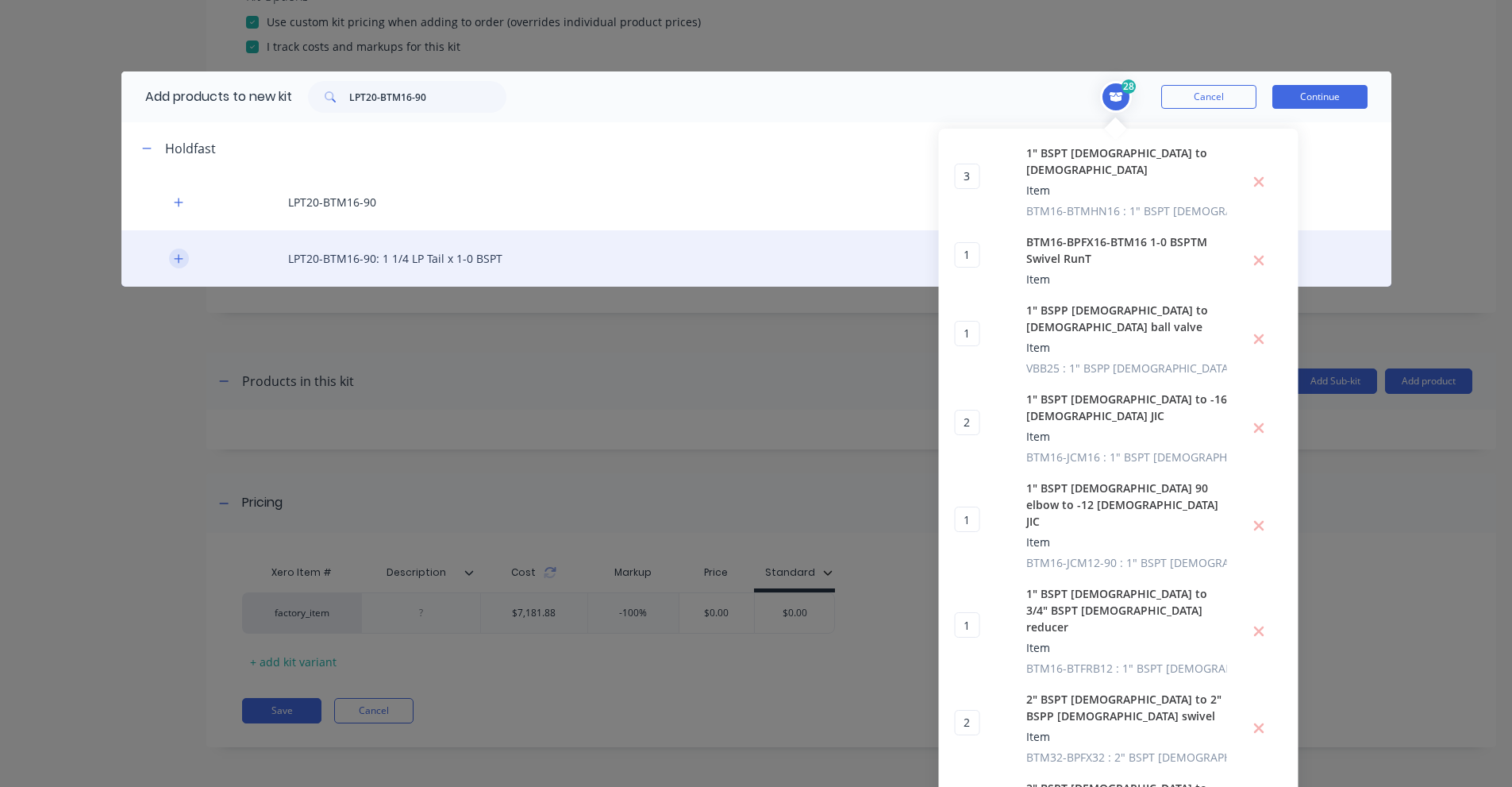
click at [174, 262] on icon "button" at bounding box center [178, 259] width 9 height 9
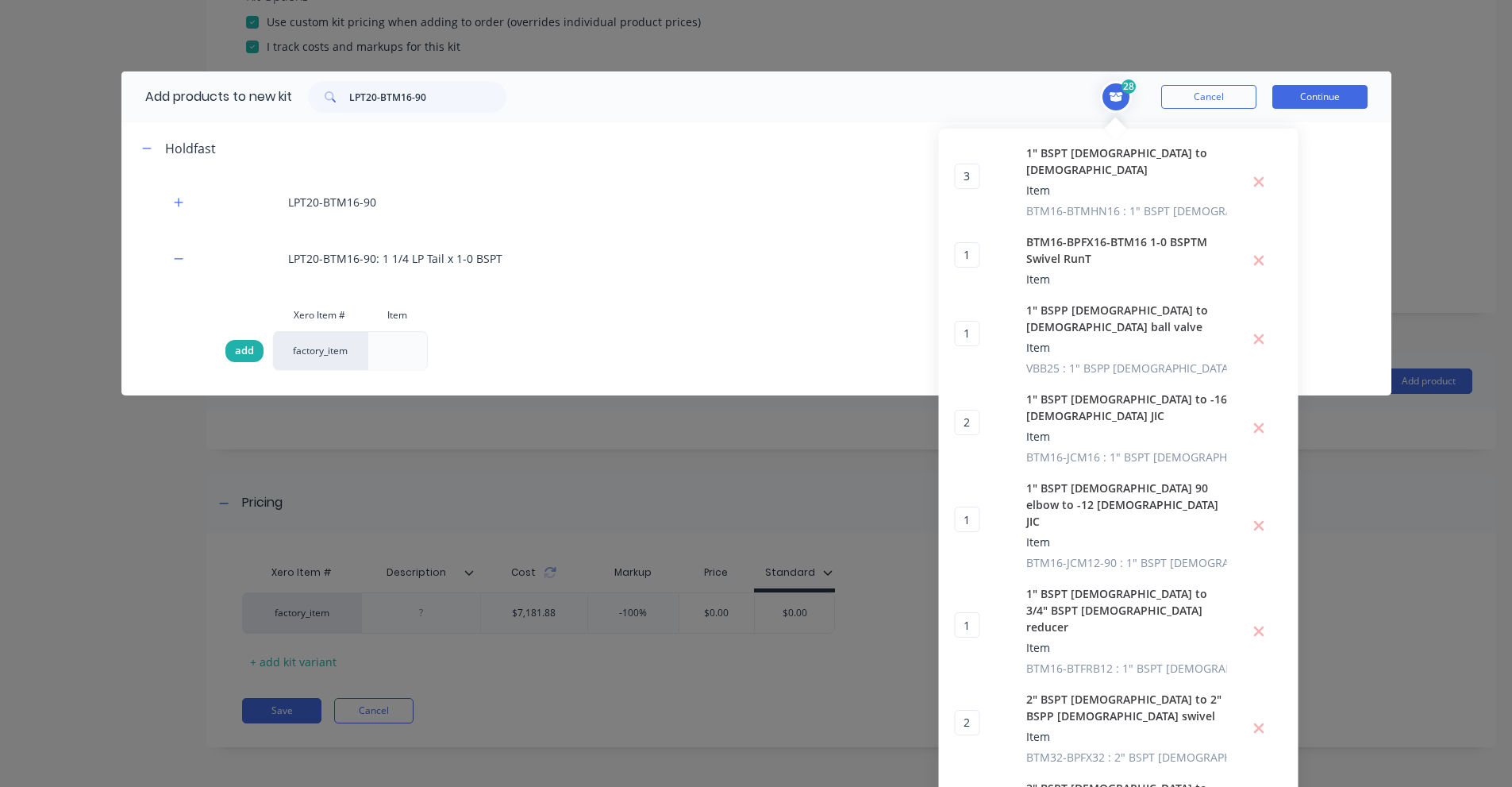
click at [225, 347] on div "add" at bounding box center [244, 350] width 38 height 23
click at [388, 95] on input "LPT20-BTM16-90" at bounding box center [428, 96] width 158 height 32
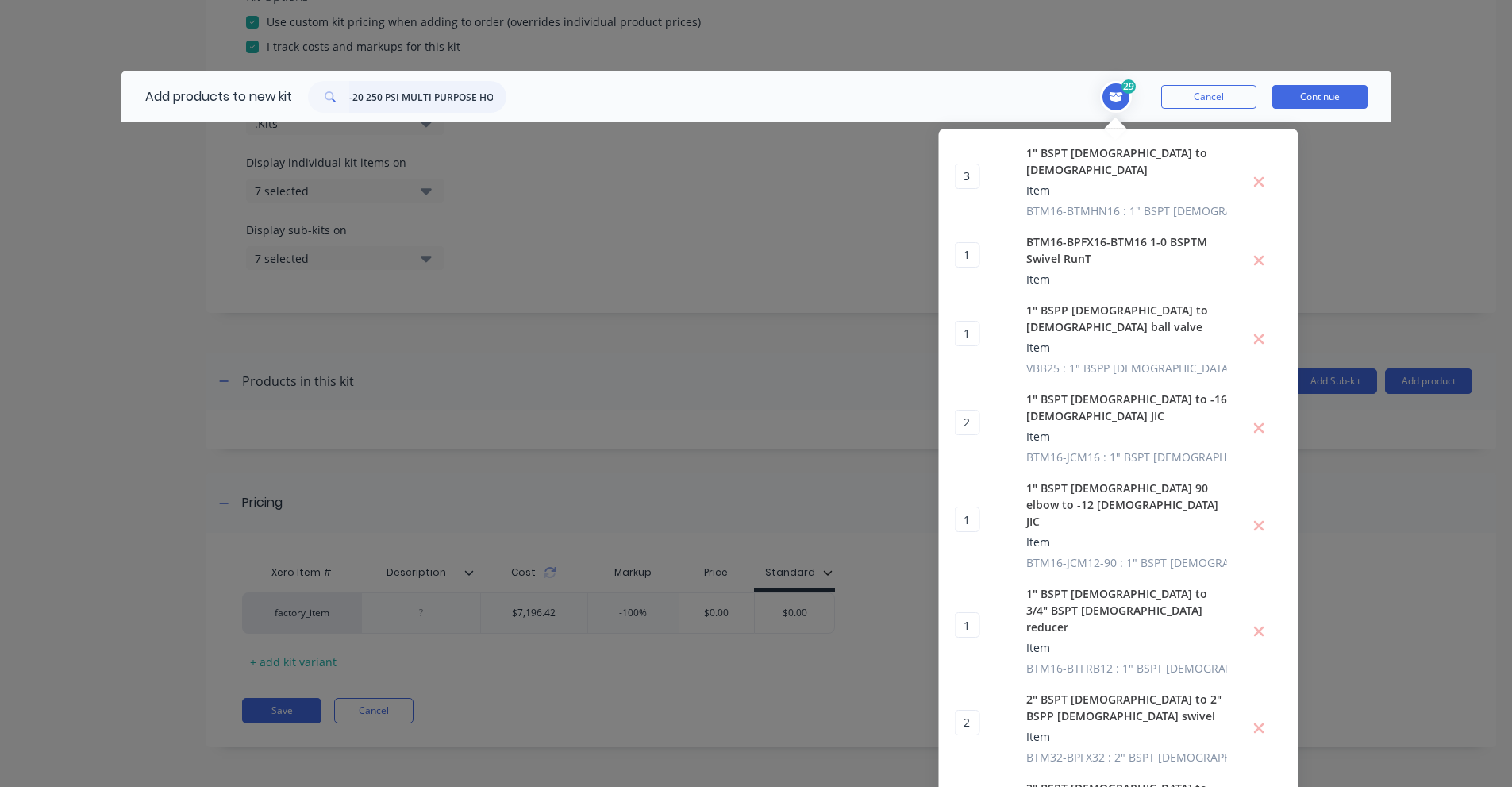
click at [444, 100] on input "-20 250 PSI MULTI PURPOSE HOSE" at bounding box center [428, 96] width 158 height 32
click at [349, 94] on input "PL120R" at bounding box center [428, 96] width 158 height 32
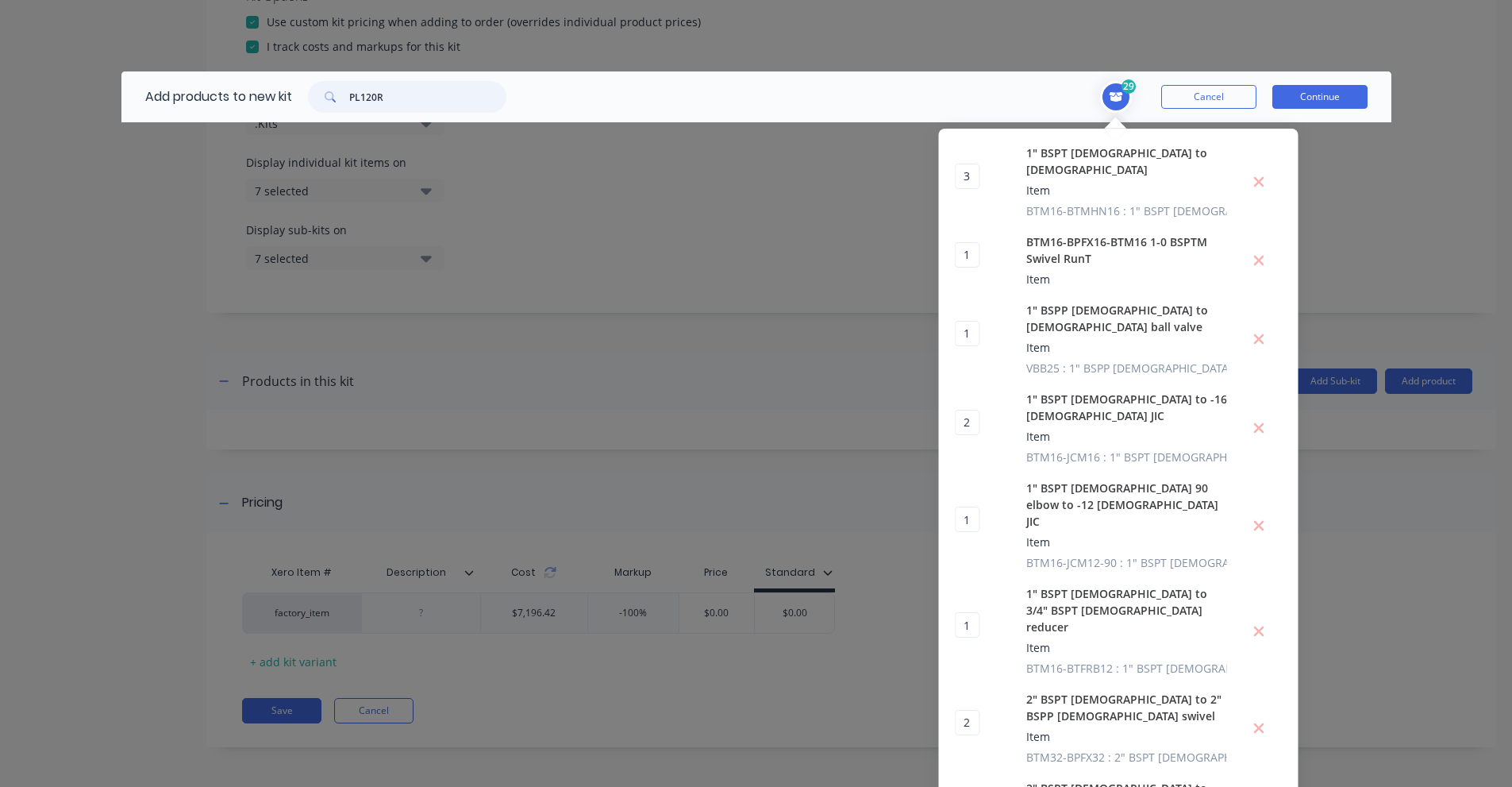
click at [349, 94] on input "PL120R" at bounding box center [428, 96] width 158 height 32
click at [420, 92] on input "HOSE CLAMP 12MM SW7 32-50" at bounding box center [428, 96] width 158 height 32
click at [363, 93] on input "3207 32 50" at bounding box center [428, 96] width 158 height 32
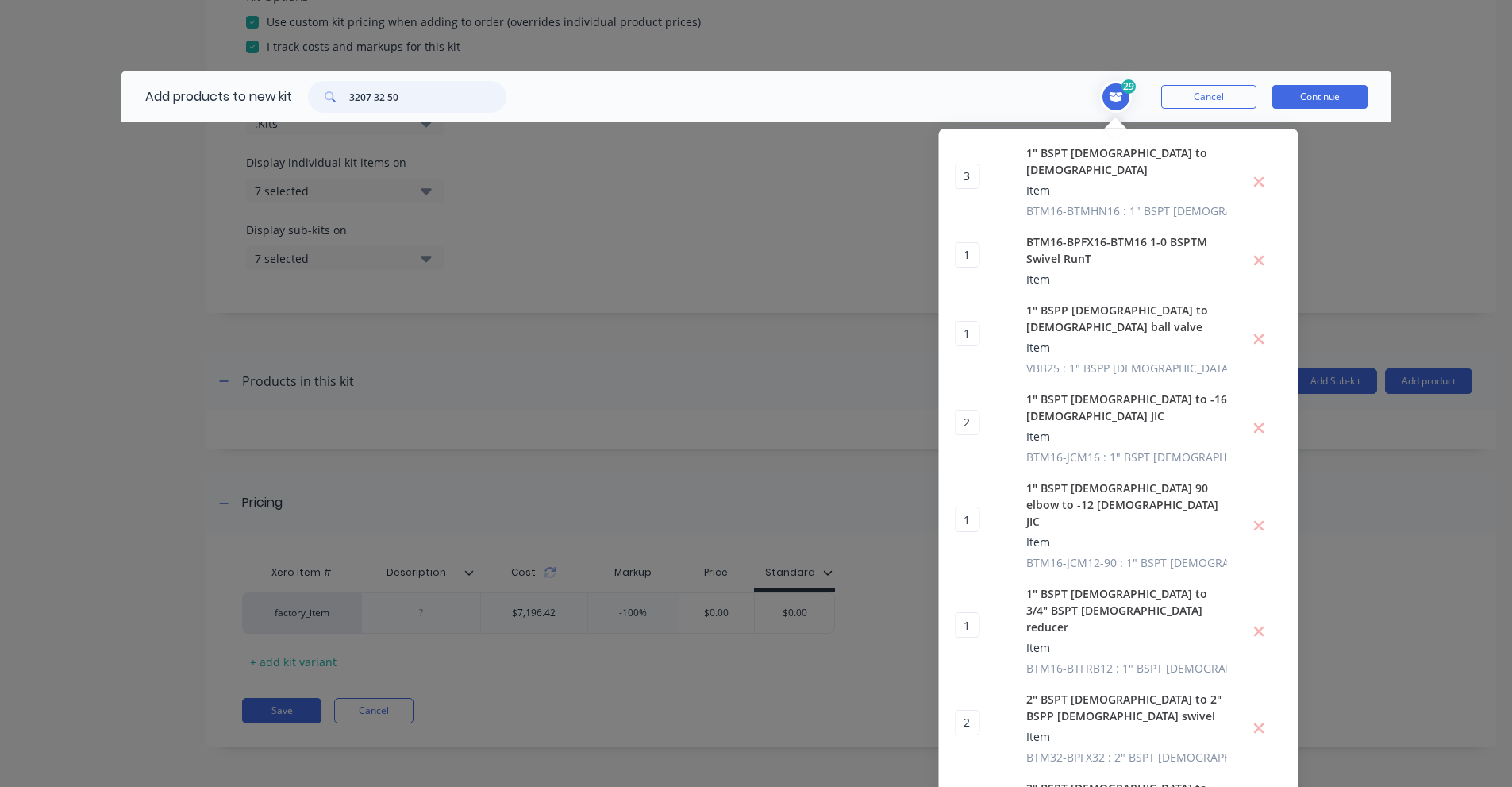
click at [363, 93] on input "3207 32 50" at bounding box center [428, 96] width 158 height 32
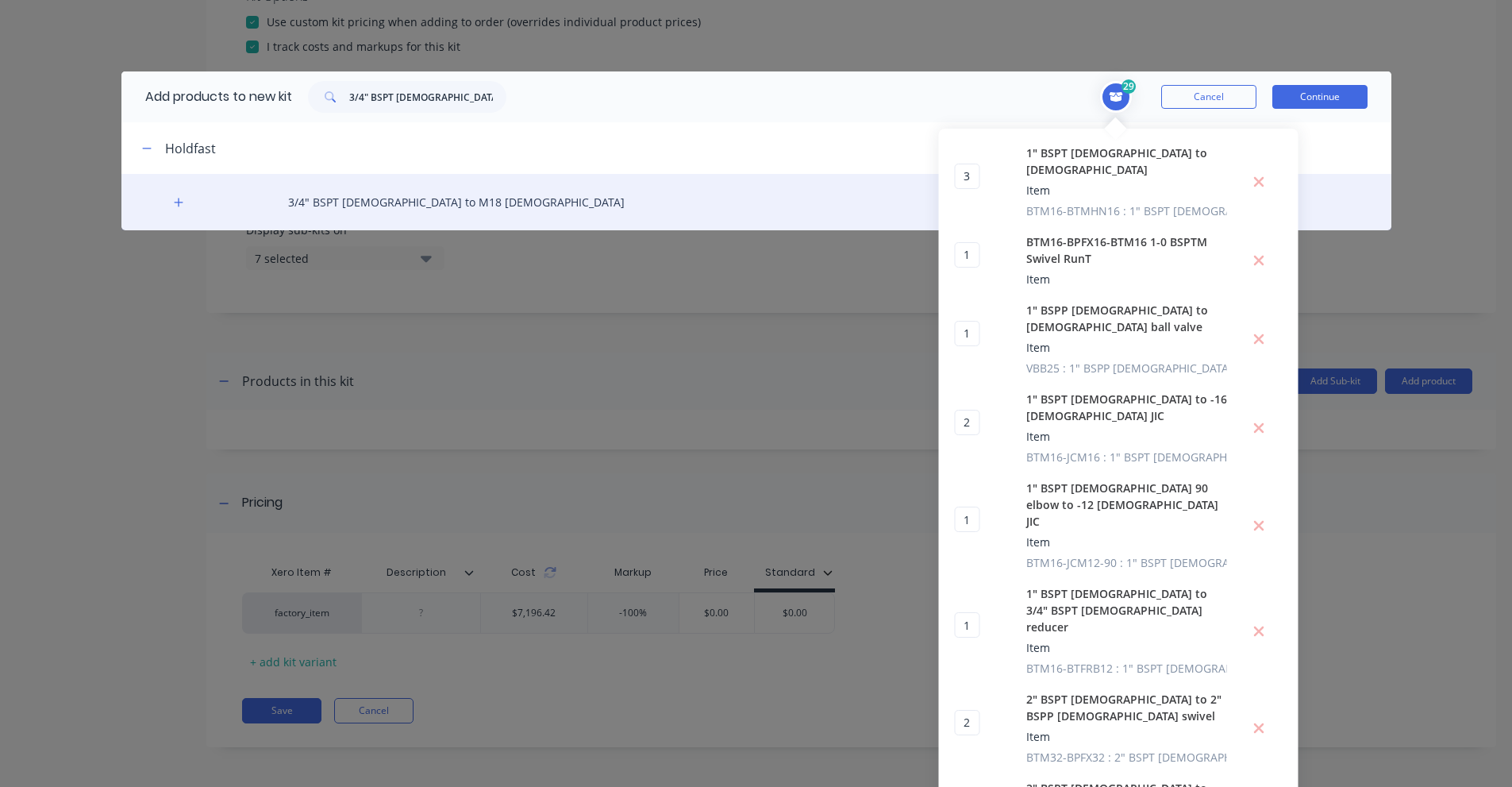
click at [165, 194] on div "3/4" BSPT [DEMOGRAPHIC_DATA] to M18 [DEMOGRAPHIC_DATA]" at bounding box center [756, 202] width 1270 height 56
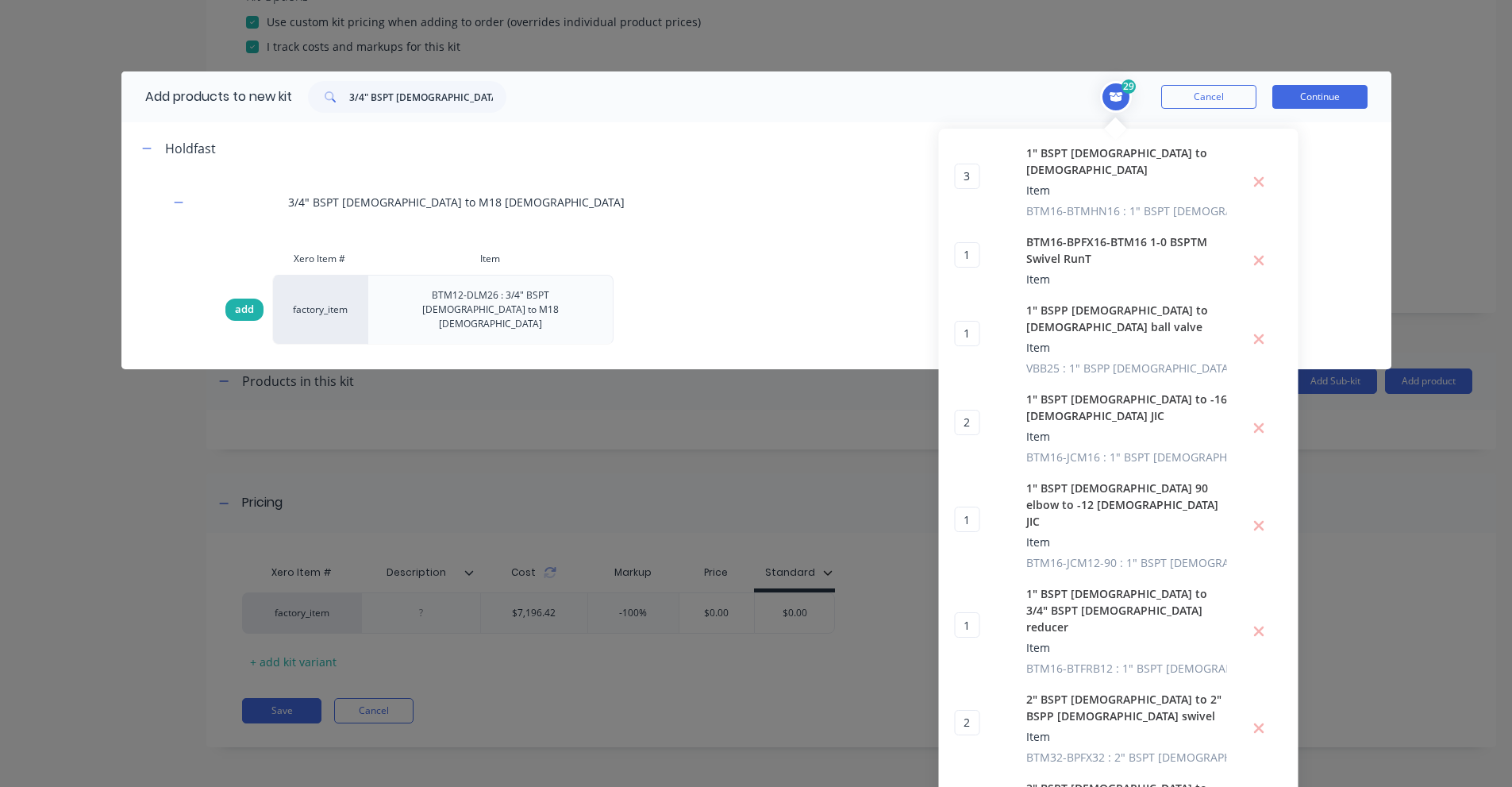
click at [244, 302] on span "add" at bounding box center [244, 310] width 19 height 16
click at [438, 103] on input "3/4" BSPT [DEMOGRAPHIC_DATA] TO M18 [DEMOGRAPHIC_DATA]" at bounding box center [428, 96] width 158 height 32
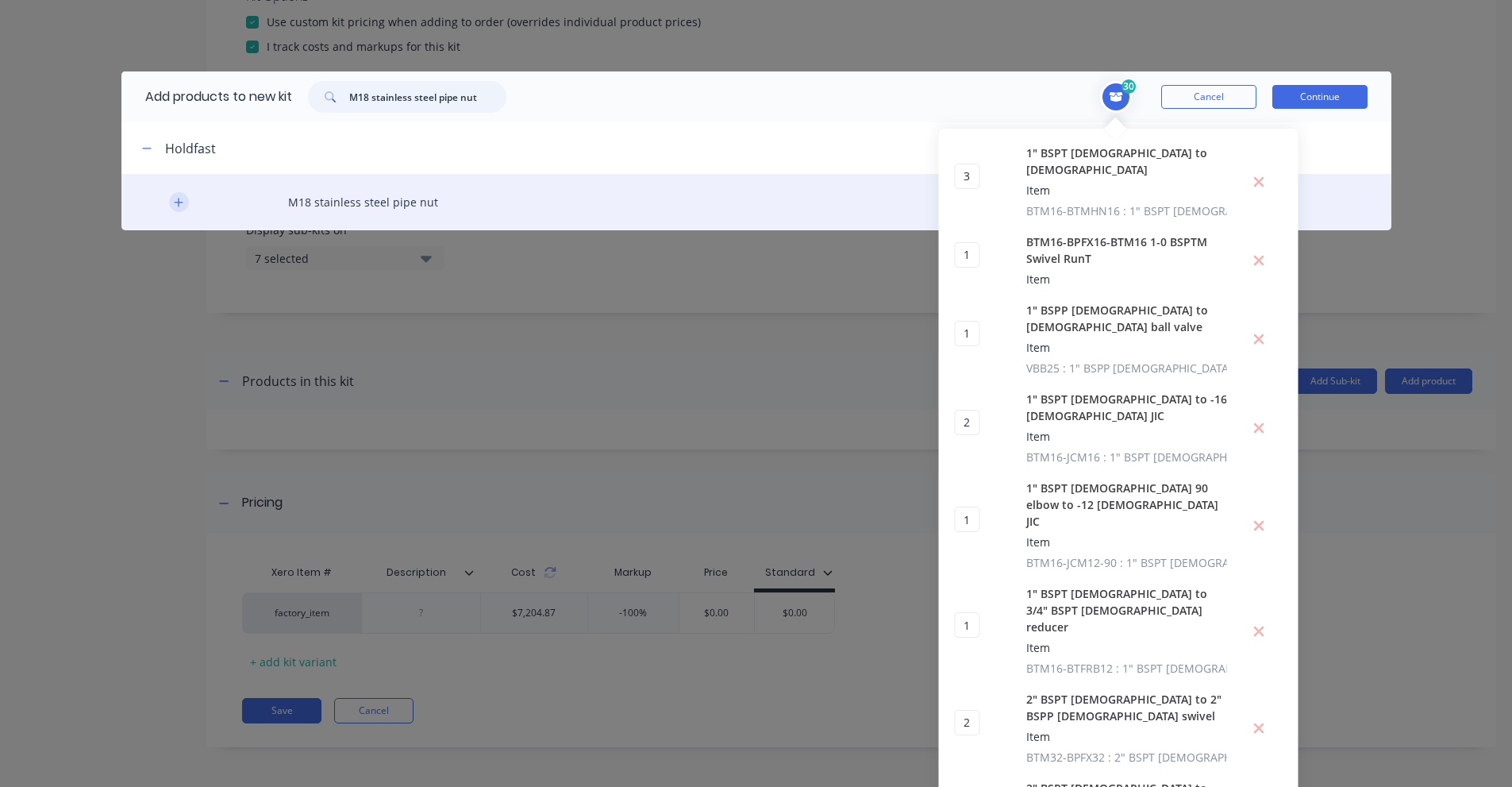
type input "M18 stainless steel pipe nut"
click at [169, 203] on button "button" at bounding box center [179, 202] width 20 height 20
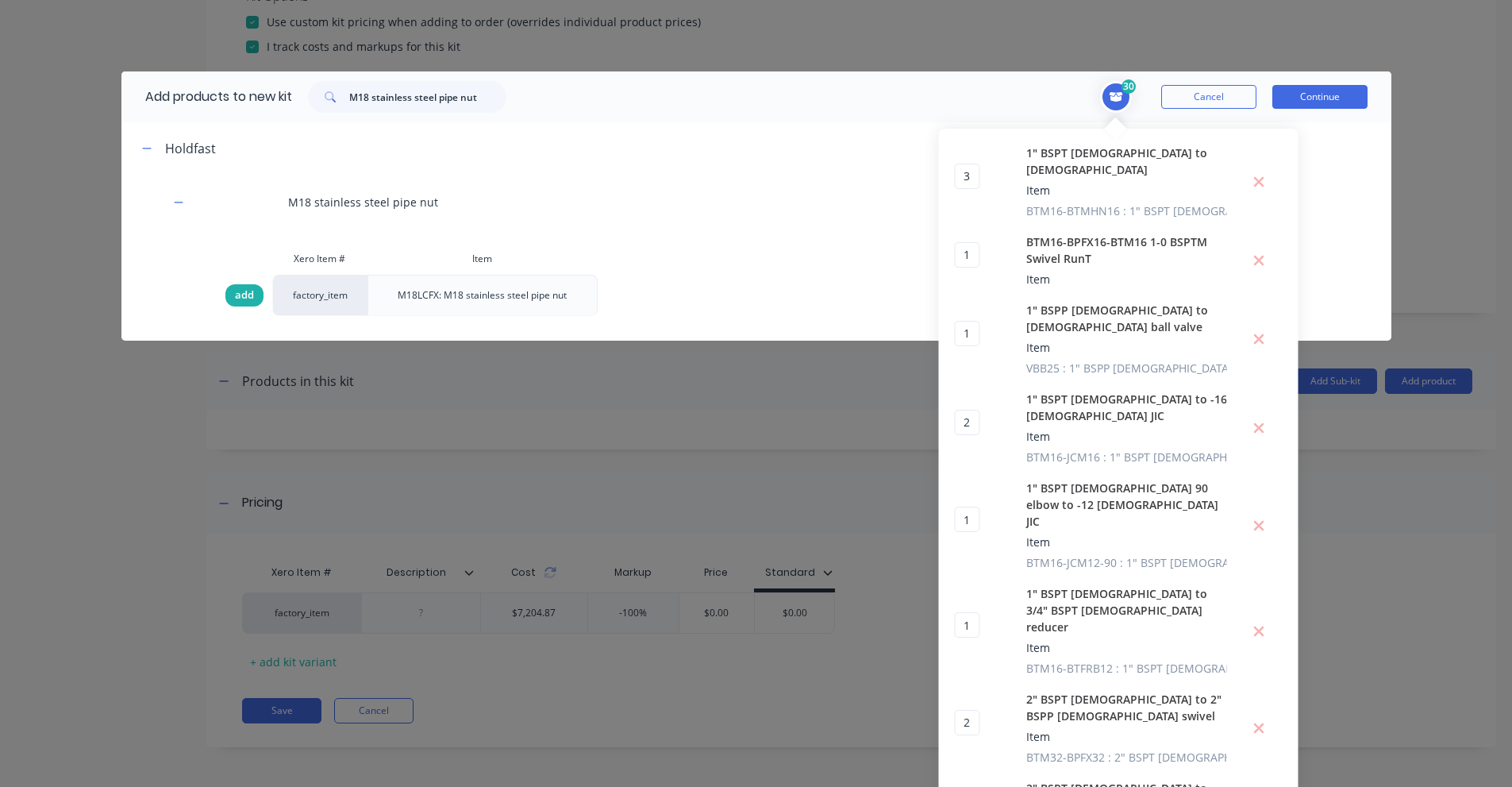
click at [227, 289] on div "add" at bounding box center [244, 295] width 38 height 23
click at [228, 289] on div "add" at bounding box center [244, 295] width 38 height 23
type input "2"
click at [409, 102] on input "M18 stainless steel pipe nut" at bounding box center [428, 96] width 158 height 32
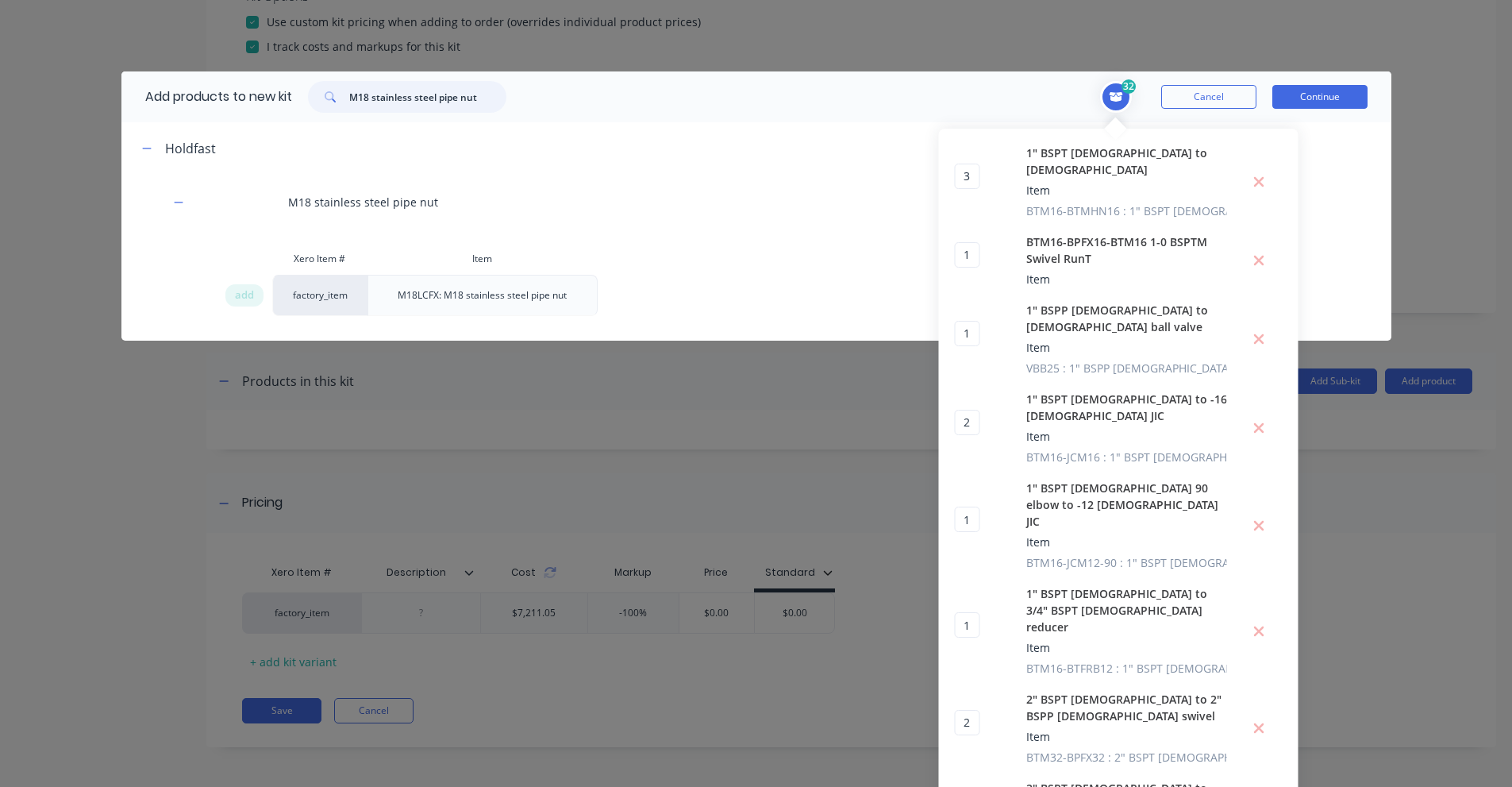
click at [409, 102] on input "M18 stainless steel pipe nut" at bounding box center [428, 96] width 158 height 32
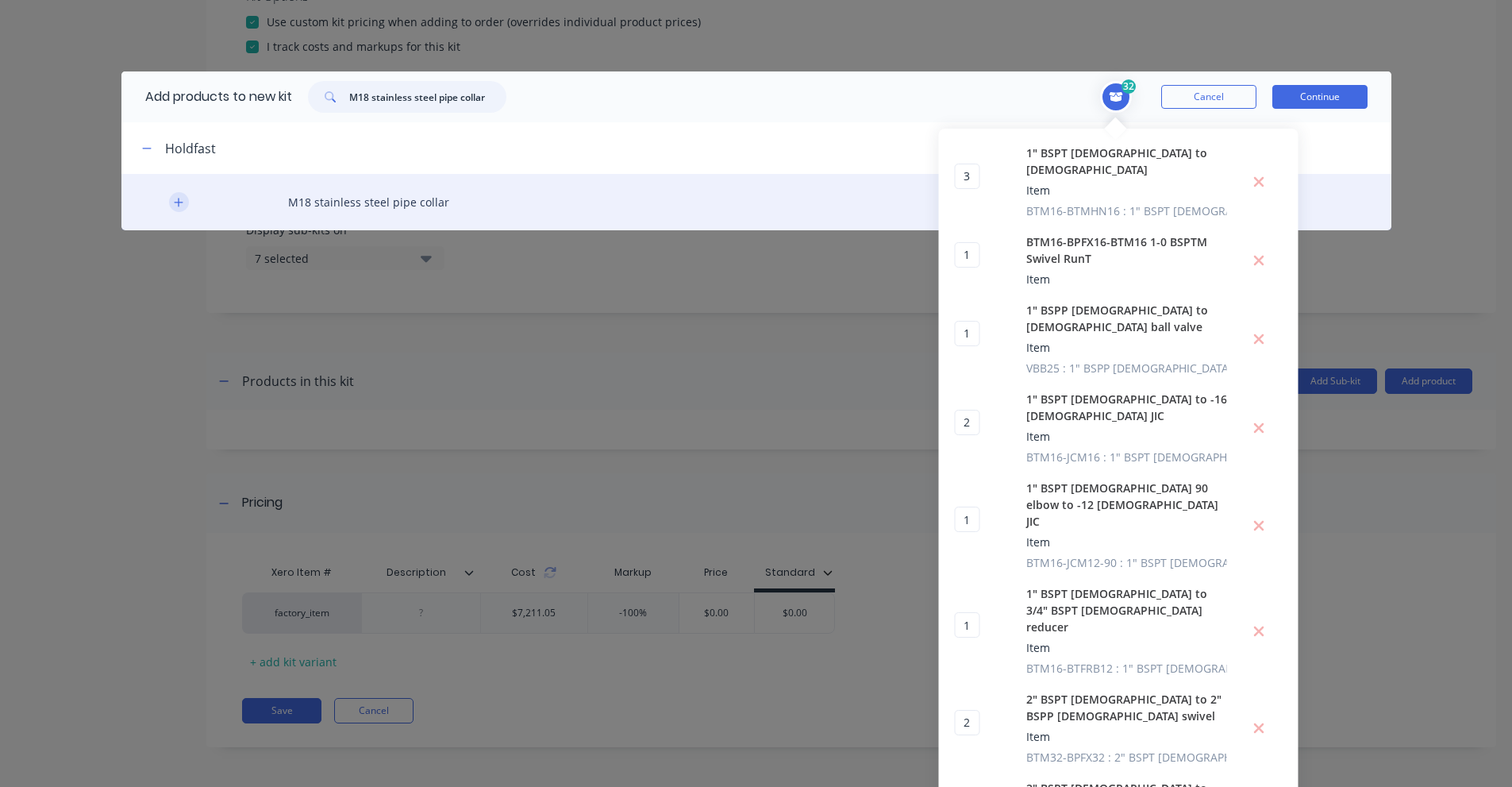
type input "M18 stainless steel pipe collar"
click at [174, 197] on icon "button" at bounding box center [178, 202] width 10 height 11
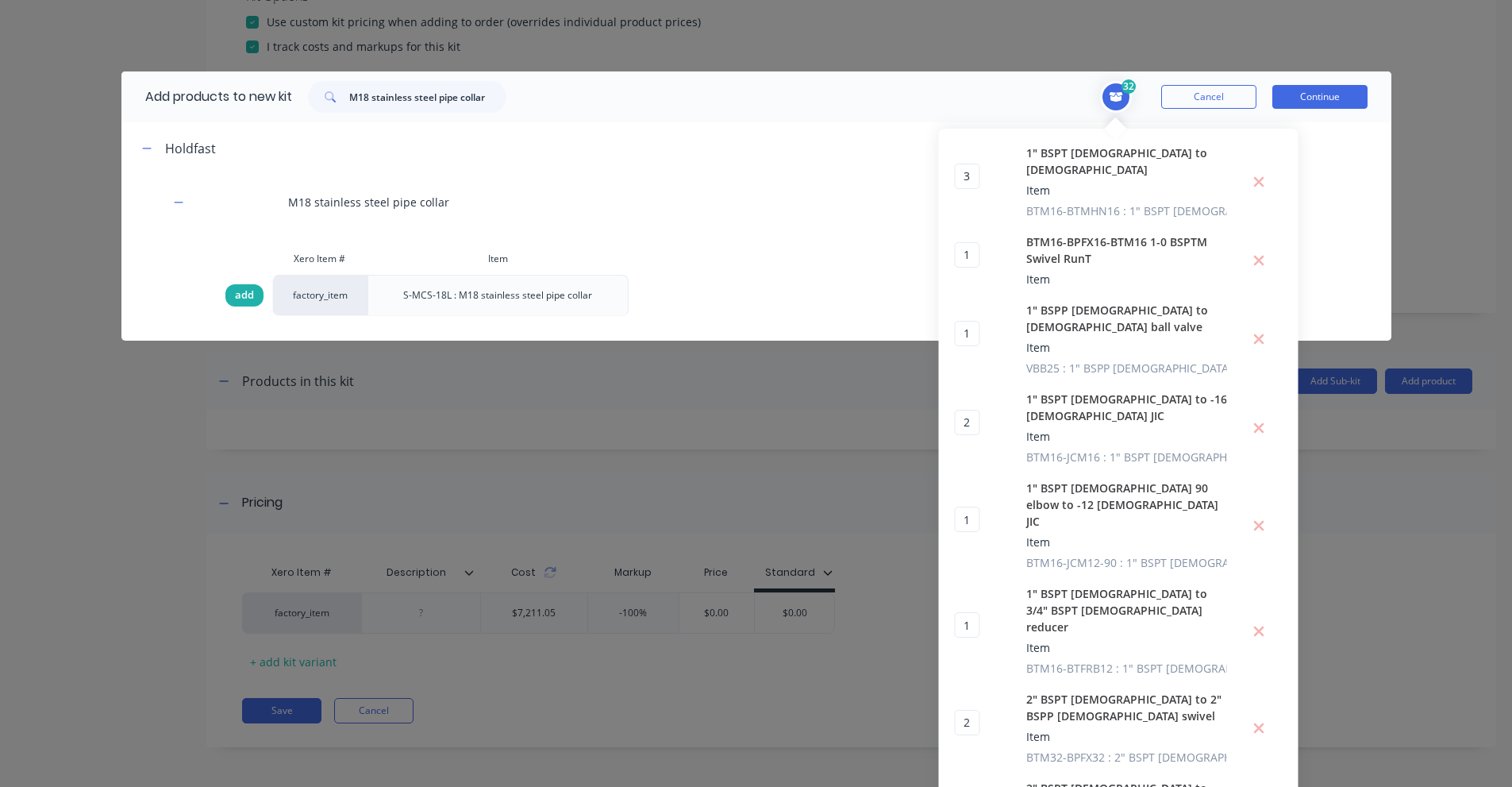
click at [226, 291] on div "add" at bounding box center [244, 295] width 38 height 23
click at [234, 290] on span "add" at bounding box center [244, 295] width 19 height 16
type input "2"
click at [448, 106] on input "M18 stainless steel pipe collar" at bounding box center [428, 96] width 158 height 32
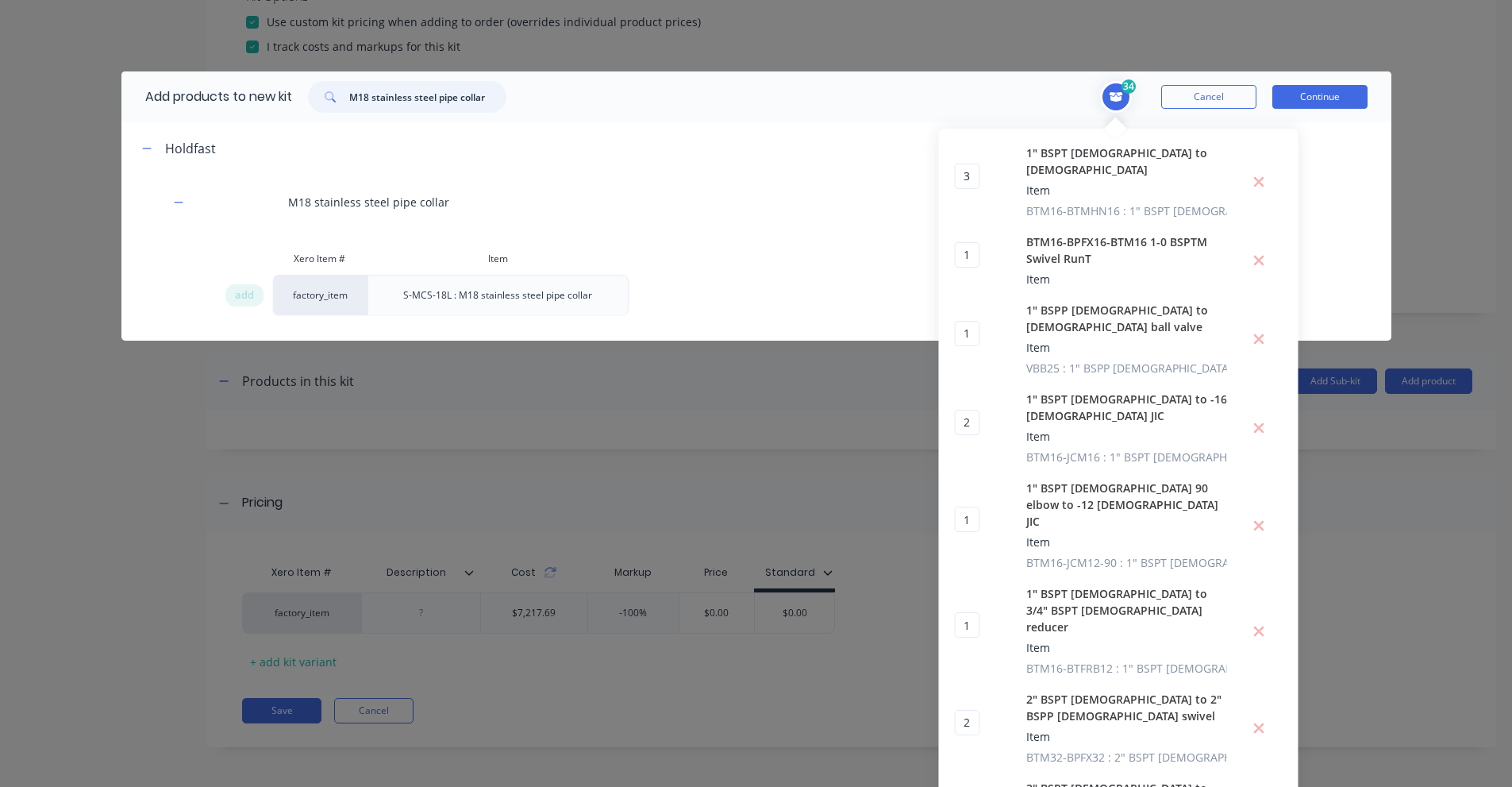
click at [448, 106] on input "M18 stainless steel pipe collar" at bounding box center [428, 96] width 158 height 32
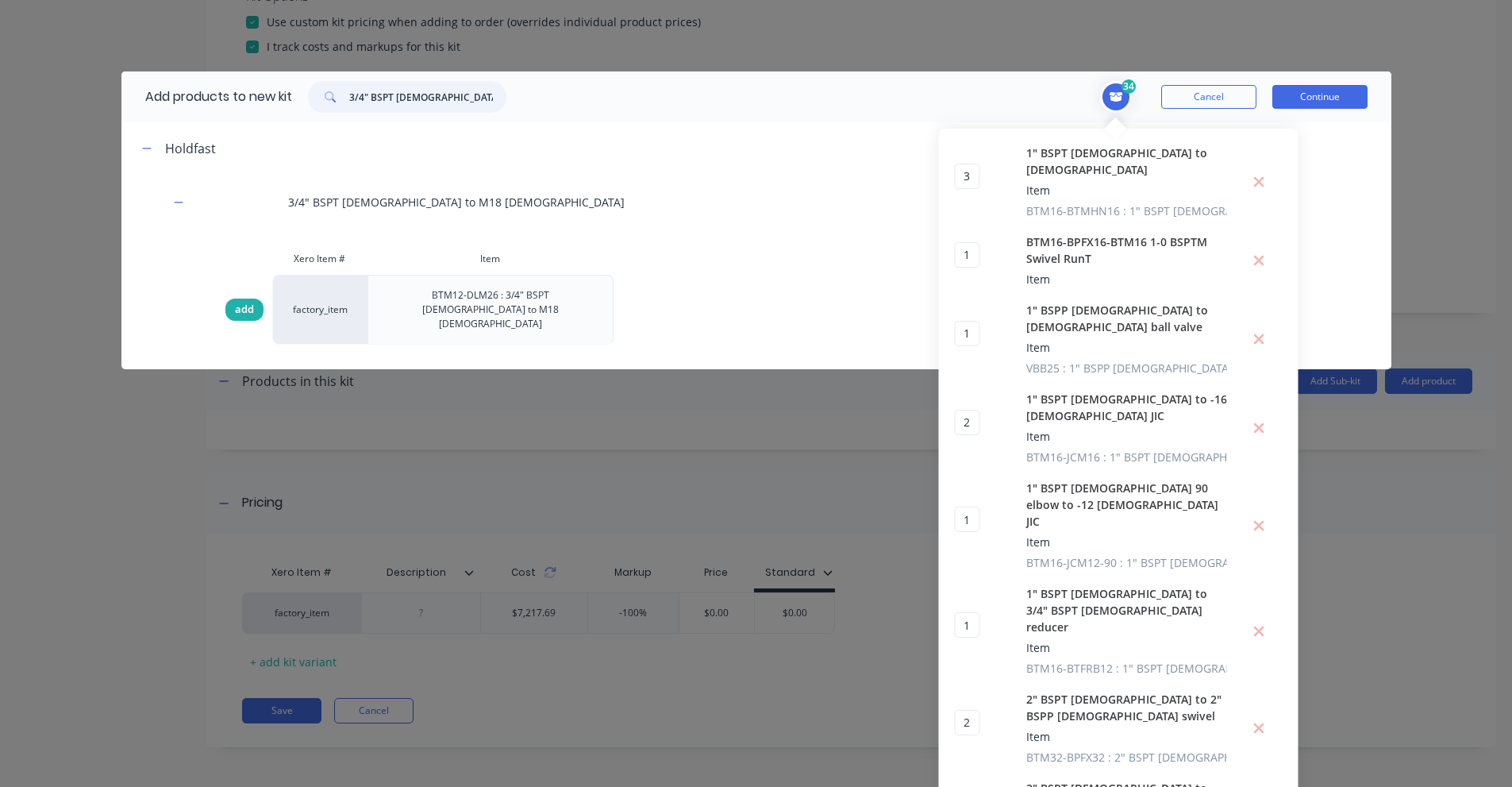
type input "3/4" BSPT [DEMOGRAPHIC_DATA] TO M18 [DEMOGRAPHIC_DATA]"
click at [227, 299] on div "add" at bounding box center [244, 310] width 38 height 23
type input "2"
click at [414, 100] on input "3/4" BSPT [DEMOGRAPHIC_DATA] TO M18 [DEMOGRAPHIC_DATA]" at bounding box center [428, 96] width 158 height 32
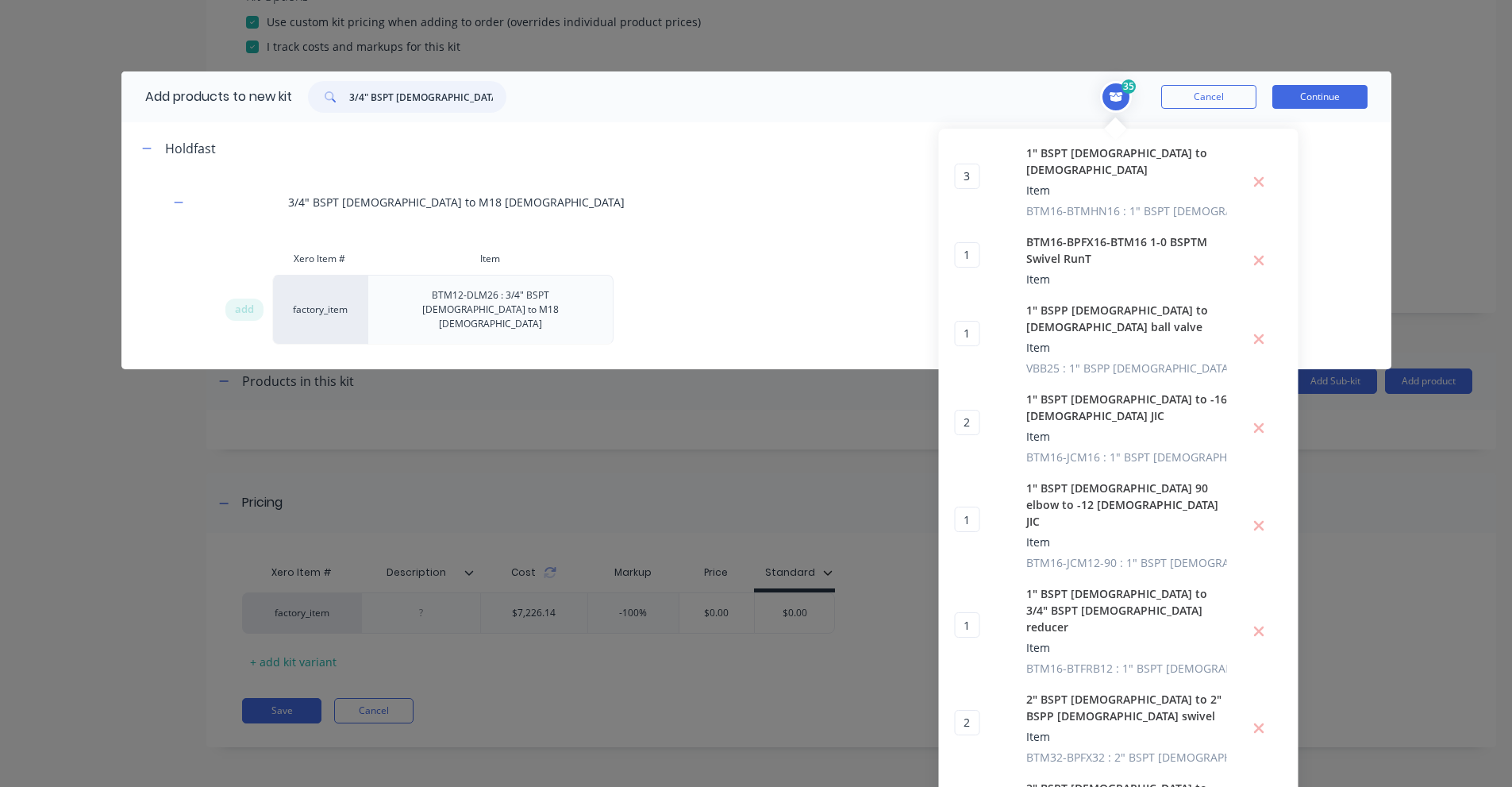
click at [414, 100] on input "3/4" BSPT [DEMOGRAPHIC_DATA] TO M18 [DEMOGRAPHIC_DATA]" at bounding box center [428, 96] width 158 height 32
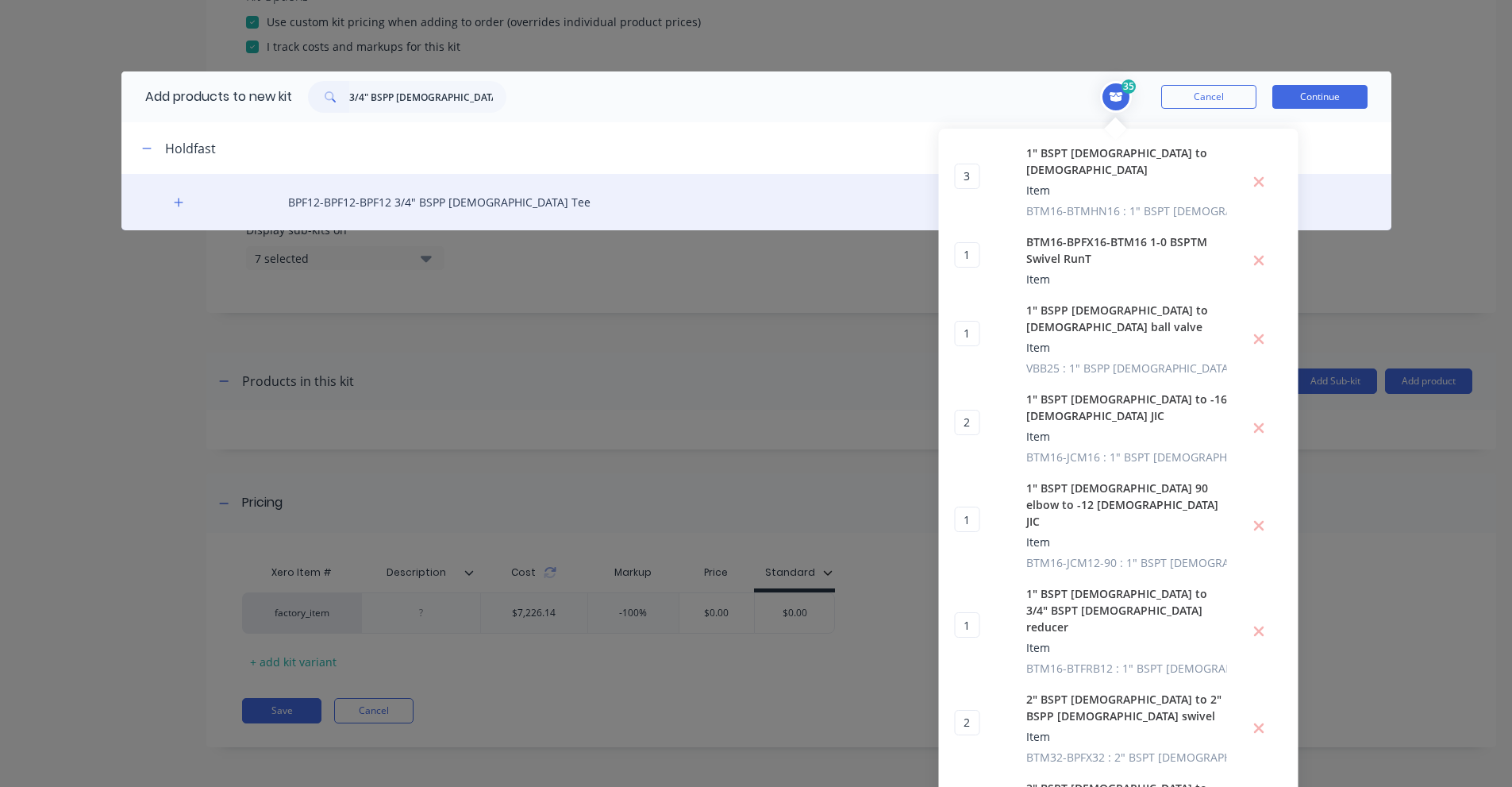
click at [189, 206] on div "BPF12-BPF12-BPF12 3/4" BSPP [DEMOGRAPHIC_DATA] Tee" at bounding box center [756, 202] width 1270 height 56
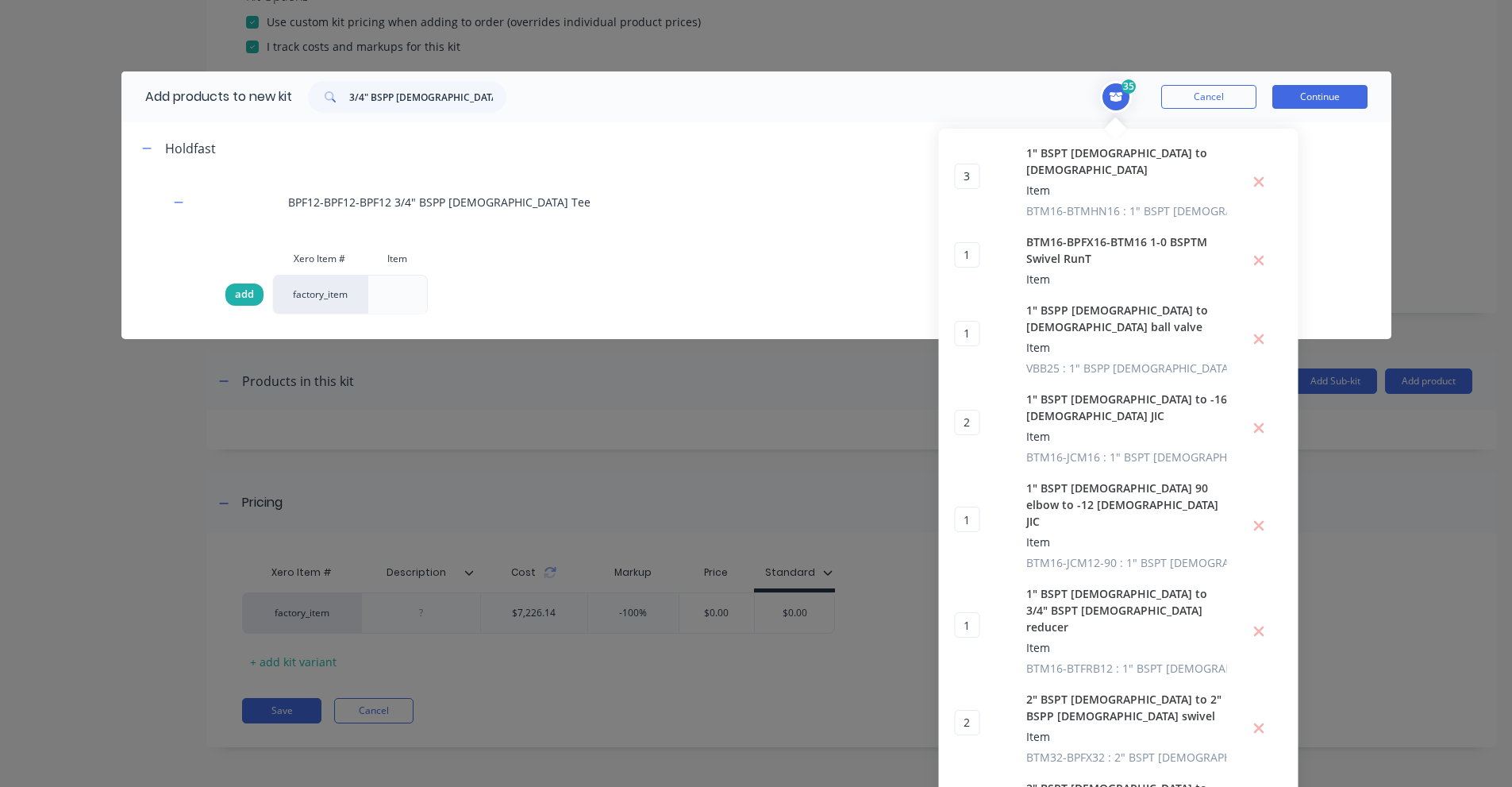
click at [225, 295] on div "add" at bounding box center [244, 294] width 38 height 23
click at [418, 101] on input "3/4" BSPP [DEMOGRAPHIC_DATA] Tee" at bounding box center [428, 96] width 158 height 32
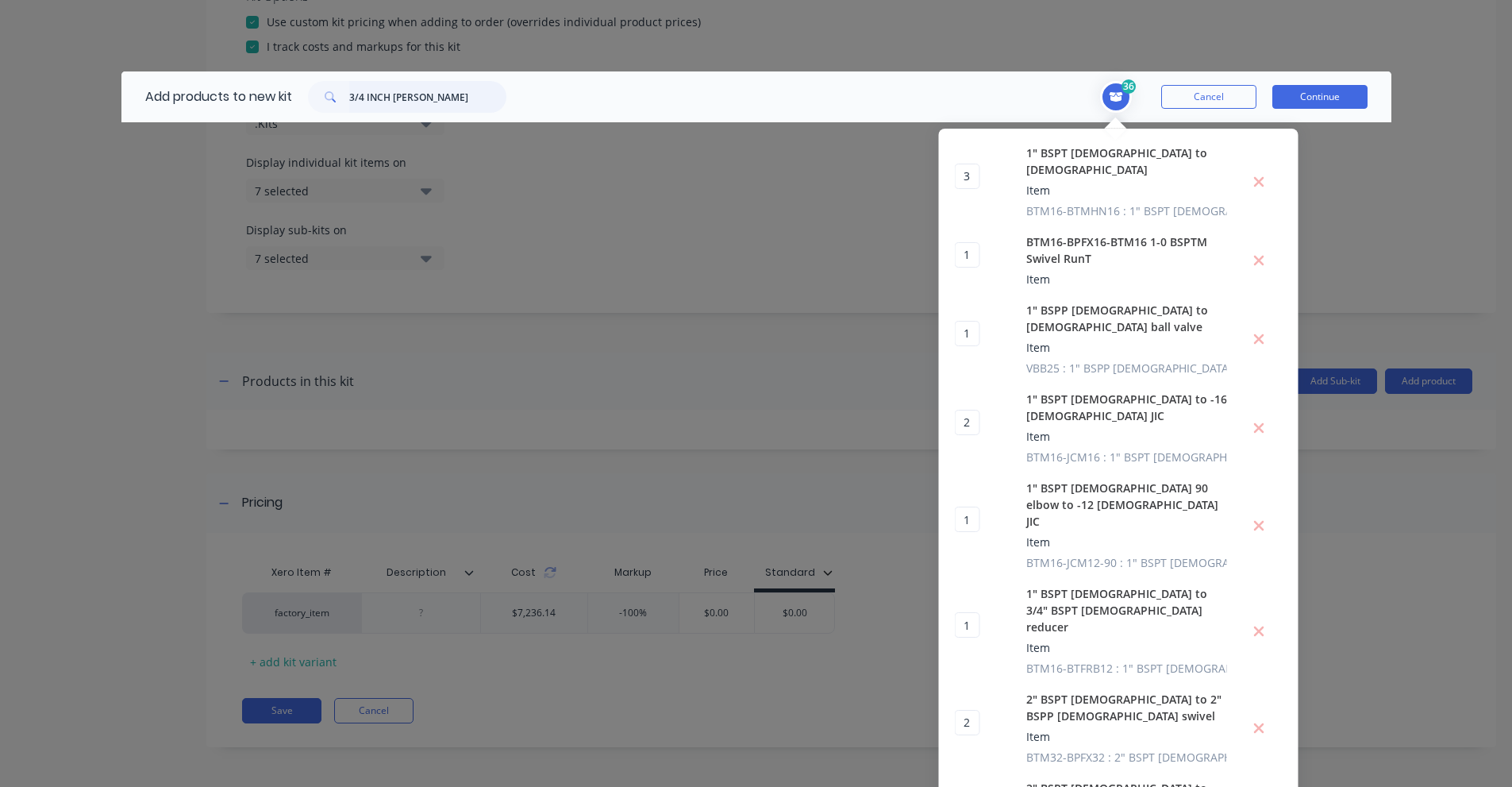
click at [408, 91] on input "3/4 INCH [PERSON_NAME]" at bounding box center [428, 96] width 158 height 32
click at [399, 99] on input "BPM12-BPMHN12" at bounding box center [428, 96] width 158 height 32
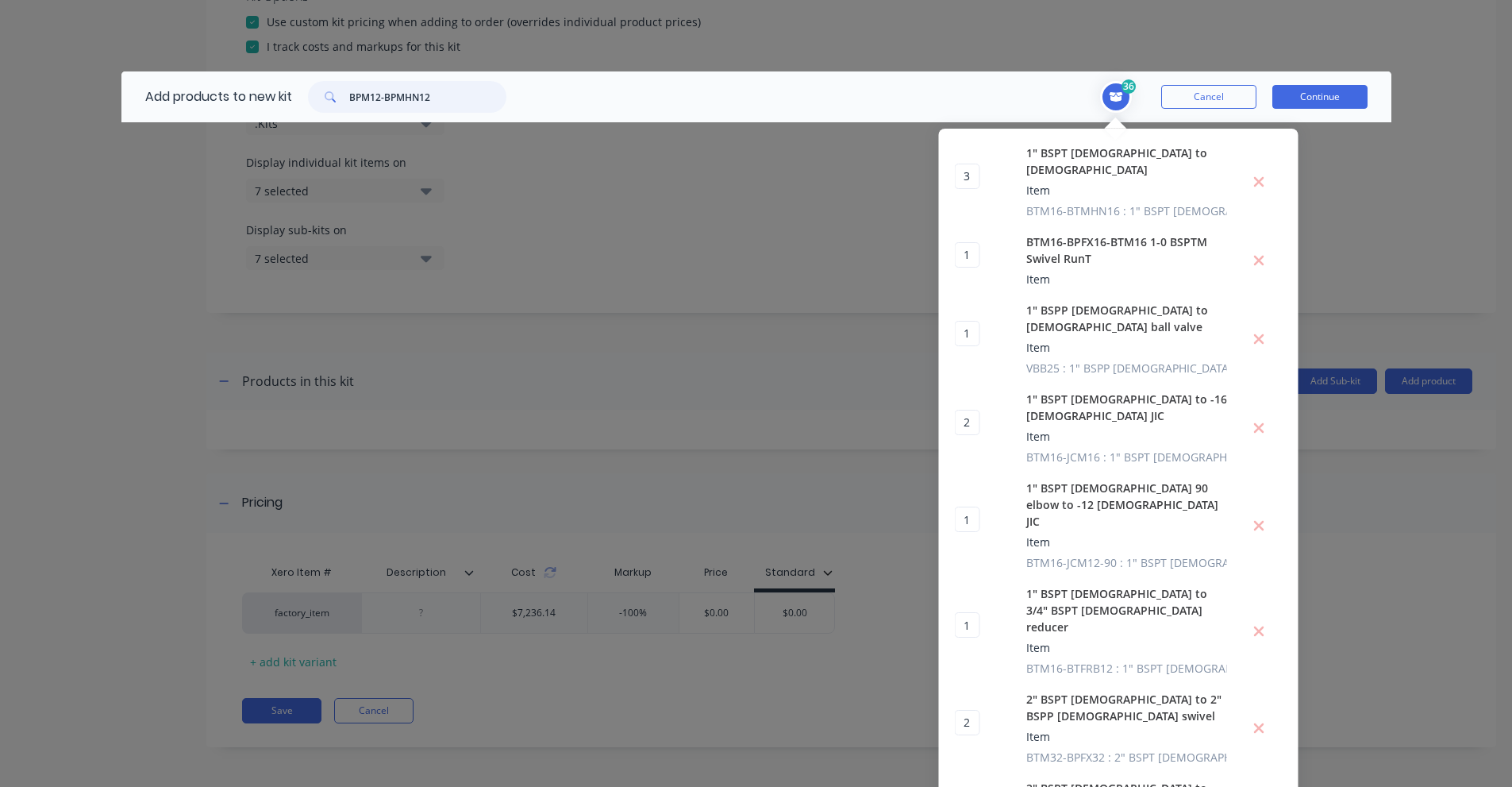
click at [399, 99] on input "BPM12-BPMHN12" at bounding box center [428, 96] width 158 height 32
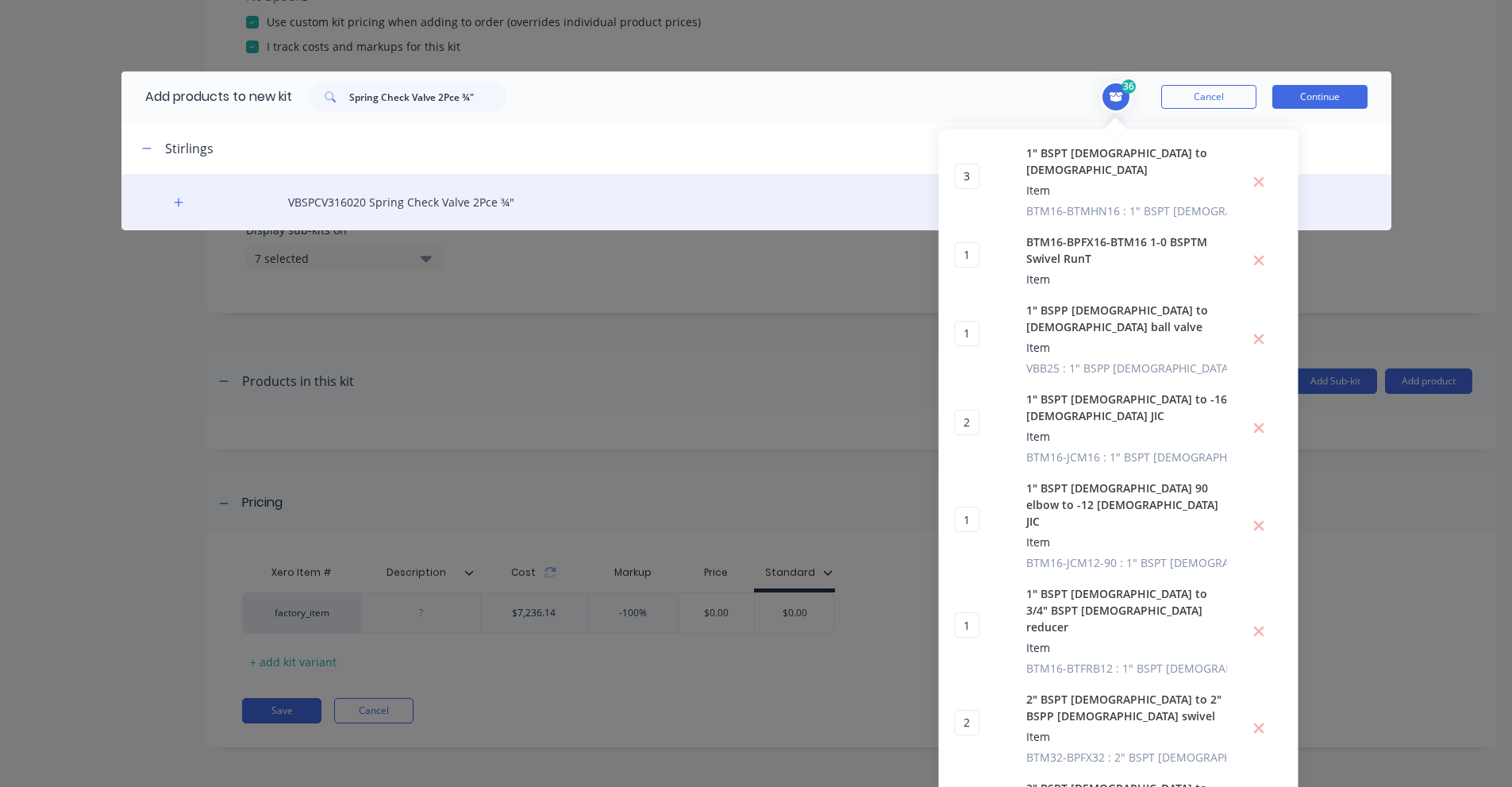
click at [218, 198] on div "VBSPCV316020 Spring Check Valve 2Pce ¾"" at bounding box center [756, 202] width 1270 height 56
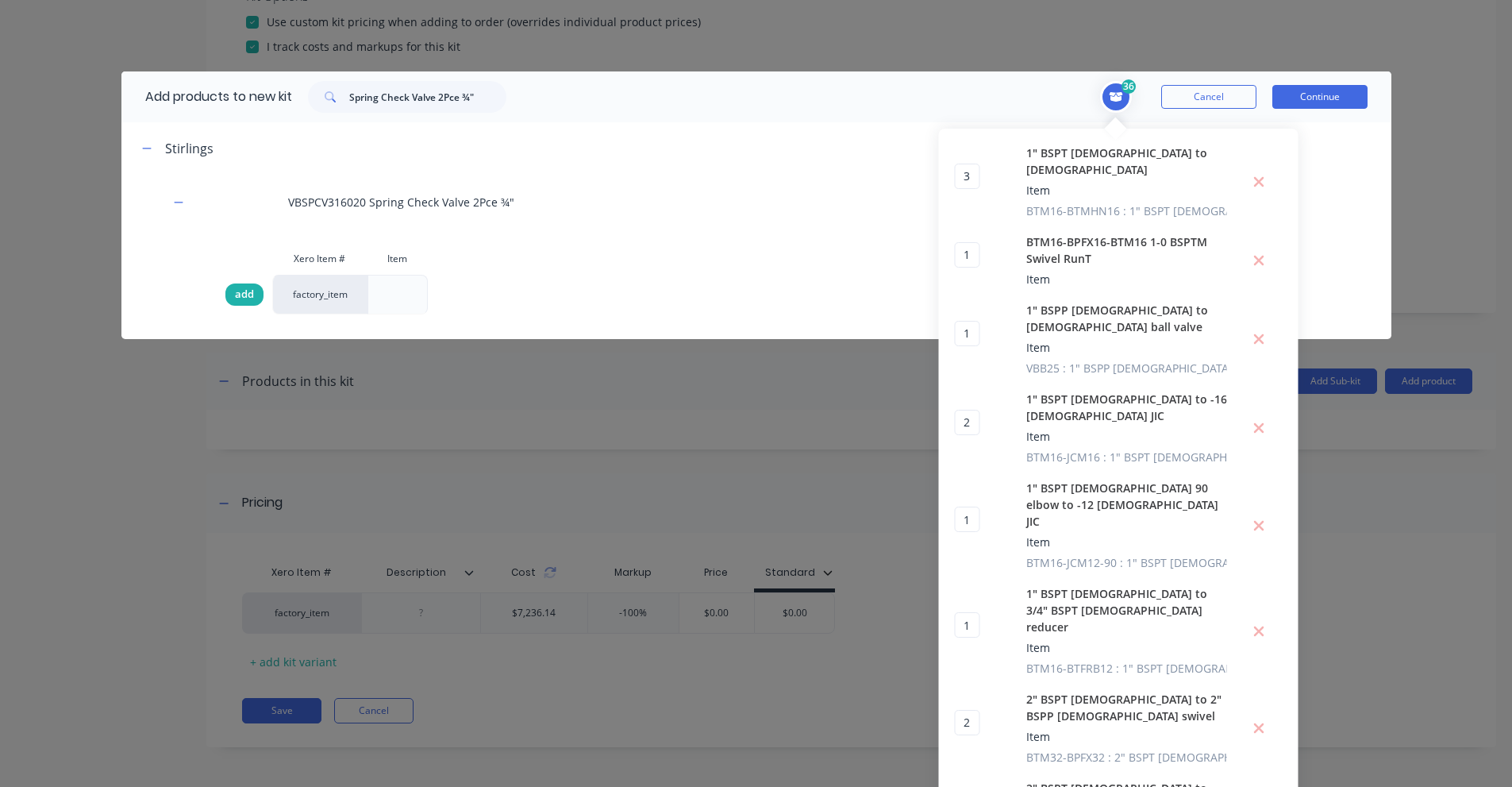
click at [238, 298] on span "add" at bounding box center [244, 294] width 19 height 16
click at [360, 110] on input "Spring Check Valve 2Pce ¾"" at bounding box center [428, 96] width 158 height 32
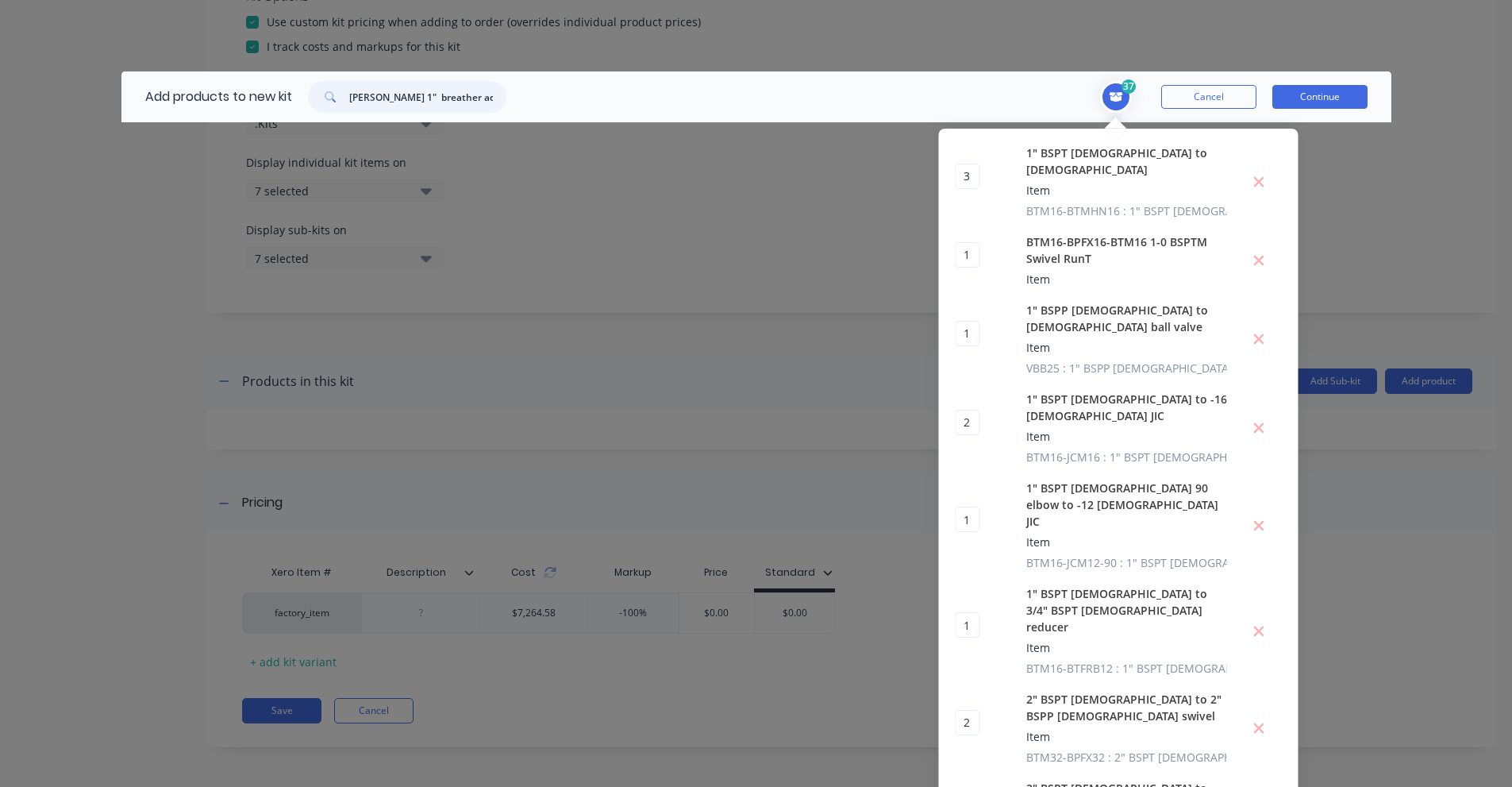
click at [430, 103] on input "[PERSON_NAME] 1" breather adapter" at bounding box center [428, 96] width 158 height 32
click at [421, 96] on input "P505964" at bounding box center [428, 96] width 158 height 32
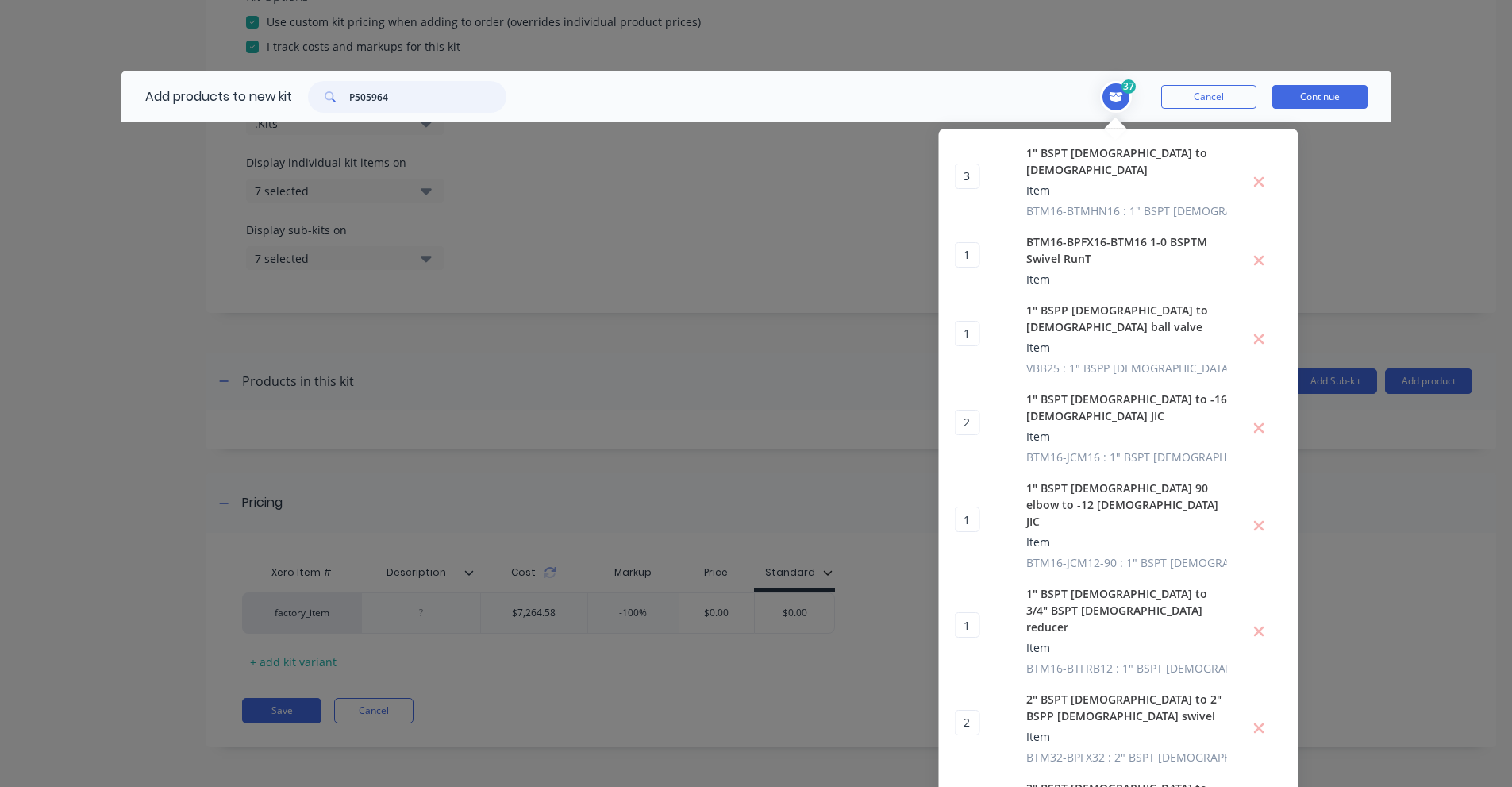
click at [421, 96] on input "P505964" at bounding box center [428, 96] width 158 height 32
click at [352, 101] on input "P566151" at bounding box center [428, 96] width 158 height 32
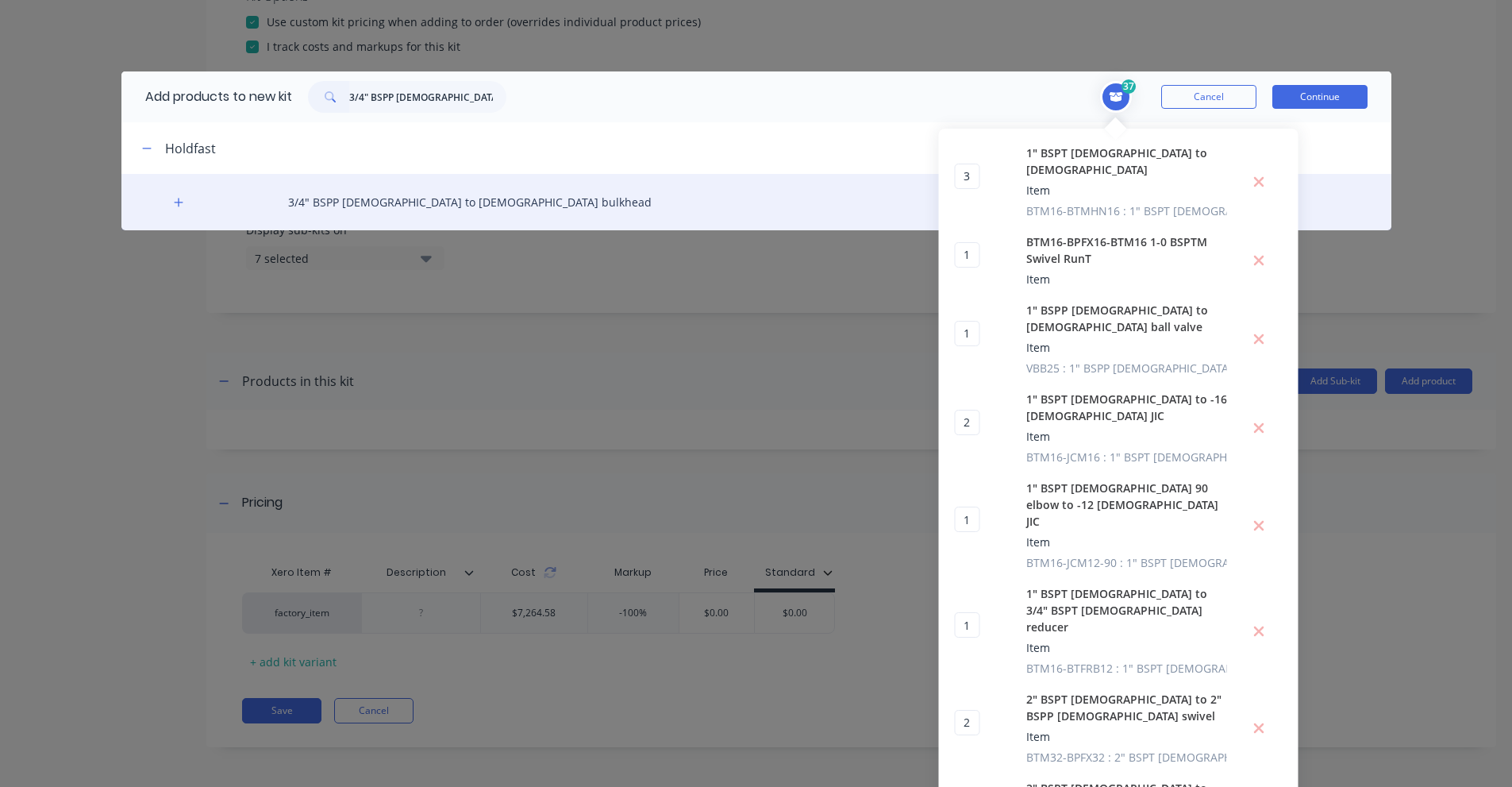
click at [202, 216] on div "3/4" BSPP [DEMOGRAPHIC_DATA] to [DEMOGRAPHIC_DATA] bulkhead" at bounding box center [756, 202] width 1270 height 56
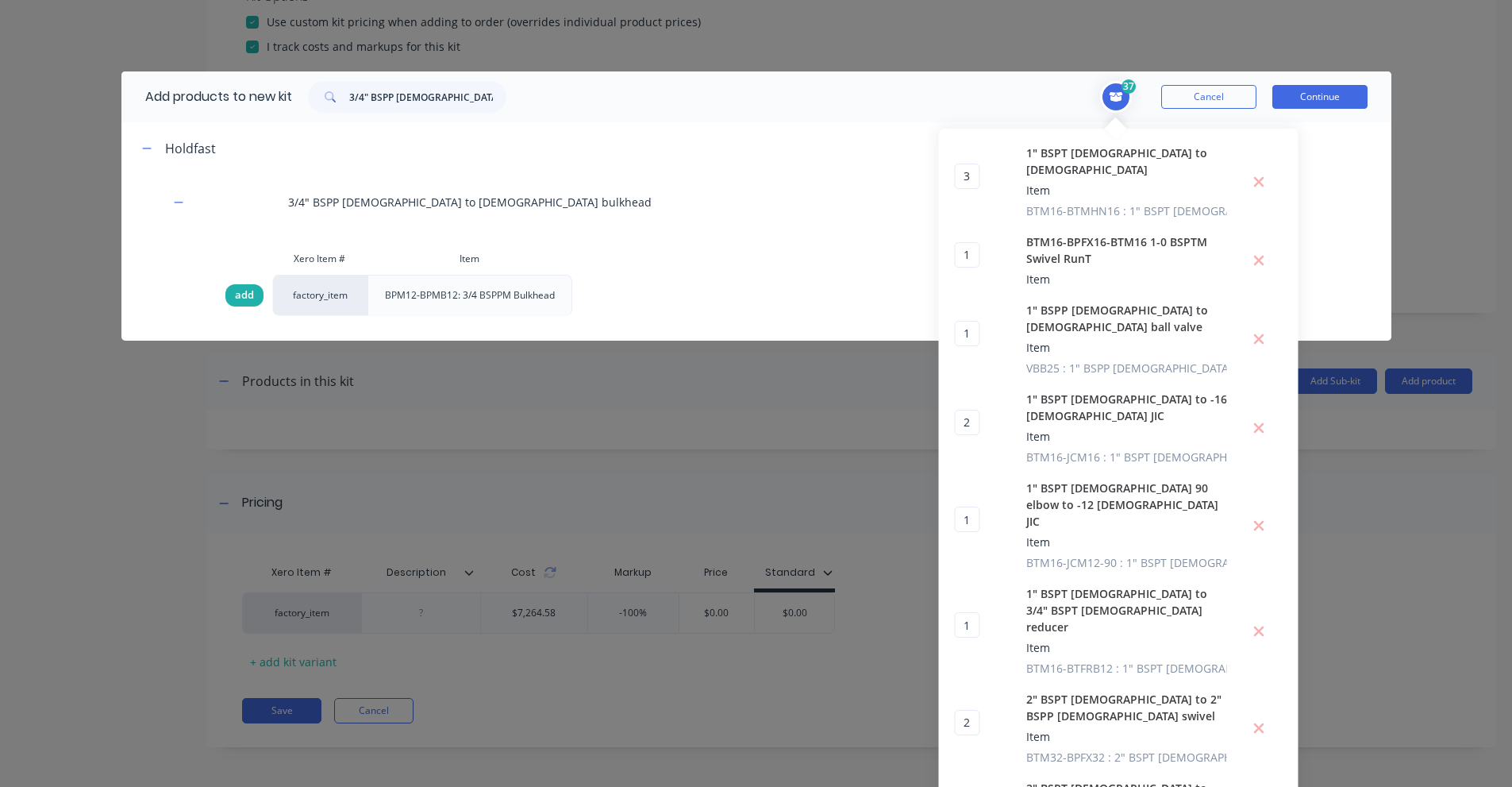
click at [225, 286] on div "add" at bounding box center [244, 295] width 38 height 23
click at [412, 93] on input "3/4" BSPP [DEMOGRAPHIC_DATA] to [DEMOGRAPHIC_DATA] bulkhead" at bounding box center [428, 96] width 158 height 32
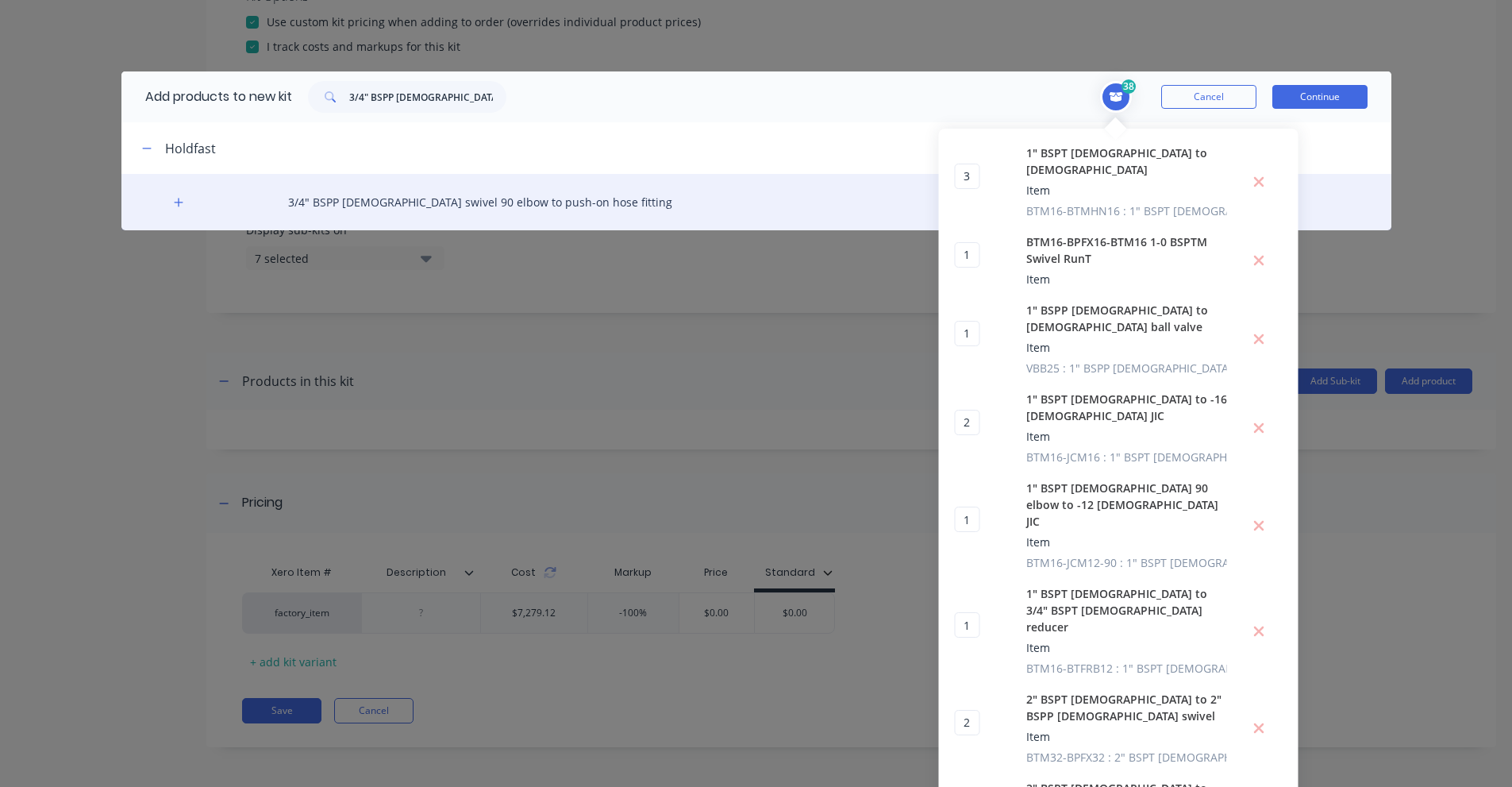
click at [197, 202] on div "3/4" BSPP [DEMOGRAPHIC_DATA] swivel 90 elbow to push-on hose fitting" at bounding box center [756, 202] width 1270 height 56
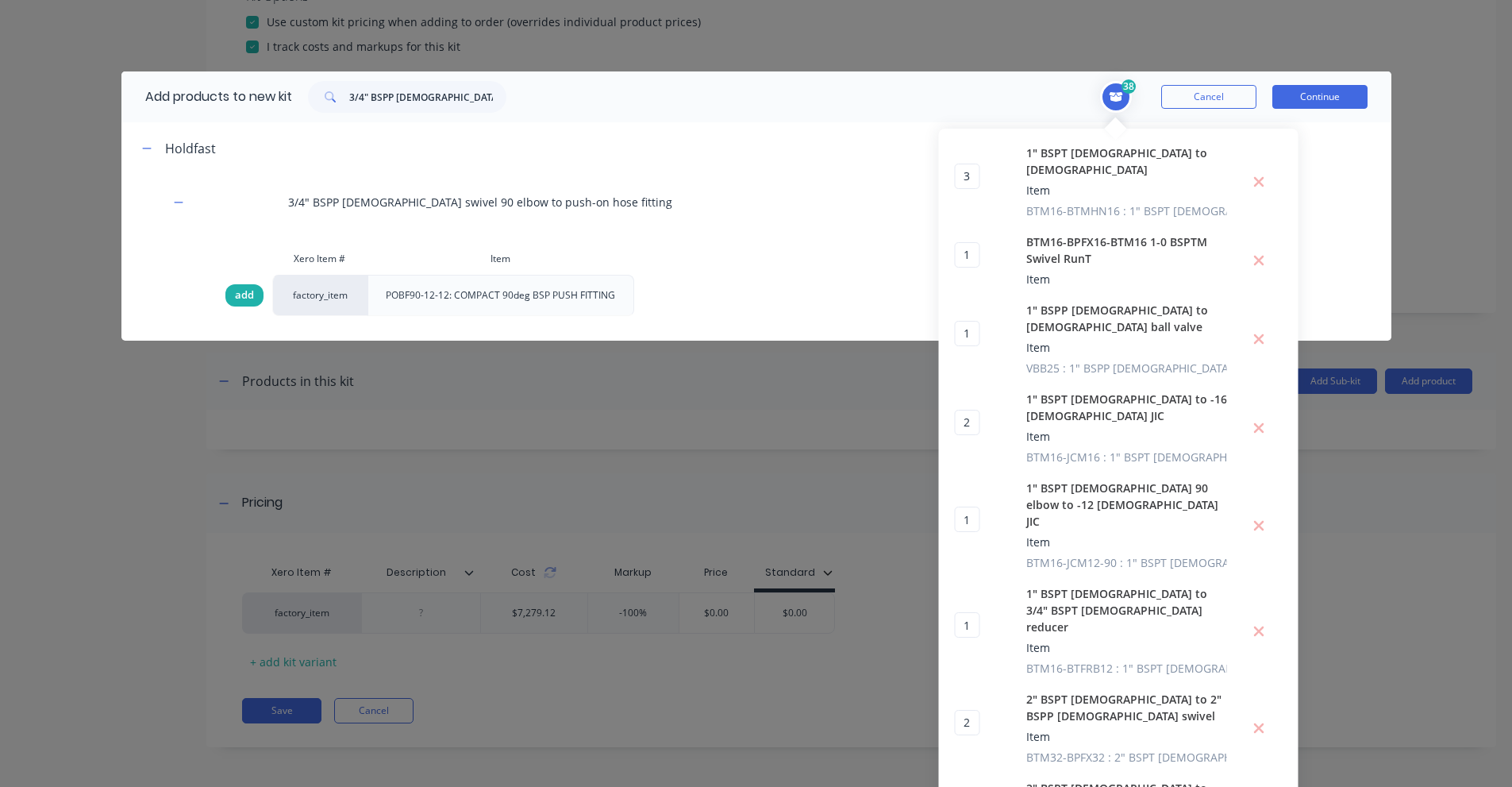
click at [228, 299] on div "add" at bounding box center [244, 295] width 38 height 23
click at [382, 92] on input "3/4" BSPP [DEMOGRAPHIC_DATA] swivel 90 elbow to push-on hose fitting" at bounding box center [428, 96] width 158 height 32
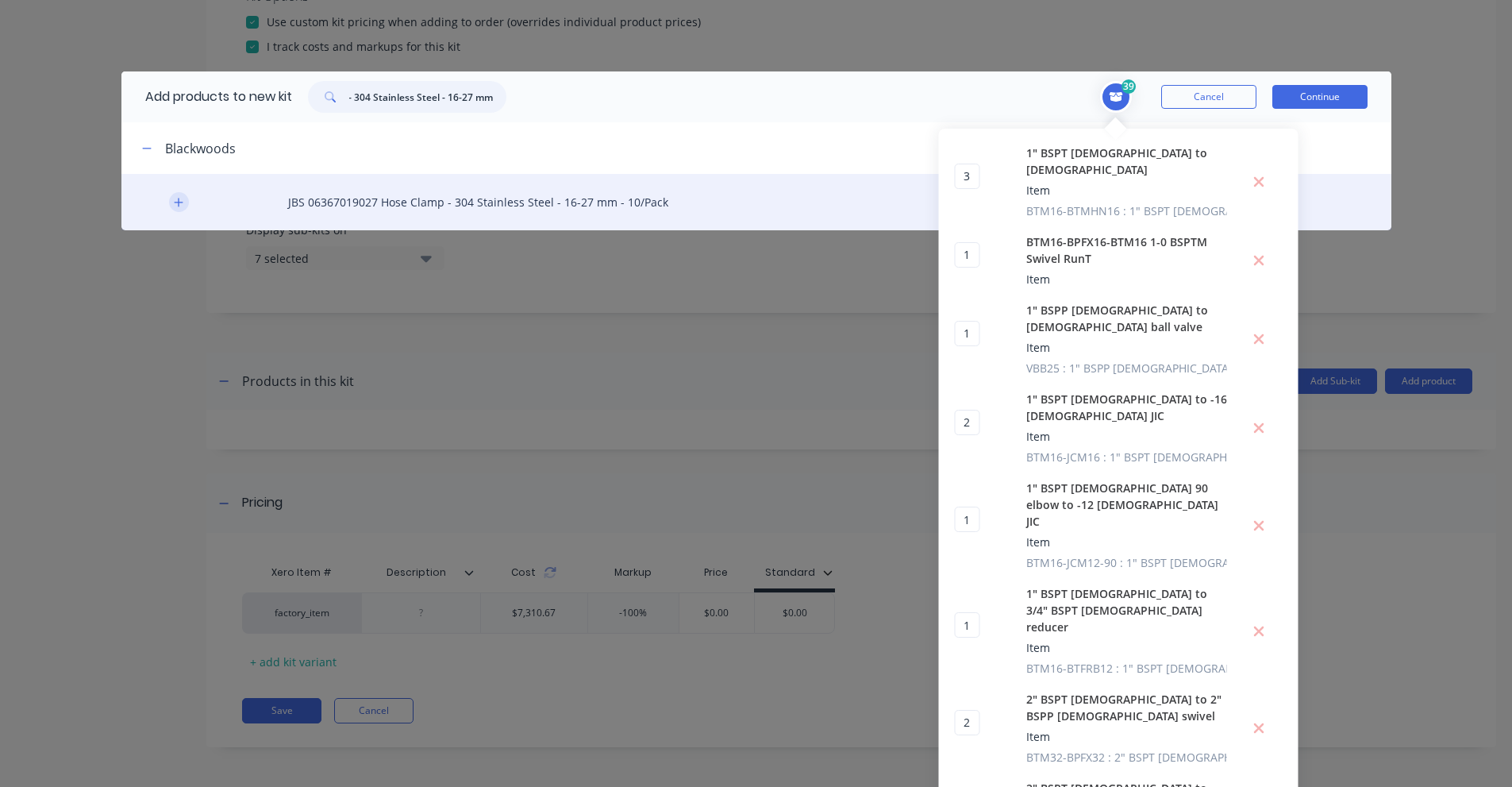
type input "Hose Clamp - 304 Stainless Steel - 16-27 mm"
click at [169, 200] on button "button" at bounding box center [179, 202] width 20 height 20
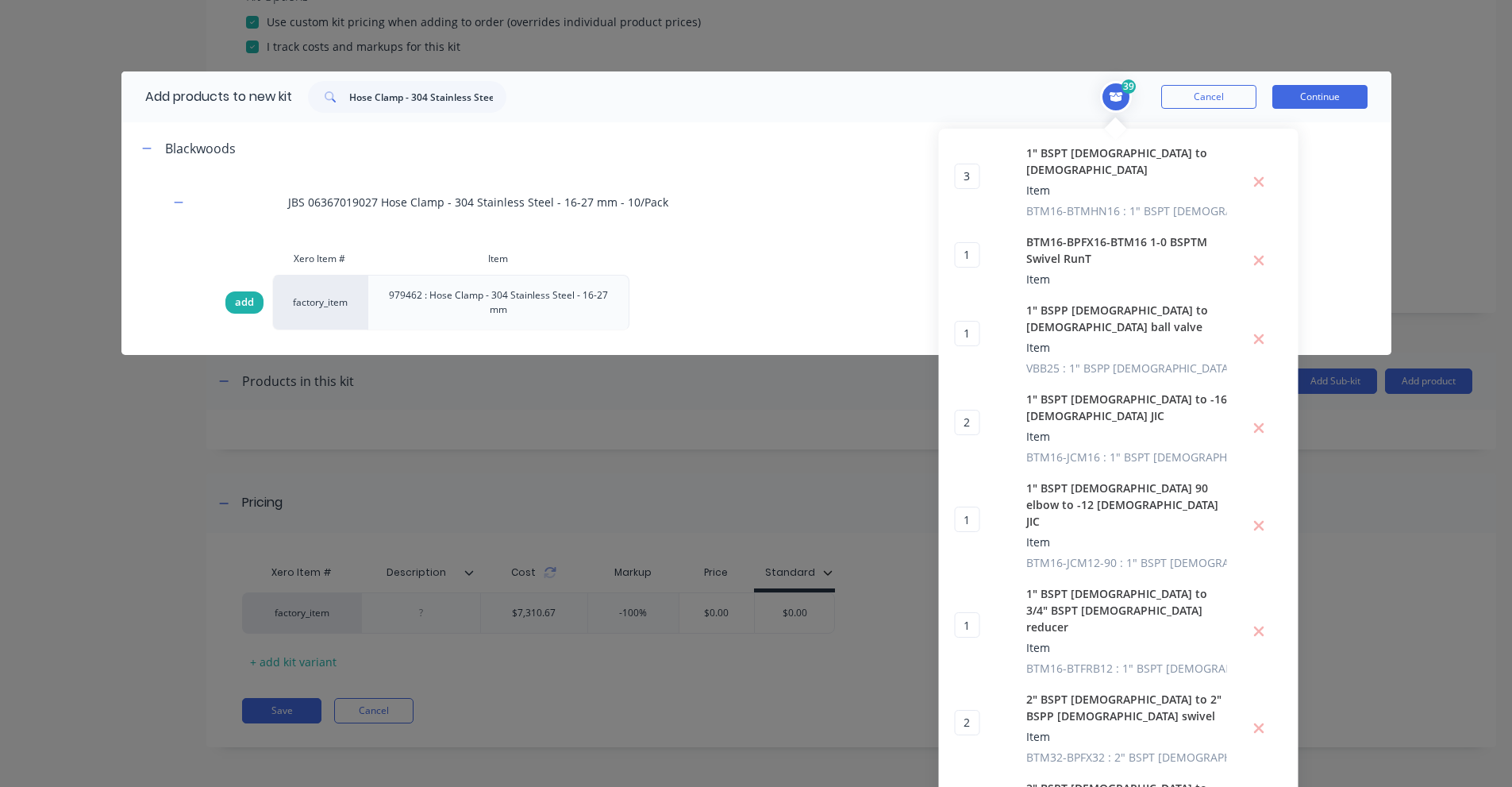
click at [234, 299] on span "add" at bounding box center [244, 302] width 19 height 16
click at [234, 305] on span "add" at bounding box center [244, 302] width 19 height 16
type input "2"
click at [439, 91] on input "Hose Clamp - 304 Stainless Steel - 16-27 mm" at bounding box center [428, 96] width 158 height 32
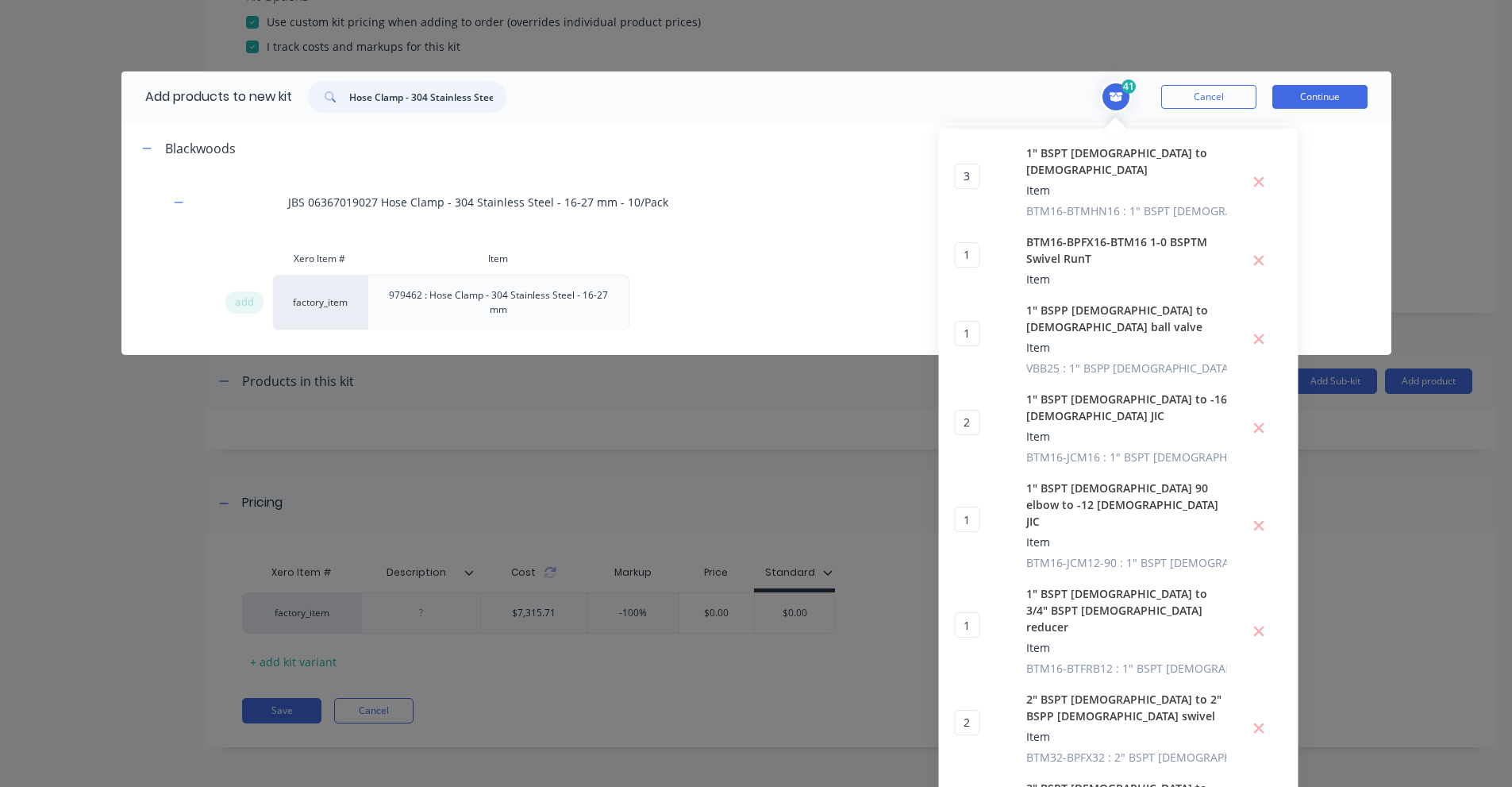
click at [439, 91] on input "Hose Clamp - 304 Stainless Steel - 16-27 mm" at bounding box center [428, 96] width 158 height 32
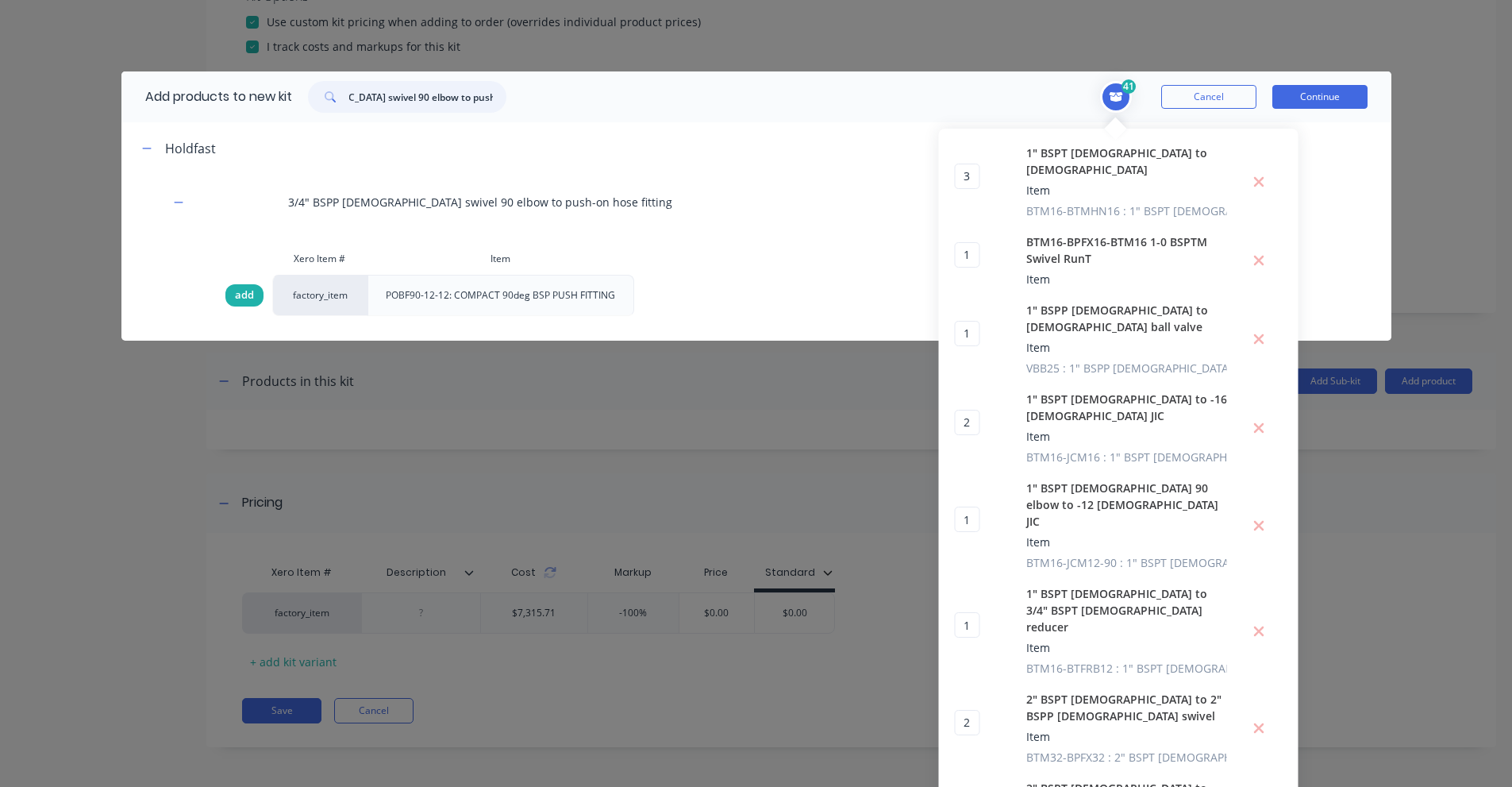
type input "3/4" BSPP [DEMOGRAPHIC_DATA] swivel 90 elbow to push-on hose fitting"
drag, startPoint x: 242, startPoint y: 289, endPoint x: 61, endPoint y: 320, distance: 183.6
click at [240, 289] on span "add" at bounding box center [244, 295] width 19 height 16
type input "2"
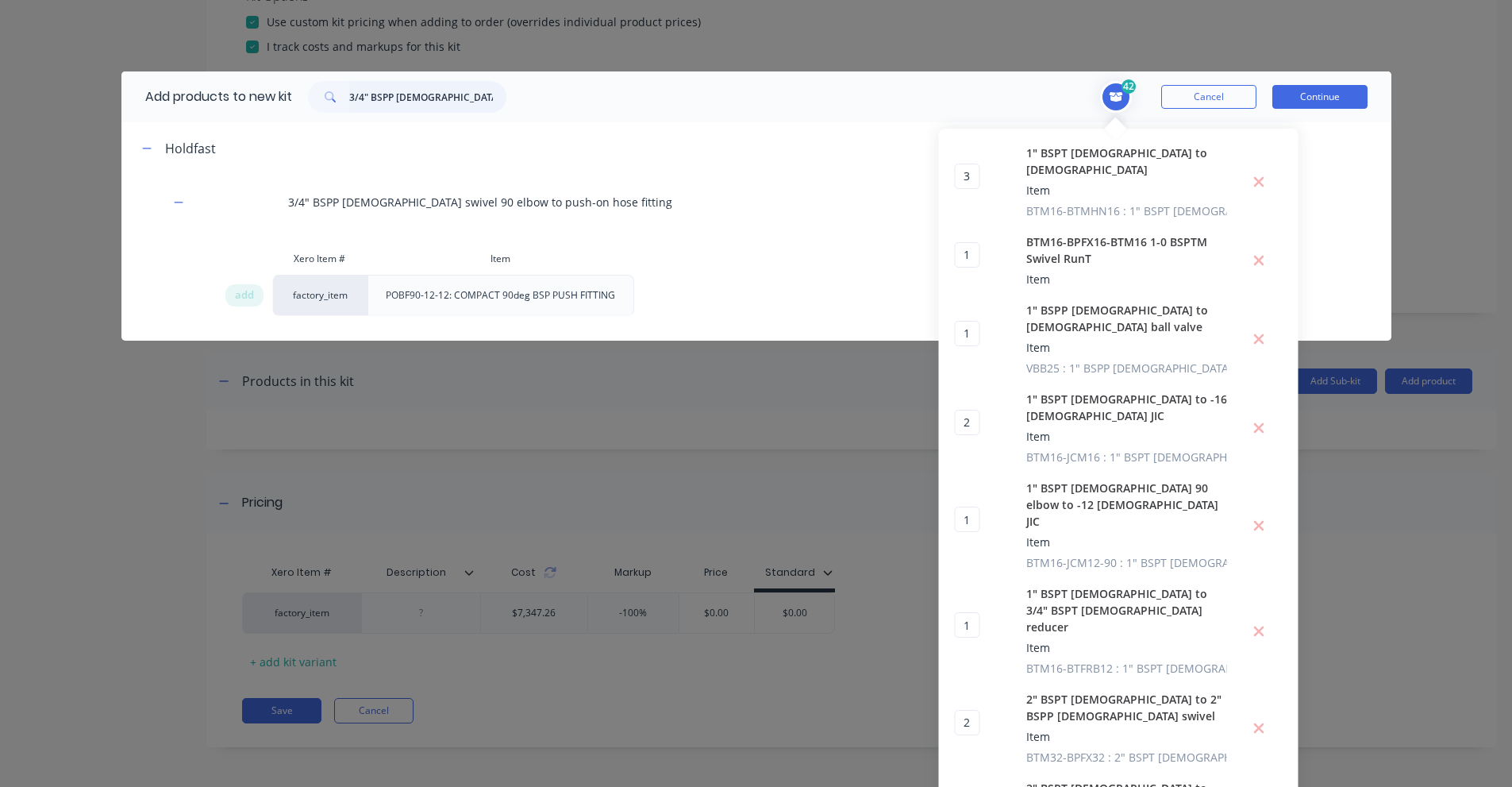
click at [424, 87] on input "3/4" BSPP [DEMOGRAPHIC_DATA] swivel 90 elbow to push-on hose fitting" at bounding box center [428, 96] width 158 height 32
type input "3/4" BSPP [DEMOGRAPHIC_DATA] to [DEMOGRAPHIC_DATA] bulkhead"
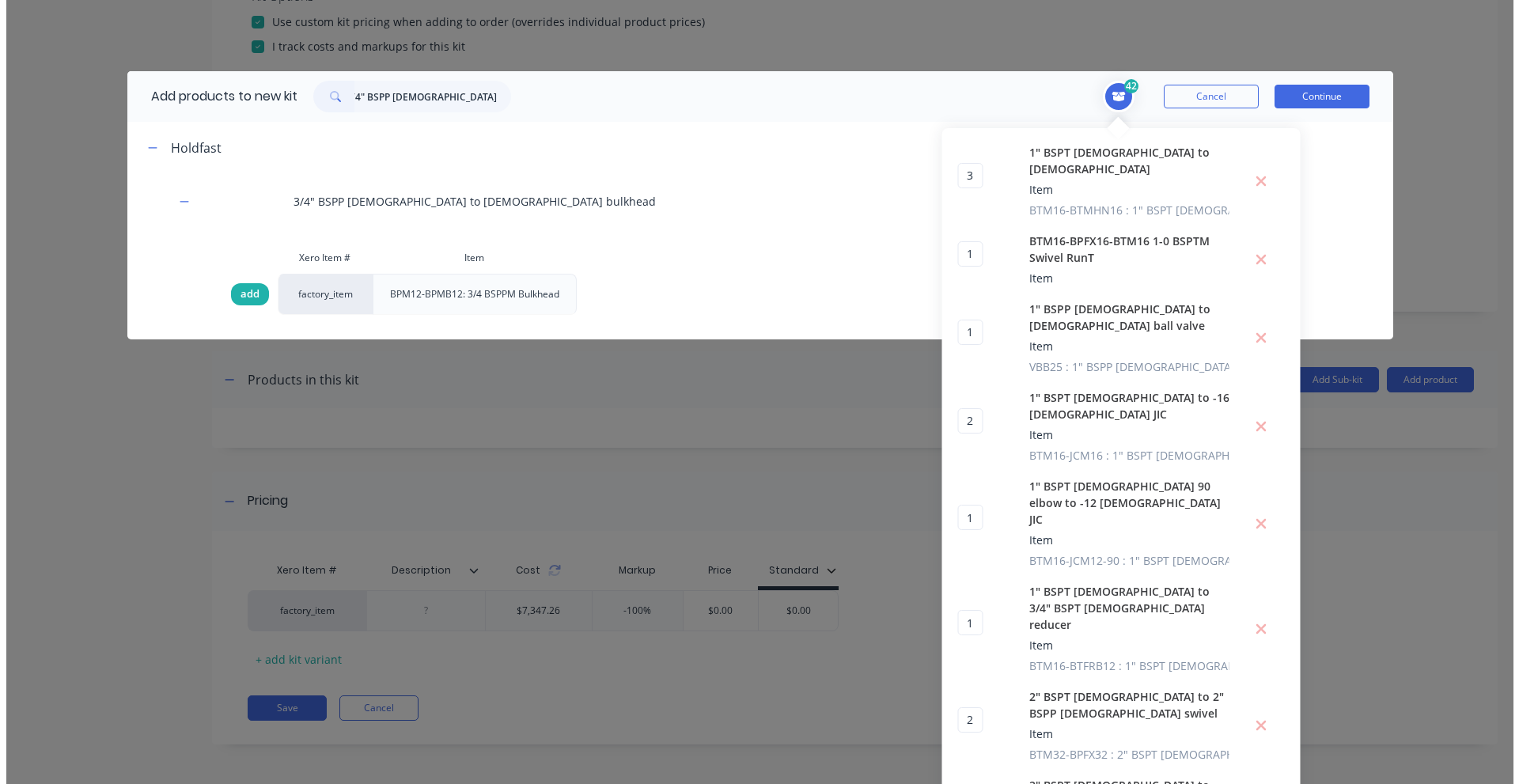
scroll to position [0, 0]
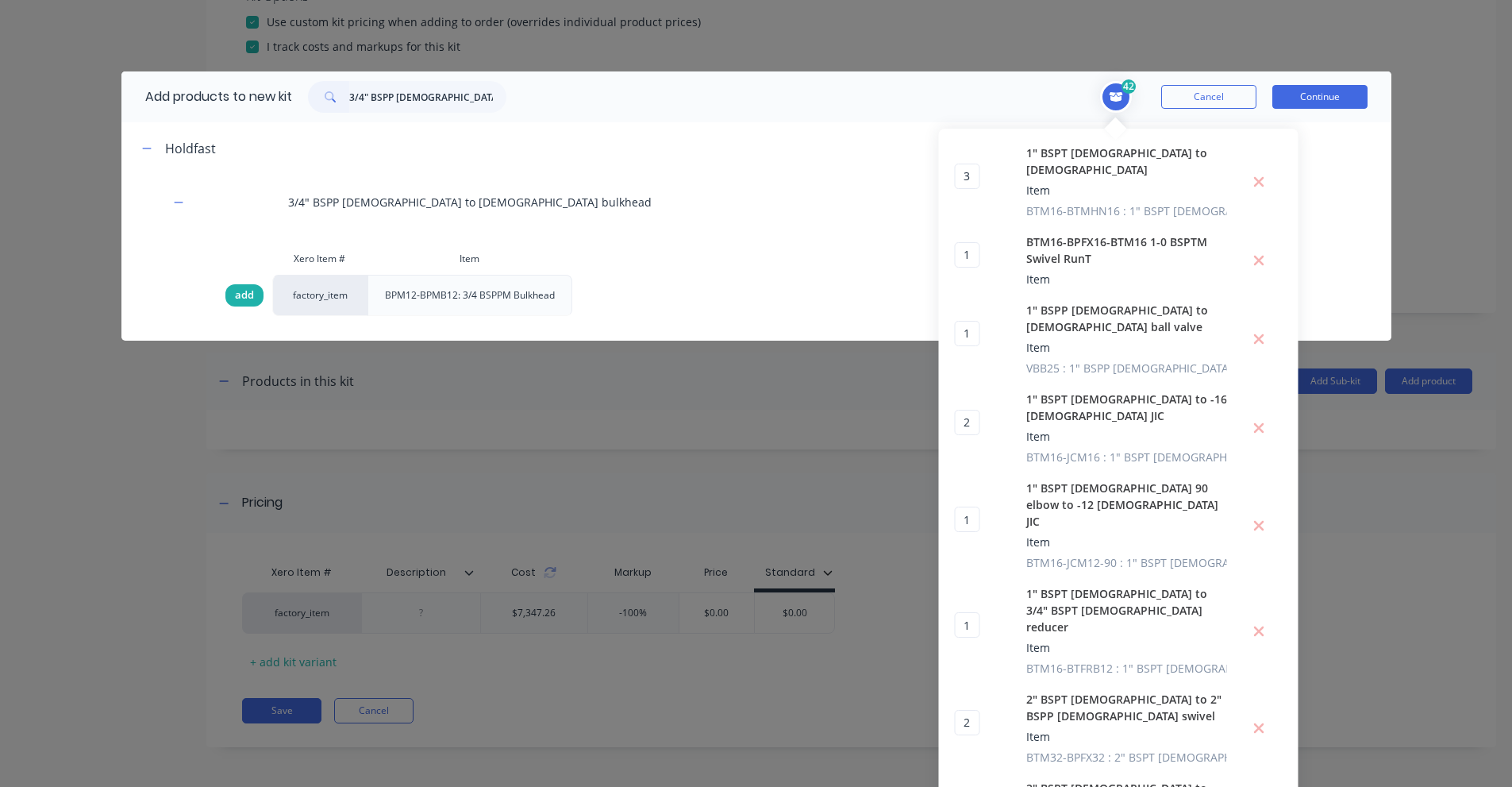
click at [225, 293] on div "add" at bounding box center [244, 295] width 38 height 23
type input "2"
click at [1354, 96] on button "Continue" at bounding box center [1319, 97] width 95 height 24
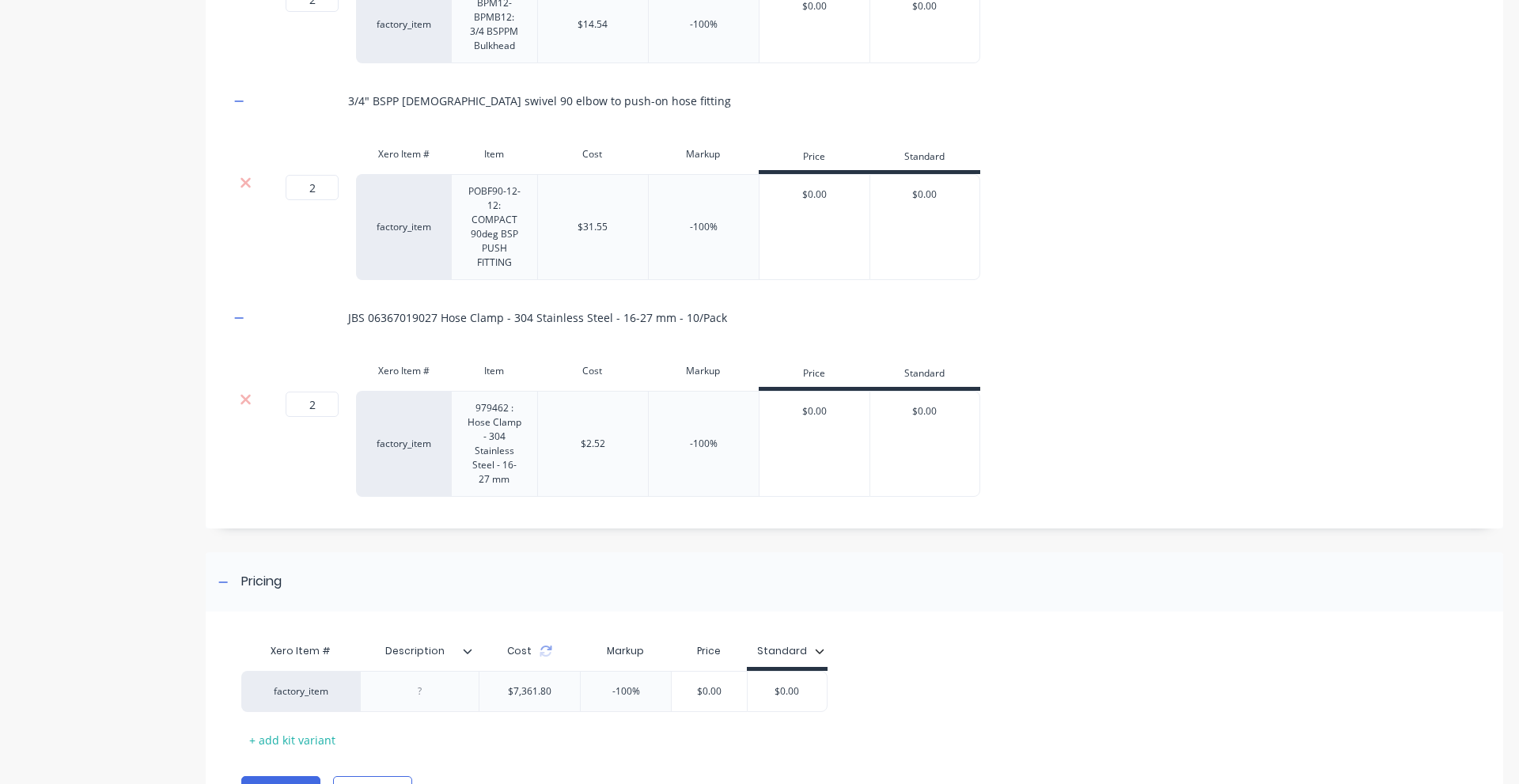
scroll to position [6205, 0]
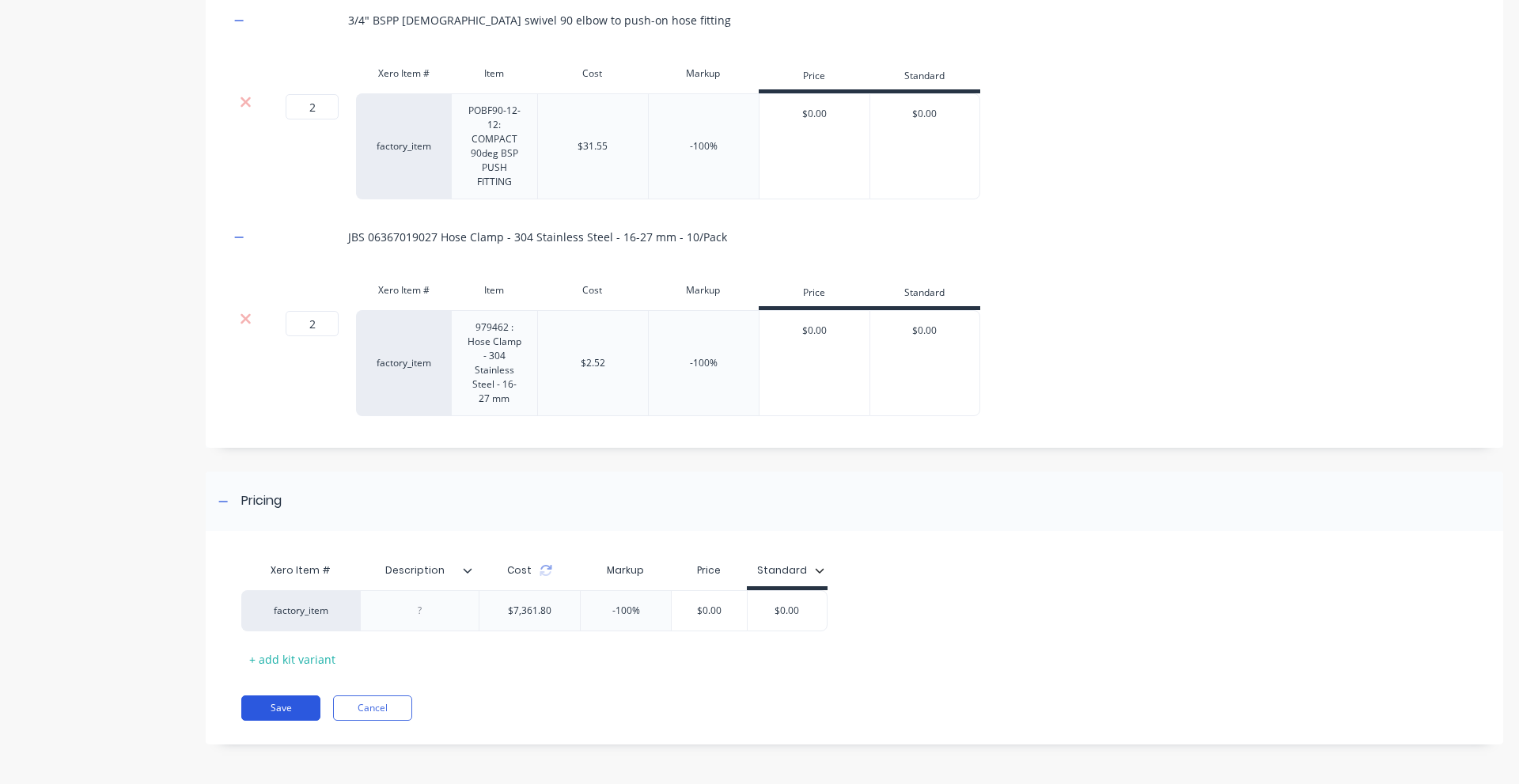
click at [264, 704] on button "Save" at bounding box center [281, 708] width 79 height 25
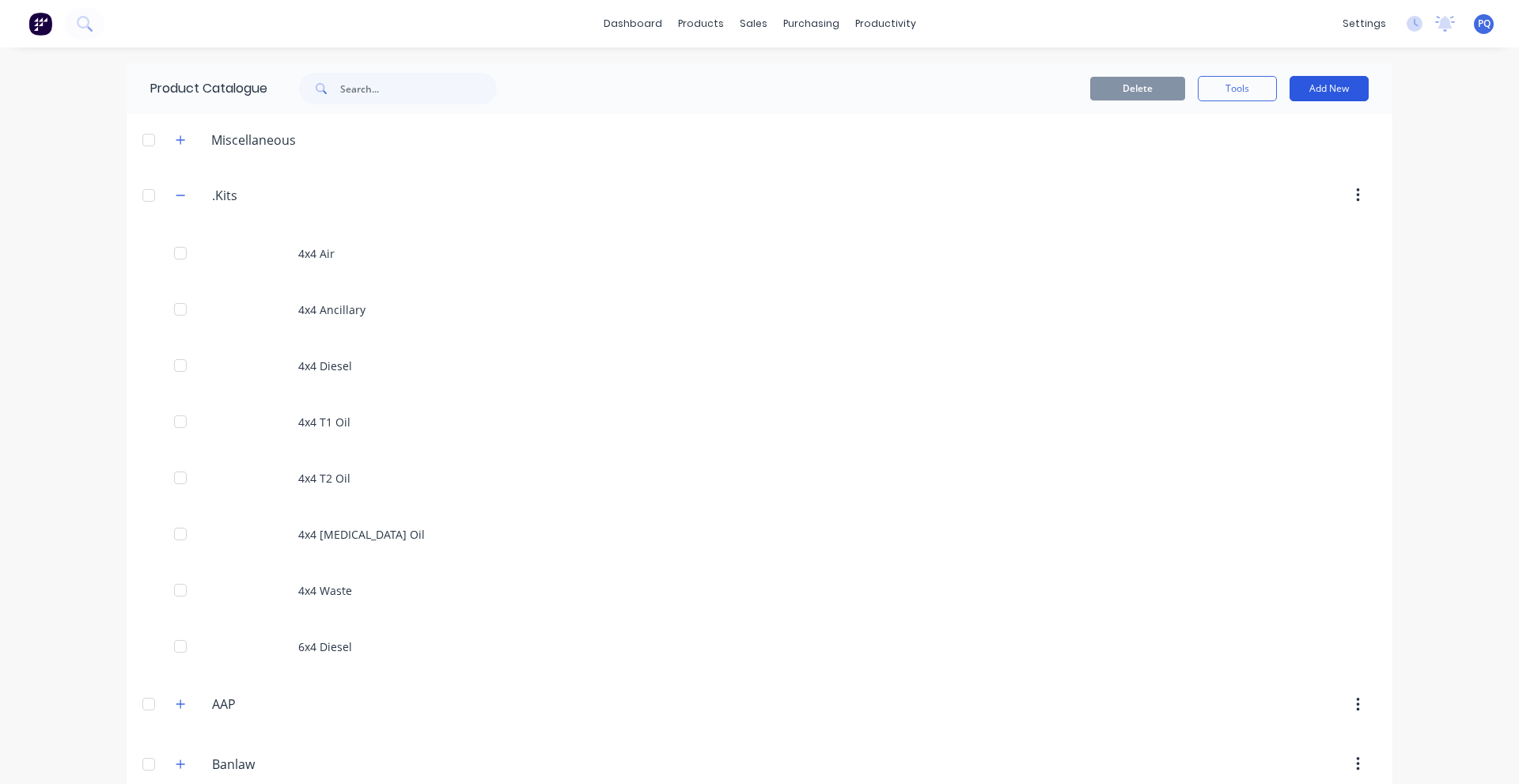
click at [1308, 83] on button "Add New" at bounding box center [1329, 88] width 79 height 25
click at [1274, 189] on div "Product Kit" at bounding box center [1293, 192] width 122 height 23
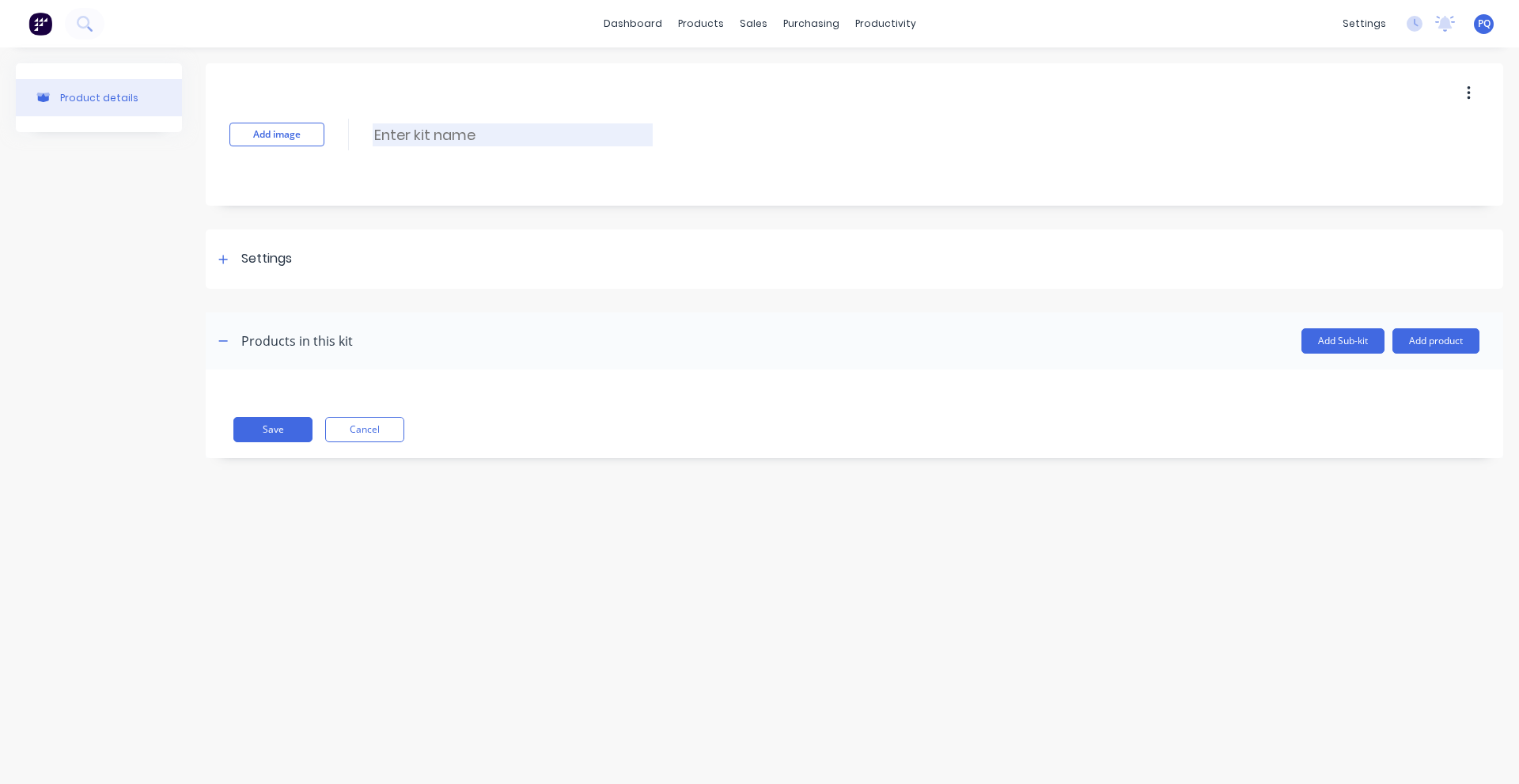
click at [459, 138] on input at bounding box center [513, 134] width 280 height 23
type input "6x4 Coolant"
click at [248, 250] on div "Settings" at bounding box center [266, 259] width 51 height 20
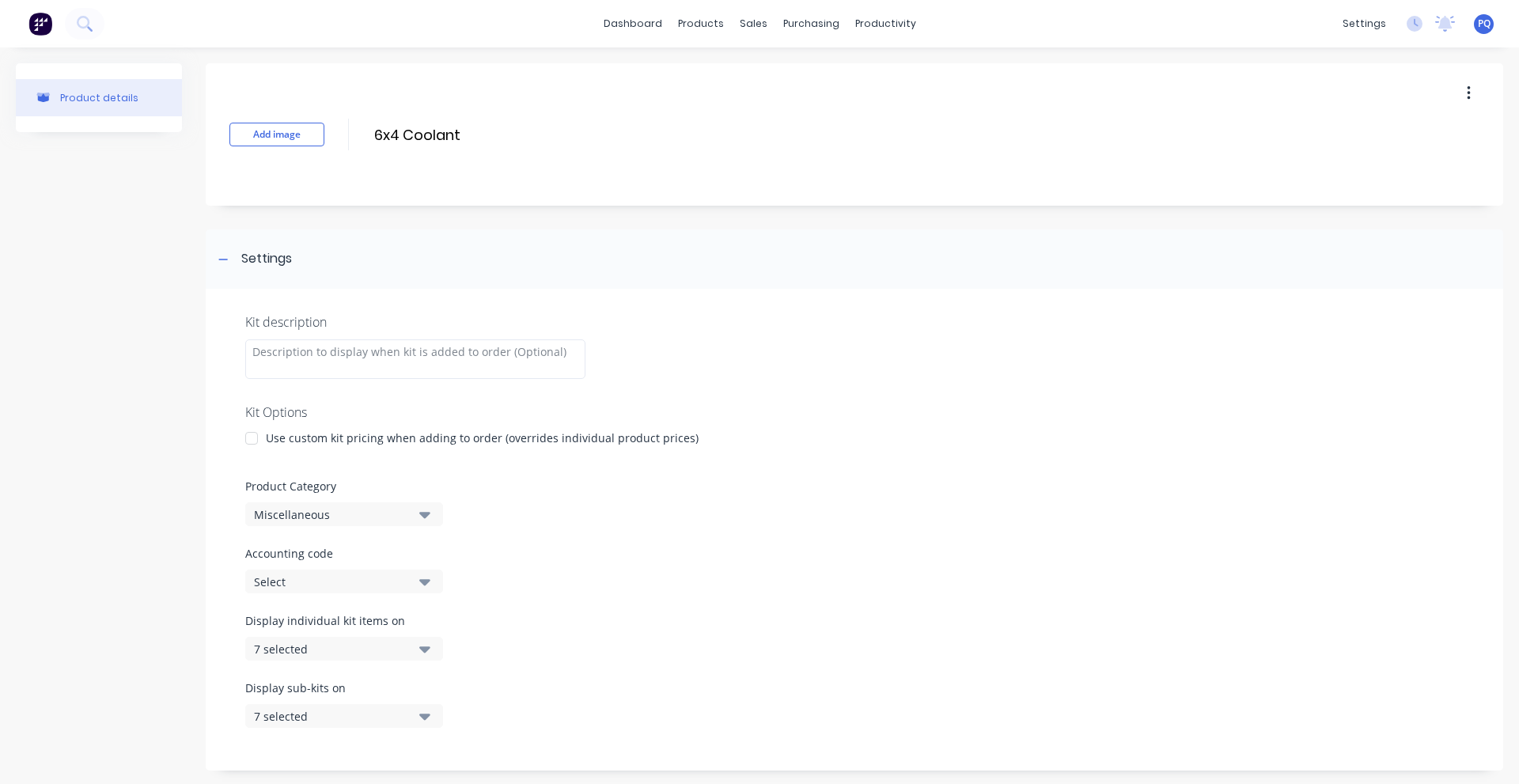
click at [272, 435] on div "Use custom kit pricing when adding to order (overrides individual product price…" at bounding box center [483, 438] width 433 height 16
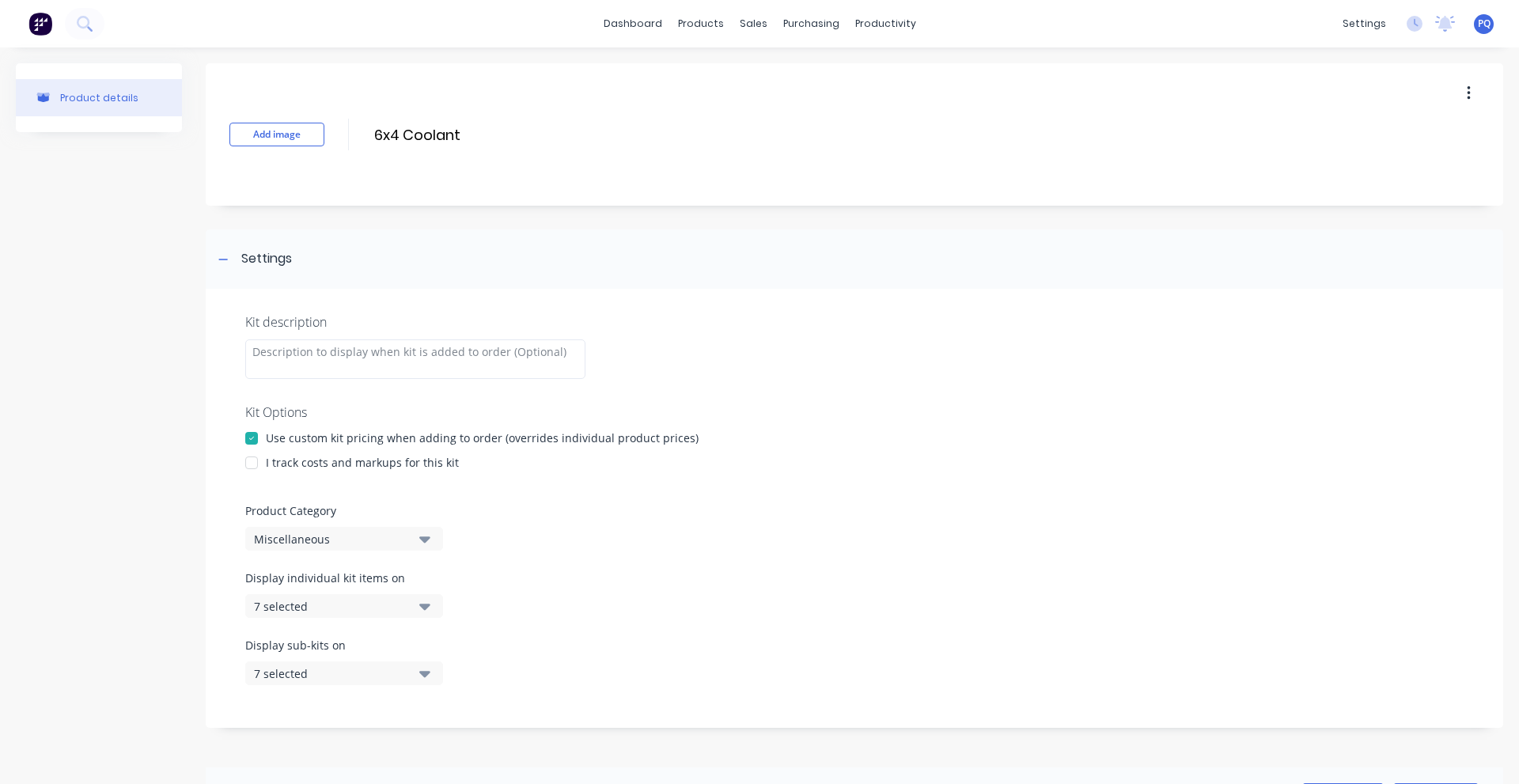
click at [275, 467] on div "I track costs and markups for this kit" at bounding box center [363, 462] width 193 height 16
click at [288, 456] on div "I track costs and markups for this kit" at bounding box center [363, 462] width 193 height 16
click at [304, 464] on div "I track costs and markups for this kit" at bounding box center [363, 462] width 193 height 16
click at [255, 466] on div at bounding box center [251, 462] width 32 height 32
click at [298, 549] on button "Miscellaneous" at bounding box center [344, 539] width 198 height 23
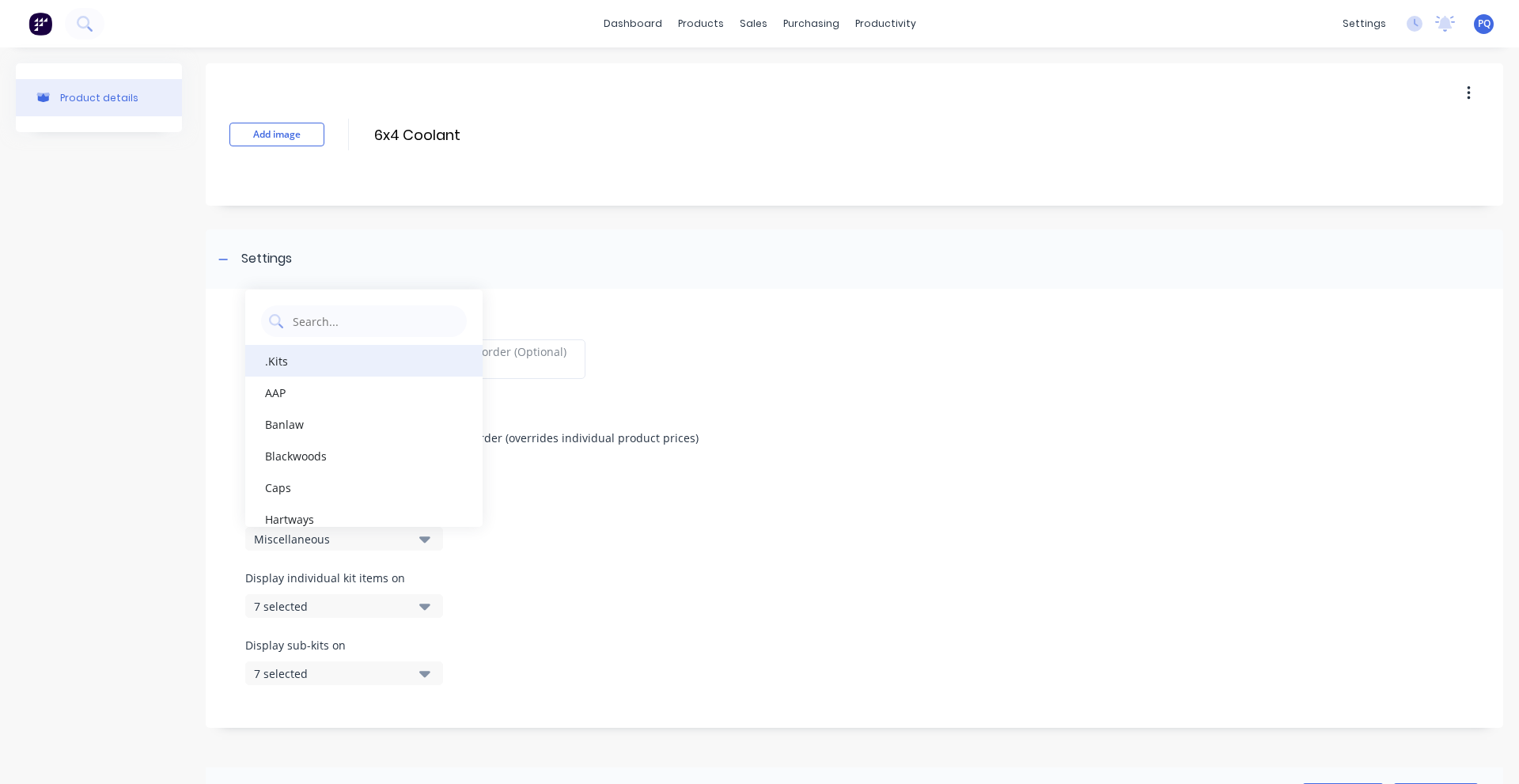
click at [292, 369] on div ".Kits" at bounding box center [364, 360] width 237 height 32
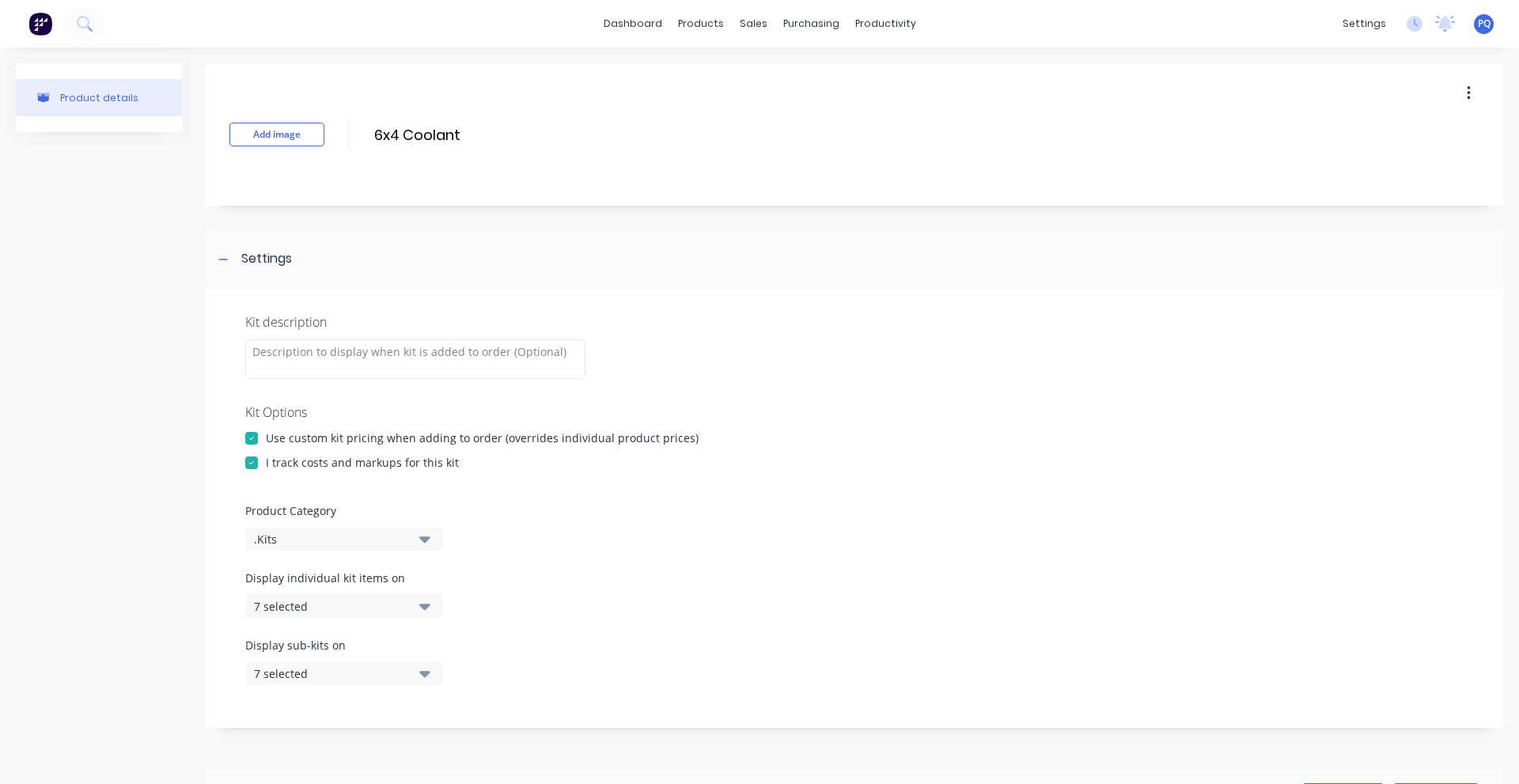
click at [153, 474] on div "Product details" at bounding box center [99, 623] width 166 height 1121
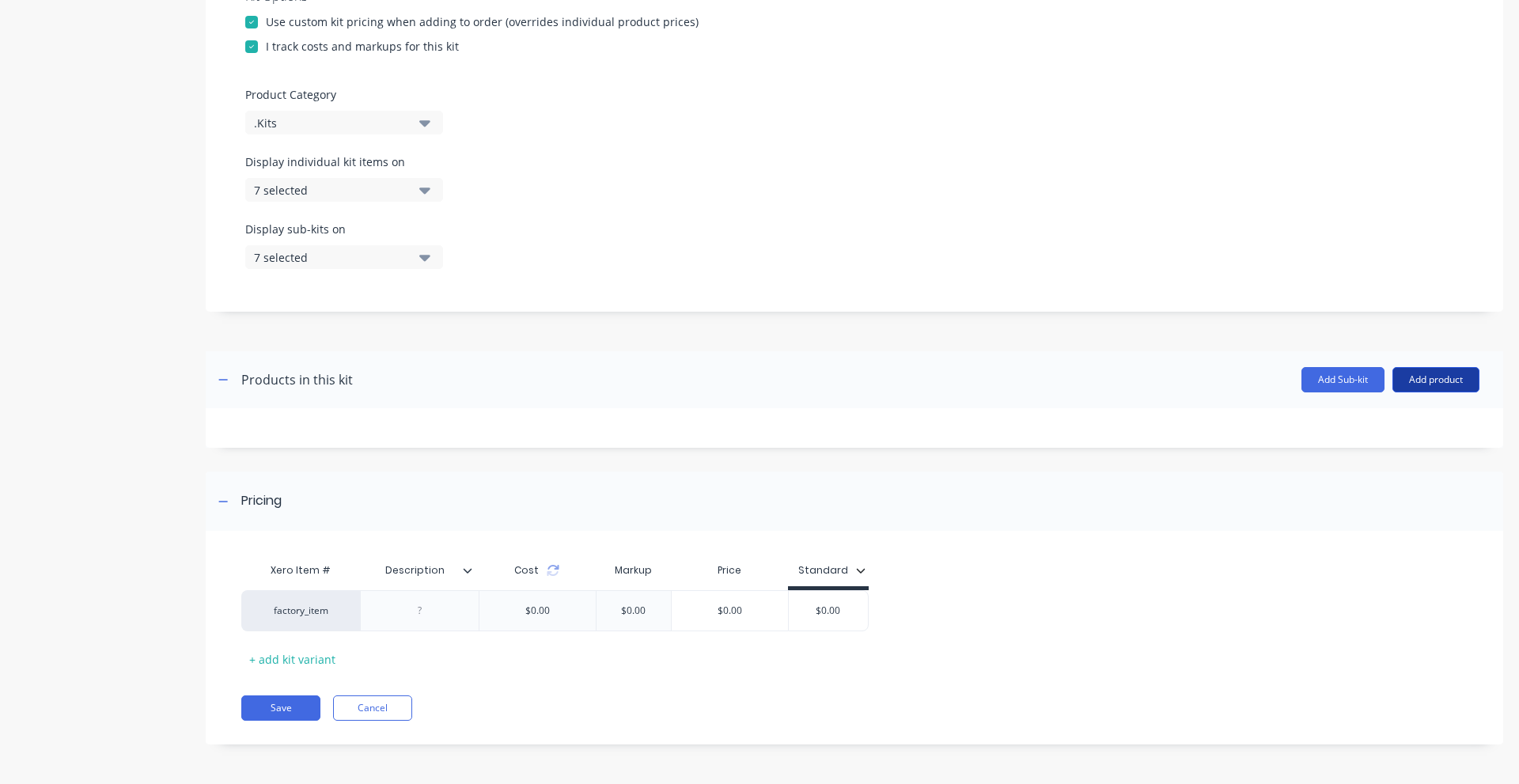
click at [1417, 382] on button "Add product" at bounding box center [1436, 380] width 87 height 25
click at [1402, 416] on div "Product catalogue" at bounding box center [1404, 420] width 122 height 23
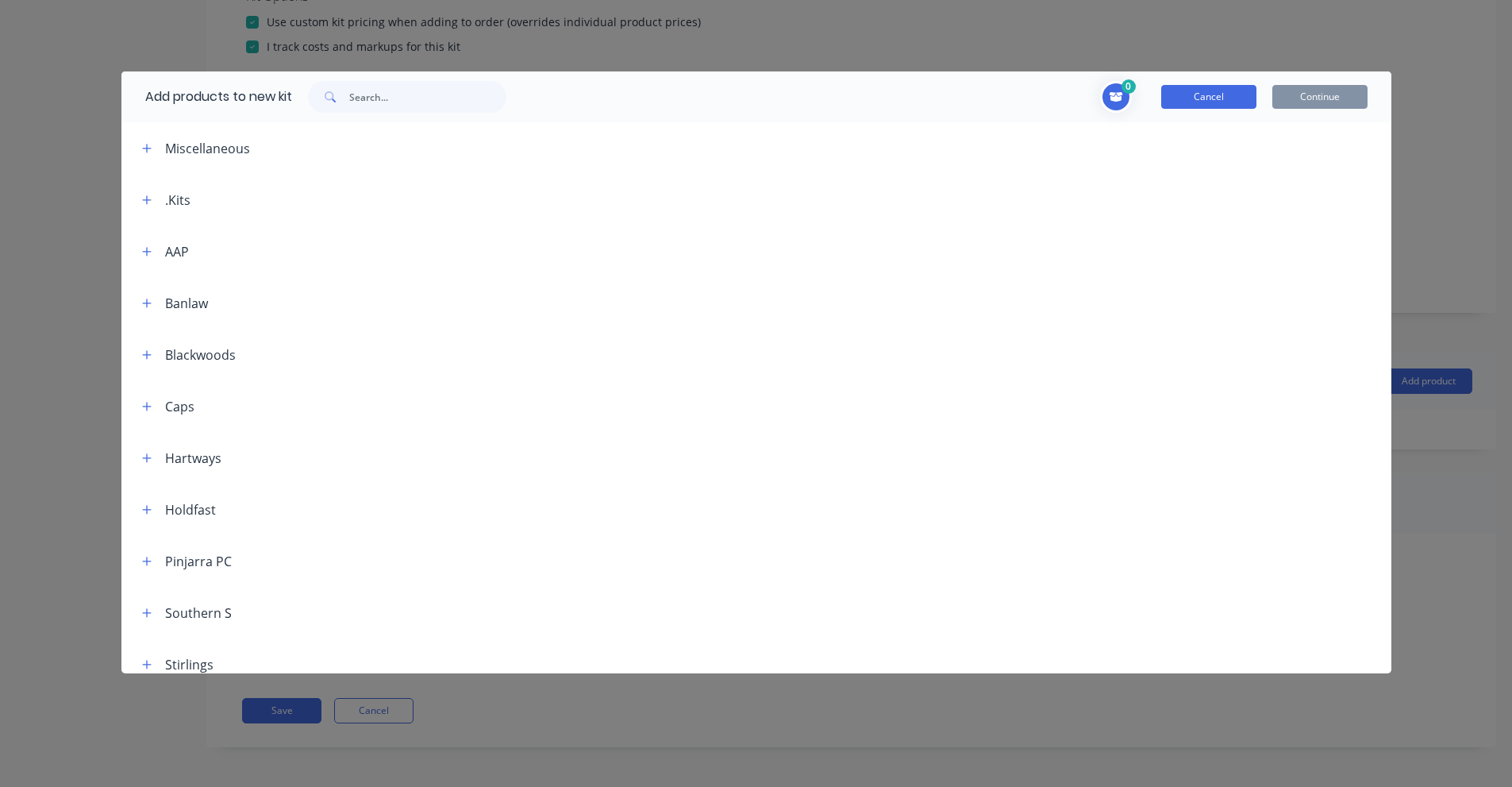
click at [1228, 93] on button "Cancel" at bounding box center [1208, 97] width 95 height 24
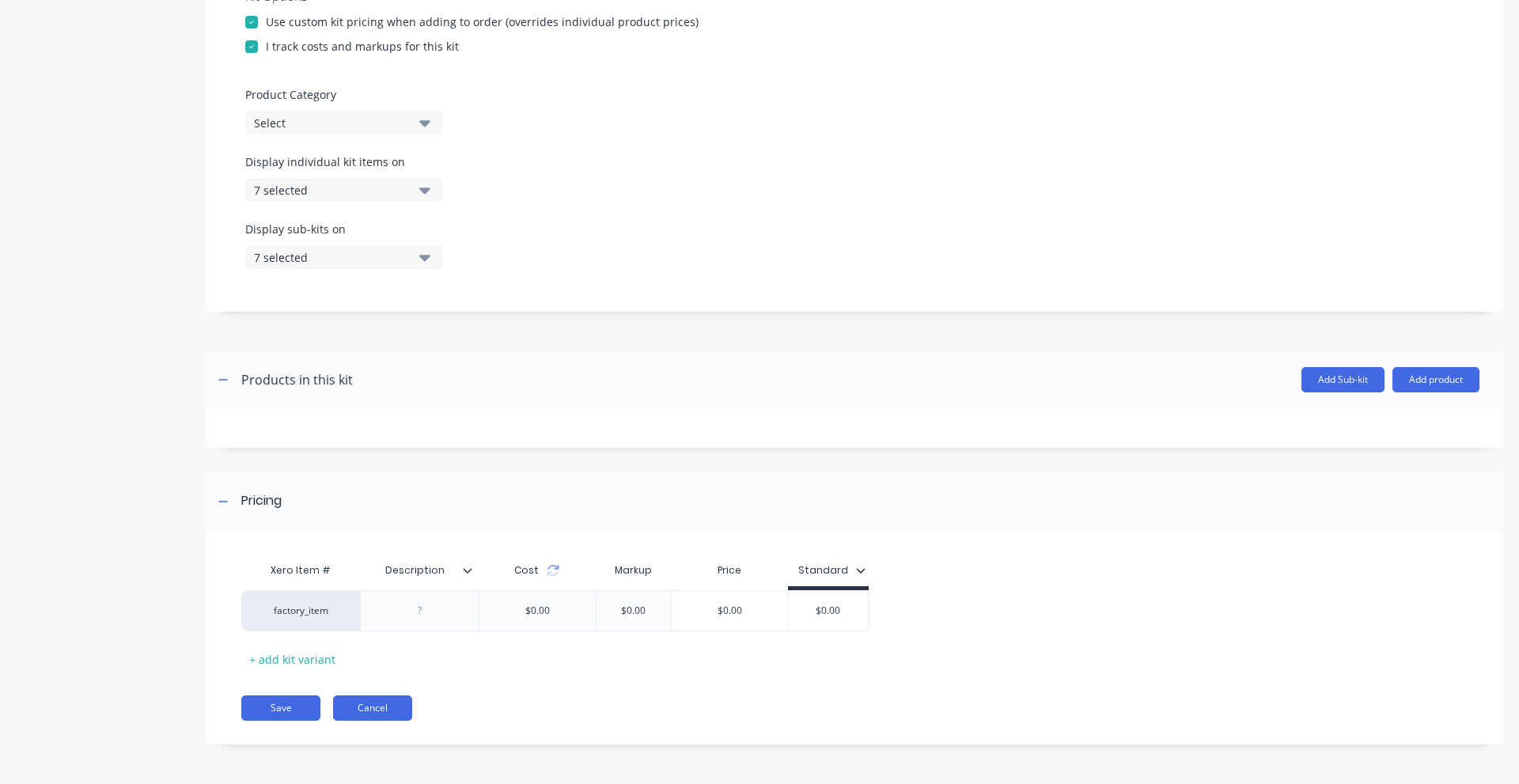
click at [397, 704] on button "Cancel" at bounding box center [373, 708] width 79 height 25
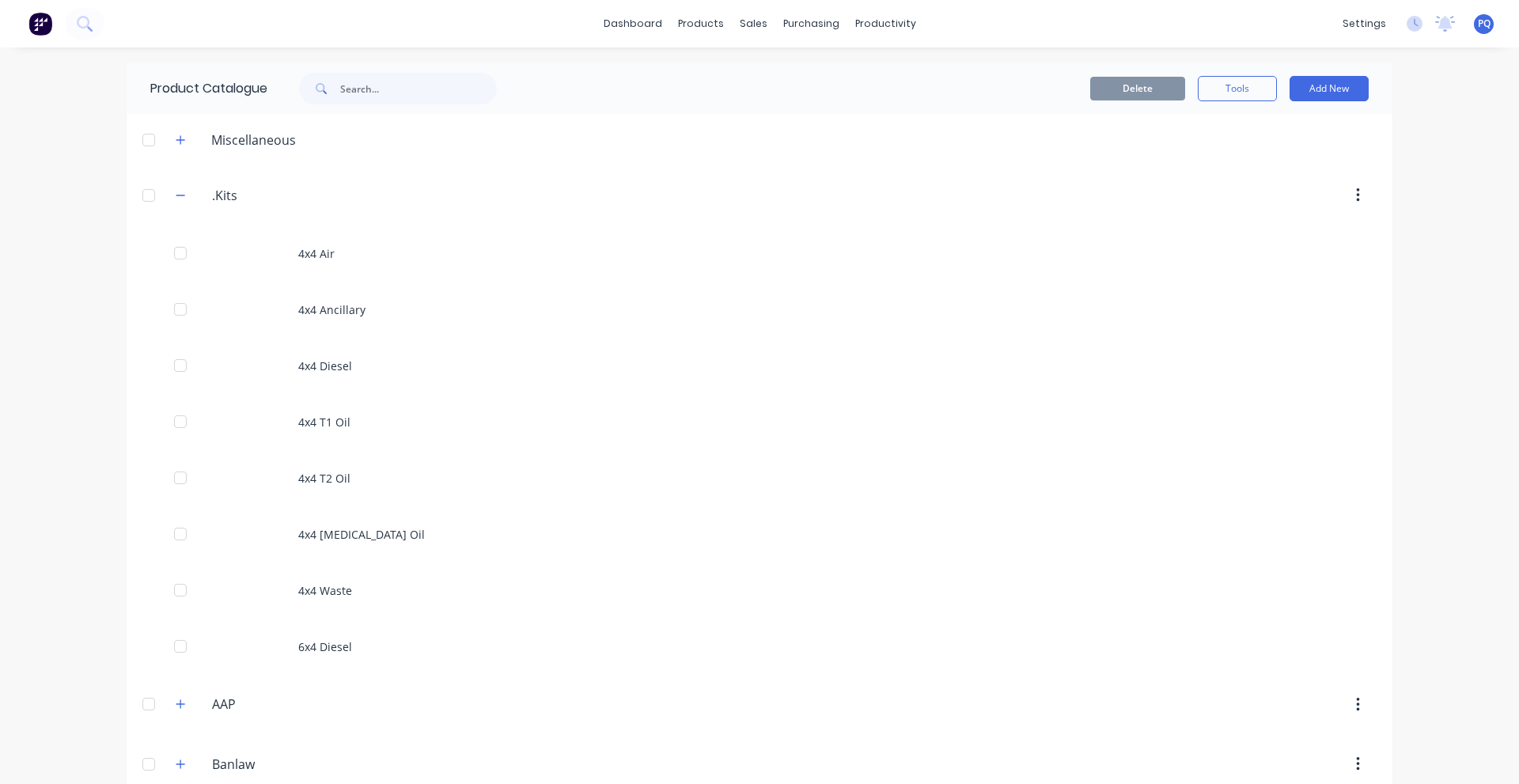
click at [1474, 31] on div "PQ Quality Engineering Group Princess Quieta Administrator Profile Sign out" at bounding box center [1484, 24] width 20 height 20
click at [1466, 13] on div "settings No new notifications [PERSON_NAME] all as read You have no notificatio…" at bounding box center [1427, 23] width 184 height 23
click at [1474, 32] on div "PQ Quality Engineering Group Princess Quieta Administrator Profile Sign out" at bounding box center [1484, 24] width 20 height 20
click at [1478, 26] on span "PQ" at bounding box center [1485, 23] width 13 height 14
click at [1375, 197] on button "Sign out" at bounding box center [1385, 198] width 209 height 32
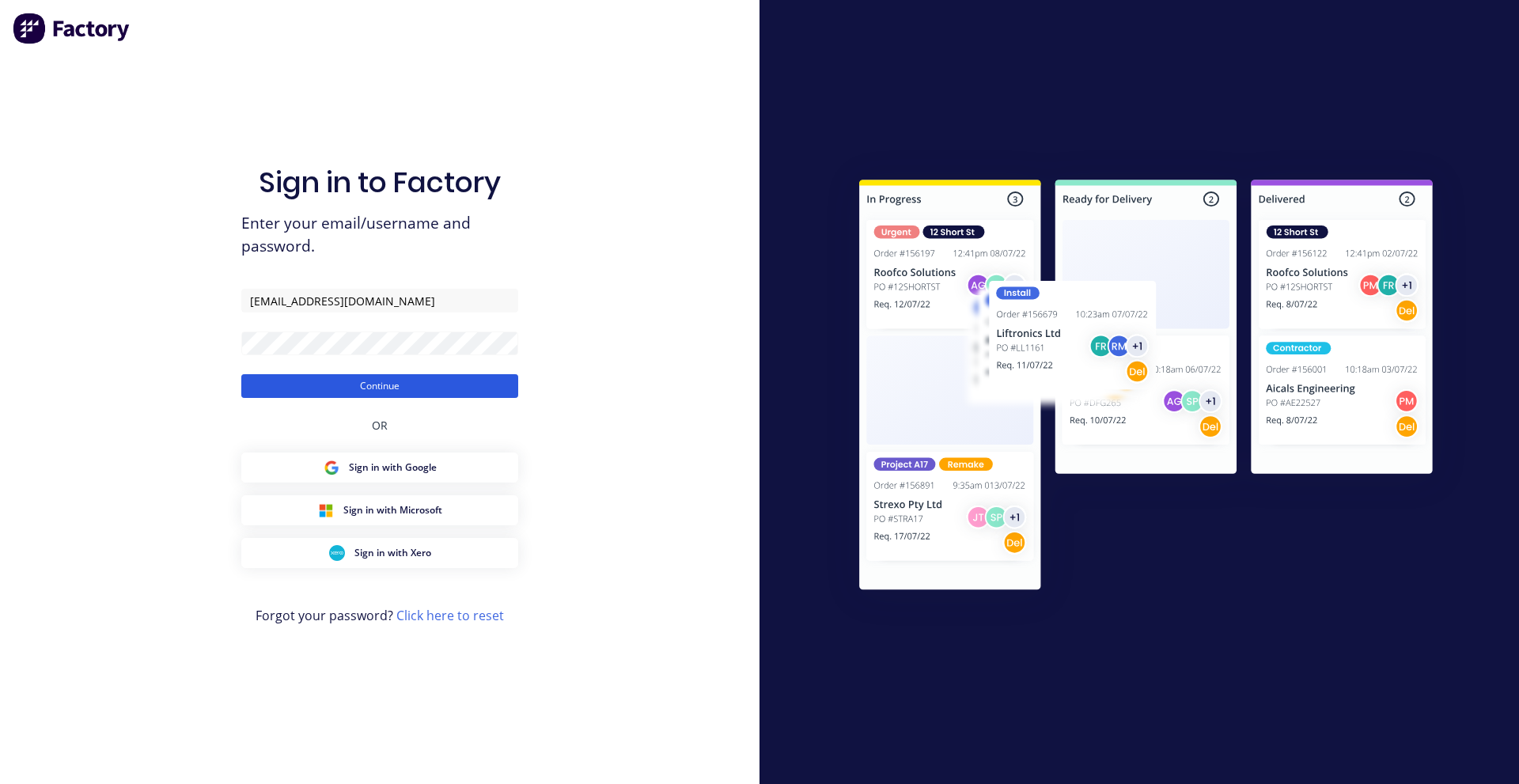
click at [280, 382] on button "Continue" at bounding box center [379, 386] width 277 height 23
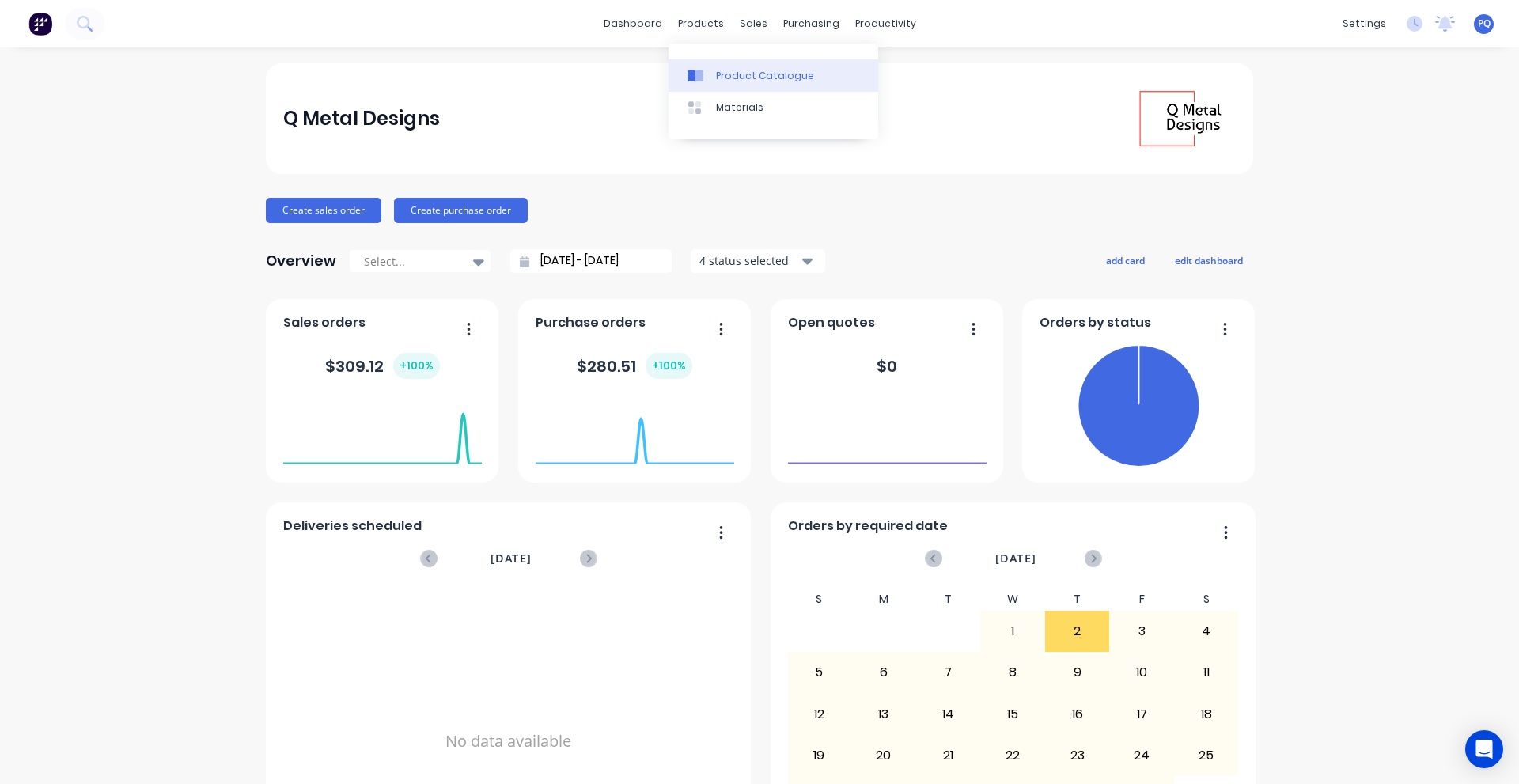
click at [707, 82] on div at bounding box center [699, 76] width 23 height 14
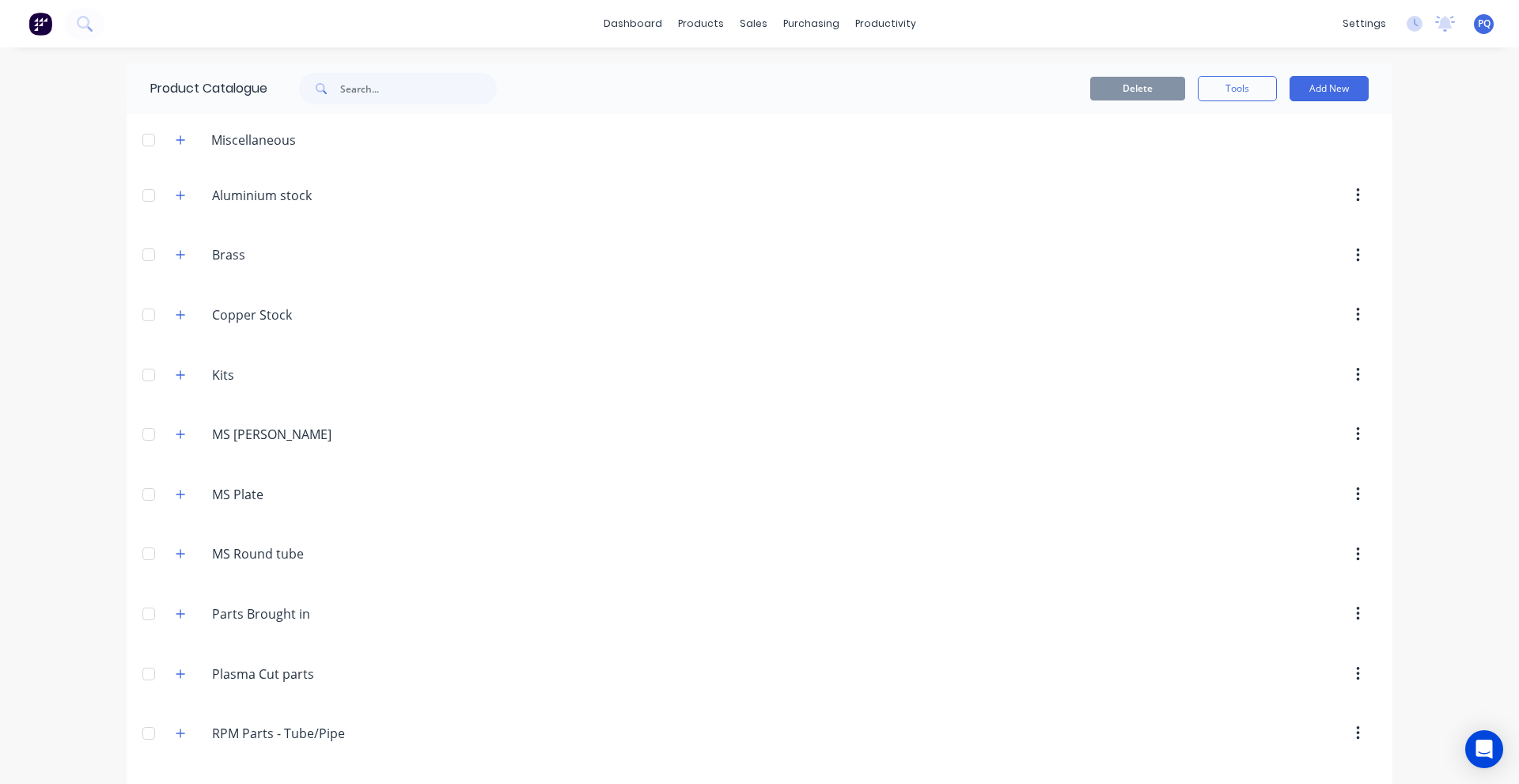
drag, startPoint x: 172, startPoint y: 197, endPoint x: 162, endPoint y: 196, distance: 10.0
click at [176, 197] on icon "button" at bounding box center [181, 195] width 10 height 11
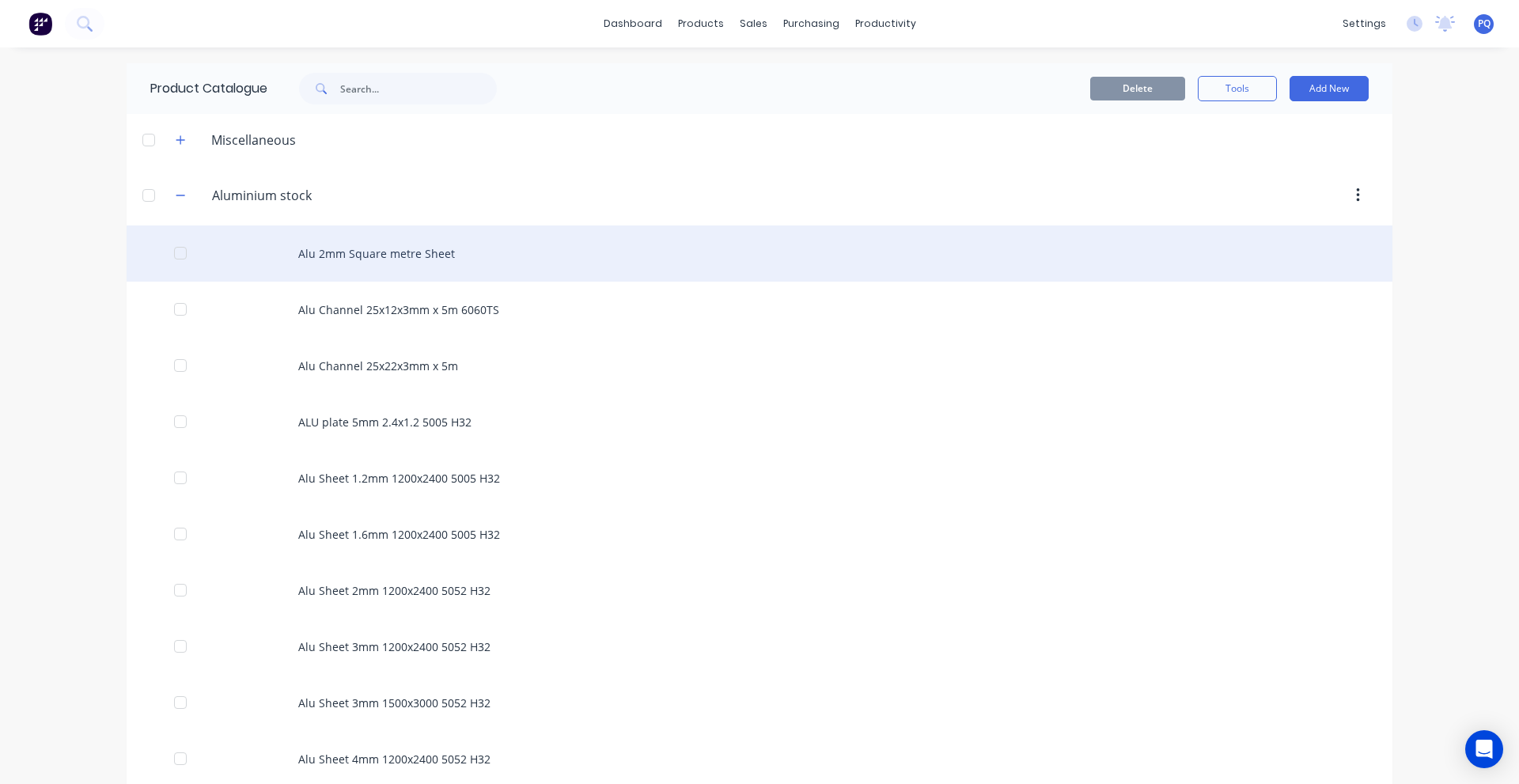
click at [425, 260] on div "Alu 2mm Square metre Sheet" at bounding box center [759, 254] width 1266 height 56
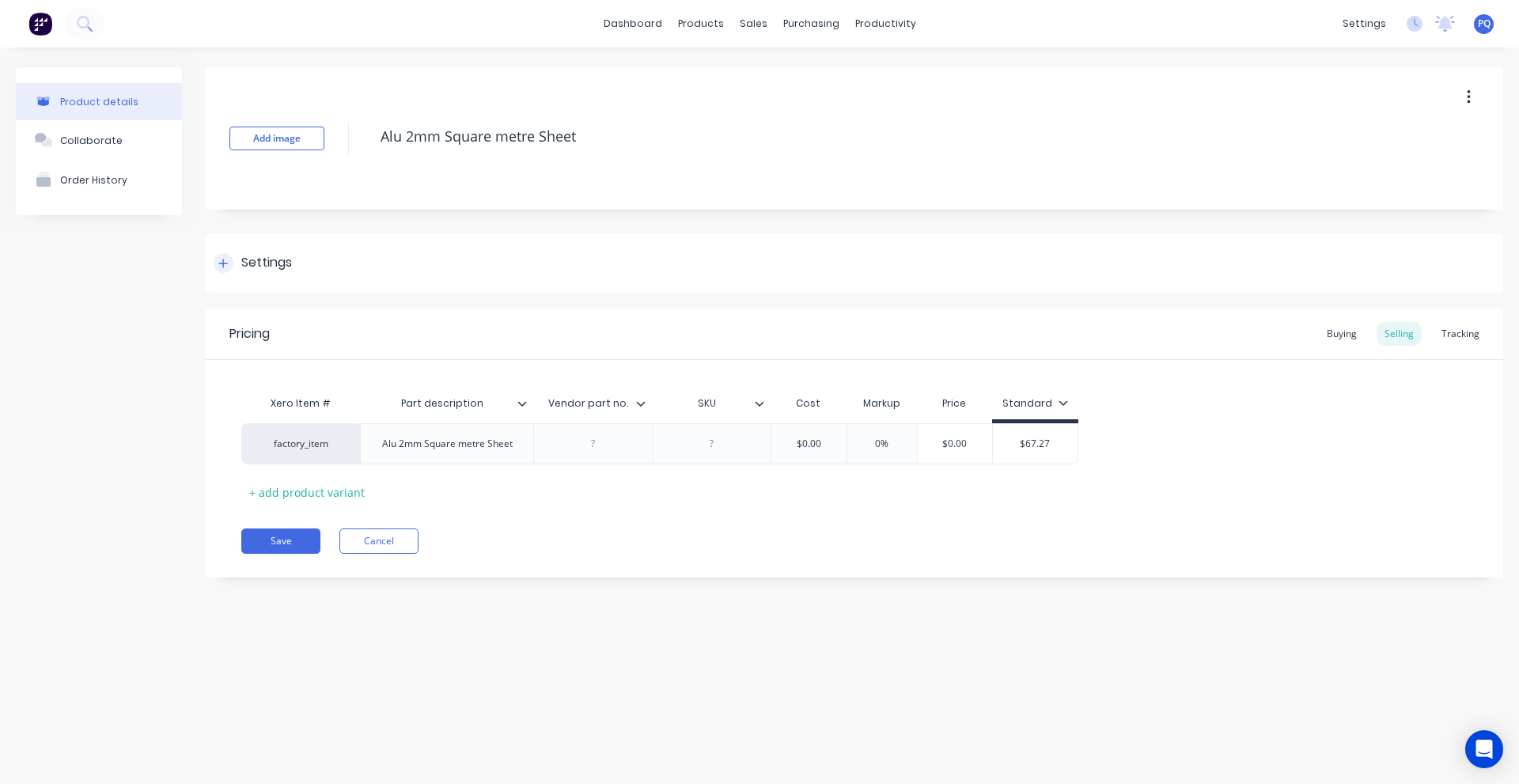
click at [266, 270] on div "Settings" at bounding box center [266, 263] width 51 height 20
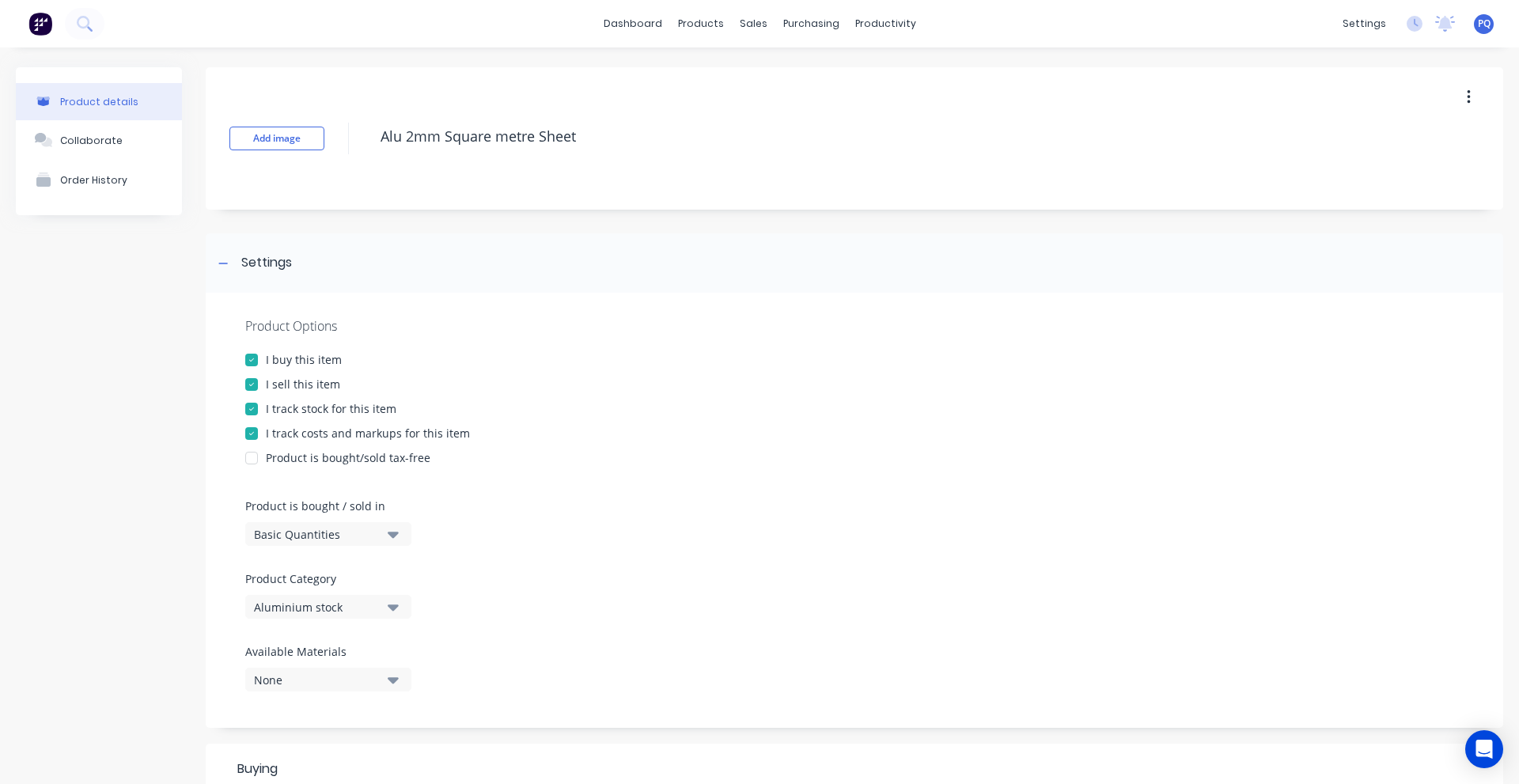
click at [292, 533] on div "Basic Quantities" at bounding box center [317, 534] width 126 height 16
click at [347, 642] on div "Custom Formula" at bounding box center [364, 636] width 237 height 32
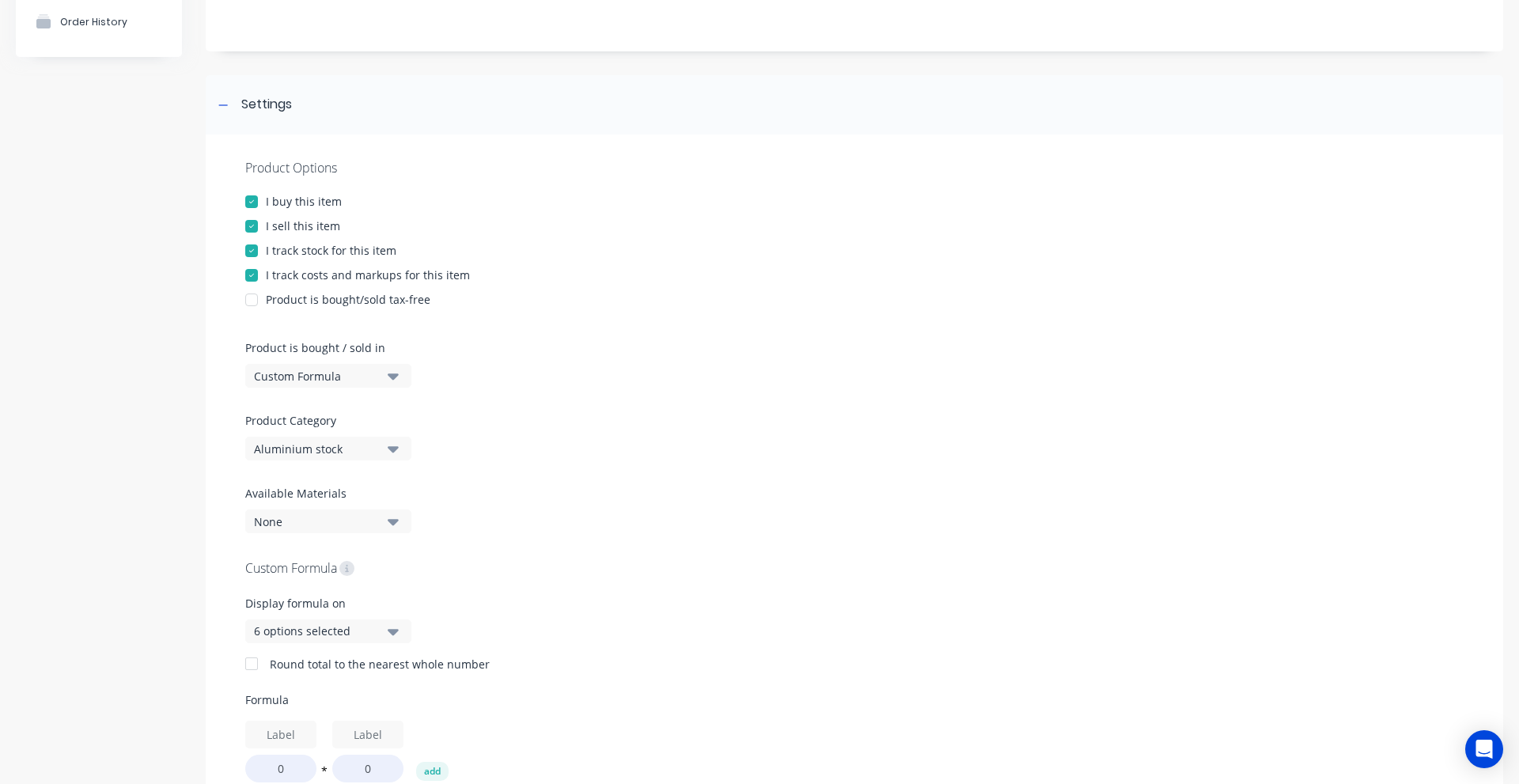
scroll to position [237, 0]
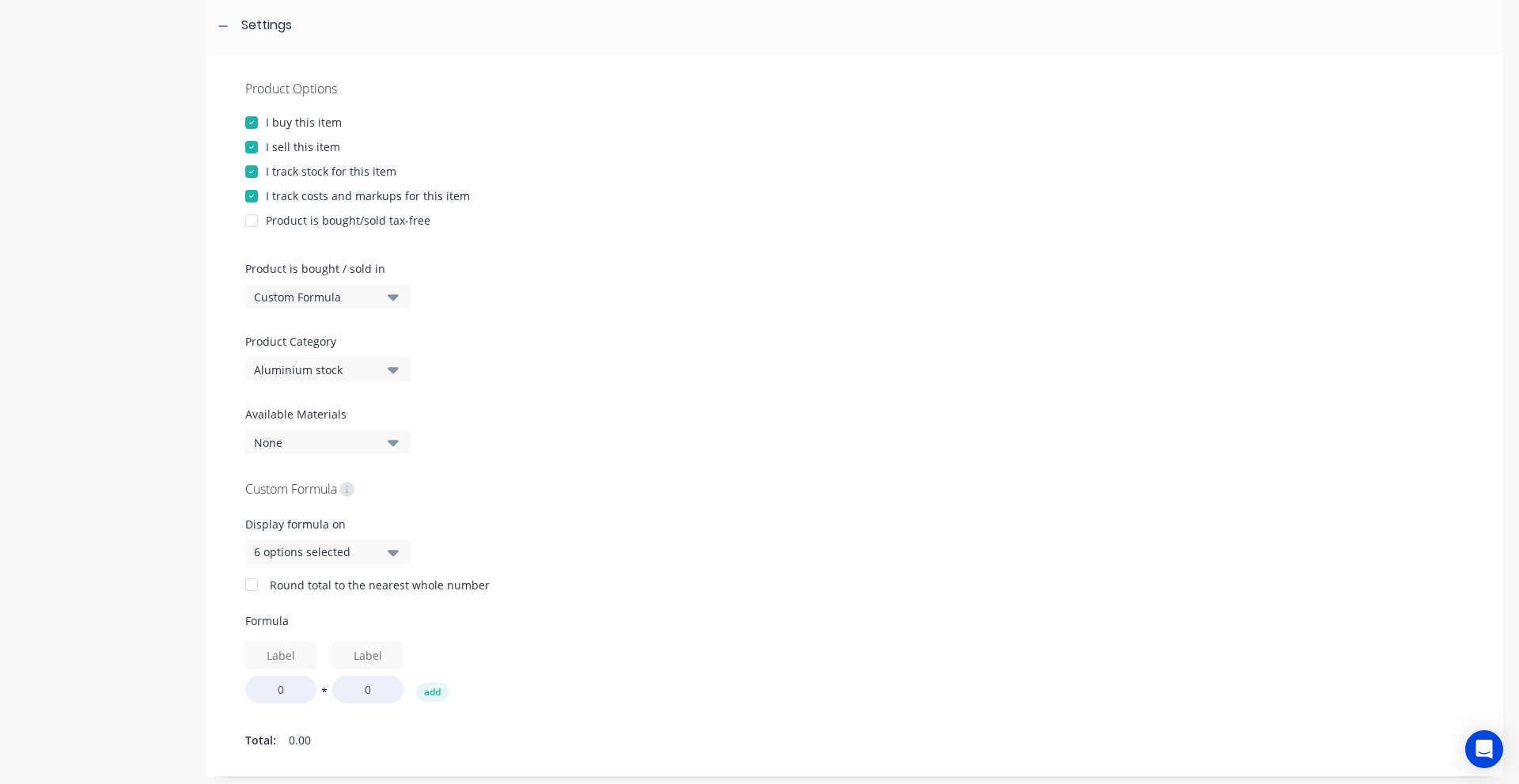
click at [375, 558] on div "6 options selected" at bounding box center [317, 551] width 126 height 16
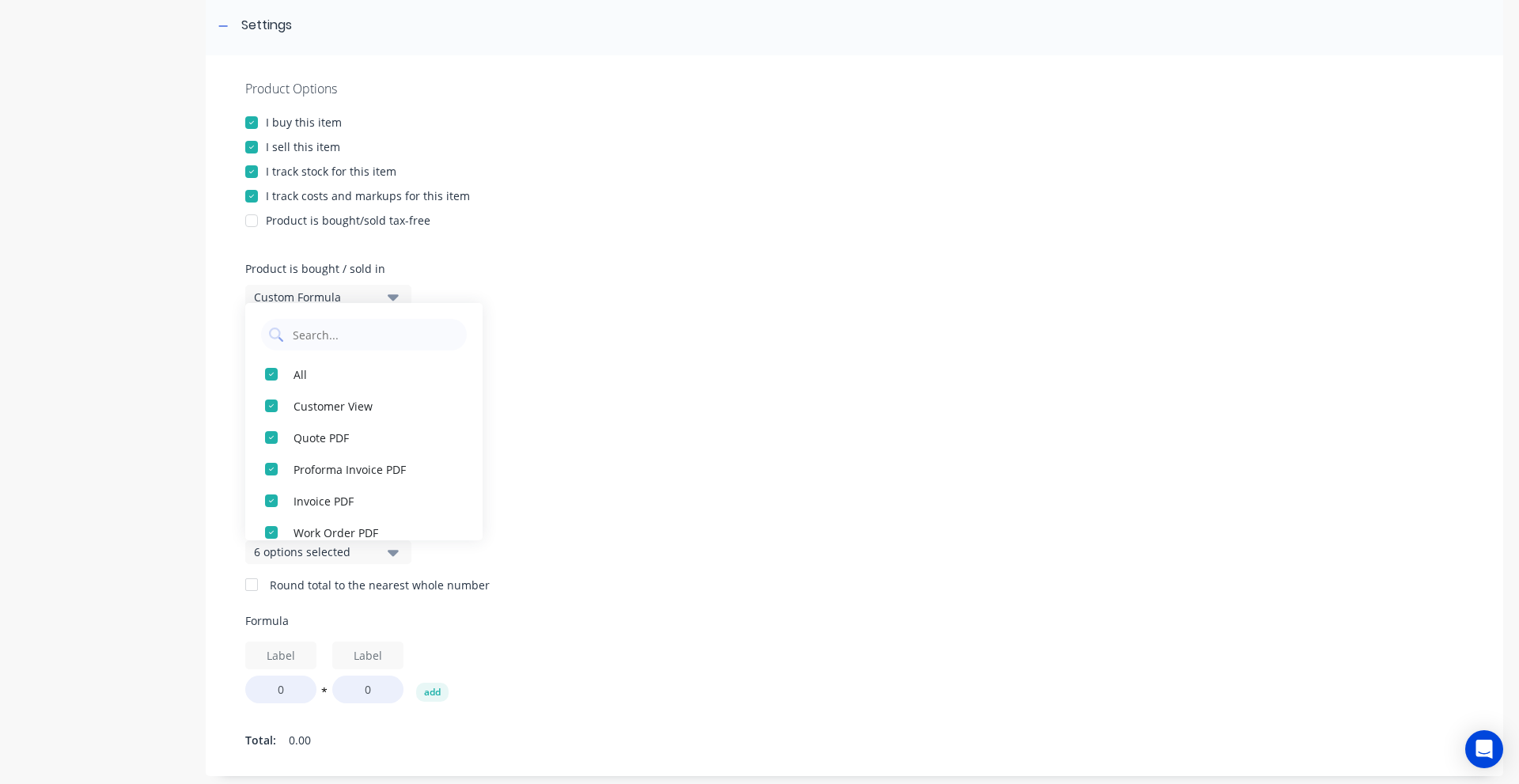
scroll to position [48, 0]
click at [663, 578] on div "Round total to the nearest whole number" at bounding box center [855, 585] width 1218 height 16
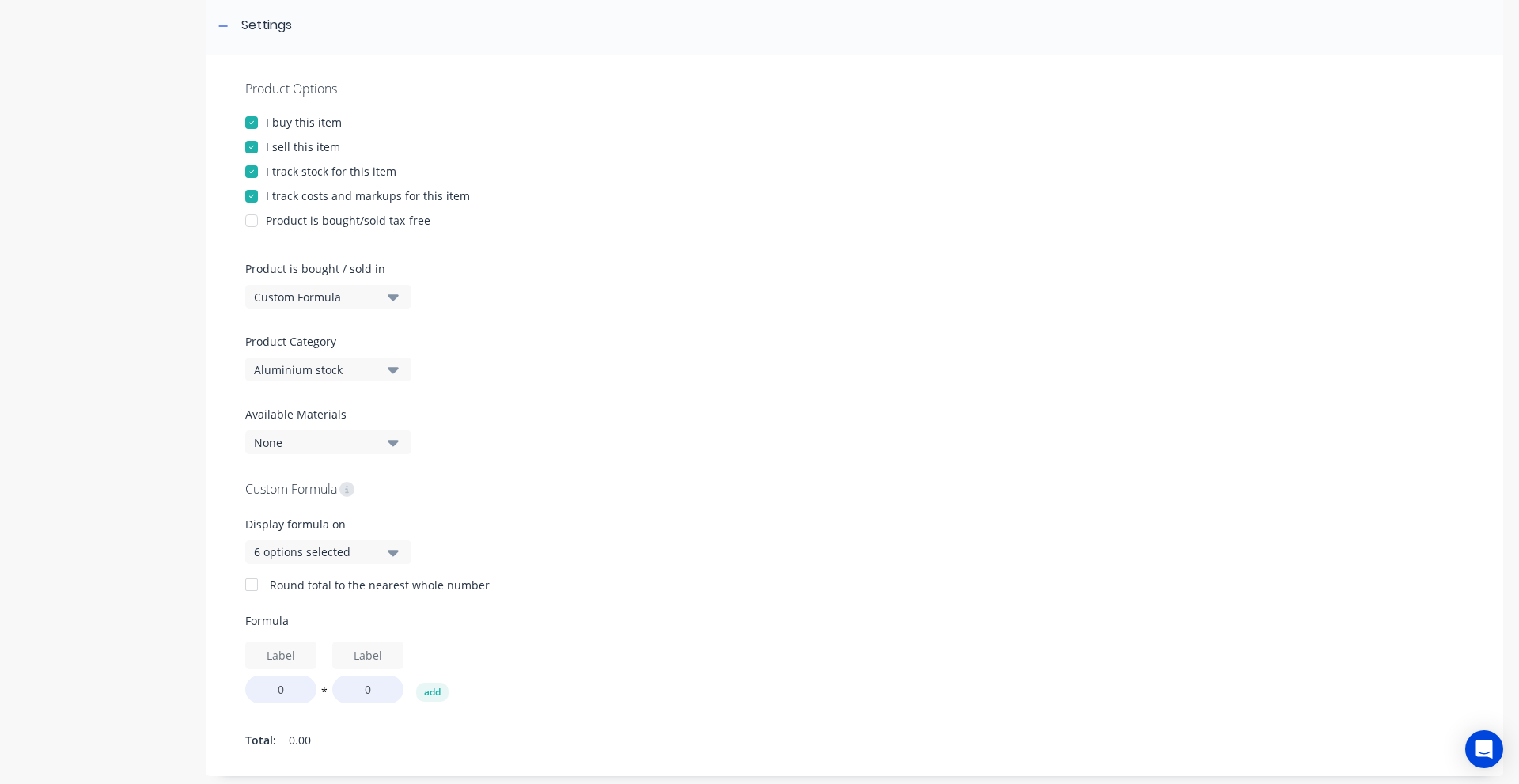
click at [331, 298] on div "Custom Formula" at bounding box center [317, 297] width 126 height 16
click at [338, 337] on div "Basic Quantities" at bounding box center [364, 336] width 237 height 32
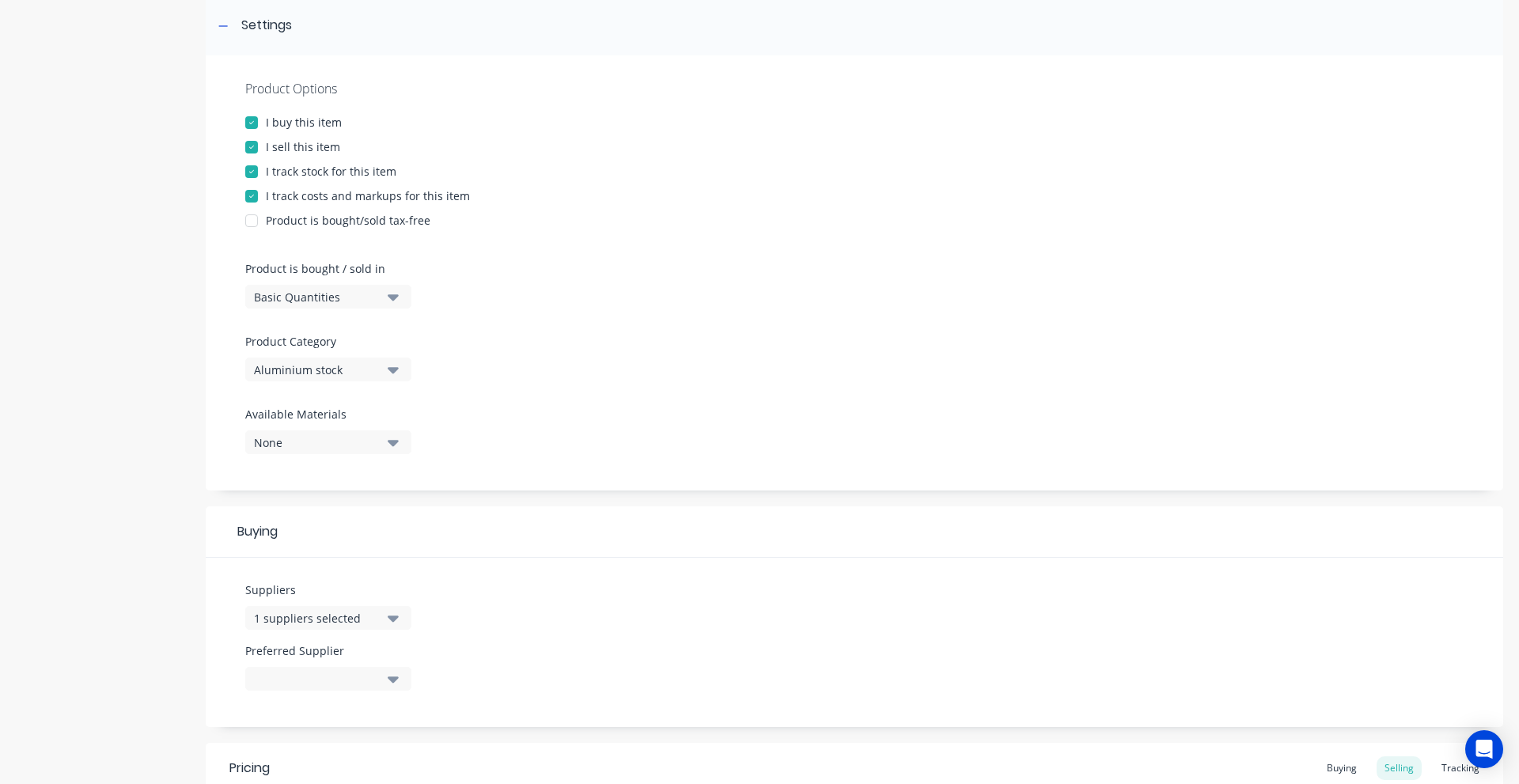
click at [339, 304] on div "Basic Quantities" at bounding box center [317, 297] width 126 height 16
click at [328, 401] on div "Custom Formula" at bounding box center [364, 399] width 237 height 32
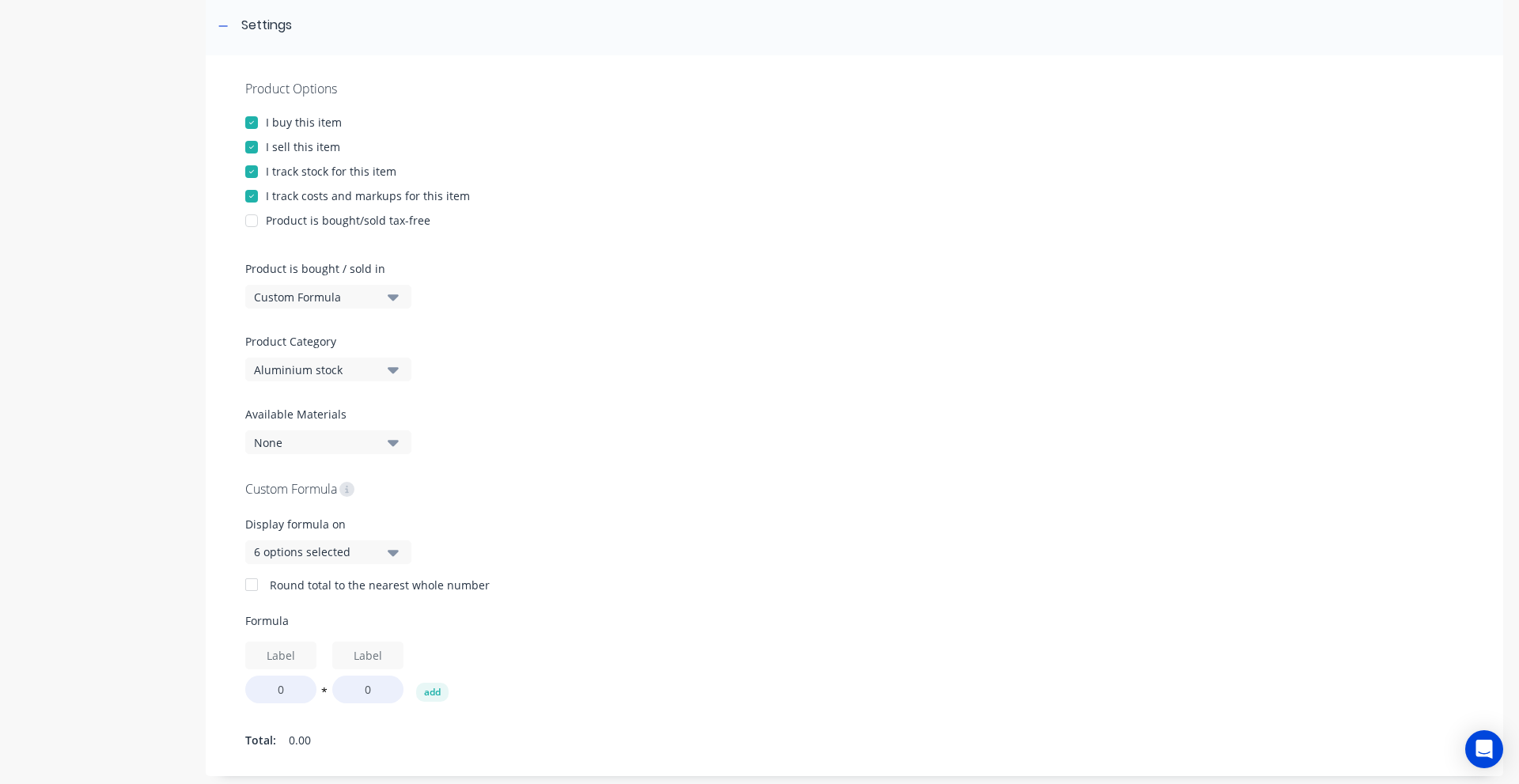
click at [287, 556] on div "6 options selected" at bounding box center [317, 551] width 126 height 16
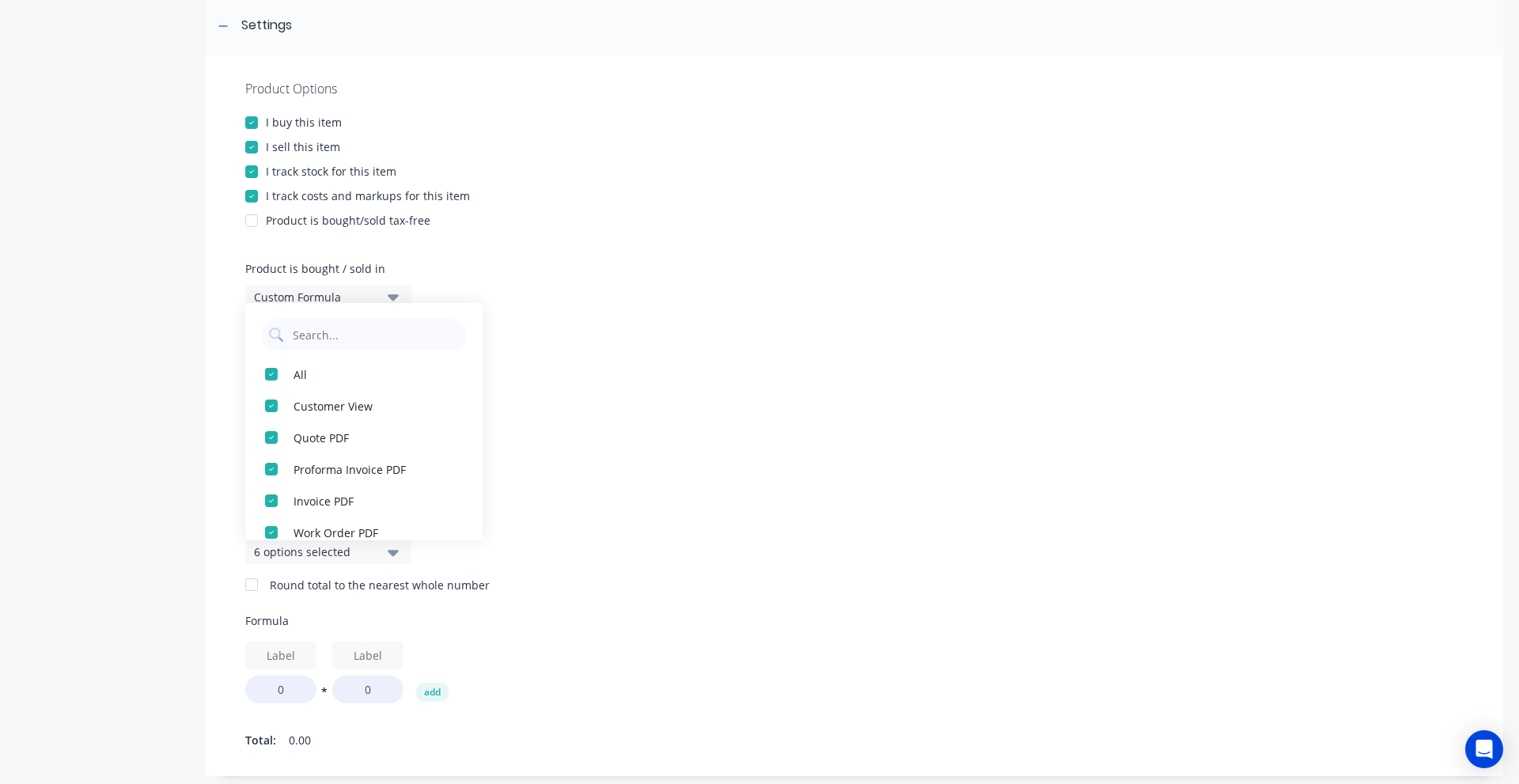
click at [909, 561] on div "Display formula on 6 options selected" at bounding box center [855, 546] width 1218 height 60
click at [548, 263] on div "Product Options I buy this item I sell this item I track stock for this item I …" at bounding box center [855, 415] width 1298 height 721
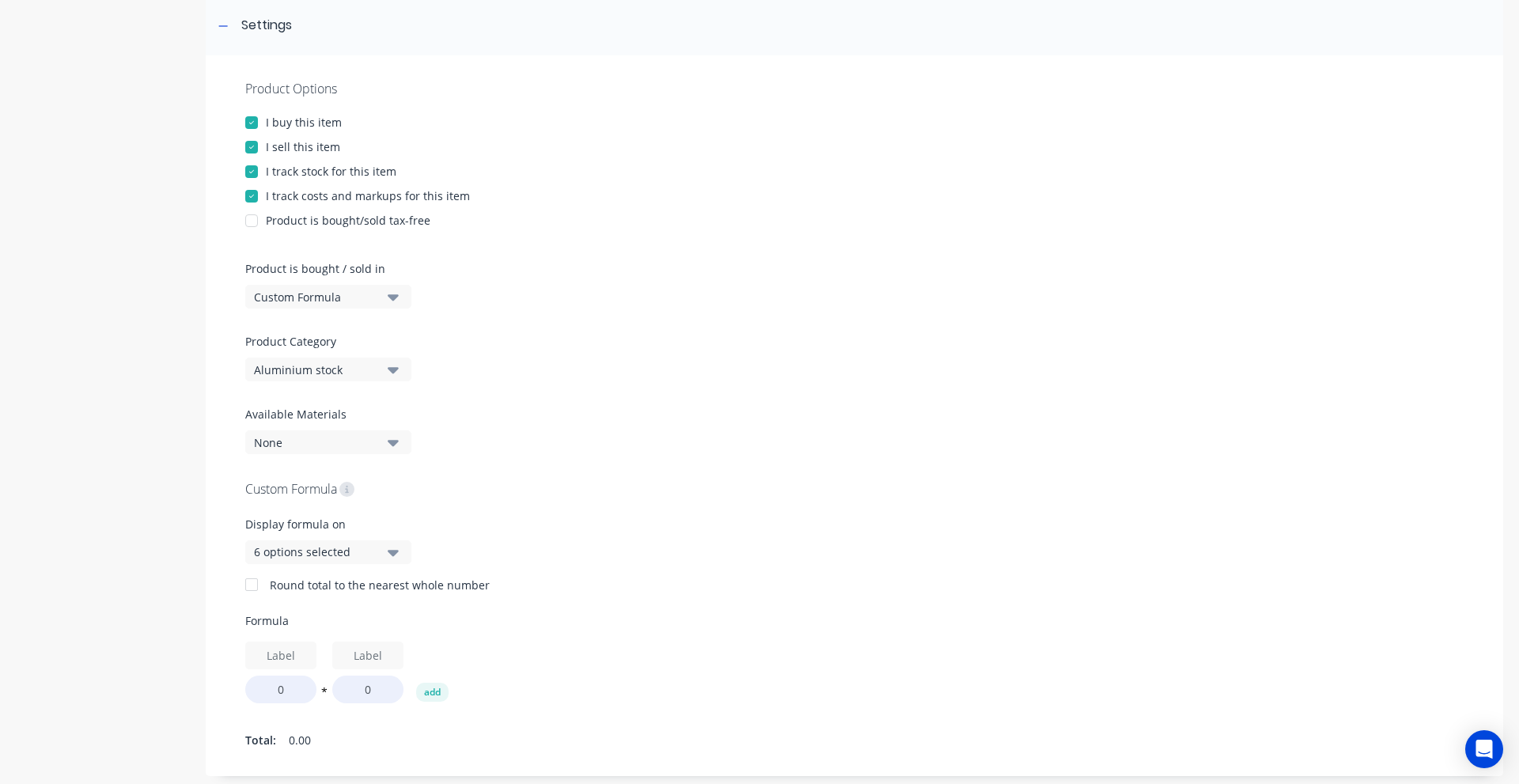
click at [347, 304] on div "Custom Formula" at bounding box center [317, 297] width 126 height 16
click at [331, 435] on div "Square Metres" at bounding box center [364, 430] width 237 height 32
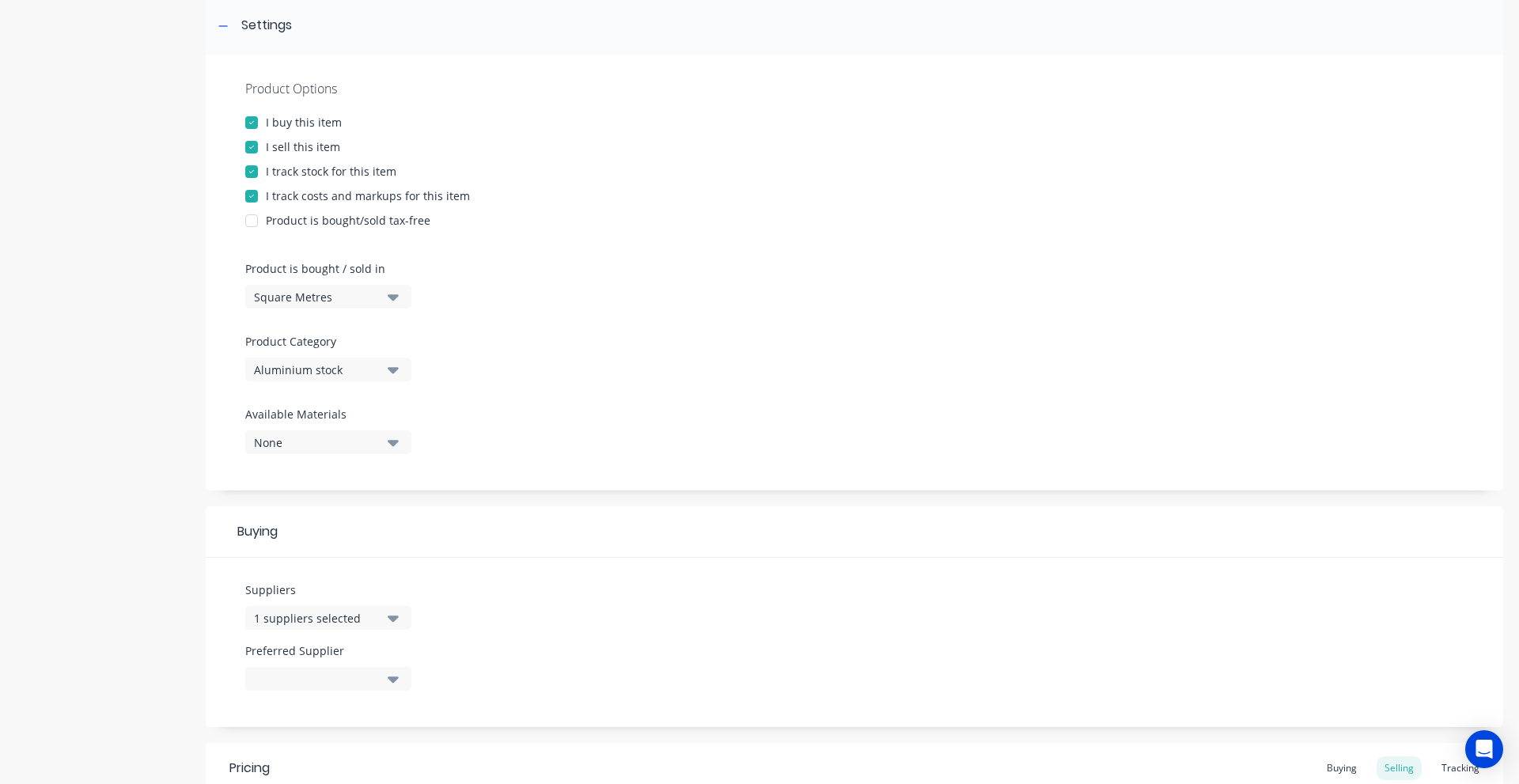
click at [324, 284] on div "Product is bought / sold in Square Metres" at bounding box center [324, 283] width 158 height 48
click at [324, 293] on div "Square Metres" at bounding box center [317, 297] width 126 height 16
click at [322, 335] on div "Basic Quantities" at bounding box center [364, 336] width 237 height 32
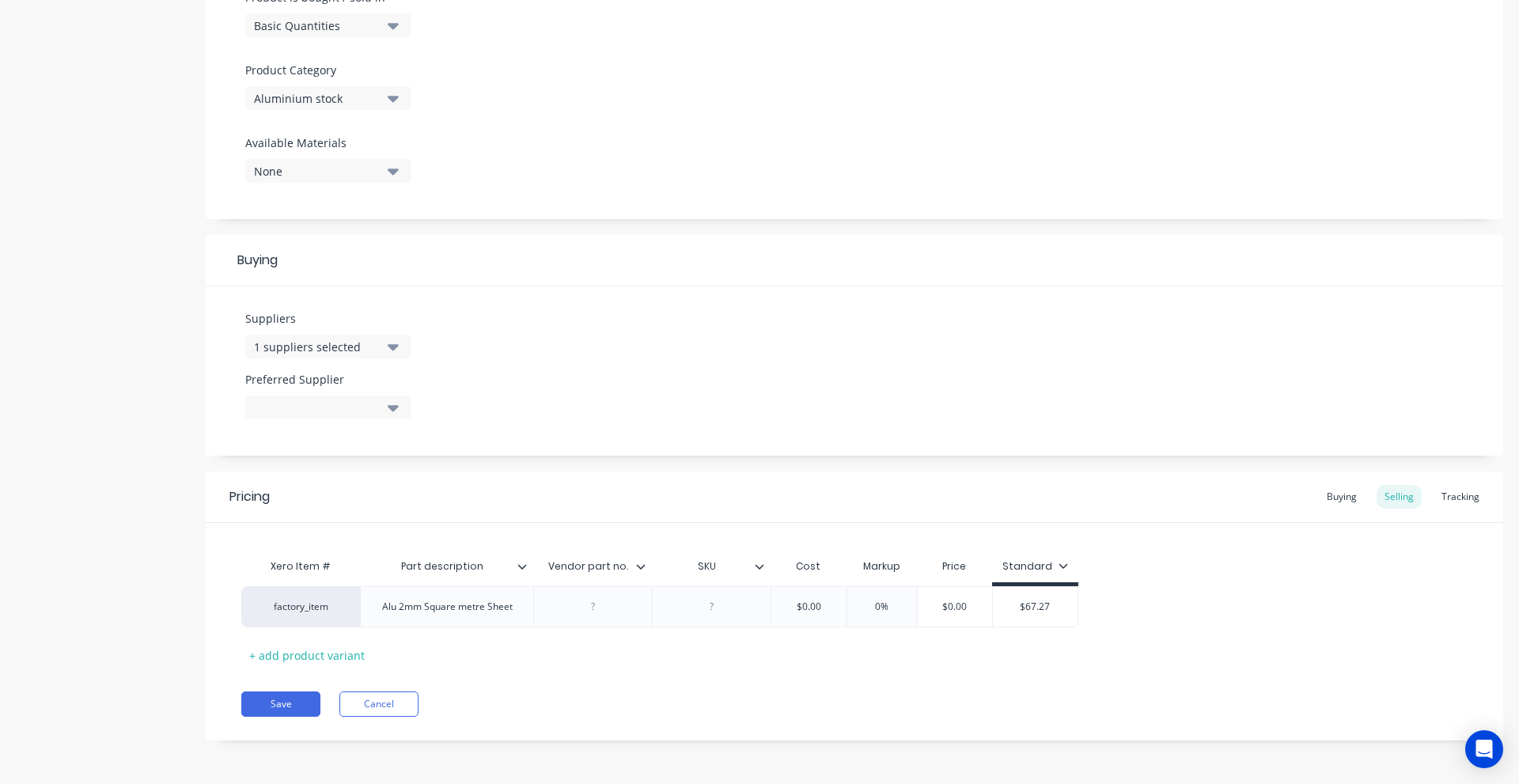
click at [1324, 487] on div "Buying" at bounding box center [1341, 496] width 46 height 23
click at [1328, 498] on div "Buying" at bounding box center [1341, 501] width 46 height 23
click at [1392, 497] on div "Selling" at bounding box center [1399, 501] width 45 height 23
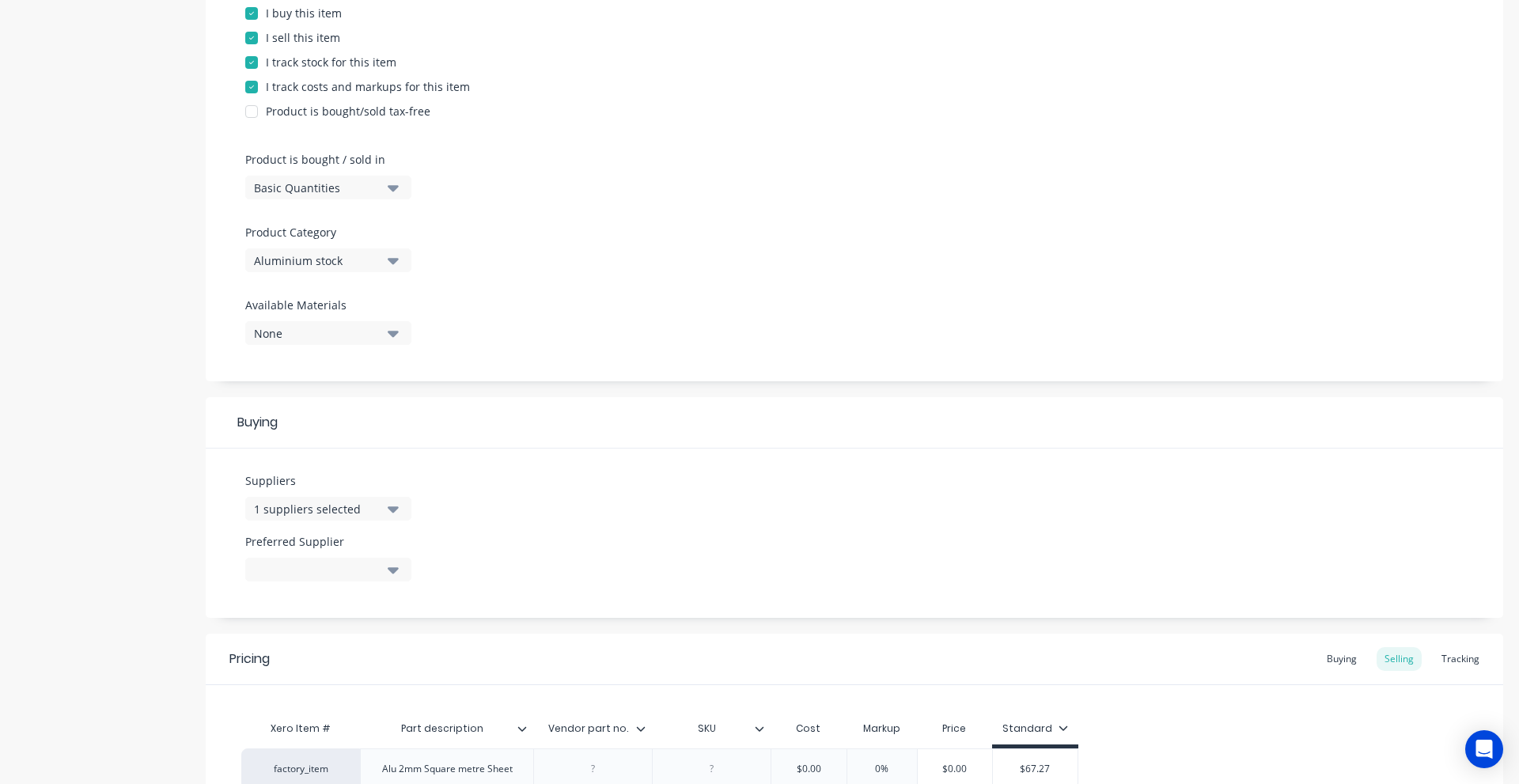
click at [317, 180] on div "Basic Quantities" at bounding box center [317, 188] width 126 height 16
click at [758, 316] on div "Product Options I buy this item I sell this item I track stock for this item I …" at bounding box center [855, 163] width 1298 height 435
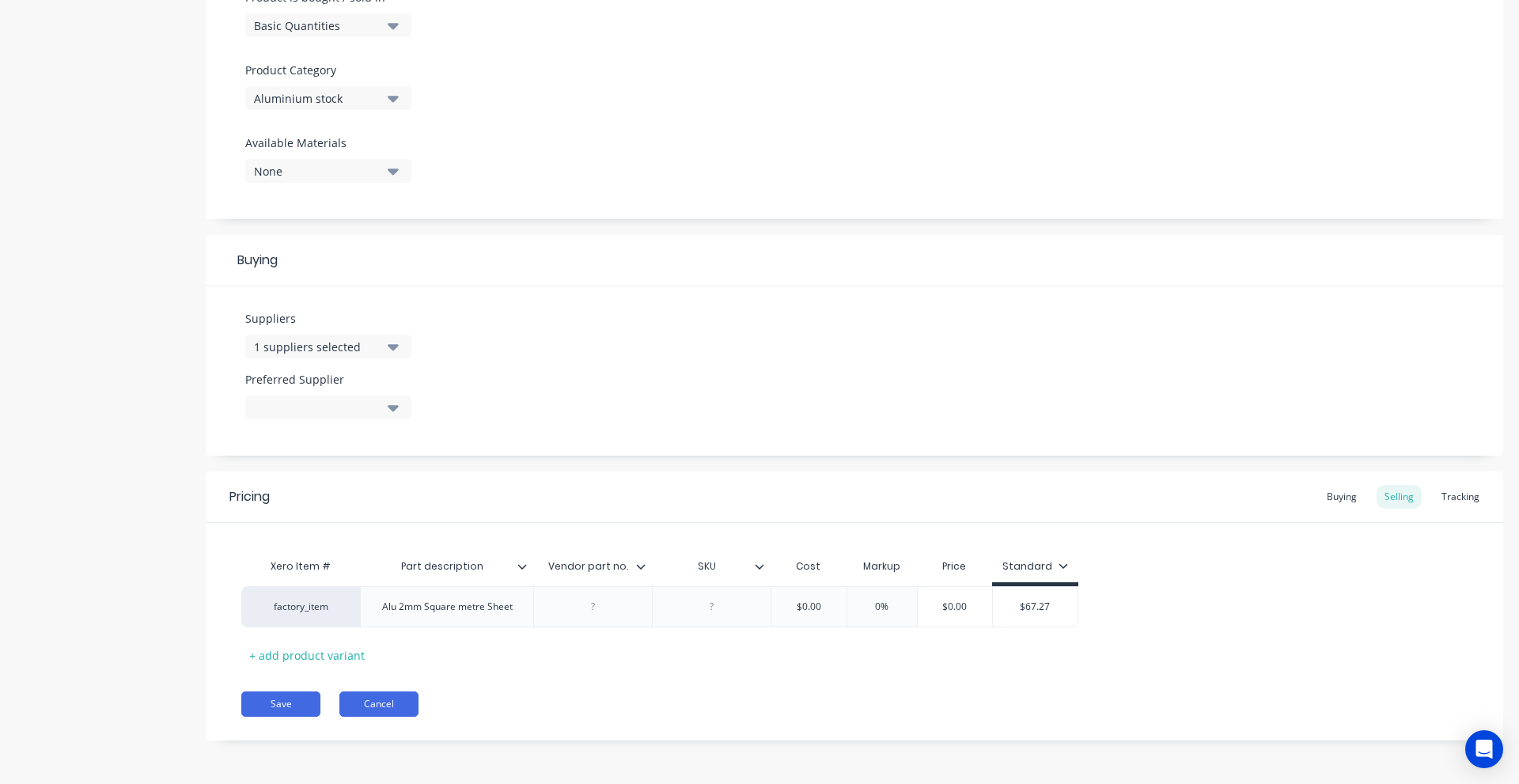
click at [404, 697] on button "Cancel" at bounding box center [379, 704] width 79 height 25
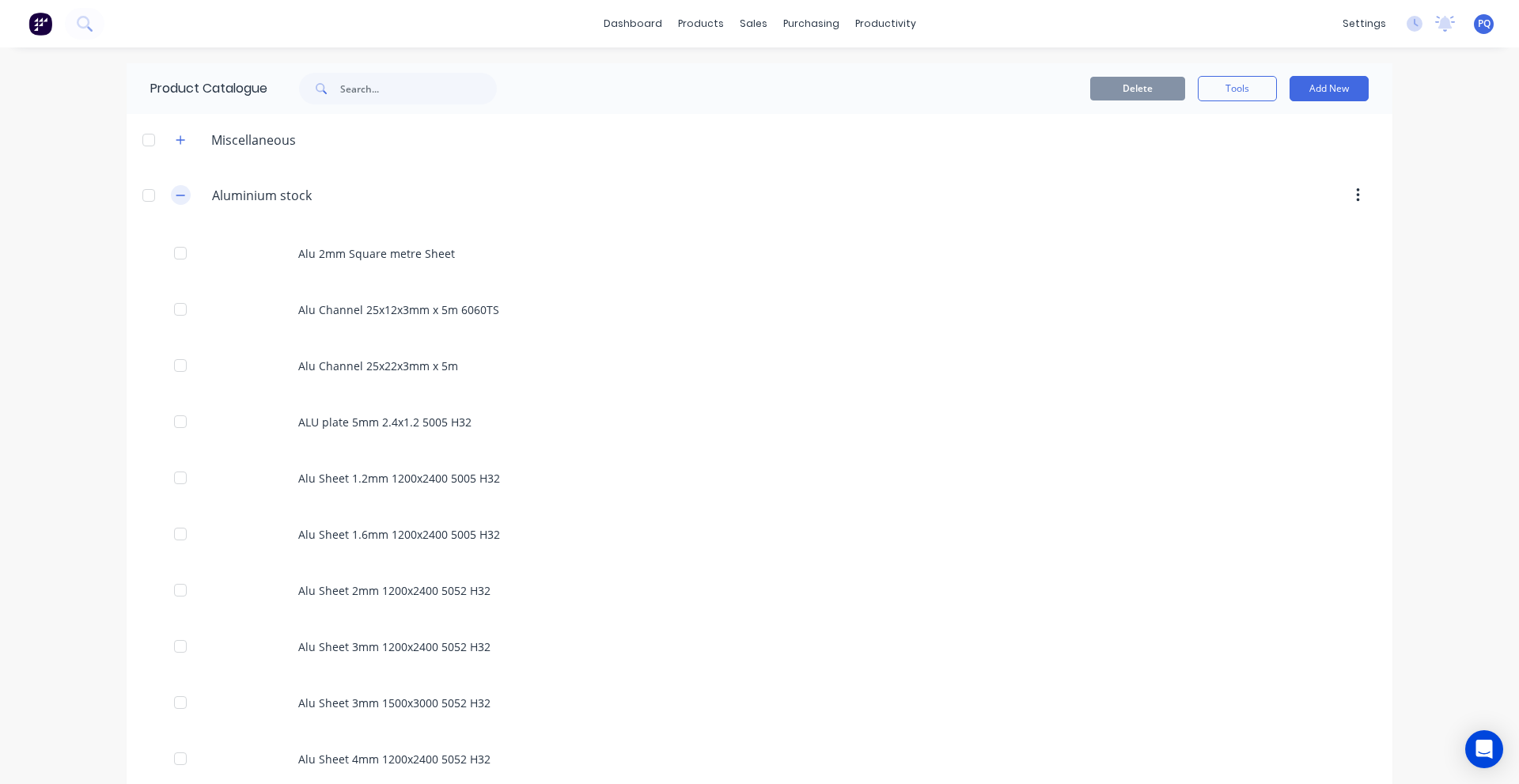
click at [178, 200] on icon "button" at bounding box center [181, 195] width 10 height 11
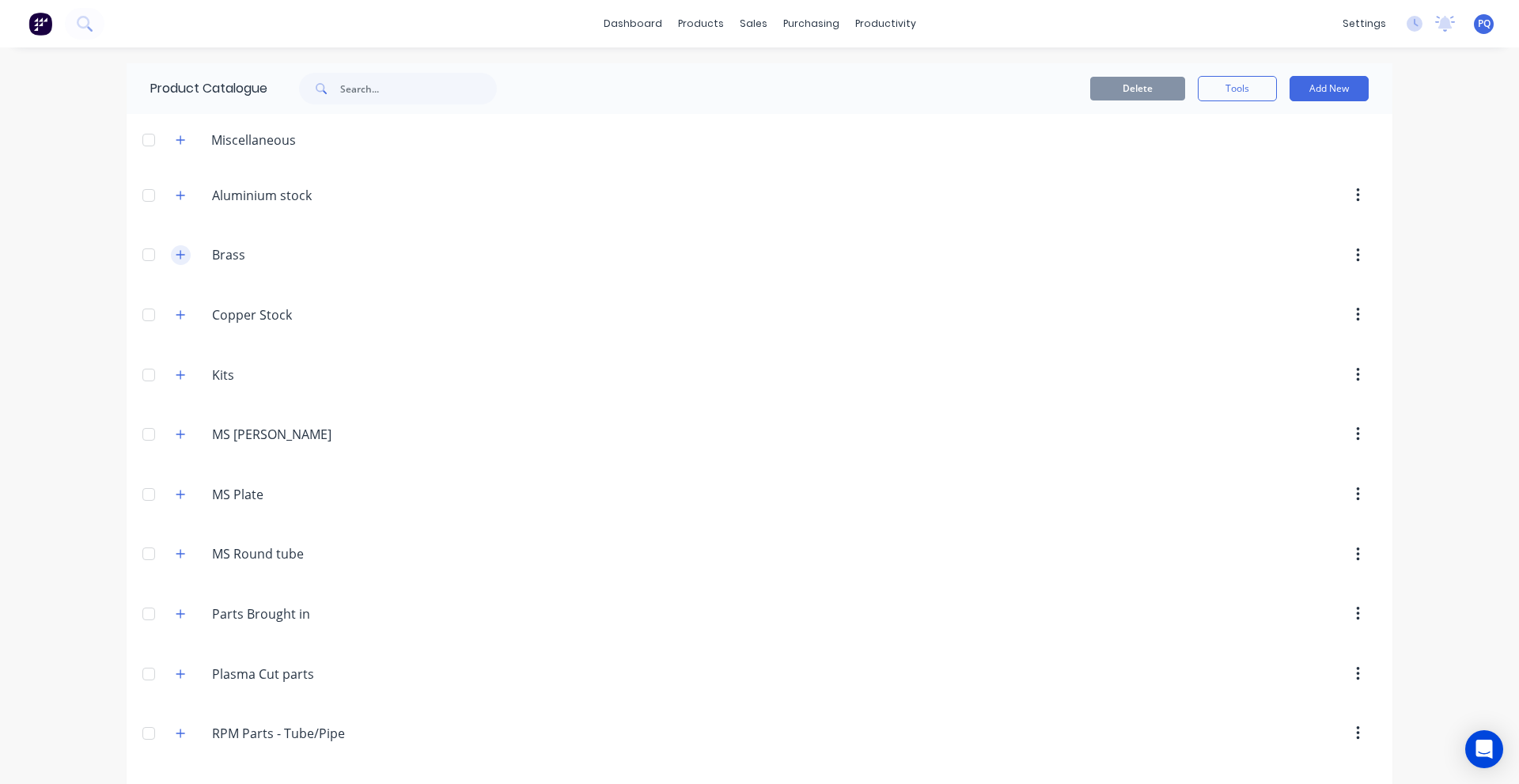
click at [180, 251] on icon "button" at bounding box center [181, 254] width 10 height 11
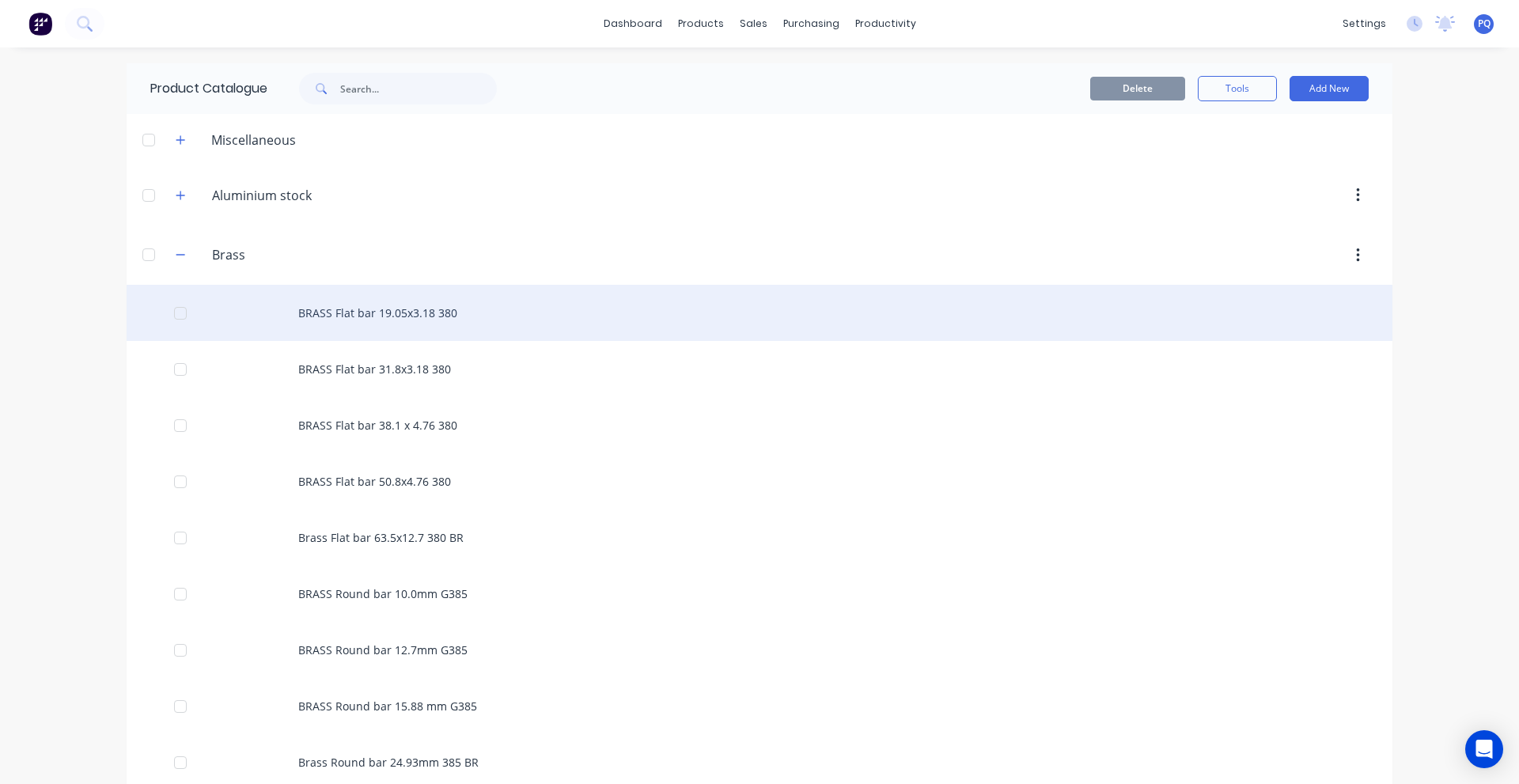
click at [395, 313] on div "BRASS Flat bar 19.05x3.18 380" at bounding box center [759, 313] width 1266 height 56
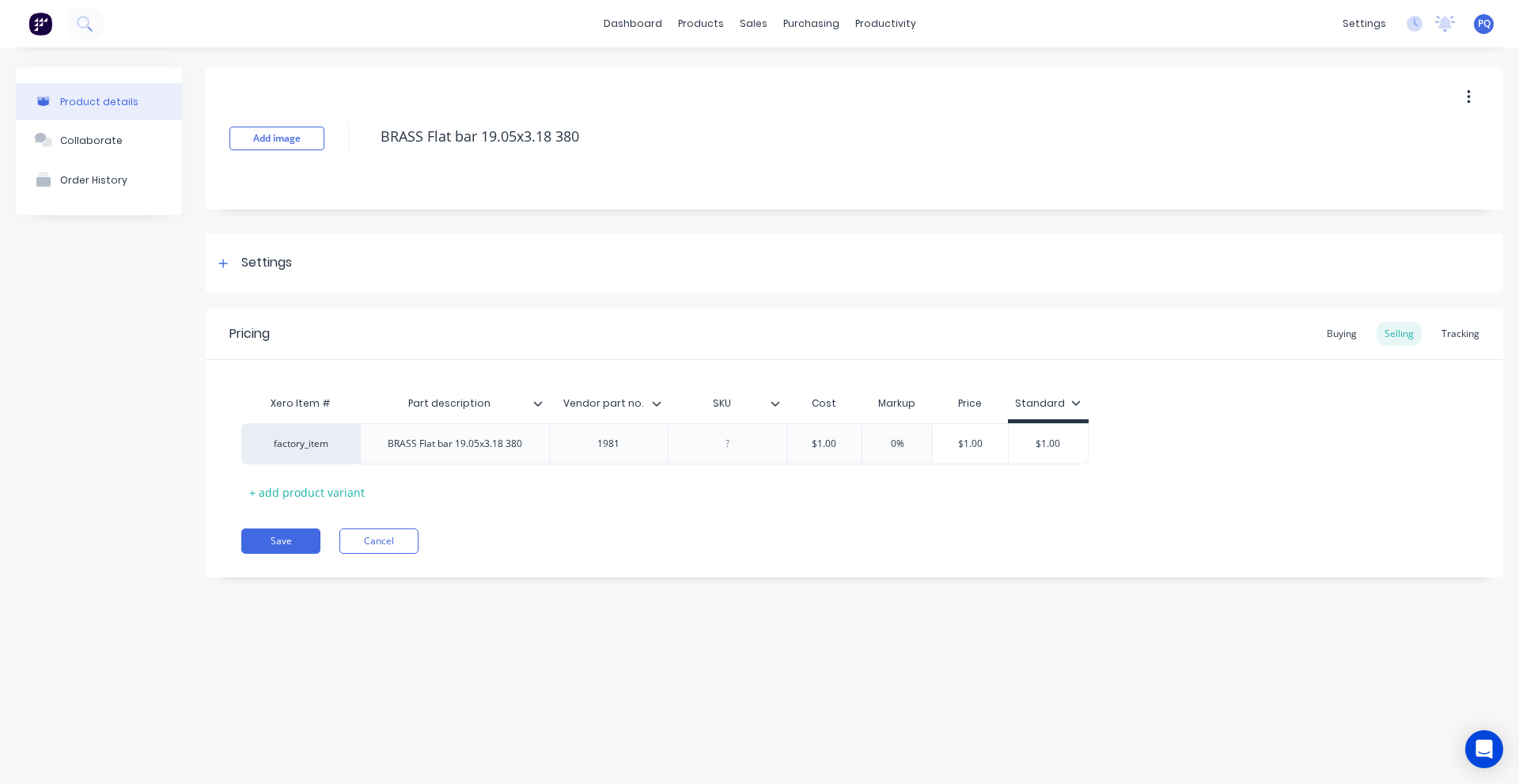
type textarea "x"
click at [262, 262] on div "Settings" at bounding box center [266, 263] width 51 height 20
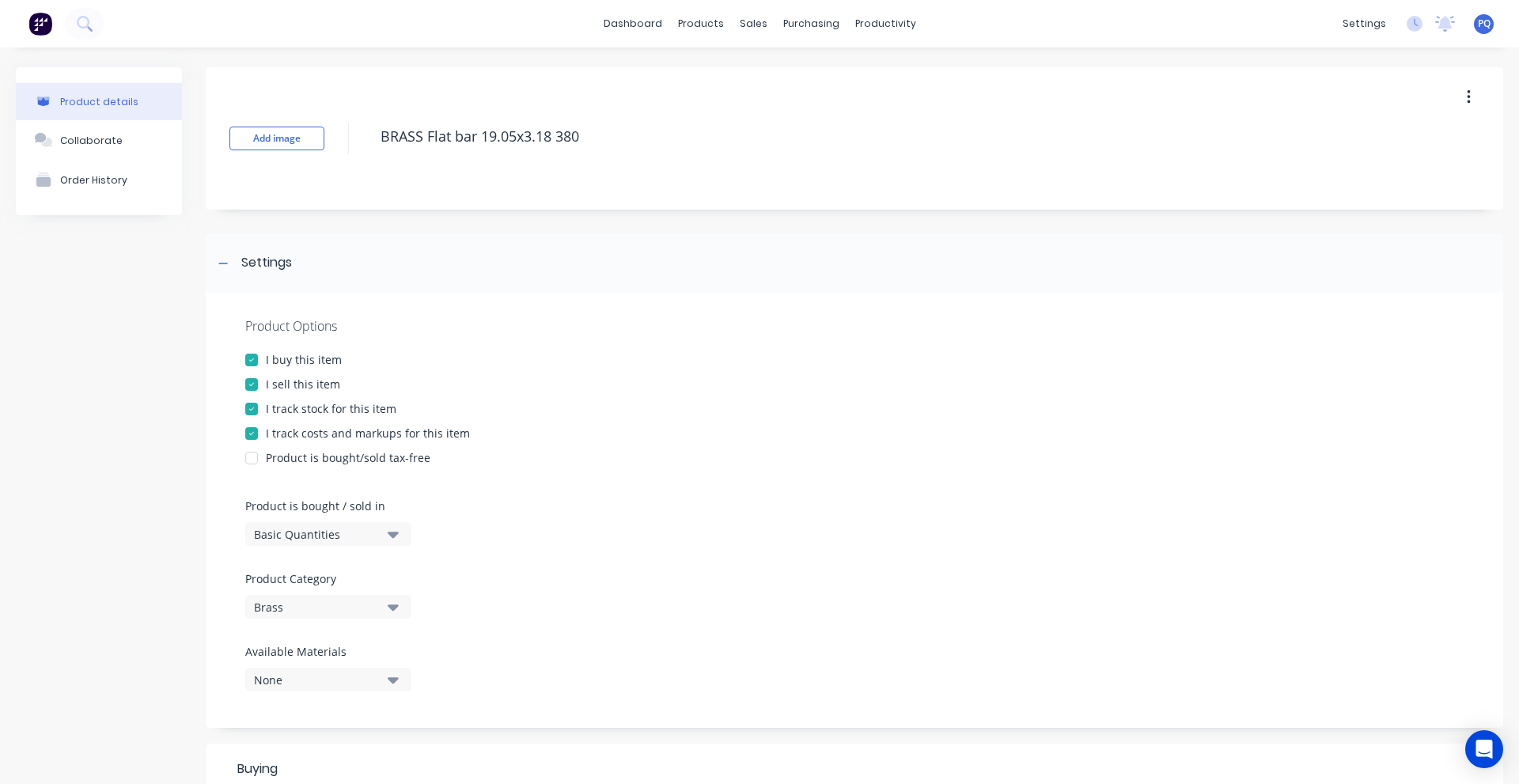
click at [306, 531] on div "Basic Quantities" at bounding box center [317, 534] width 126 height 16
click at [116, 510] on div "Product details Collaborate Order History" at bounding box center [99, 670] width 166 height 1205
click at [383, 535] on button "Basic Quantities" at bounding box center [329, 534] width 166 height 23
